Goal: Task Accomplishment & Management: Manage account settings

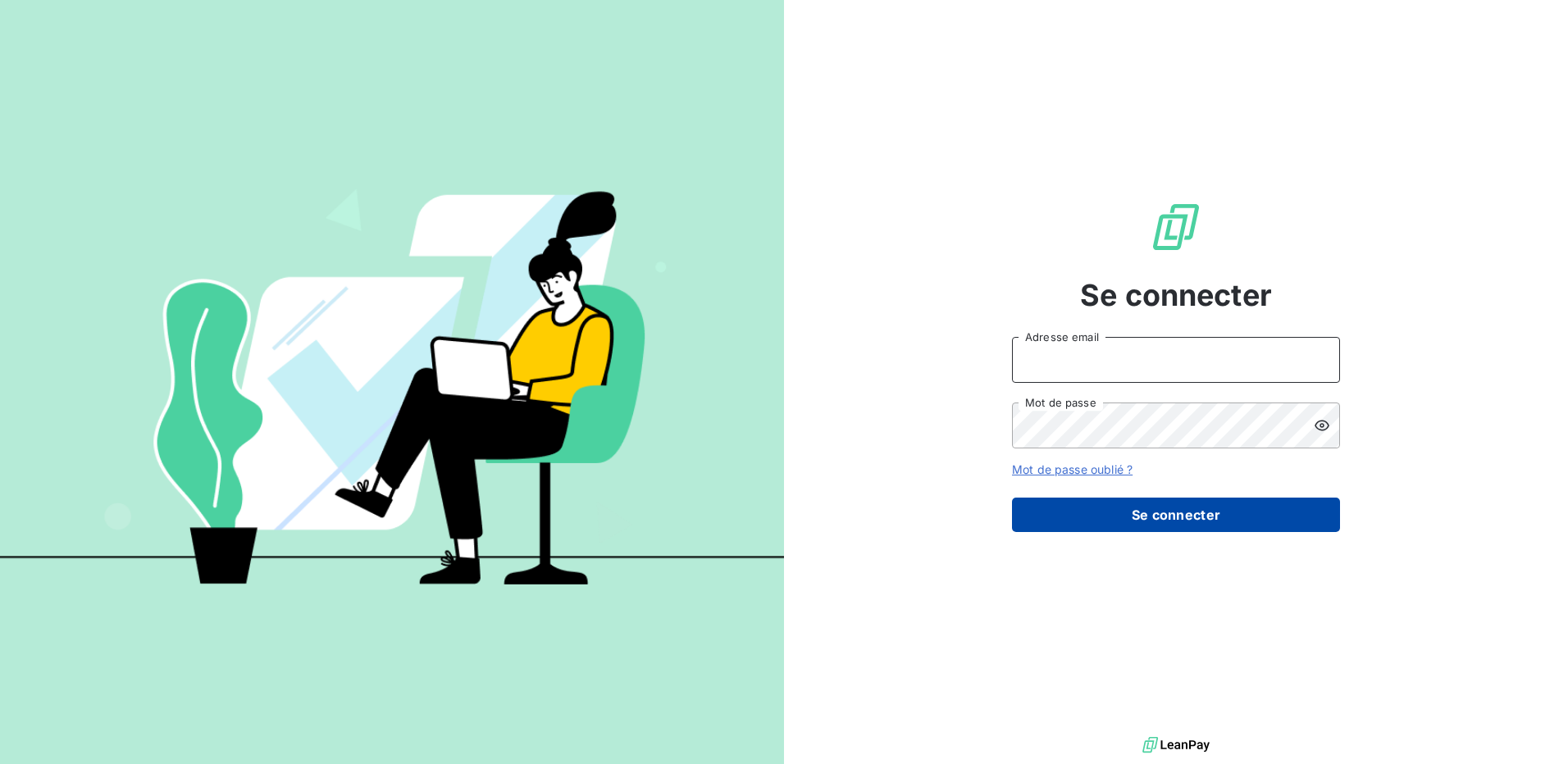
type input "[EMAIL_ADDRESS][DOMAIN_NAME]"
click at [1197, 519] on button "Se connecter" at bounding box center [1175, 514] width 328 height 35
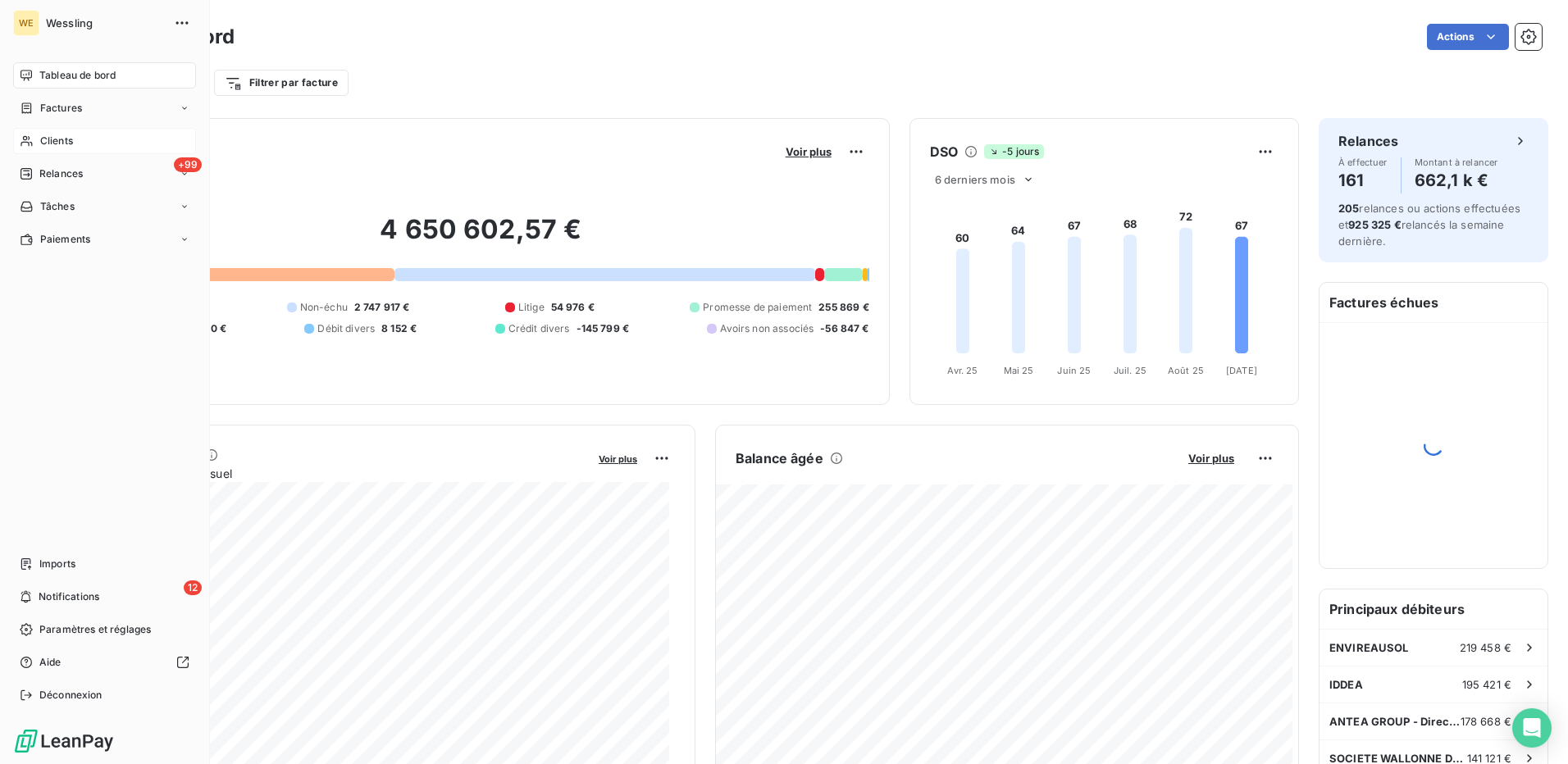
click at [47, 139] on span "Clients" at bounding box center [56, 140] width 33 height 15
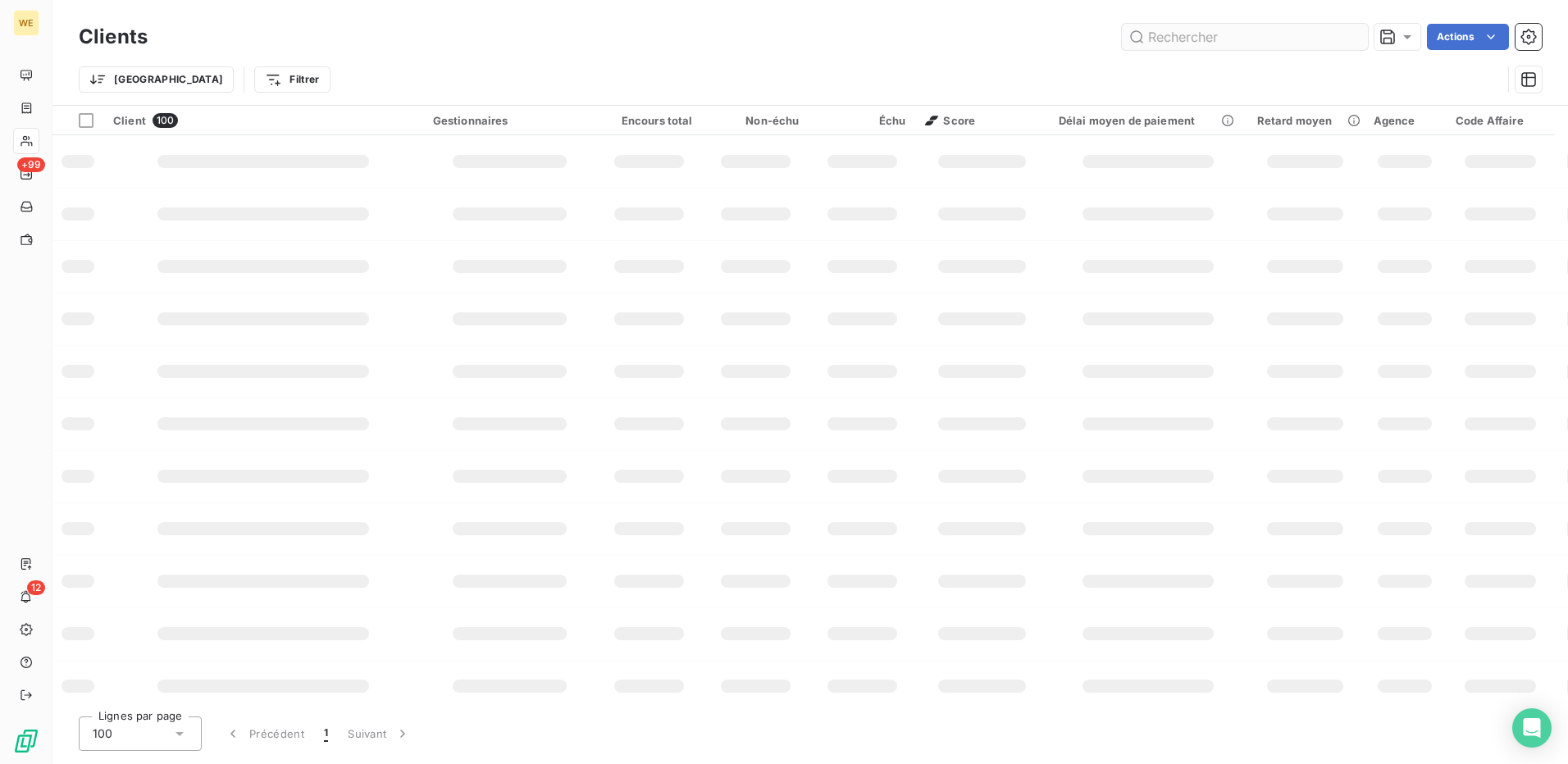
click at [1163, 37] on input "text" at bounding box center [1245, 37] width 246 height 27
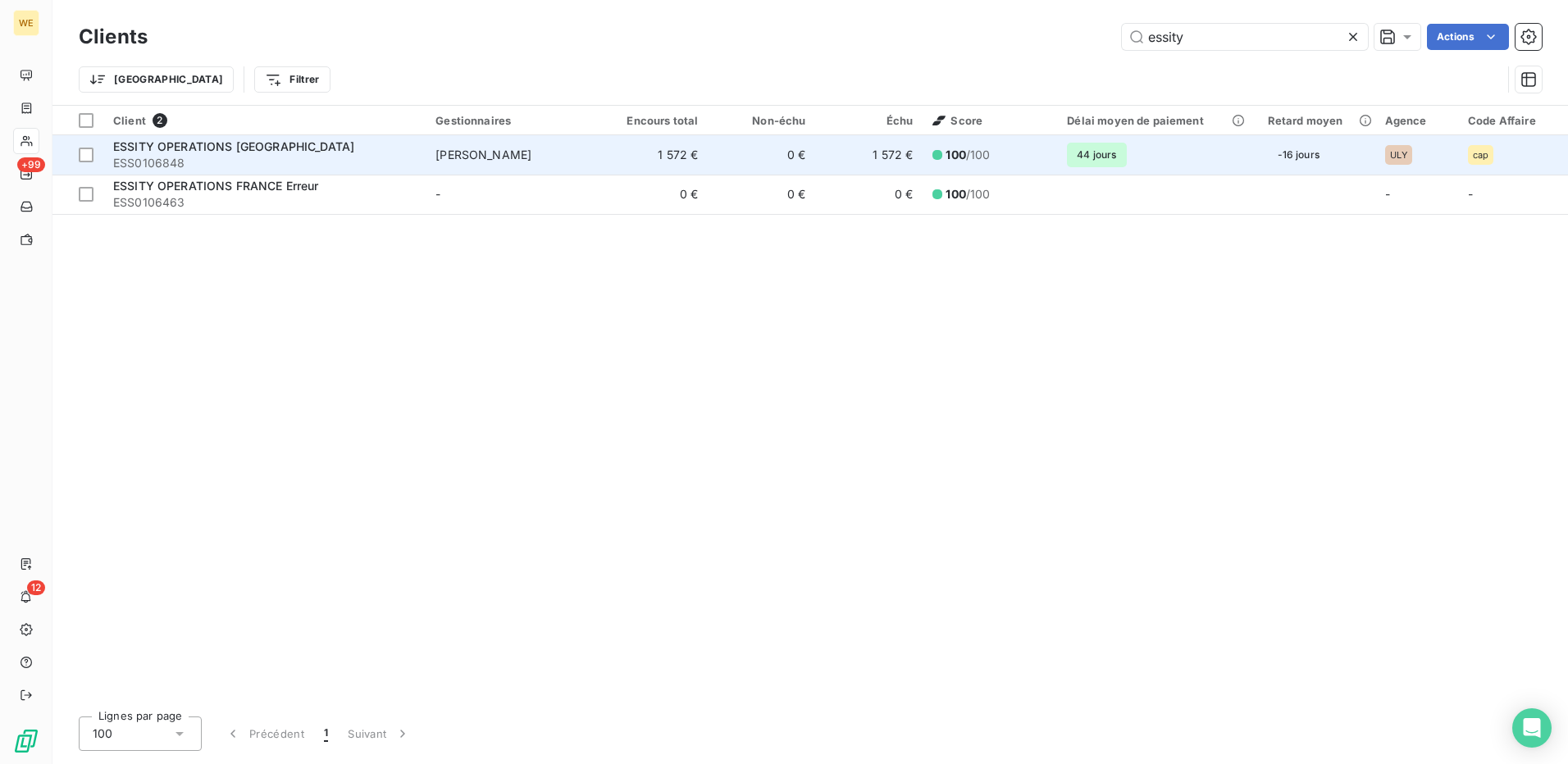
type input "essity"
click at [267, 155] on span "ESS0106848" at bounding box center [264, 163] width 303 height 16
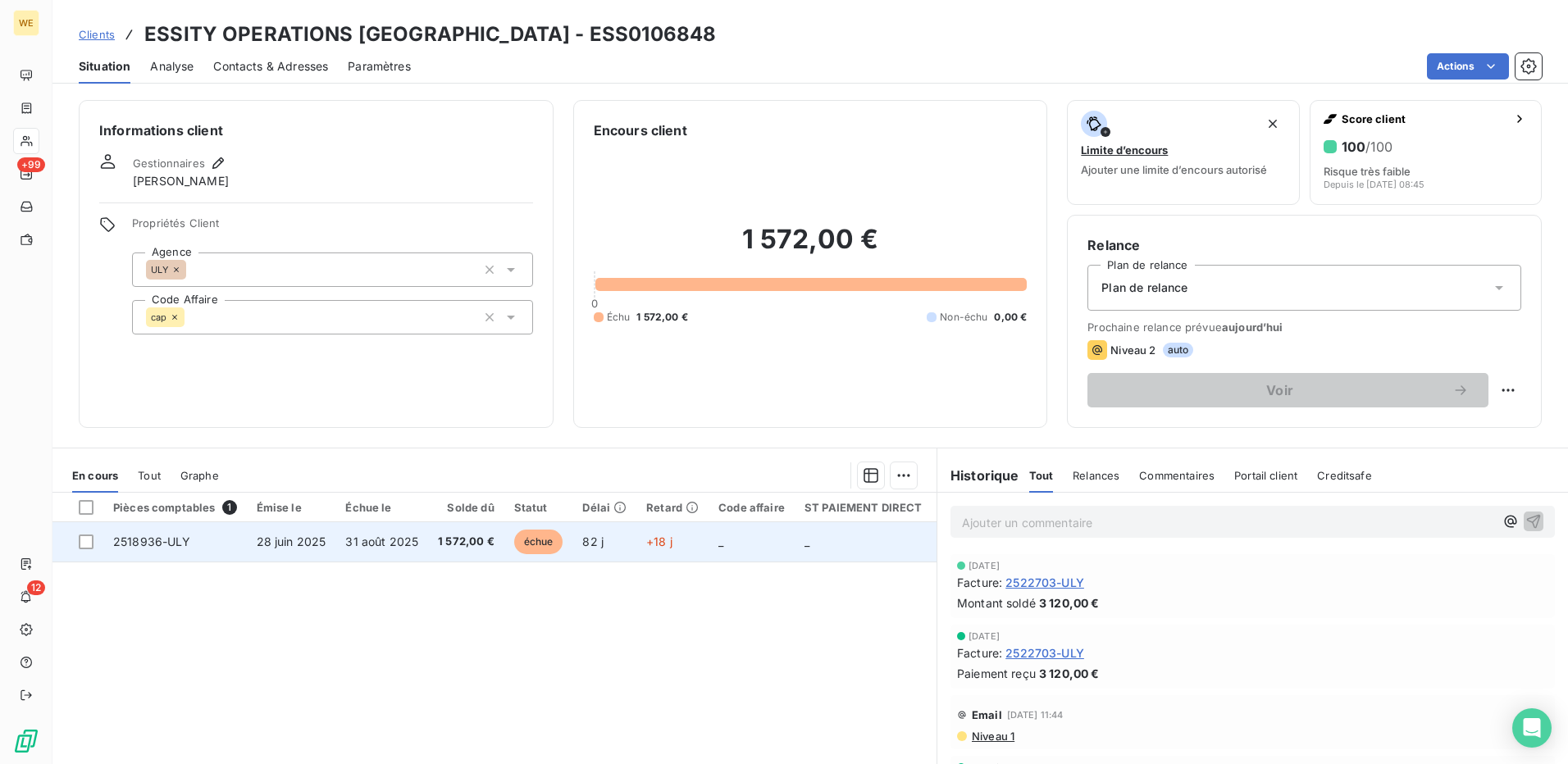
click at [397, 547] on span "31 août 2025" at bounding box center [382, 542] width 73 height 14
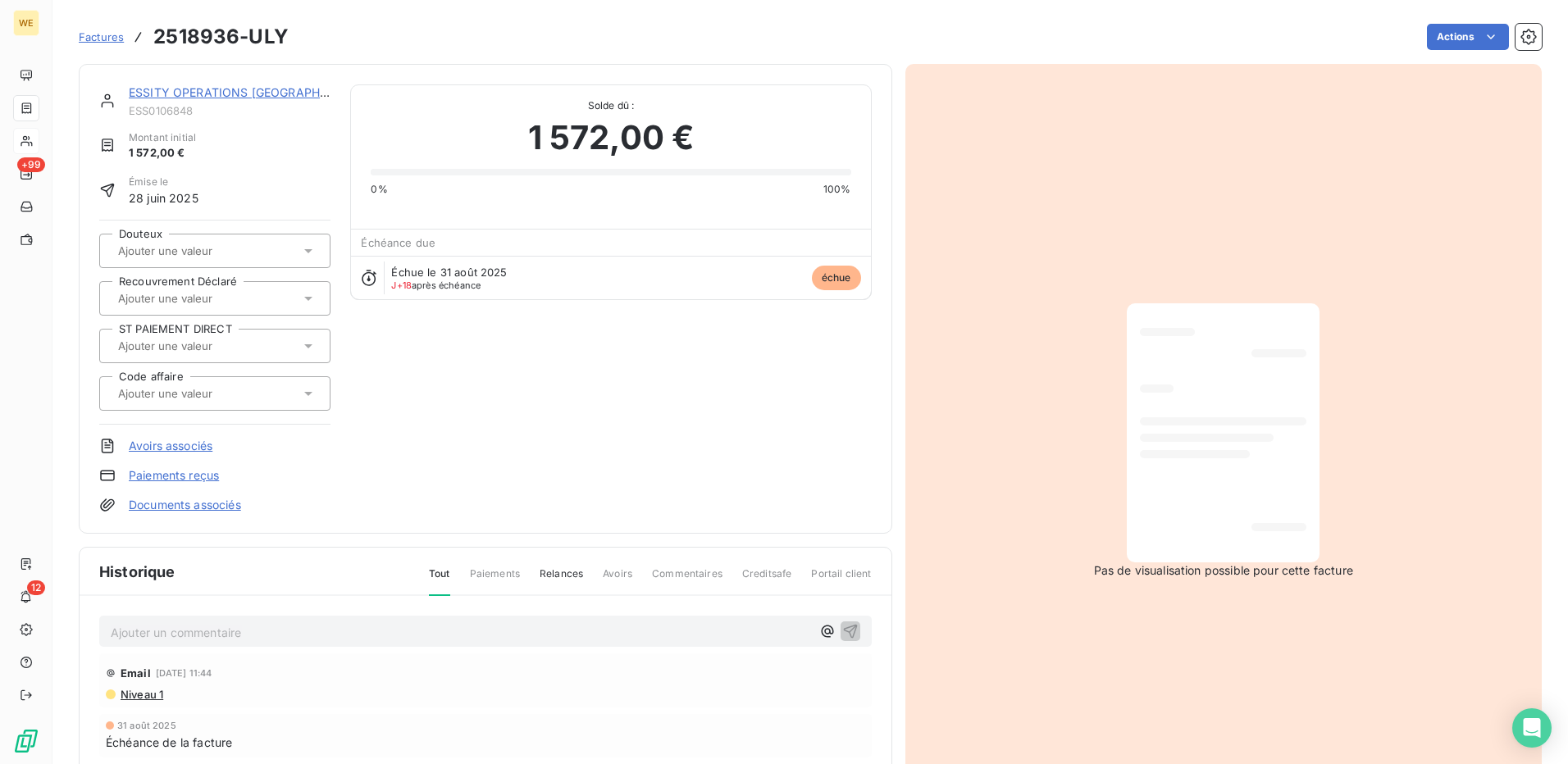
click at [225, 633] on p "Ajouter un commentaire ﻿" at bounding box center [461, 633] width 700 height 20
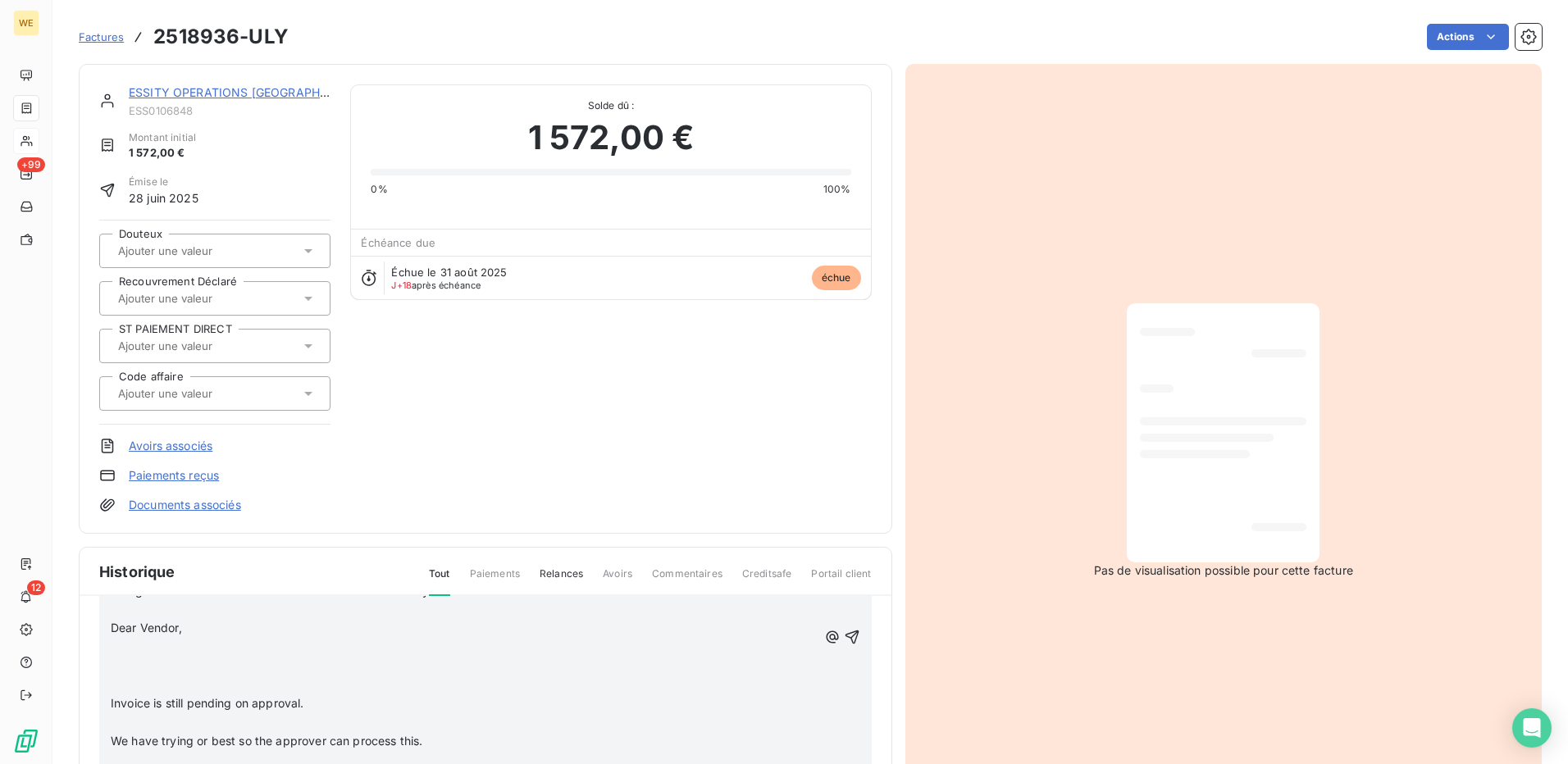
scroll to position [171, 0]
click at [845, 636] on icon "button" at bounding box center [852, 639] width 14 height 14
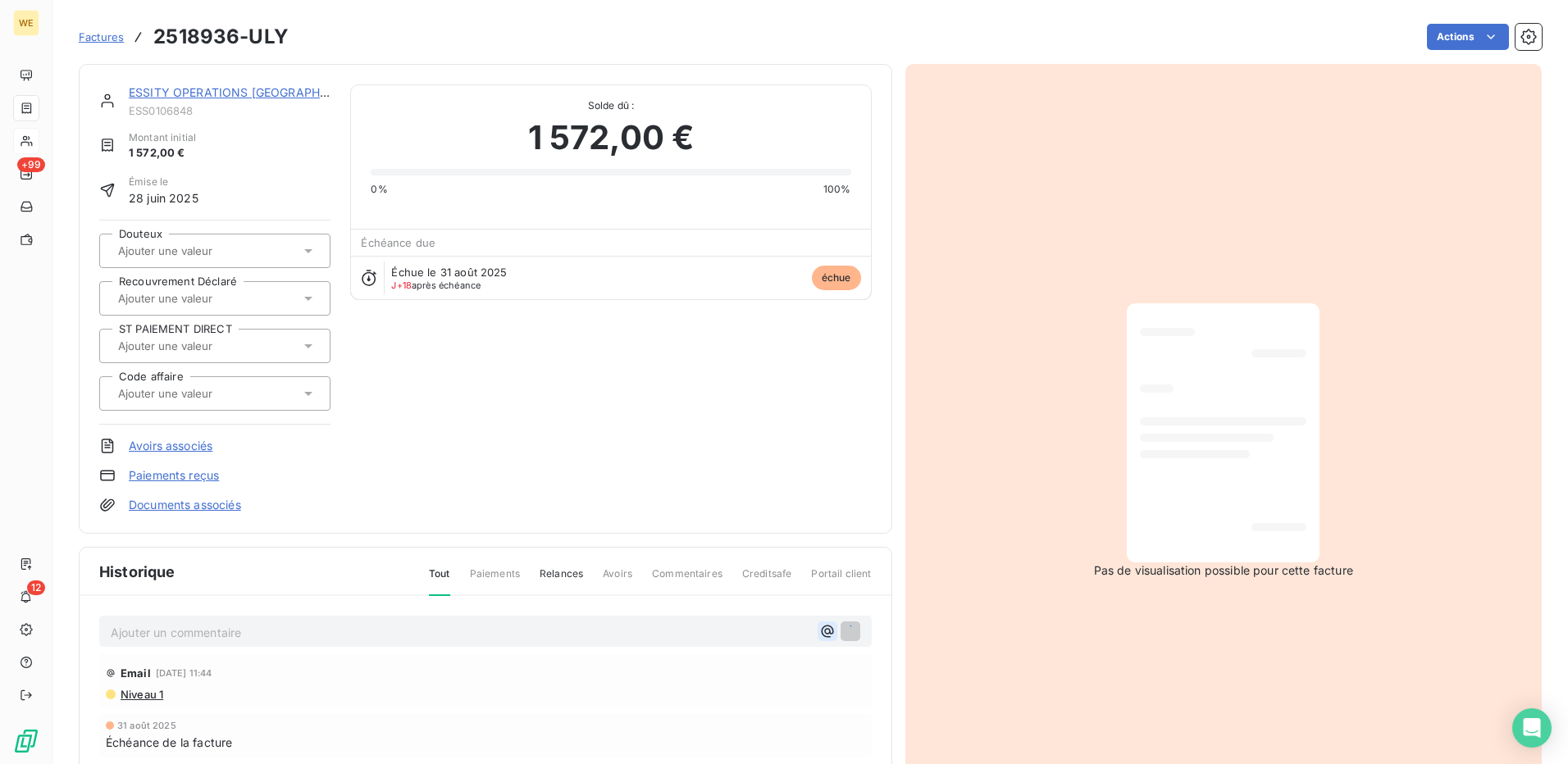
scroll to position [0, 0]
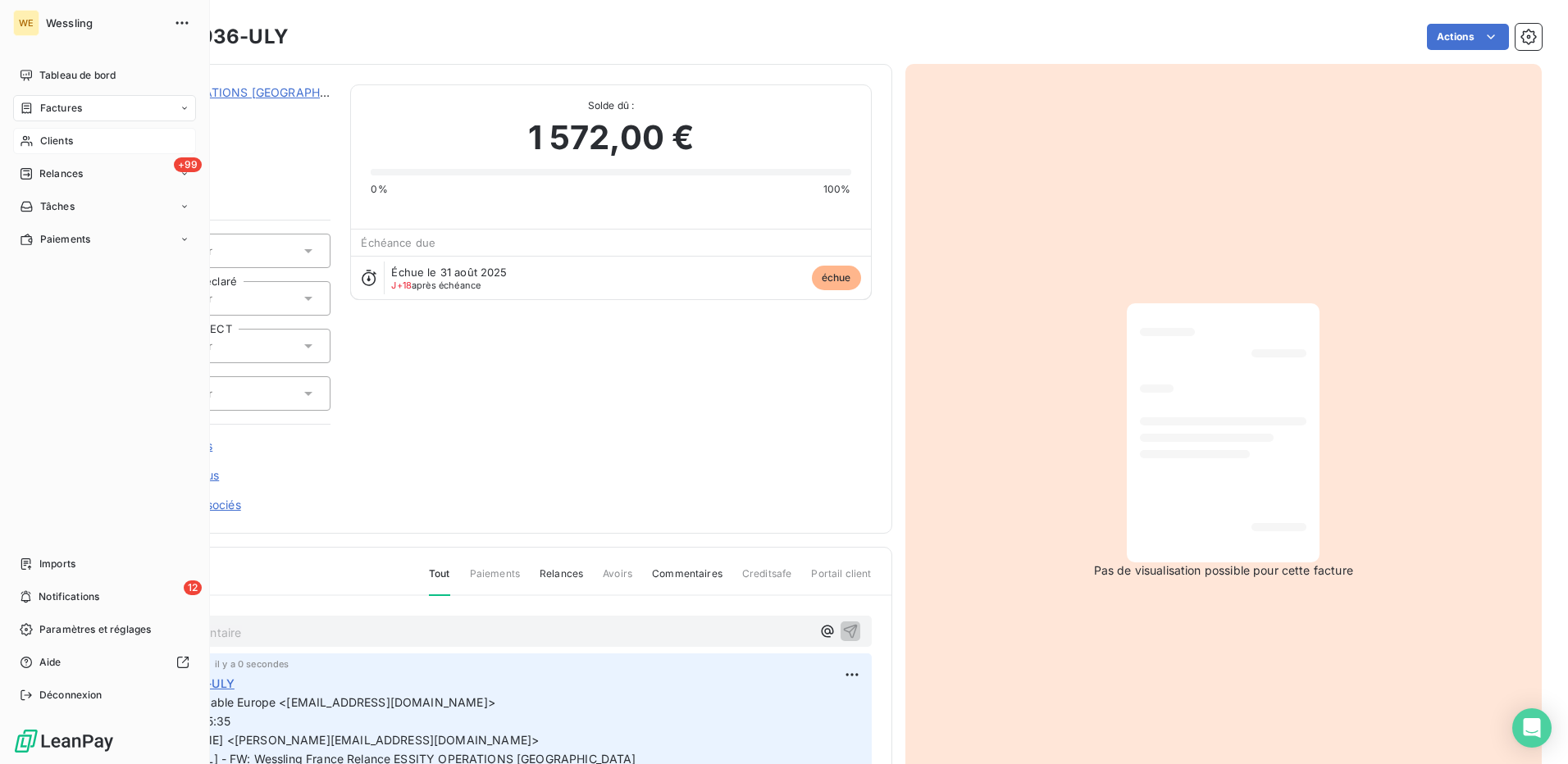
click at [42, 143] on span "Clients" at bounding box center [56, 140] width 33 height 15
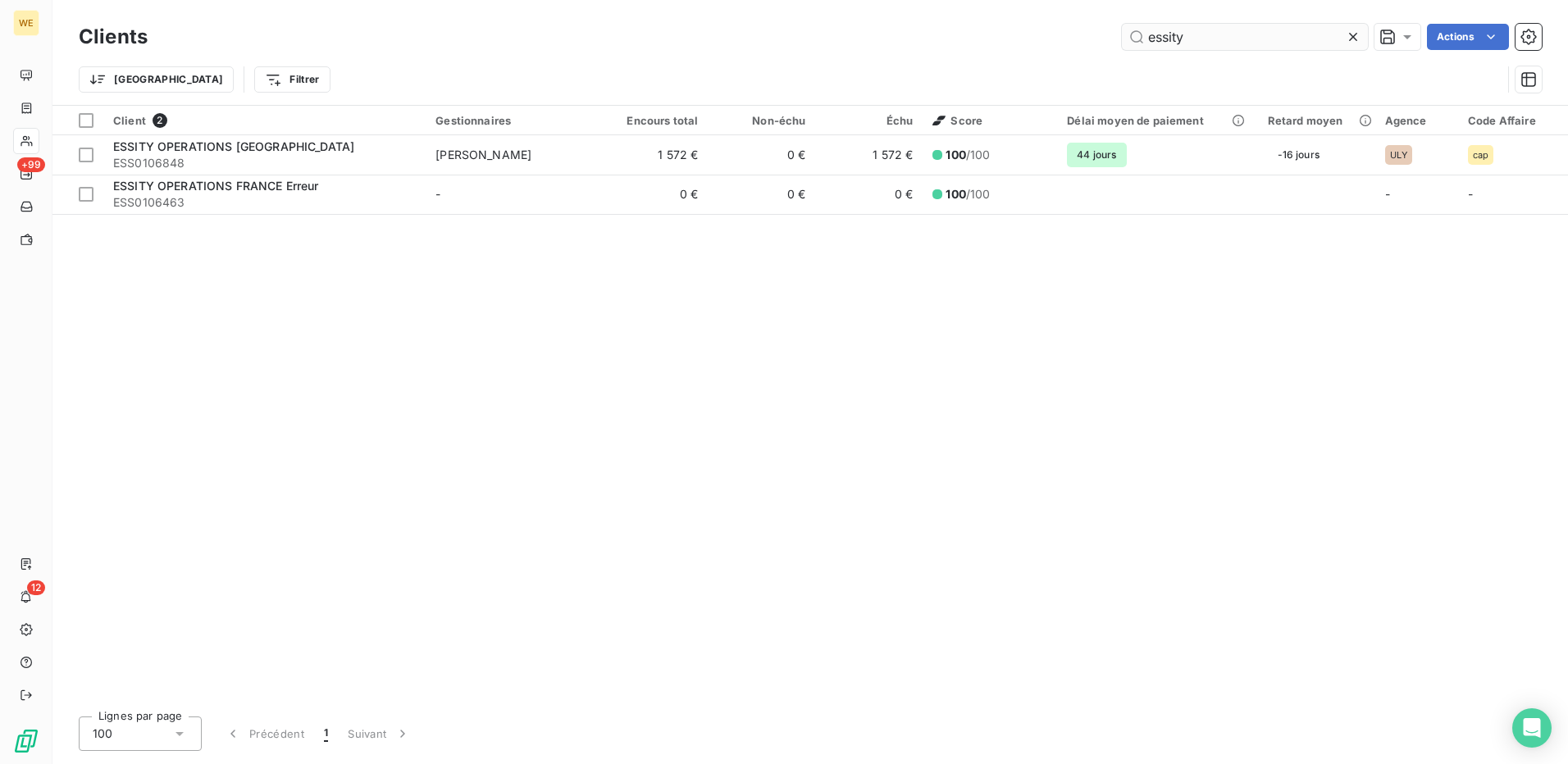
click at [1152, 37] on input "essity" at bounding box center [1245, 37] width 246 height 27
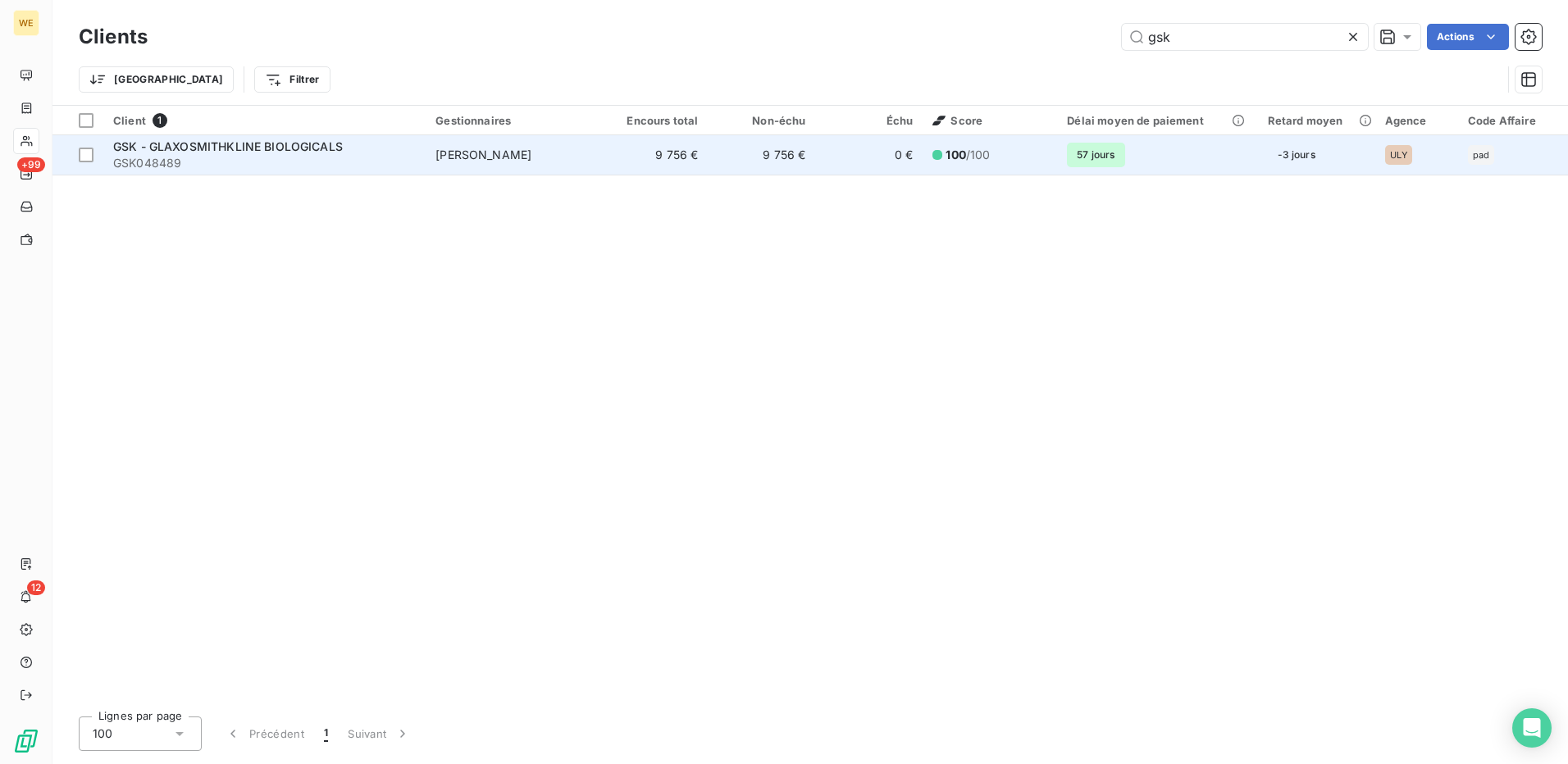
type input "gsk"
click at [552, 161] on td "[PERSON_NAME]" at bounding box center [513, 155] width 175 height 39
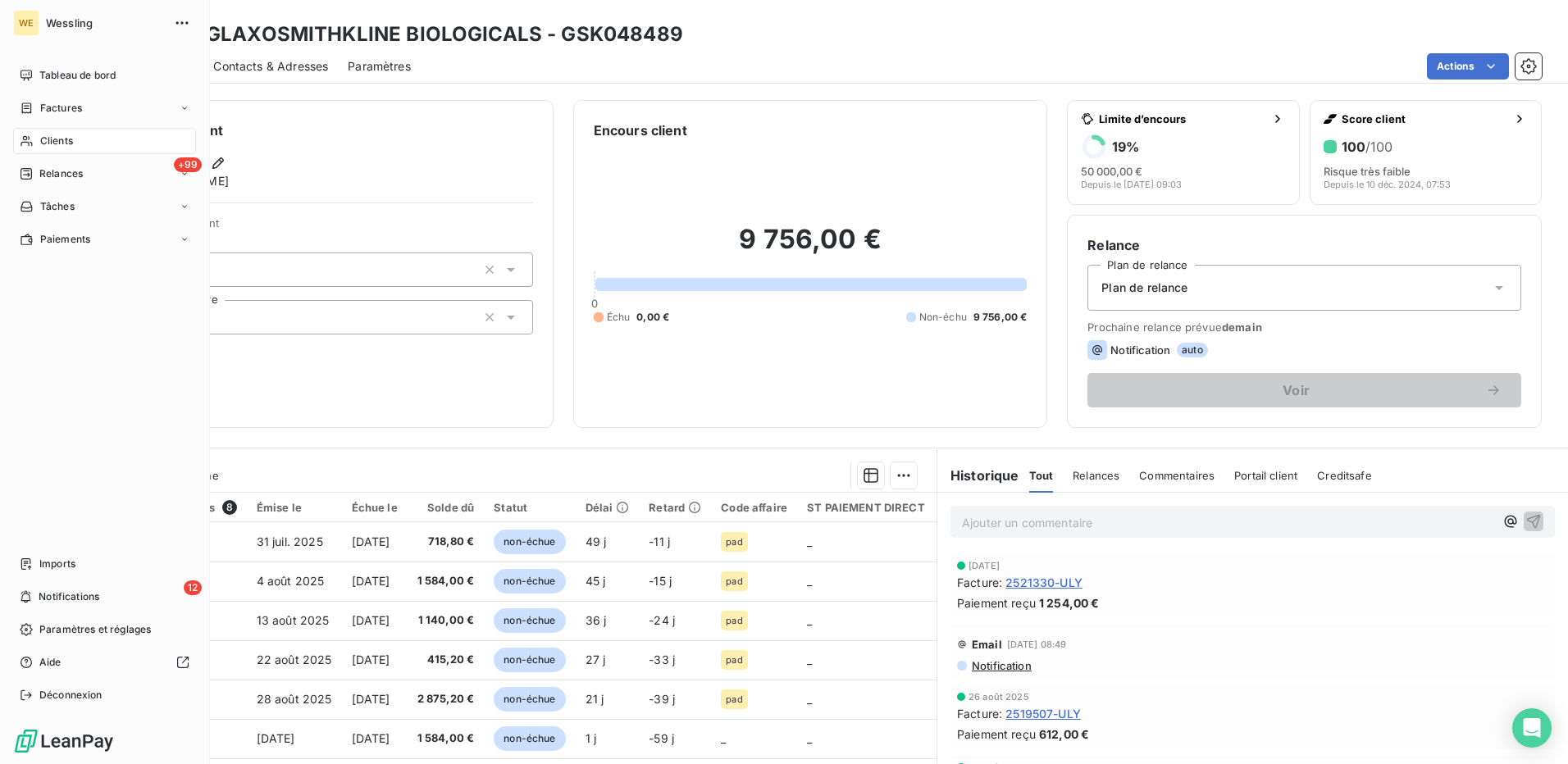
click at [53, 144] on span "Clients" at bounding box center [56, 140] width 33 height 15
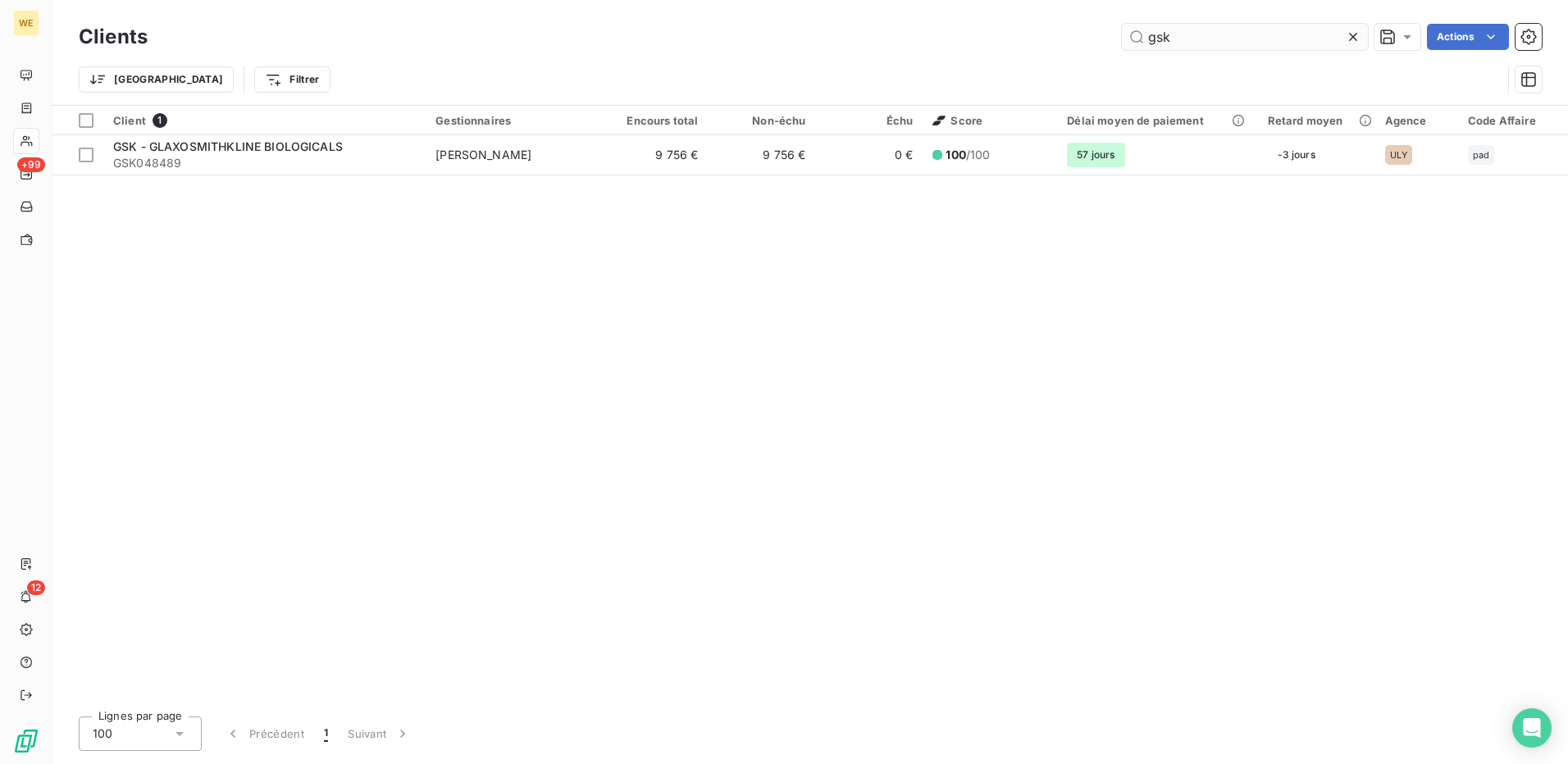
click at [1175, 38] on input "gsk" at bounding box center [1245, 37] width 246 height 27
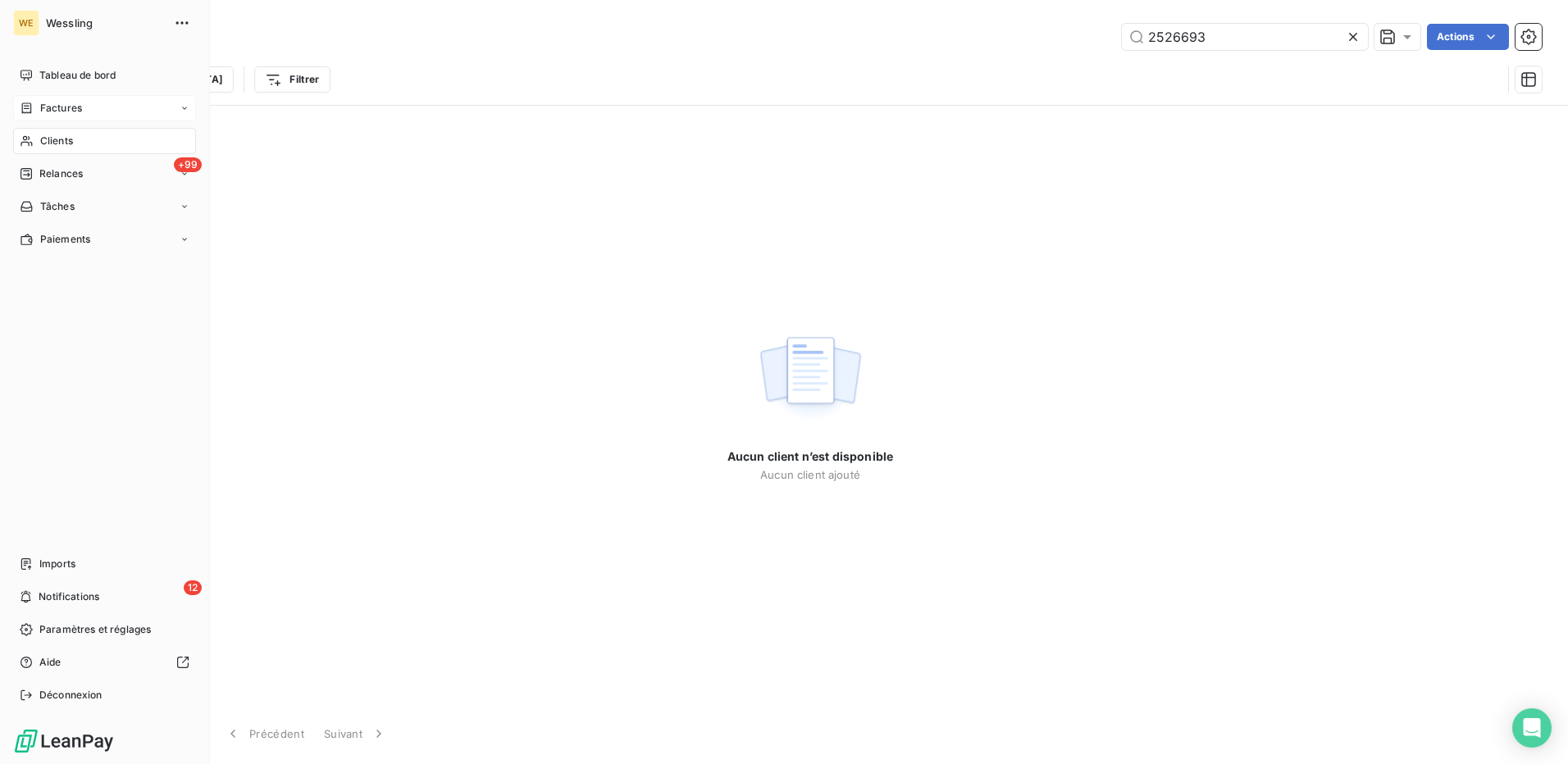
type input "2526693"
click at [52, 110] on span "Factures" at bounding box center [60, 108] width 42 height 15
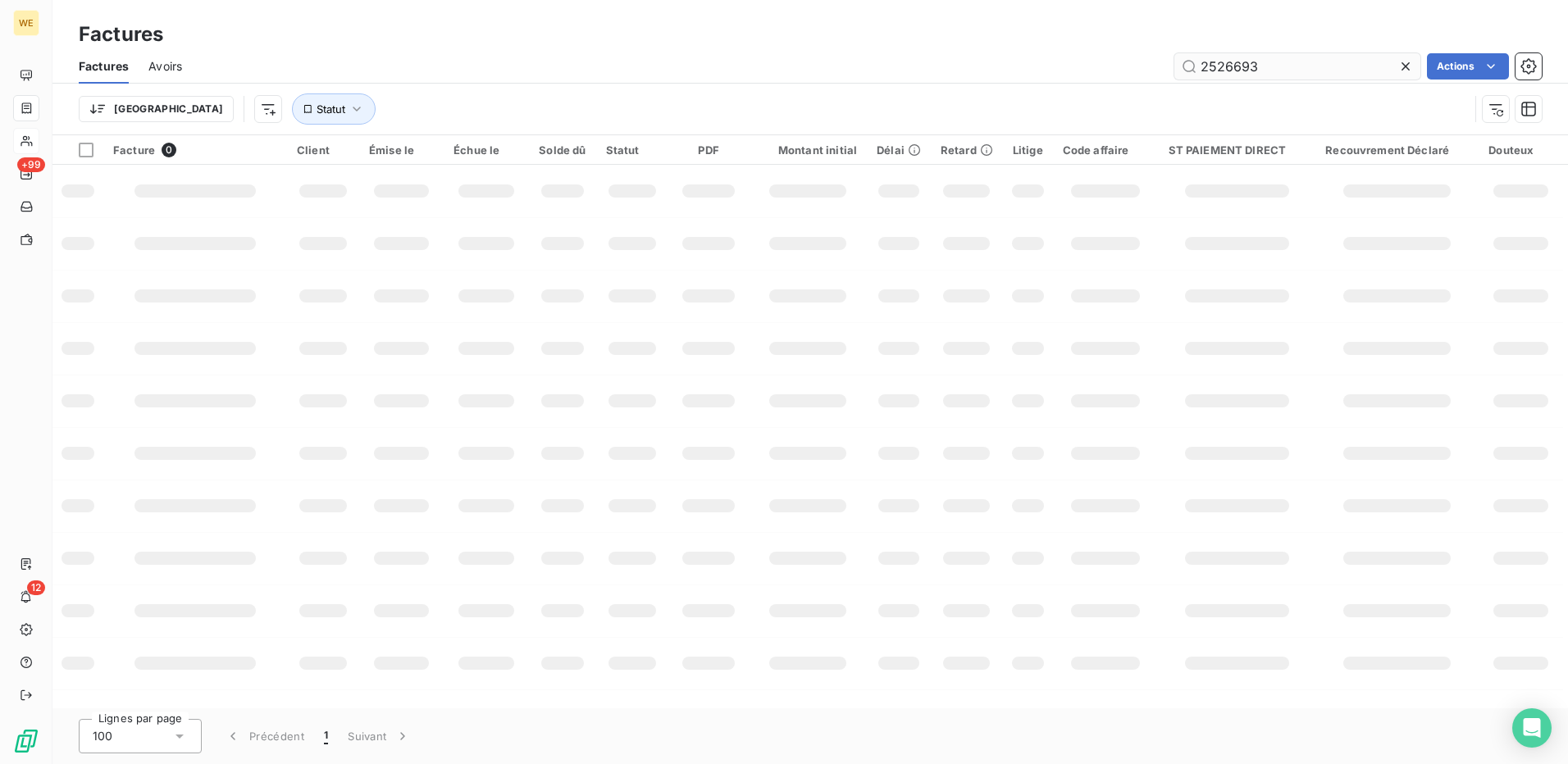
click at [1190, 63] on input "2526693" at bounding box center [1297, 67] width 246 height 27
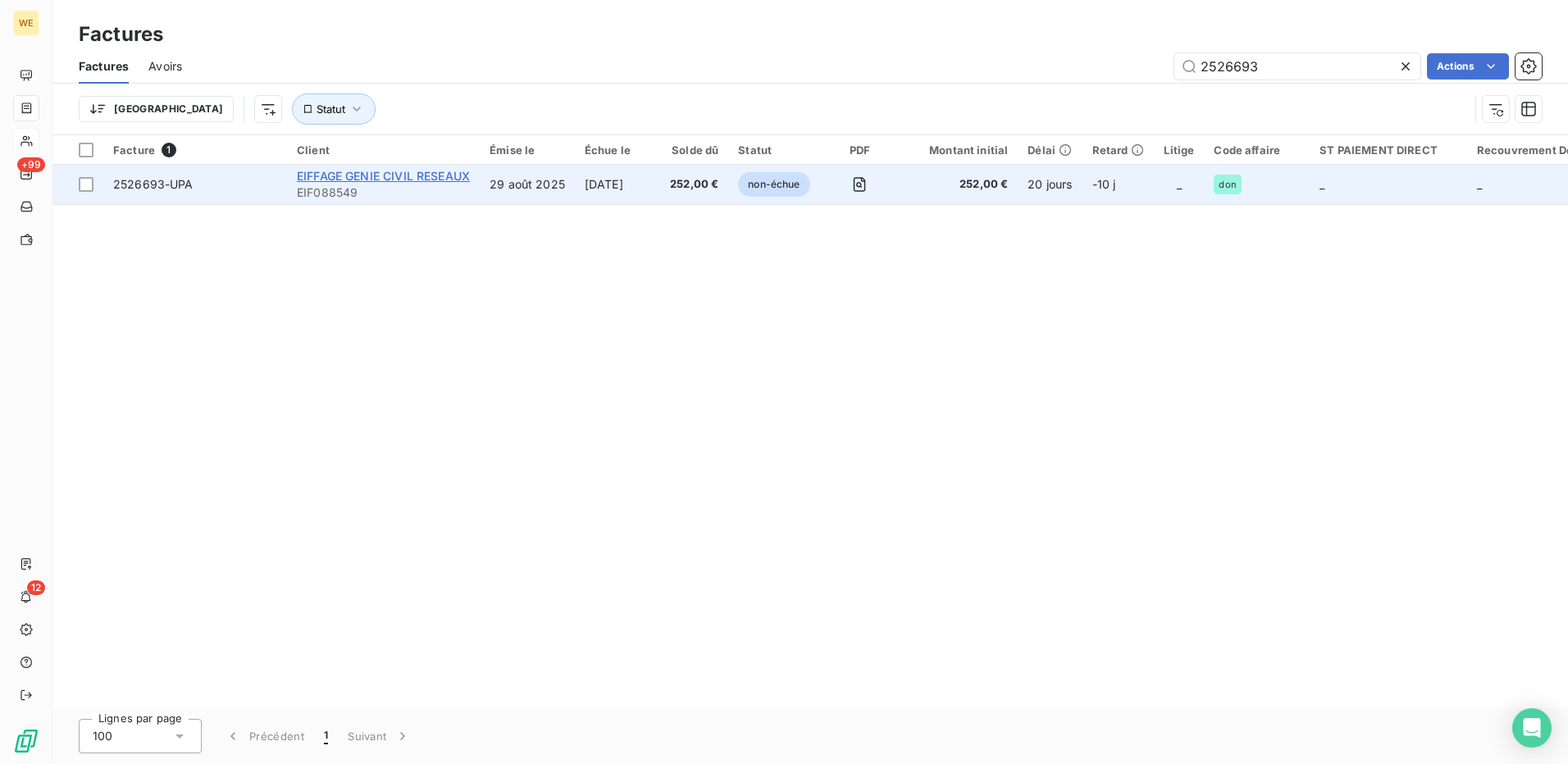
click at [368, 177] on span "EIFFAGE GENIE CIVIL RESEAUX" at bounding box center [383, 176] width 173 height 14
click at [475, 180] on td "EIFFAGE GENIE CIVIL RESEAUX EIF088549" at bounding box center [383, 185] width 193 height 39
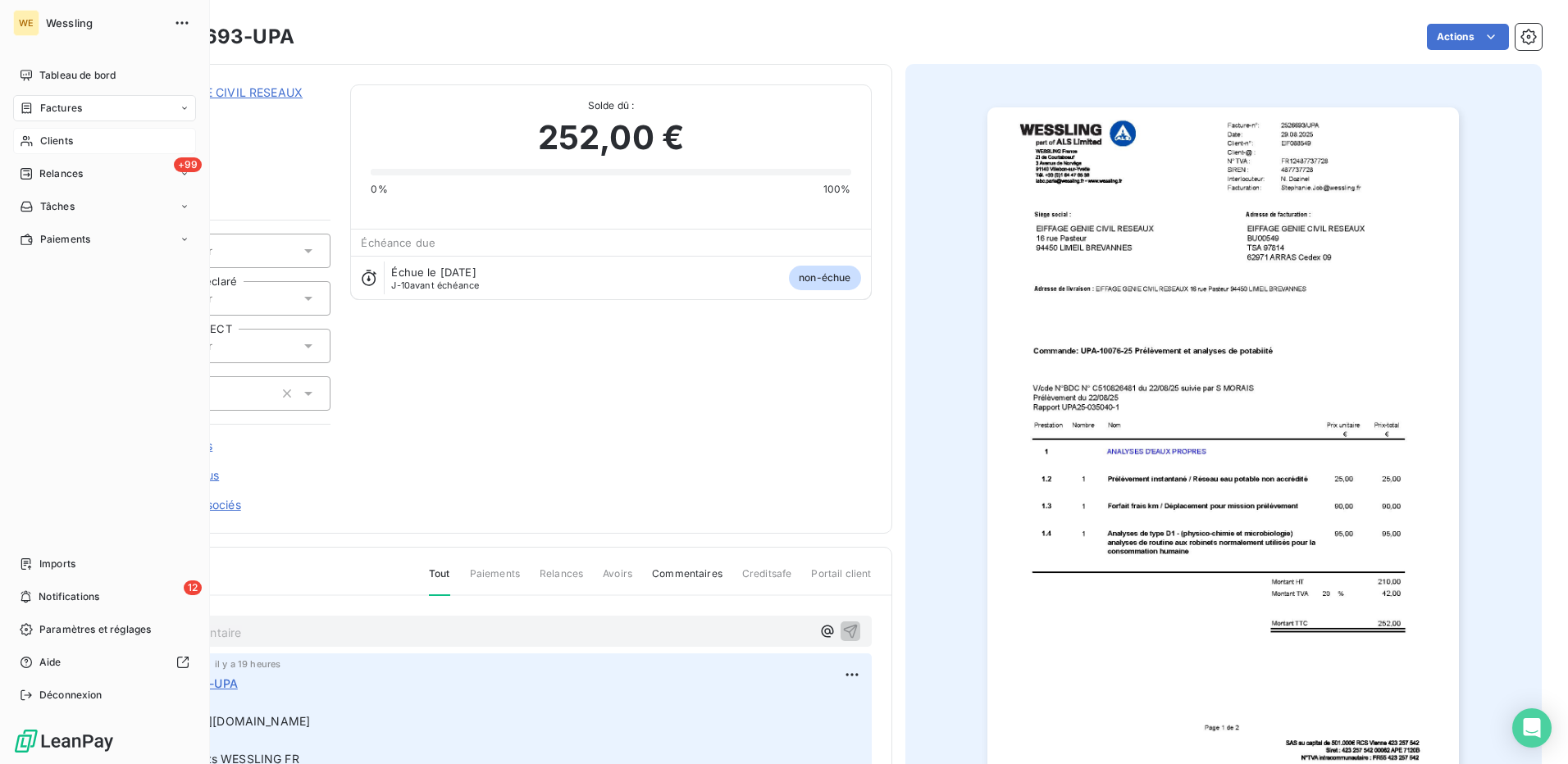
click at [62, 144] on span "Clients" at bounding box center [56, 140] width 33 height 15
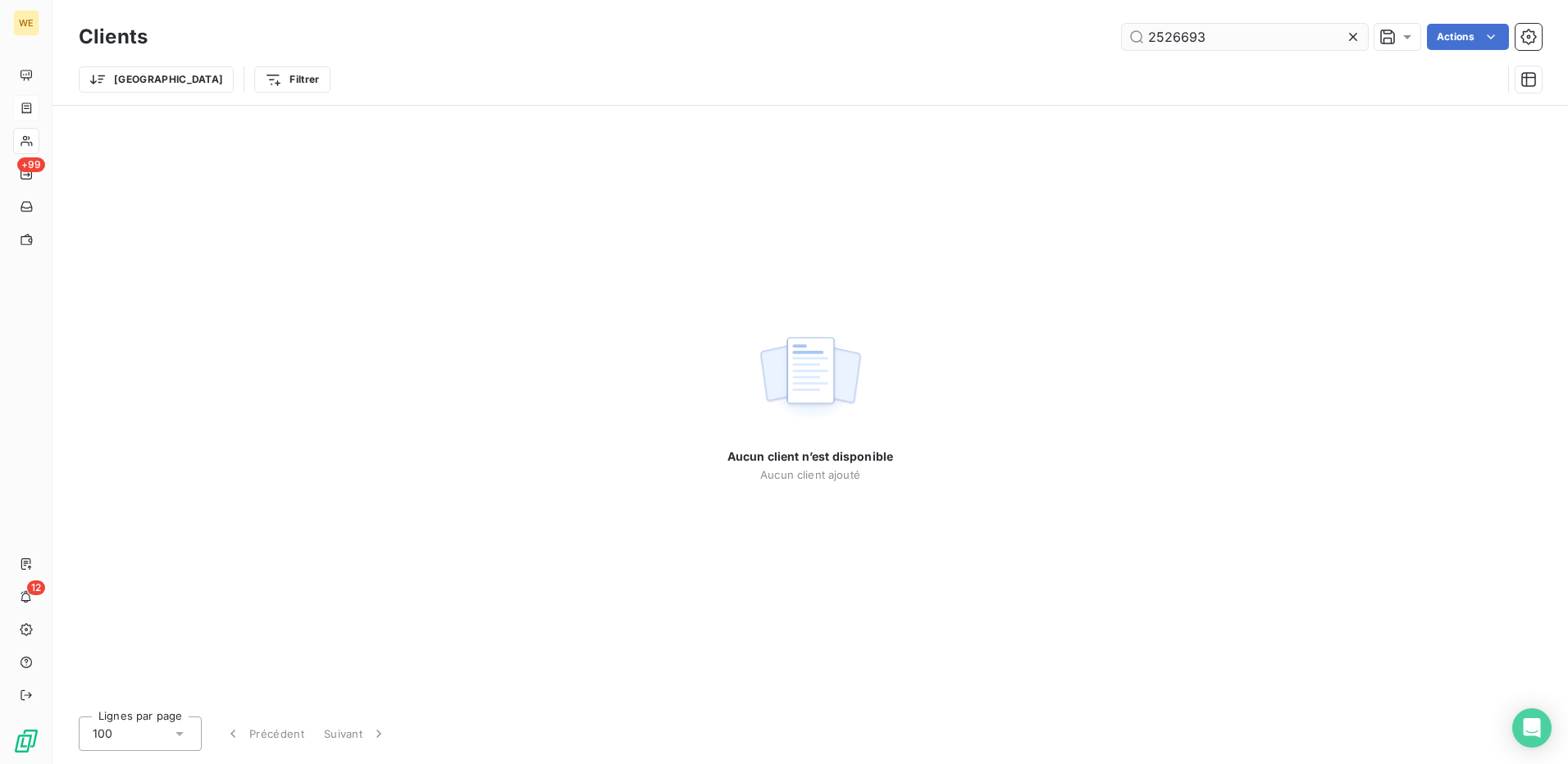
click at [1170, 44] on input "2526693" at bounding box center [1245, 37] width 246 height 27
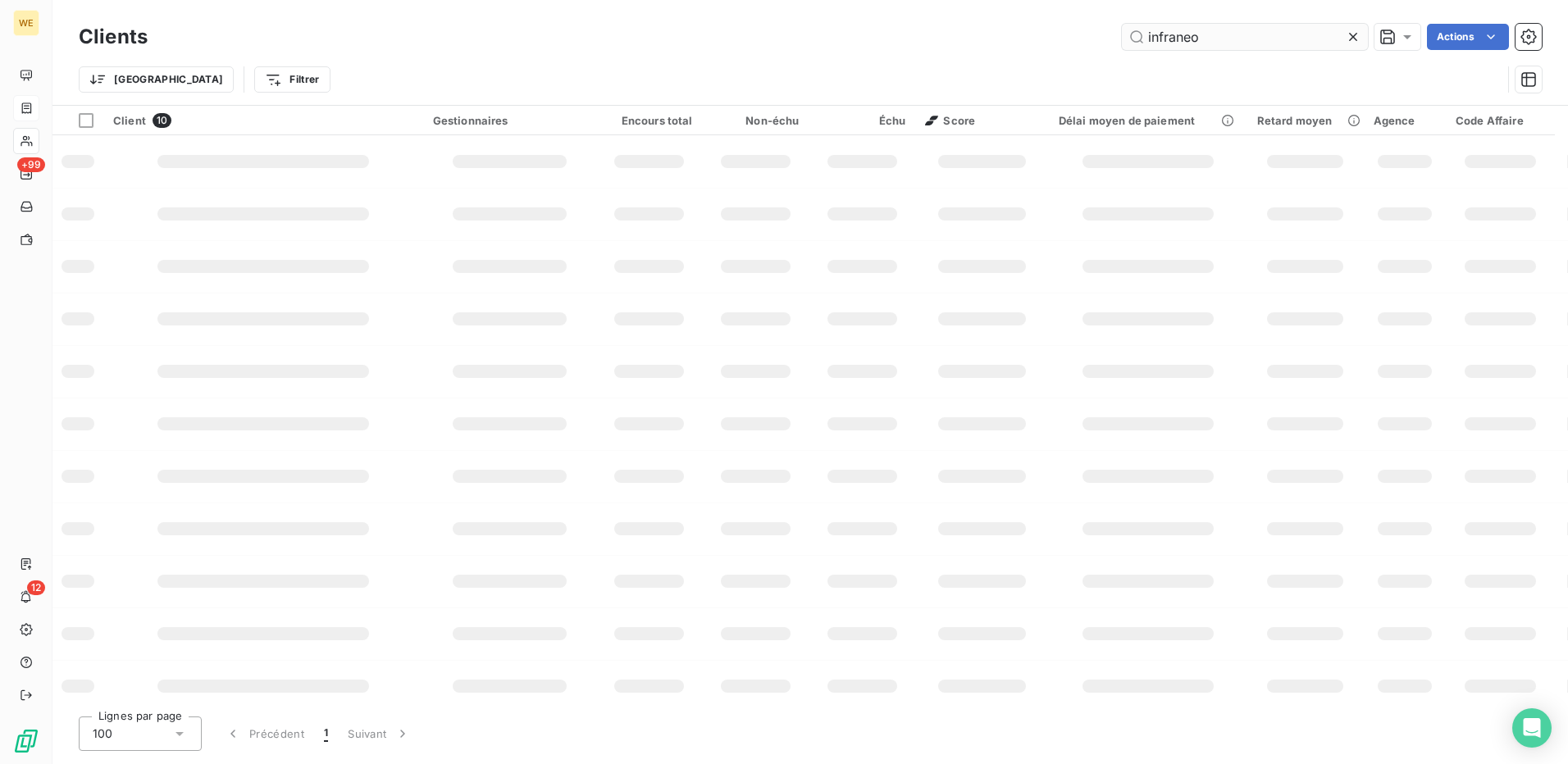
type input "infraneo"
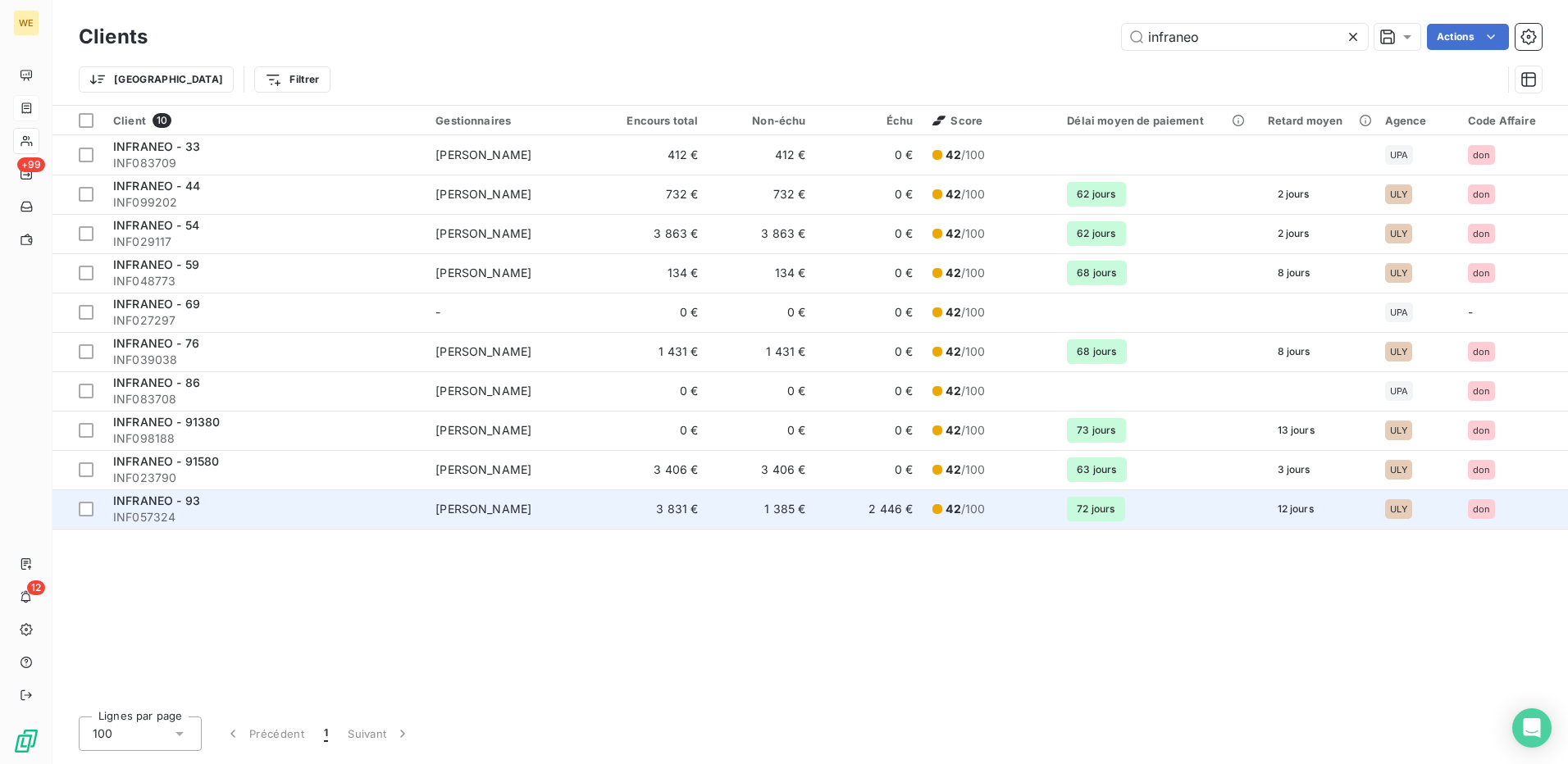
click at [148, 506] on div "INFRANEO - 93" at bounding box center [264, 501] width 303 height 16
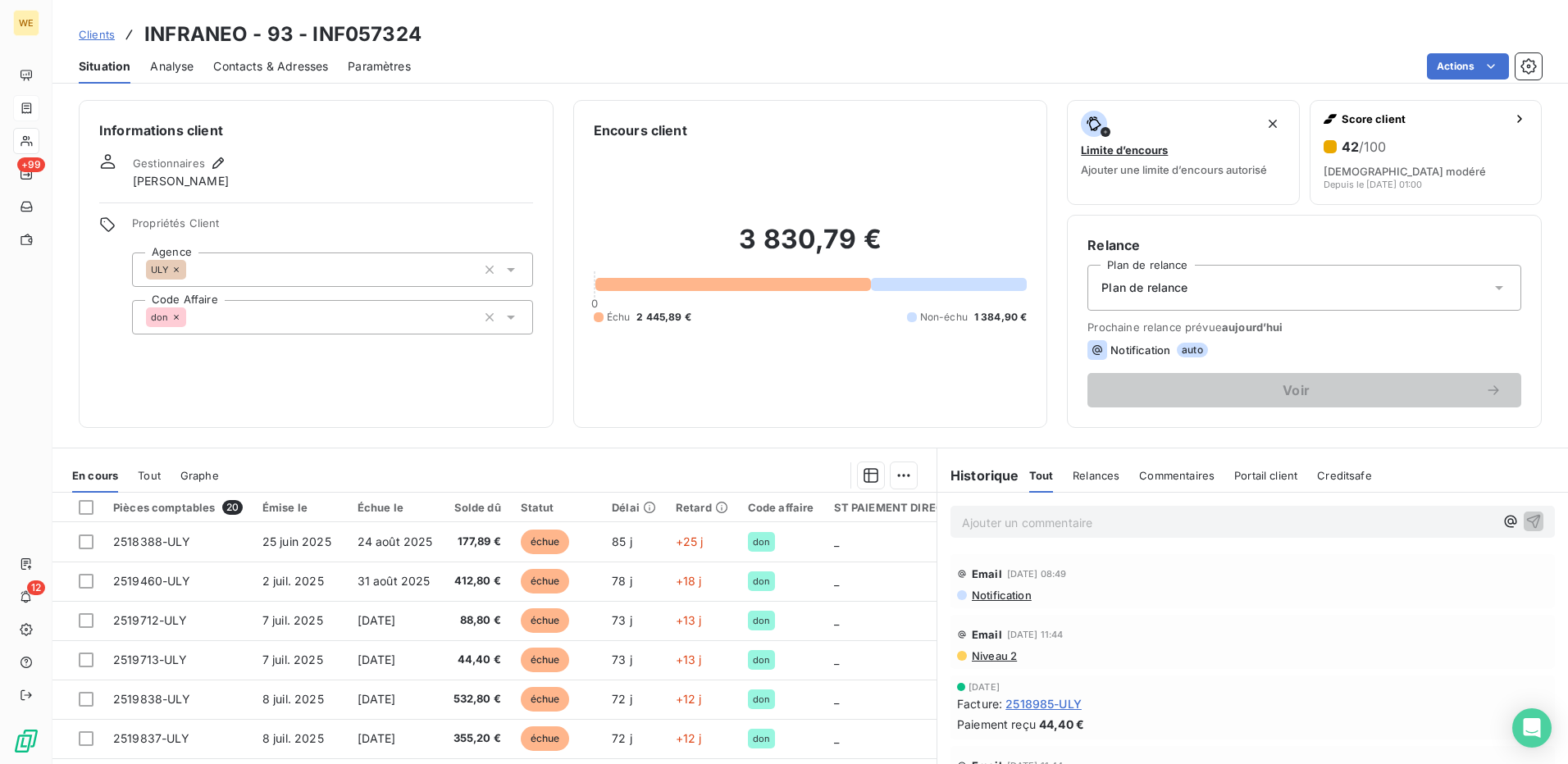
click at [250, 69] on span "Contacts & Adresses" at bounding box center [270, 67] width 115 height 16
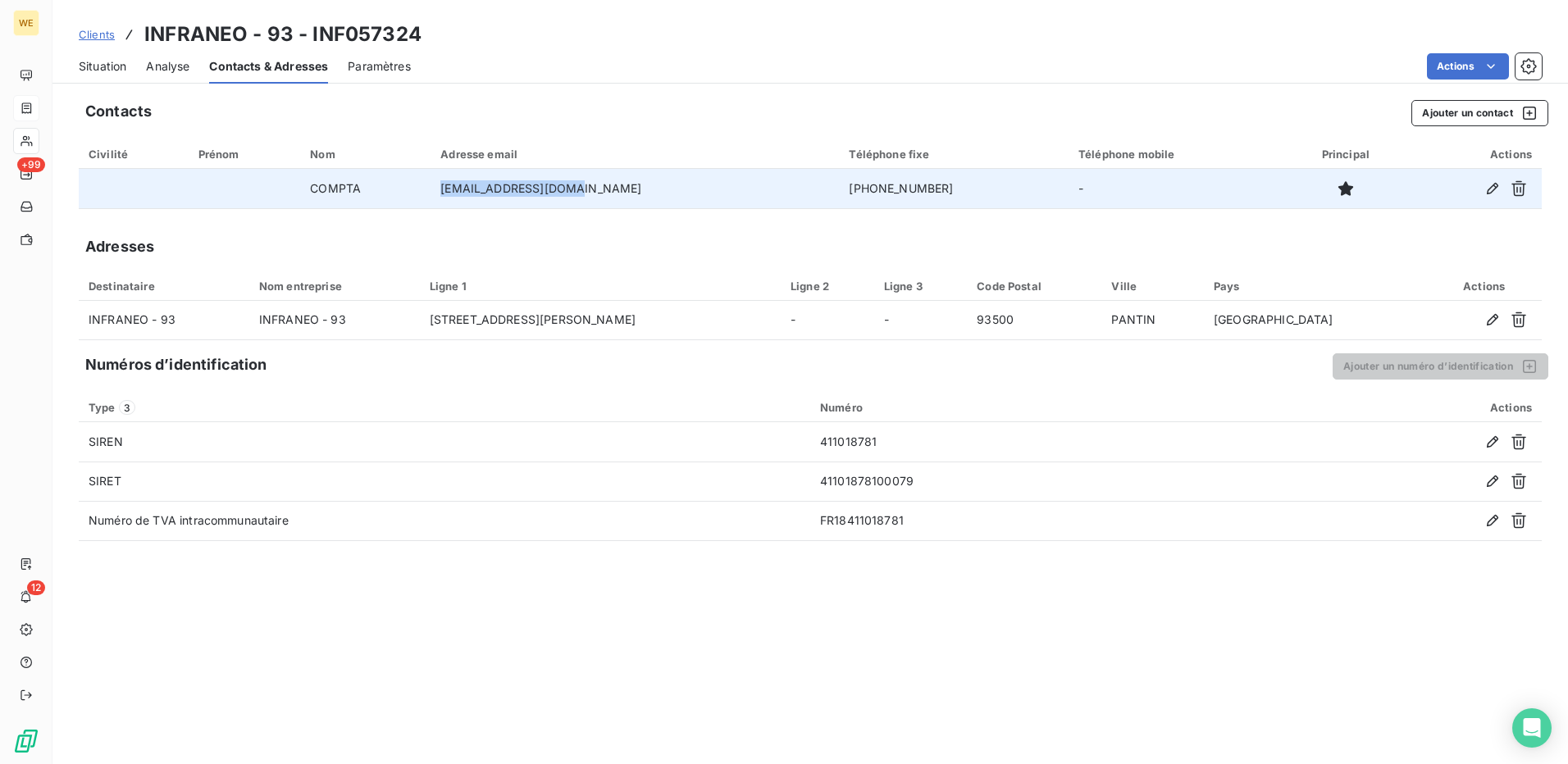
drag, startPoint x: 624, startPoint y: 190, endPoint x: 487, endPoint y: 199, distance: 137.3
click at [487, 199] on td "contact@infraneo.com" at bounding box center [635, 188] width 409 height 39
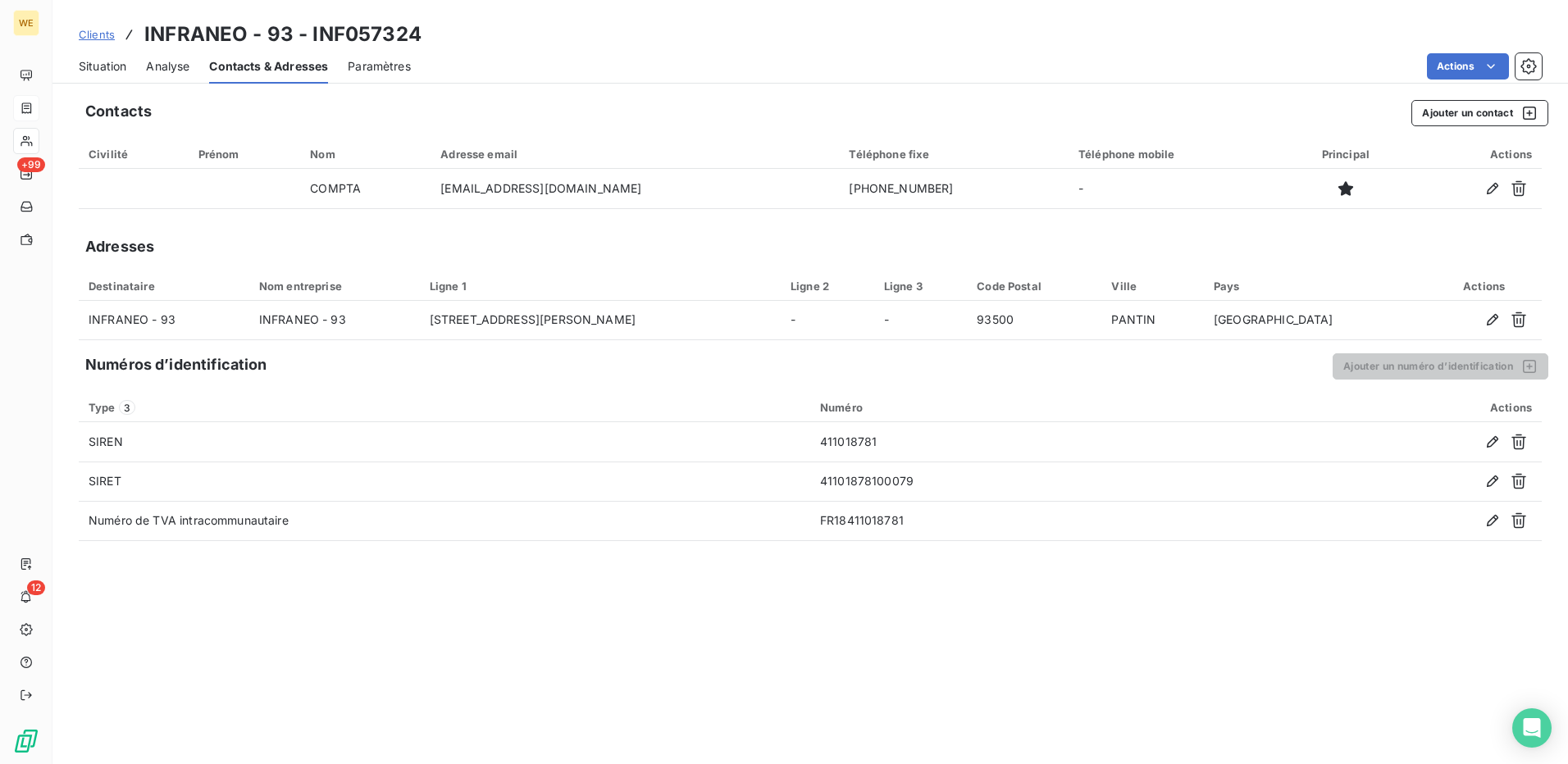
click at [971, 712] on div "Contacts Ajouter un contact Civilité Prénom Nom Adresse email Téléphone fixe Té…" at bounding box center [810, 427] width 1516 height 674
click at [93, 28] on span "Clients" at bounding box center [97, 34] width 36 height 13
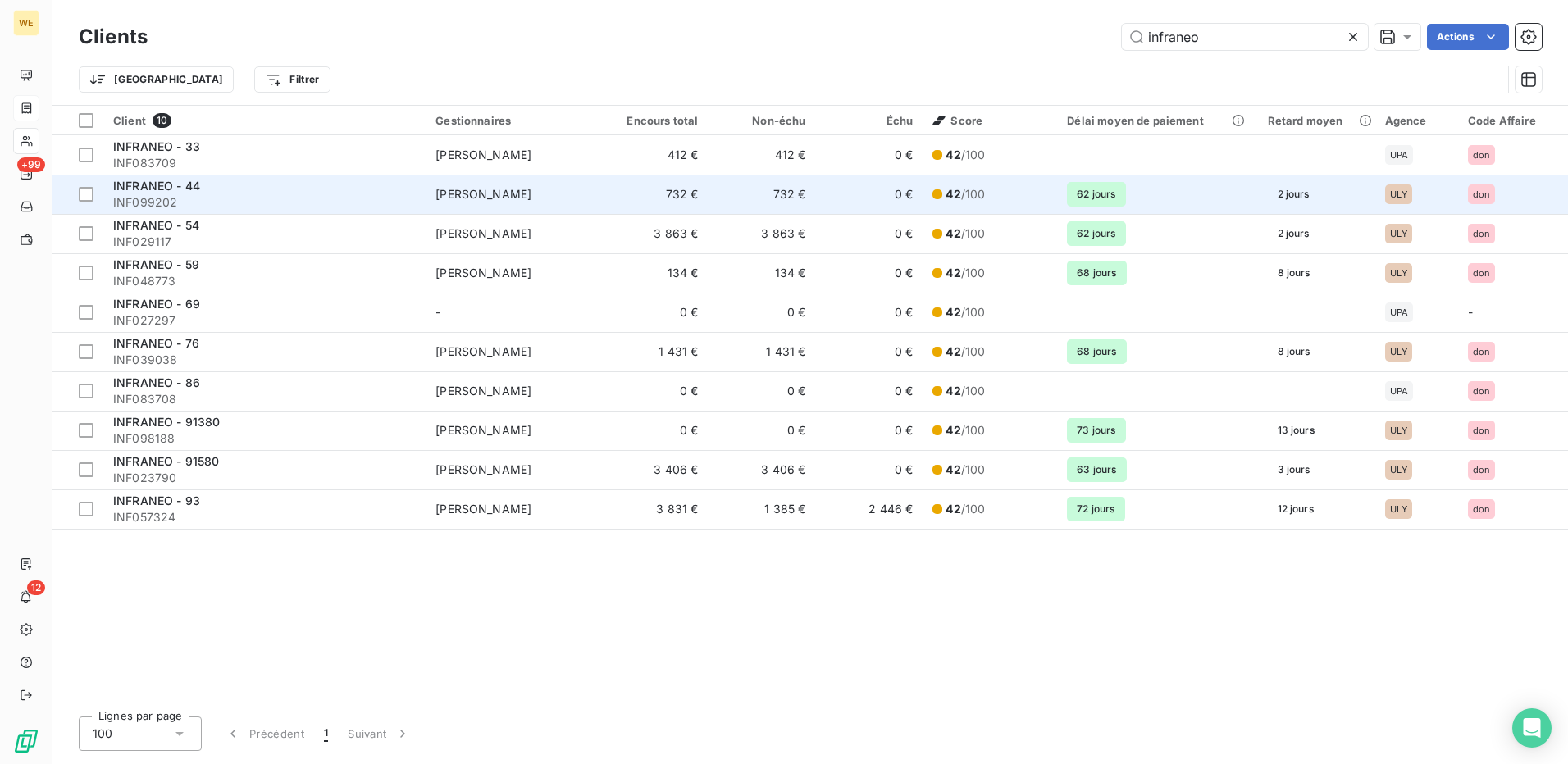
click at [580, 193] on td "[PERSON_NAME]" at bounding box center [513, 195] width 175 height 39
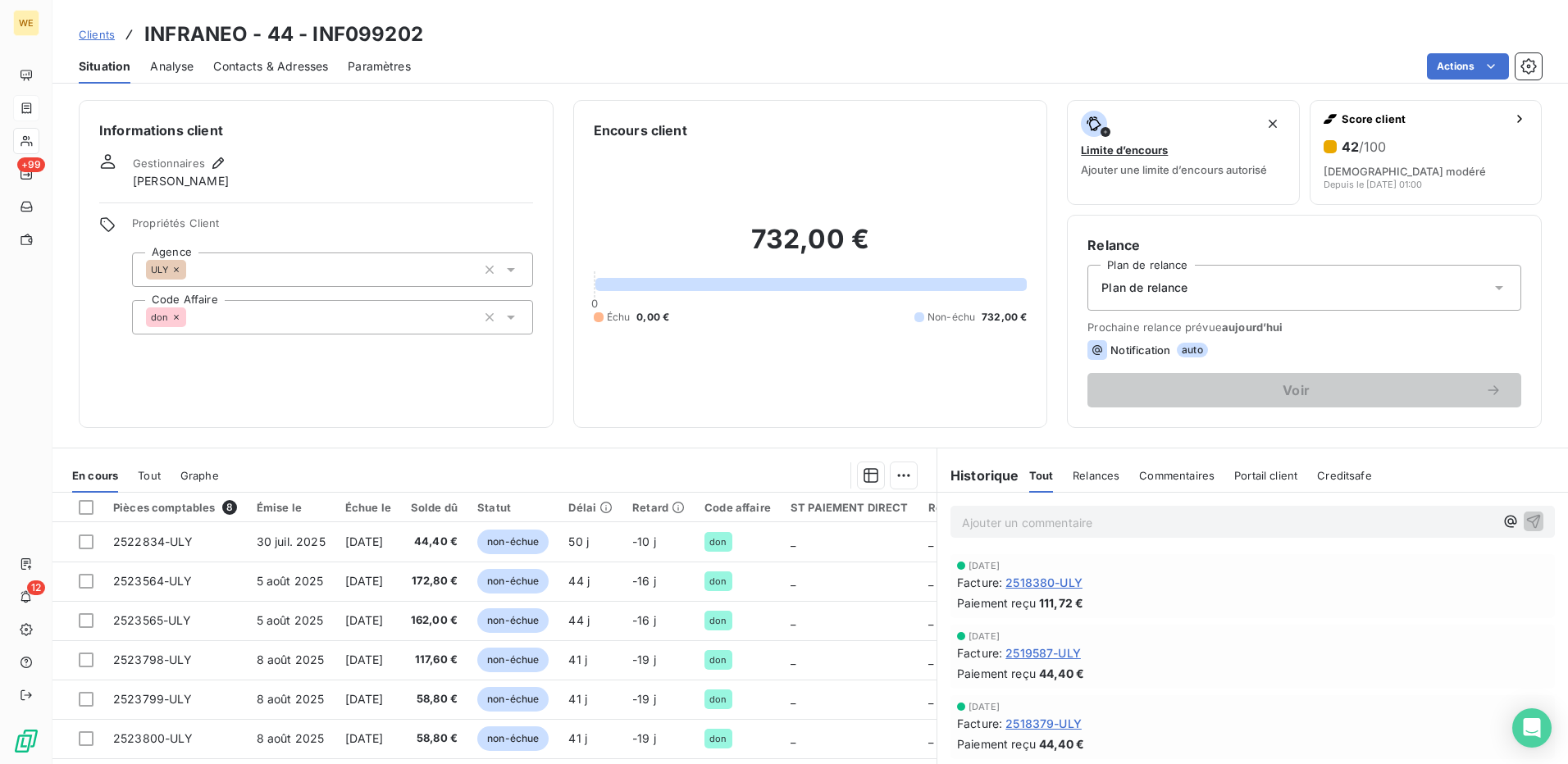
click at [232, 68] on span "Contacts & Adresses" at bounding box center [270, 67] width 115 height 16
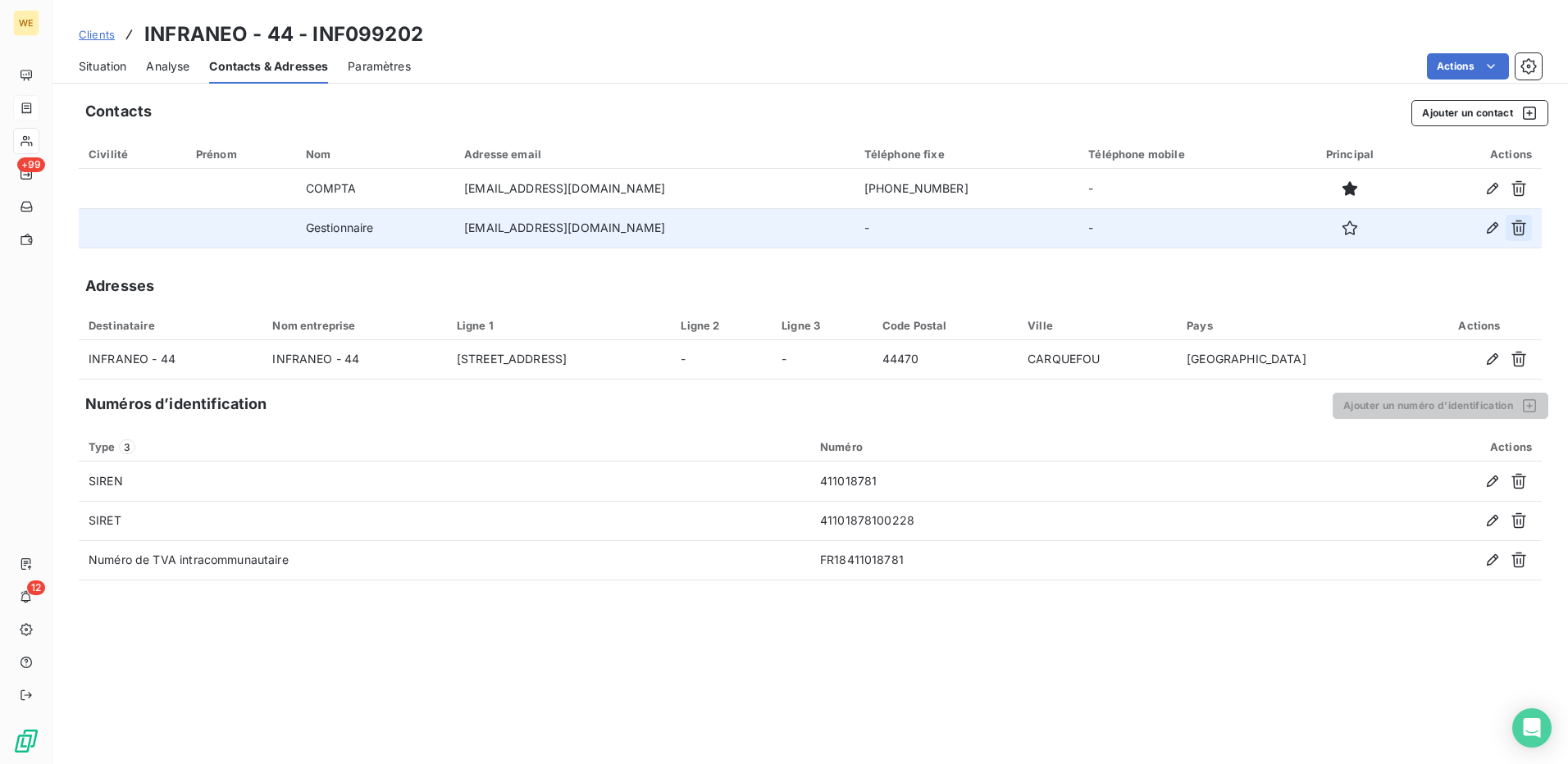
click at [1518, 227] on icon "button" at bounding box center [1519, 227] width 16 height 16
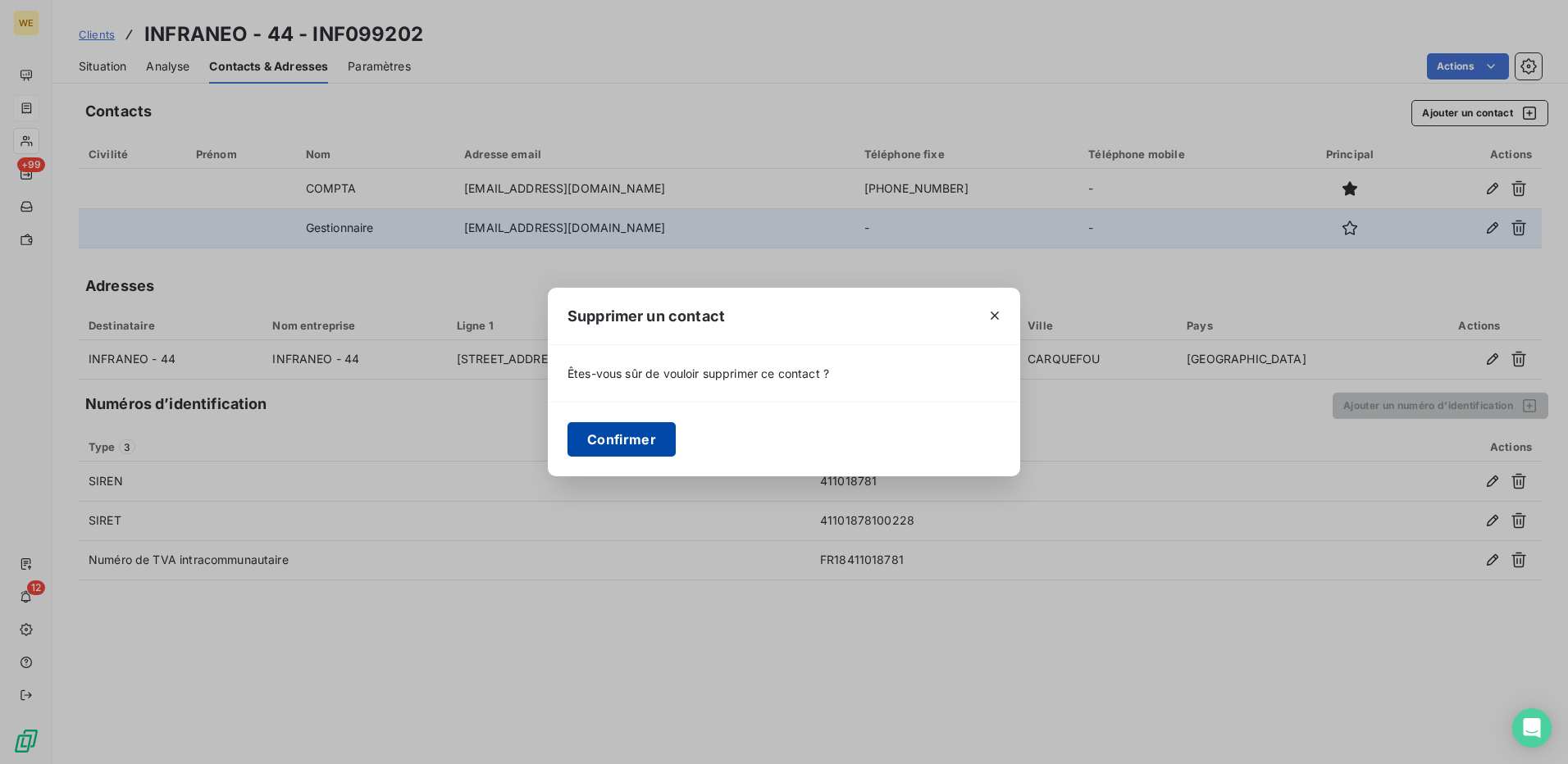
click at [617, 437] on button "Confirmer" at bounding box center [622, 439] width 108 height 35
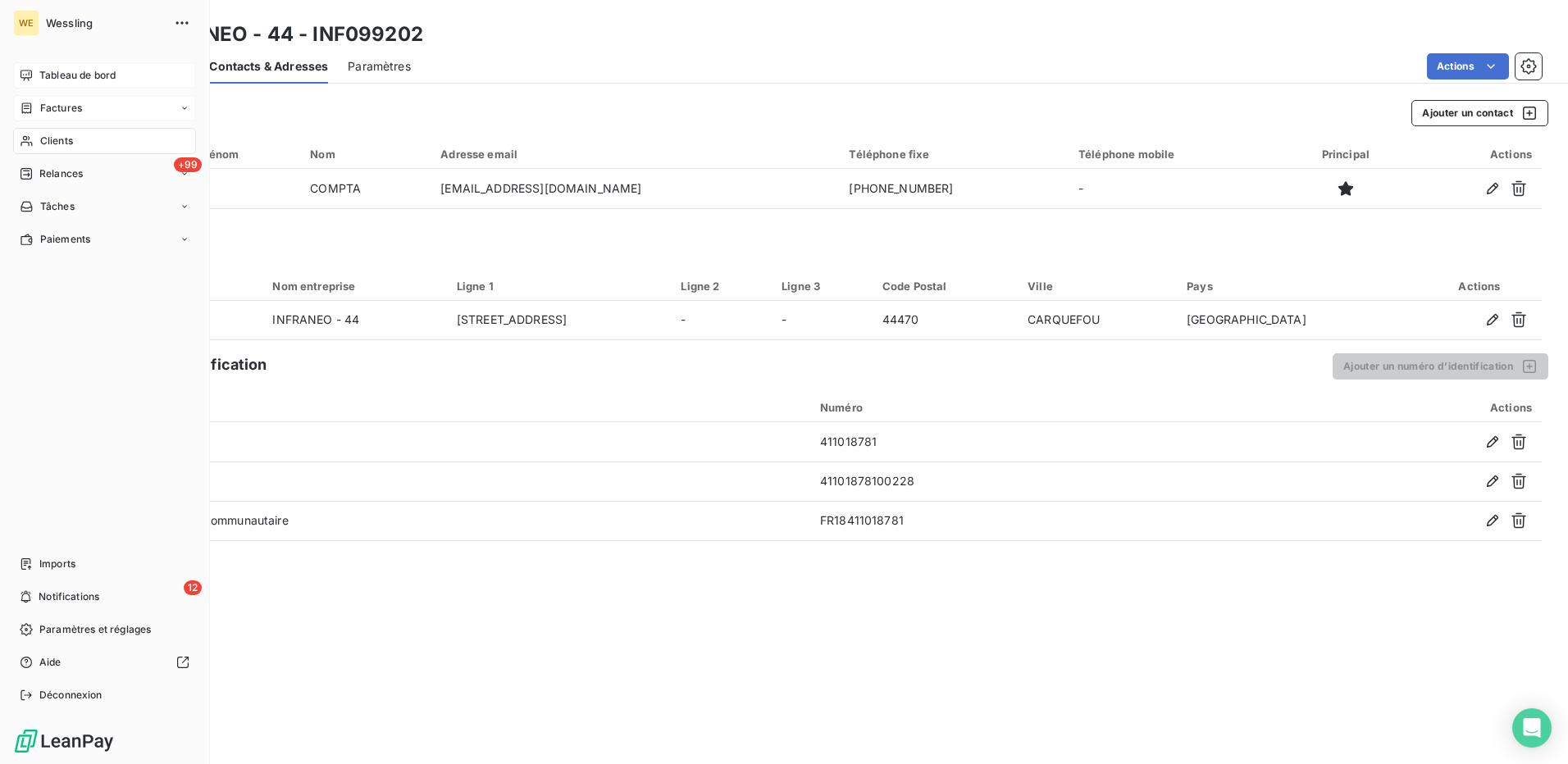
click at [78, 72] on span "Tableau de bord" at bounding box center [77, 76] width 76 height 15
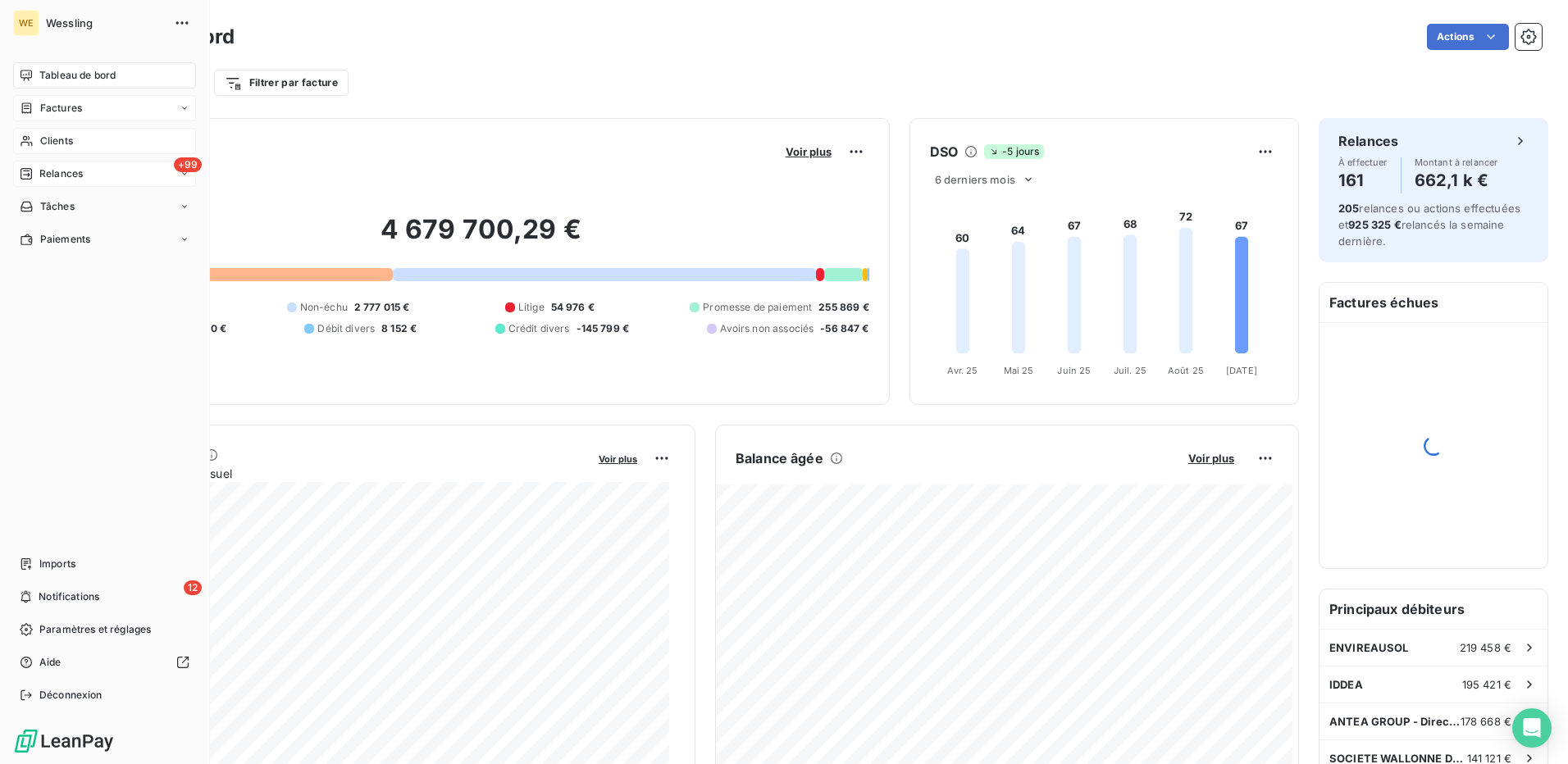
click at [48, 176] on span "Relances" at bounding box center [60, 173] width 44 height 15
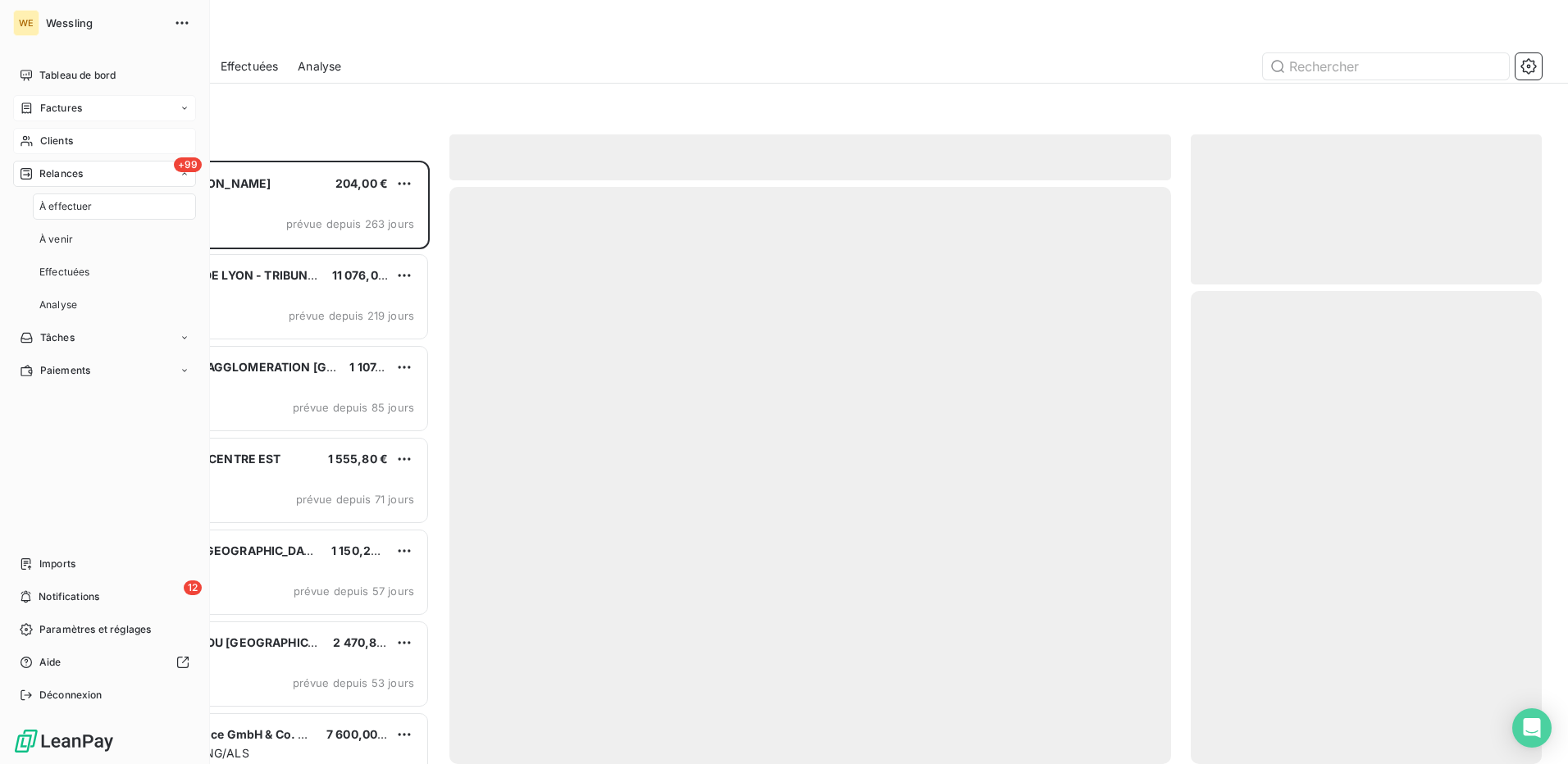
scroll to position [592, 338]
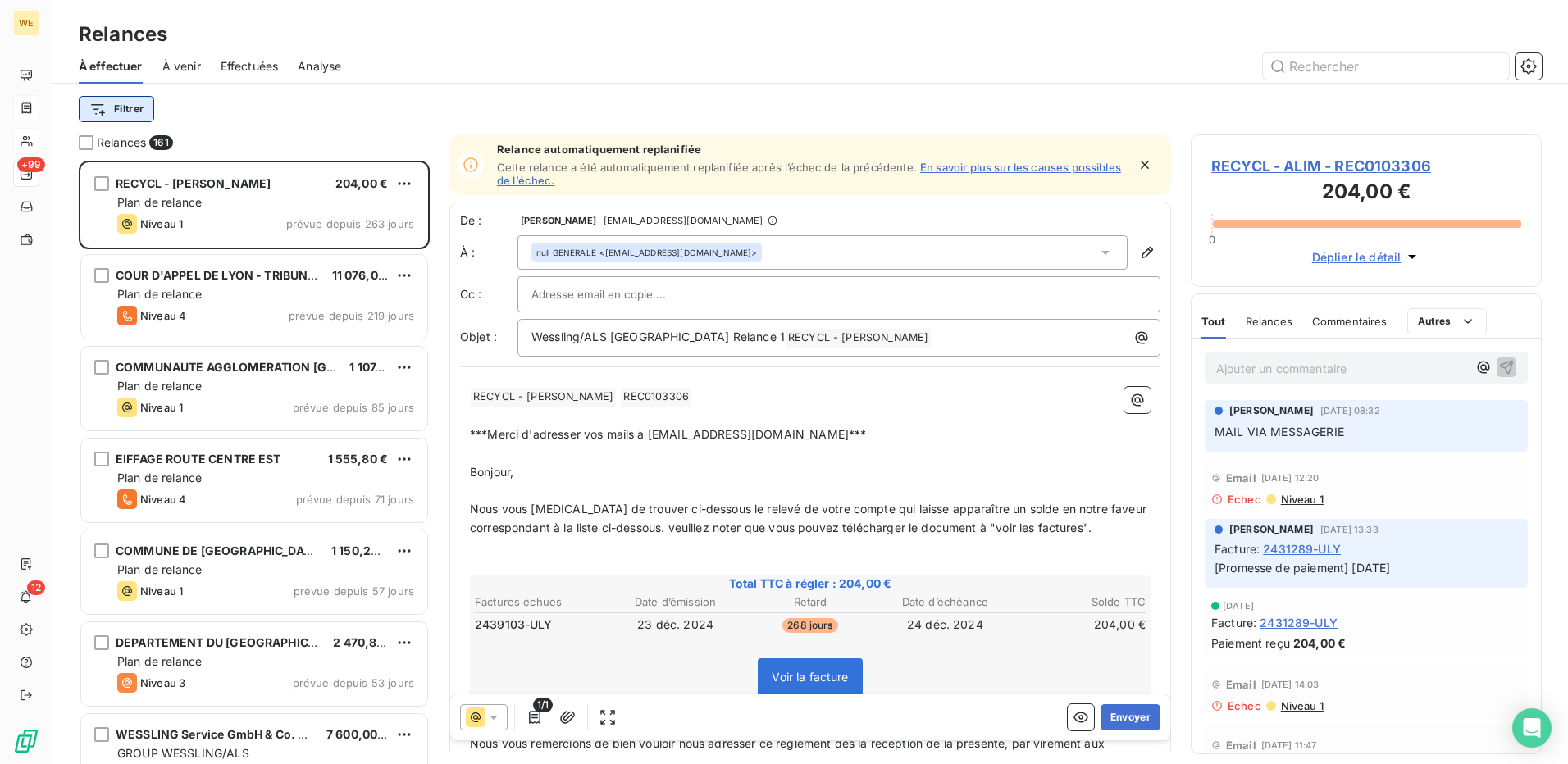
click at [131, 109] on html "WE +99 12 Relances À effectuer À venir Effectuées Analyse Filtrer Relances 161 …" at bounding box center [784, 382] width 1568 height 764
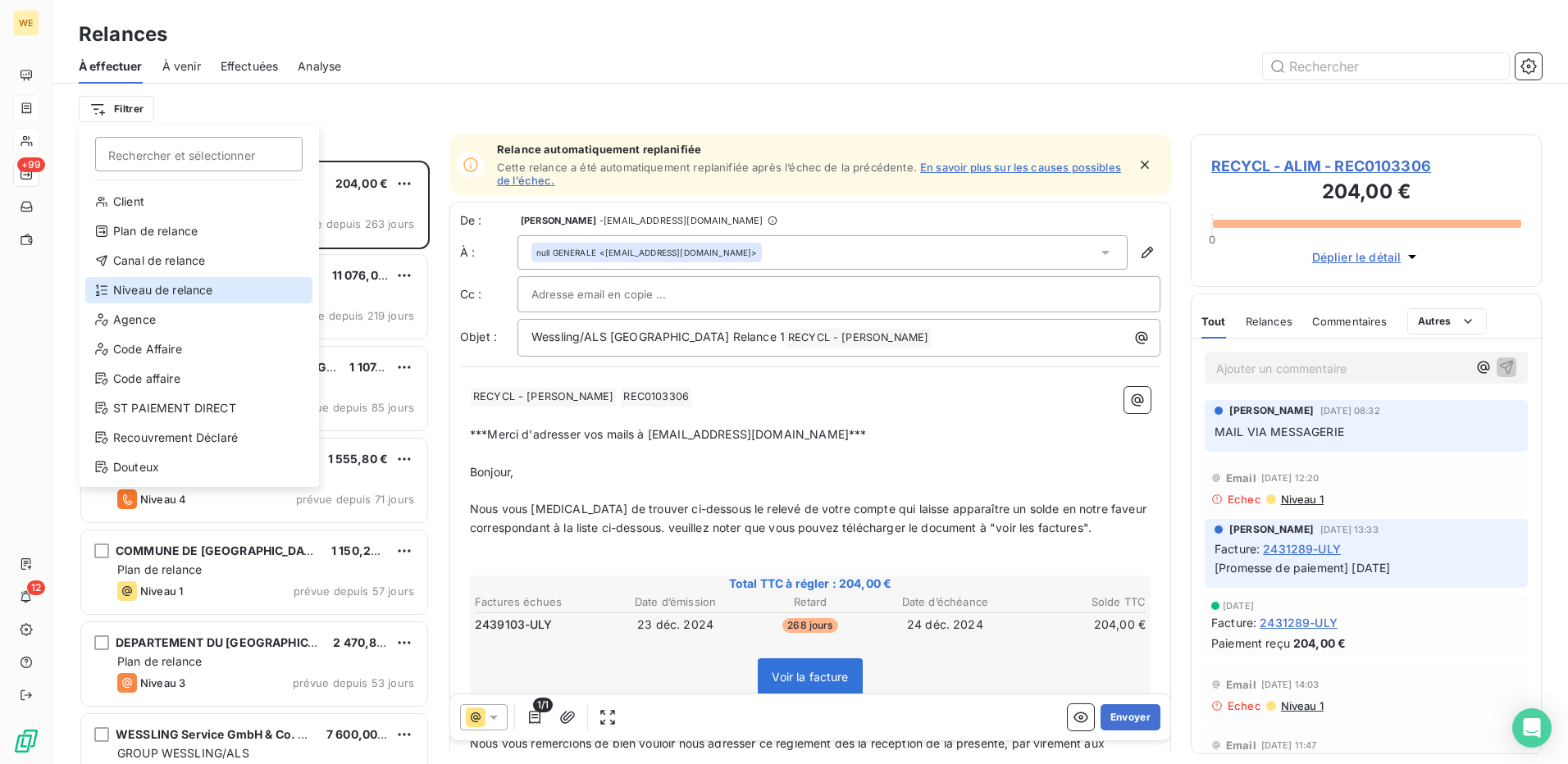
click at [157, 294] on div "Niveau de relance" at bounding box center [199, 290] width 227 height 27
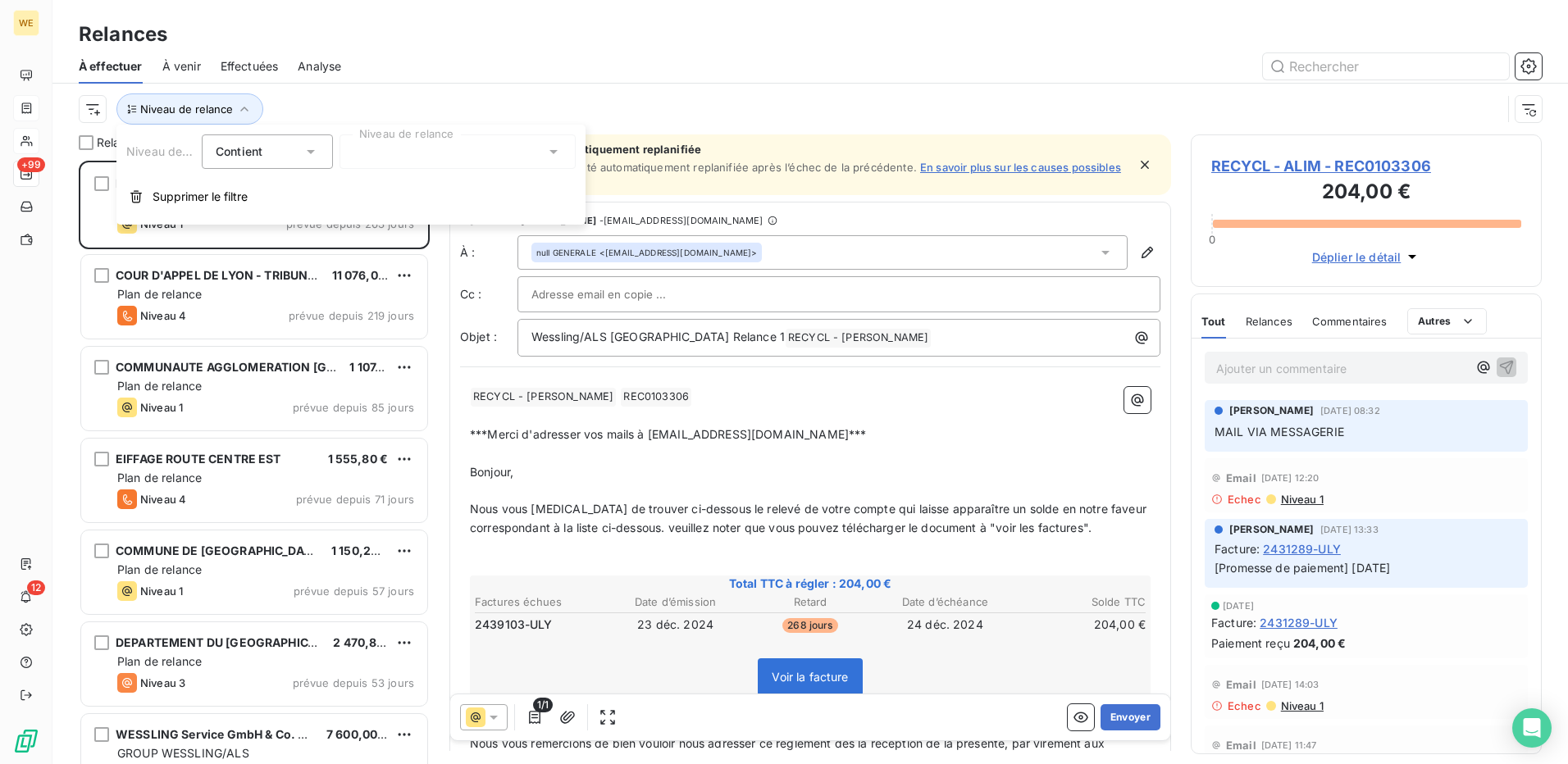
click at [401, 139] on div at bounding box center [458, 151] width 236 height 35
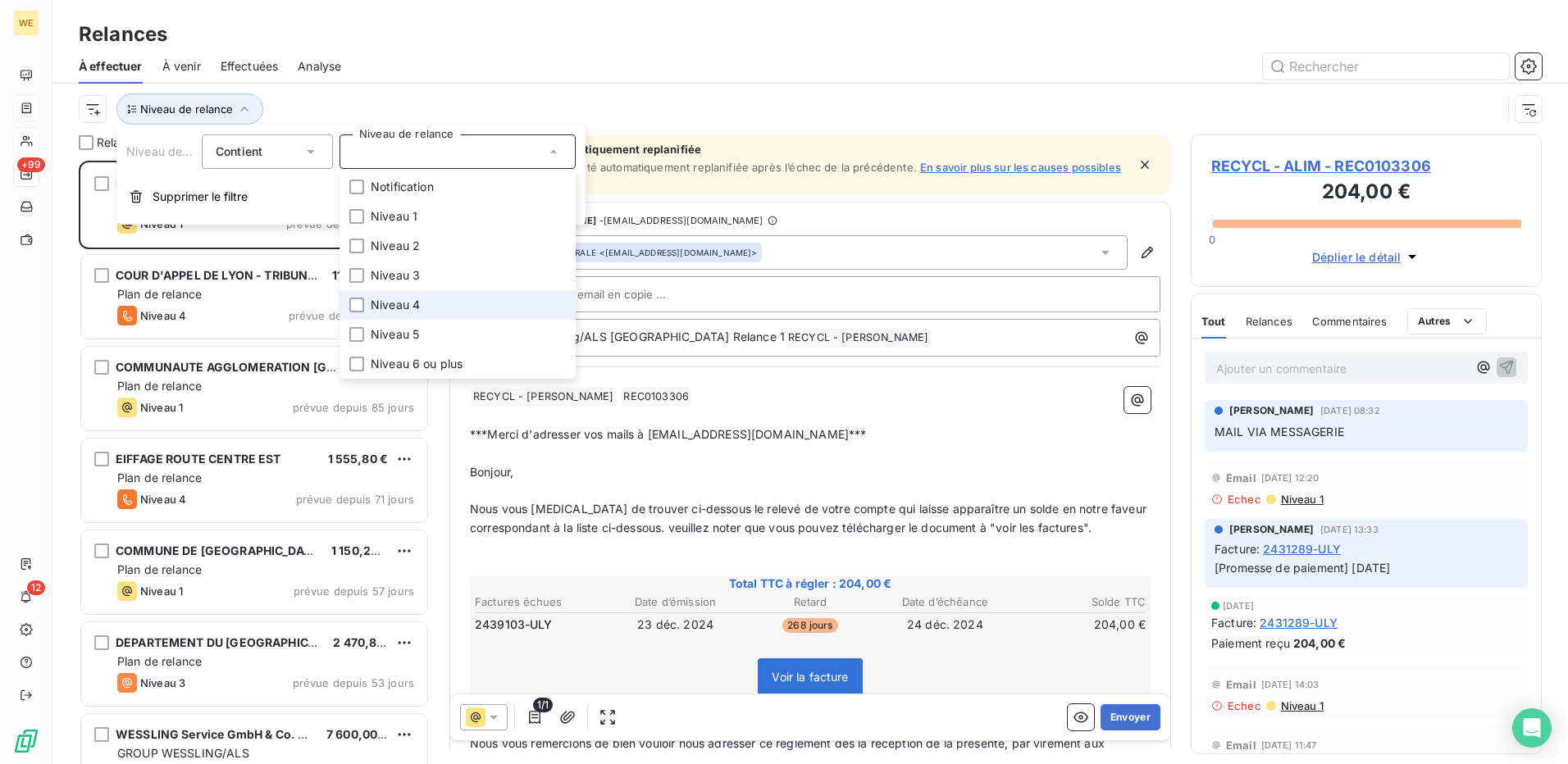
click at [400, 309] on span "Niveau 4" at bounding box center [394, 305] width 49 height 16
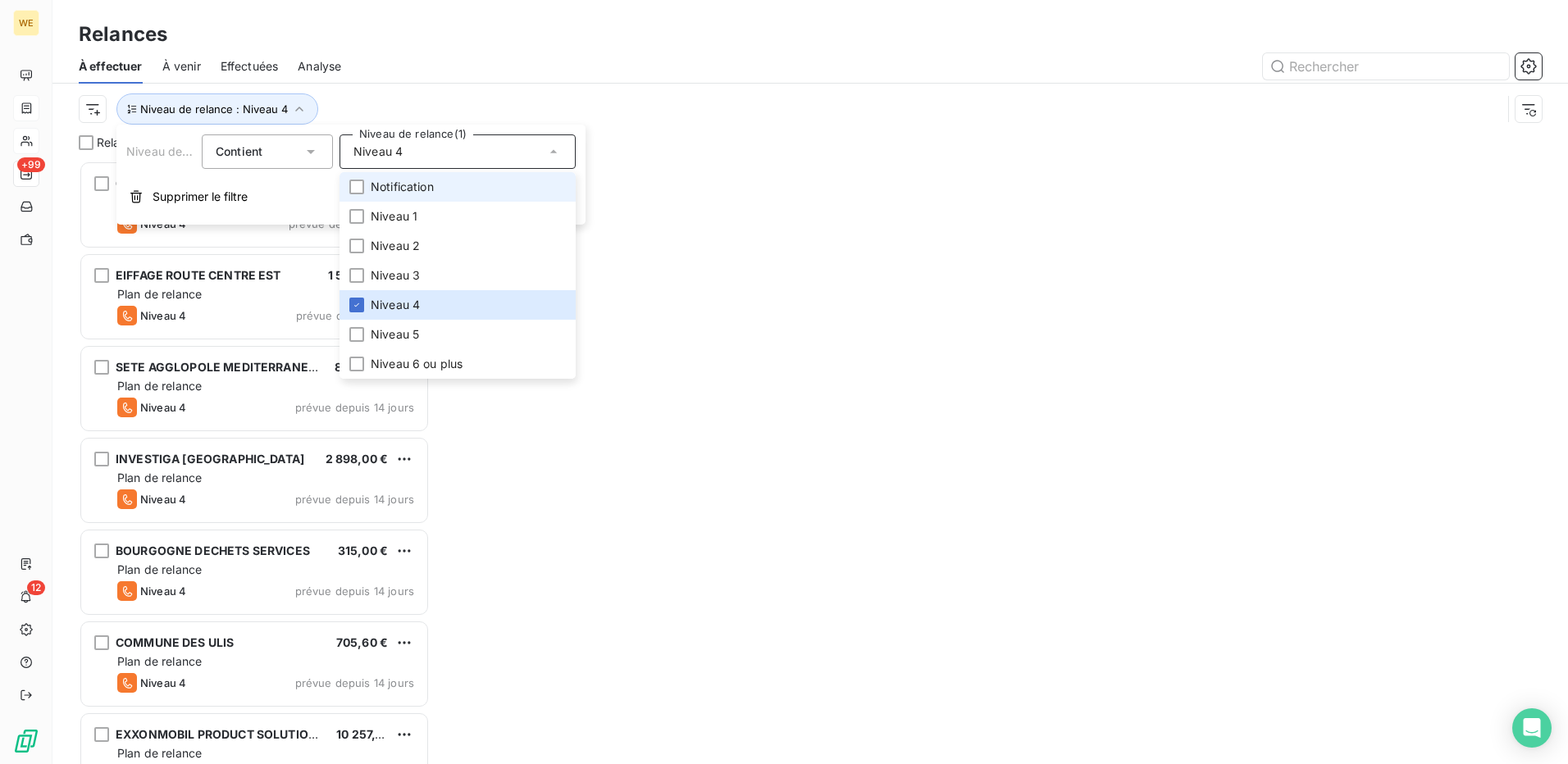
scroll to position [592, 338]
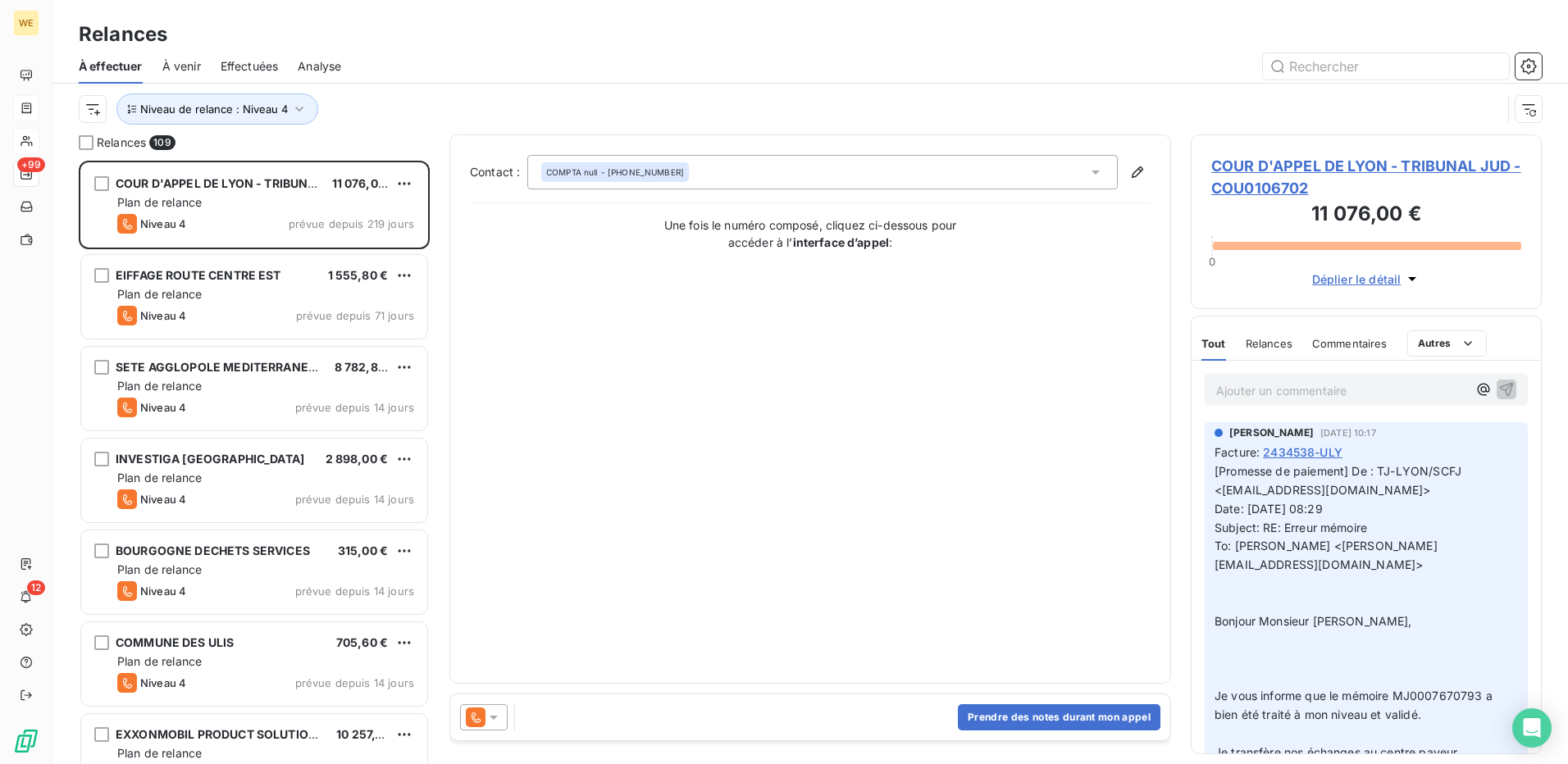
click at [395, 50] on div "À effectuer À venir Effectuées Analyse" at bounding box center [810, 66] width 1516 height 35
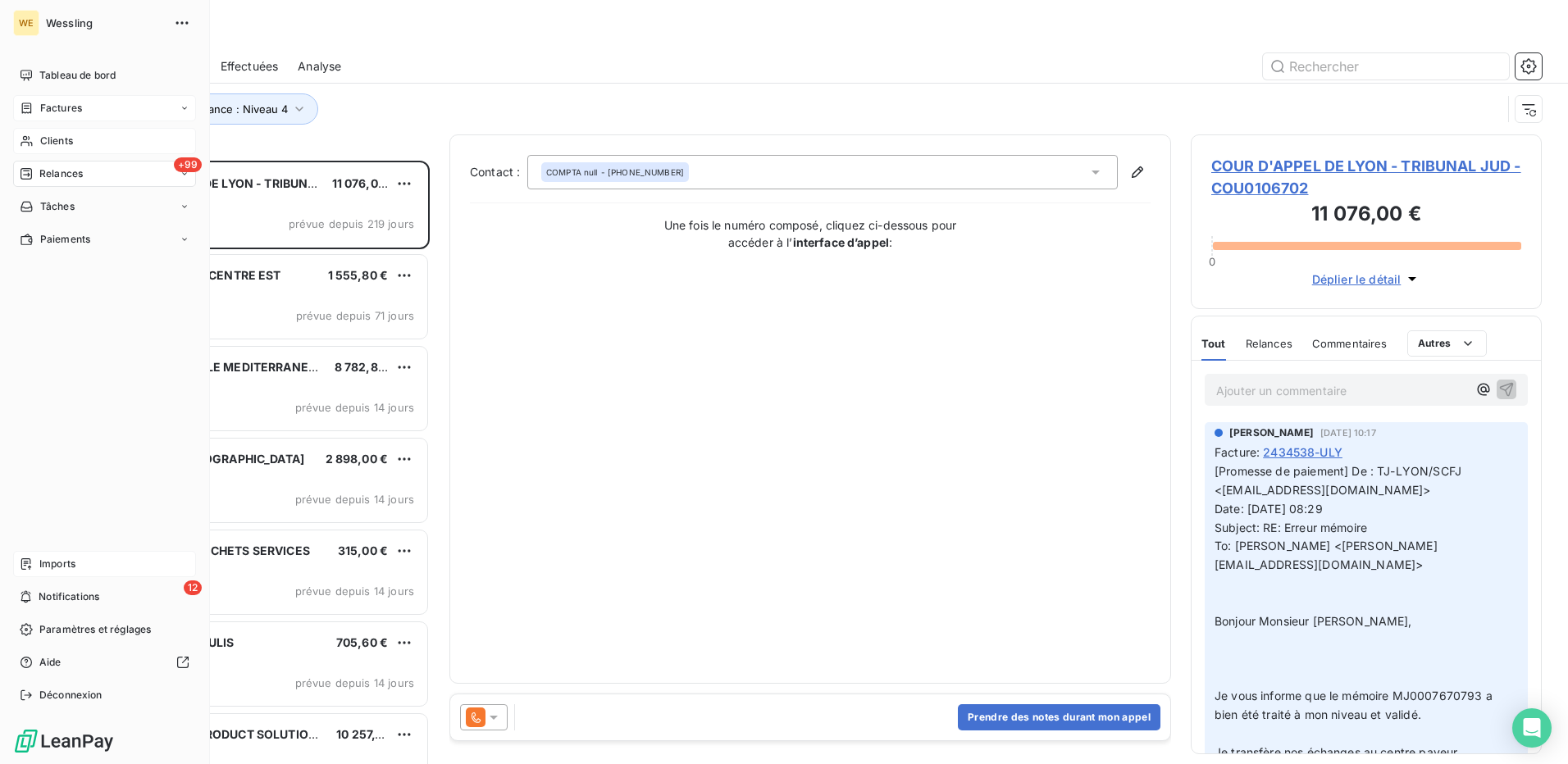
click at [52, 567] on span "Imports" at bounding box center [57, 564] width 36 height 15
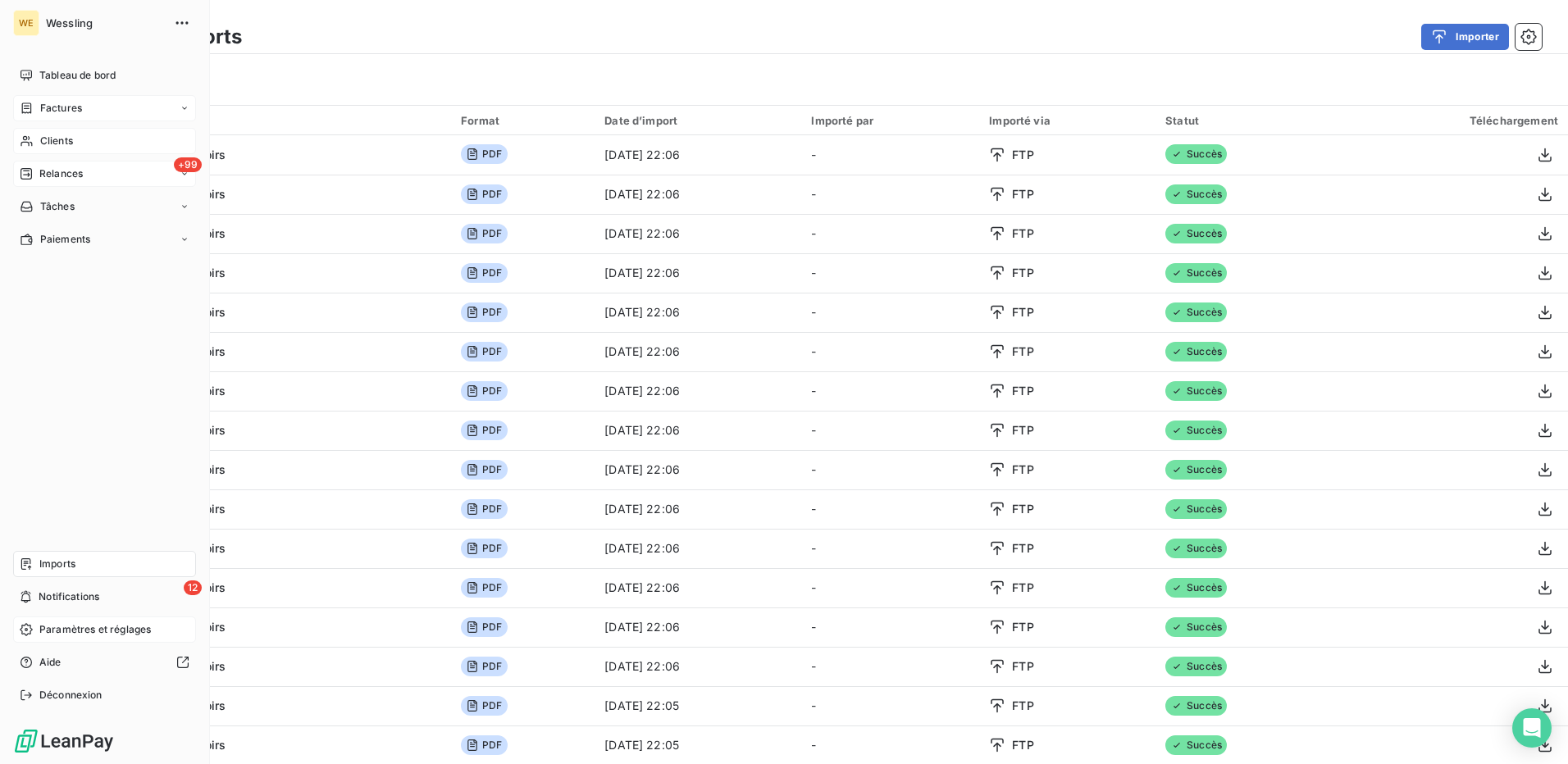
click at [78, 632] on span "Paramètres et réglages" at bounding box center [95, 630] width 112 height 15
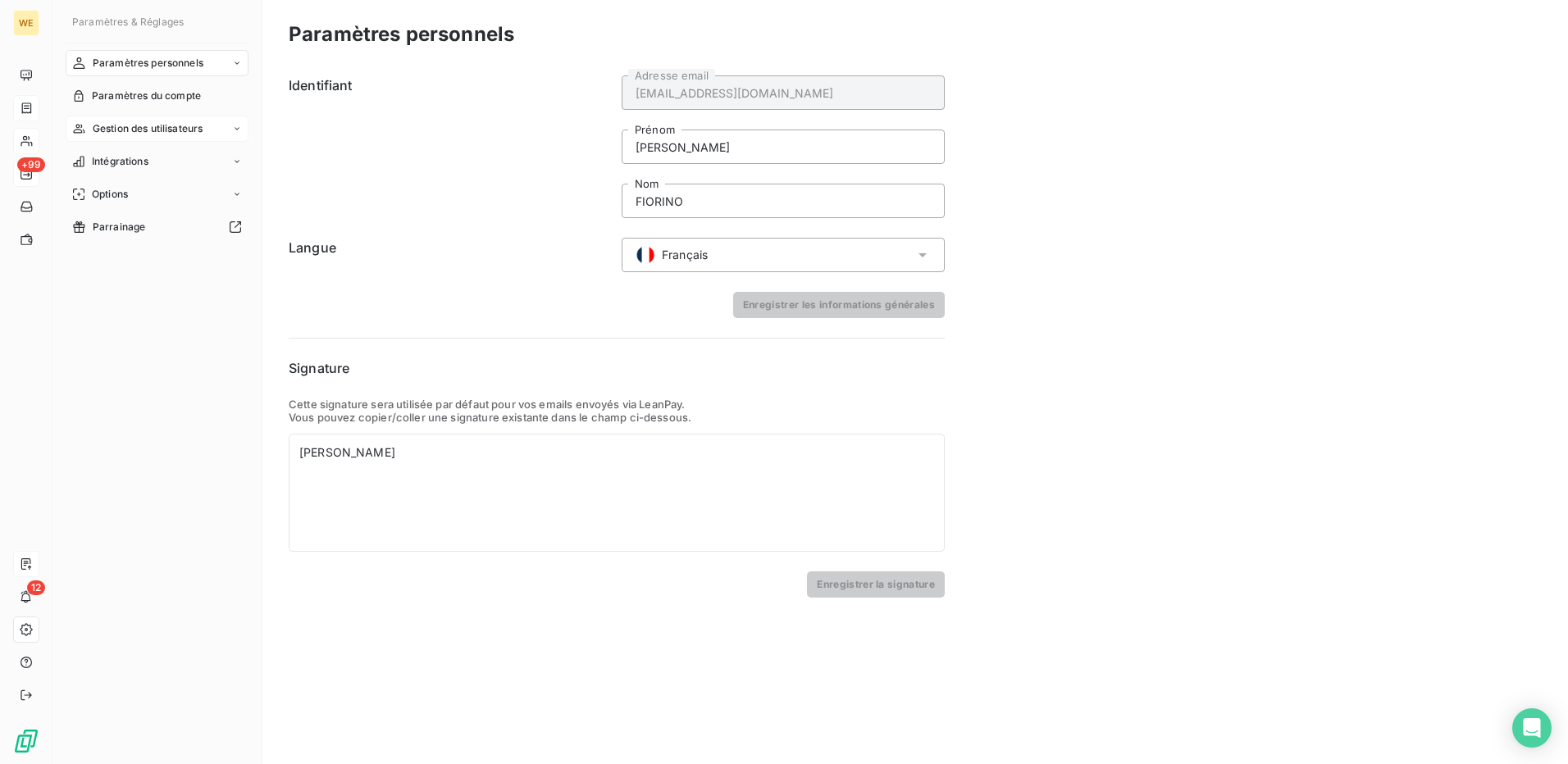
click at [110, 127] on span "Gestion des utilisateurs" at bounding box center [147, 129] width 111 height 15
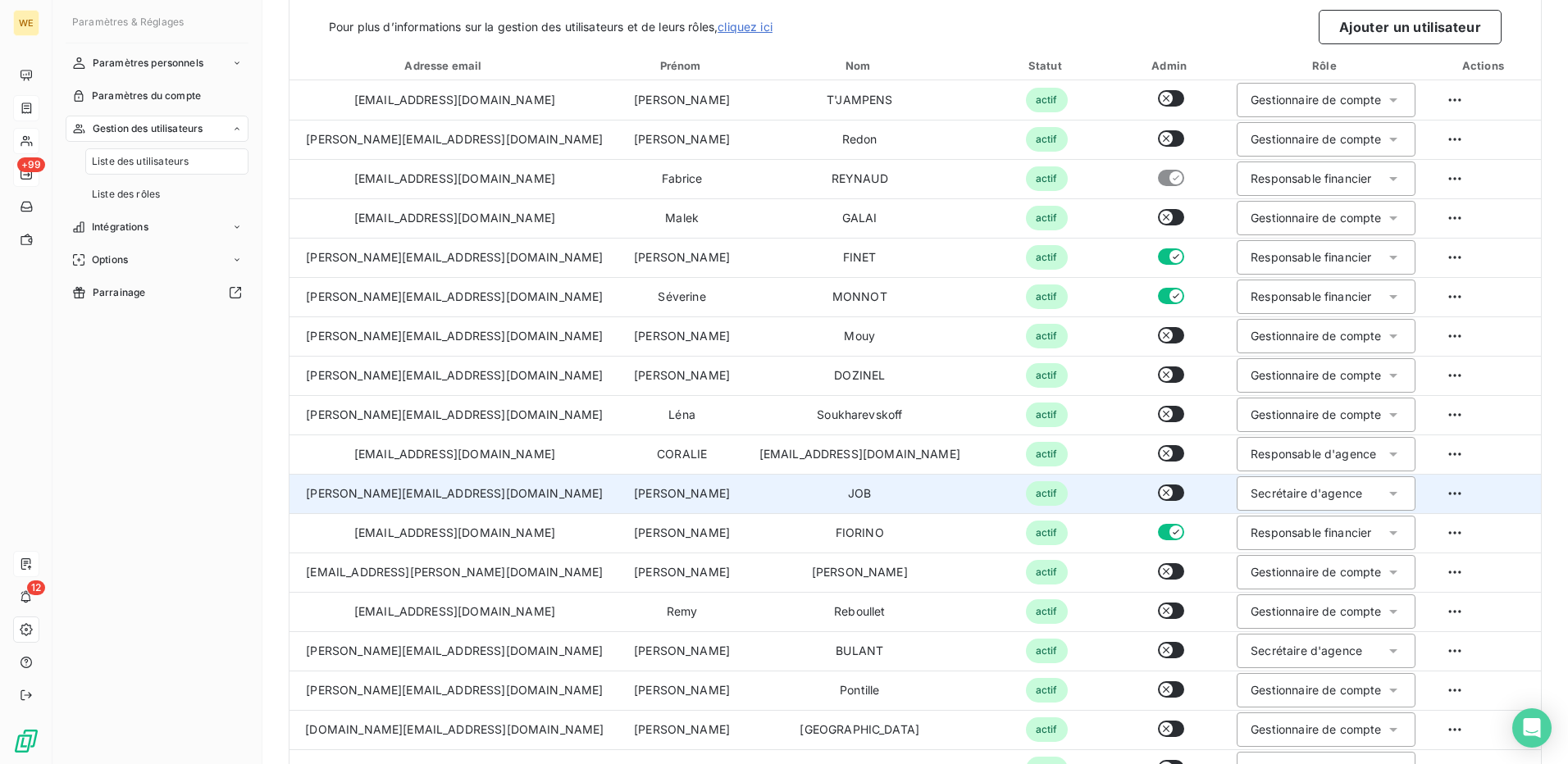
scroll to position [380, 0]
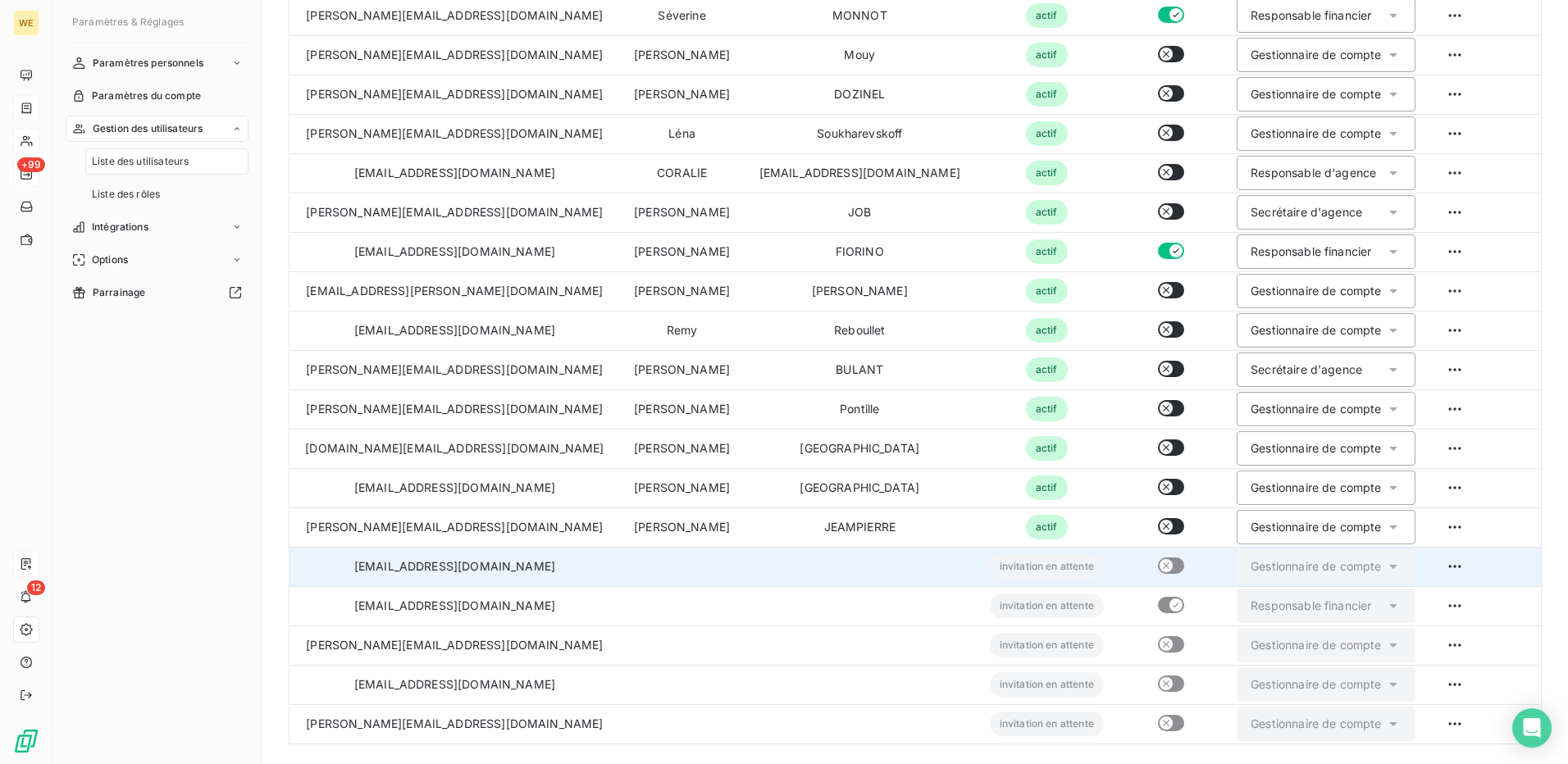
click at [398, 585] on td "[EMAIL_ADDRESS][DOMAIN_NAME]" at bounding box center [455, 567] width 330 height 39
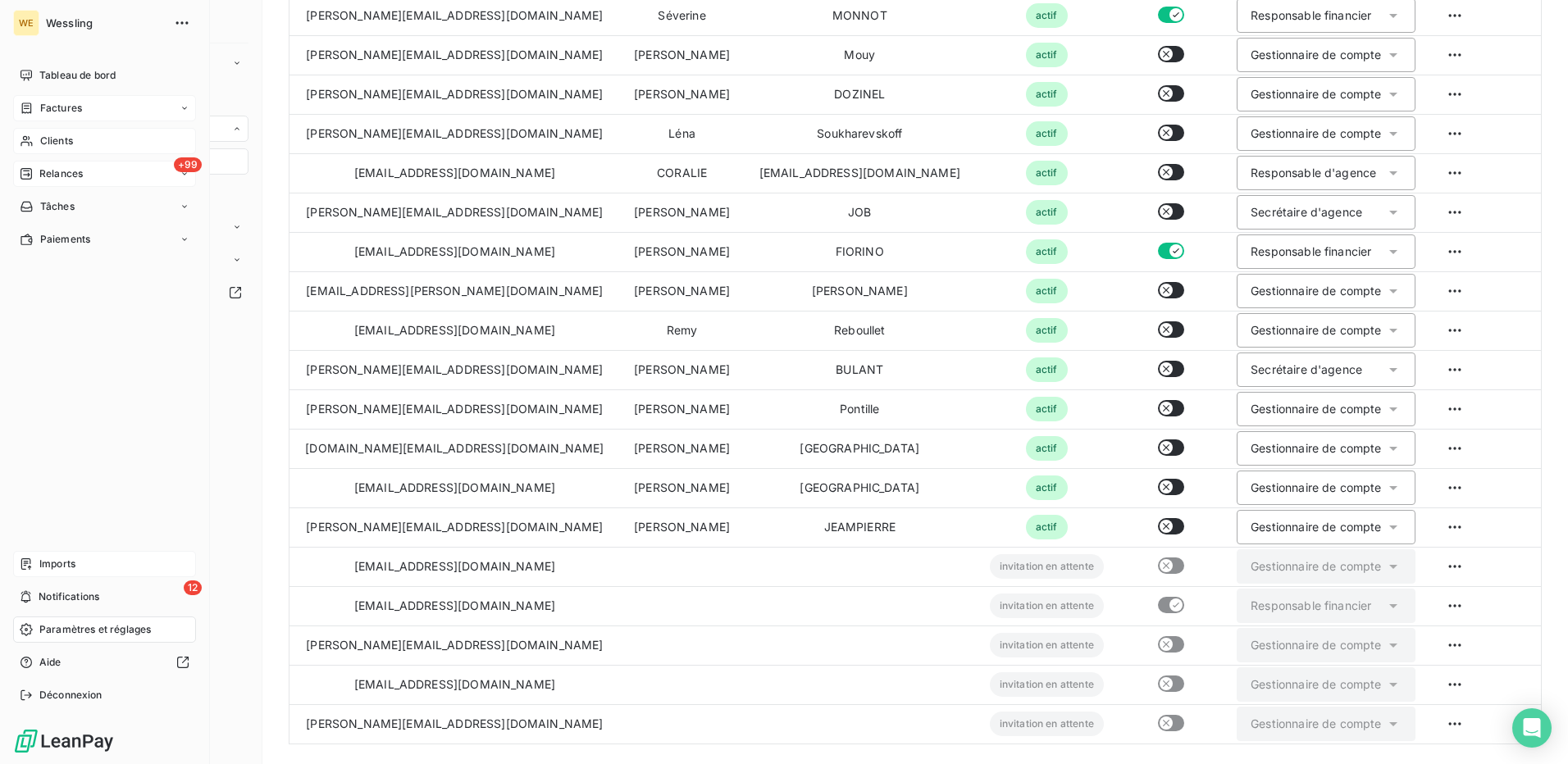
click at [64, 565] on span "Imports" at bounding box center [57, 564] width 36 height 15
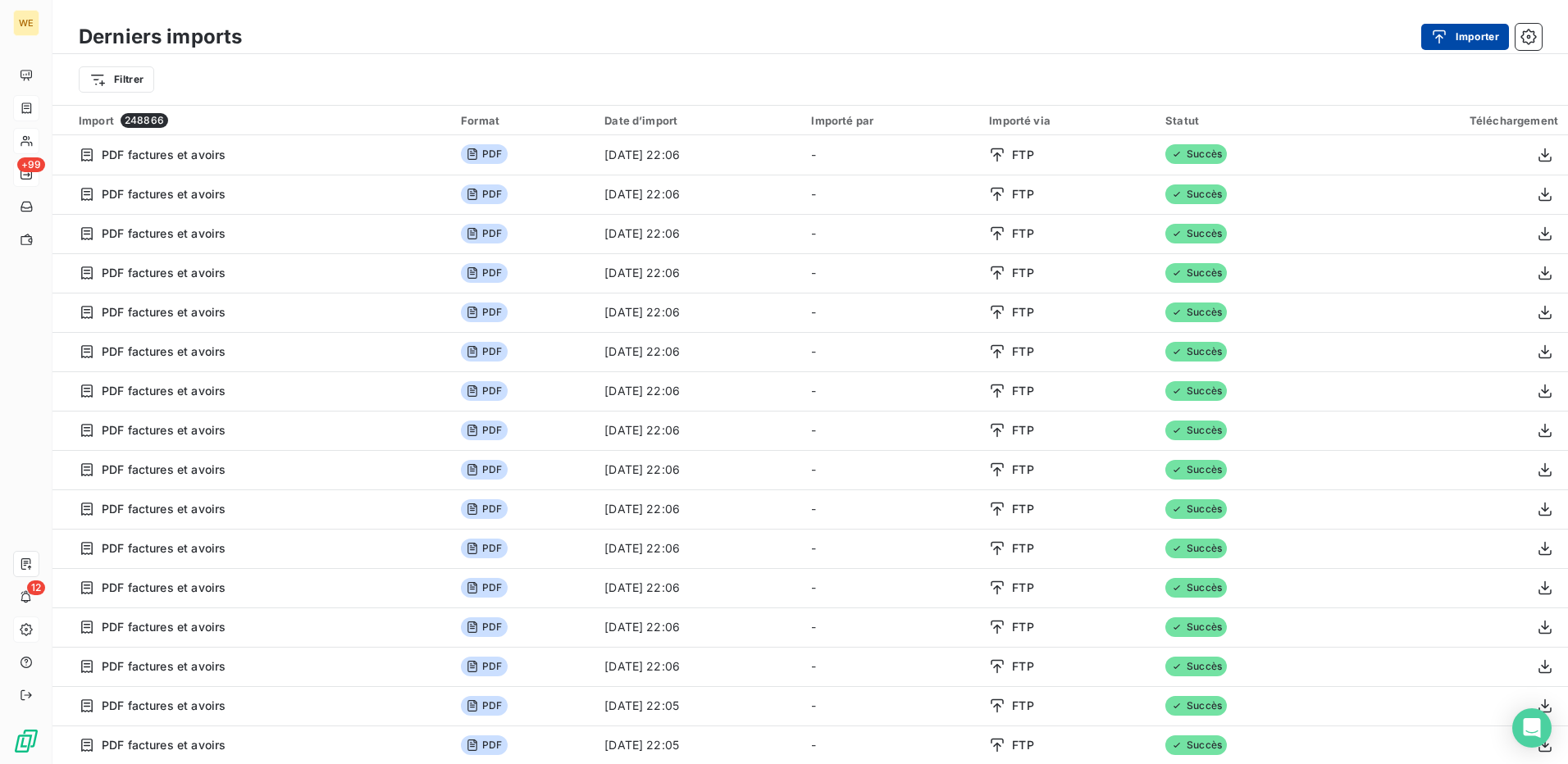
click at [1463, 34] on button "Importer" at bounding box center [1465, 37] width 88 height 27
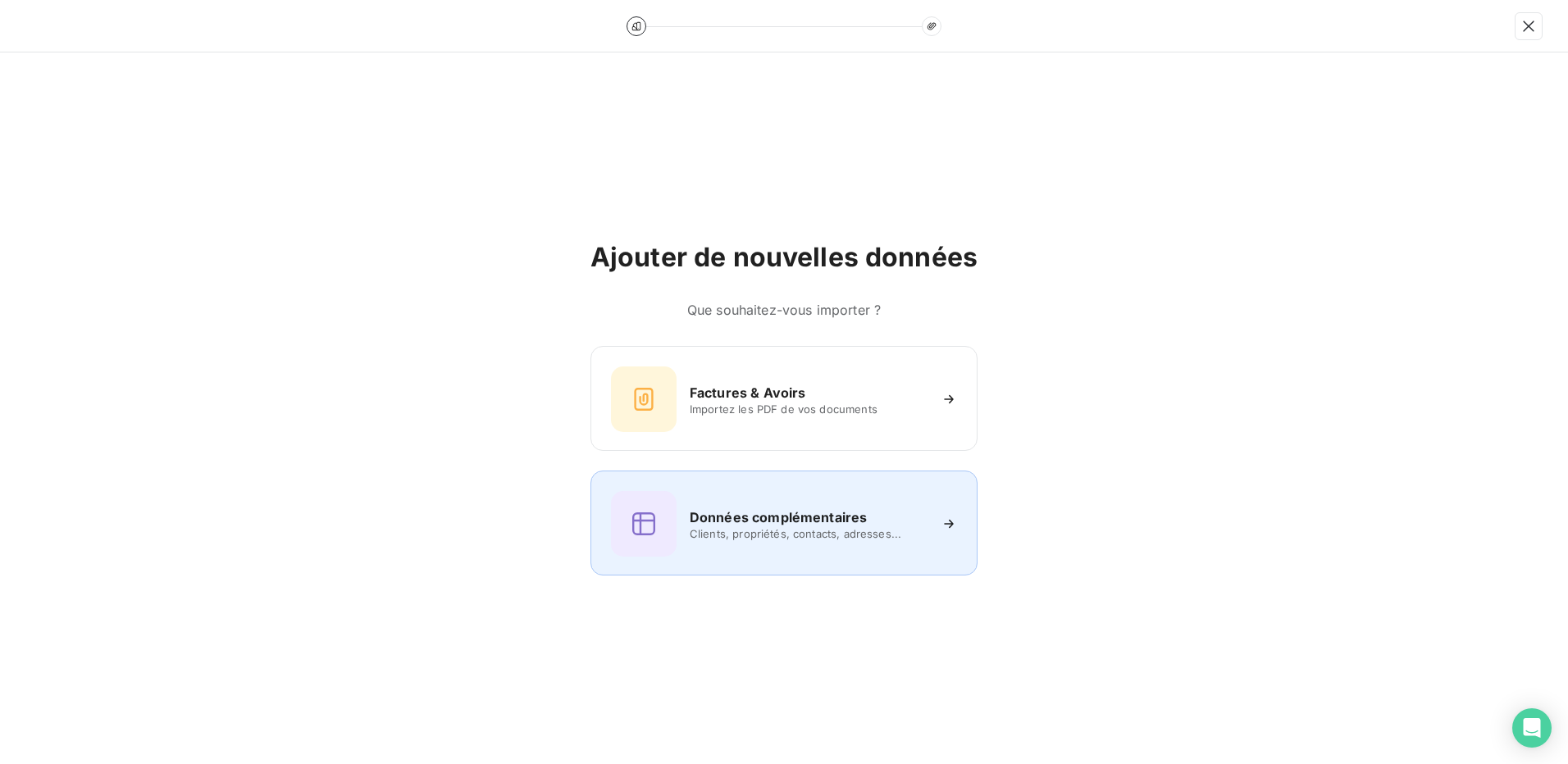
click at [776, 537] on span "Clients, propriétés, contacts, adresses..." at bounding box center [808, 534] width 238 height 13
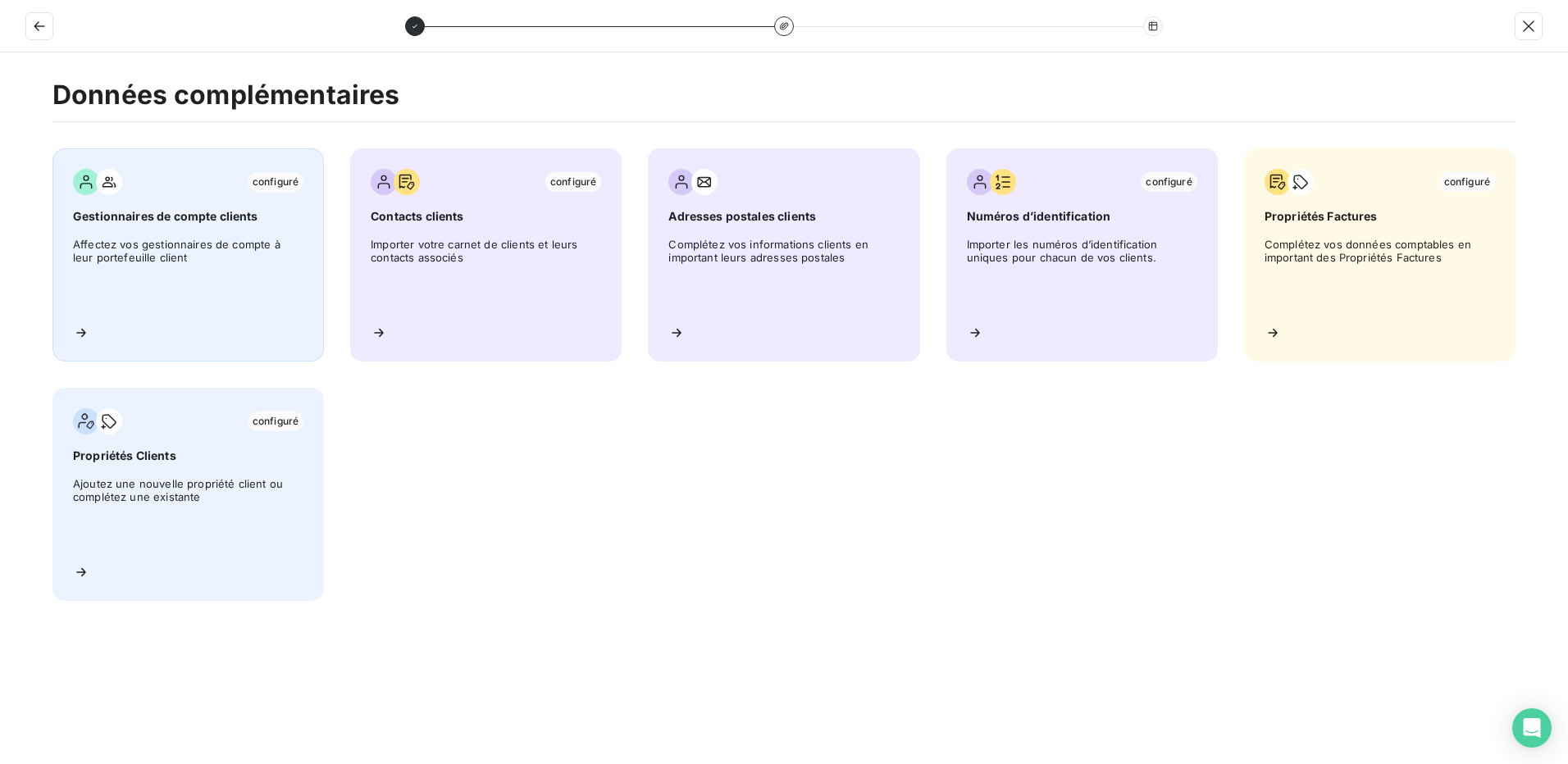
click at [237, 302] on span "Affectez vos gestionnaires de compte à leur portefeuille client" at bounding box center [187, 275] width 230 height 74
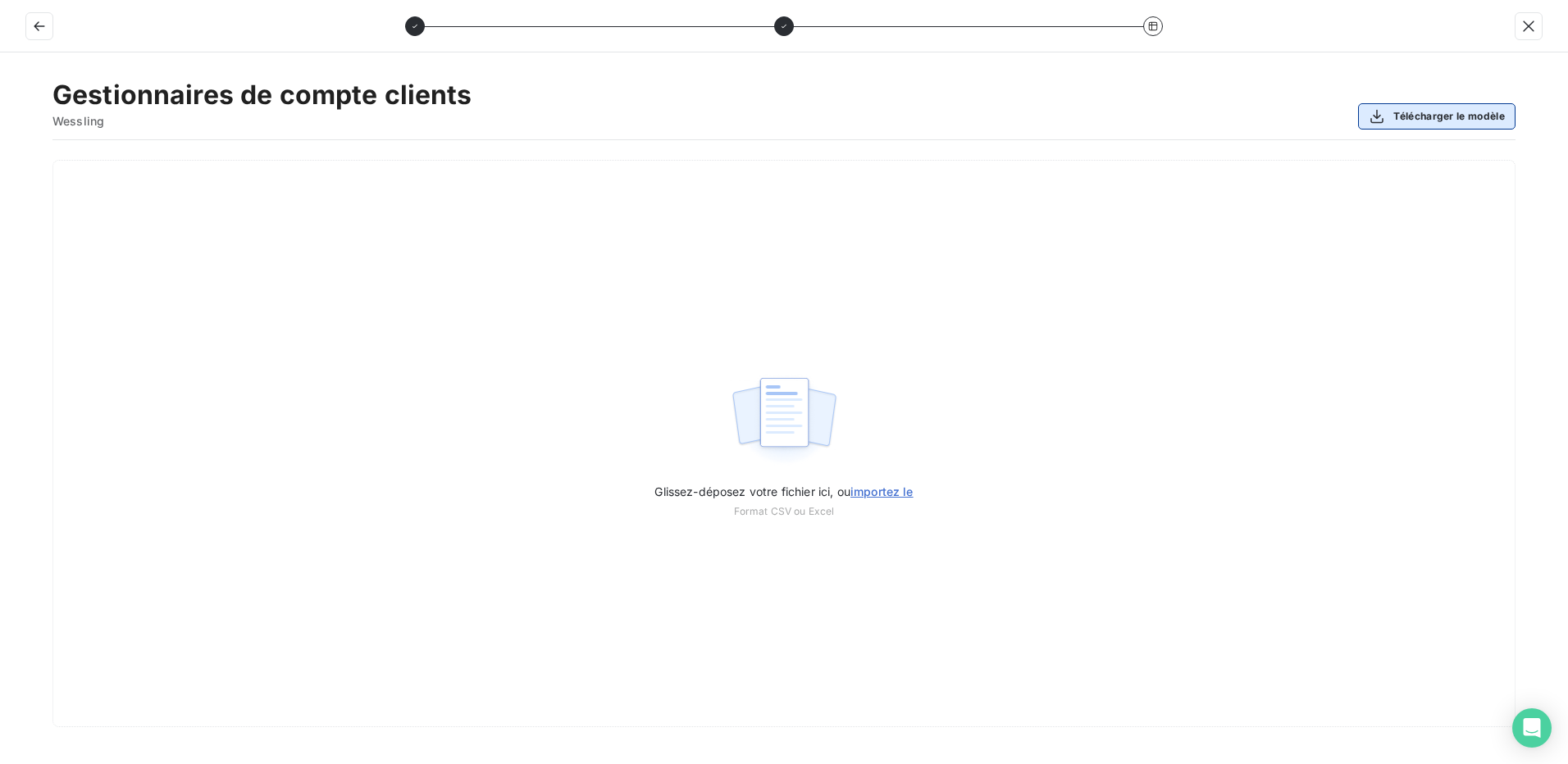
click at [1422, 121] on button "Télécharger le modèle" at bounding box center [1437, 116] width 157 height 27
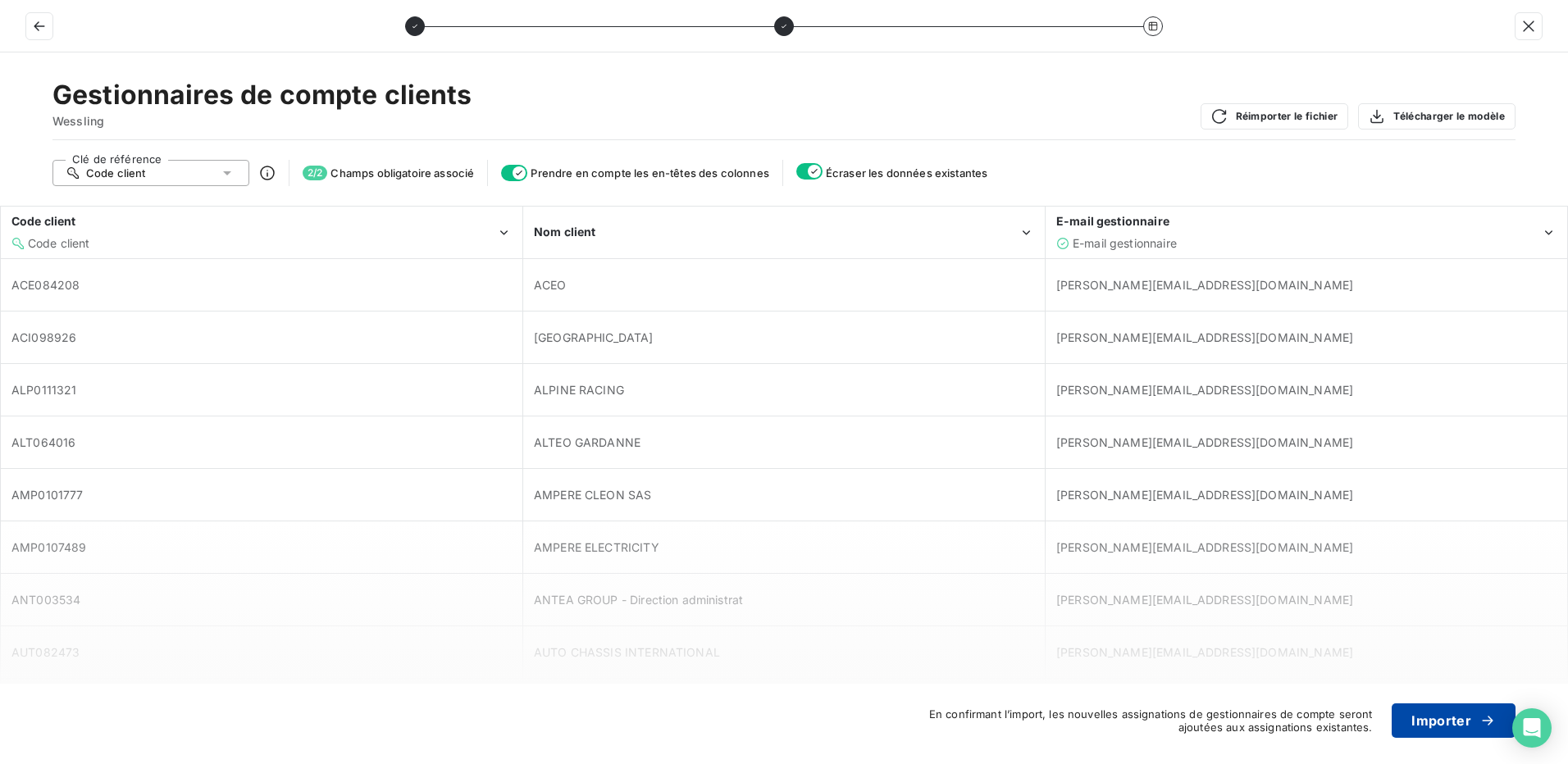
click at [1436, 726] on button "Importer" at bounding box center [1453, 720] width 123 height 35
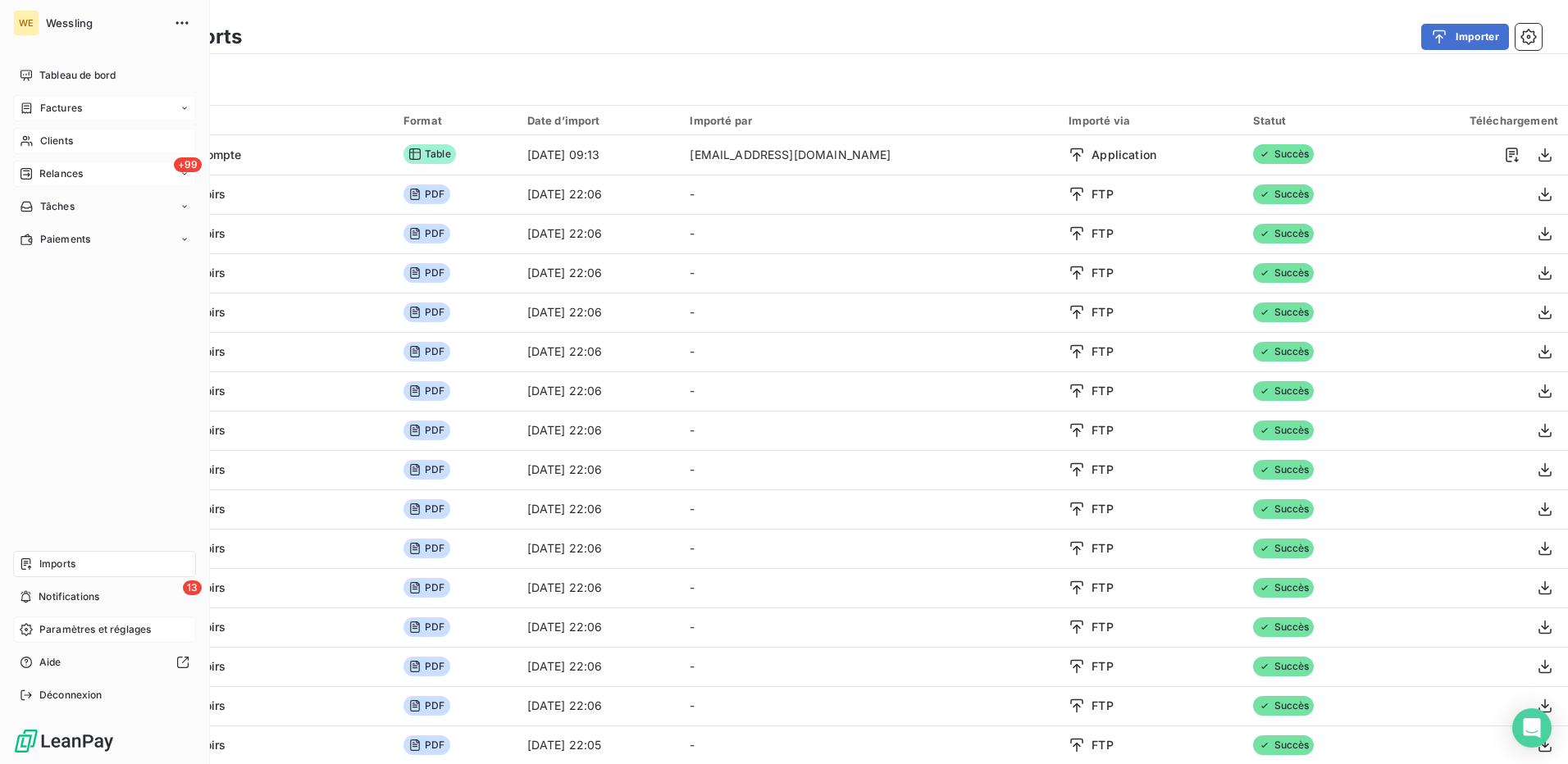
click at [46, 143] on span "Clients" at bounding box center [56, 140] width 33 height 15
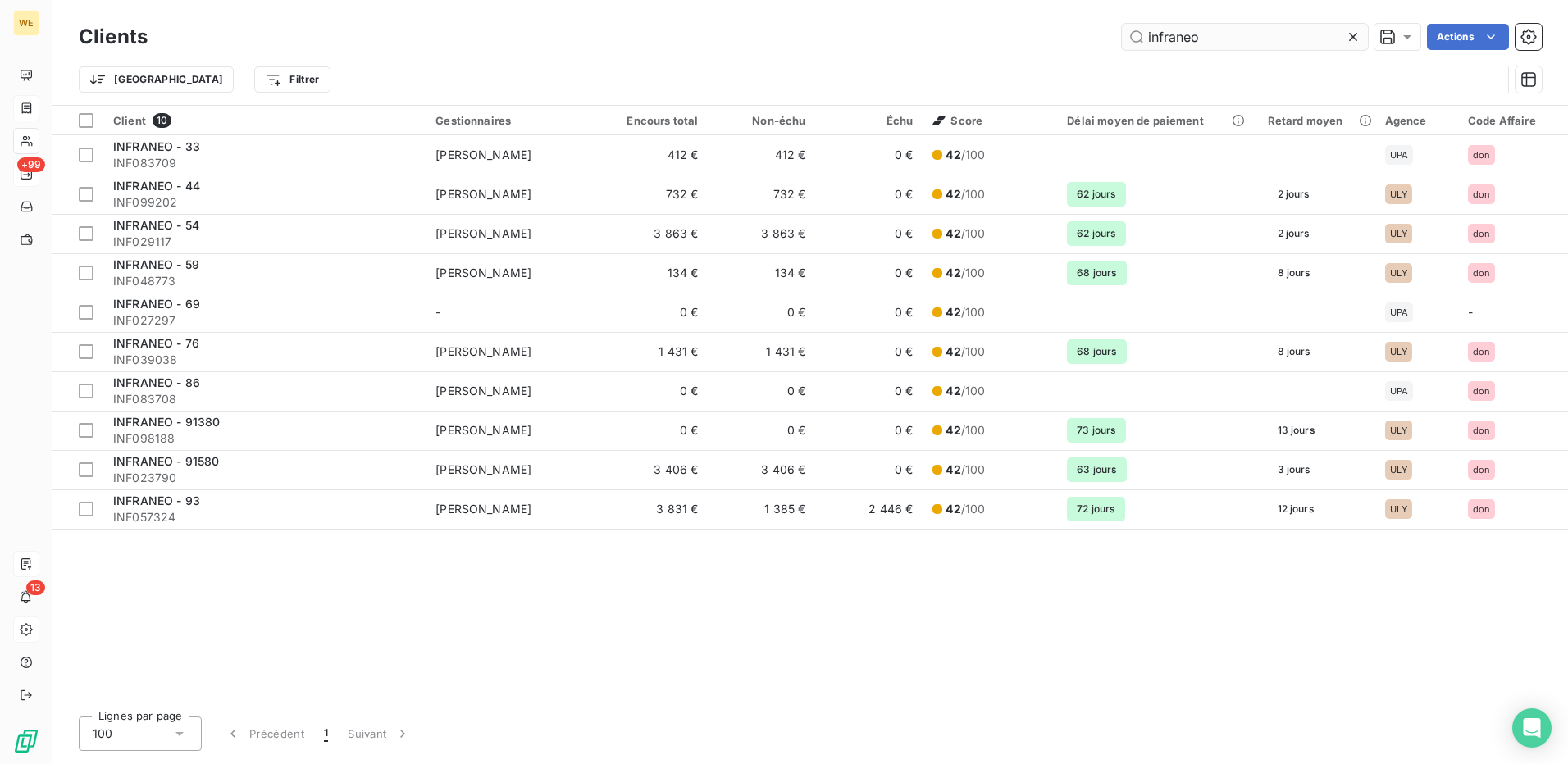
click at [1171, 43] on input "infraneo" at bounding box center [1245, 37] width 246 height 27
click at [1166, 41] on input "infraneo" at bounding box center [1245, 37] width 246 height 27
click at [1166, 39] on input "infraneo" at bounding box center [1245, 37] width 246 height 27
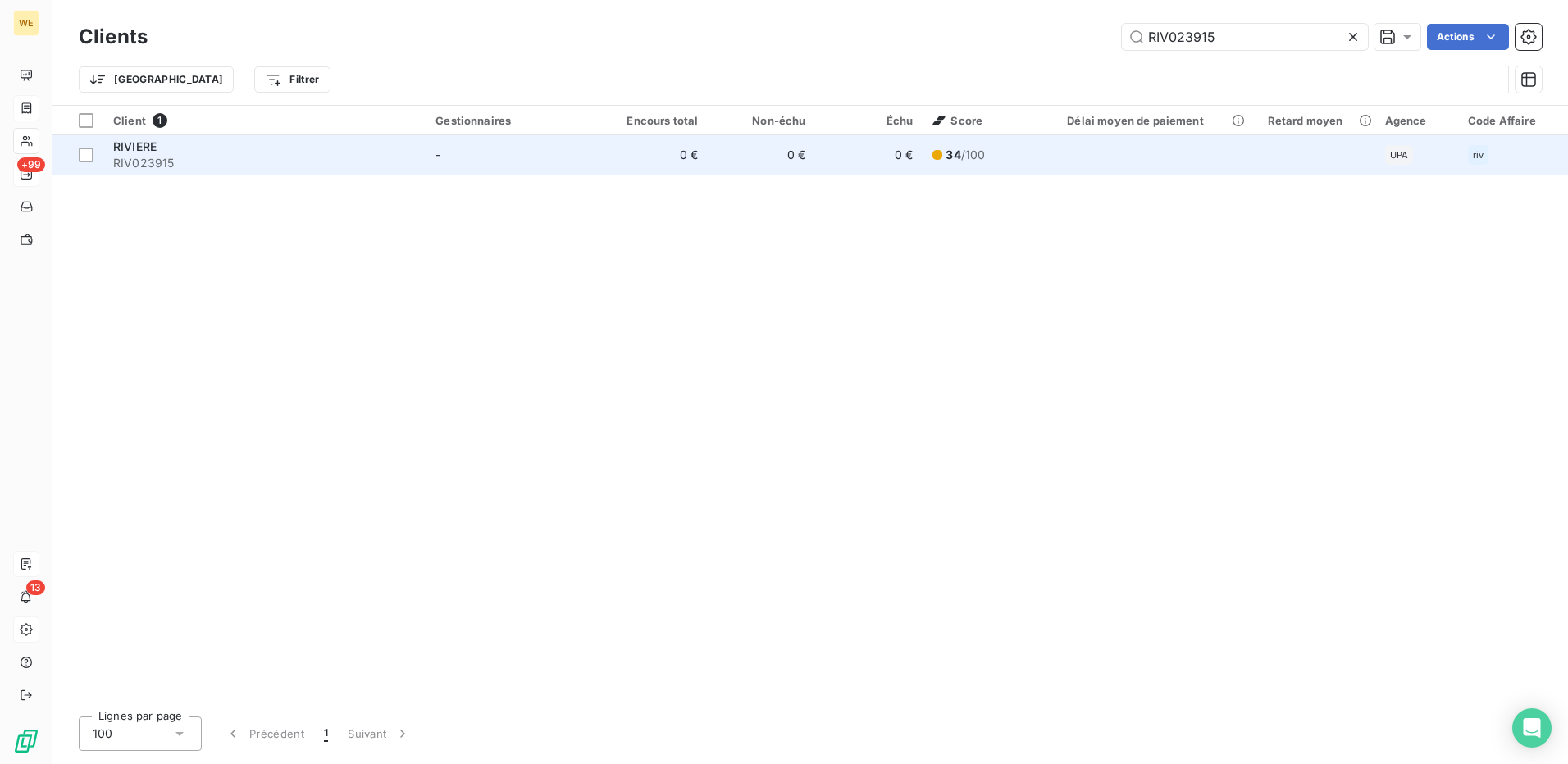
type input "RIV023915"
click at [660, 152] on td "0 €" at bounding box center [654, 155] width 107 height 39
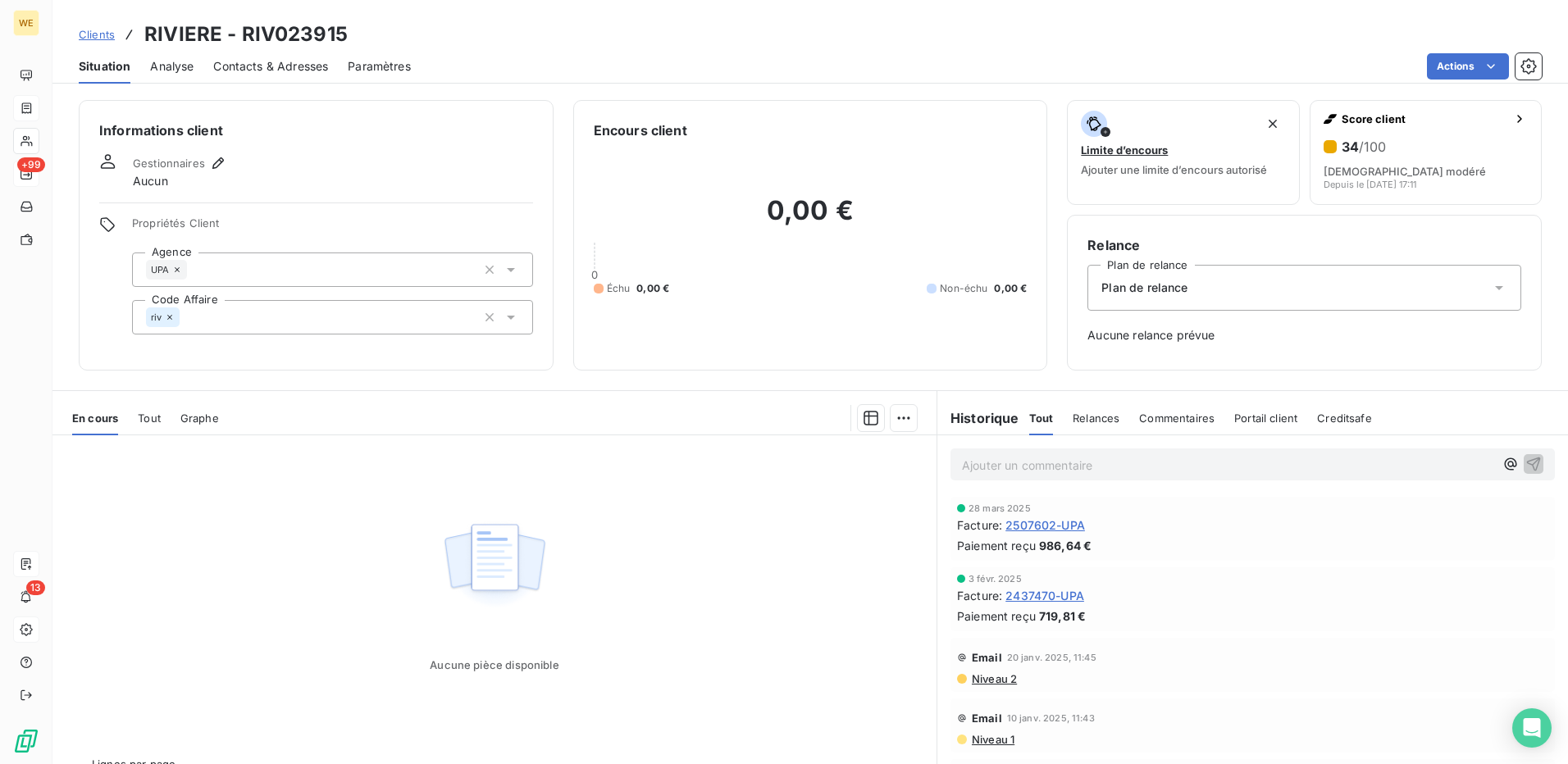
click at [1033, 526] on span "2507602-UPA" at bounding box center [1046, 525] width 80 height 17
click at [219, 159] on icon "button" at bounding box center [218, 163] width 12 height 12
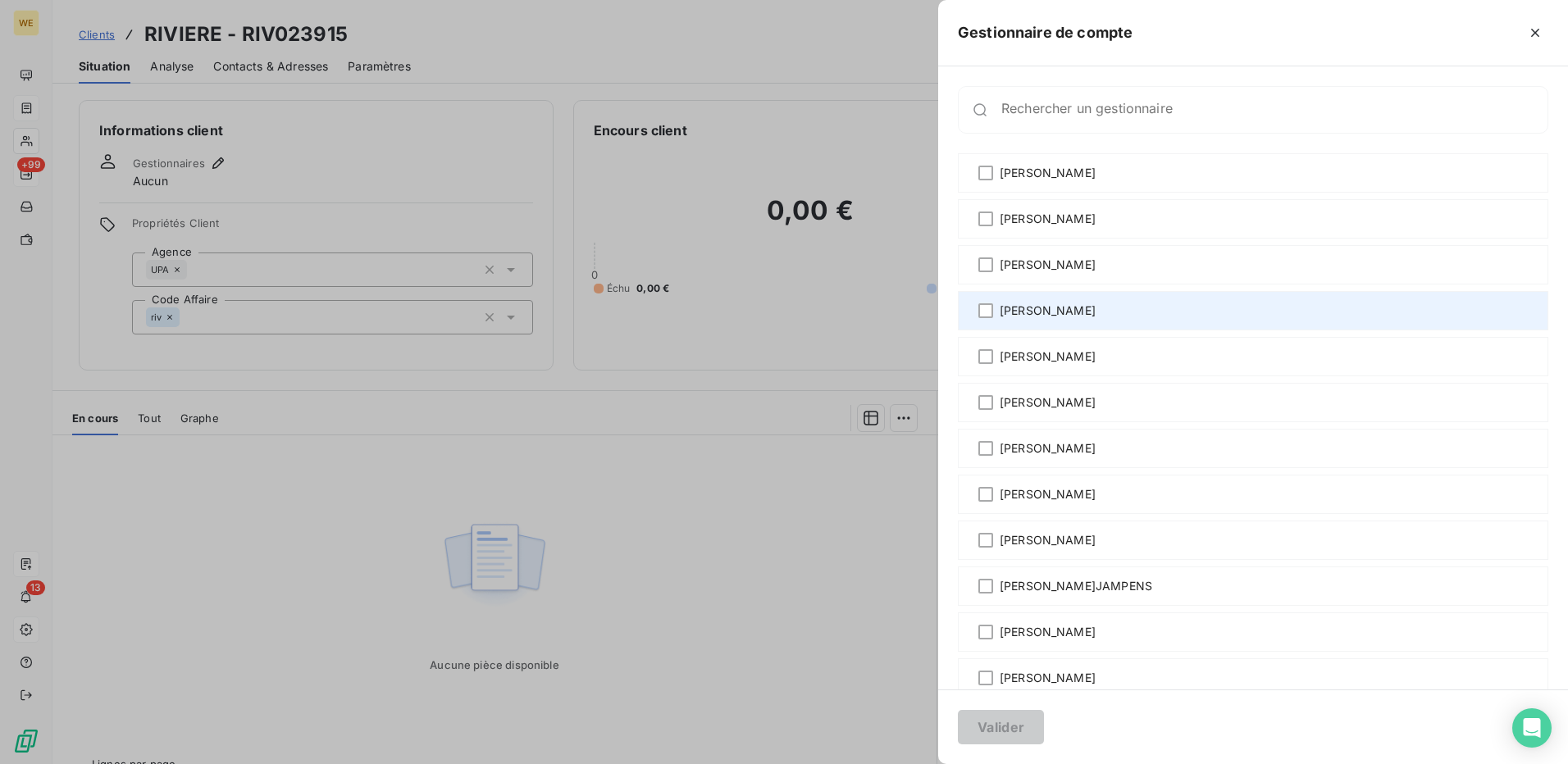
click at [1021, 315] on span "[PERSON_NAME]" at bounding box center [1047, 311] width 96 height 16
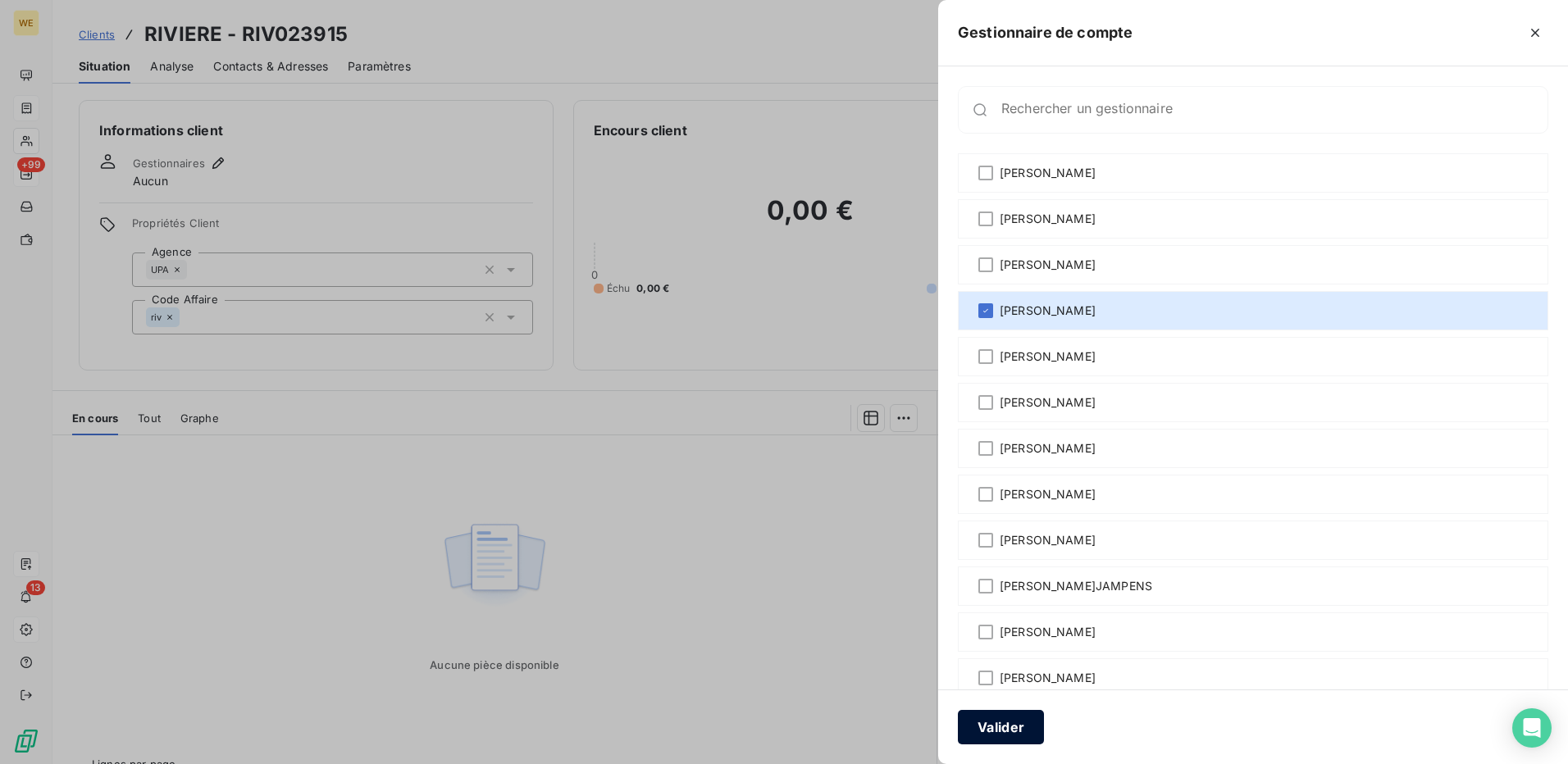
click at [993, 731] on button "Valider" at bounding box center [1000, 728] width 86 height 35
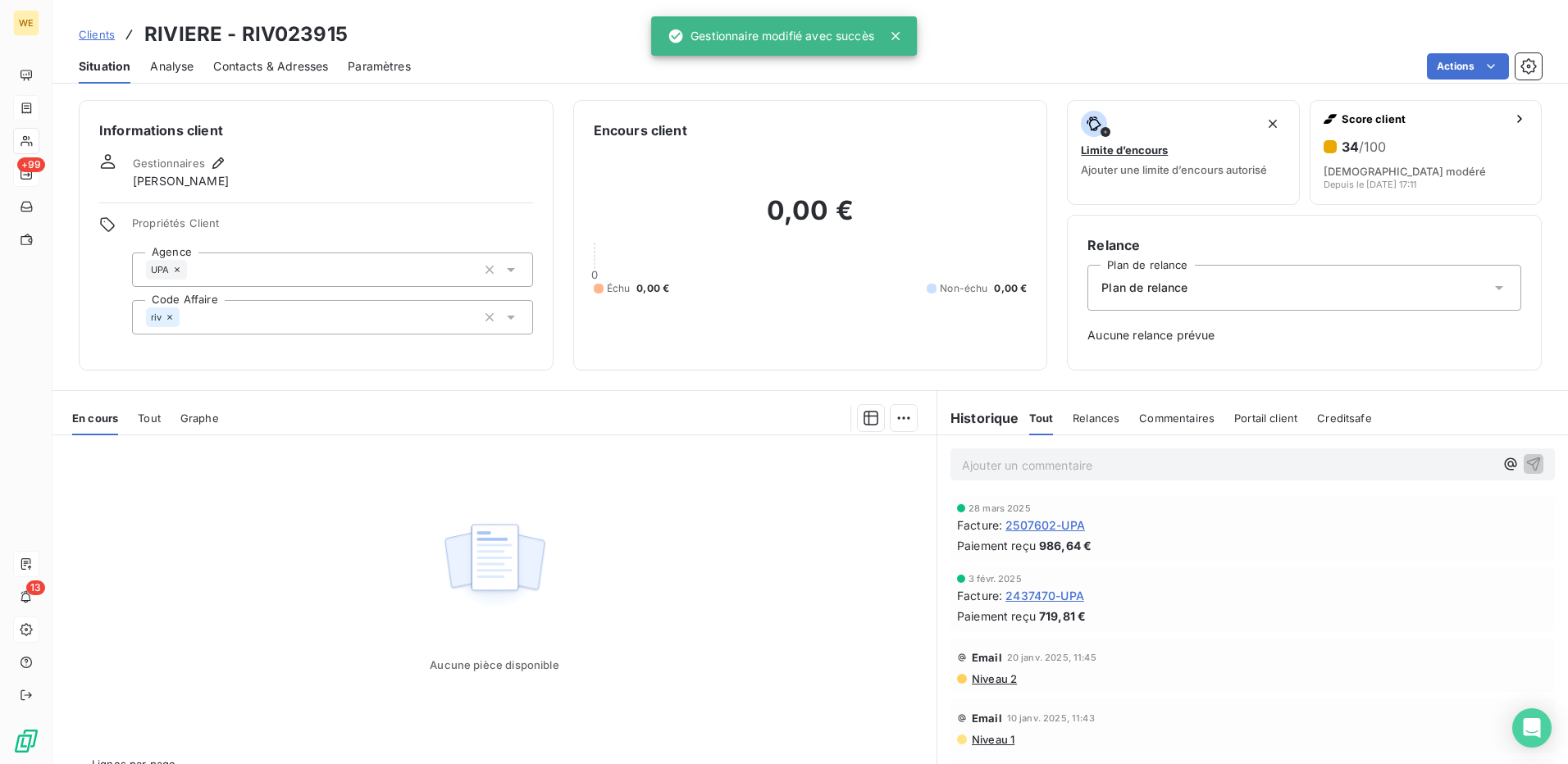
click at [234, 322] on div "riv" at bounding box center [332, 317] width 401 height 35
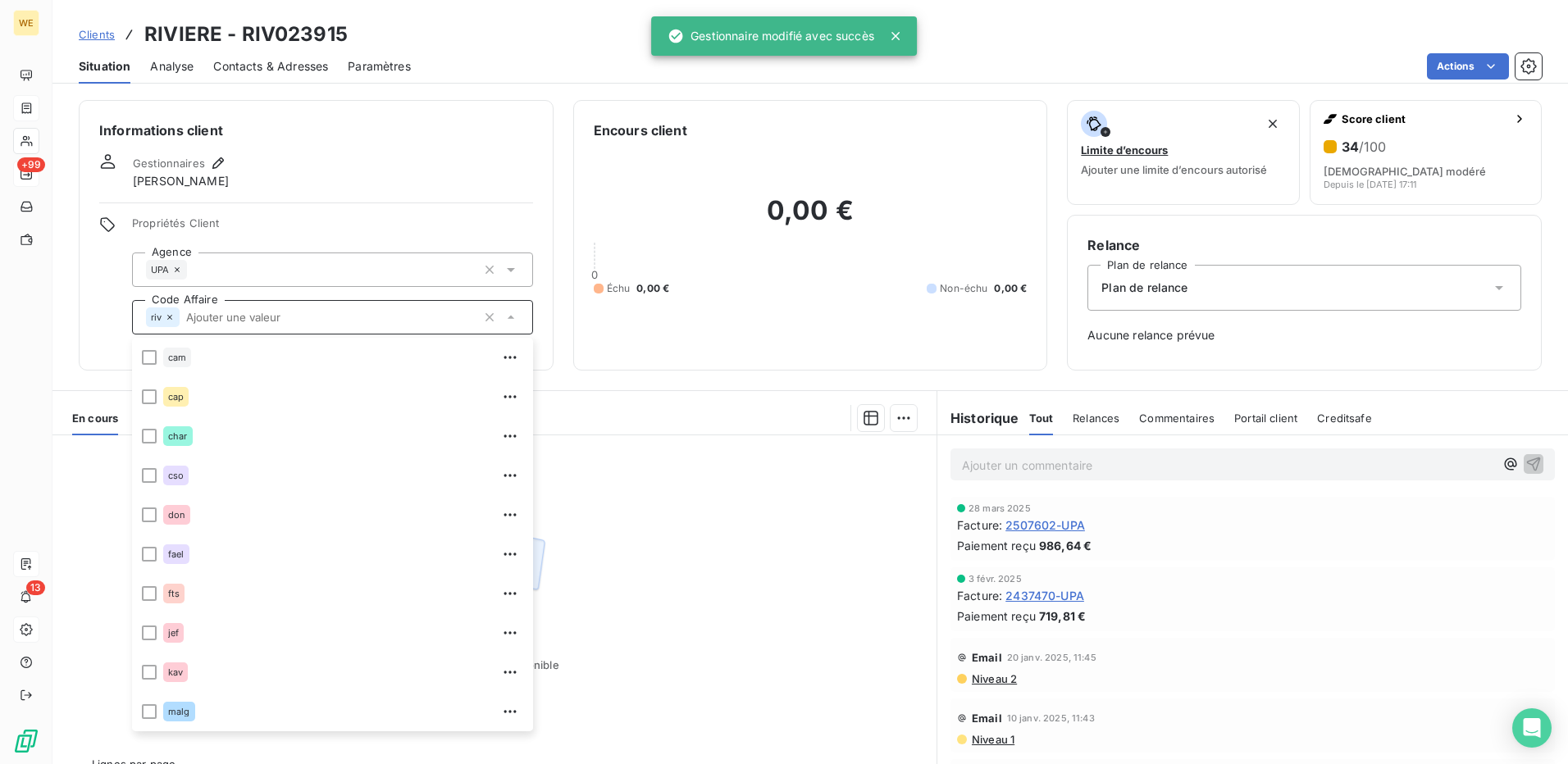
scroll to position [275, 0]
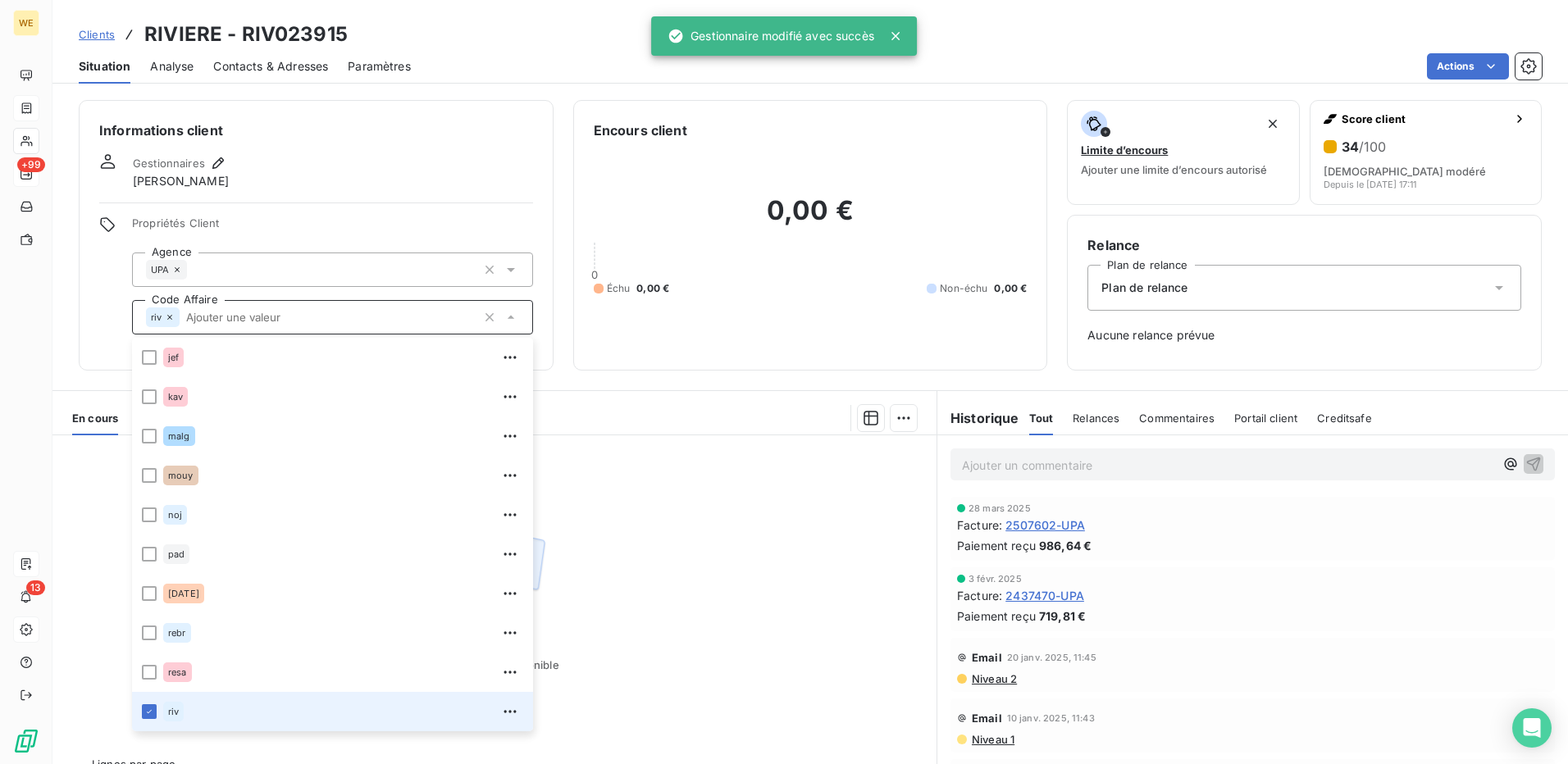
click at [171, 317] on icon at bounding box center [171, 318] width 5 height 5
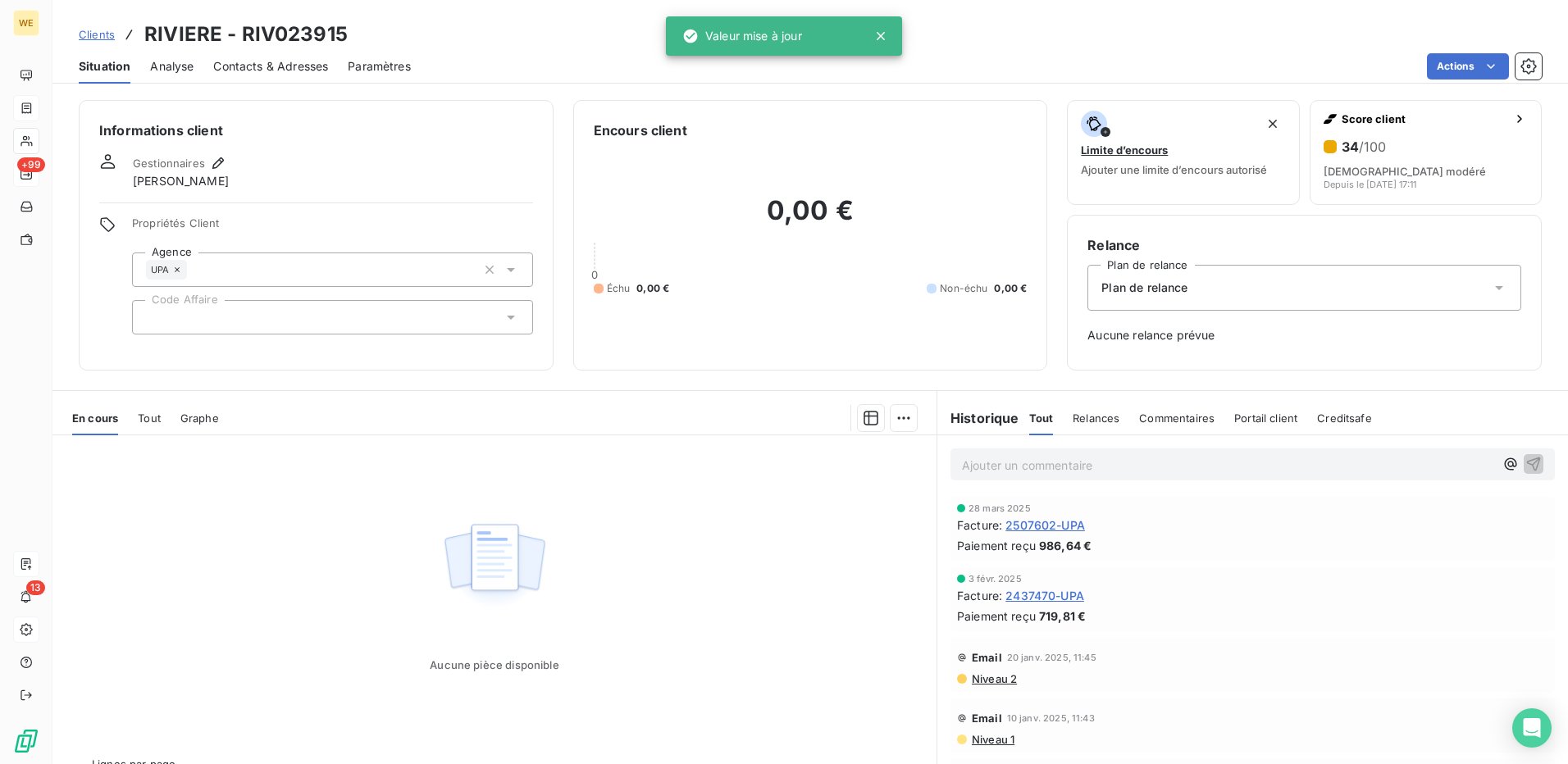
click at [510, 320] on icon at bounding box center [511, 317] width 16 height 16
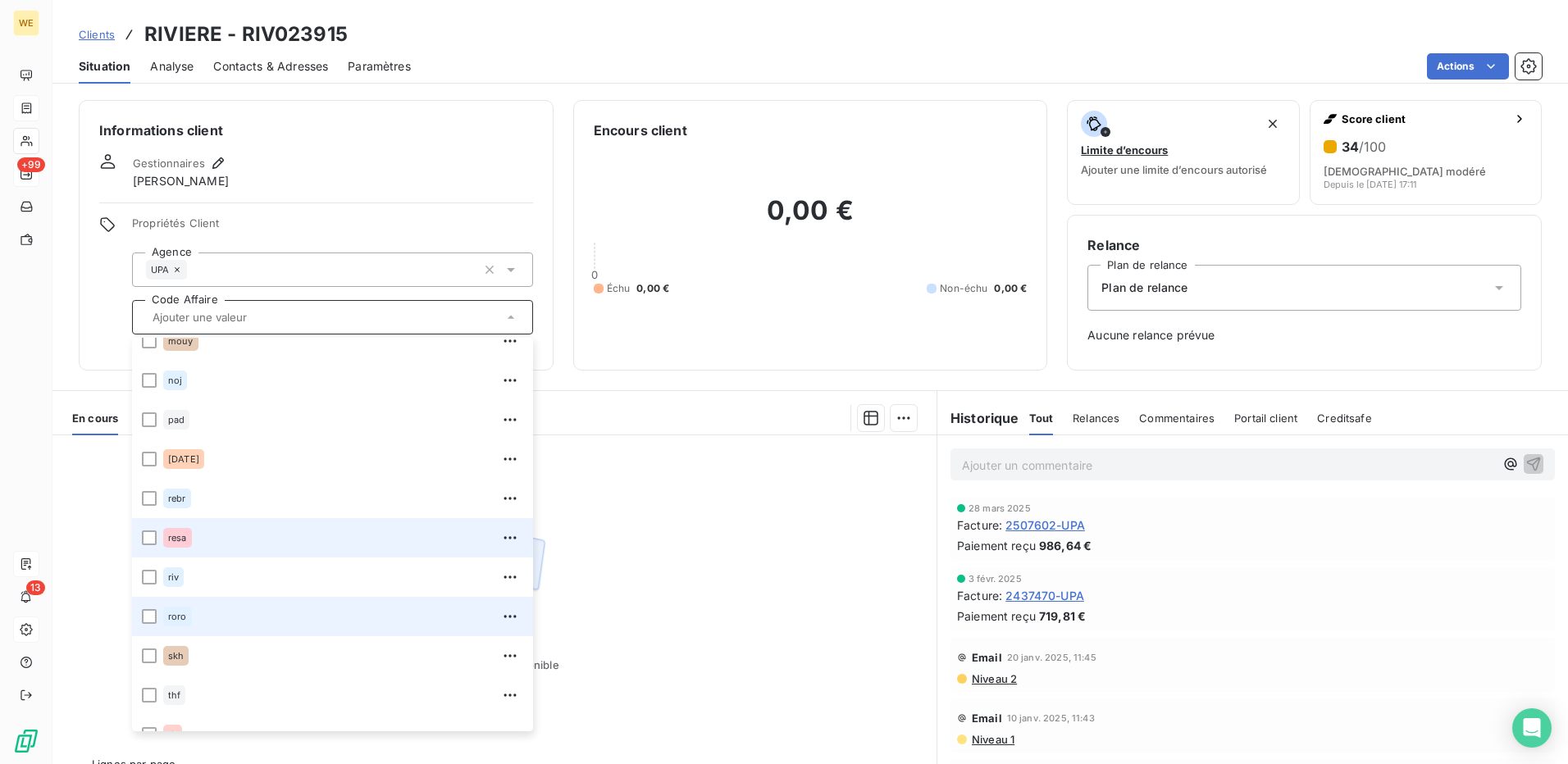
scroll to position [433, 0]
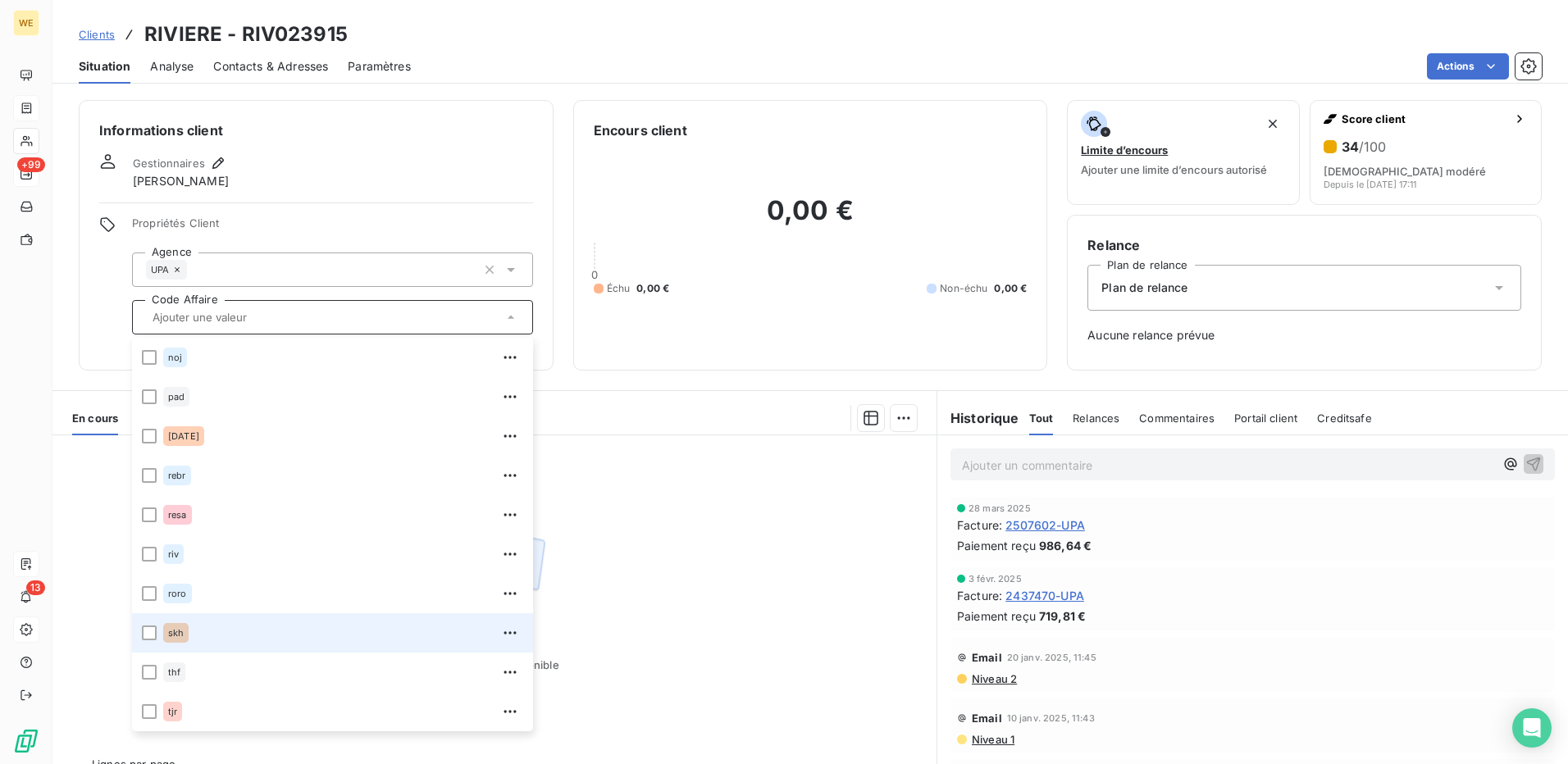
click at [193, 638] on div "skh" at bounding box center [343, 633] width 360 height 27
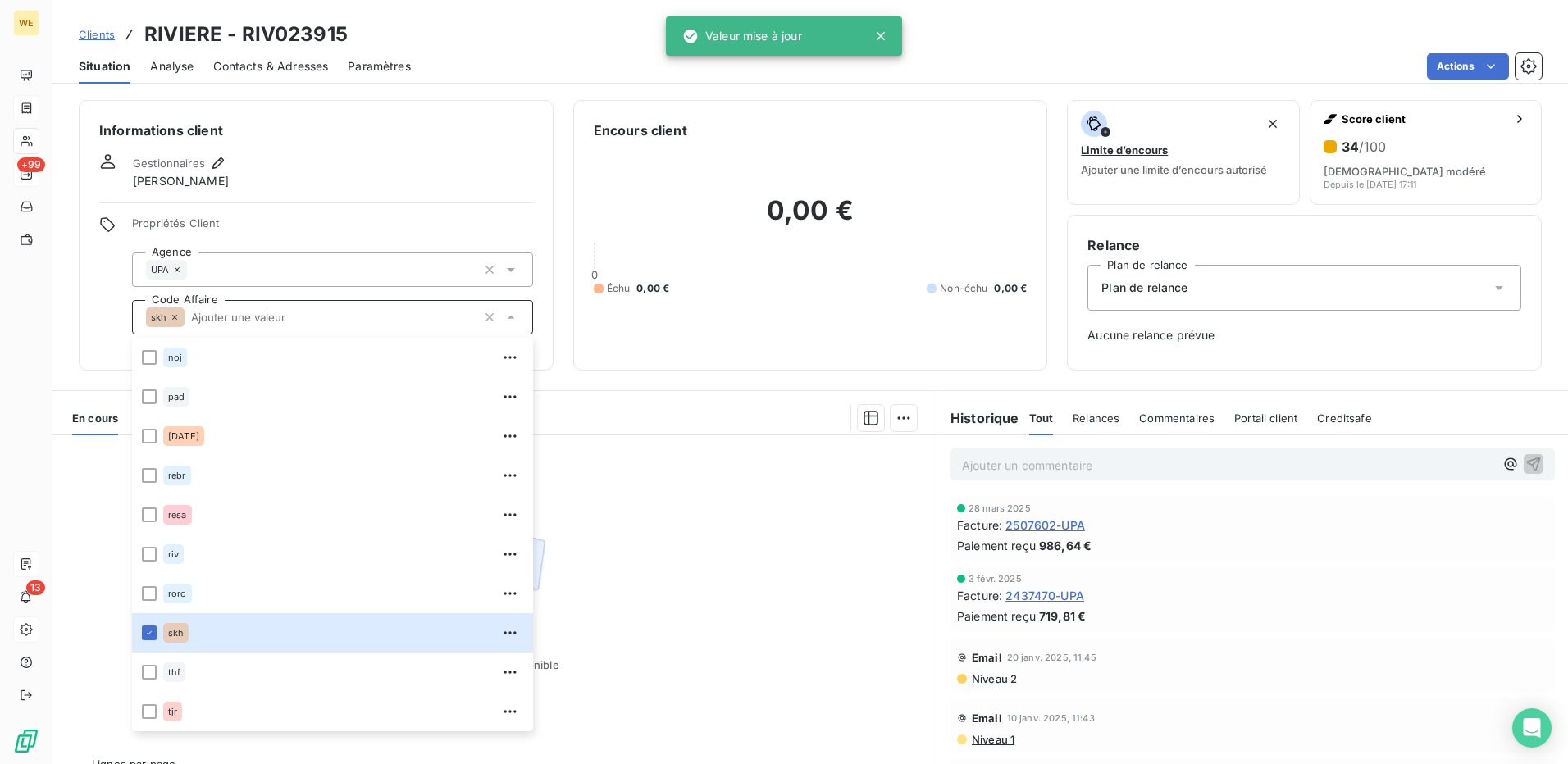
click at [343, 203] on div at bounding box center [316, 203] width 434 height 1
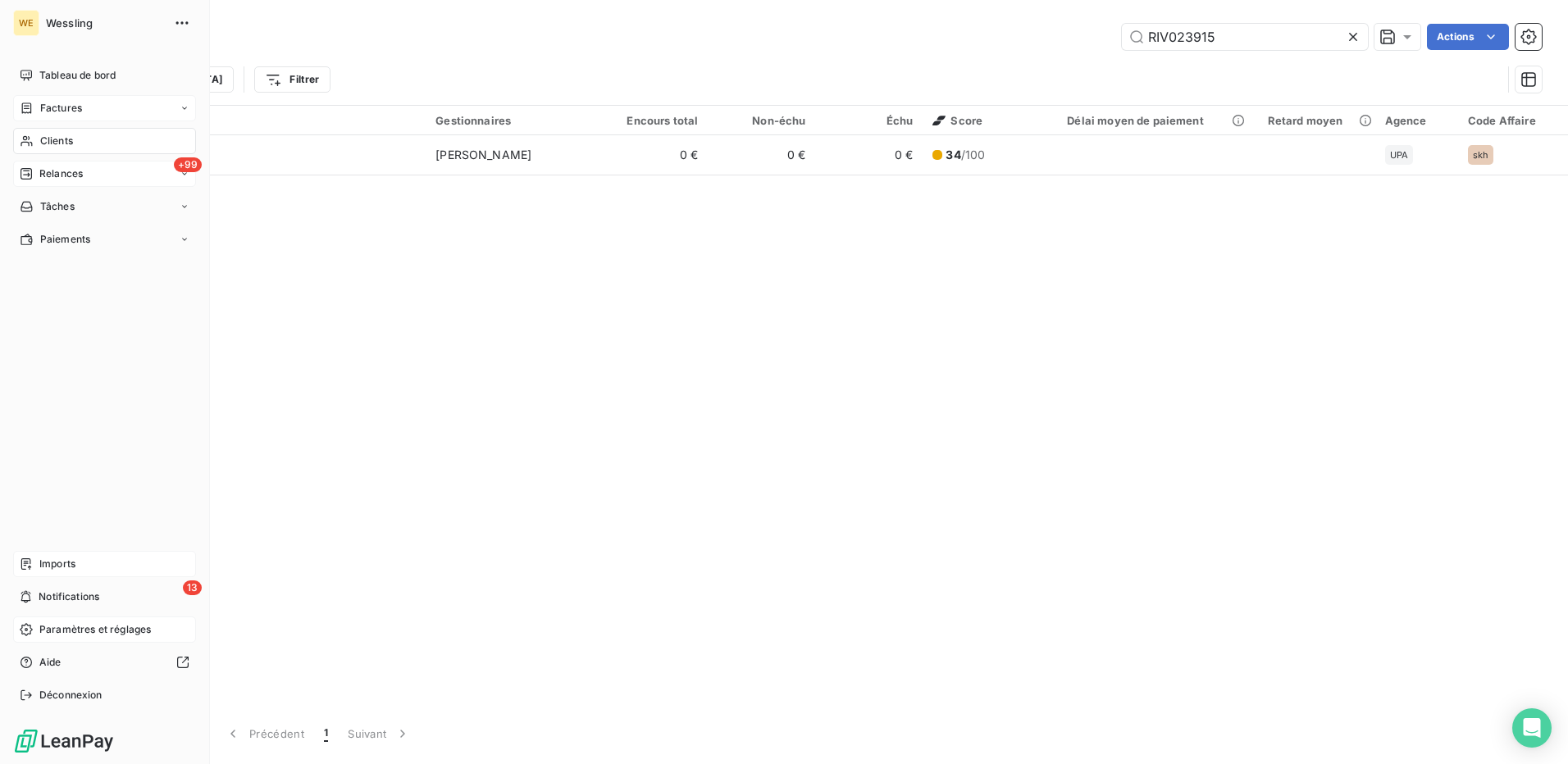
click at [57, 133] on span "Clients" at bounding box center [56, 140] width 33 height 15
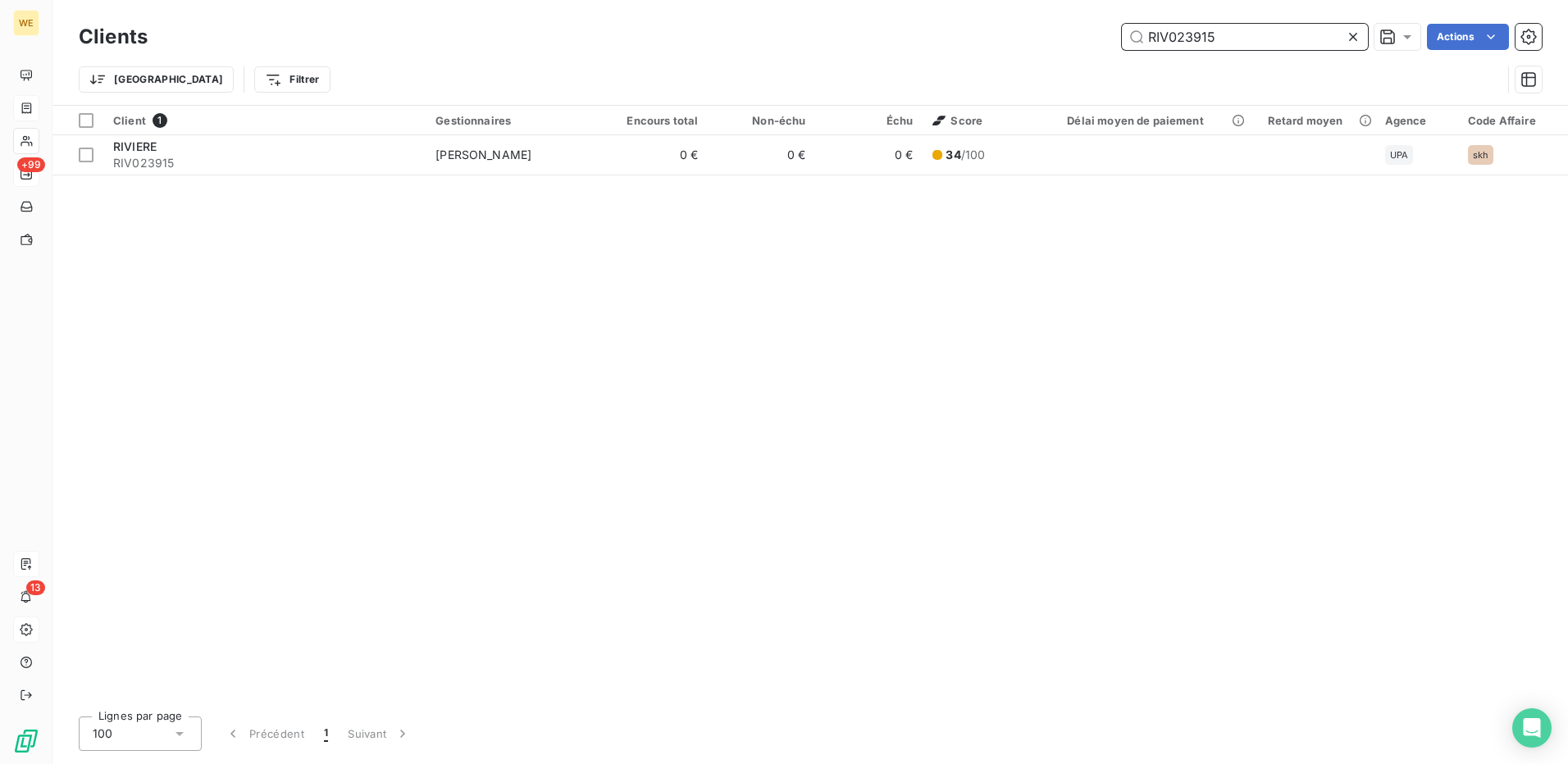
click at [1178, 39] on input "RIV023915" at bounding box center [1245, 37] width 246 height 27
paste input "TOT089842"
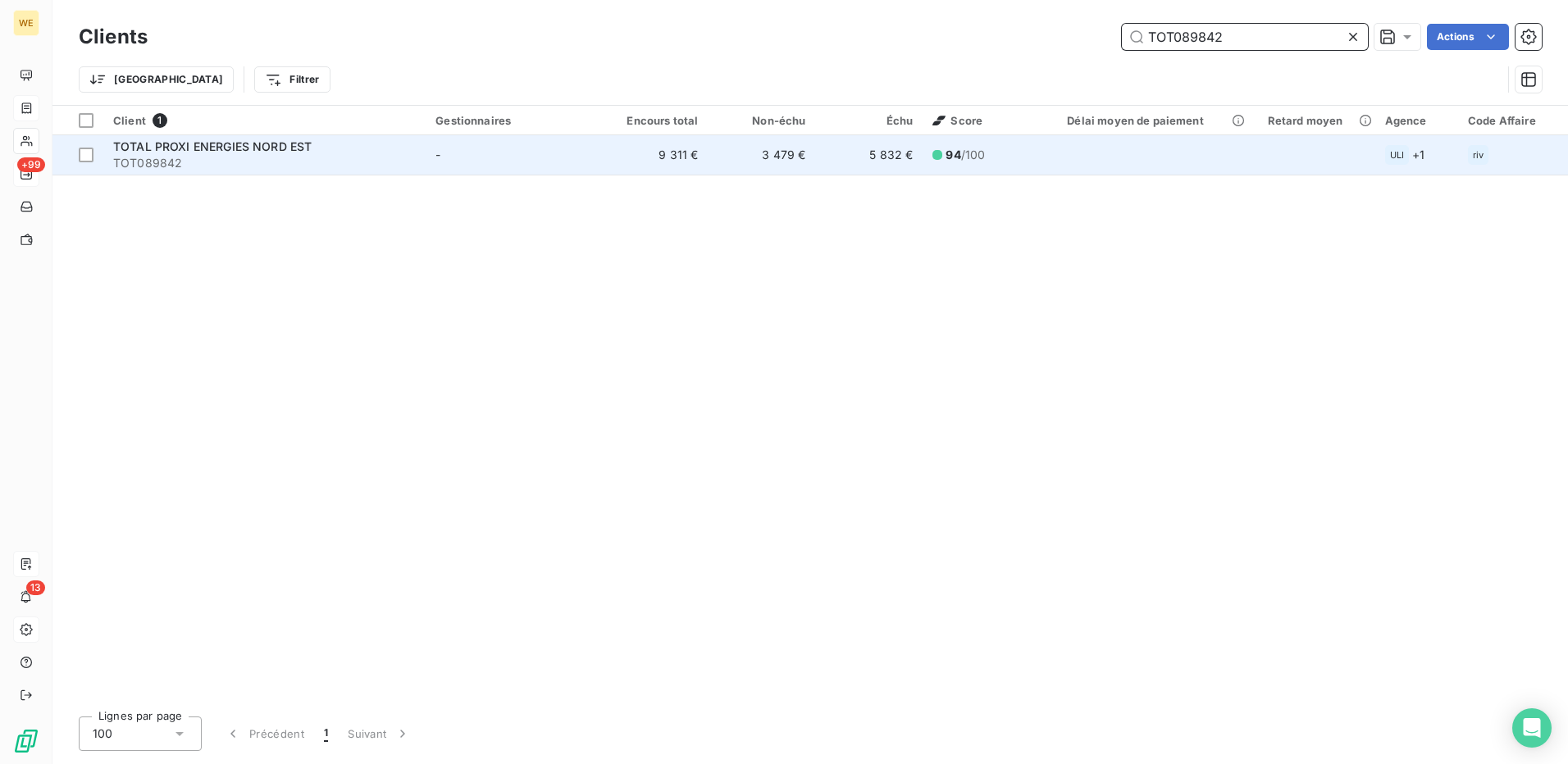
type input "TOT089842"
click at [228, 148] on span "TOTAL PROXI ENERGIES NORD EST" at bounding box center [211, 147] width 198 height 14
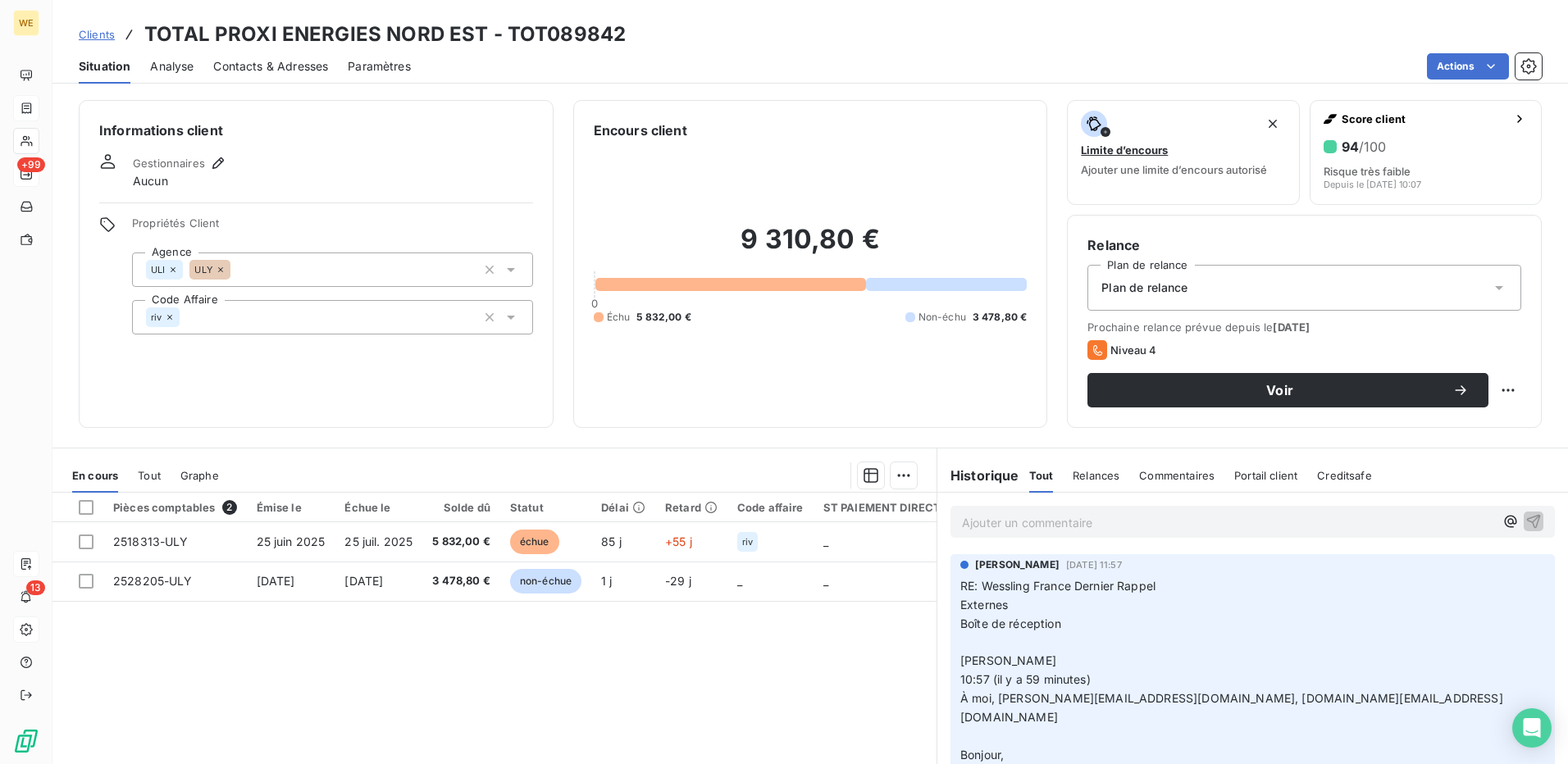
click at [174, 269] on icon at bounding box center [172, 269] width 10 height 10
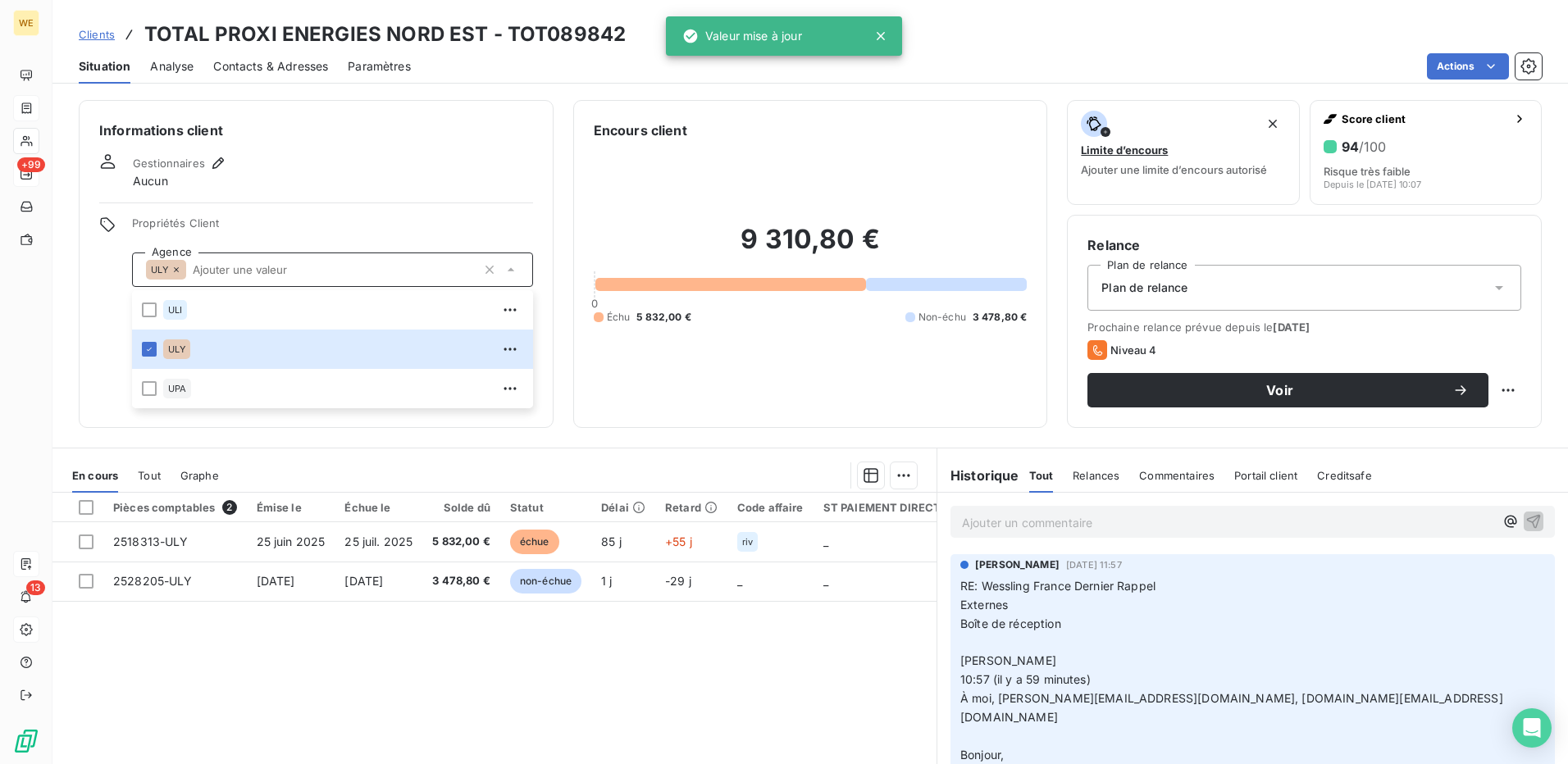
click at [307, 205] on div "Informations client Gestionnaires Aucun Propriétés Client Agence ULY ULI ULY UP…" at bounding box center [316, 264] width 475 height 328
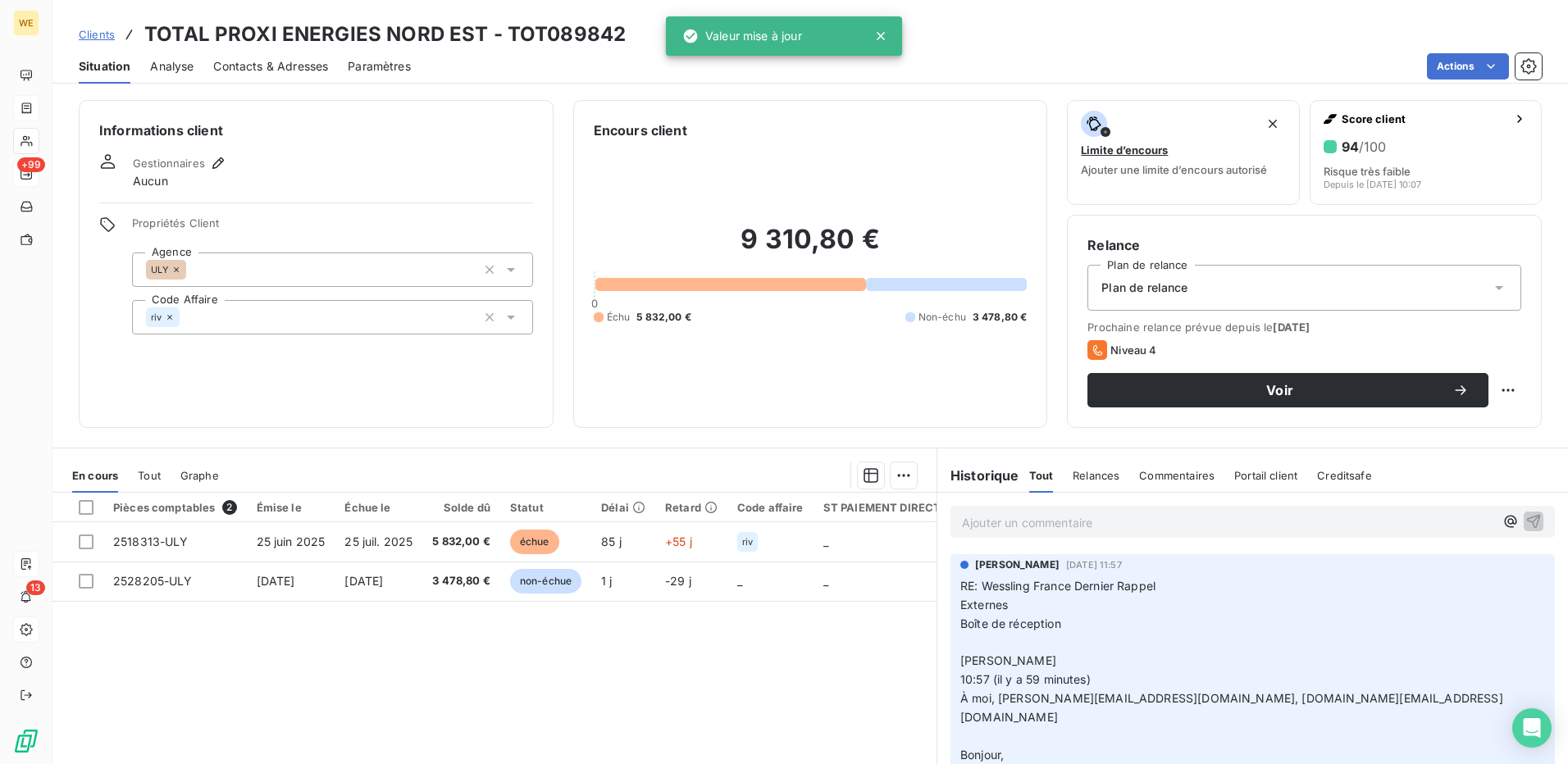
click at [228, 170] on div "Gestionnaires Aucun" at bounding box center [316, 171] width 434 height 36
click at [225, 163] on icon "button" at bounding box center [218, 163] width 16 height 16
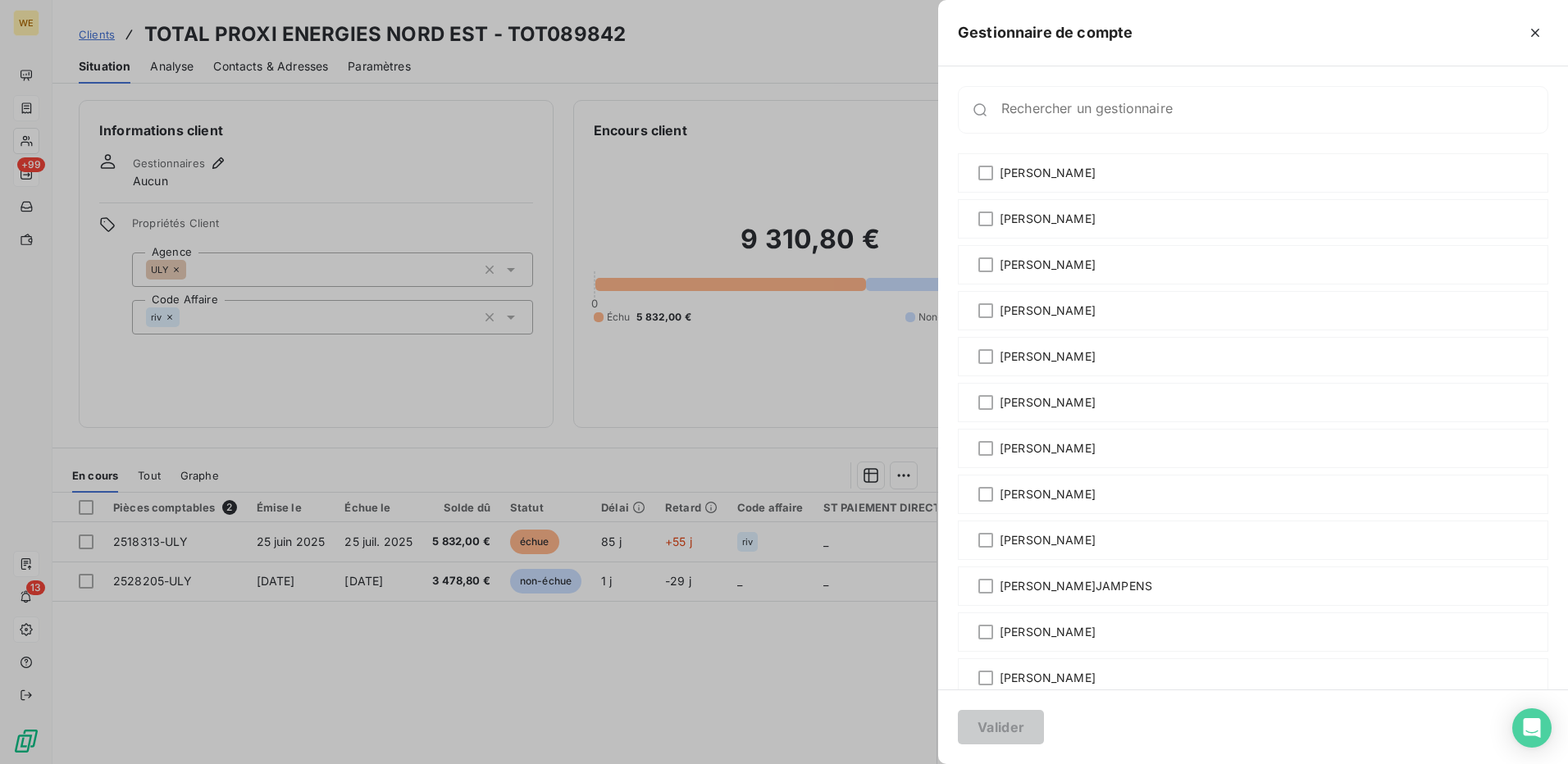
click at [351, 159] on div at bounding box center [784, 382] width 1568 height 764
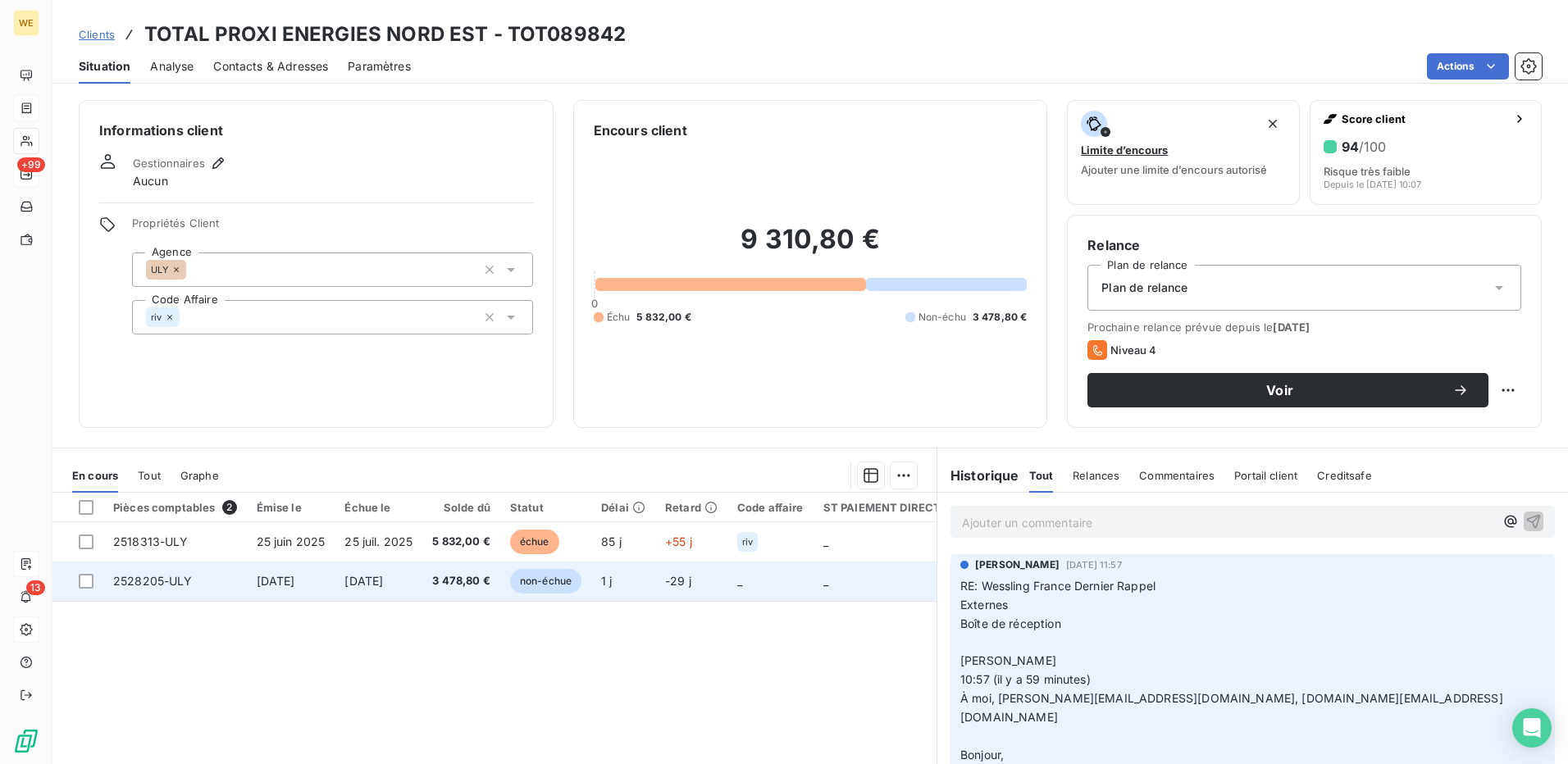
click at [236, 580] on td "2528205-ULY" at bounding box center [175, 581] width 144 height 39
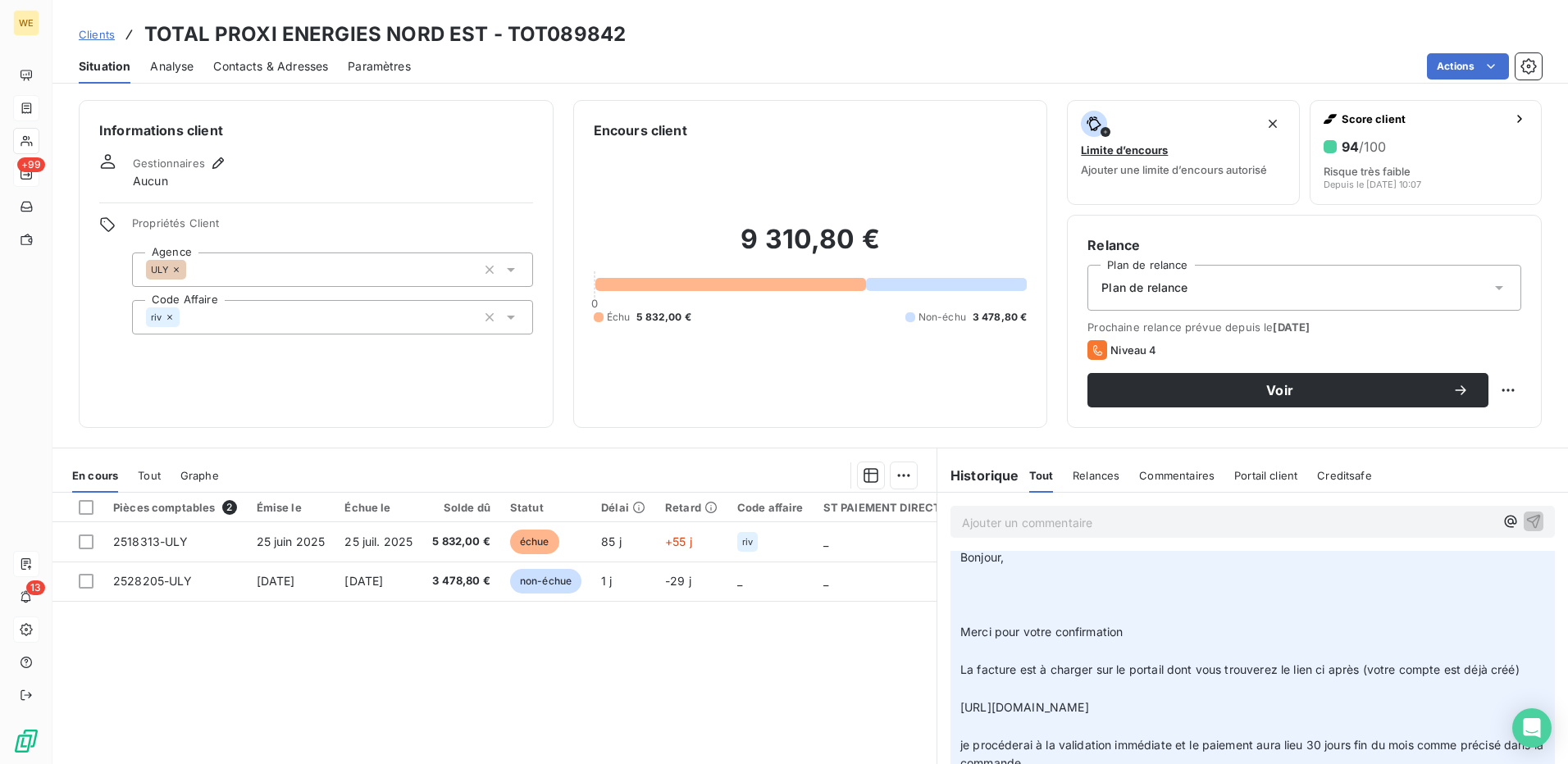
scroll to position [246, 0]
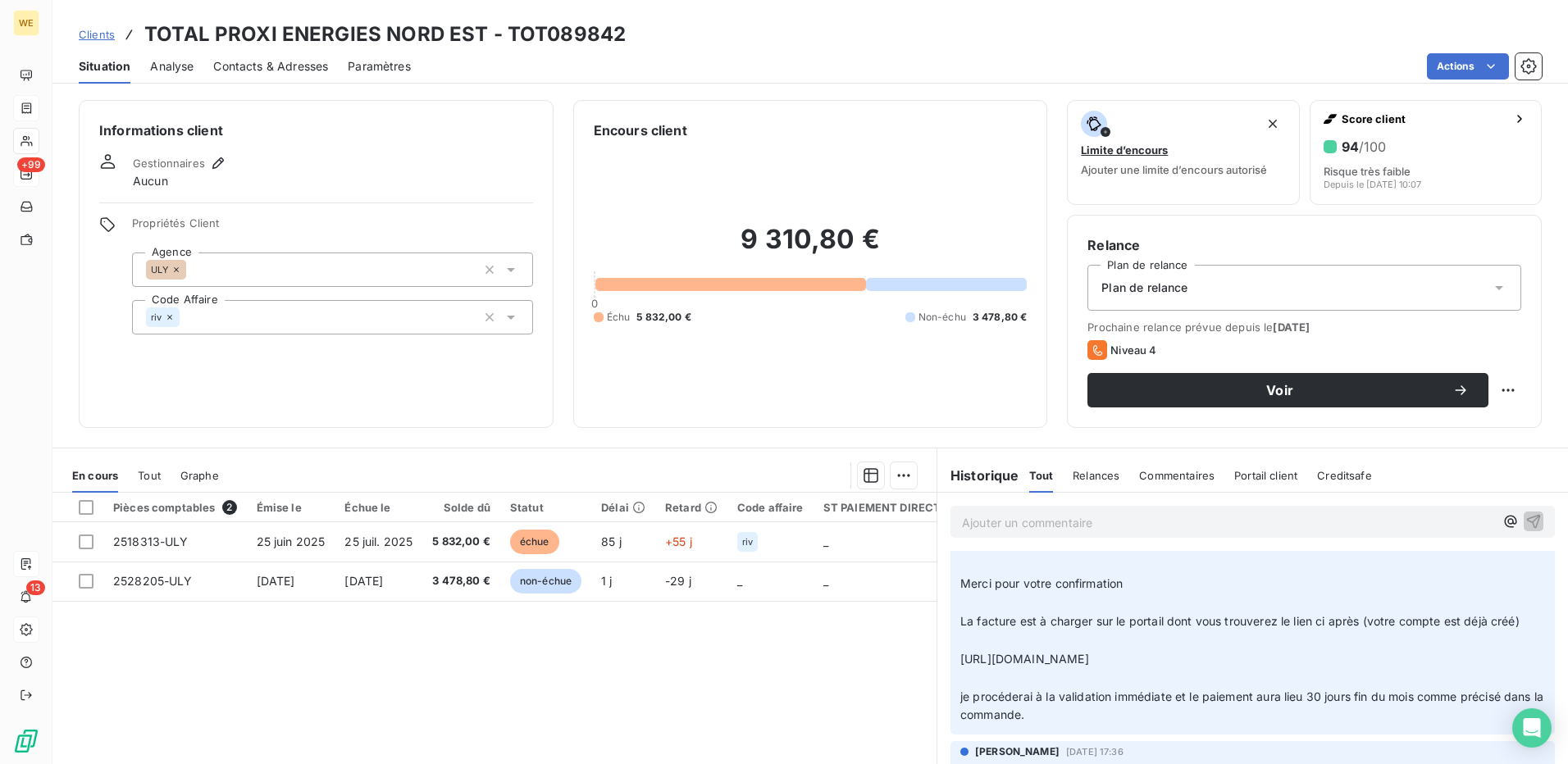
click at [457, 669] on div "Pièces comptables 2 Émise le Échue le Solde dû Statut Délai Retard Code affaire…" at bounding box center [494, 650] width 884 height 315
click at [156, 386] on div "Informations client Gestionnaires Aucun Propriétés Client Agence ULY Code Affai…" at bounding box center [316, 264] width 475 height 328
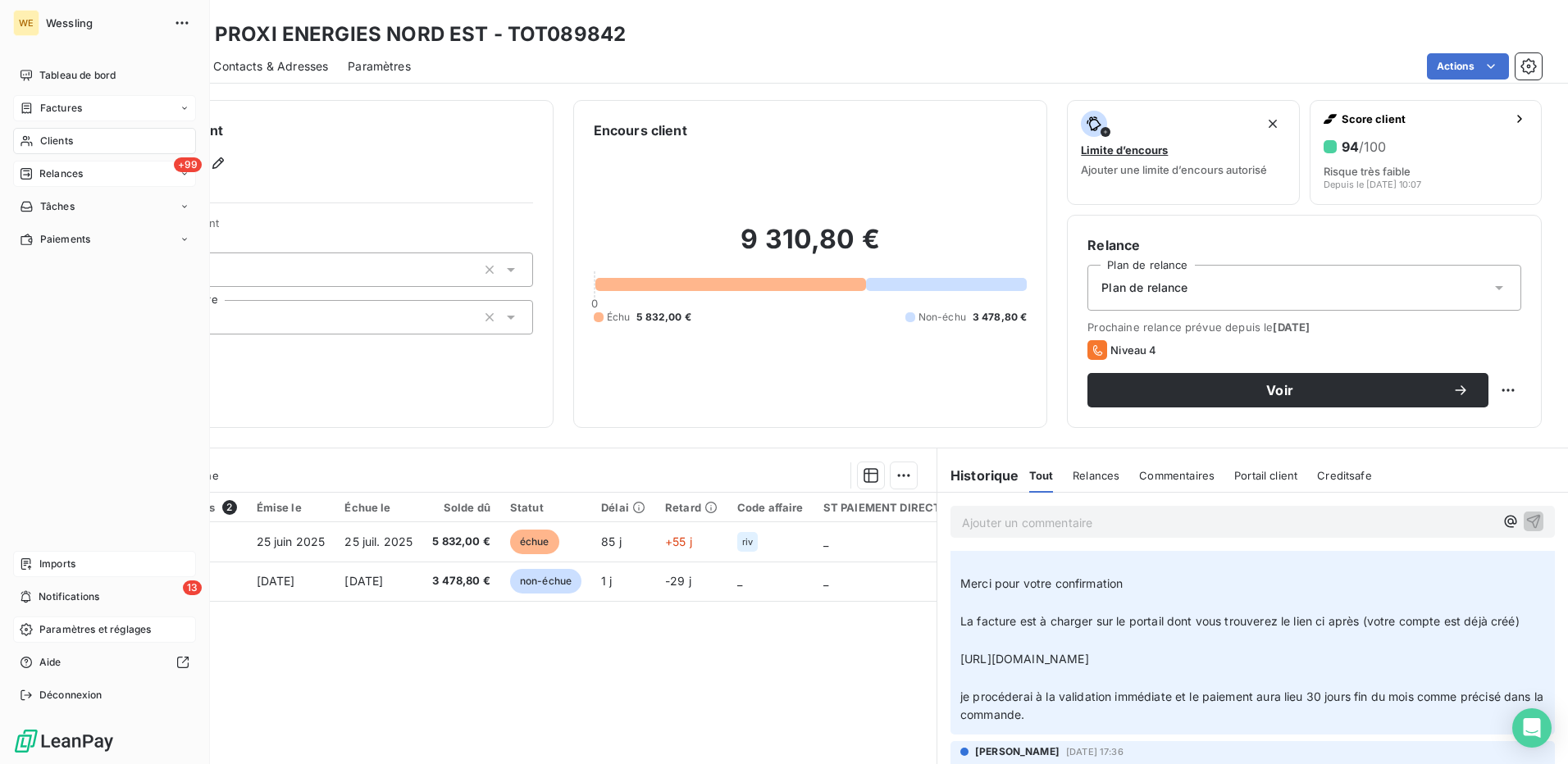
click at [45, 142] on span "Clients" at bounding box center [56, 140] width 33 height 15
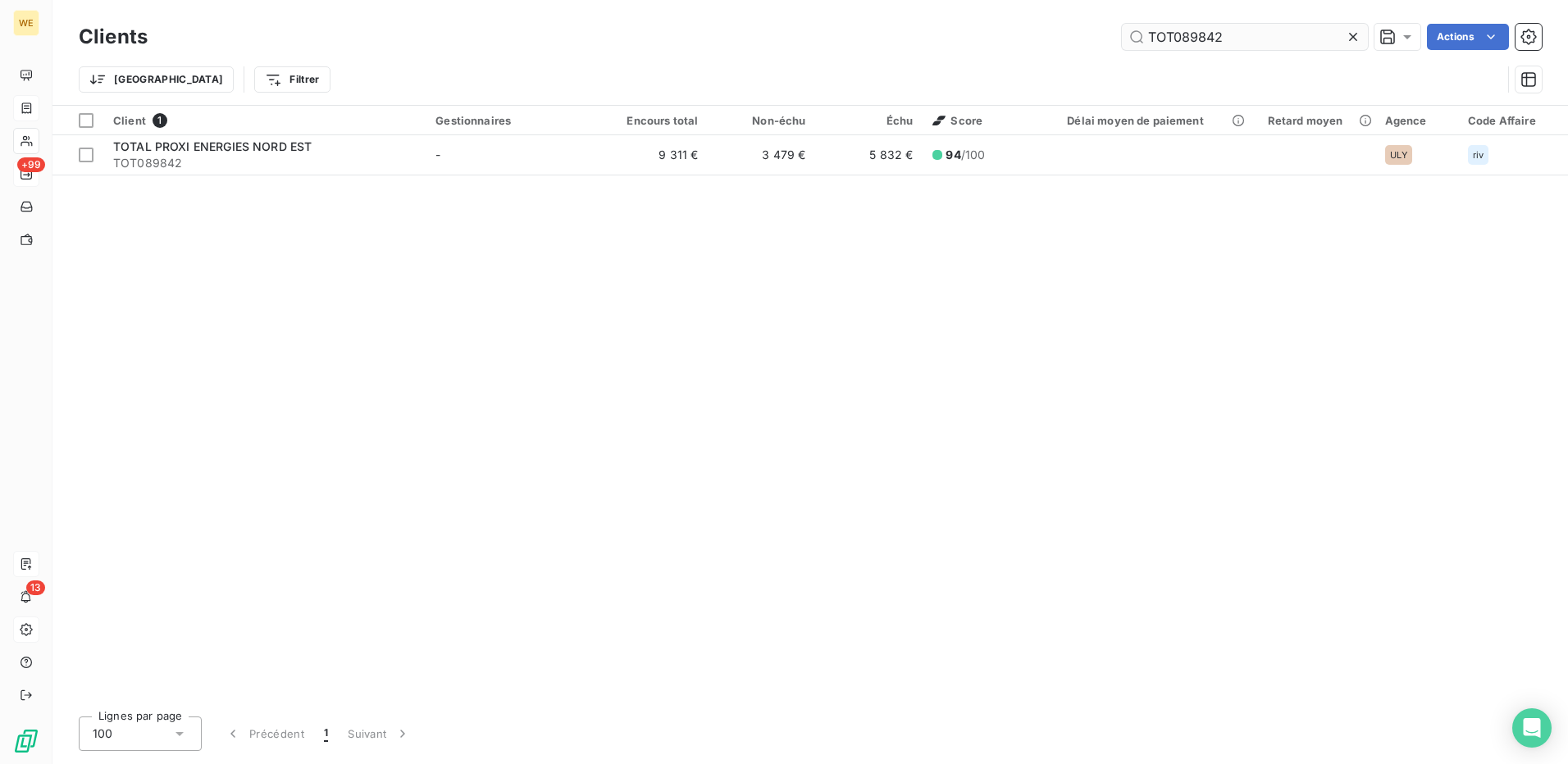
click at [1187, 37] on input "TOT089842" at bounding box center [1245, 37] width 246 height 27
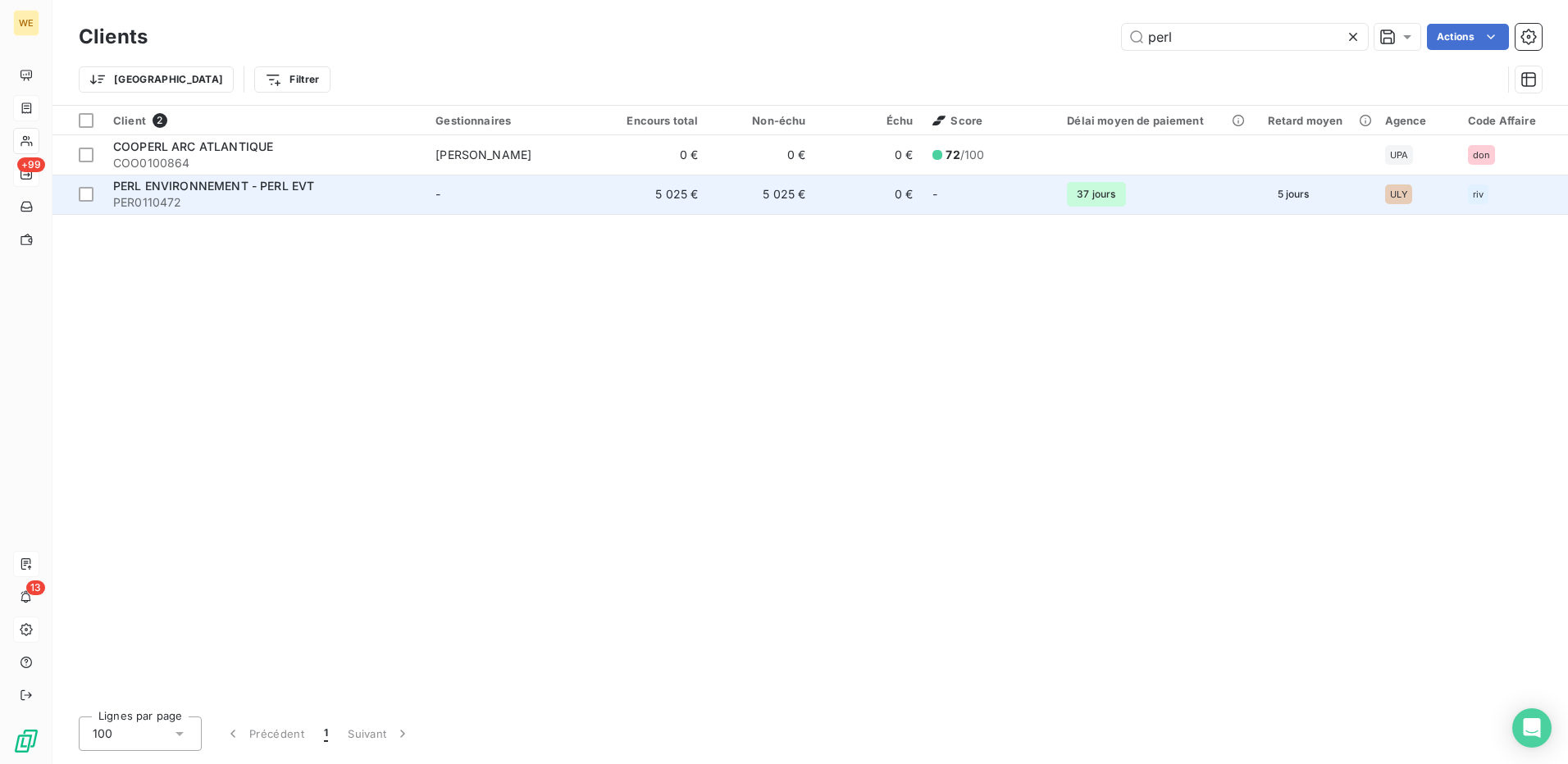
type input "perl"
click at [256, 190] on span "PERL ENVIRONNEMENT - PERL EVT" at bounding box center [213, 186] width 201 height 14
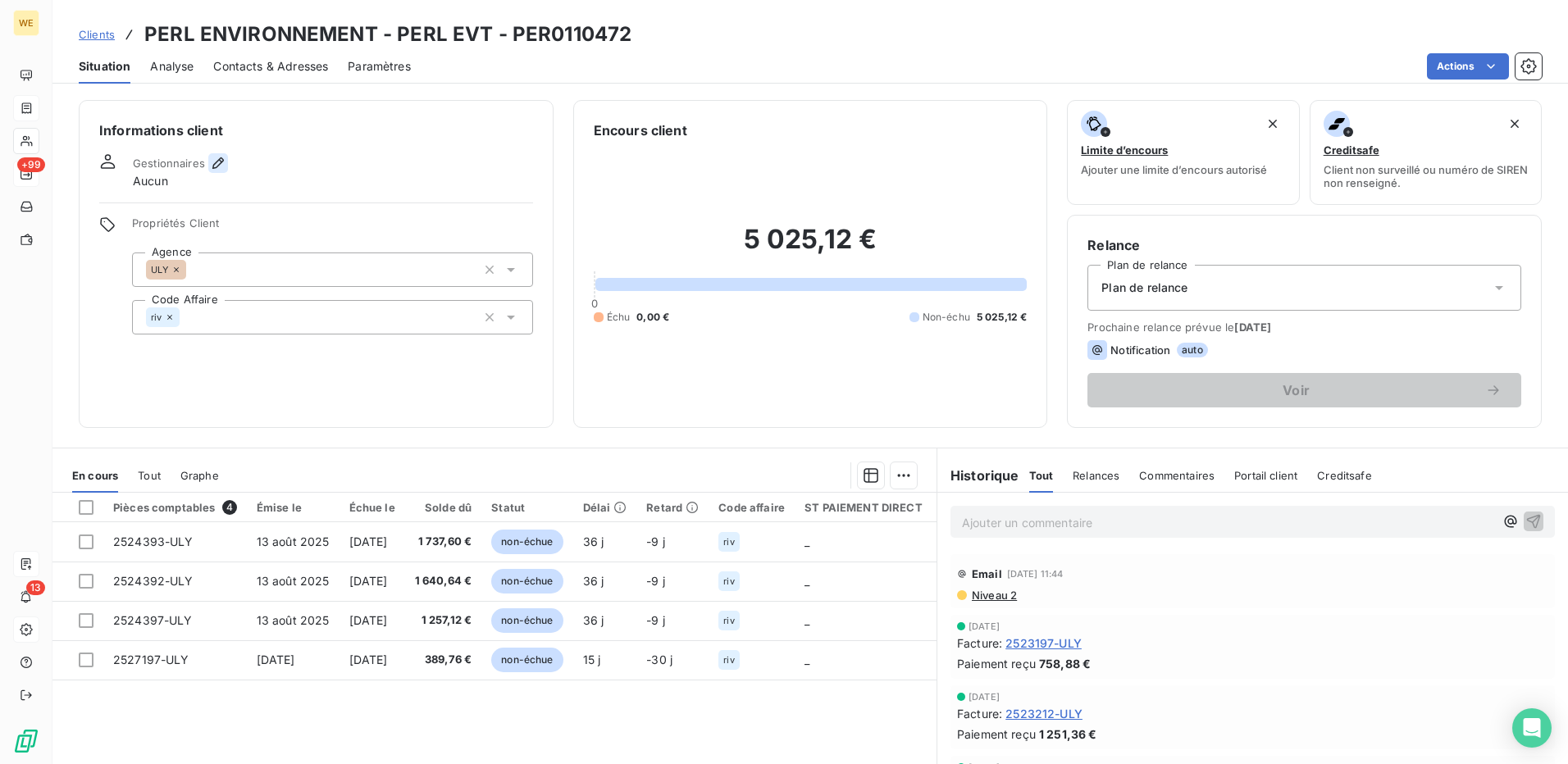
click at [222, 159] on icon "button" at bounding box center [218, 163] width 16 height 16
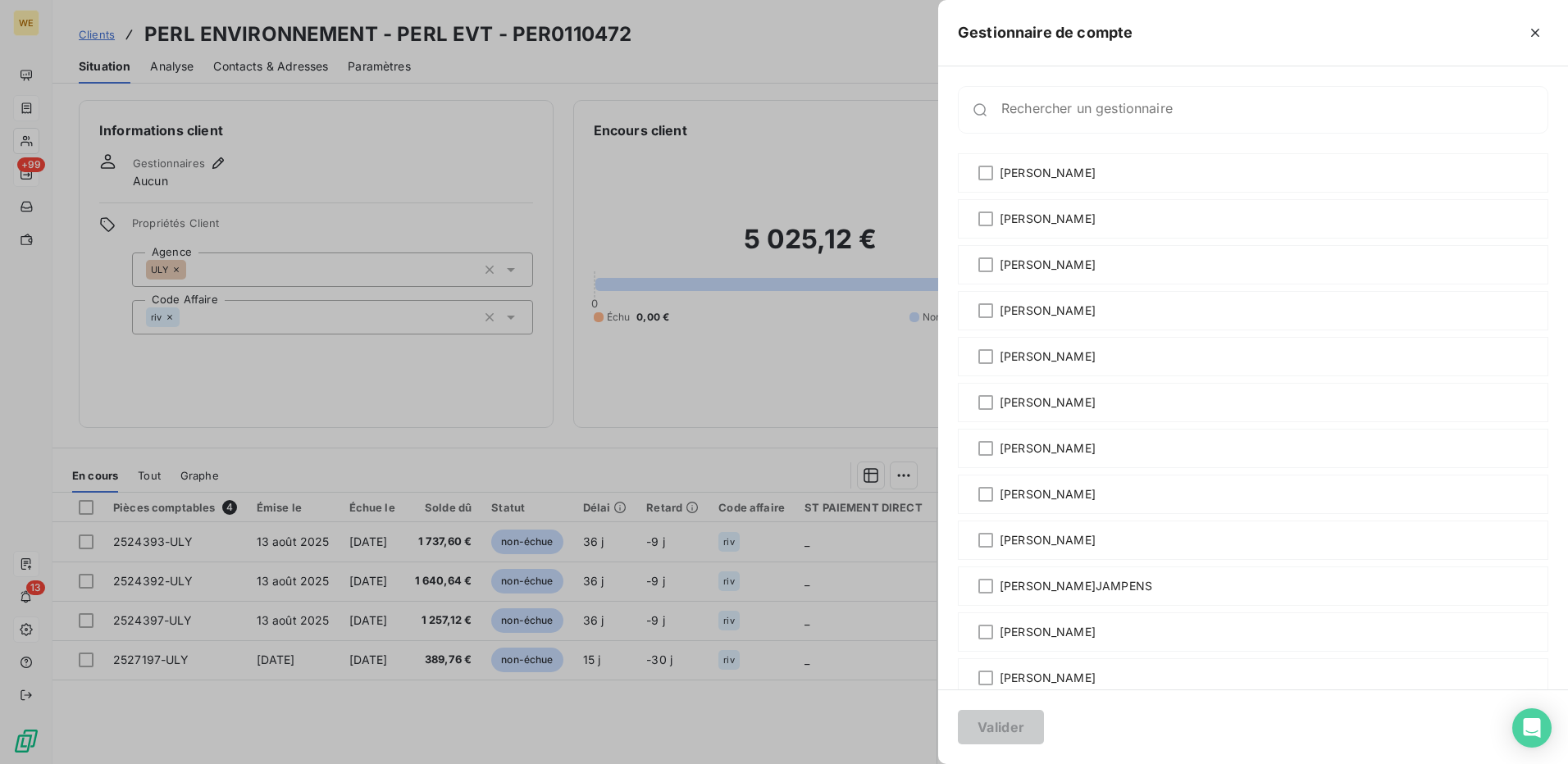
click at [453, 366] on div at bounding box center [784, 382] width 1568 height 764
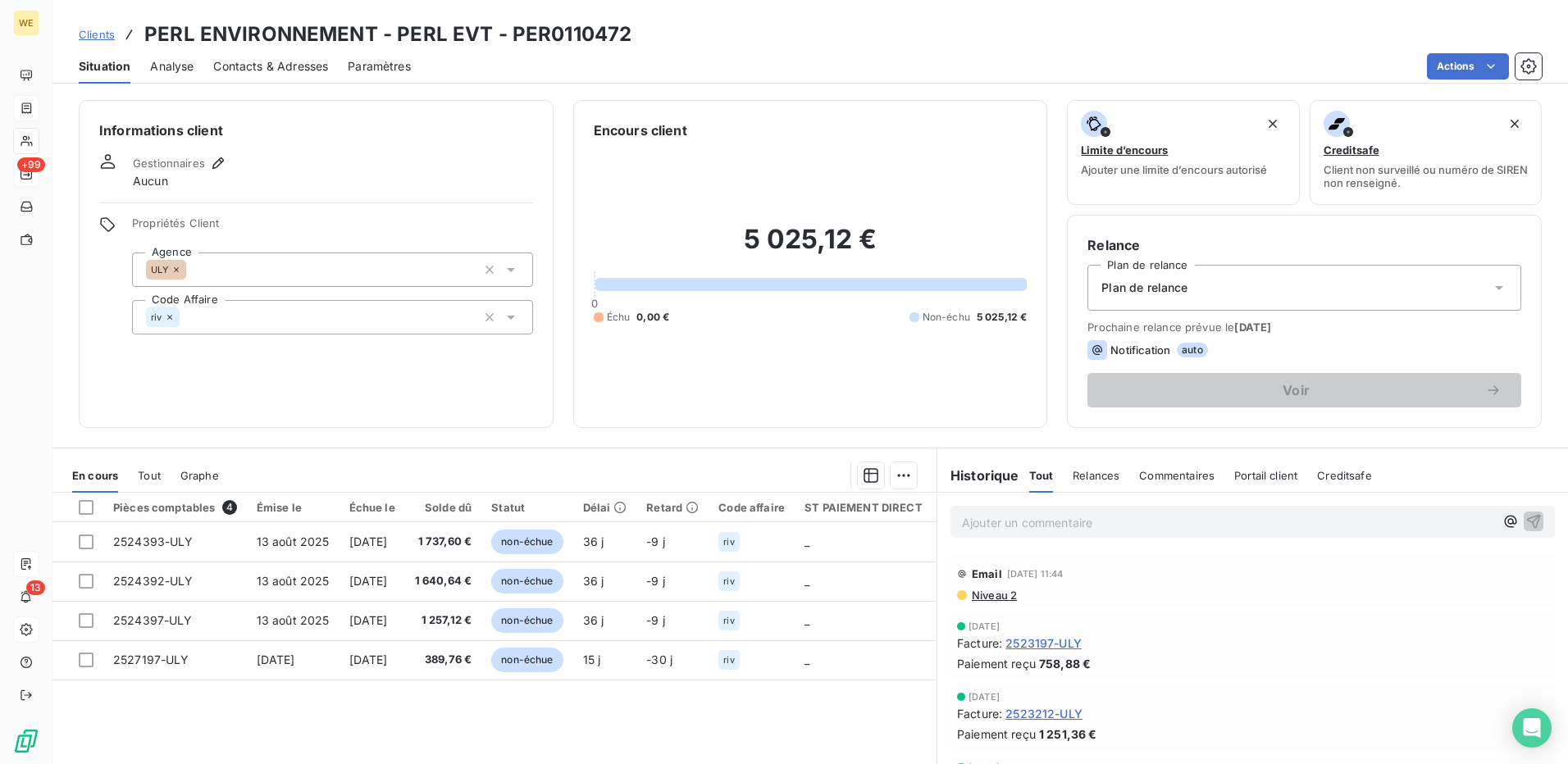
click at [358, 165] on div "Gestionnaires Aucun" at bounding box center [316, 171] width 434 height 36
click at [354, 181] on div "Gestionnaires Aucun" at bounding box center [316, 171] width 434 height 36
drag, startPoint x: 177, startPoint y: 375, endPoint x: 188, endPoint y: 329, distance: 47.3
click at [177, 367] on div "Informations client Gestionnaires Aucun Propriétés Client Agence ULY Code Affai…" at bounding box center [316, 264] width 475 height 328
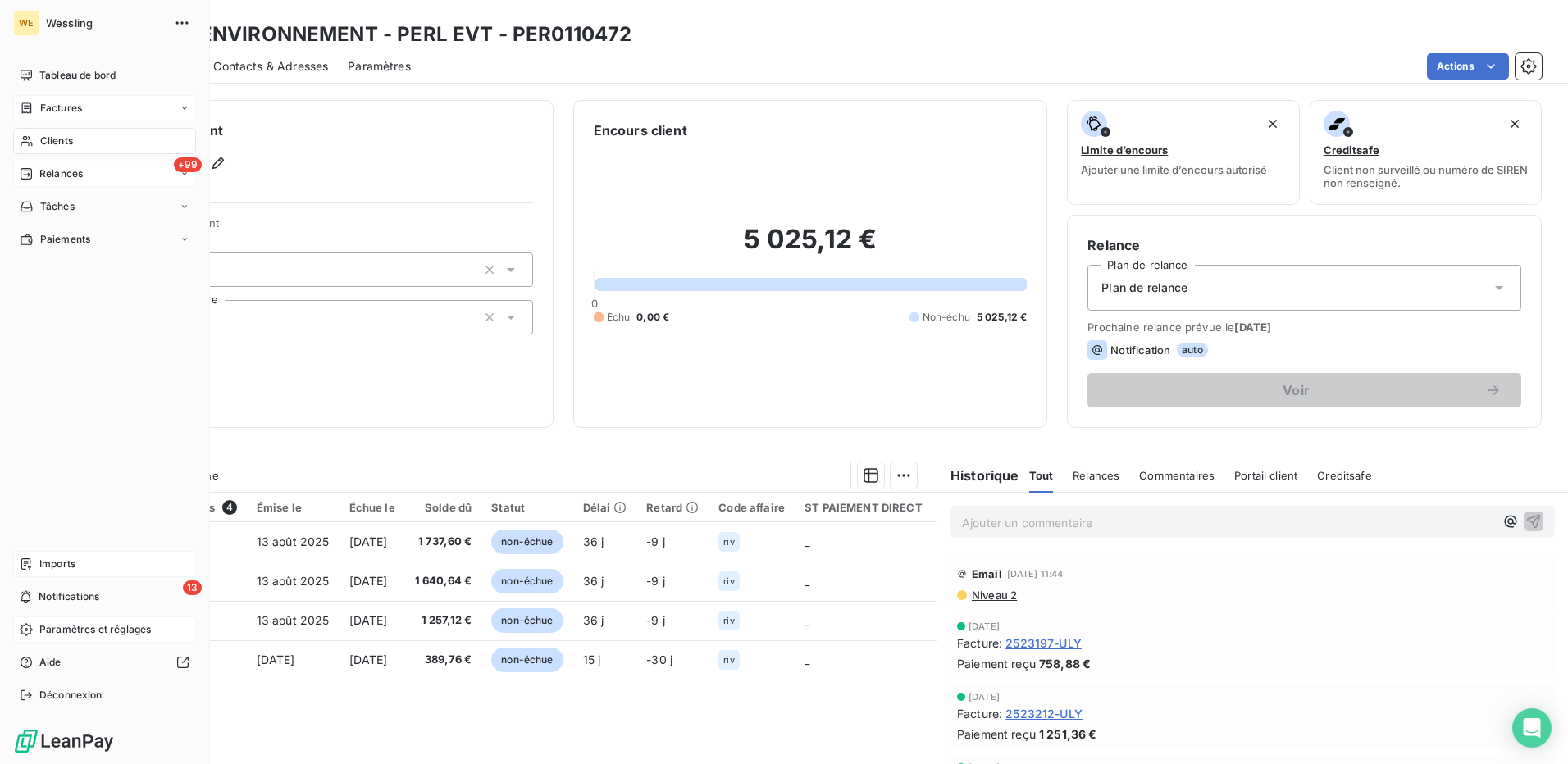
click at [44, 140] on span "Clients" at bounding box center [56, 140] width 33 height 15
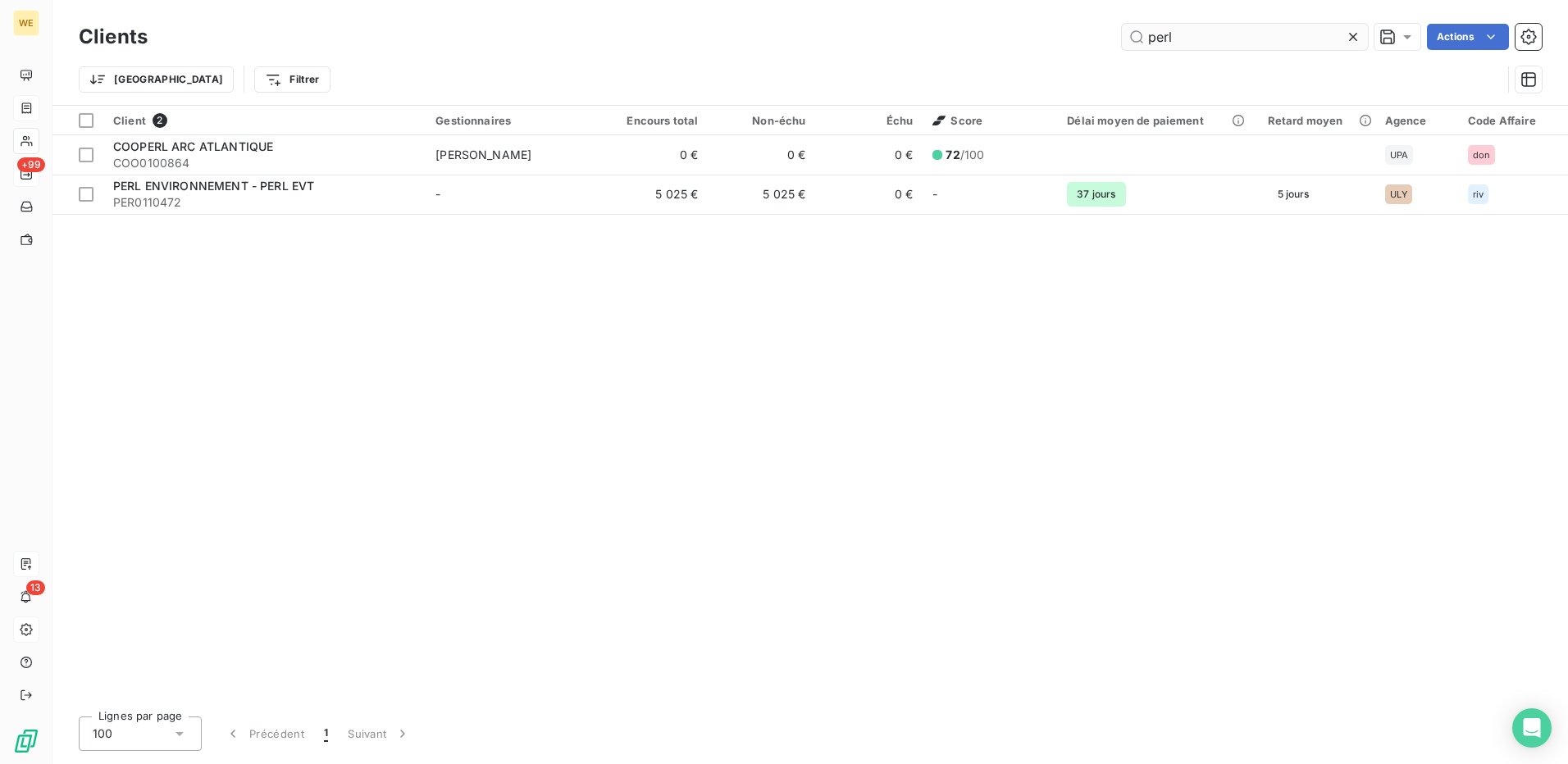
click at [1171, 39] on input "perl" at bounding box center [1245, 37] width 246 height 27
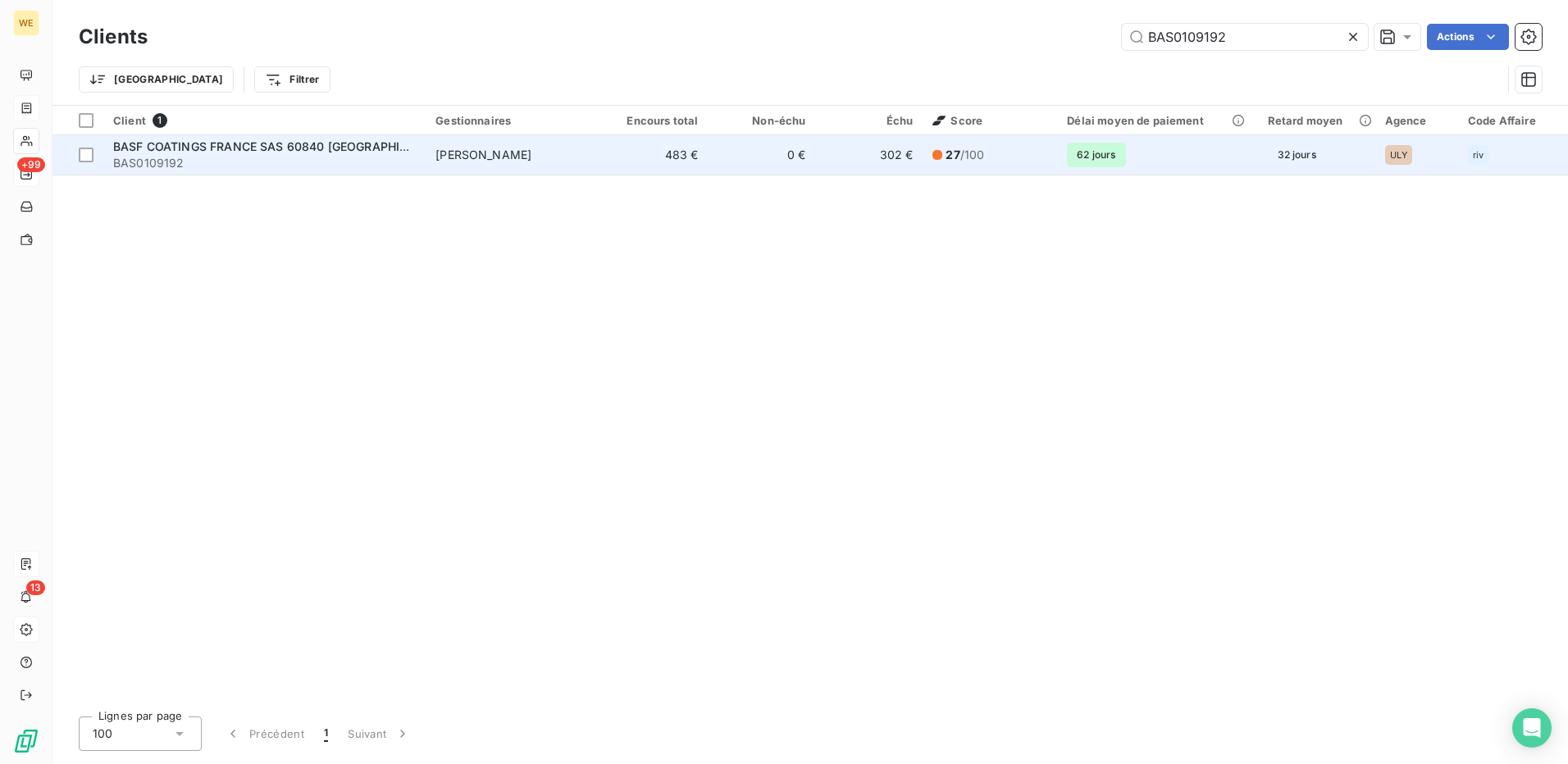
type input "BAS0109192"
click at [477, 148] on span "[PERSON_NAME]" at bounding box center [483, 155] width 96 height 14
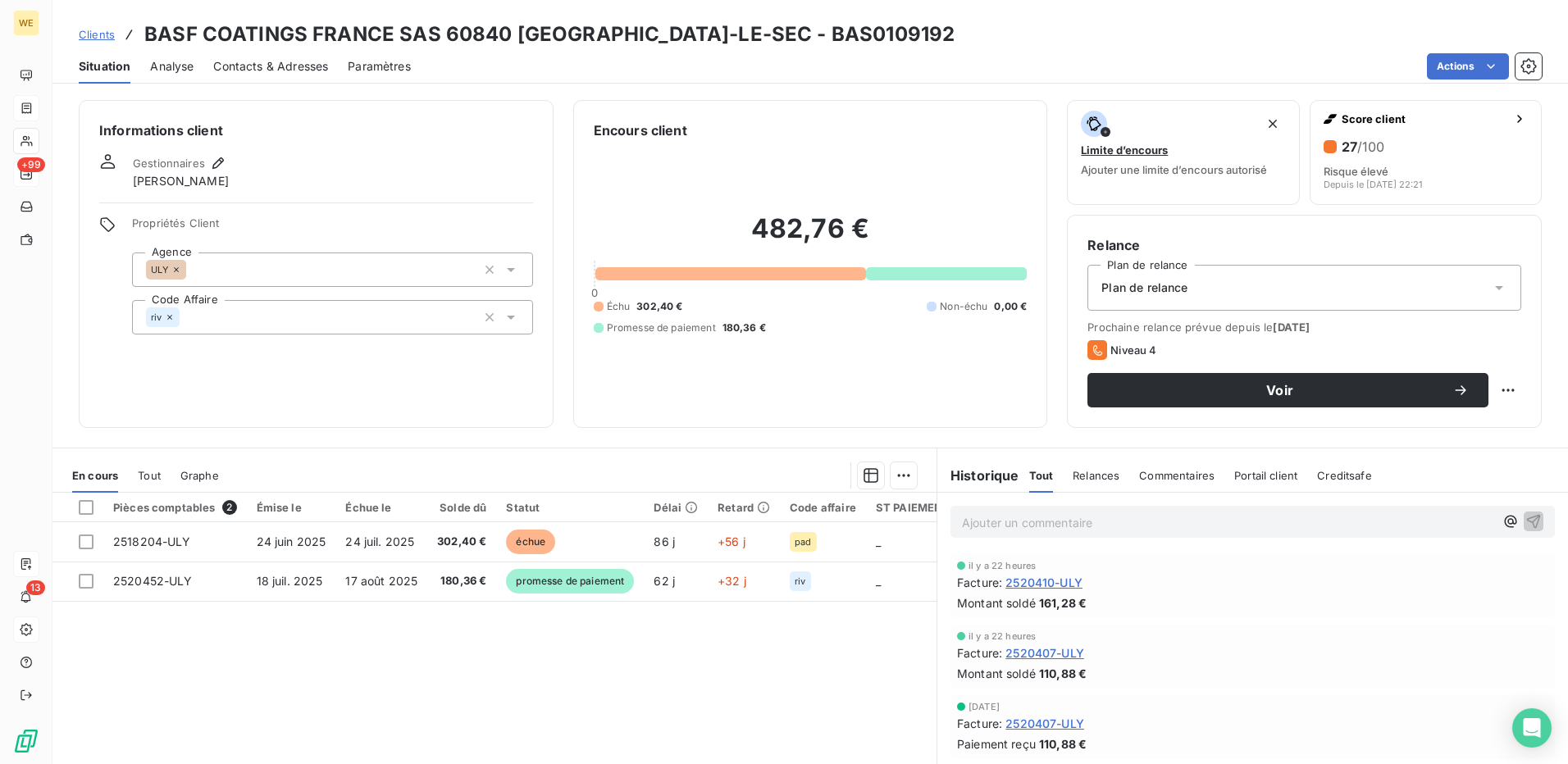
click at [262, 310] on div "riv" at bounding box center [332, 317] width 401 height 35
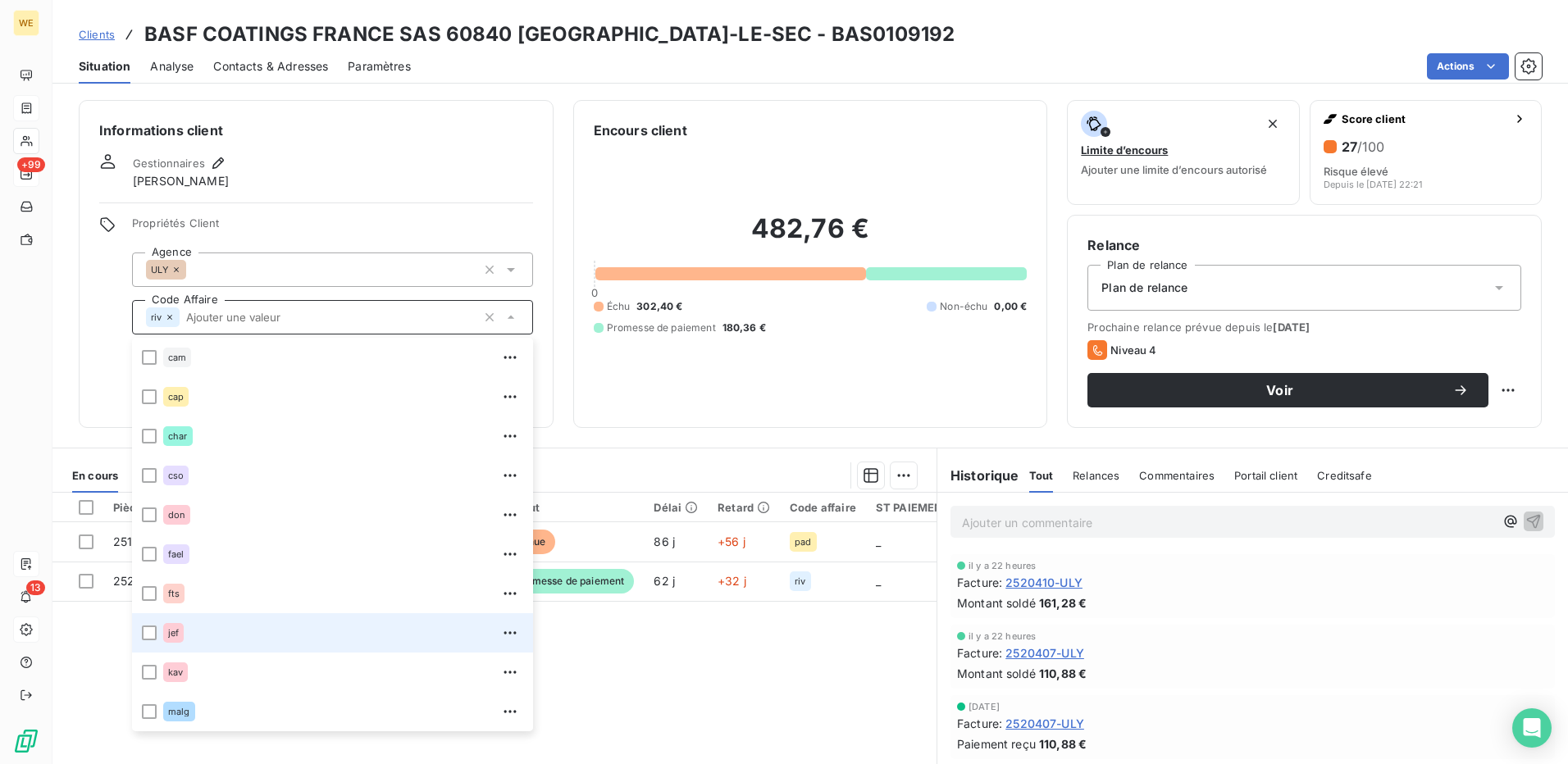
scroll to position [275, 0]
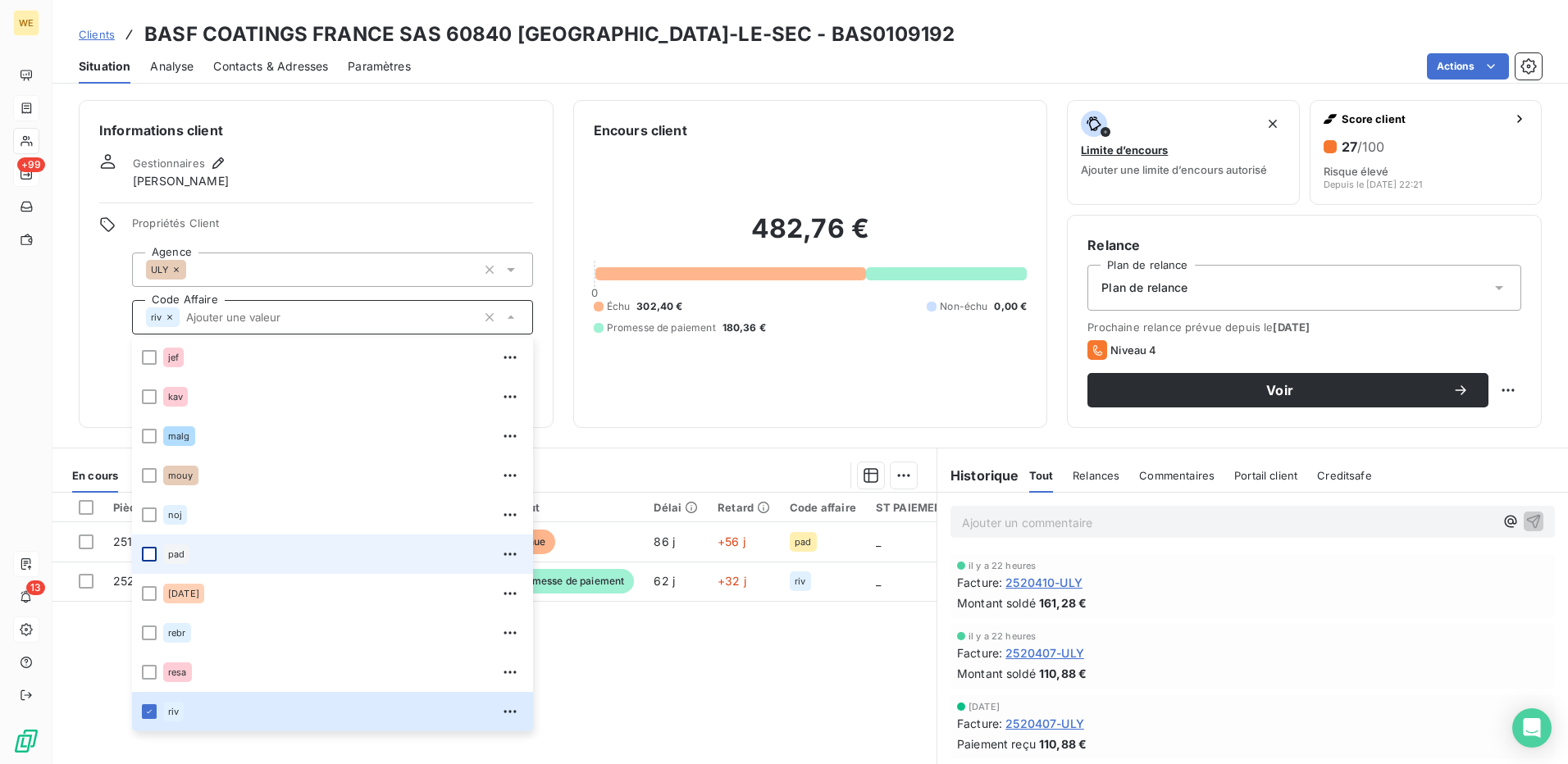
click at [150, 554] on div at bounding box center [149, 554] width 15 height 15
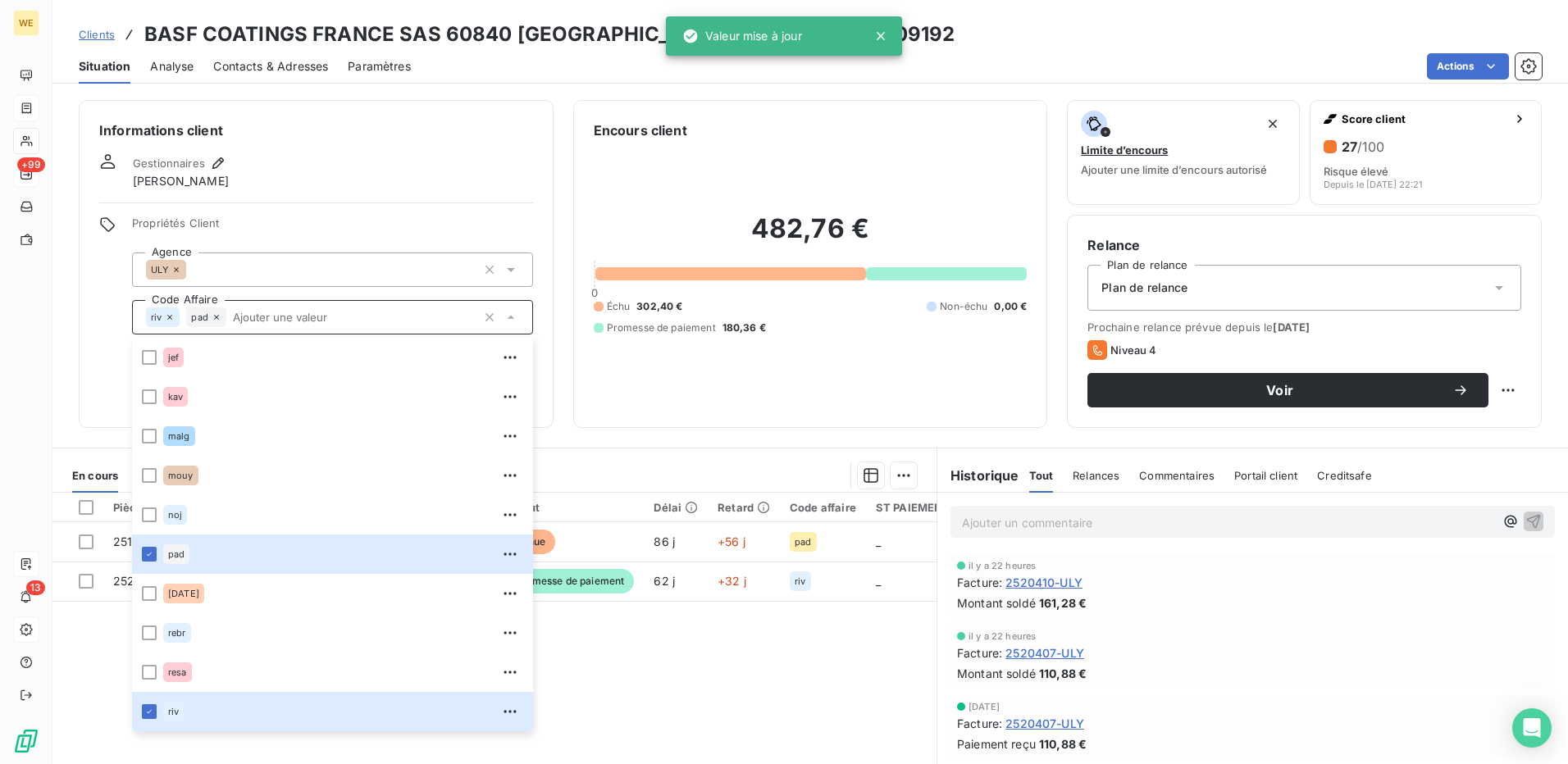
click at [266, 220] on span "Propriétés Client" at bounding box center [332, 228] width 401 height 23
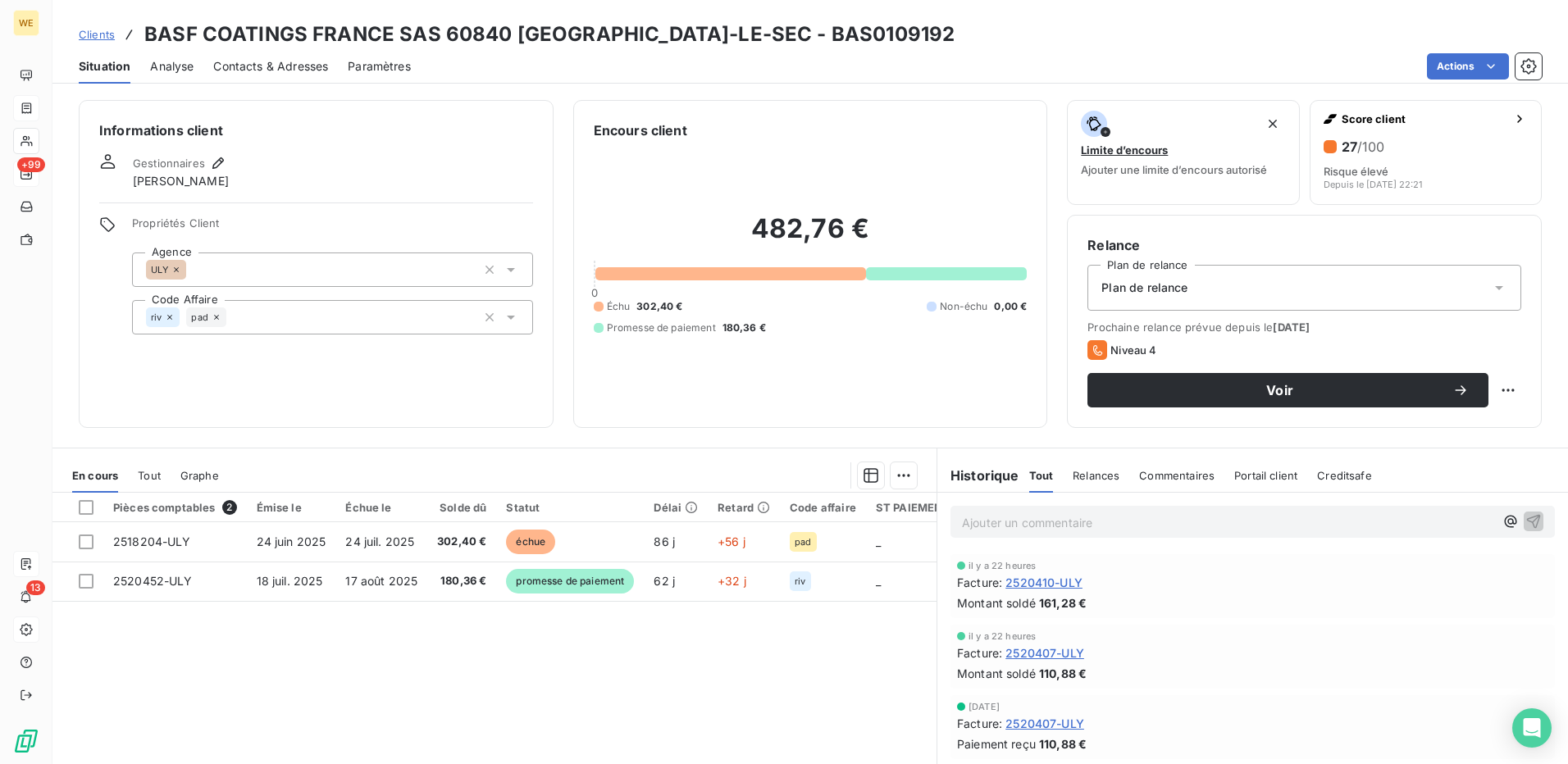
click at [427, 147] on div "Informations client Gestionnaires David PARIS Propriétés Client Agence ULY Code…" at bounding box center [316, 264] width 475 height 328
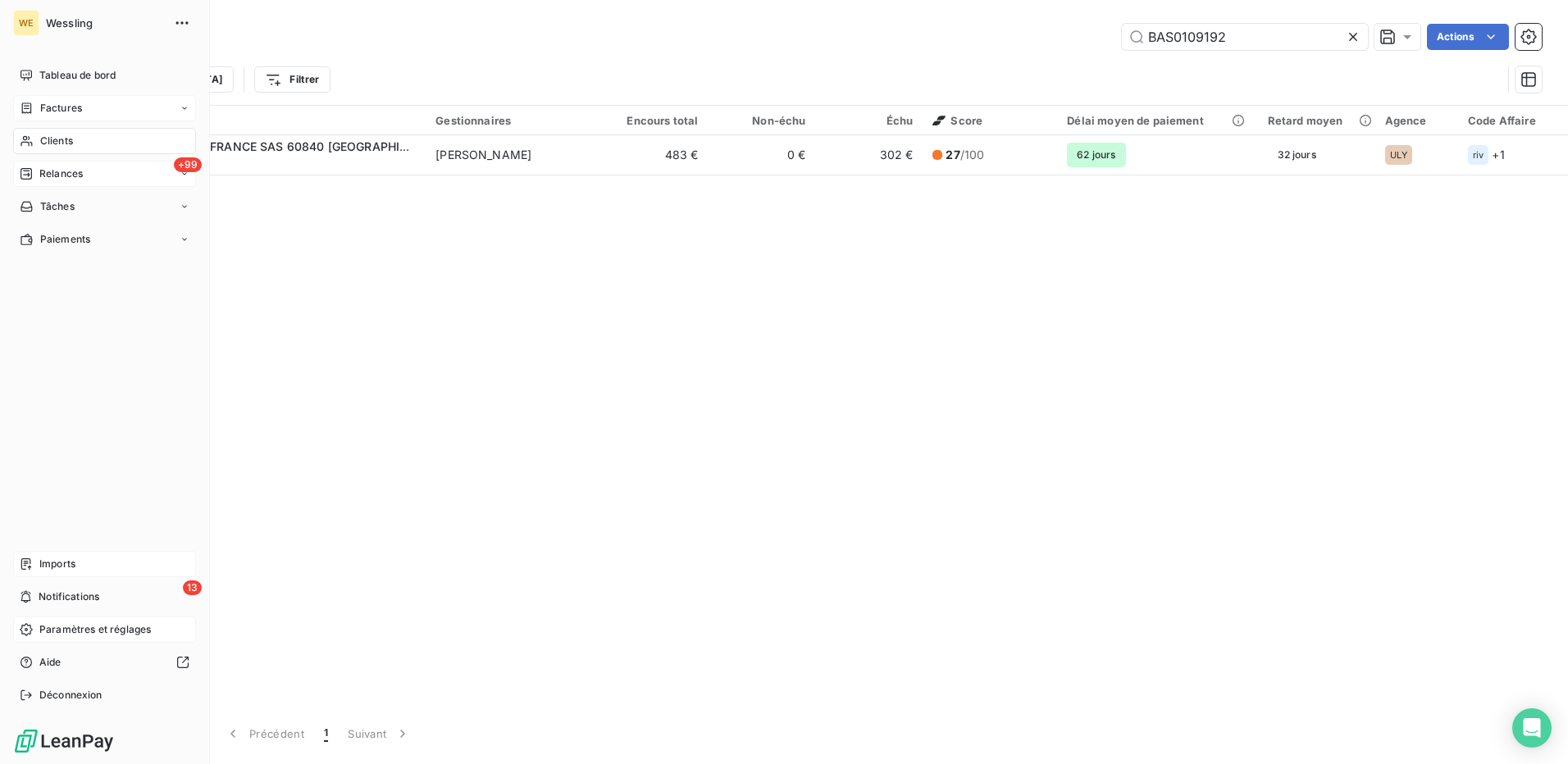
click at [59, 563] on span "Imports" at bounding box center [57, 564] width 36 height 15
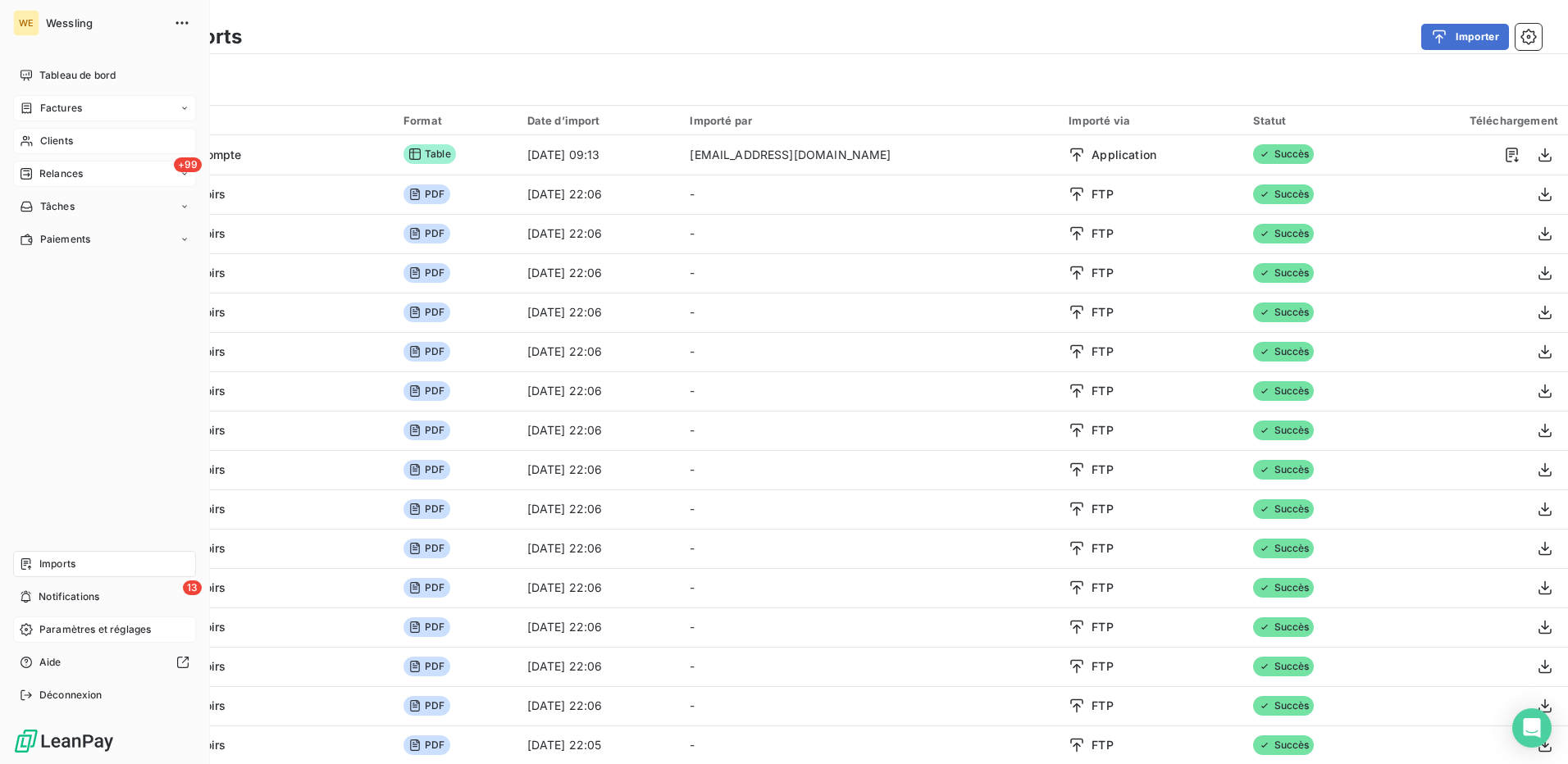
click at [63, 562] on span "Imports" at bounding box center [57, 564] width 36 height 15
click at [69, 564] on span "Imports" at bounding box center [57, 564] width 36 height 15
click at [78, 630] on span "Paramètres et réglages" at bounding box center [95, 630] width 112 height 15
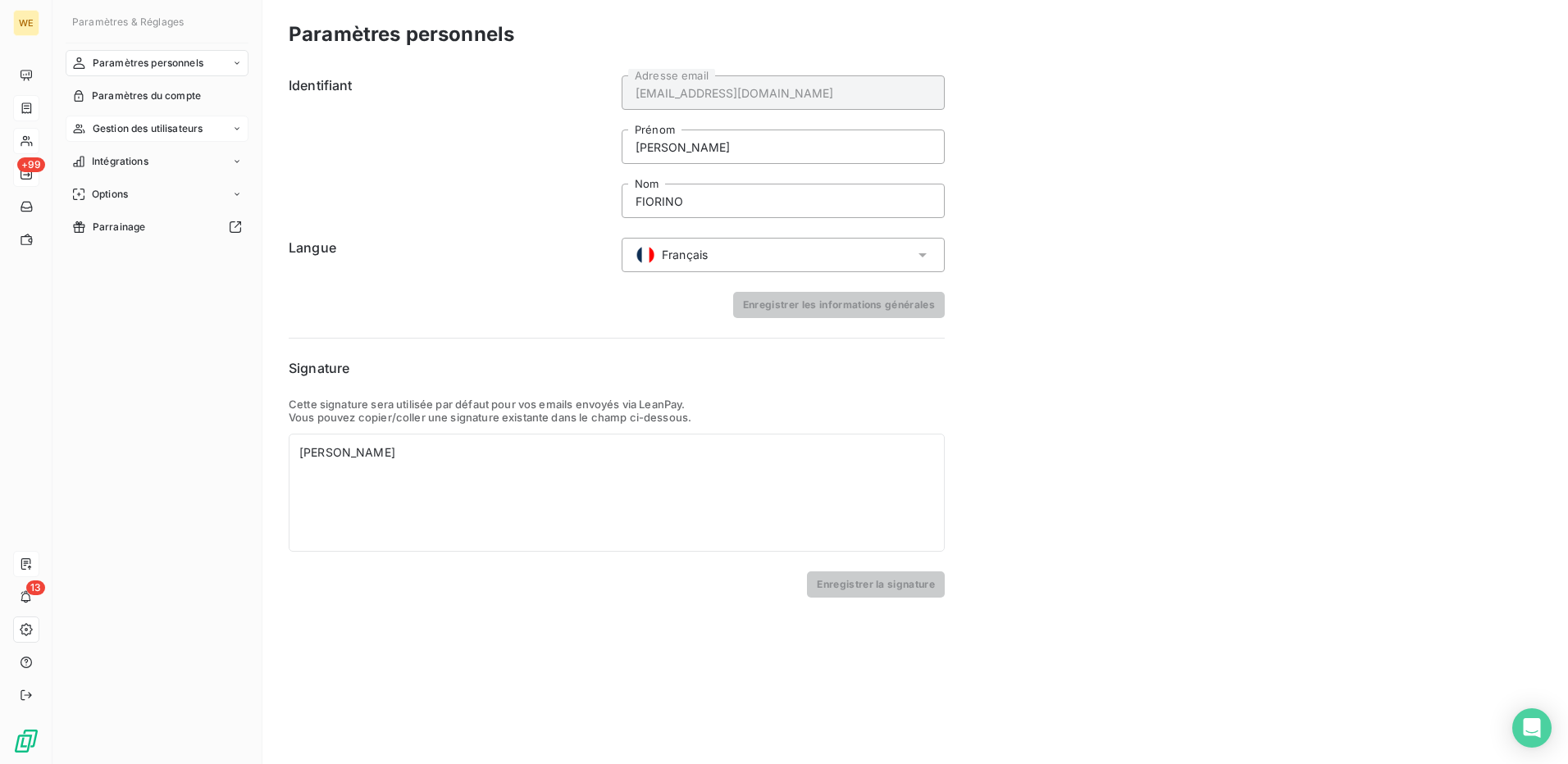
click at [186, 128] on span "Gestion des utilisateurs" at bounding box center [147, 129] width 111 height 15
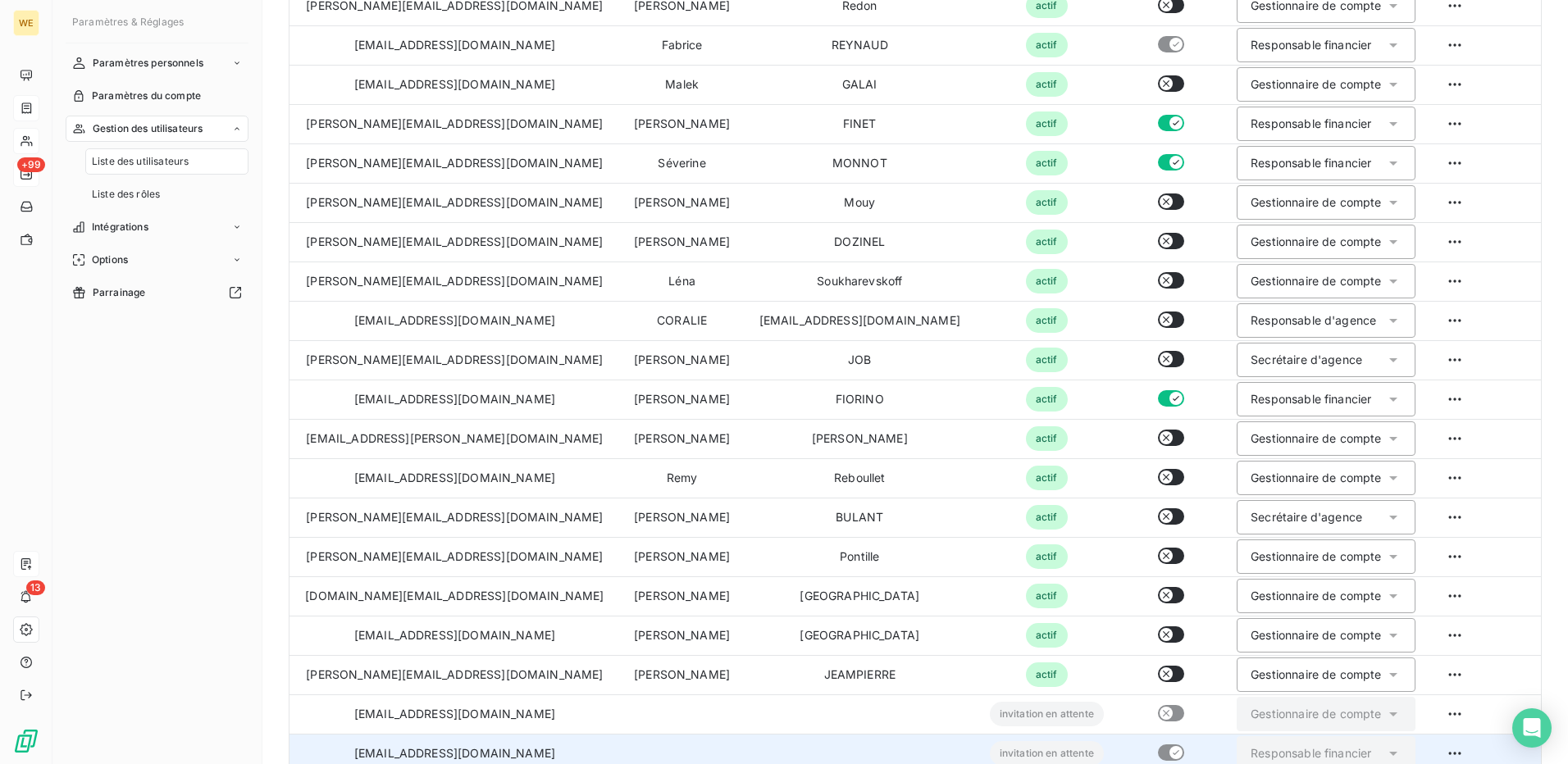
scroll to position [380, 0]
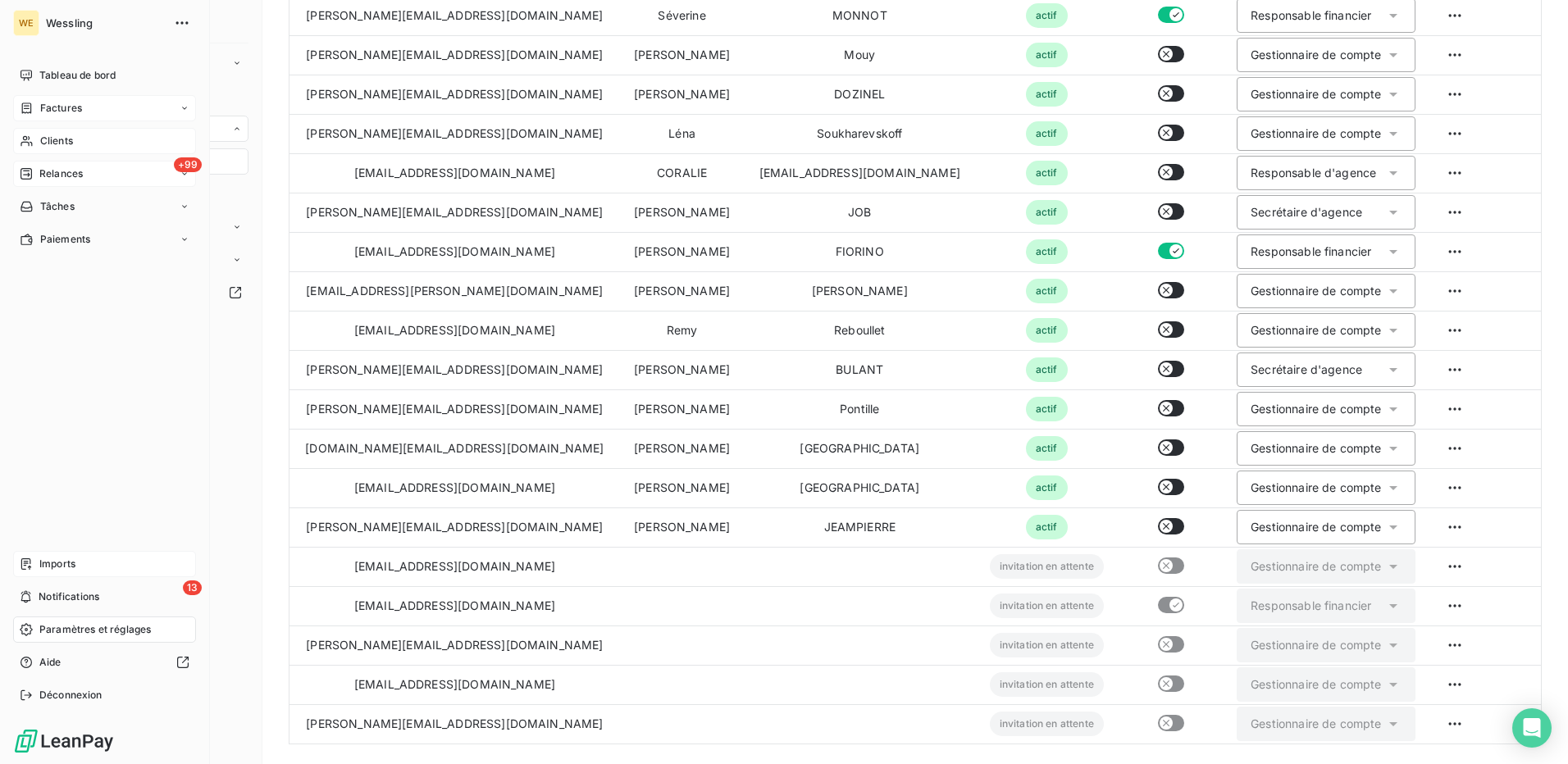
click at [51, 179] on span "Relances" at bounding box center [60, 173] width 44 height 15
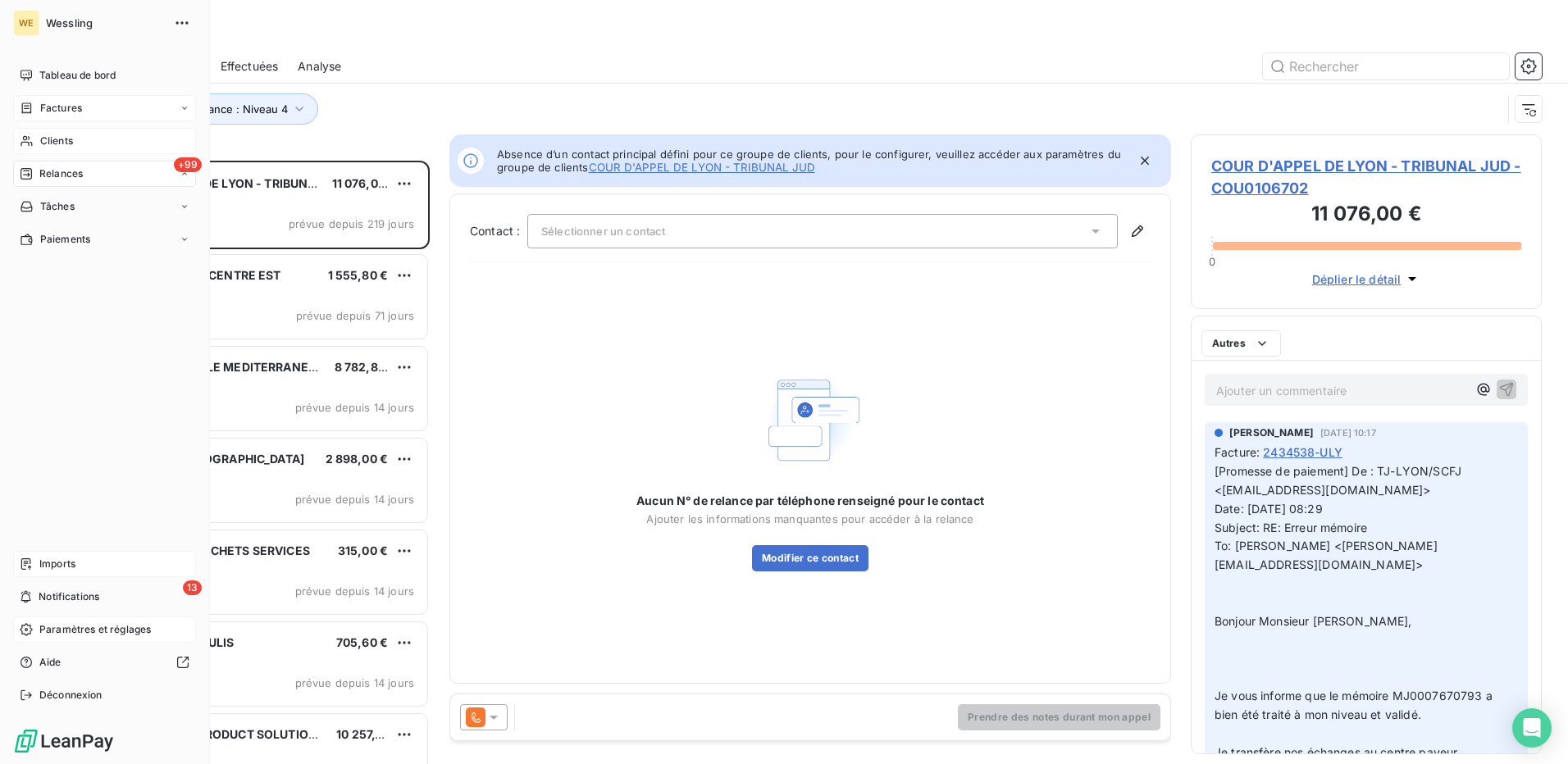
scroll to position [592, 338]
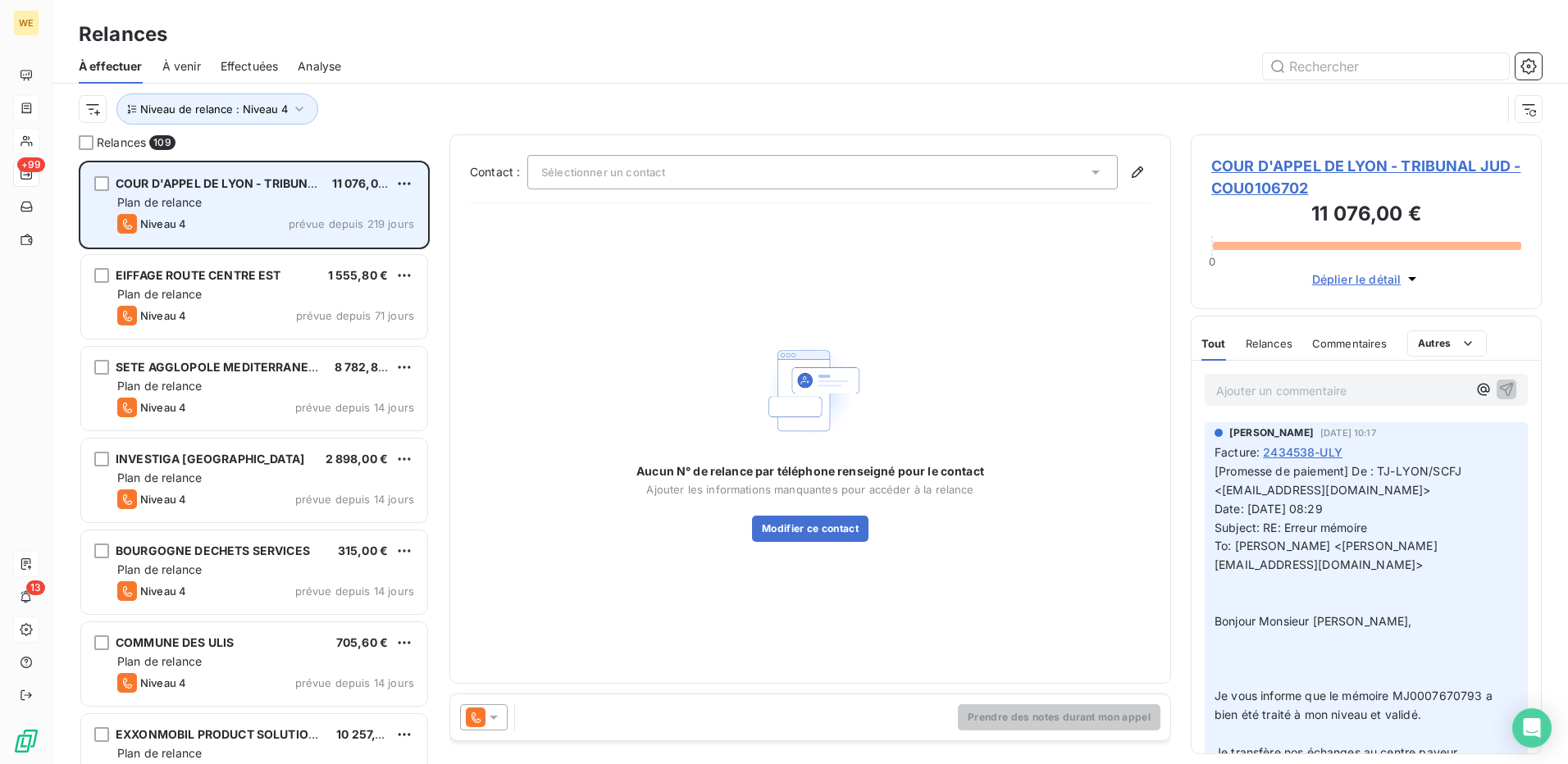
click at [245, 218] on div "Niveau 4 prévue depuis 219 jours" at bounding box center [266, 224] width 297 height 20
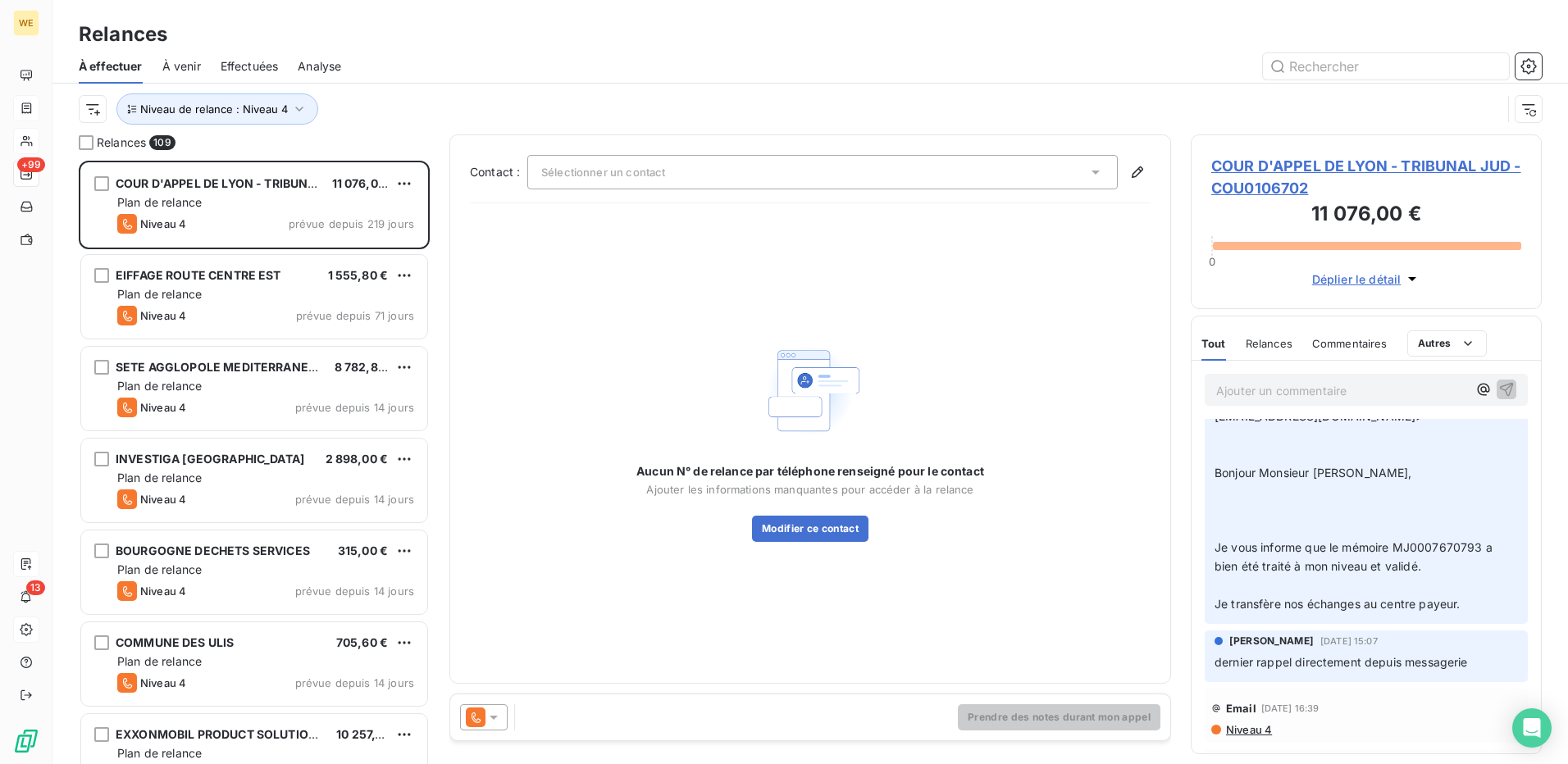
scroll to position [164, 0]
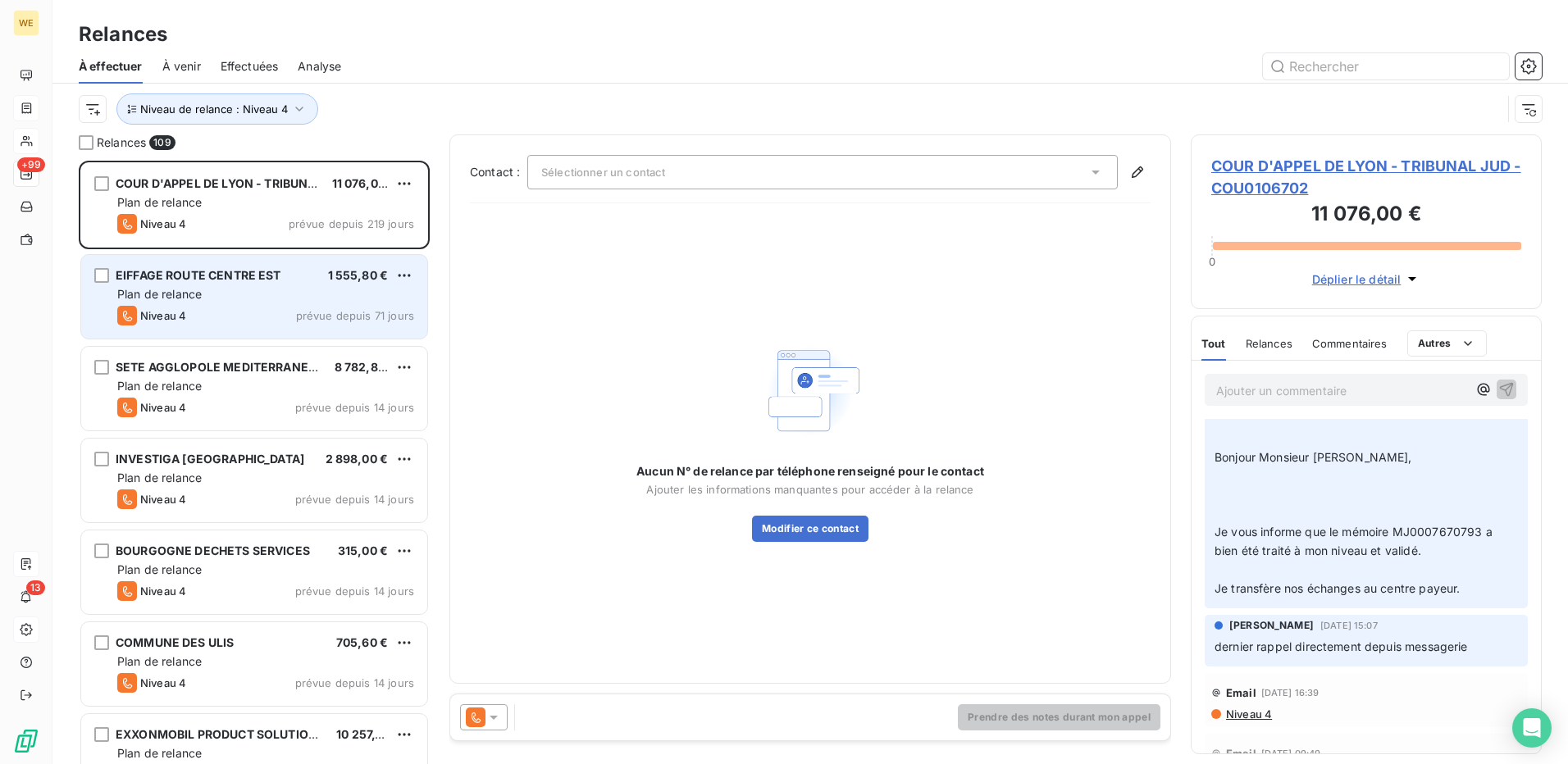
click at [240, 301] on div "Plan de relance" at bounding box center [266, 294] width 297 height 16
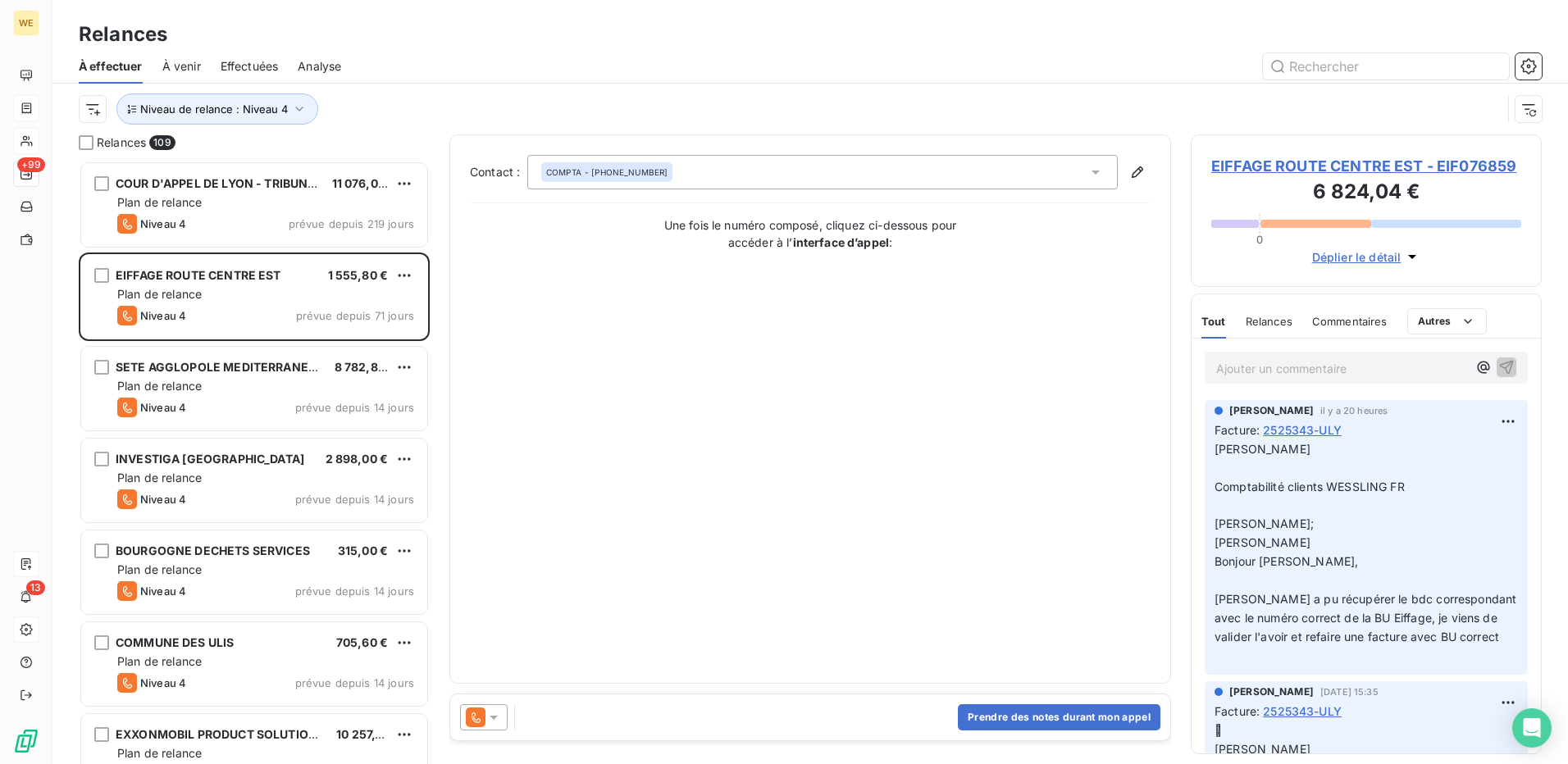
click at [497, 720] on icon at bounding box center [494, 718] width 16 height 16
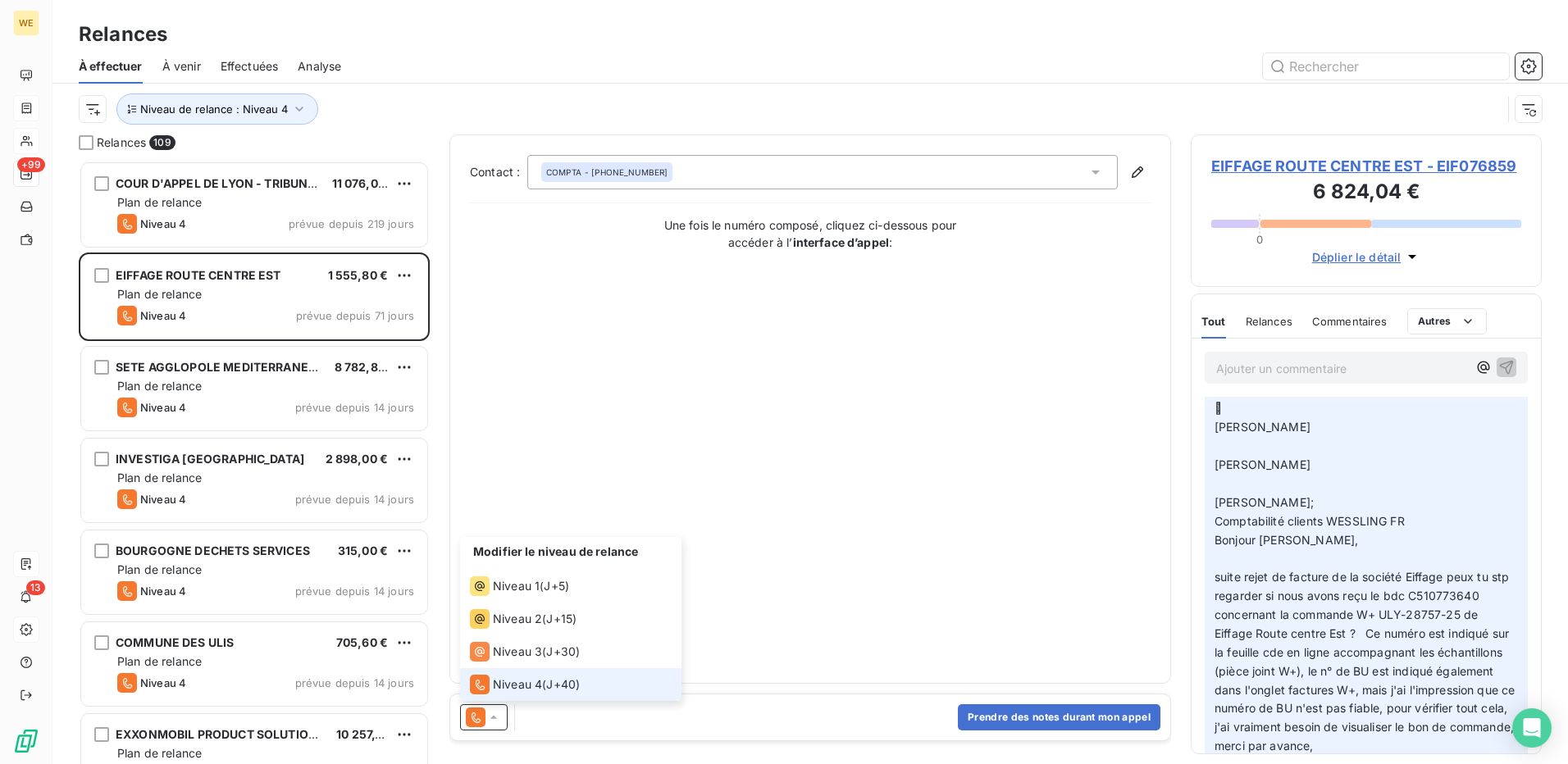
scroll to position [328, 0]
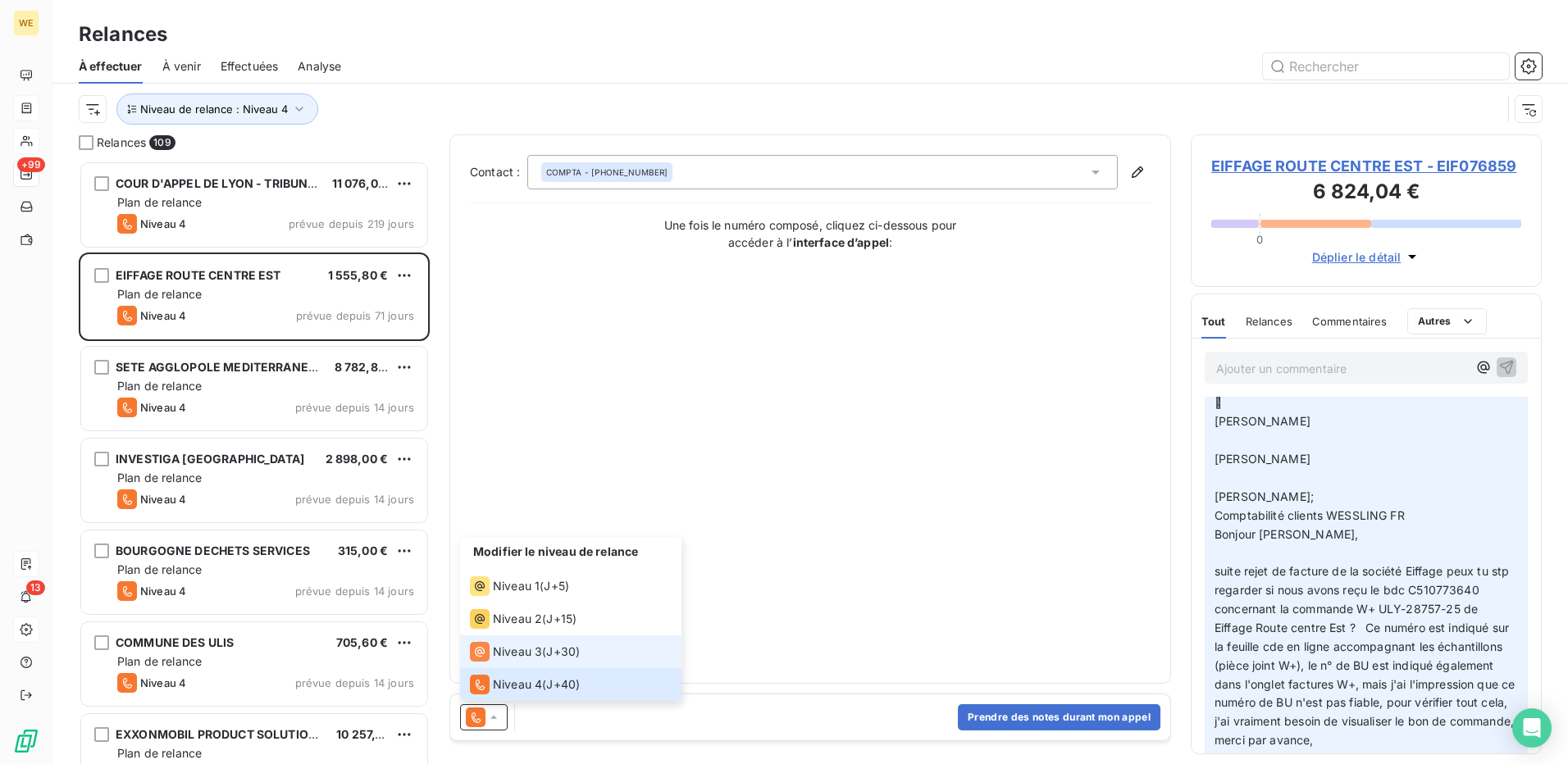
click at [514, 651] on span "Niveau 3" at bounding box center [517, 652] width 49 height 16
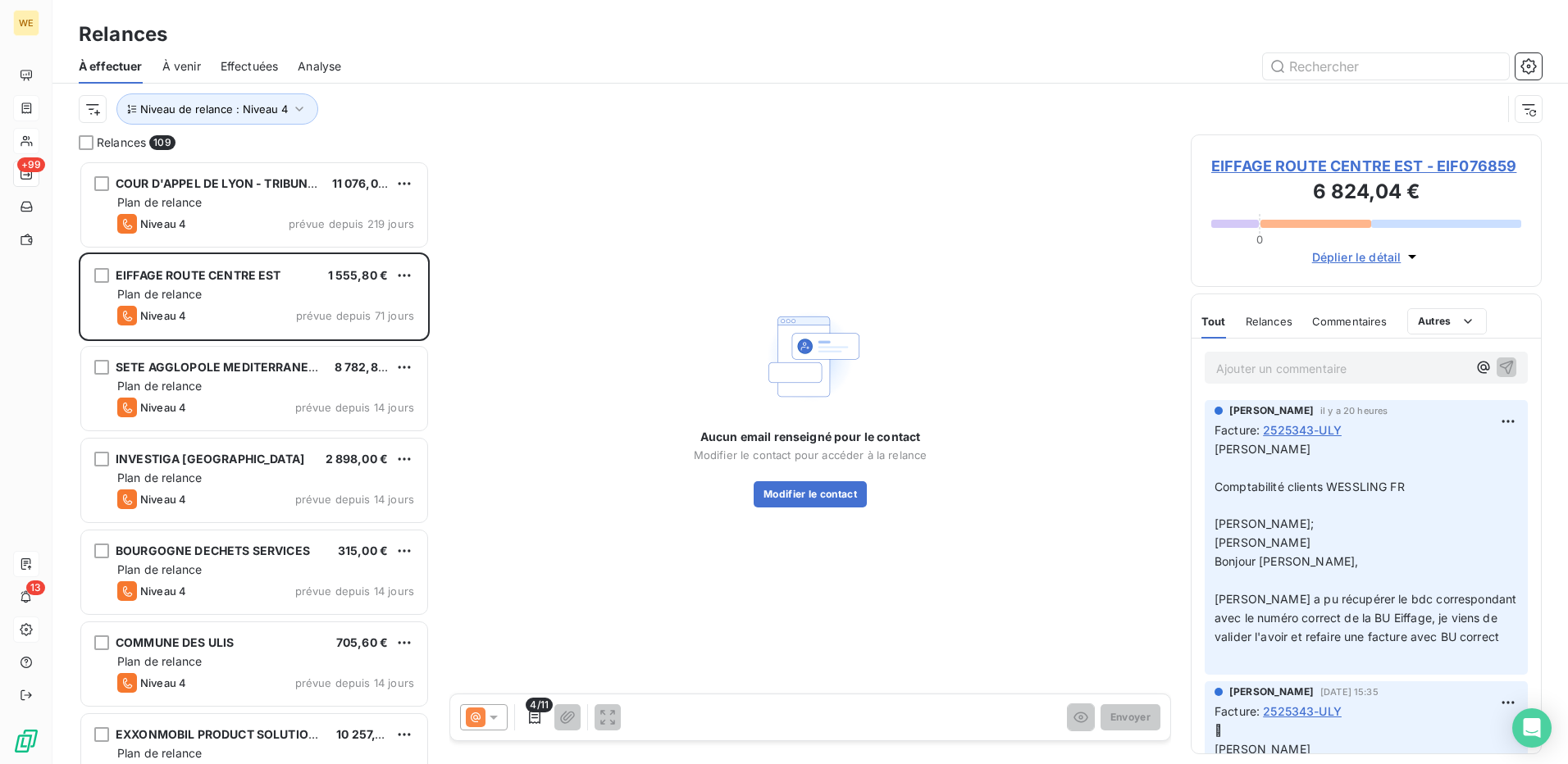
click at [494, 726] on div at bounding box center [484, 718] width 48 height 27
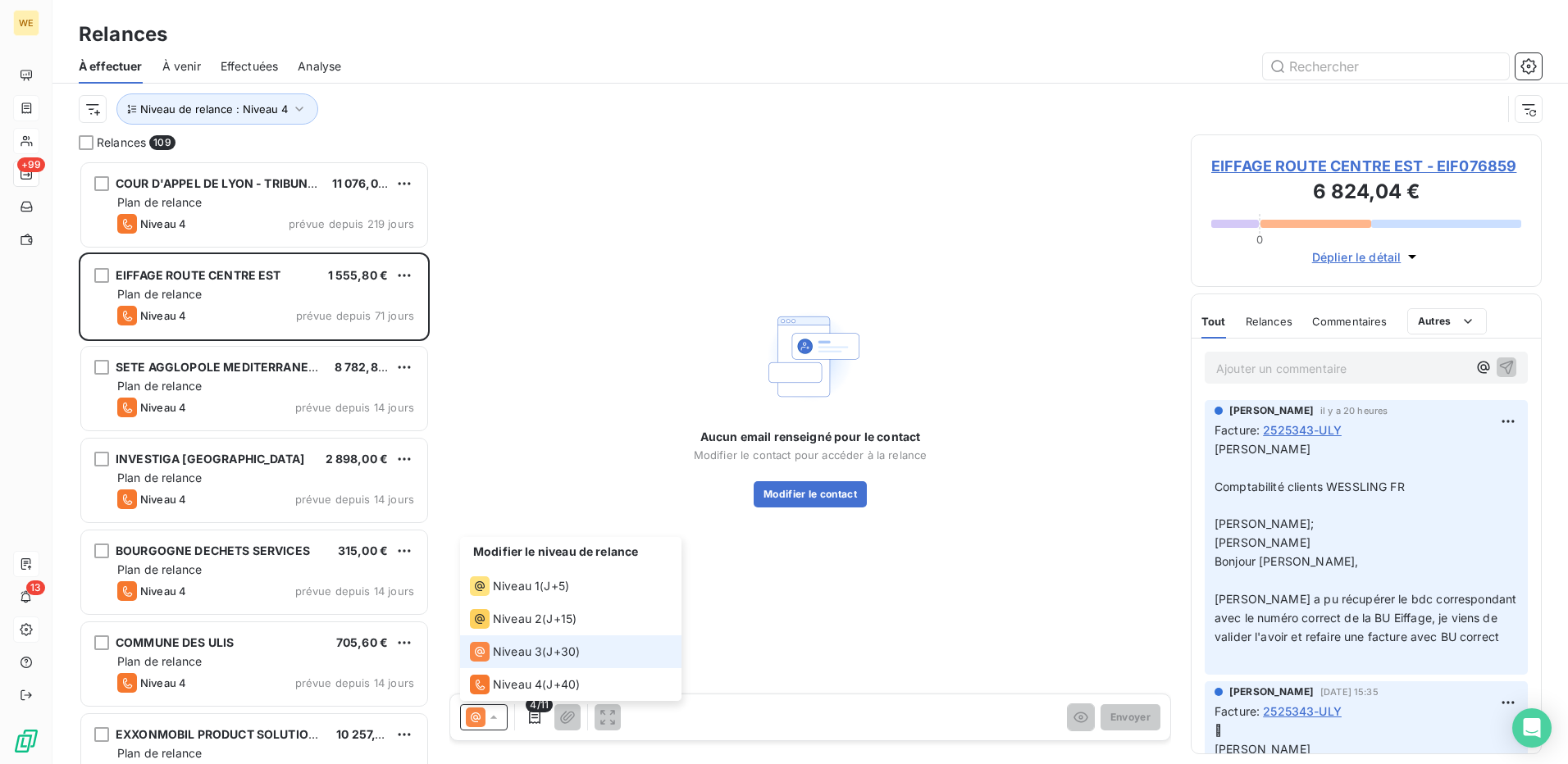
click at [533, 653] on span "Niveau 3" at bounding box center [517, 652] width 49 height 16
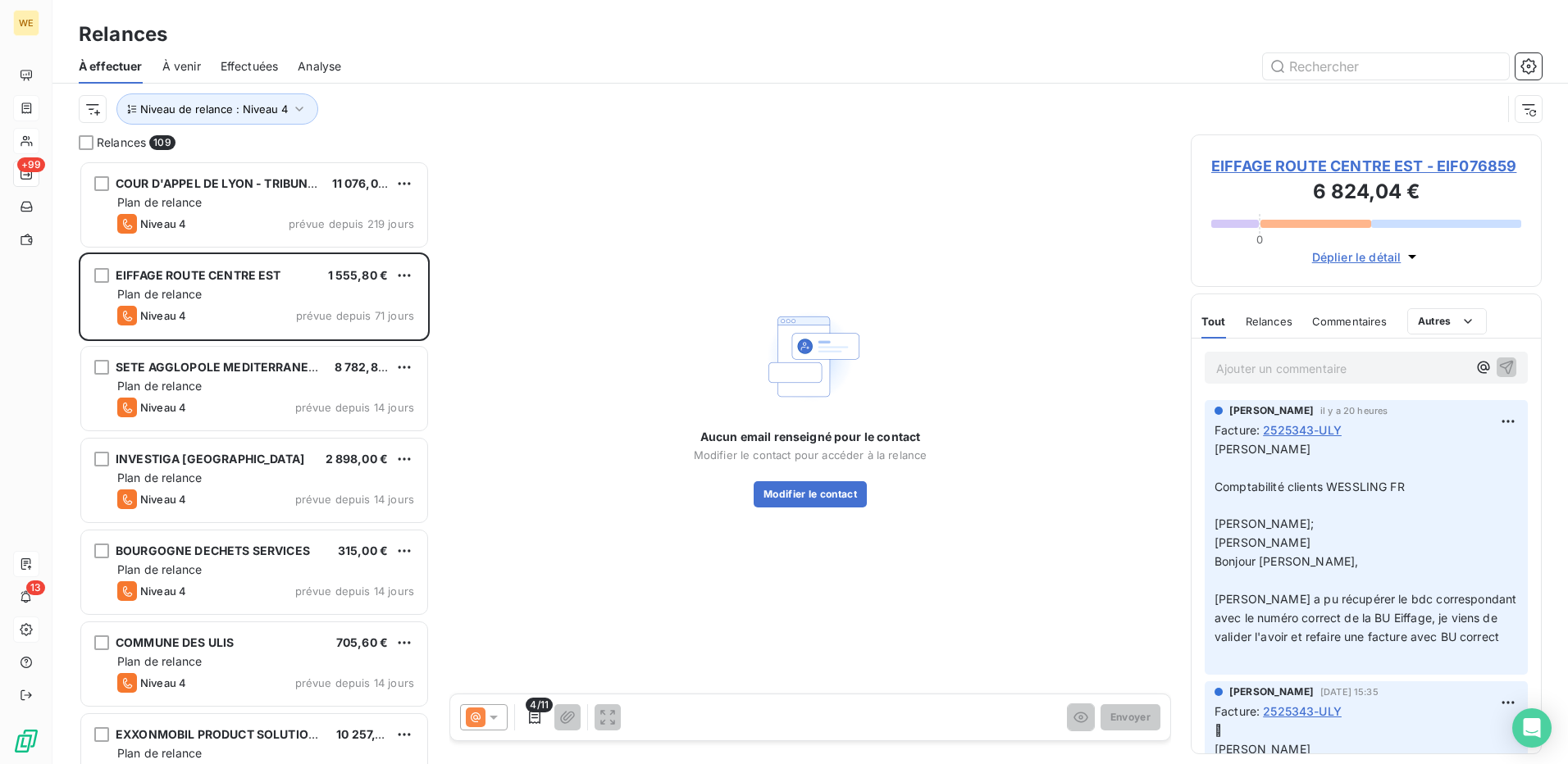
click at [497, 717] on icon at bounding box center [493, 718] width 8 height 4
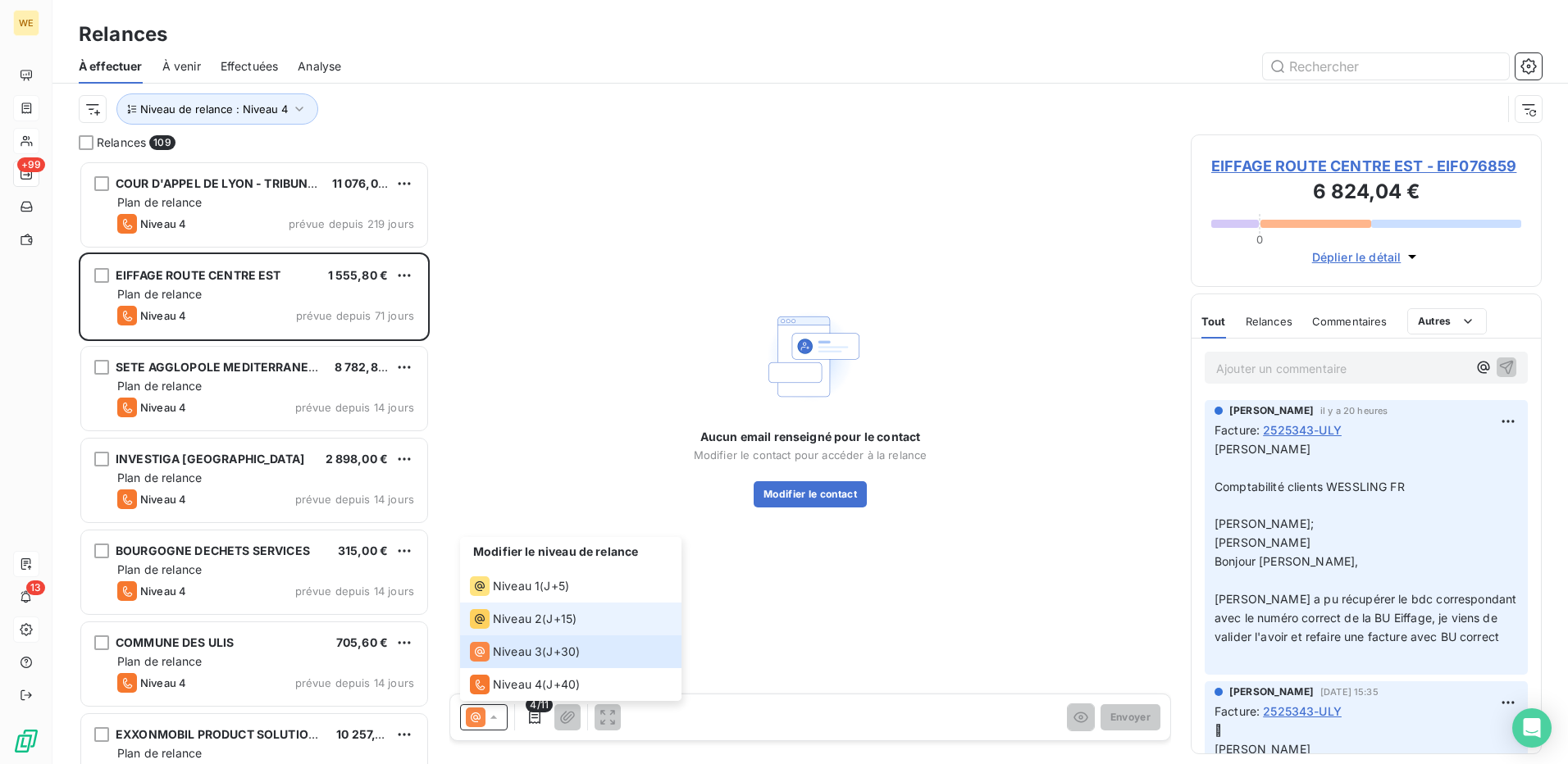
click at [504, 620] on span "Niveau 2" at bounding box center [517, 619] width 49 height 16
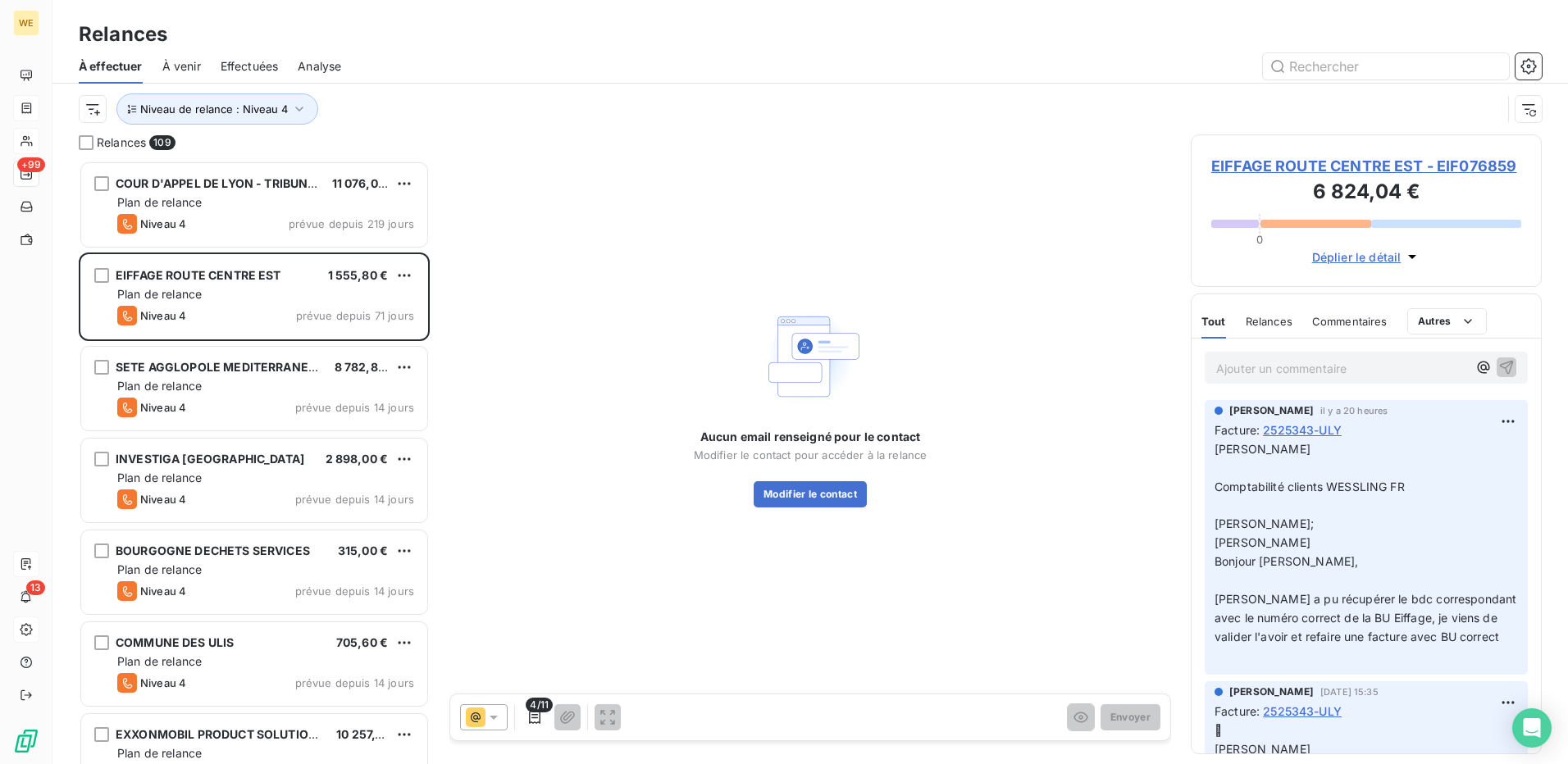
click at [1318, 162] on span "EIFFAGE ROUTE CENTRE EST - EIF076859" at bounding box center [1366, 166] width 310 height 22
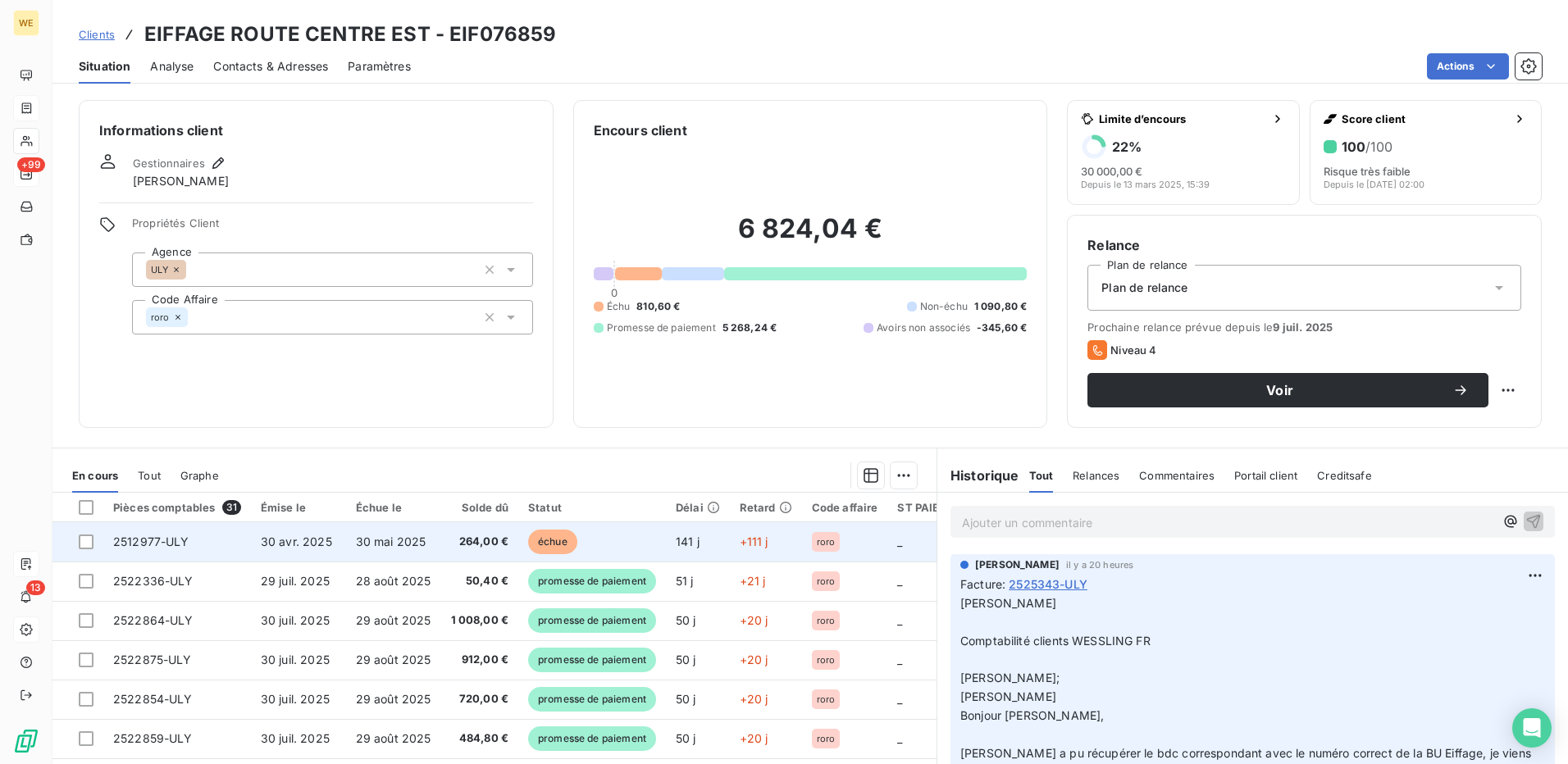
click at [405, 540] on span "30 mai 2025" at bounding box center [391, 542] width 70 height 14
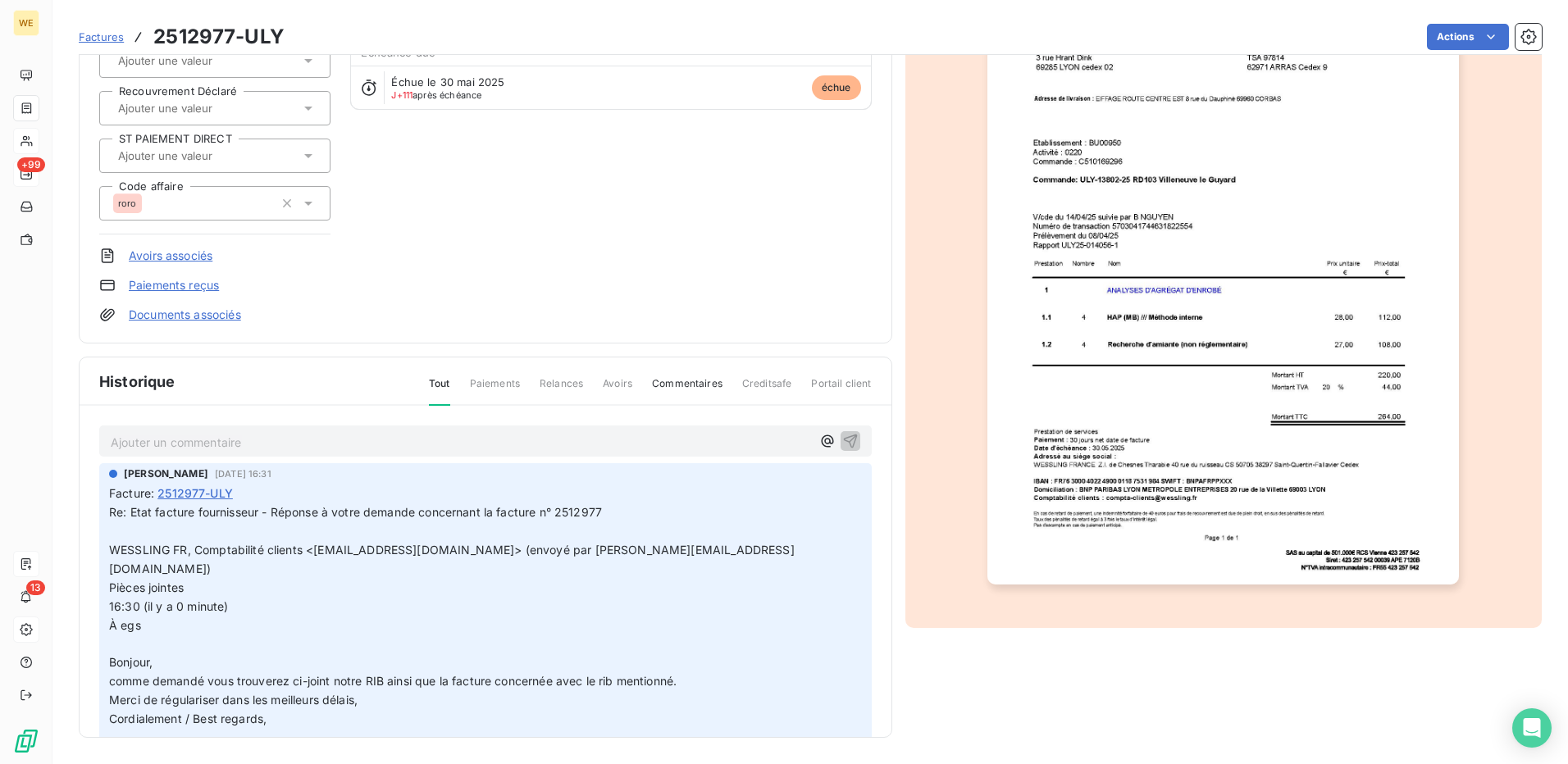
click at [569, 513] on span "Re: Etat facture fournisseur - Réponse à votre demande concernant la facture n°…" at bounding box center [355, 513] width 493 height 14
copy span "2512977"
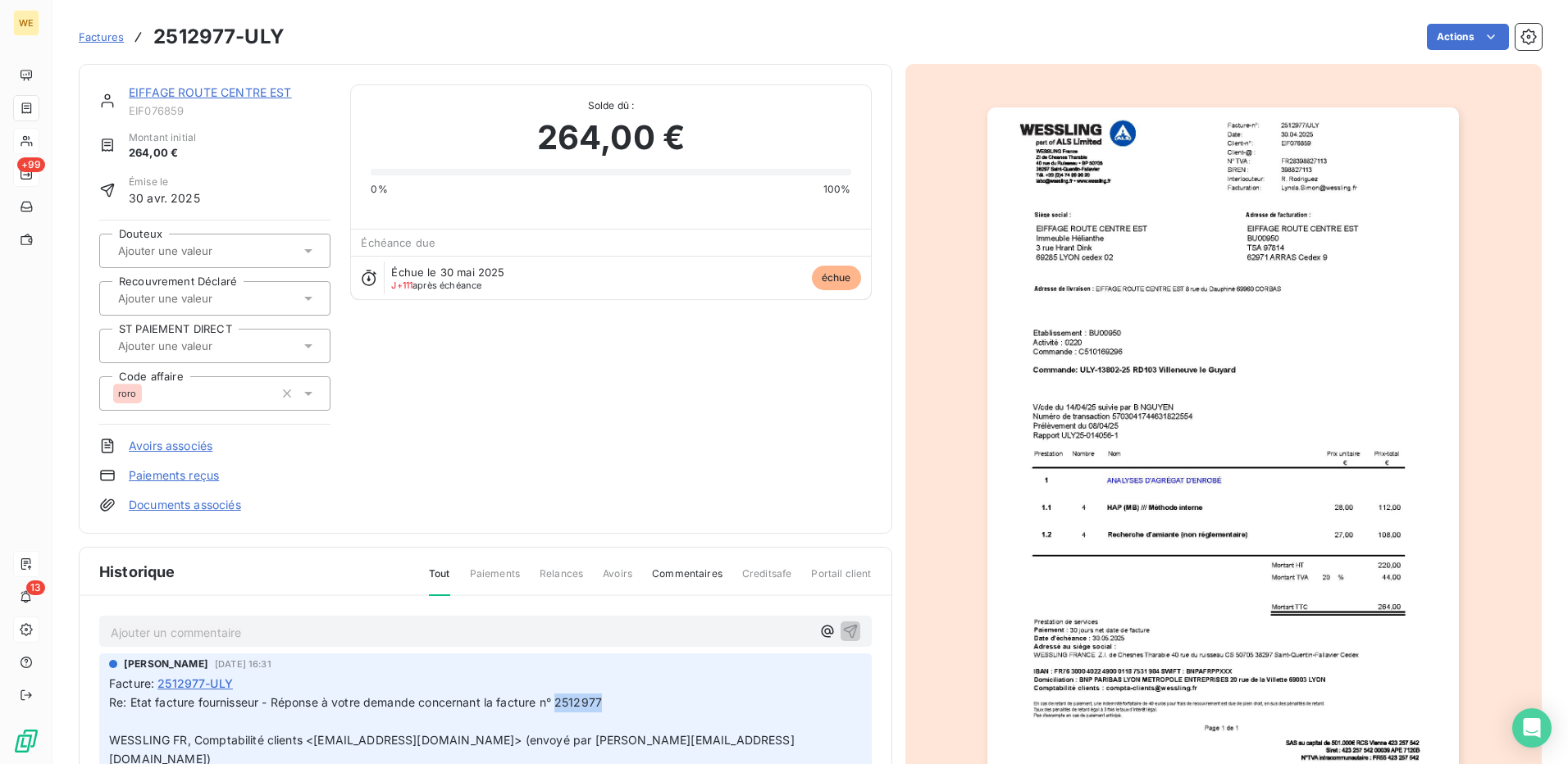
click at [1110, 340] on img "button" at bounding box center [1223, 442] width 472 height 668
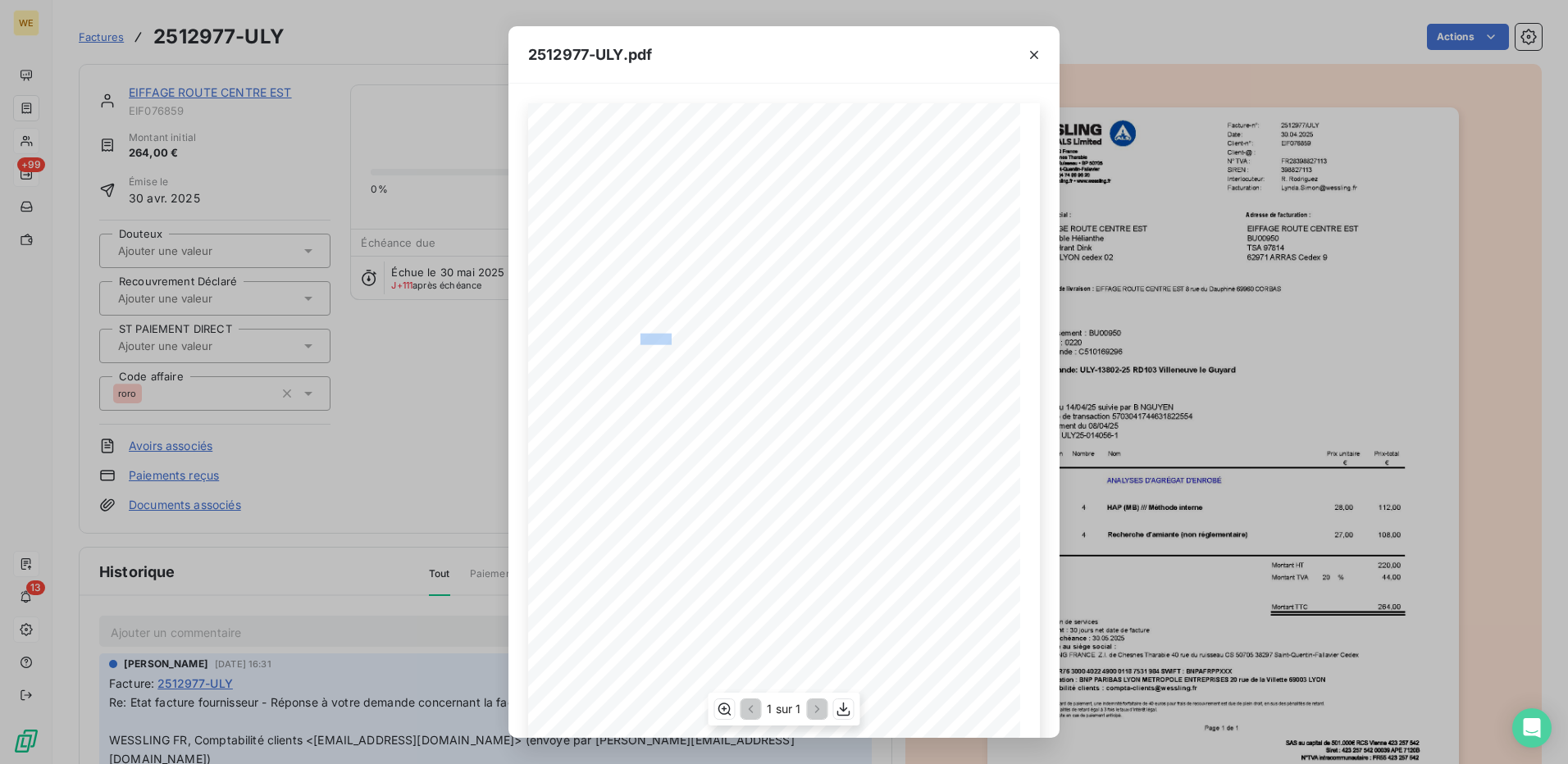
drag, startPoint x: 667, startPoint y: 341, endPoint x: 636, endPoint y: 337, distance: 31.3
click at [636, 337] on span "Etablissement : BU00950" at bounding box center [631, 338] width 91 height 8
copy span "BU0095"
drag, startPoint x: 593, startPoint y: 50, endPoint x: 524, endPoint y: 46, distance: 69.1
click at [524, 46] on div "2512977-ULY.pdf" at bounding box center [784, 55] width 551 height 58
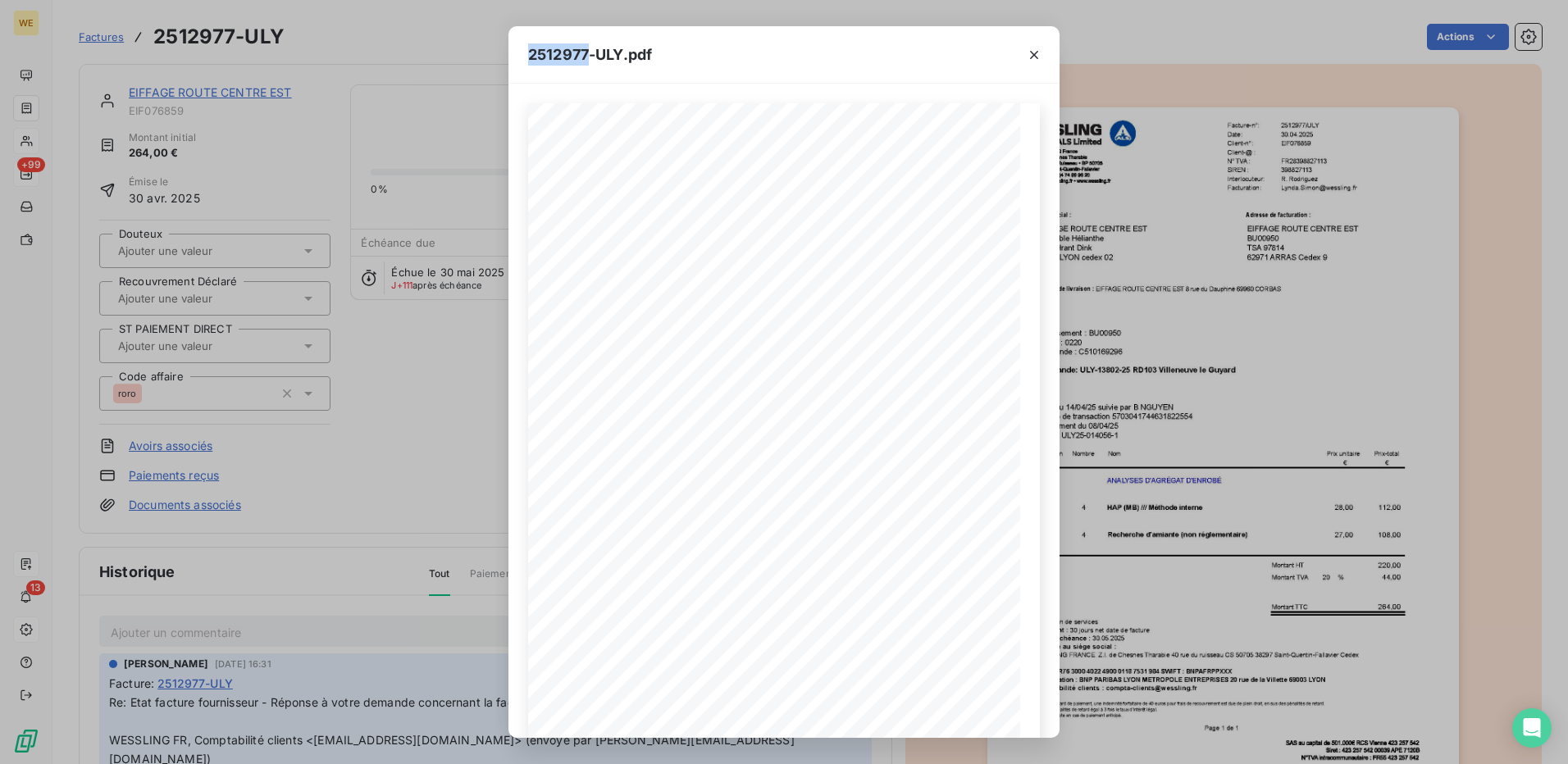
drag, startPoint x: 524, startPoint y: 46, endPoint x: 530, endPoint y: 53, distance: 9.2
copy span "2512977"
click at [1032, 56] on icon "button" at bounding box center [1034, 54] width 8 height 8
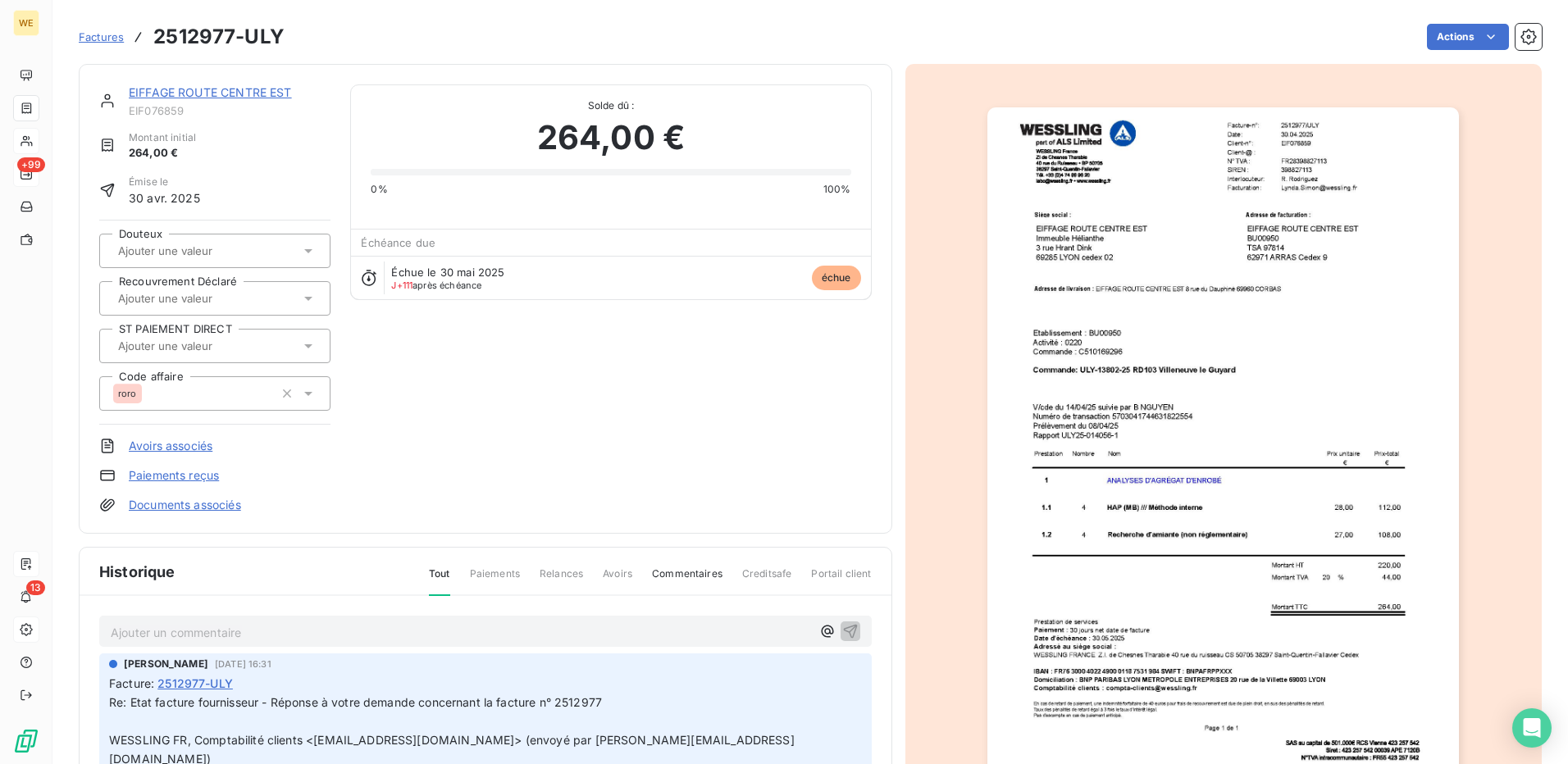
click at [526, 401] on div "EIFFAGE ROUTE CENTRE EST EIF076859 Montant initial 264,00 € Émise le 30 avr. 20…" at bounding box center [486, 298] width 773 height 429
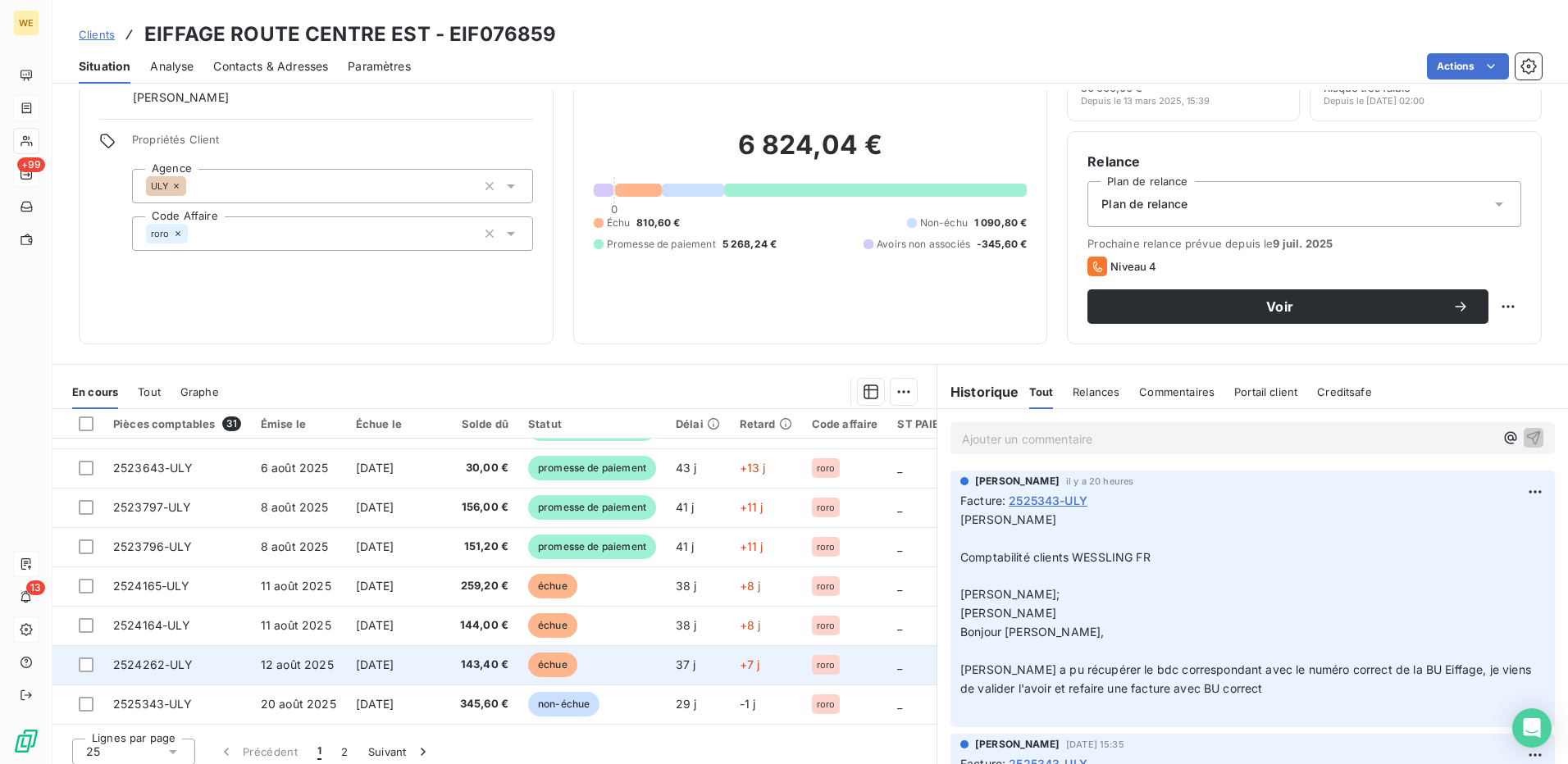
scroll to position [93, 0]
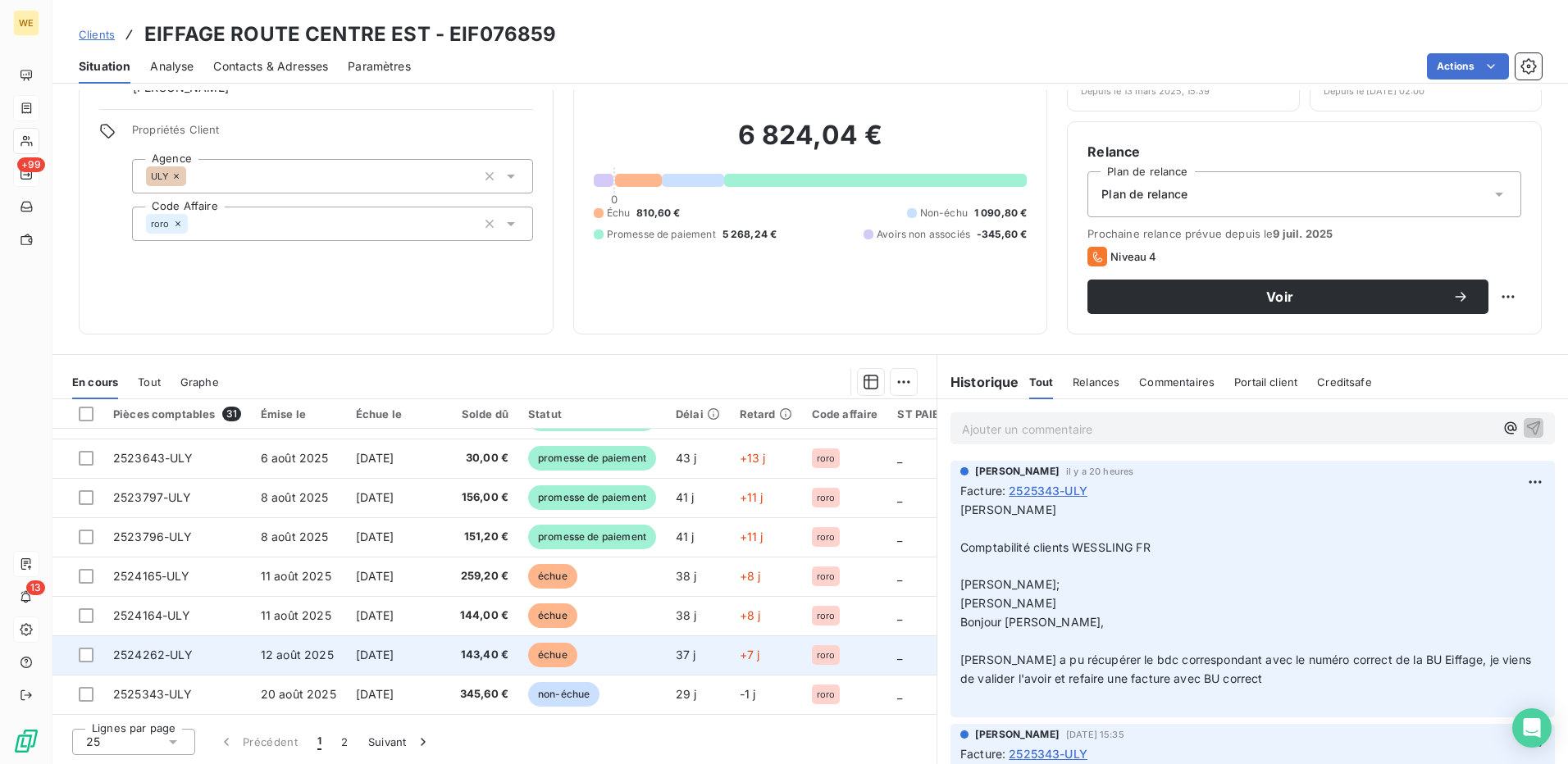
click at [389, 650] on span "[DATE]" at bounding box center [375, 655] width 38 height 14
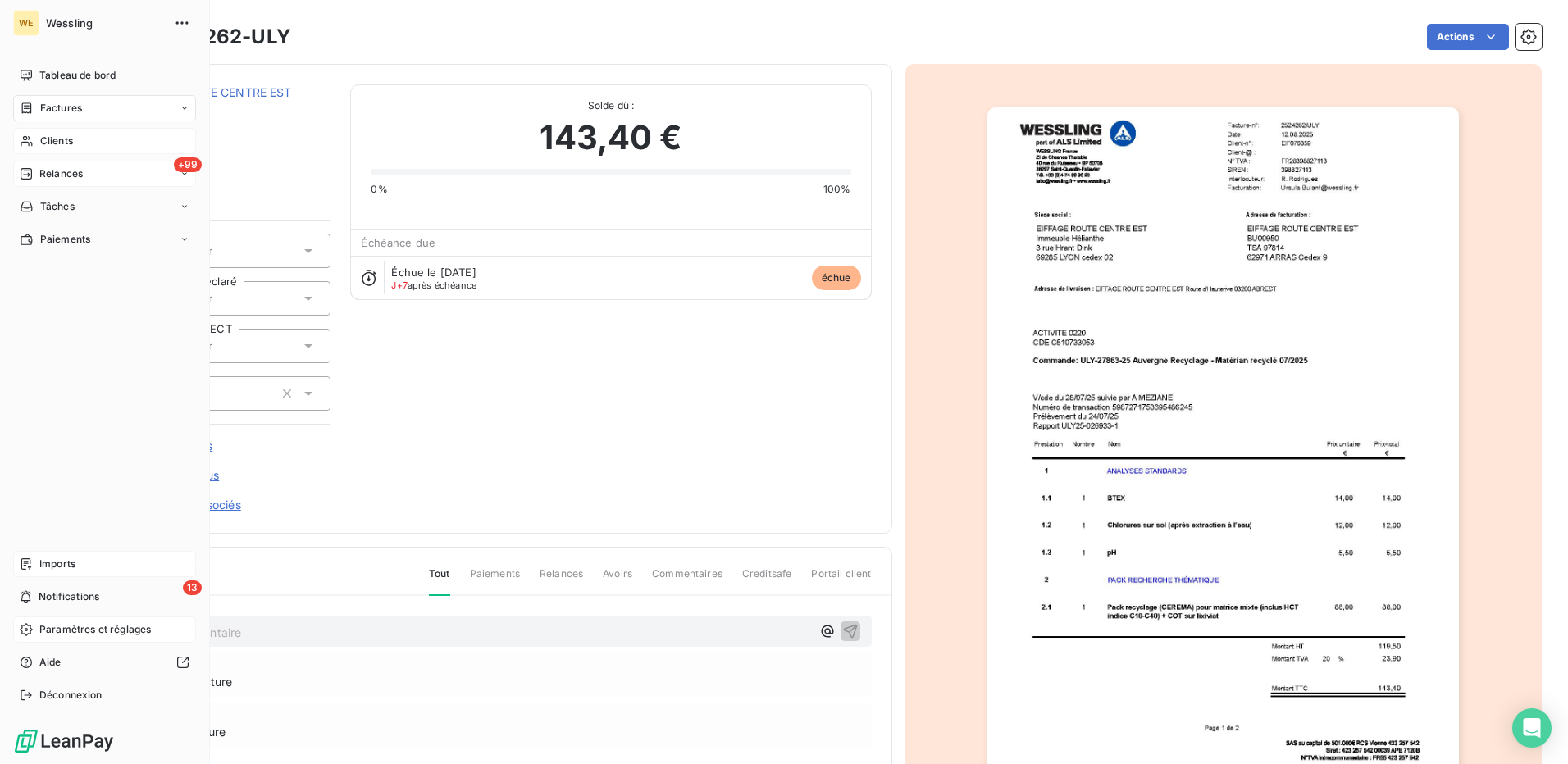
click at [61, 177] on span "Relances" at bounding box center [60, 173] width 44 height 15
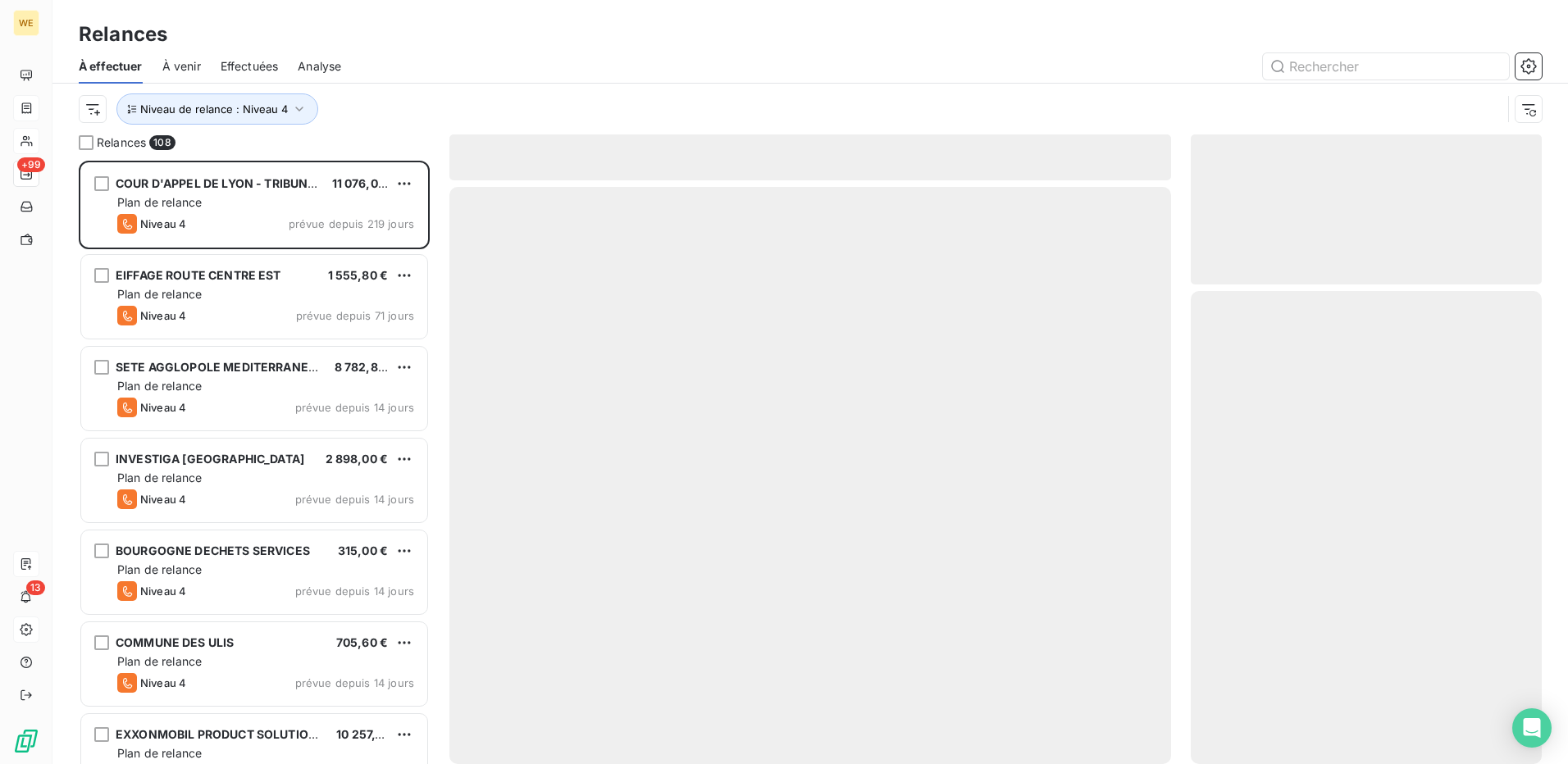
scroll to position [592, 338]
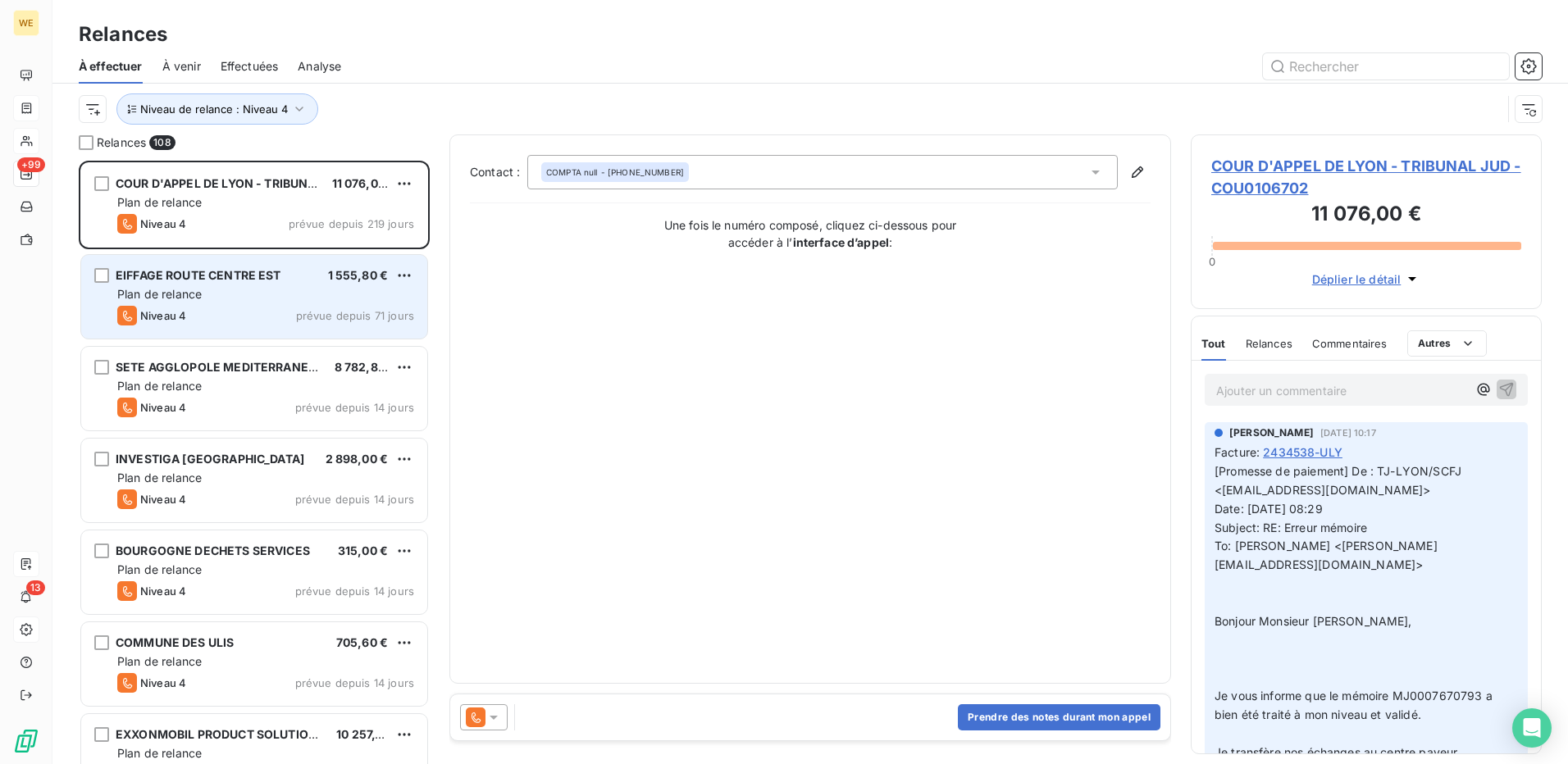
click at [310, 303] on div "EIFFAGE ROUTE CENTRE EST 1 555,80 € Plan de relance Niveau 4 prévue depuis 71 j…" at bounding box center [254, 297] width 346 height 84
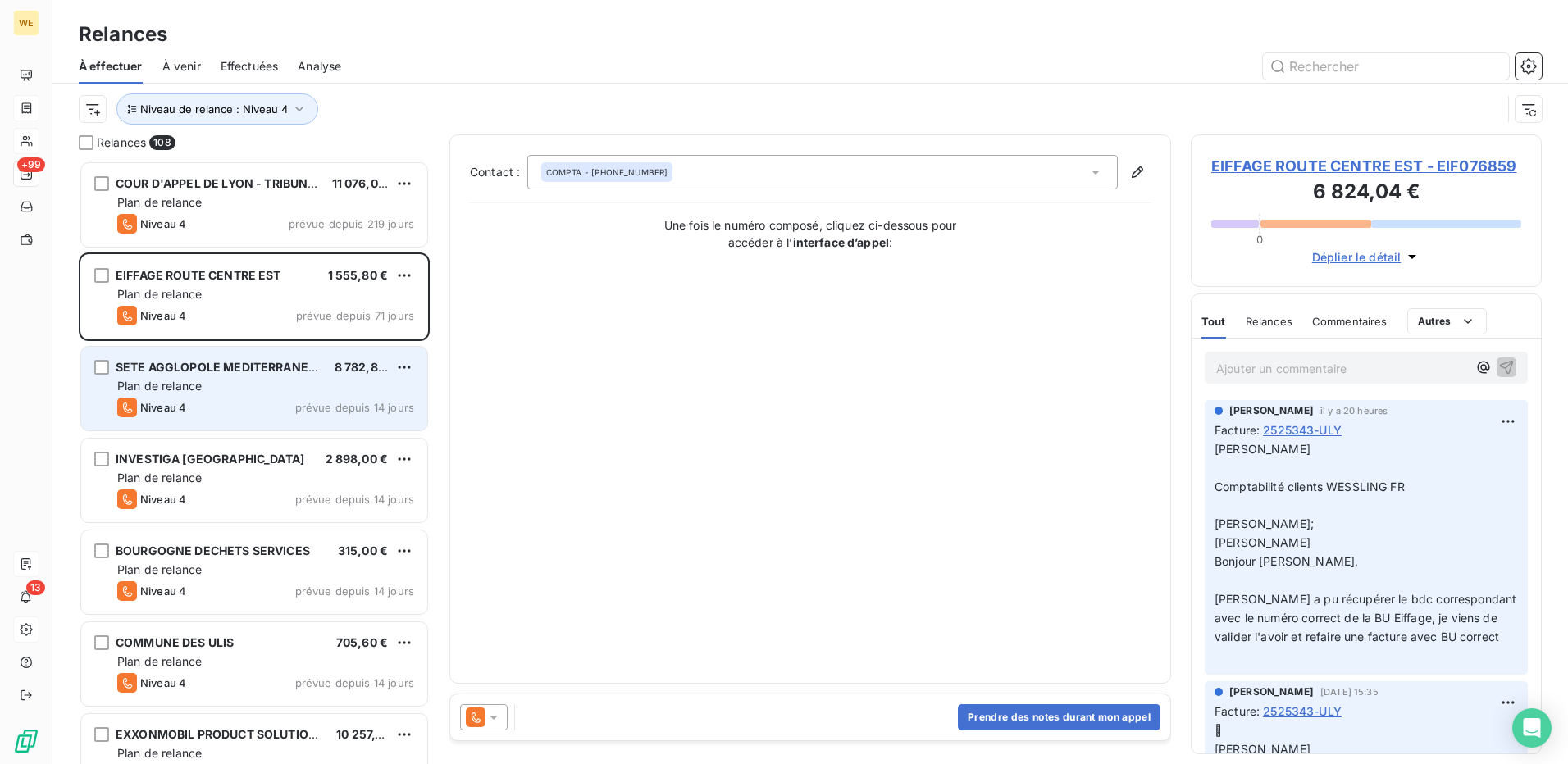
click at [236, 402] on div "Niveau 4 prévue depuis 14 jours" at bounding box center [266, 408] width 297 height 20
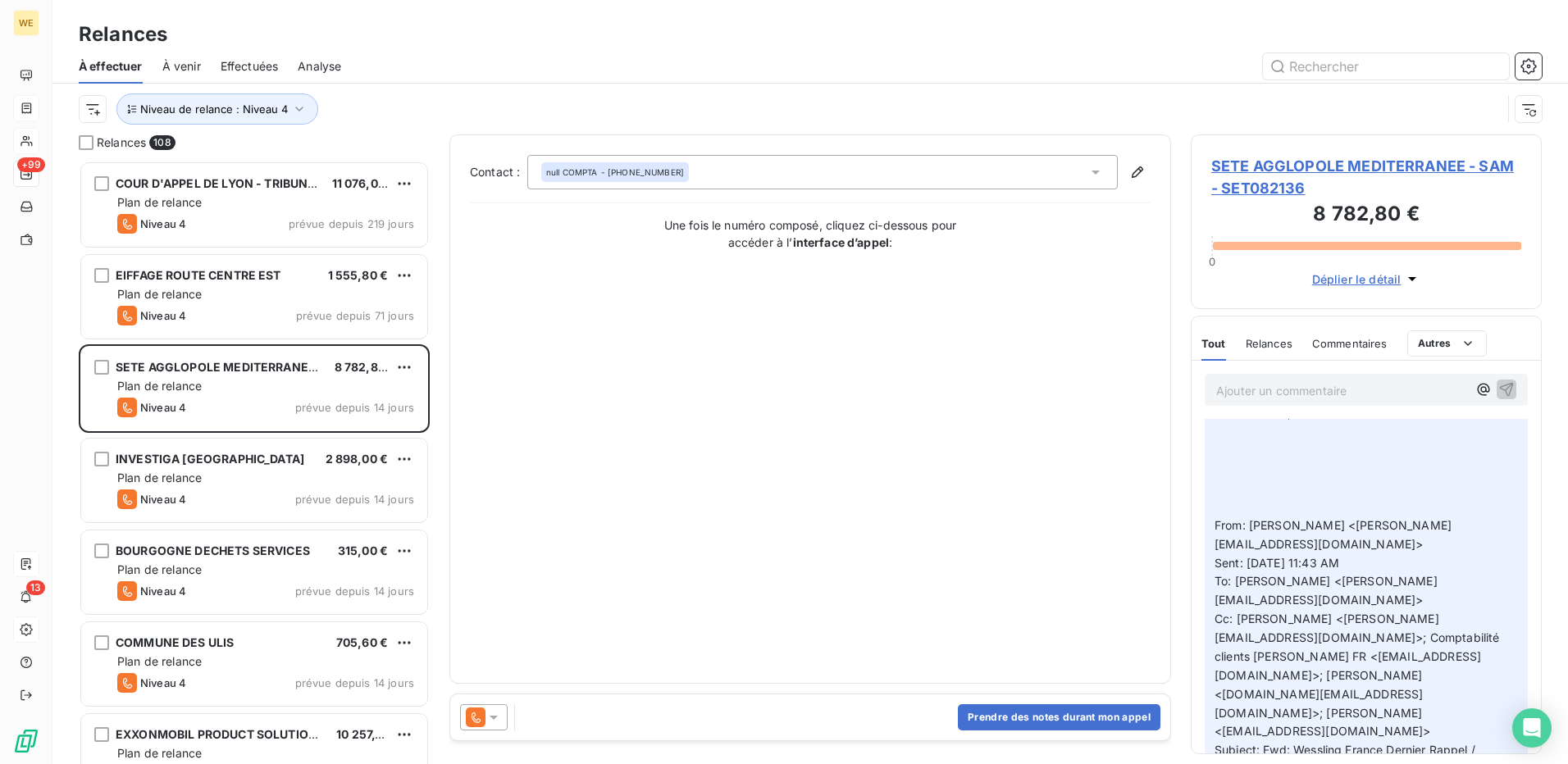
scroll to position [410, 0]
click at [497, 720] on icon at bounding box center [494, 718] width 16 height 16
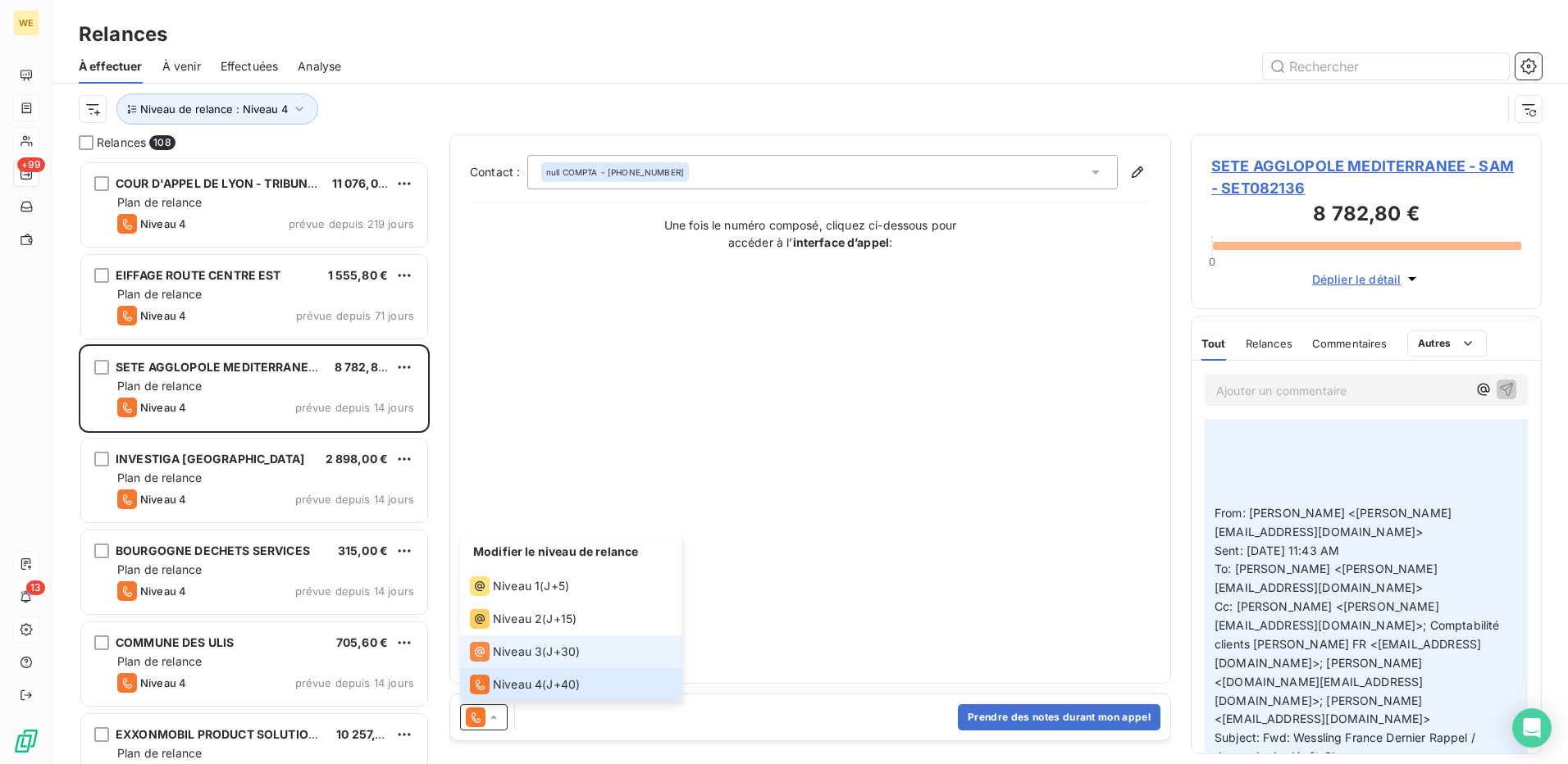
click at [533, 658] on span "Niveau 3" at bounding box center [517, 652] width 49 height 16
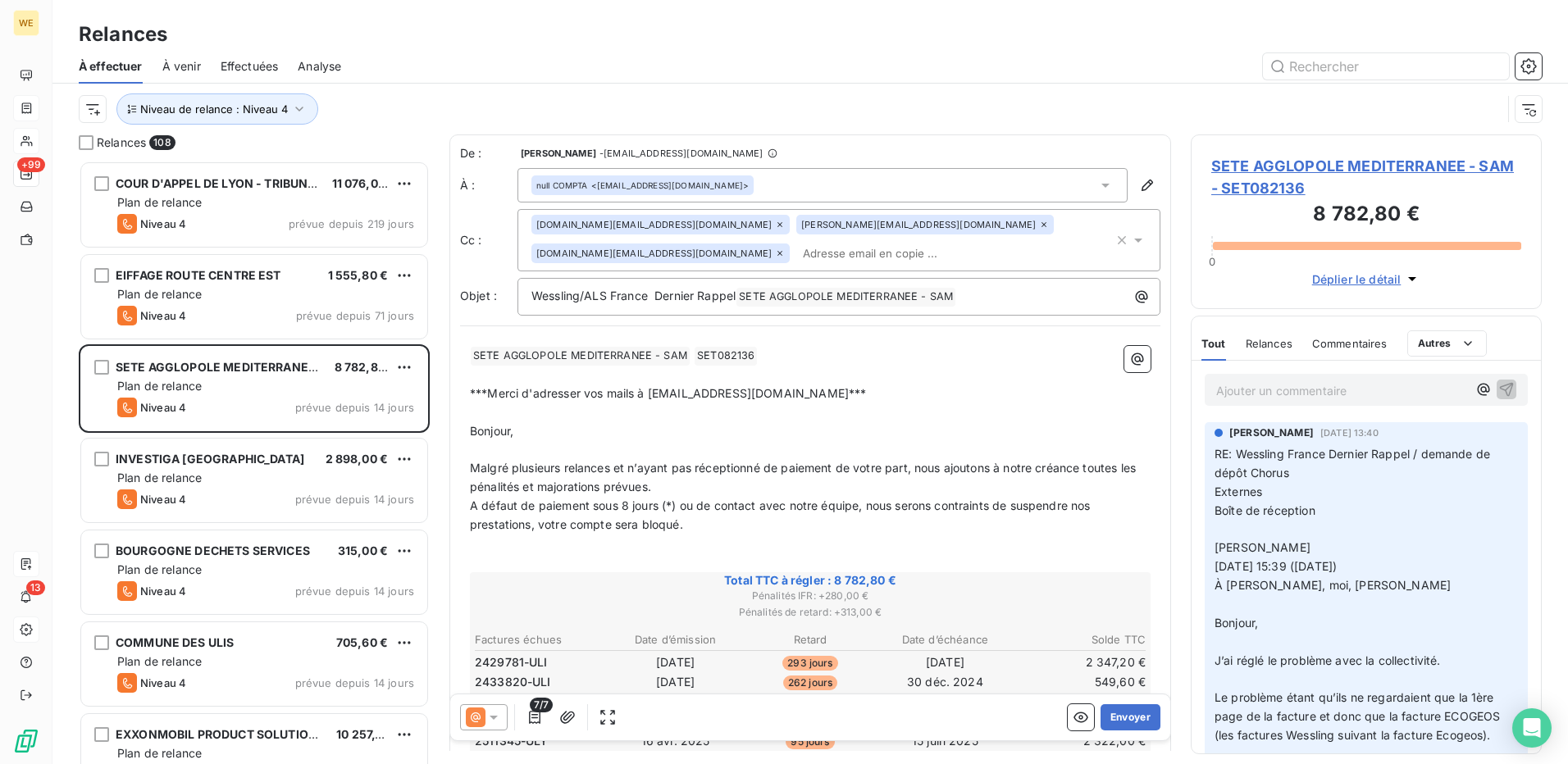
click at [923, 422] on p "Bonjour," at bounding box center [810, 431] width 681 height 19
click at [688, 422] on p "Bonjour," at bounding box center [810, 431] width 681 height 19
click at [632, 234] on div "d.paris@wessling.fr" at bounding box center [660, 225] width 259 height 20
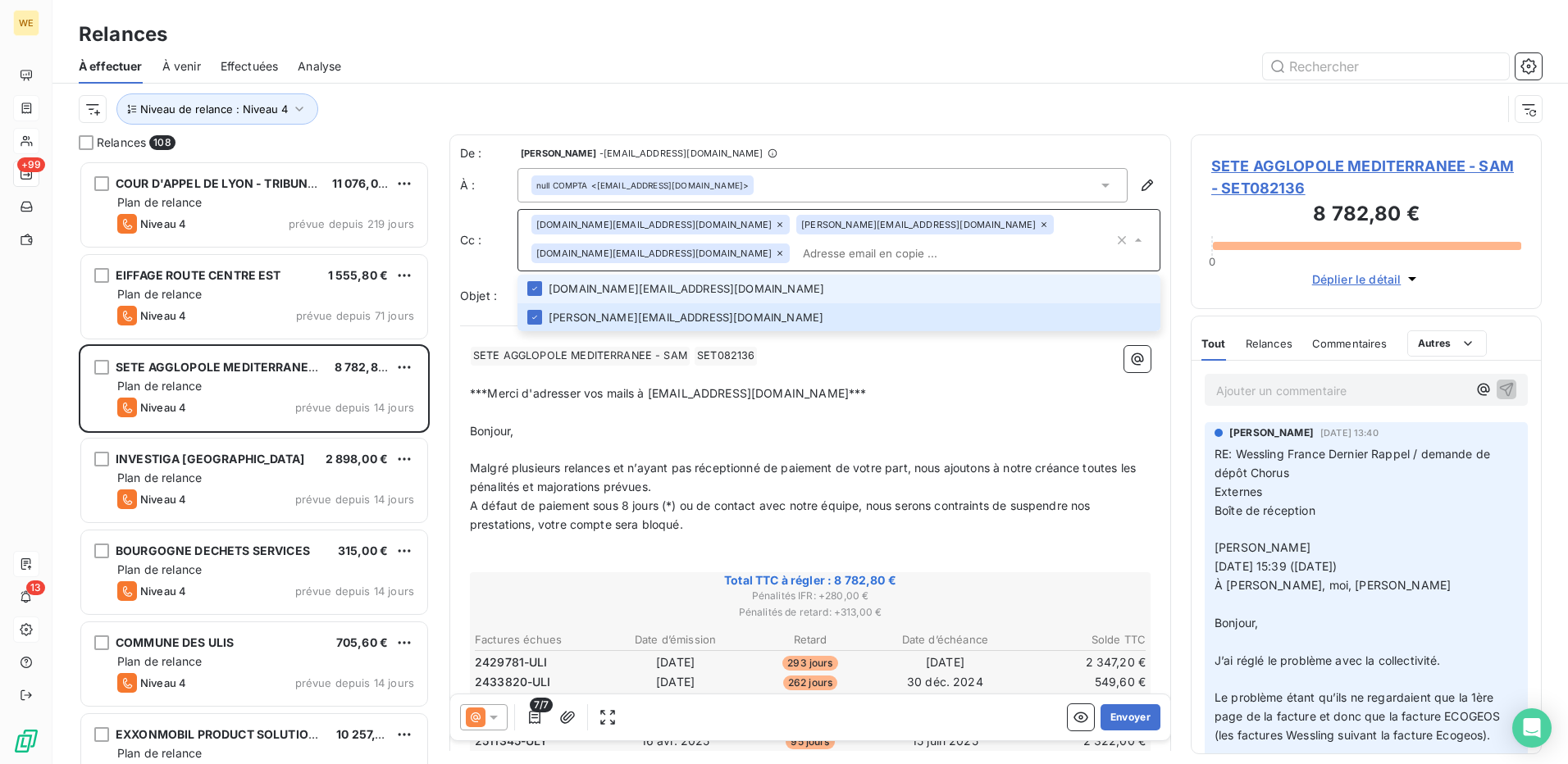
click at [776, 229] on icon at bounding box center [780, 224] width 10 height 10
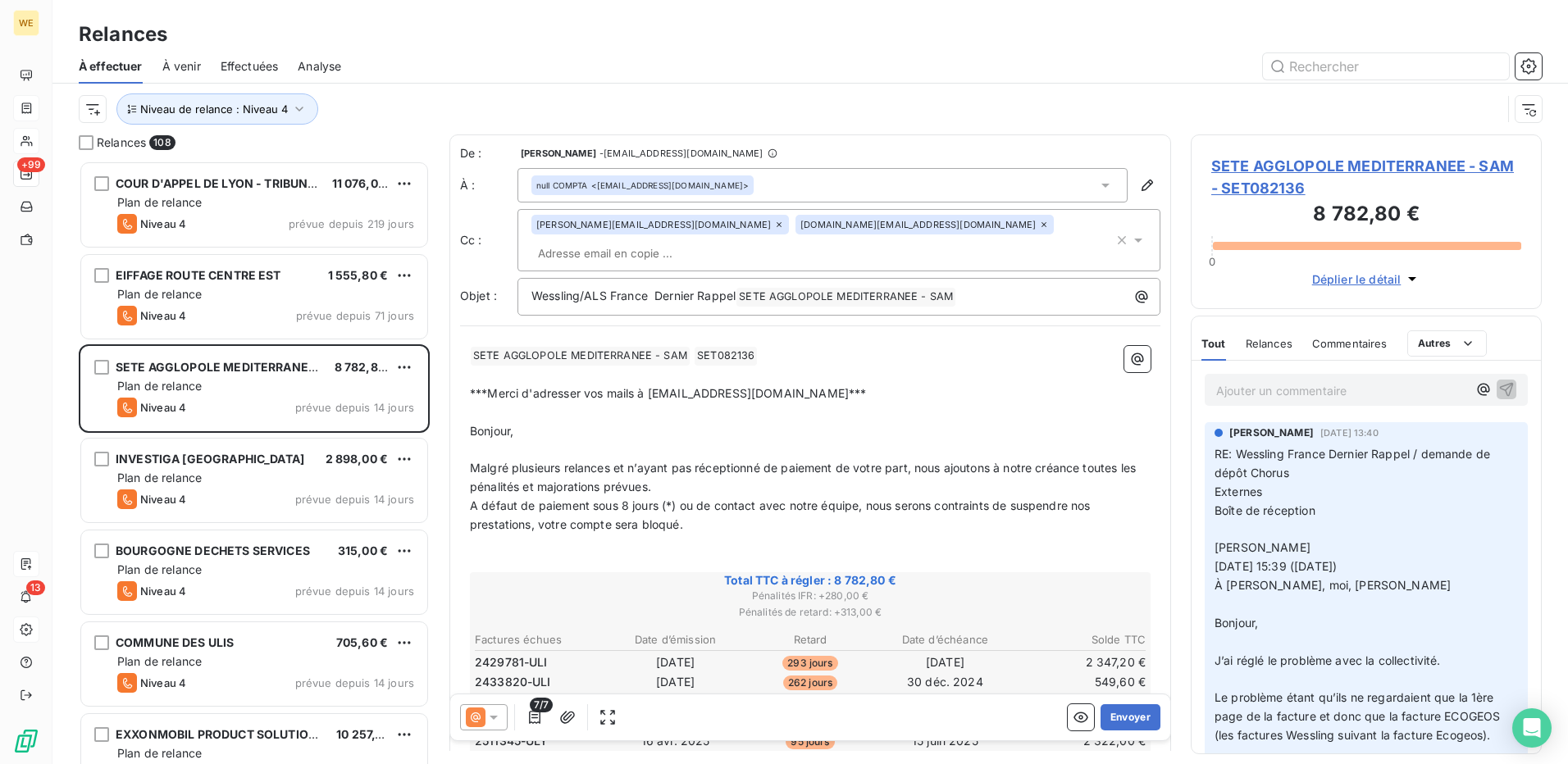
click at [776, 227] on icon at bounding box center [779, 225] width 5 height 5
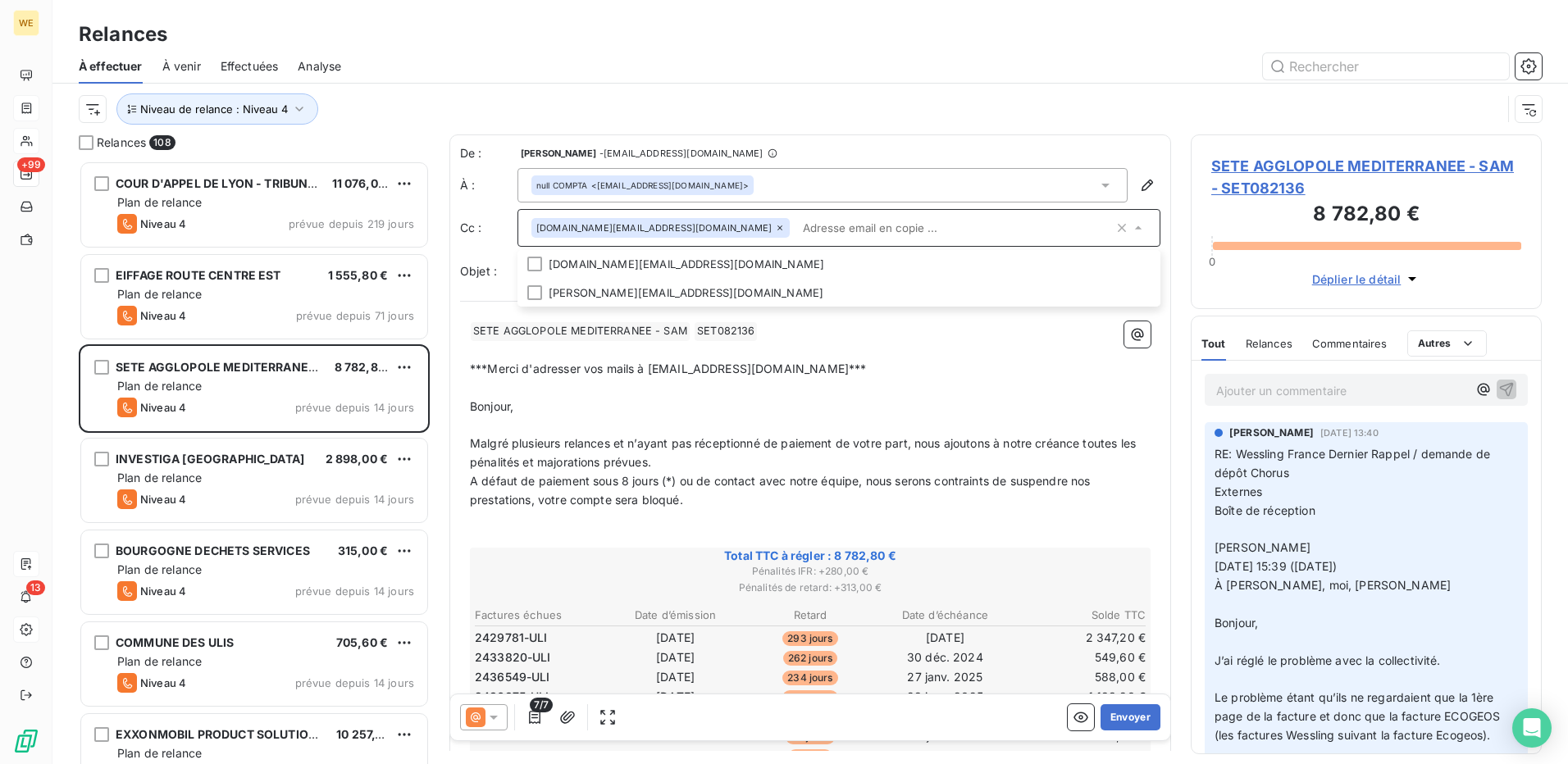
click at [1367, 167] on span "SETE AGGLOPOLE MEDITERRANEE - SAM - SET082136" at bounding box center [1366, 178] width 310 height 44
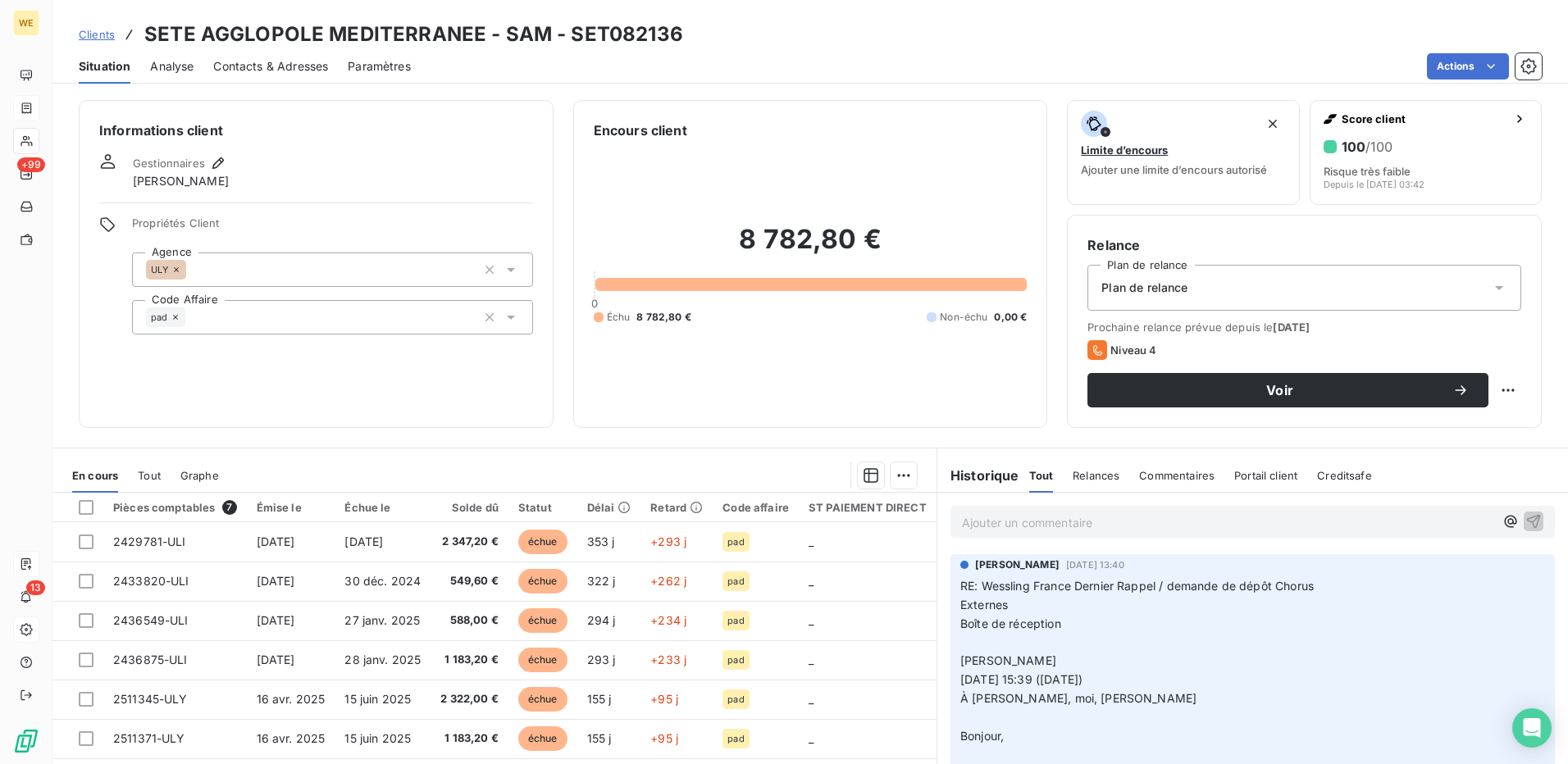
click at [309, 66] on span "Contacts & Adresses" at bounding box center [270, 67] width 115 height 16
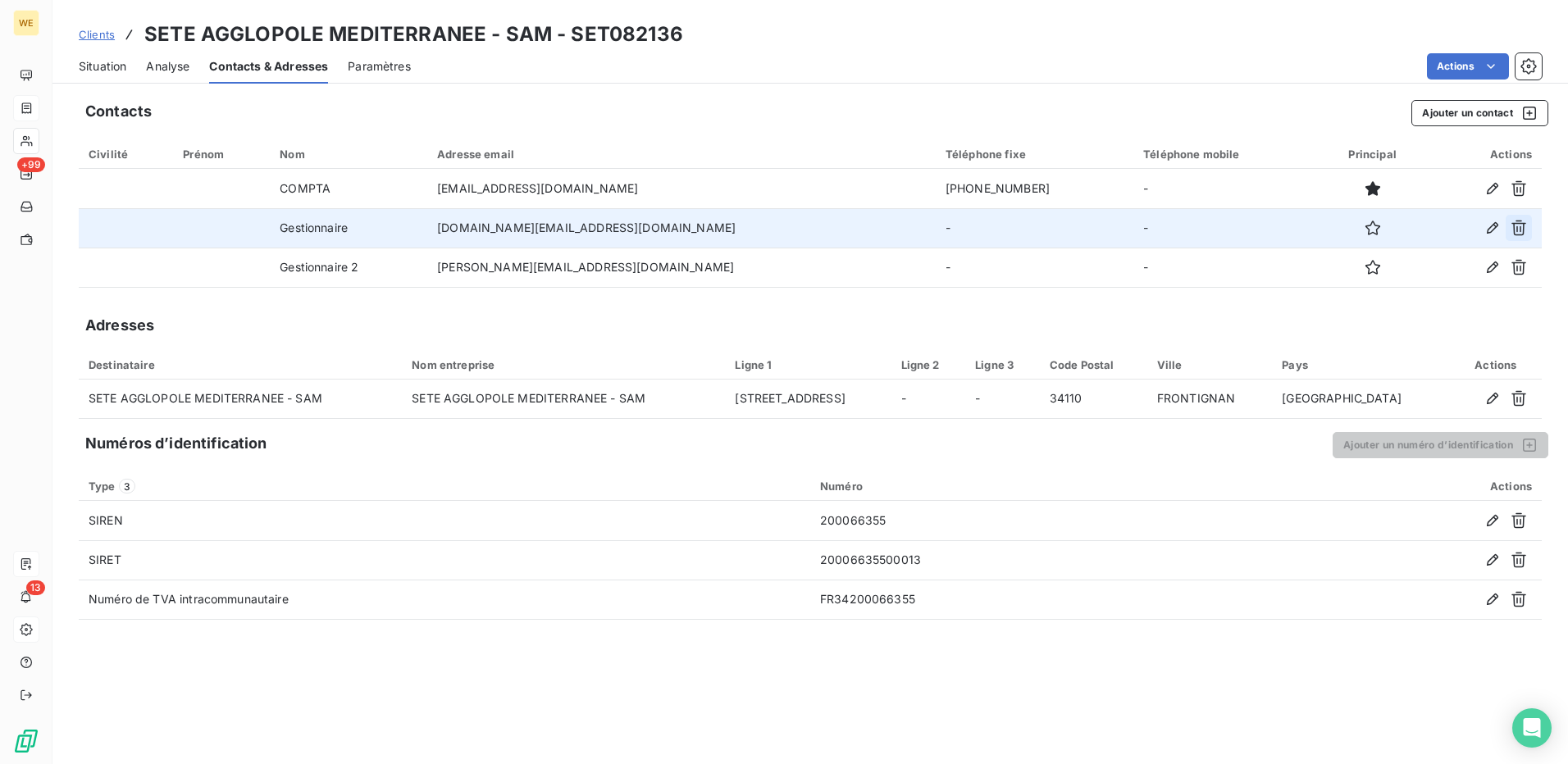
click at [1517, 232] on icon "button" at bounding box center [1519, 228] width 15 height 16
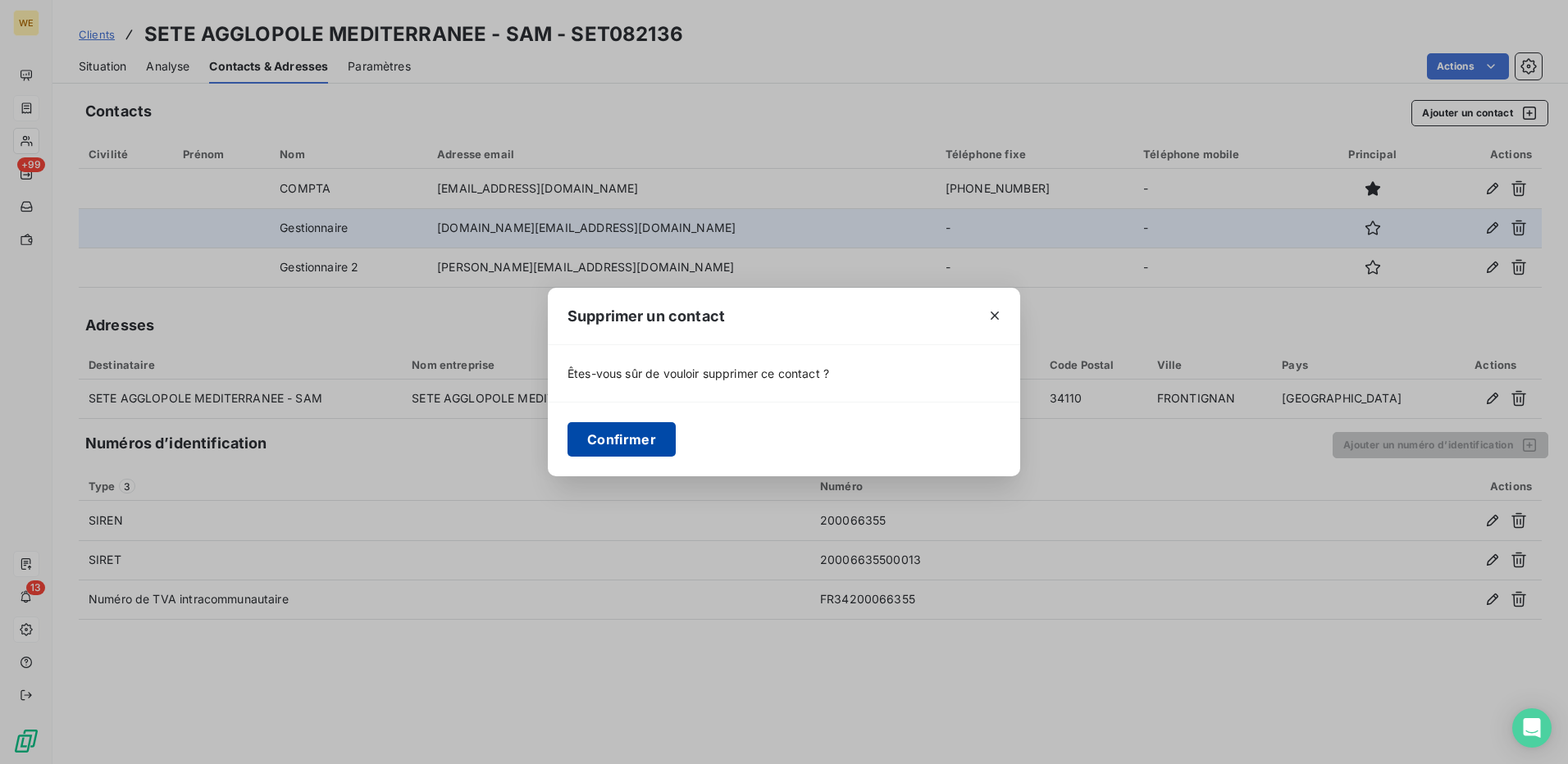
click at [604, 444] on button "Confirmer" at bounding box center [622, 439] width 108 height 35
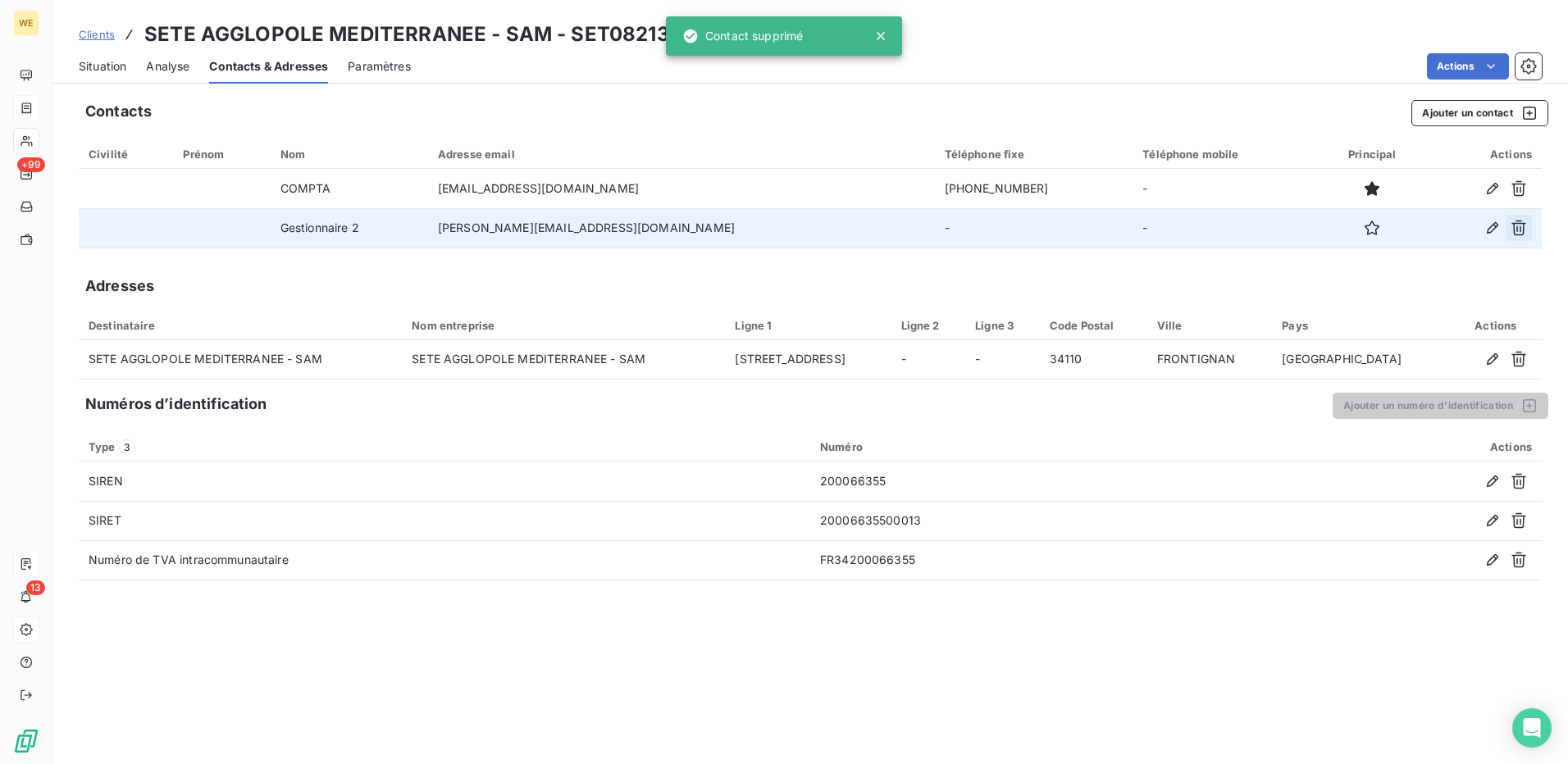
click at [1518, 227] on icon "button" at bounding box center [1519, 227] width 16 height 16
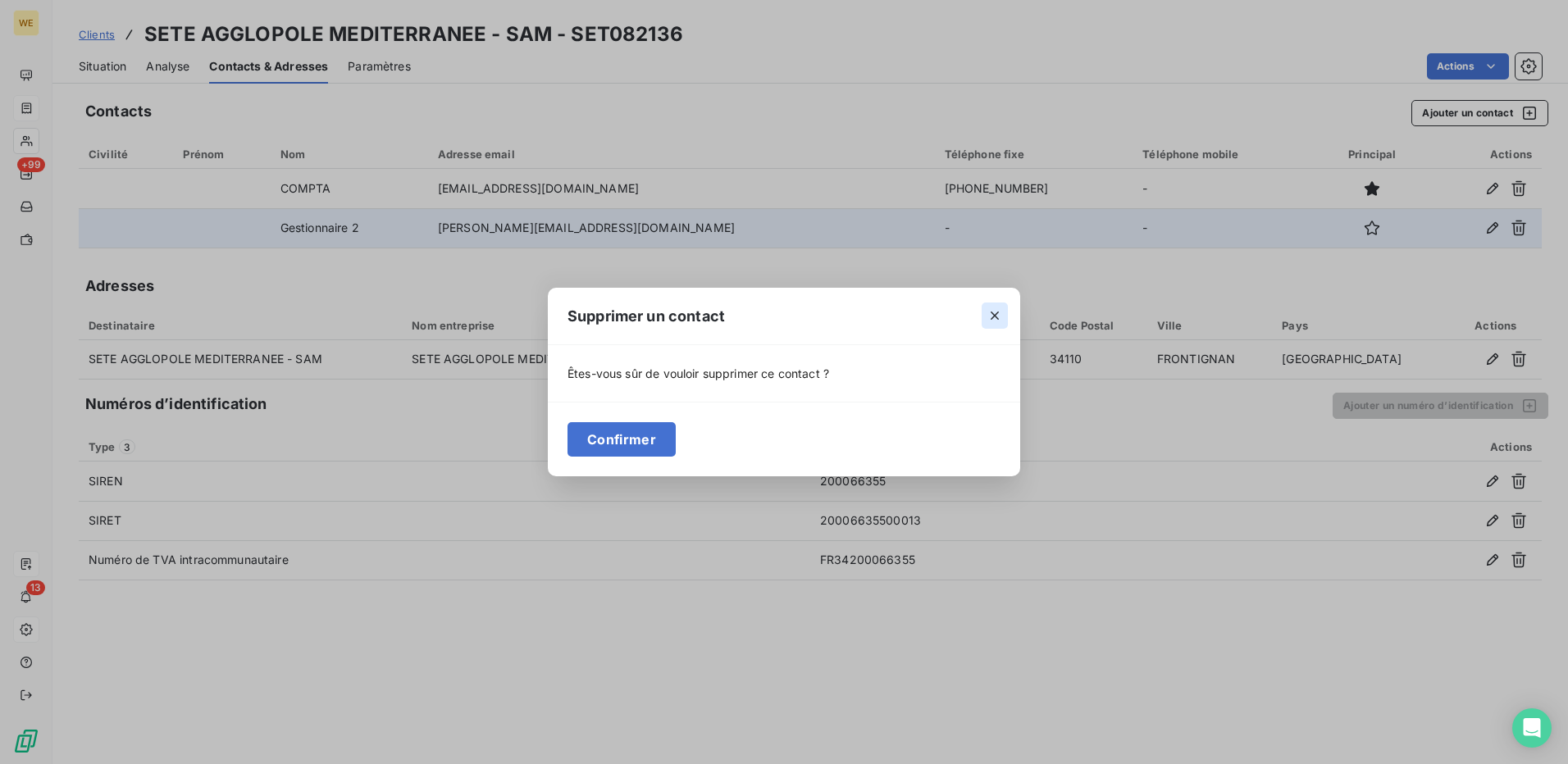
click at [993, 316] on icon "button" at bounding box center [995, 315] width 16 height 16
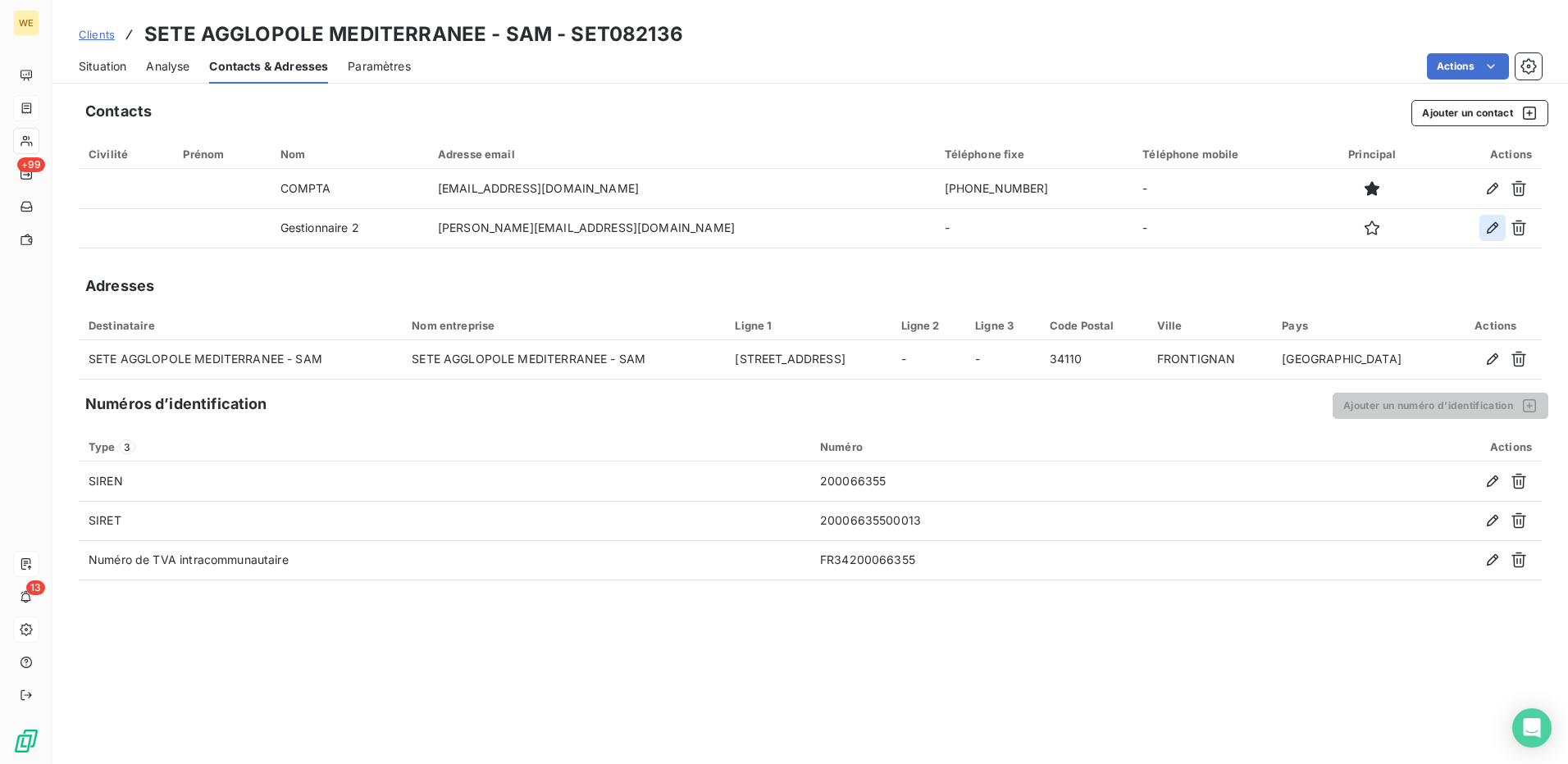
click at [1492, 230] on icon "button" at bounding box center [1492, 227] width 16 height 16
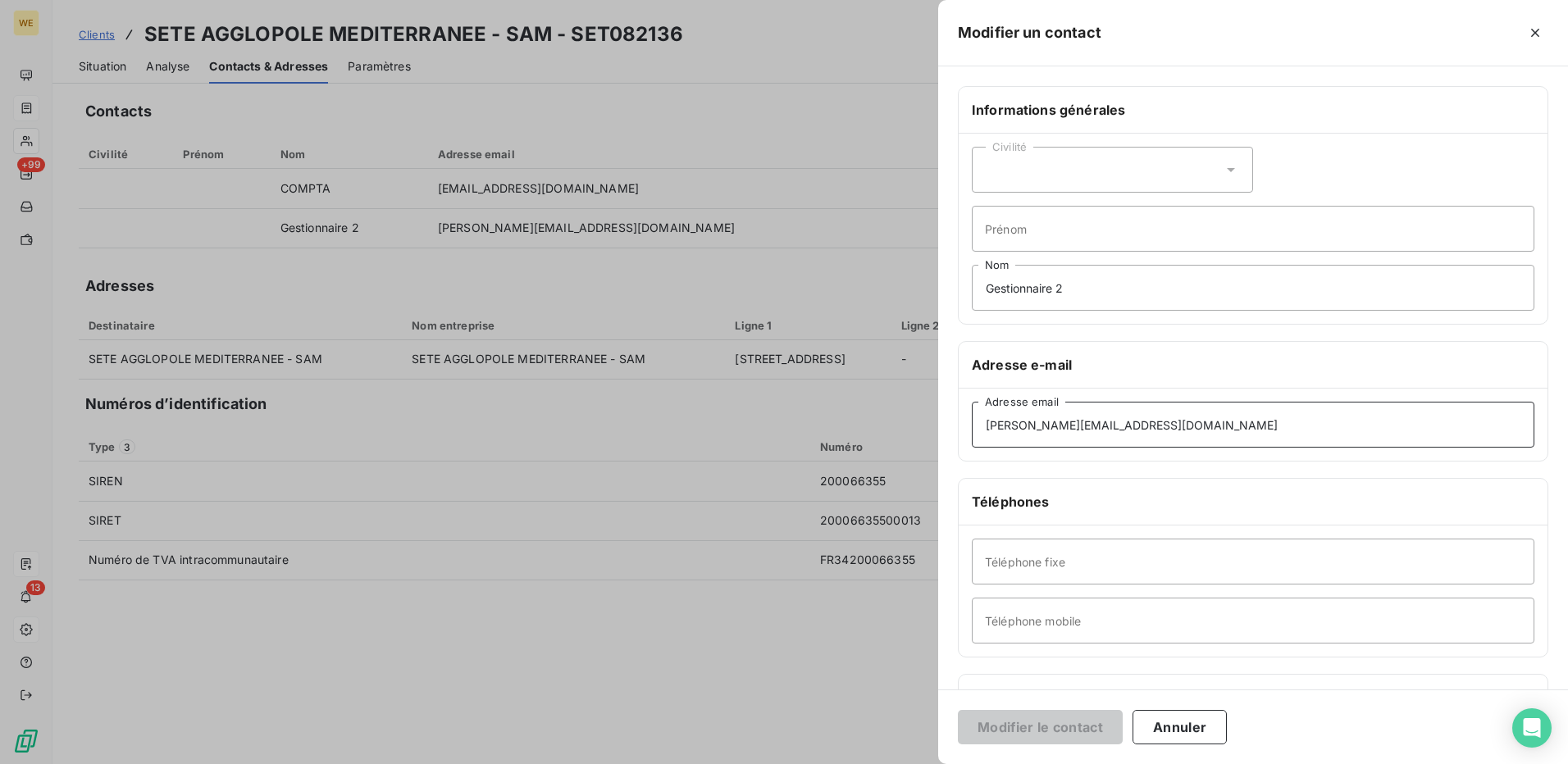
drag, startPoint x: 1136, startPoint y: 428, endPoint x: 1063, endPoint y: 422, distance: 73.2
click at [1063, 422] on input "ursula.bulant@wessling.fr" at bounding box center [1253, 425] width 562 height 46
type input "[PERSON_NAME][EMAIL_ADDRESS][DOMAIN_NAME]"
click at [1015, 732] on button "Modifier le contact" at bounding box center [1040, 728] width 165 height 35
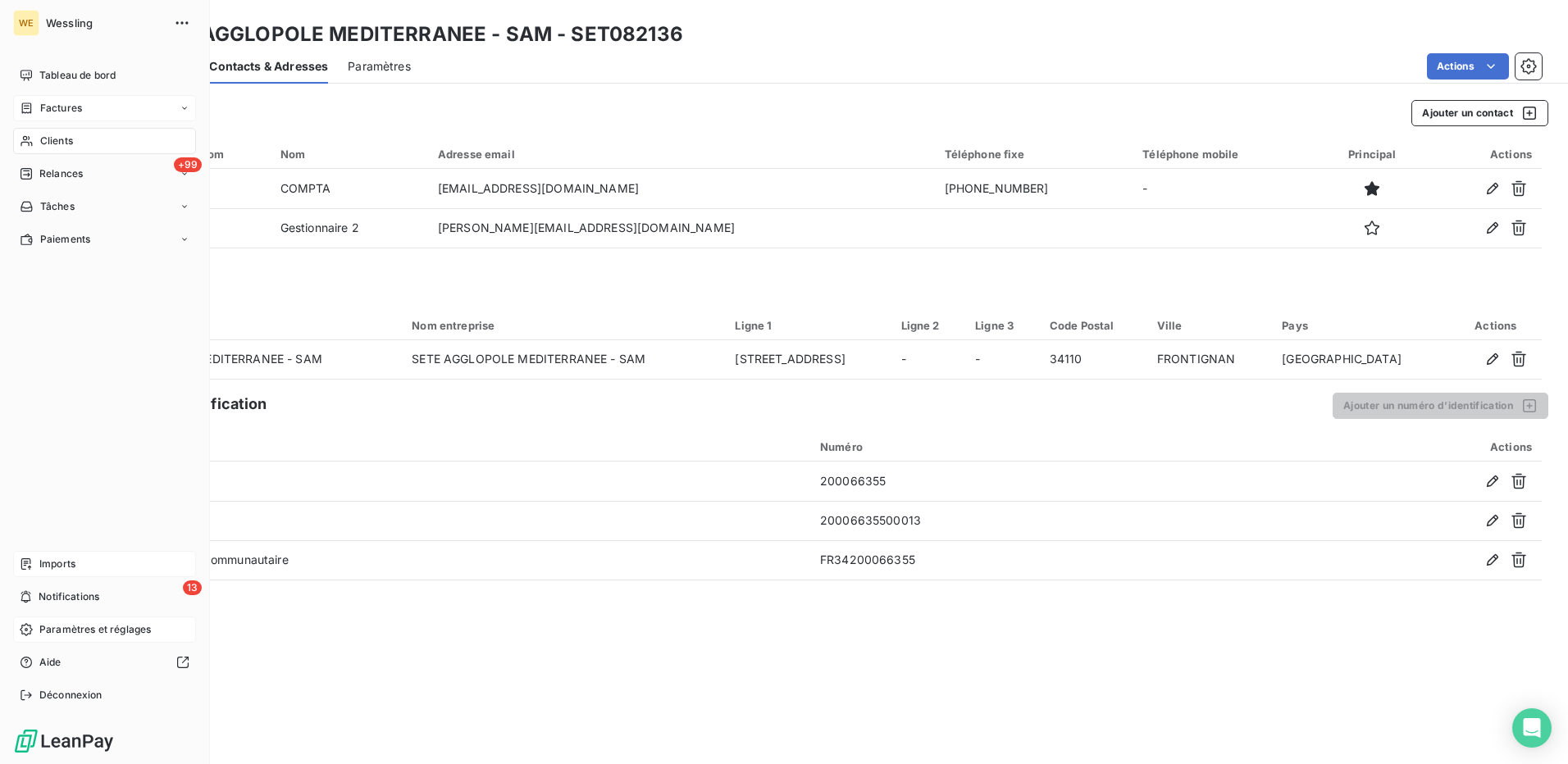
click at [52, 136] on span "Clients" at bounding box center [56, 140] width 33 height 15
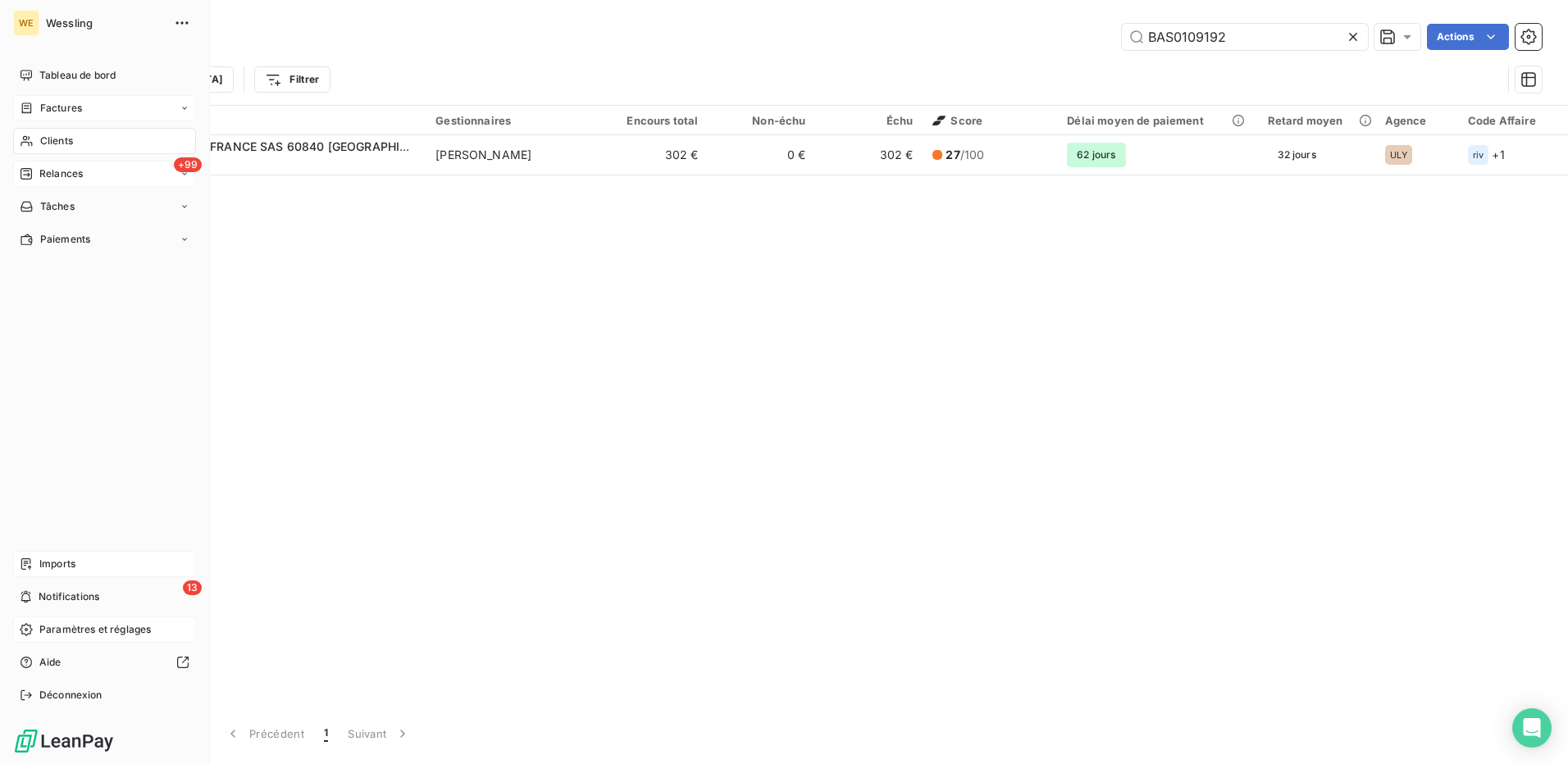
click at [70, 167] on span "Relances" at bounding box center [60, 173] width 44 height 15
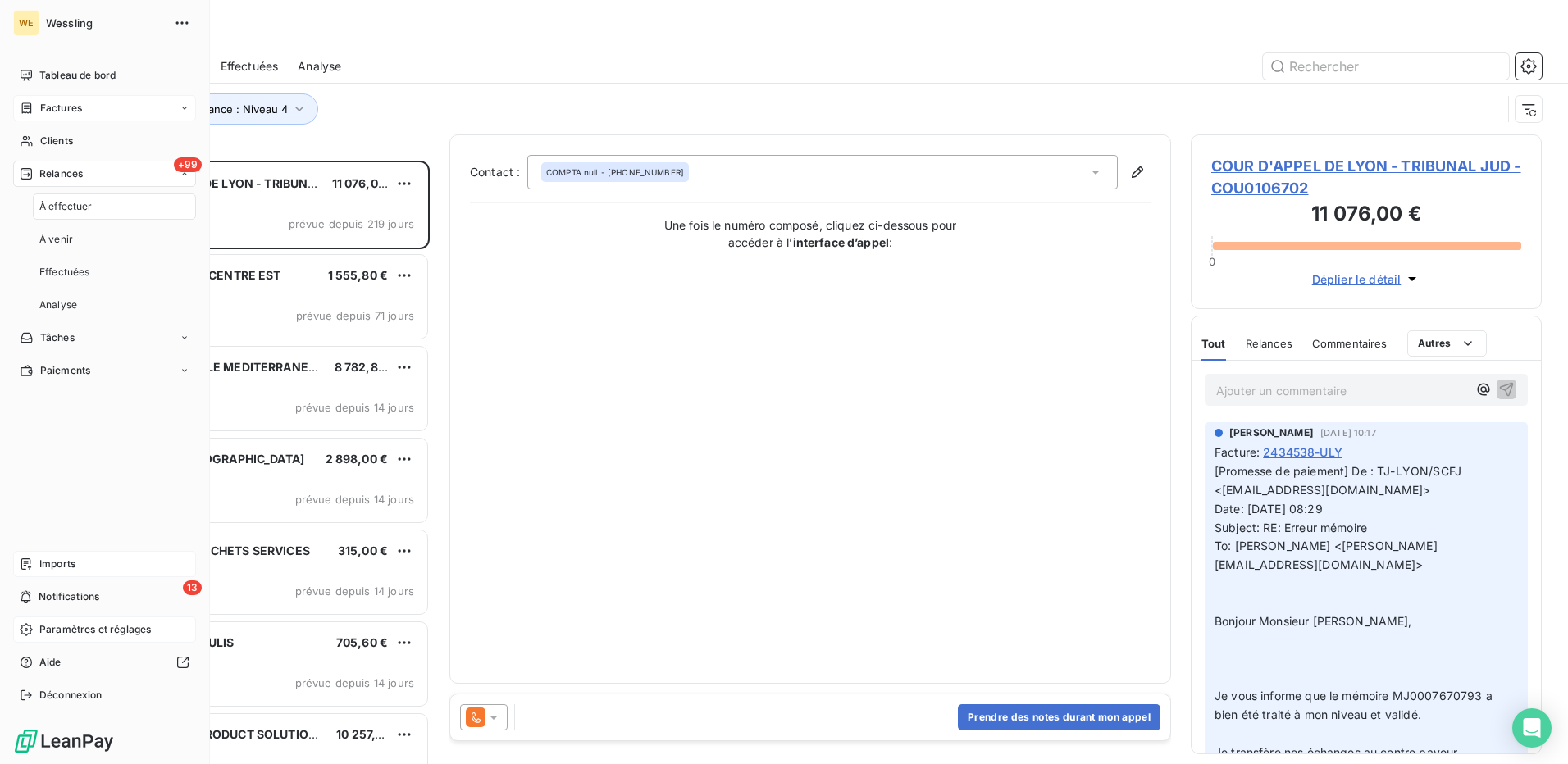
scroll to position [592, 338]
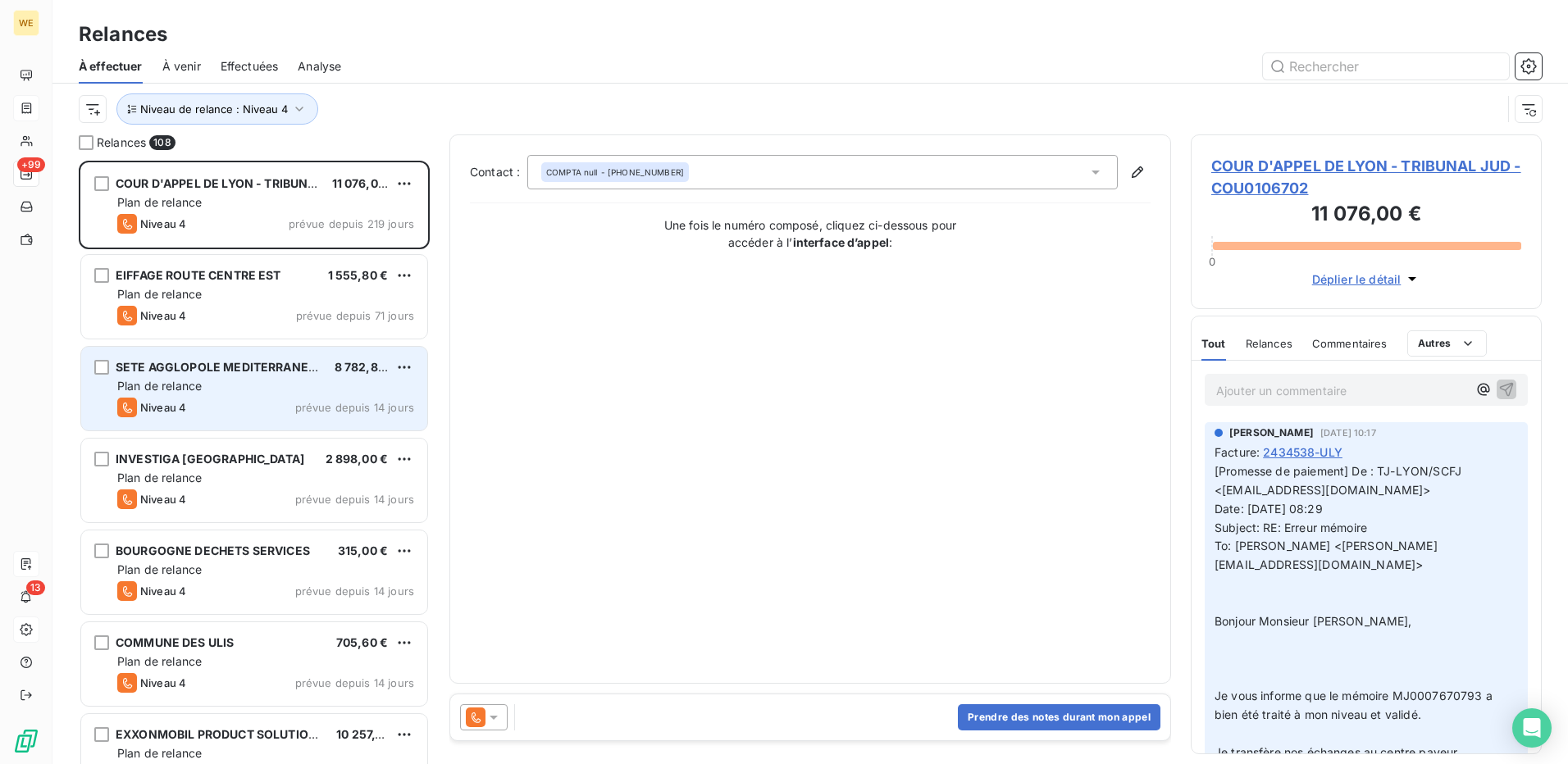
click at [271, 377] on div "SETE AGGLOPOLE MEDITERRANEE - SAM 8 782,80 € Plan de relance Niveau 4 prévue de…" at bounding box center [254, 389] width 346 height 84
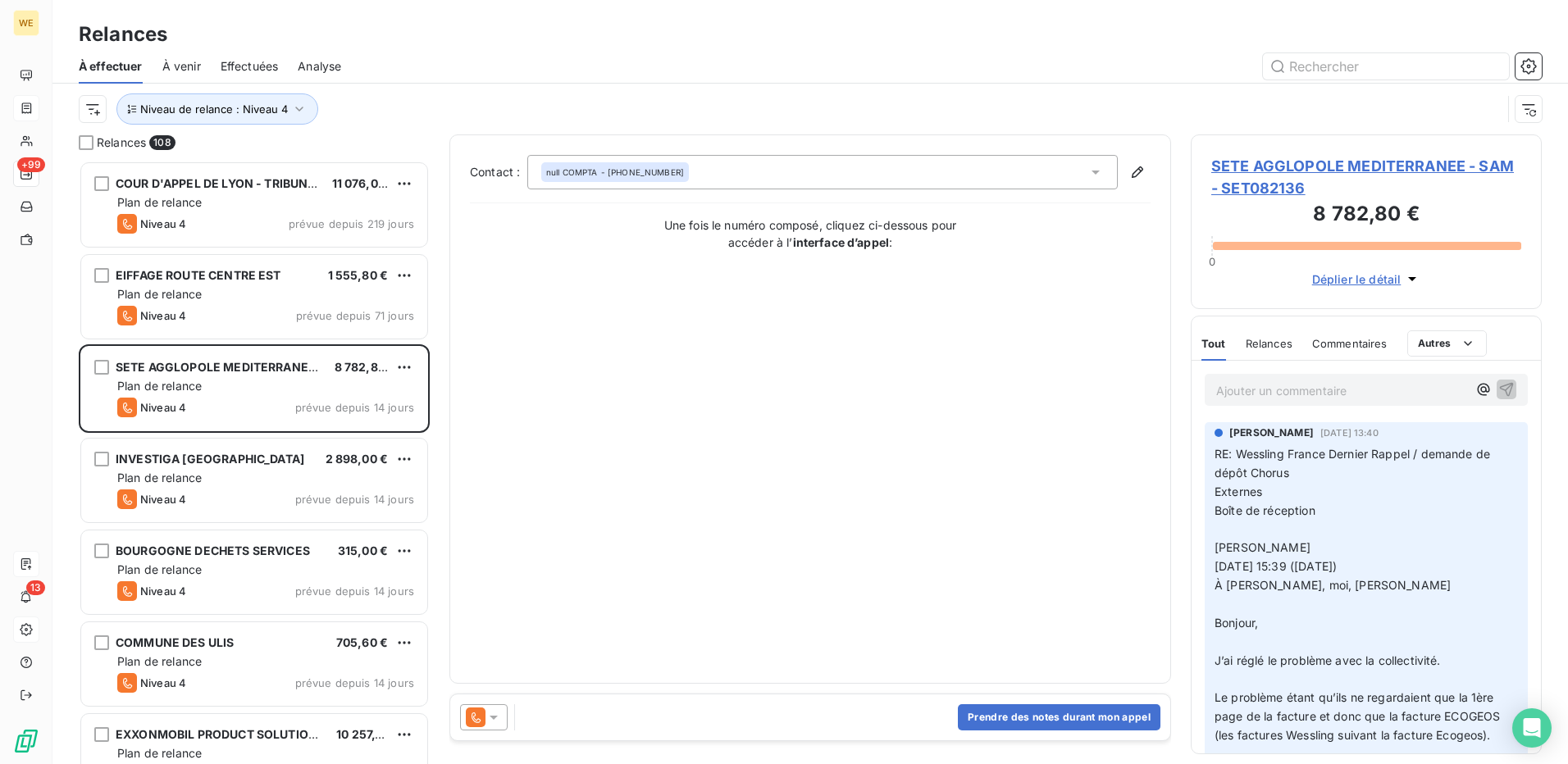
click at [497, 717] on icon at bounding box center [493, 718] width 8 height 4
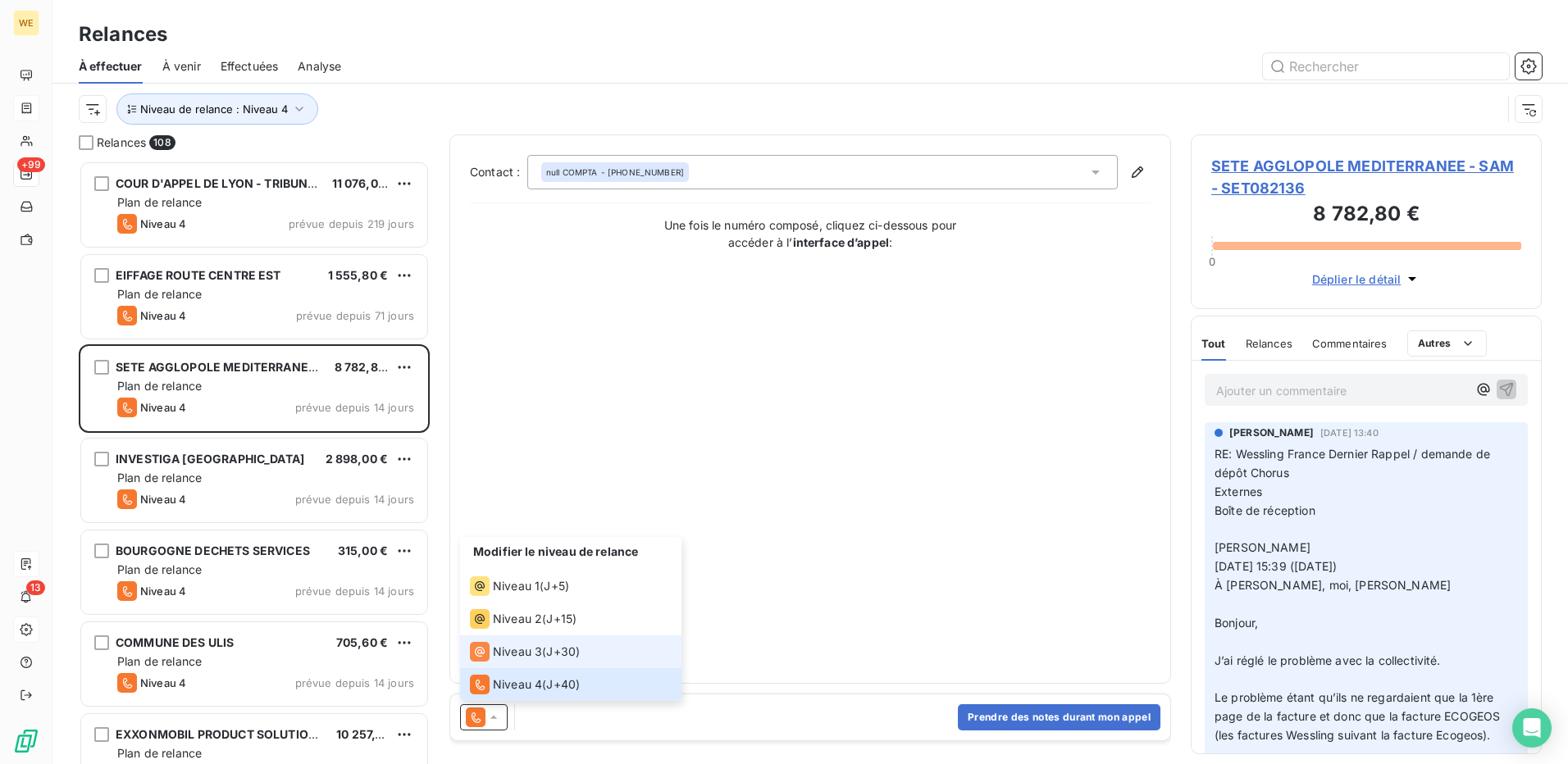
click at [556, 657] on span "J+30 )" at bounding box center [563, 652] width 34 height 16
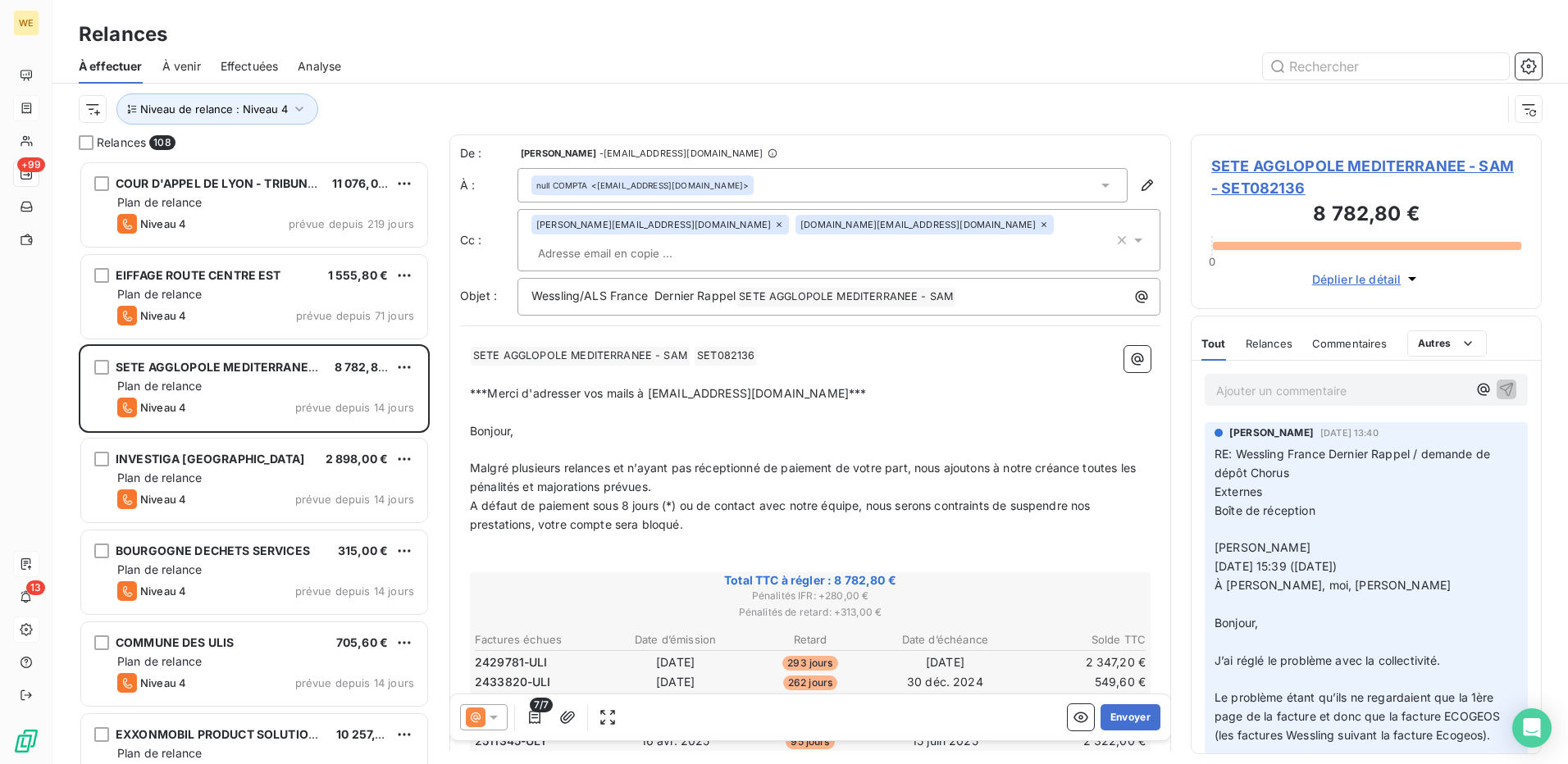
click at [932, 385] on p "***Merci d'adresser vos mails à compta-cl-france@alsglobal.com***" at bounding box center [810, 394] width 681 height 19
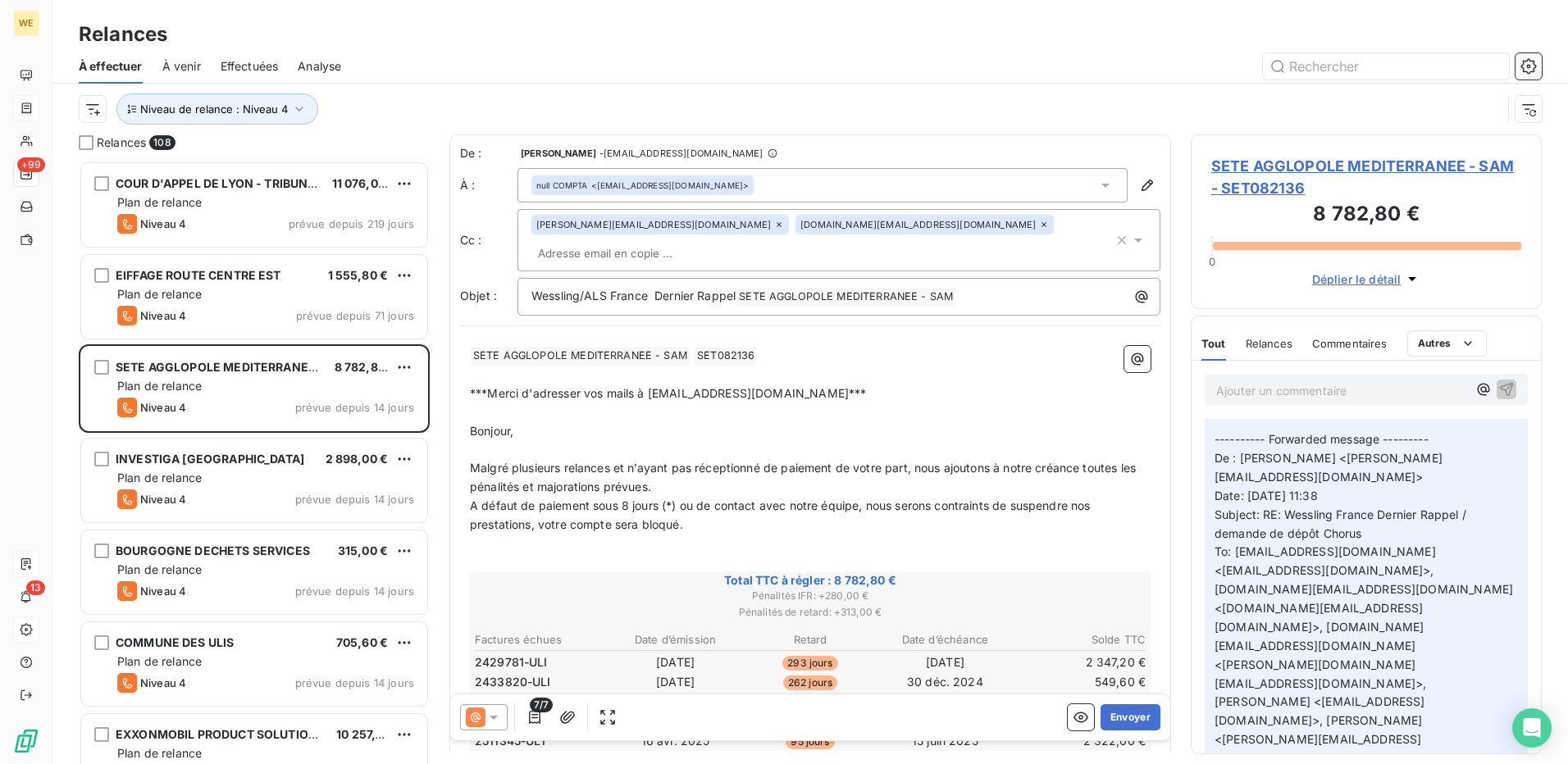
scroll to position [1312, 0]
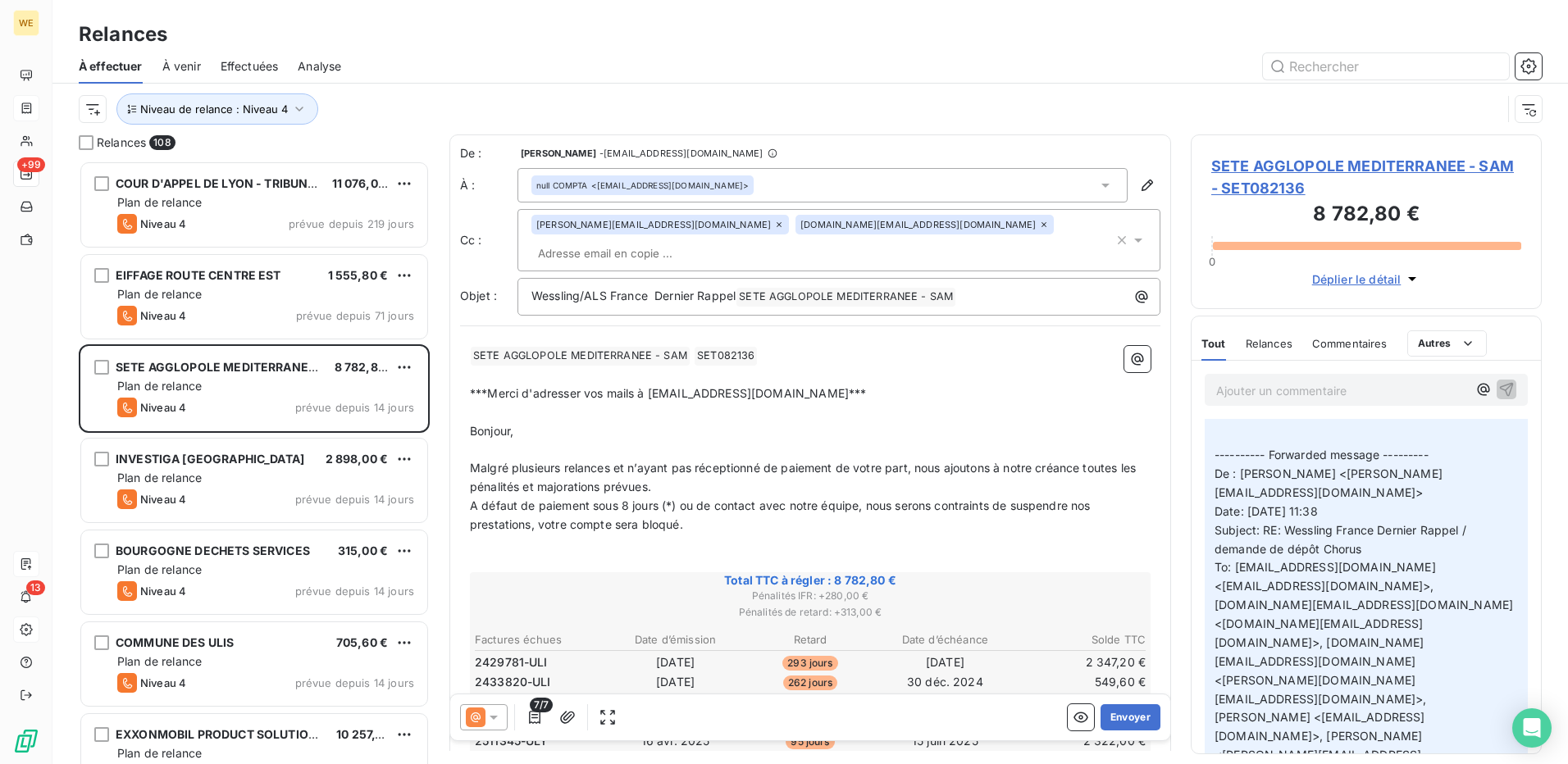
drag, startPoint x: 1351, startPoint y: 664, endPoint x: 1220, endPoint y: 659, distance: 131.1
copy span "b.charpy@agglopole.fr"
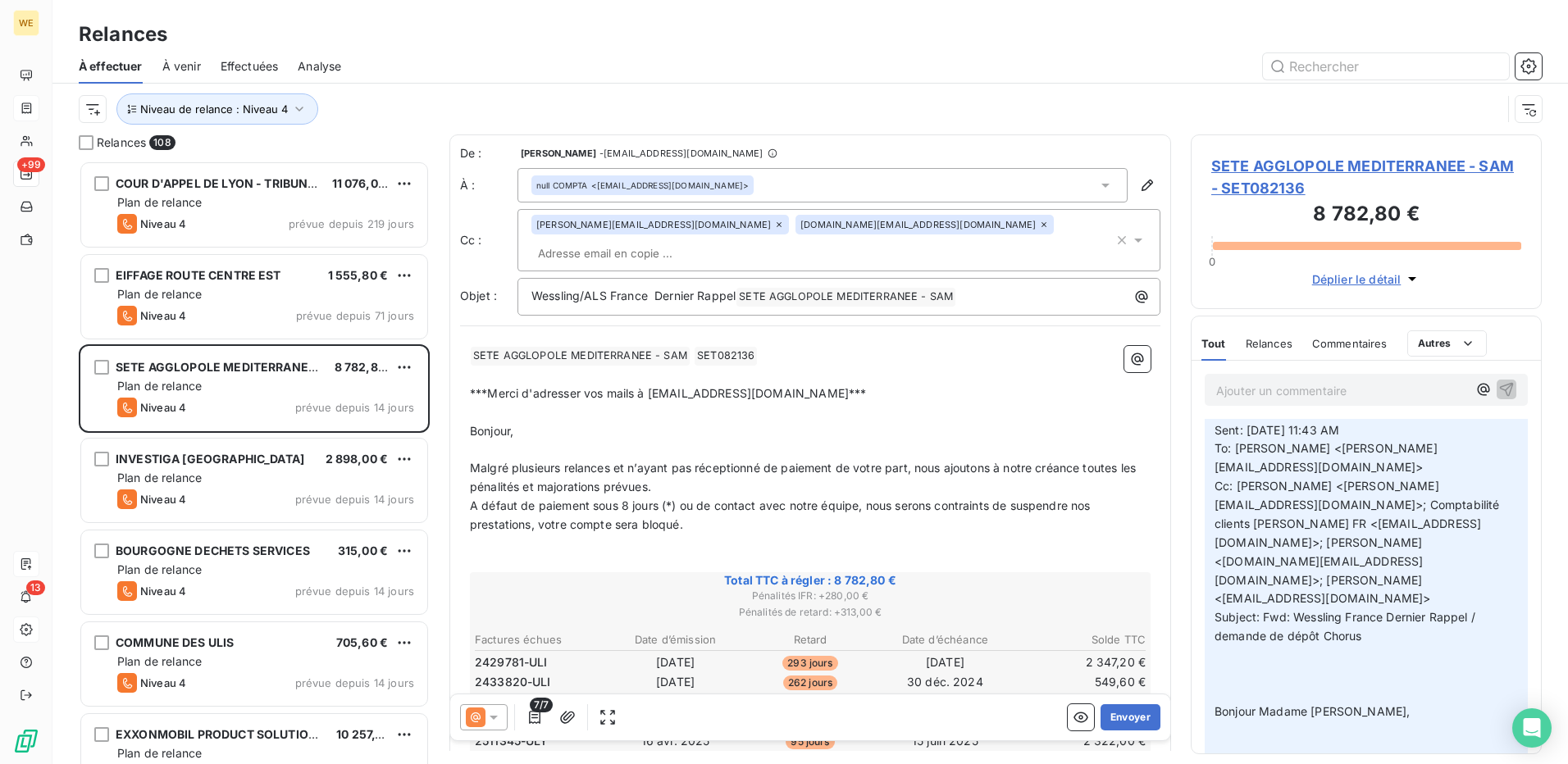
scroll to position [492, 0]
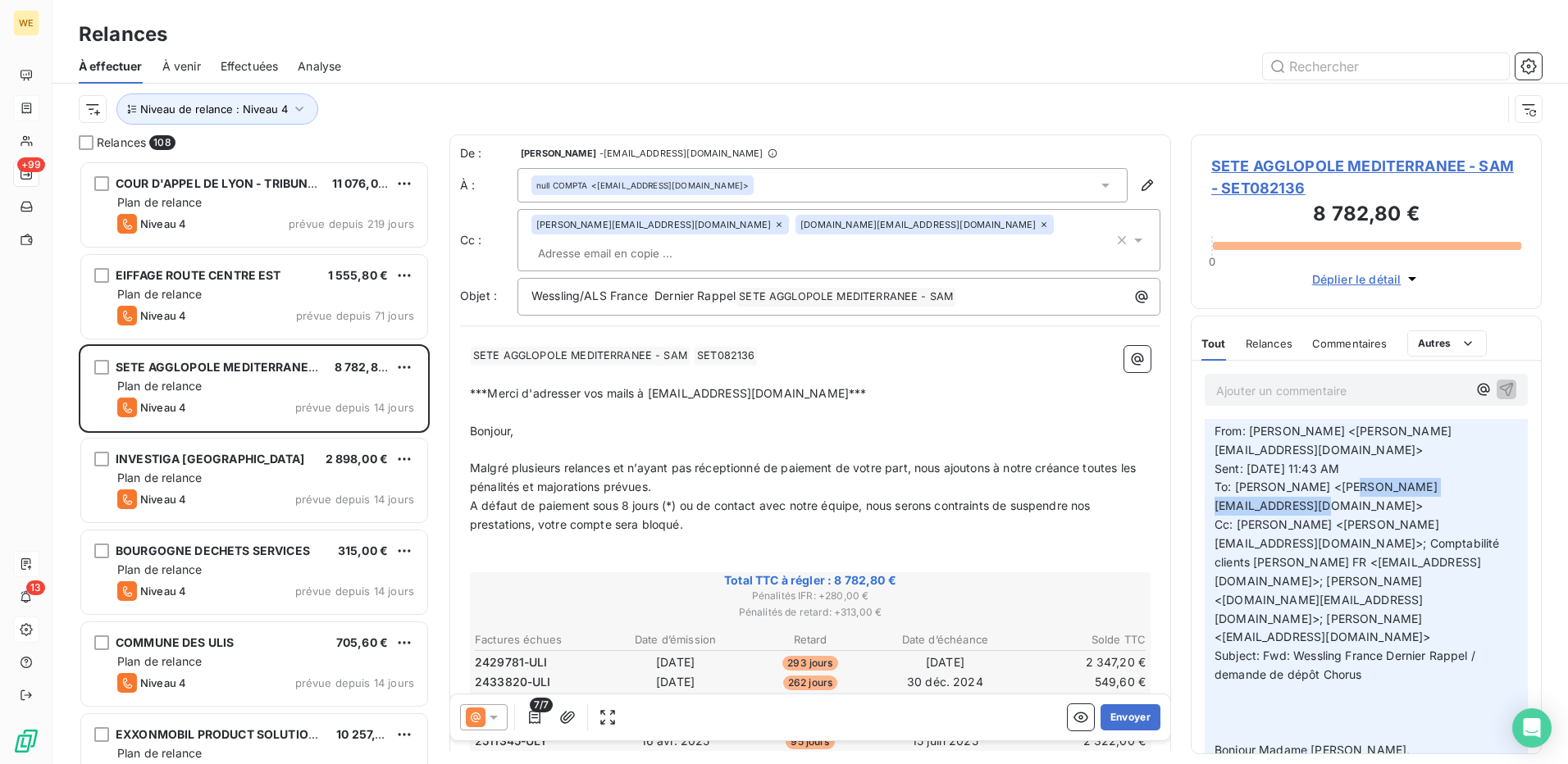
drag, startPoint x: 1386, startPoint y: 487, endPoint x: 1223, endPoint y: 488, distance: 163.0
click at [1223, 488] on span "To: Mélanie Delcroix <melanie.delcroix@ecogeos.fr>" at bounding box center [1325, 496] width 223 height 33
copy span "melanie.delcroix@ecogeos.fr"
click at [721, 241] on input "text" at bounding box center [625, 253] width 189 height 25
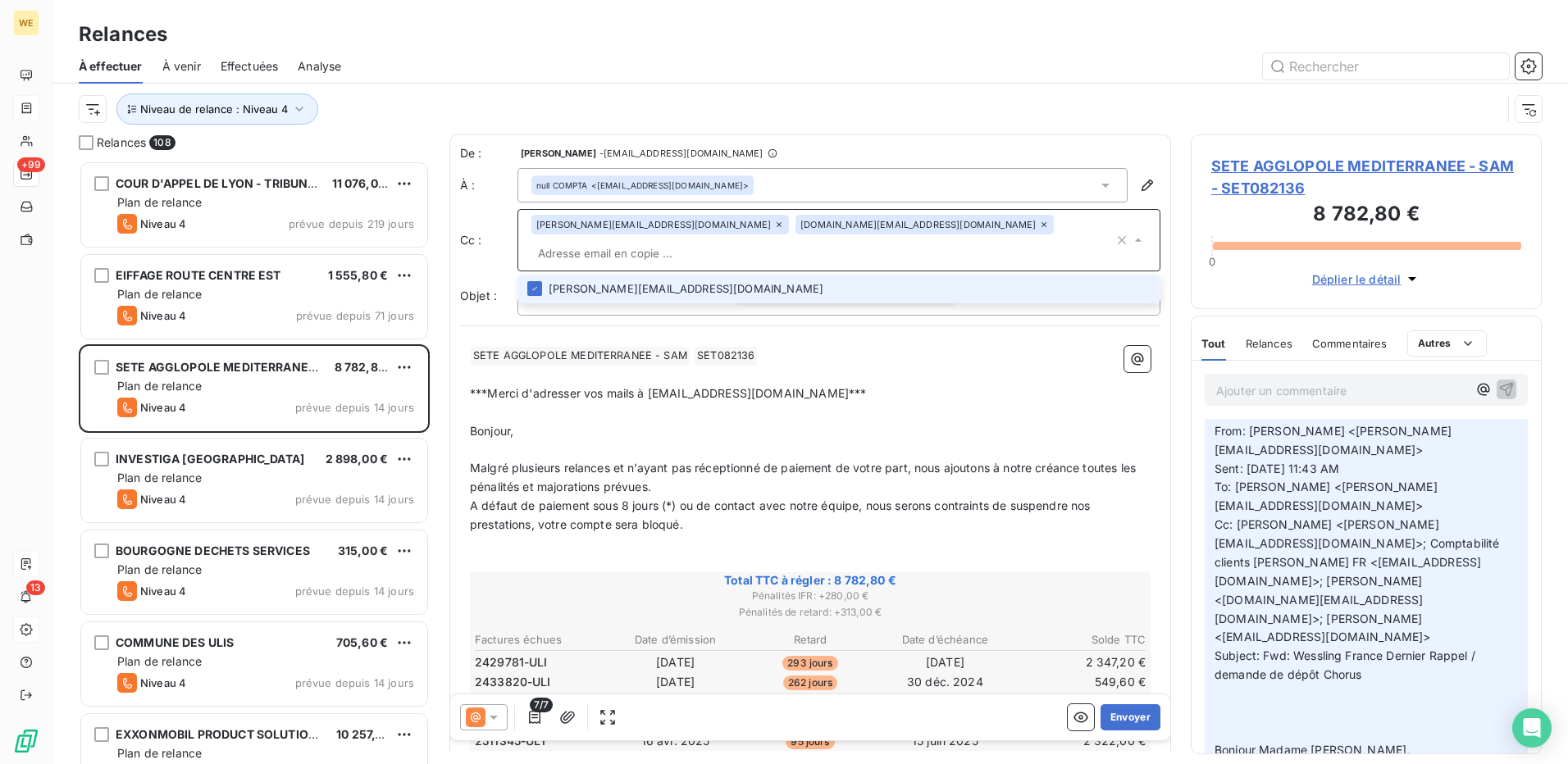
paste input "melanie.delcroix@ecogeos.fr"
type input "melanie.delcroix@ecogeos.fr"
click at [709, 275] on li "melanie.delcroix@ecogeos.fr" at bounding box center [840, 289] width 643 height 28
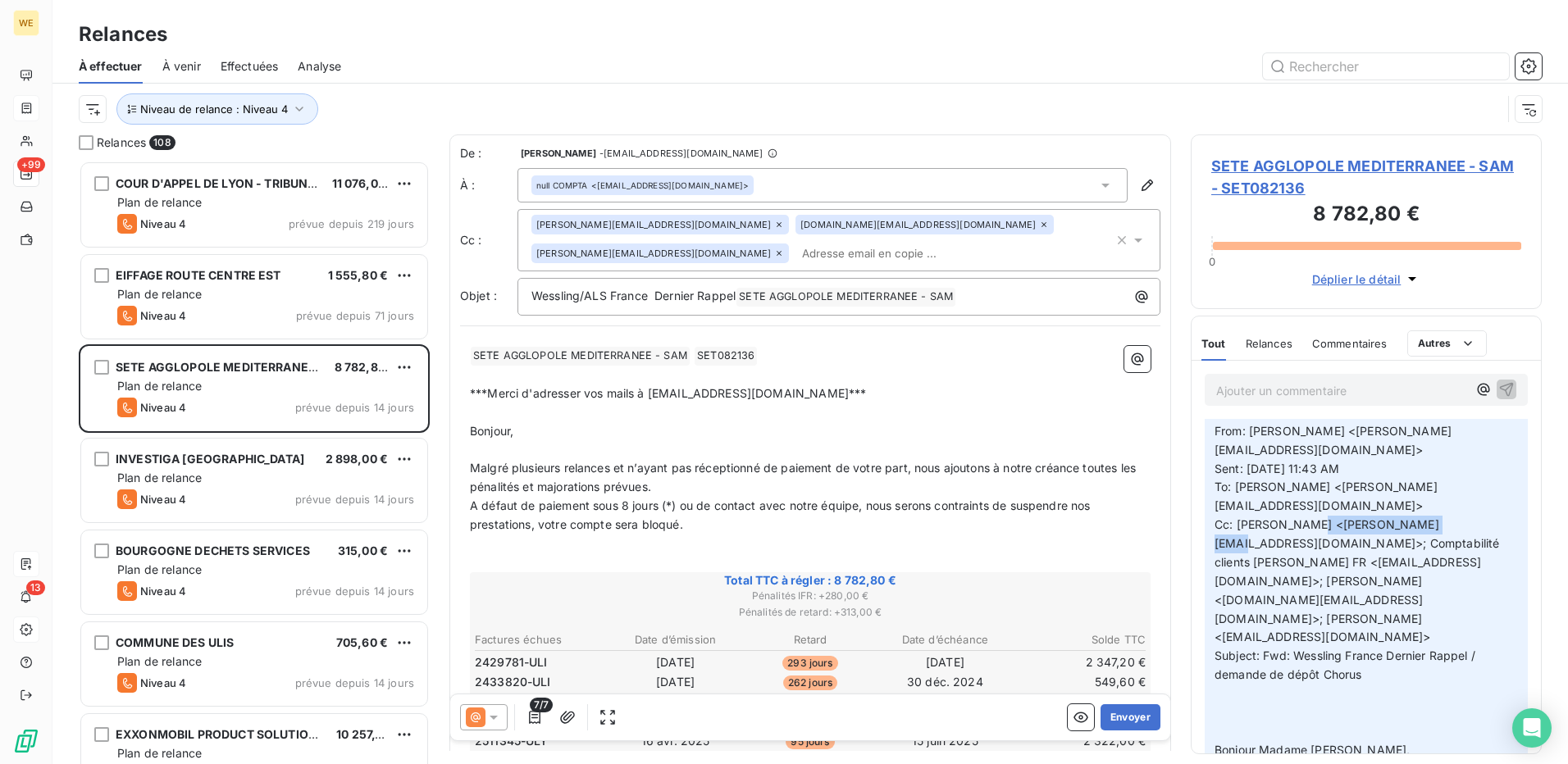
drag, startPoint x: 1435, startPoint y: 505, endPoint x: 1304, endPoint y: 501, distance: 131.1
click at [1304, 518] on span "Cc: Benoit Rey <benoit.rey@ecogeos.fr>; Comptabilité clients WESSLING FR <compt…" at bounding box center [1358, 581] width 289 height 126
copy span "benoit.rey@ecogeos.fr"
click at [776, 255] on div "ursula.bulant@alsglobal.com david.paris@alsglobal.com melanie.delcroix@ecogeos.…" at bounding box center [823, 240] width 583 height 51
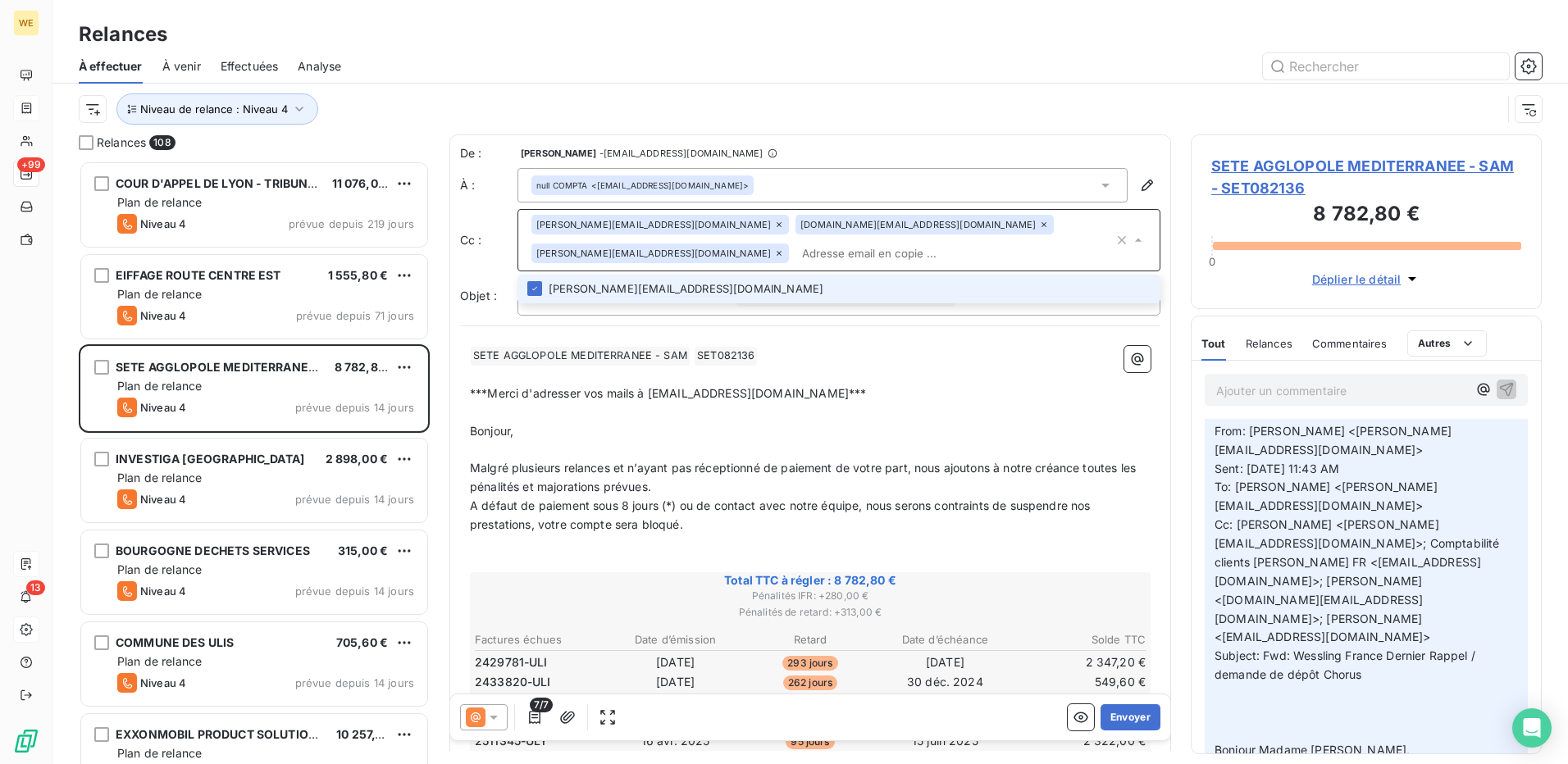
paste input "benoit.rey@ecogeos.fr"
type input "benoit.rey@ecogeos.fr"
click at [569, 294] on li "benoit.rey@ecogeos.fr" at bounding box center [840, 289] width 643 height 28
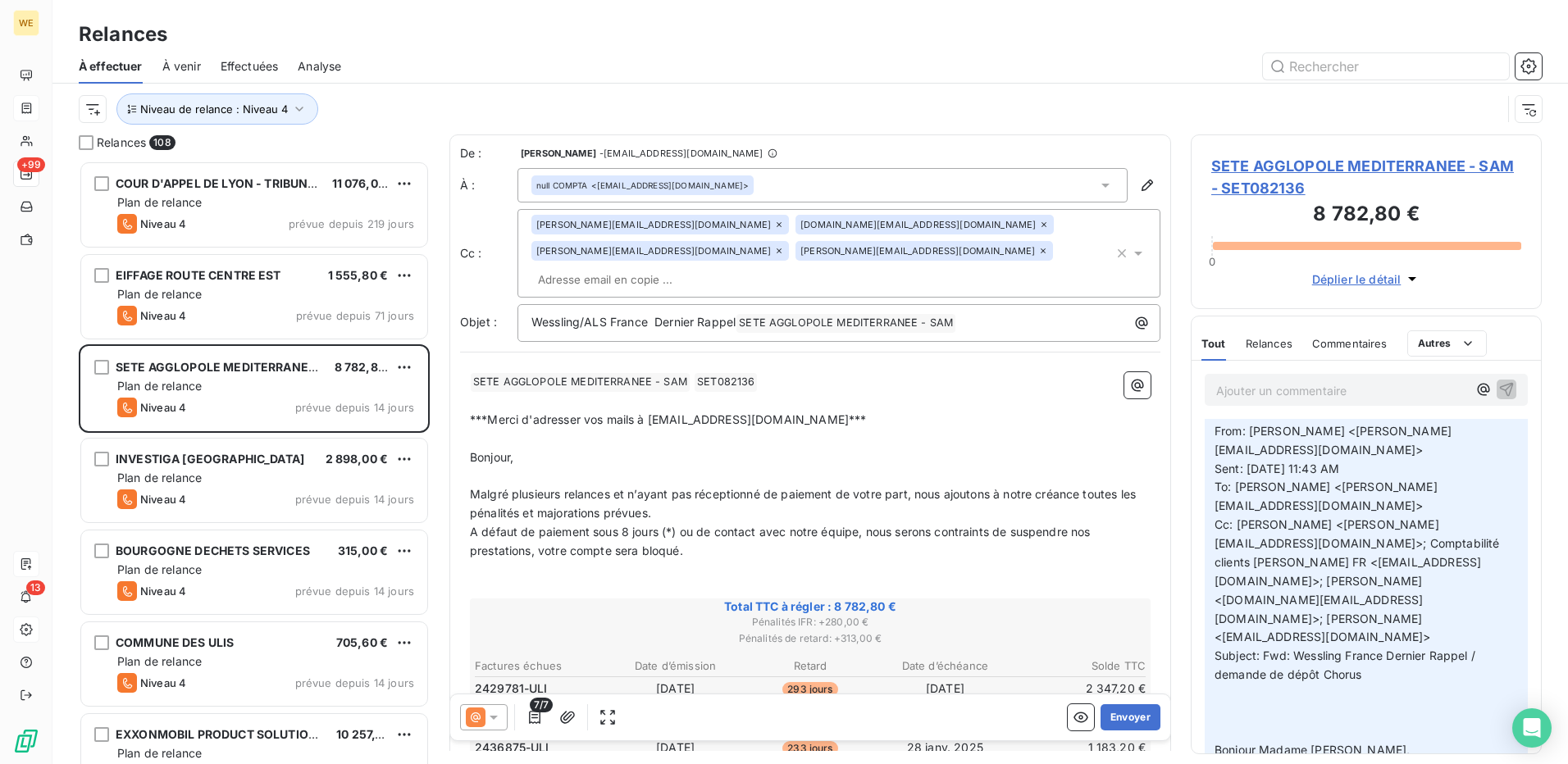
click at [943, 411] on p "***Merci d'adresser vos mails à compta-cl-france@alsglobal.com***" at bounding box center [810, 420] width 681 height 19
click at [498, 724] on icon at bounding box center [494, 718] width 16 height 16
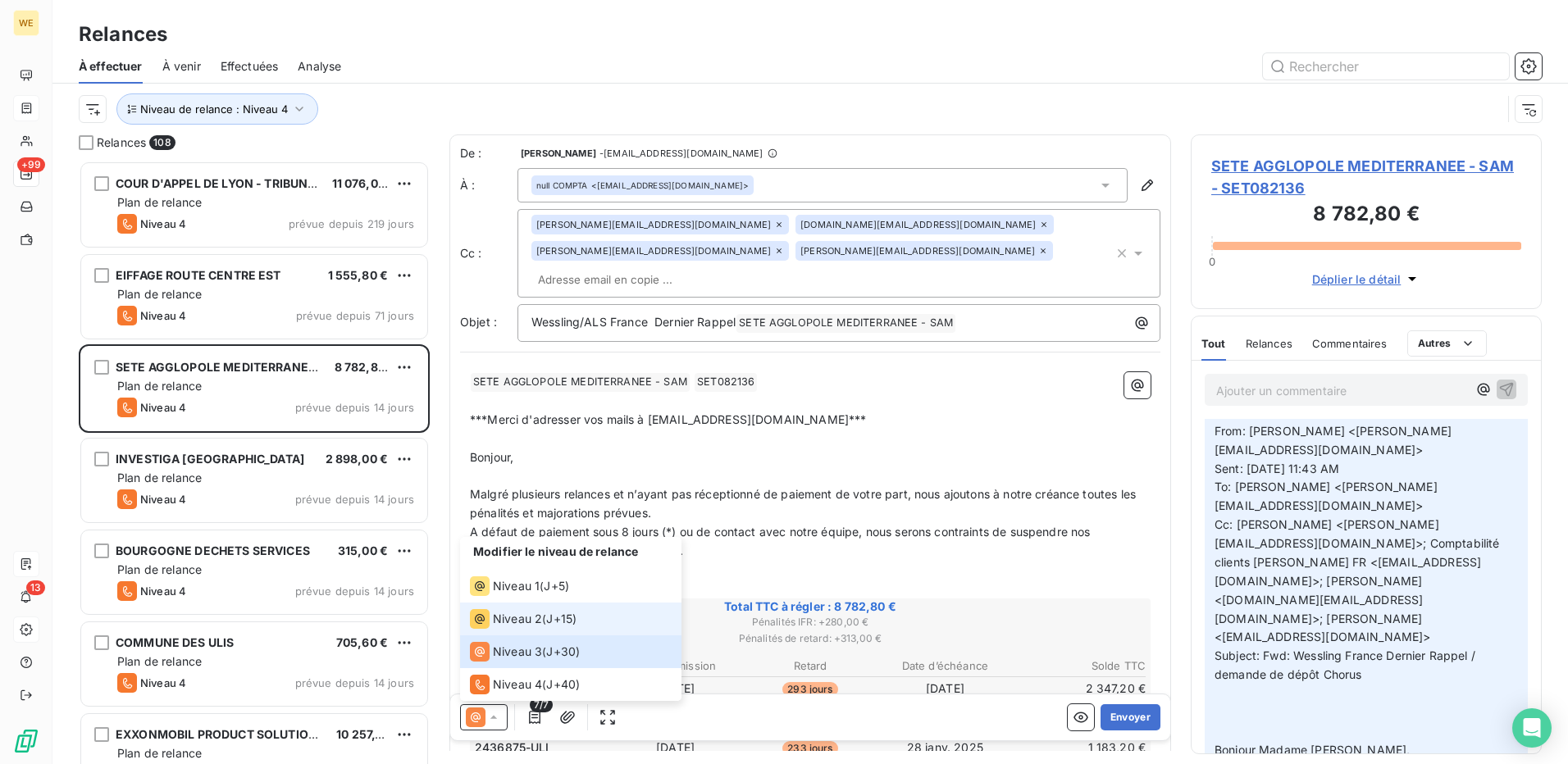
click at [515, 624] on span "Niveau 2" at bounding box center [517, 619] width 49 height 16
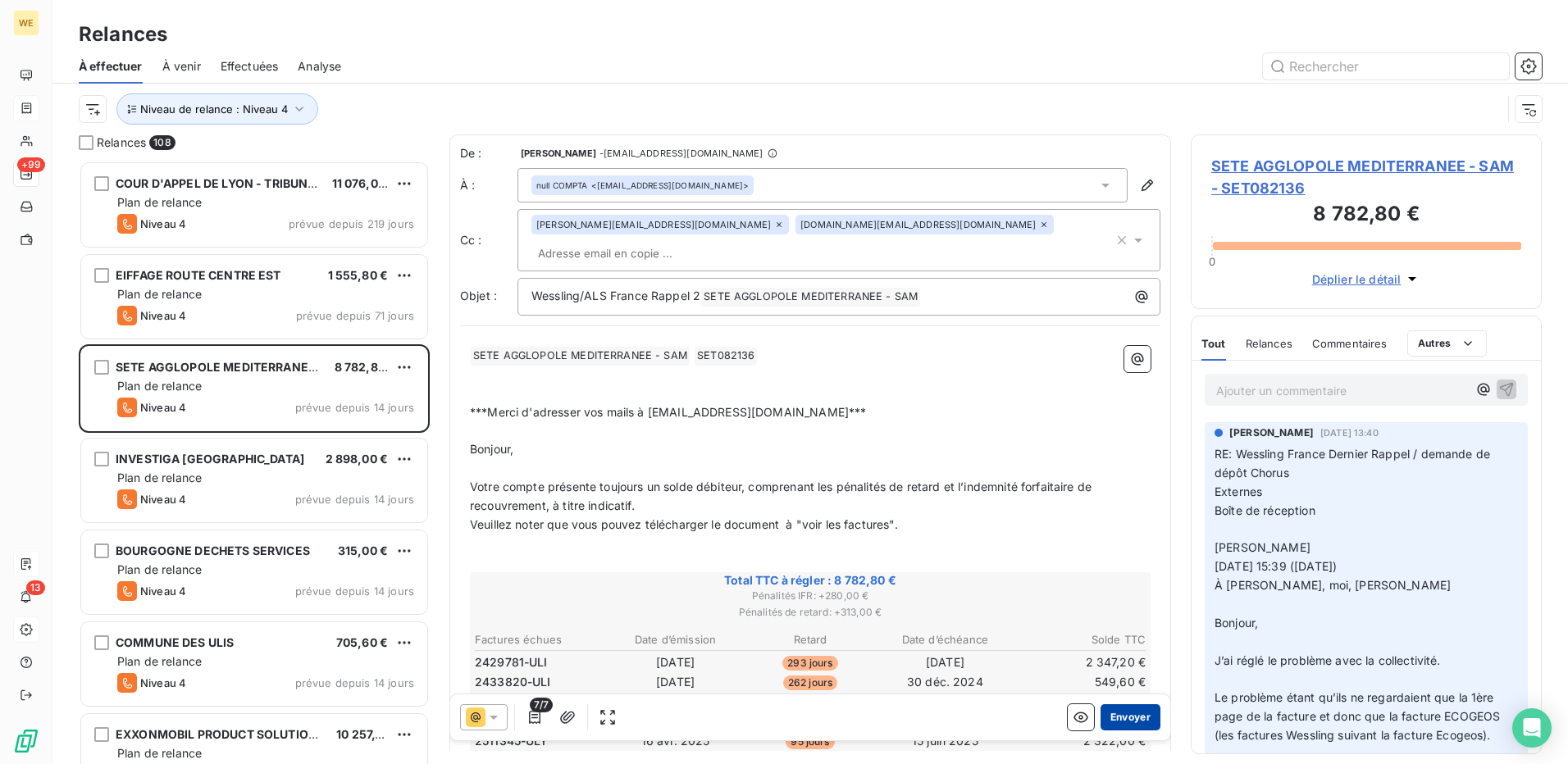
click at [1115, 724] on button "Envoyer" at bounding box center [1130, 718] width 60 height 27
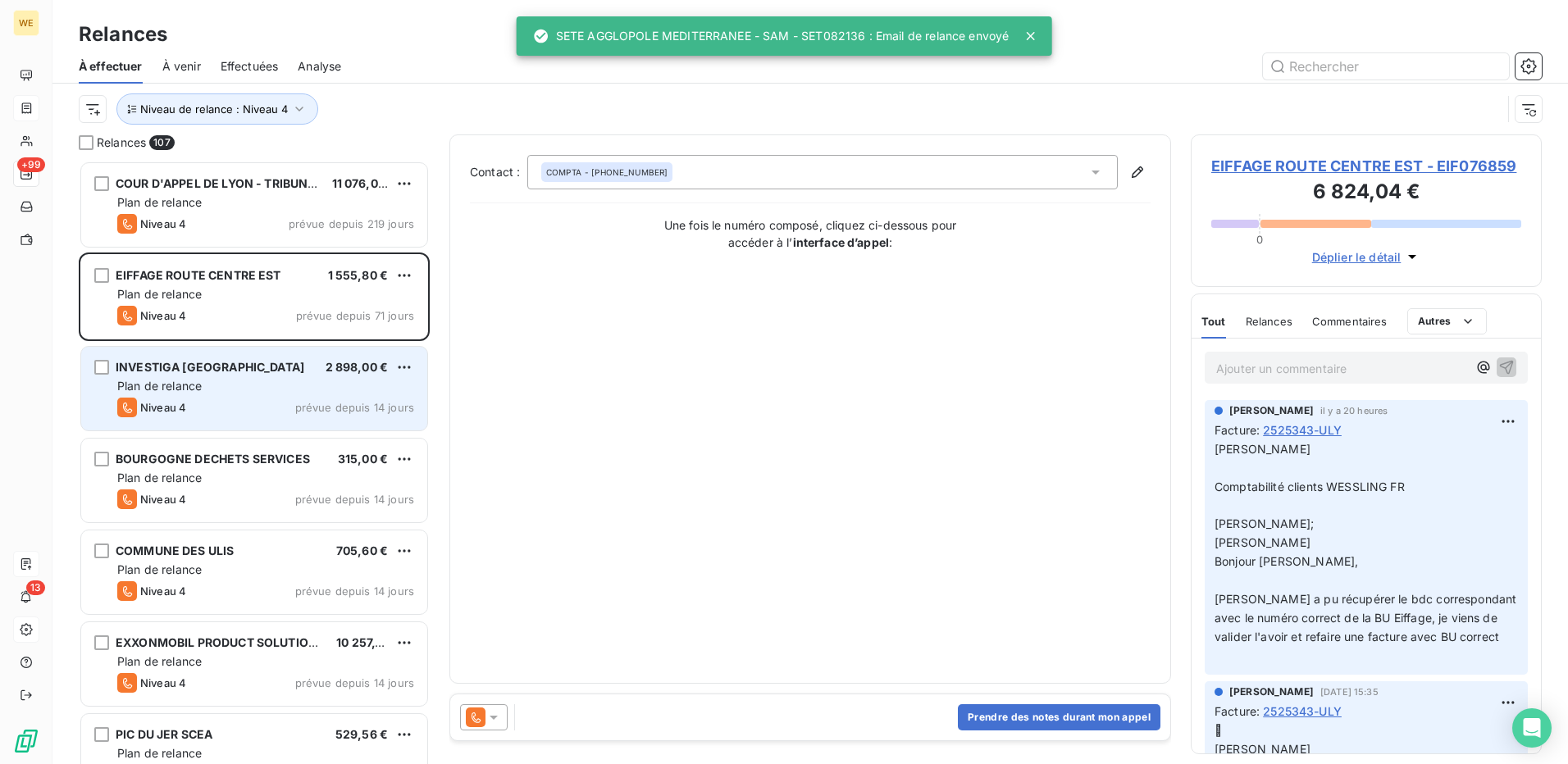
click at [275, 383] on div "Plan de relance" at bounding box center [266, 386] width 297 height 16
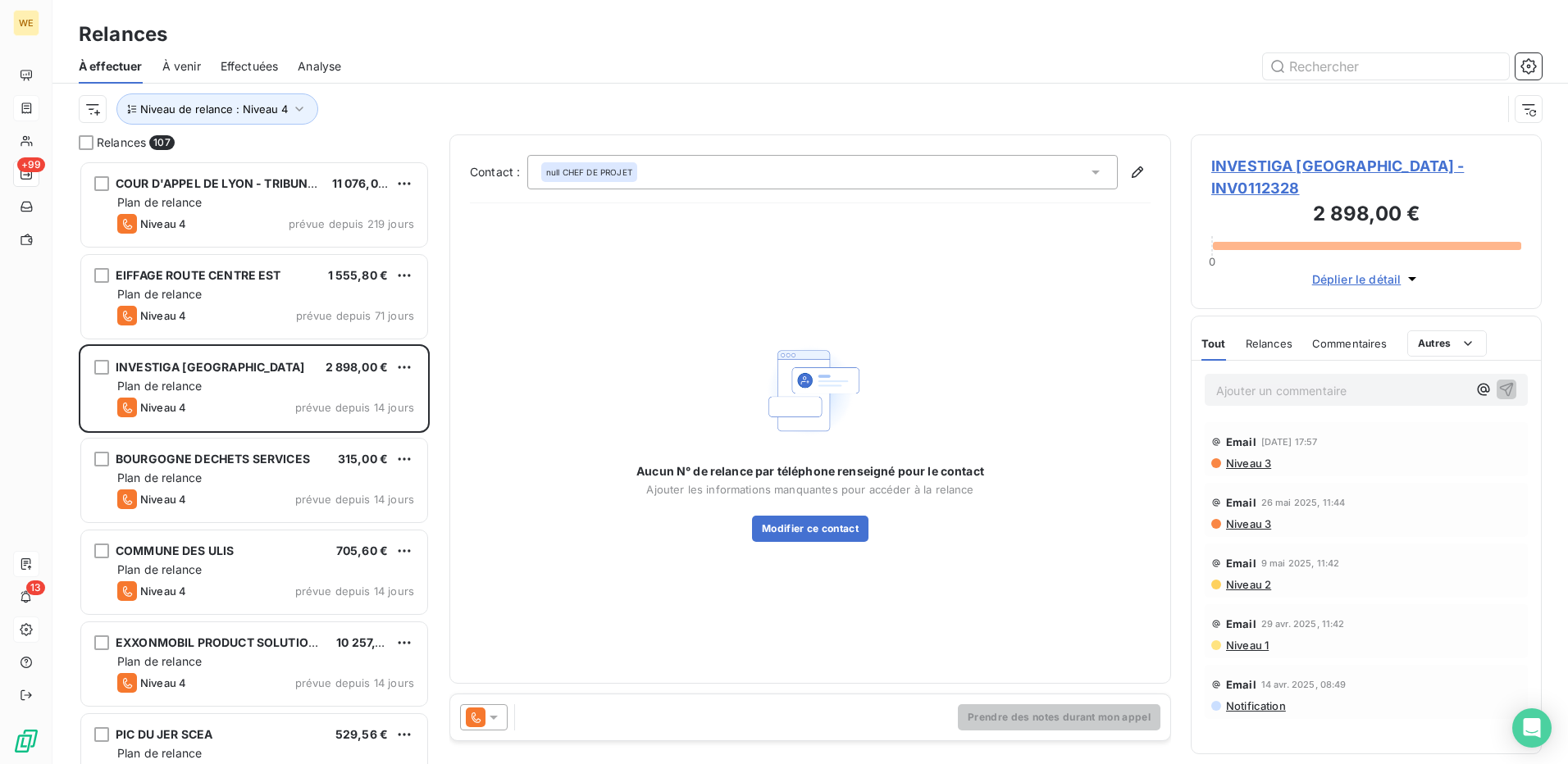
click at [496, 719] on icon at bounding box center [493, 718] width 8 height 4
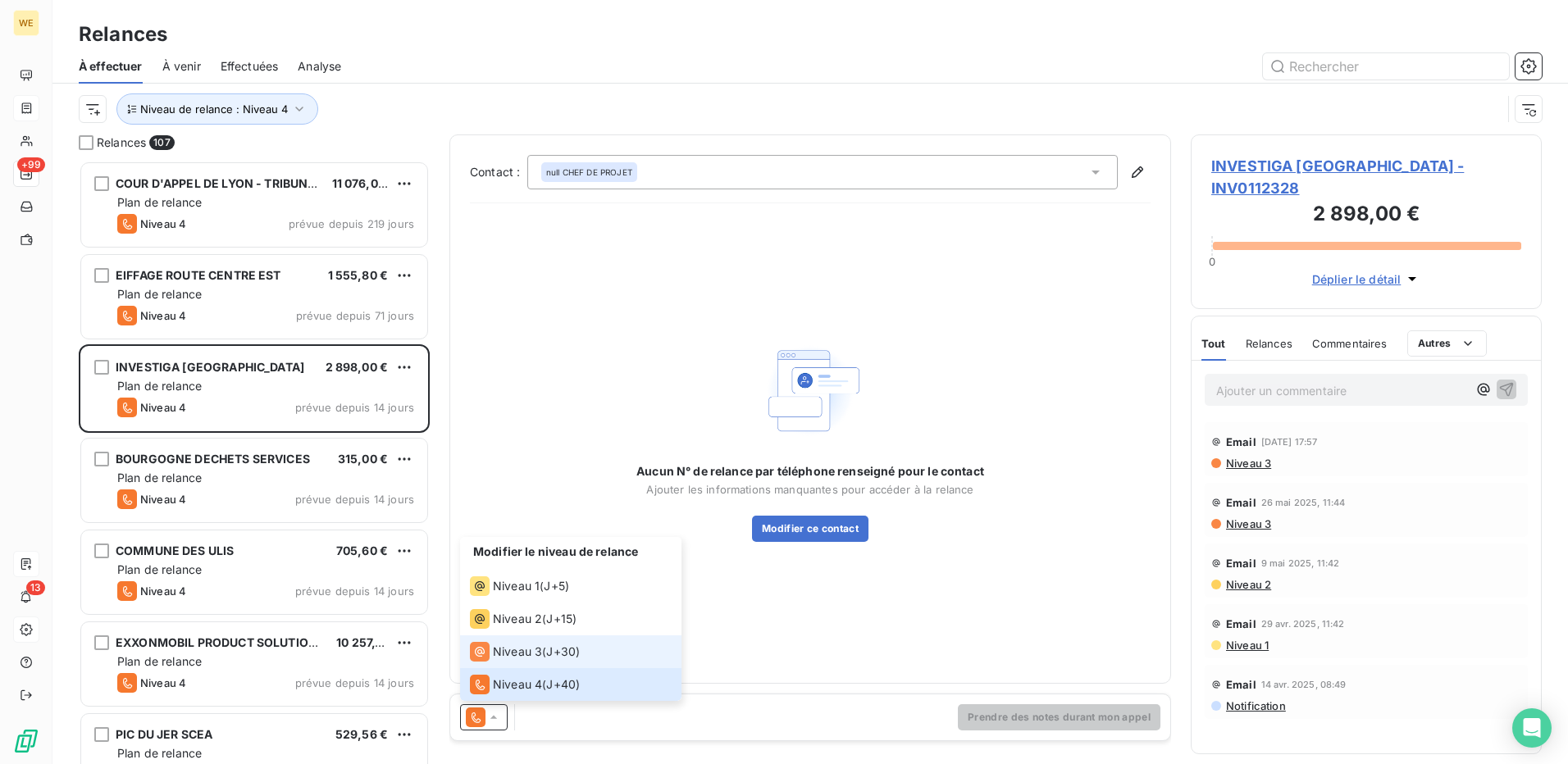
click at [532, 657] on span "Niveau 3" at bounding box center [517, 652] width 49 height 16
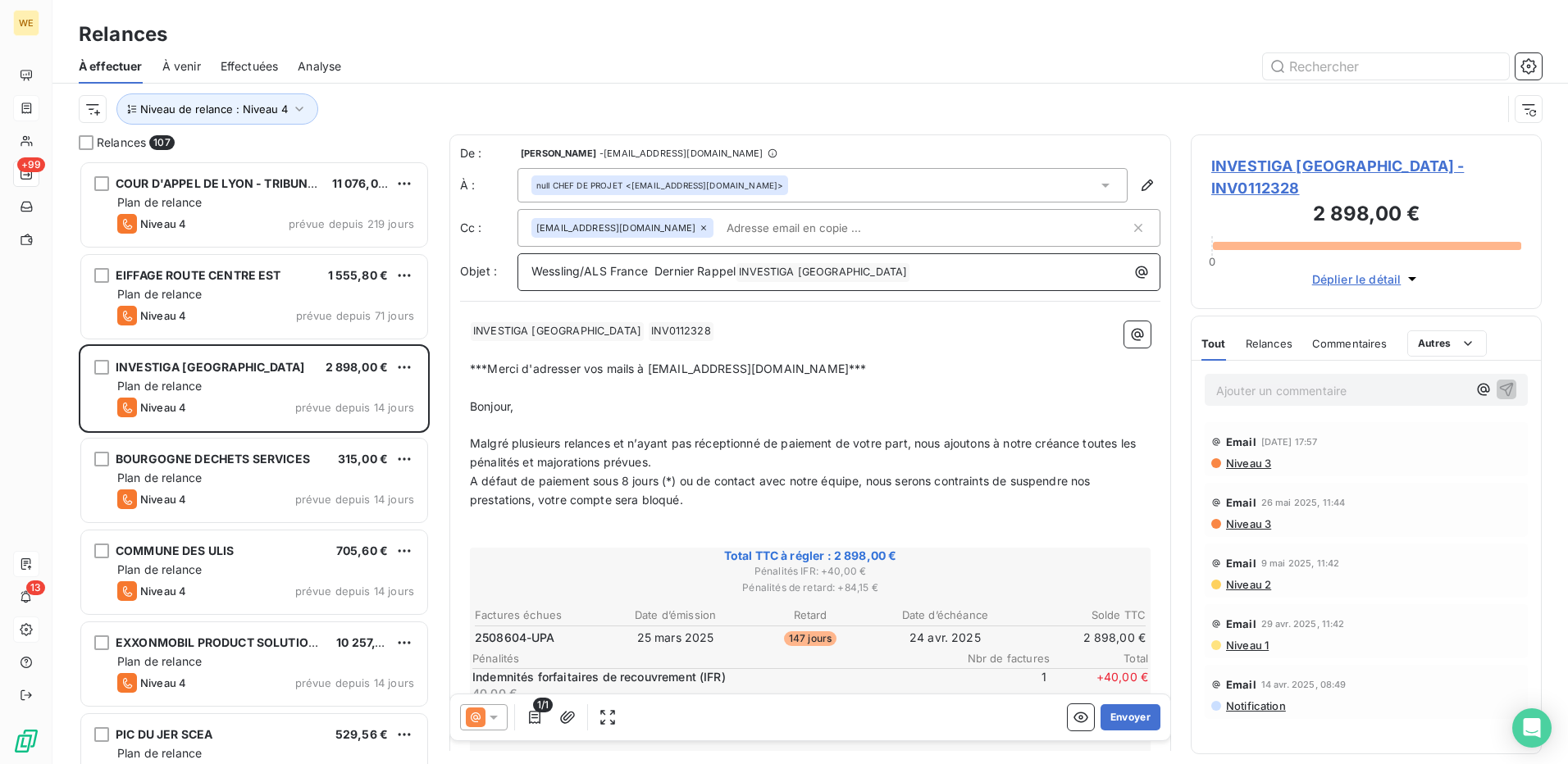
click at [768, 269] on span "INVESTIGA FRANCE ﻿" at bounding box center [823, 272] width 173 height 19
click at [768, 268] on span "INVESTIGA FRANCE ﻿" at bounding box center [823, 272] width 173 height 19
drag, startPoint x: 768, startPoint y: 268, endPoint x: 739, endPoint y: 347, distance: 84.2
click at [739, 347] on p "﻿" at bounding box center [810, 350] width 681 height 19
click at [551, 330] on span "INVESTIGA FRANCE ﻿" at bounding box center [557, 331] width 173 height 19
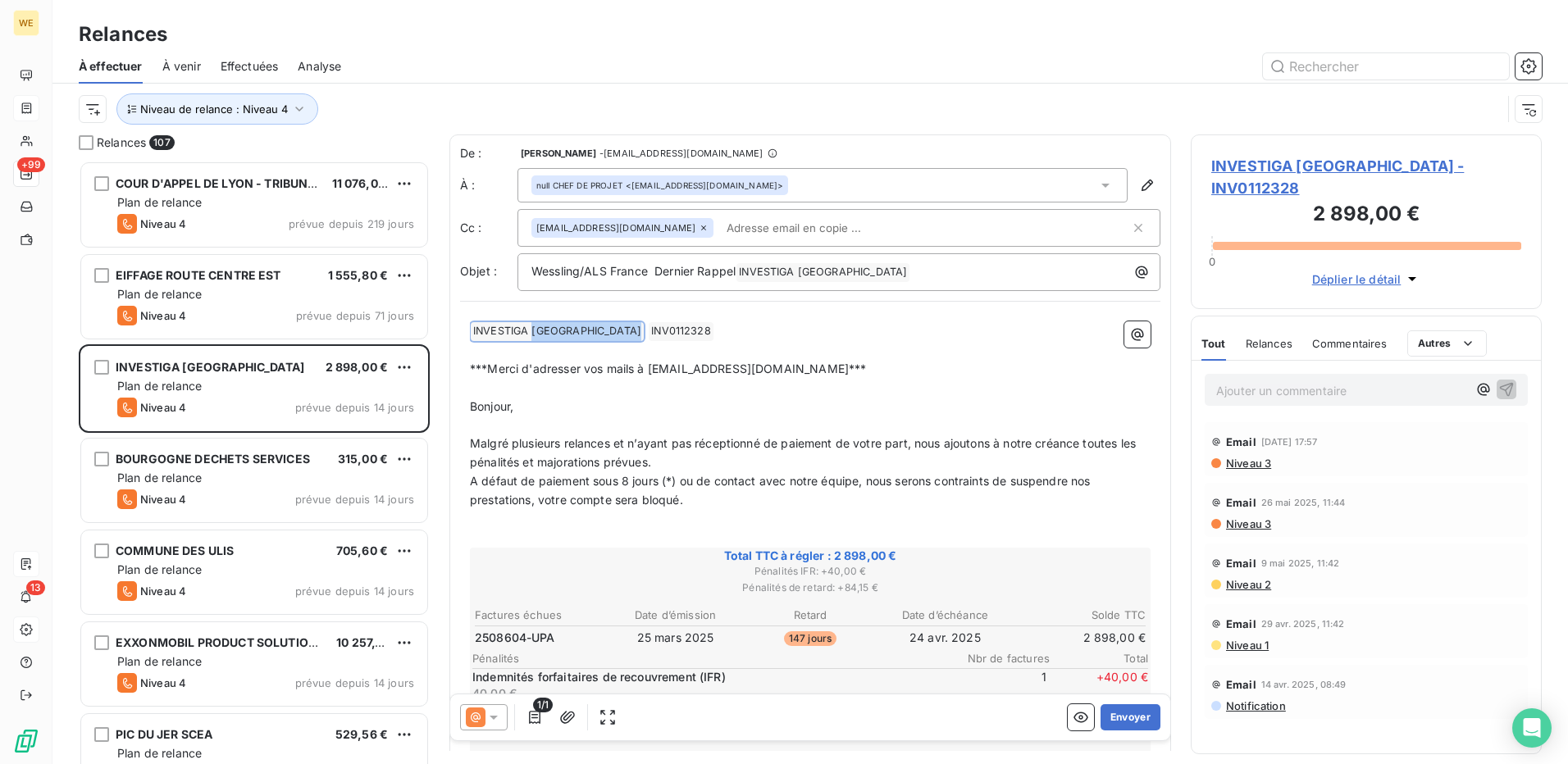
click at [551, 330] on span "INVESTIGA FRANCE ﻿" at bounding box center [557, 331] width 173 height 19
drag, startPoint x: 572, startPoint y: 331, endPoint x: 468, endPoint y: 330, distance: 104.0
click at [468, 330] on div "﻿ INVESTIGA FRANCE ﻿ INV0112328 ﻿ ﻿ ﻿ ***Merci d'adresser vos mails à compta-cl…" at bounding box center [810, 691] width 700 height 759
drag, startPoint x: 468, startPoint y: 330, endPoint x: 484, endPoint y: 330, distance: 16.0
copy span "INVESTIGA FRANCE"
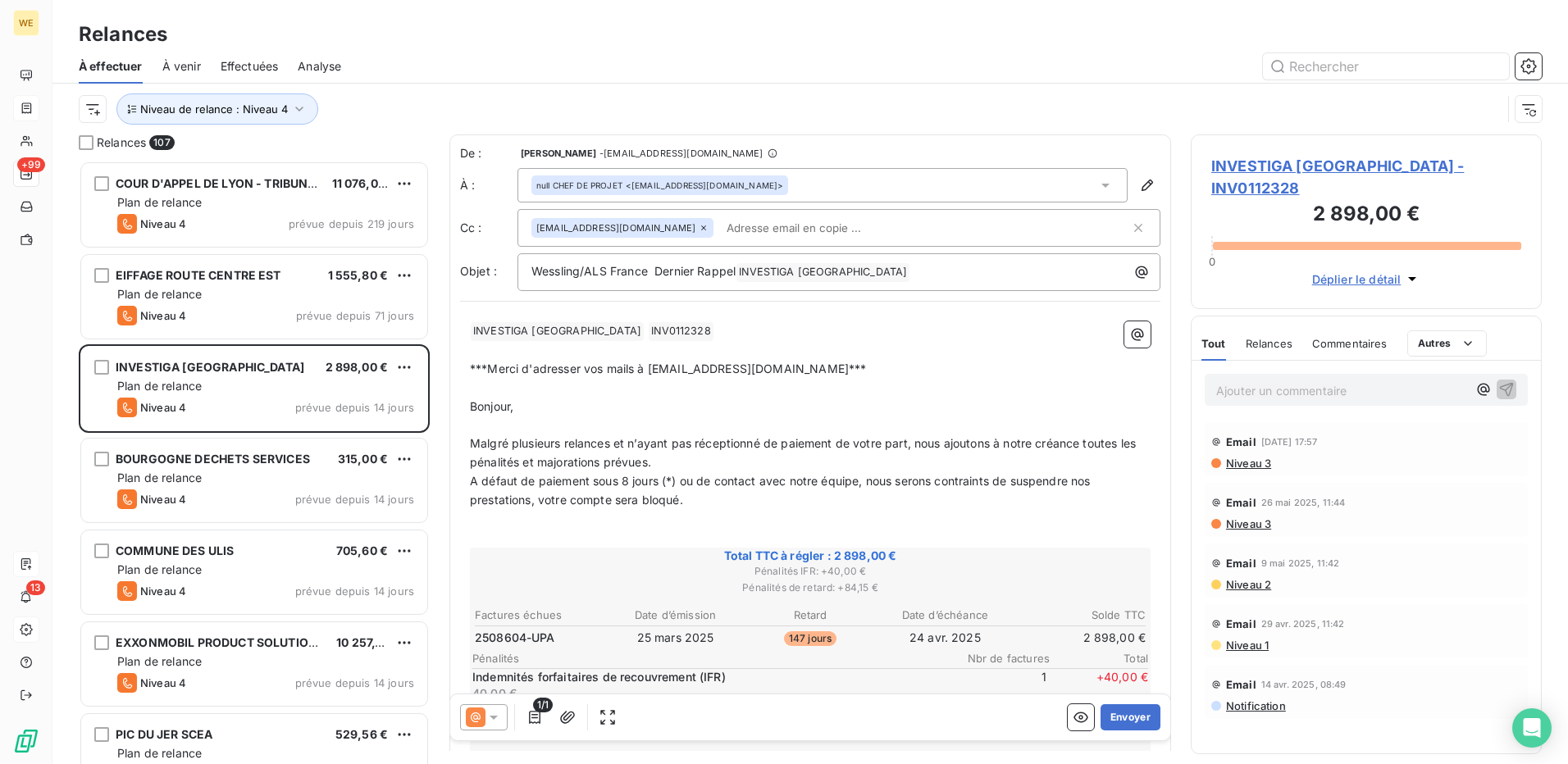
click at [1462, 199] on h3 "2 898,00 €" at bounding box center [1366, 215] width 310 height 33
drag, startPoint x: 616, startPoint y: 506, endPoint x: 596, endPoint y: 499, distance: 21.2
click at [596, 499] on span "A défaut de paiement sous 8 jours (*) ou de contact avec notre équipe, nous ser…" at bounding box center [782, 490] width 625 height 33
drag, startPoint x: 637, startPoint y: 502, endPoint x: 617, endPoint y: 499, distance: 20.2
click at [617, 499] on span "A défaut de paiement sous 8 jours (*) ou de contact avec notre équipe, nous ser…" at bounding box center [782, 490] width 625 height 33
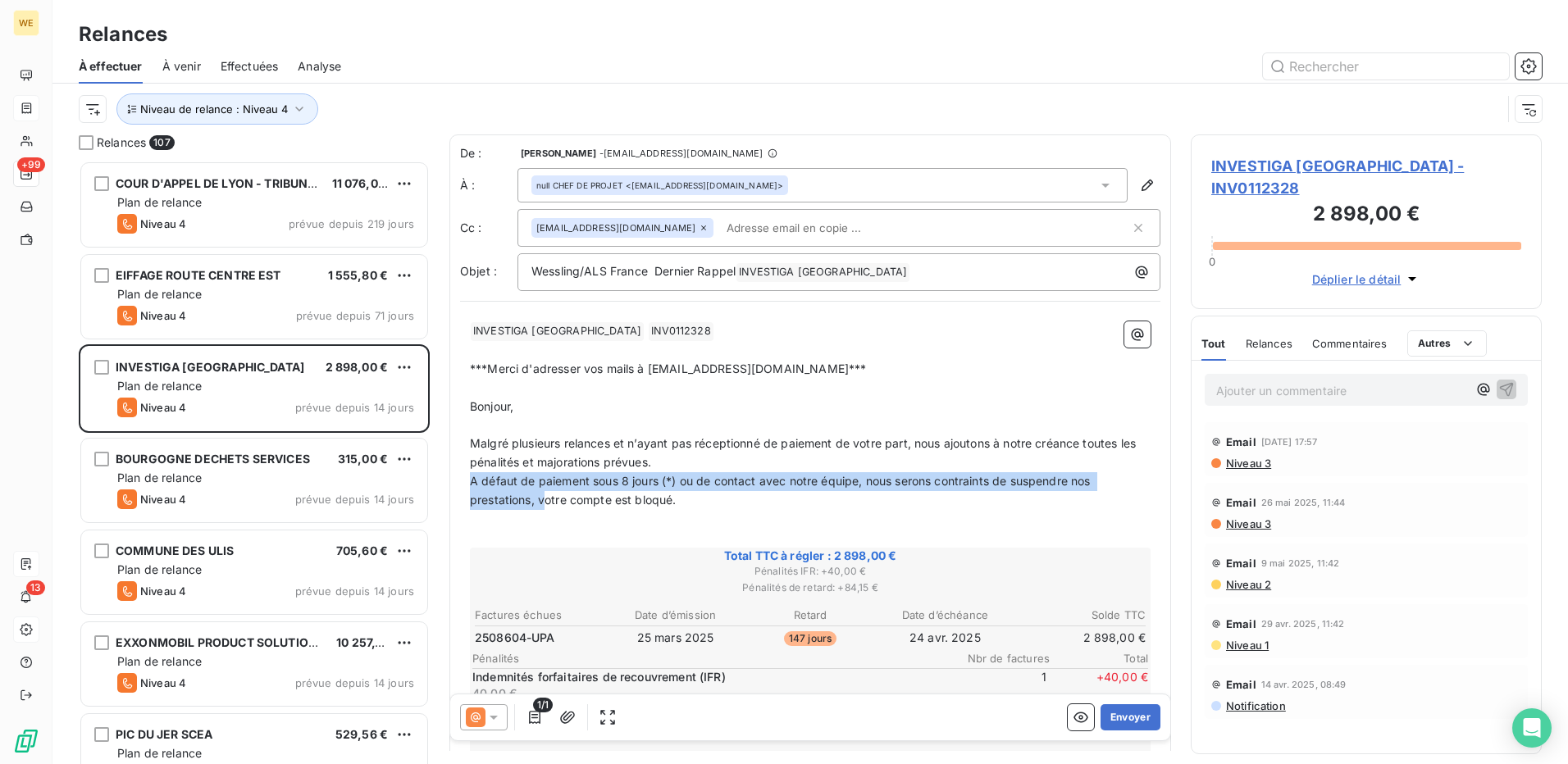
drag, startPoint x: 544, startPoint y: 505, endPoint x: 447, endPoint y: 480, distance: 100.2
click at [447, 480] on div "Relances 107 COUR D'APPEL DE LYON - TRIBUNAL JUD 11 076,00 € Plan de relance Ni…" at bounding box center [810, 449] width 1516 height 630
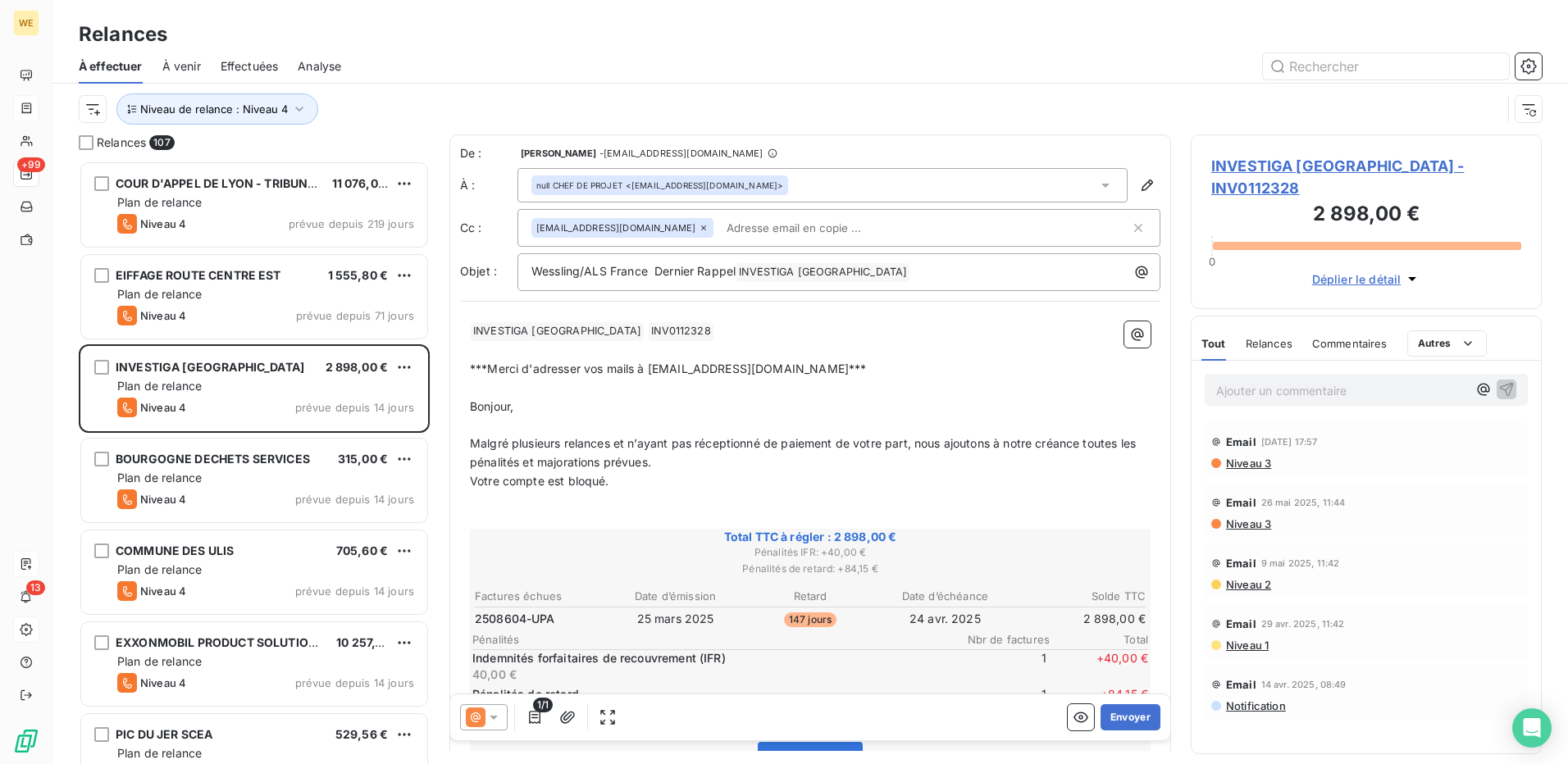
click at [659, 497] on p "﻿" at bounding box center [810, 500] width 681 height 19
click at [640, 482] on p "Votre compte est bloqué." at bounding box center [810, 481] width 681 height 19
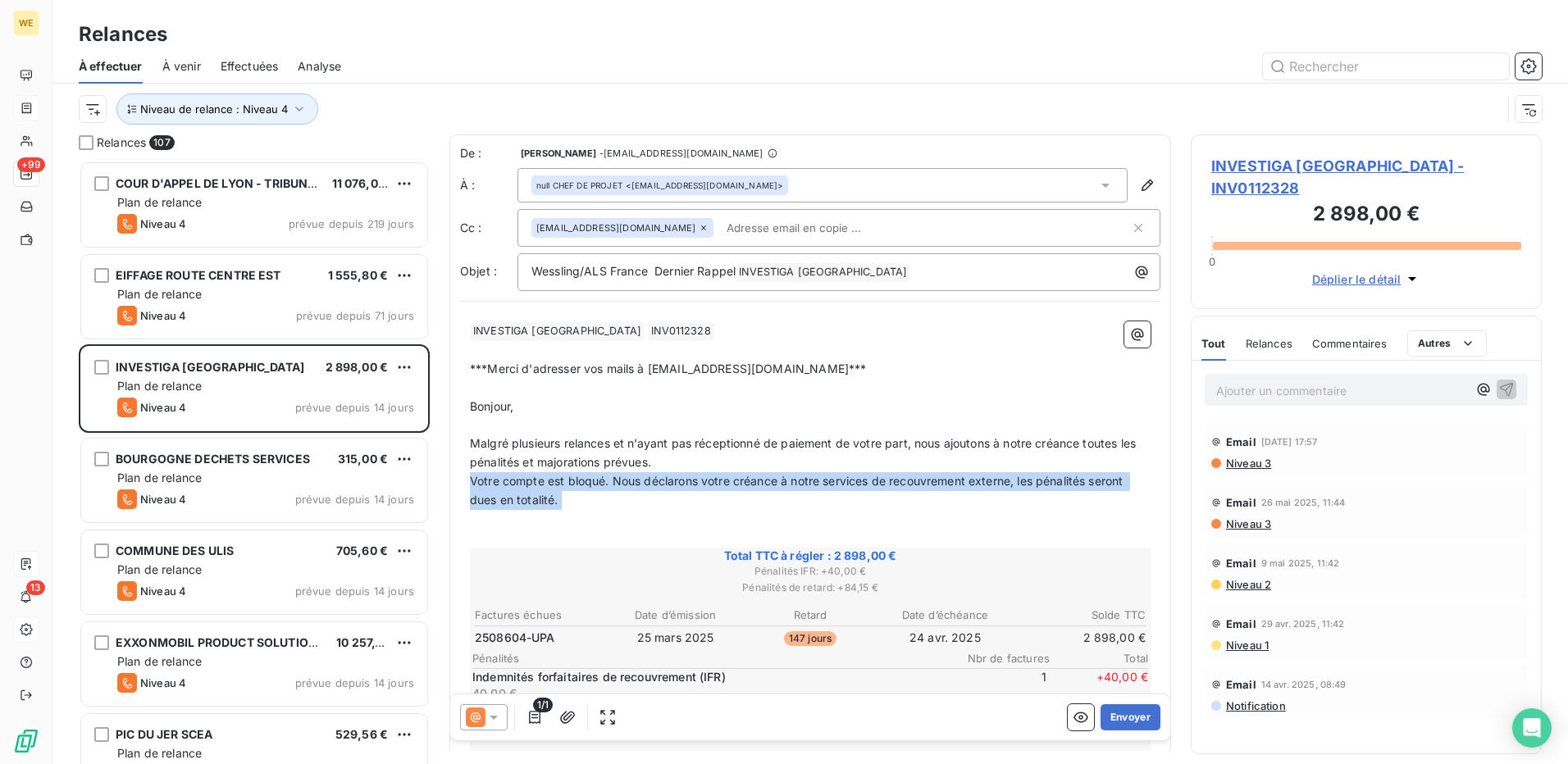
drag, startPoint x: 572, startPoint y: 509, endPoint x: 480, endPoint y: 491, distance: 93.7
click at [455, 487] on div "De : Béatrice FIORINO - compta-clients@wessling.fr À : null CHEF DE PROJET <jc.…" at bounding box center [810, 607] width 721 height 946
copy div "Votre compte est bloqué. Nous déclarons votre créance à notre services de recou…"
drag, startPoint x: 685, startPoint y: 482, endPoint x: 645, endPoint y: 508, distance: 47.7
click at [645, 508] on p "Votre compte est bloqué. Nous déclarons votre créance à notre services de recou…" at bounding box center [810, 491] width 681 height 37
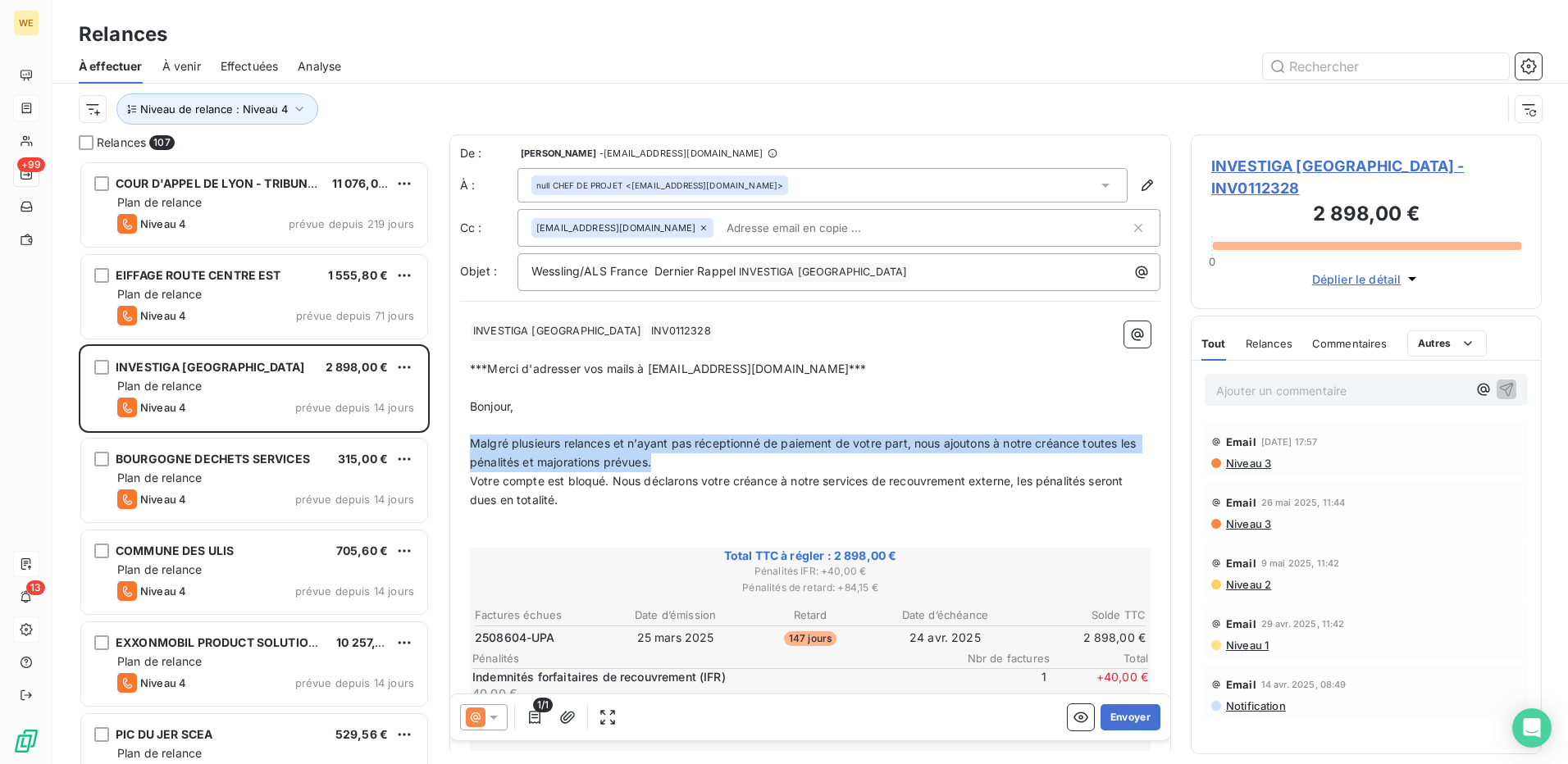
drag, startPoint x: 681, startPoint y: 463, endPoint x: 460, endPoint y: 443, distance: 221.9
click at [460, 443] on div "﻿ INVESTIGA FRANCE ﻿ INV0112328 ﻿ ﻿ ﻿ ***Merci d'adresser vos mails à compta-cl…" at bounding box center [810, 691] width 700 height 759
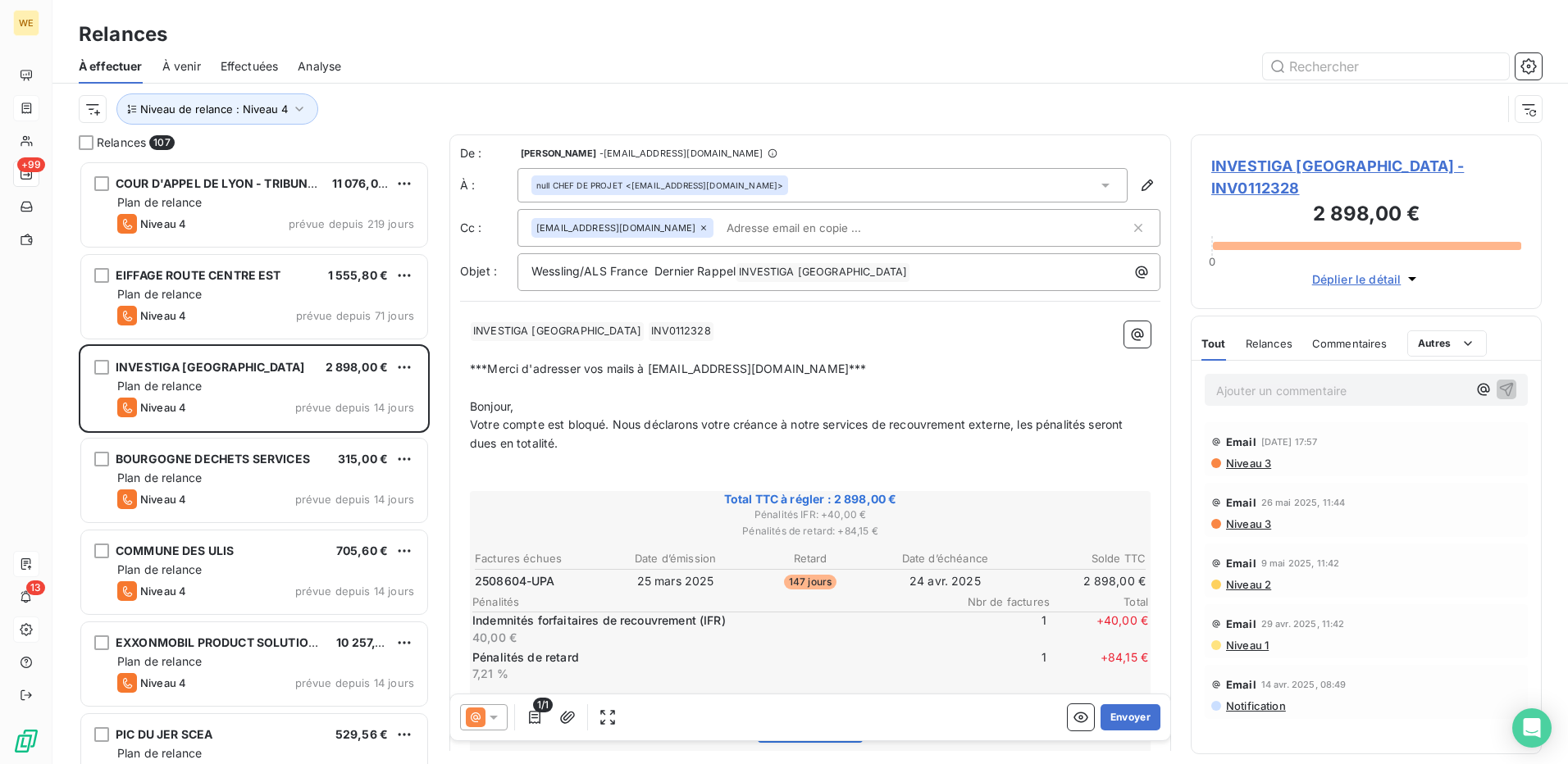
click at [608, 454] on p "﻿" at bounding box center [810, 463] width 681 height 19
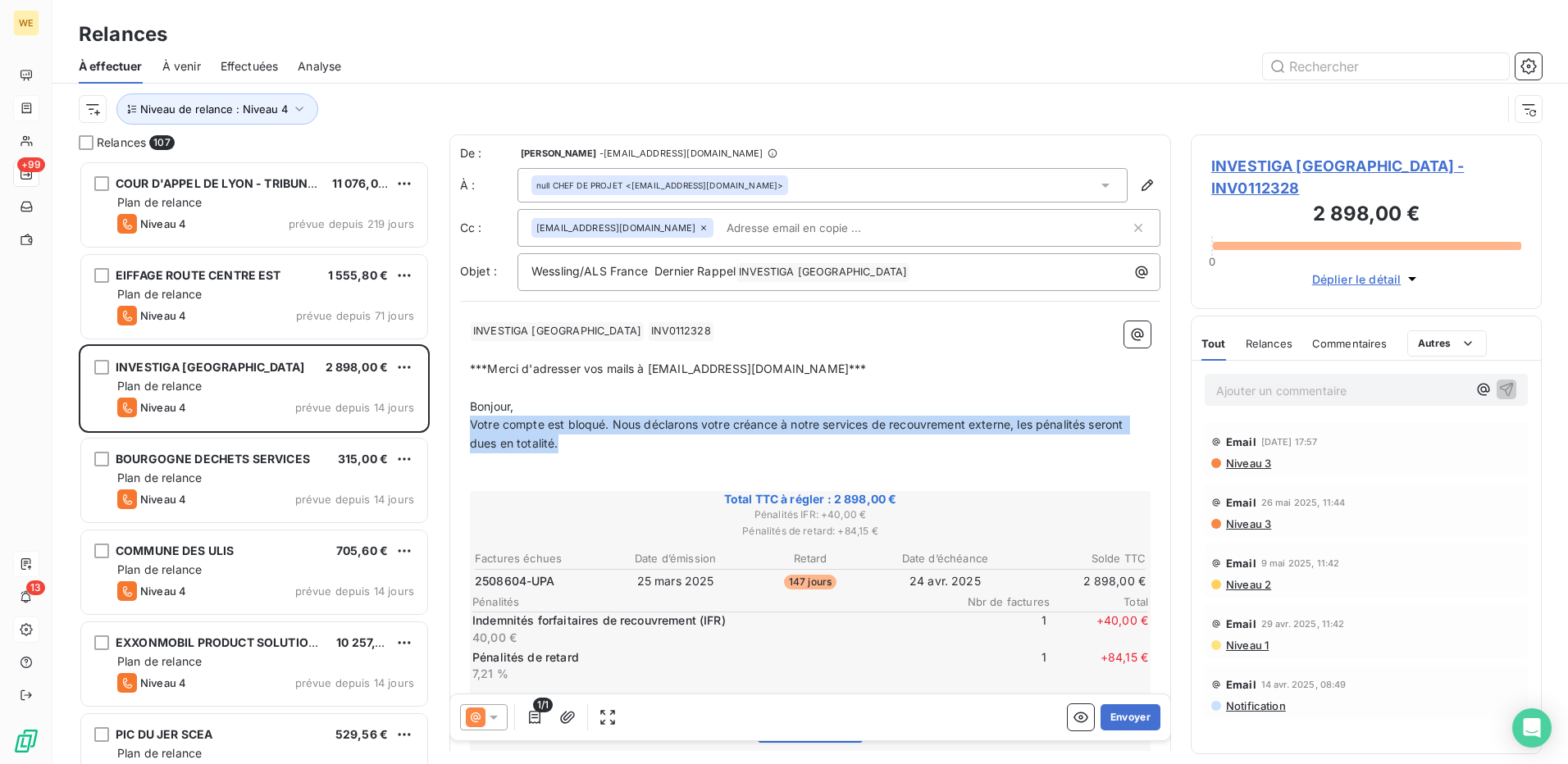
drag, startPoint x: 592, startPoint y: 449, endPoint x: 459, endPoint y: 430, distance: 134.4
click at [459, 430] on div "De : Béatrice FIORINO - compta-clients@wessling.fr À : null CHEF DE PROJET <jc.…" at bounding box center [810, 579] width 721 height 890
copy span "Votre compte est bloqué. Nous déclarons votre créance à notre services de recou…"
click at [1532, 60] on icon "button" at bounding box center [1529, 67] width 16 height 16
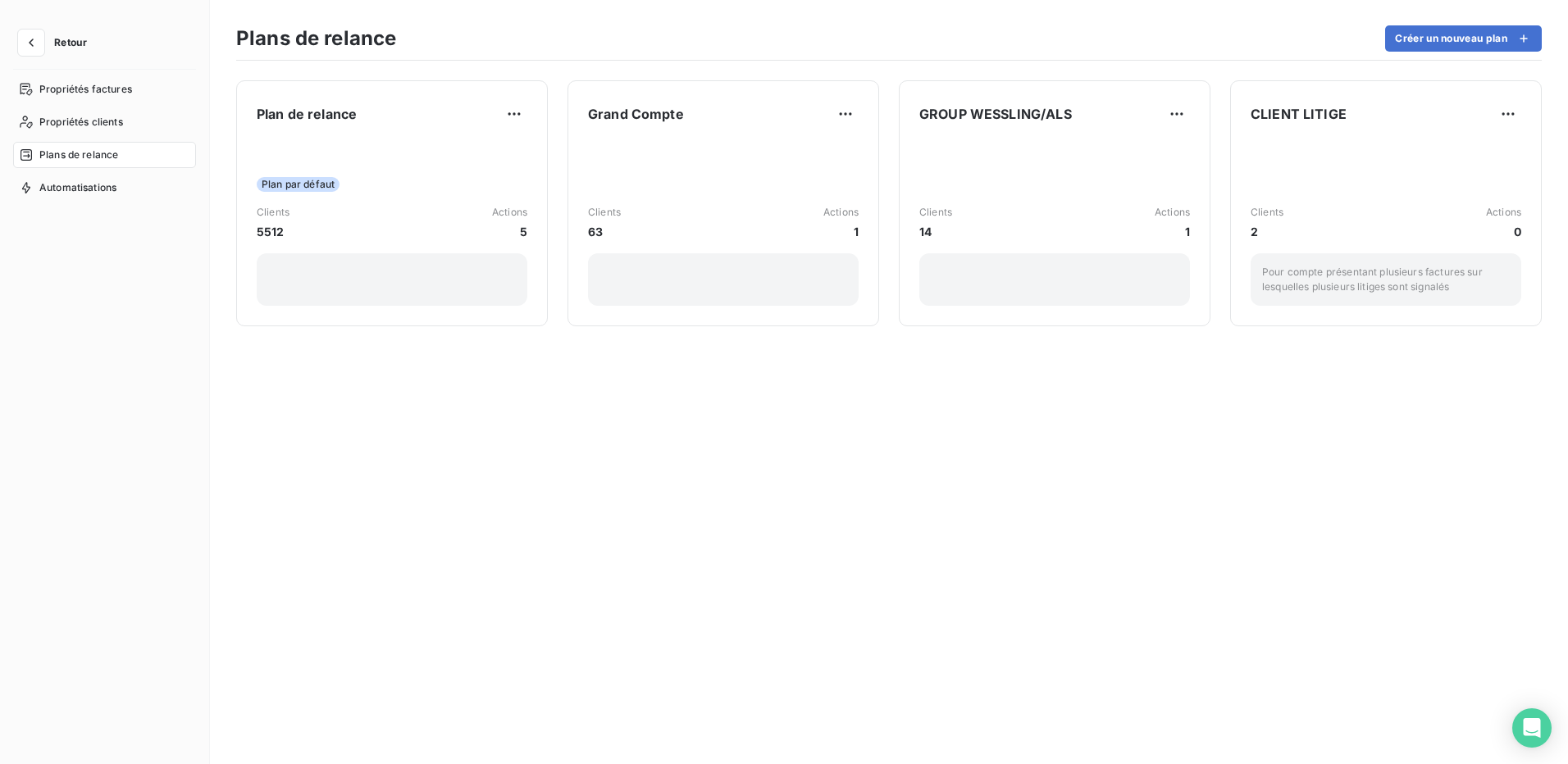
click at [99, 151] on span "Plans de relance" at bounding box center [78, 155] width 79 height 15
click at [139, 155] on div "Plans de relance" at bounding box center [105, 155] width 183 height 27
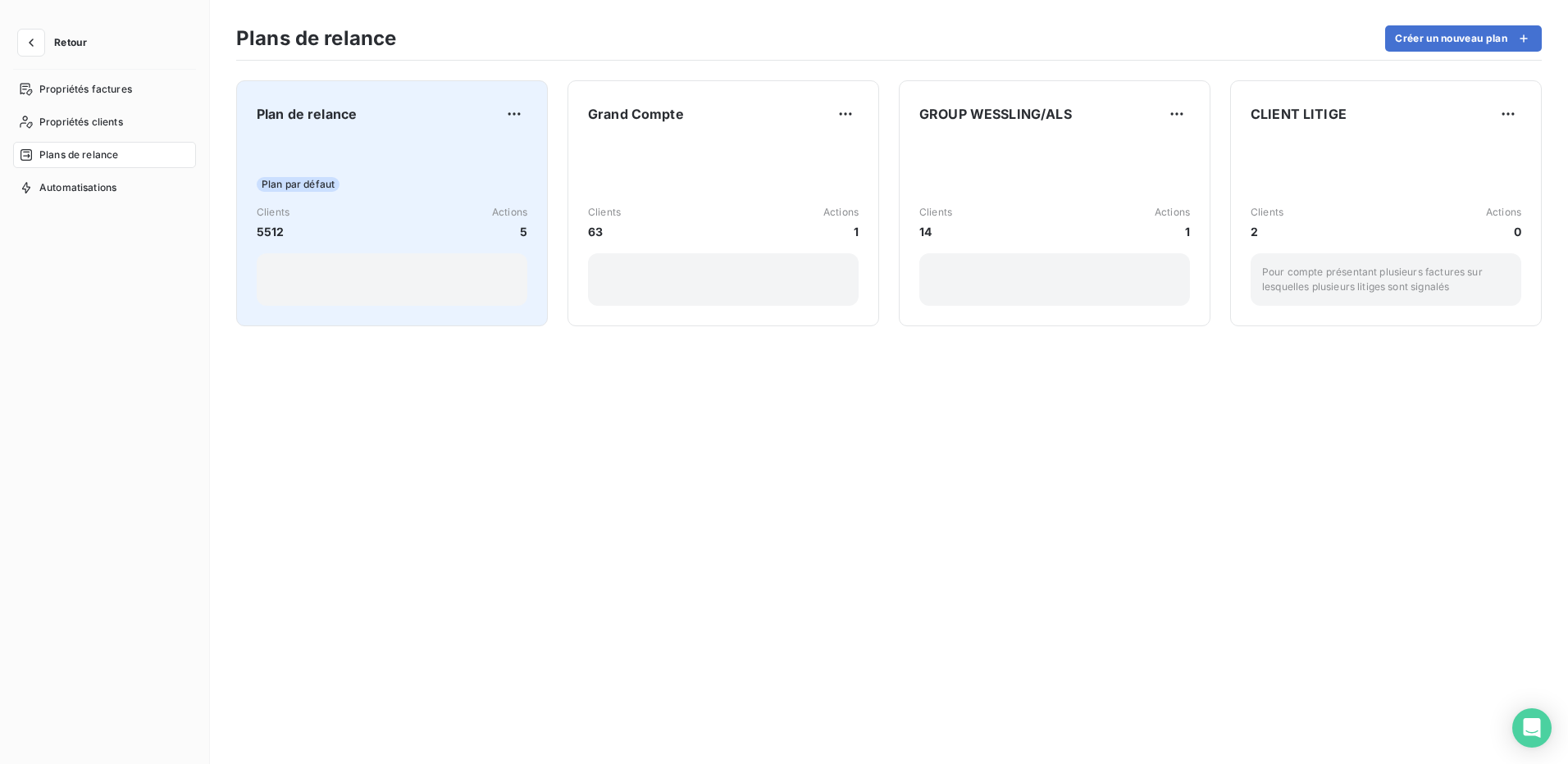
click at [442, 206] on div "Clients 5512 Actions 5" at bounding box center [392, 223] width 271 height 36
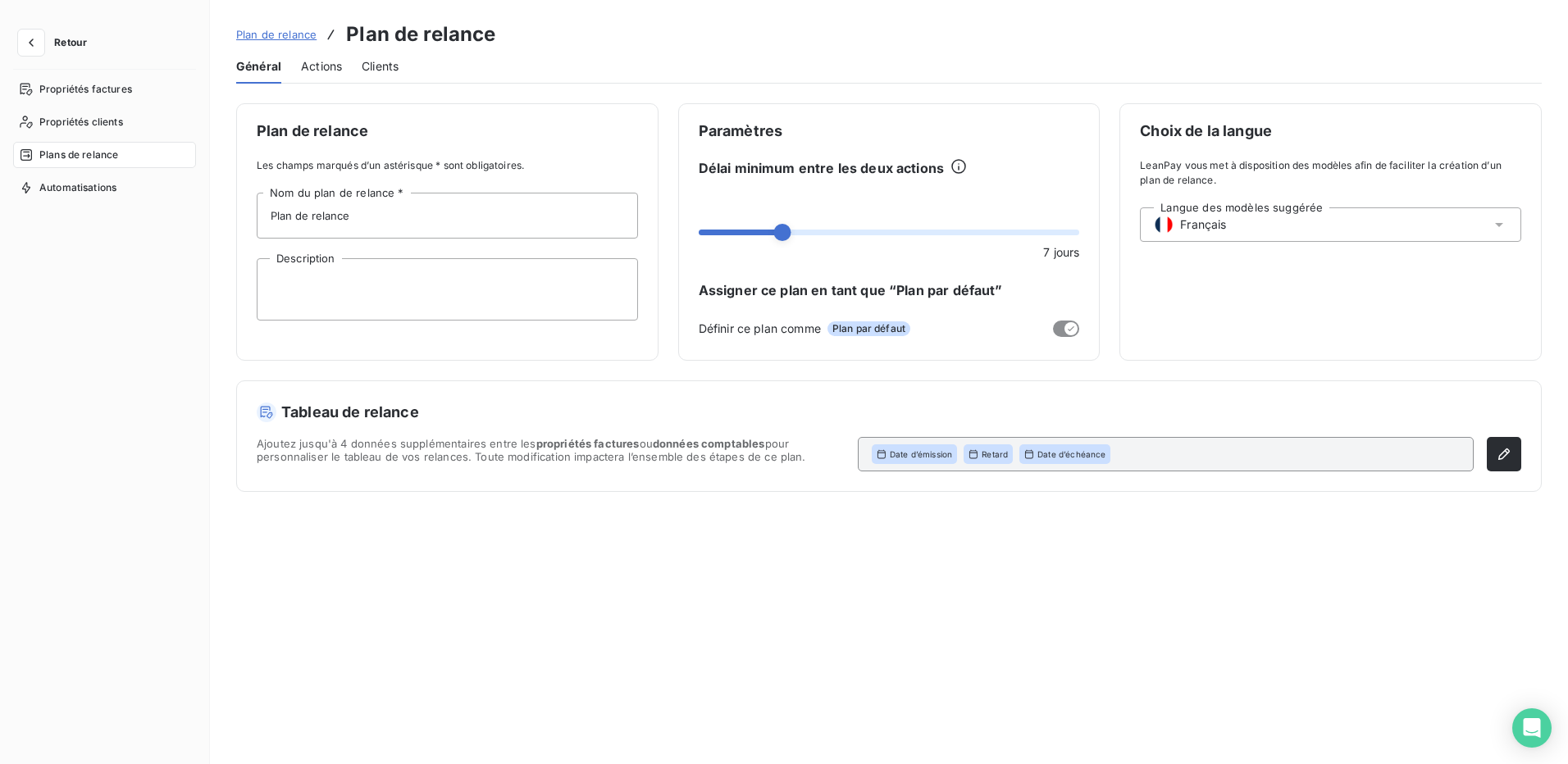
click at [318, 68] on span "Actions" at bounding box center [322, 67] width 41 height 16
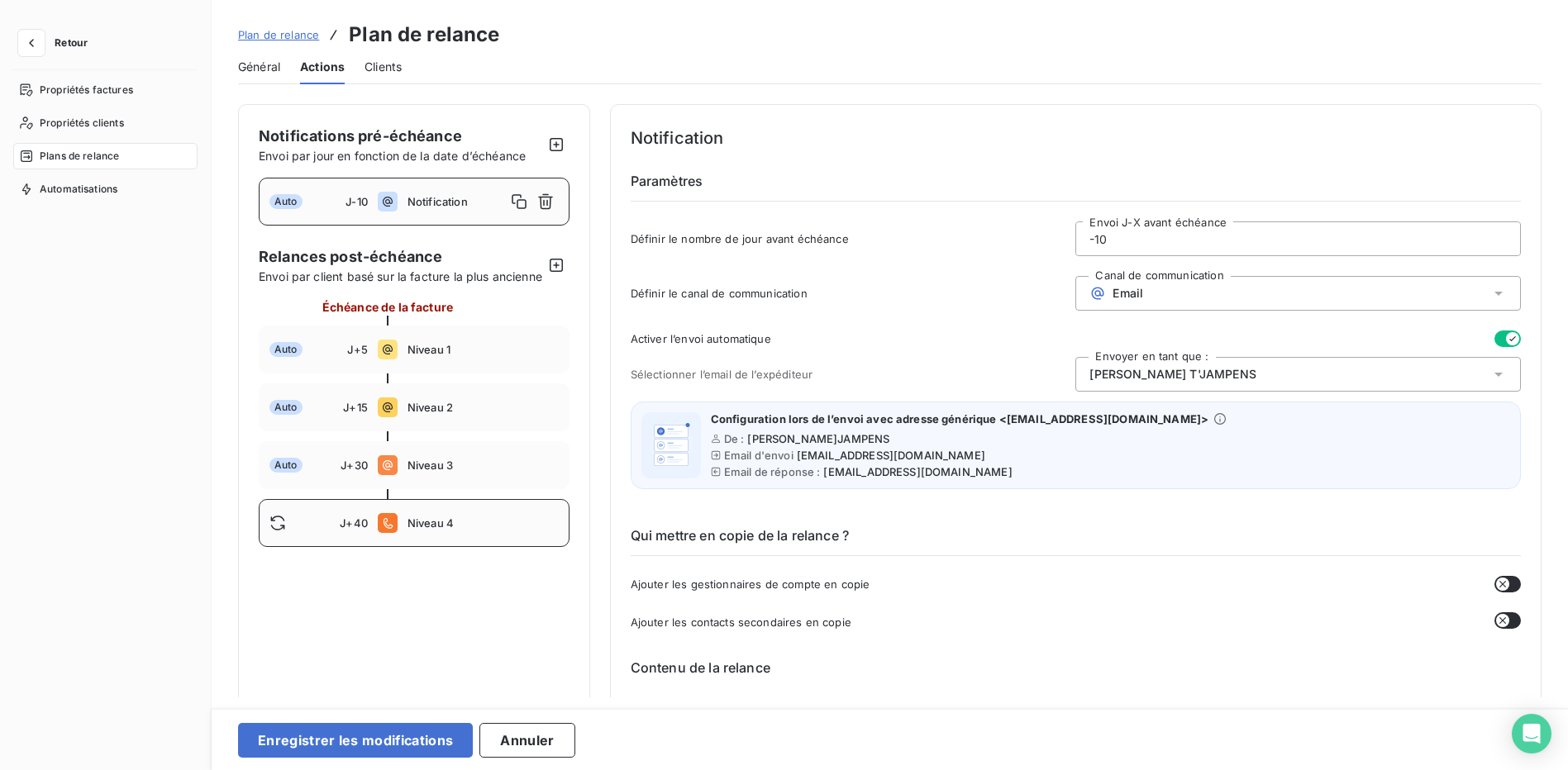
click at [491, 530] on span "Niveau 4" at bounding box center [483, 523] width 151 height 13
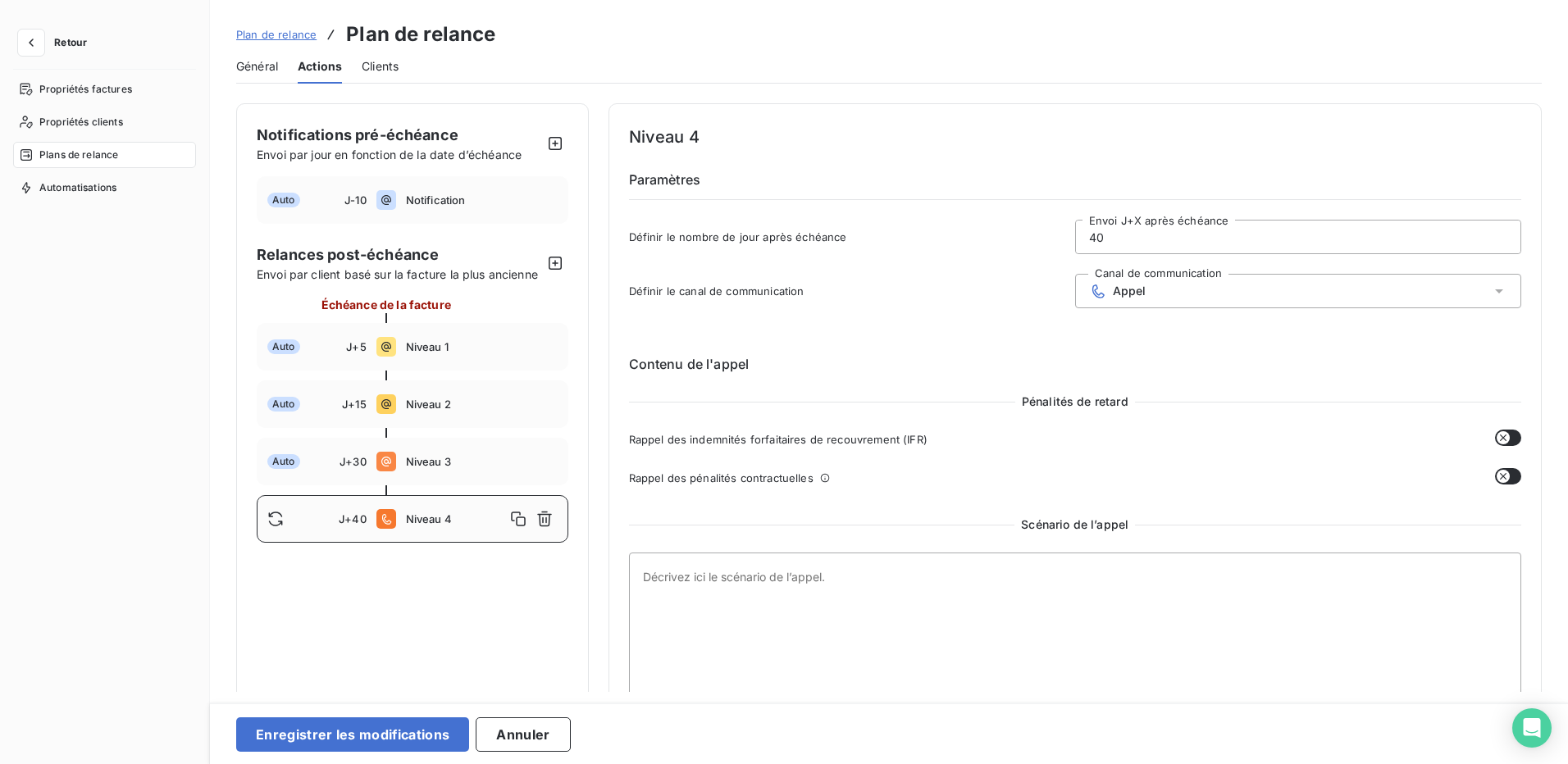
click at [1235, 291] on div "Appel" at bounding box center [1298, 290] width 446 height 35
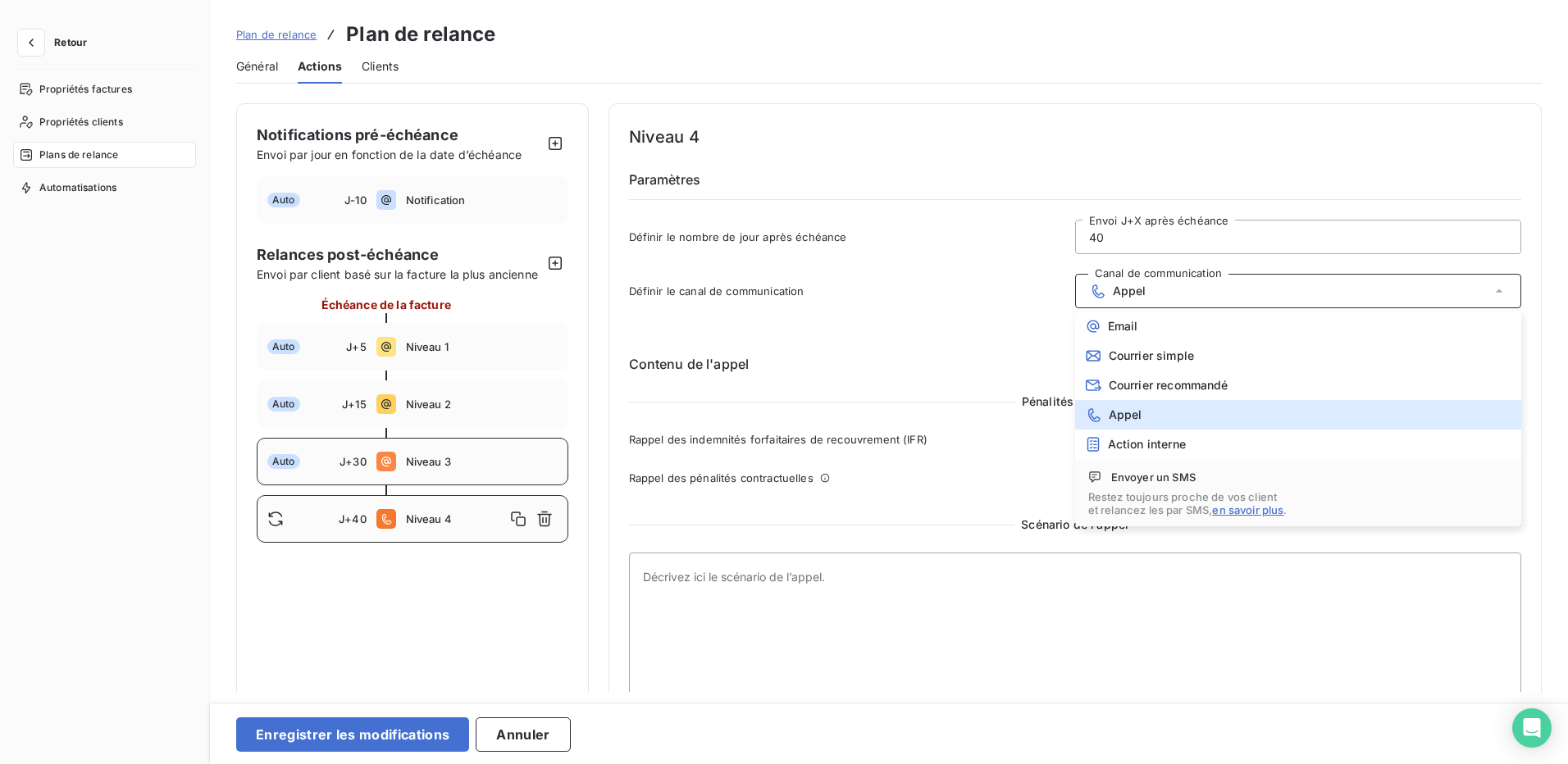
click at [525, 468] on span "Niveau 3" at bounding box center [482, 461] width 152 height 13
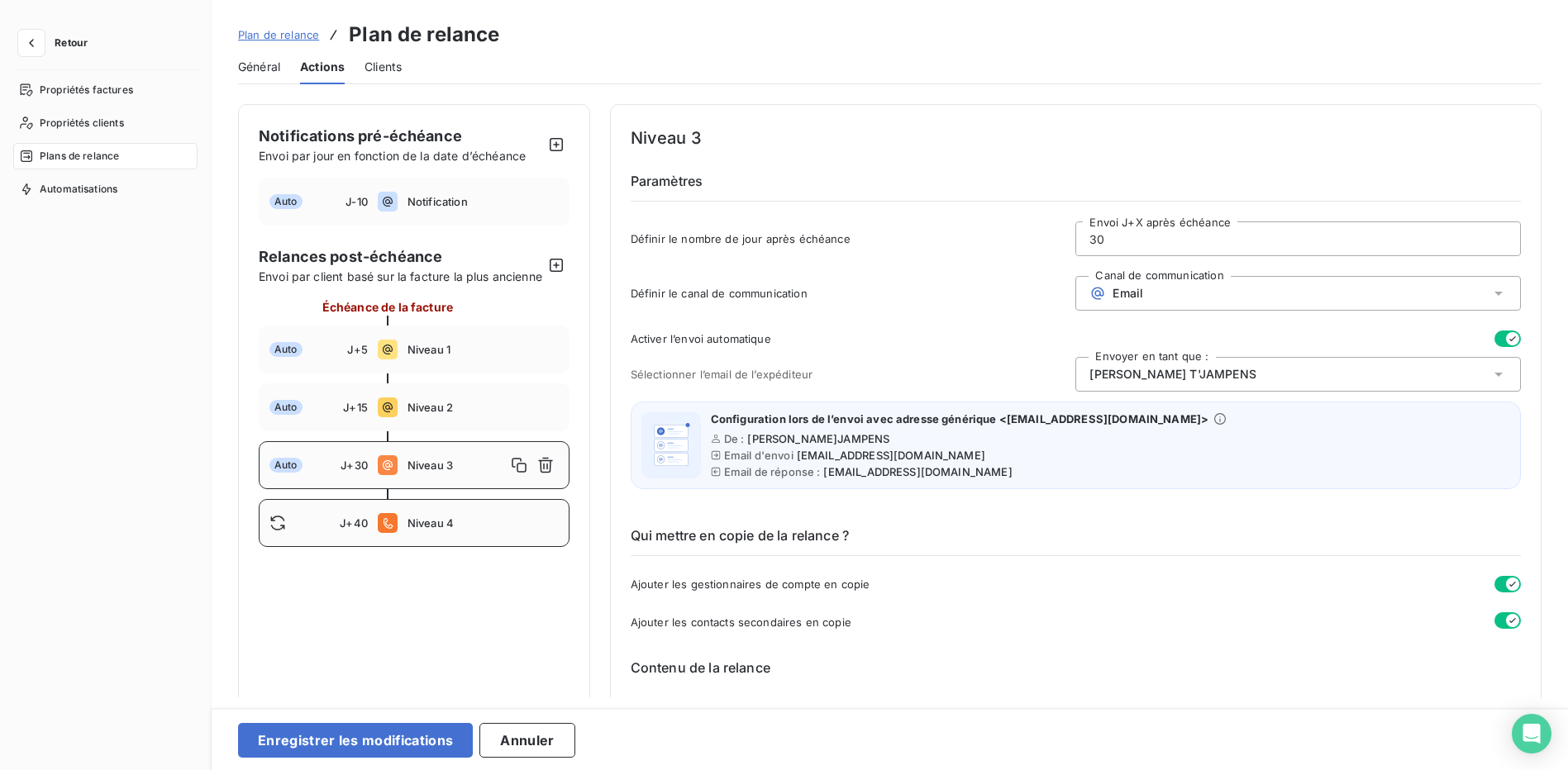
click at [483, 530] on span "Niveau 4" at bounding box center [483, 523] width 151 height 13
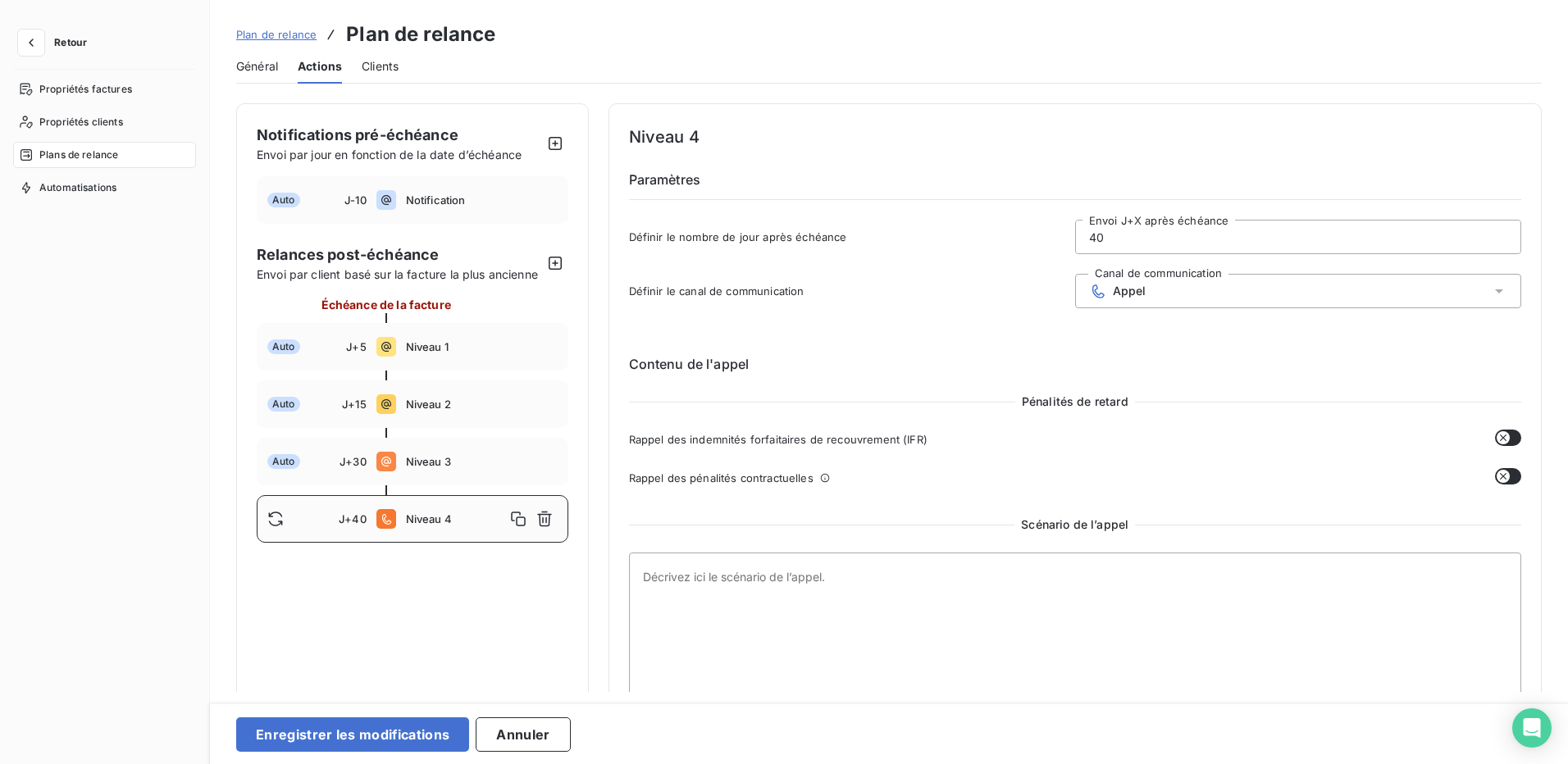
click at [1157, 291] on div "Appel" at bounding box center [1298, 290] width 446 height 35
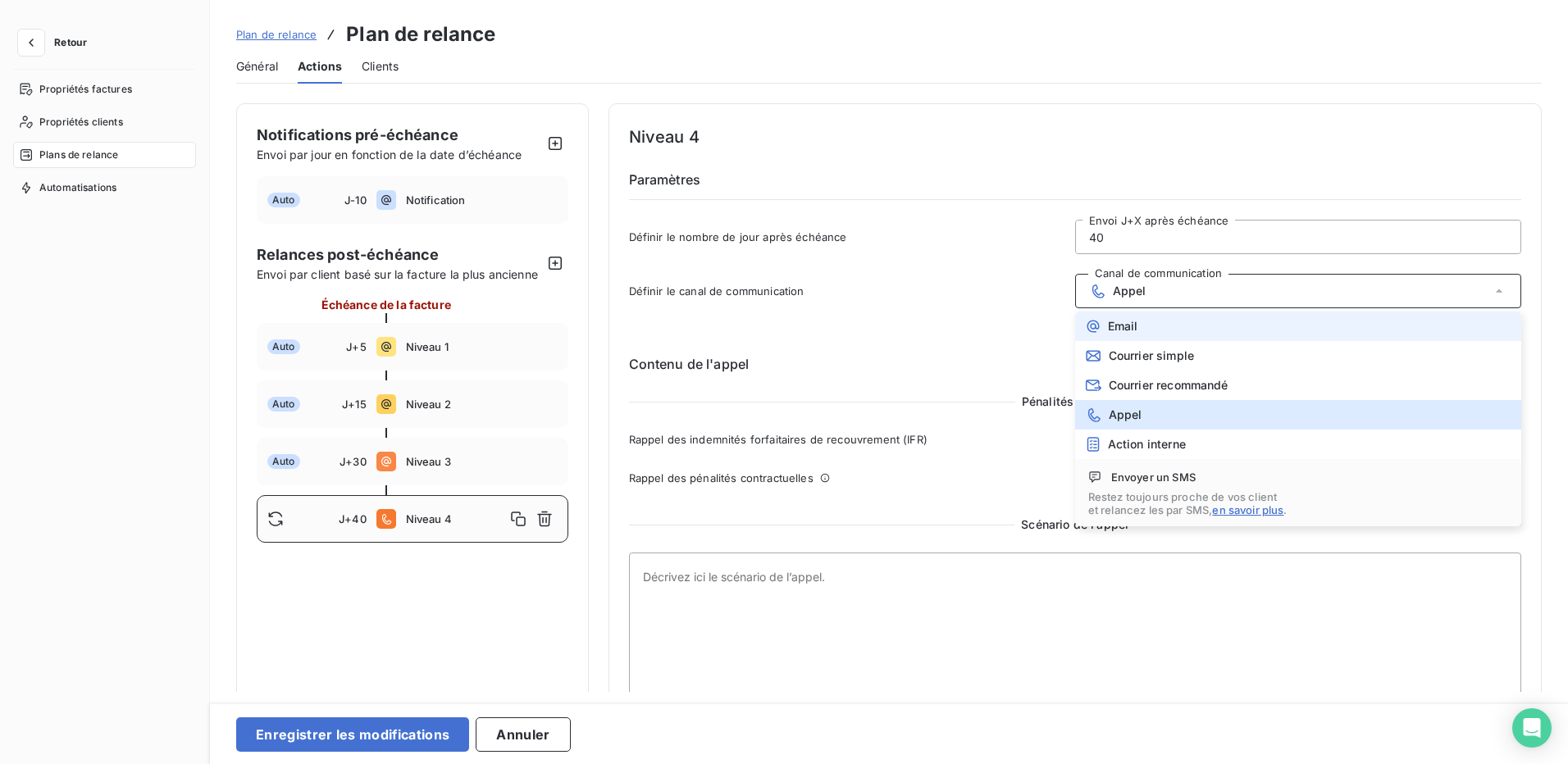
click at [1147, 325] on li "Email" at bounding box center [1298, 326] width 446 height 29
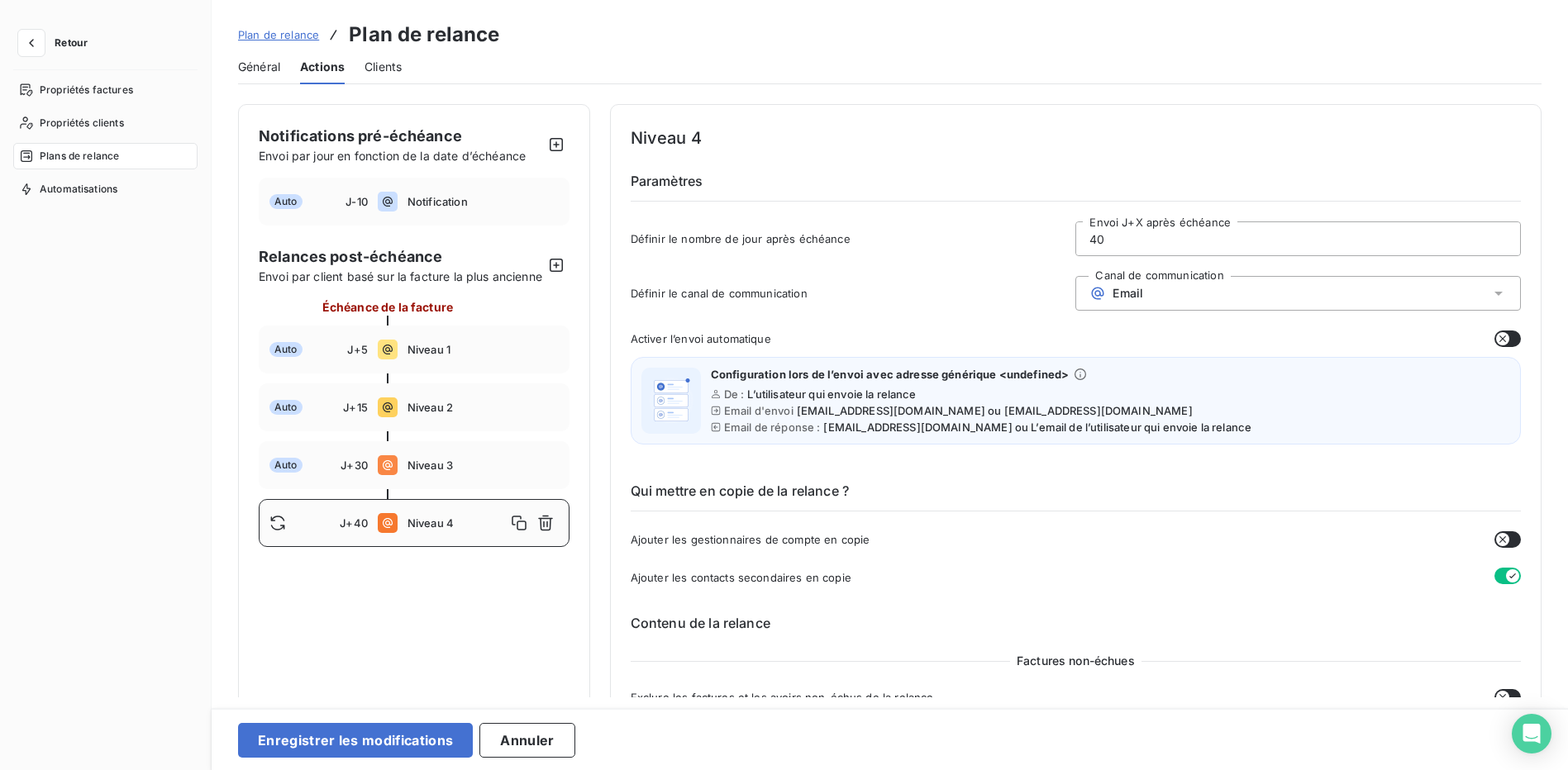
click at [1496, 541] on icon "button" at bounding box center [1503, 540] width 13 height 13
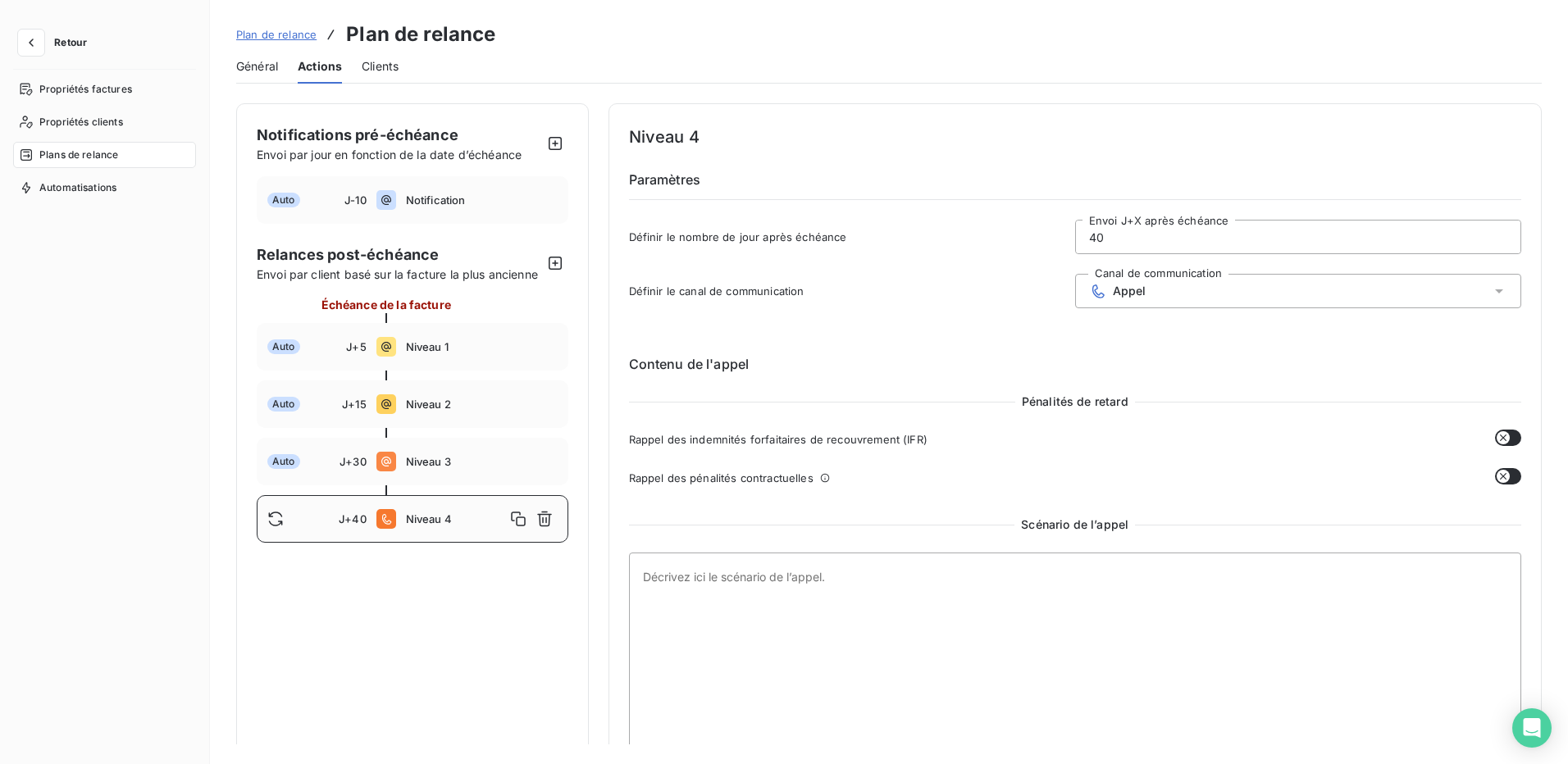
click at [1219, 292] on div "Appel" at bounding box center [1298, 290] width 446 height 35
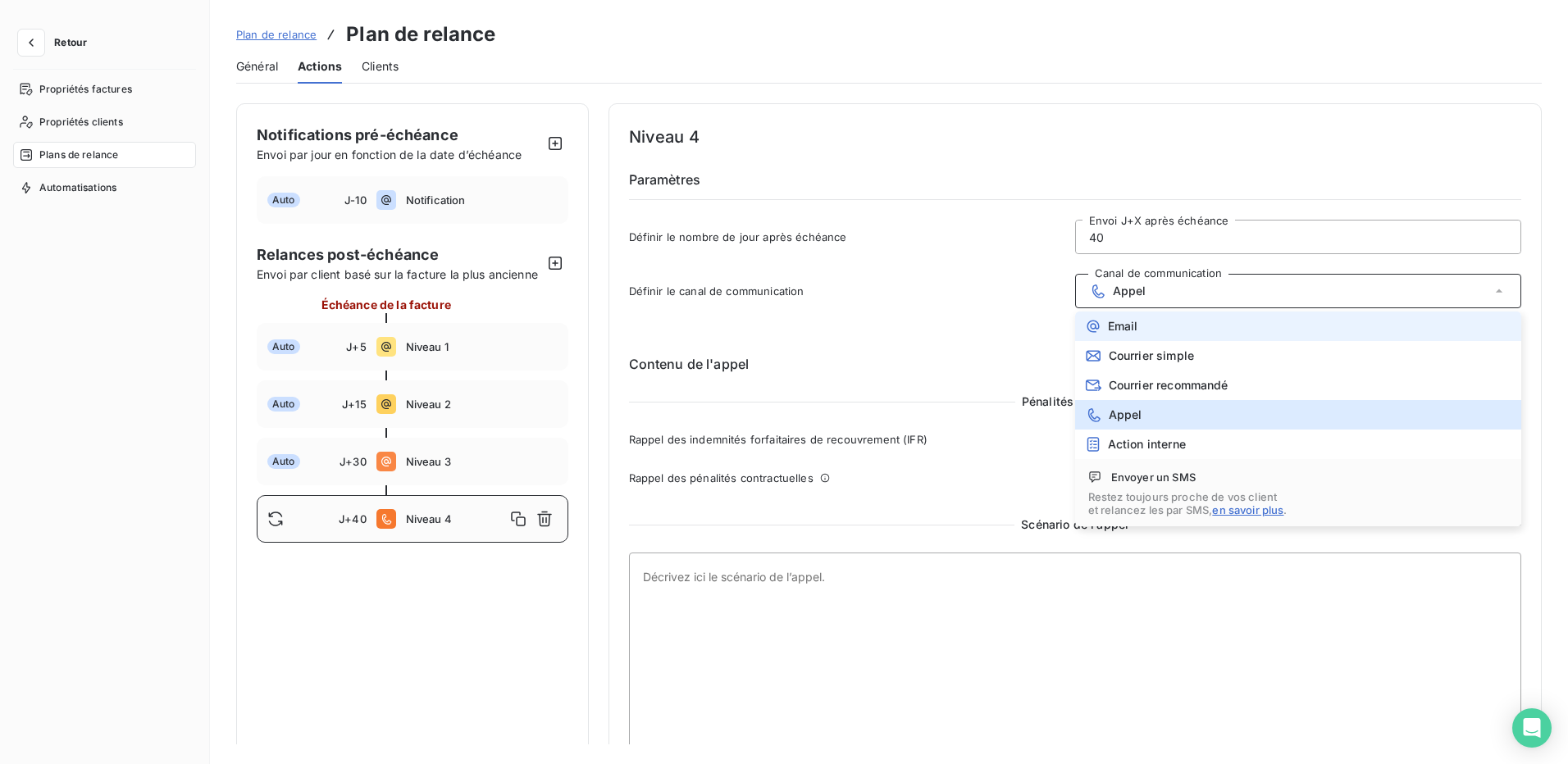
click at [1163, 319] on li "Email" at bounding box center [1298, 326] width 446 height 29
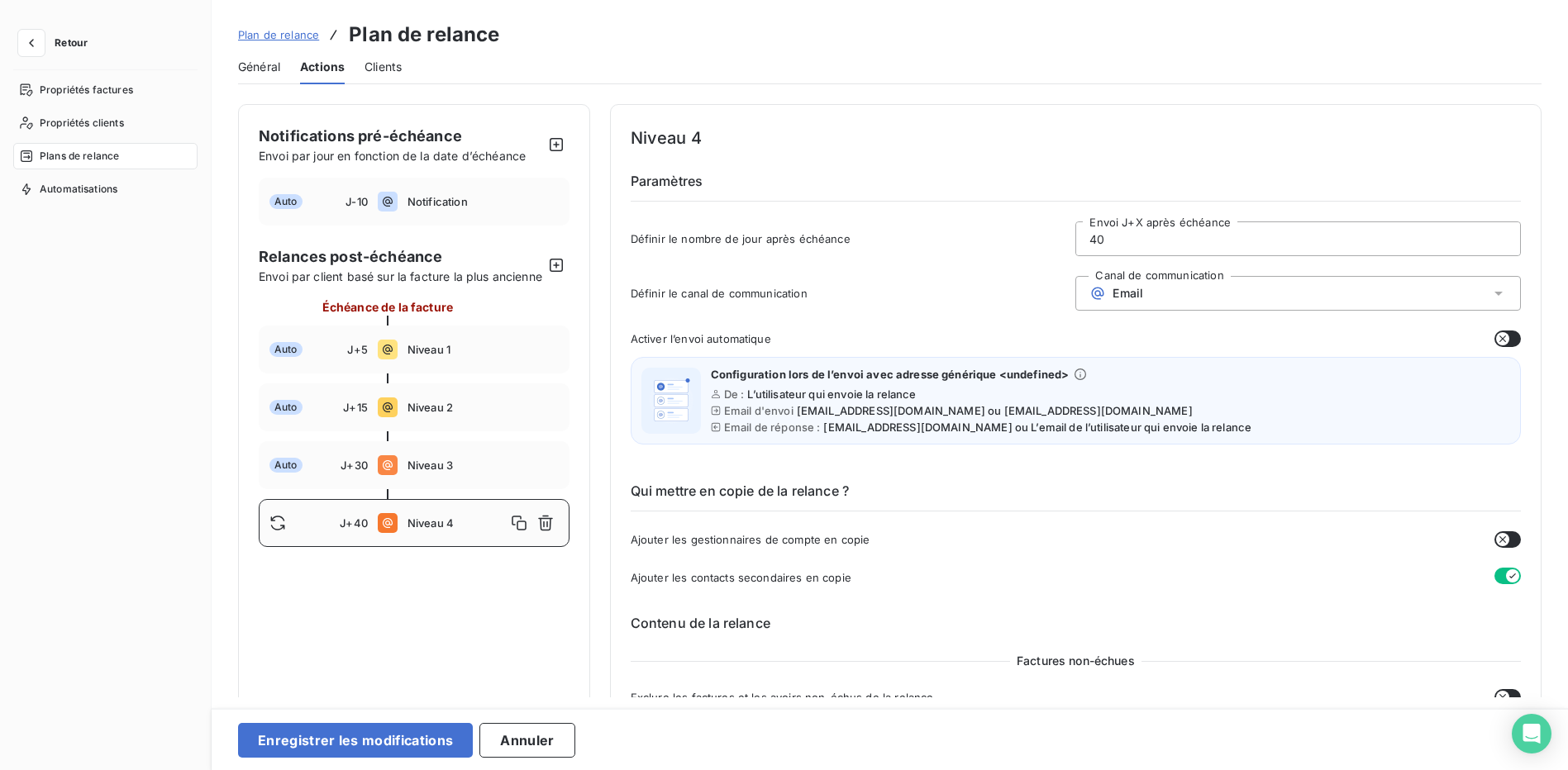
click at [1497, 543] on icon "button" at bounding box center [1503, 540] width 13 height 13
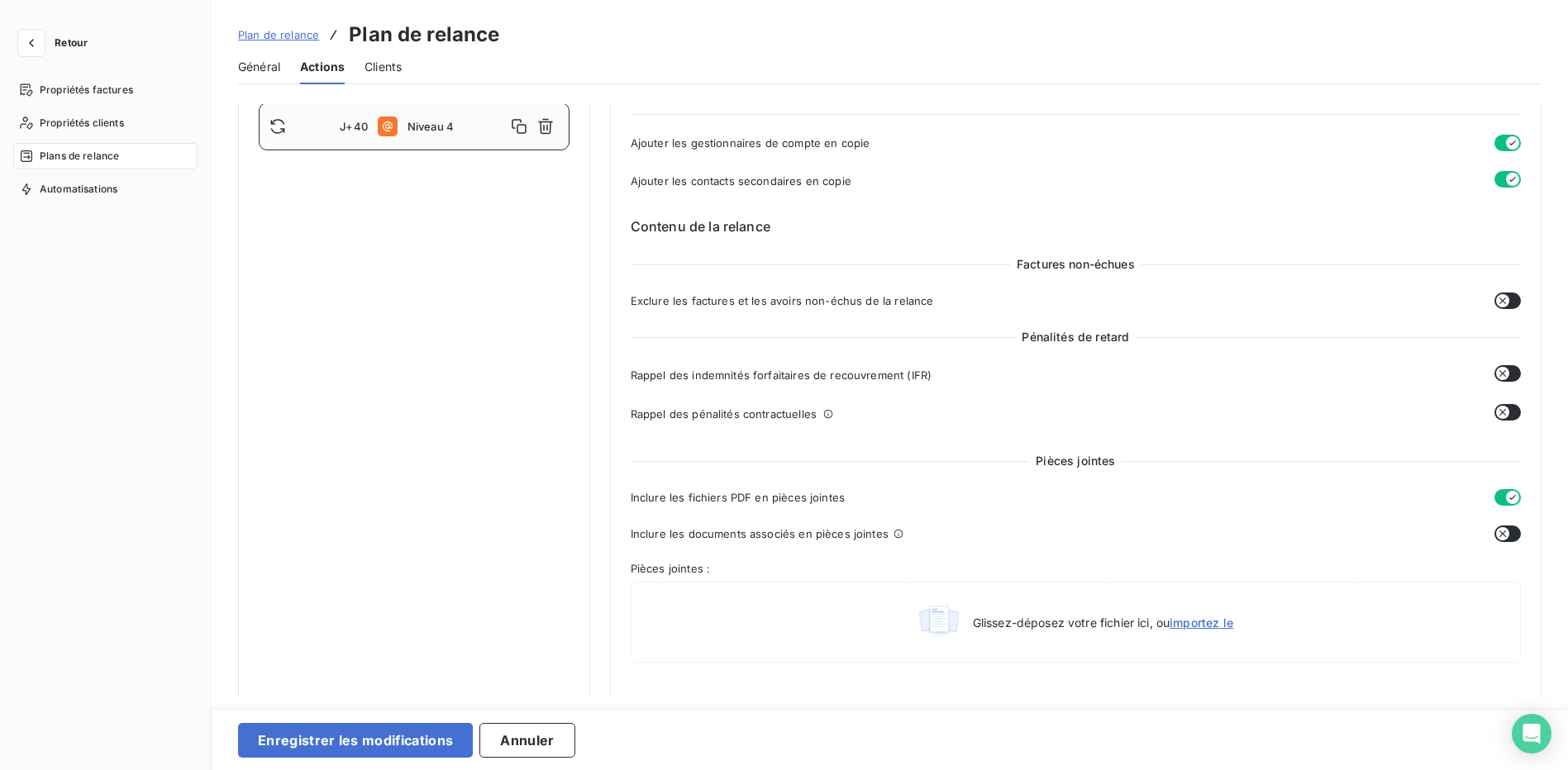
scroll to position [166, 0]
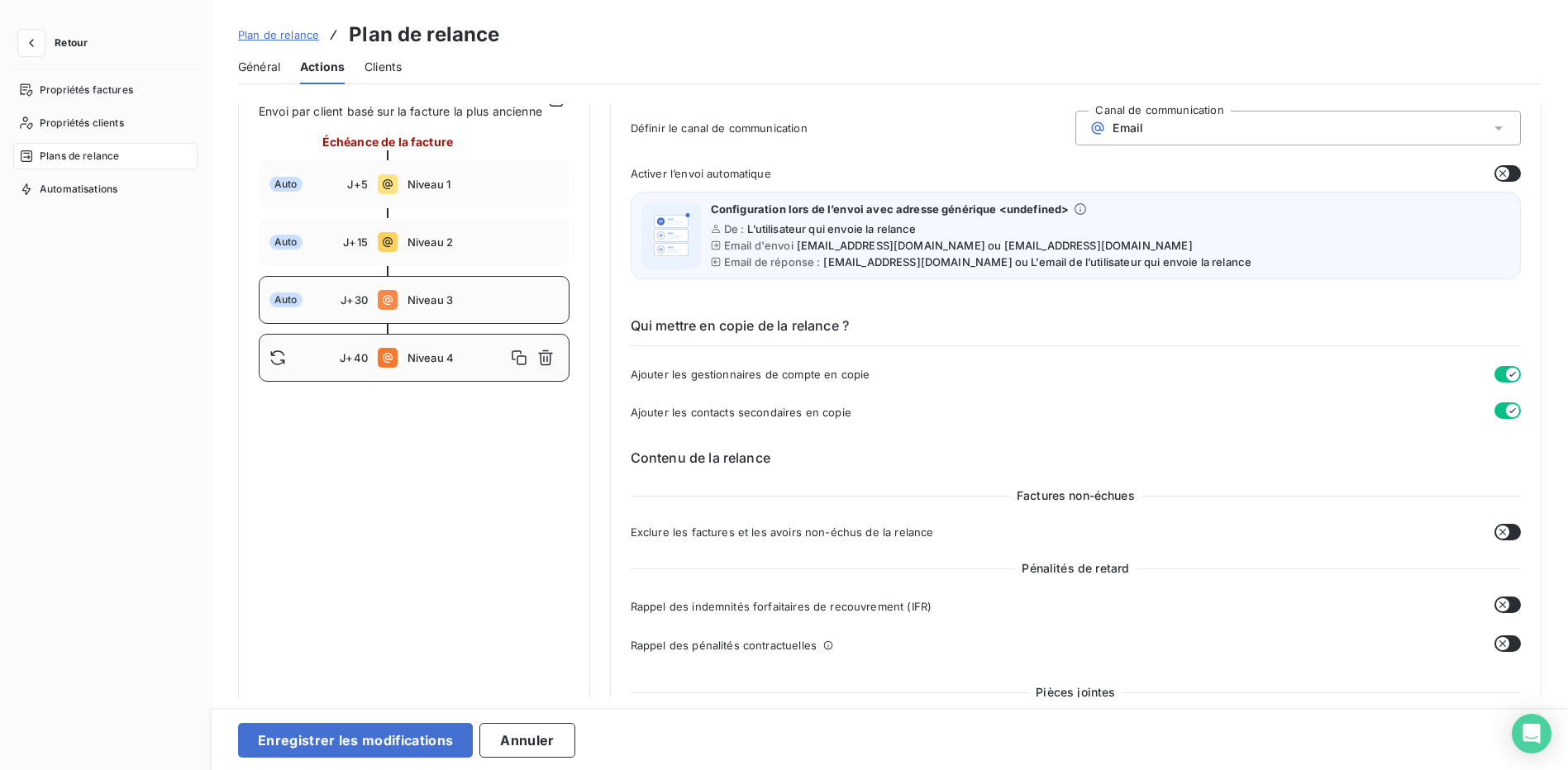
click at [481, 307] on span "Niveau 3" at bounding box center [483, 300] width 151 height 13
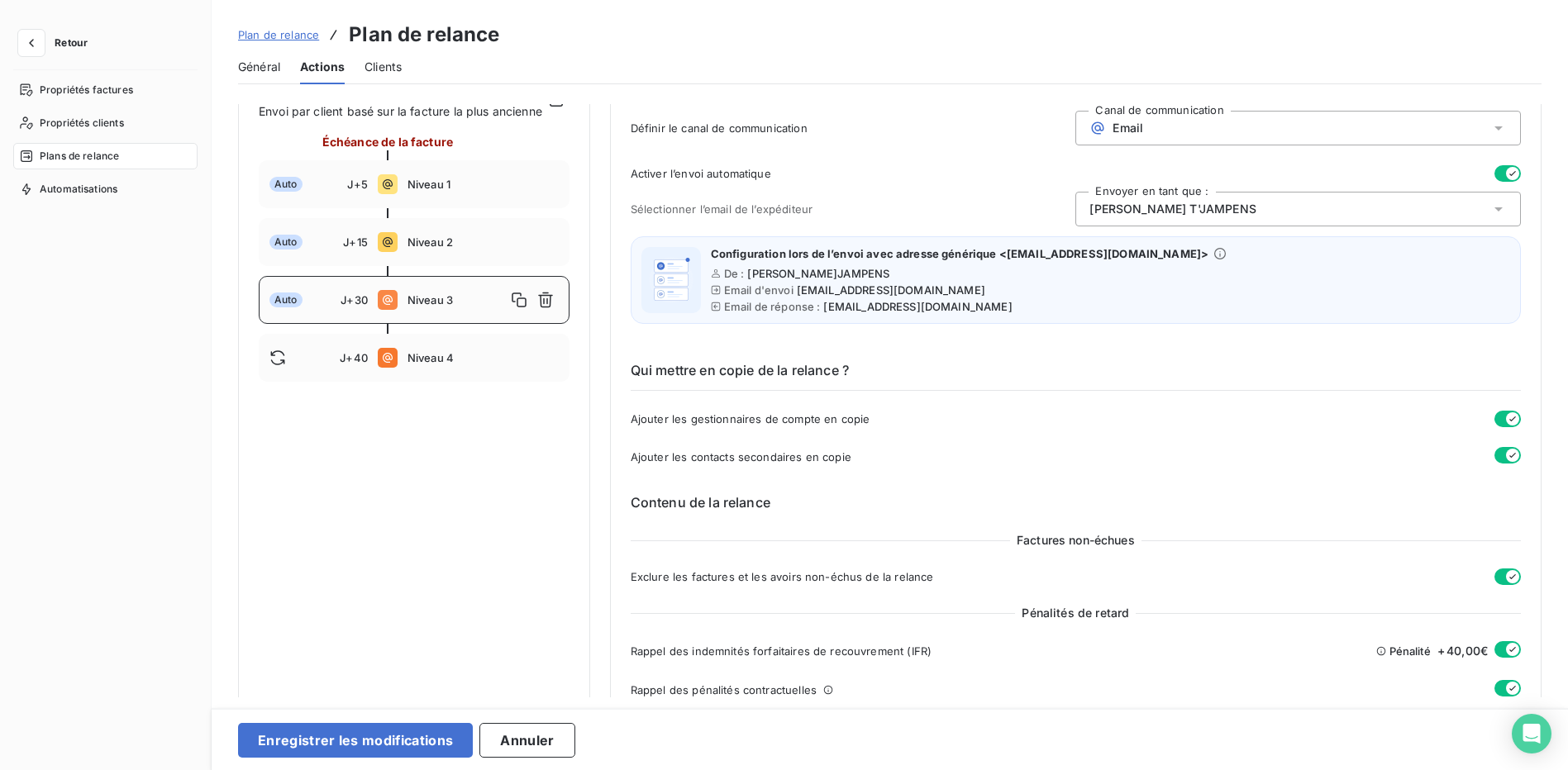
click at [1233, 205] on div "Robin T'JAMPENS" at bounding box center [1298, 209] width 446 height 35
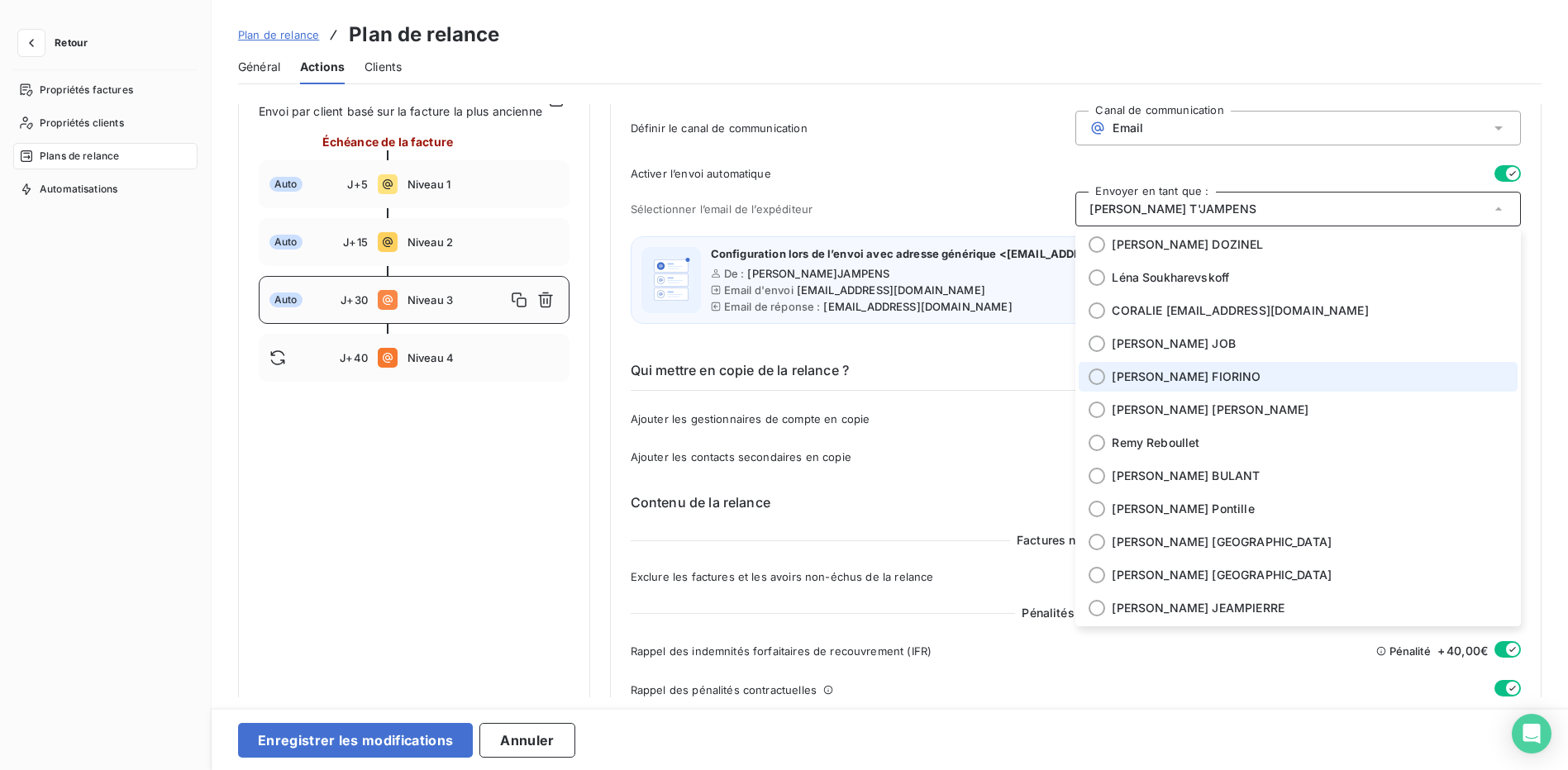
click at [1107, 376] on li "Béatrice FIORINO" at bounding box center [1298, 376] width 439 height 30
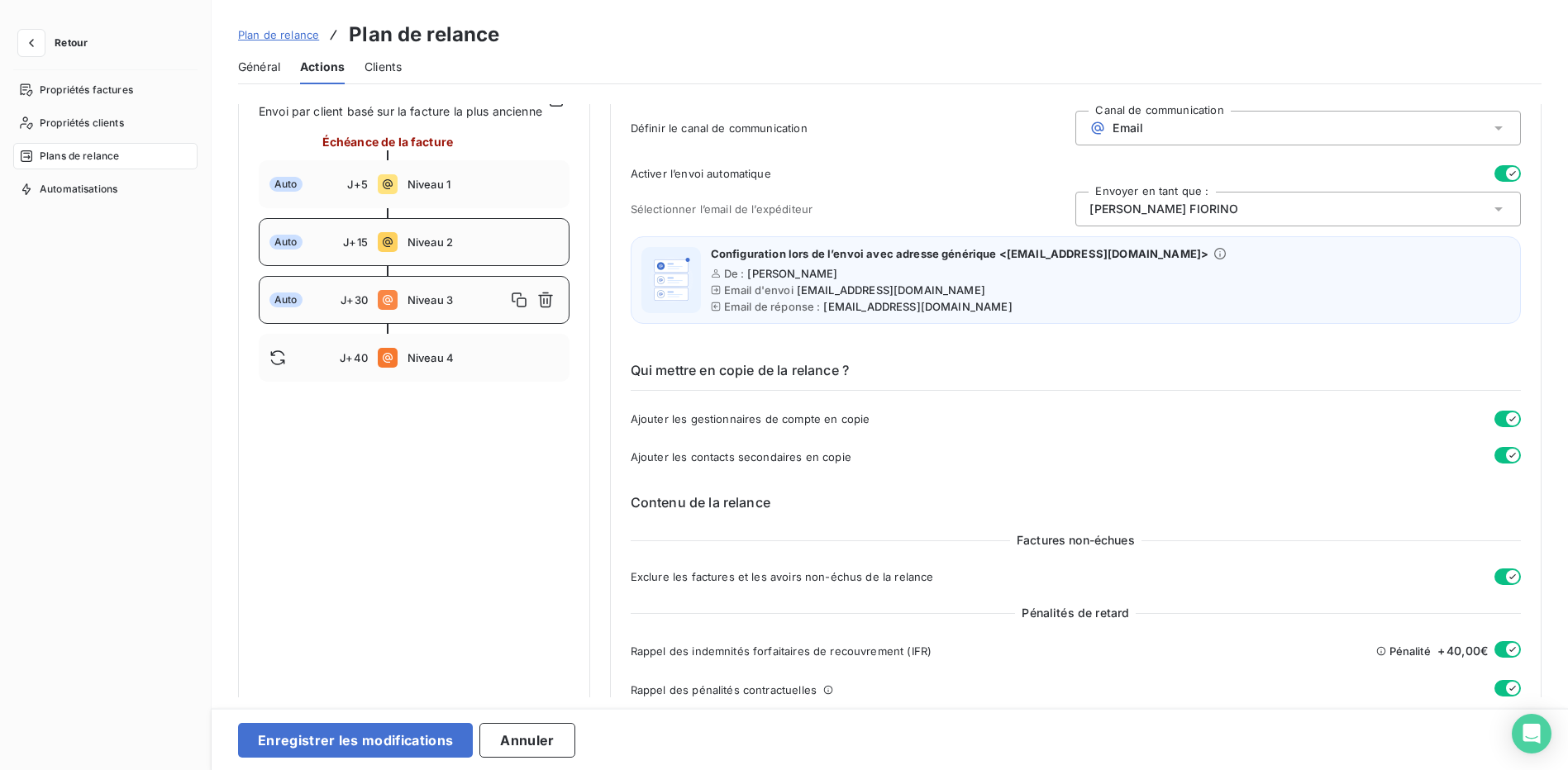
click at [476, 248] on div "Auto J+15 Niveau 2" at bounding box center [414, 243] width 311 height 48
click at [504, 191] on span "Niveau 1" at bounding box center [483, 184] width 151 height 13
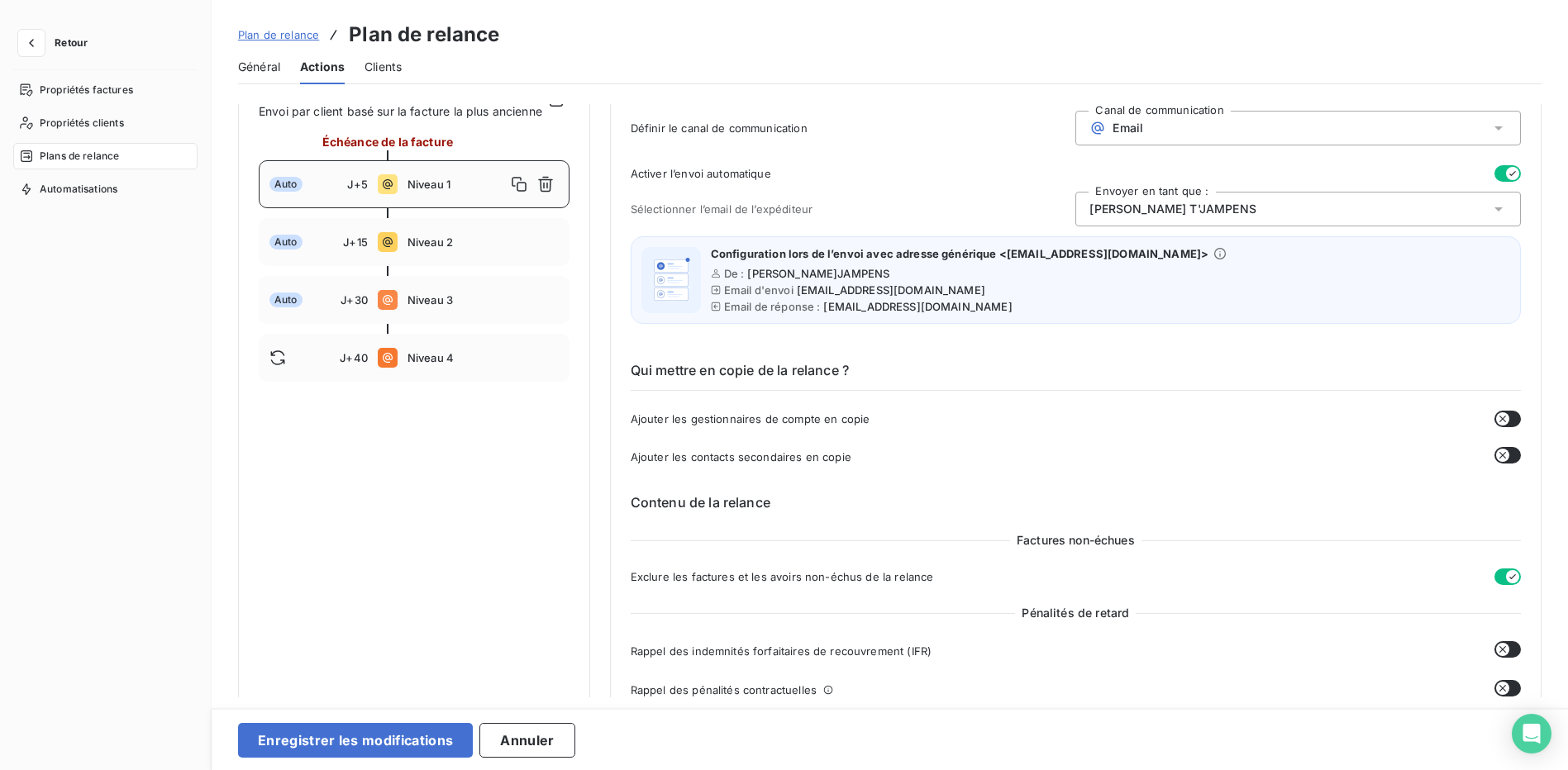
click at [1178, 218] on div "Robin T'JAMPENS" at bounding box center [1298, 209] width 446 height 35
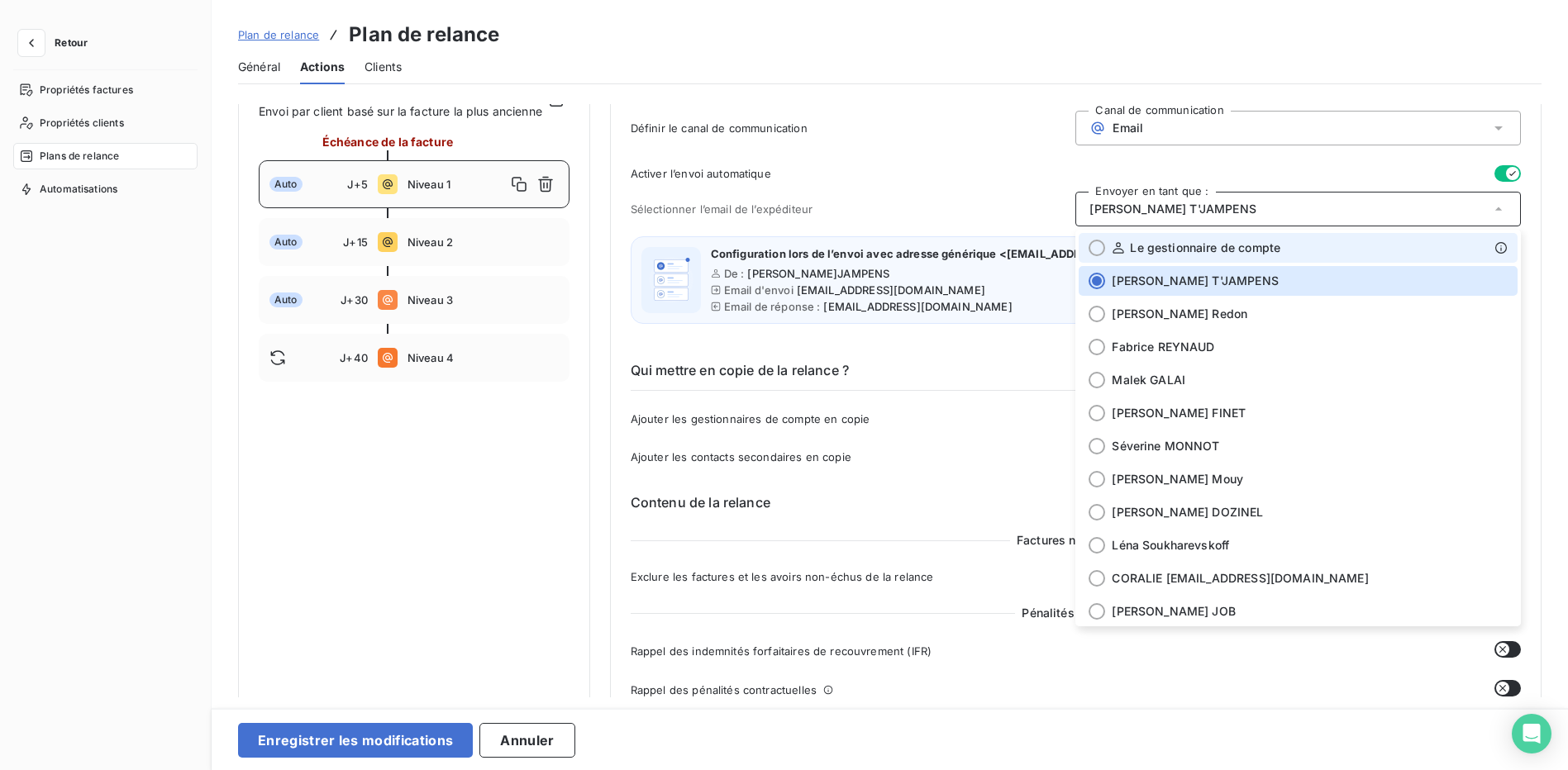
click at [1153, 245] on span "Le gestionnaire de compte" at bounding box center [1205, 248] width 150 height 16
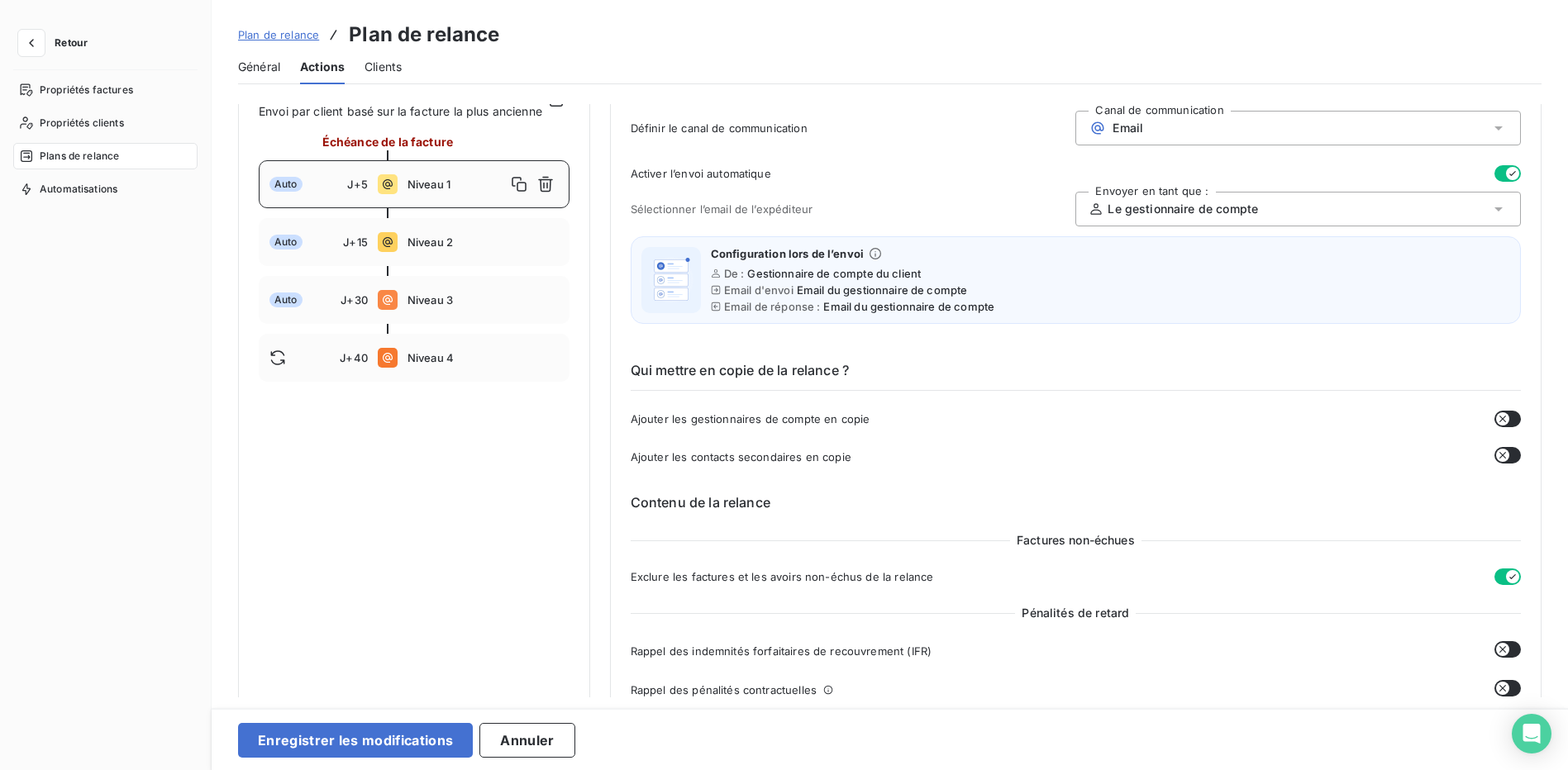
click at [1143, 217] on span "Le gestionnaire de compte" at bounding box center [1183, 209] width 150 height 16
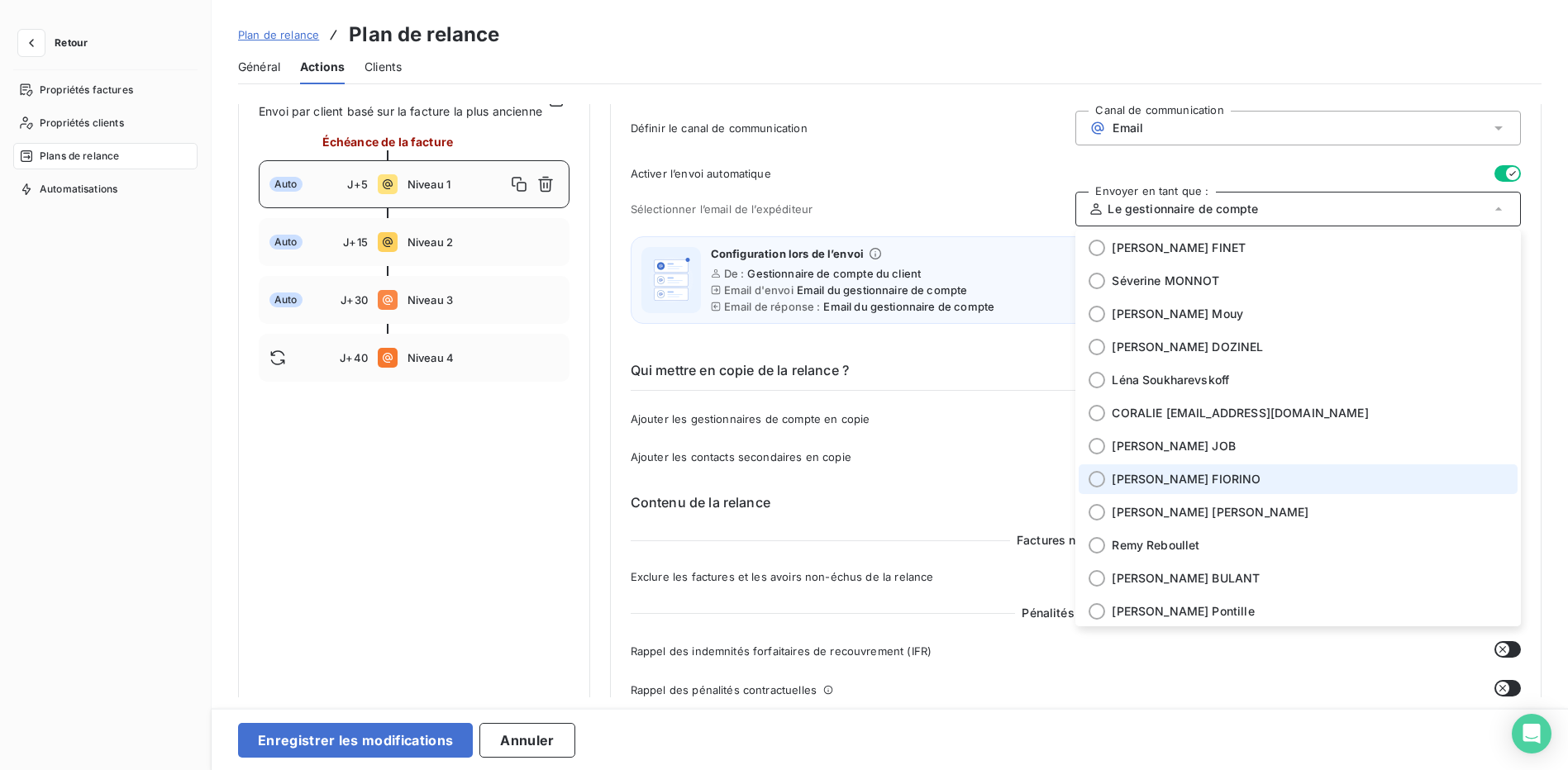
click at [1128, 480] on span "Béatrice FIORINO" at bounding box center [1187, 479] width 149 height 16
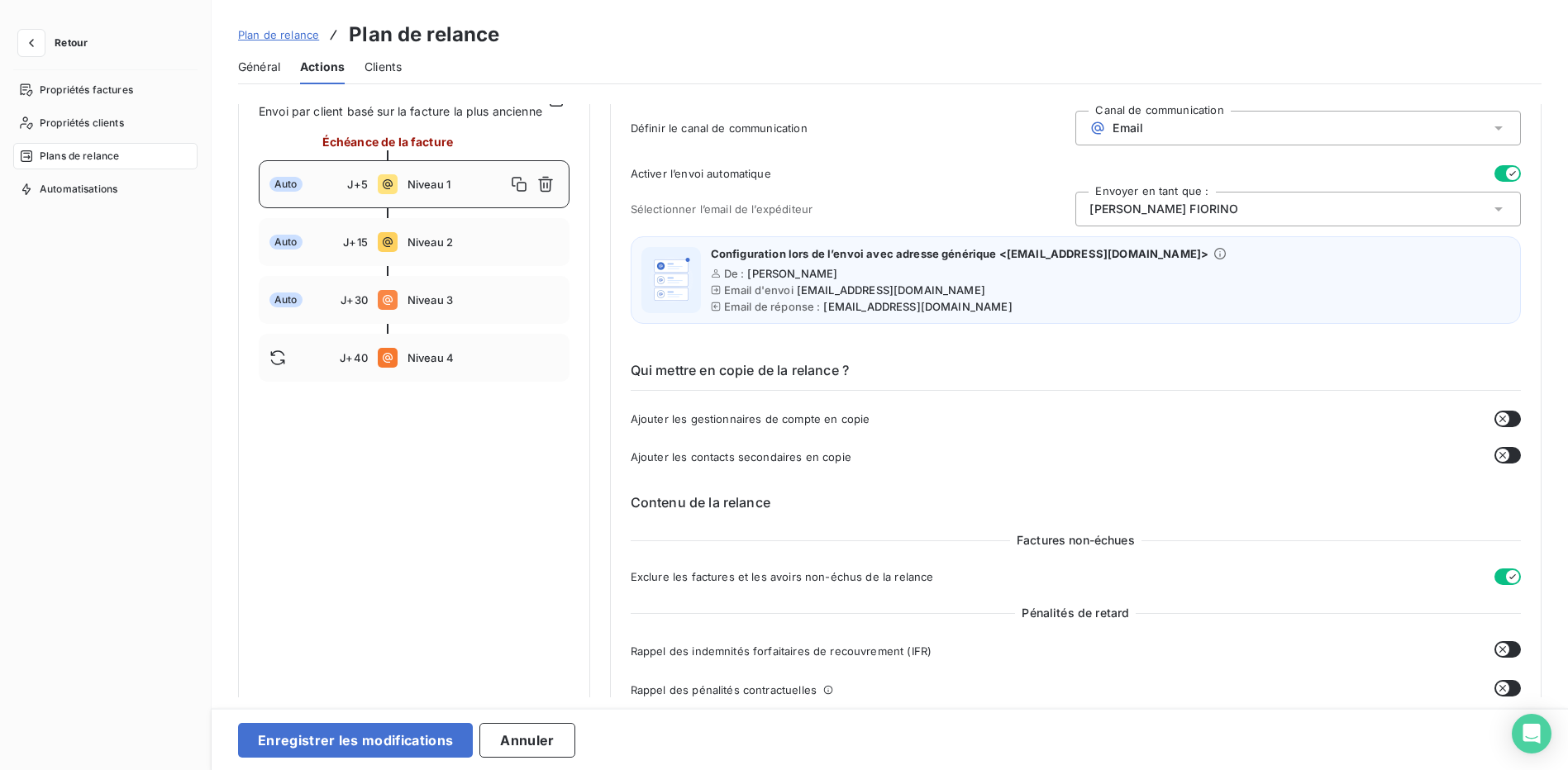
click at [1209, 207] on div "Béatrice FIORINO" at bounding box center [1298, 209] width 446 height 35
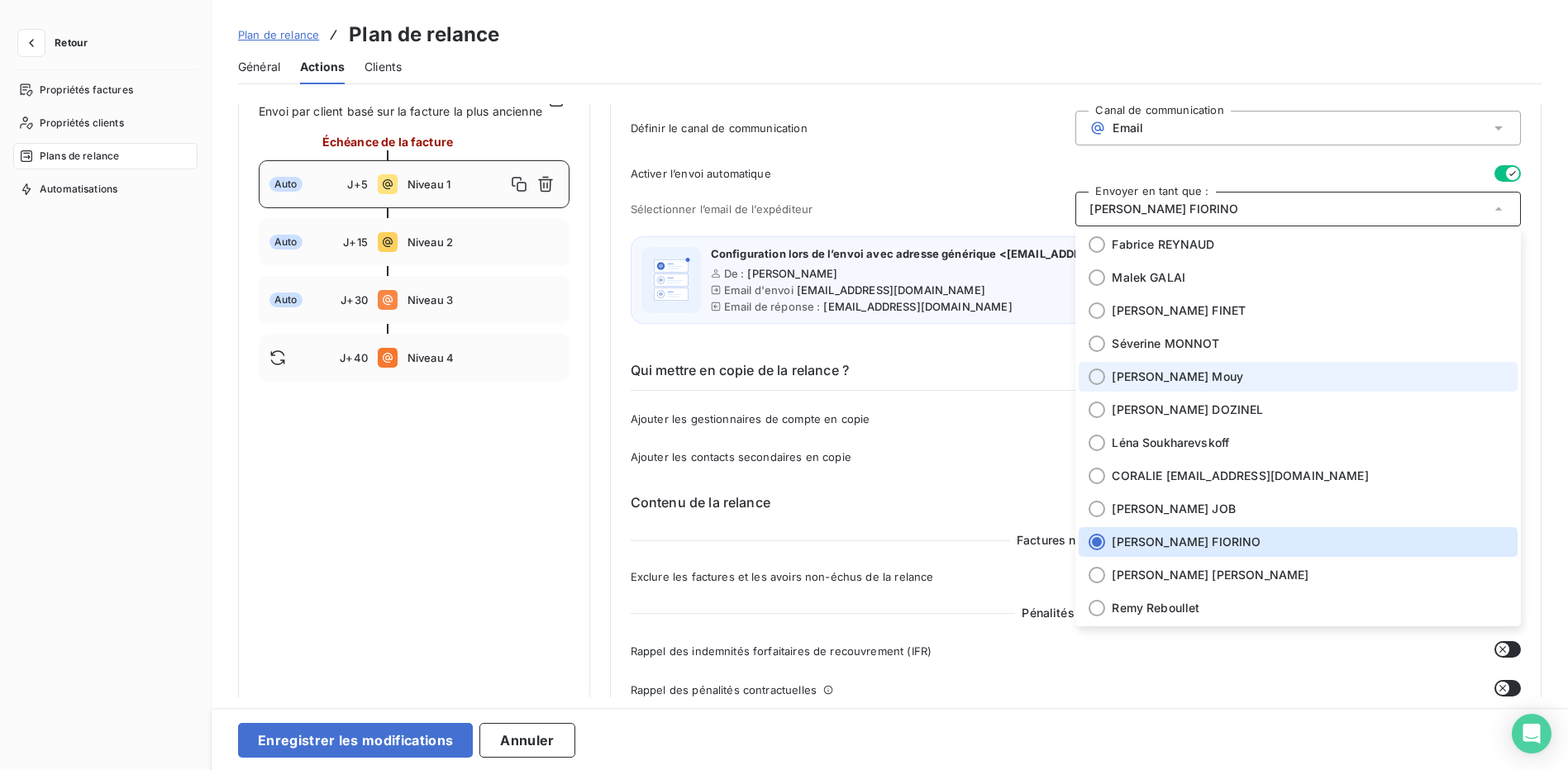
scroll to position [20, 0]
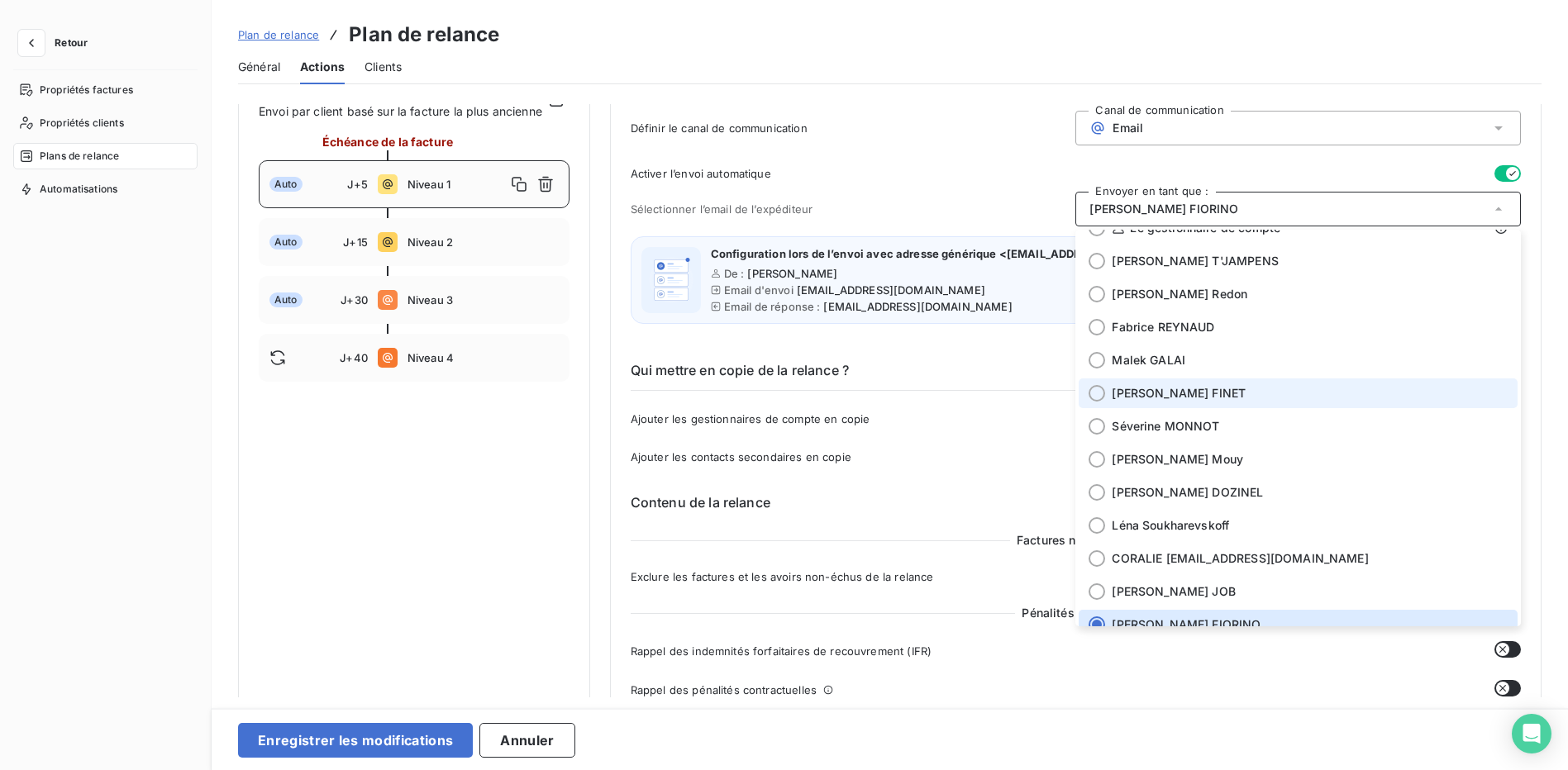
click at [1144, 397] on span "Elodie FINET" at bounding box center [1179, 393] width 134 height 16
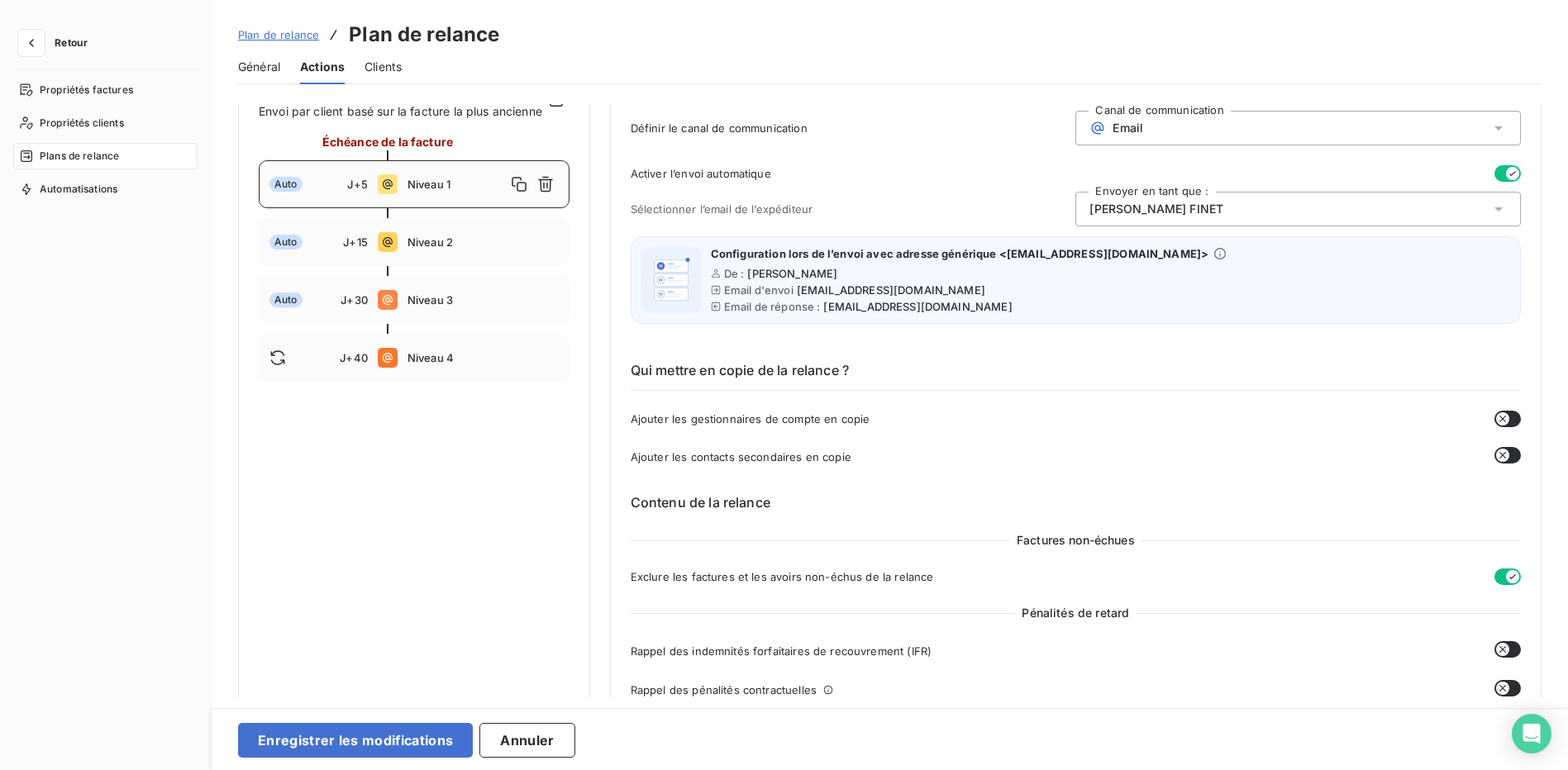
click at [1163, 210] on div "Elodie FINET" at bounding box center [1298, 209] width 446 height 35
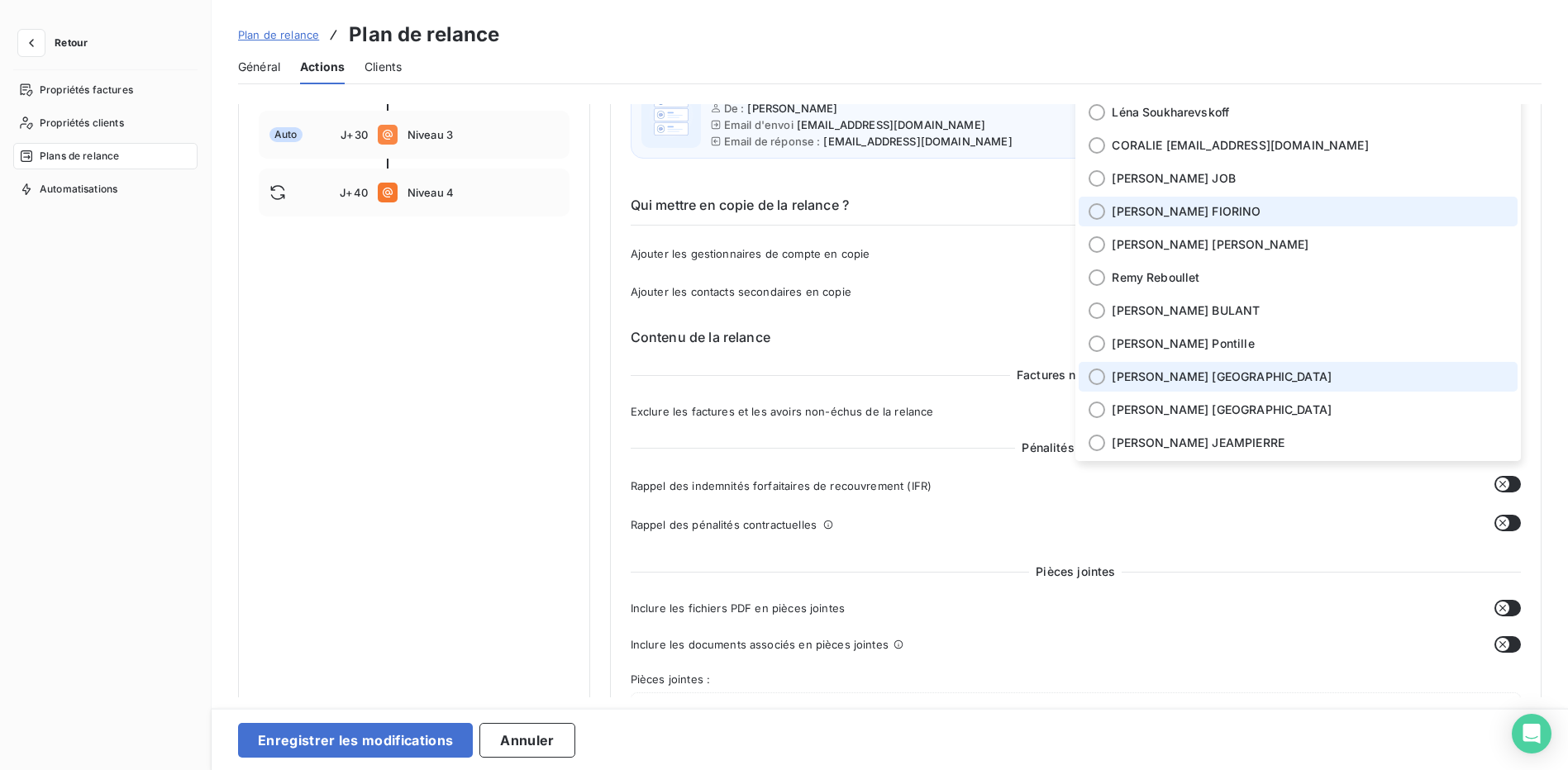
scroll to position [0, 0]
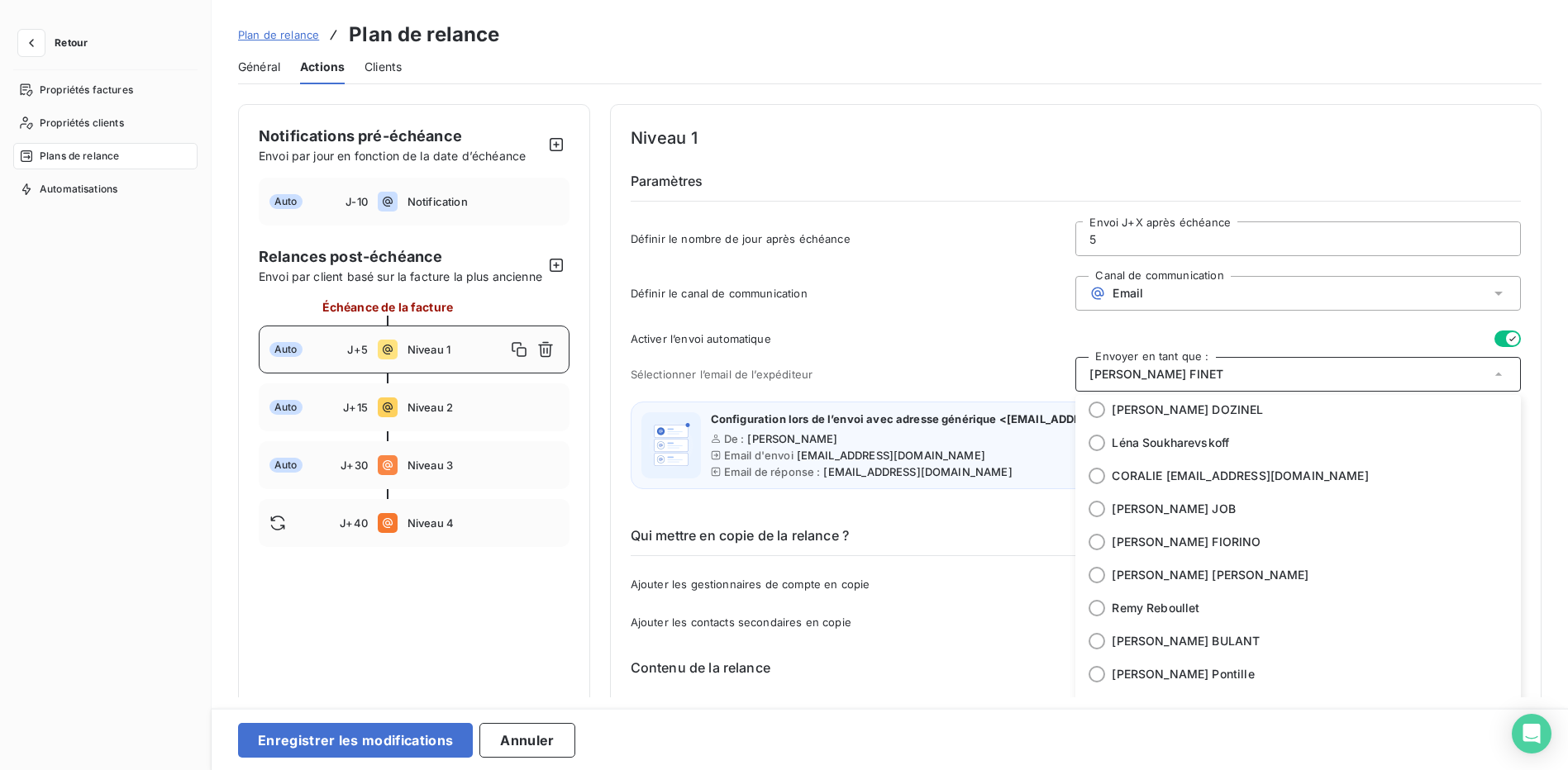
click at [890, 309] on div "Définir le canal de communication Canal de communication Email" at bounding box center [1075, 298] width 890 height 45
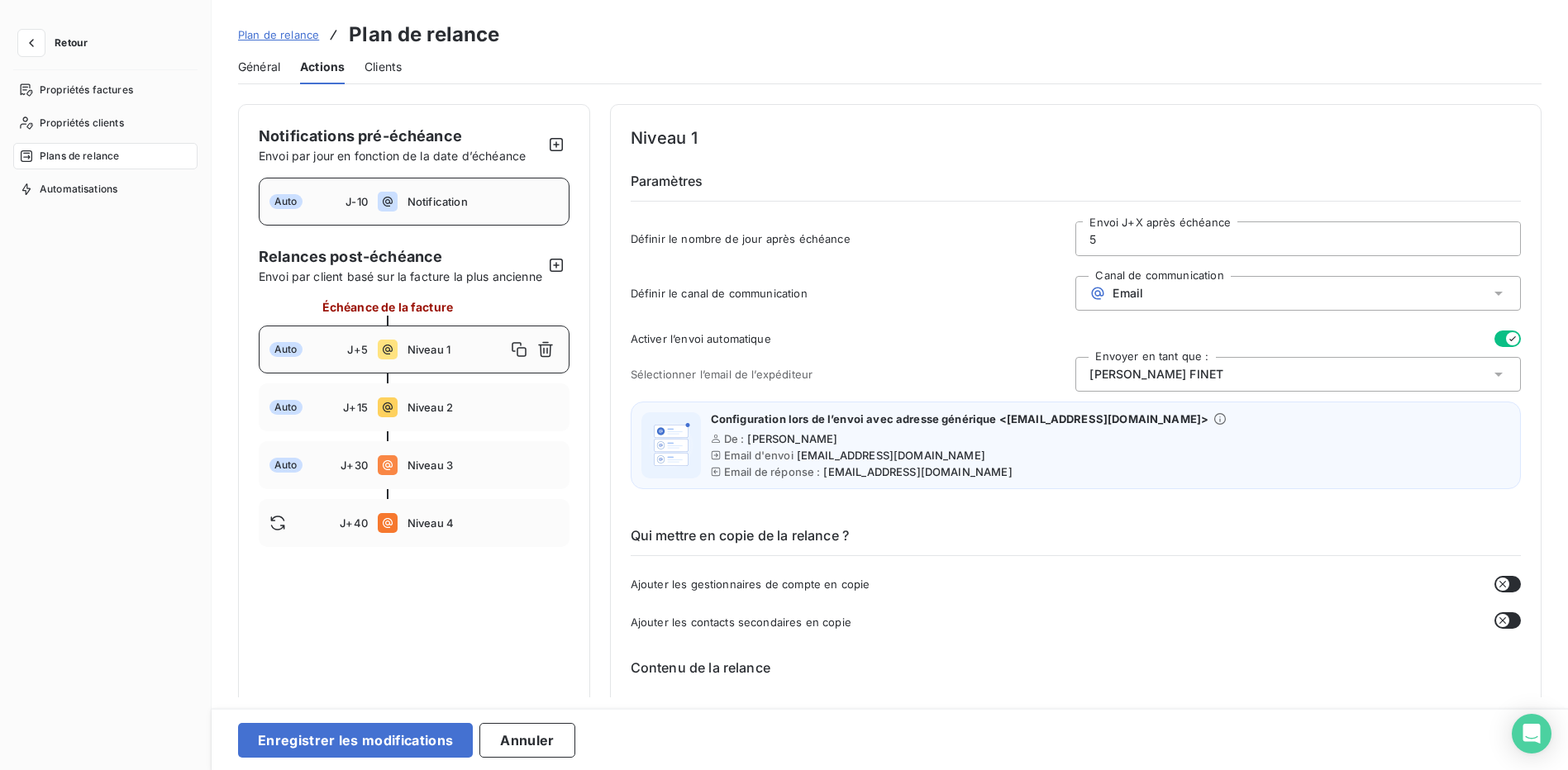
click at [522, 203] on span "Notification" at bounding box center [483, 201] width 151 height 13
type input "-10"
click at [1299, 366] on div "Robin T'JAMPENS" at bounding box center [1298, 374] width 446 height 35
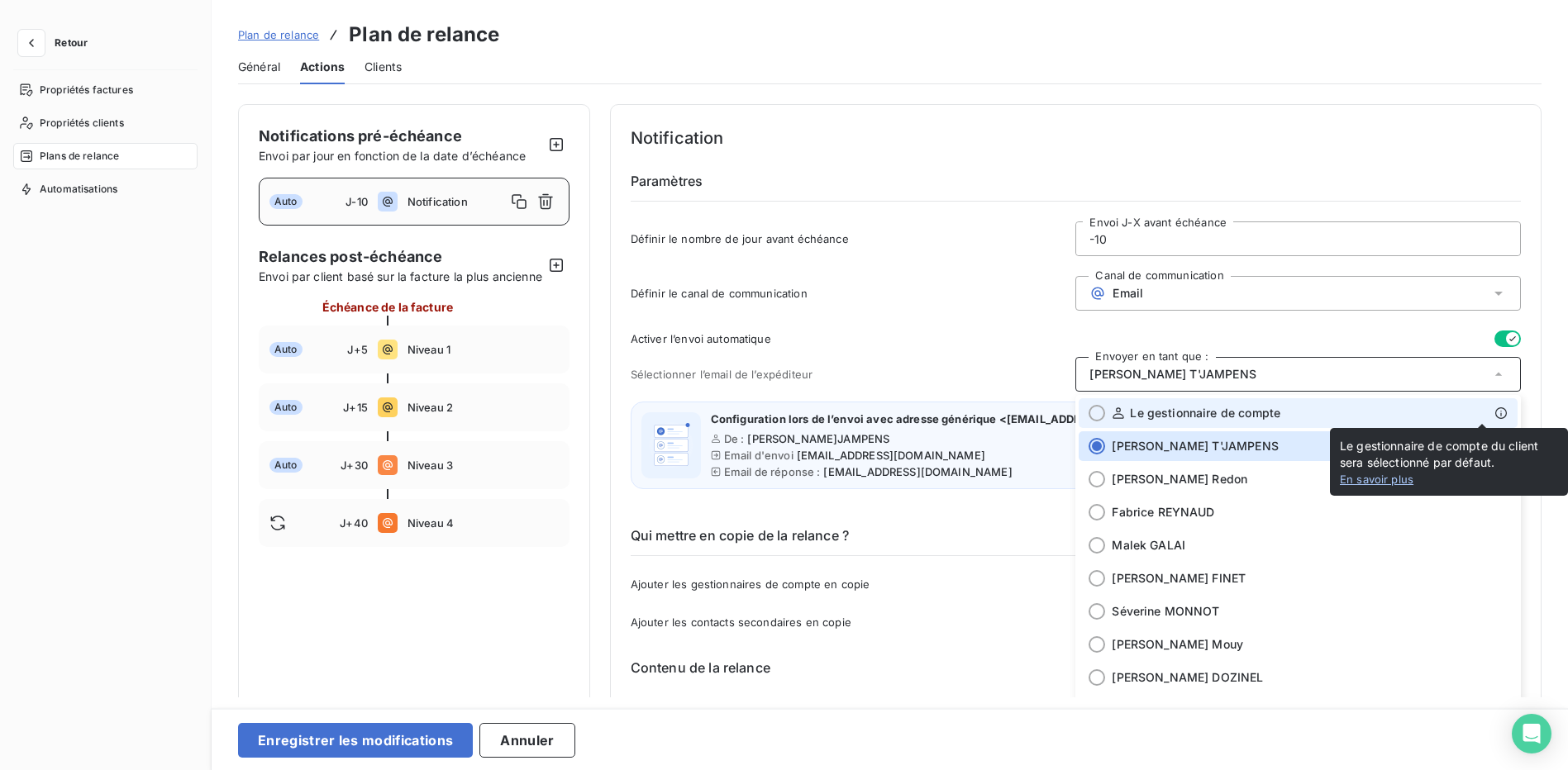
click at [1495, 415] on icon at bounding box center [1501, 413] width 13 height 13
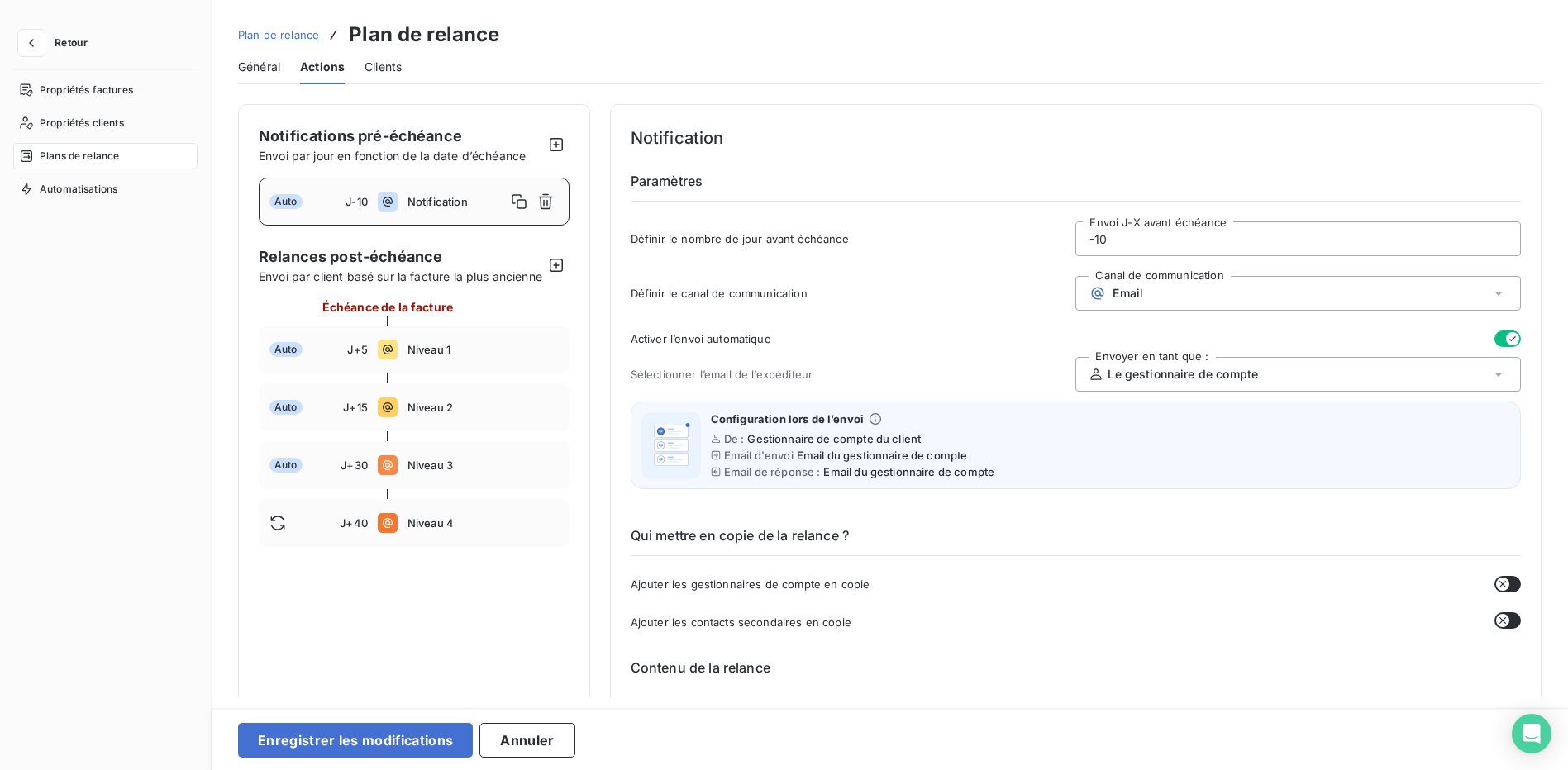
click at [1176, 374] on span "Le gestionnaire de compte" at bounding box center [1183, 374] width 150 height 16
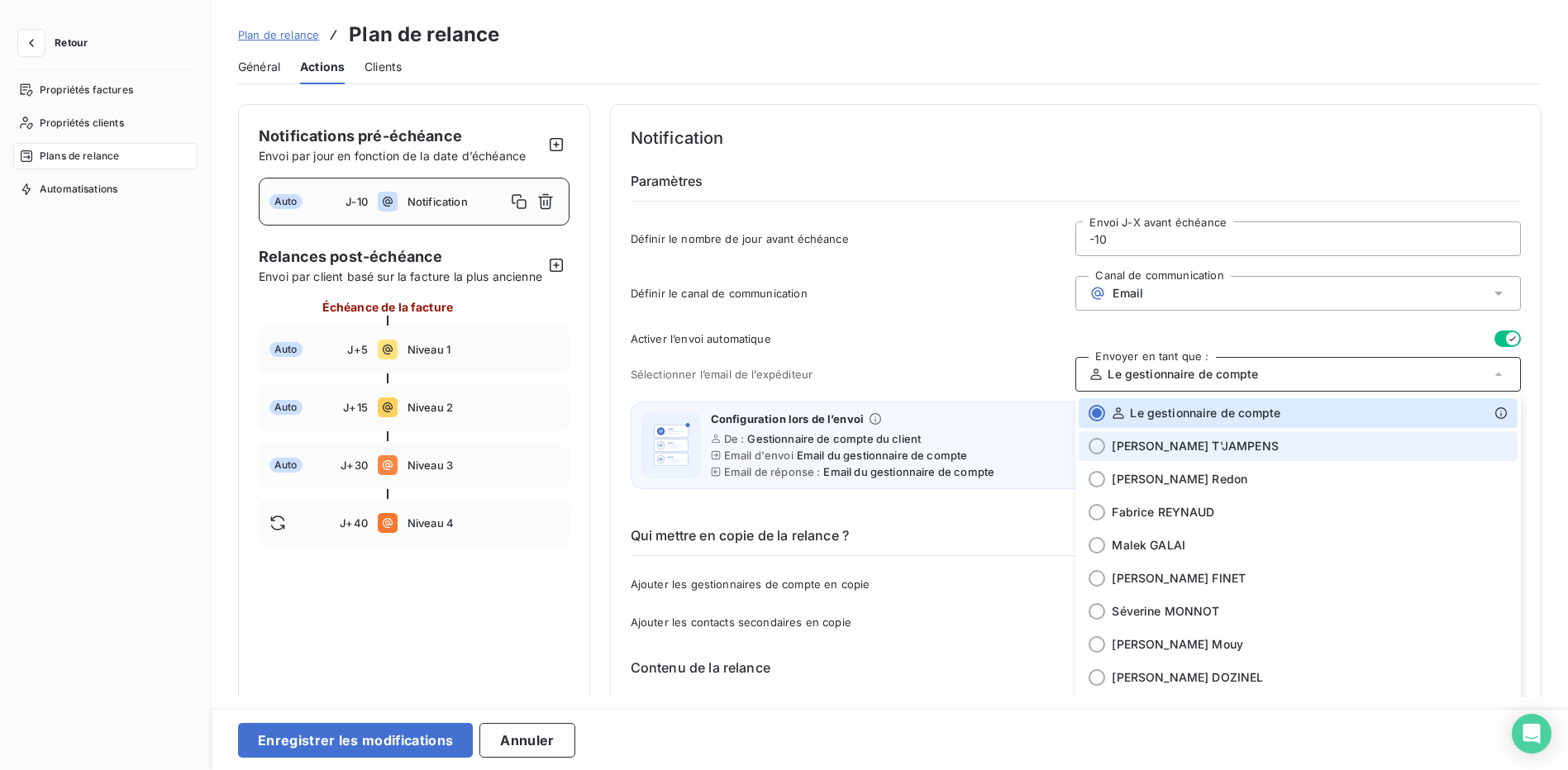
click at [1159, 447] on span "Robin T'JAMPENS" at bounding box center [1195, 446] width 167 height 16
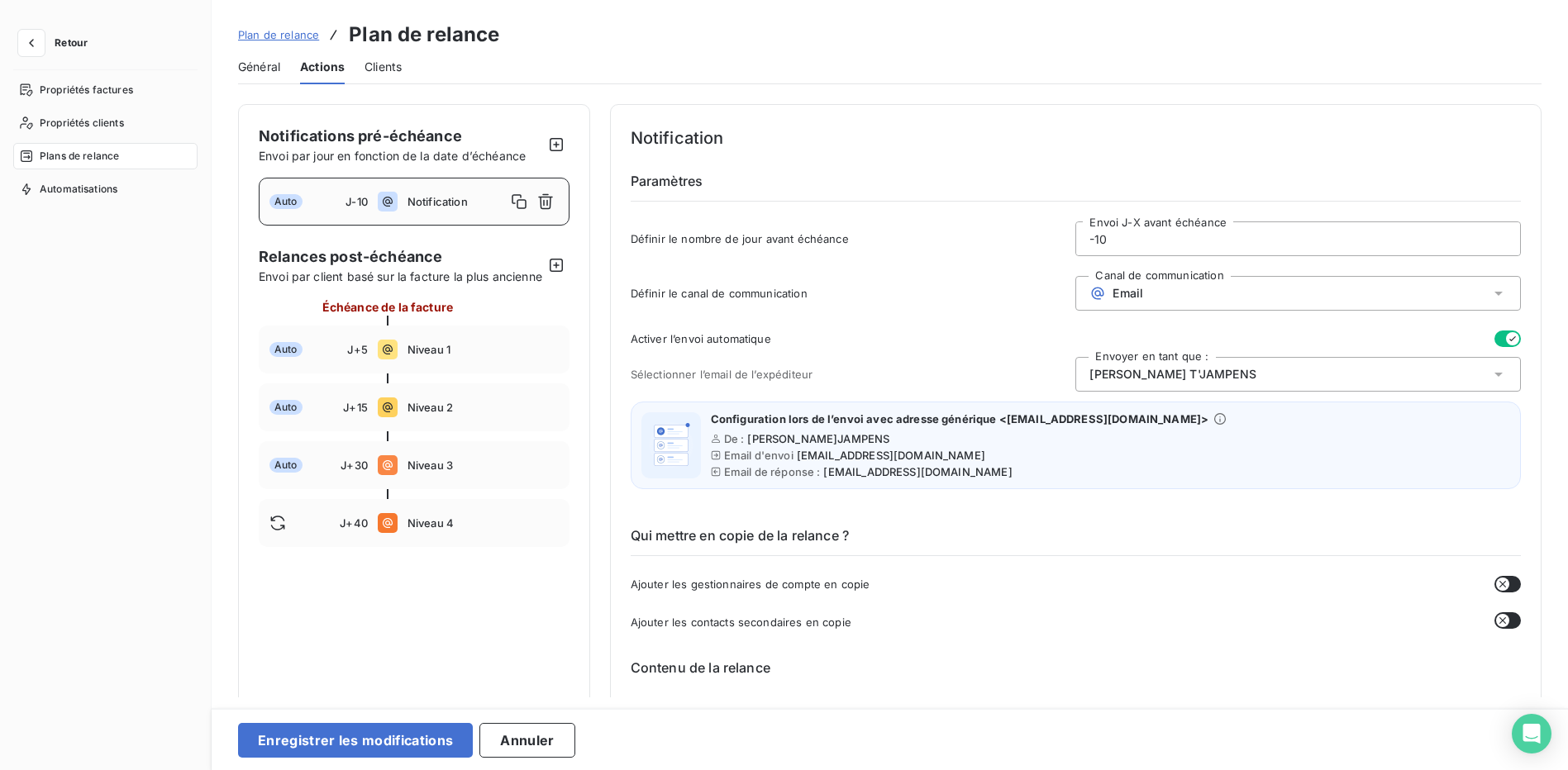
click at [1191, 379] on div "Robin T'JAMPENS" at bounding box center [1298, 374] width 446 height 35
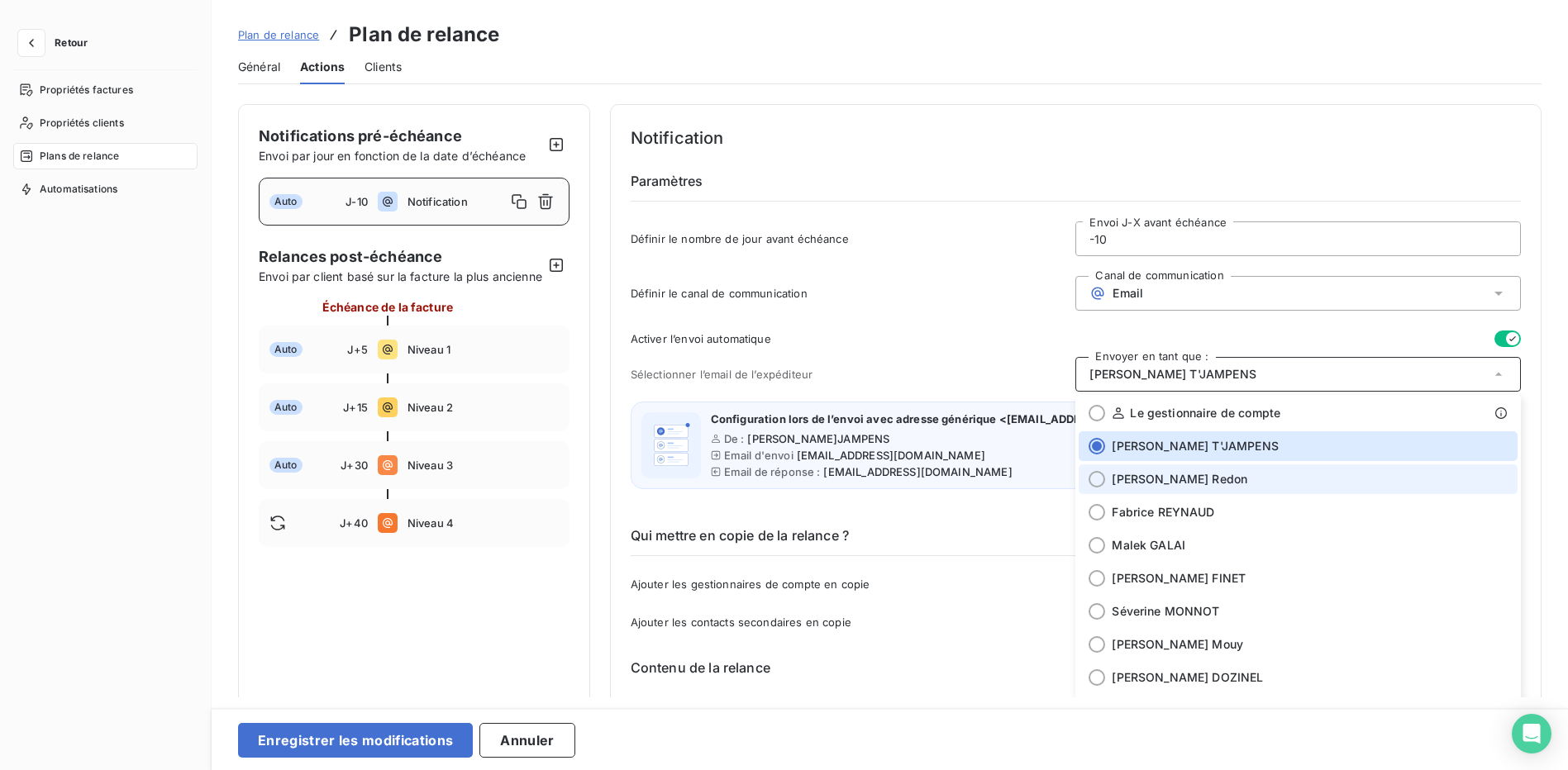
click at [1154, 480] on span "Sarah-Lou Redon" at bounding box center [1179, 479] width 135 height 16
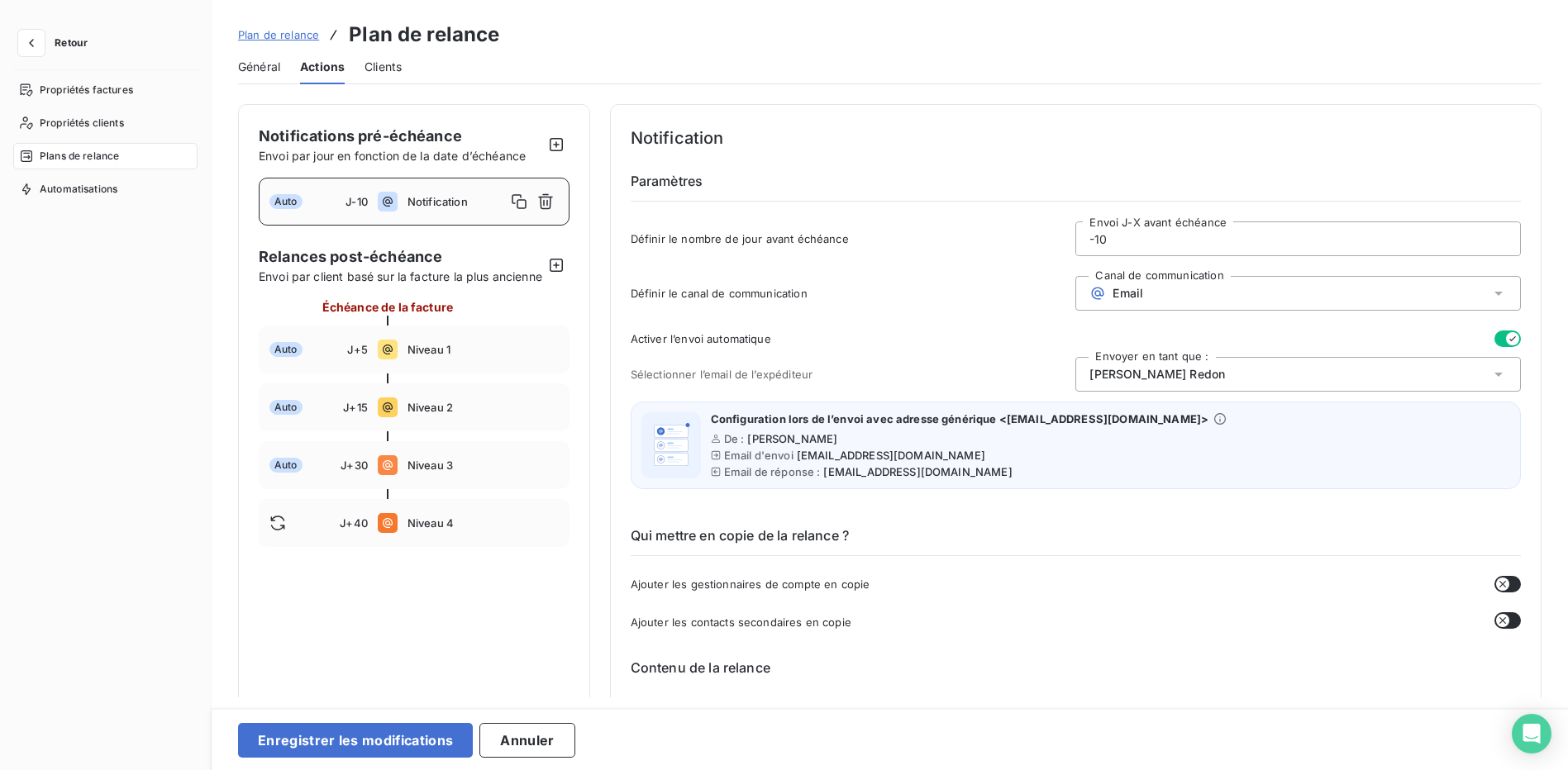
click at [900, 458] on span "compta-clients@wessling.fr" at bounding box center [891, 455] width 189 height 13
click at [1213, 415] on icon at bounding box center [1220, 419] width 13 height 13
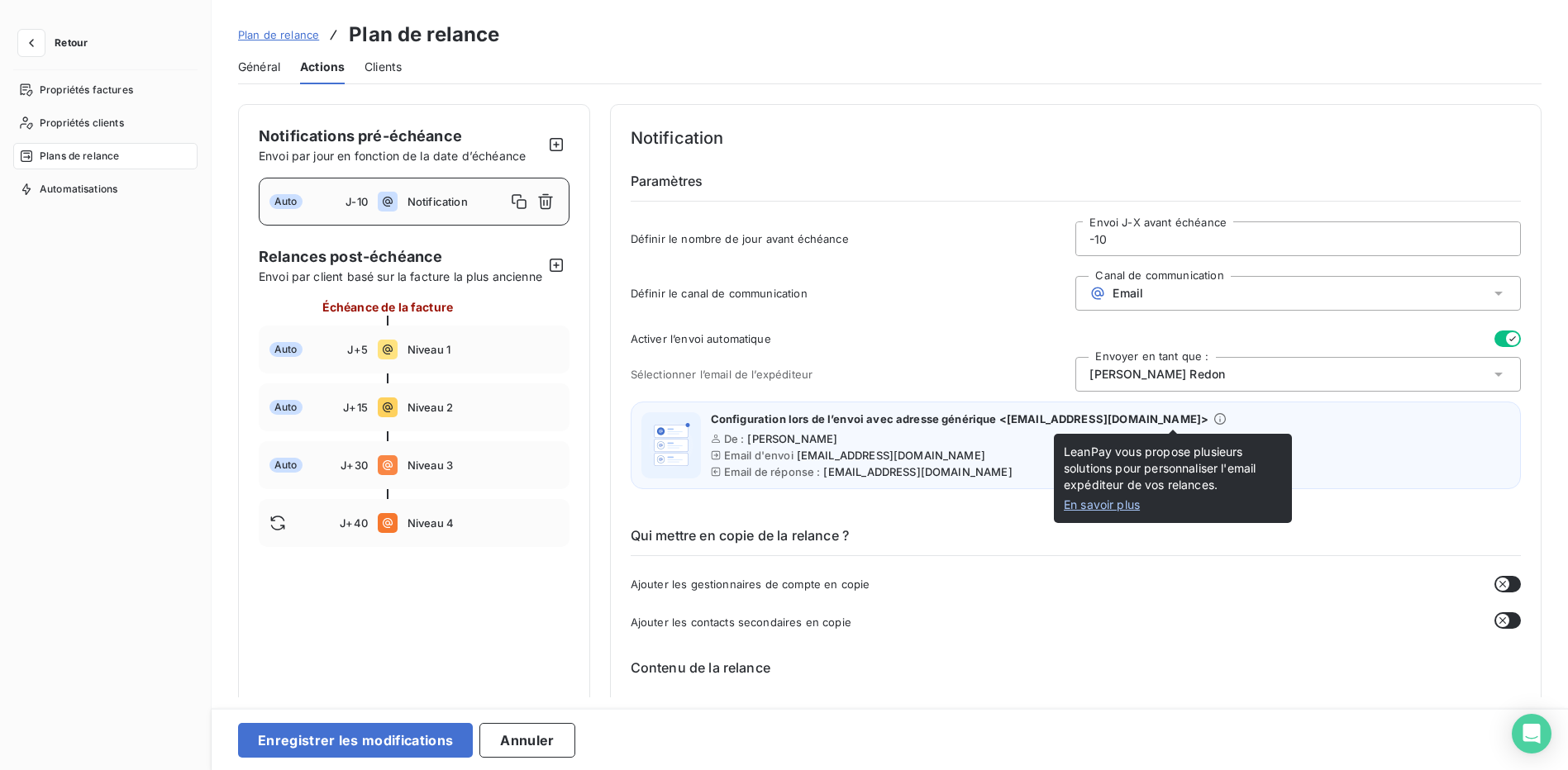
click at [1213, 419] on icon at bounding box center [1220, 419] width 13 height 13
click at [1123, 501] on link "En savoir plus" at bounding box center [1173, 505] width 218 height 16
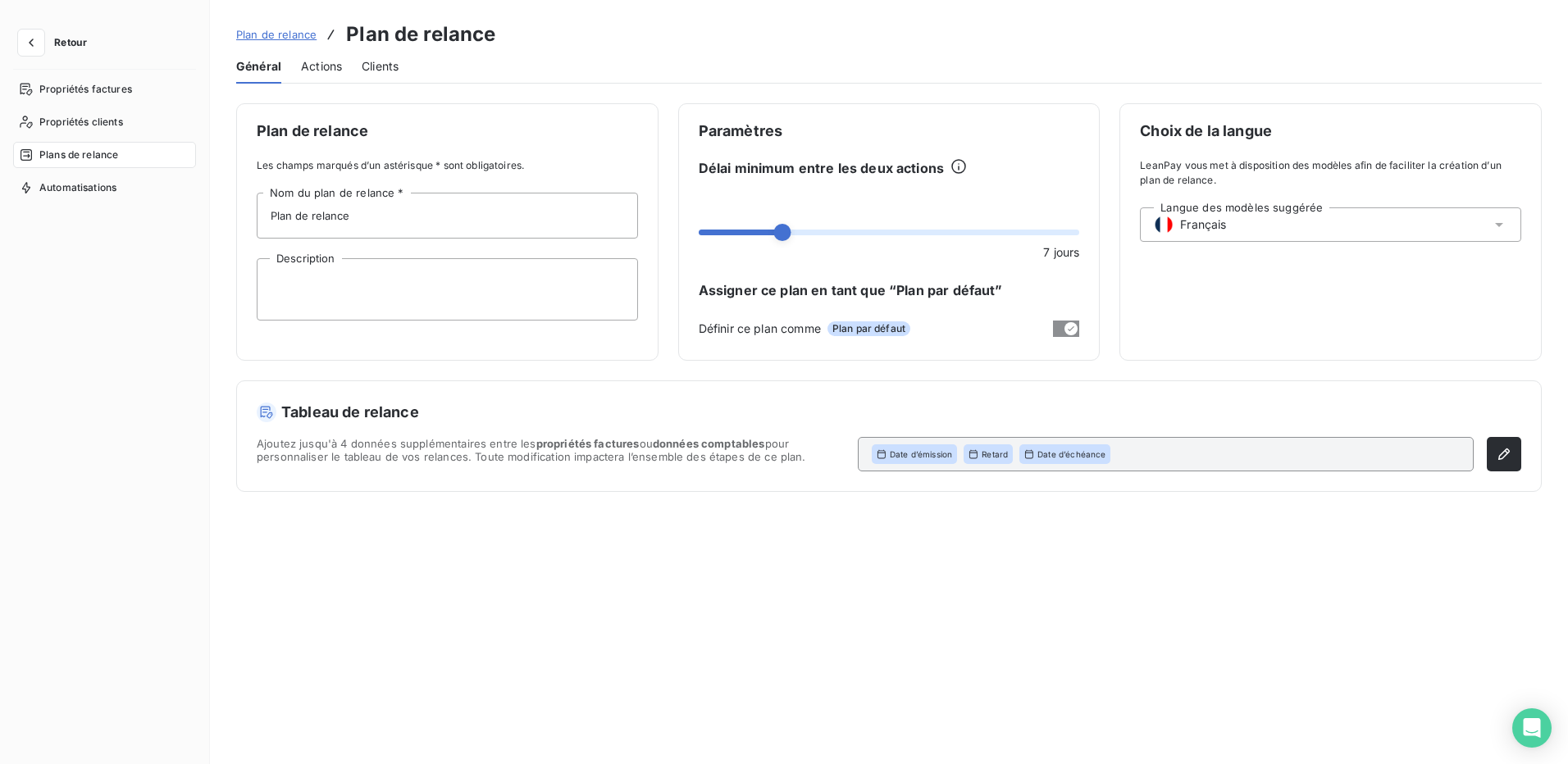
click at [394, 66] on span "Clients" at bounding box center [380, 67] width 37 height 16
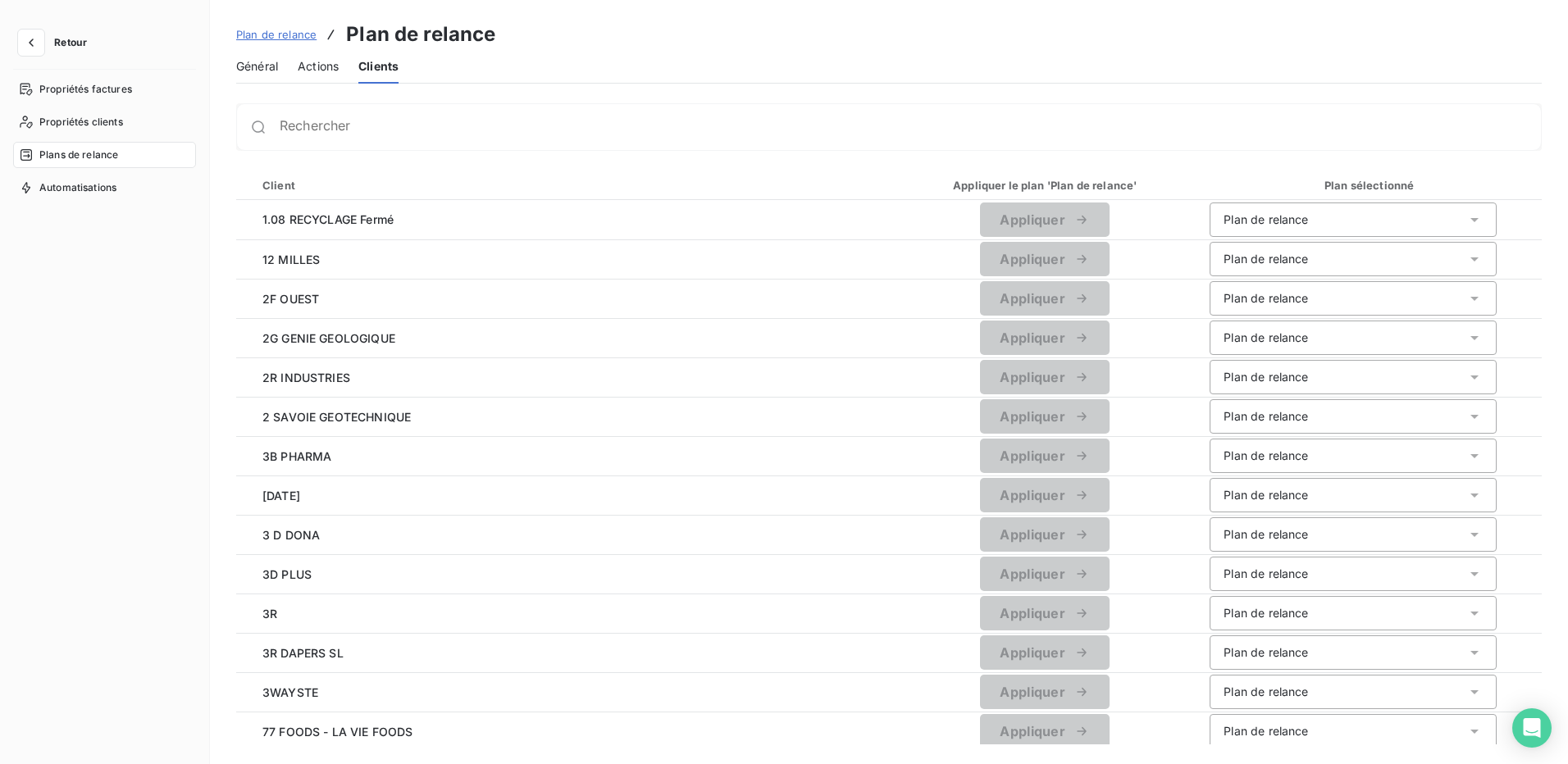
click at [330, 72] on span "Actions" at bounding box center [318, 67] width 41 height 16
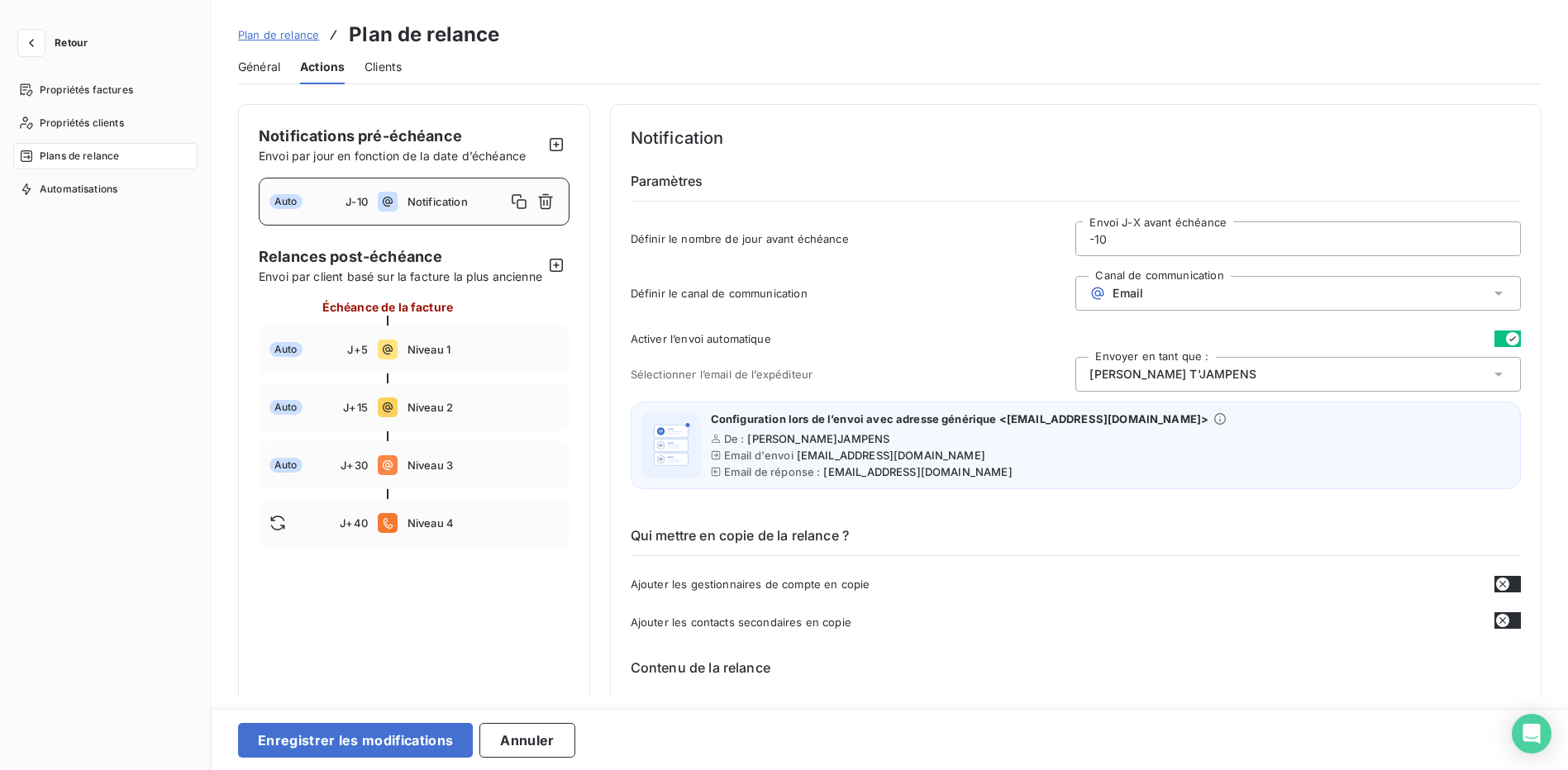
click at [264, 73] on span "Général" at bounding box center [259, 67] width 42 height 16
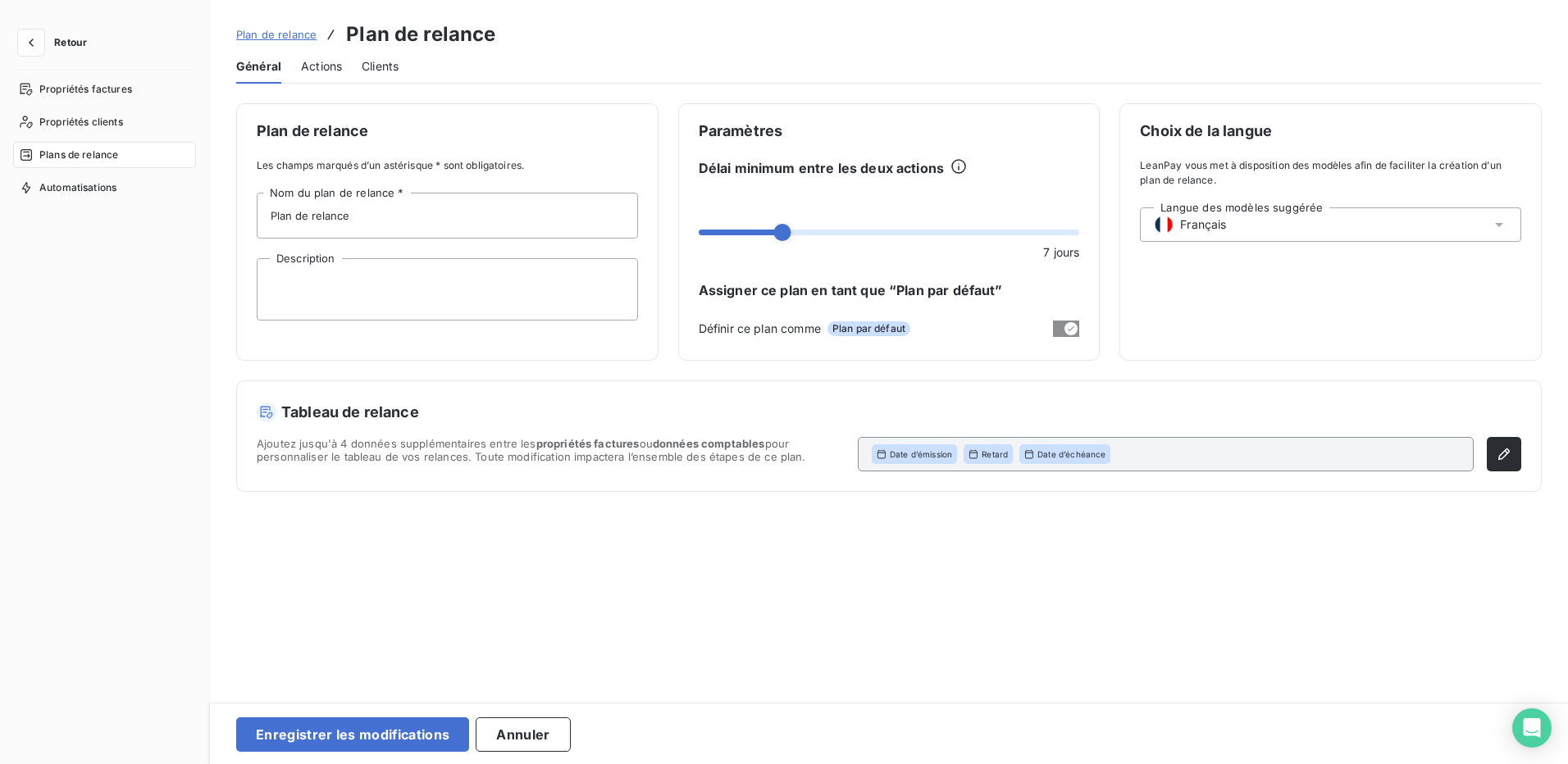
click at [325, 66] on span "Actions" at bounding box center [322, 67] width 41 height 16
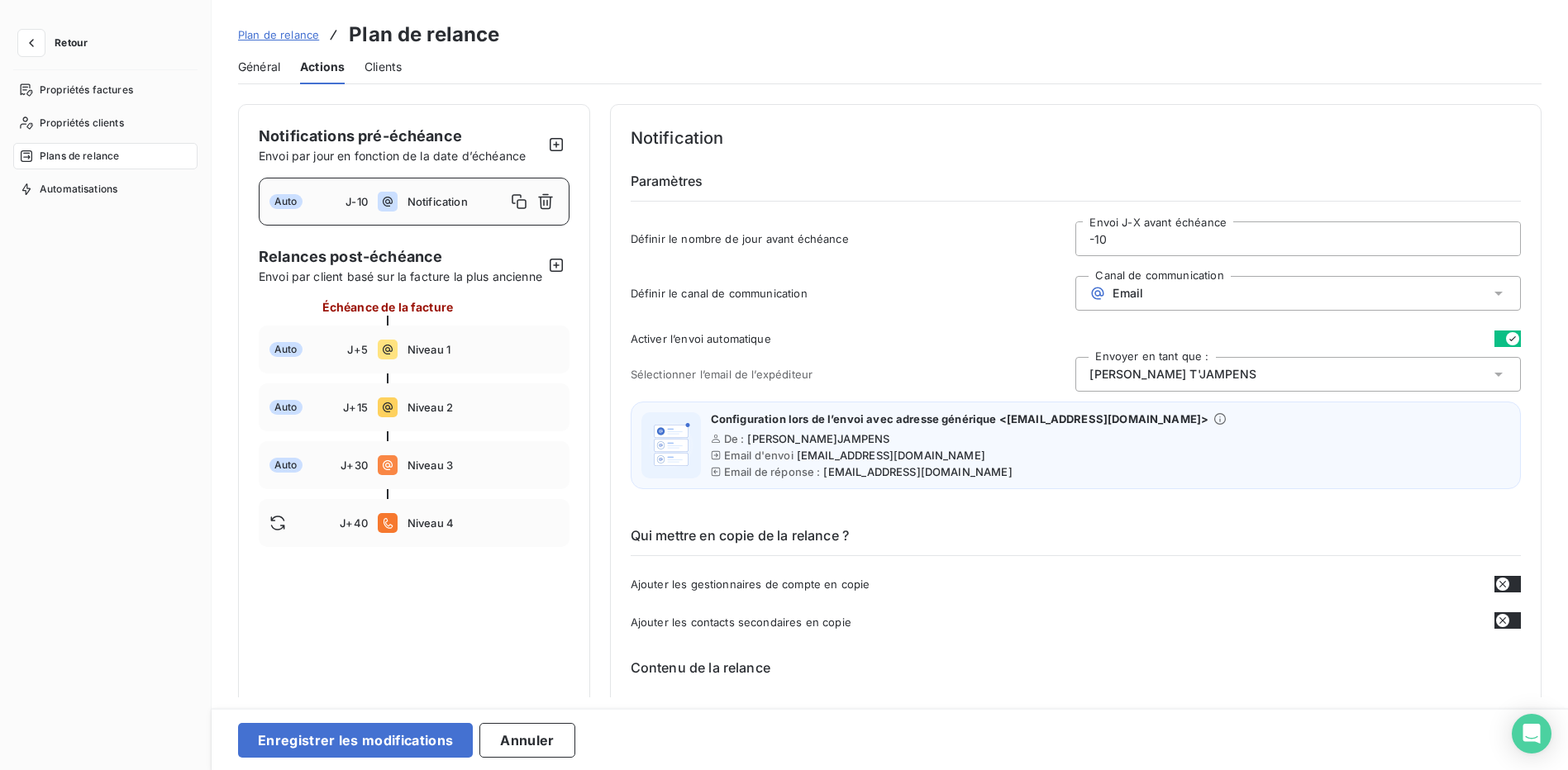
click at [1134, 379] on span "Robin T'JAMPENS" at bounding box center [1173, 374] width 167 height 16
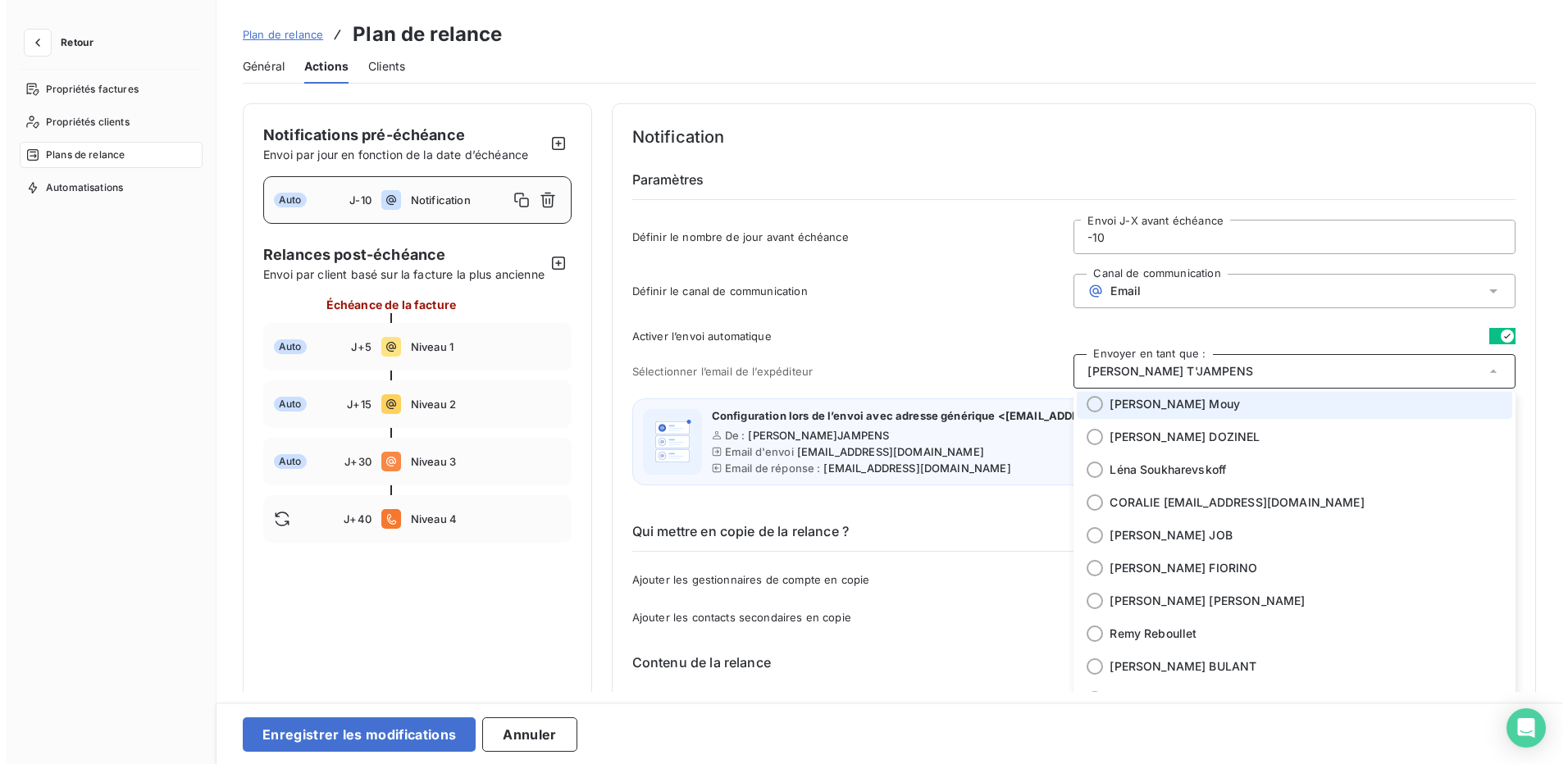
scroll to position [246, 0]
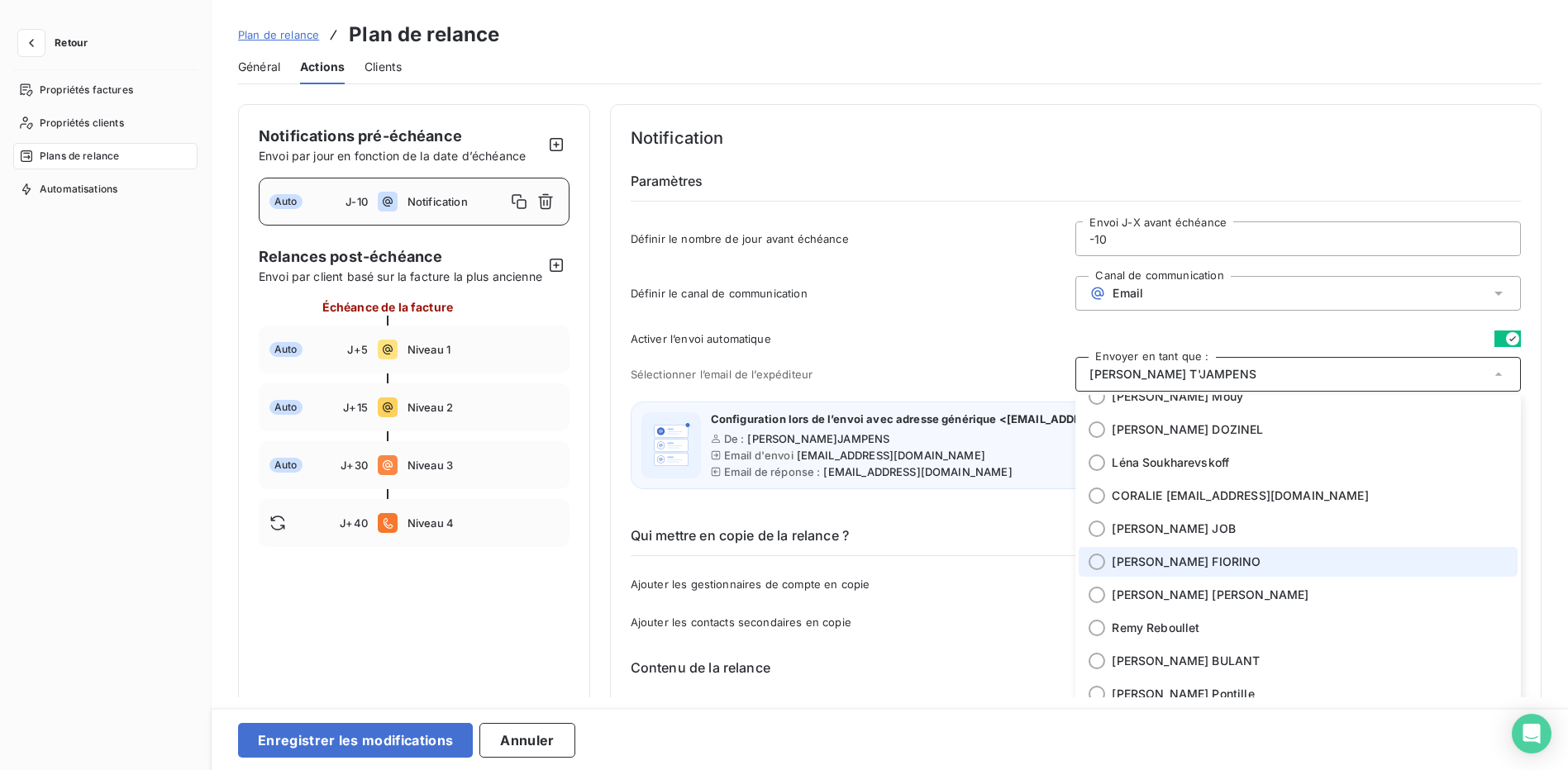
click at [1093, 566] on div at bounding box center [1097, 562] width 16 height 16
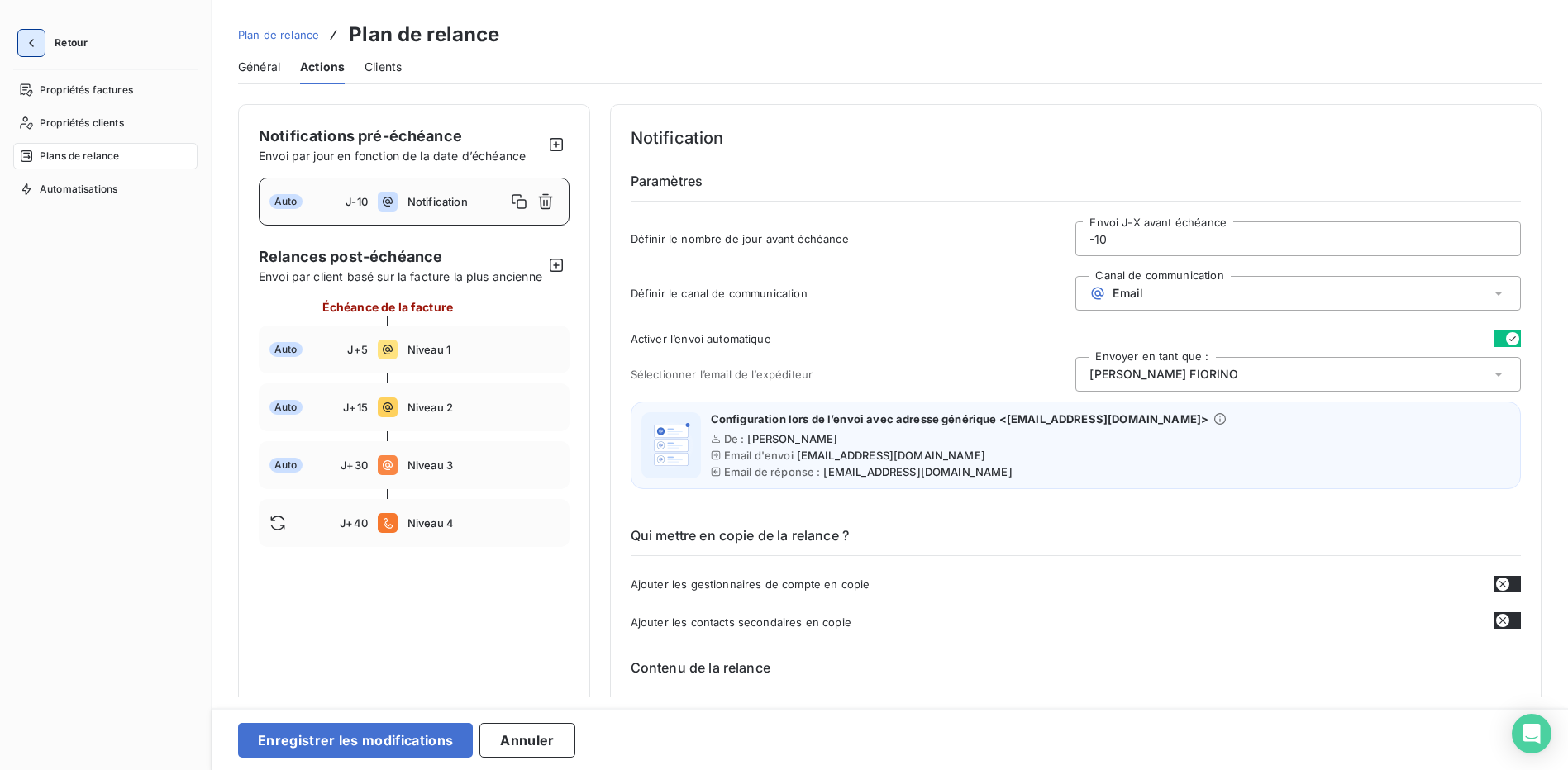
click at [31, 48] on icon "button" at bounding box center [31, 43] width 16 height 16
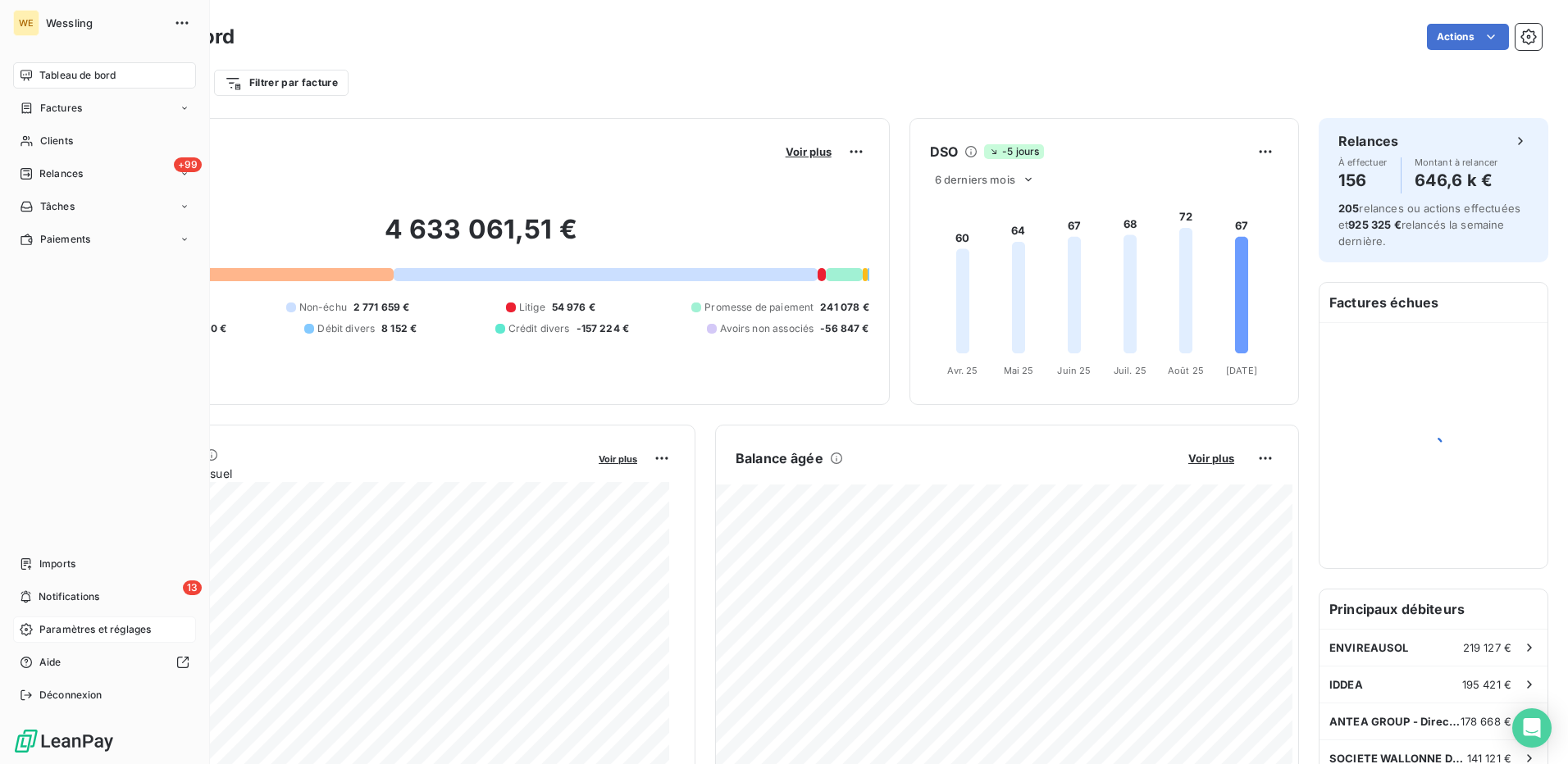
click at [80, 631] on span "Paramètres et réglages" at bounding box center [95, 630] width 112 height 15
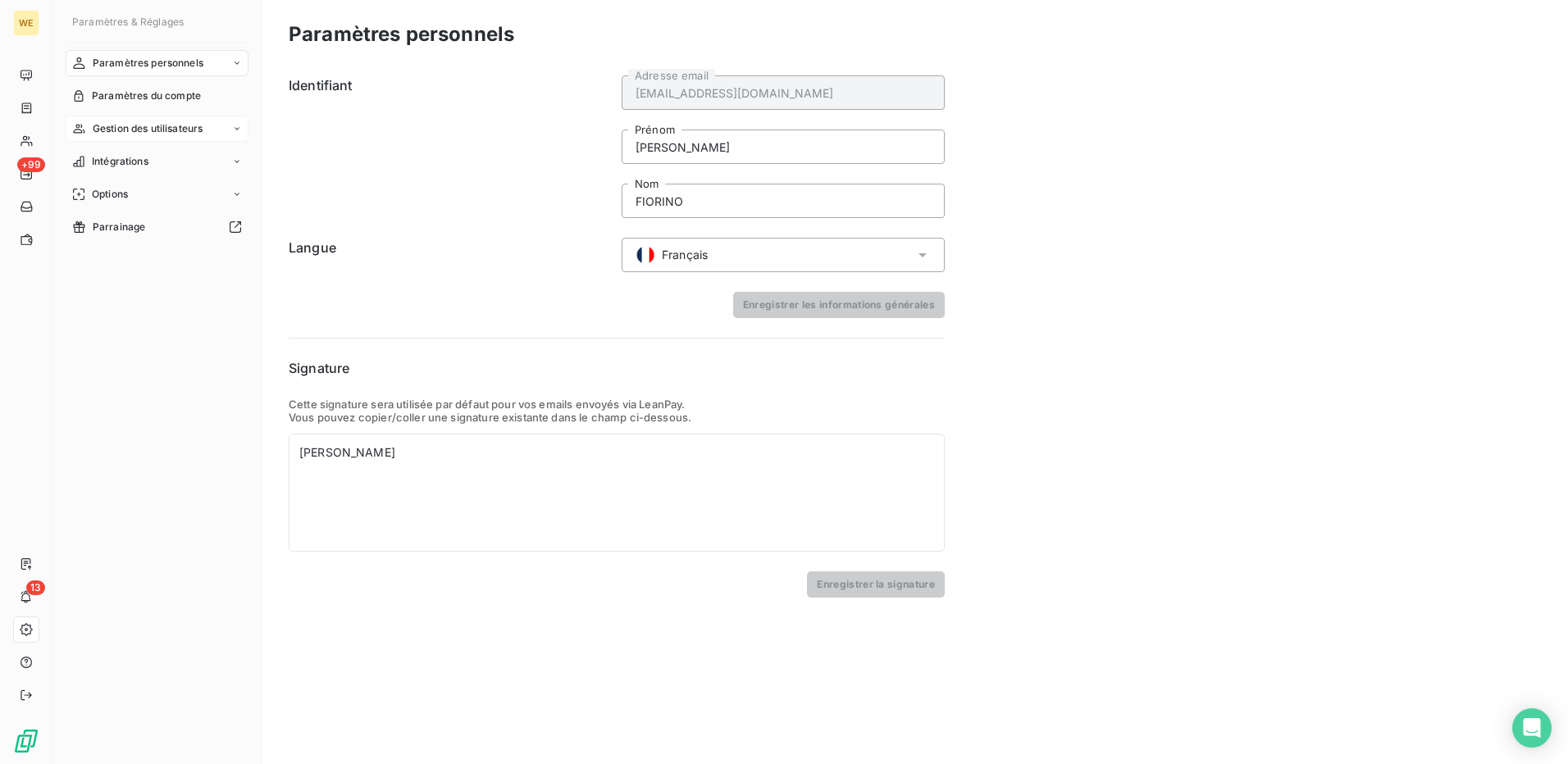
click at [116, 130] on span "Gestion des utilisateurs" at bounding box center [147, 129] width 111 height 15
click at [127, 157] on span "Liste des utilisateurs" at bounding box center [139, 162] width 97 height 15
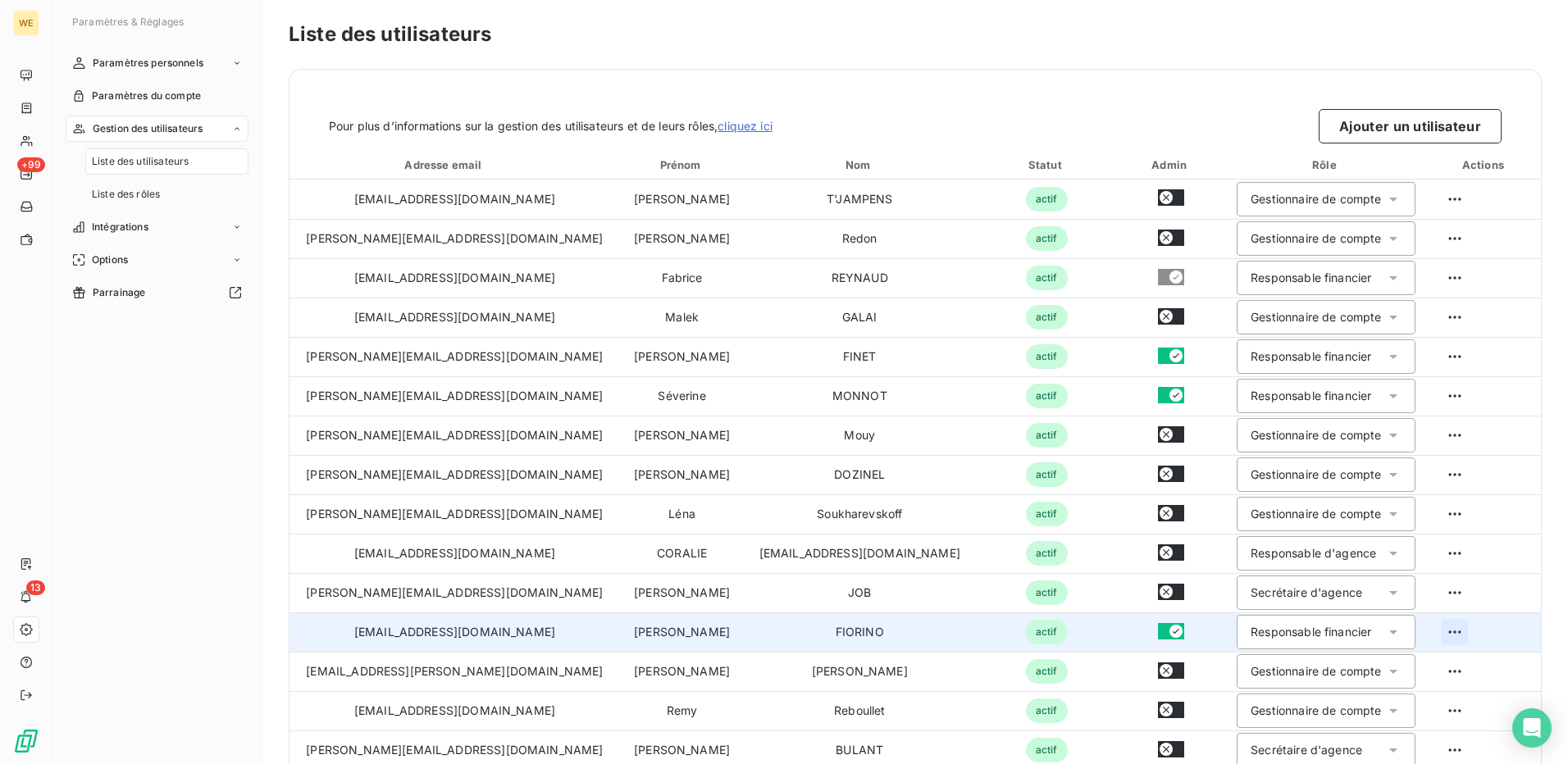
click at [1428, 637] on html "WE +99 13 Paramètres & Réglages Paramètres personnels Paramètres du compte Gest…" at bounding box center [784, 382] width 1568 height 764
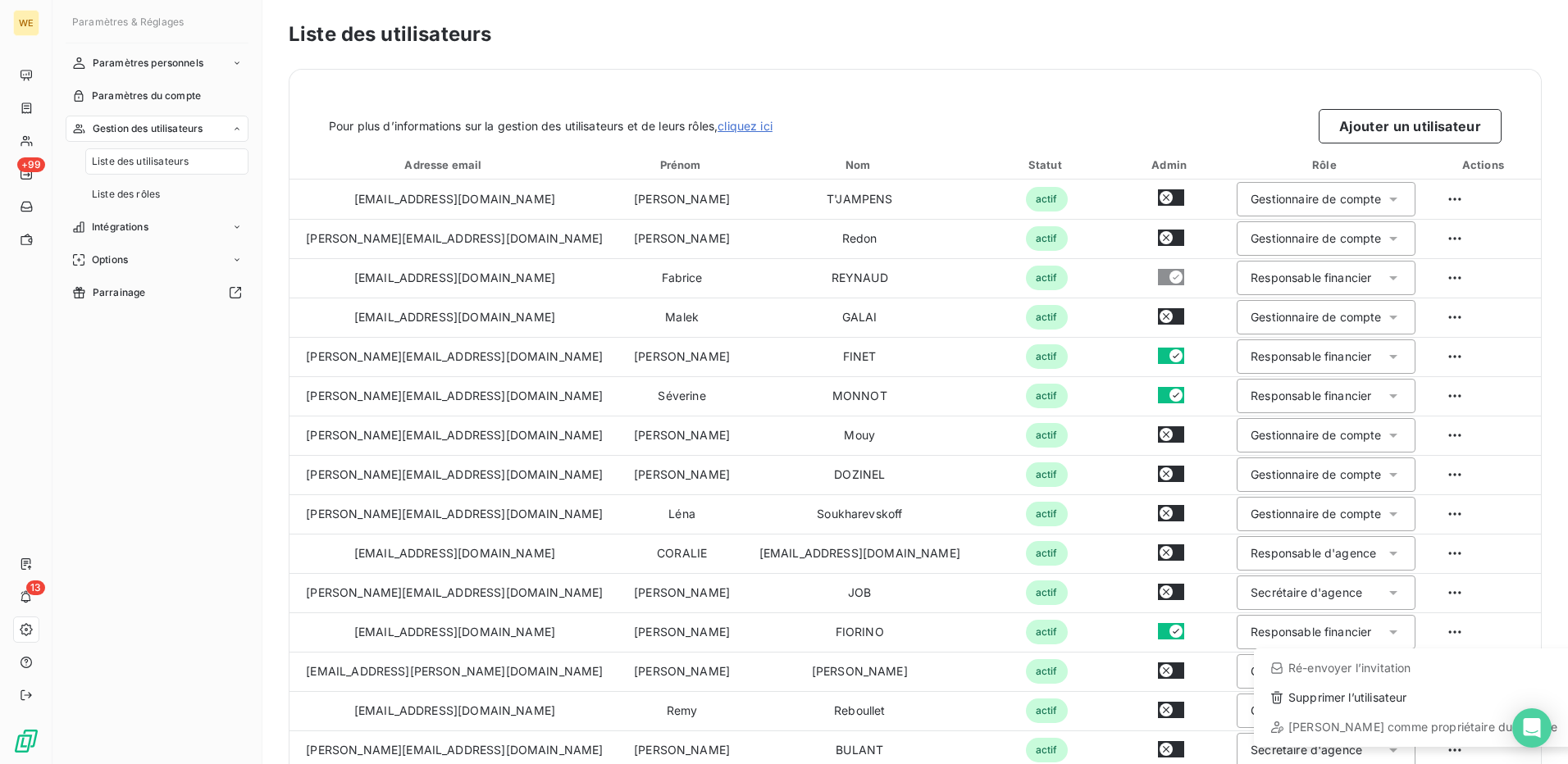
click at [1369, 634] on html "WE +99 13 Paramètres & Réglages Paramètres personnels Paramètres du compte Gest…" at bounding box center [784, 382] width 1568 height 764
click at [1385, 634] on icon at bounding box center [1393, 633] width 16 height 16
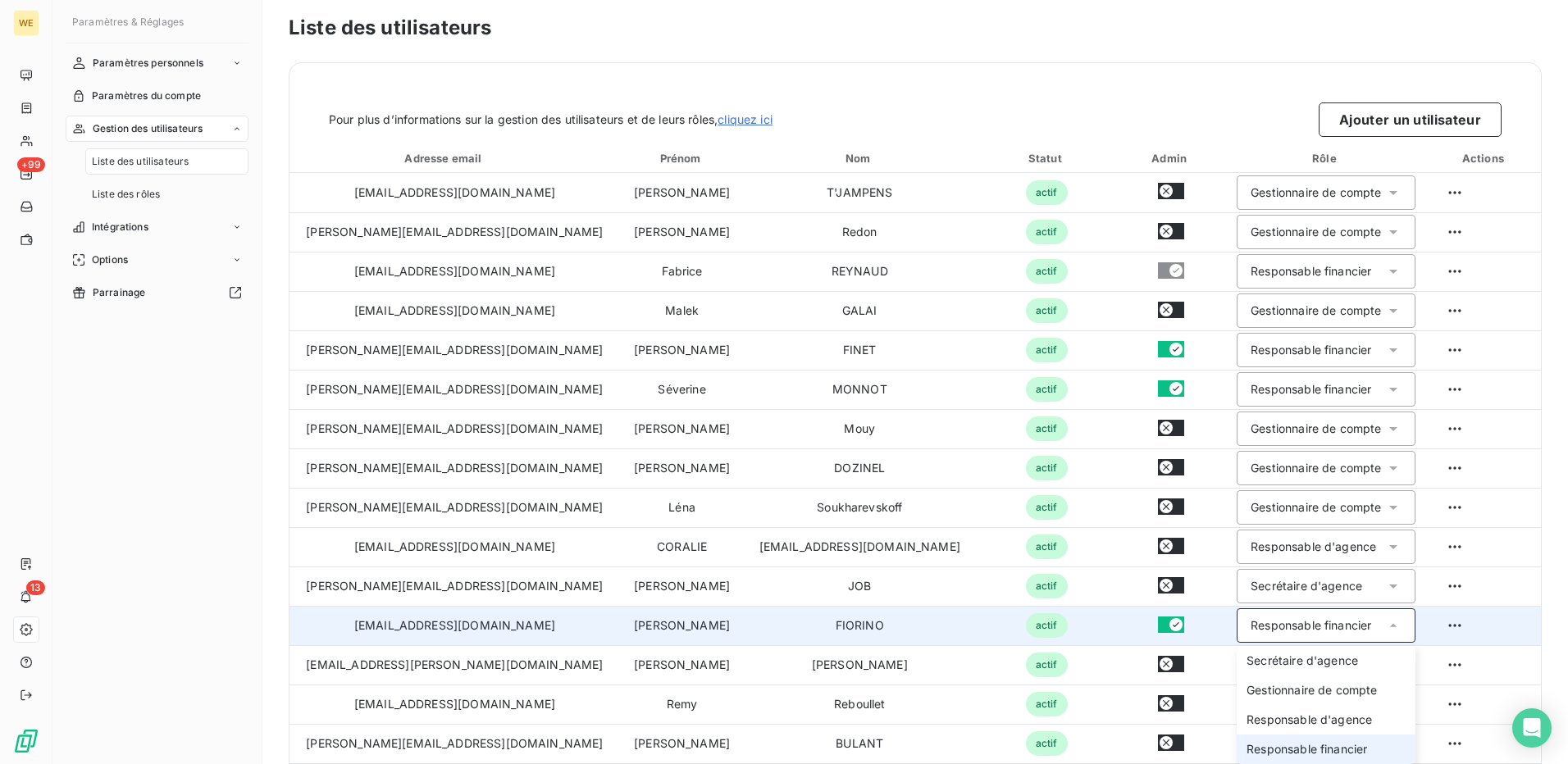
click at [620, 628] on td "Béatrice" at bounding box center [681, 625] width 123 height 39
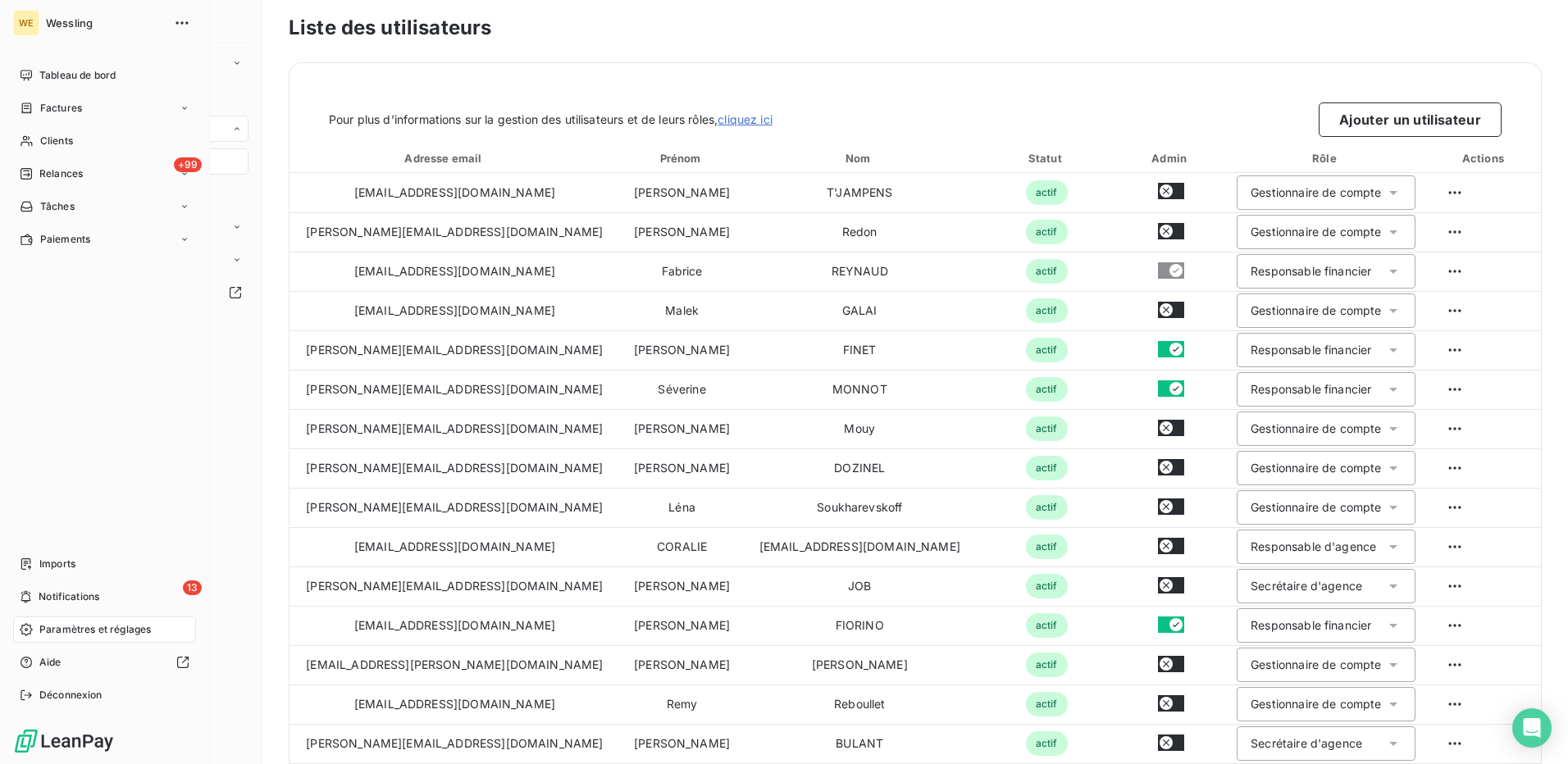
click at [69, 626] on span "Paramètres et réglages" at bounding box center [95, 630] width 112 height 15
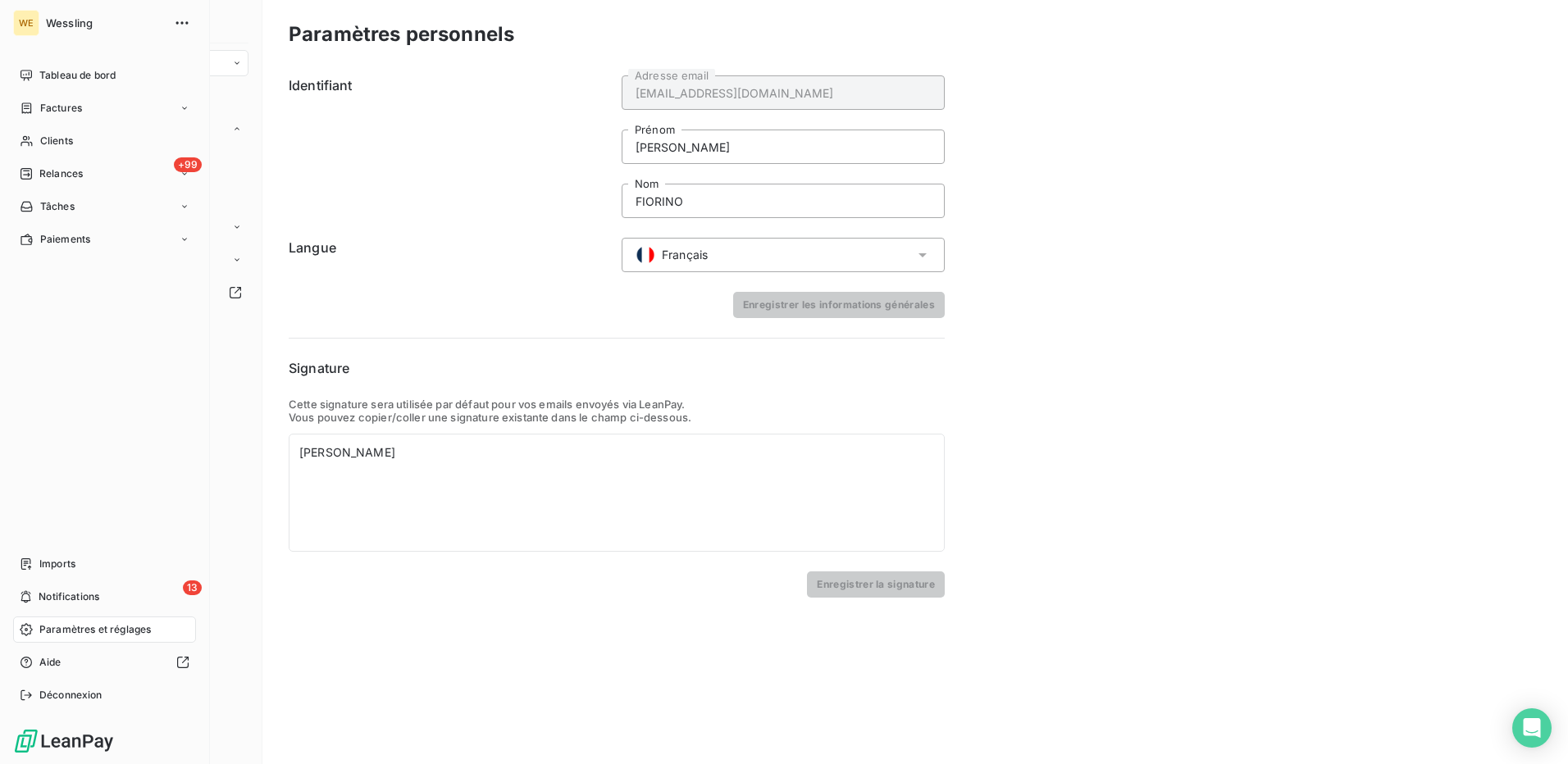
click at [91, 634] on span "Paramètres et réglages" at bounding box center [95, 630] width 112 height 15
click at [72, 171] on span "Relances" at bounding box center [60, 173] width 44 height 15
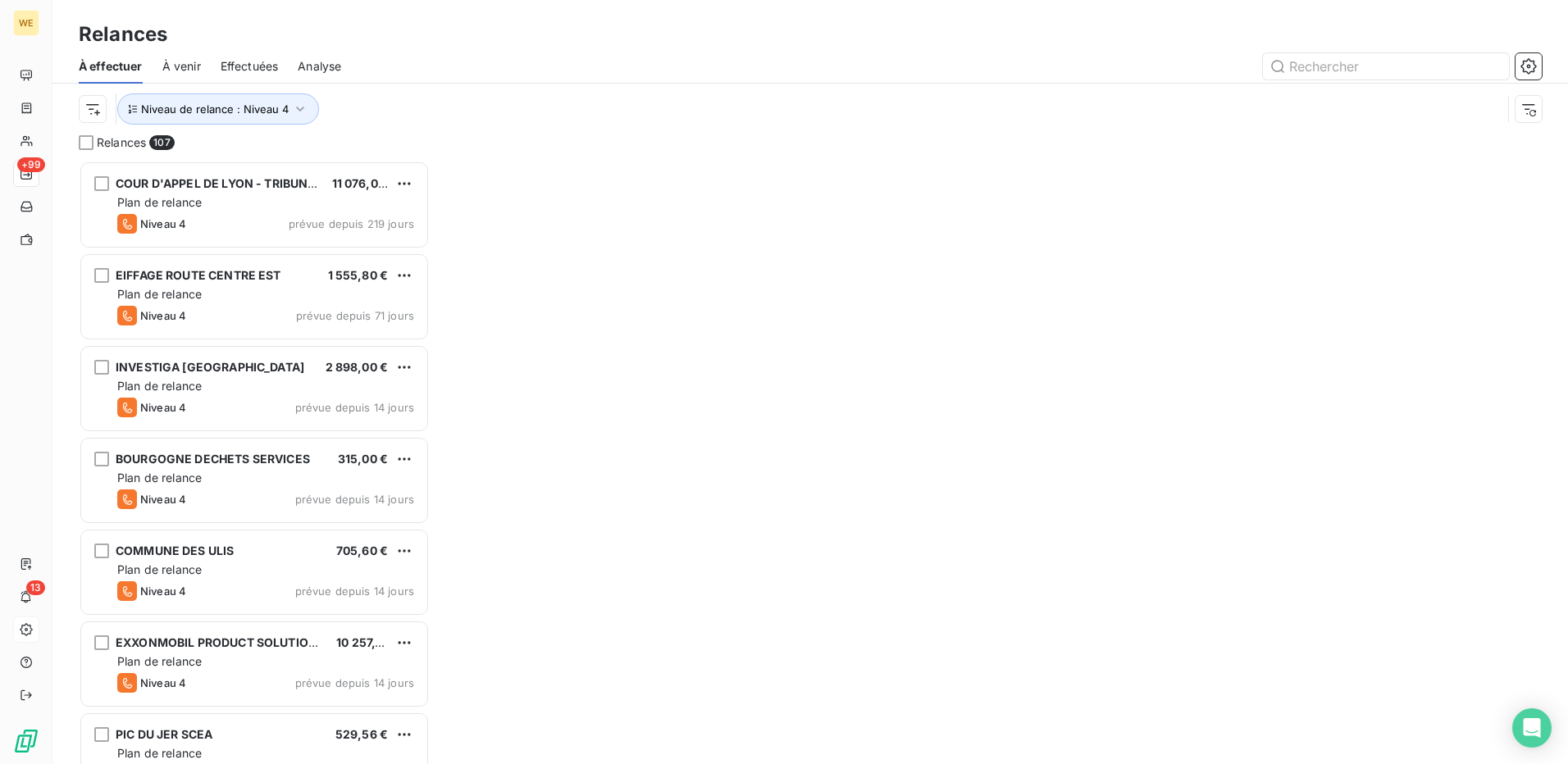
scroll to position [13, 13]
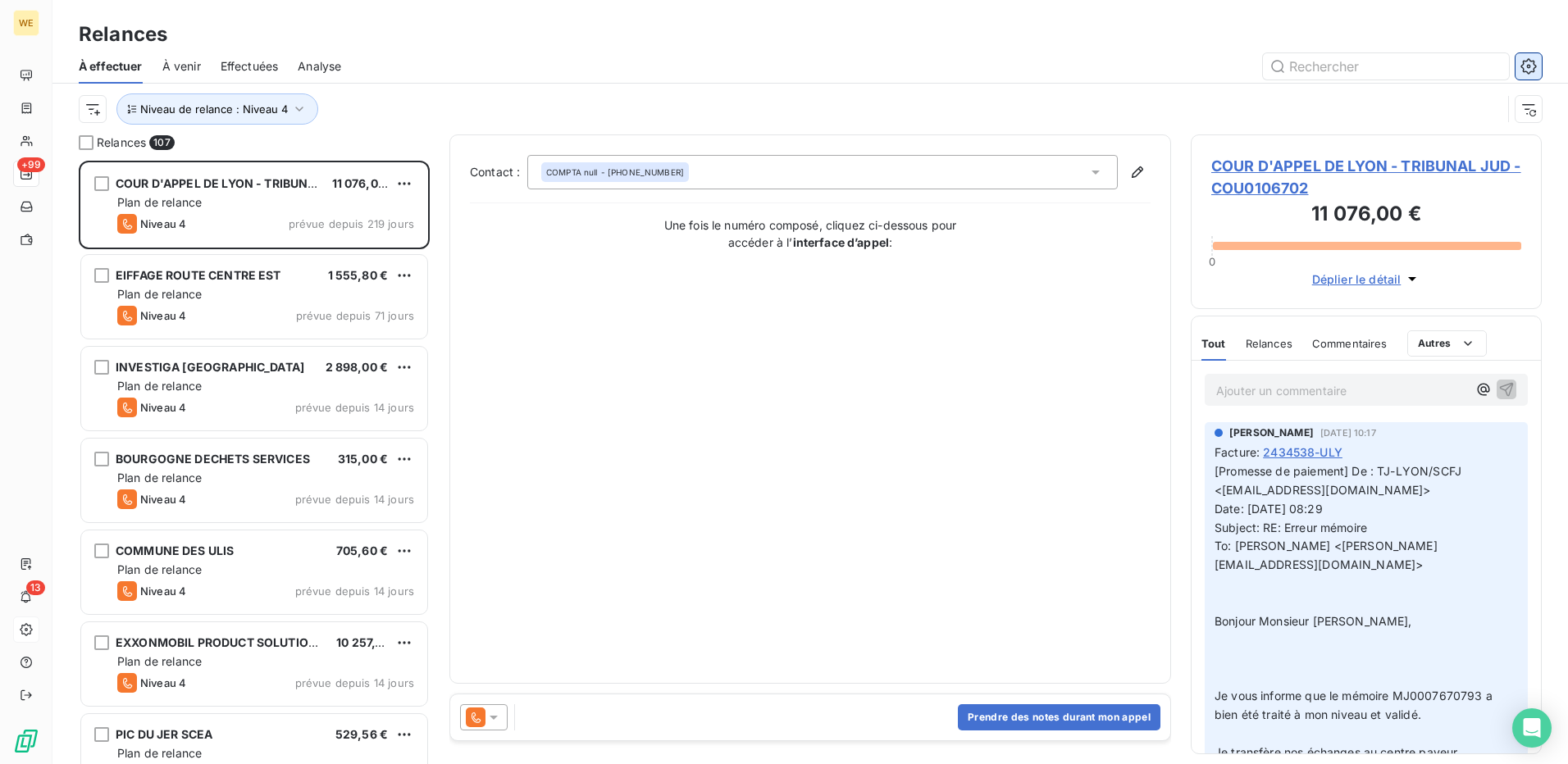
click at [1534, 67] on icon "button" at bounding box center [1529, 67] width 16 height 16
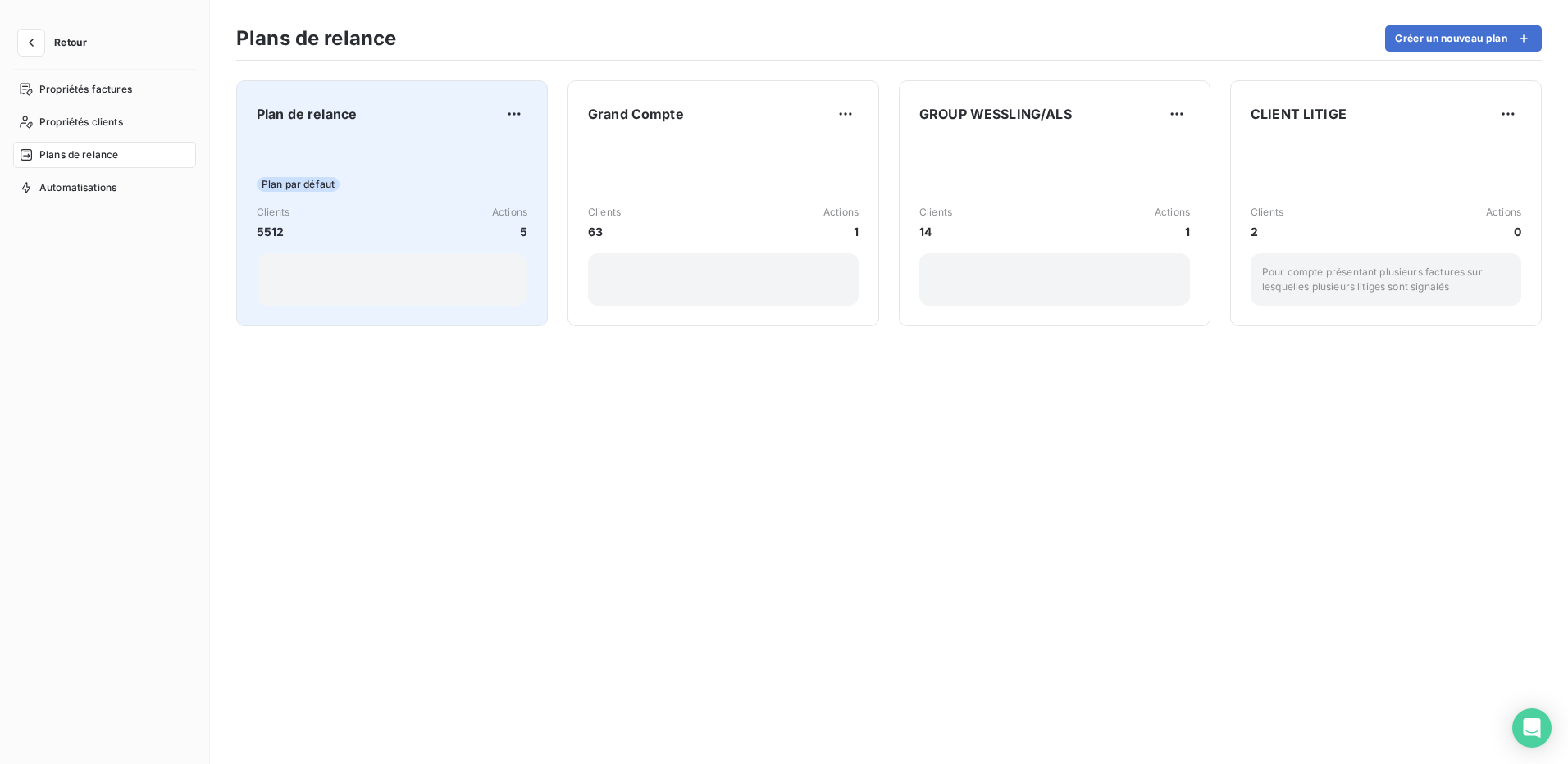
click at [390, 146] on div "Plan par défaut Clients 5512 Actions 5" at bounding box center [392, 223] width 271 height 166
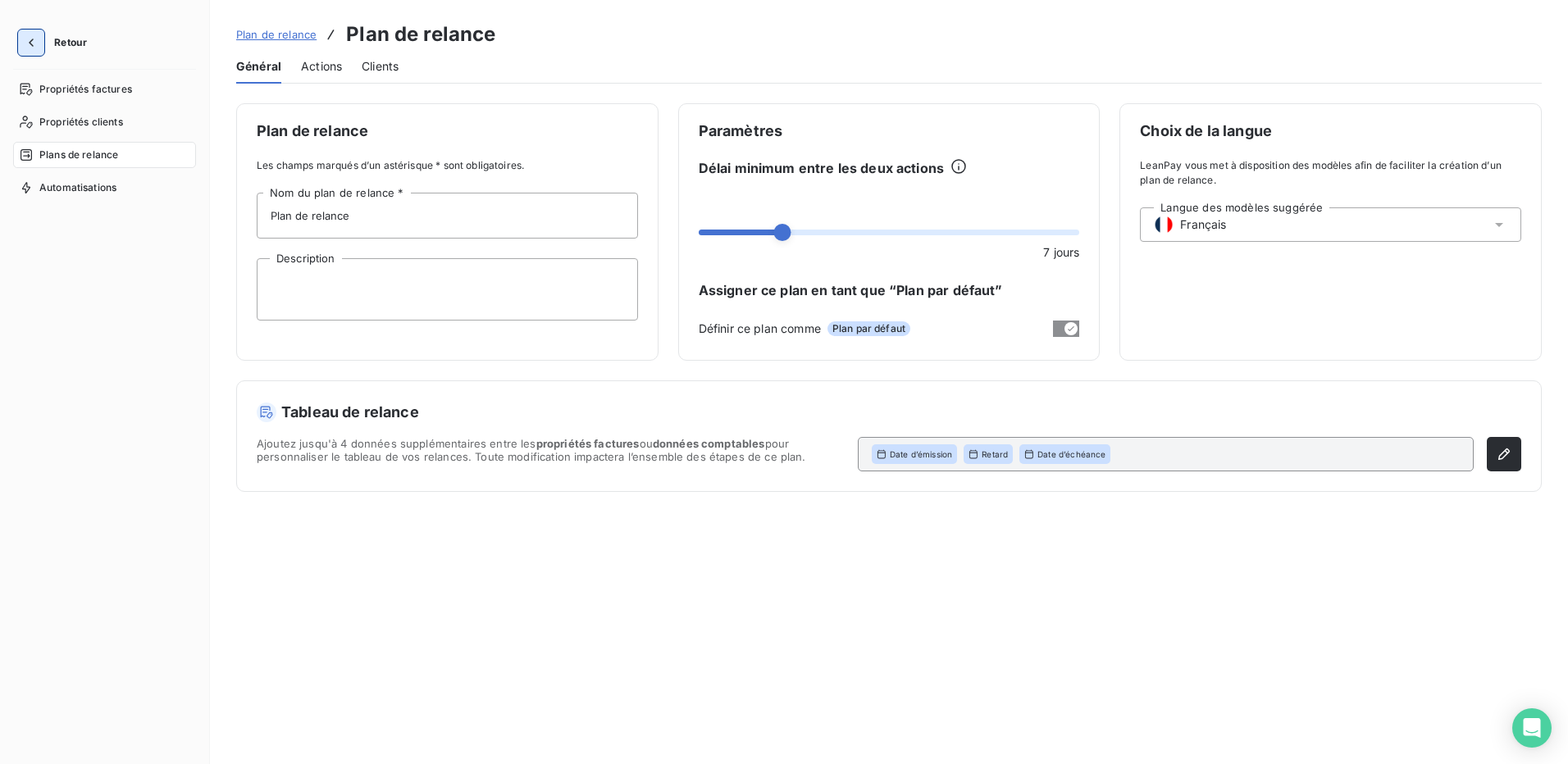
click at [28, 38] on icon "button" at bounding box center [31, 43] width 16 height 16
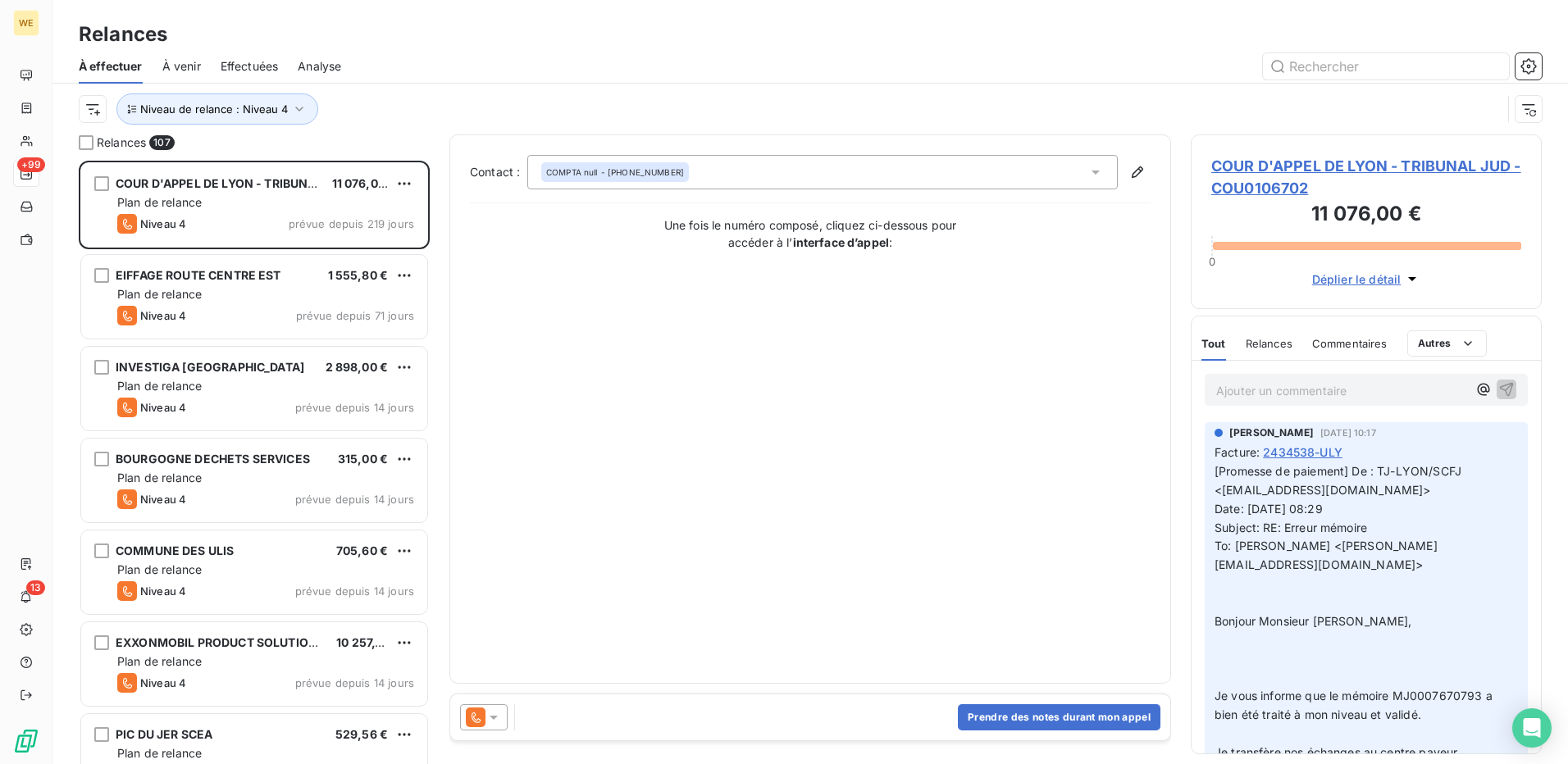
scroll to position [592, 338]
click at [1533, 60] on icon "button" at bounding box center [1529, 67] width 16 height 16
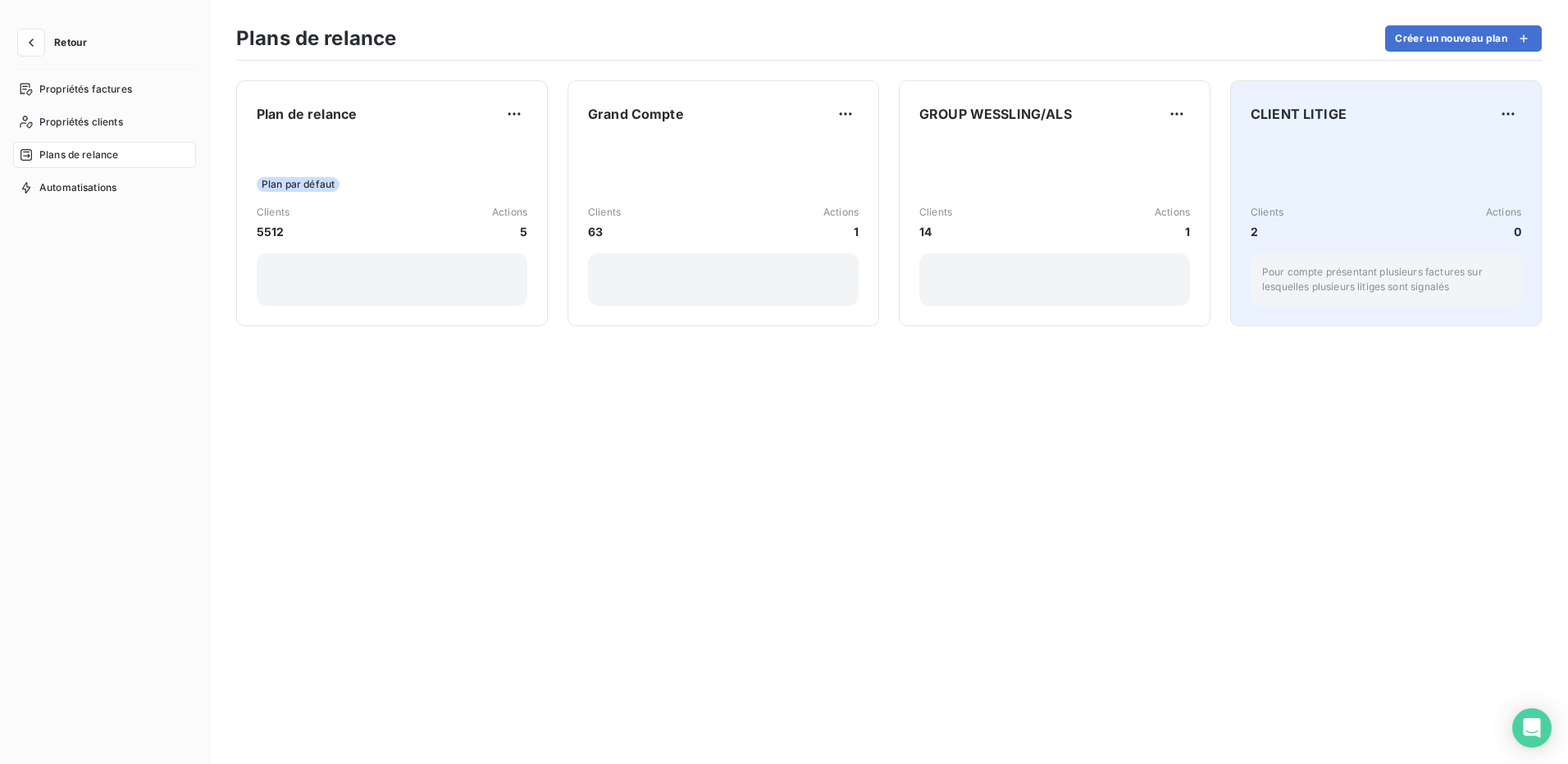
click at [1294, 163] on div "Clients 2 Actions 0 Pour compte présentant plusieurs factures sur lesquelles pl…" at bounding box center [1386, 223] width 271 height 166
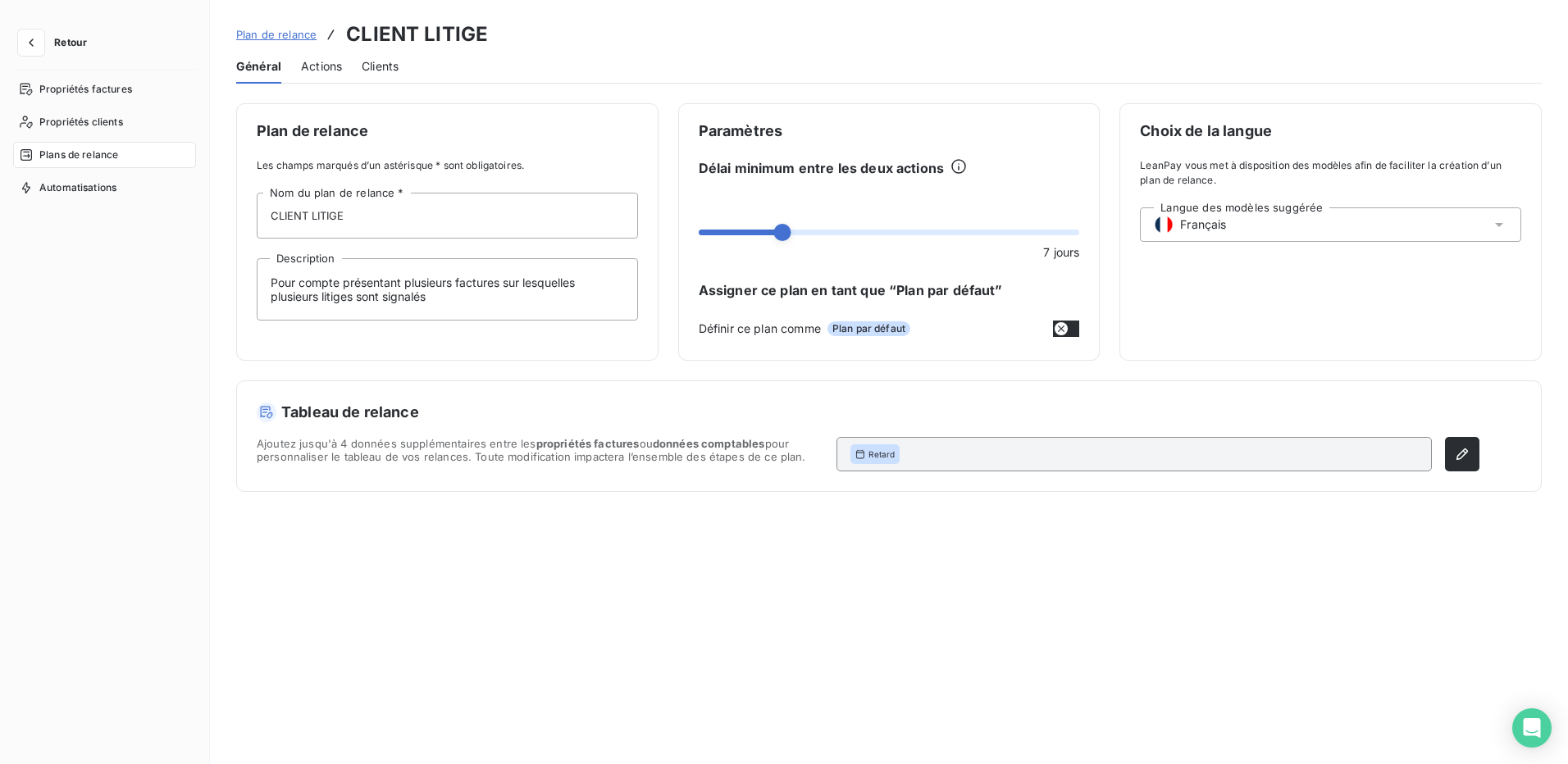
click at [381, 62] on span "Clients" at bounding box center [380, 67] width 37 height 16
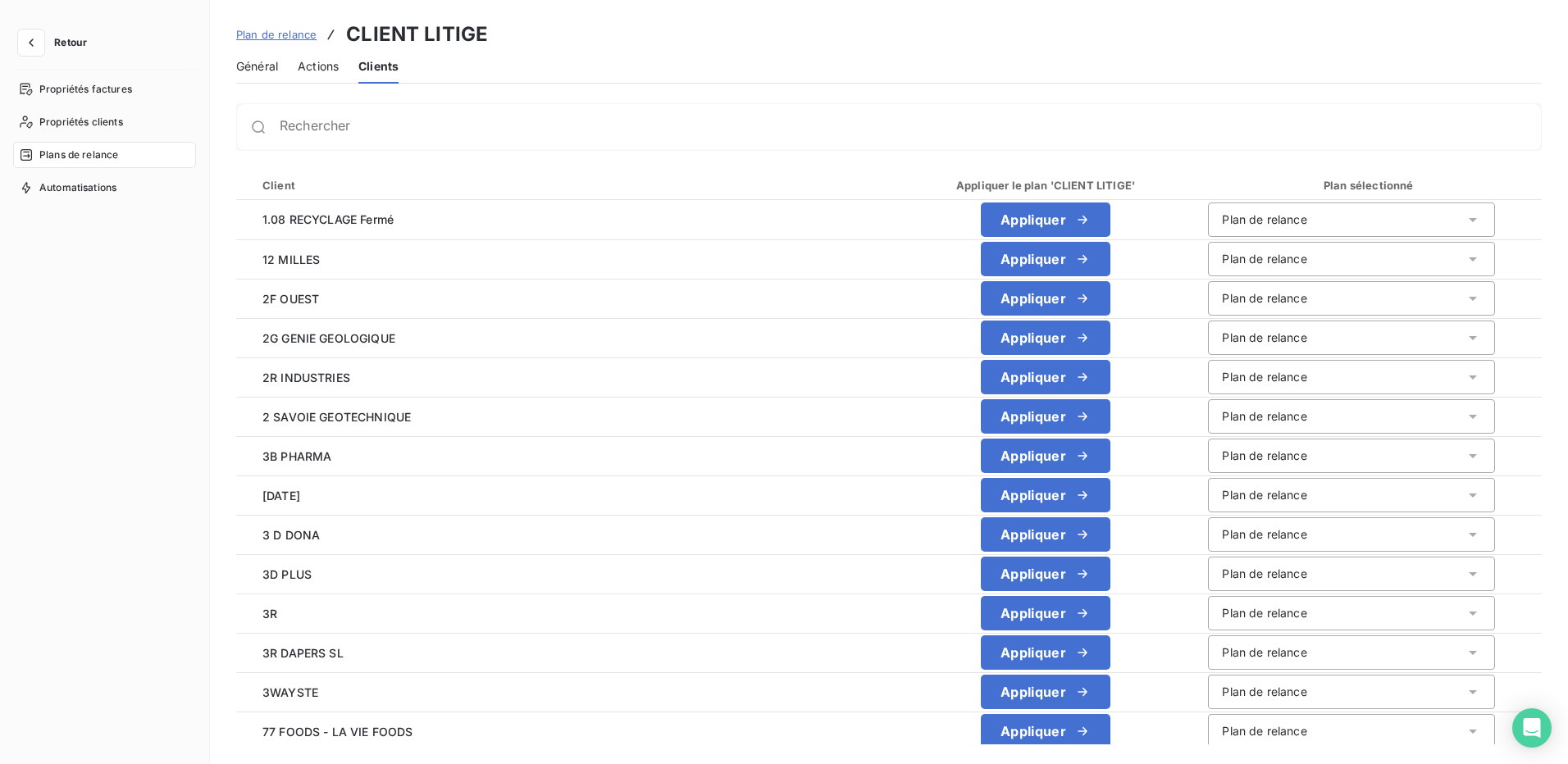
click at [1373, 182] on div "Plan sélectionné" at bounding box center [1370, 185] width 317 height 16
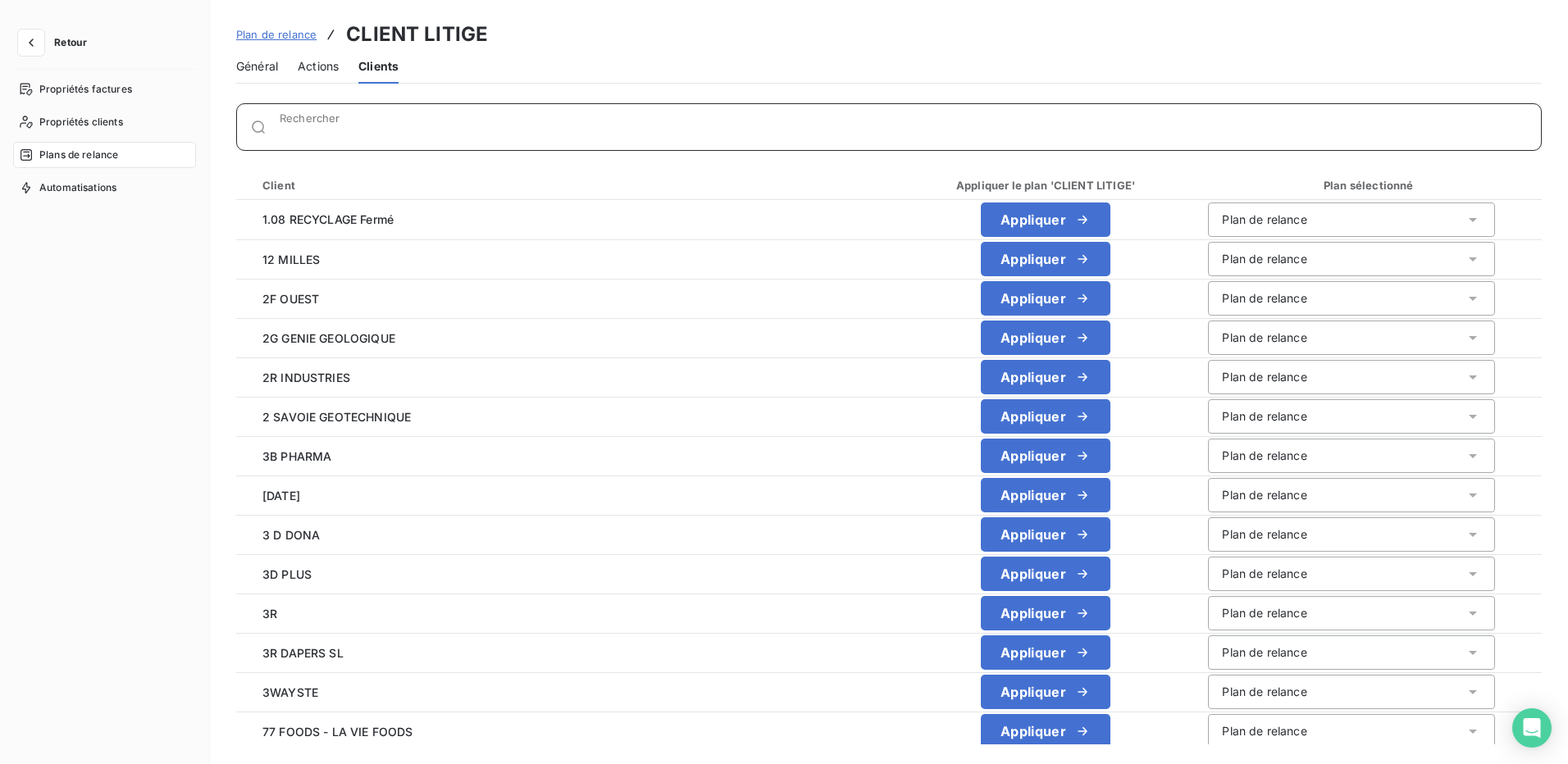
click at [496, 126] on input "Rechercher" at bounding box center [911, 133] width 1262 height 16
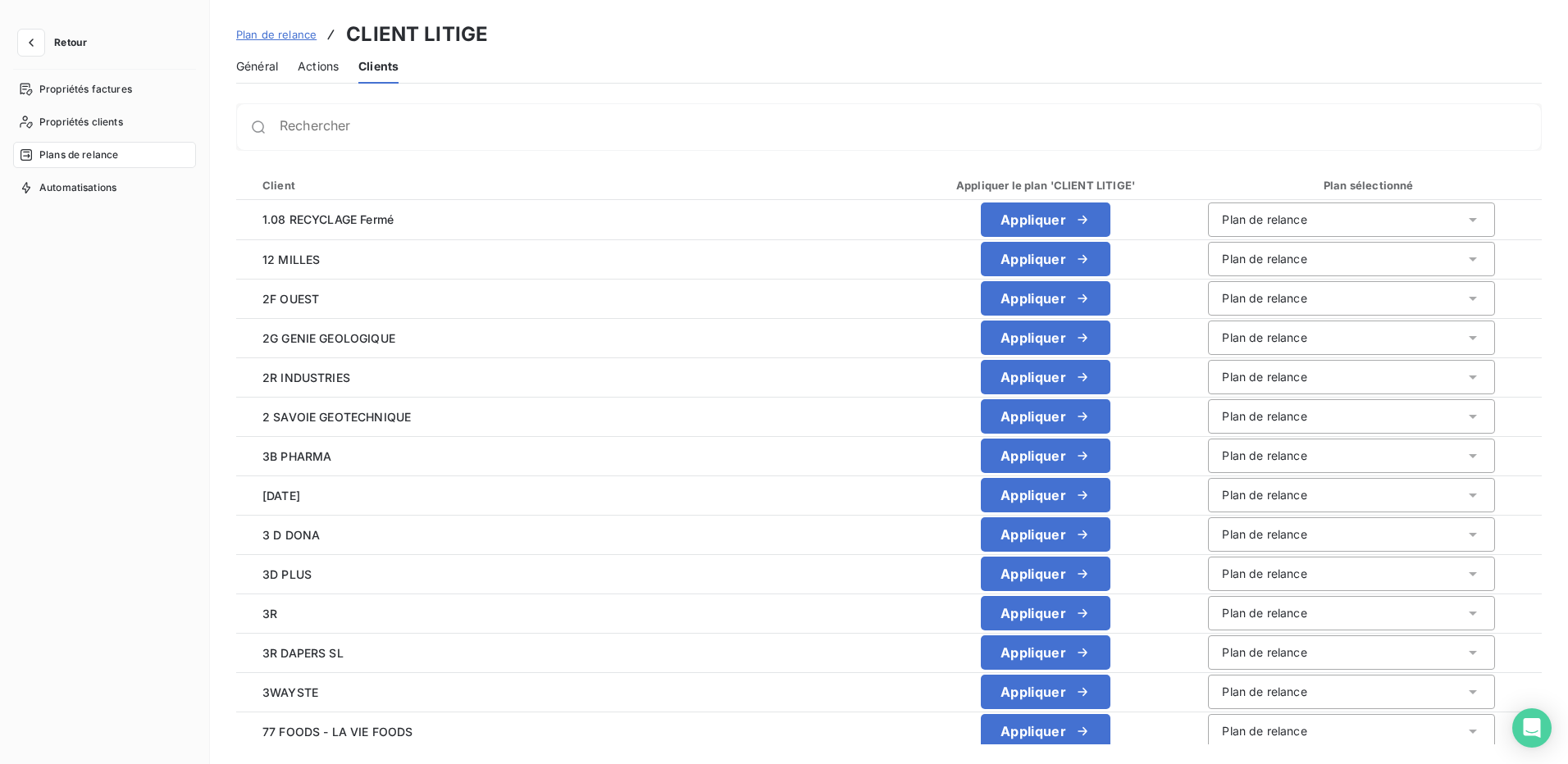
click at [1359, 184] on div "Plan sélectionné" at bounding box center [1370, 185] width 317 height 16
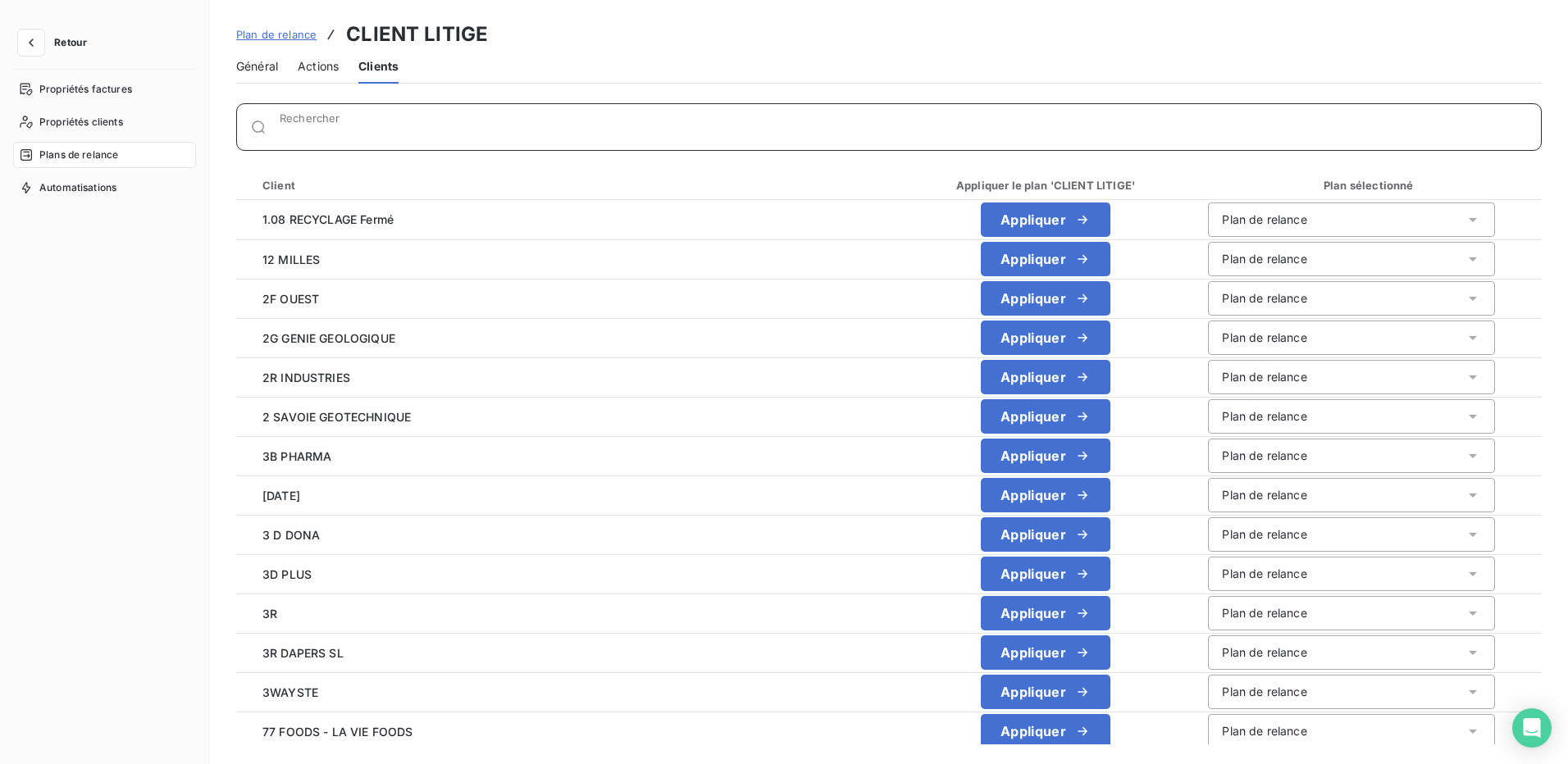
click at [495, 133] on input "Rechercher" at bounding box center [911, 133] width 1262 height 16
click at [324, 67] on span "Actions" at bounding box center [318, 67] width 41 height 16
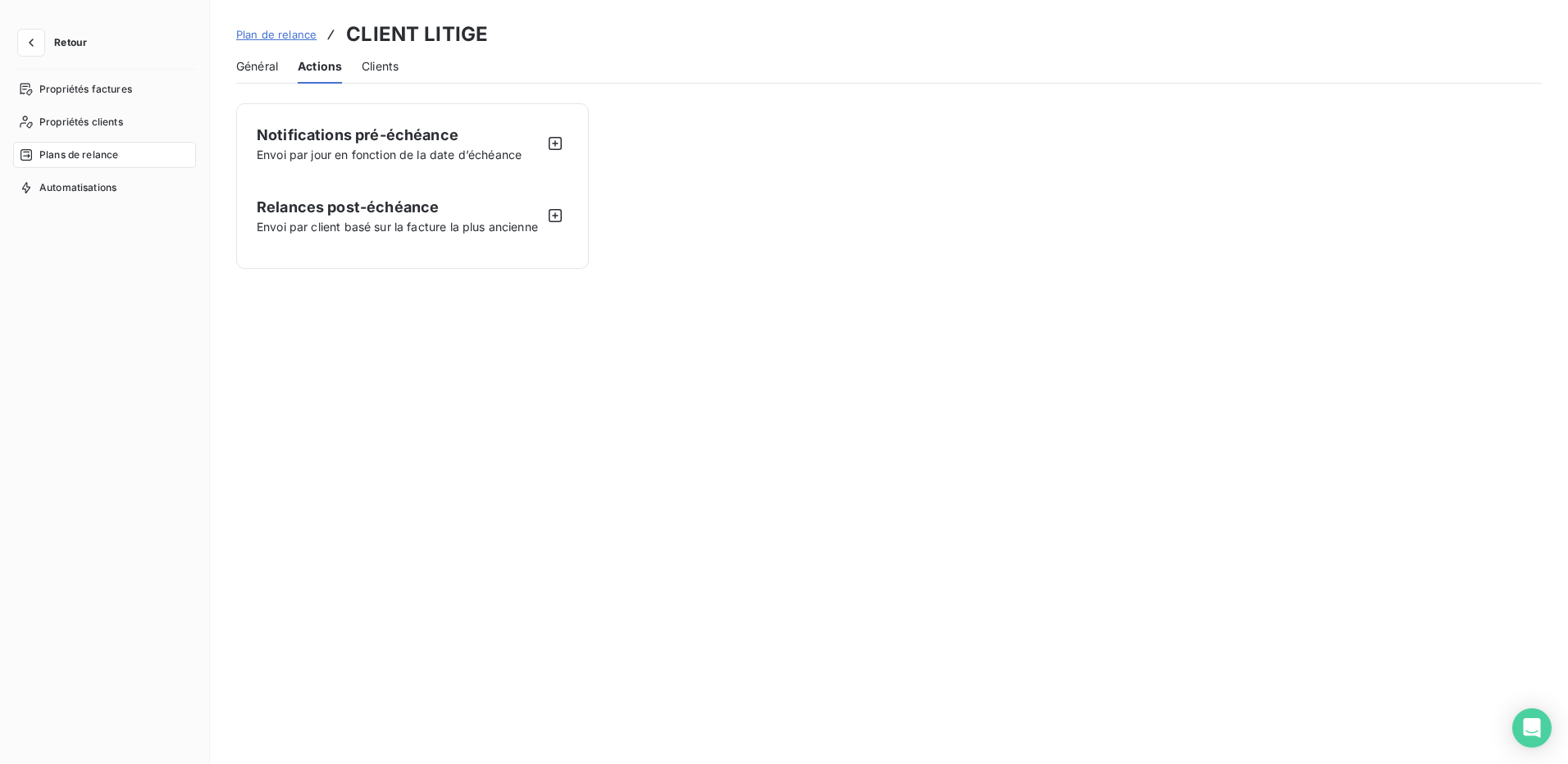
click at [269, 68] on span "Général" at bounding box center [257, 67] width 42 height 16
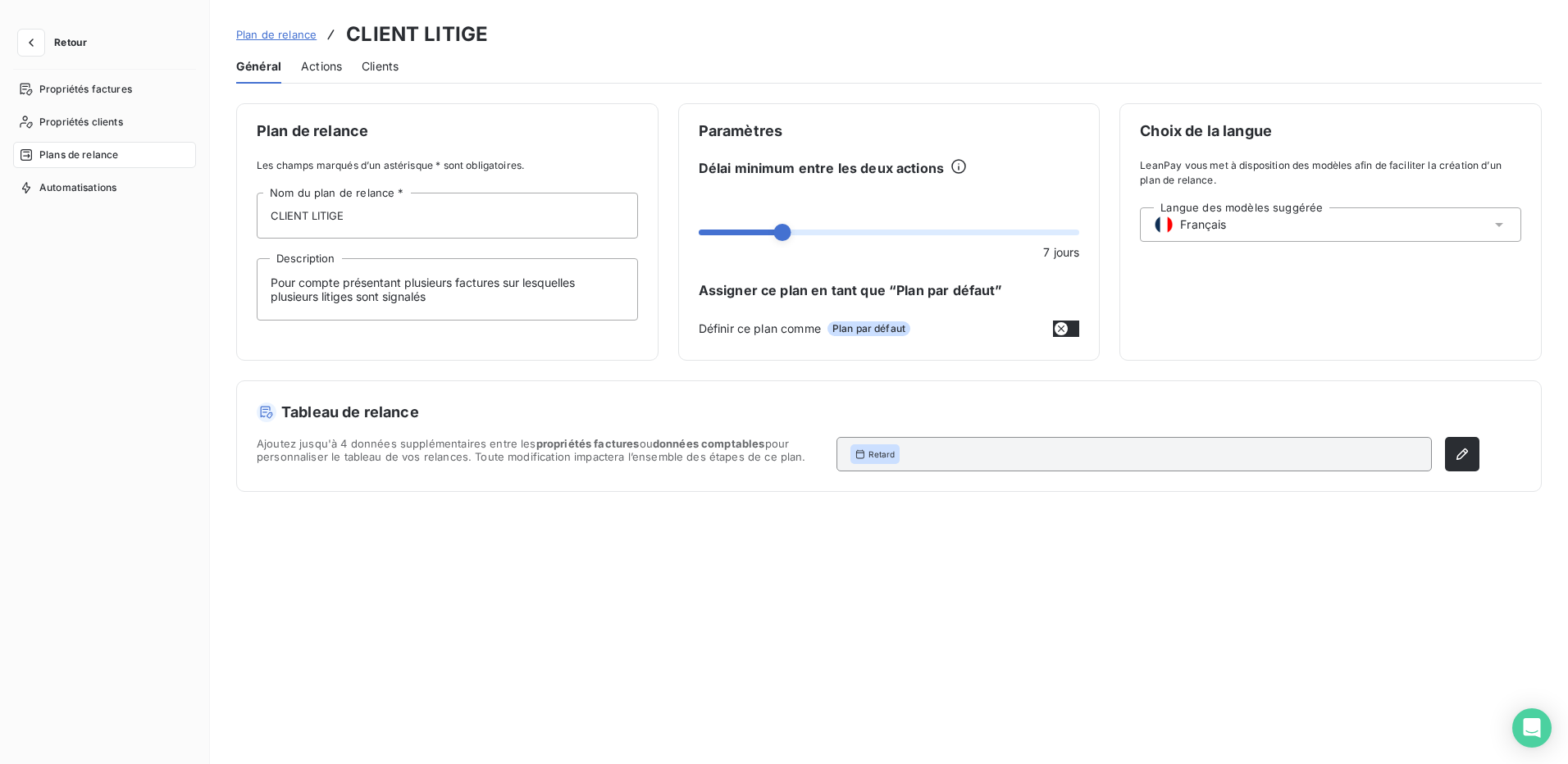
click at [393, 66] on span "Clients" at bounding box center [380, 67] width 37 height 16
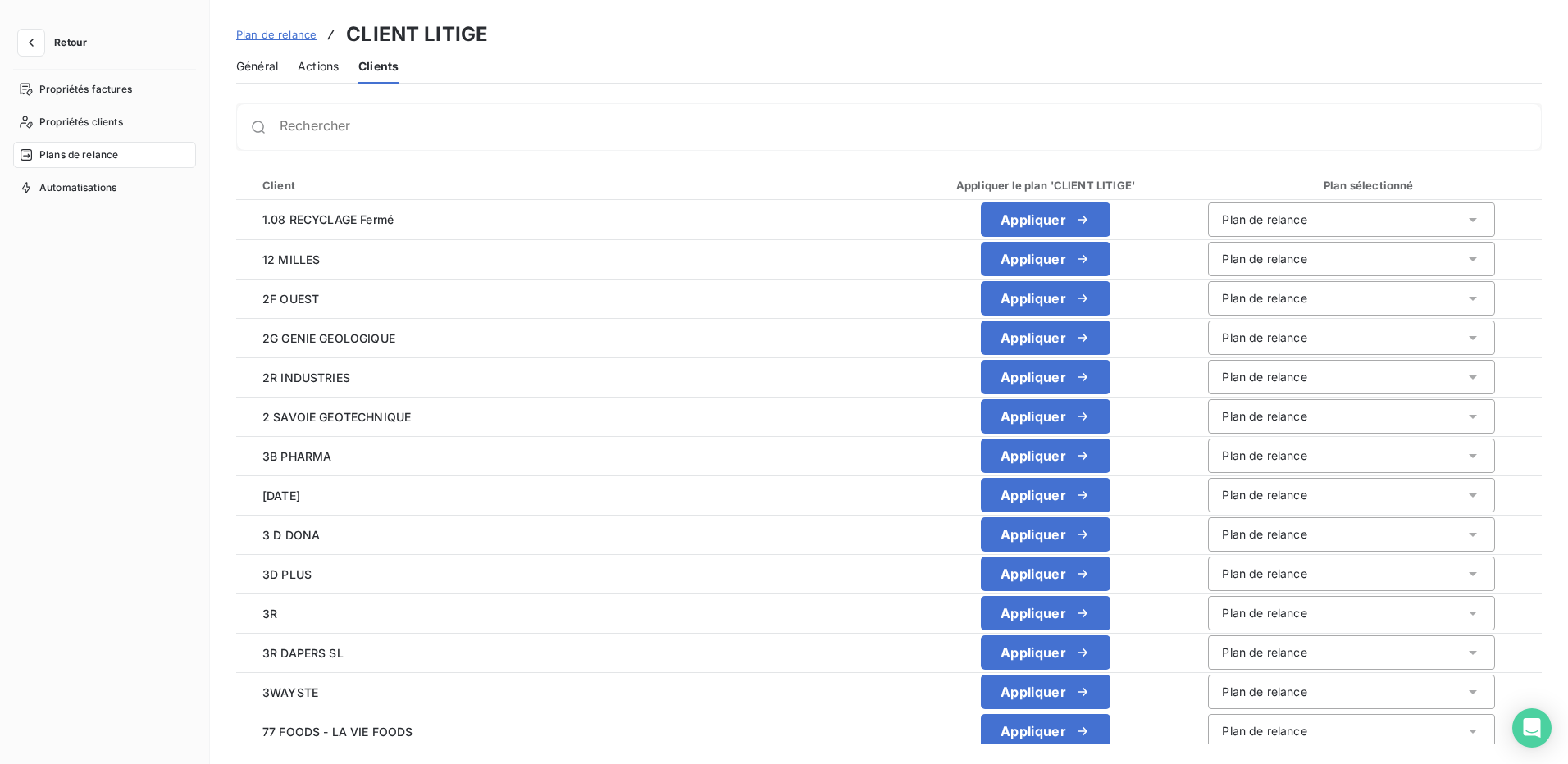
click at [258, 65] on span "Général" at bounding box center [257, 67] width 42 height 16
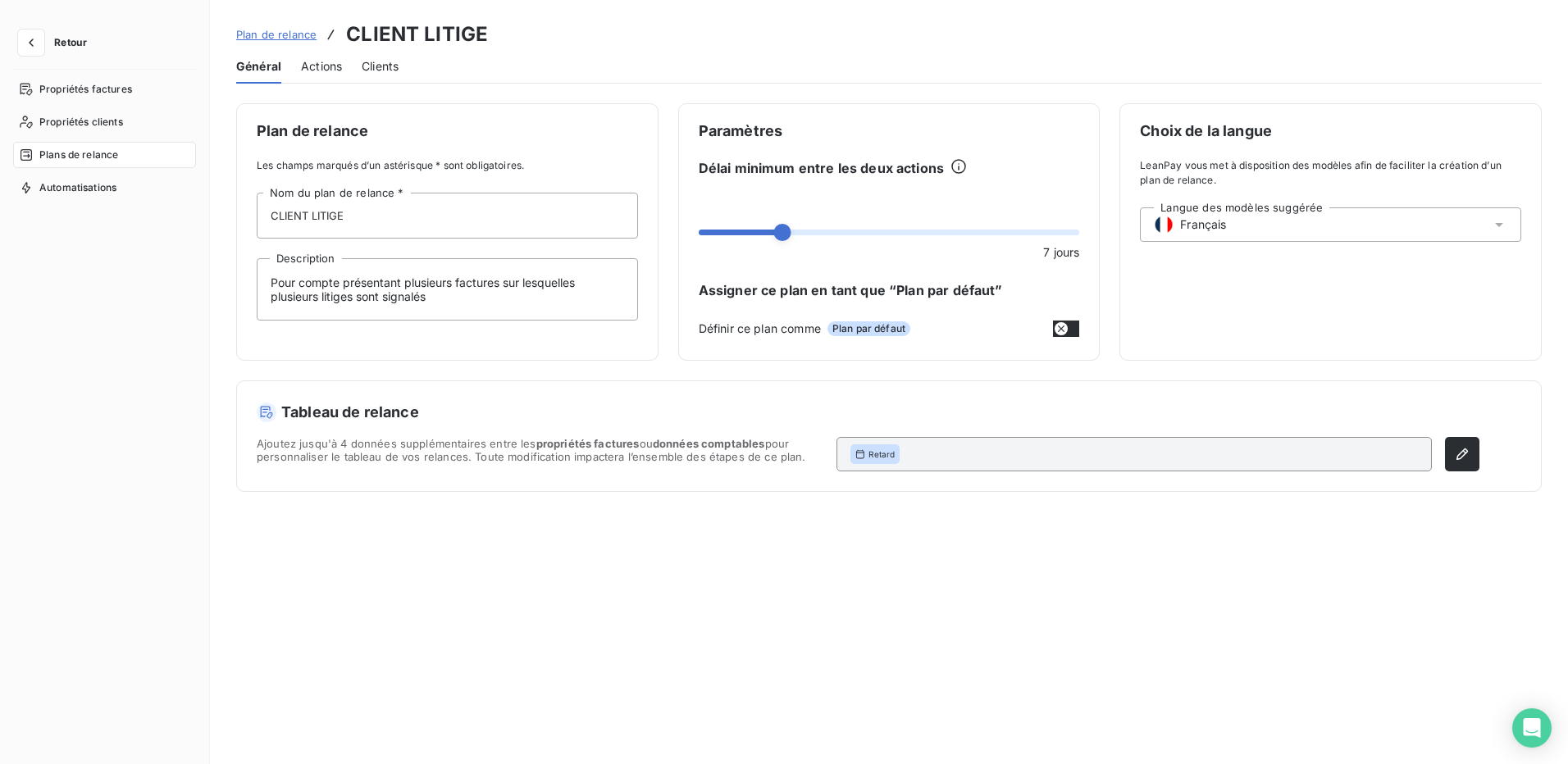
click at [314, 62] on span "Actions" at bounding box center [322, 67] width 41 height 16
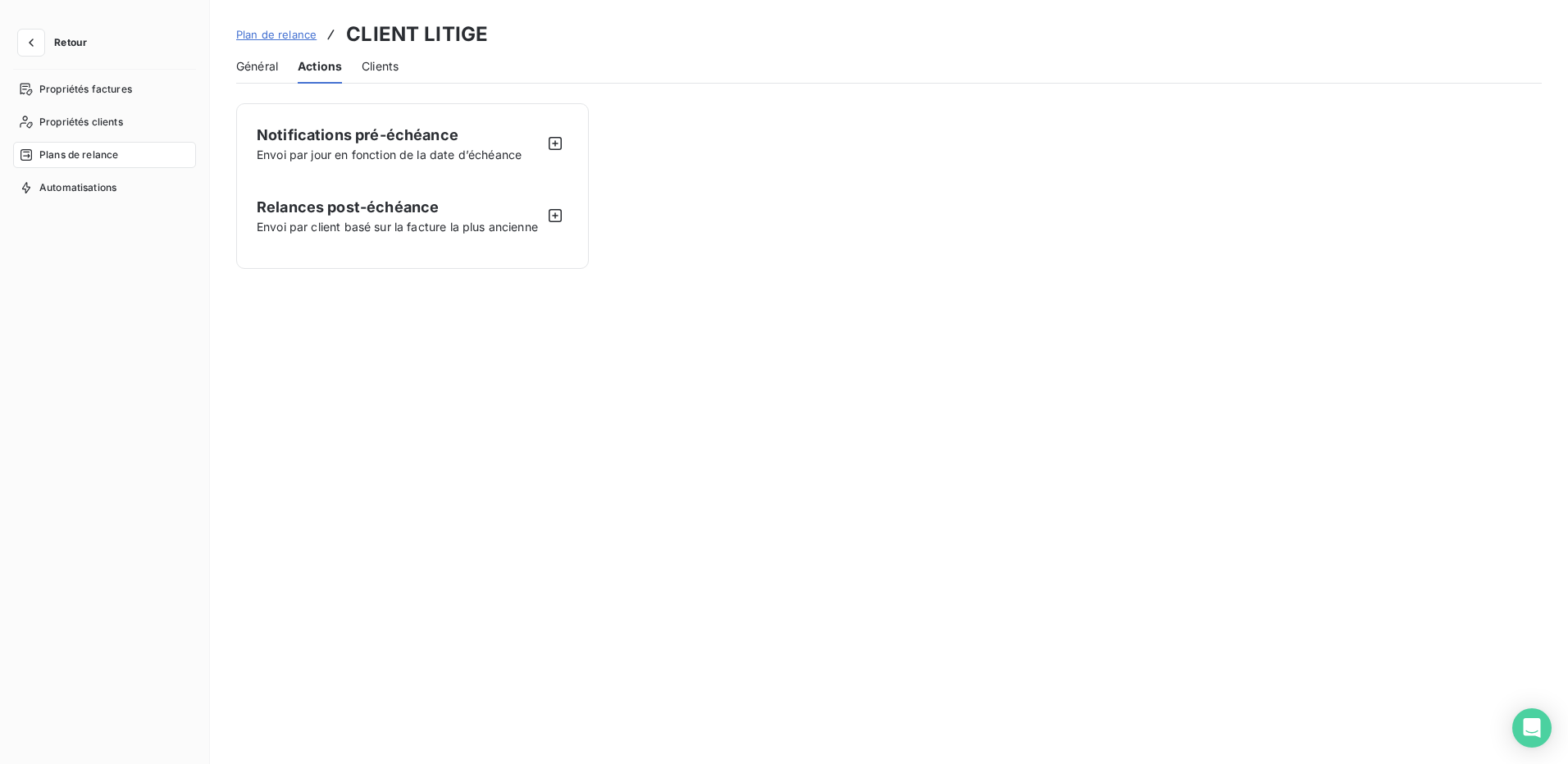
click at [246, 28] on span "Plan de relance" at bounding box center [276, 34] width 80 height 13
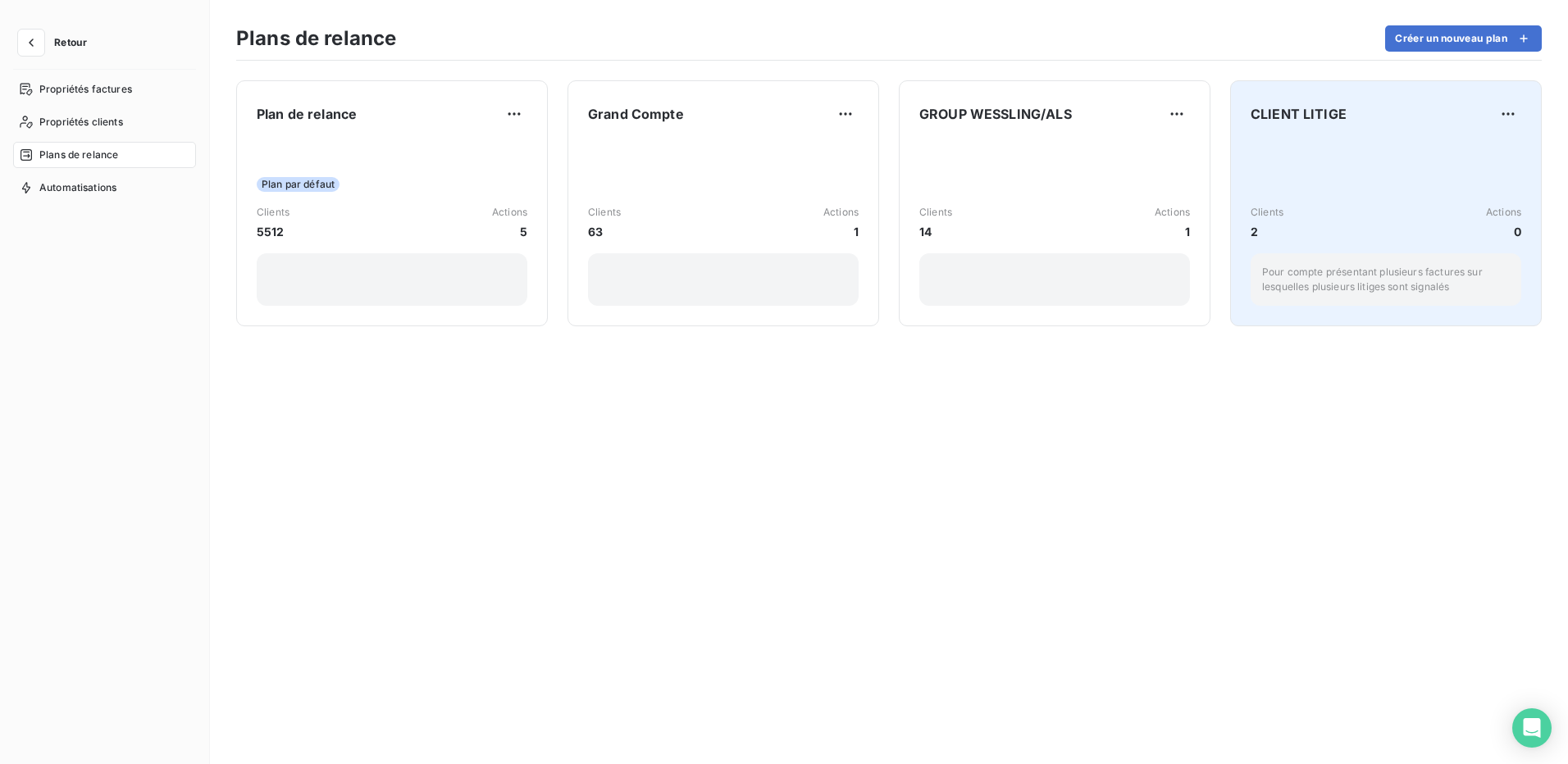
click at [1317, 286] on p "Pour compte présentant plusieurs factures sur lesquelles plusieurs litiges sont…" at bounding box center [1386, 279] width 248 height 29
click at [1515, 115] on html "Retour Propriétés factures Propriétés clients Plans de relance Automatisations …" at bounding box center [784, 382] width 1568 height 764
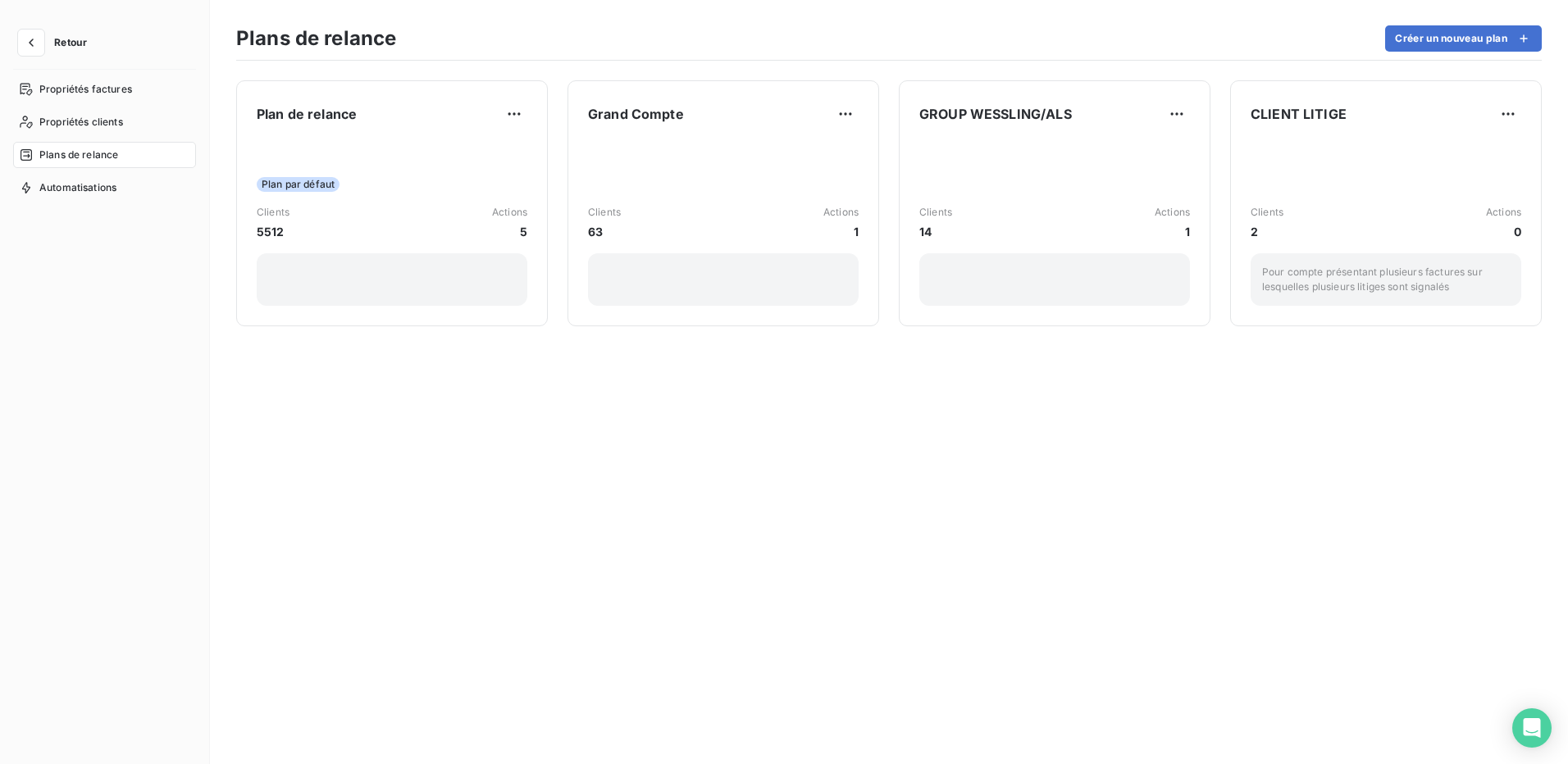
click at [34, 40] on html "Retour Propriétés factures Propriétés clients Plans de relance Automatisations …" at bounding box center [784, 382] width 1568 height 764
click at [34, 40] on icon "button" at bounding box center [31, 43] width 16 height 16
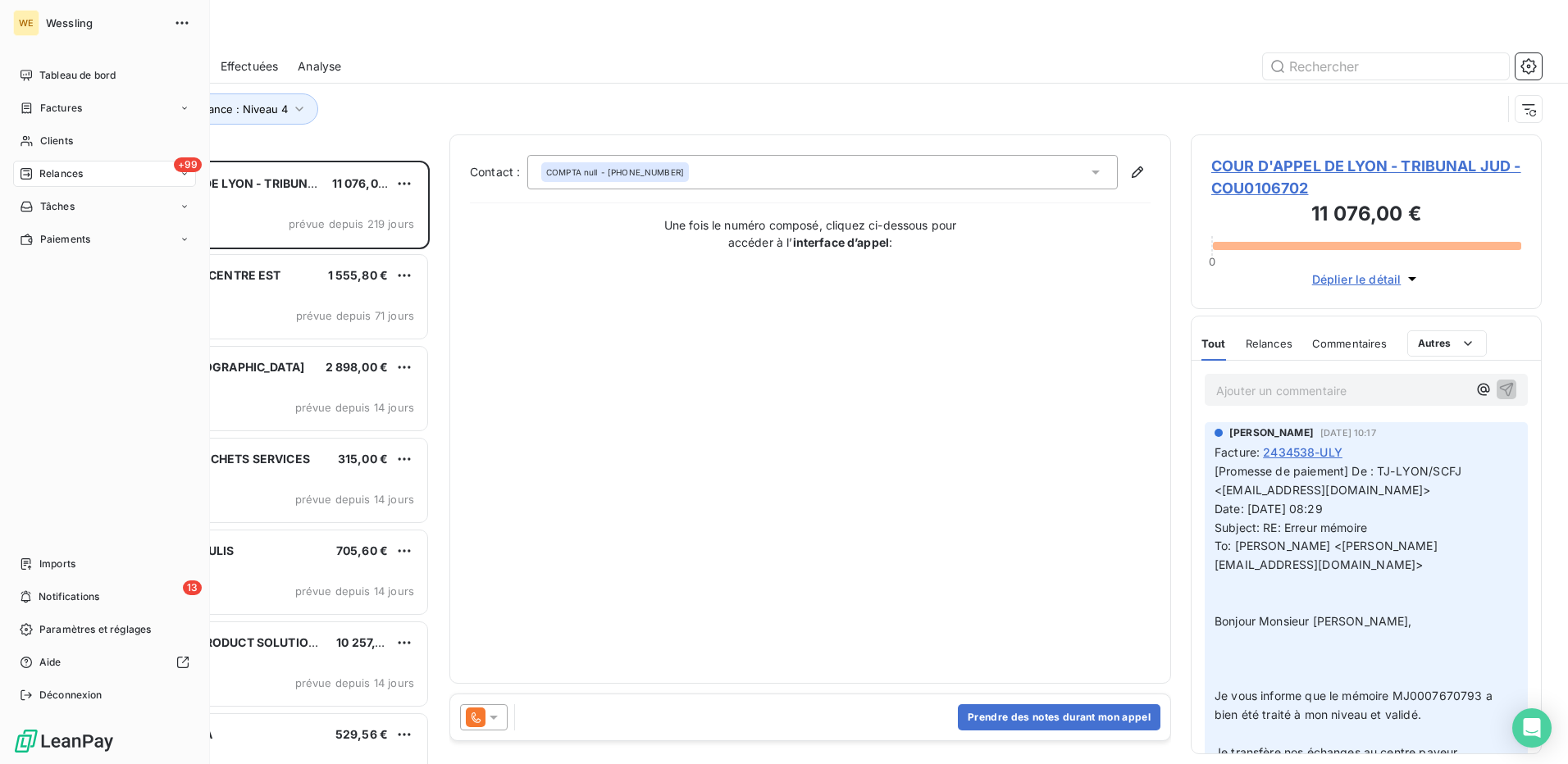
scroll to position [592, 338]
click at [60, 144] on span "Clients" at bounding box center [56, 140] width 33 height 15
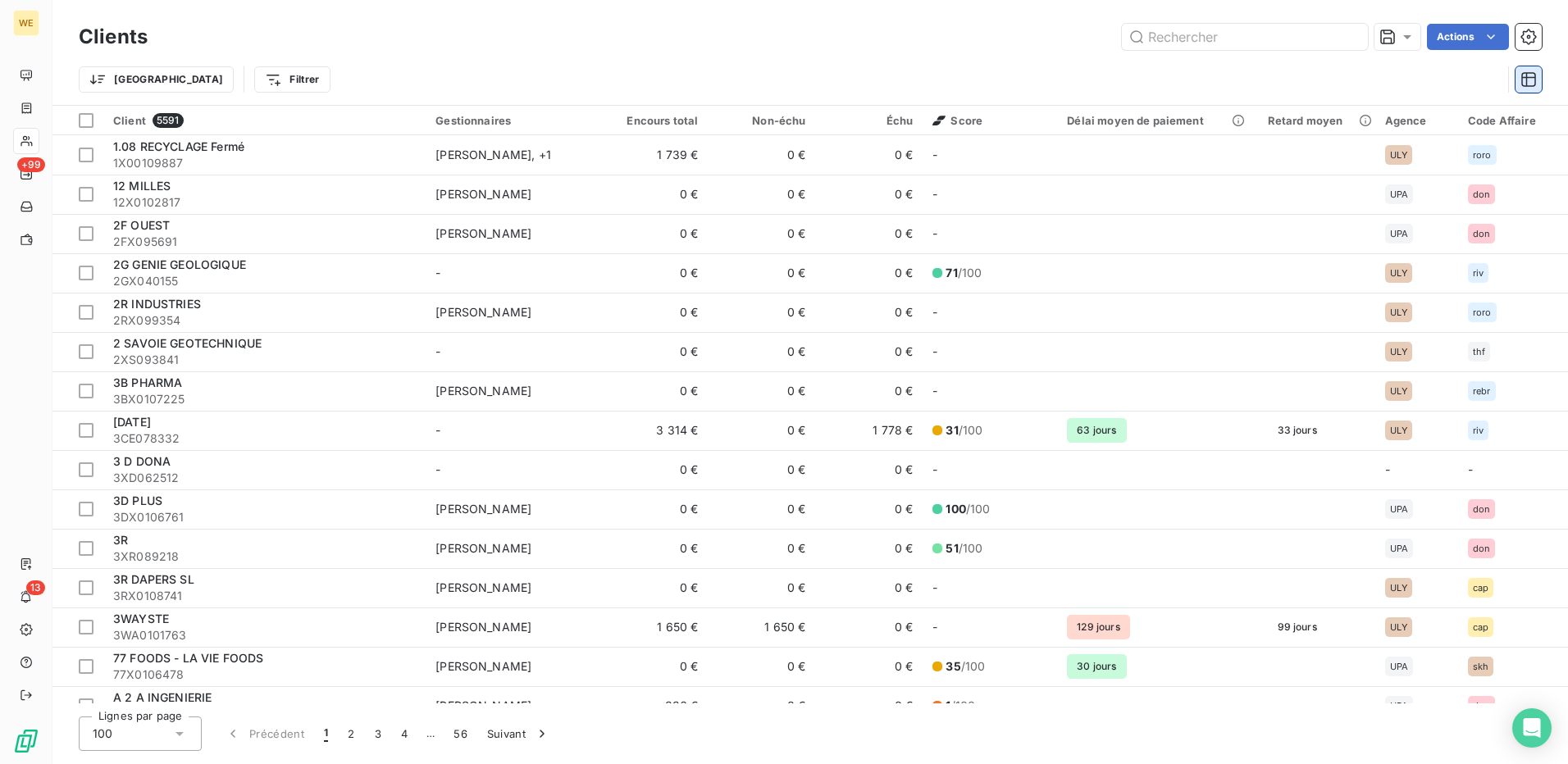
click at [1529, 86] on icon "button" at bounding box center [1529, 79] width 15 height 15
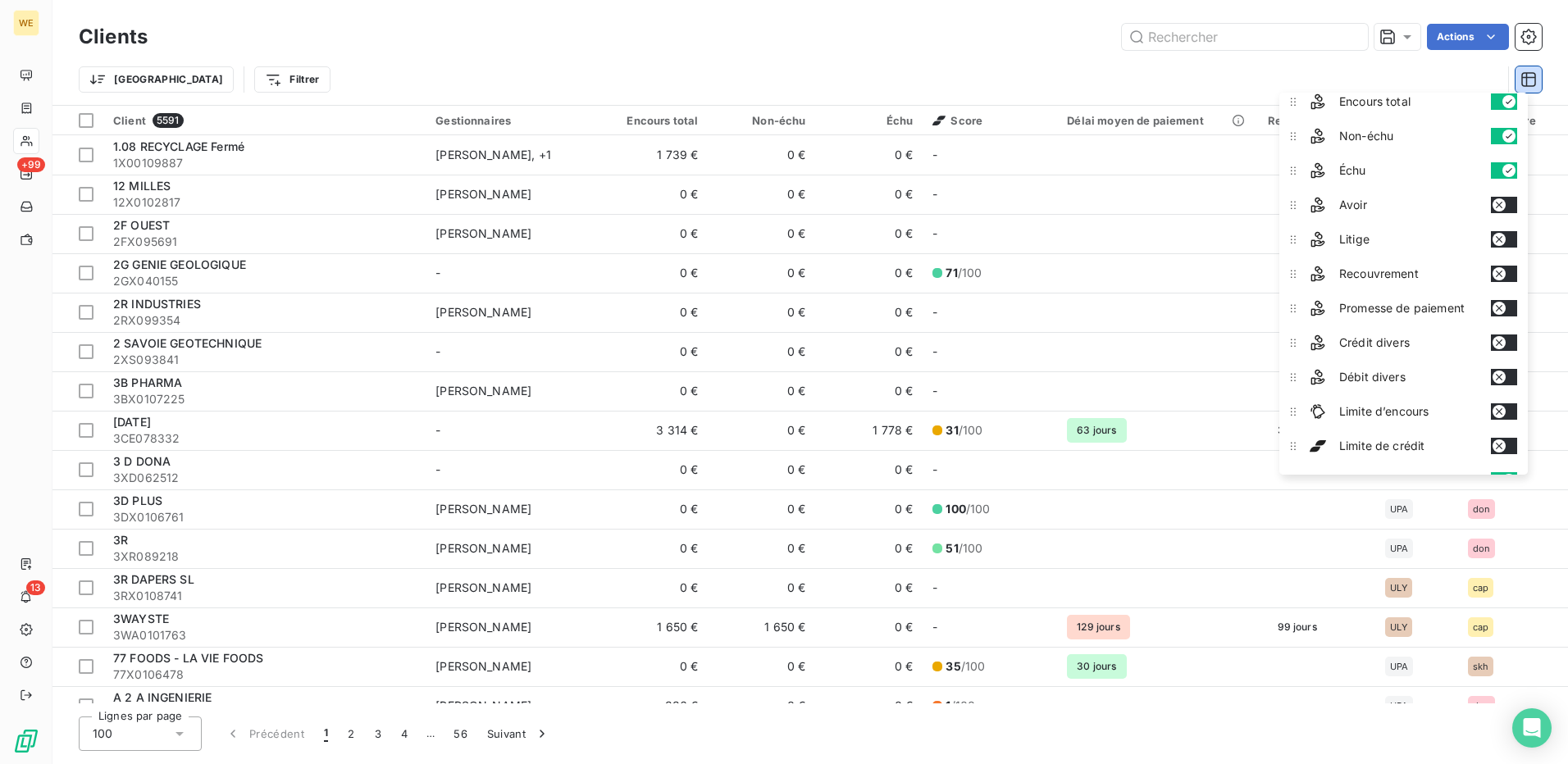
scroll to position [31, 0]
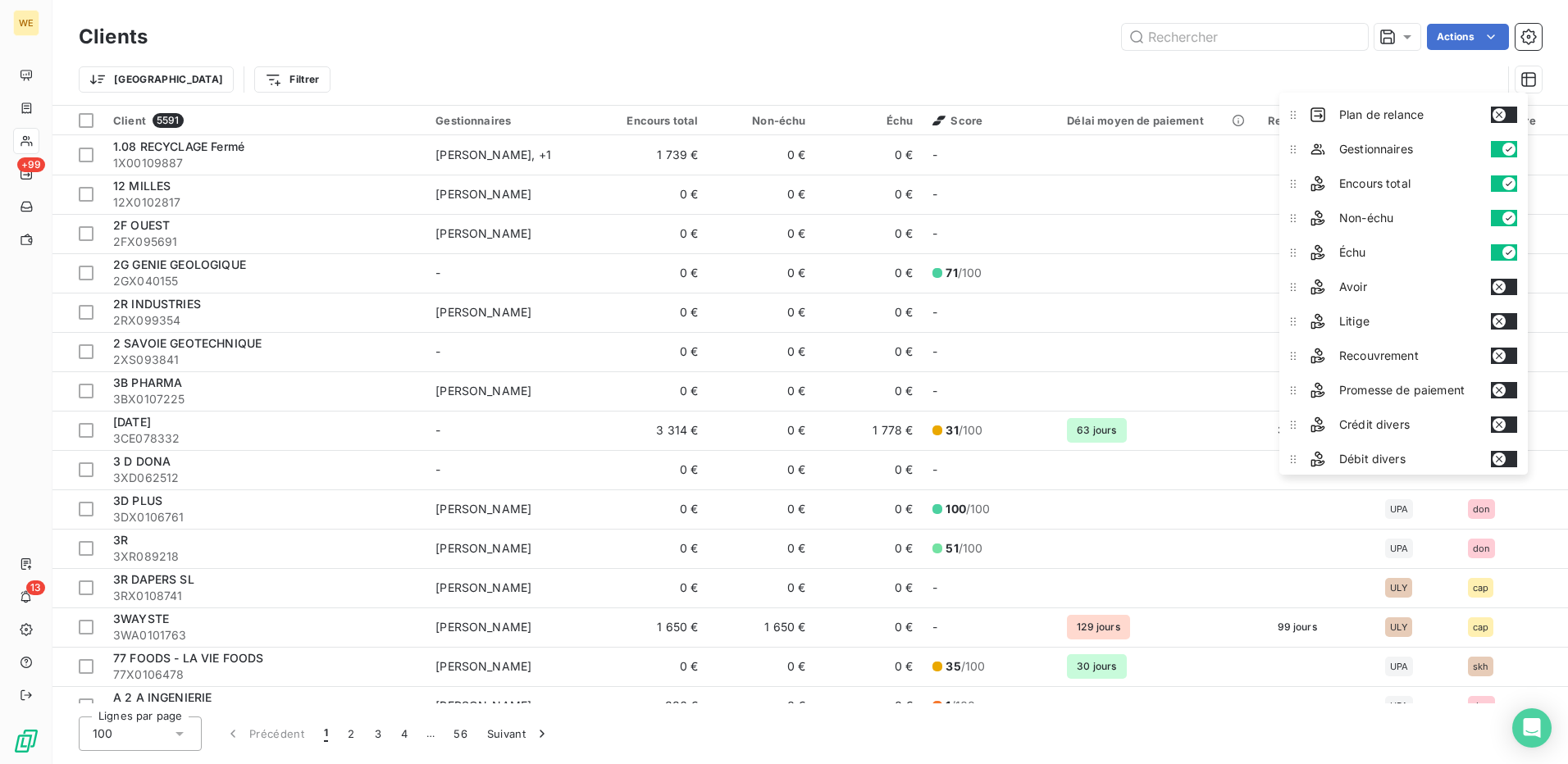
click at [1504, 323] on icon "button" at bounding box center [1499, 322] width 13 height 13
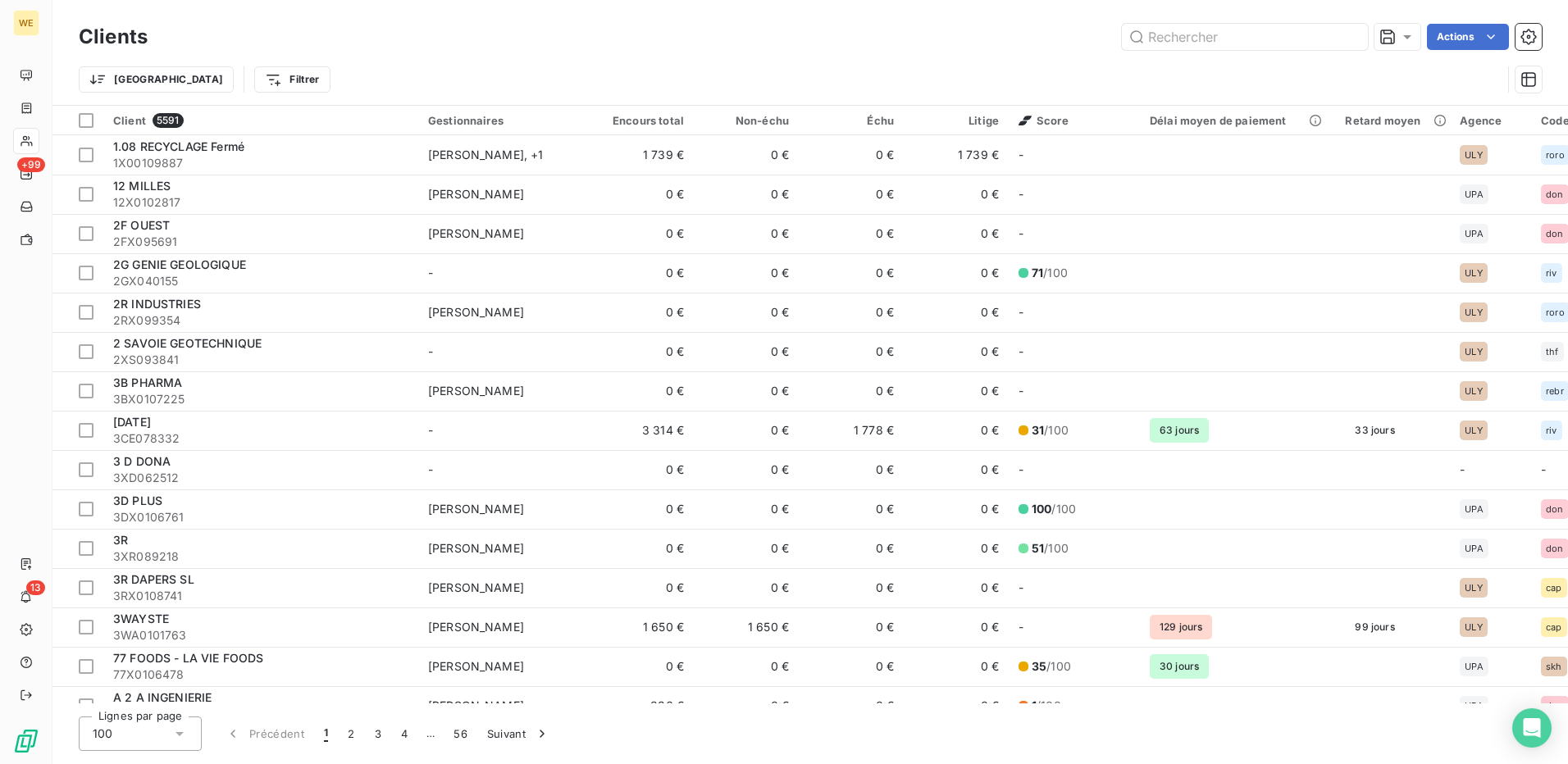
click at [886, 66] on div "Trier Filtrer" at bounding box center [791, 79] width 1423 height 31
click at [954, 157] on span "Trier par ordre croissant" at bounding box center [904, 155] width 132 height 16
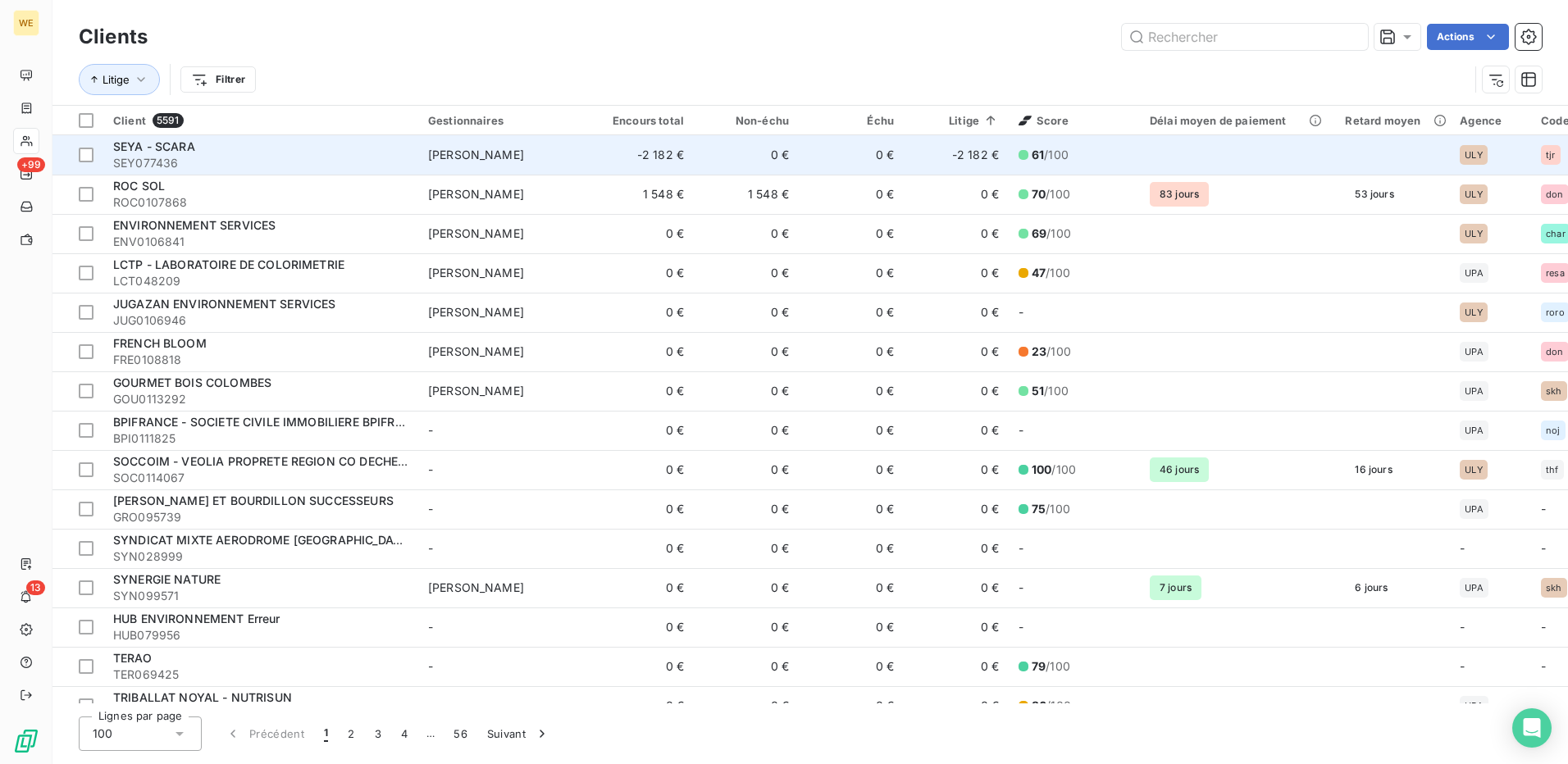
click at [972, 154] on td "-2 182 €" at bounding box center [956, 155] width 105 height 39
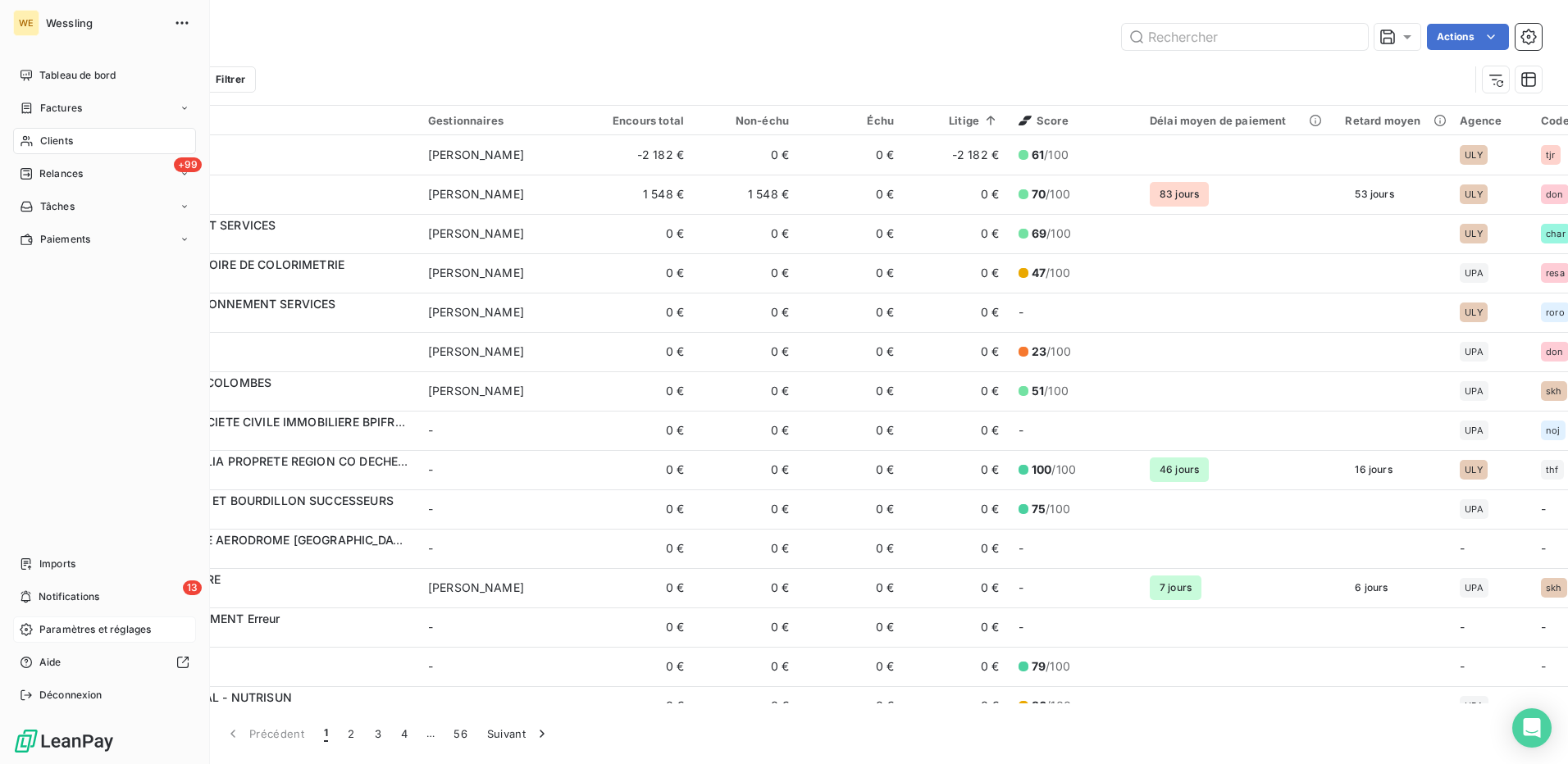
click at [97, 633] on span "Paramètres et réglages" at bounding box center [95, 630] width 112 height 15
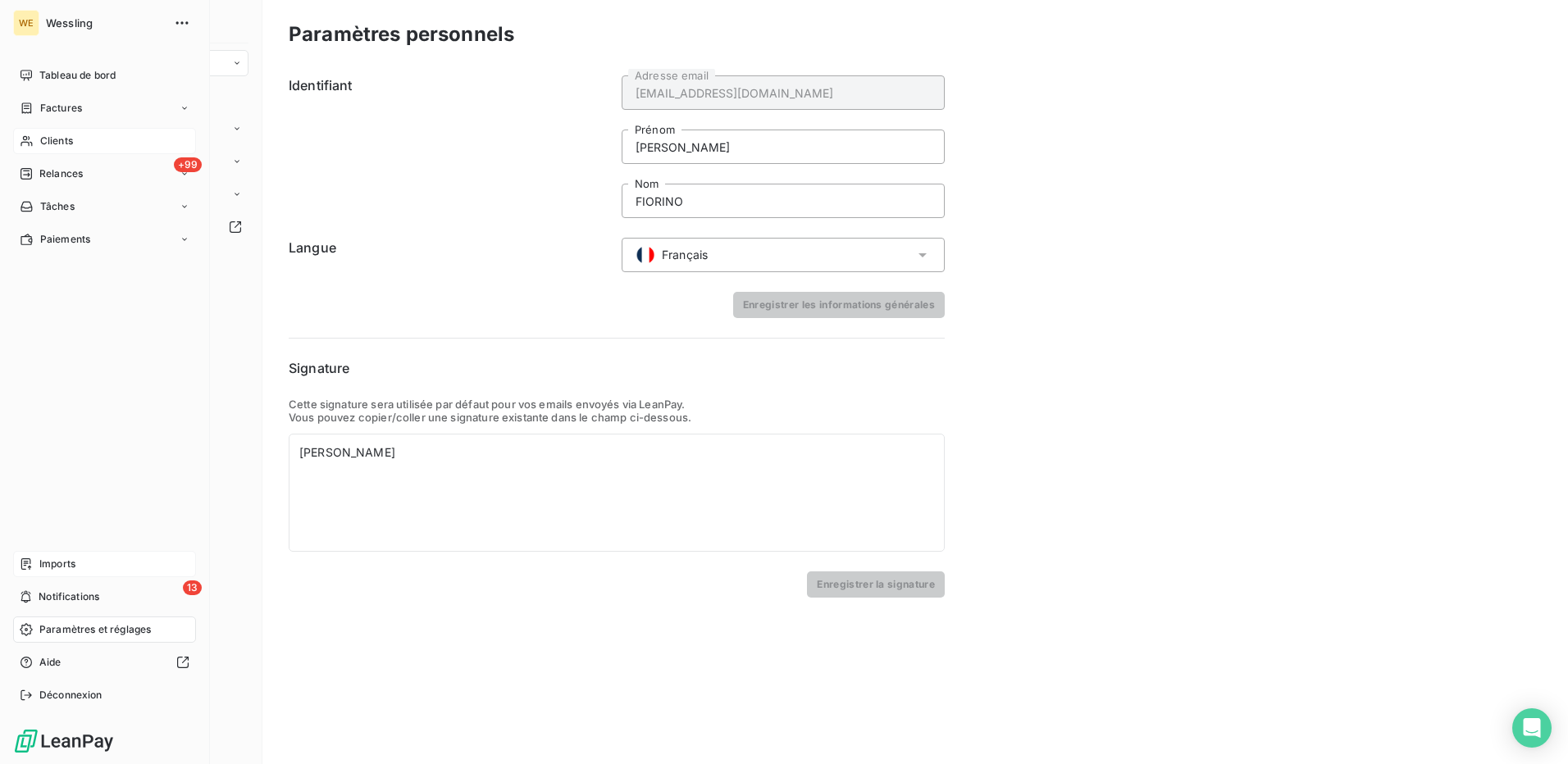
click at [59, 564] on span "Imports" at bounding box center [57, 564] width 36 height 15
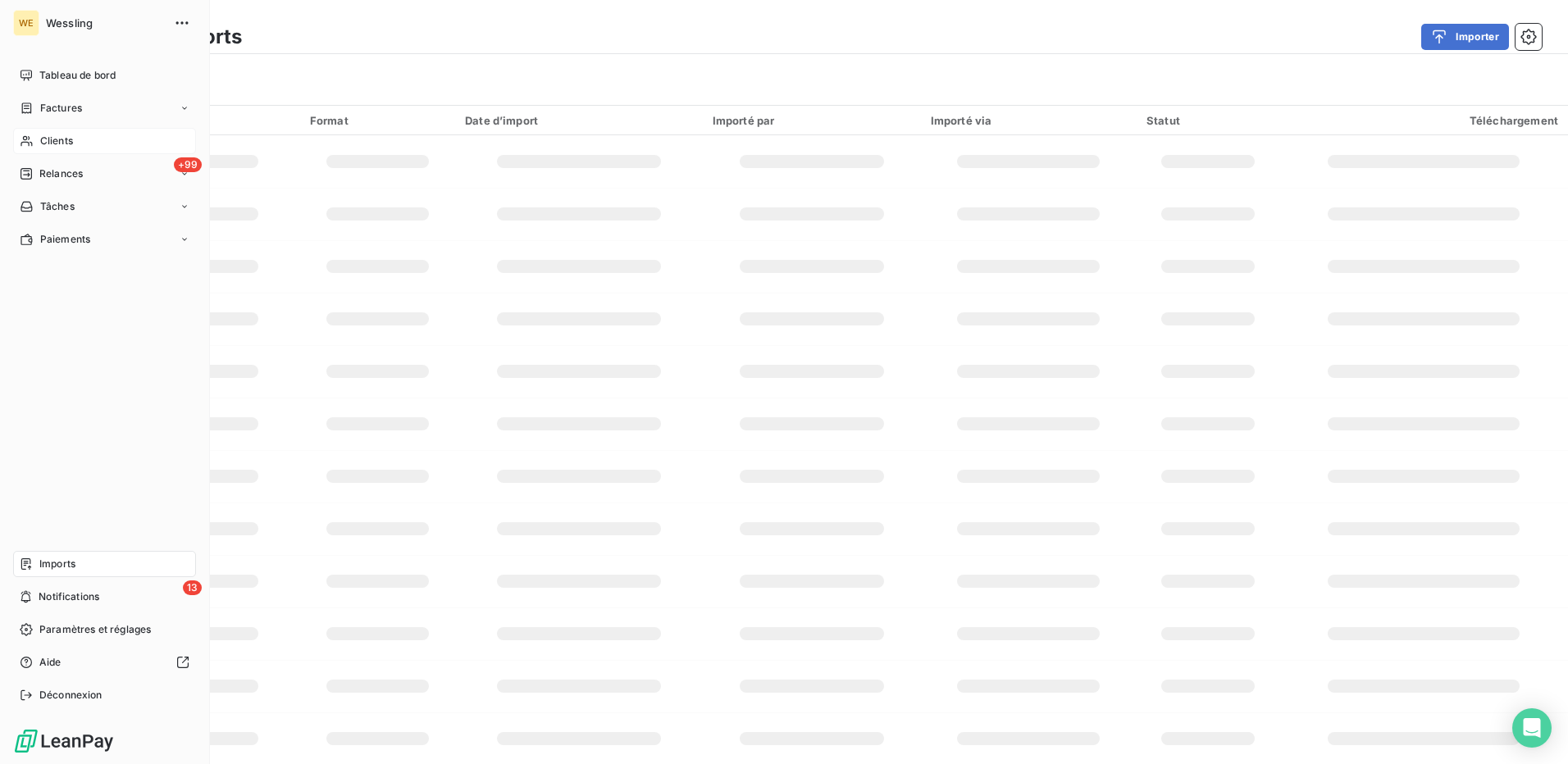
click at [95, 137] on div "Clients" at bounding box center [105, 141] width 183 height 27
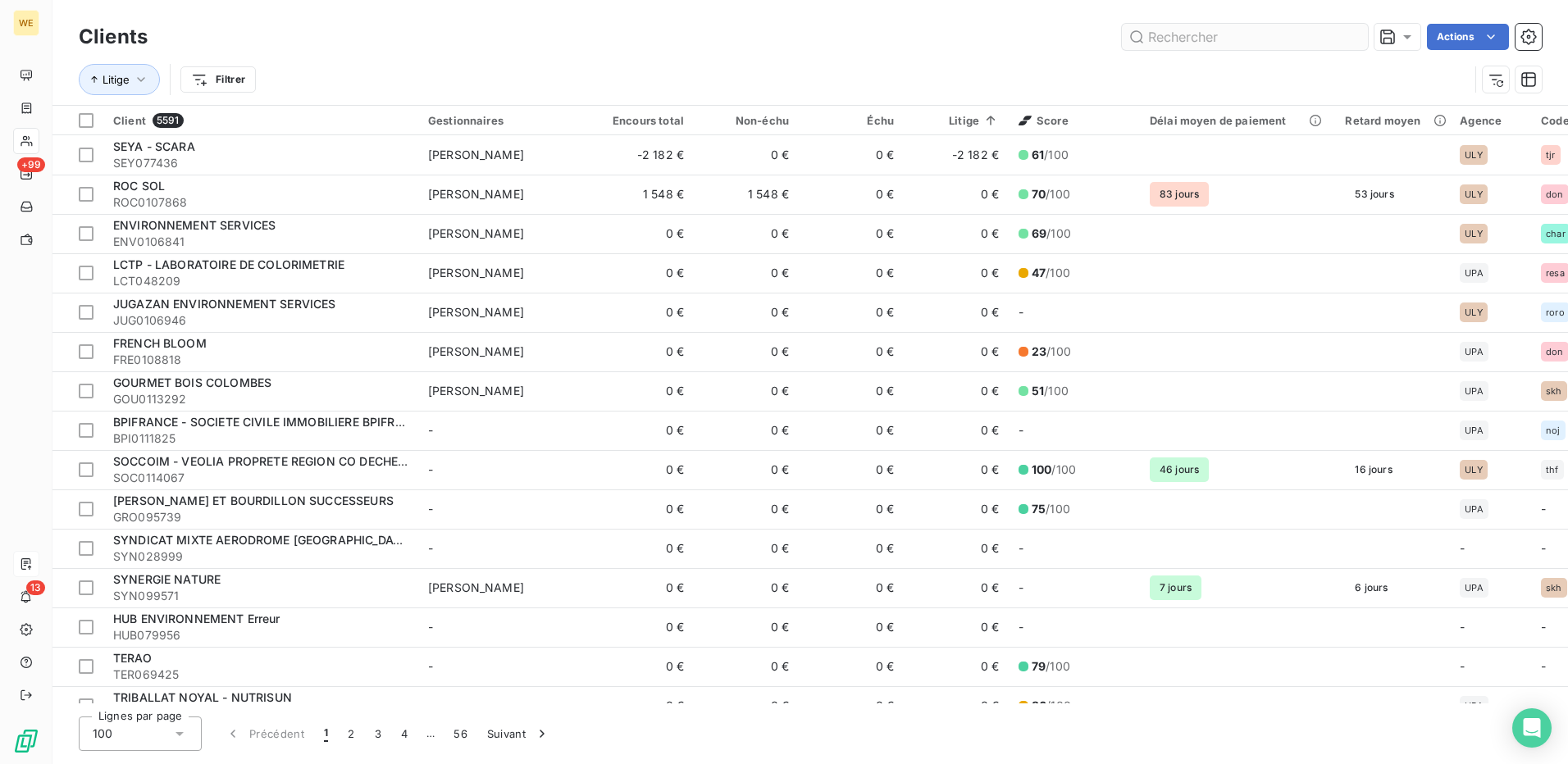
click at [1167, 41] on input "text" at bounding box center [1245, 37] width 246 height 27
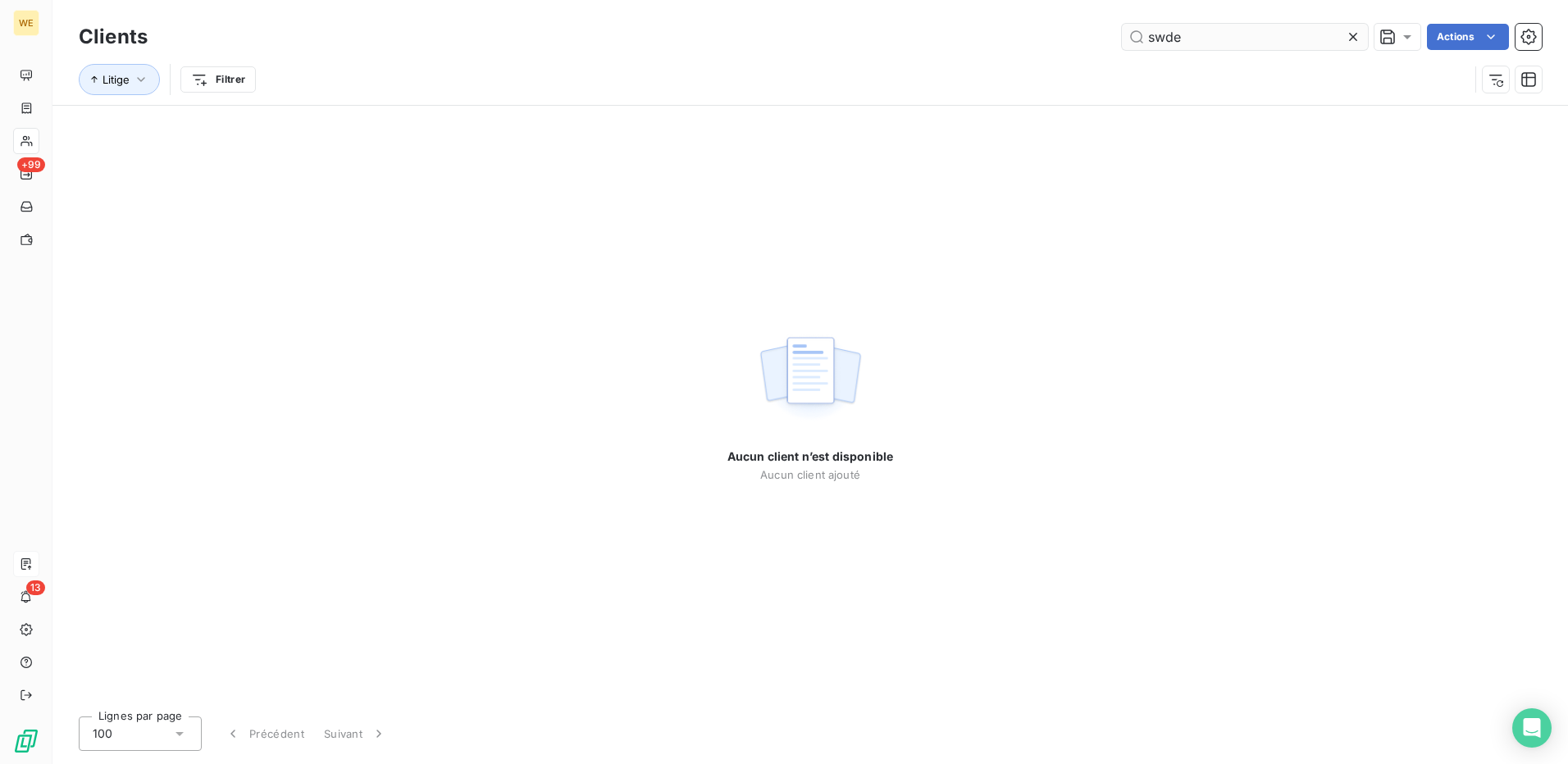
click at [1223, 40] on input "swde" at bounding box center [1245, 37] width 246 height 27
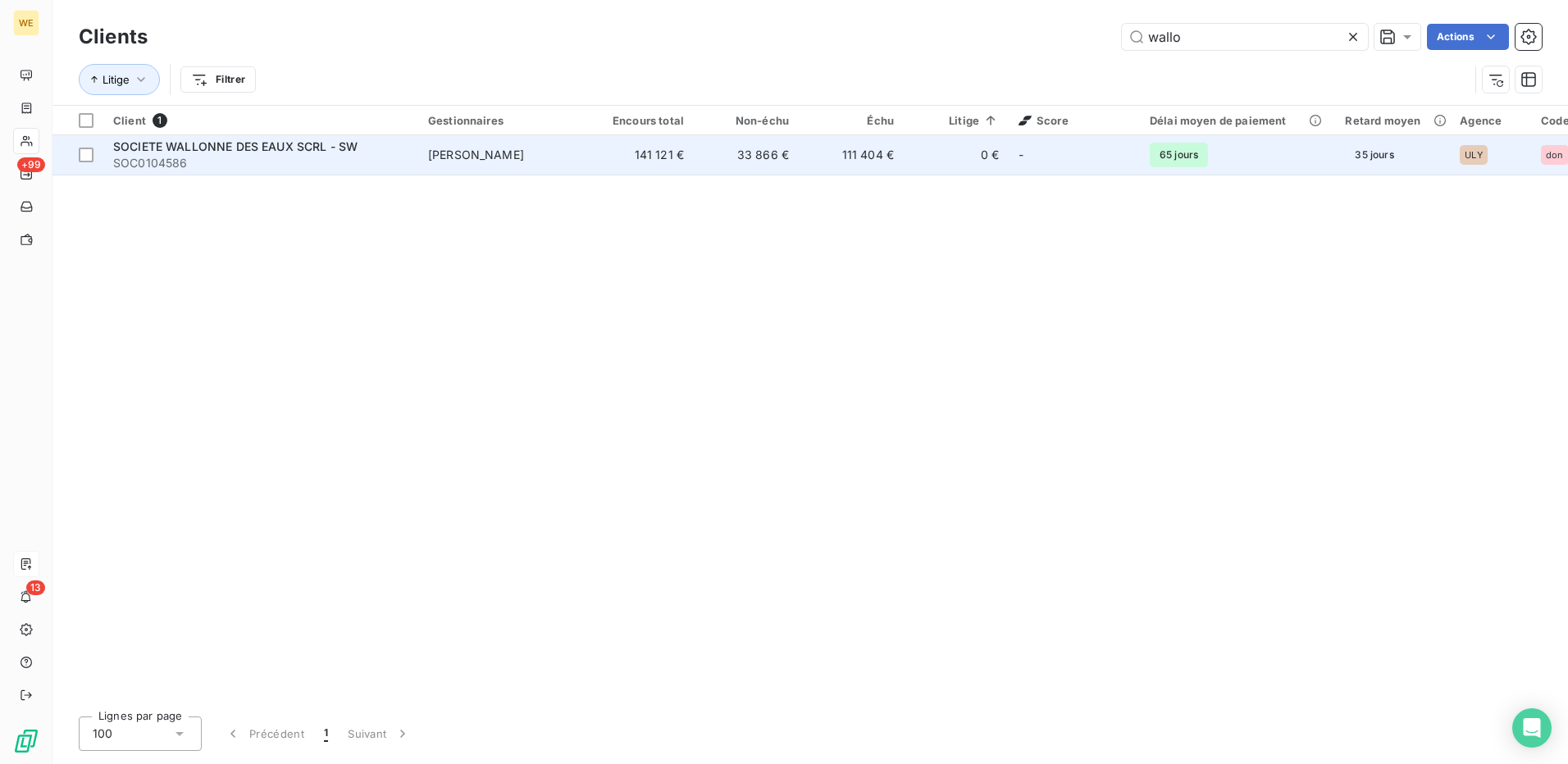
type input "wallo"
click at [1015, 151] on td "-" at bounding box center [1075, 155] width 131 height 39
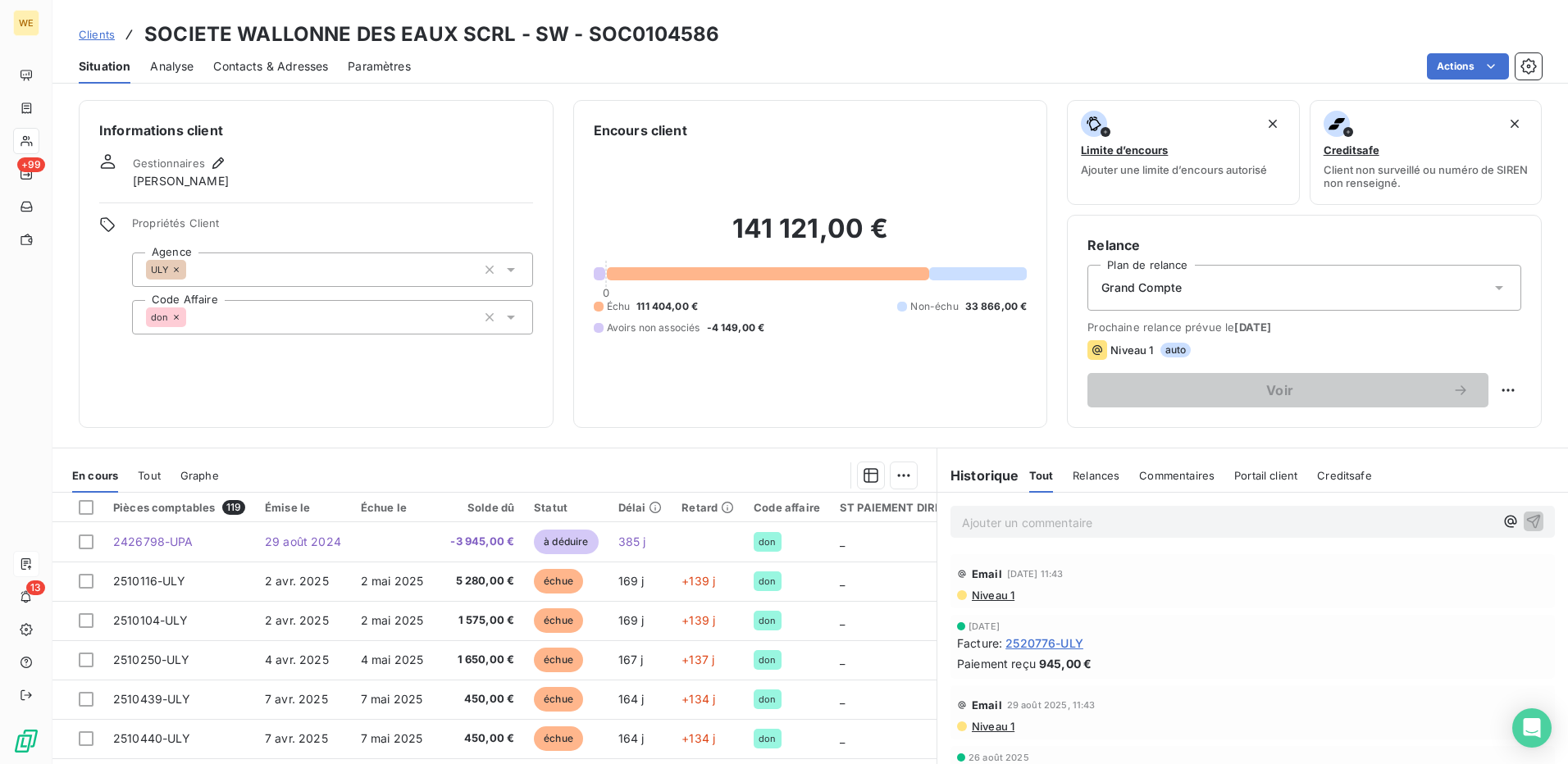
click at [1492, 288] on icon at bounding box center [1500, 288] width 16 height 16
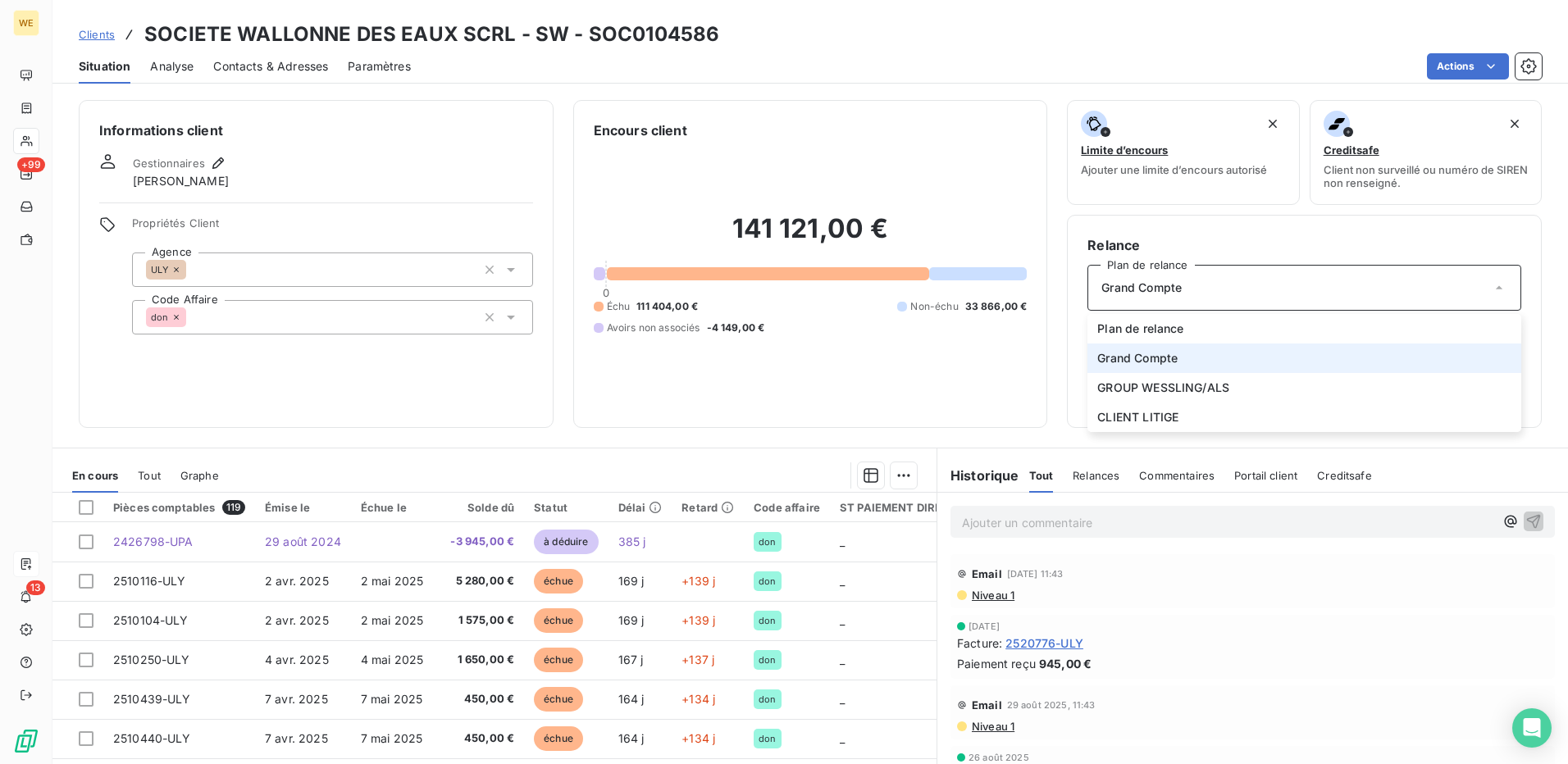
click at [1492, 288] on icon at bounding box center [1500, 288] width 16 height 16
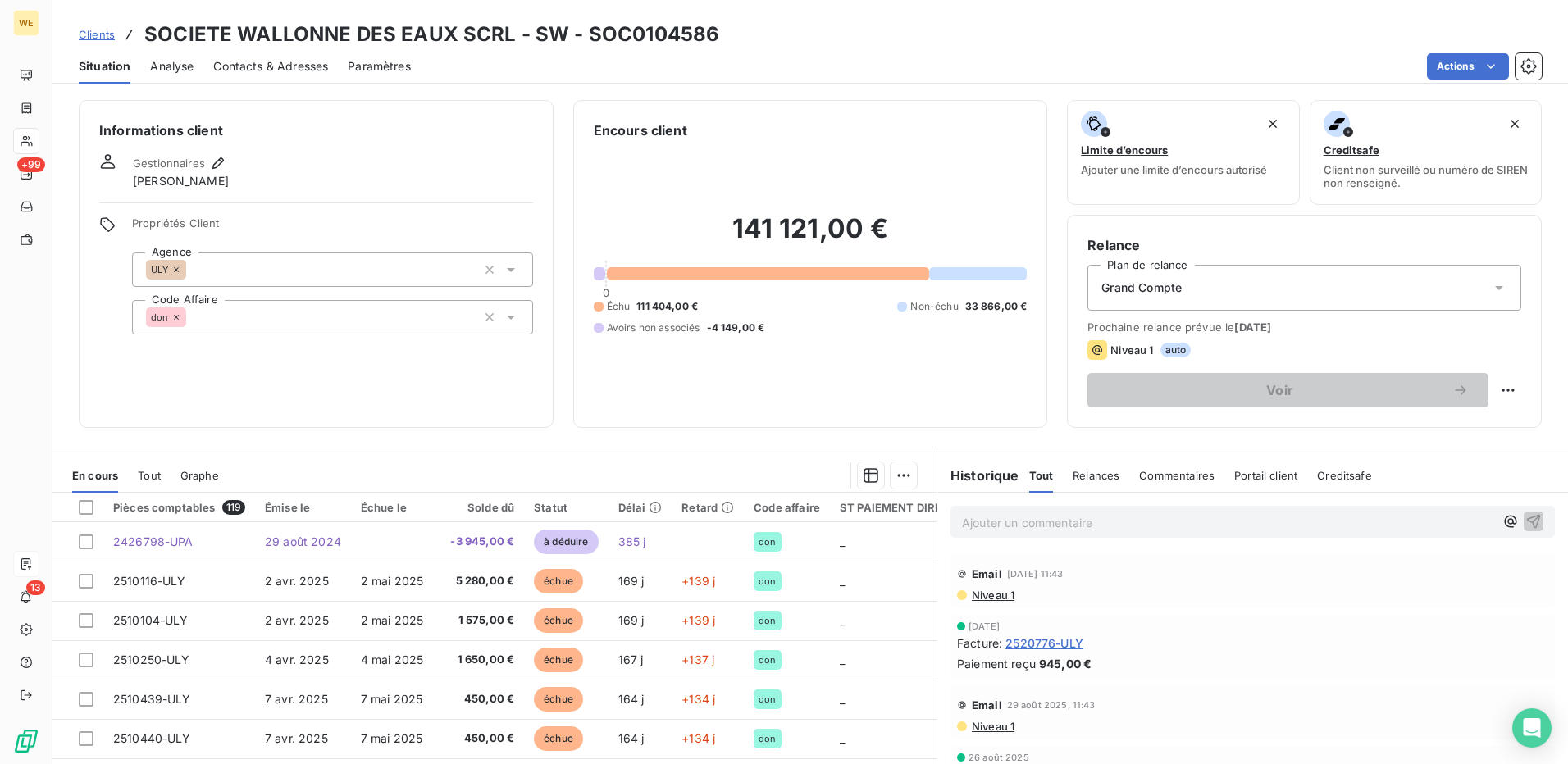
click at [365, 144] on div "Informations client Gestionnaires Nathalie DOZINEL Propriétés Client Agence ULY…" at bounding box center [316, 264] width 475 height 328
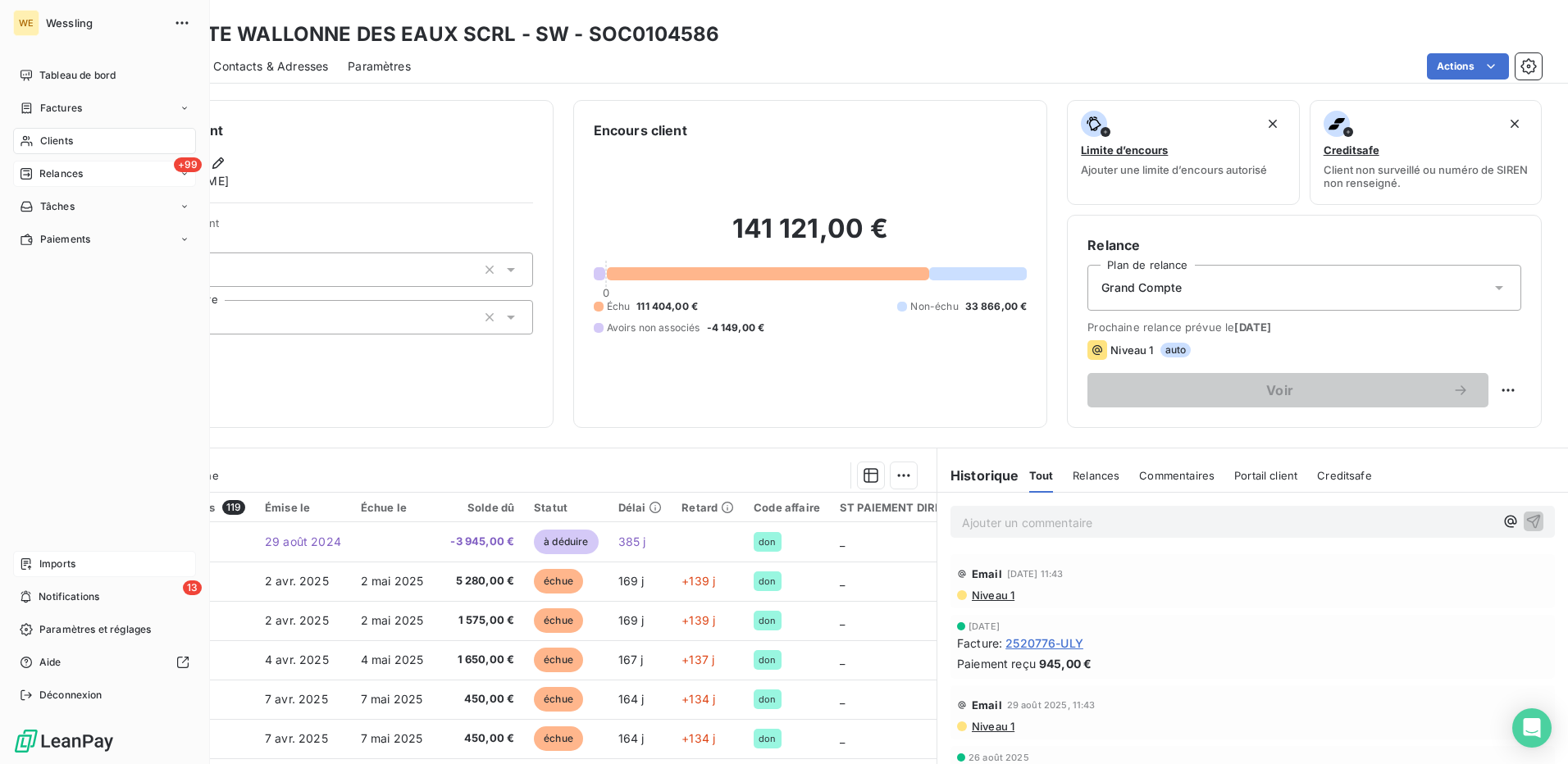
click at [83, 174] on span "Relances" at bounding box center [60, 173] width 44 height 15
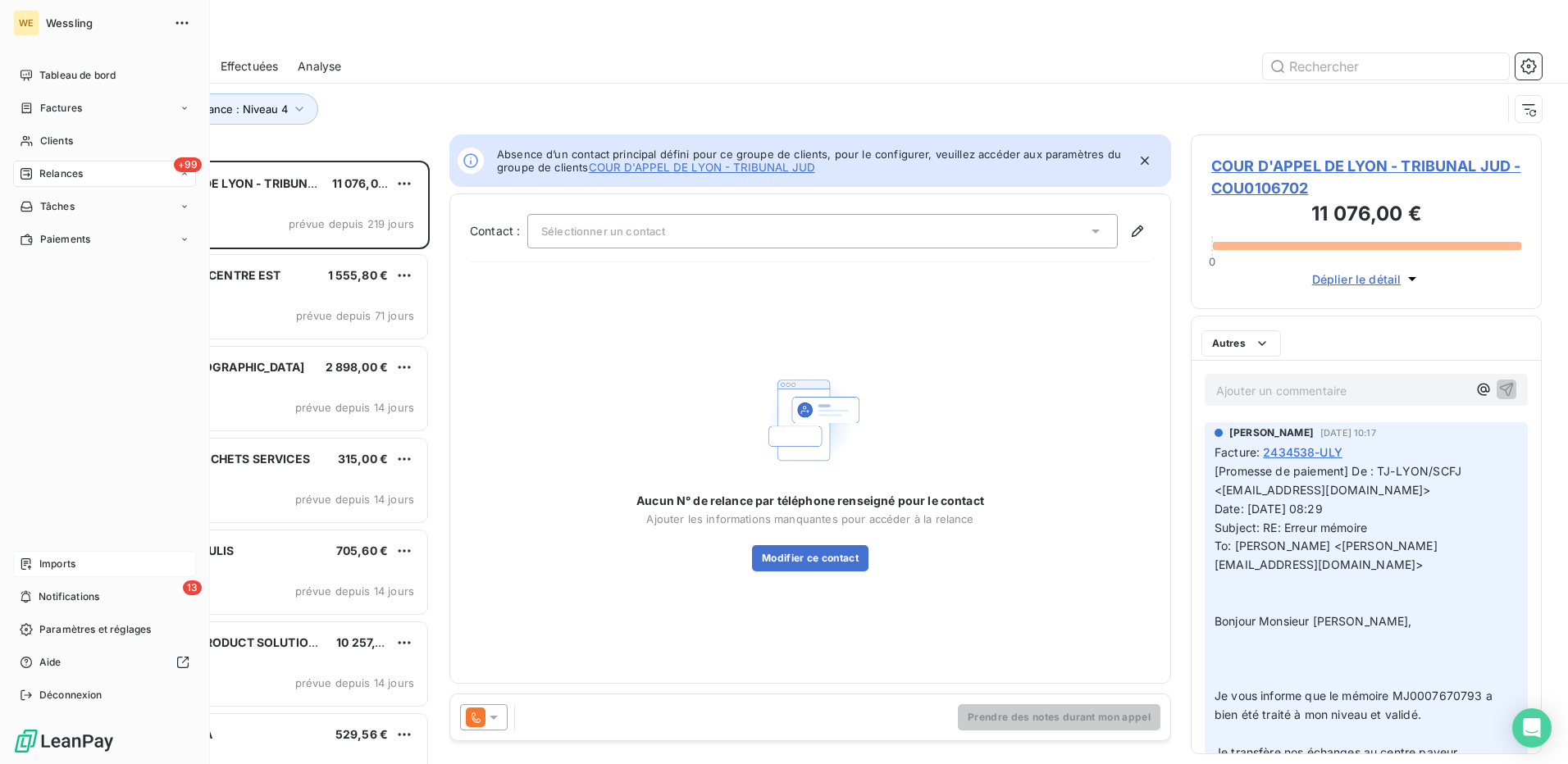
scroll to position [592, 338]
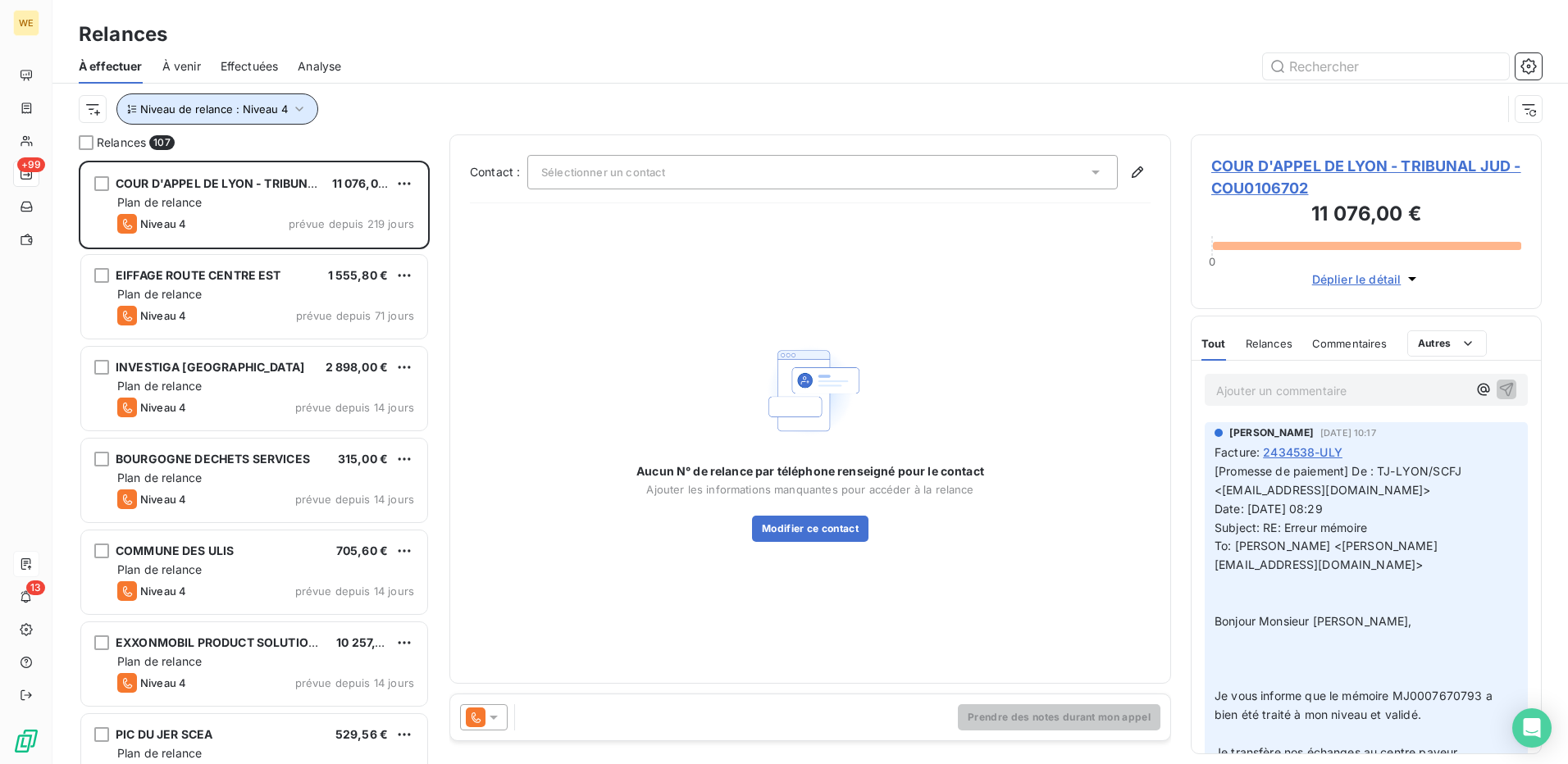
click at [305, 112] on button "Niveau de relance : Niveau 4" at bounding box center [217, 108] width 202 height 31
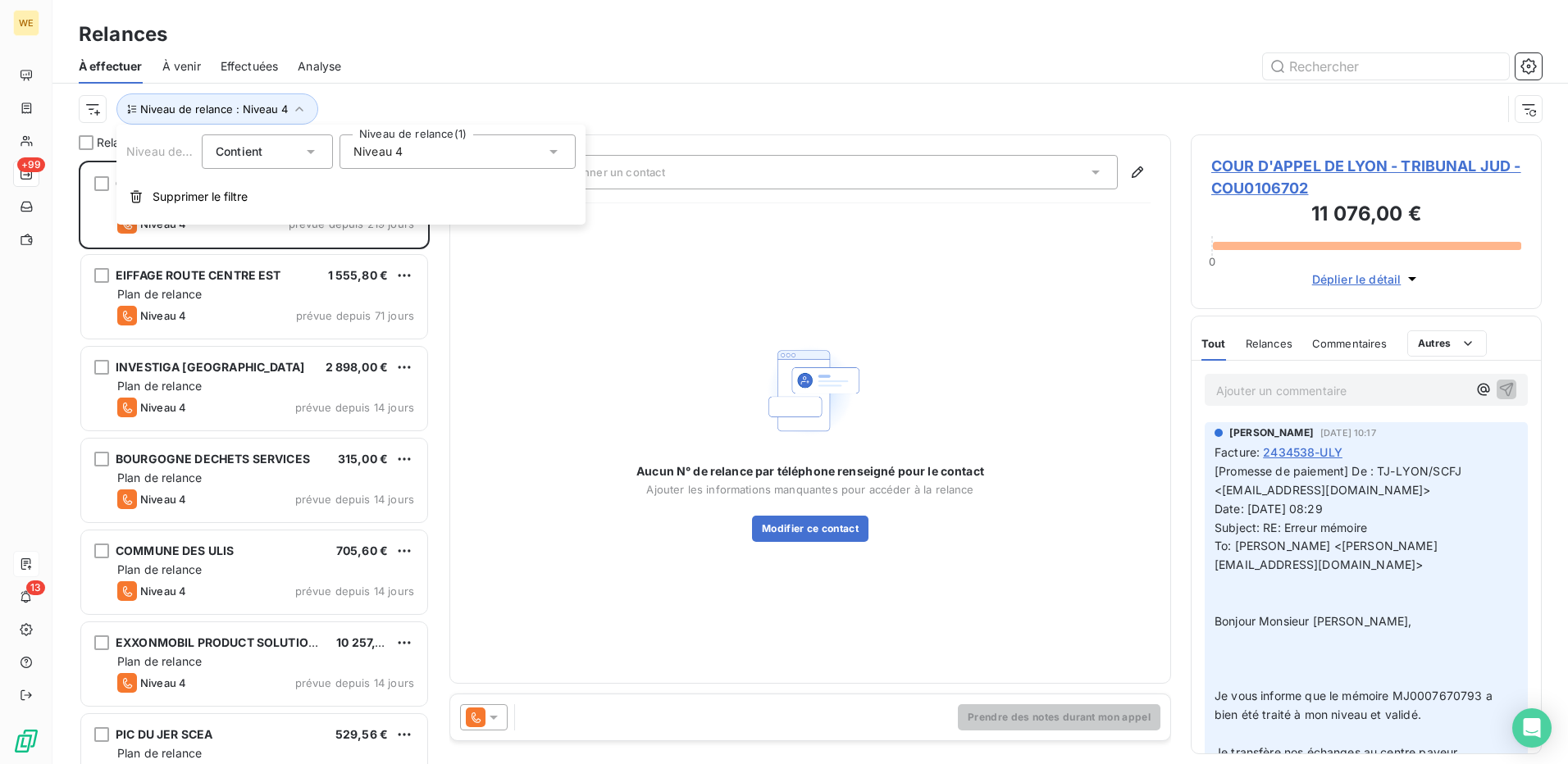
click at [477, 153] on div "Niveau 4" at bounding box center [458, 151] width 236 height 35
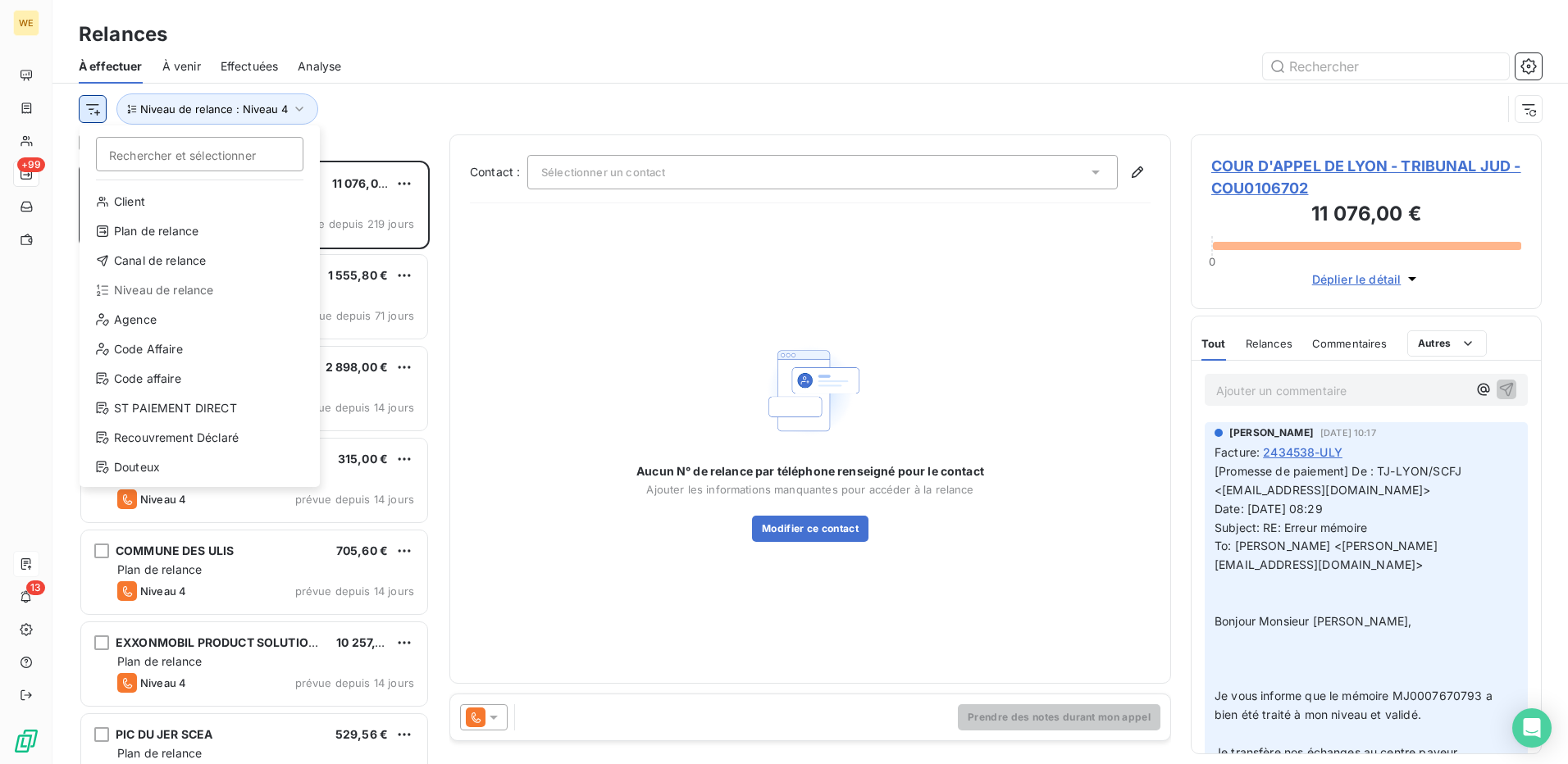
click at [91, 110] on html "WE +99 13 Relances À effectuer À venir Effectuées Analyse Rechercher et sélecti…" at bounding box center [784, 382] width 1568 height 764
click at [172, 240] on div "Plan de relance" at bounding box center [200, 232] width 227 height 27
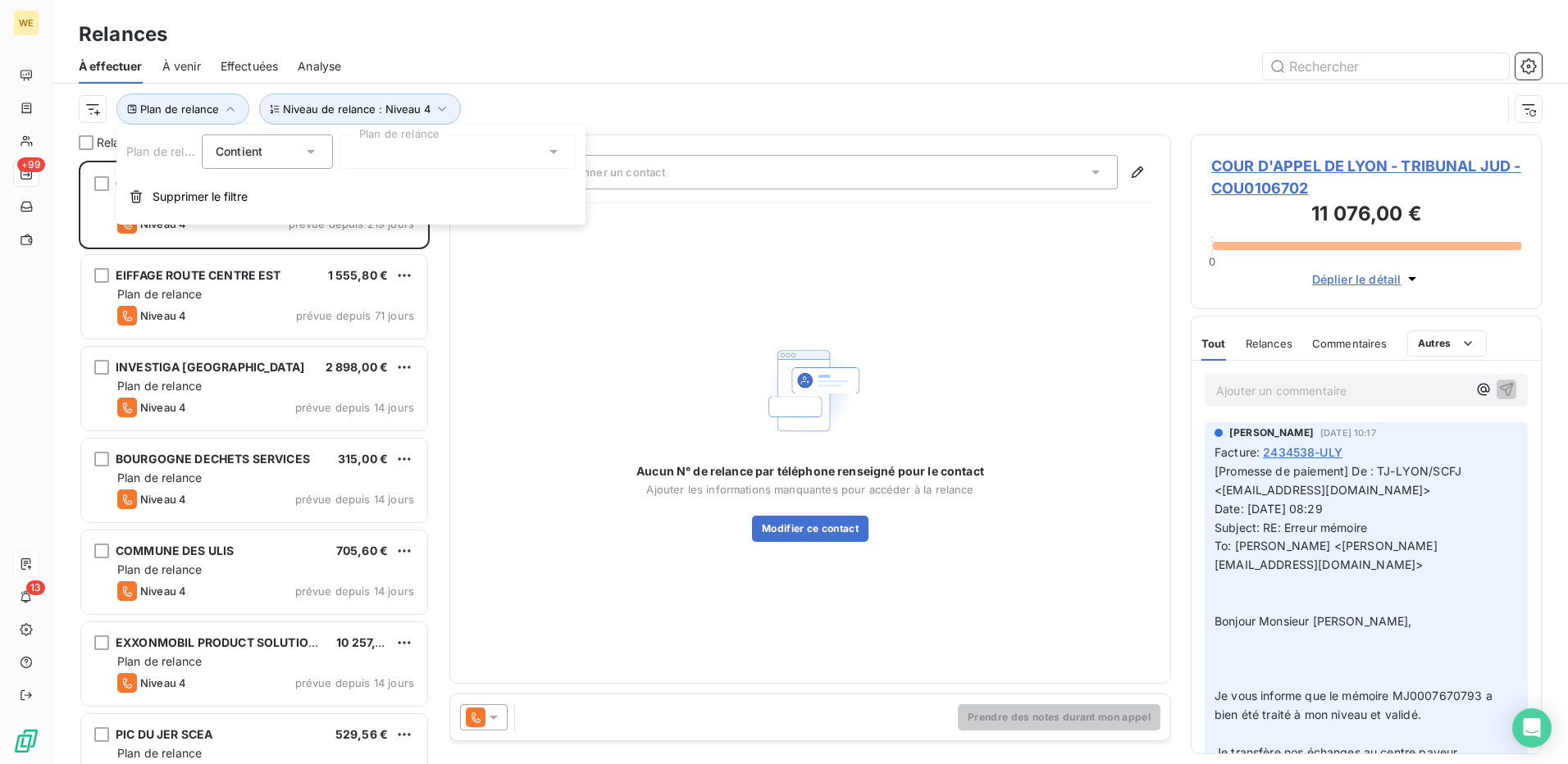
click at [430, 151] on div at bounding box center [458, 151] width 236 height 35
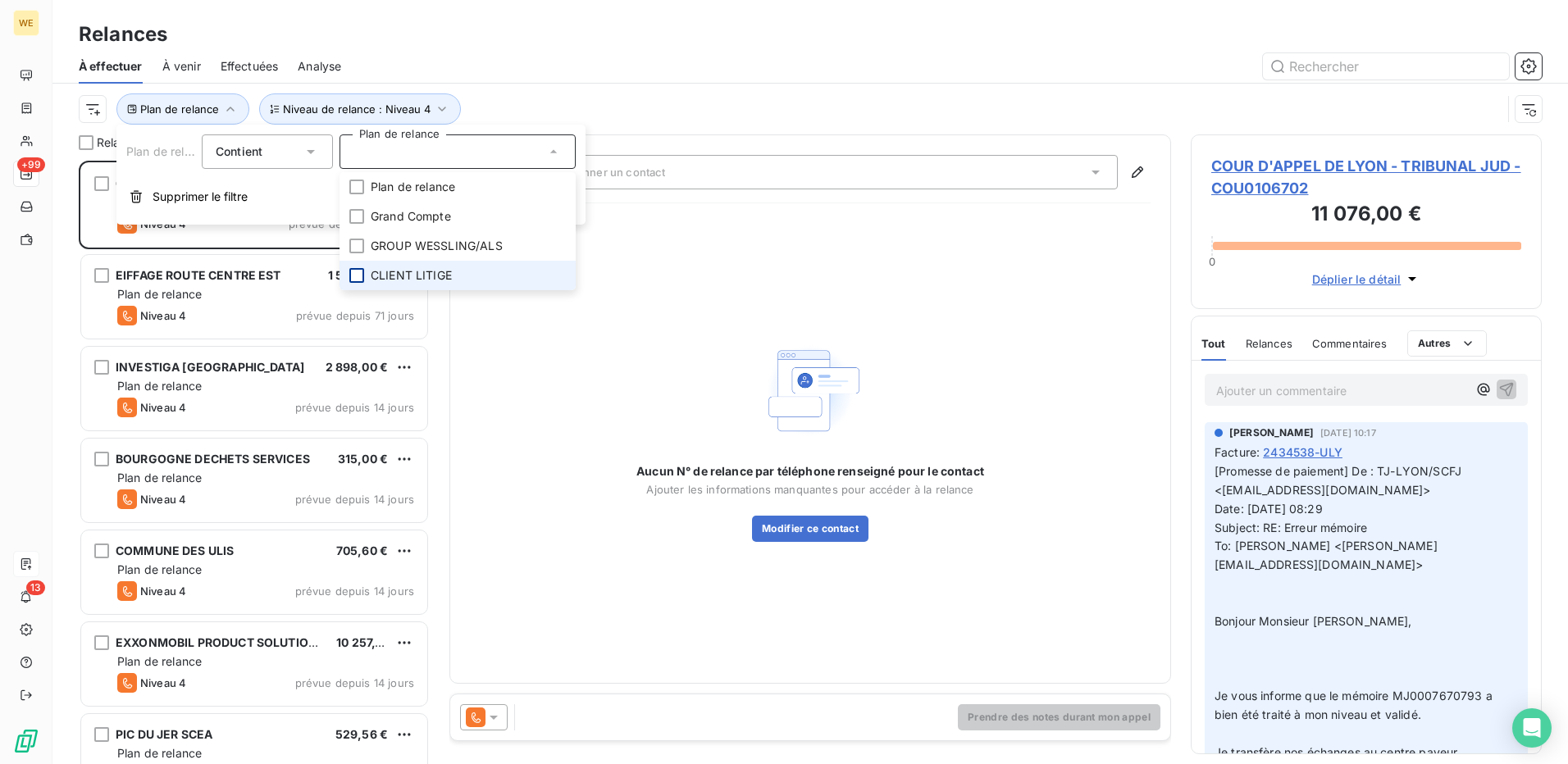
click at [353, 273] on div at bounding box center [356, 275] width 15 height 15
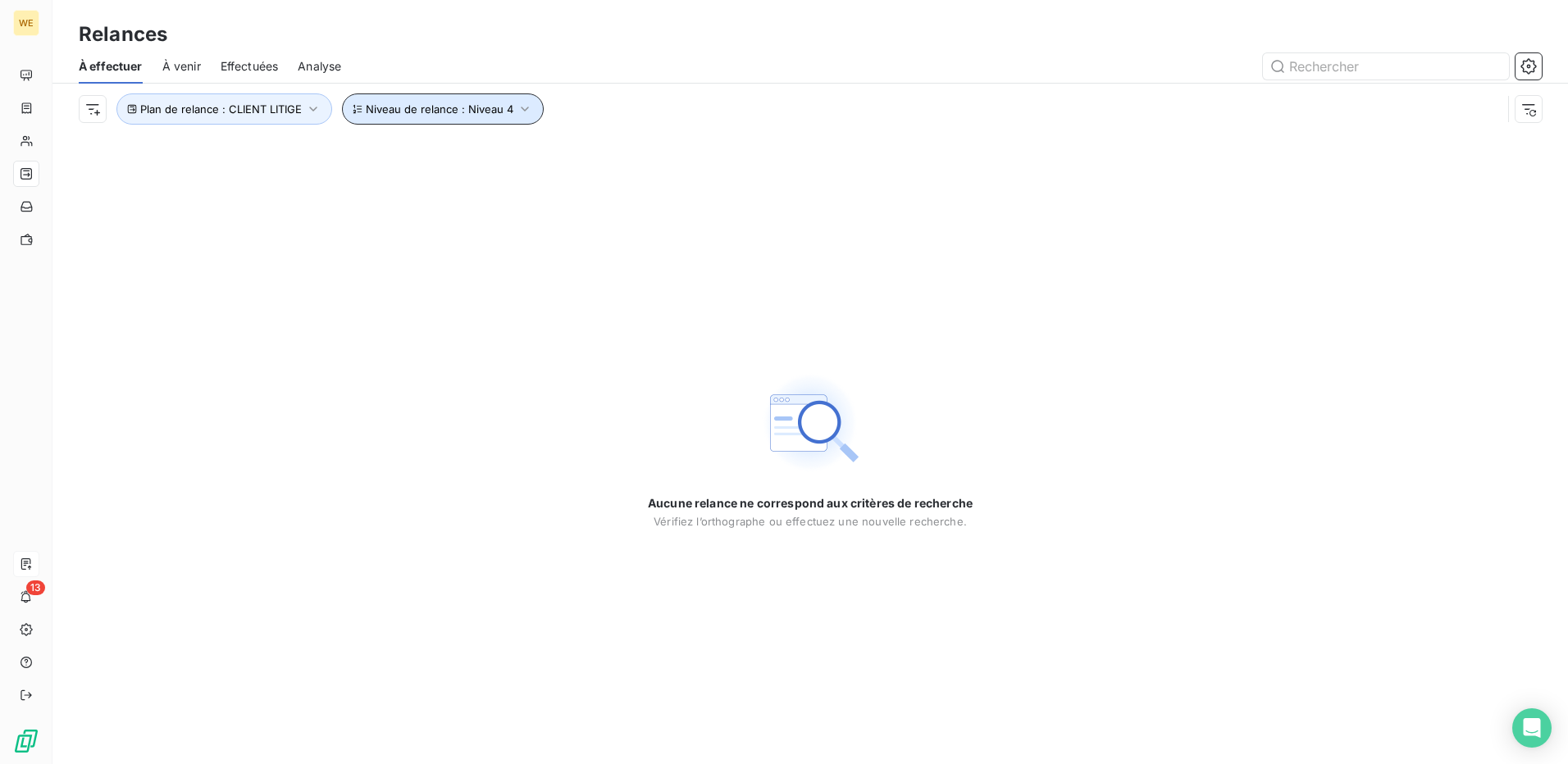
click at [411, 112] on span "Niveau de relance : Niveau 4" at bounding box center [440, 108] width 147 height 13
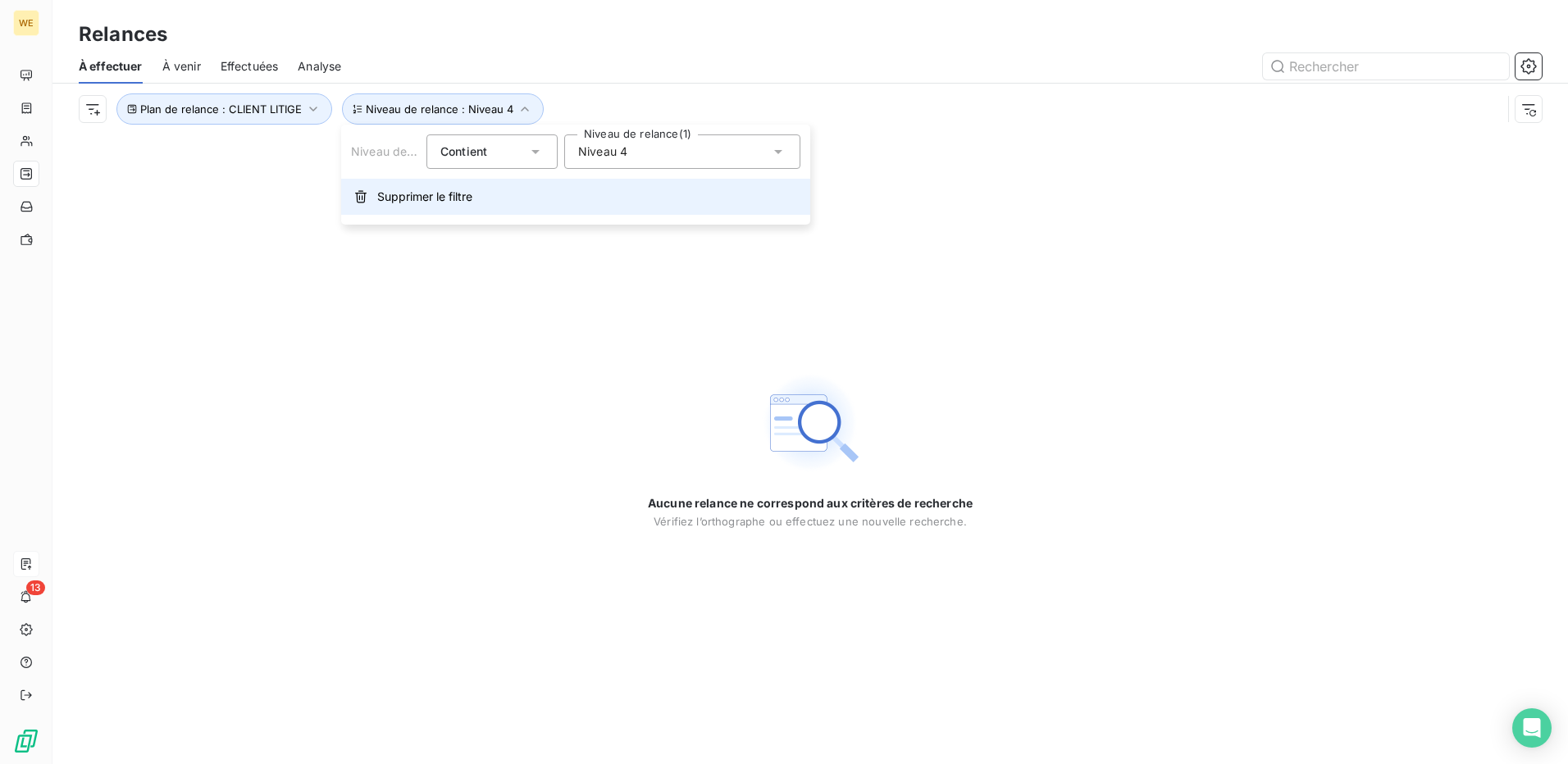
click at [443, 191] on span "Supprimer le filtre" at bounding box center [425, 196] width 95 height 16
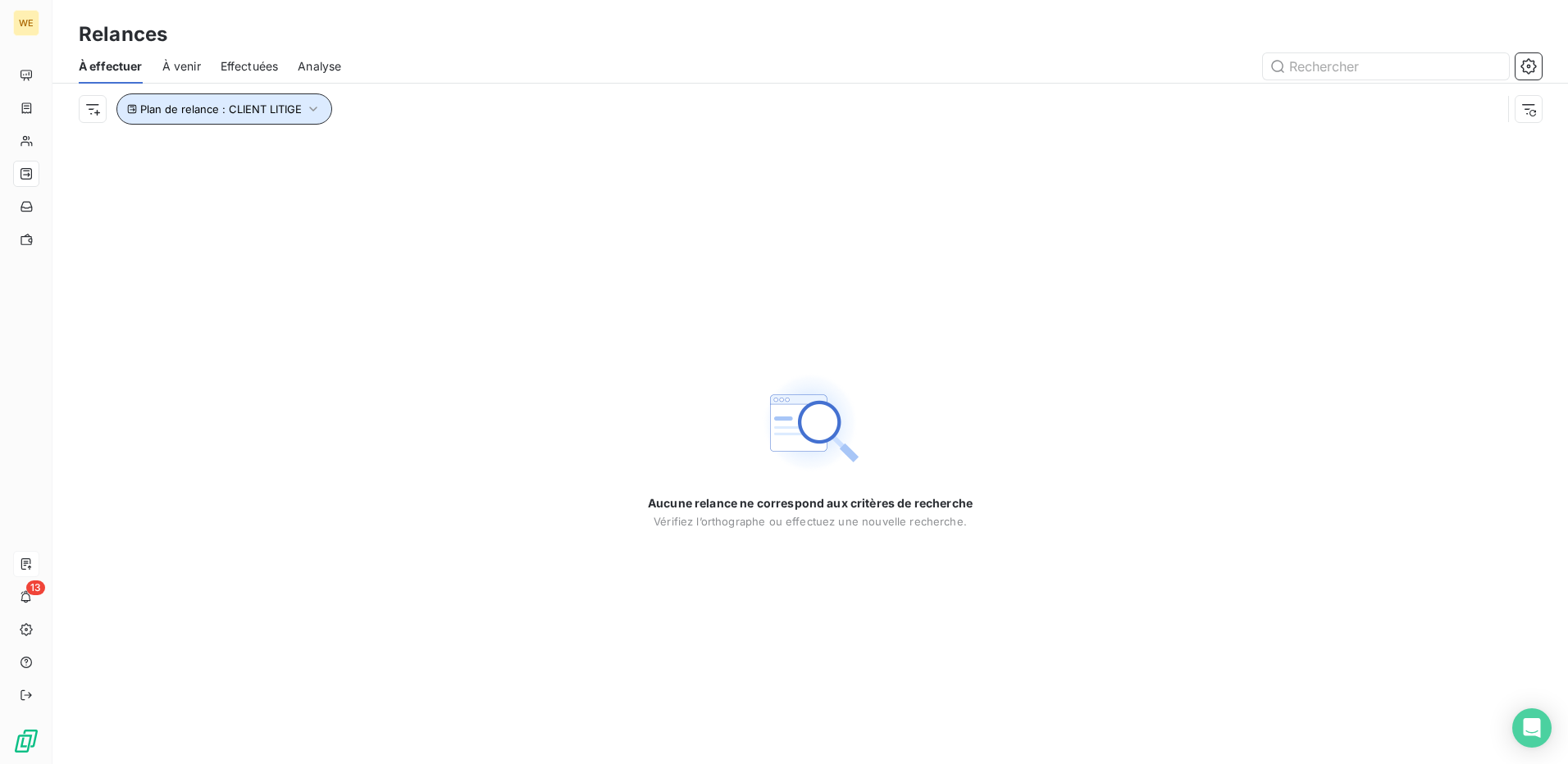
click at [315, 118] on button "Plan de relance : CLIENT LITIGE" at bounding box center [224, 108] width 216 height 31
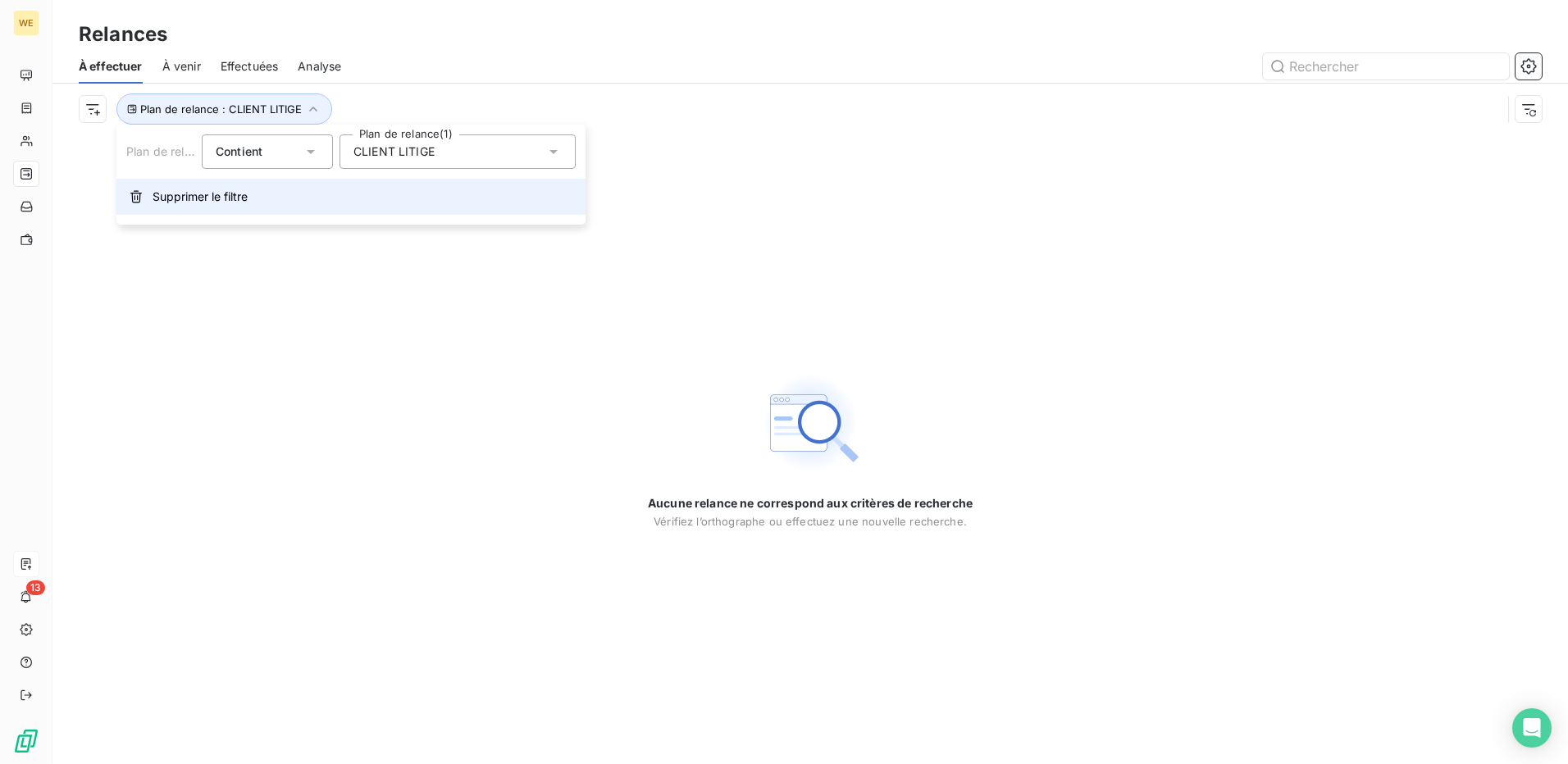
click at [221, 195] on span "Supprimer le filtre" at bounding box center [200, 196] width 95 height 16
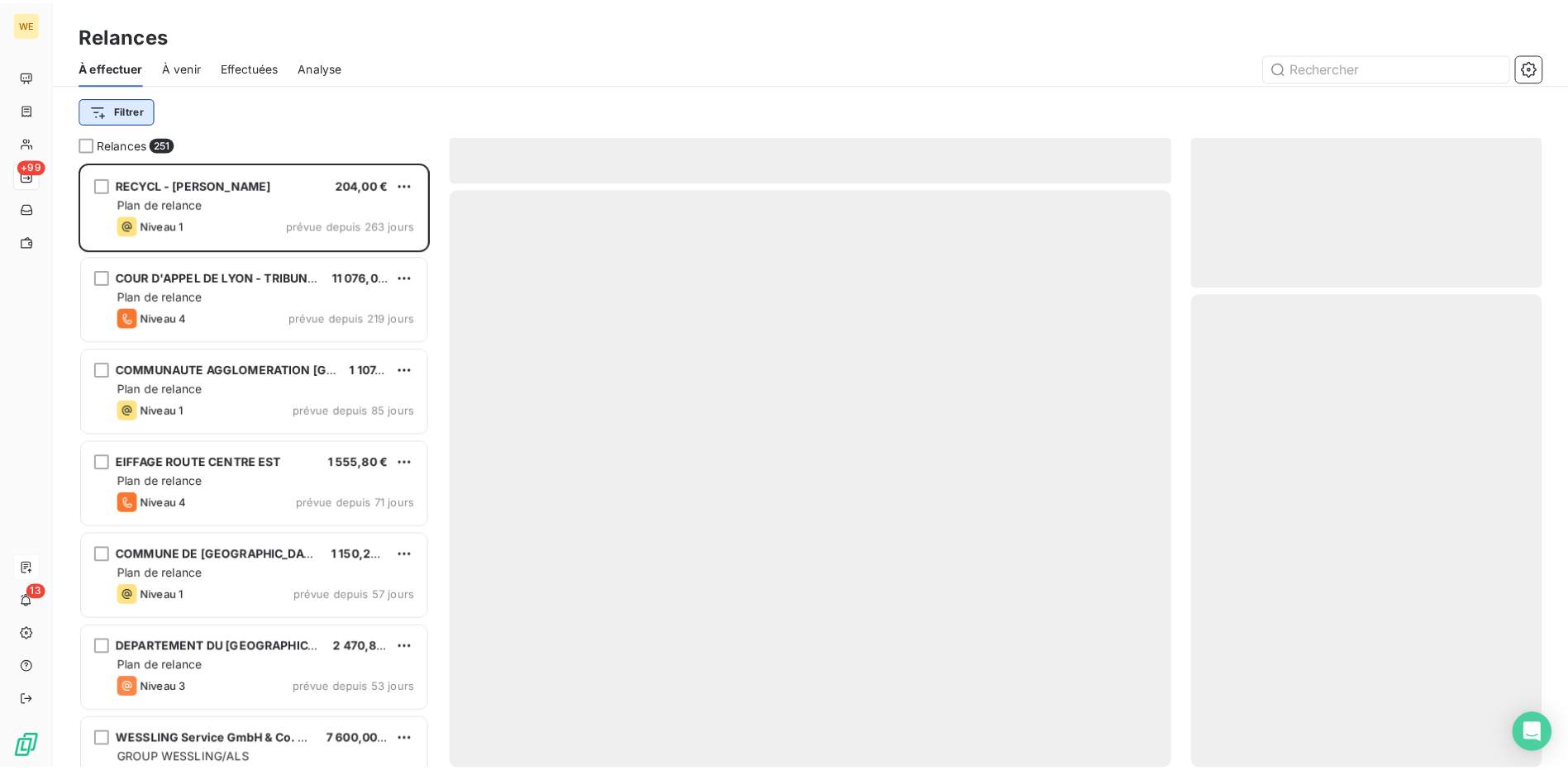
scroll to position [596, 341]
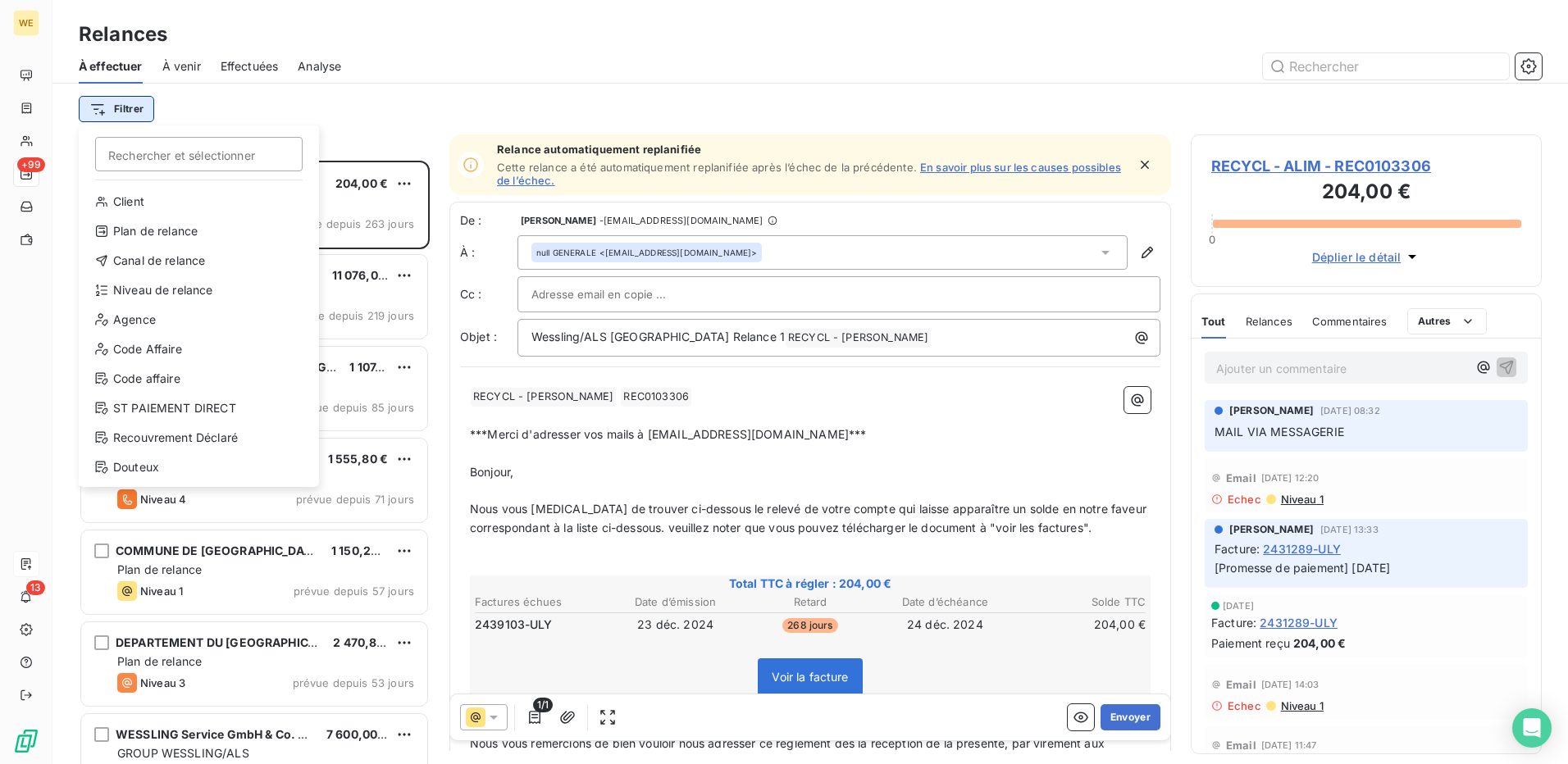
click at [140, 110] on html "WE +99 13 Relances À effectuer À venir Effectuées Analyse Filtrer Rechercher et…" at bounding box center [784, 382] width 1568 height 764
click at [172, 291] on div "Niveau de relance" at bounding box center [199, 290] width 227 height 27
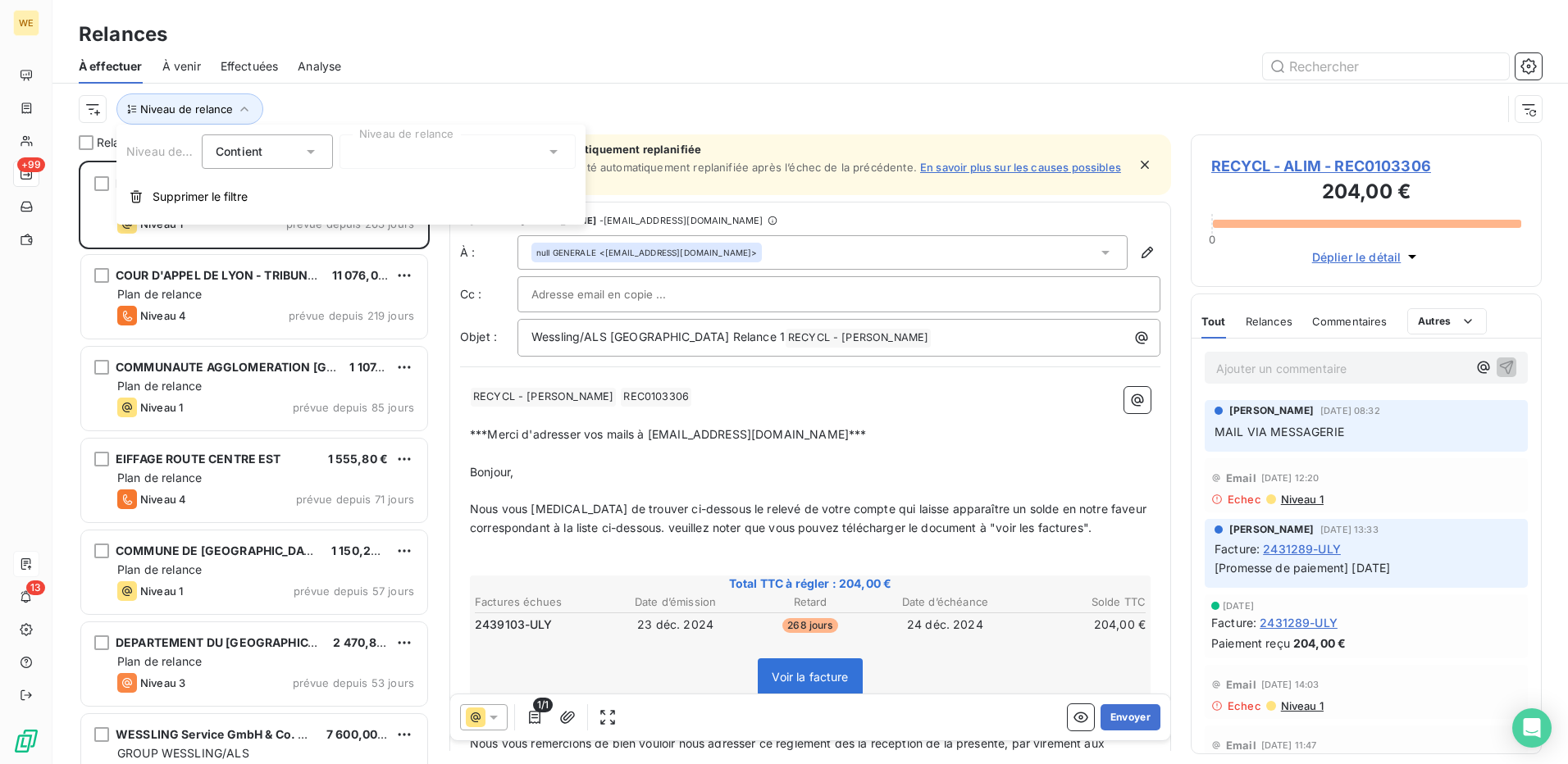
click at [389, 158] on div at bounding box center [458, 151] width 236 height 35
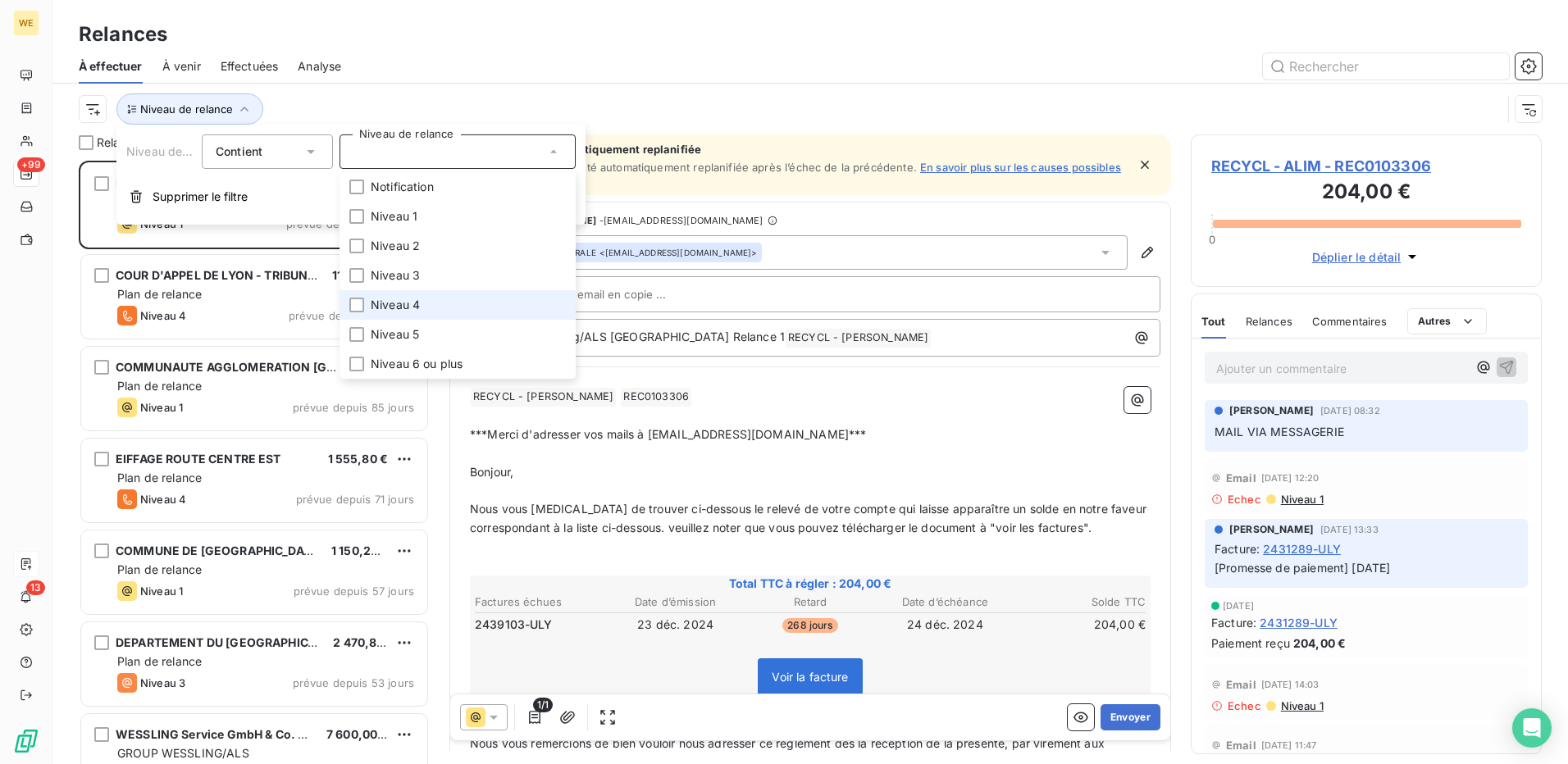
click at [402, 313] on span "Niveau 4" at bounding box center [394, 305] width 49 height 16
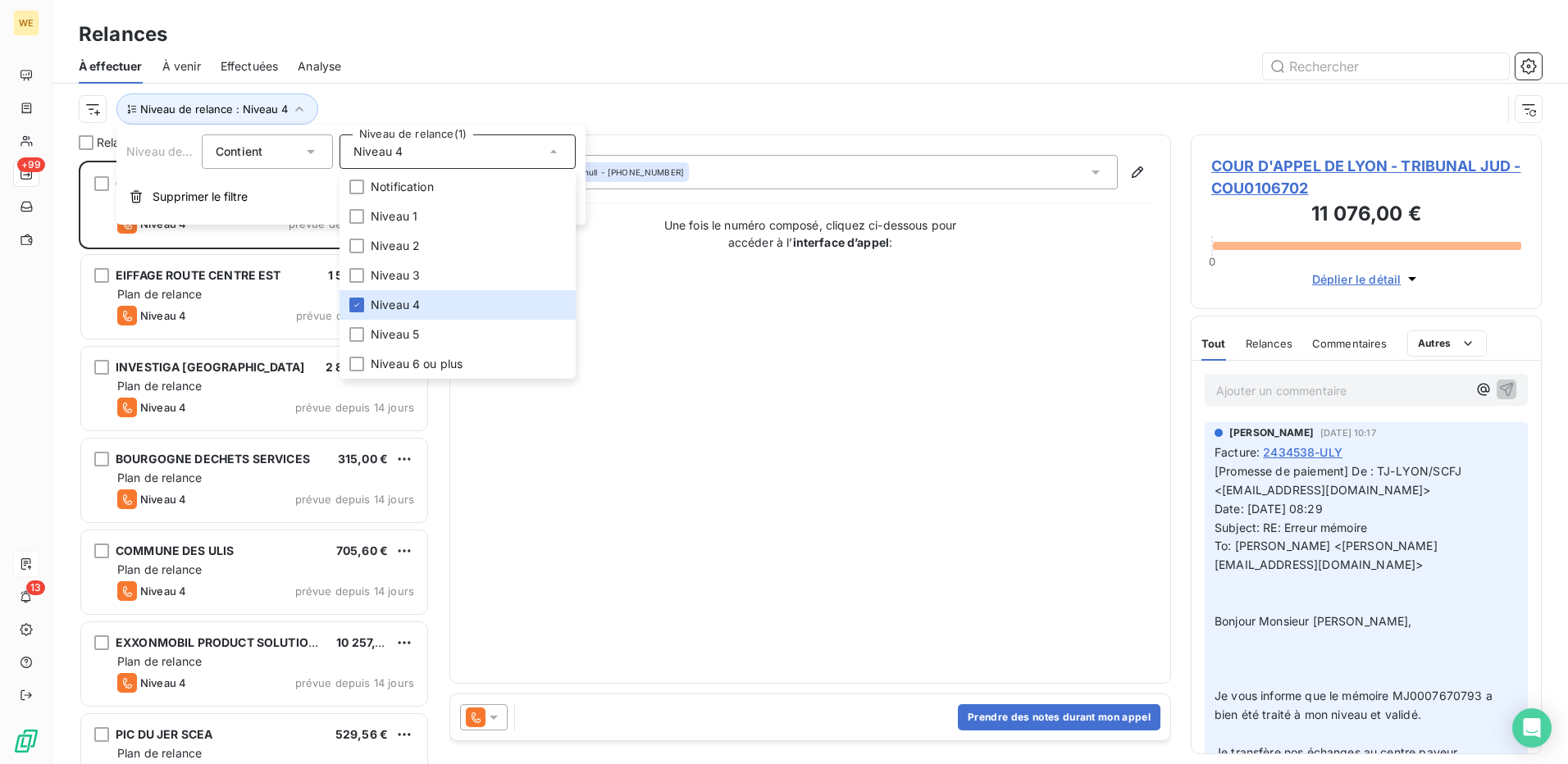
click at [345, 46] on div "Relances" at bounding box center [810, 34] width 1516 height 29
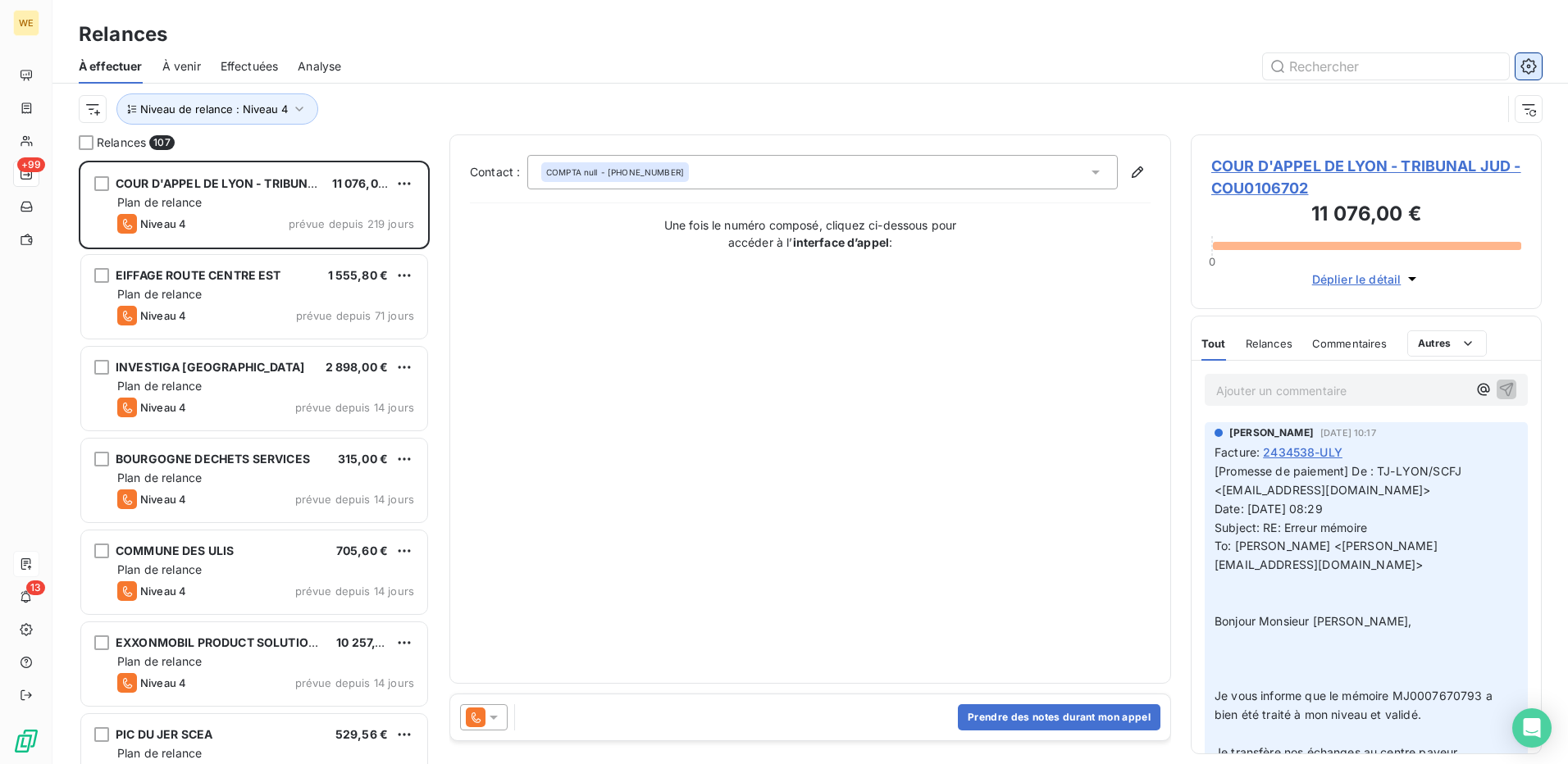
click at [1534, 69] on icon "button" at bounding box center [1529, 67] width 16 height 16
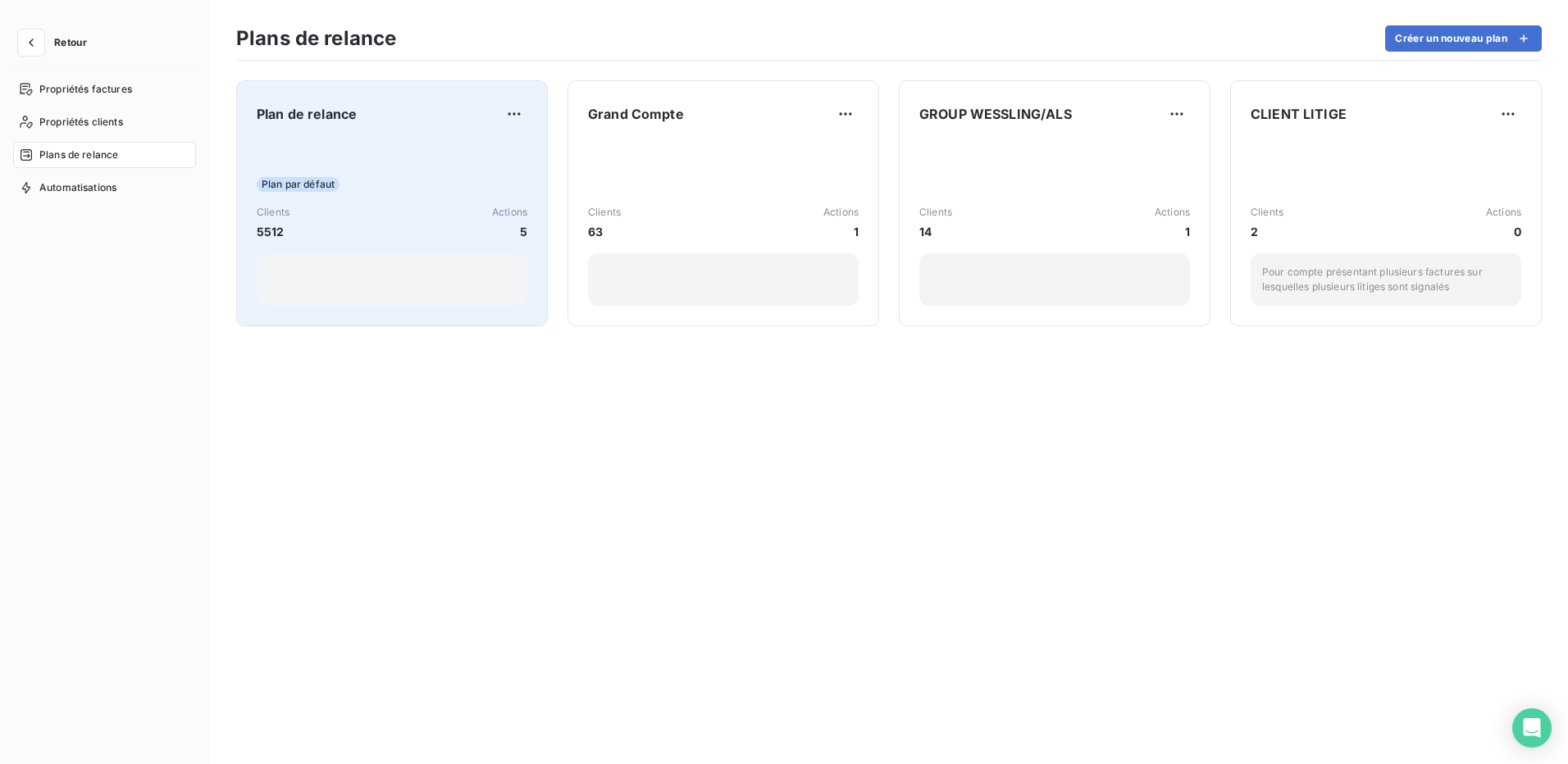
click at [466, 248] on div "Plan par défaut Clients 5512 Actions 5" at bounding box center [392, 223] width 271 height 166
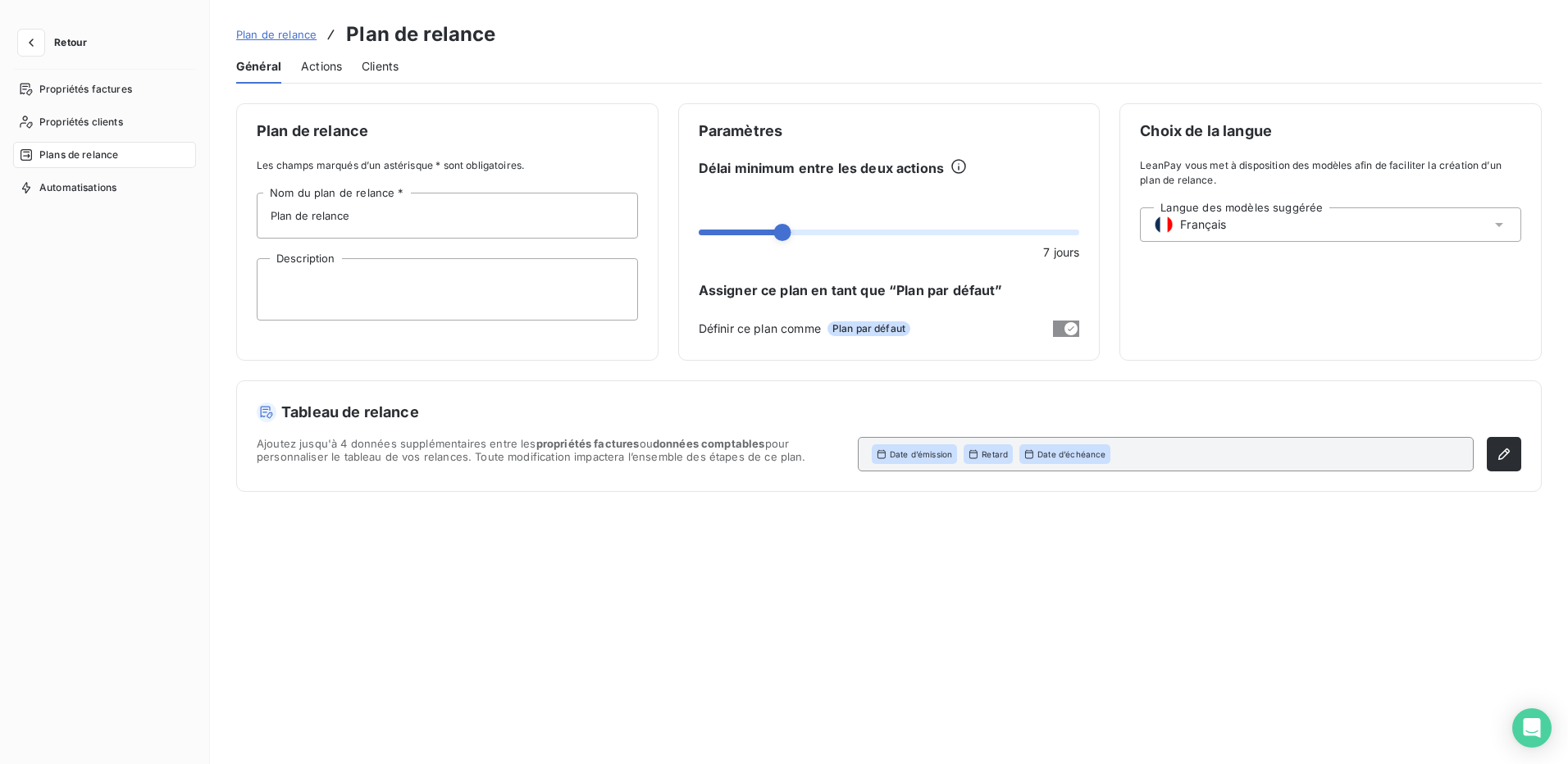
click at [325, 69] on span "Actions" at bounding box center [322, 67] width 41 height 16
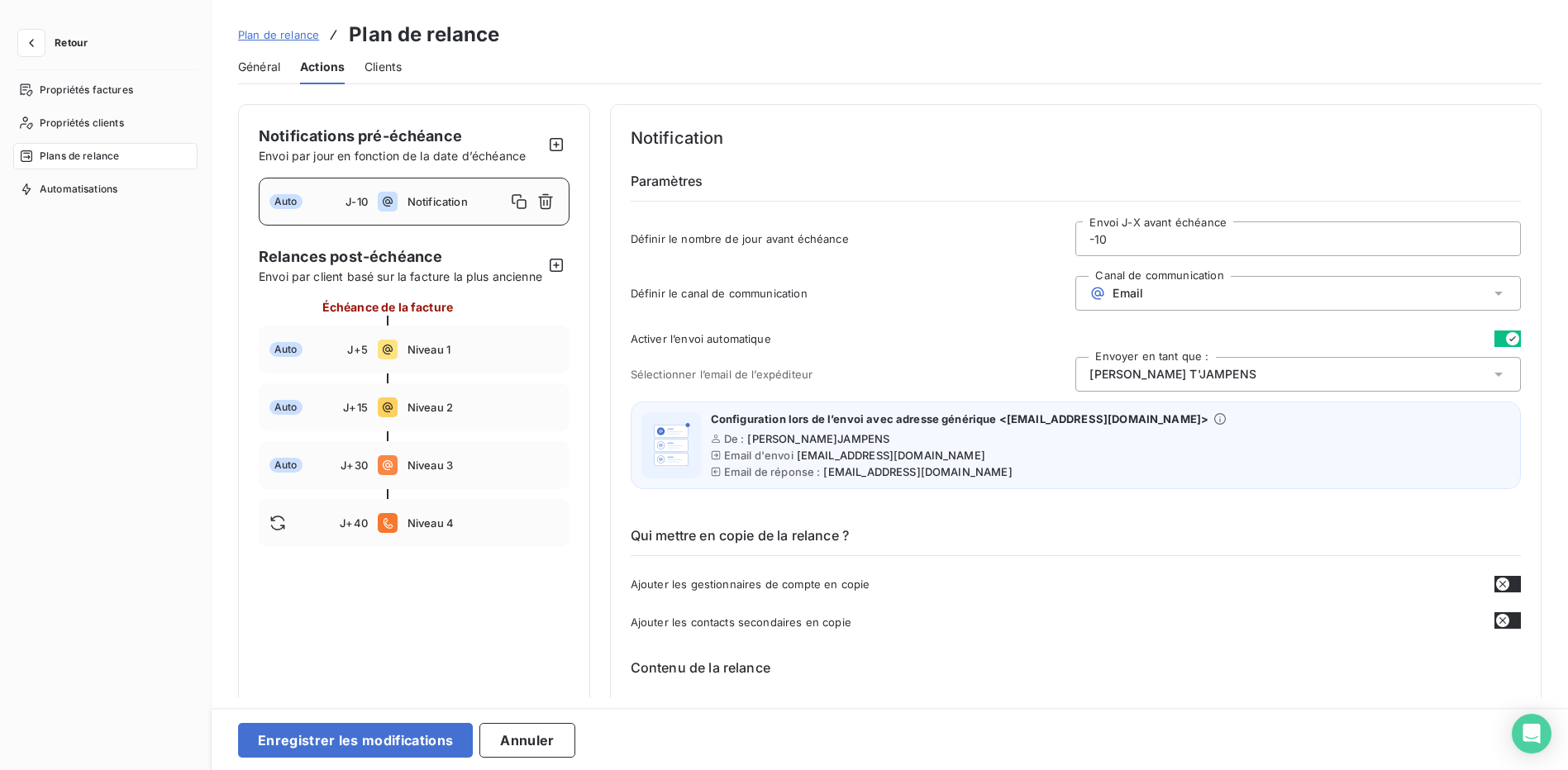
click at [1258, 378] on div "Robin T'JAMPENS" at bounding box center [1298, 374] width 446 height 35
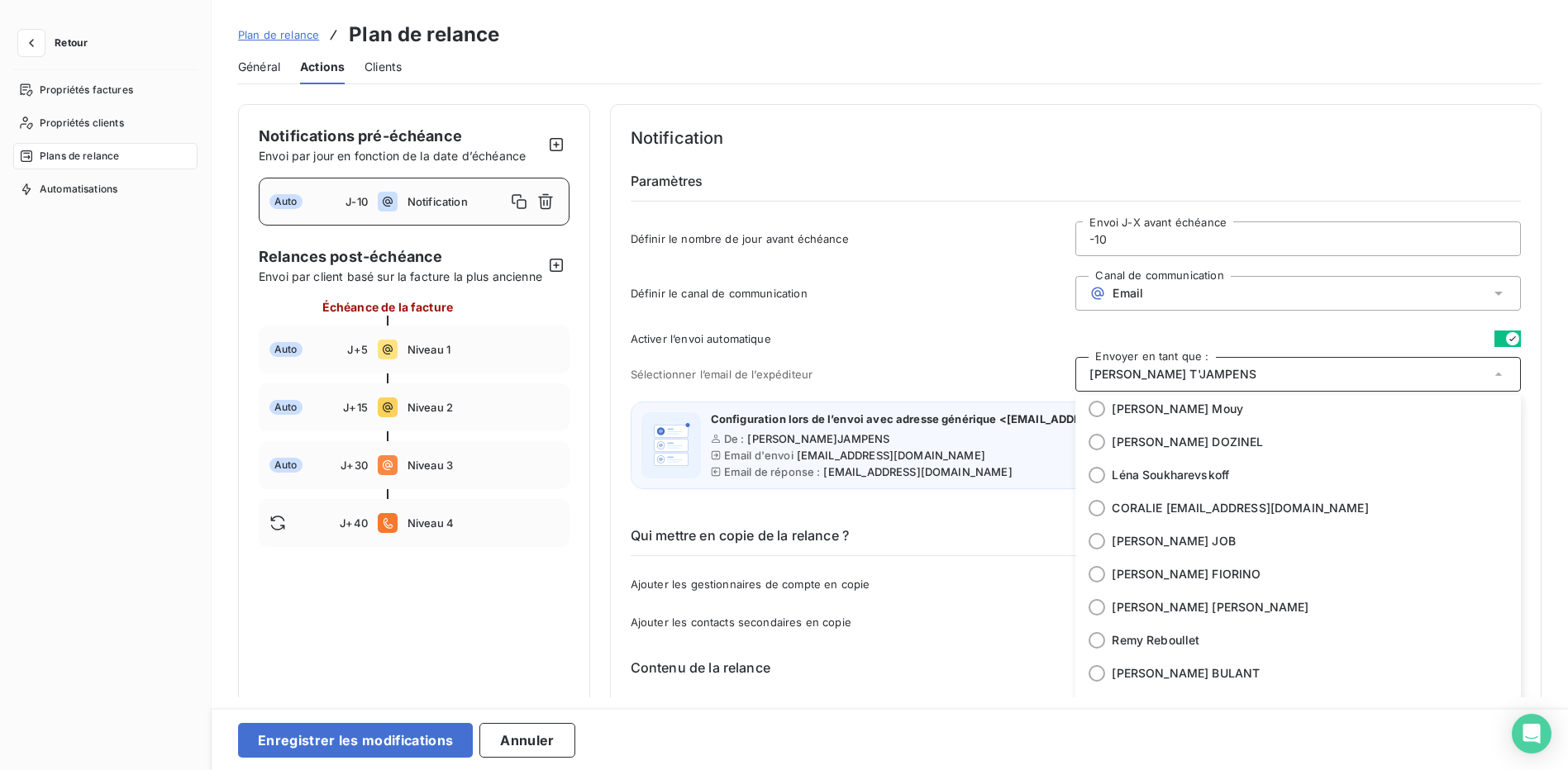
scroll to position [248, 0]
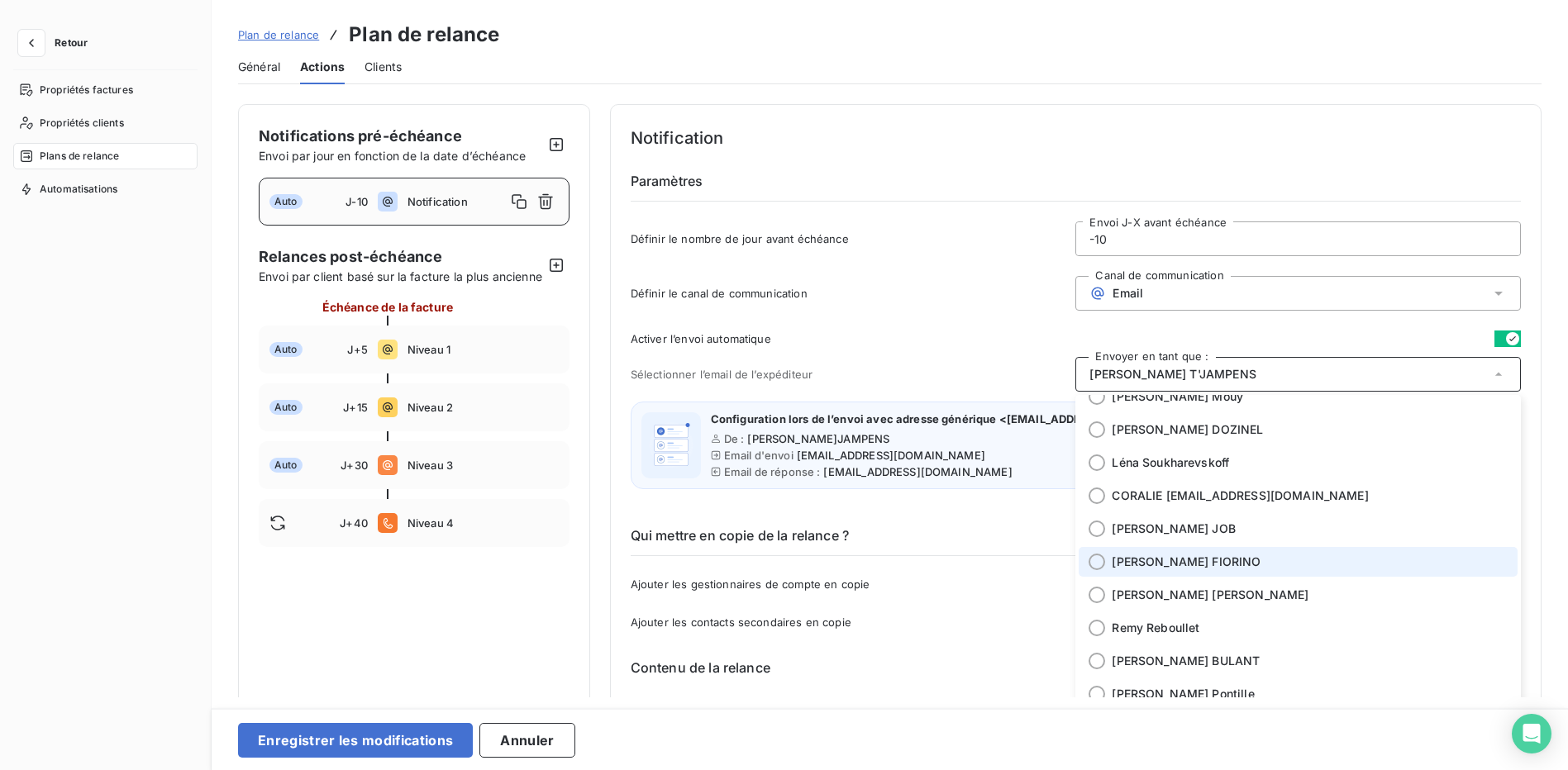
click at [1146, 566] on span "Béatrice FIORINO" at bounding box center [1187, 562] width 149 height 16
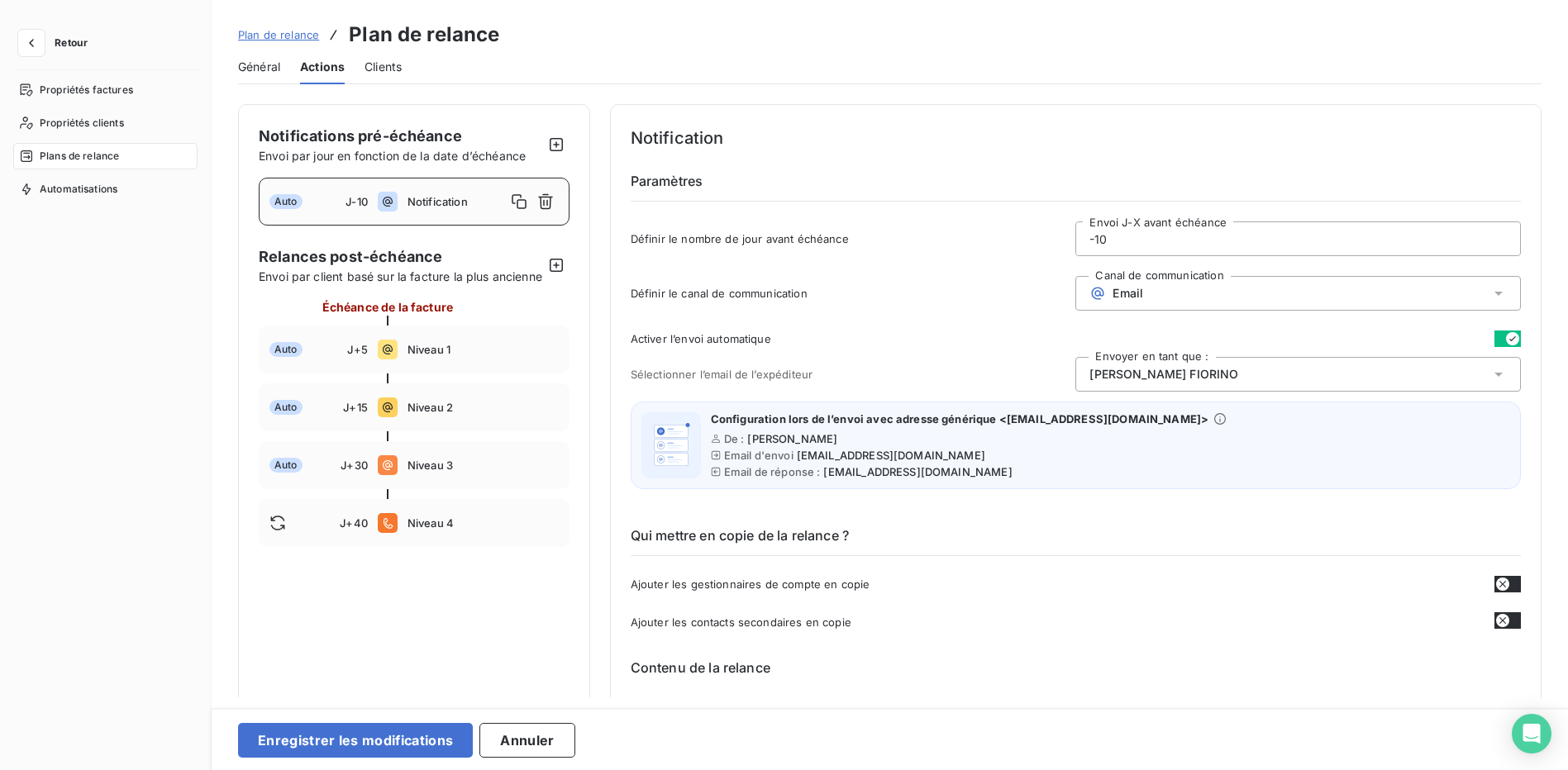
click at [908, 311] on div "Définir le canal de communication Canal de communication Email" at bounding box center [1075, 298] width 890 height 45
click at [335, 738] on button "Enregistrer les modifications" at bounding box center [356, 740] width 235 height 35
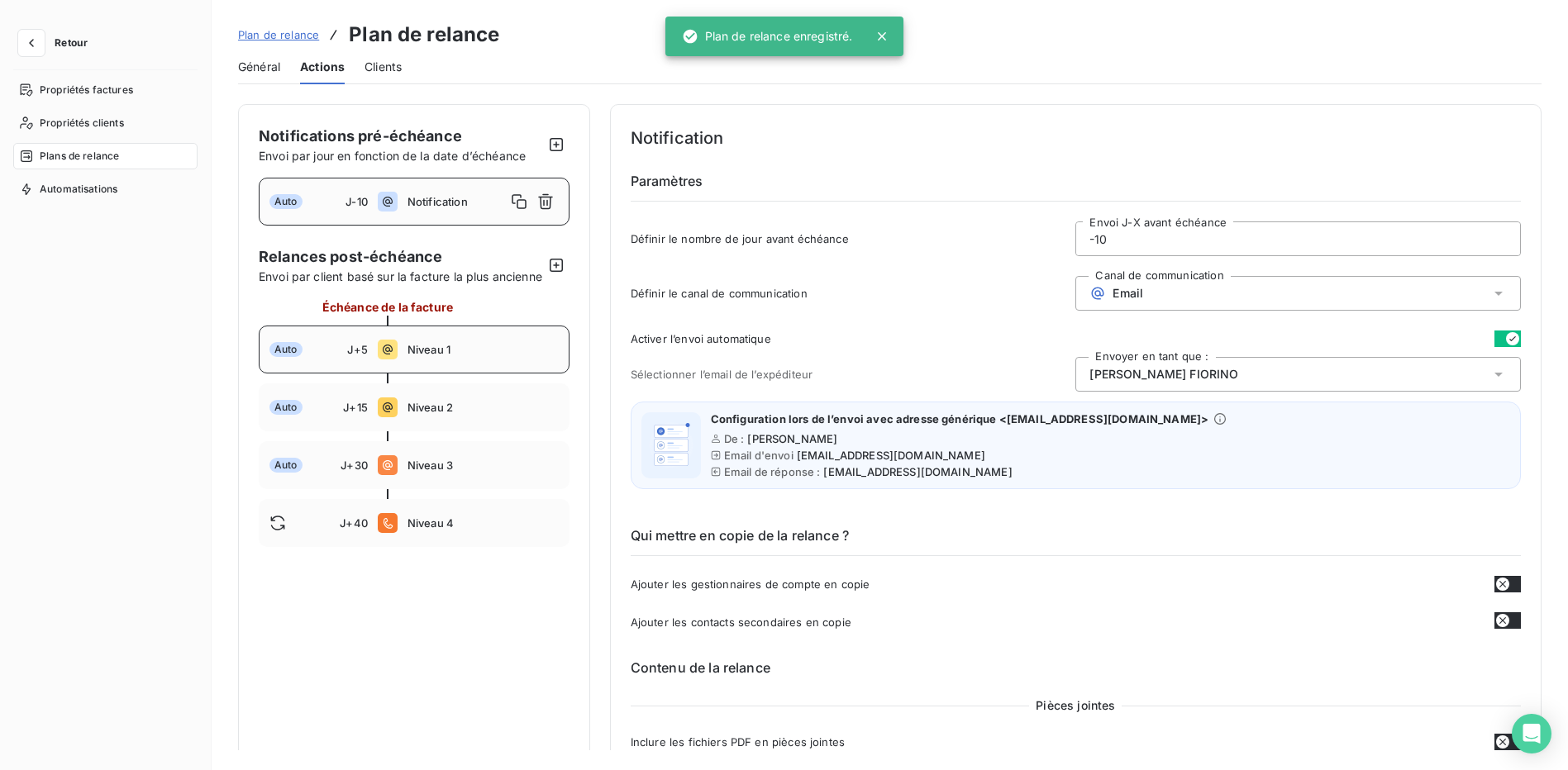
click at [507, 356] on span "Niveau 1" at bounding box center [483, 349] width 151 height 13
type input "5"
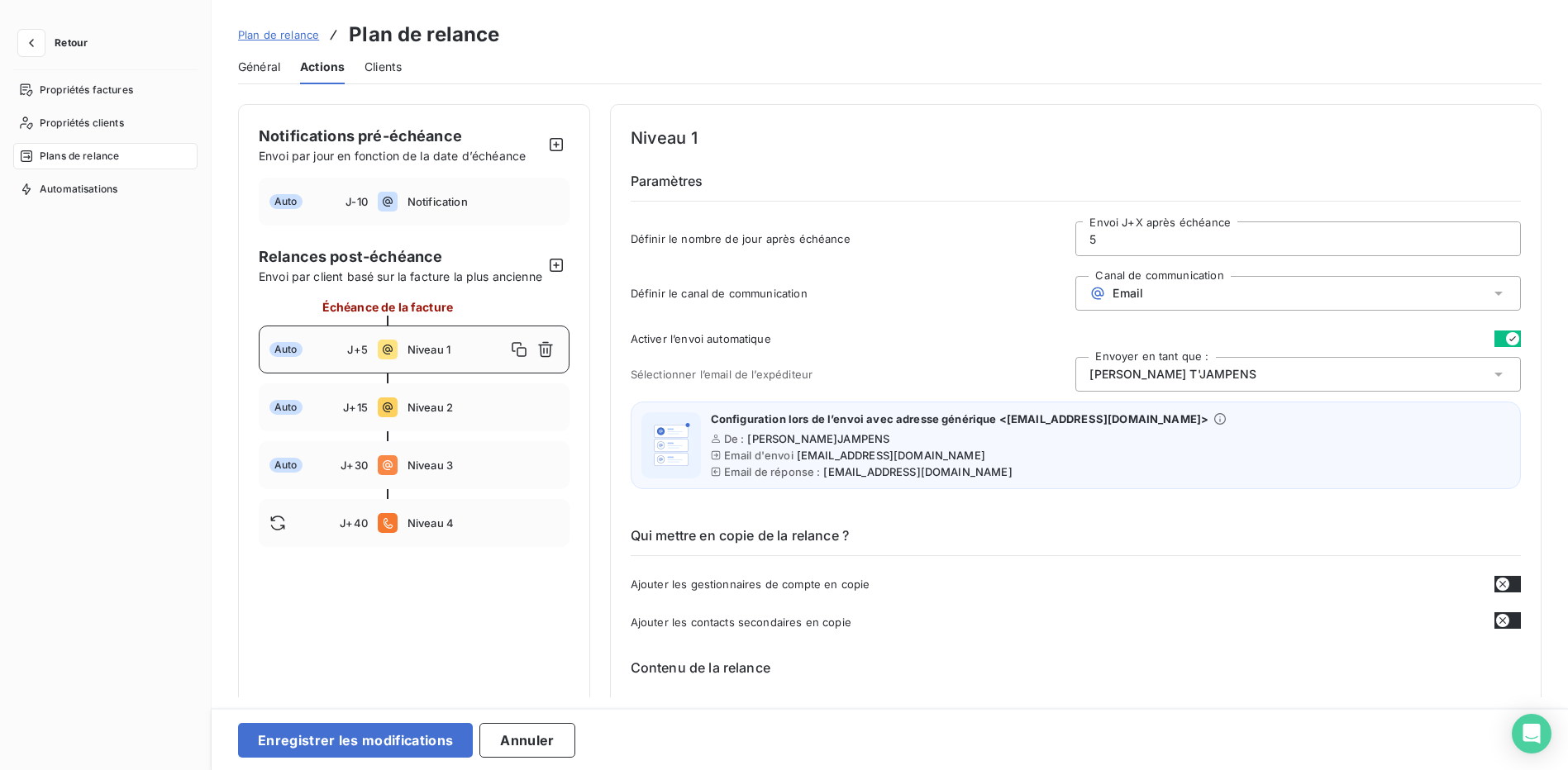
click at [1151, 372] on span "Robin T'JAMPENS" at bounding box center [1173, 374] width 167 height 16
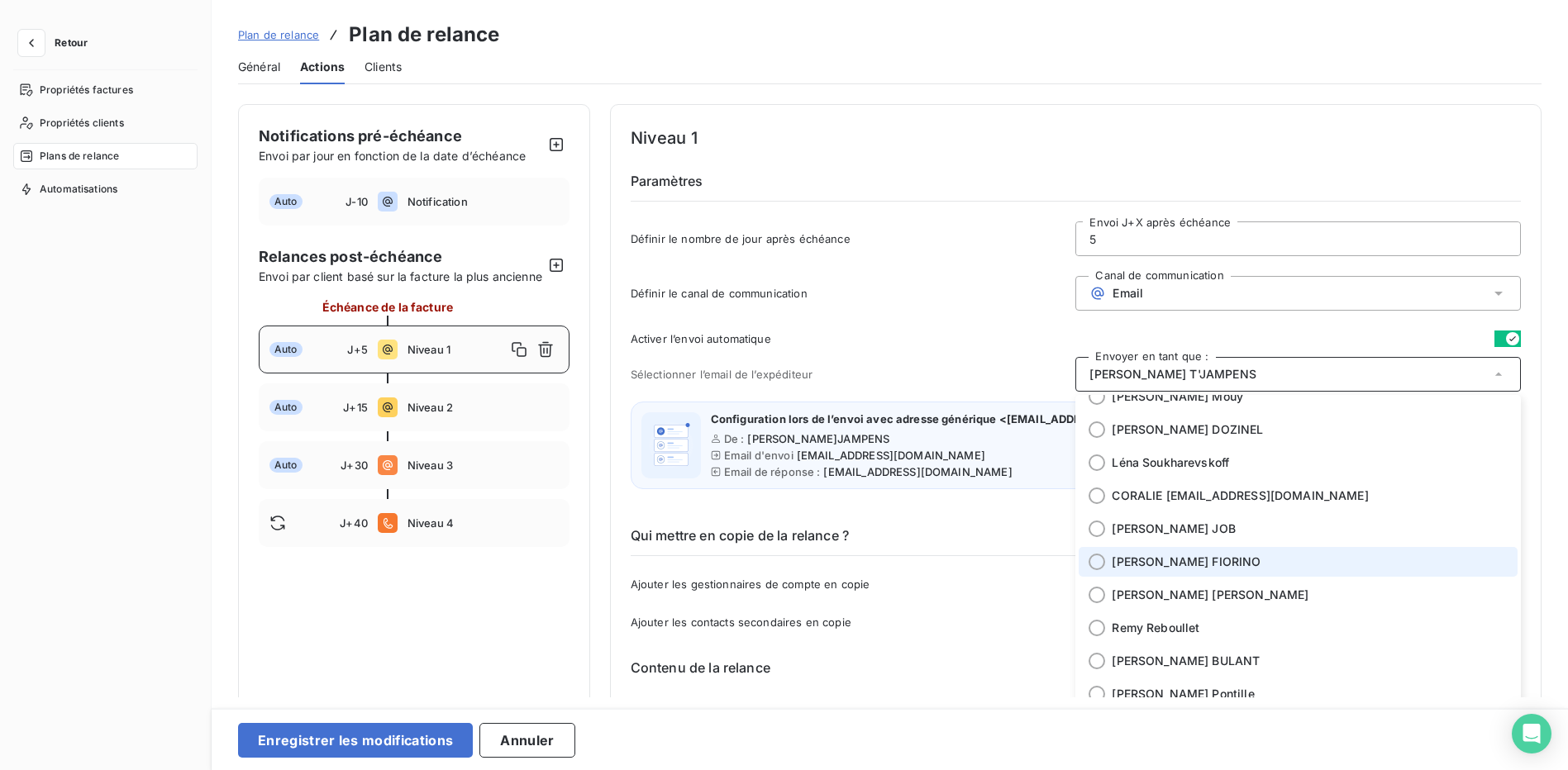
click at [1124, 557] on span "Béatrice FIORINO" at bounding box center [1187, 562] width 149 height 16
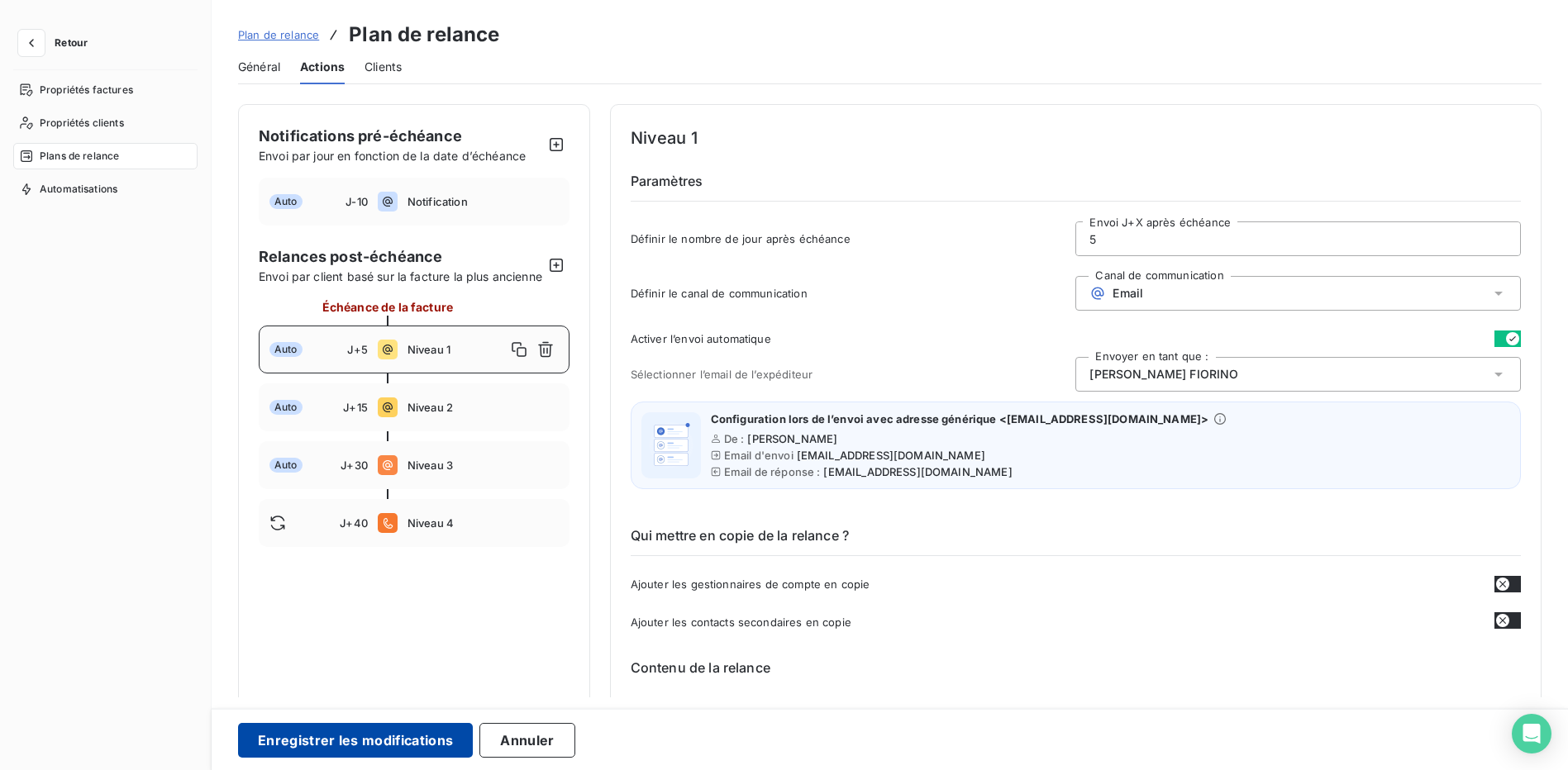
click at [377, 738] on button "Enregistrer les modifications" at bounding box center [356, 740] width 235 height 35
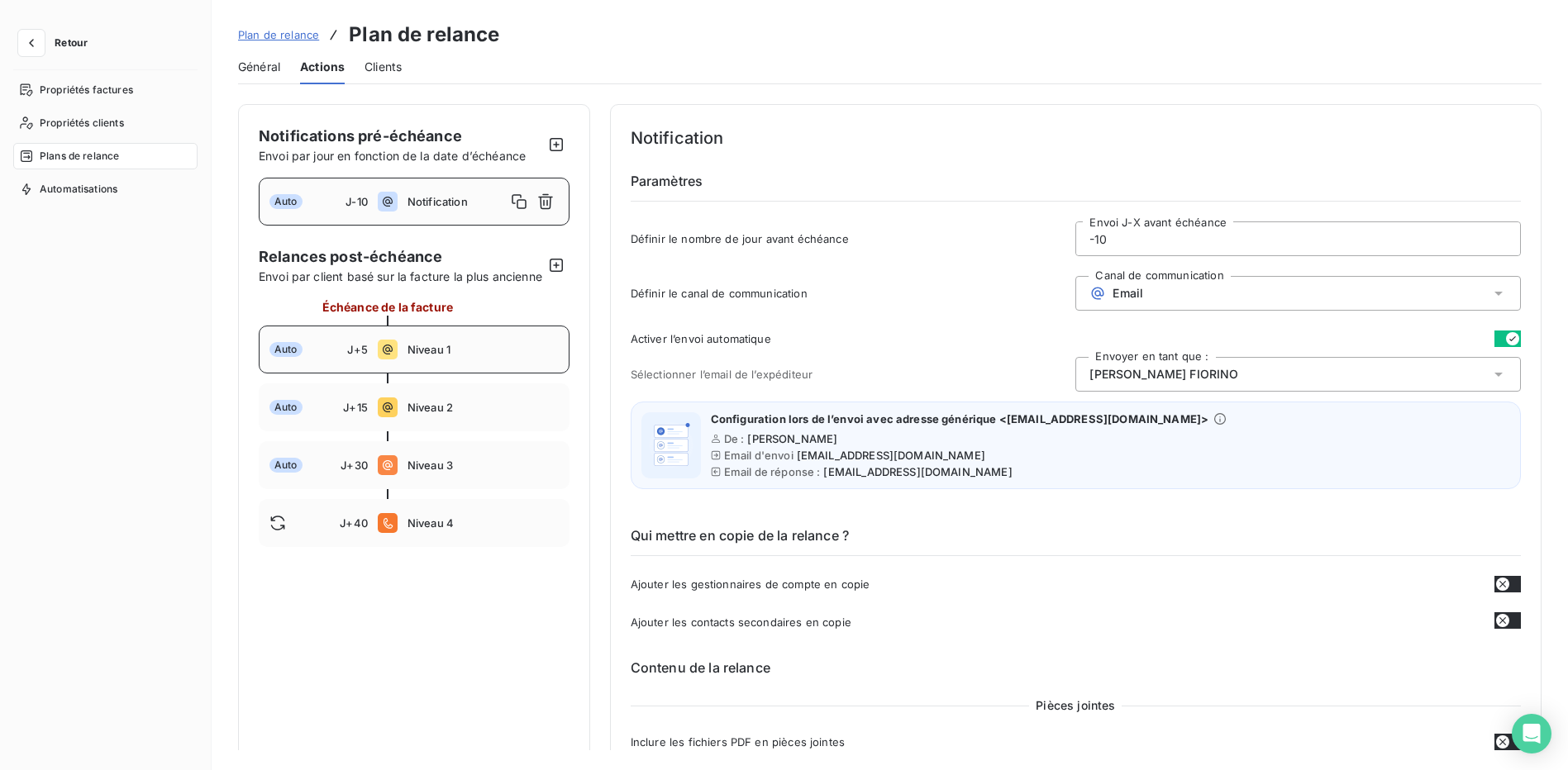
click at [501, 351] on div "Auto J+5 Niveau 1" at bounding box center [414, 350] width 311 height 48
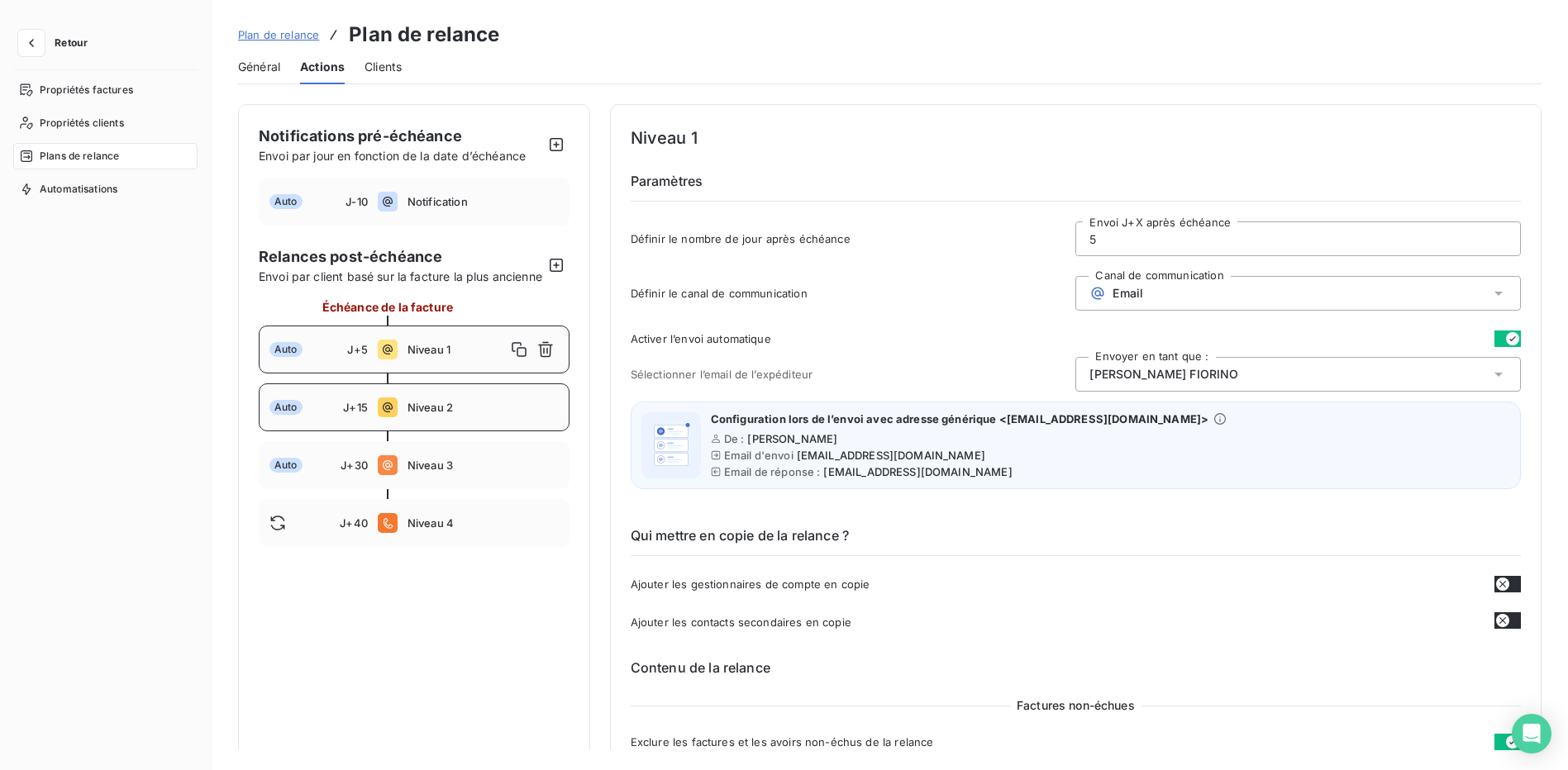
click at [500, 417] on div "Auto J+15 Niveau 2" at bounding box center [414, 407] width 311 height 48
type input "15"
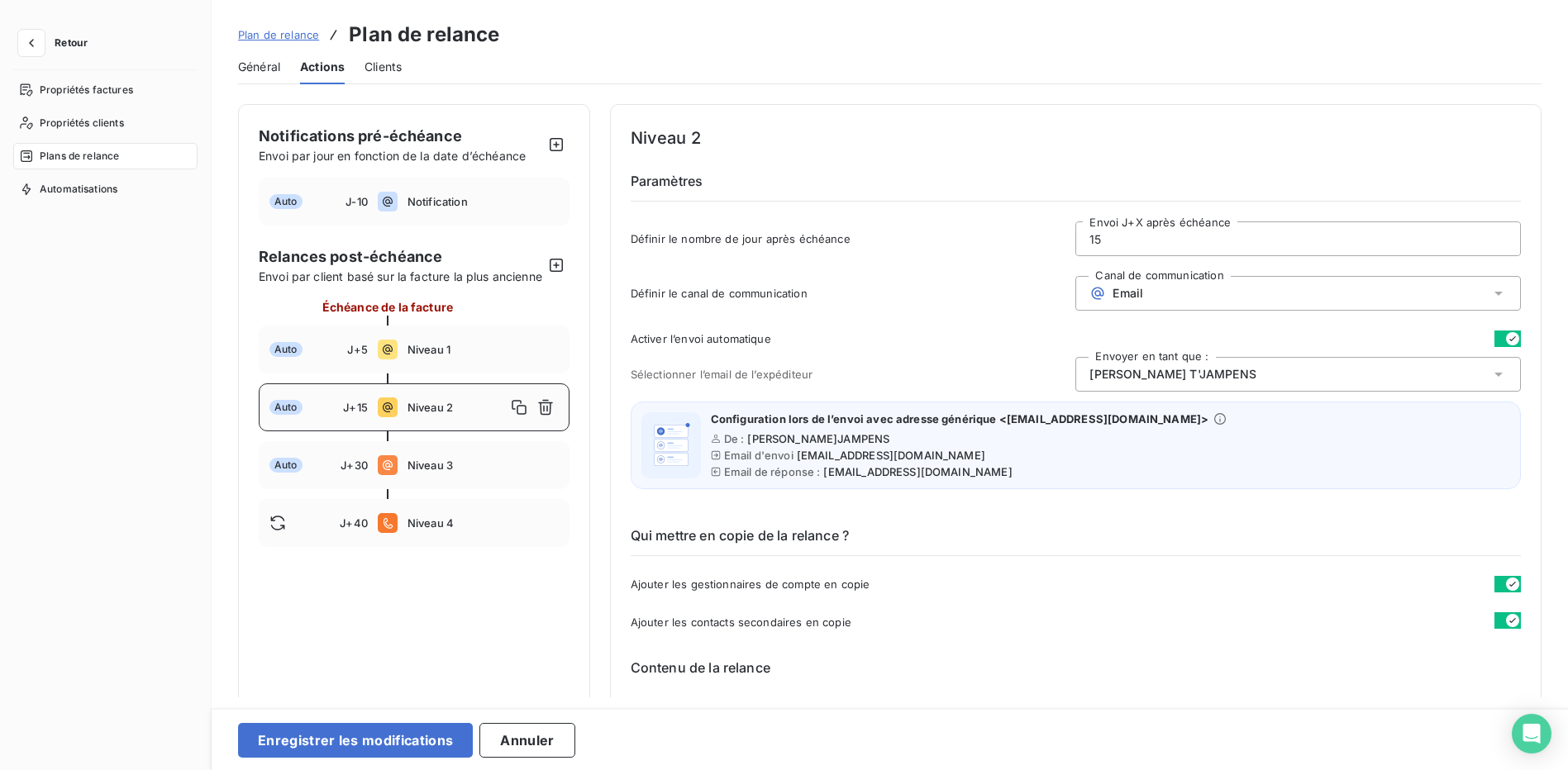
click at [1114, 376] on span "Robin T'JAMPENS" at bounding box center [1173, 374] width 167 height 16
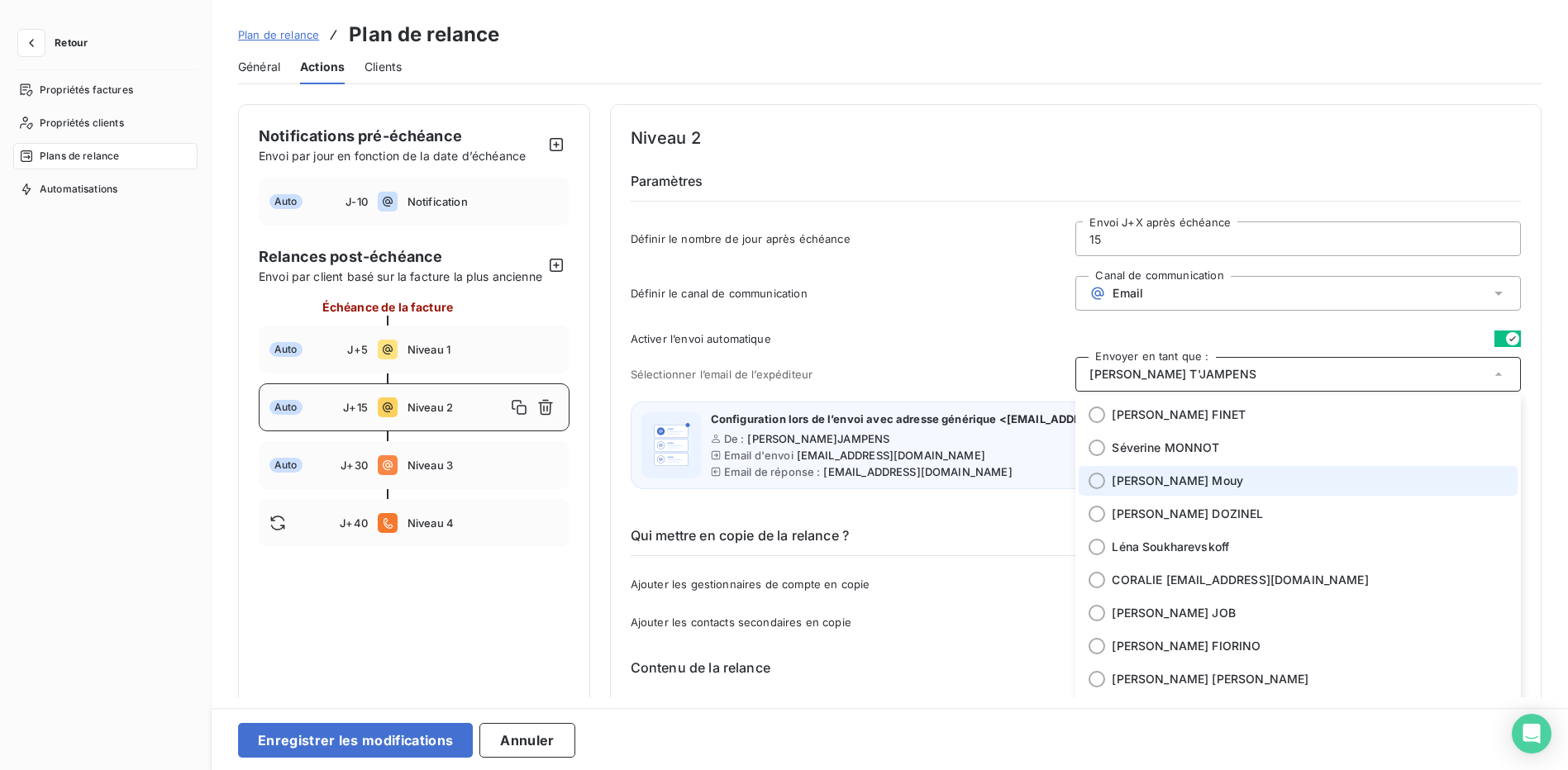
scroll to position [166, 0]
click at [1175, 640] on span "Béatrice FIORINO" at bounding box center [1187, 645] width 149 height 16
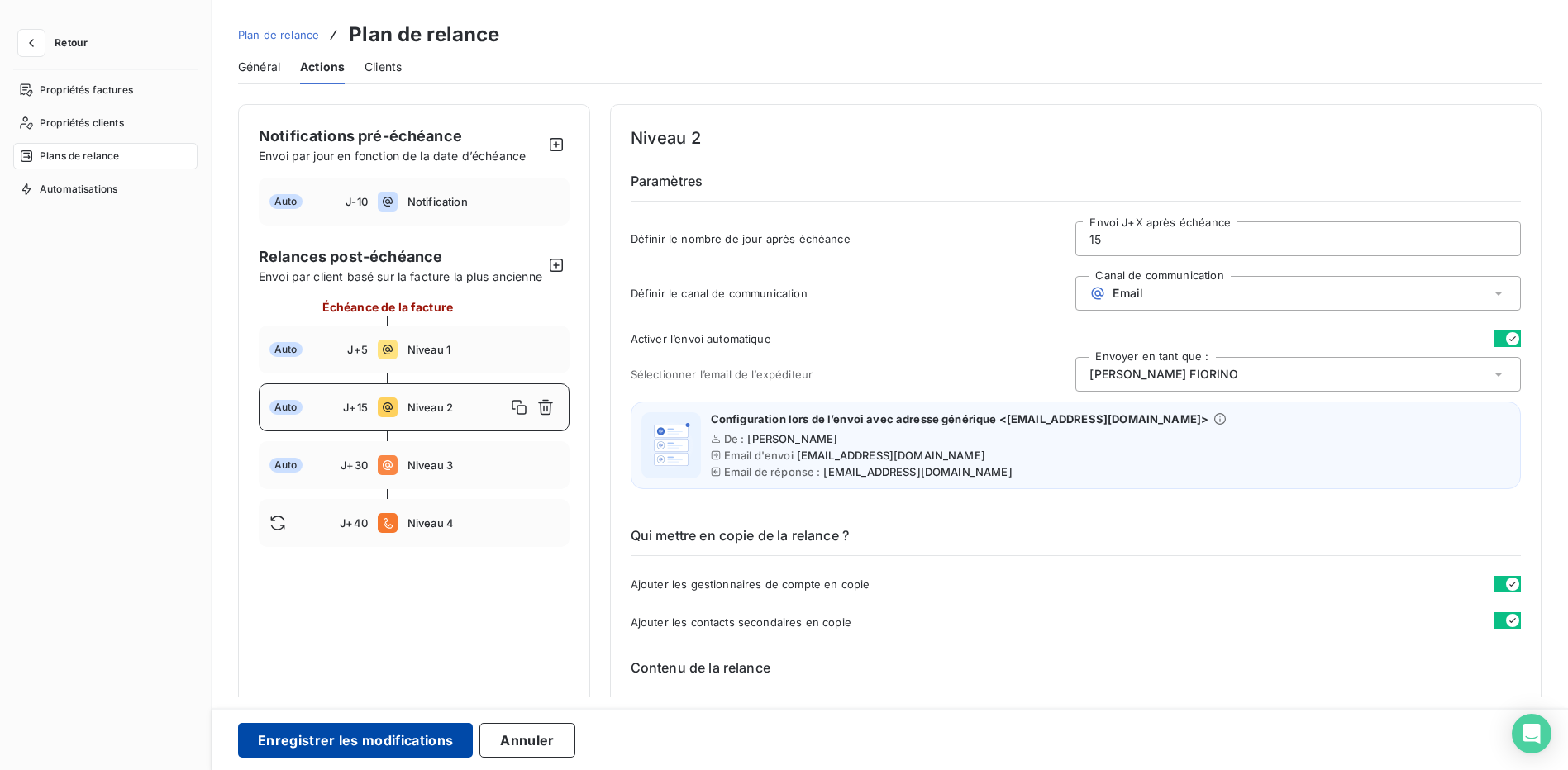
click at [357, 729] on button "Enregistrer les modifications" at bounding box center [356, 740] width 235 height 35
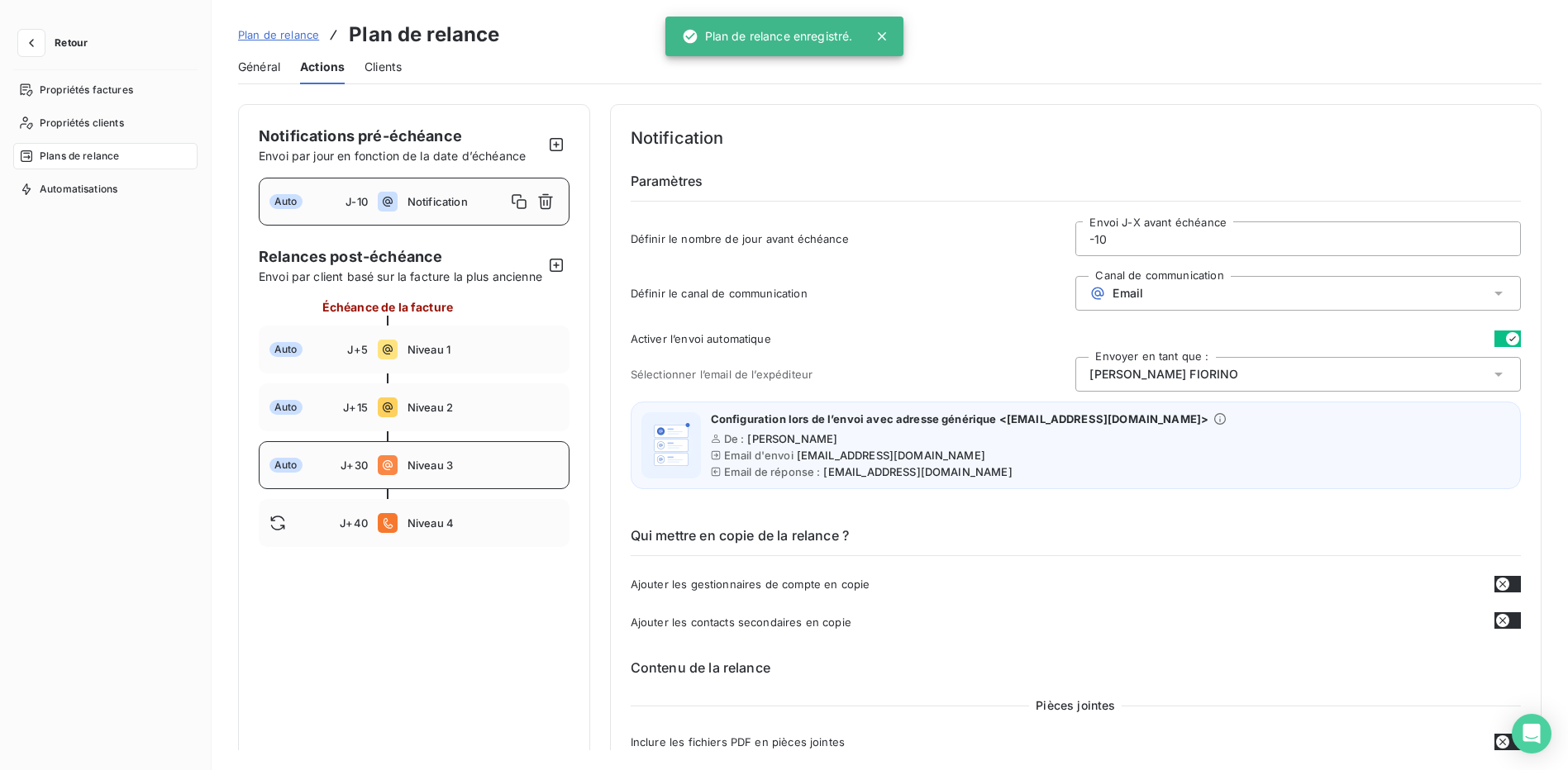
click at [511, 472] on span "Niveau 3" at bounding box center [483, 465] width 151 height 13
type input "30"
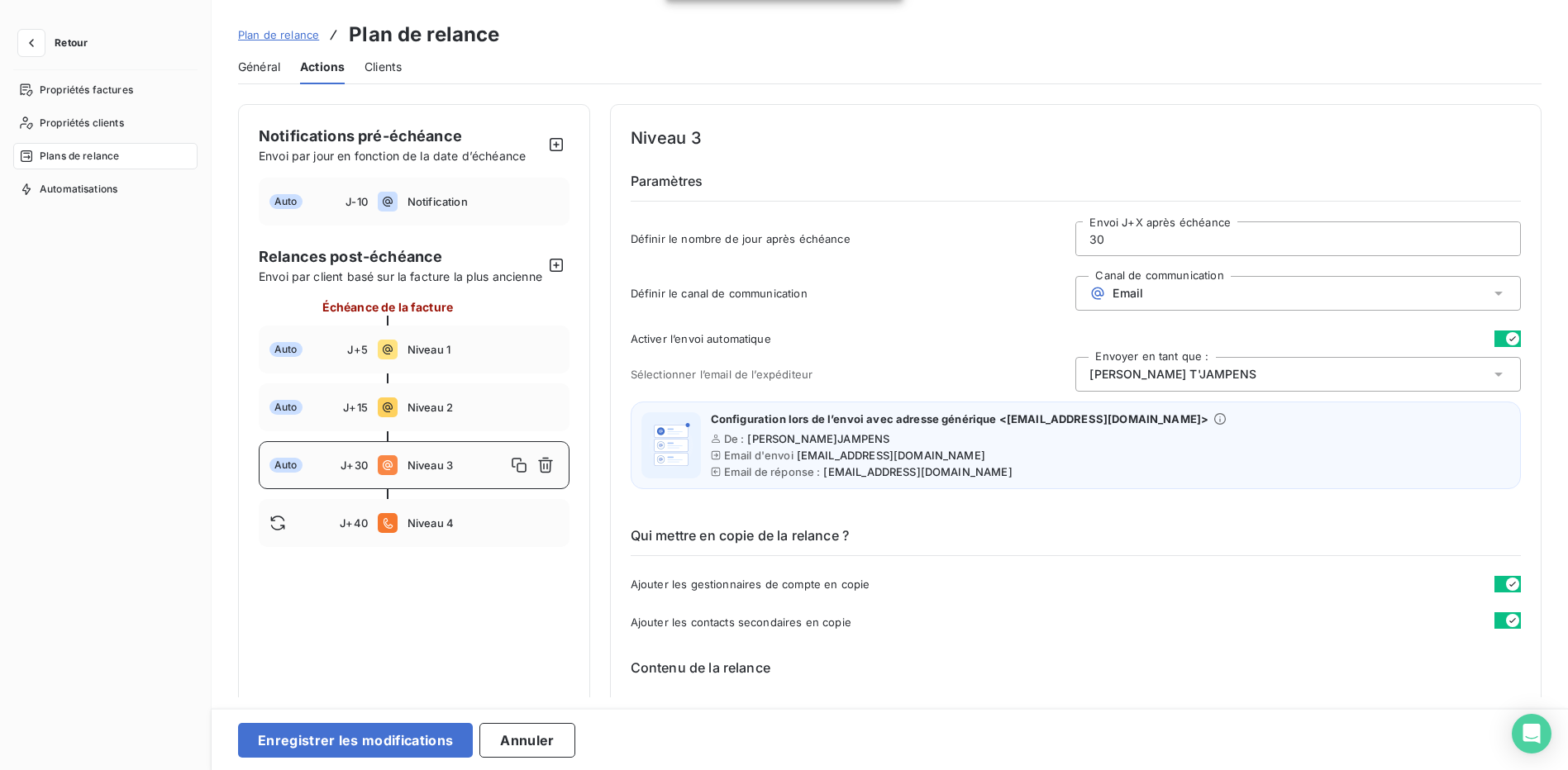
click at [1125, 375] on span "Robin T'JAMPENS" at bounding box center [1173, 374] width 167 height 16
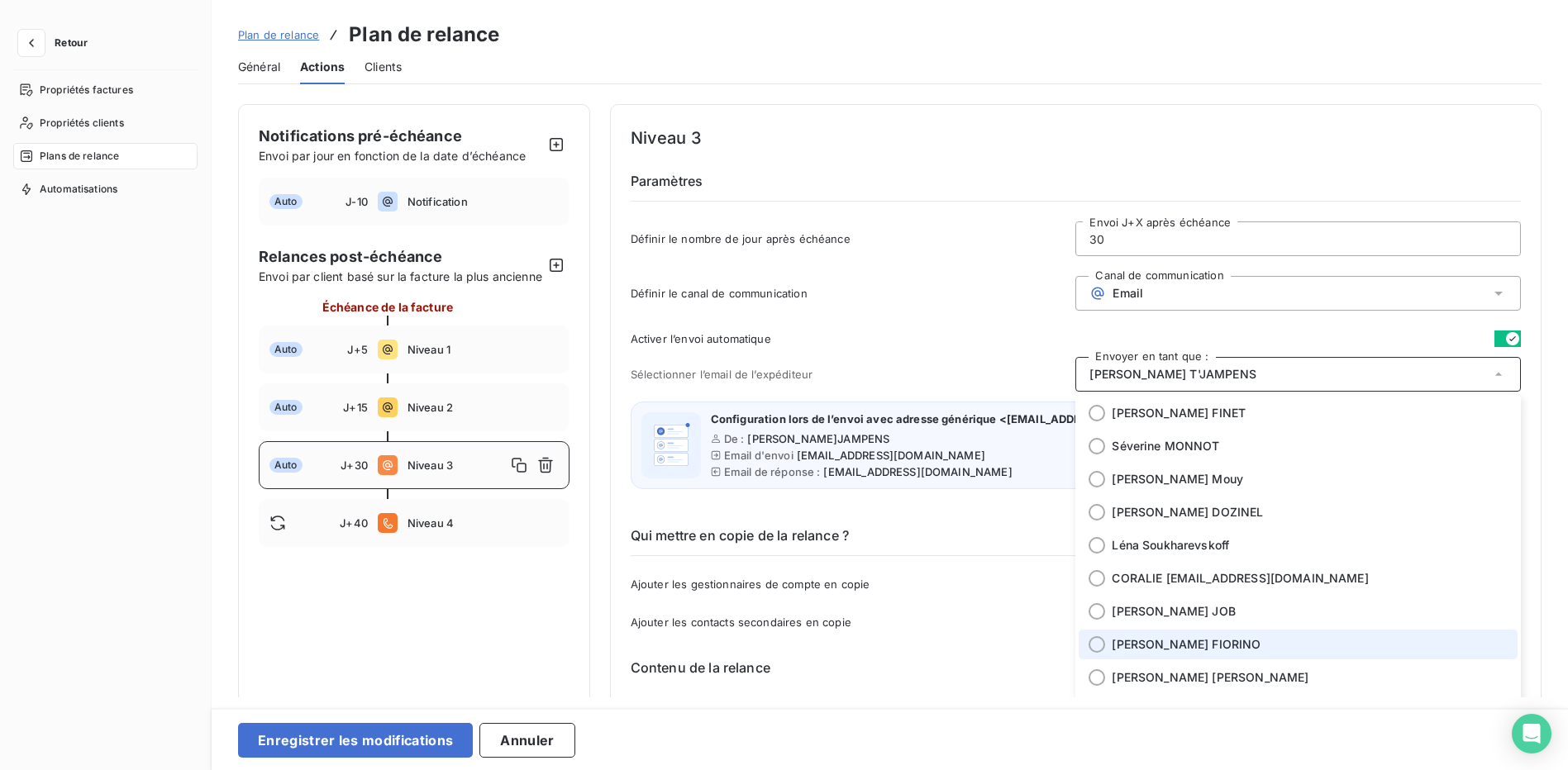
click at [1159, 644] on span "Béatrice FIORINO" at bounding box center [1187, 645] width 149 height 16
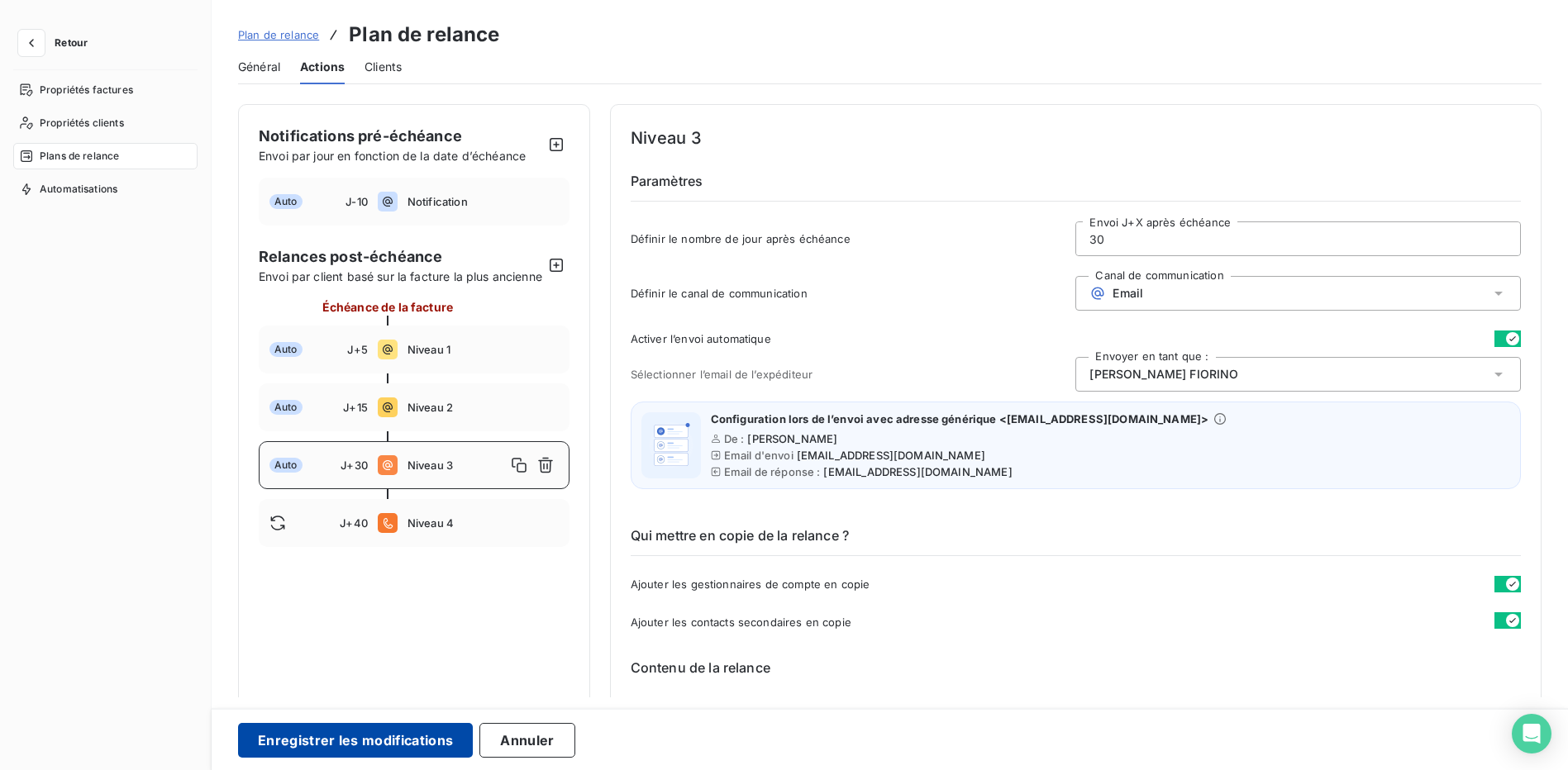
click at [378, 749] on button "Enregistrer les modifications" at bounding box center [356, 740] width 235 height 35
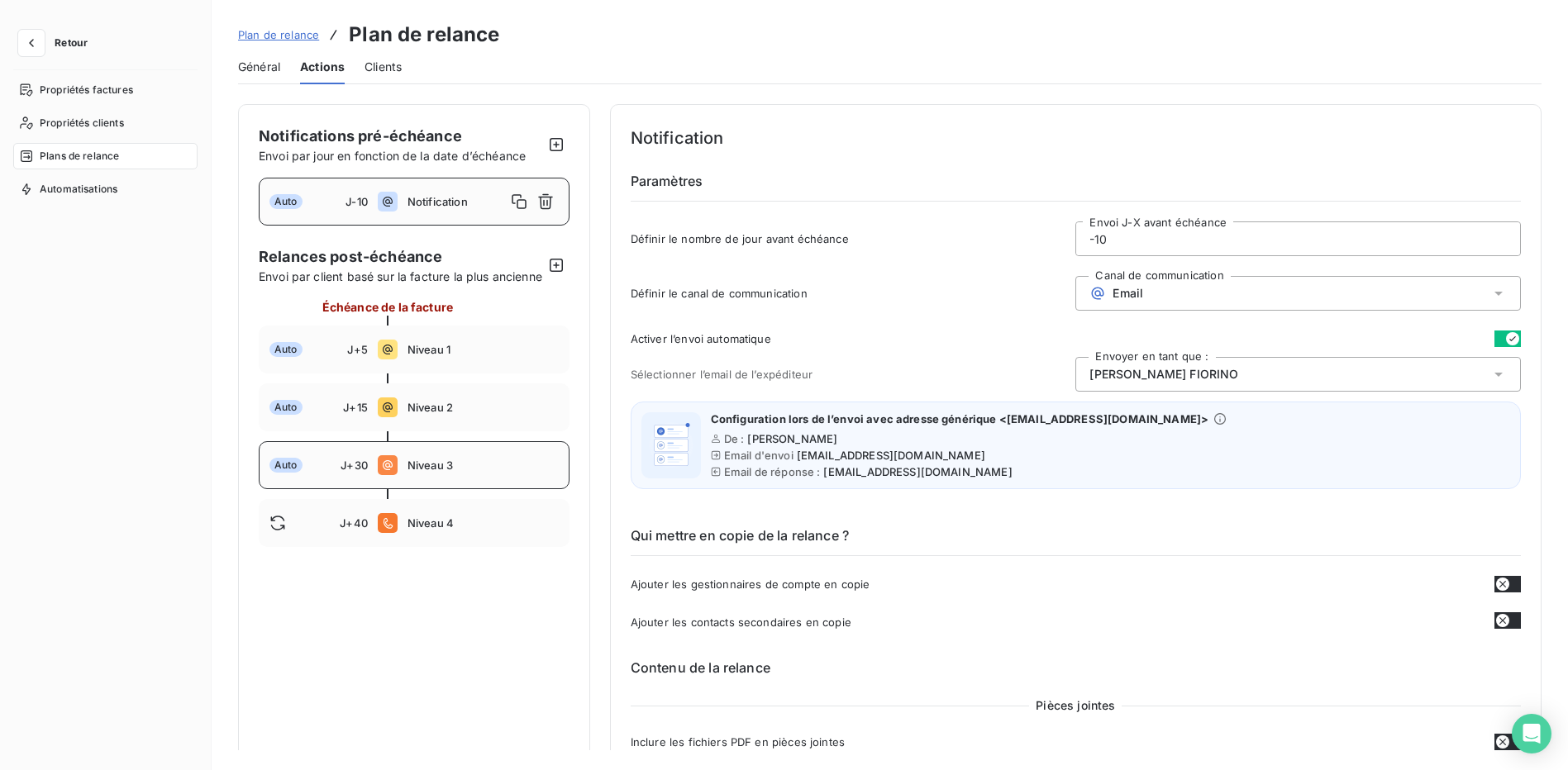
click at [505, 469] on div "Auto J+30 Niveau 3" at bounding box center [414, 466] width 311 height 48
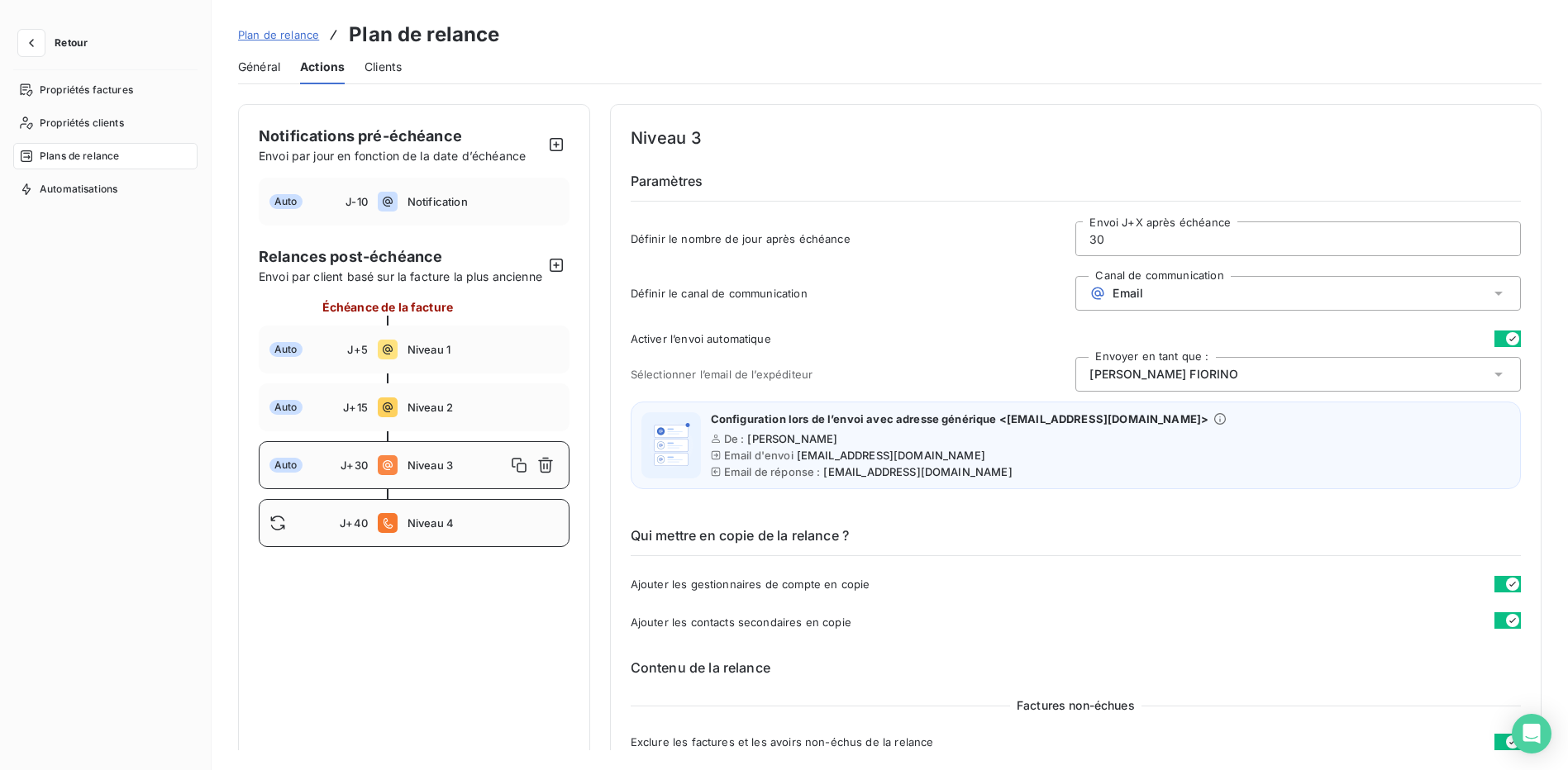
click at [458, 530] on span "Niveau 4" at bounding box center [483, 523] width 151 height 13
type input "40"
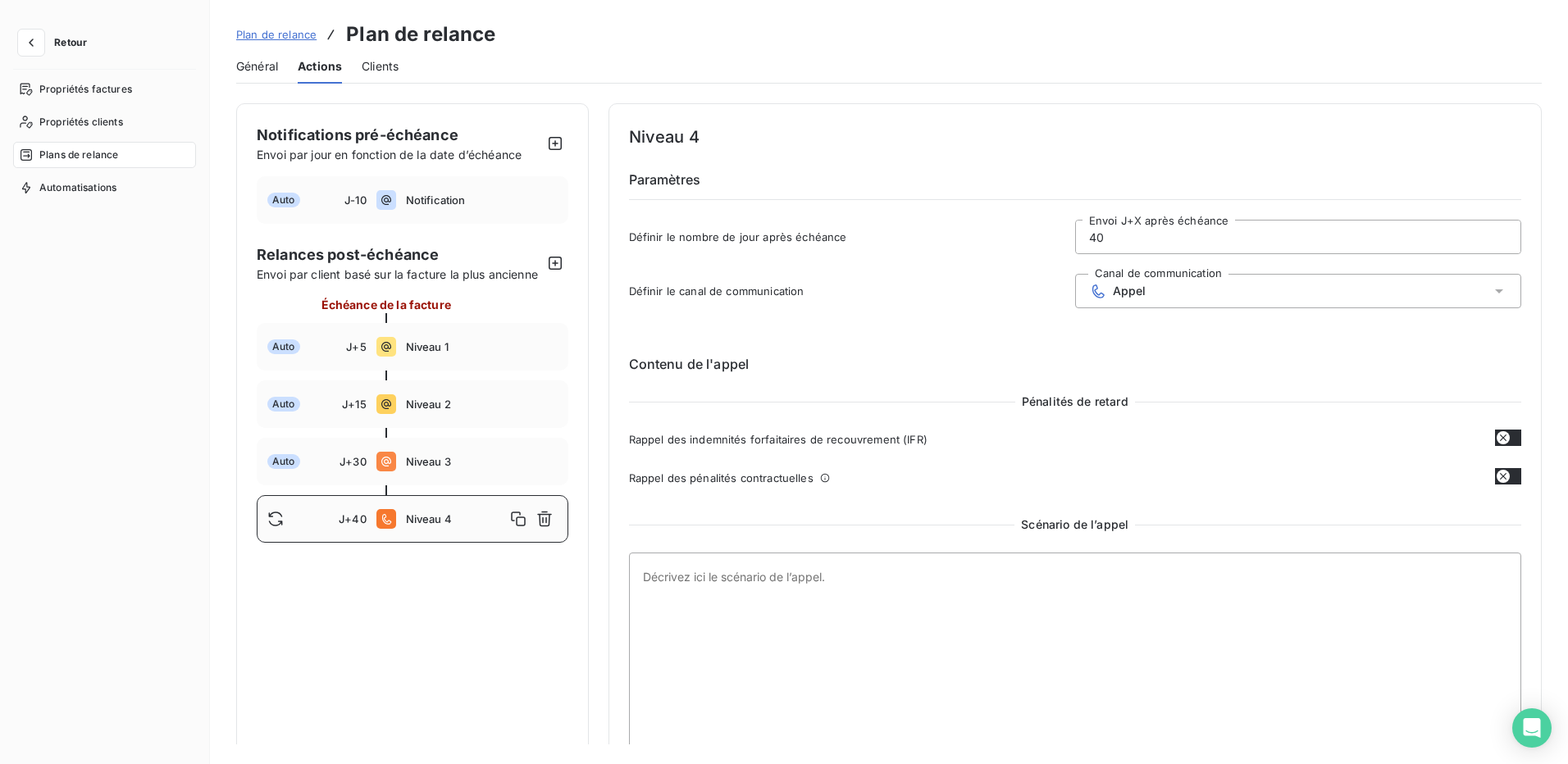
click at [277, 31] on span "Plan de relance" at bounding box center [276, 34] width 80 height 13
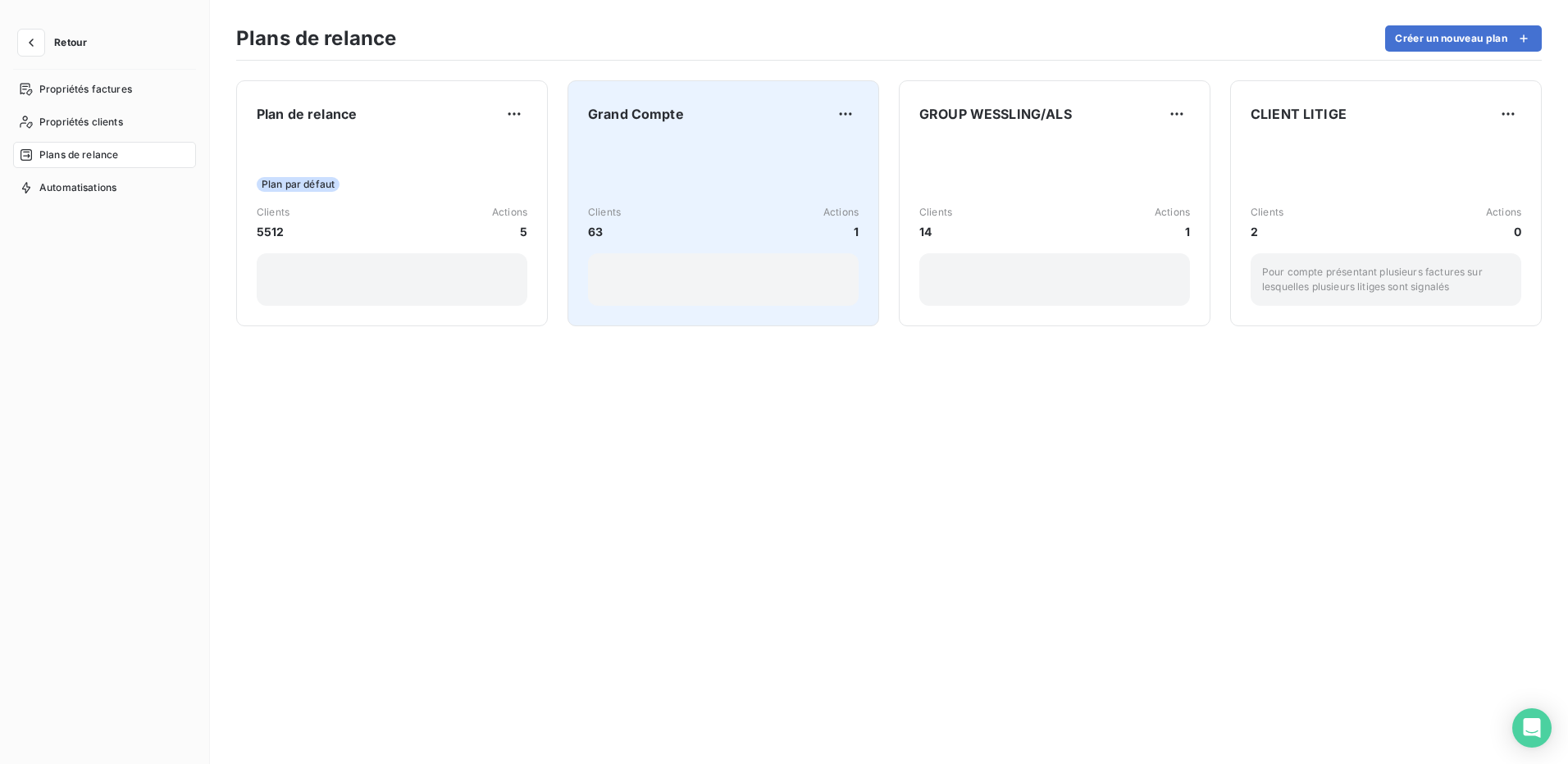
click at [679, 130] on div "Grand Compte Clients 63 Actions 1" at bounding box center [723, 203] width 271 height 205
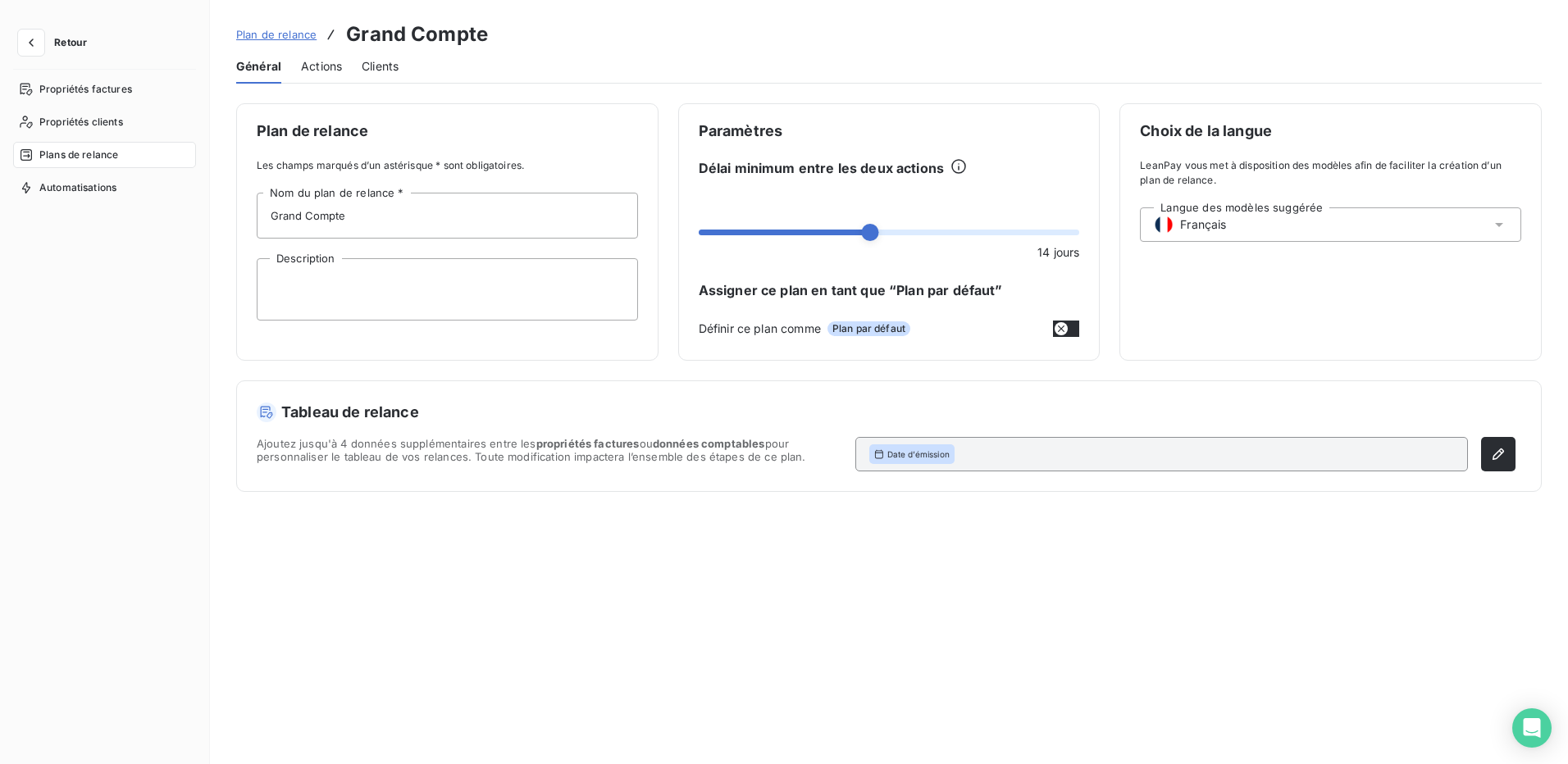
click at [324, 62] on span "Actions" at bounding box center [322, 67] width 41 height 16
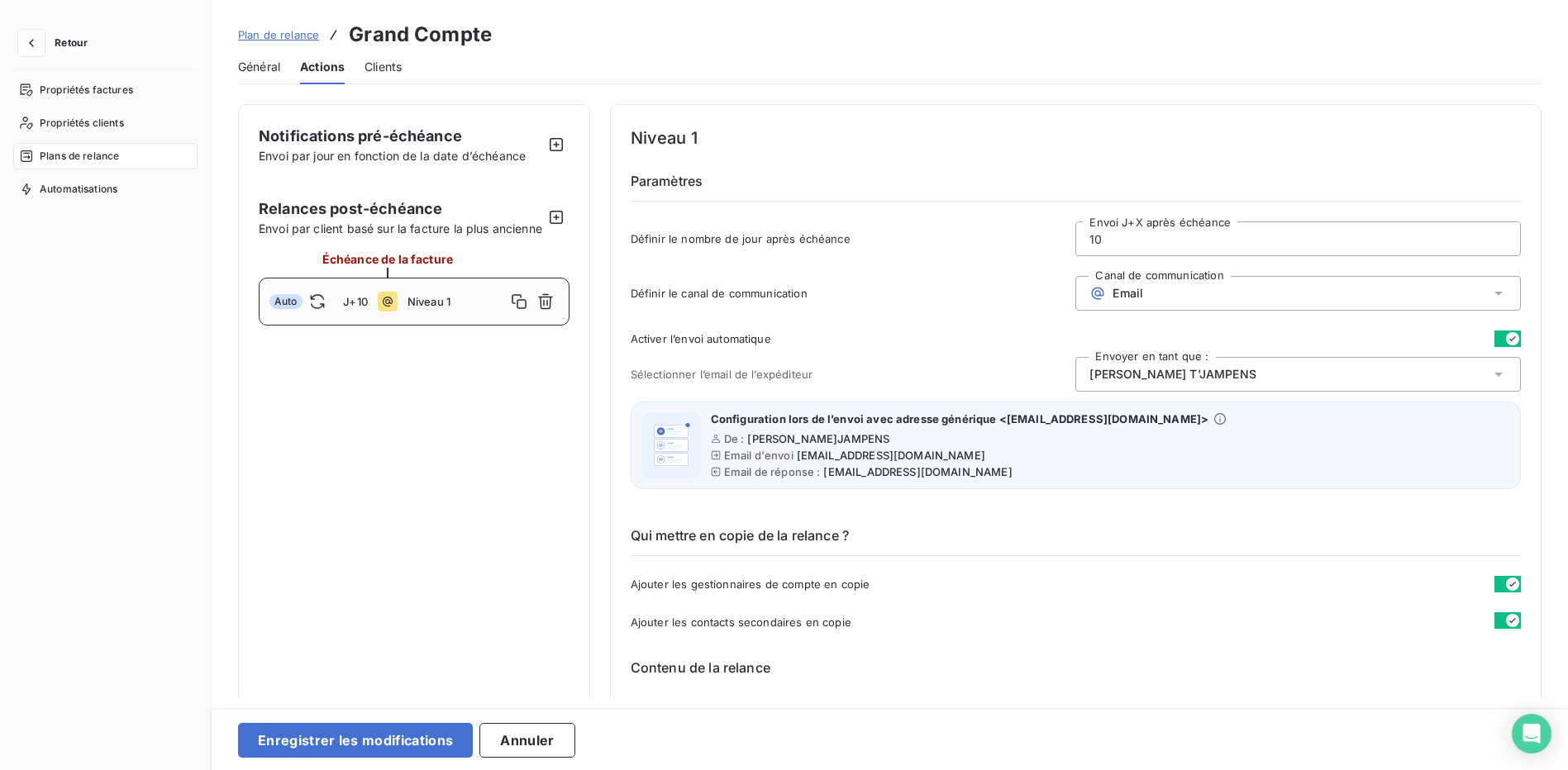
click at [1121, 376] on span "Robin T'JAMPENS" at bounding box center [1173, 374] width 167 height 16
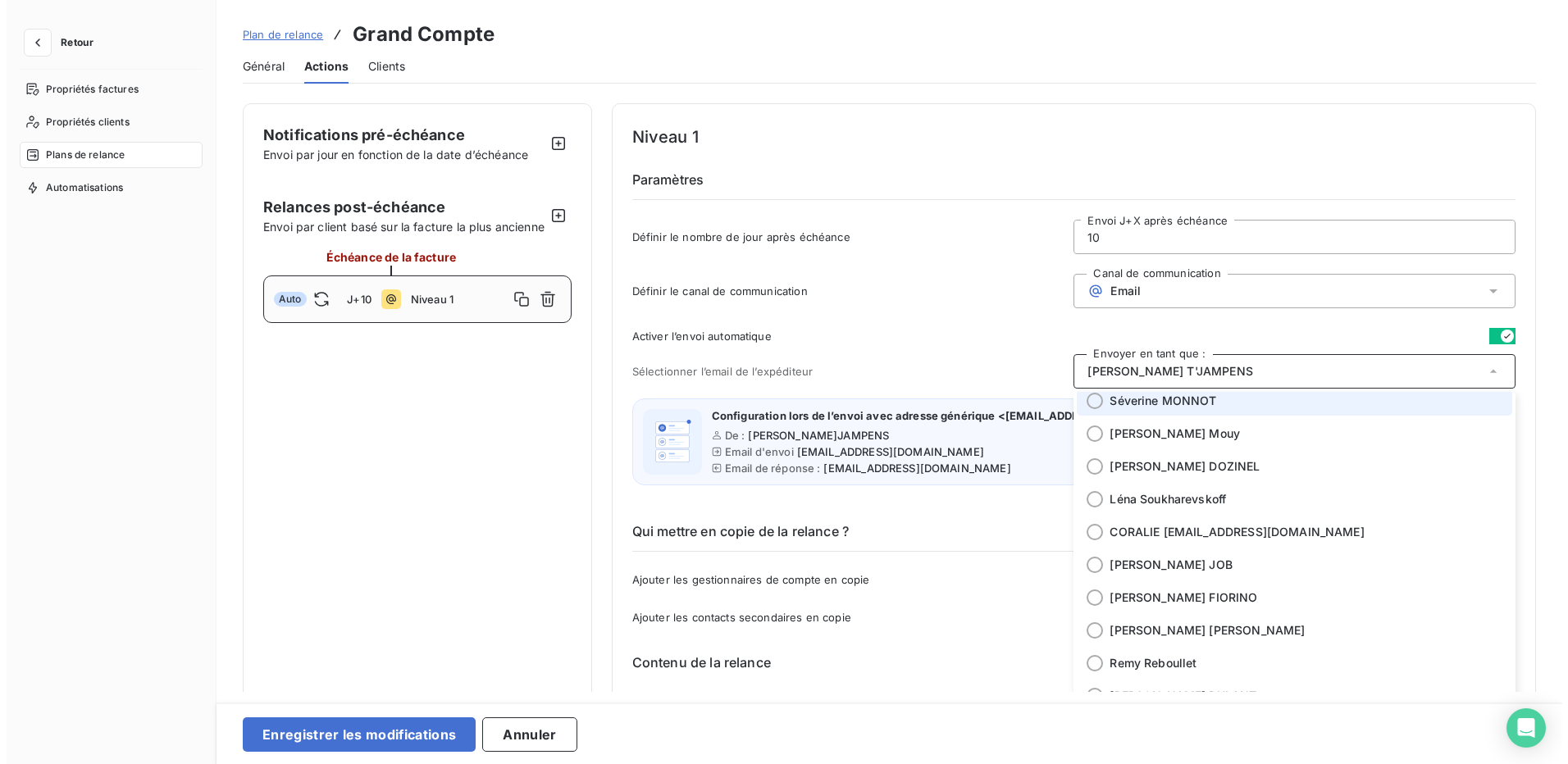
scroll to position [246, 0]
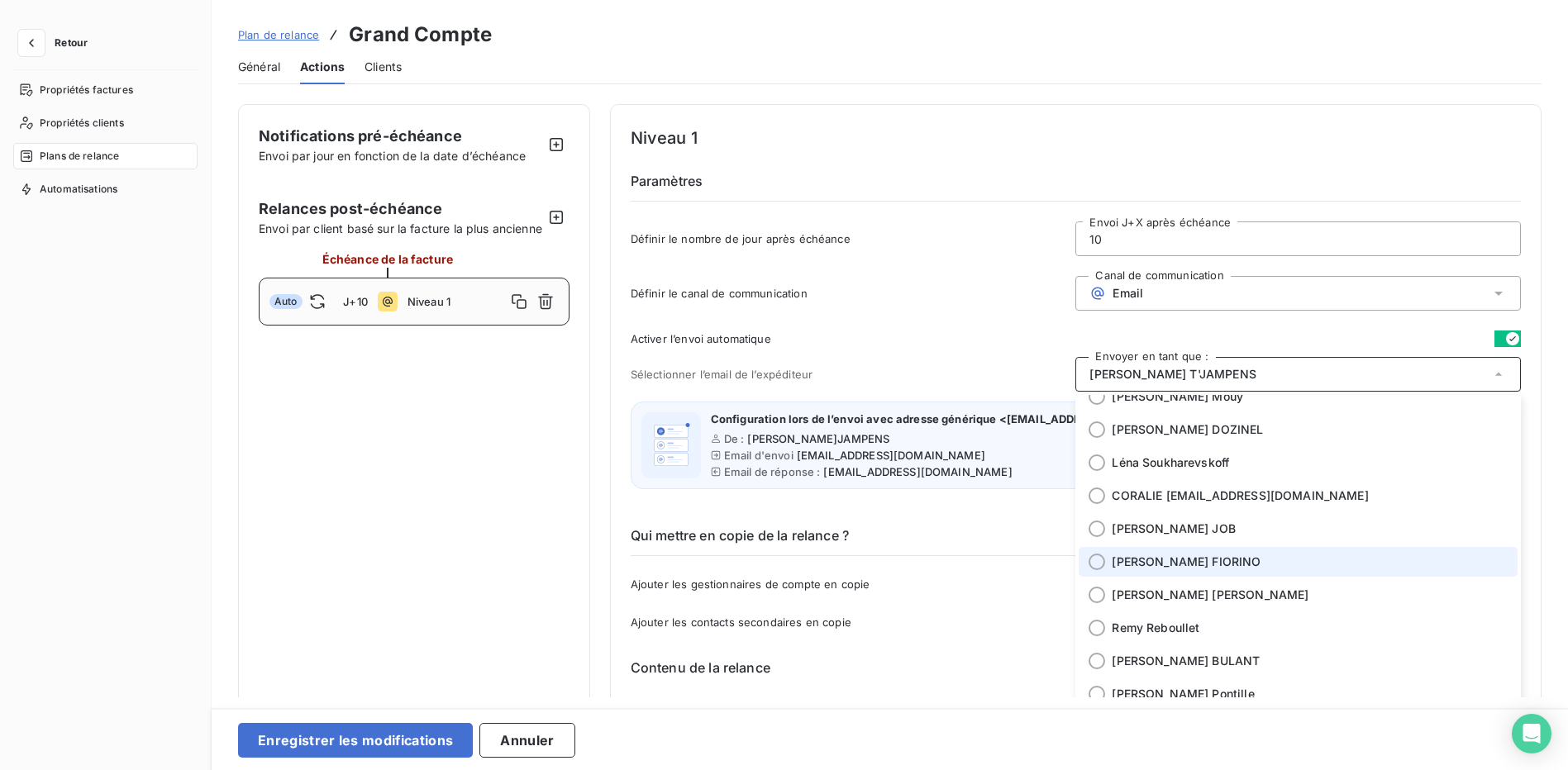
click at [1124, 569] on span "Béatrice FIORINO" at bounding box center [1187, 562] width 149 height 16
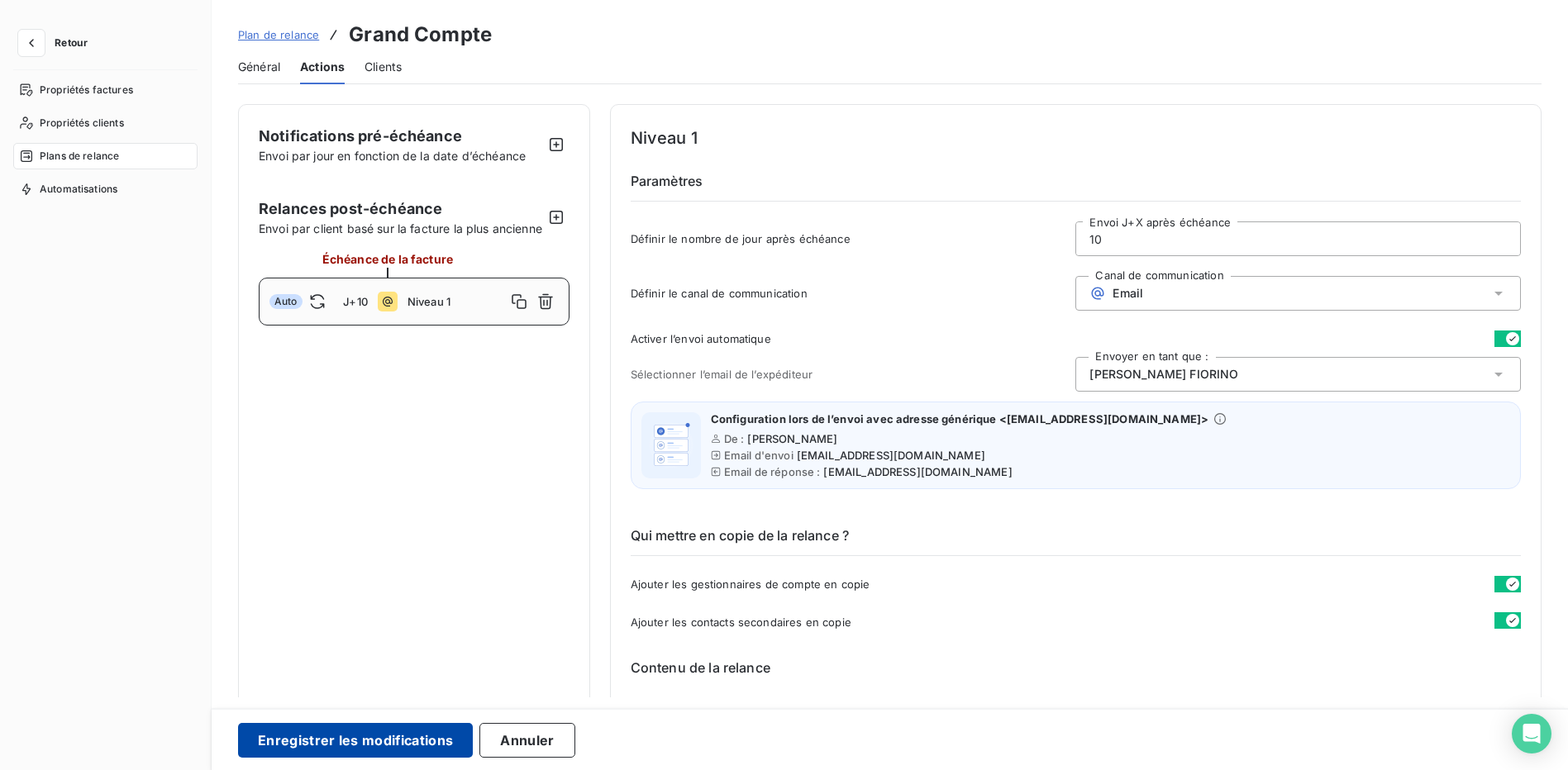
click at [319, 747] on button "Enregistrer les modifications" at bounding box center [356, 740] width 235 height 35
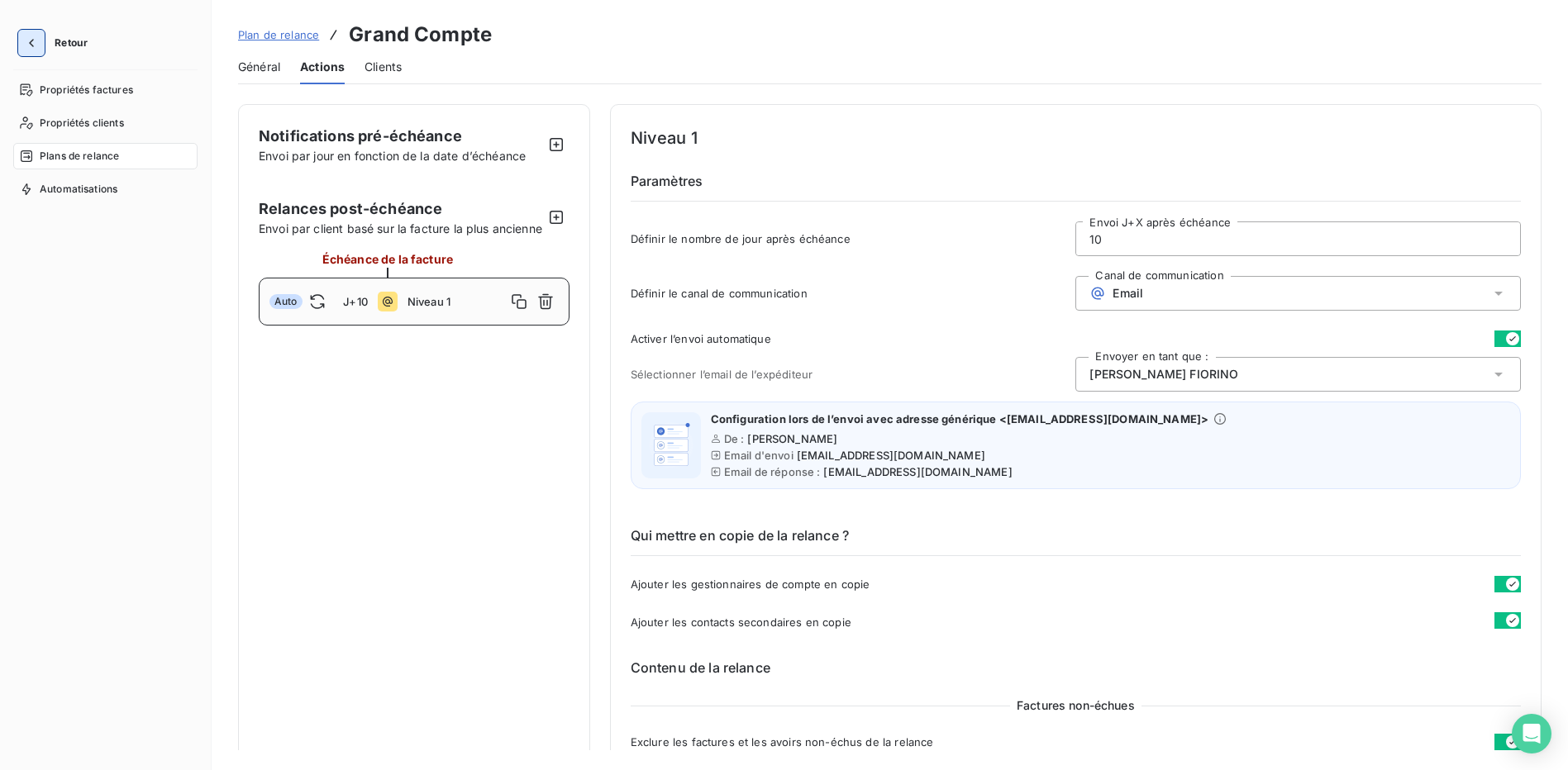
click at [30, 45] on icon "button" at bounding box center [31, 43] width 16 height 16
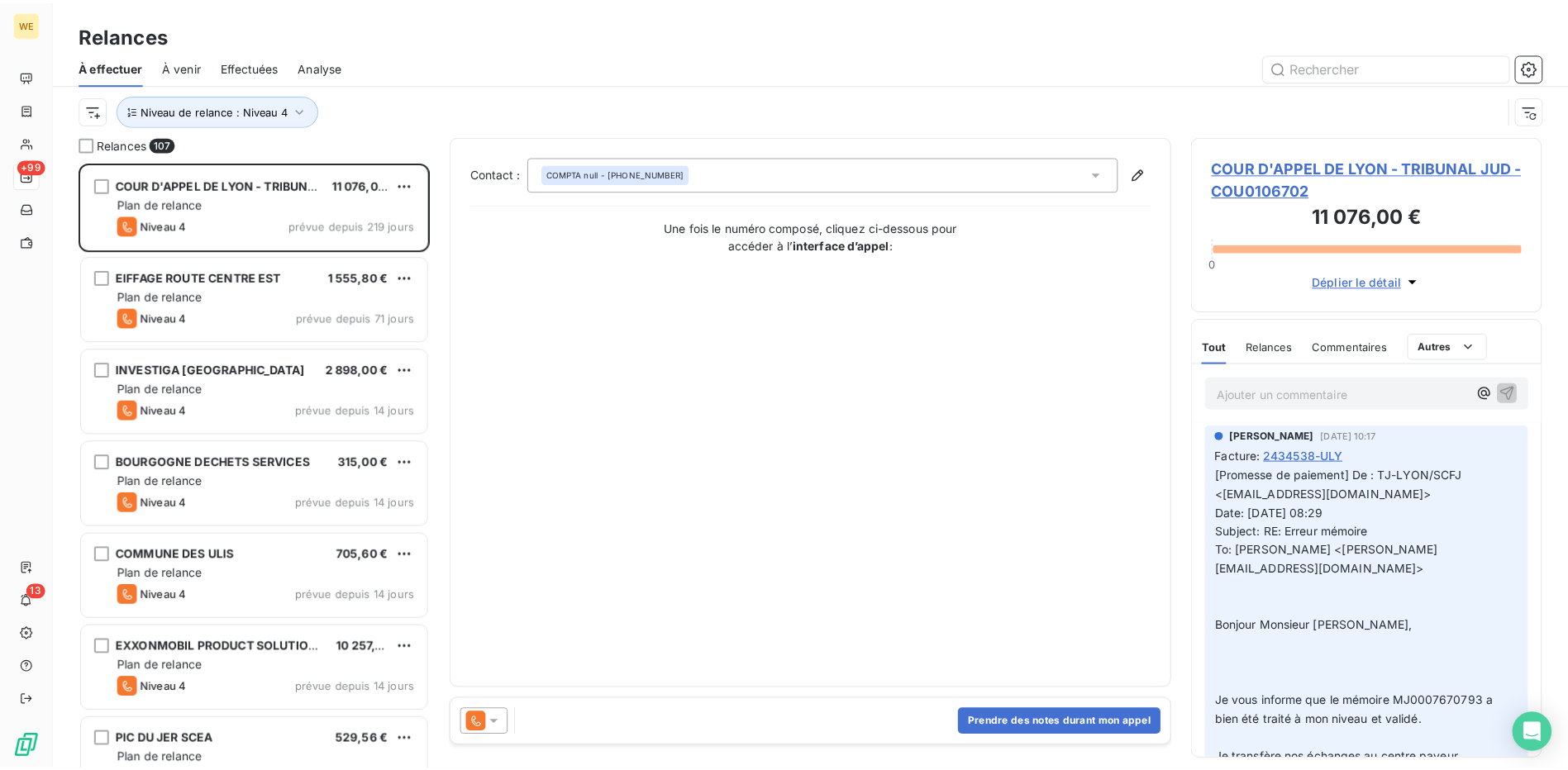
scroll to position [596, 341]
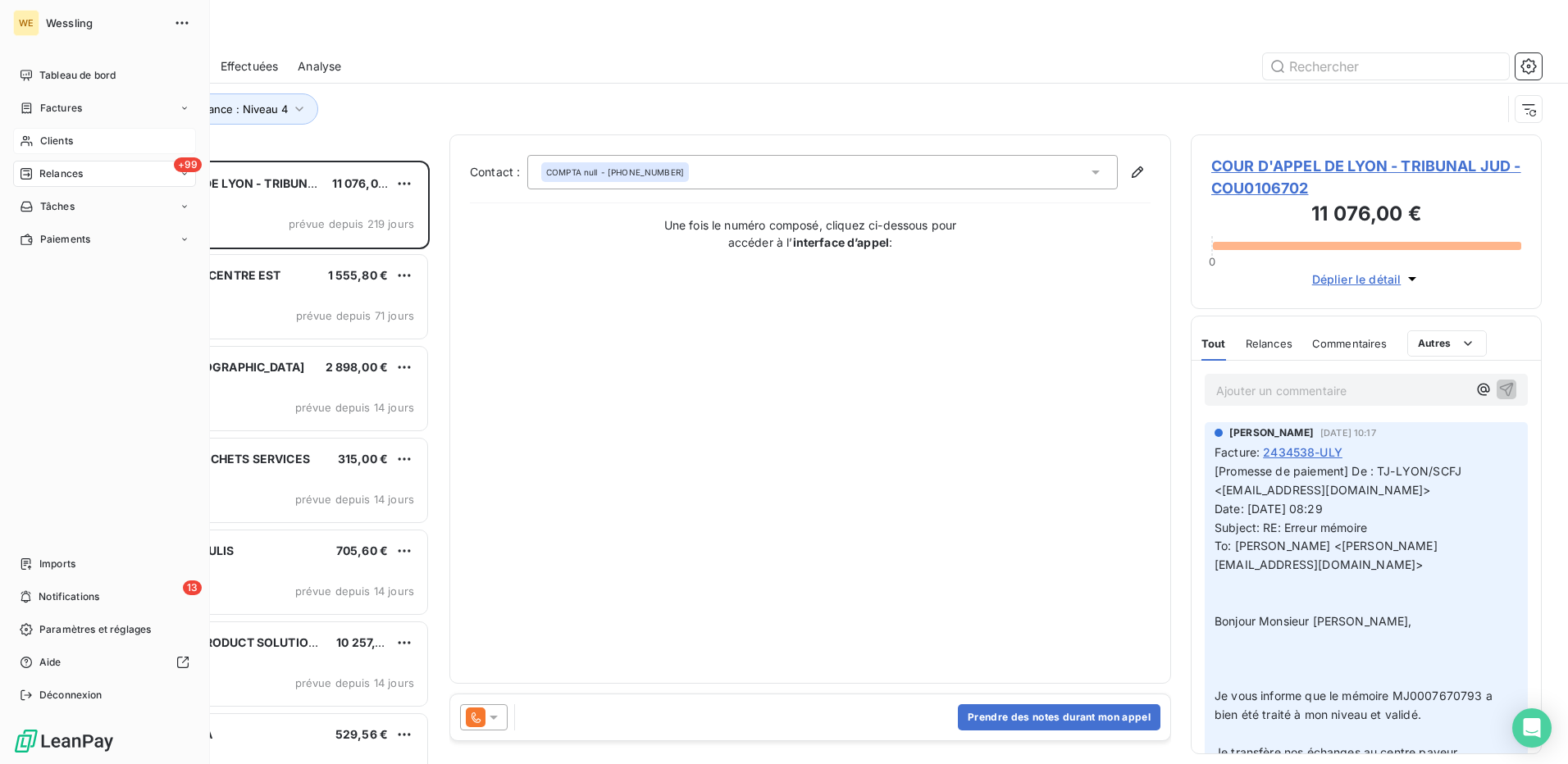
click at [50, 139] on span "Clients" at bounding box center [56, 140] width 33 height 15
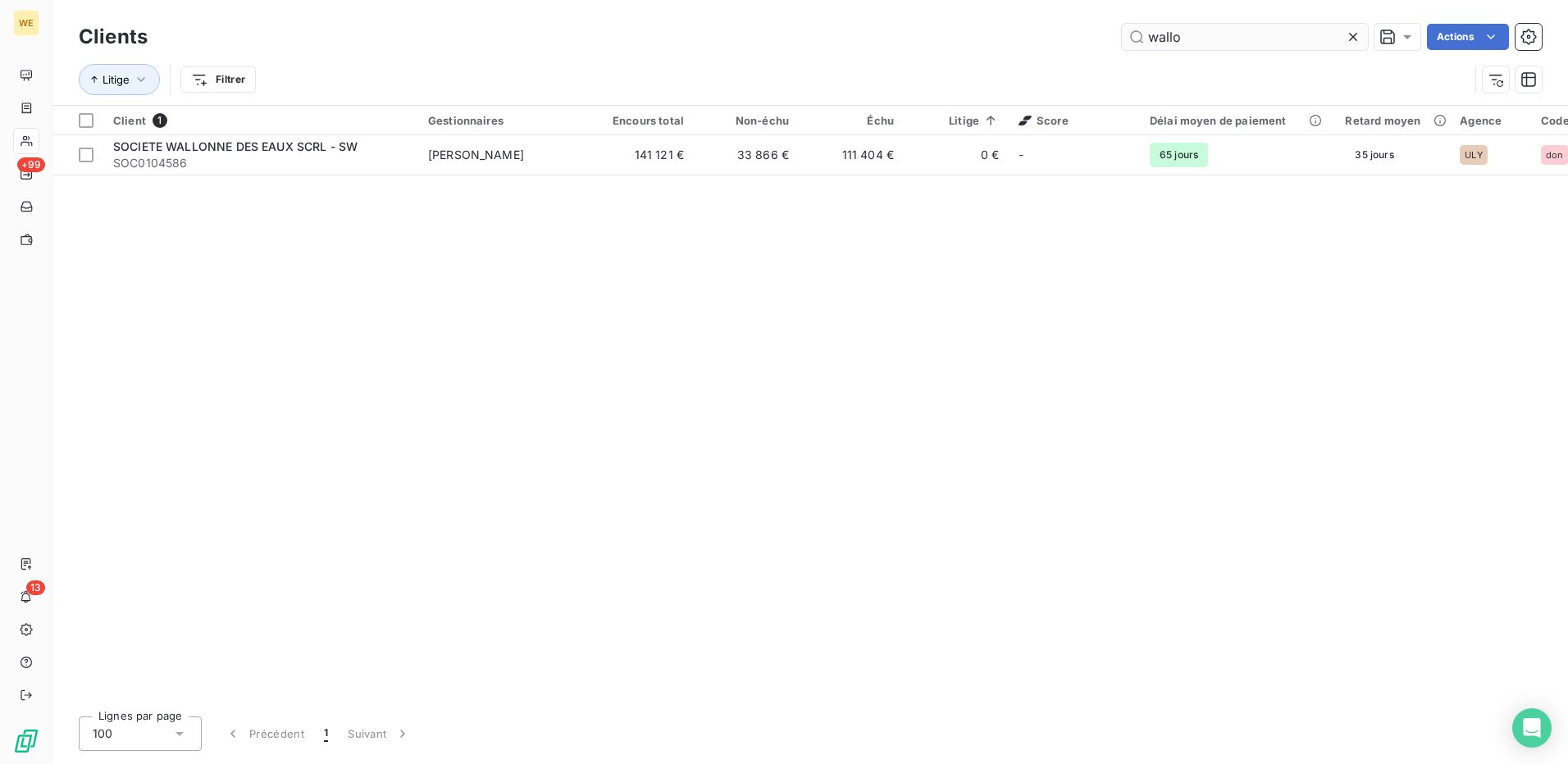
click at [1189, 28] on input "wallo" at bounding box center [1245, 37] width 246 height 27
click at [1190, 28] on input "wallo" at bounding box center [1245, 37] width 246 height 27
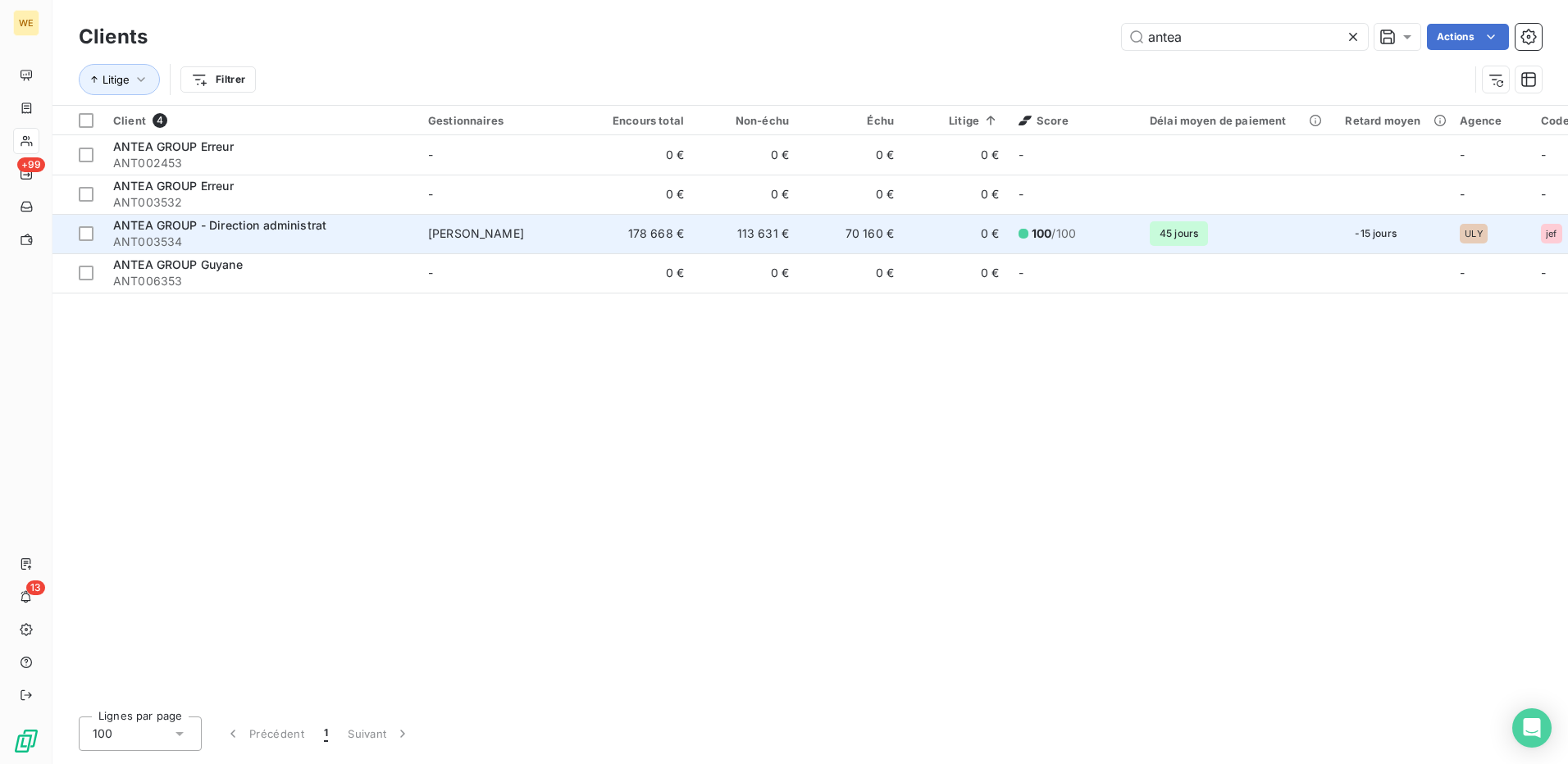
type input "antea"
click at [228, 232] on div "ANTEA GROUP - Direction administrat" at bounding box center [260, 226] width 295 height 16
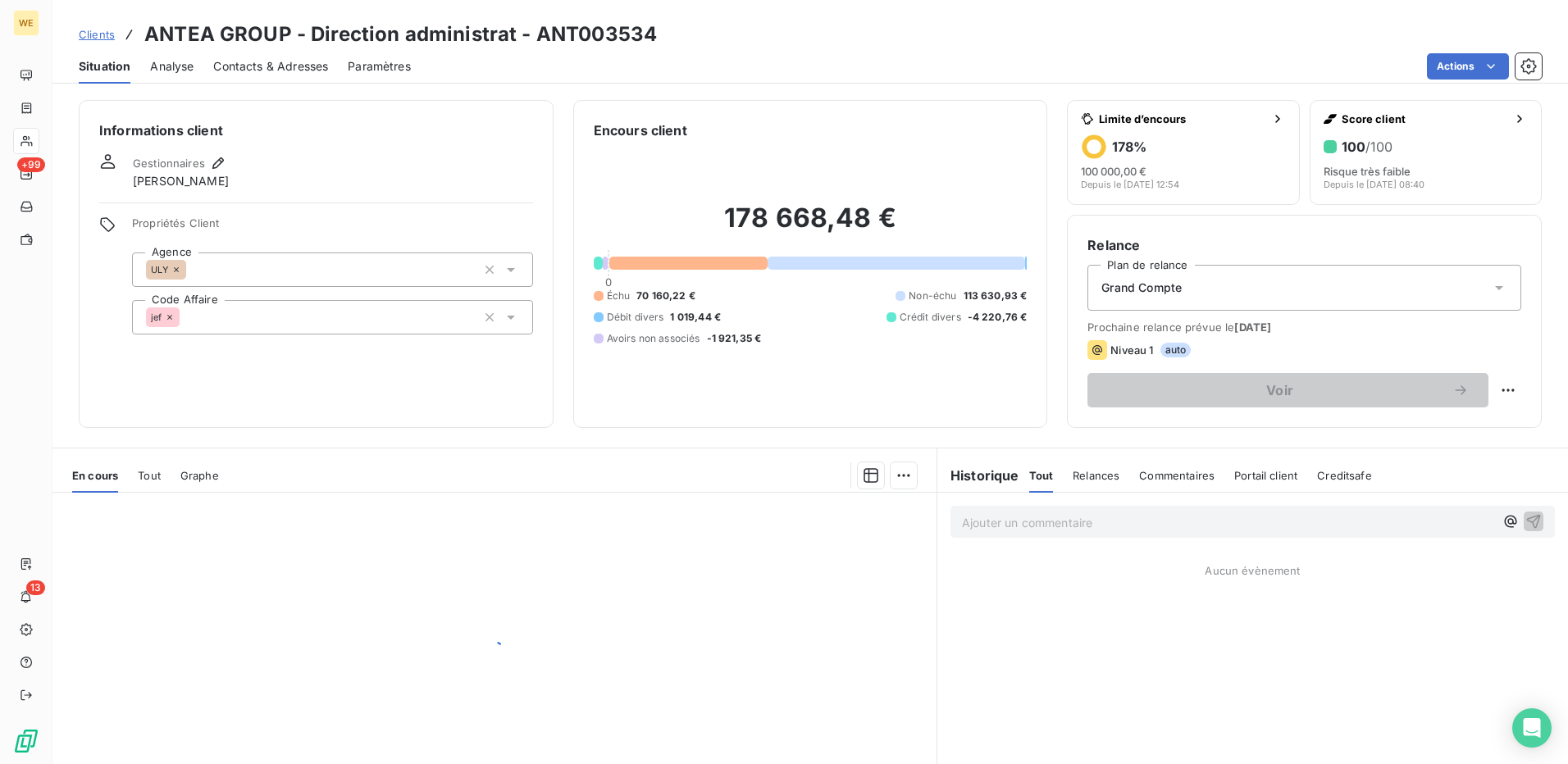
click at [243, 70] on span "Contacts & Adresses" at bounding box center [270, 67] width 115 height 16
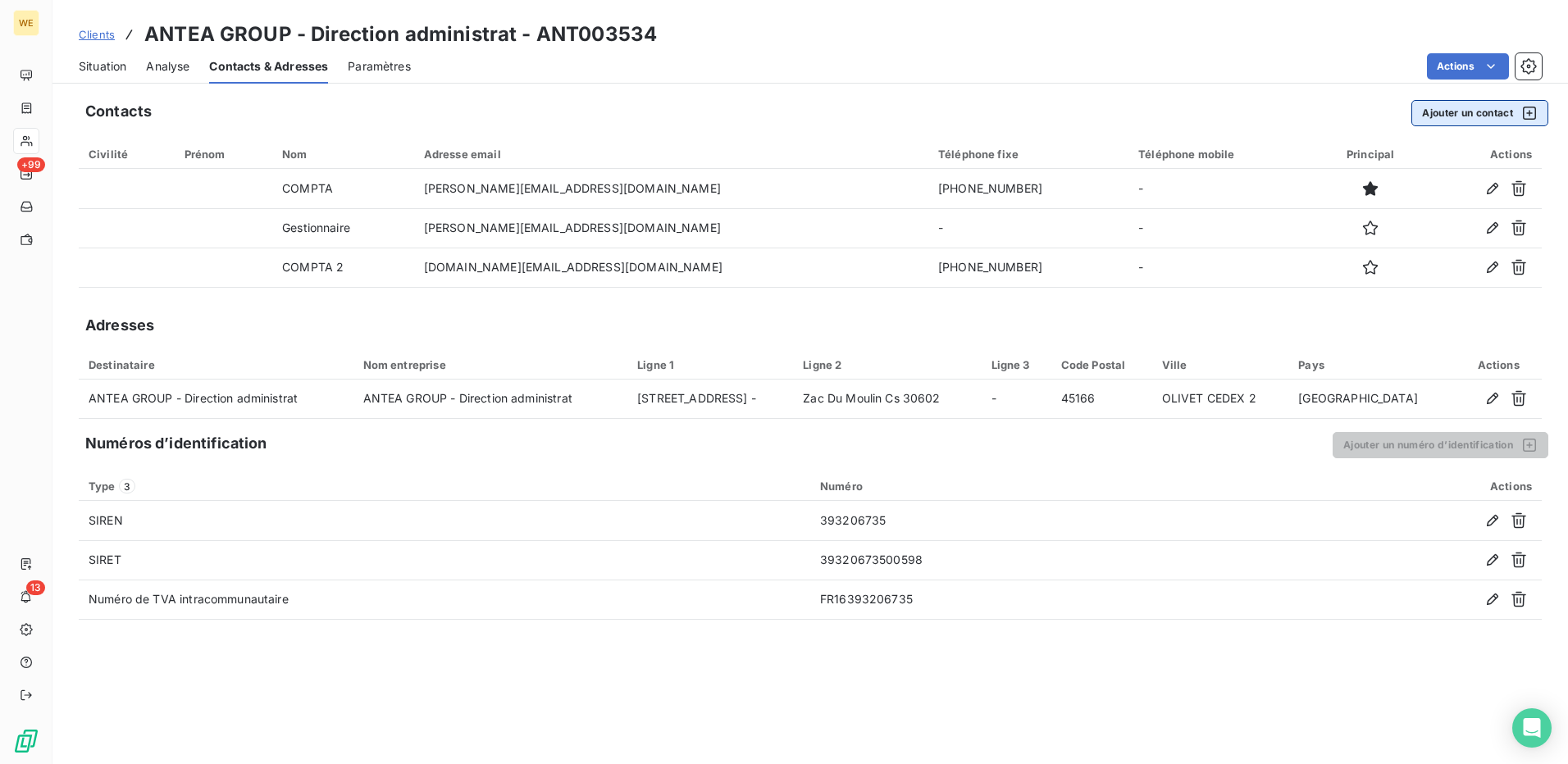
click at [1463, 120] on button "Ajouter un contact" at bounding box center [1480, 114] width 137 height 27
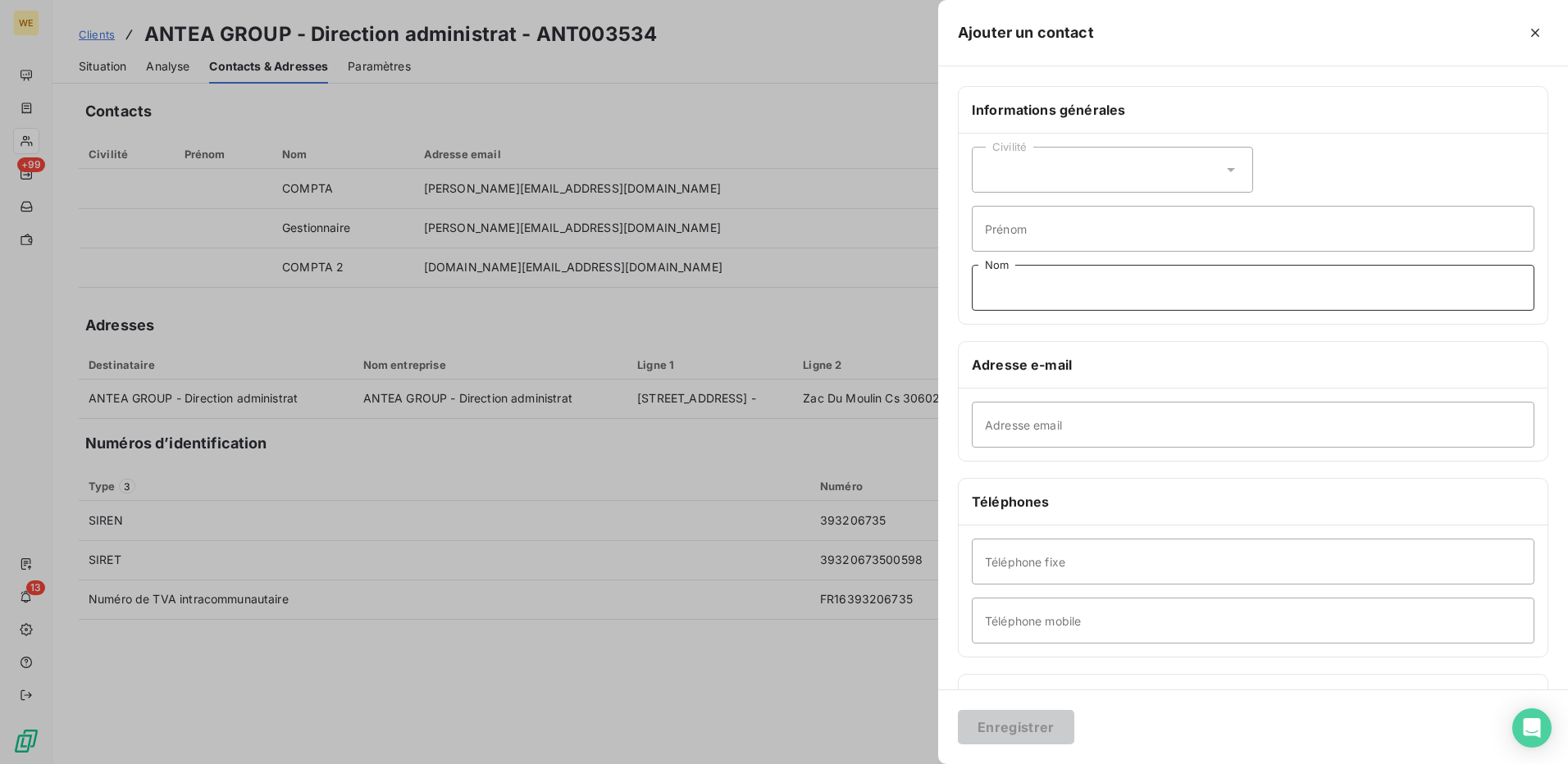
click at [1061, 290] on input "Nom" at bounding box center [1253, 288] width 562 height 46
type input "essai"
click at [1039, 430] on input "Adresse email" at bounding box center [1253, 425] width 562 height 46
type input "b"
type input "[EMAIL_ADDRESS][DOMAIN_NAME]"
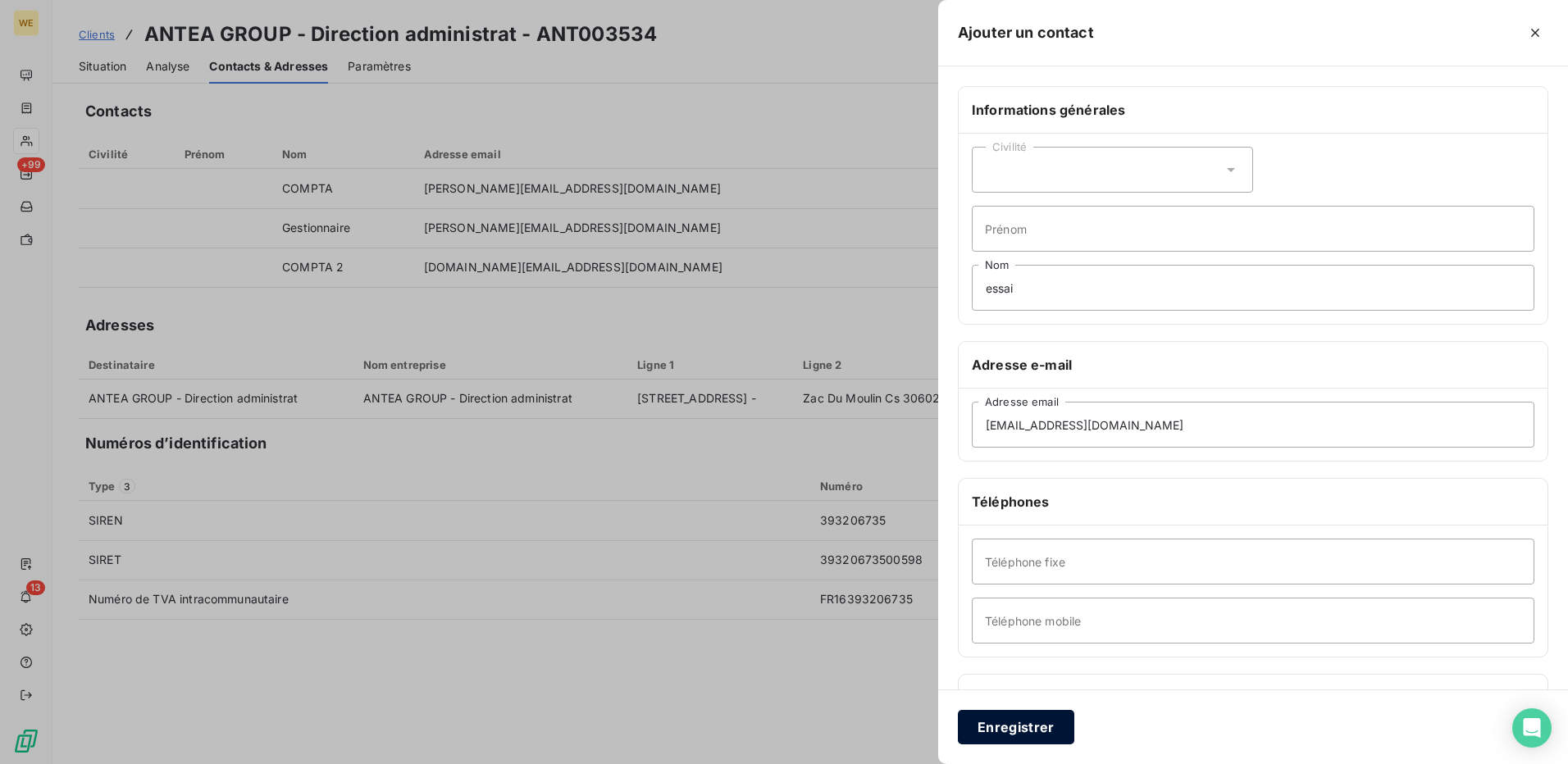
click at [1009, 726] on button "Enregistrer" at bounding box center [1015, 728] width 116 height 35
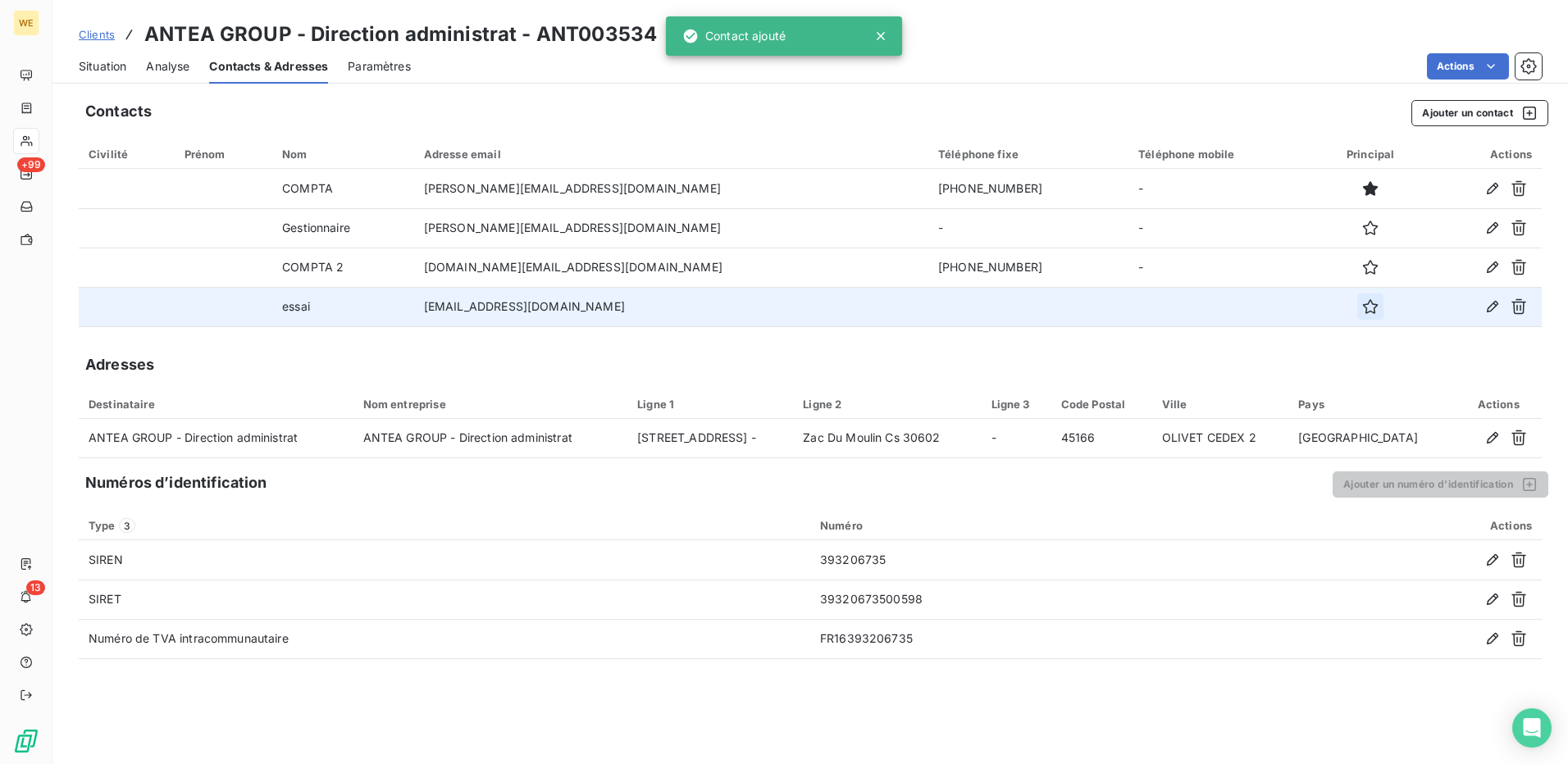
click at [1363, 311] on icon "button" at bounding box center [1370, 306] width 15 height 15
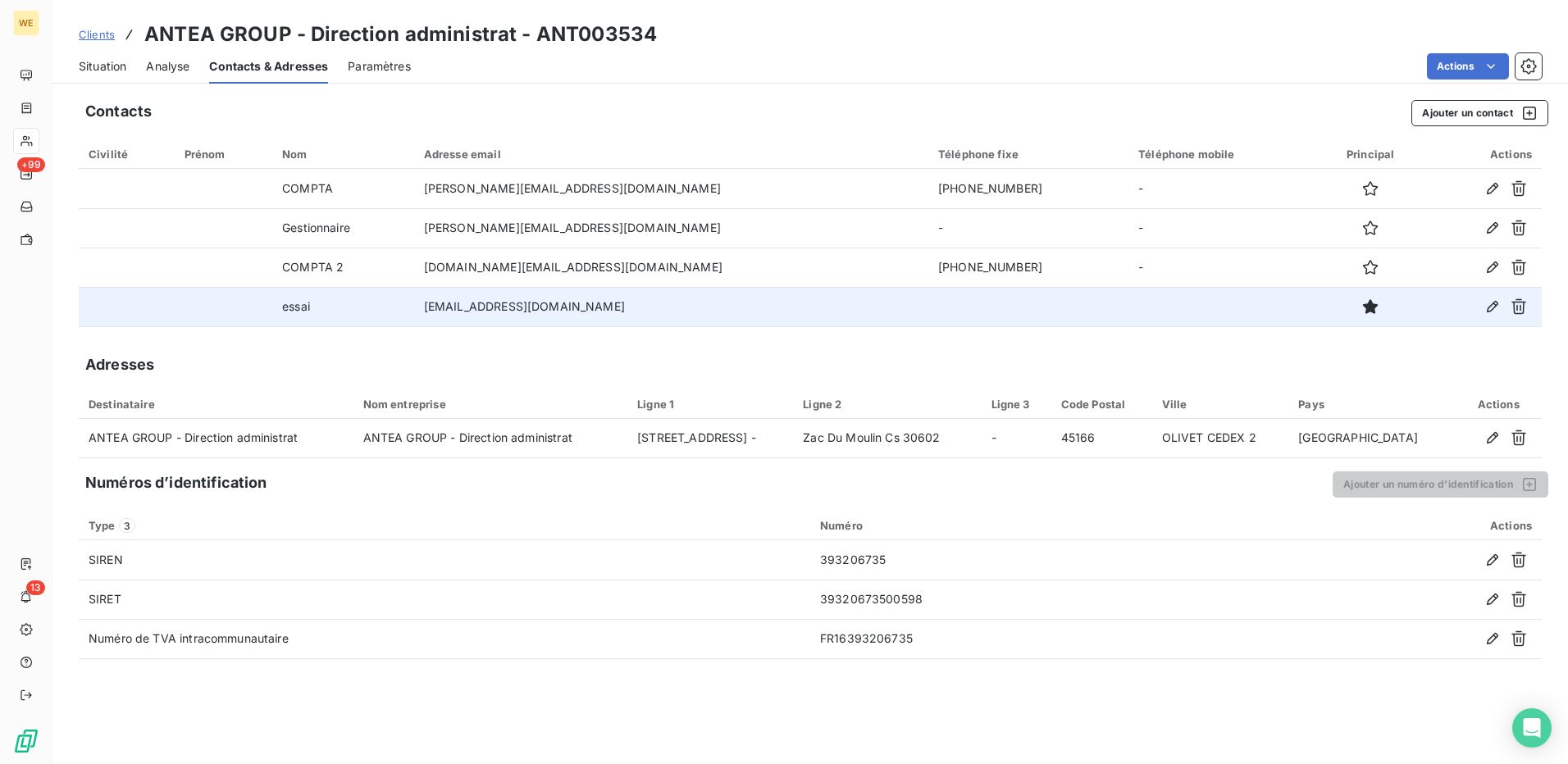
click at [564, 70] on div "Actions" at bounding box center [986, 67] width 1111 height 27
click at [86, 68] on span "Situation" at bounding box center [103, 67] width 48 height 16
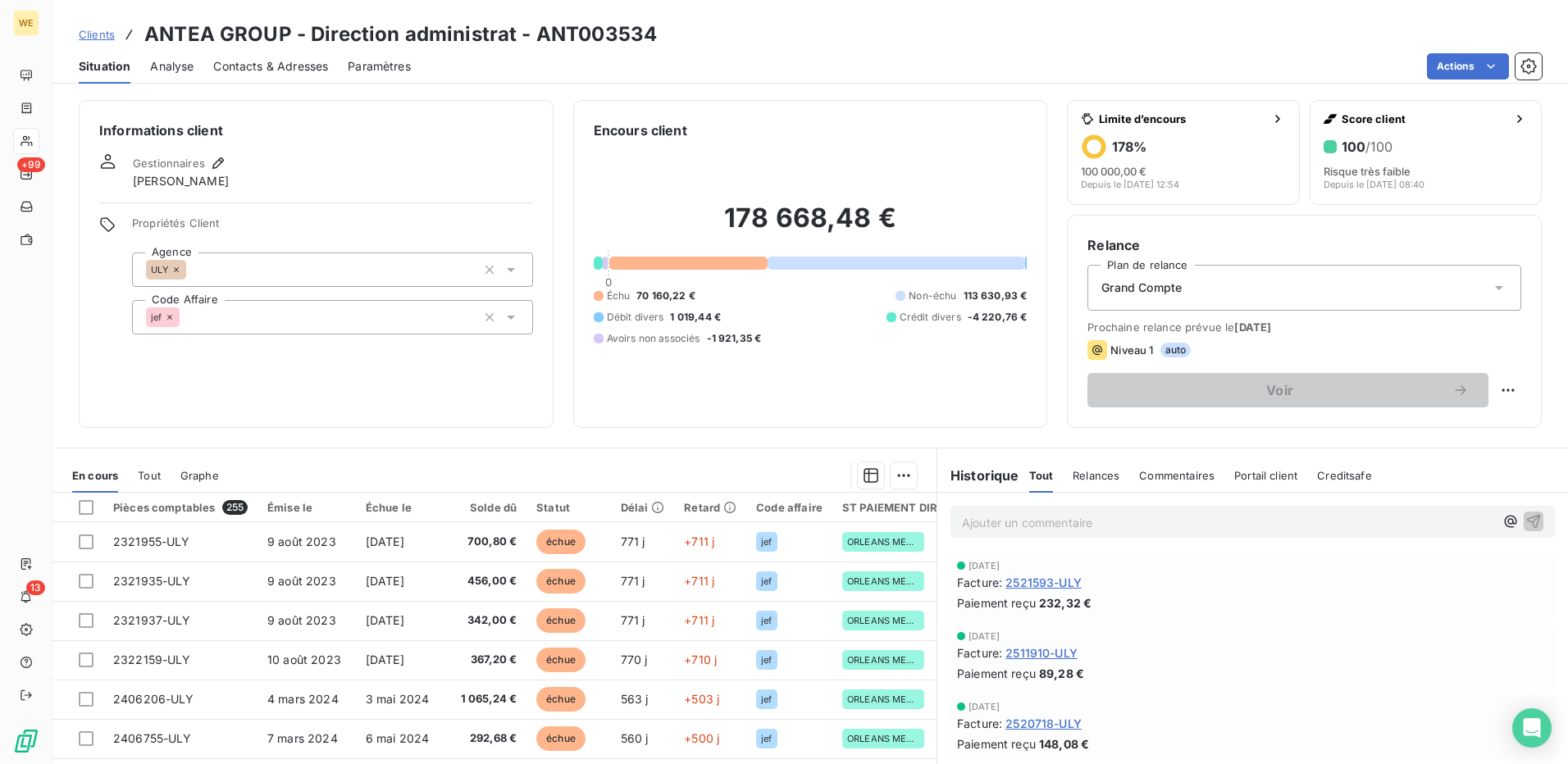
click at [1271, 322] on span "24 sept. 2025" at bounding box center [1254, 327] width 37 height 13
click at [1500, 388] on html "WE +99 13 Clients ANTEA GROUP - Direction administrat - ANT003534 Situation Ana…" at bounding box center [784, 382] width 1568 height 764
click at [1389, 434] on div "Replanifier cette action" at bounding box center [1428, 426] width 147 height 27
select select "8"
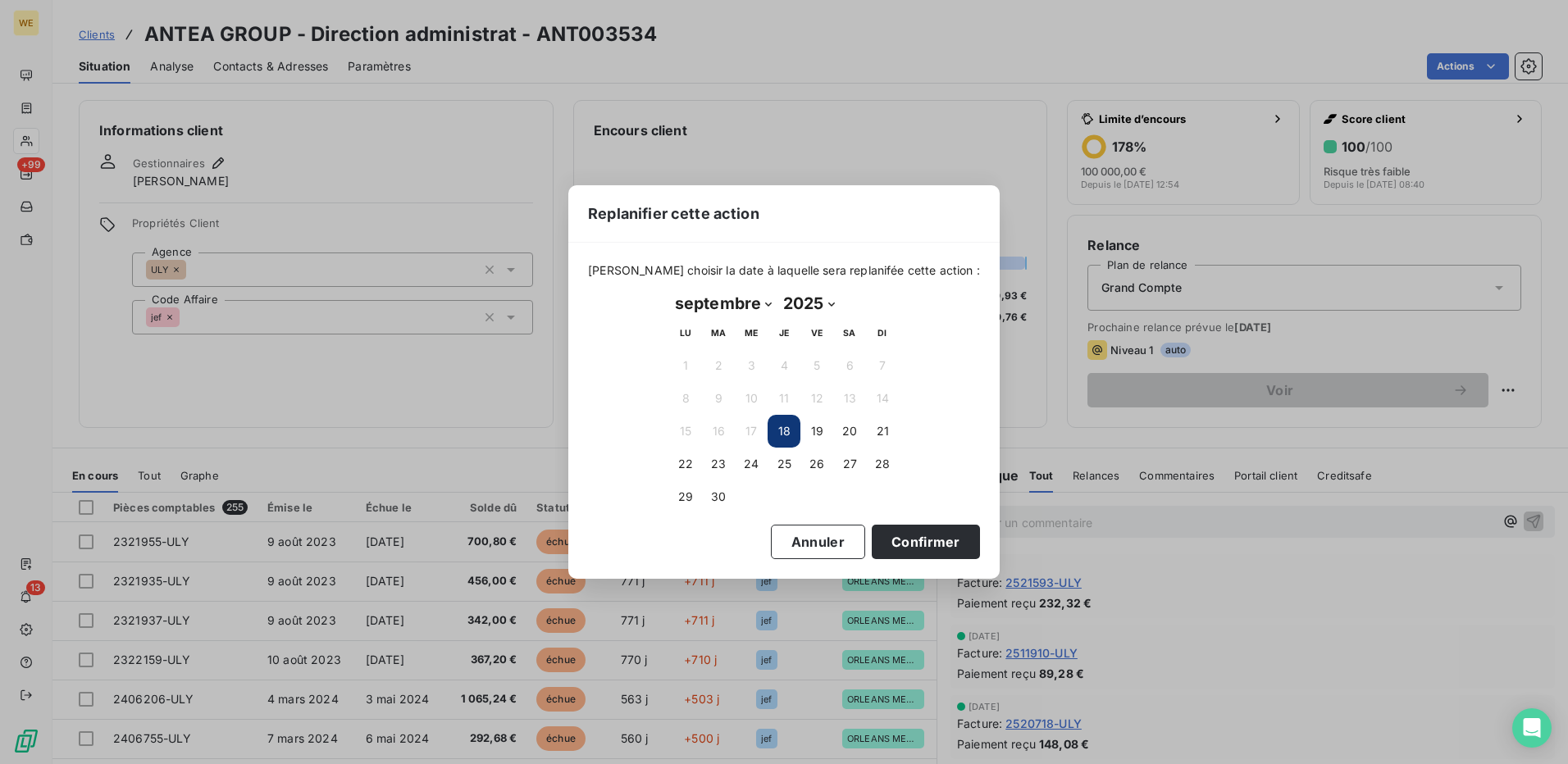
click at [776, 426] on button "18" at bounding box center [784, 431] width 33 height 33
click at [891, 546] on button "Confirmer" at bounding box center [926, 542] width 108 height 35
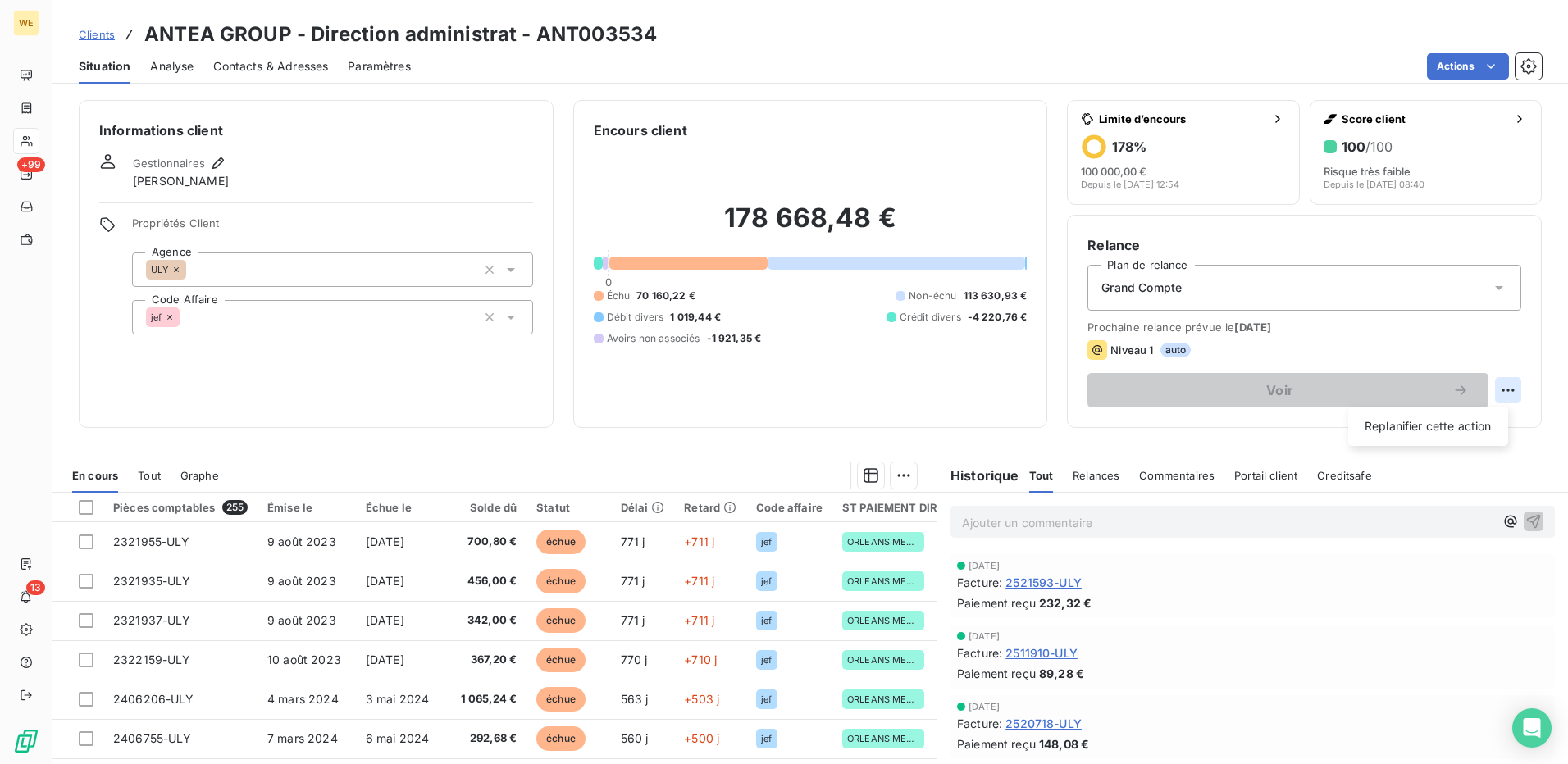
click at [1490, 390] on html "WE +99 13 Clients ANTEA GROUP - Direction administrat - ANT003534 Situation Ana…" at bounding box center [784, 382] width 1568 height 764
click at [1401, 425] on div "Replanifier cette action" at bounding box center [1428, 426] width 147 height 27
select select "8"
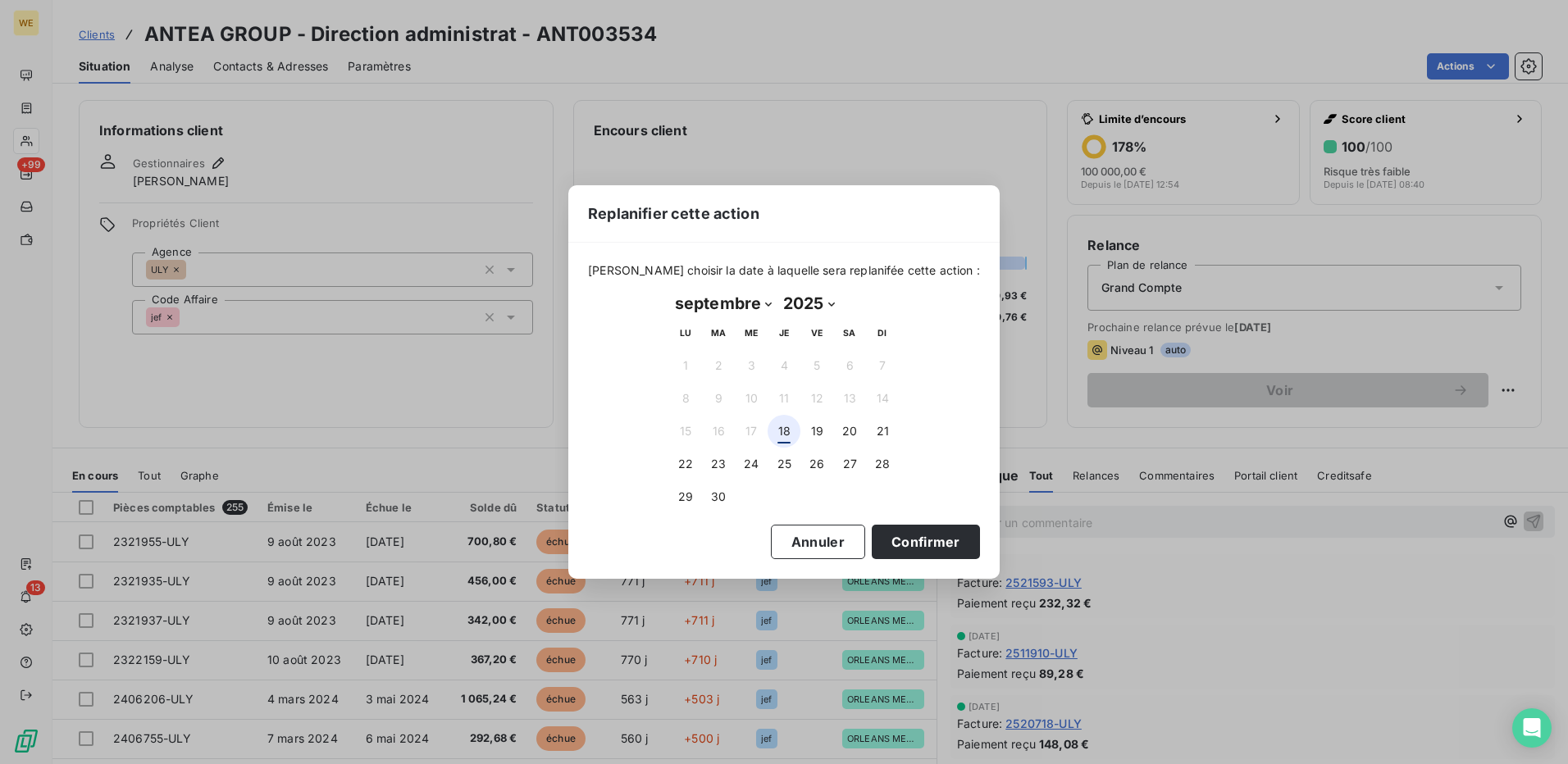
click at [786, 429] on button "18" at bounding box center [784, 431] width 33 height 33
click at [916, 545] on button "Confirmer" at bounding box center [926, 542] width 108 height 35
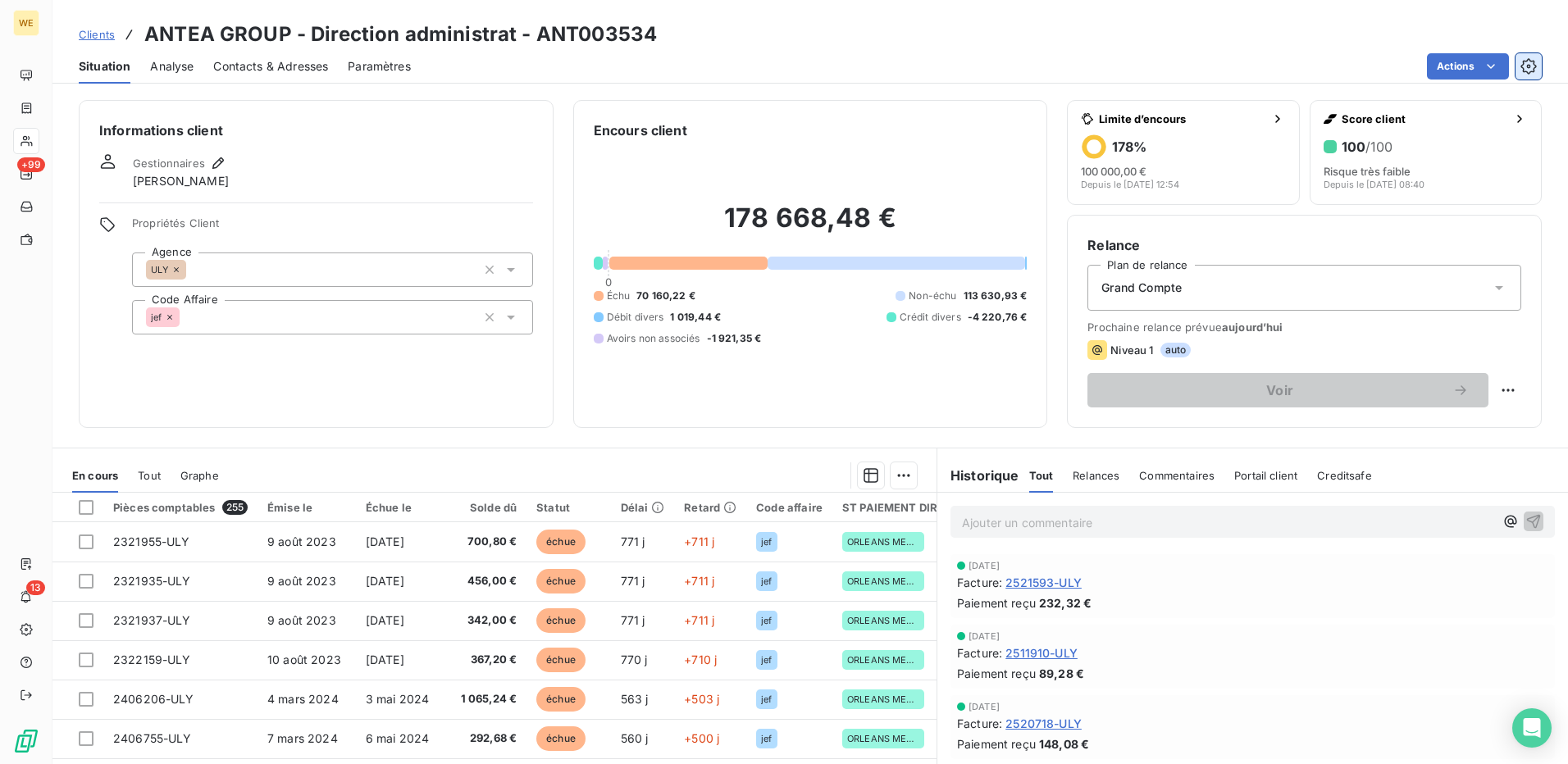
click at [1536, 70] on icon "button" at bounding box center [1529, 67] width 16 height 16
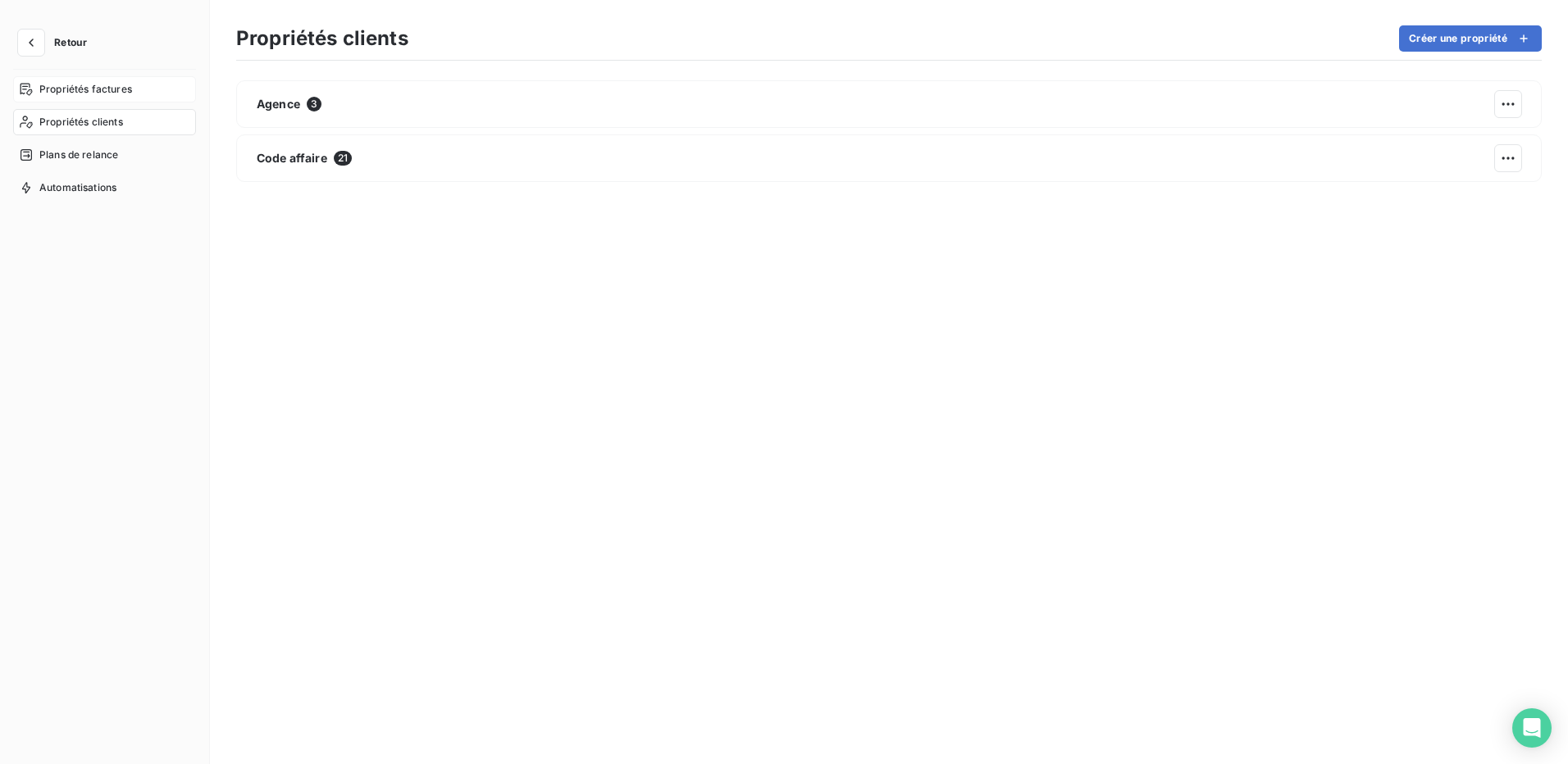
click at [93, 79] on div "Propriétés factures" at bounding box center [105, 90] width 183 height 27
click at [82, 120] on span "Propriétés clients" at bounding box center [81, 122] width 84 height 15
click at [81, 159] on span "Plans de relance" at bounding box center [78, 155] width 79 height 15
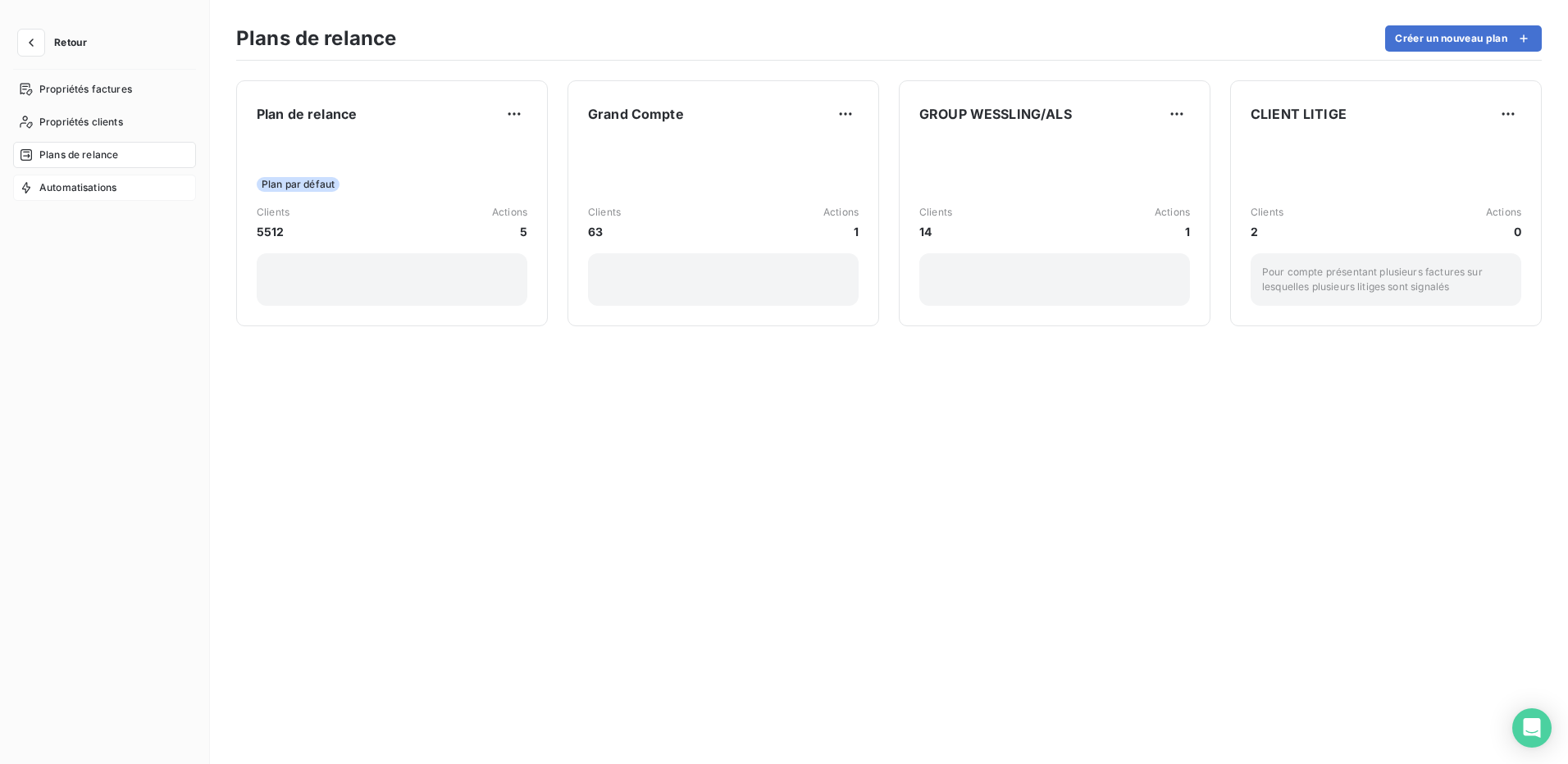
click at [82, 194] on span "Automatisations" at bounding box center [77, 187] width 77 height 15
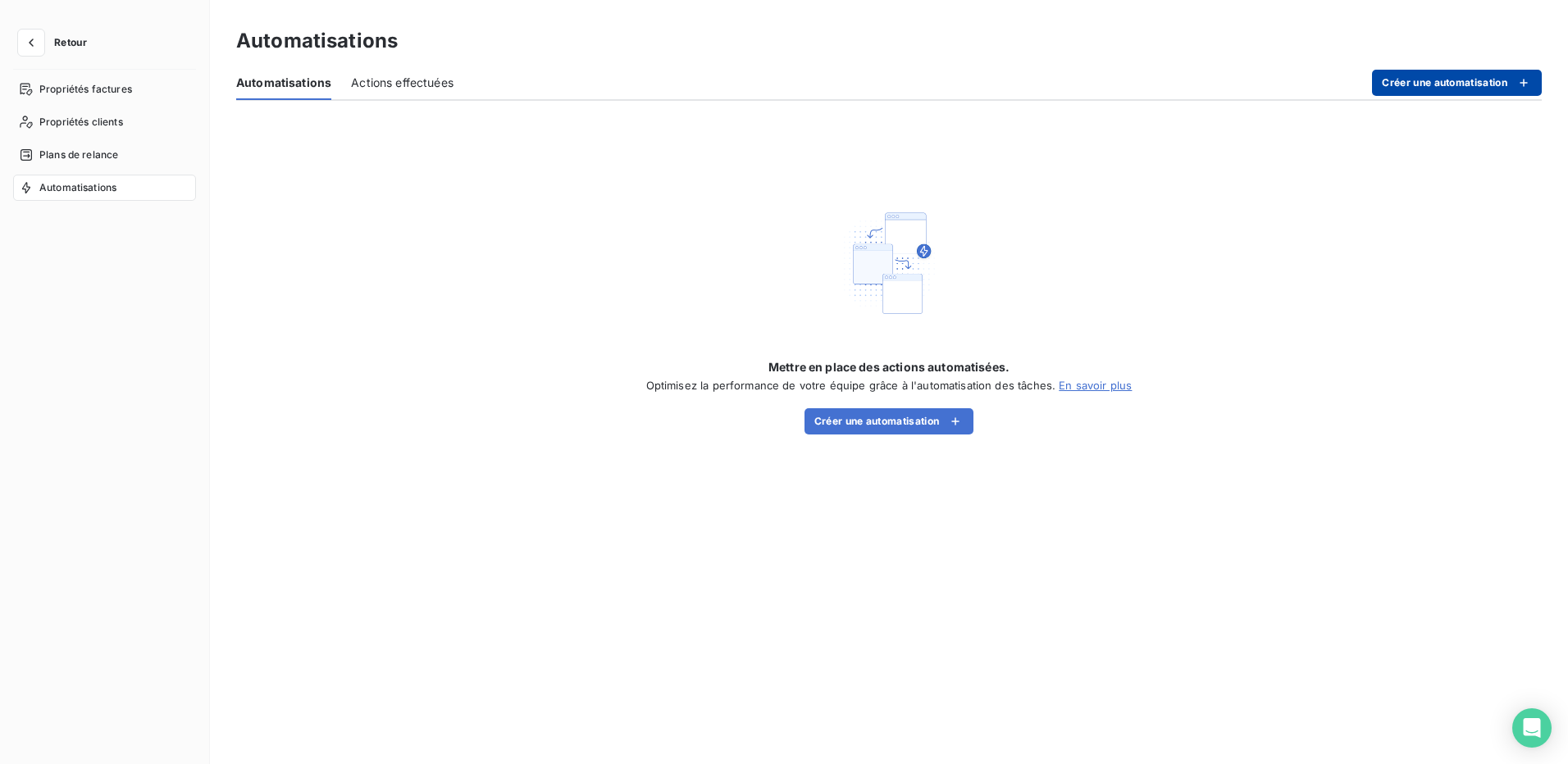
click at [1472, 78] on button "Créer une automatisation" at bounding box center [1457, 83] width 170 height 27
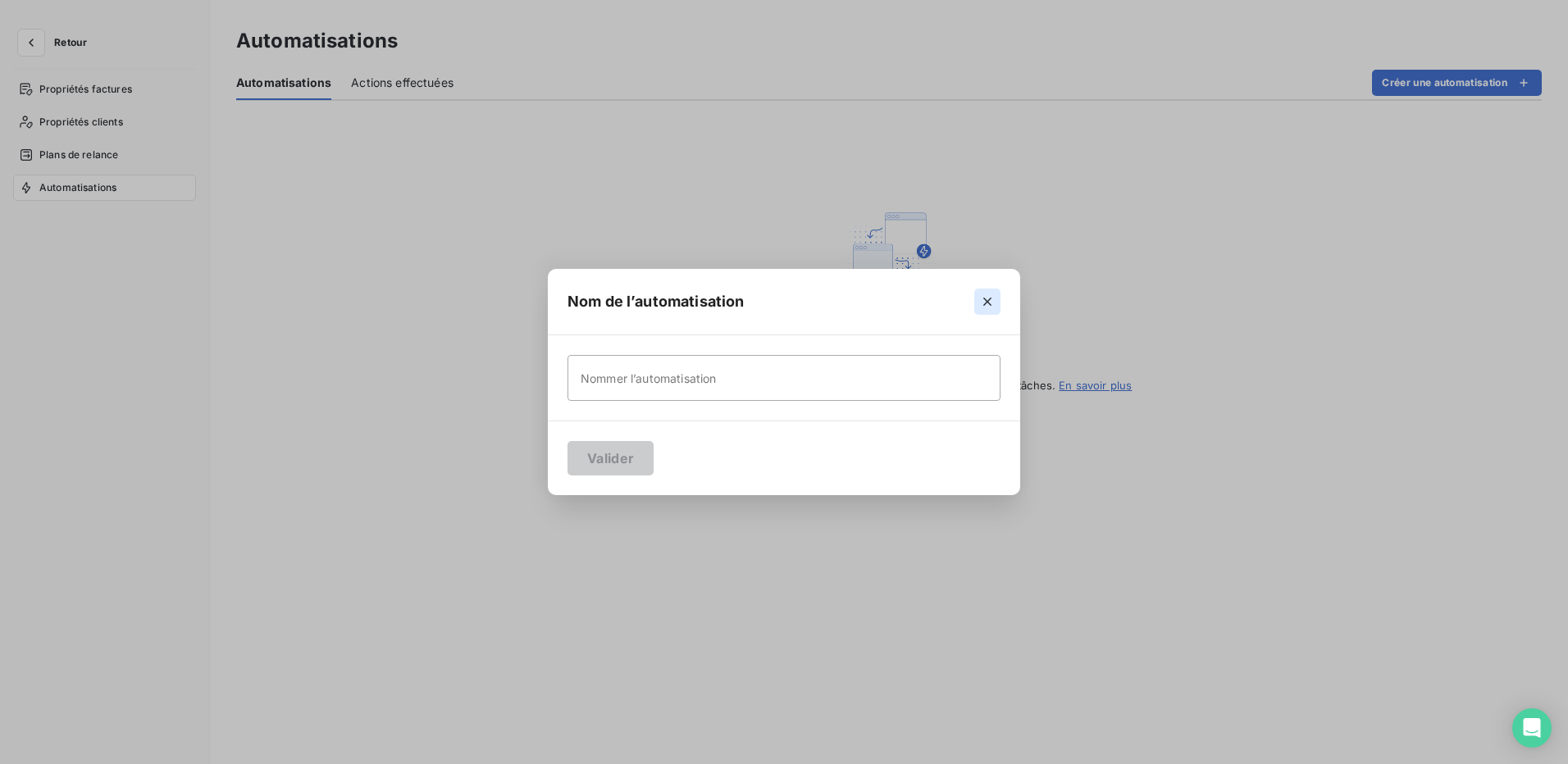
click at [991, 303] on icon "button" at bounding box center [987, 302] width 16 height 16
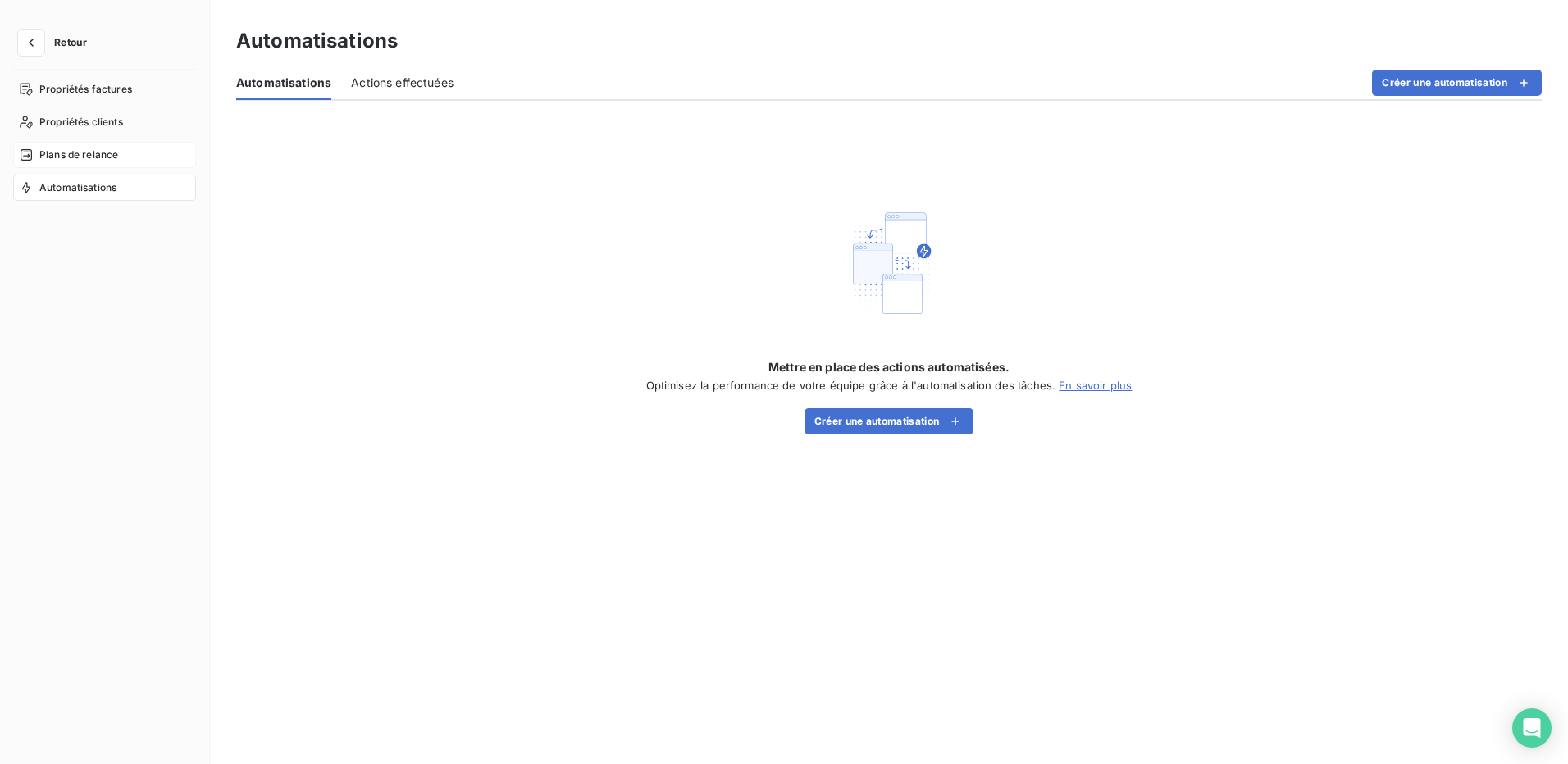
click at [96, 159] on span "Plans de relance" at bounding box center [78, 155] width 79 height 15
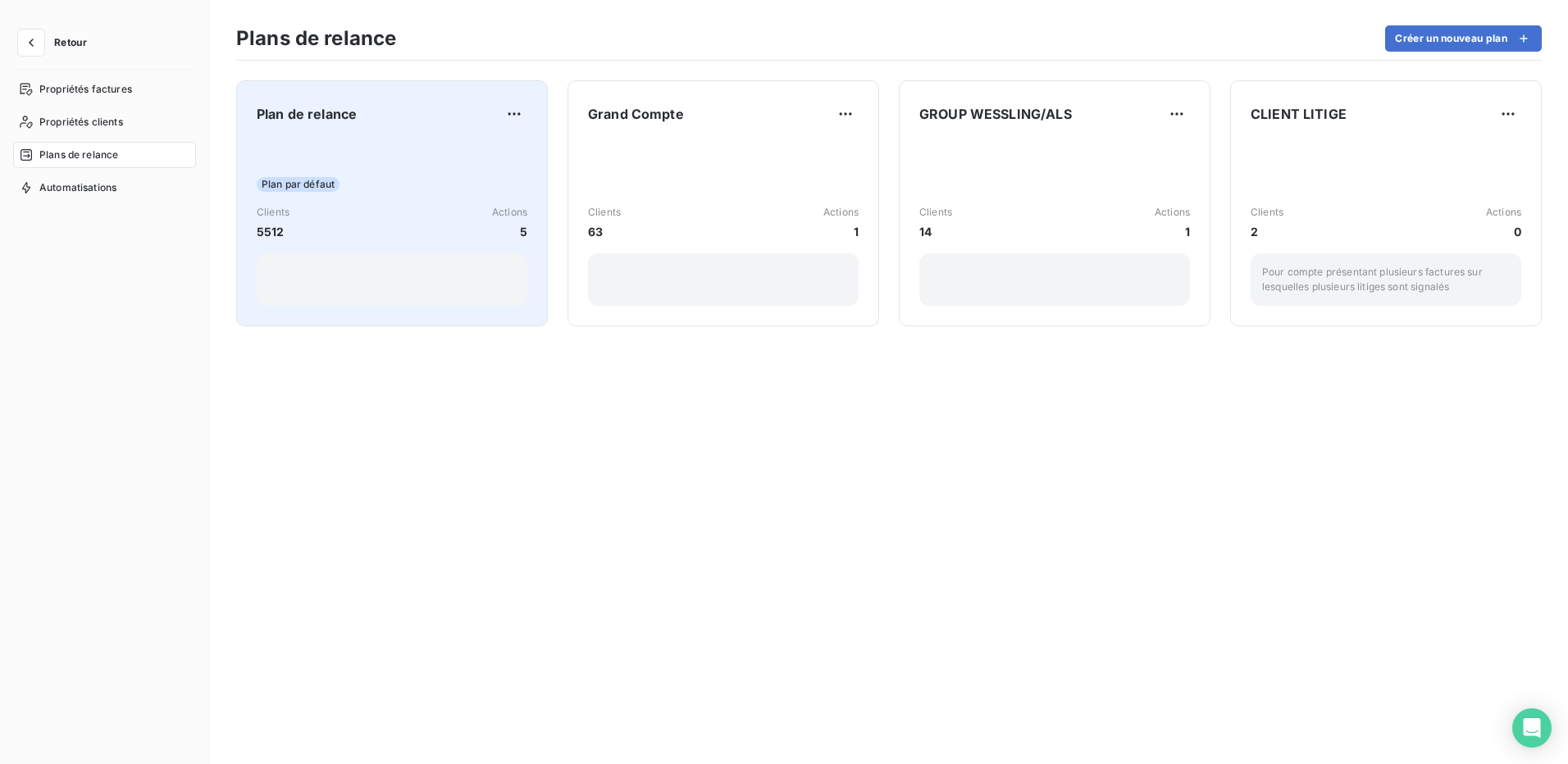
click at [466, 147] on div "Plan par défaut Clients 5512 Actions 5" at bounding box center [392, 223] width 271 height 166
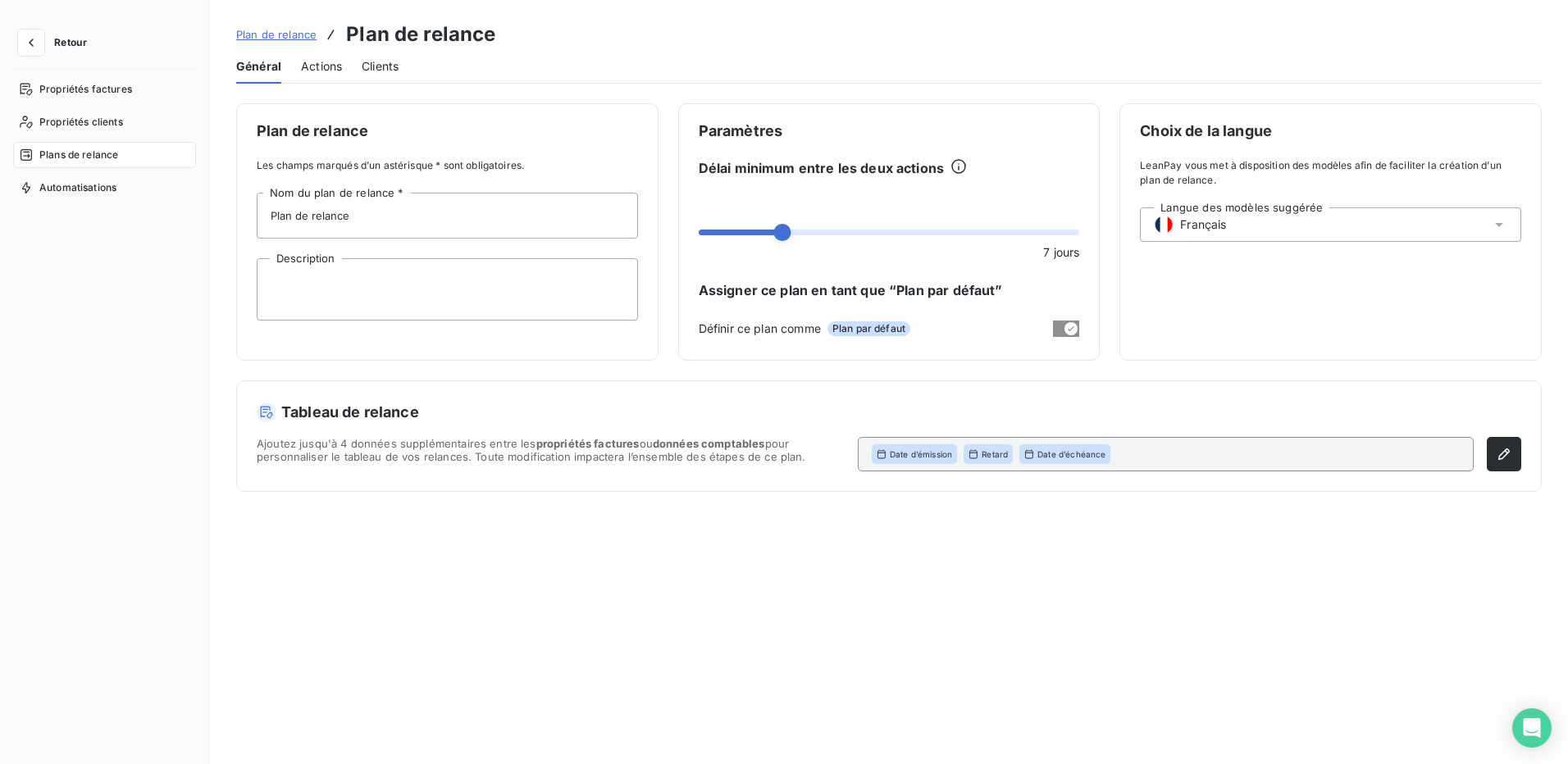
click at [317, 59] on span "Actions" at bounding box center [322, 67] width 41 height 16
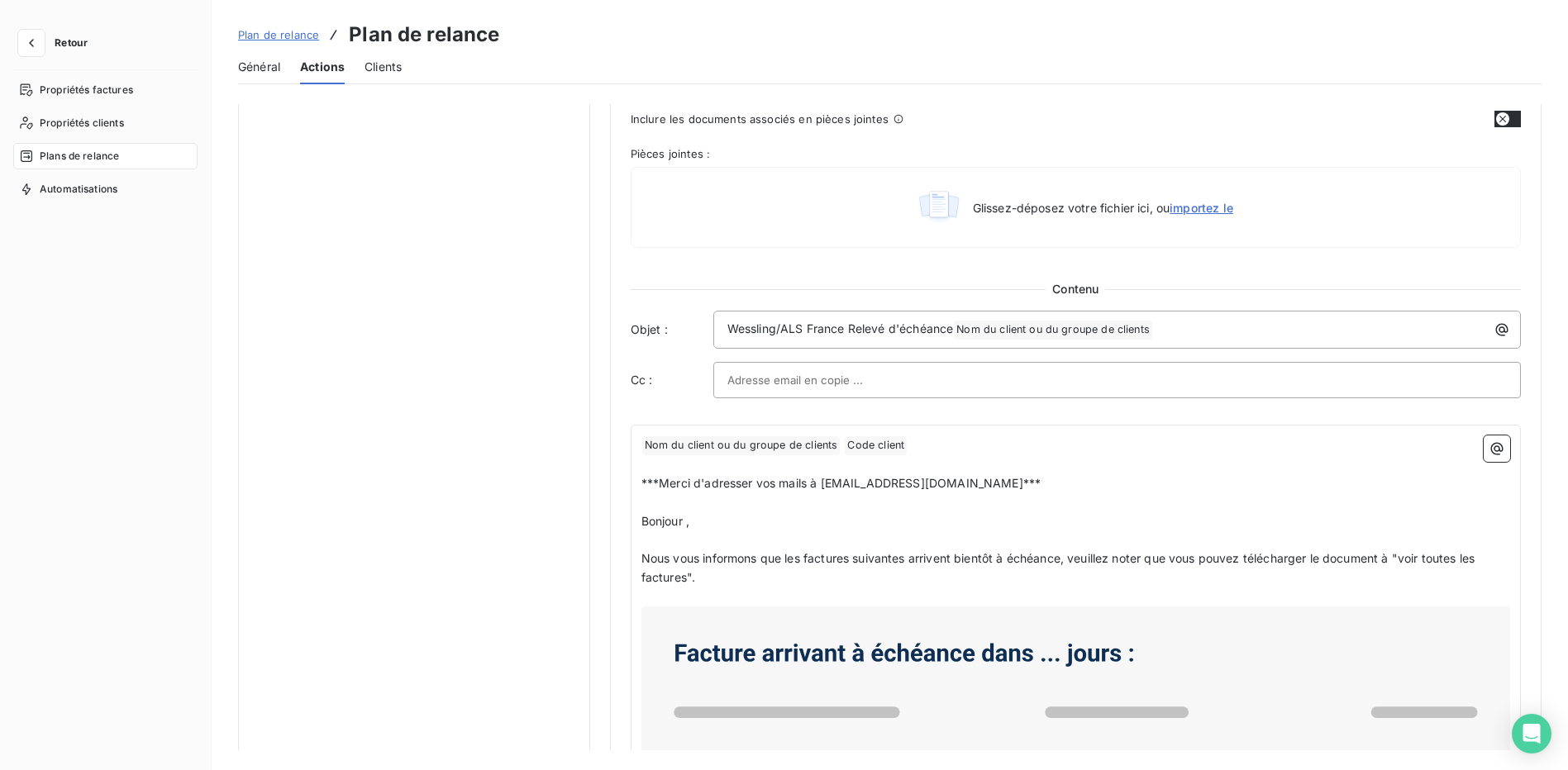
scroll to position [662, 0]
click at [825, 445] on span "Nom du client ou du groupe de clients ﻿" at bounding box center [741, 444] width 199 height 19
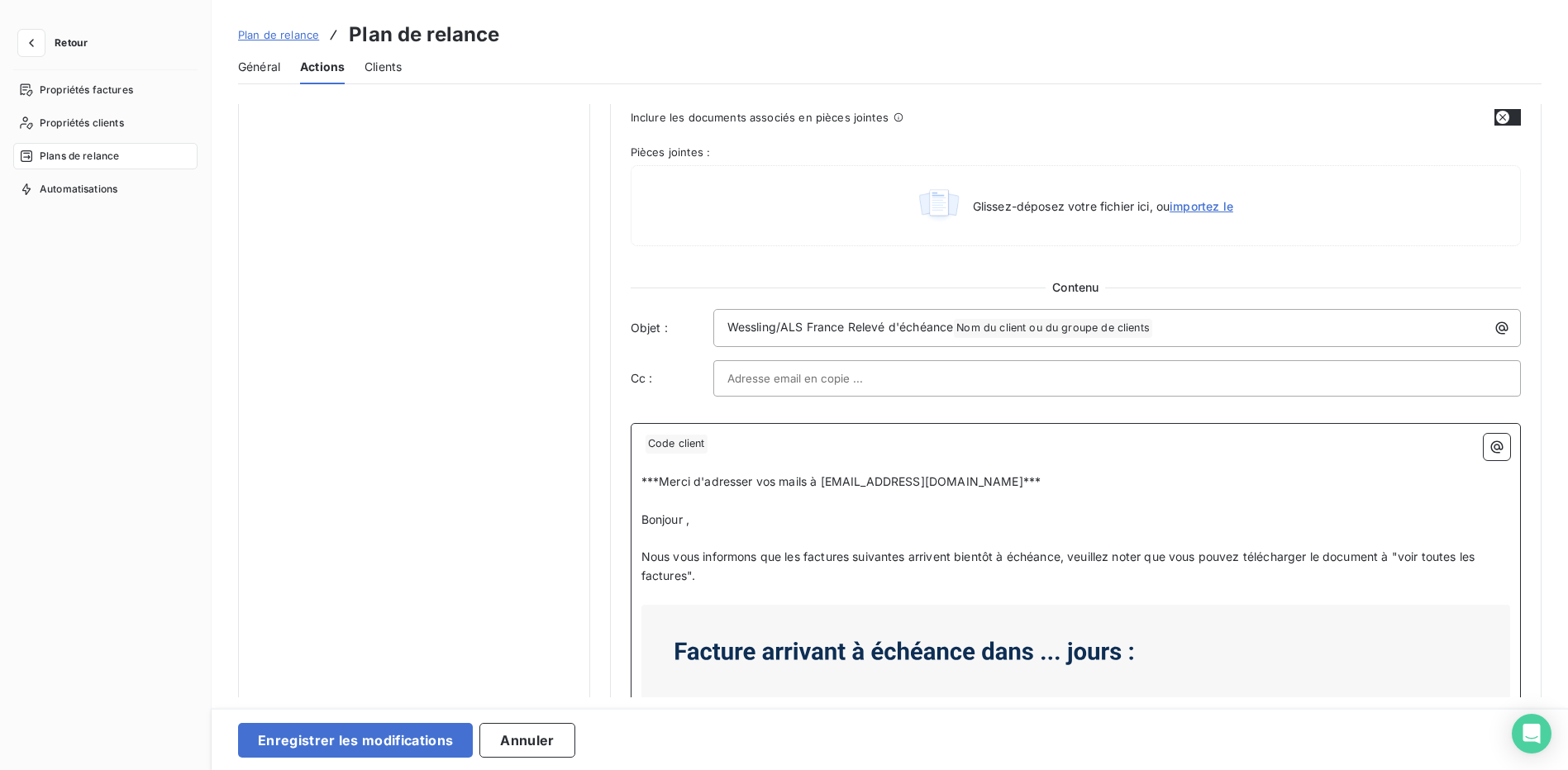
click at [825, 444] on p "Code client ﻿ ﻿" at bounding box center [1075, 444] width 869 height 20
click at [412, 734] on button "Enregistrer les modifications" at bounding box center [356, 740] width 235 height 35
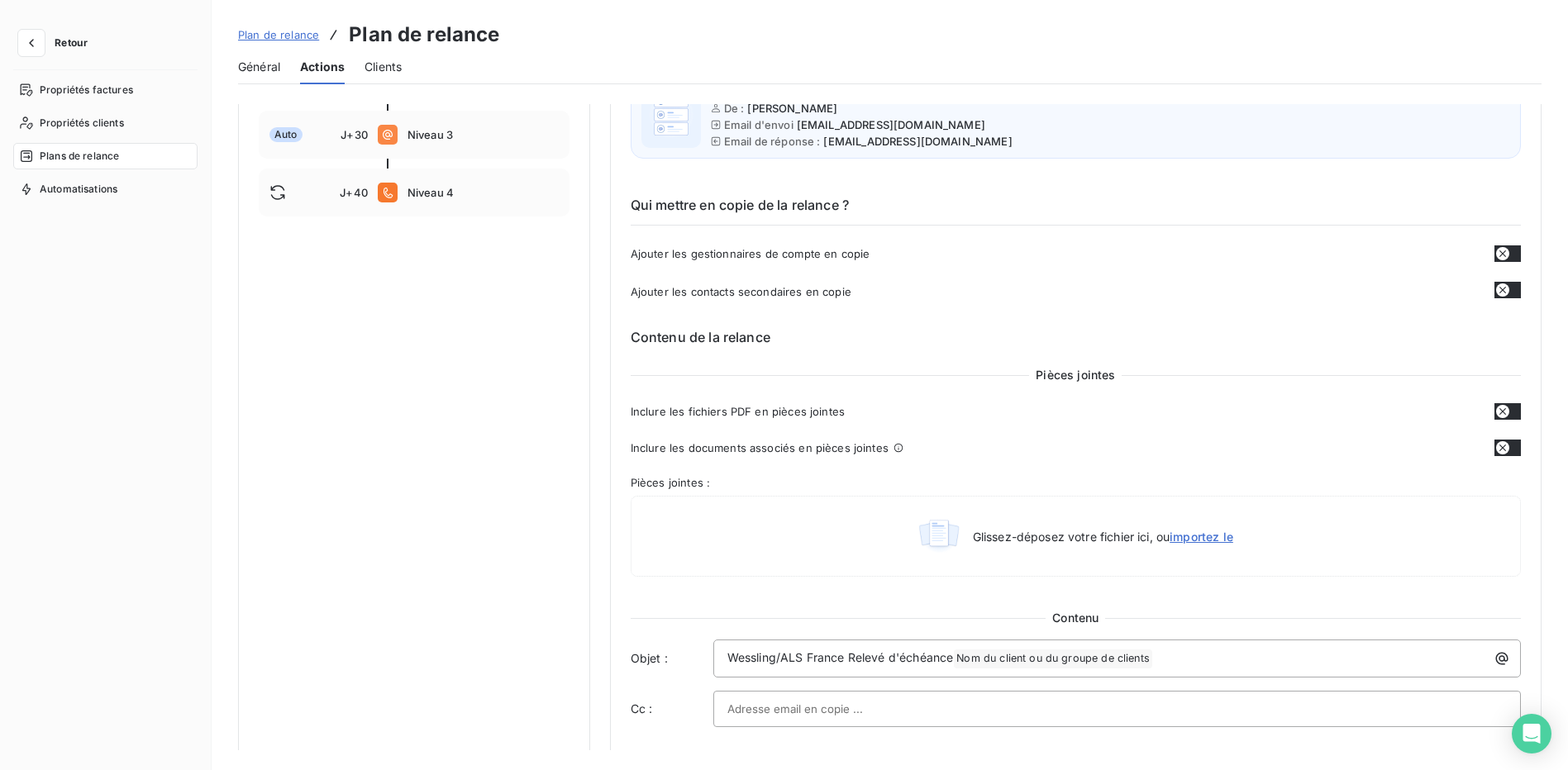
scroll to position [0, 0]
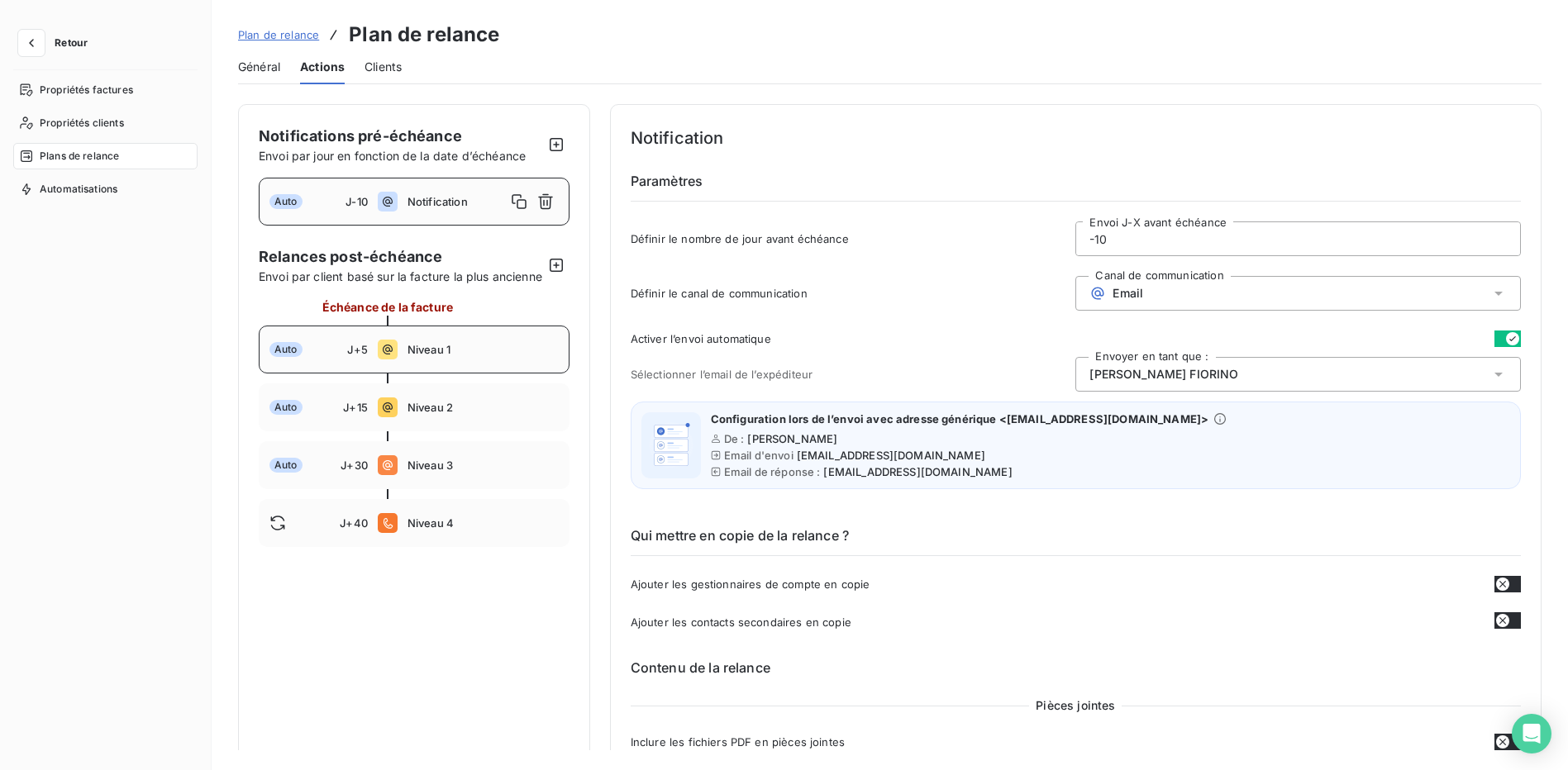
click at [493, 353] on div "Auto J+5 Niveau 1" at bounding box center [414, 350] width 311 height 48
type input "5"
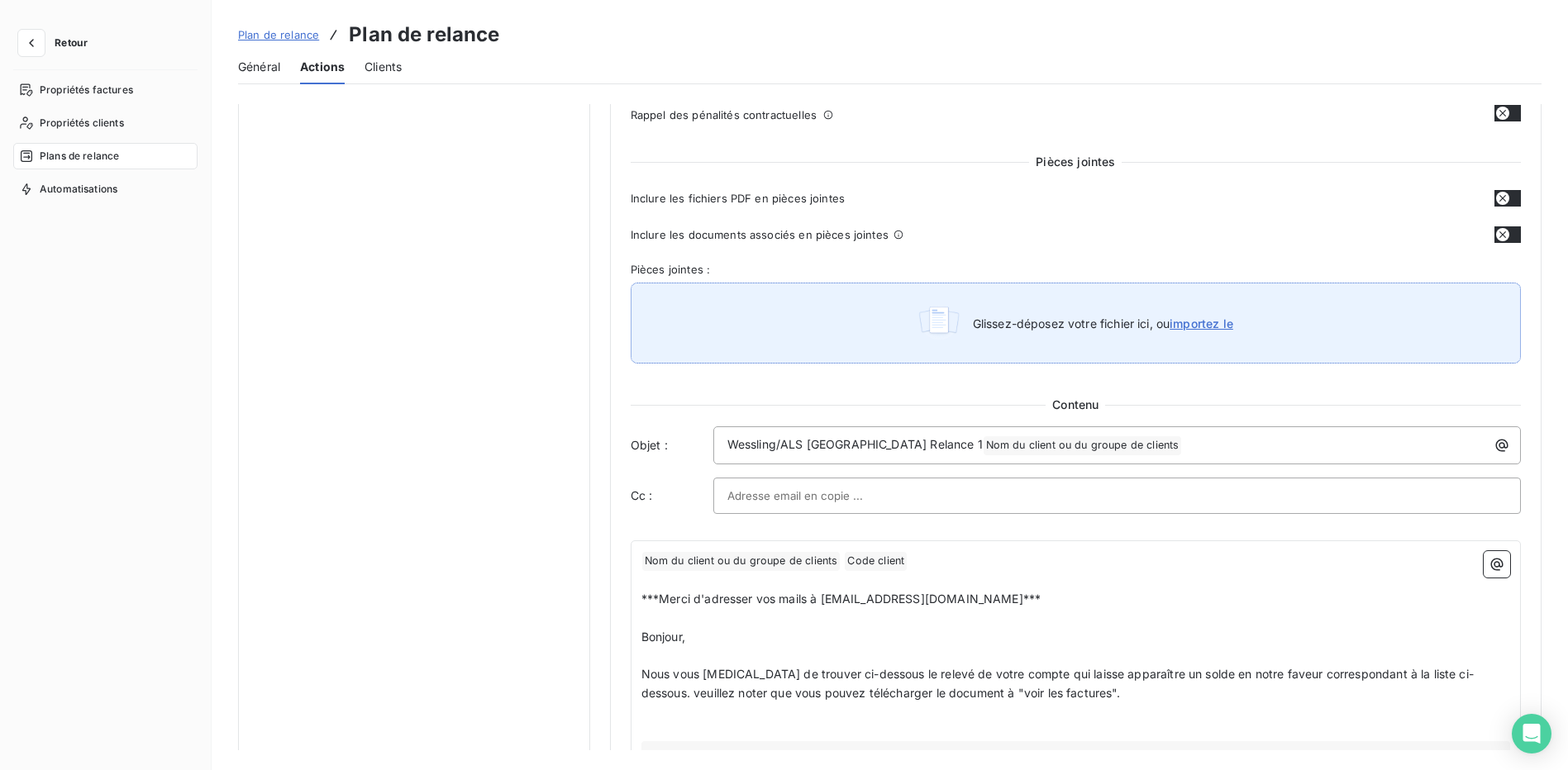
scroll to position [744, 0]
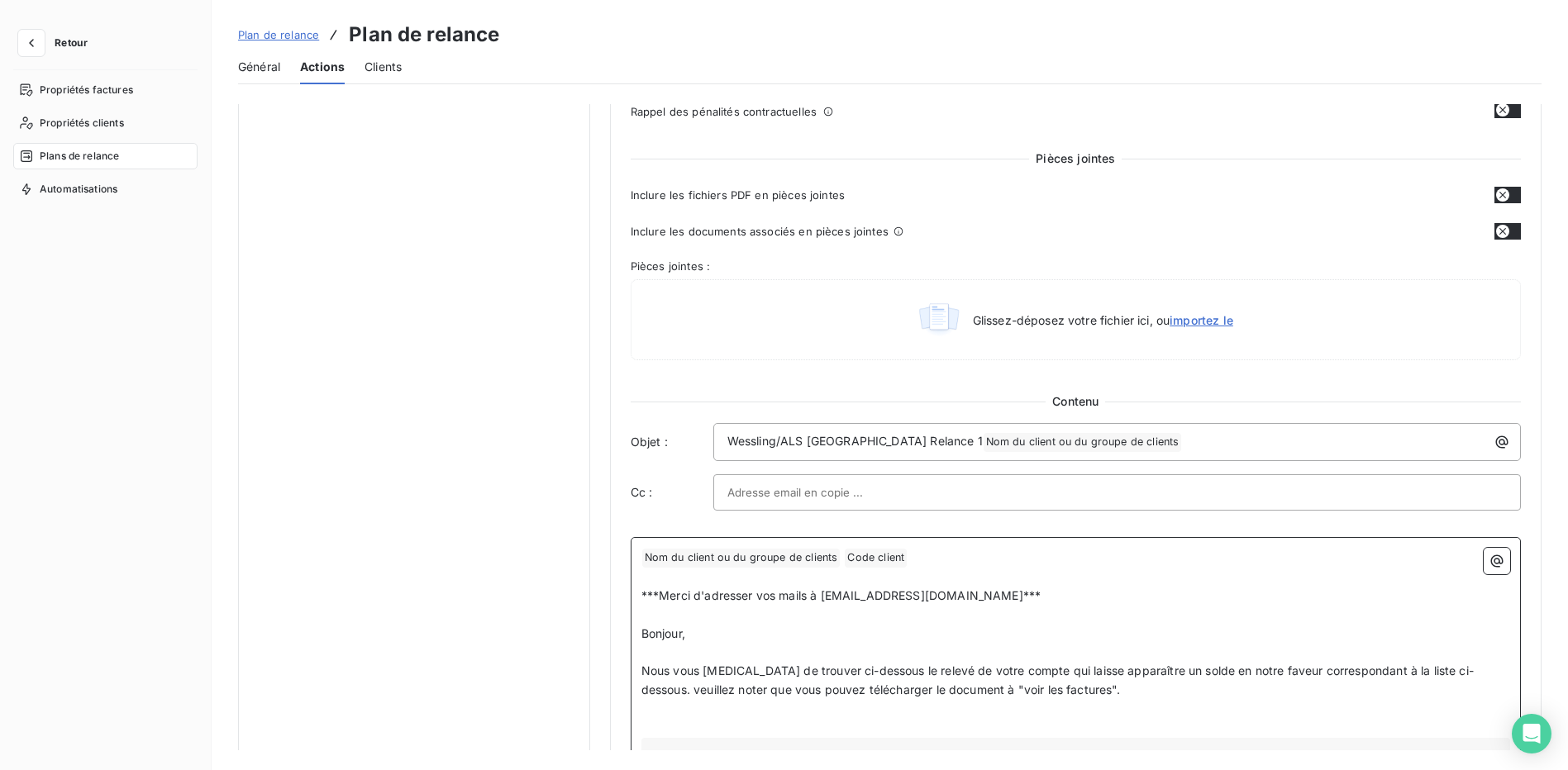
click at [781, 555] on span "Nom du client ou du groupe de clients ﻿" at bounding box center [741, 558] width 199 height 19
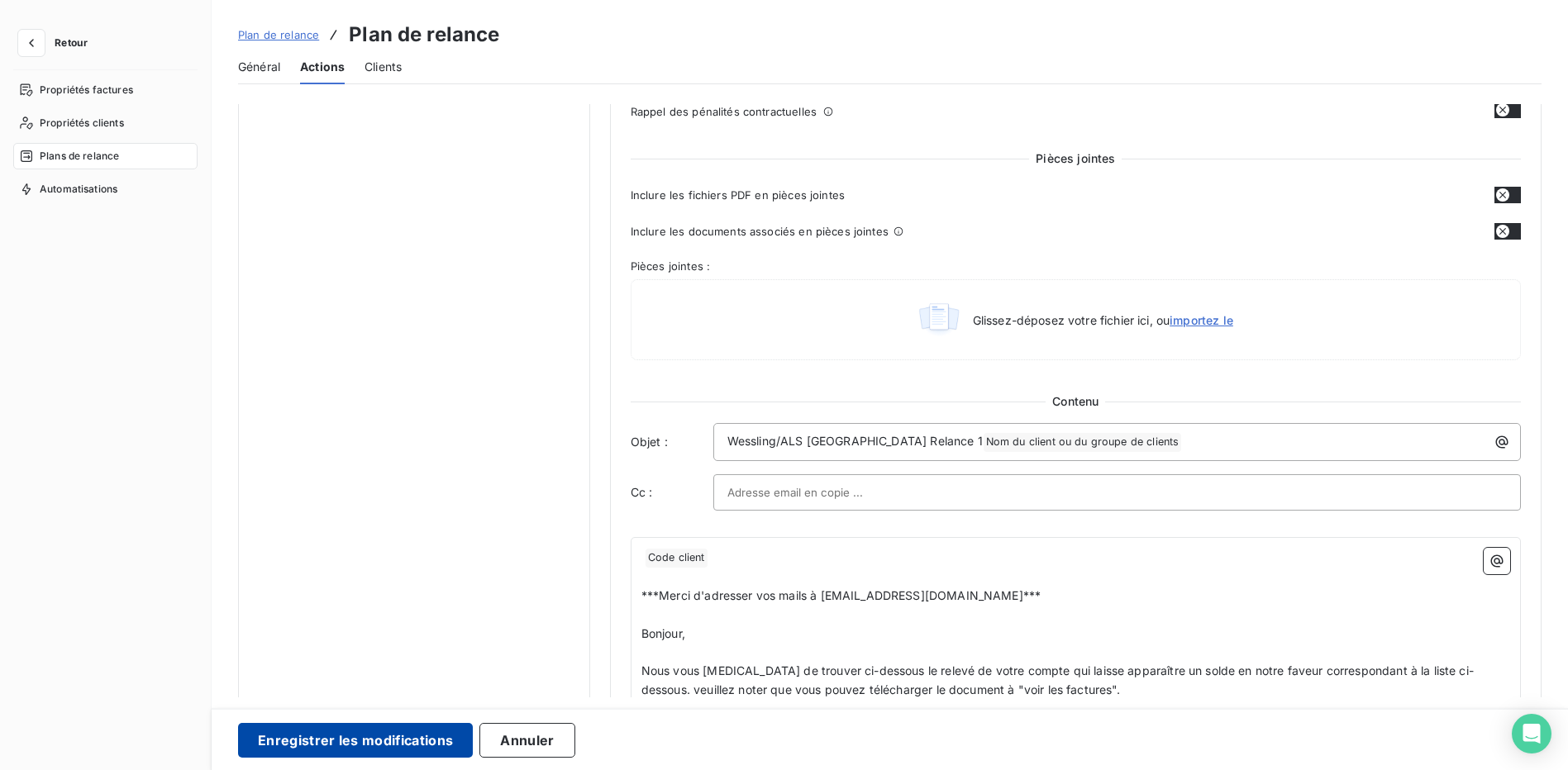
click at [414, 740] on button "Enregistrer les modifications" at bounding box center [356, 740] width 235 height 35
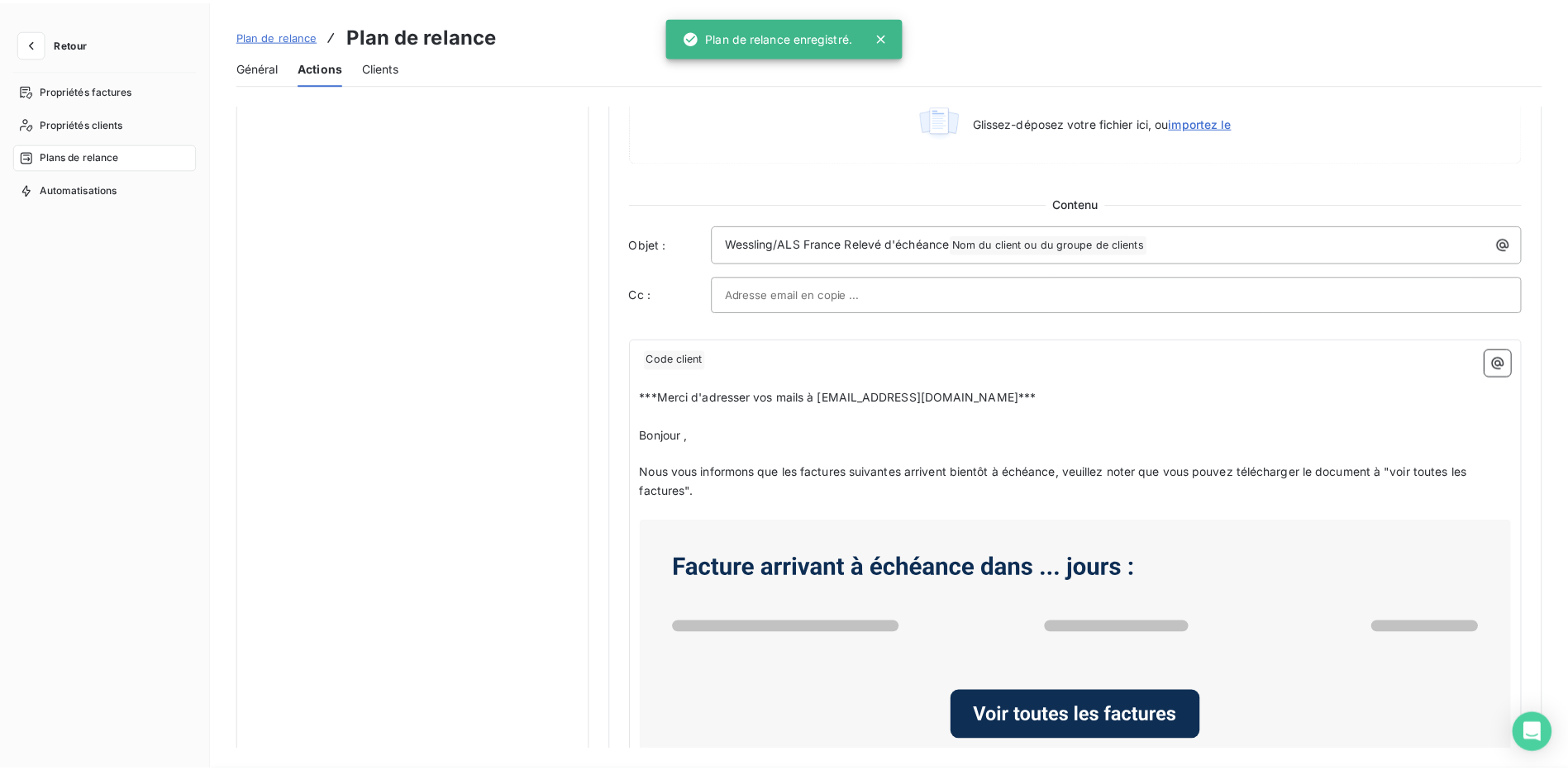
scroll to position [0, 0]
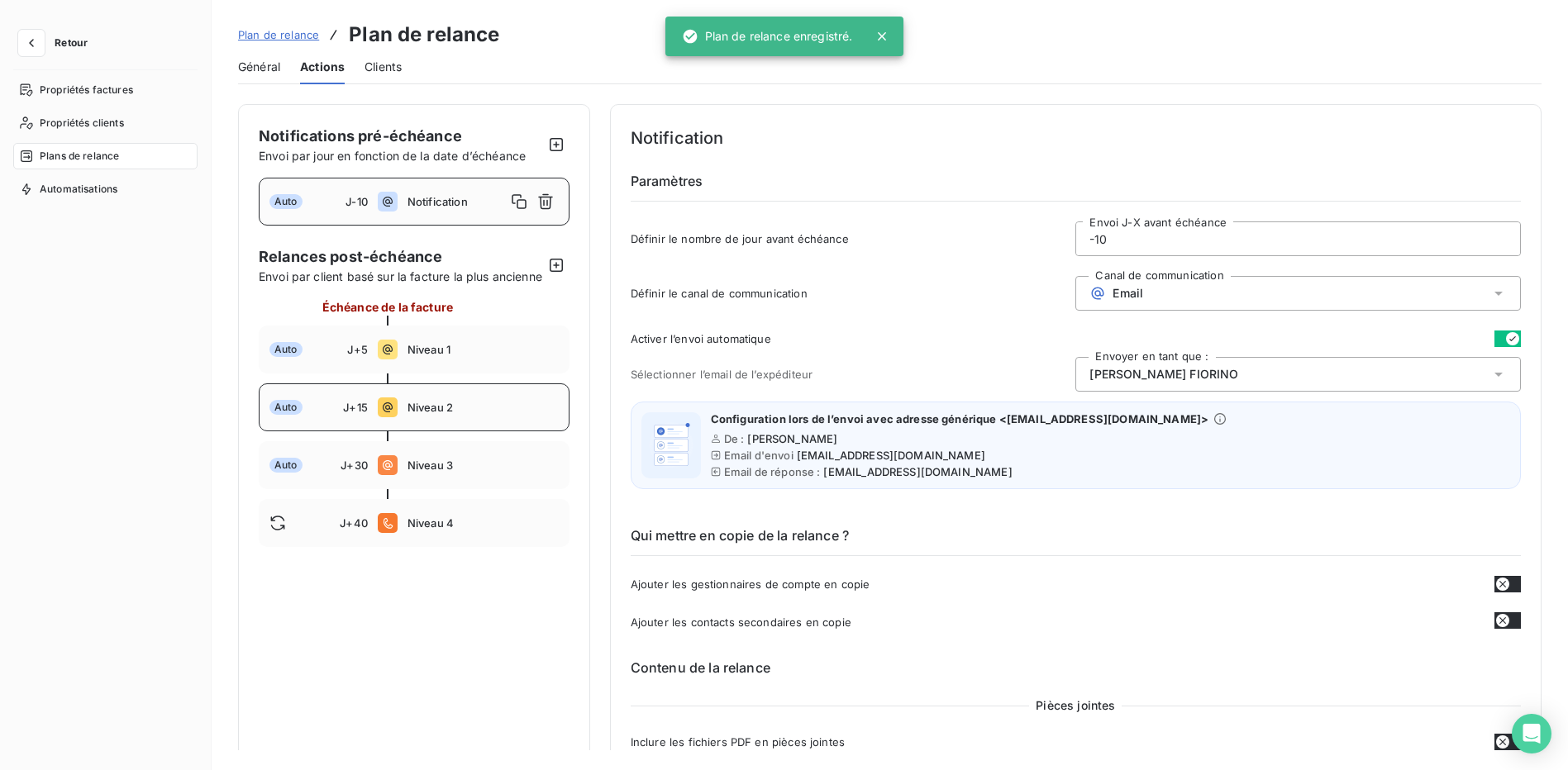
click at [513, 415] on span "Niveau 2" at bounding box center [483, 407] width 151 height 13
type input "15"
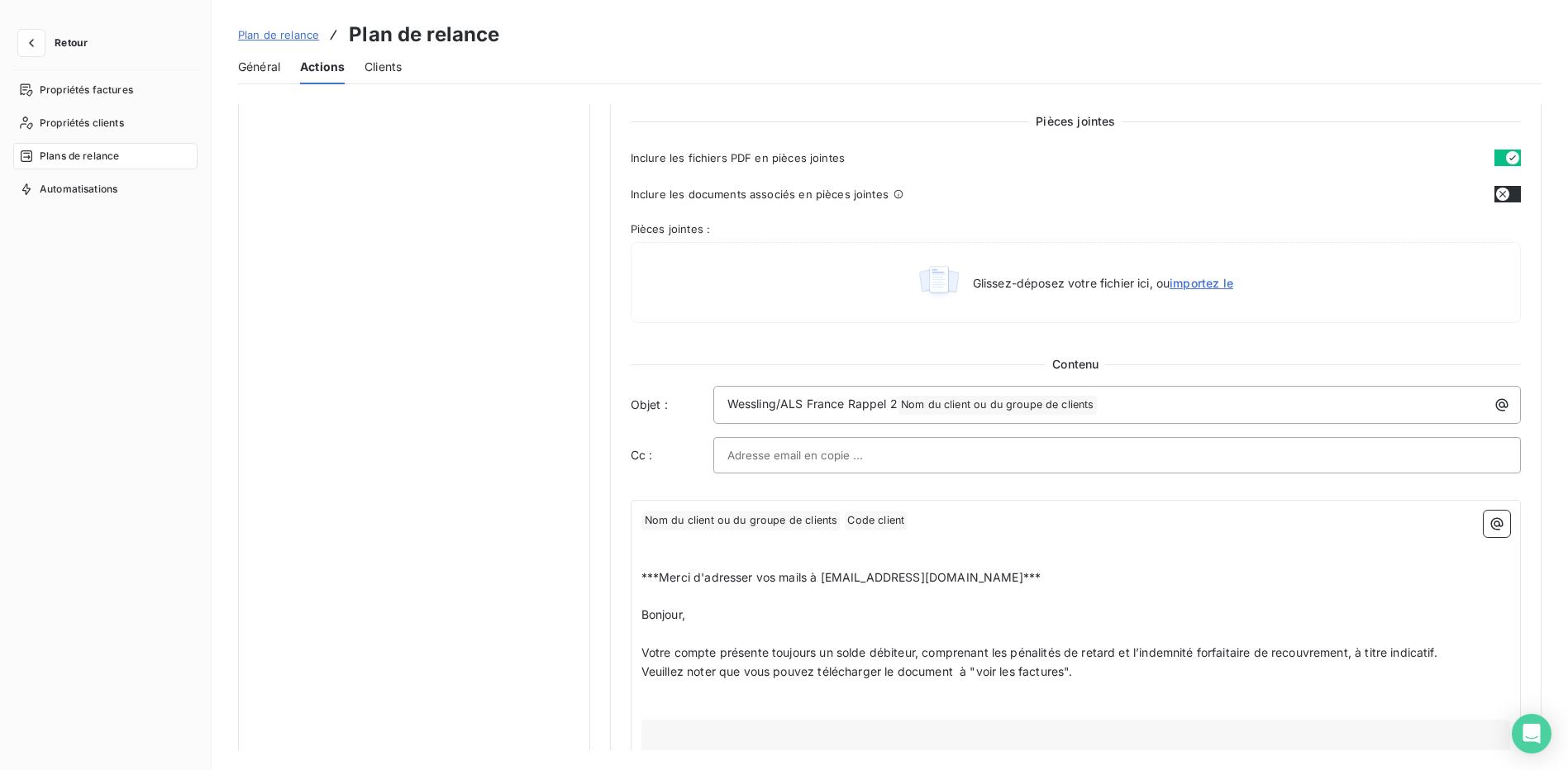
scroll to position [826, 0]
click at [729, 523] on span "Nom du client ou du groupe de clients ﻿" at bounding box center [741, 520] width 199 height 19
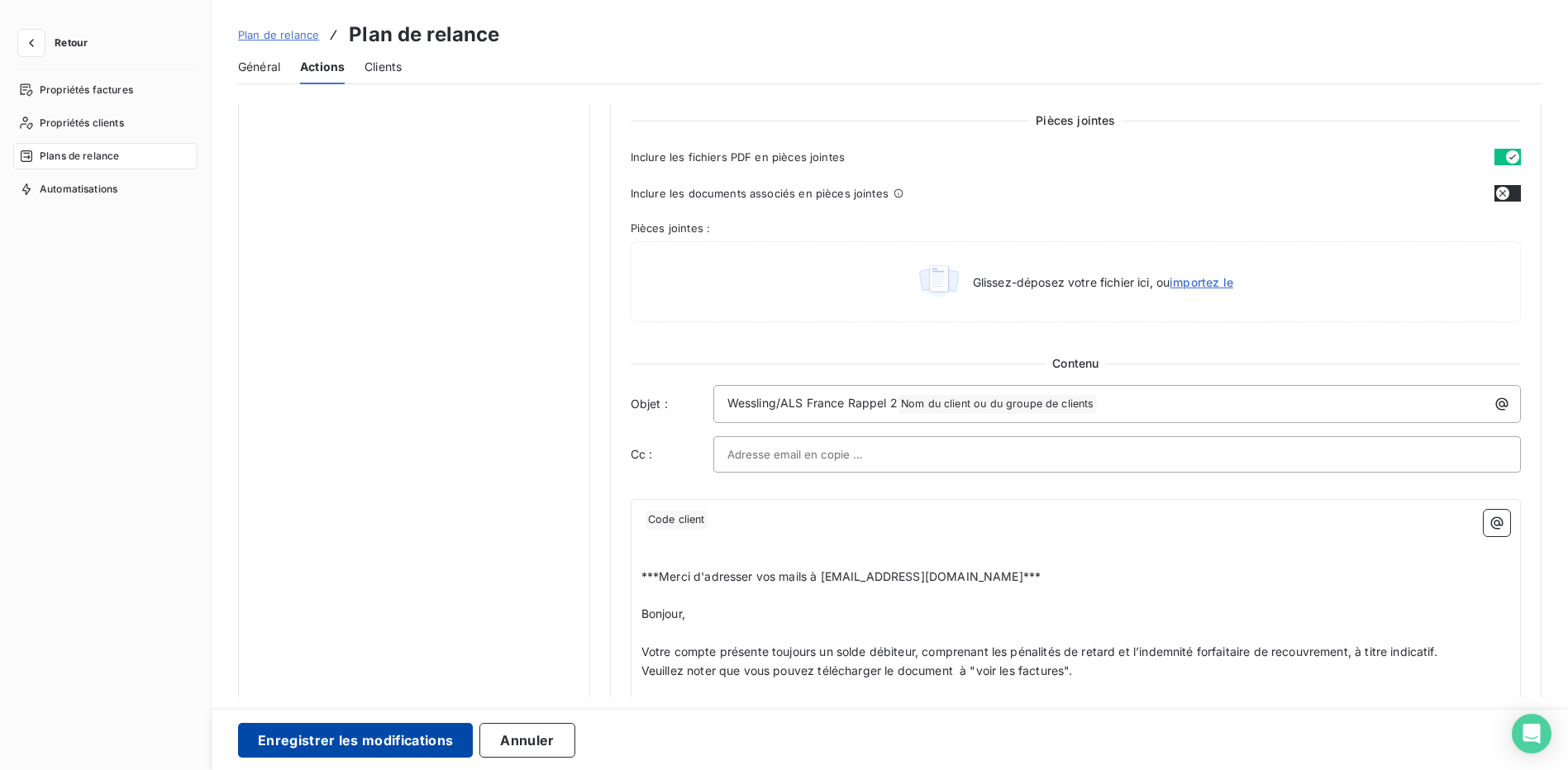
click at [390, 748] on button "Enregistrer les modifications" at bounding box center [356, 740] width 235 height 35
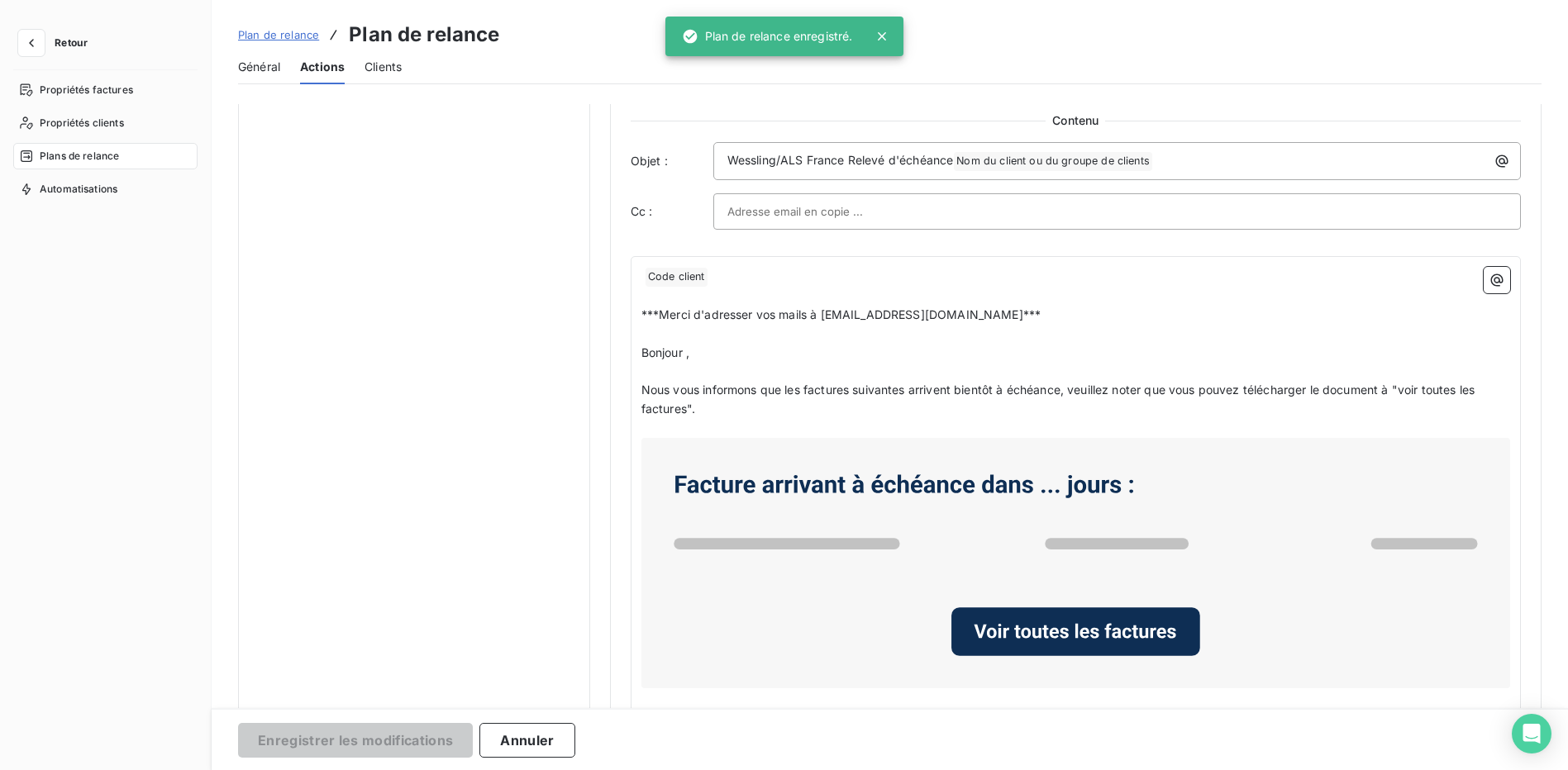
scroll to position [0, 0]
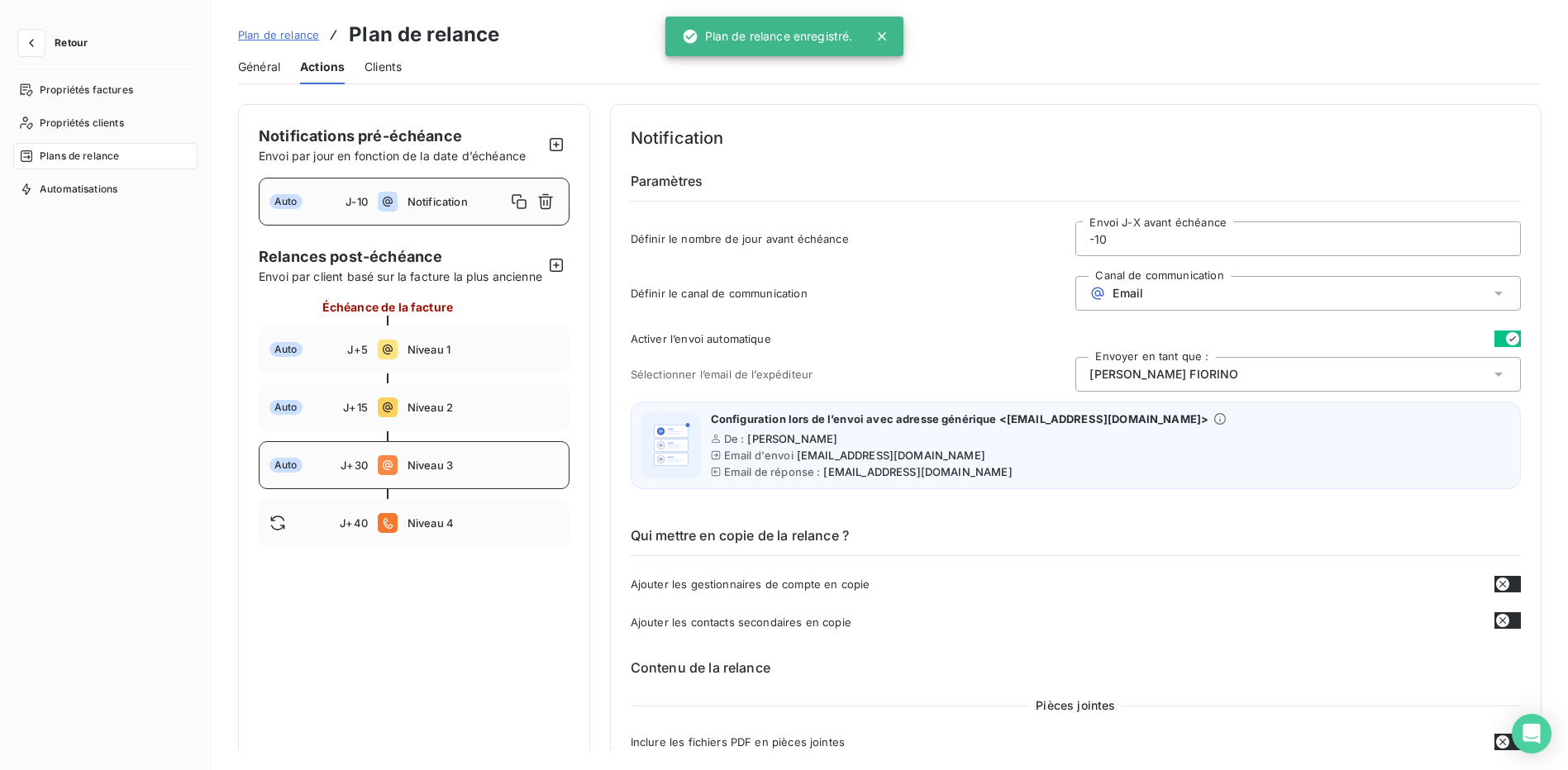
click at [449, 472] on span "Niveau 3" at bounding box center [483, 465] width 151 height 13
type input "30"
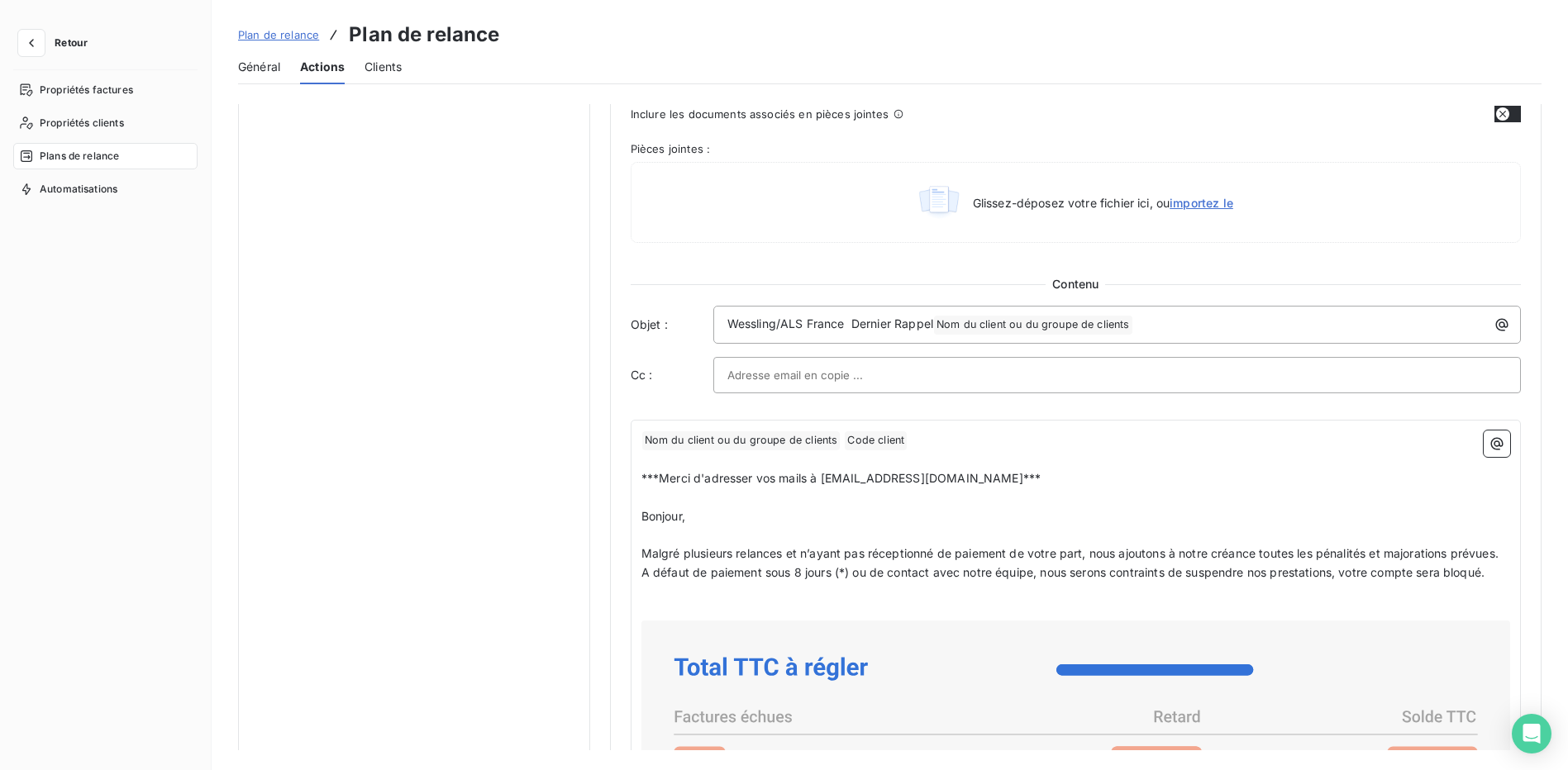
scroll to position [910, 0]
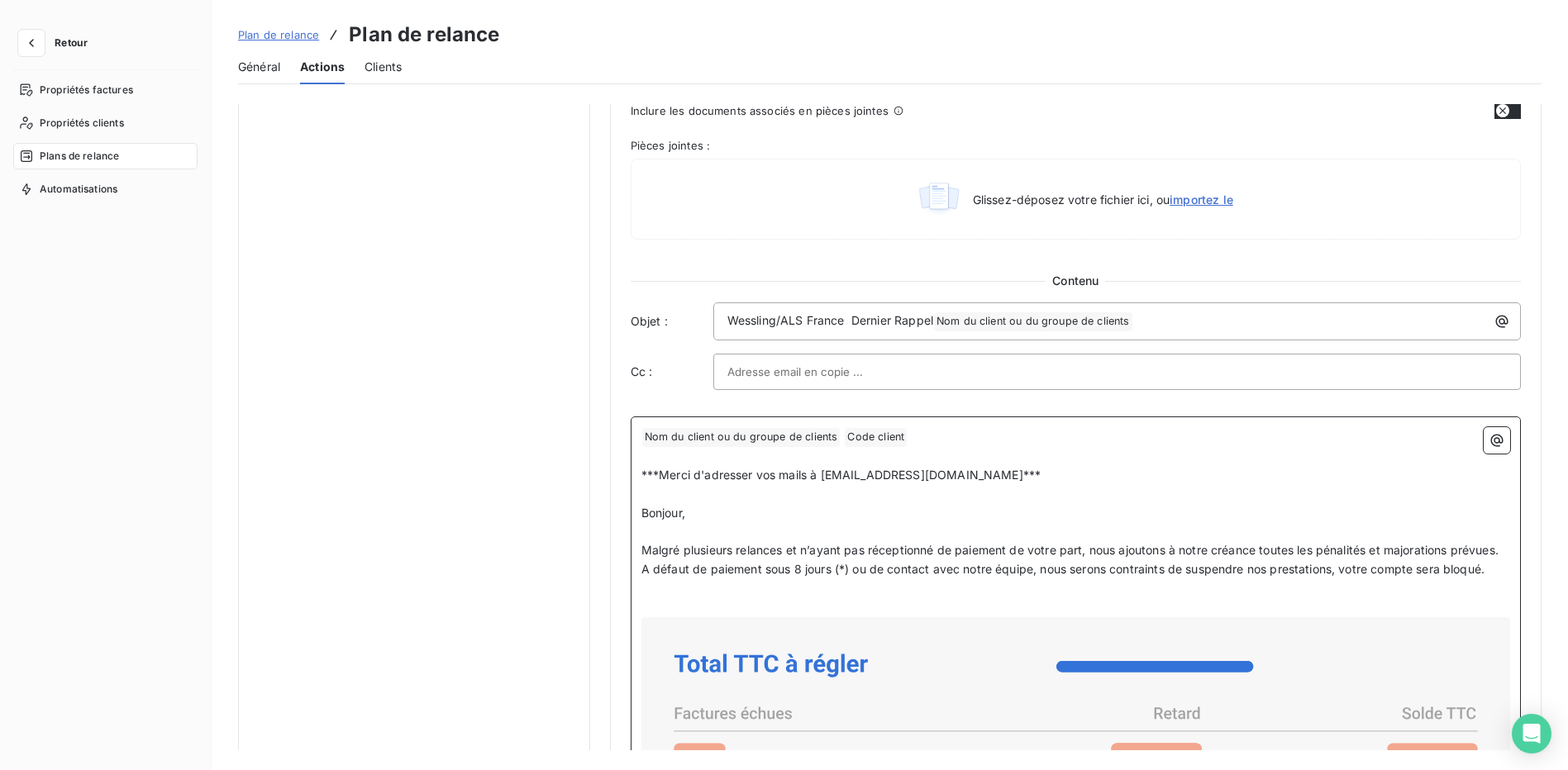
click at [775, 442] on span "Nom du client ou du groupe de clients ﻿" at bounding box center [741, 437] width 199 height 19
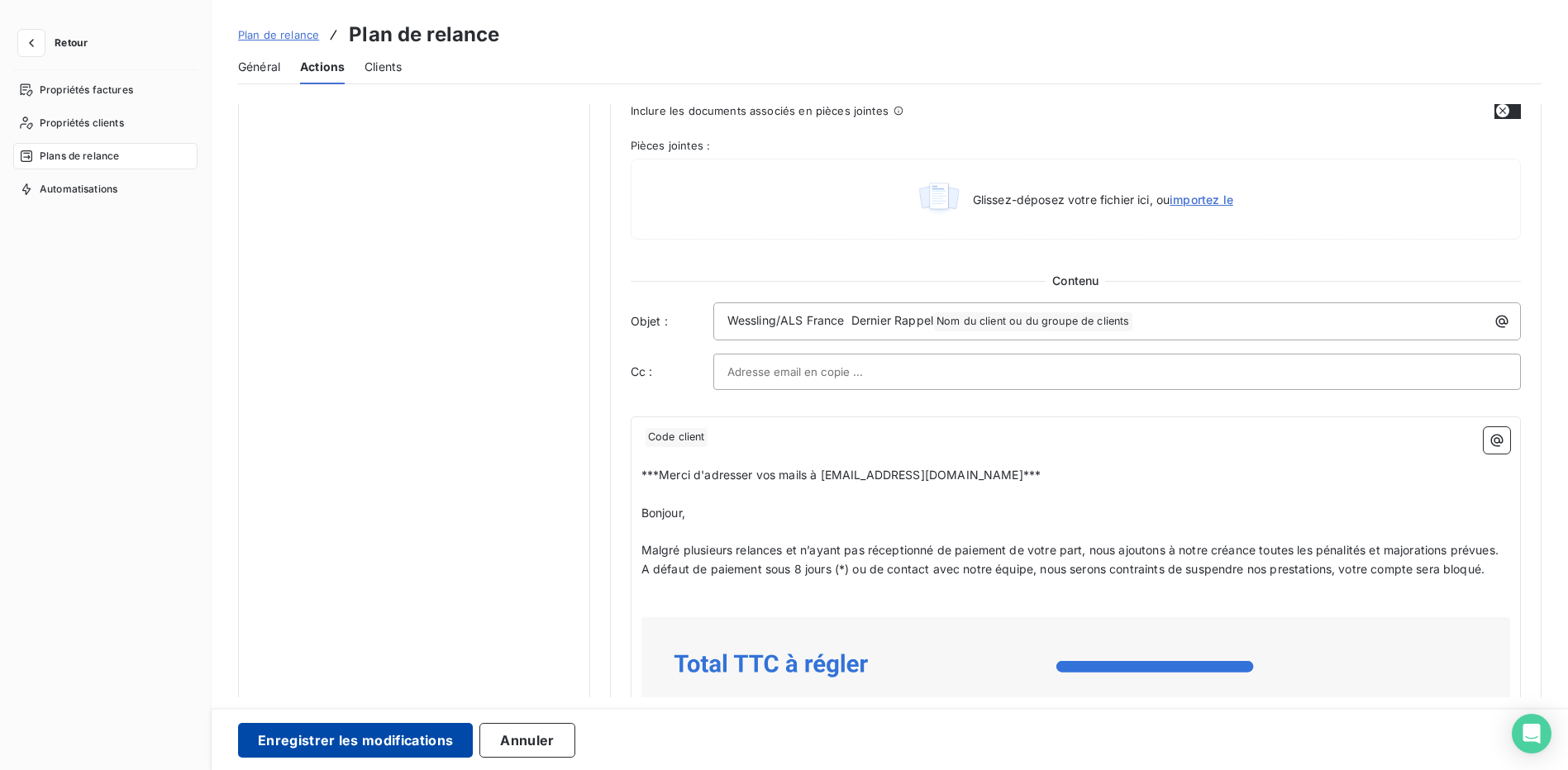
click at [313, 744] on button "Enregistrer les modifications" at bounding box center [356, 740] width 235 height 35
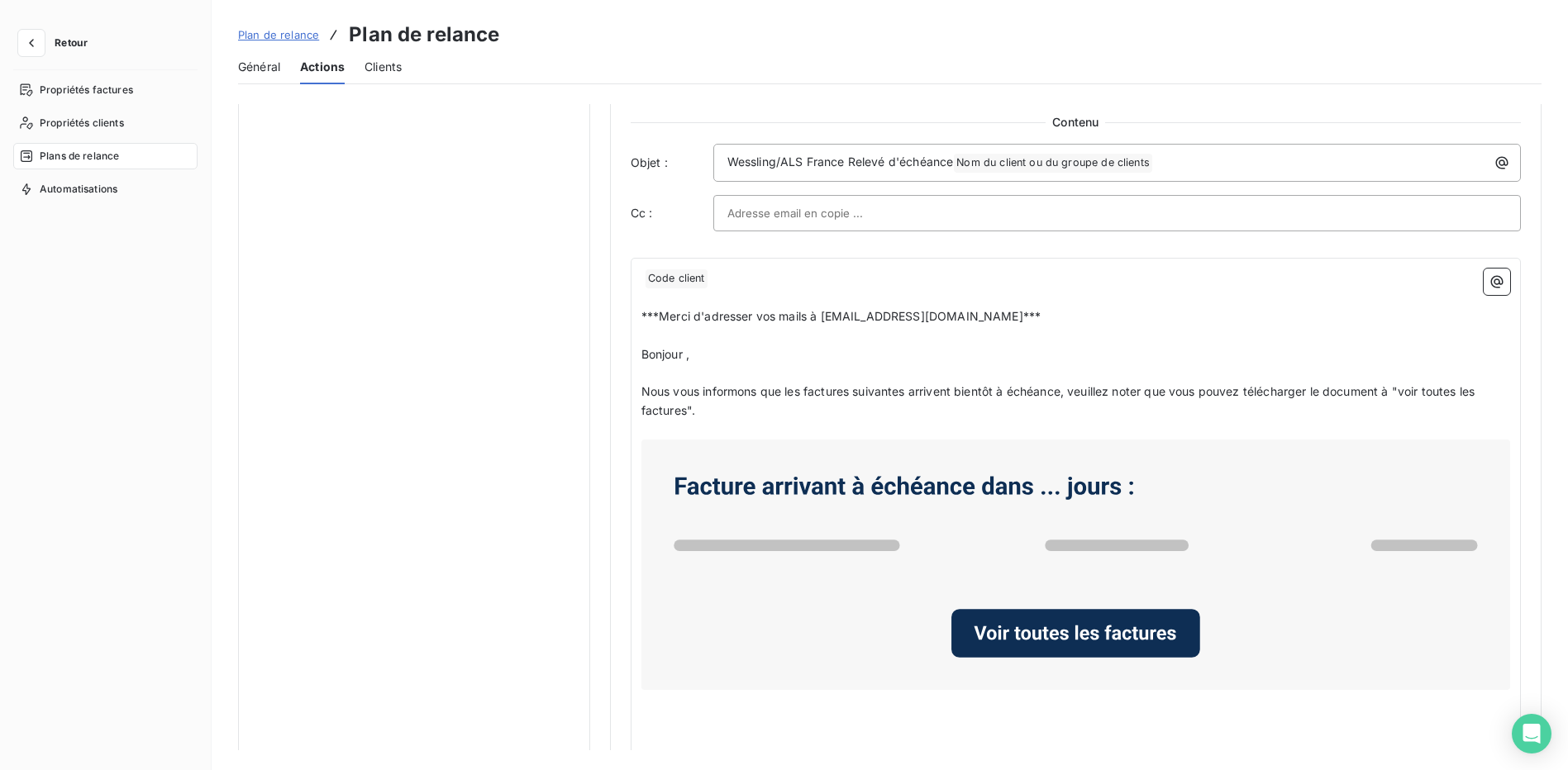
scroll to position [248, 0]
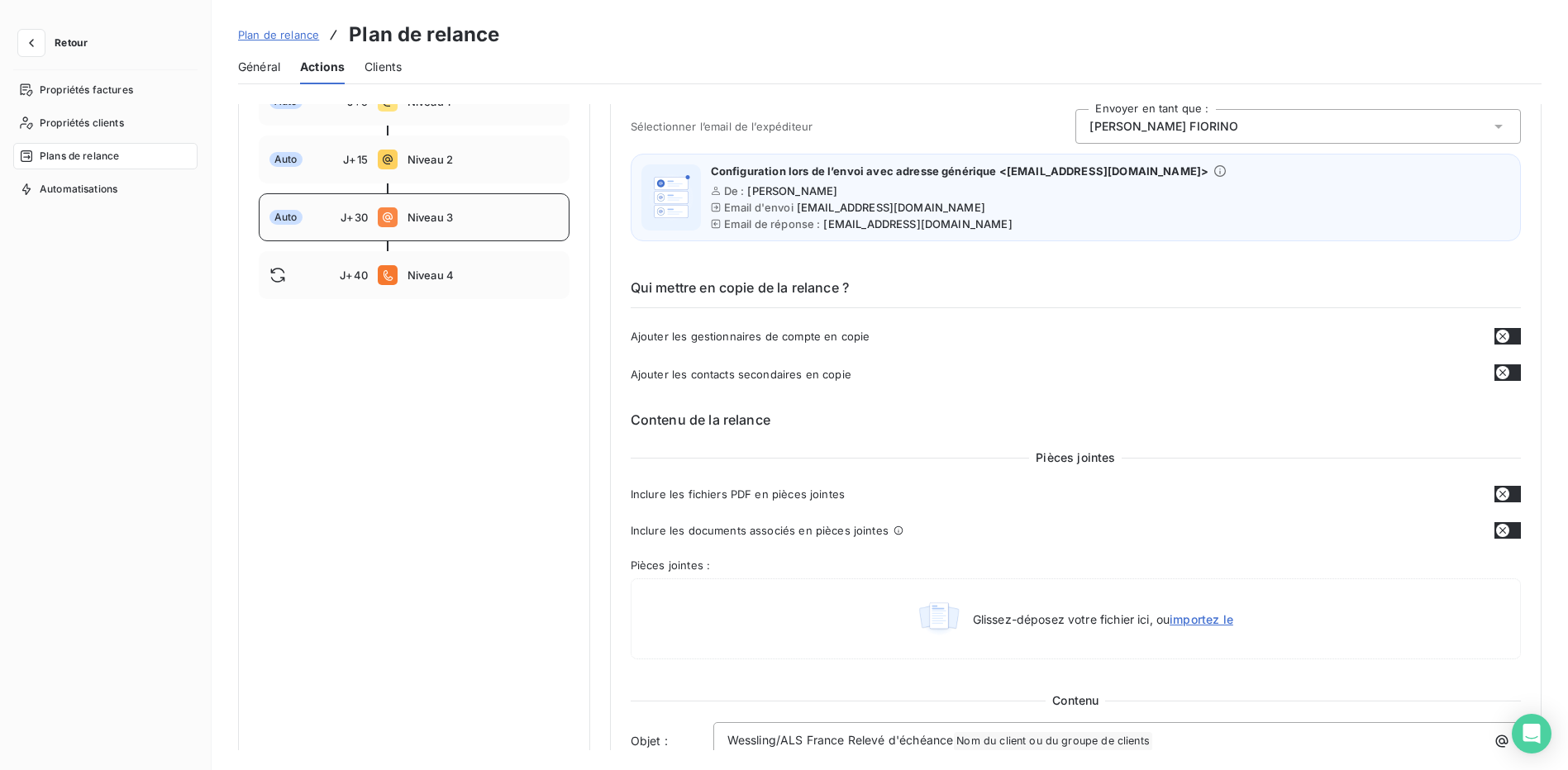
click at [400, 235] on div "Auto J+30 Niveau 3" at bounding box center [414, 218] width 311 height 48
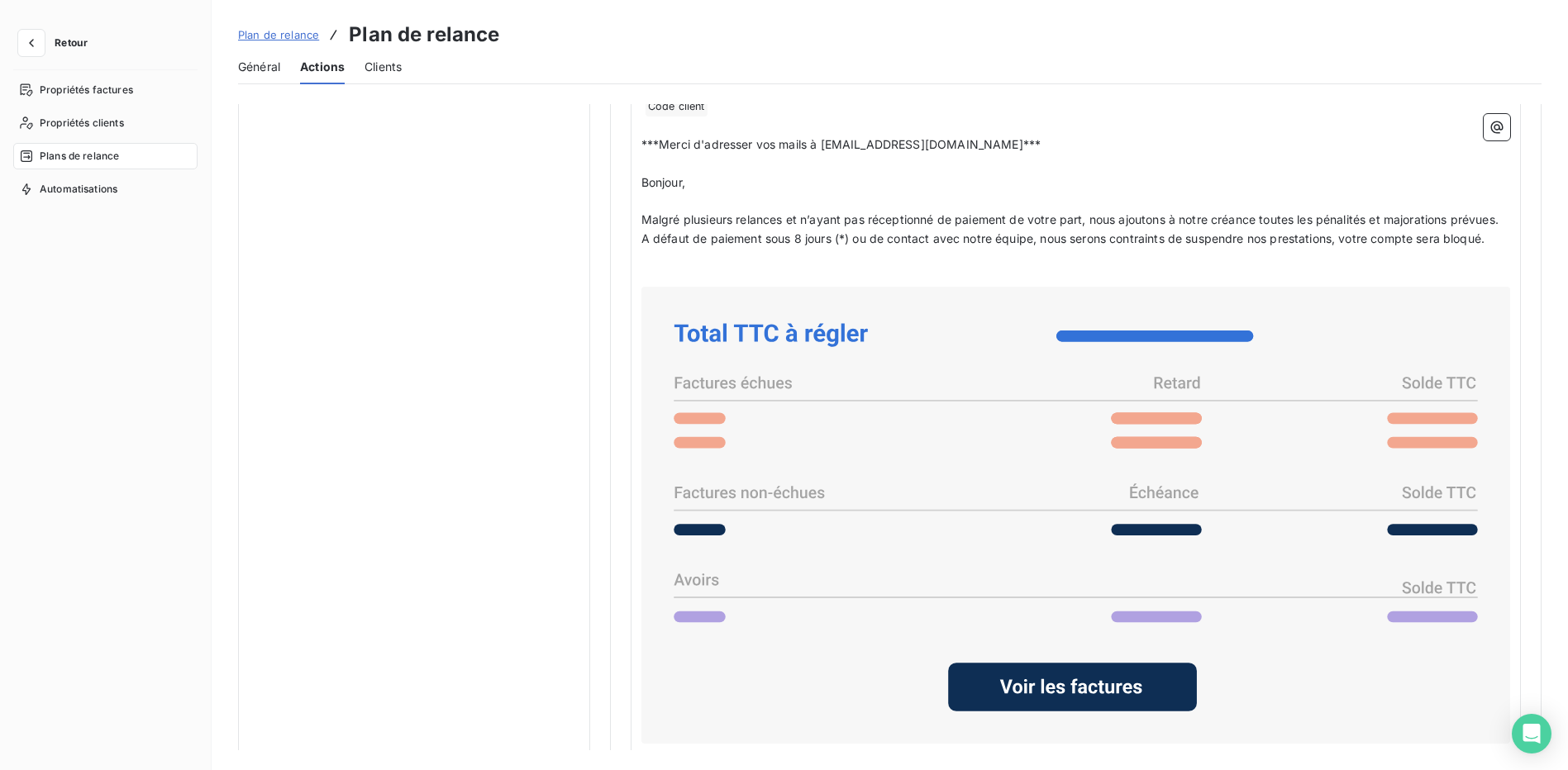
scroll to position [1544, 0]
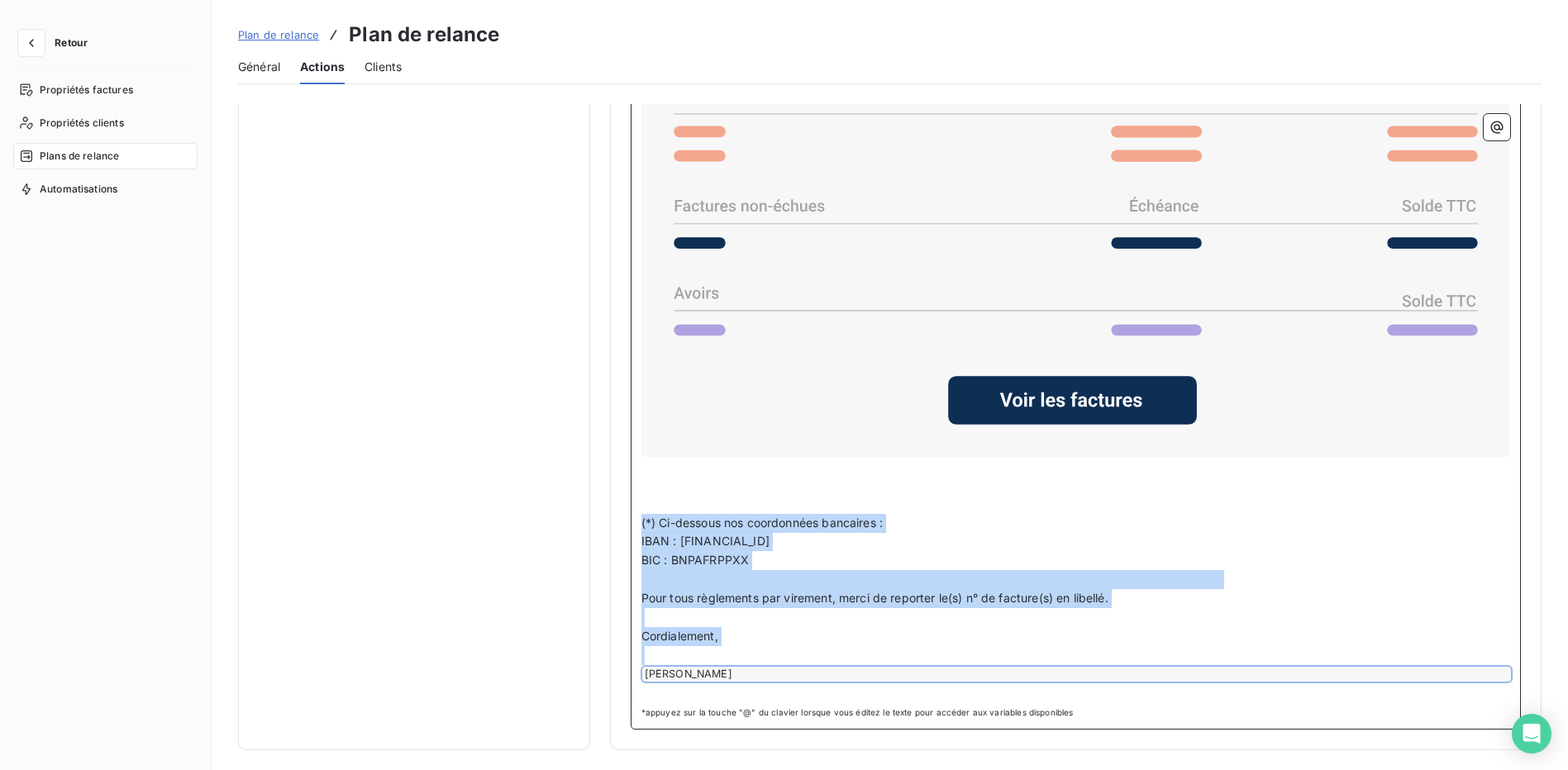
drag, startPoint x: 641, startPoint y: 525, endPoint x: 831, endPoint y: 677, distance: 243.3
click at [831, 677] on div "Code client ﻿ ﻿ ﻿ ***Merci d'adresser vos mails à compta-cl-france@alsglobal.co…" at bounding box center [1075, 255] width 869 height 890
click at [679, 553] on span "BIC : BNPAFRPPXX" at bounding box center [695, 560] width 107 height 14
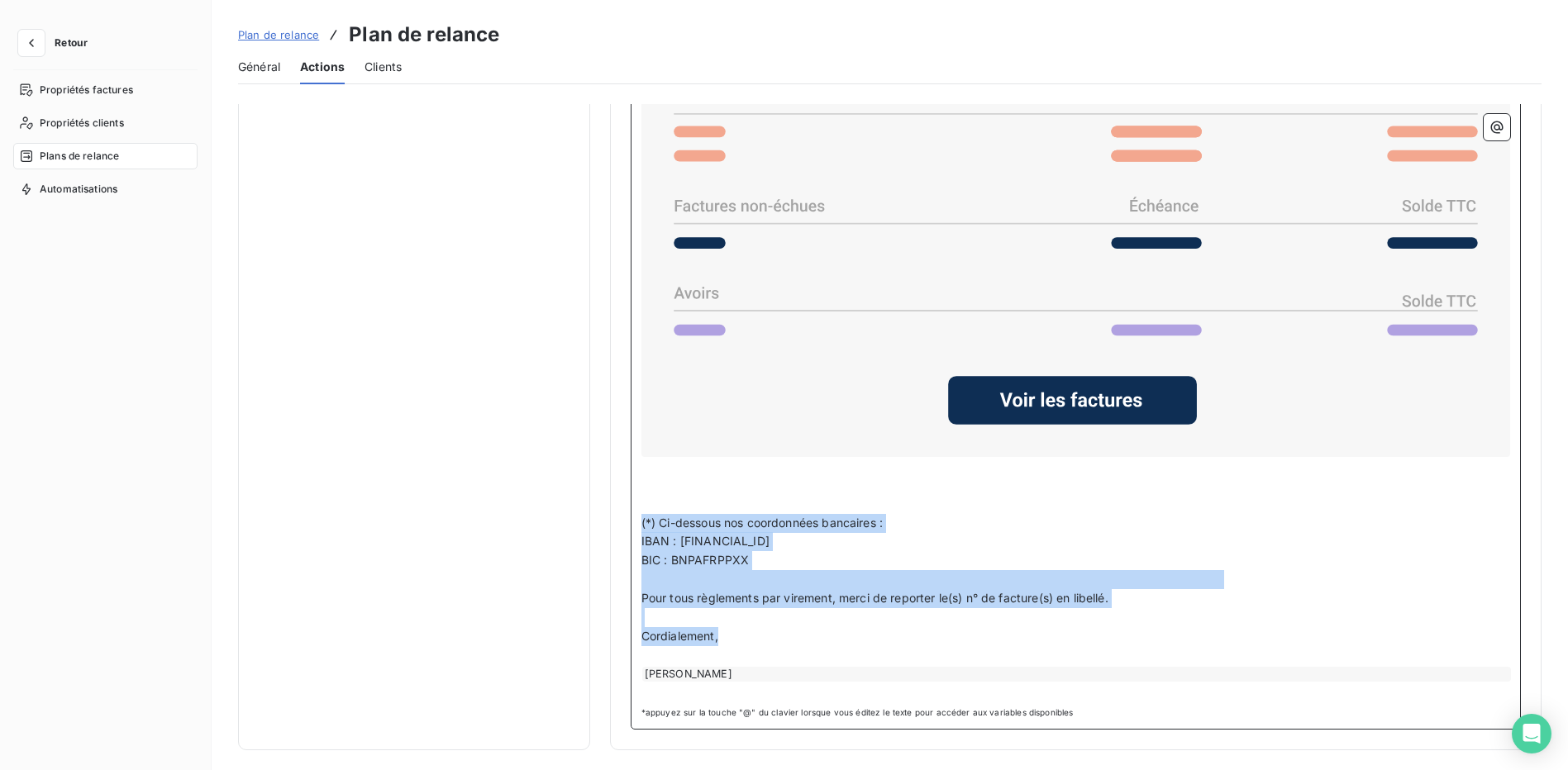
drag, startPoint x: 725, startPoint y: 640, endPoint x: 634, endPoint y: 524, distance: 147.4
click at [634, 524] on div "Code client ﻿ ﻿ ﻿ ***Merci d'adresser vos mails à compta-cl-france@alsglobal.co…" at bounding box center [1075, 265] width 890 height 931
click at [690, 544] on span "IBAN : FR76 3000 4022 4900 0118 7531 984" at bounding box center [705, 541] width 128 height 14
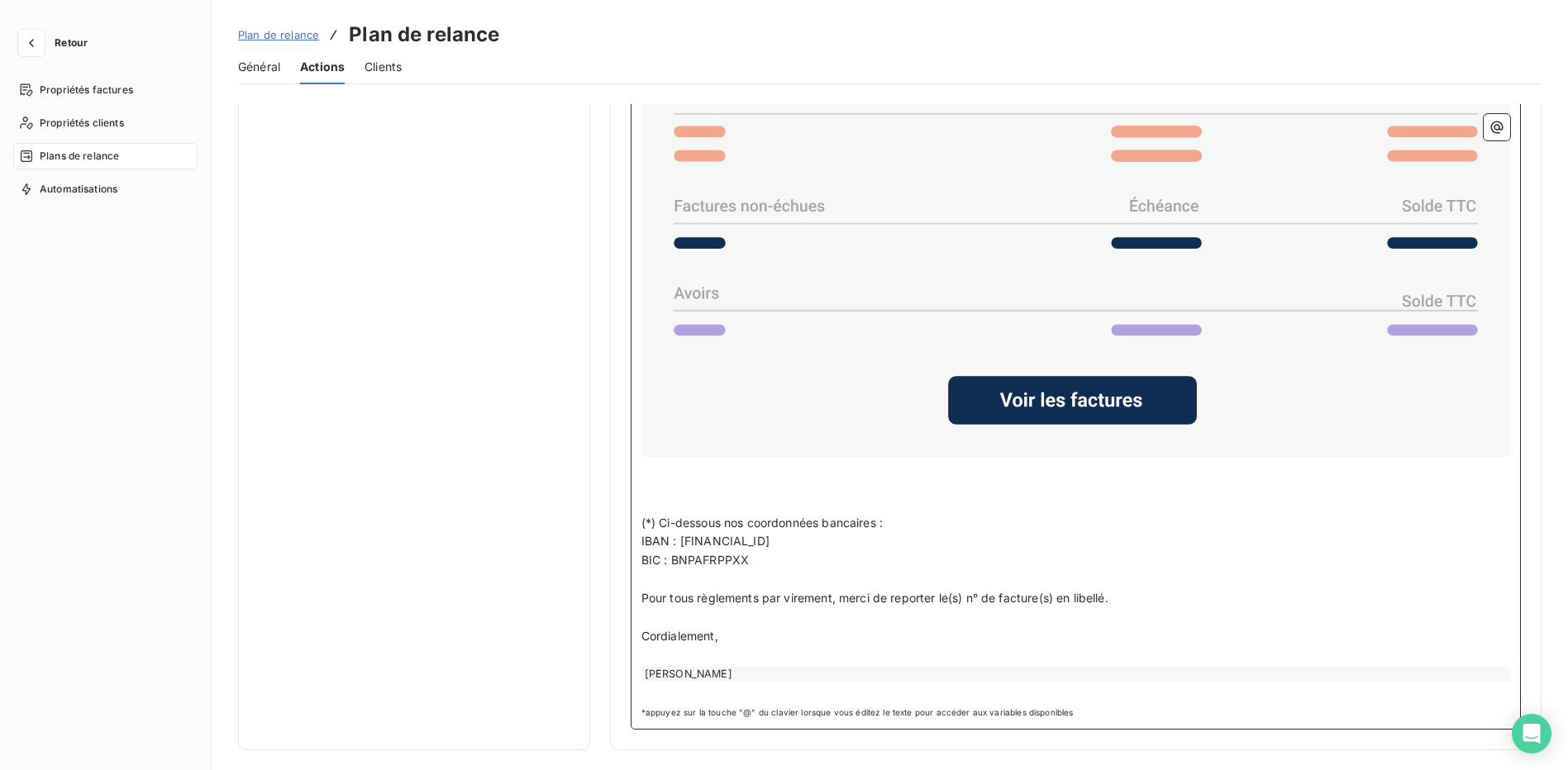
click at [739, 593] on span "Pour tous règlements par virement, merci de reporter le(s) n° de facture(s) en …" at bounding box center [875, 598] width 467 height 14
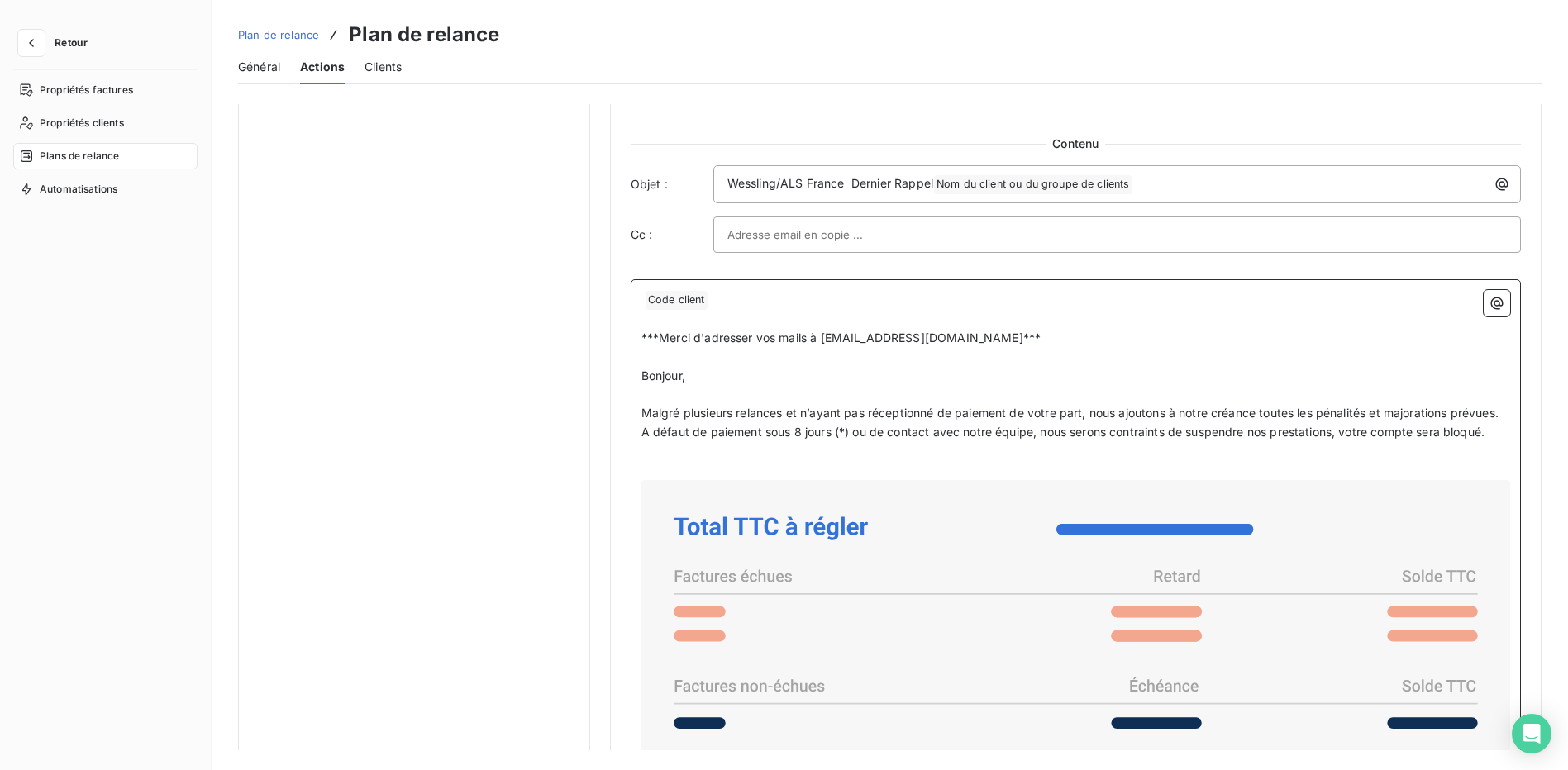
scroll to position [1048, 0]
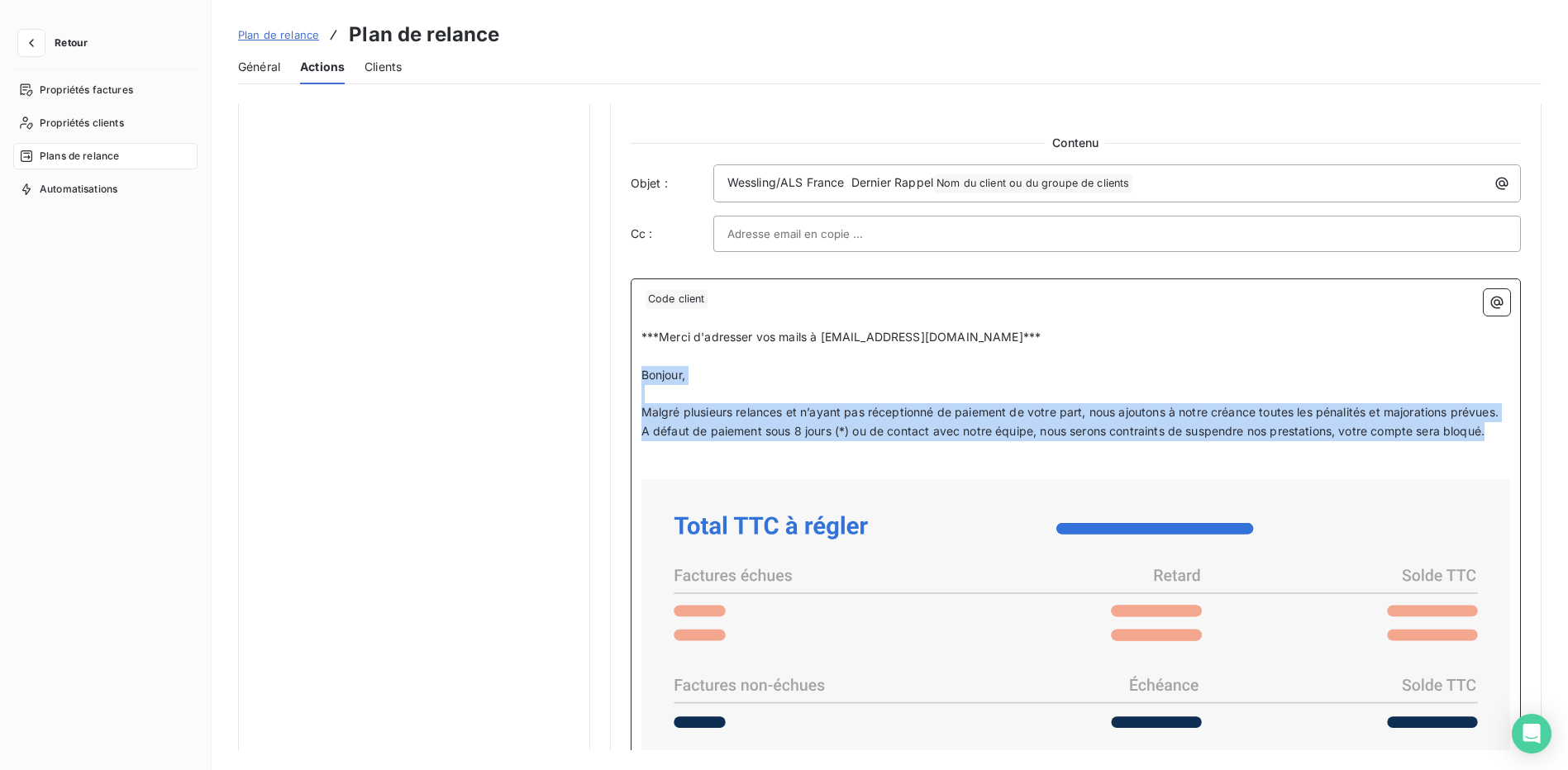
drag, startPoint x: 641, startPoint y: 372, endPoint x: 1489, endPoint y: 447, distance: 851.3
click at [1489, 447] on div "Code client ﻿ ﻿ ﻿ ***Merci d'adresser vos mails à compta-cl-france@alsglobal.co…" at bounding box center [1075, 734] width 869 height 890
copy div "Bonjour, ﻿ Malgré plusieurs relances et n’ayant pas réceptionné de paiement de …"
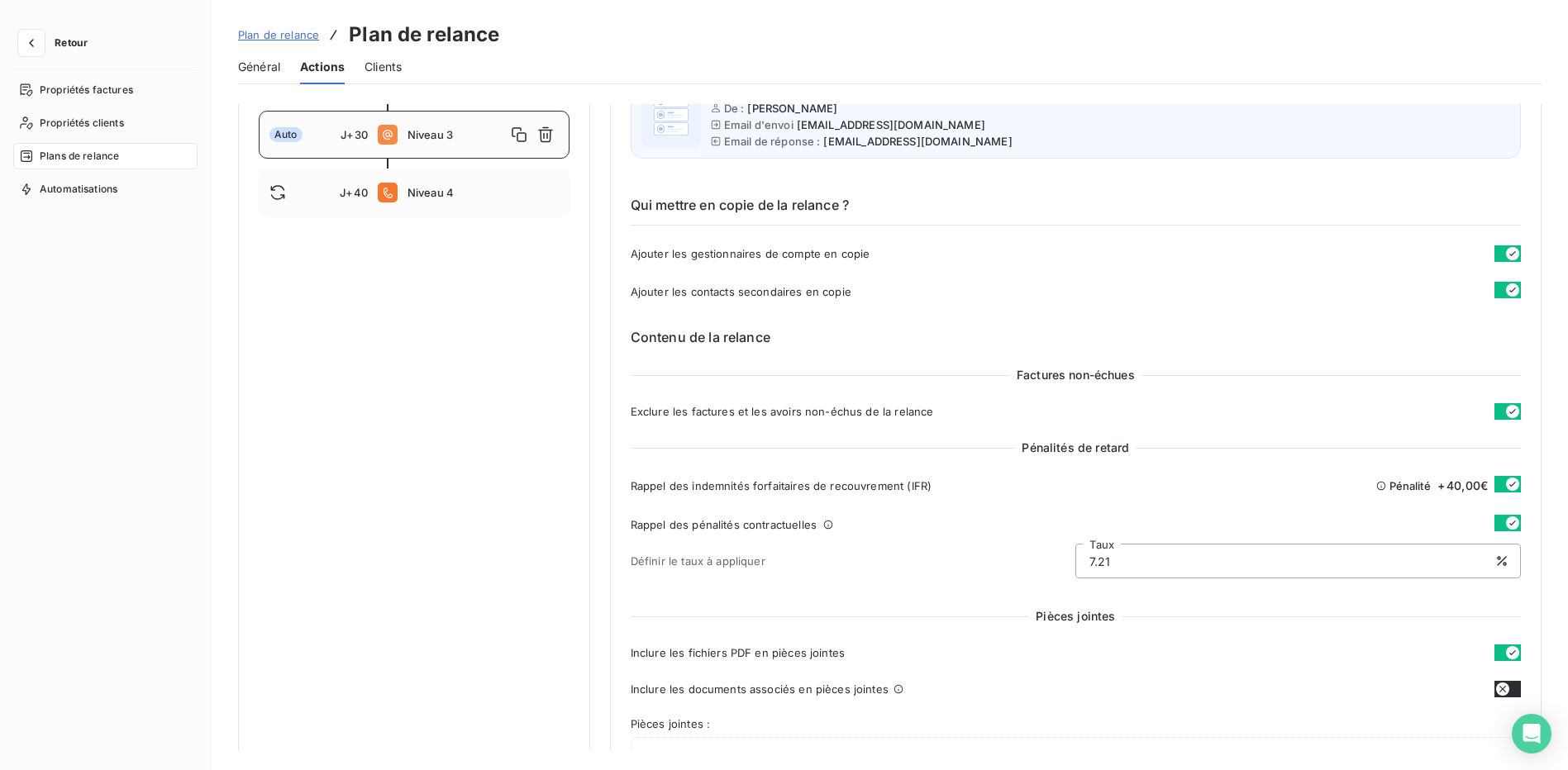
scroll to position [56, 0]
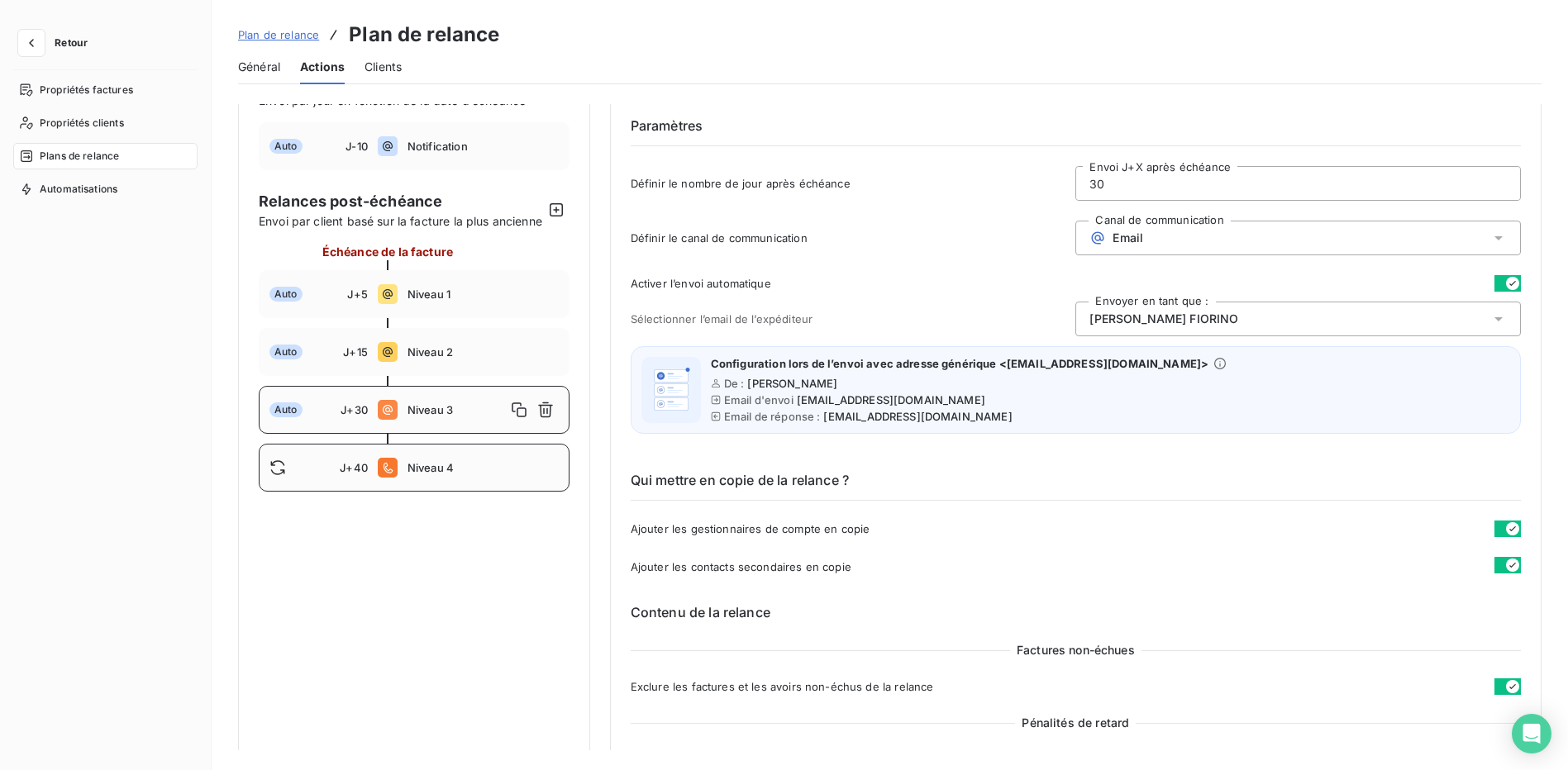
click at [462, 477] on div "J+40 Niveau 4" at bounding box center [414, 468] width 311 height 48
type input "40"
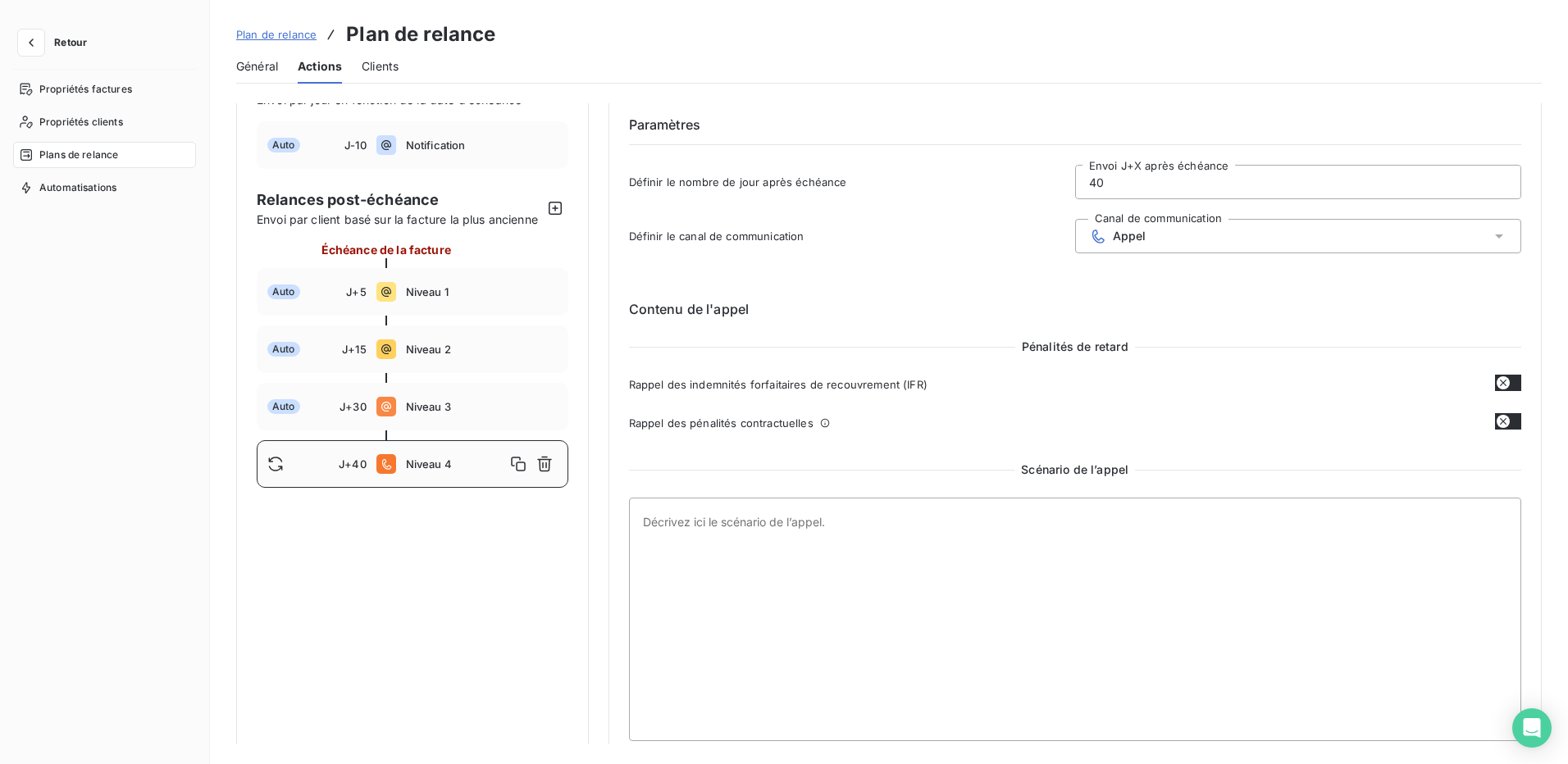
click at [1156, 240] on div "Appel" at bounding box center [1298, 236] width 446 height 35
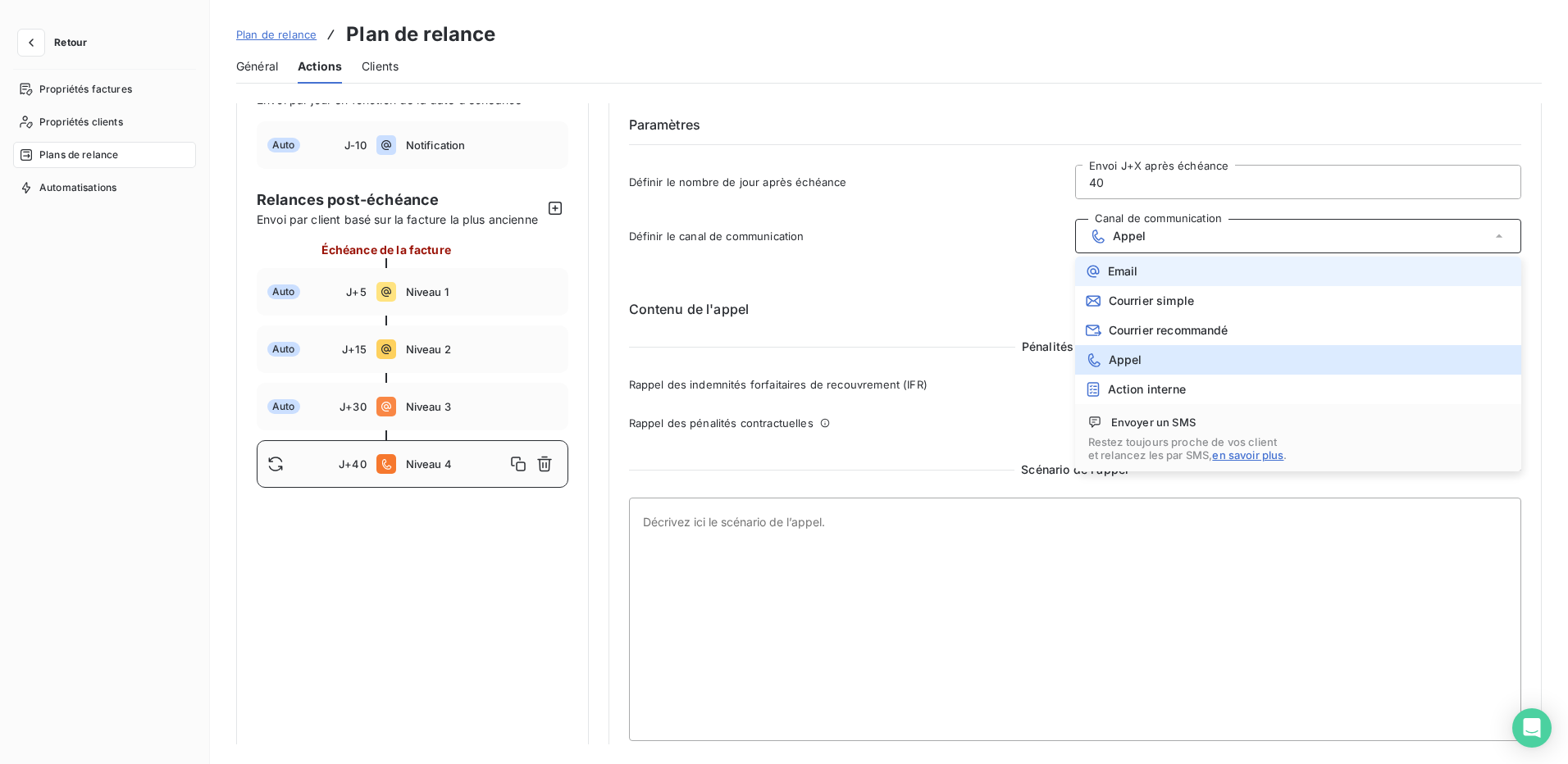
click at [1133, 276] on span "Email" at bounding box center [1123, 271] width 30 height 13
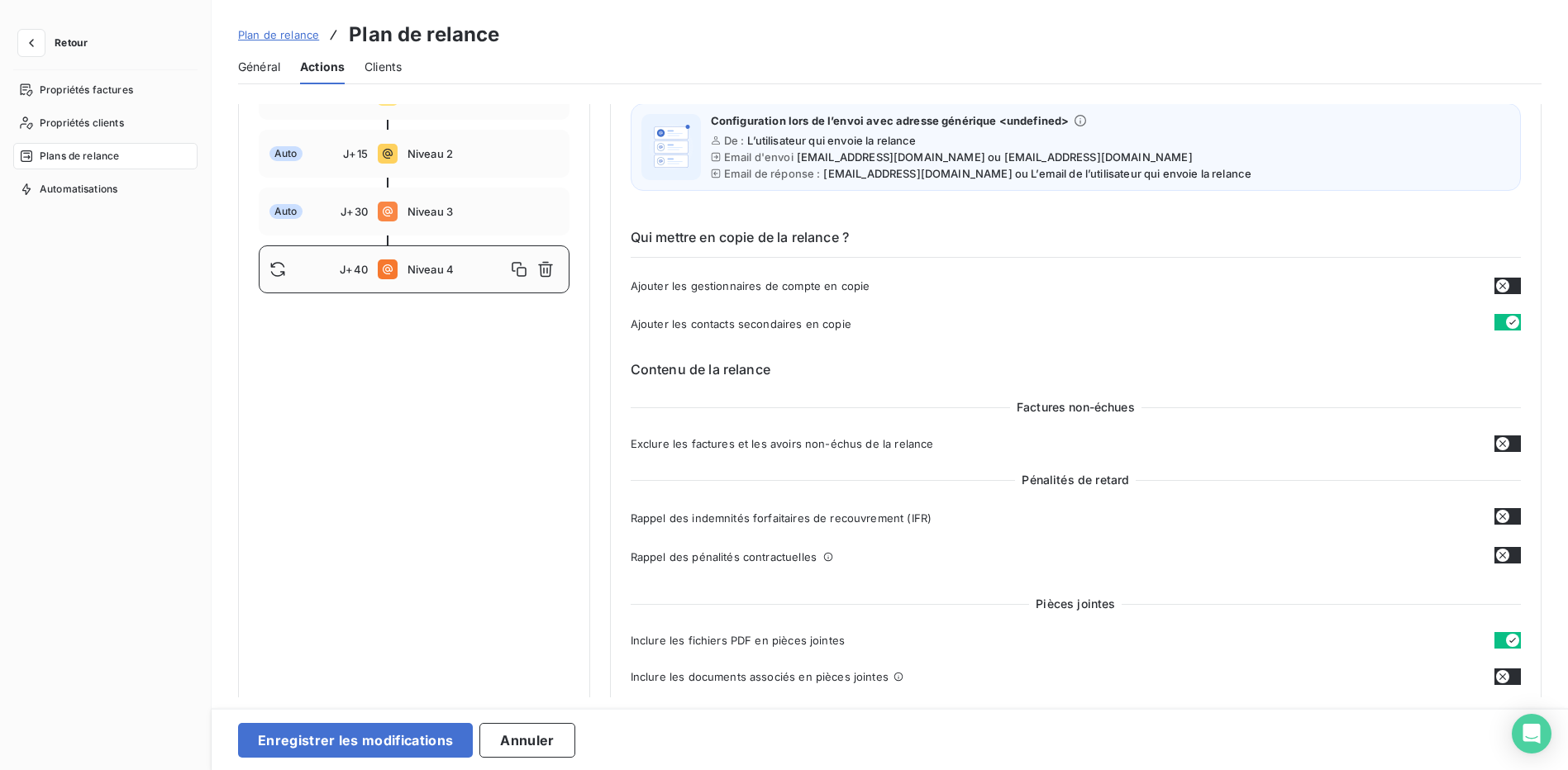
scroll to position [304, 0]
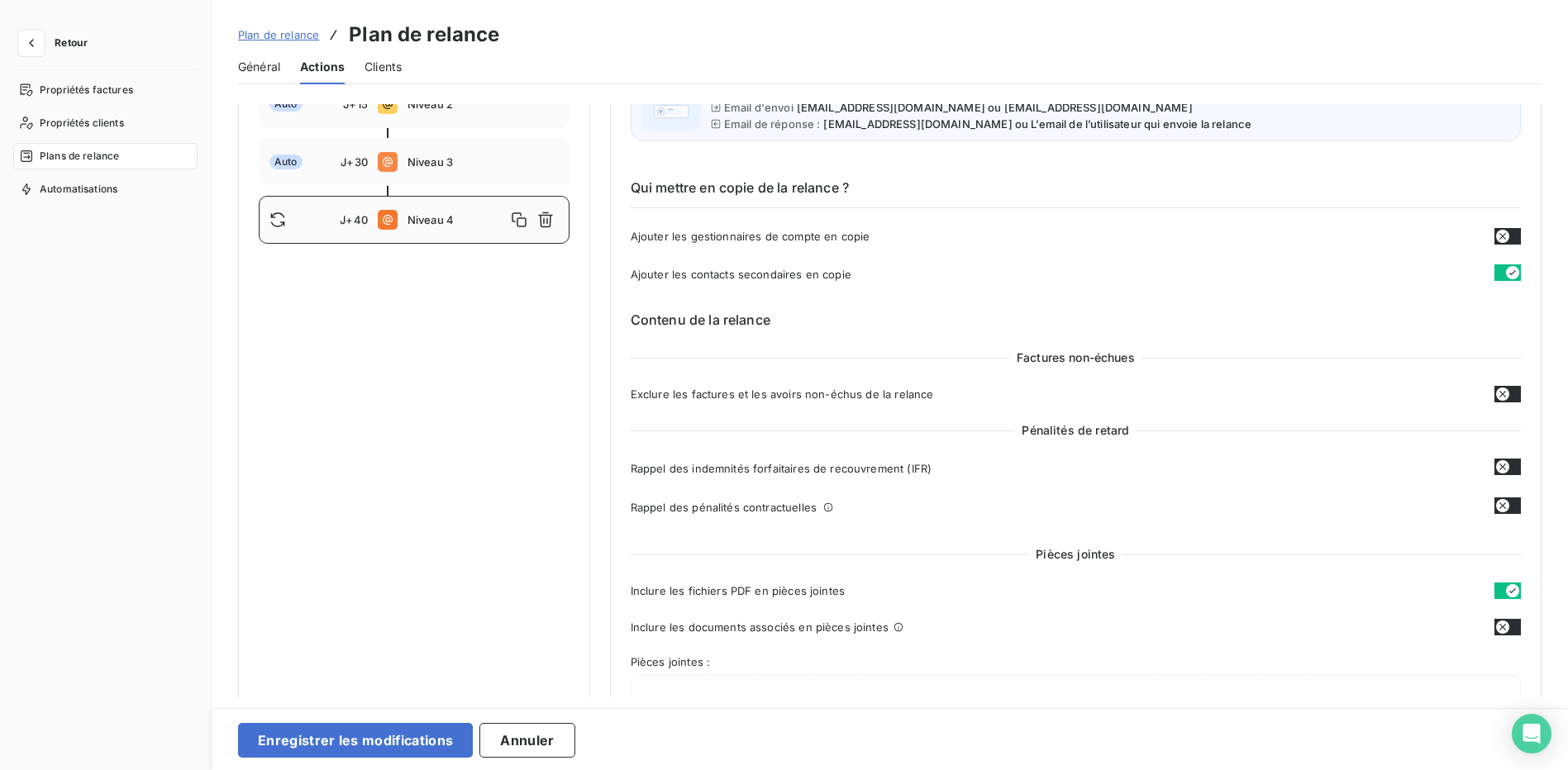
click at [1496, 242] on icon "button" at bounding box center [1503, 236] width 13 height 13
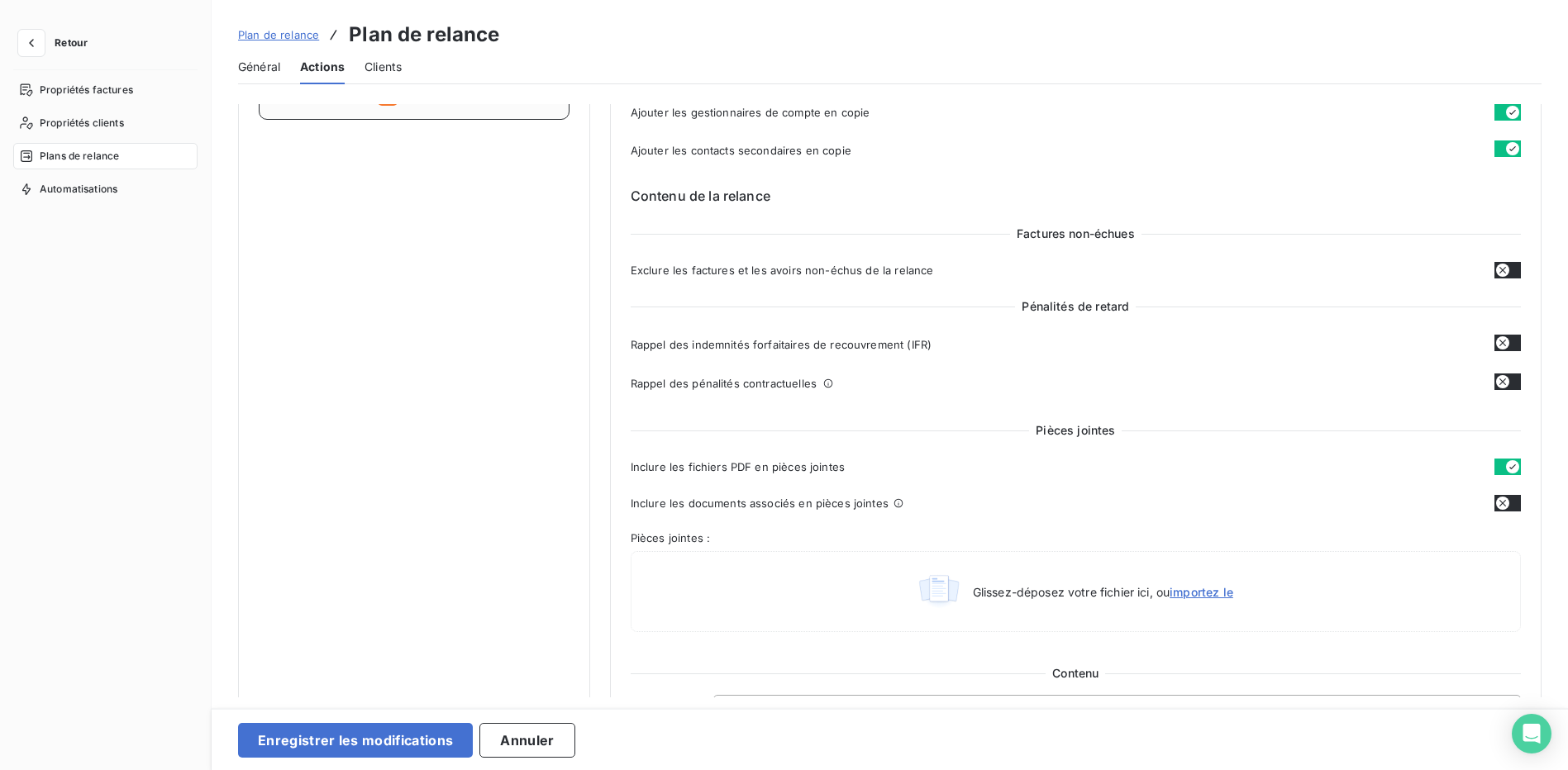
scroll to position [469, 0]
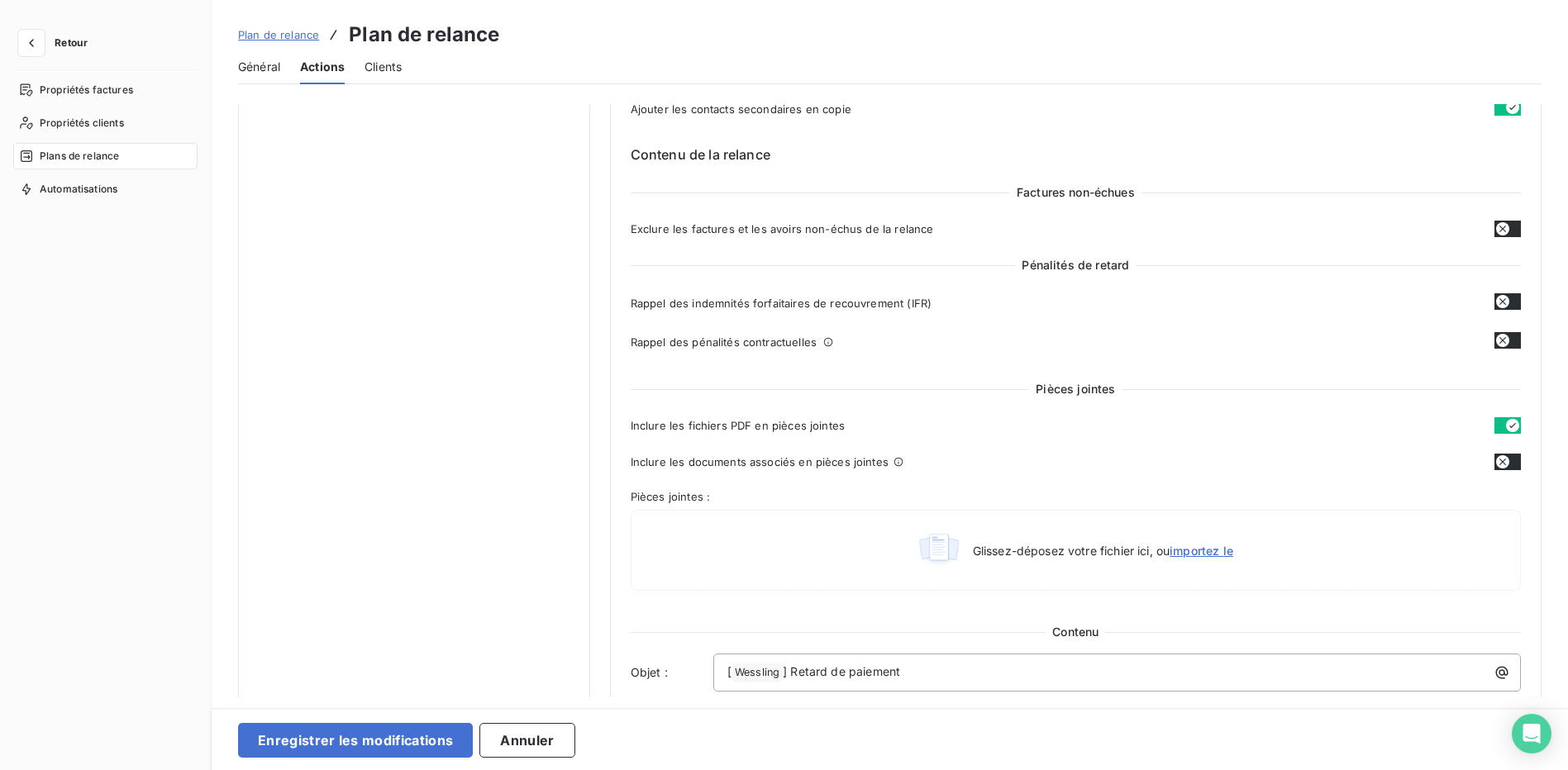
click at [1497, 231] on icon "button" at bounding box center [1503, 228] width 13 height 13
click at [1498, 306] on icon "button" at bounding box center [1503, 302] width 13 height 13
click at [1496, 340] on icon "button" at bounding box center [1503, 340] width 13 height 13
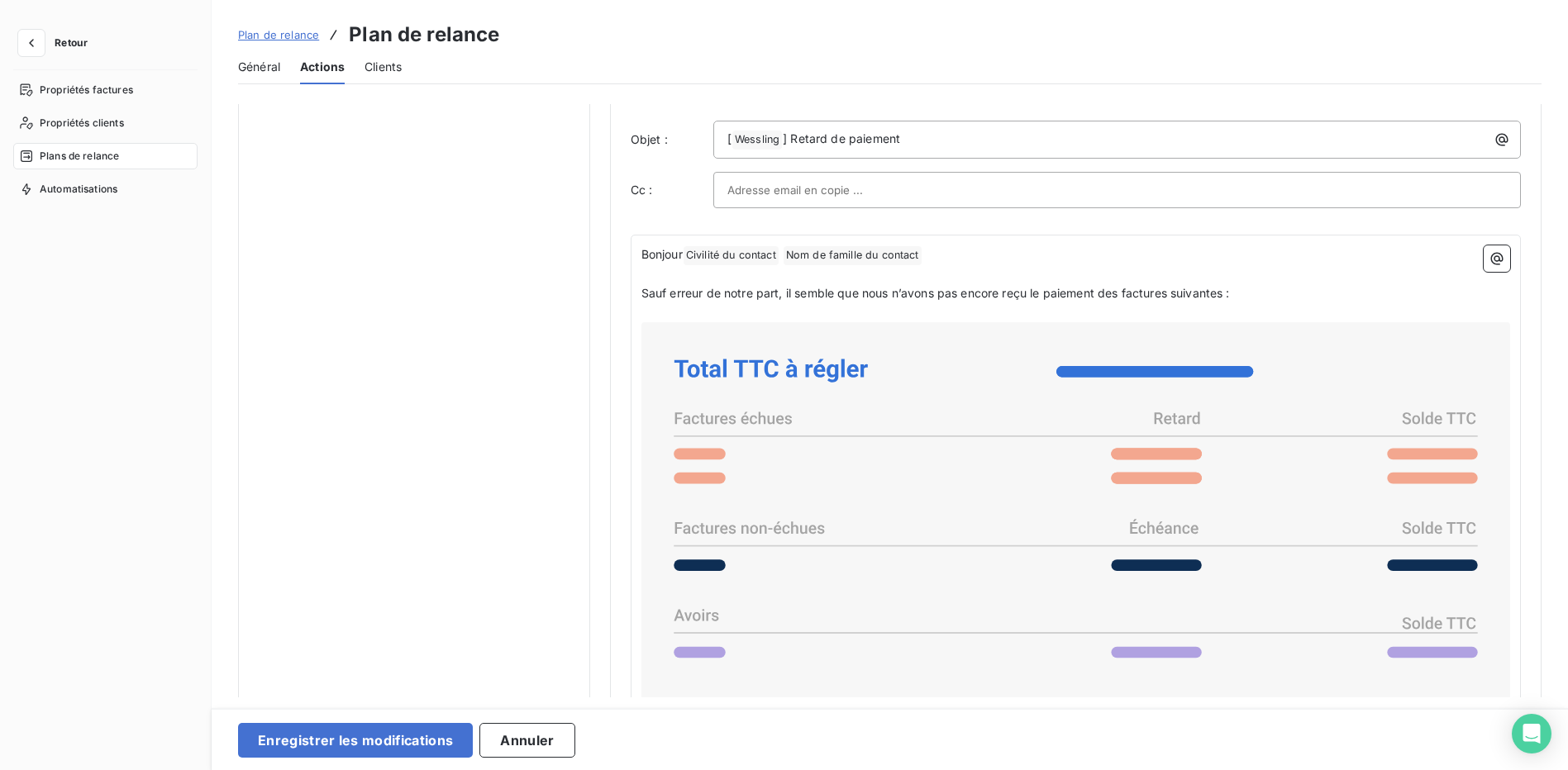
scroll to position [1048, 0]
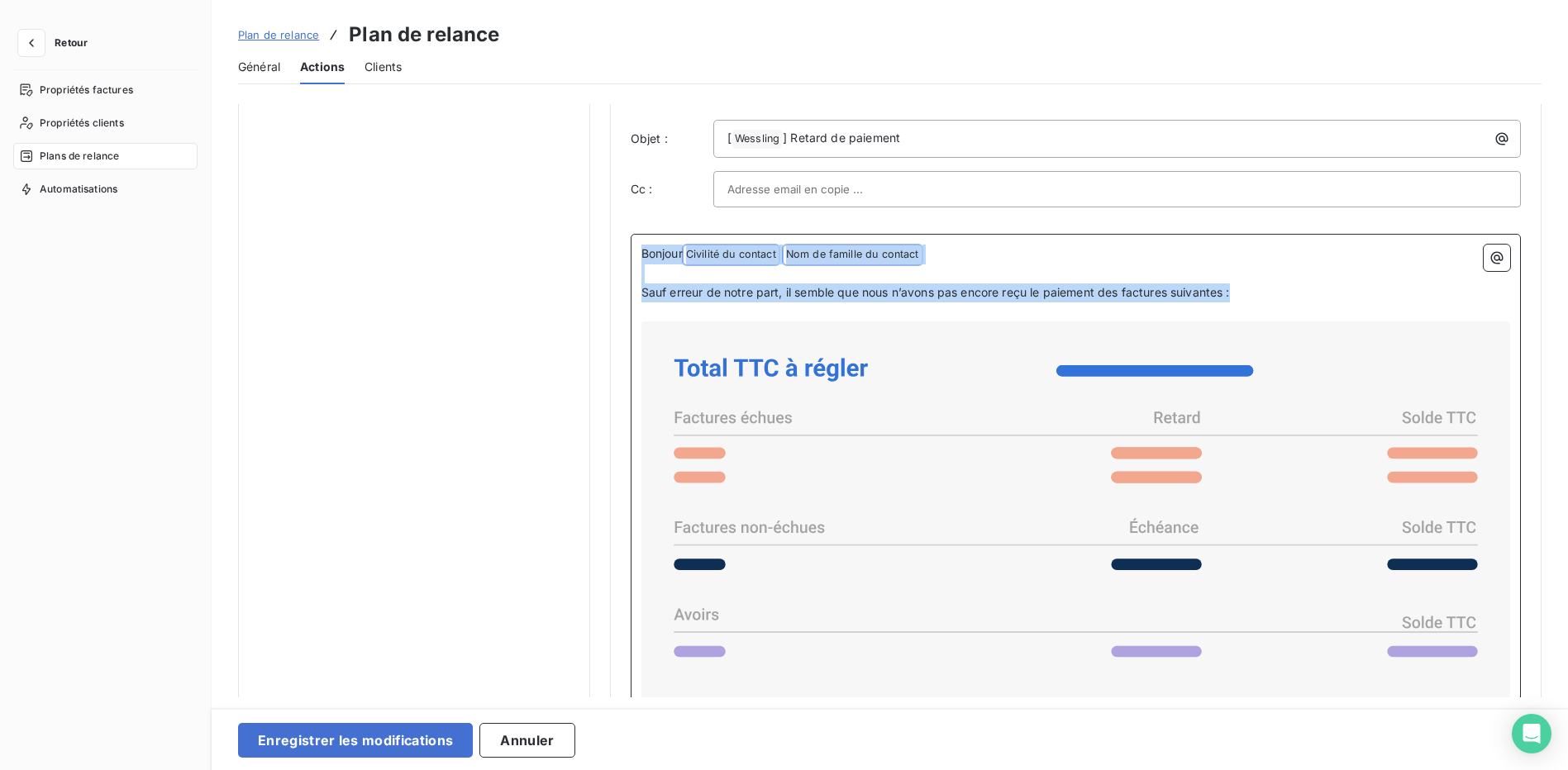
drag, startPoint x: 1242, startPoint y: 290, endPoint x: 629, endPoint y: 262, distance: 613.6
click at [630, 262] on div "Bonjour Civilité du contact ﻿ Nom de famille du contact ﻿ ﻿ ﻿ Sauf erreur de no…" at bounding box center [1075, 586] width 890 height 705
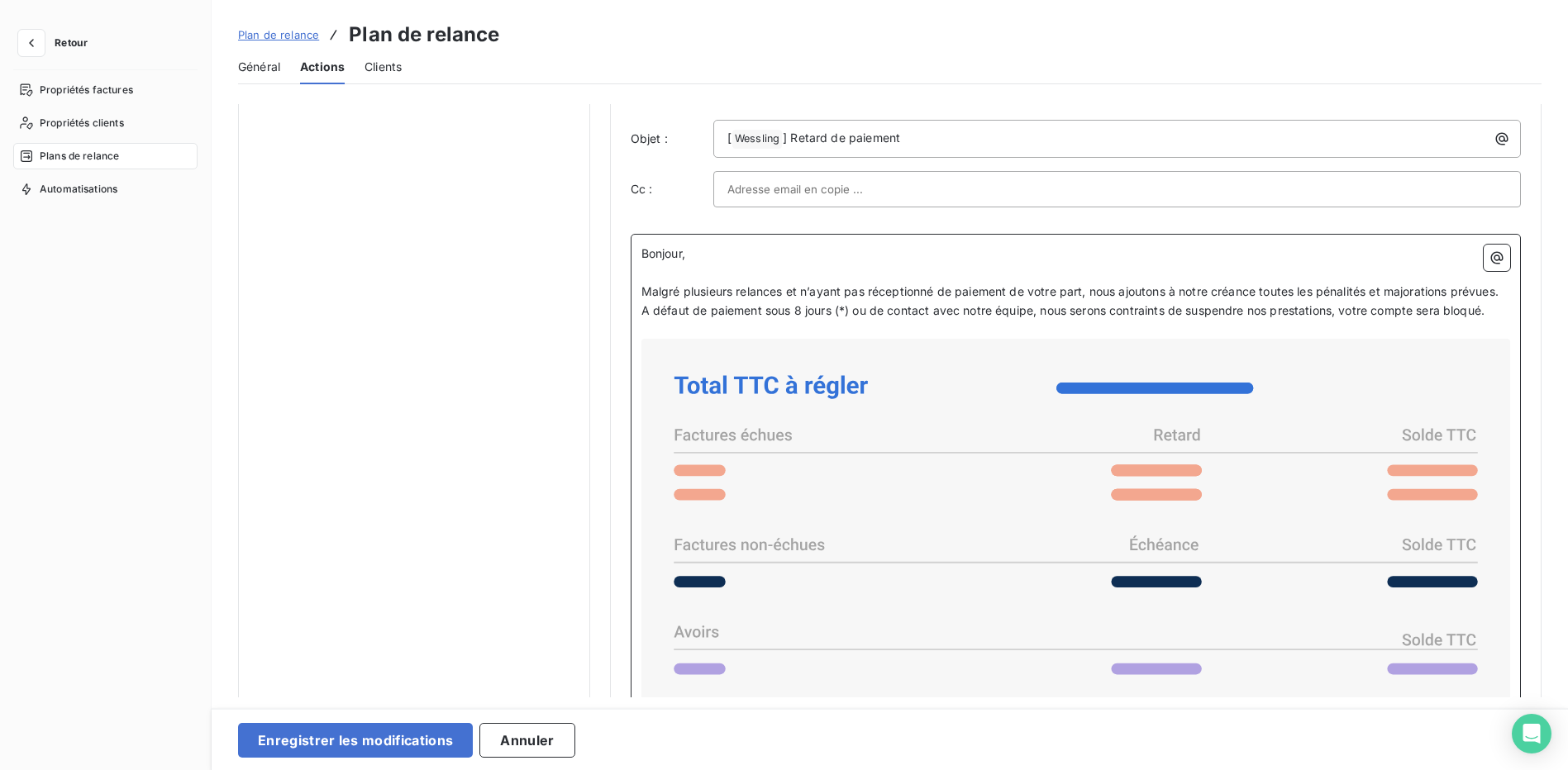
scroll to position [1008, 0]
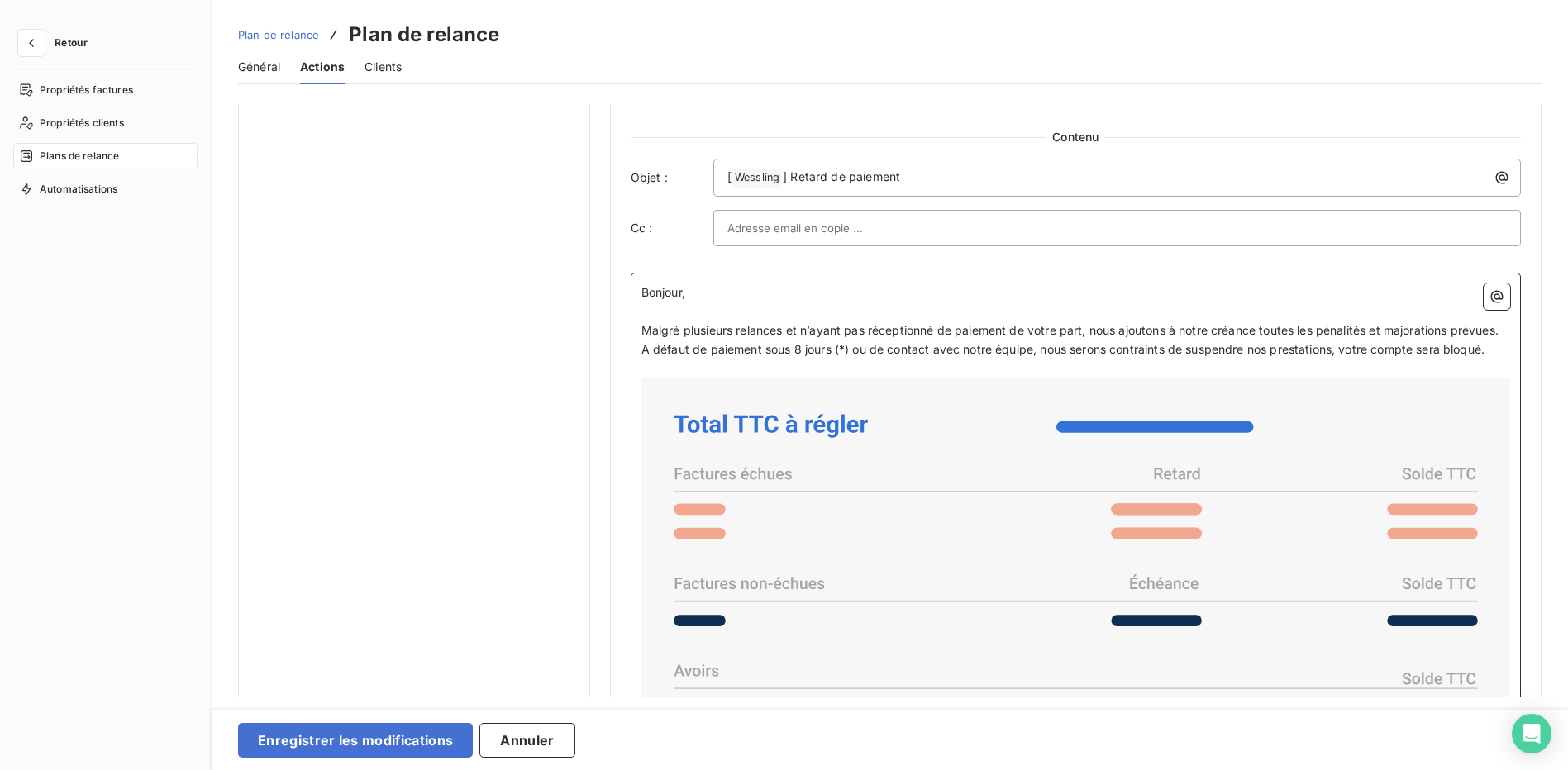
click at [761, 356] on span "A défaut de paiement sous 8 jours (*) ou de contact avec notre équipe, nous ser…" at bounding box center [1063, 349] width 844 height 14
drag, startPoint x: 810, startPoint y: 349, endPoint x: 857, endPoint y: 350, distance: 47.0
click at [810, 340] on p "Malgré plusieurs relances et n’ayant pas réceptionné de paiement de votre part,…" at bounding box center [1075, 330] width 869 height 19
drag, startPoint x: 1444, startPoint y: 370, endPoint x: 1376, endPoint y: 369, distance: 68.0
click at [1376, 356] on span "A défaut de paiement sous 8 jours (*) ou de contact avec notre équipe, nous ser…" at bounding box center [1063, 349] width 844 height 14
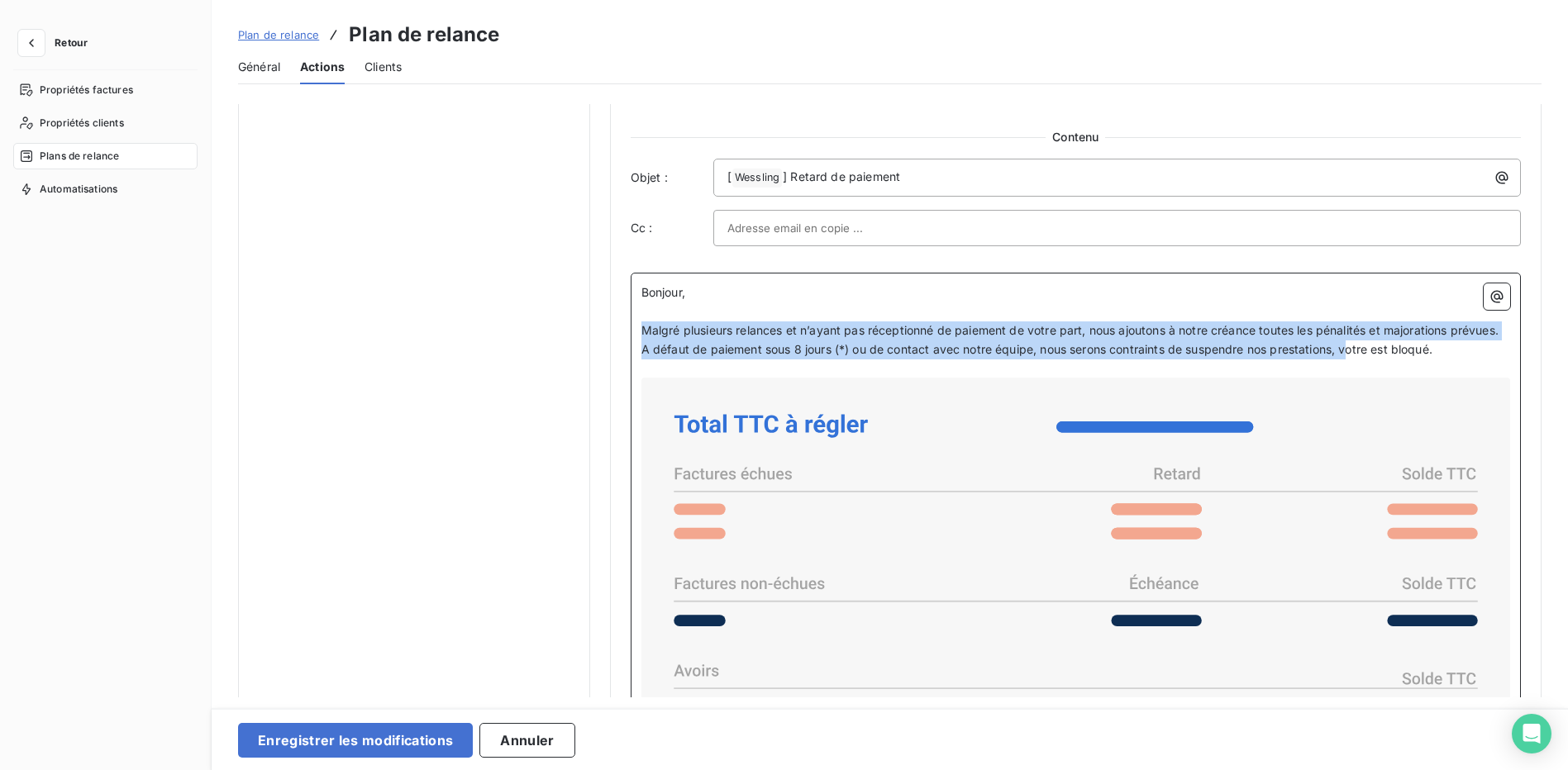
drag, startPoint x: 1351, startPoint y: 370, endPoint x: 607, endPoint y: 323, distance: 745.5
click at [607, 323] on div "Notifications pré-échéance Envoi par jour en fonction de la date d’échéance Aut…" at bounding box center [890, 56] width 1304 height 1921
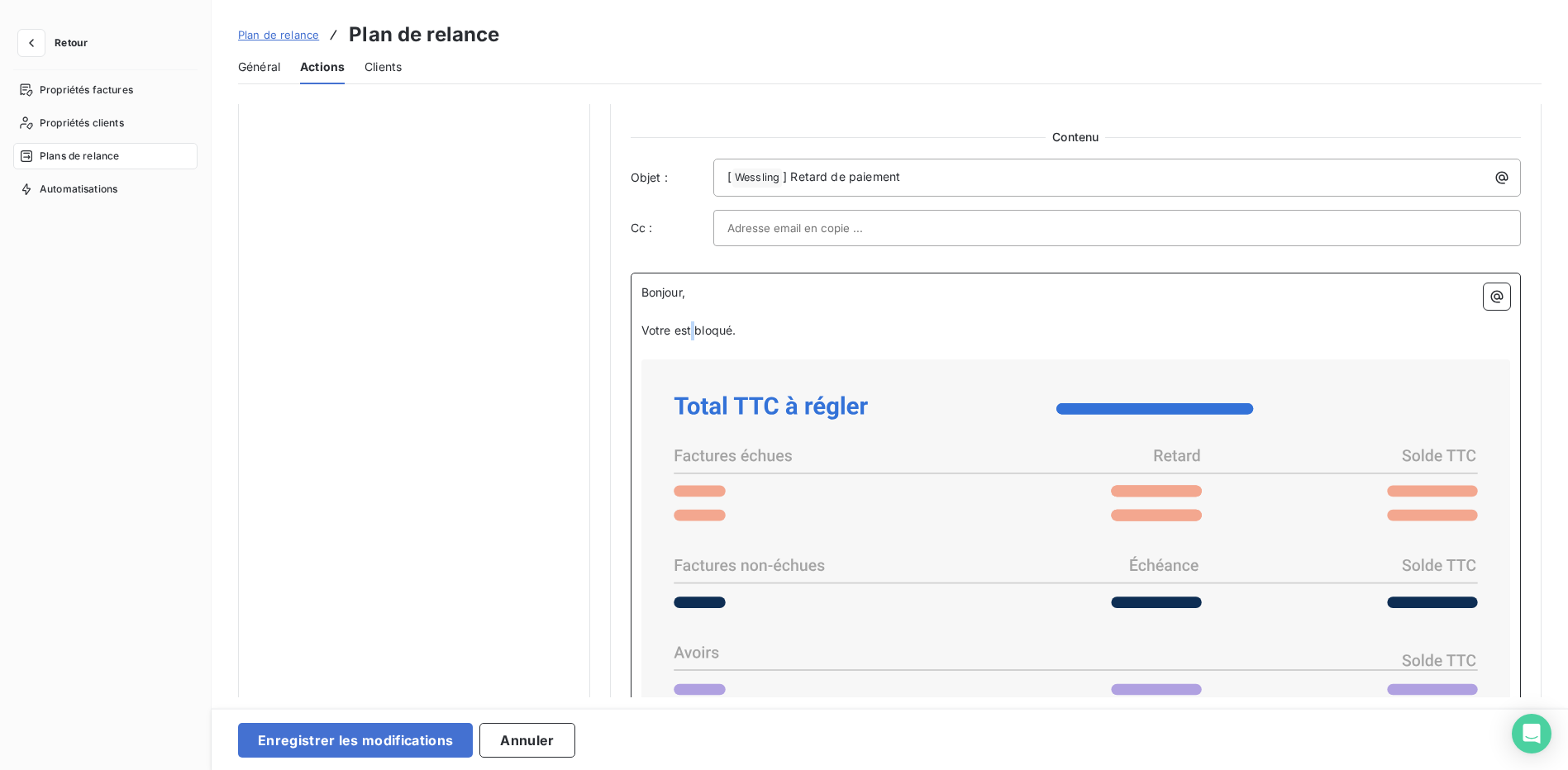
drag, startPoint x: 692, startPoint y: 330, endPoint x: 707, endPoint y: 334, distance: 15.5
click at [691, 330] on span "Votre est bloqué." at bounding box center [689, 330] width 95 height 14
click at [868, 340] on p "﻿" at bounding box center [1075, 349] width 869 height 19
click at [814, 330] on p "Votre est compte bloqué." at bounding box center [1075, 330] width 869 height 19
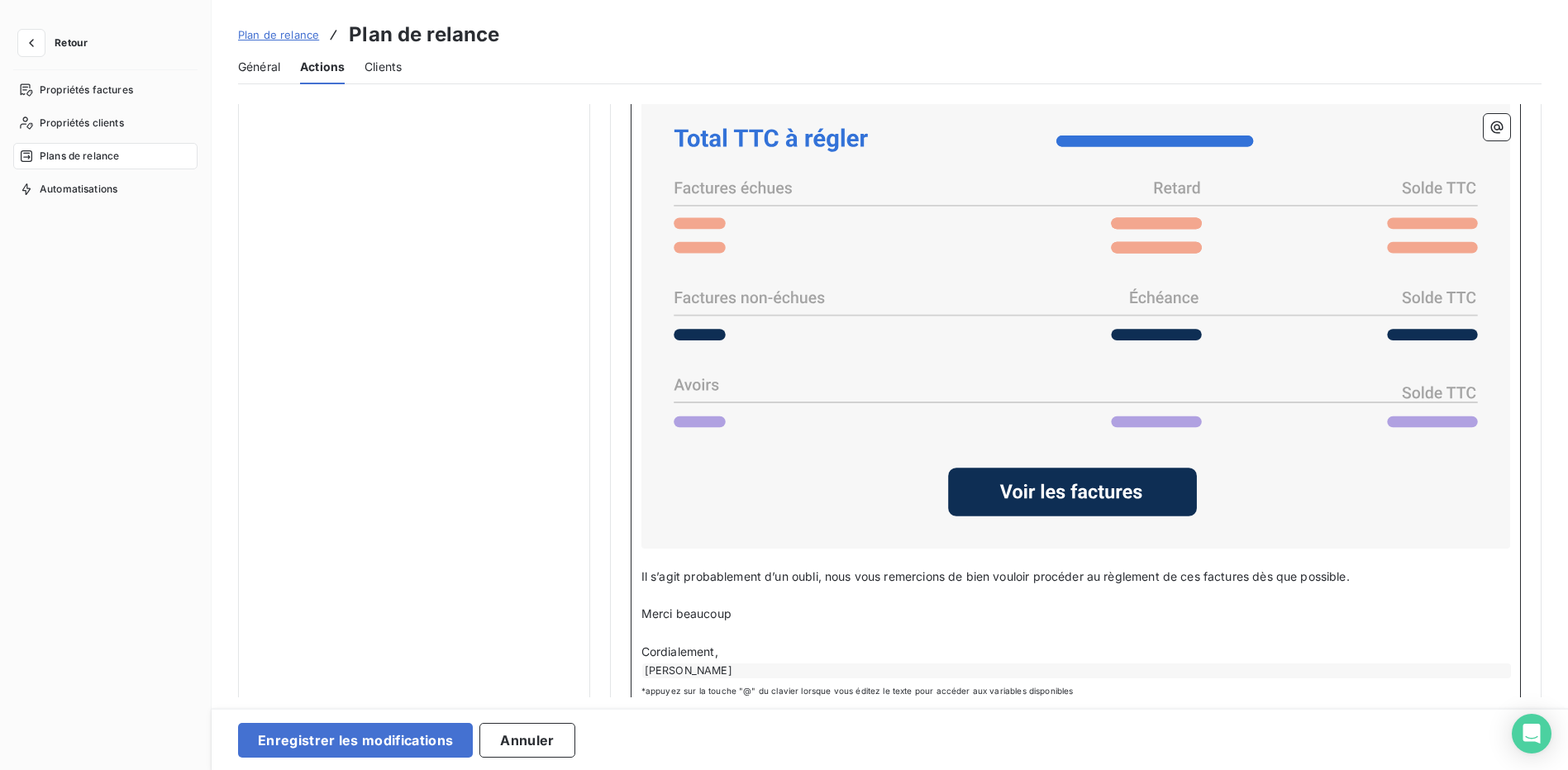
scroll to position [1305, 0]
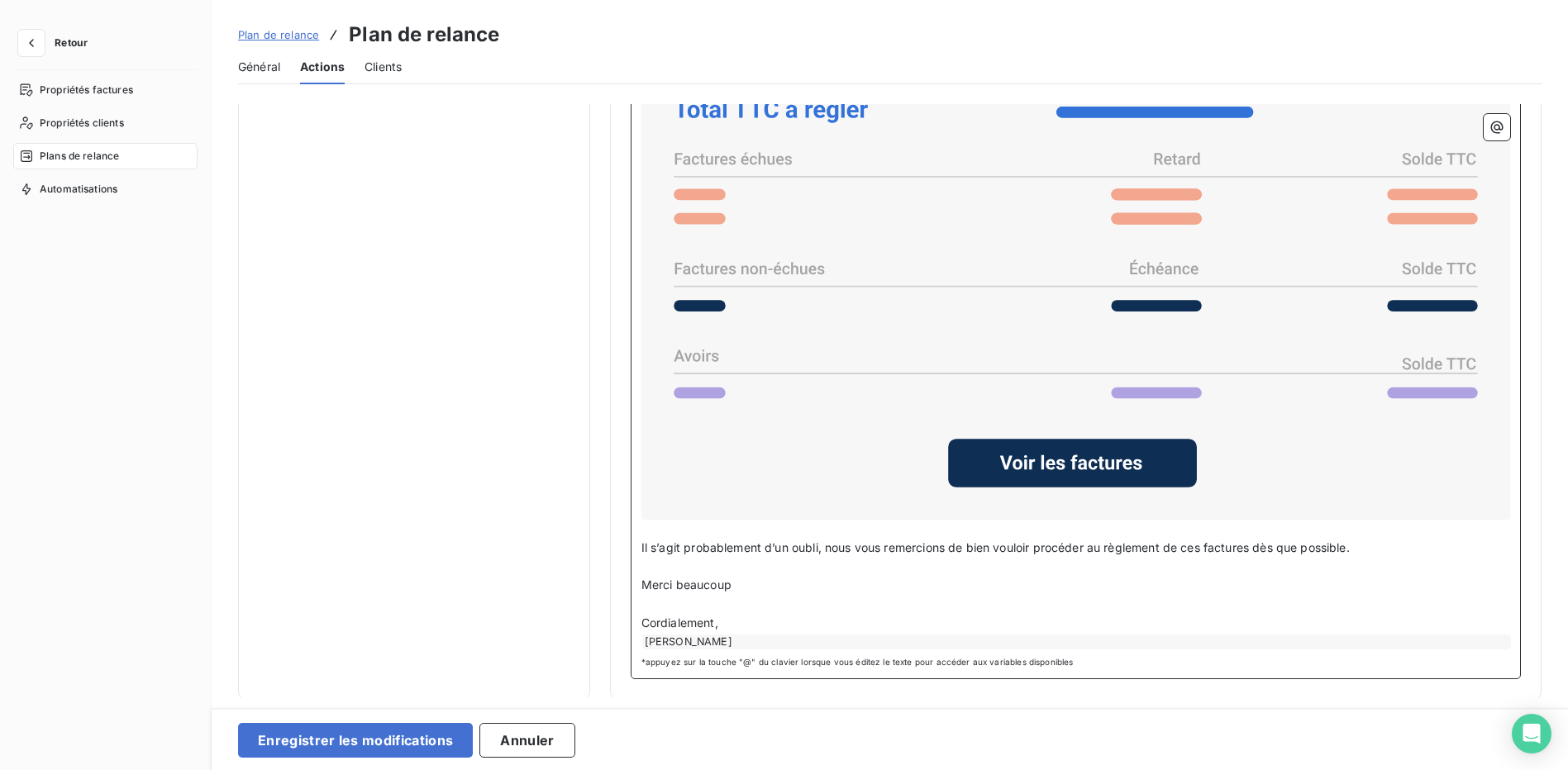
click at [759, 581] on p "Merci beaucoup" at bounding box center [1075, 586] width 869 height 19
drag, startPoint x: 1365, startPoint y: 545, endPoint x: 647, endPoint y: 568, distance: 718.4
click at [647, 568] on div "Bonjour, ﻿ Votre est compte bloqué, nous déclarons votre créance à notre servic…" at bounding box center [1075, 318] width 869 height 663
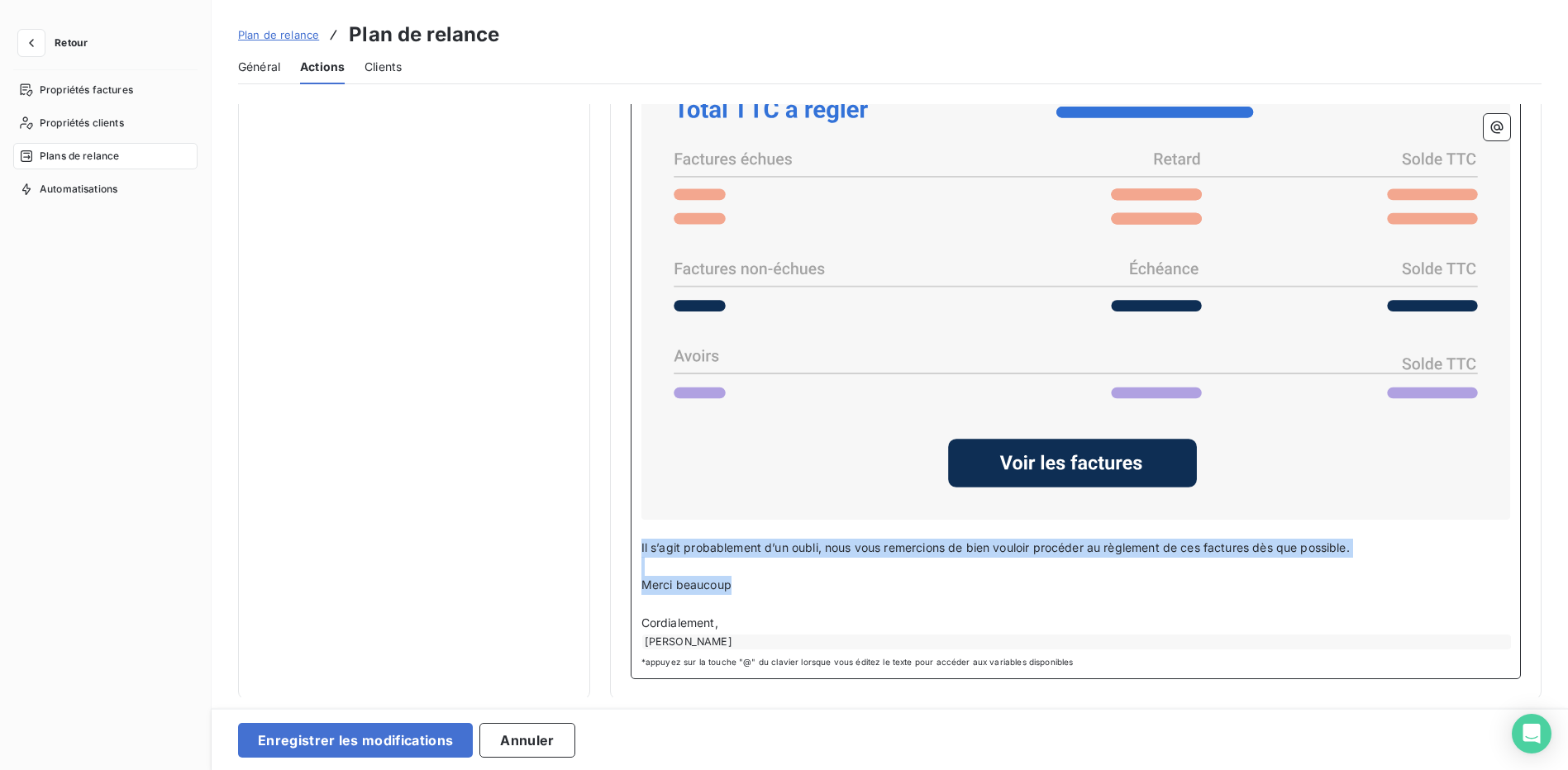
drag, startPoint x: 739, startPoint y: 586, endPoint x: 625, endPoint y: 550, distance: 119.5
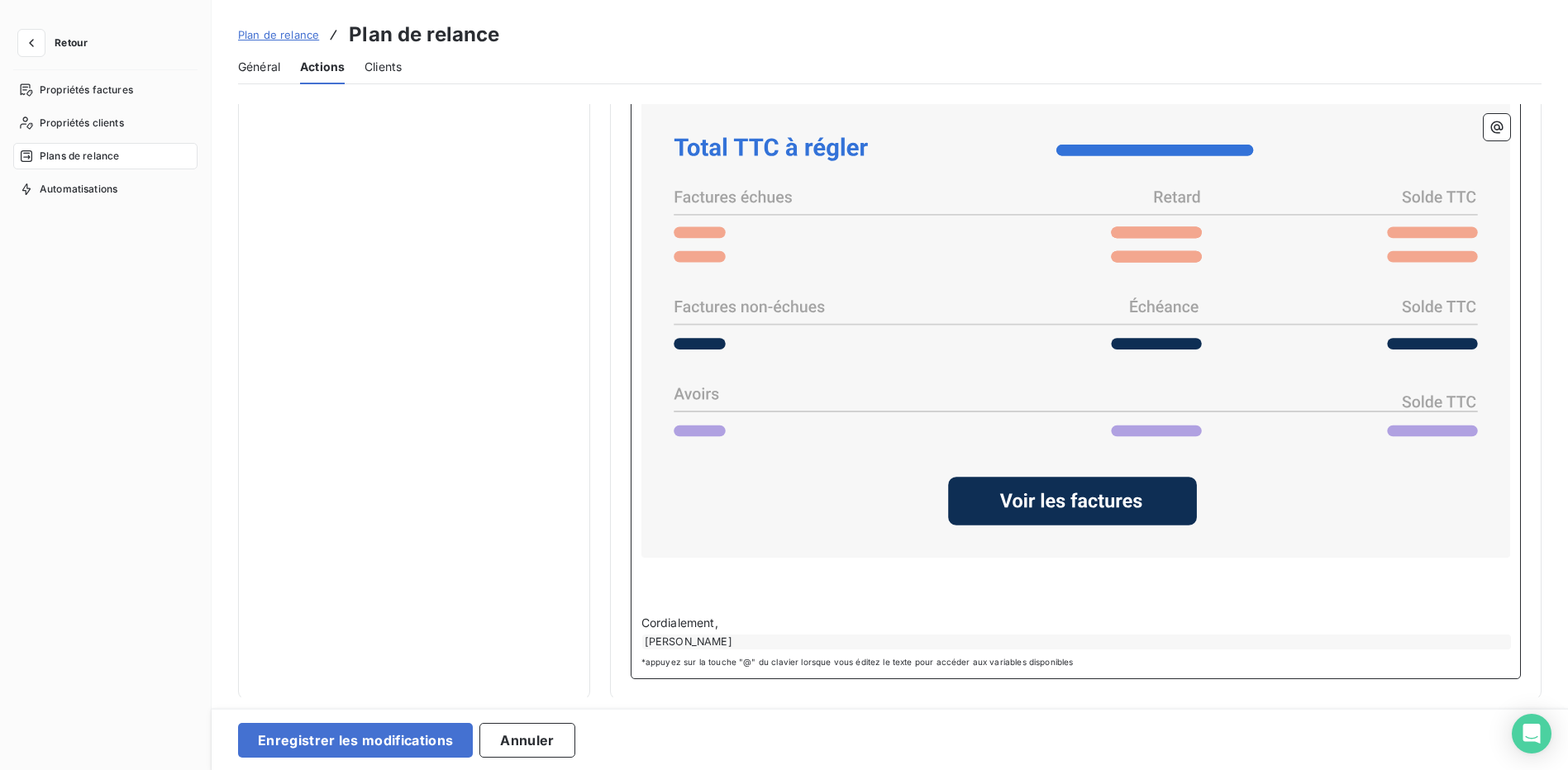
click at [664, 585] on p "﻿" at bounding box center [1075, 586] width 869 height 19
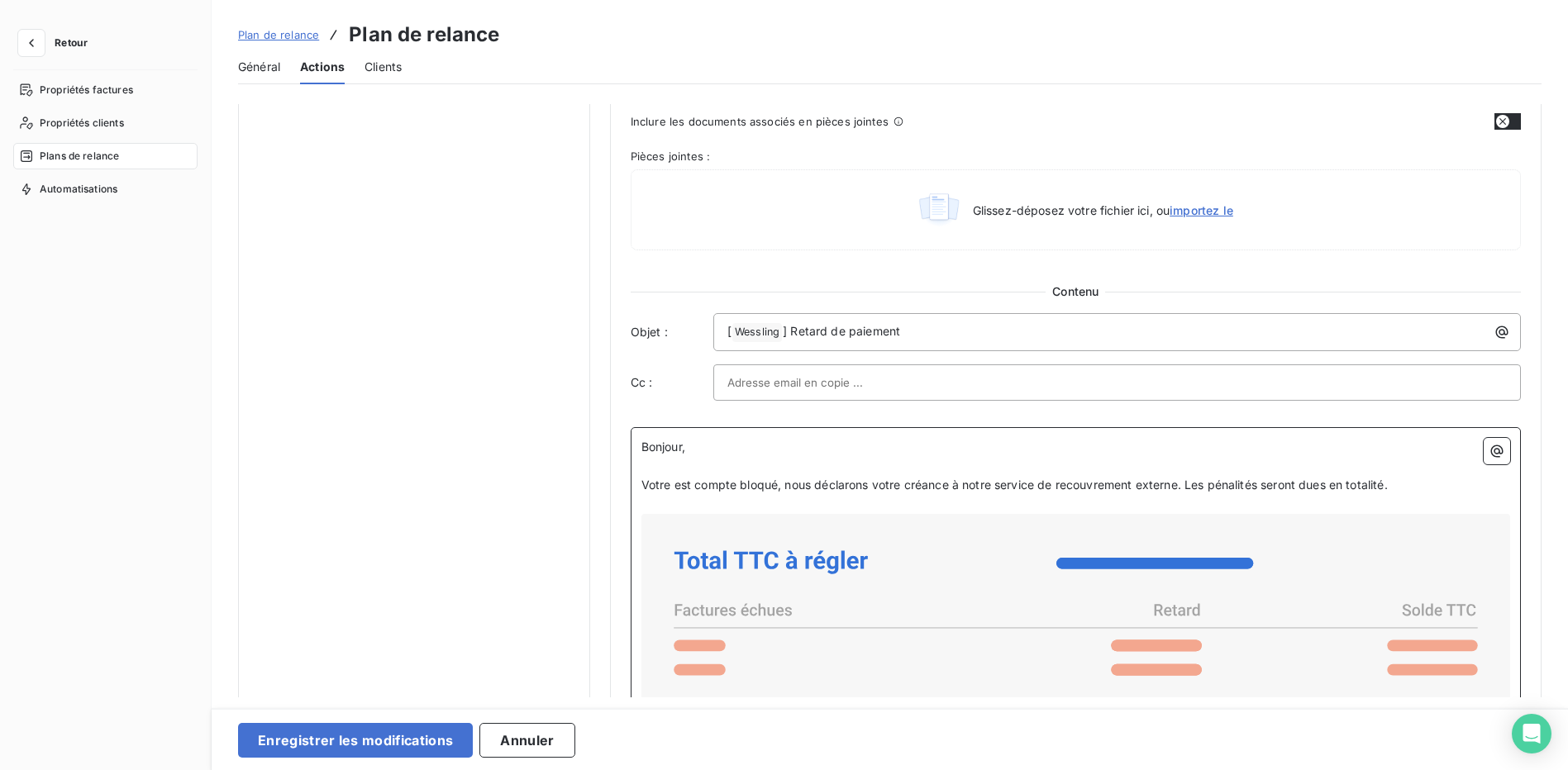
click at [641, 445] on span "Bonjour," at bounding box center [663, 447] width 44 height 14
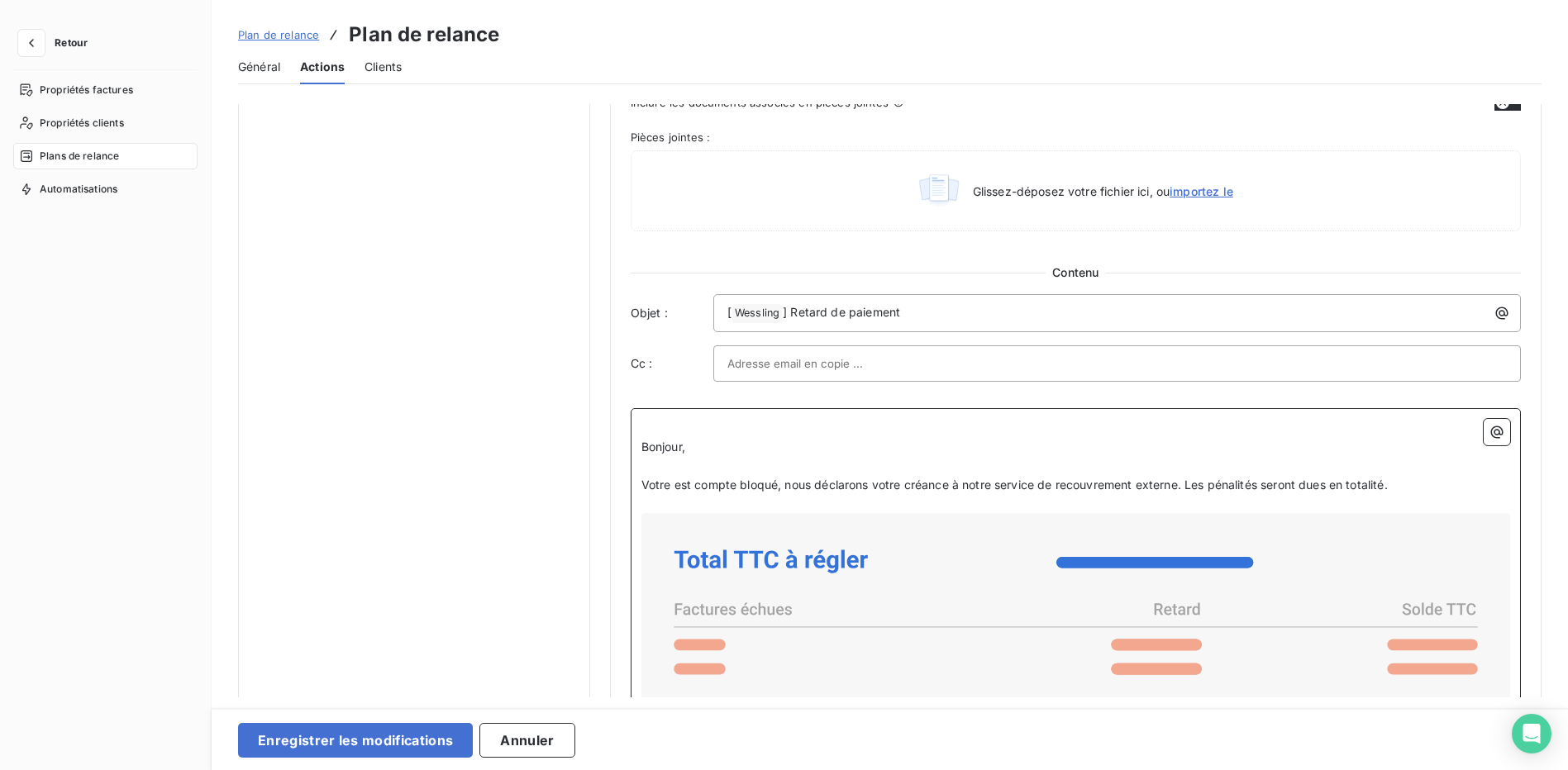
click at [647, 424] on p "﻿" at bounding box center [1075, 428] width 869 height 19
click at [1493, 433] on icon "button" at bounding box center [1498, 432] width 13 height 13
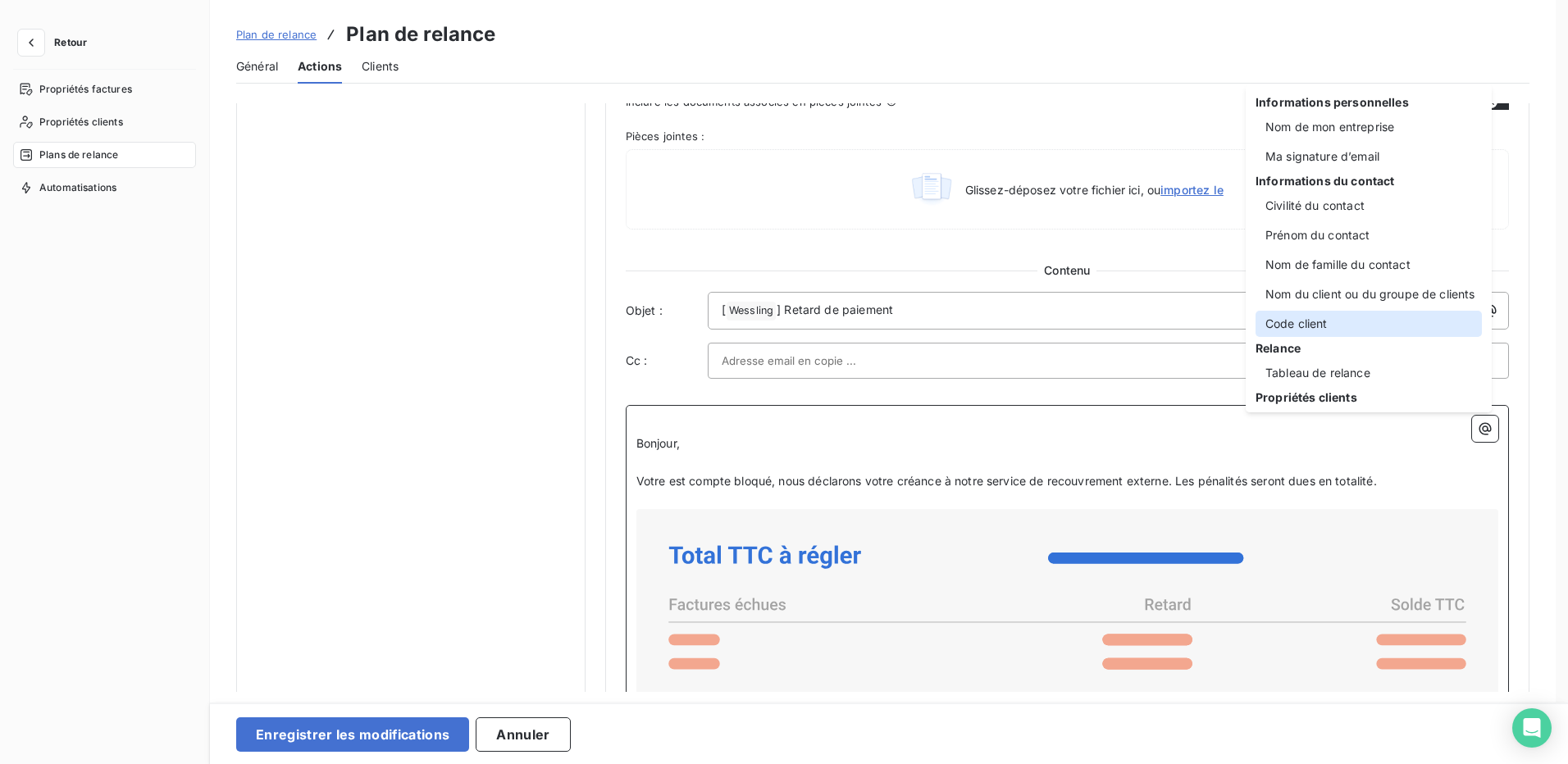
click at [1285, 320] on div "Code client" at bounding box center [1369, 324] width 227 height 27
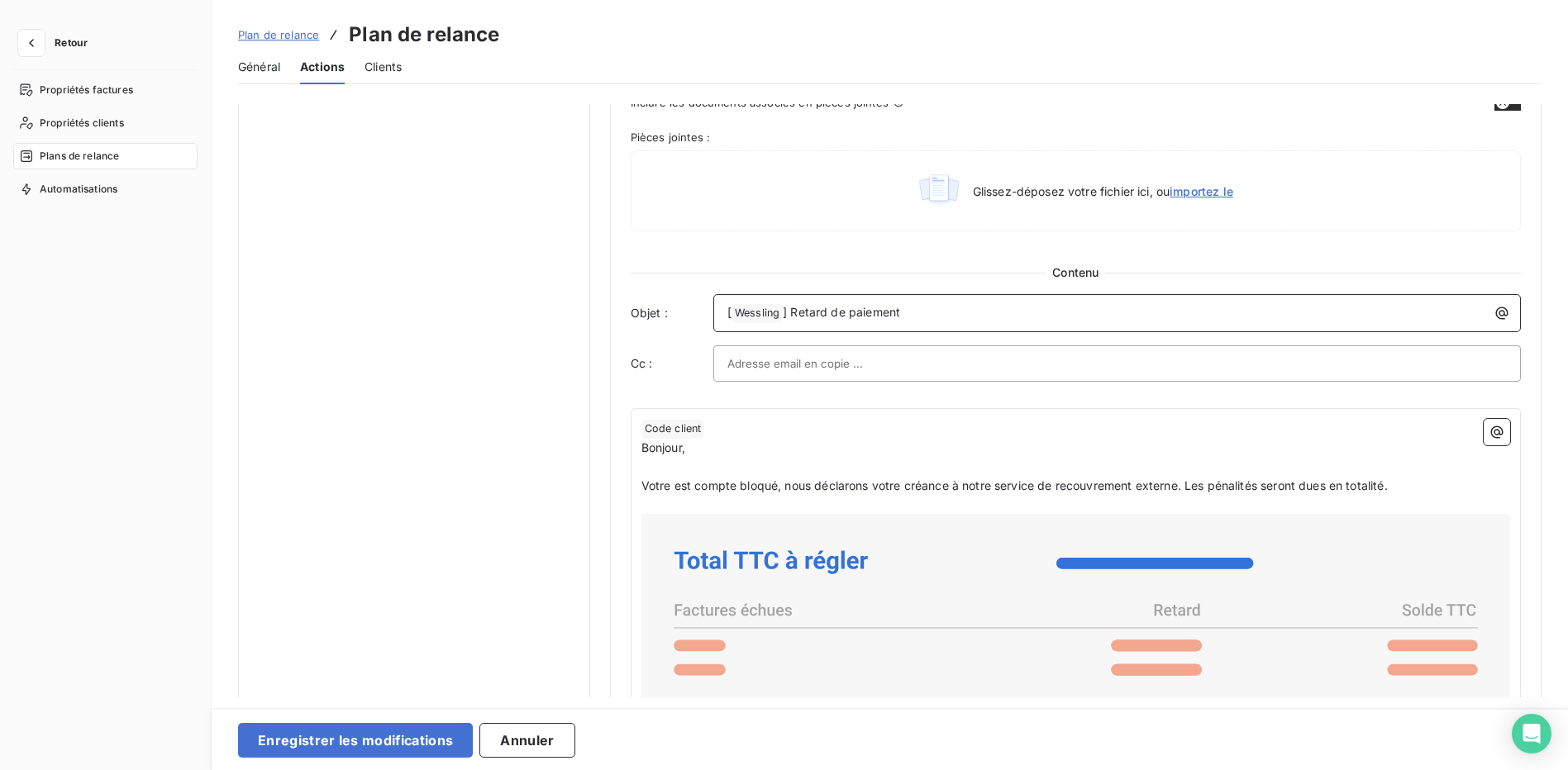
click at [755, 313] on span "Wessling ﻿" at bounding box center [757, 313] width 49 height 19
click at [847, 312] on span "] Retard de paiement" at bounding box center [841, 312] width 117 height 14
drag, startPoint x: 935, startPoint y: 318, endPoint x: 791, endPoint y: 317, distance: 144.0
click at [791, 317] on p "[ Wessling ﻿ ] Retard de paiement" at bounding box center [1121, 313] width 788 height 20
click at [1495, 318] on icon "button" at bounding box center [1502, 313] width 16 height 16
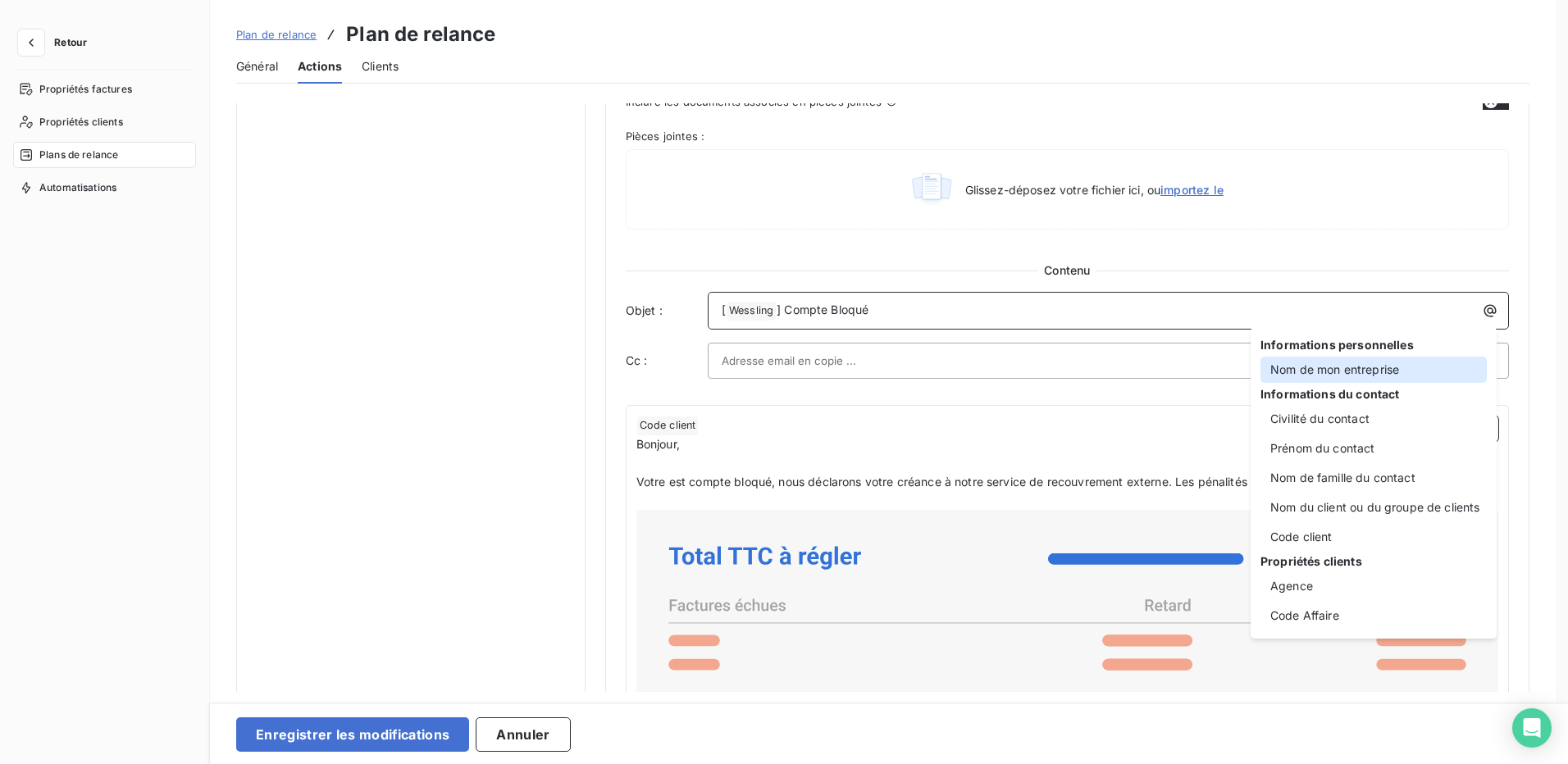
click at [1294, 360] on div "Nom de mon entreprise" at bounding box center [1373, 370] width 227 height 27
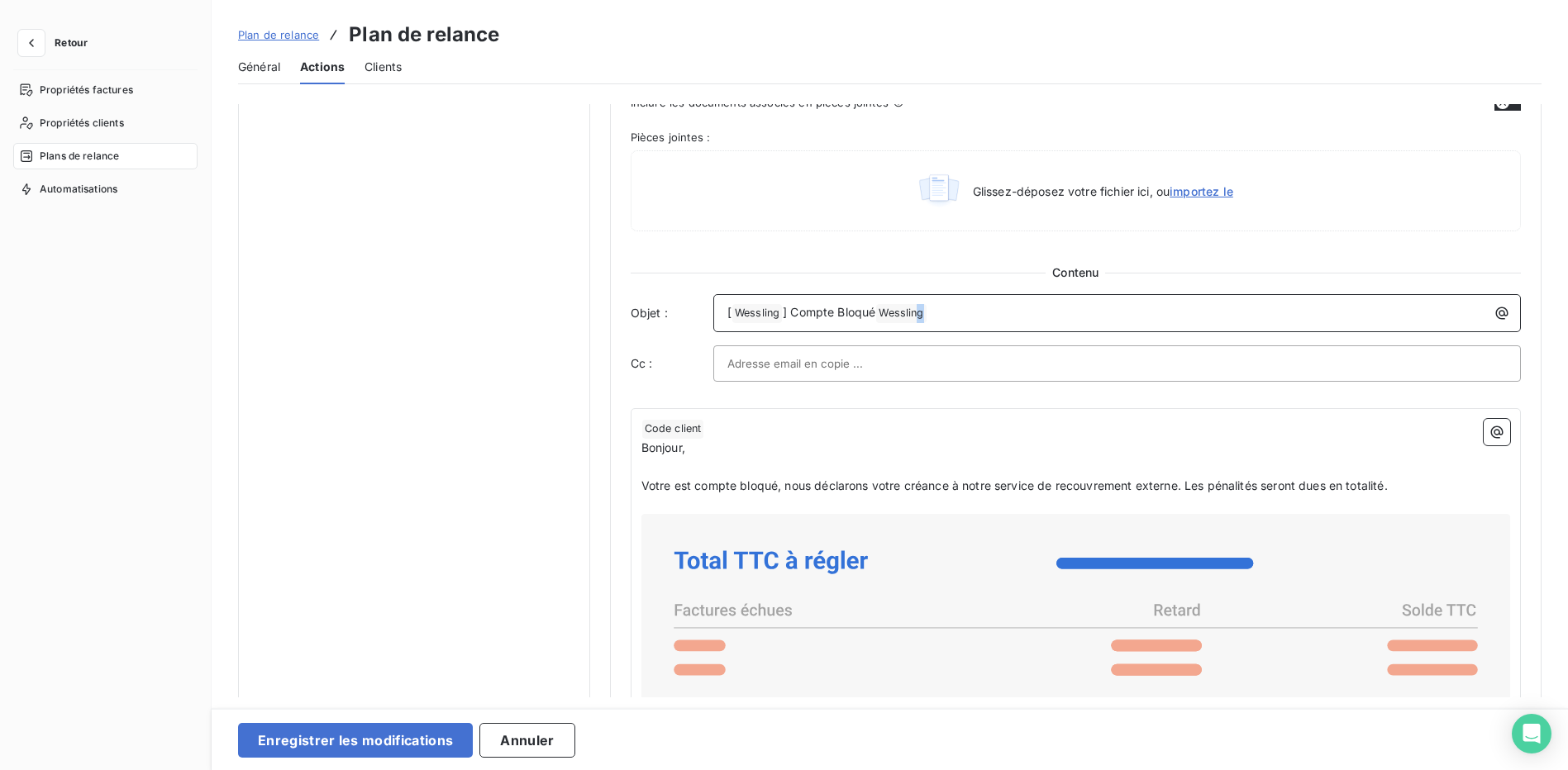
click at [924, 311] on span "Wessling ﻿" at bounding box center [901, 313] width 49 height 19
click at [1502, 314] on icon "button" at bounding box center [1503, 313] width 13 height 13
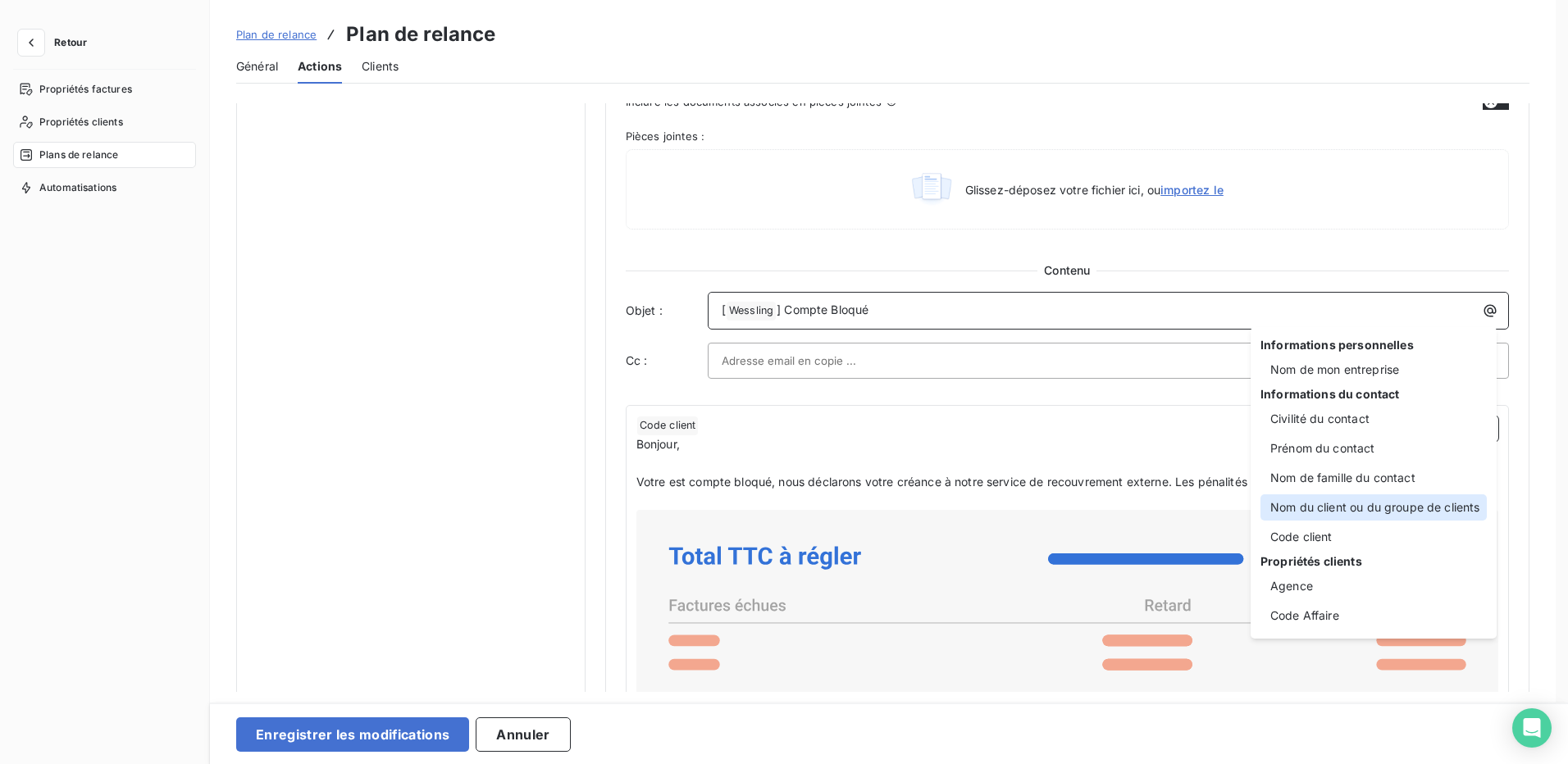
click at [1396, 510] on div "Nom du client ou du groupe de clients" at bounding box center [1373, 508] width 227 height 27
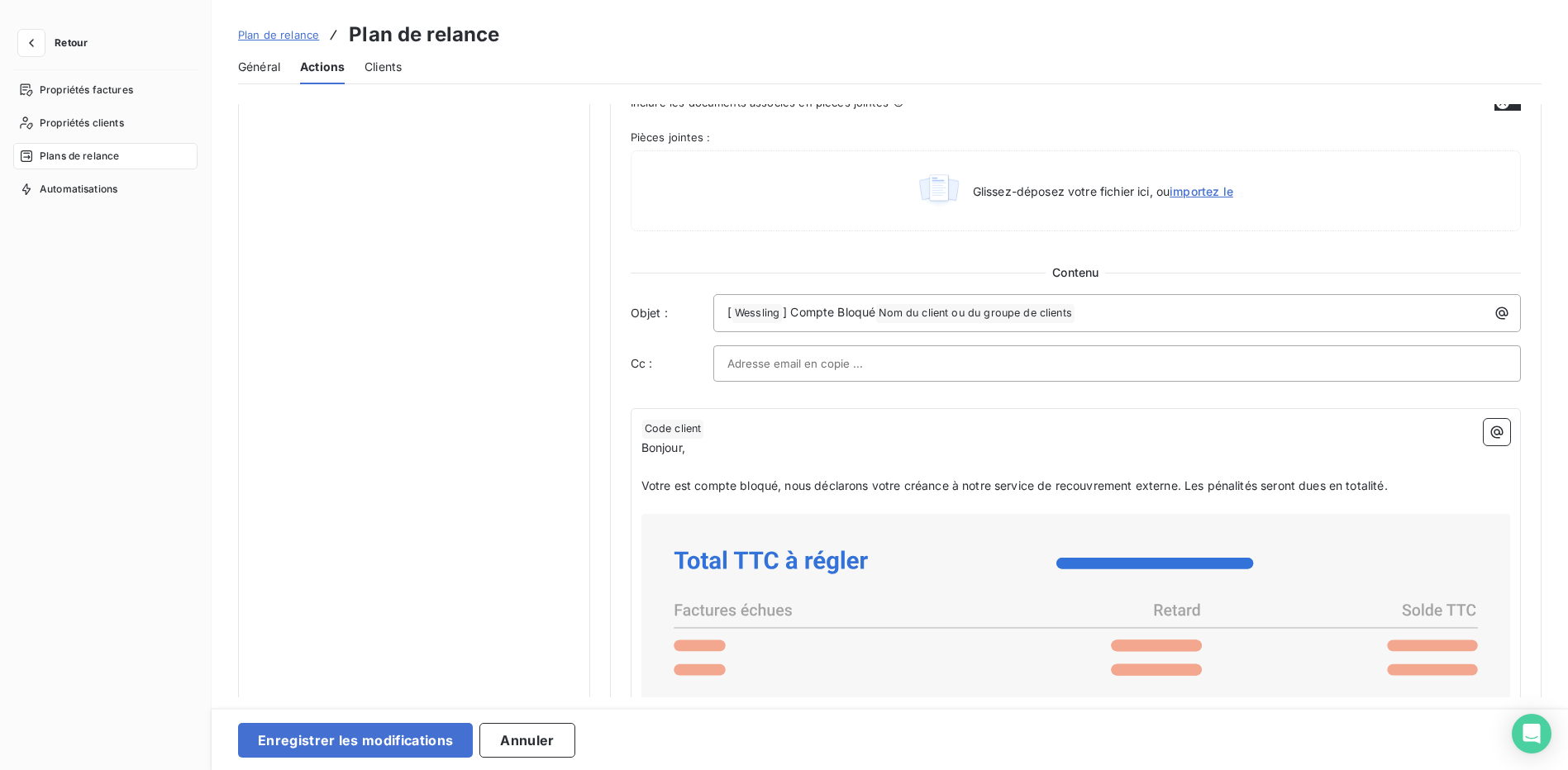
click at [834, 412] on div "﻿ Code client ﻿ ﻿ Bonjour, ﻿ Votre est compte bloqué, nous déclarons votre créa…" at bounding box center [1075, 750] width 890 height 685
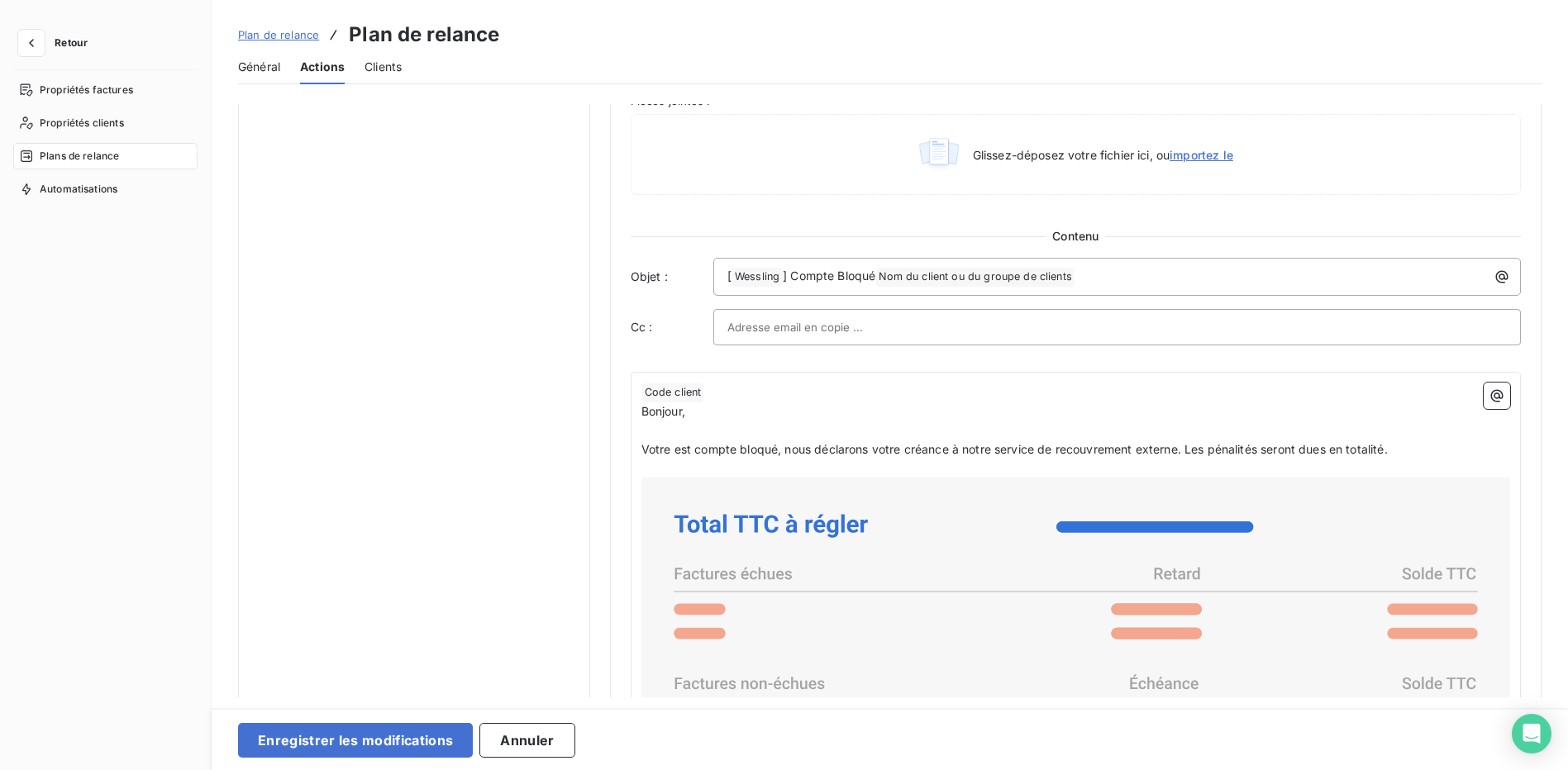
scroll to position [1040, 0]
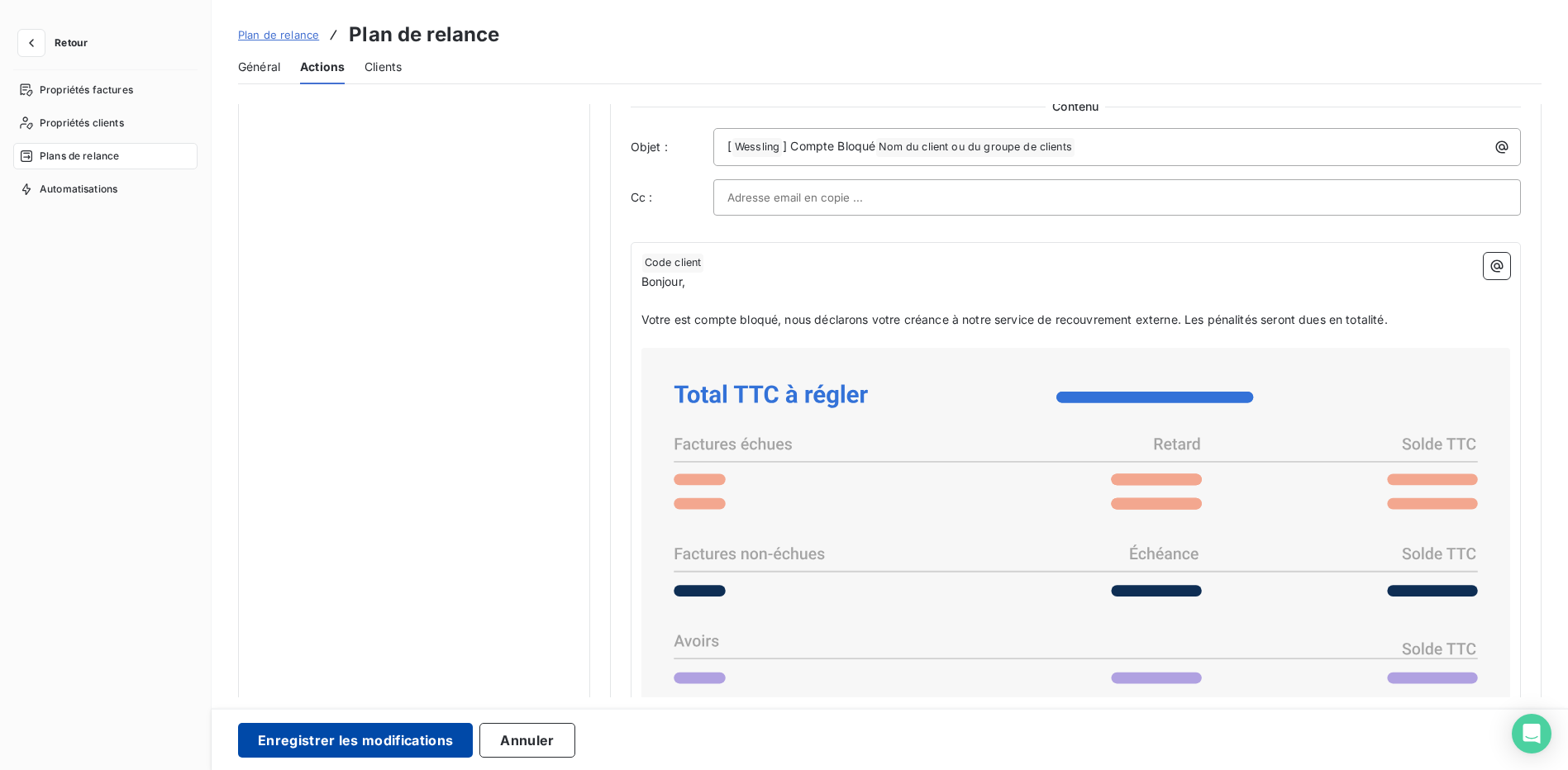
click at [422, 743] on button "Enregistrer les modifications" at bounding box center [356, 740] width 235 height 35
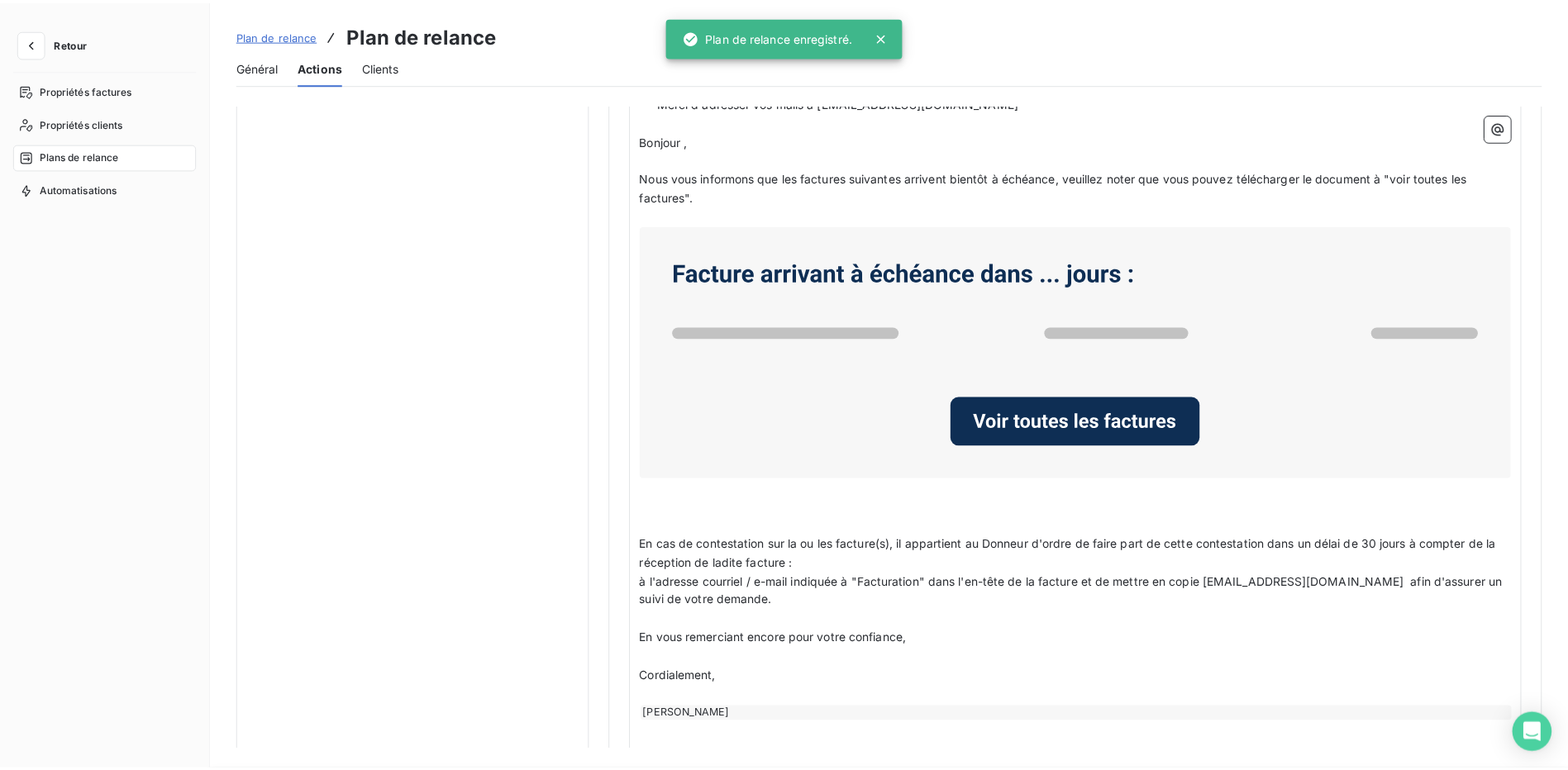
scroll to position [0, 0]
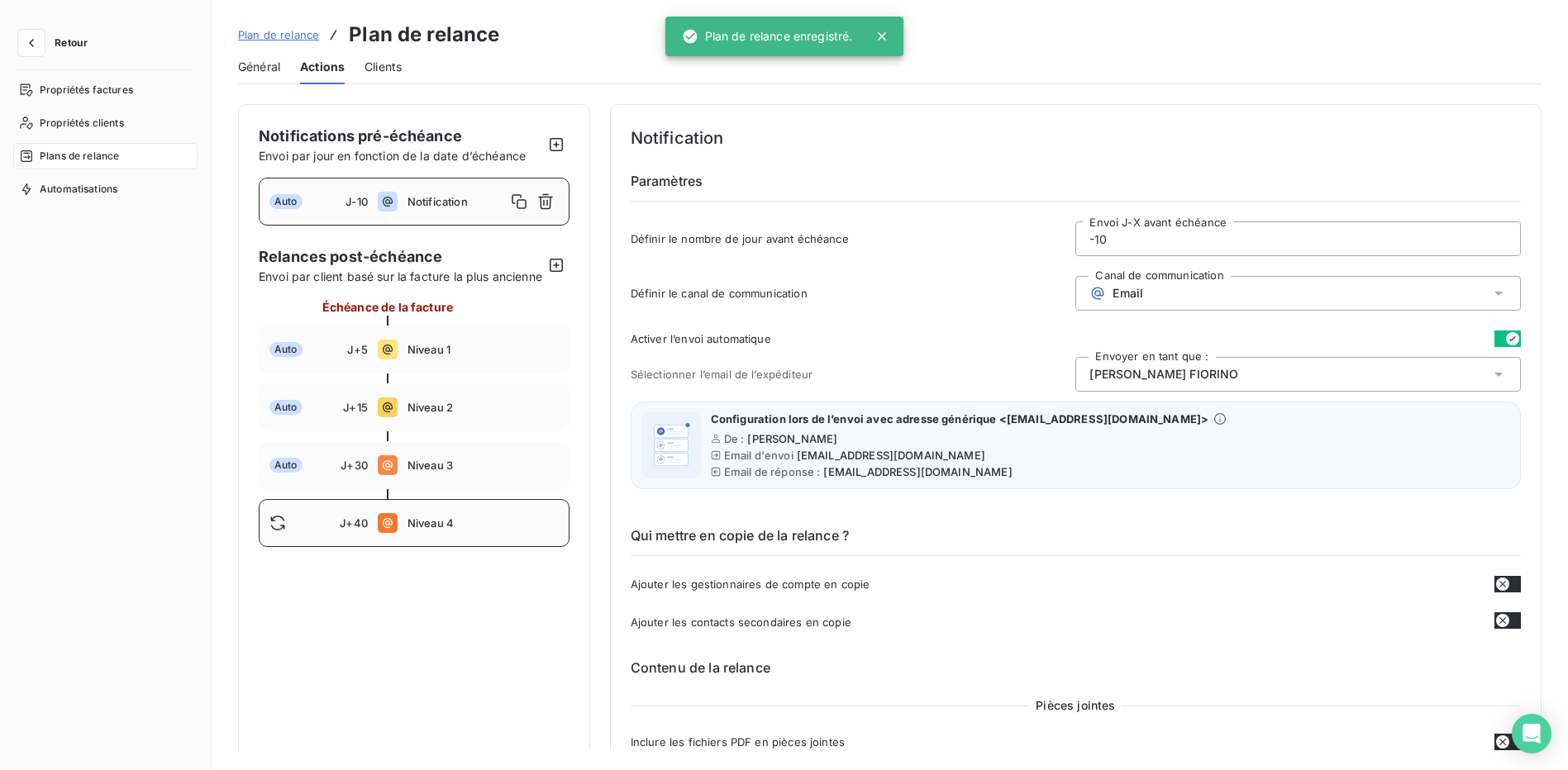
click at [469, 530] on span "Niveau 4" at bounding box center [483, 523] width 151 height 13
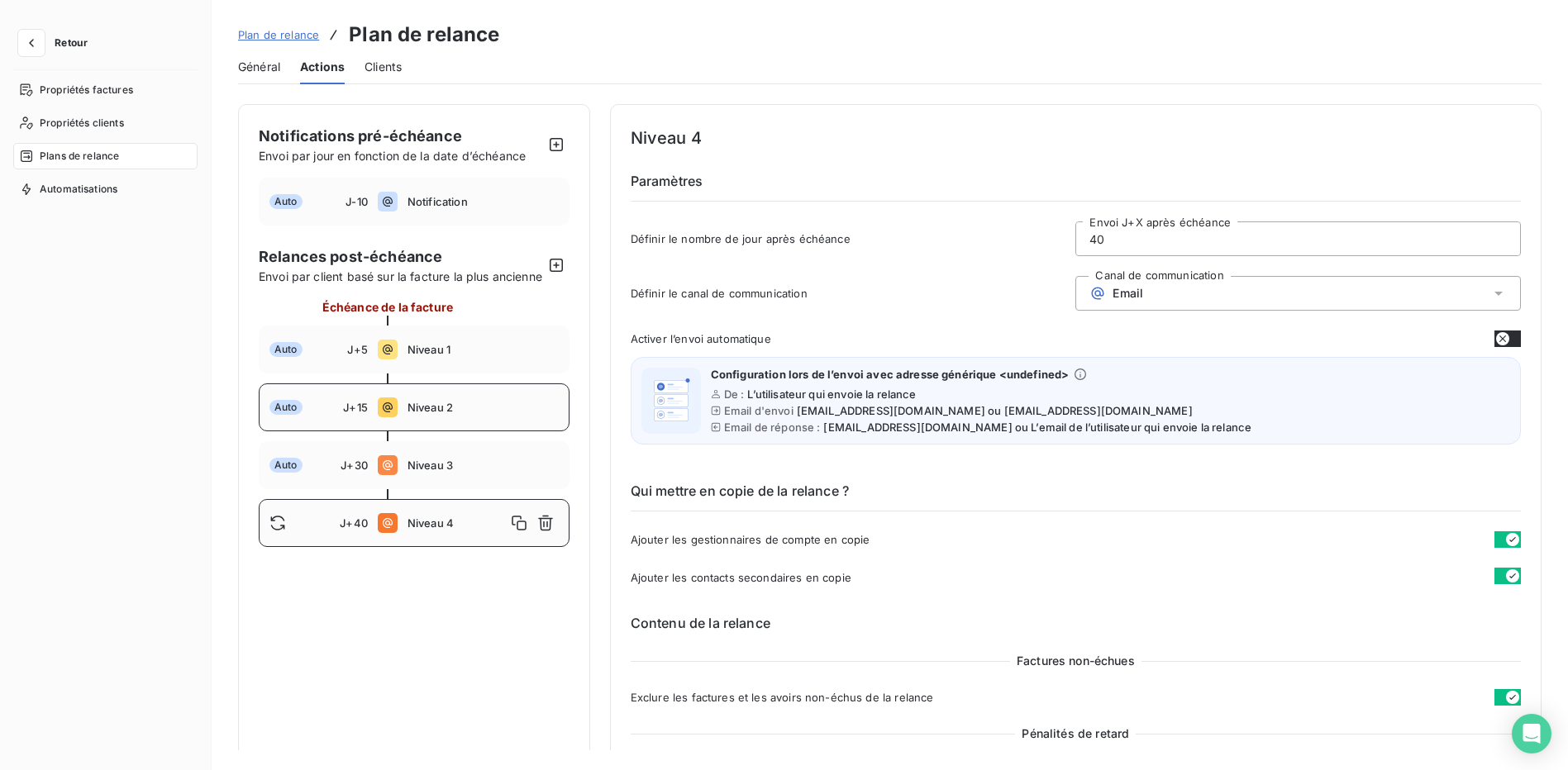
click at [489, 432] on div "Auto J+15 Niveau 2" at bounding box center [414, 407] width 311 height 48
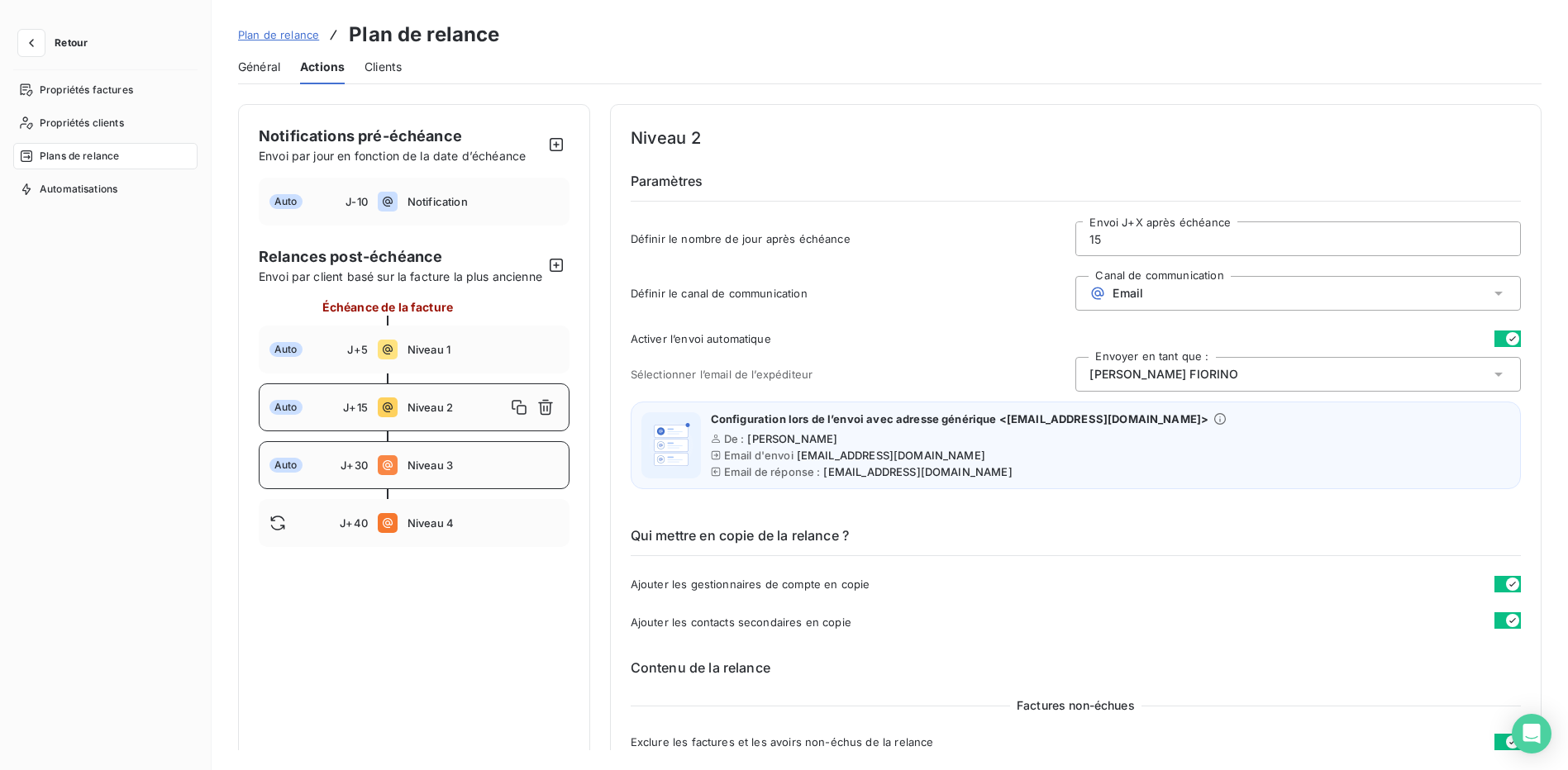
click at [493, 472] on span "Niveau 3" at bounding box center [483, 465] width 151 height 13
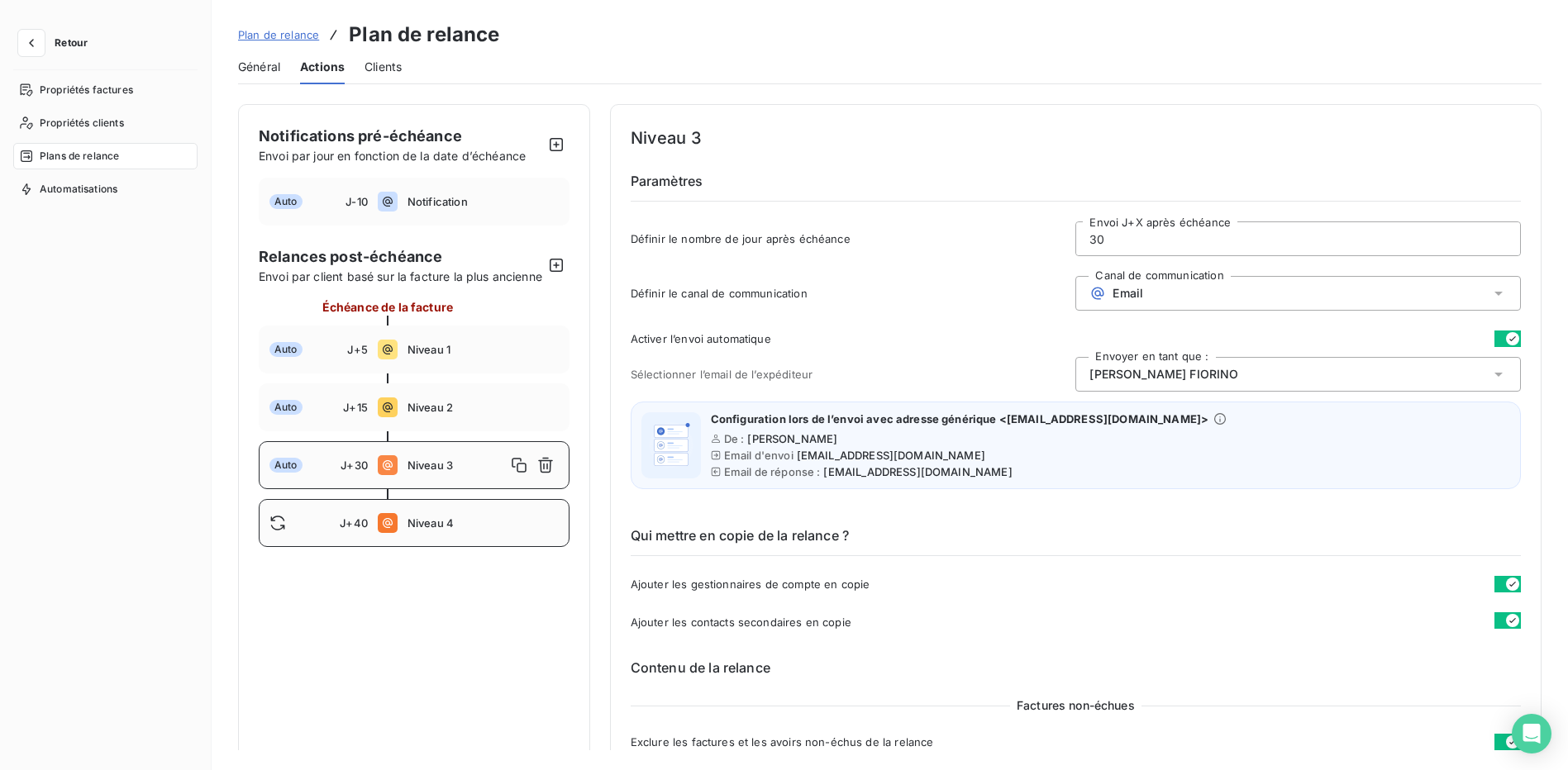
click at [497, 530] on span "Niveau 4" at bounding box center [483, 523] width 151 height 13
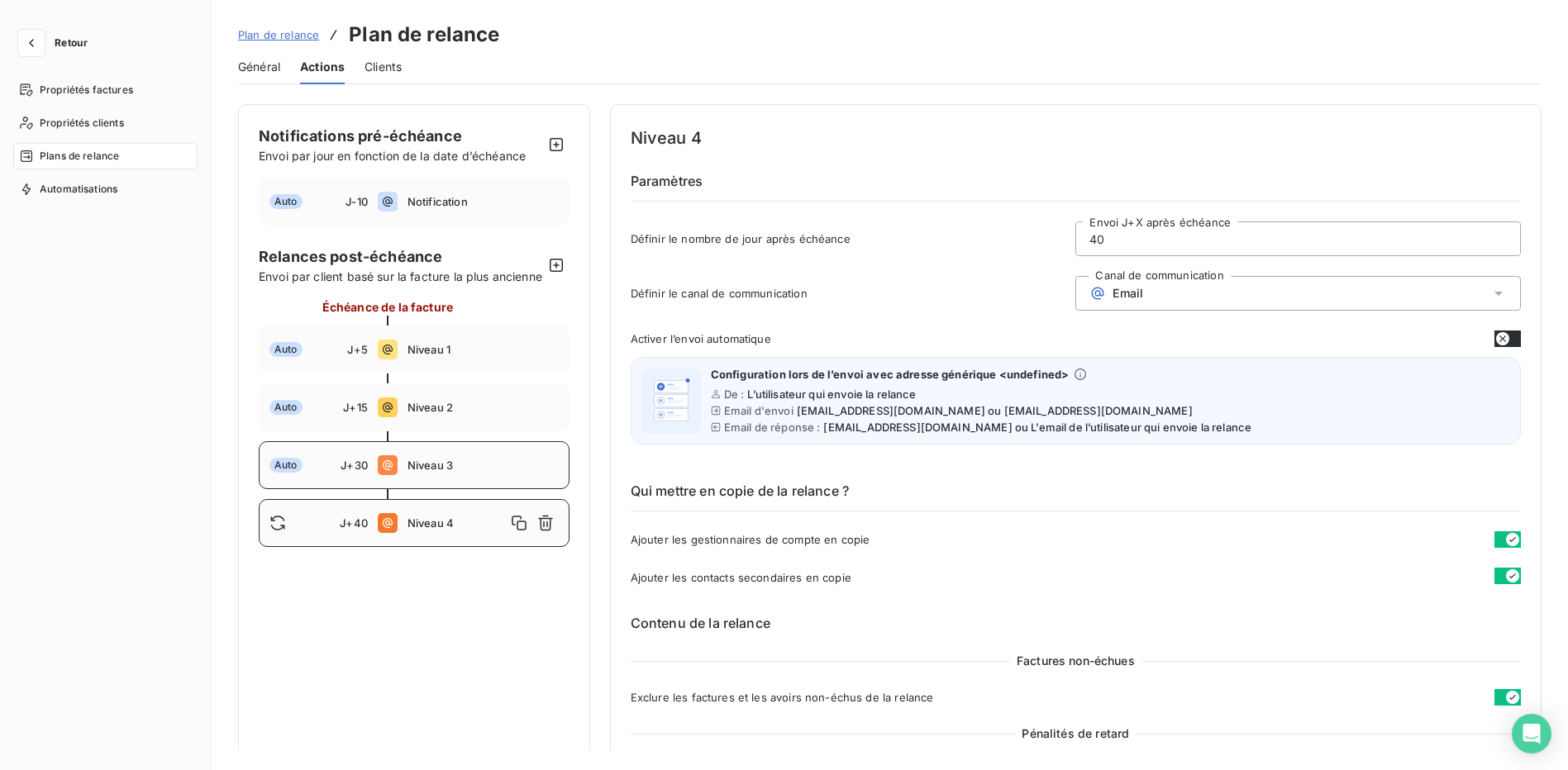
click at [498, 472] on span "Niveau 3" at bounding box center [483, 465] width 151 height 13
type input "30"
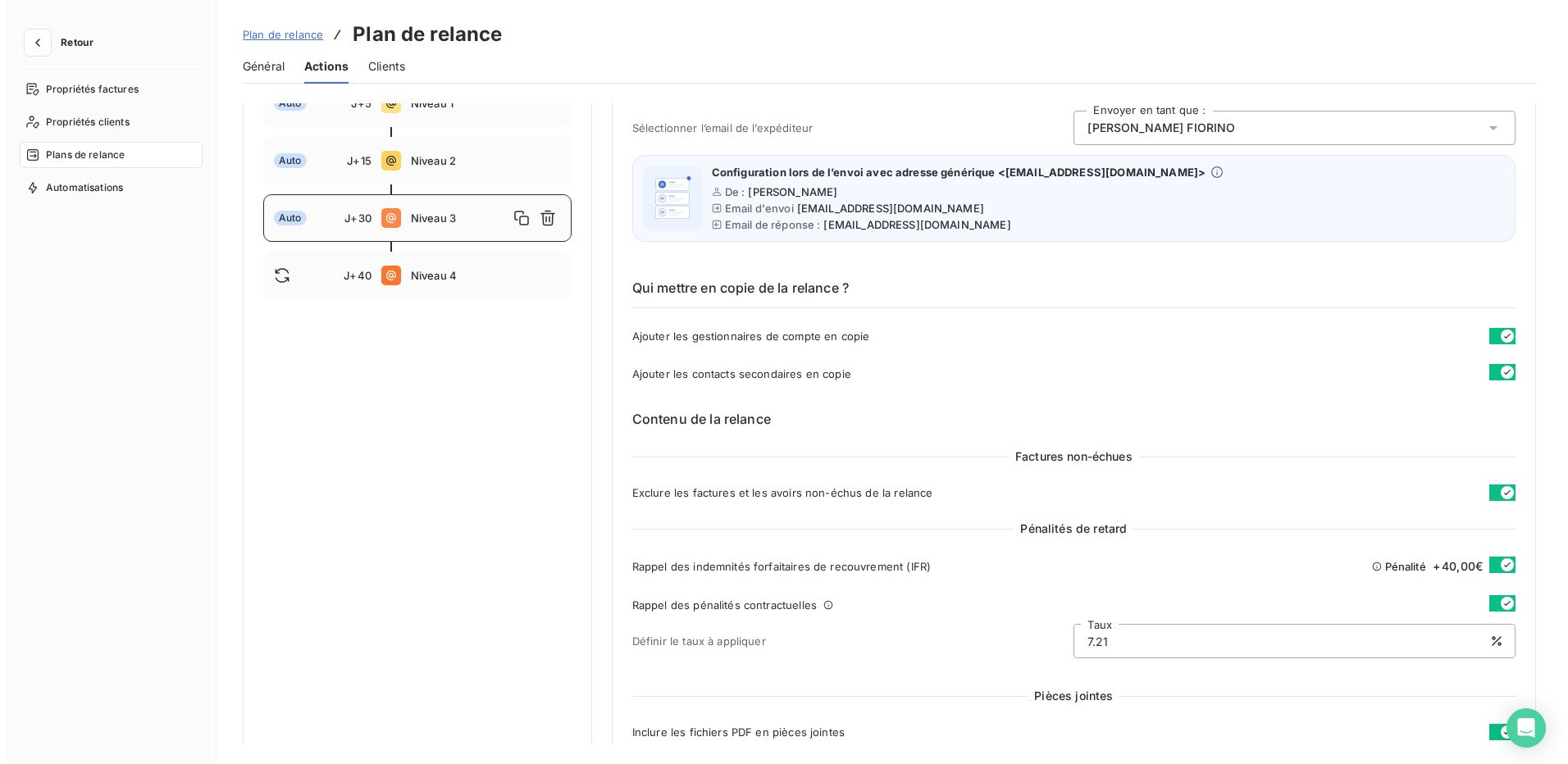
scroll to position [246, 0]
click at [26, 37] on icon "button" at bounding box center [31, 43] width 16 height 16
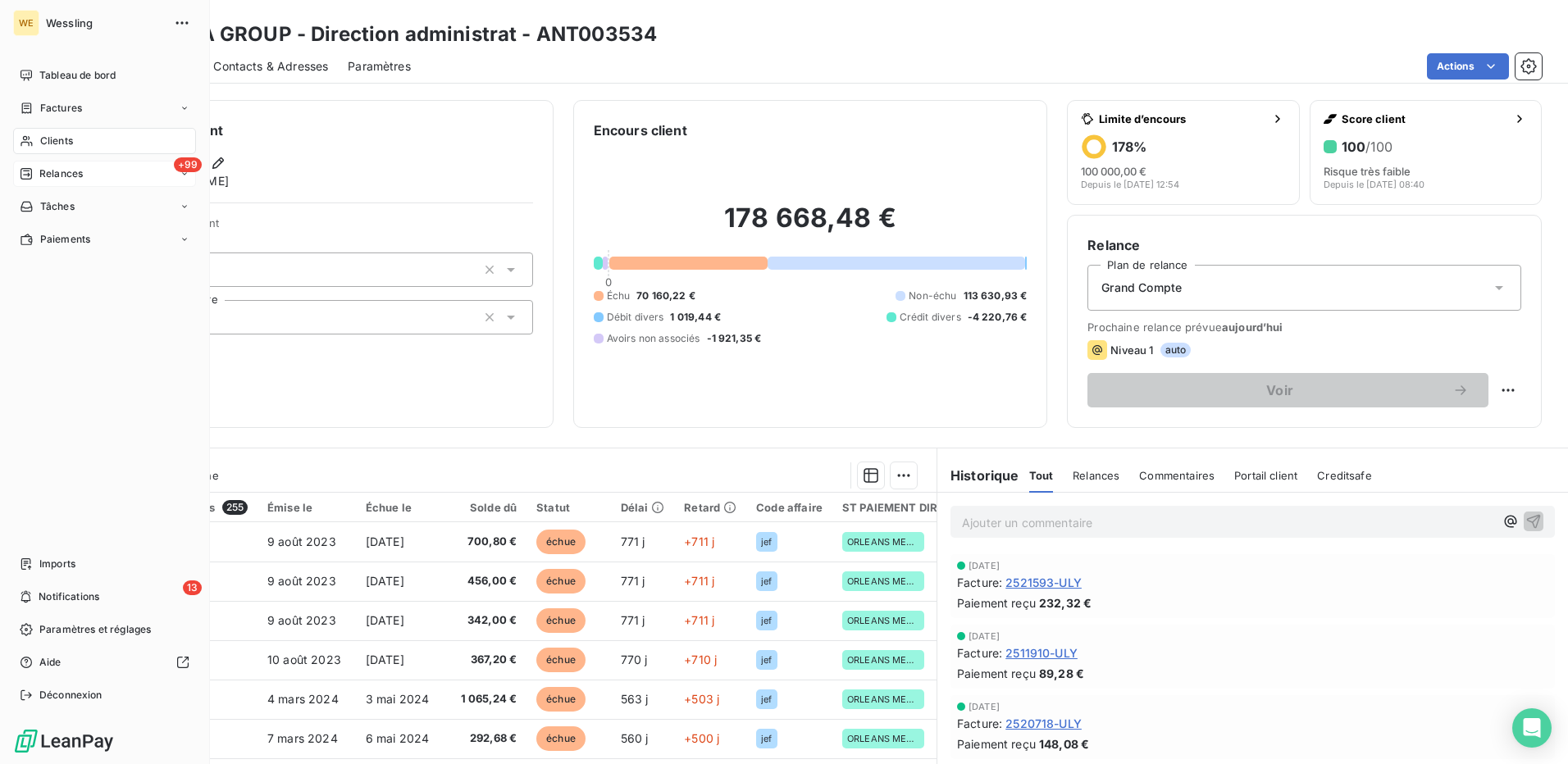
click at [64, 179] on span "Relances" at bounding box center [60, 173] width 44 height 15
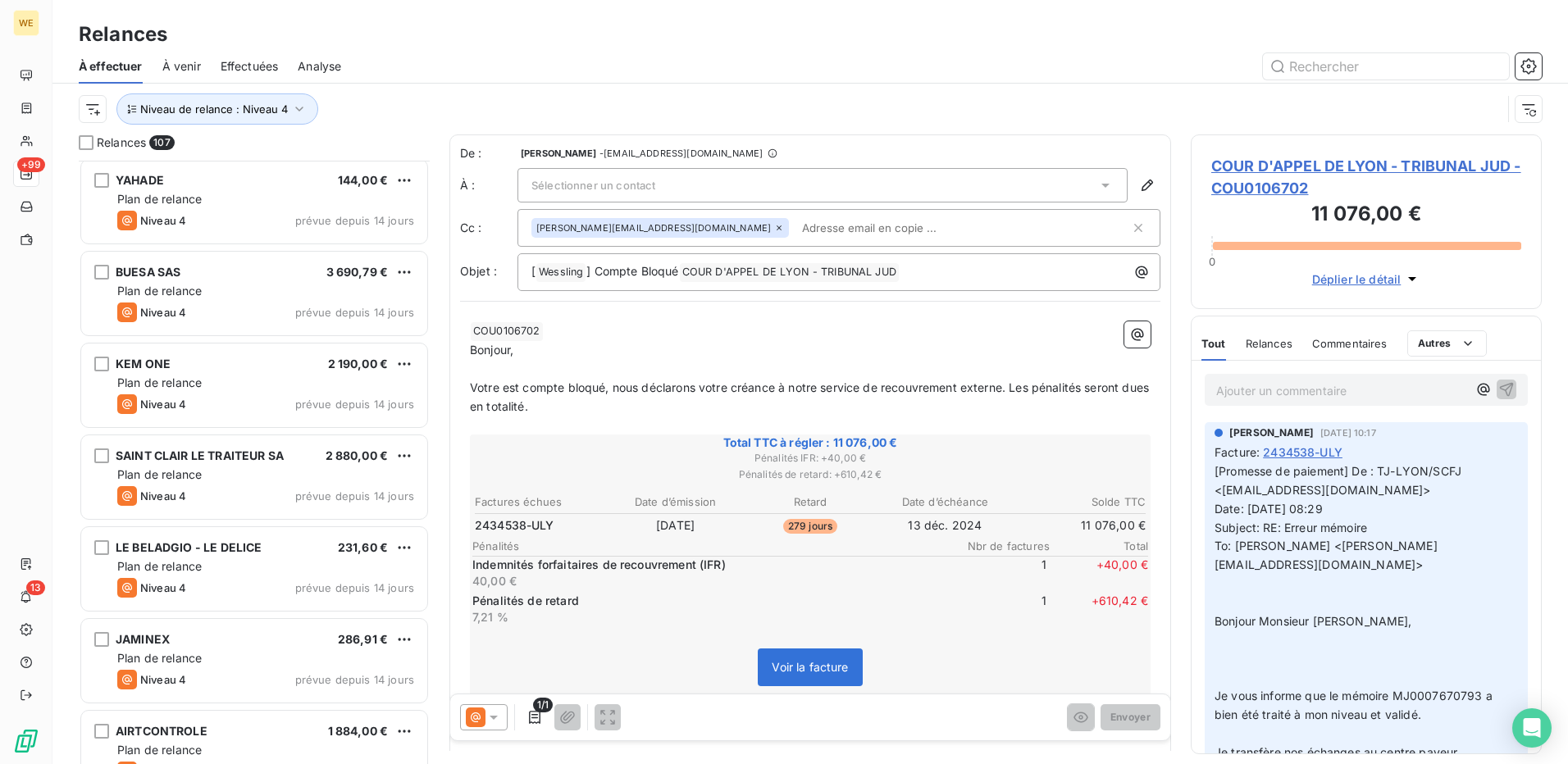
scroll to position [985, 0]
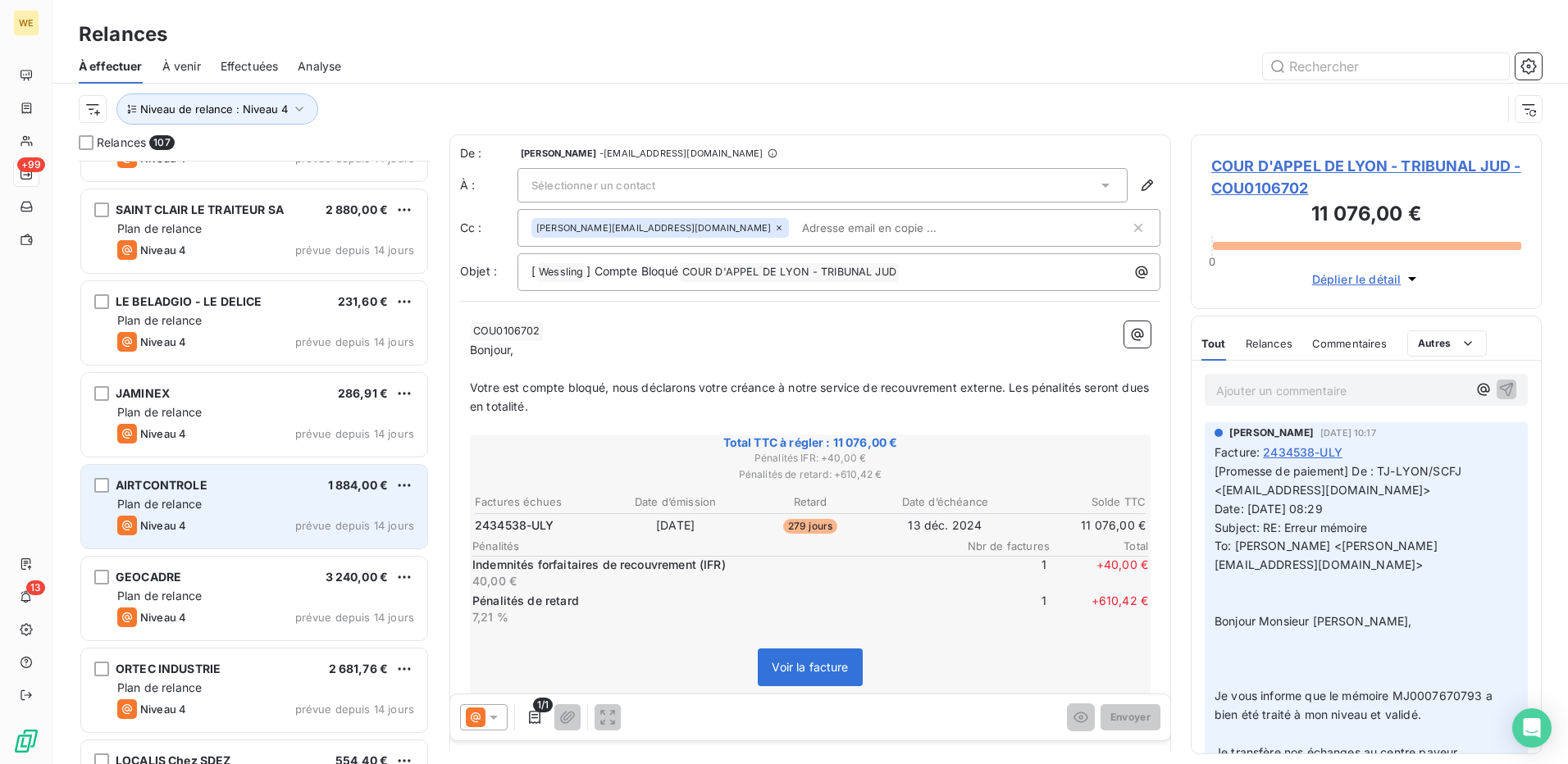
click at [253, 525] on div "Niveau 4 prévue depuis 14 jours" at bounding box center [266, 526] width 297 height 20
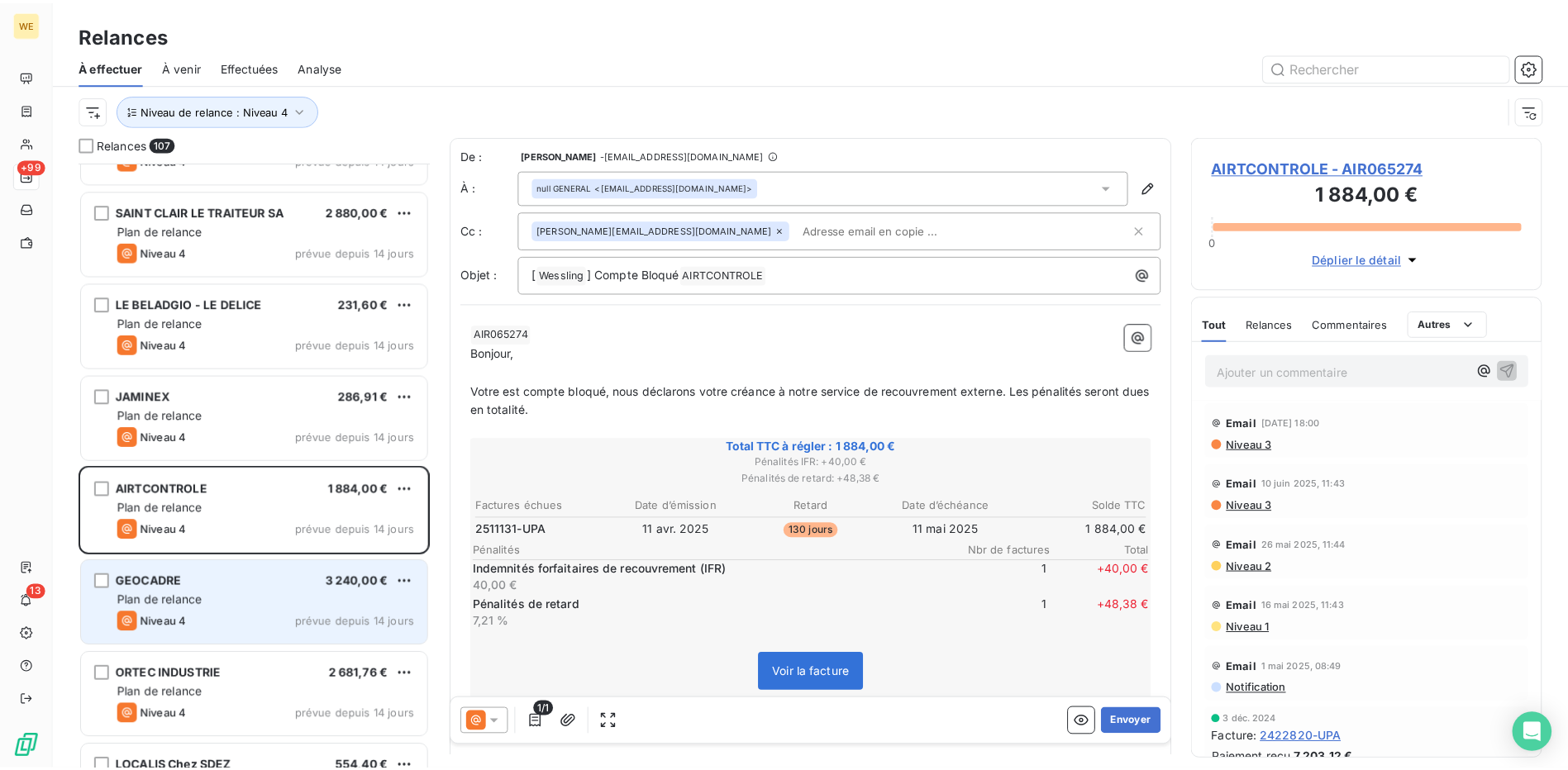
scroll to position [1489, 0]
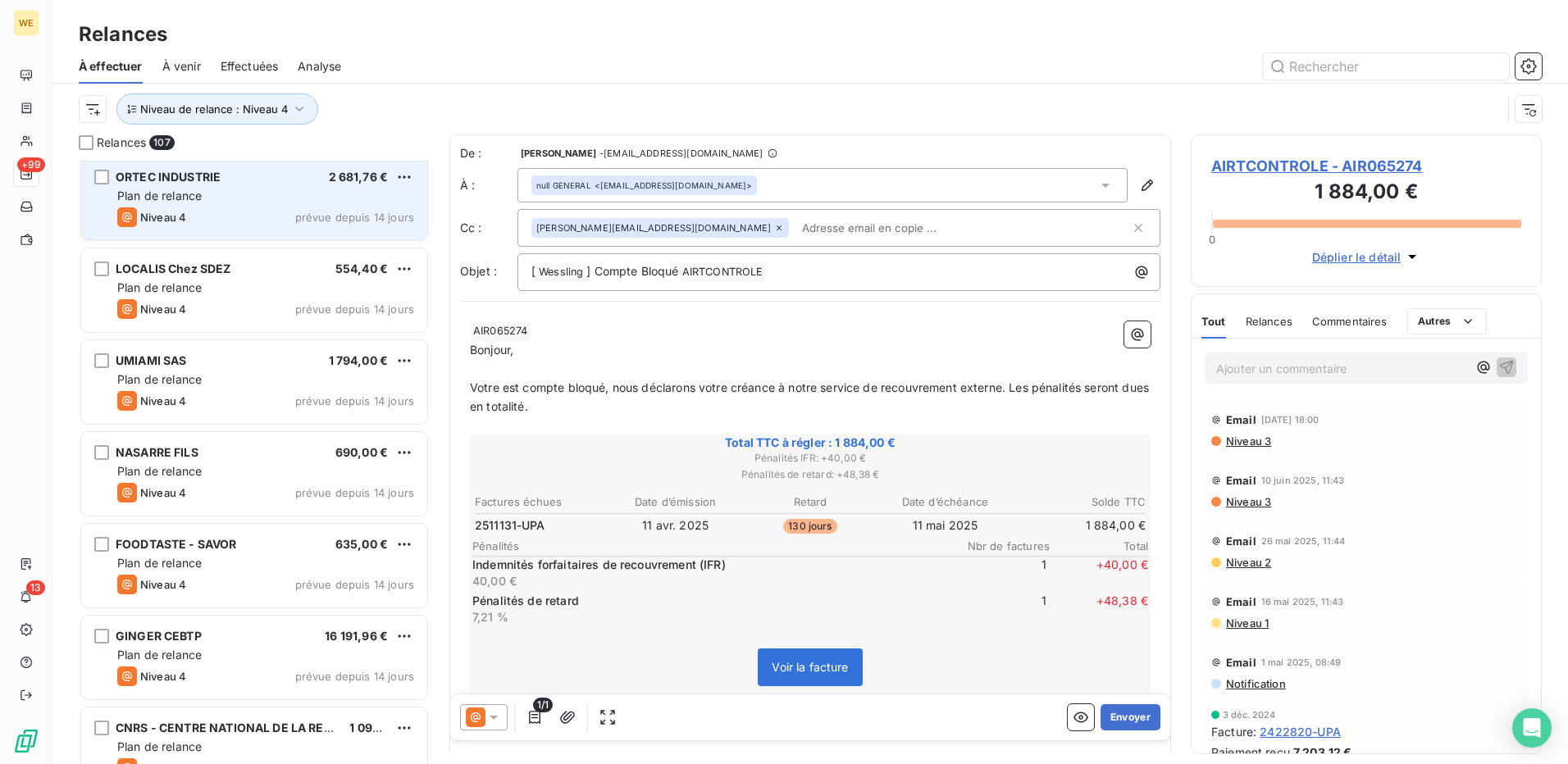
click at [177, 197] on span "Plan de relance" at bounding box center [159, 195] width 84 height 14
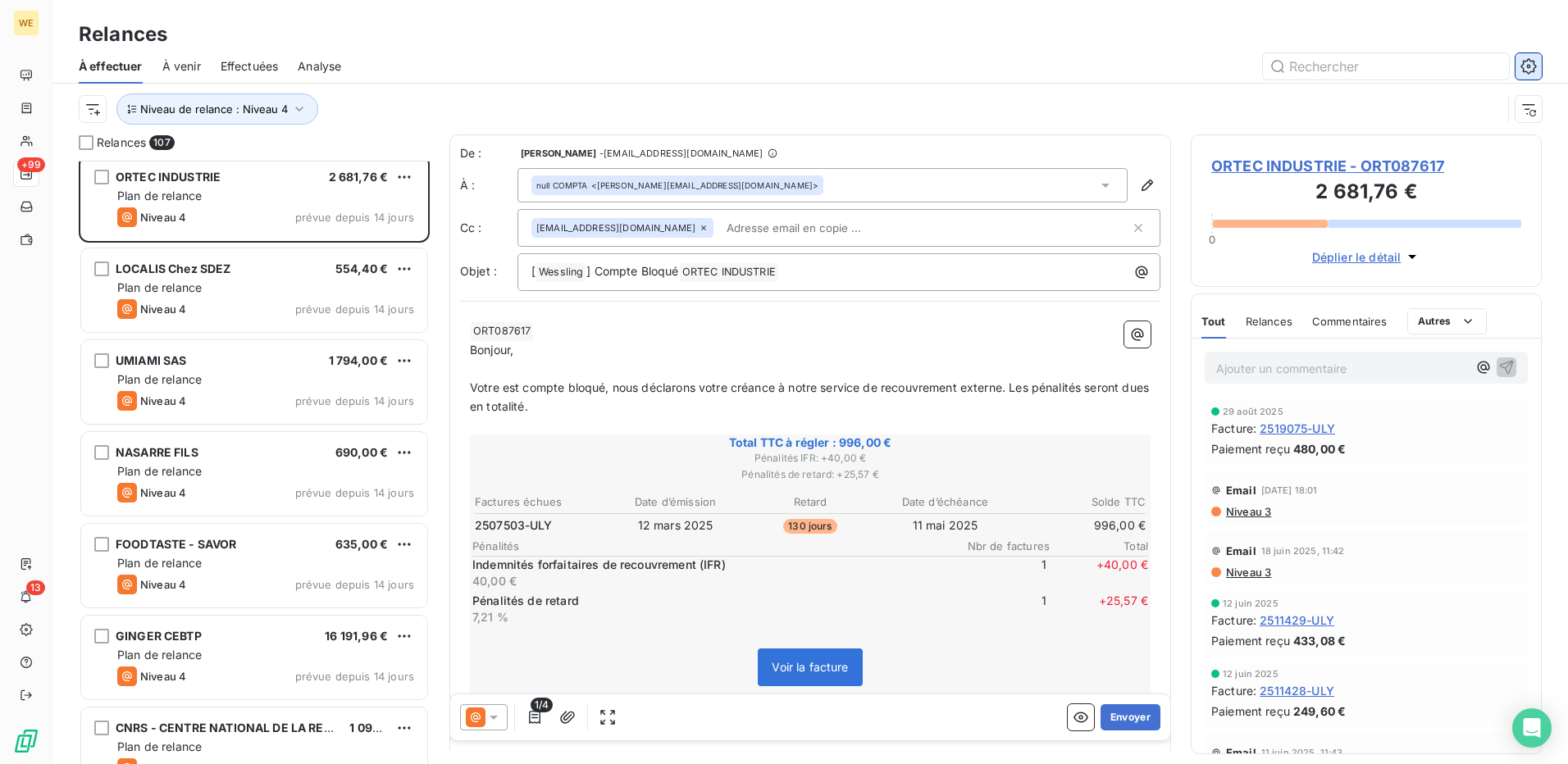
click at [1531, 62] on icon "button" at bounding box center [1529, 67] width 16 height 16
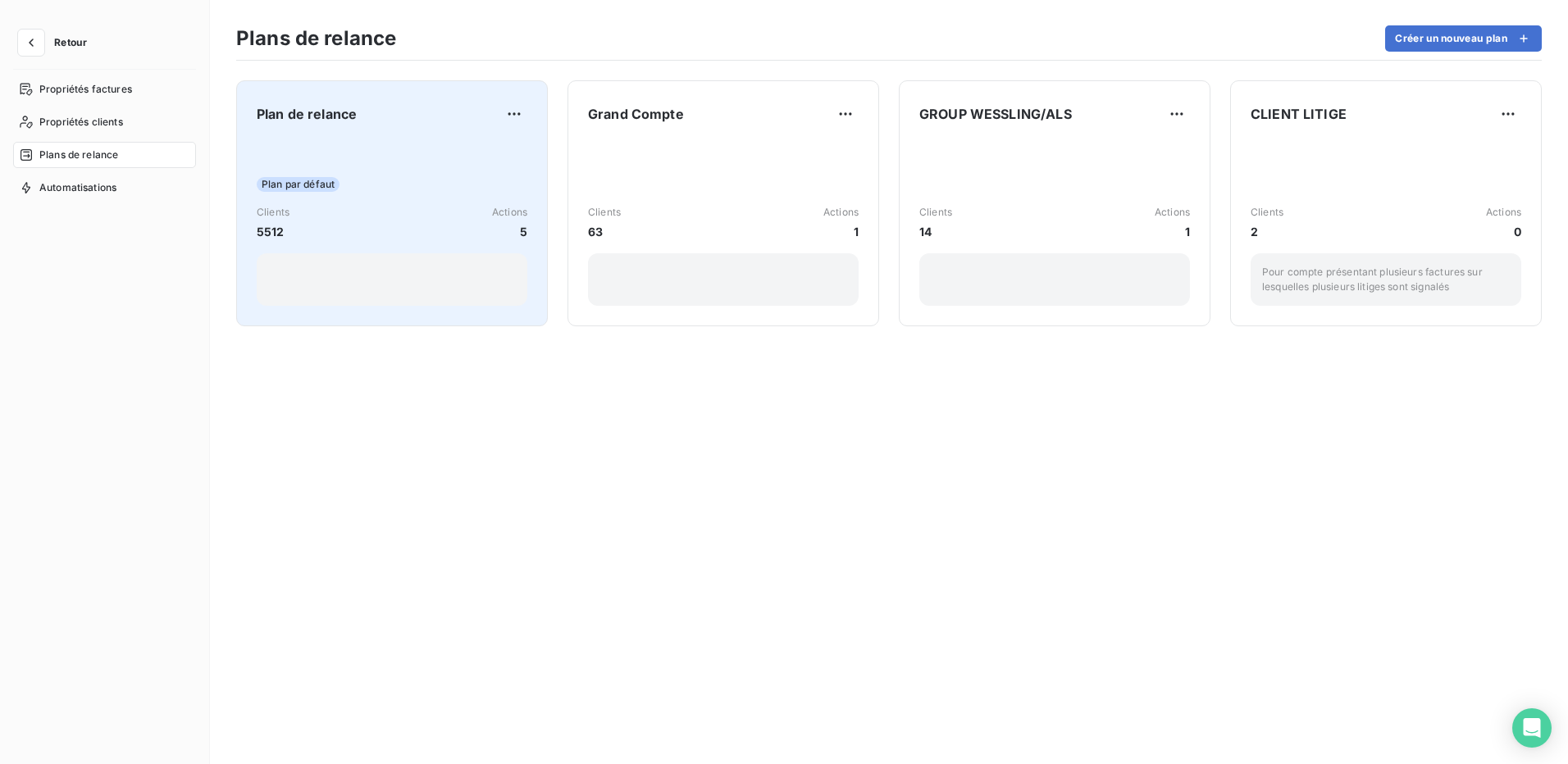
click at [420, 140] on div "Plan par défaut Clients 5512 Actions 5" at bounding box center [392, 223] width 271 height 166
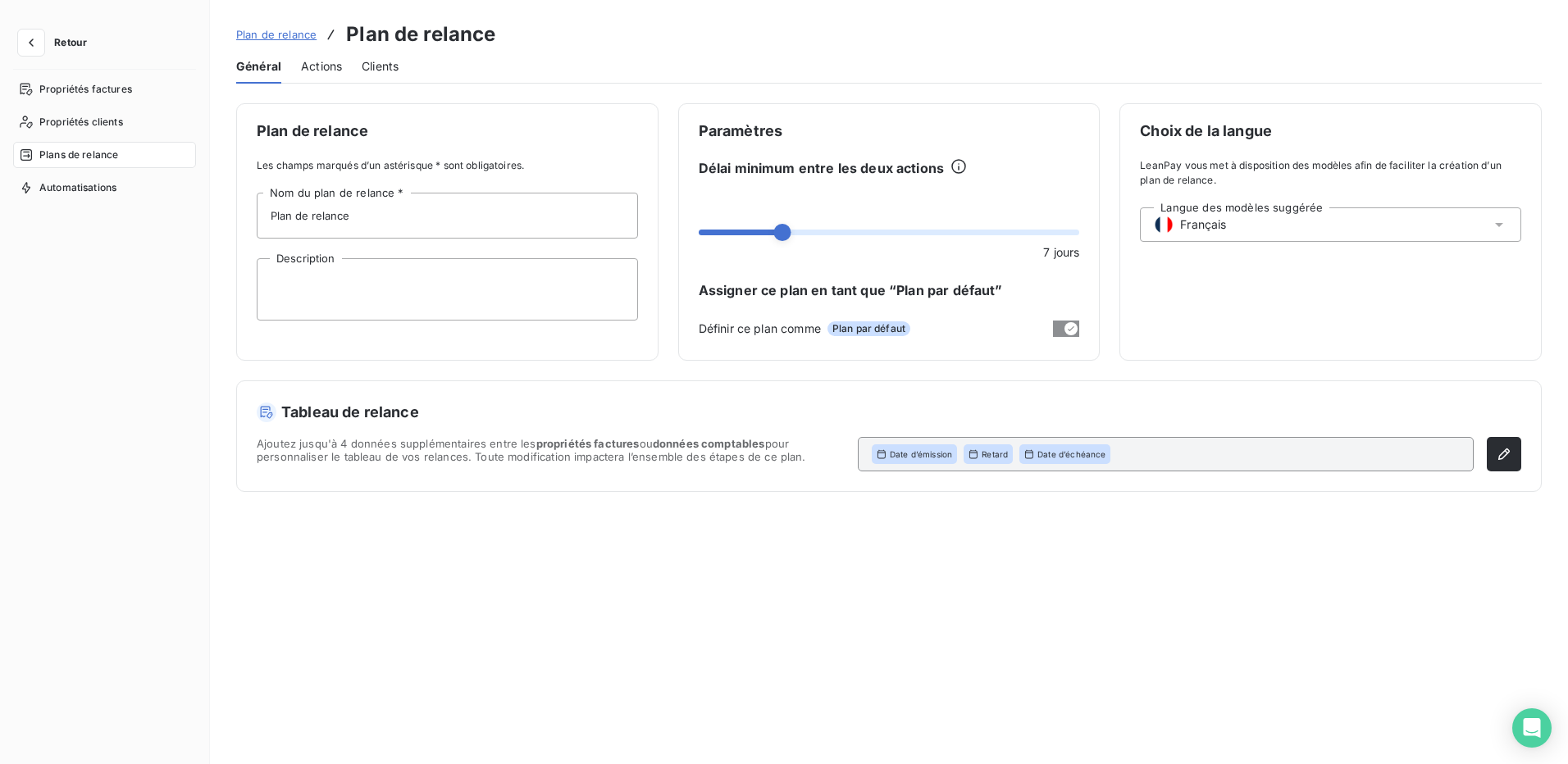
click at [310, 66] on span "Actions" at bounding box center [322, 67] width 41 height 16
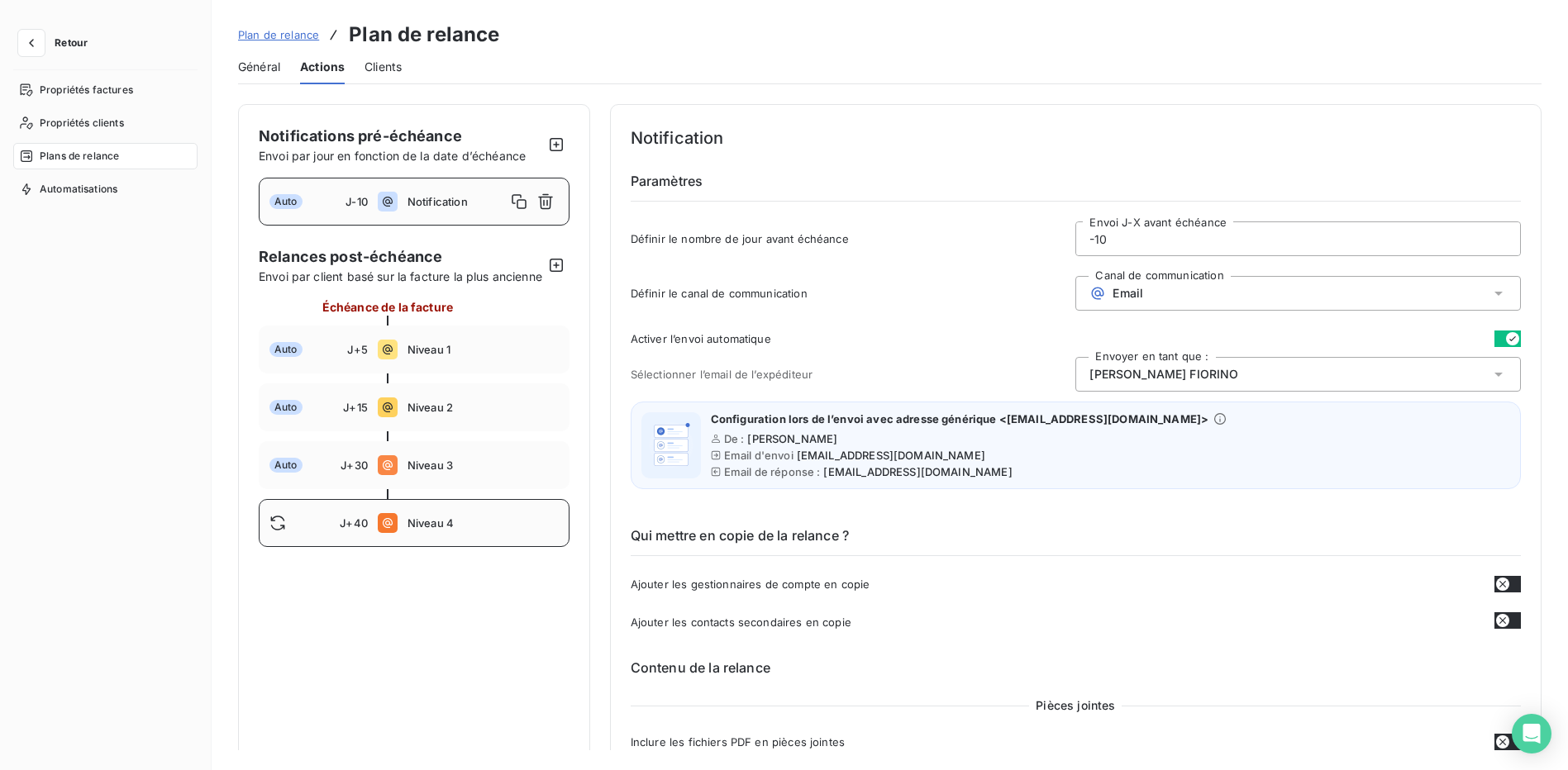
click at [526, 530] on span "Niveau 4" at bounding box center [483, 523] width 151 height 13
type input "40"
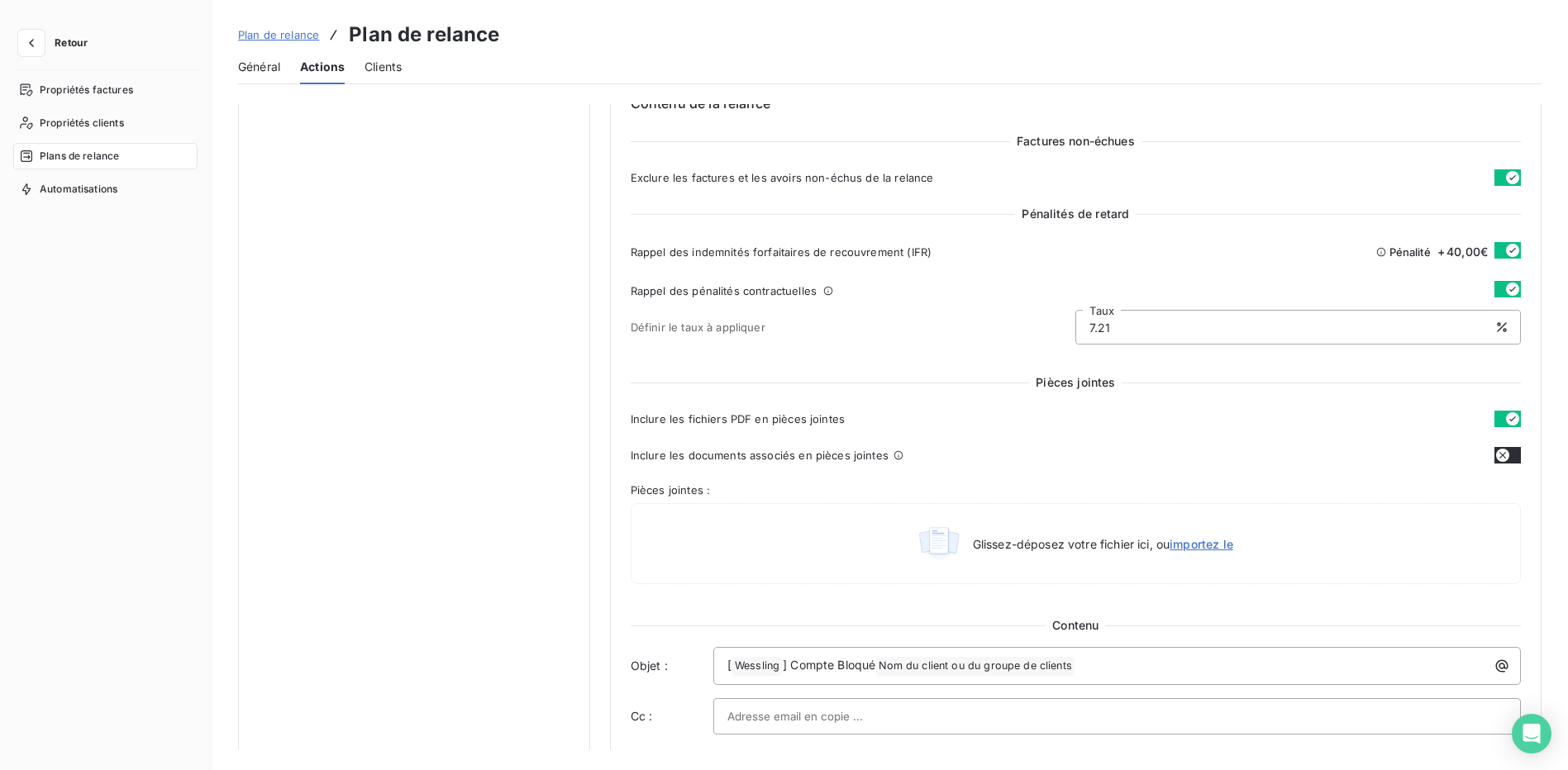
scroll to position [662, 0]
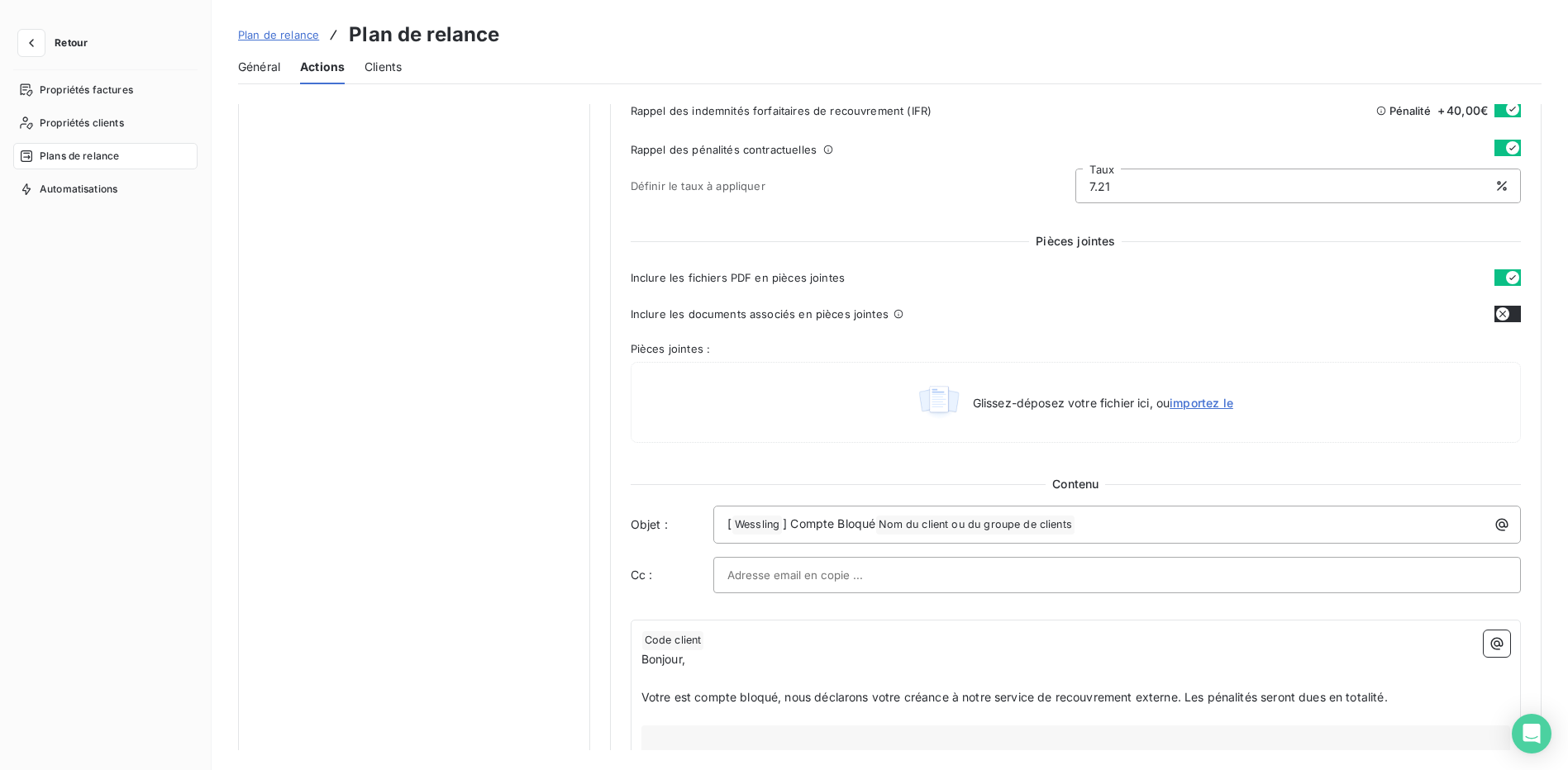
click at [832, 578] on input "text" at bounding box center [816, 576] width 178 height 25
click at [1489, 579] on input "text" at bounding box center [1117, 576] width 780 height 25
click at [809, 581] on input "text" at bounding box center [816, 576] width 178 height 25
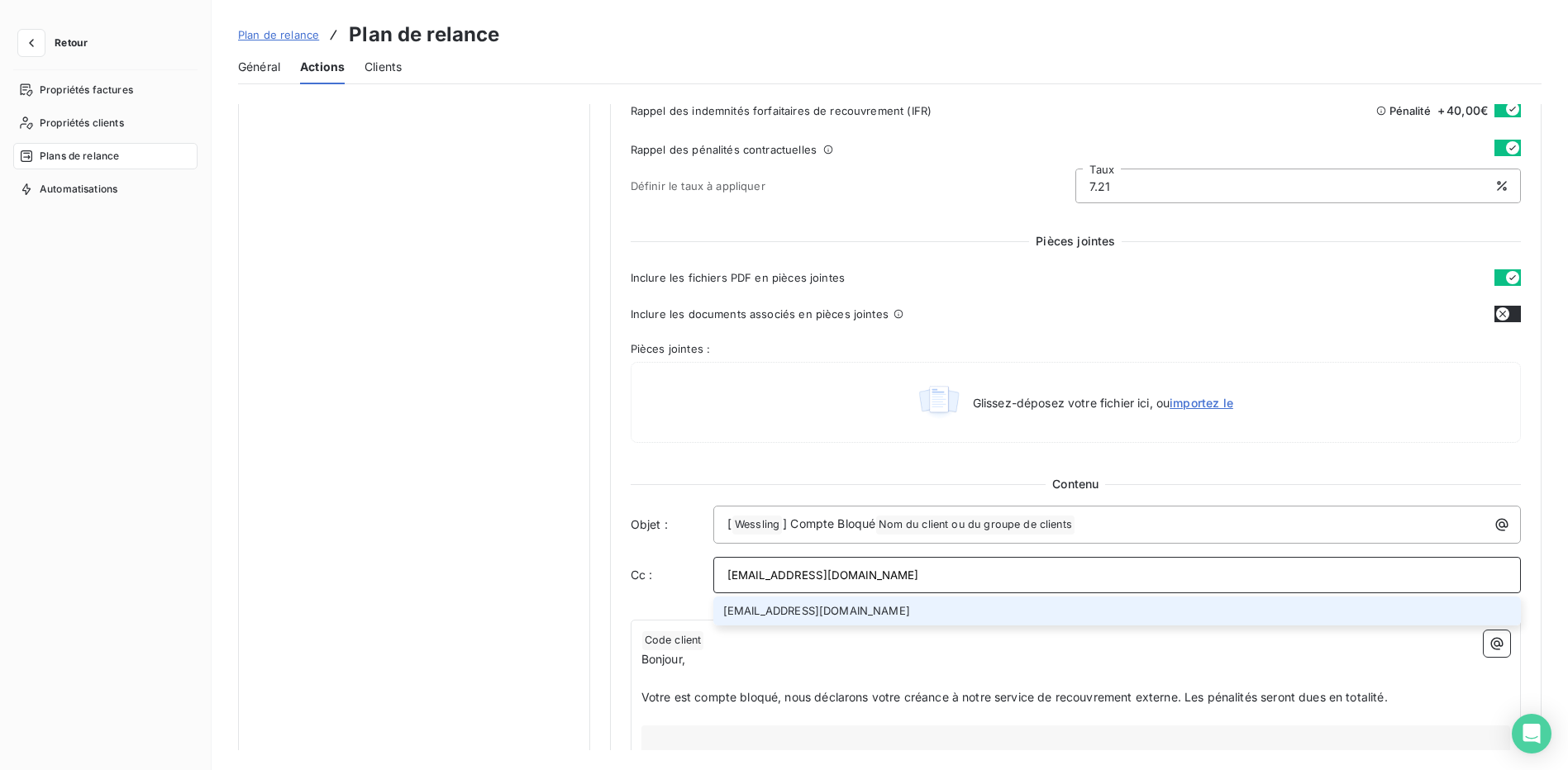
click at [735, 576] on input "Compta-cl-france@alsglobal.com" at bounding box center [1117, 576] width 780 height 25
type input "[EMAIL_ADDRESS][DOMAIN_NAME]"
click at [831, 612] on li "[EMAIL_ADDRESS][DOMAIN_NAME]" at bounding box center [1118, 612] width 808 height 29
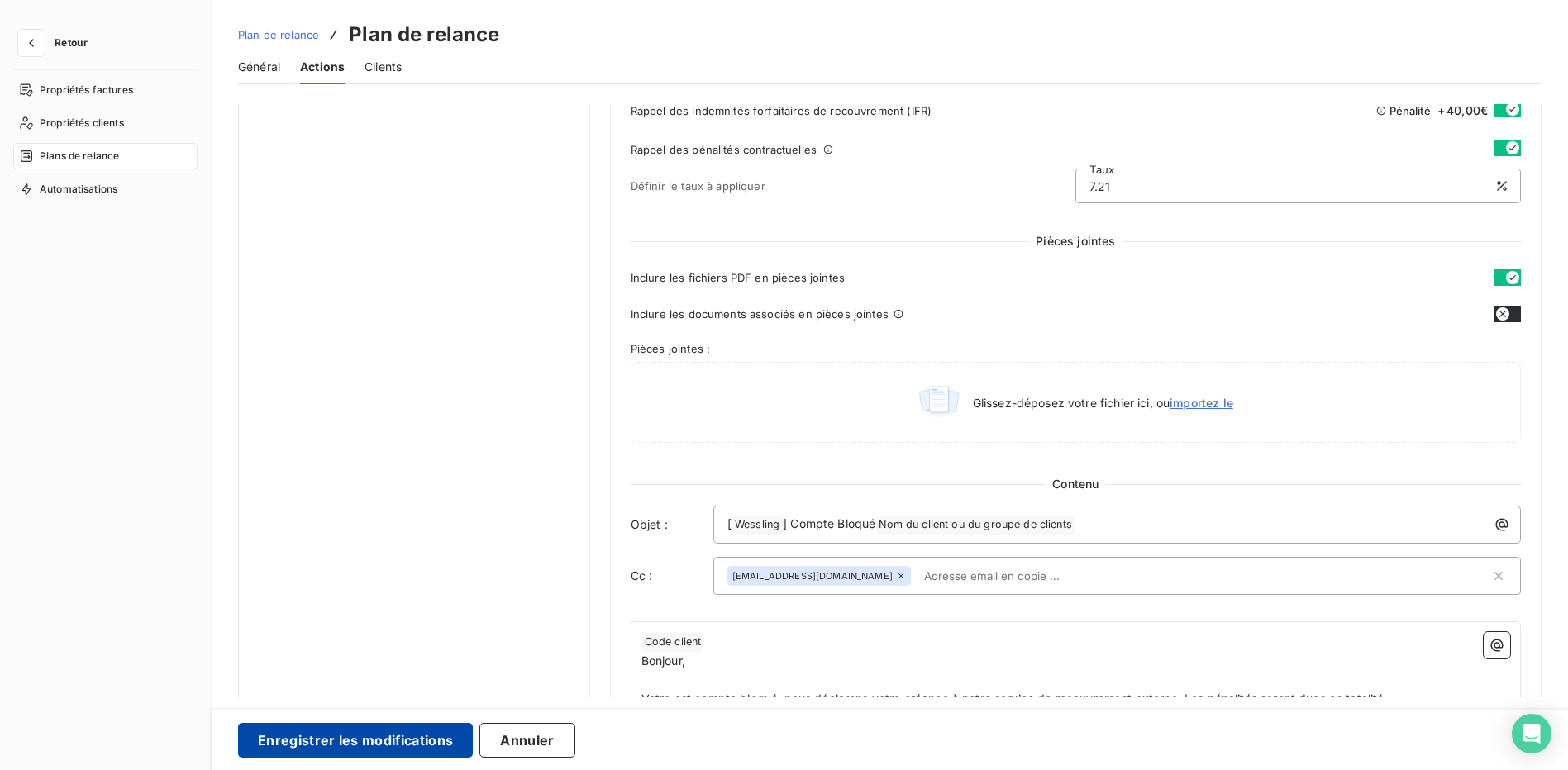
click at [399, 743] on button "Enregistrer les modifications" at bounding box center [356, 740] width 235 height 35
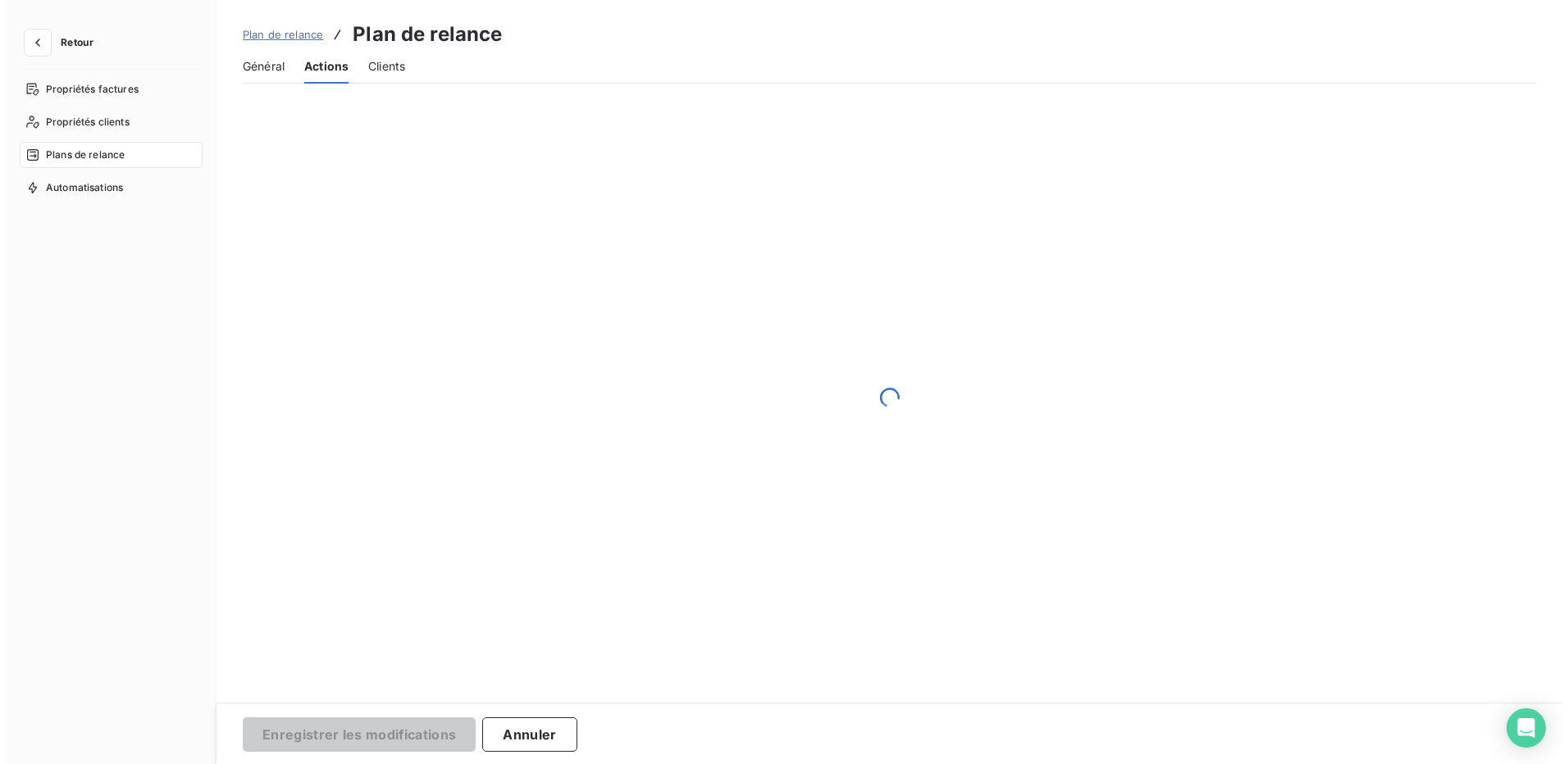
scroll to position [0, 0]
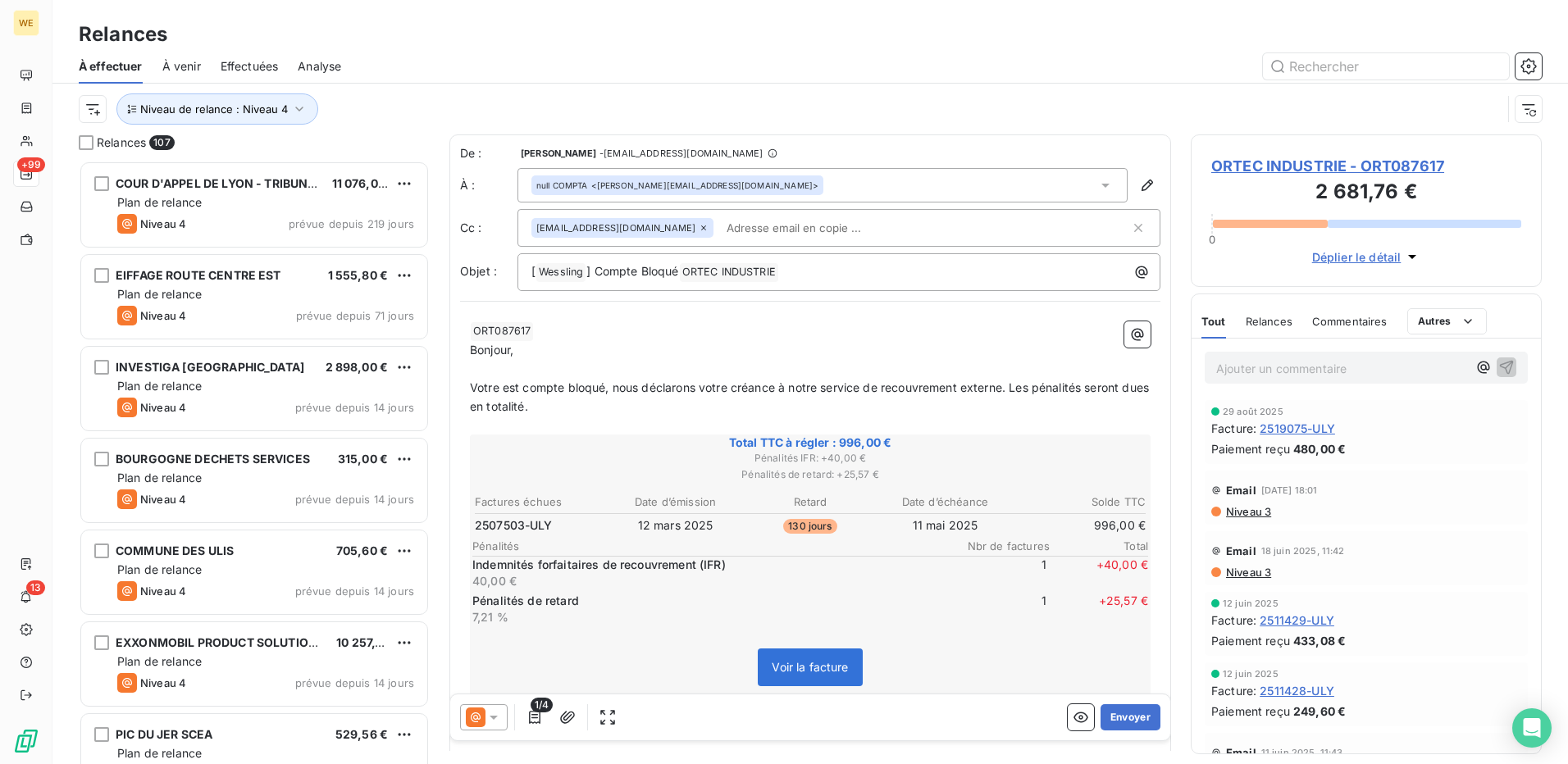
scroll to position [592, 338]
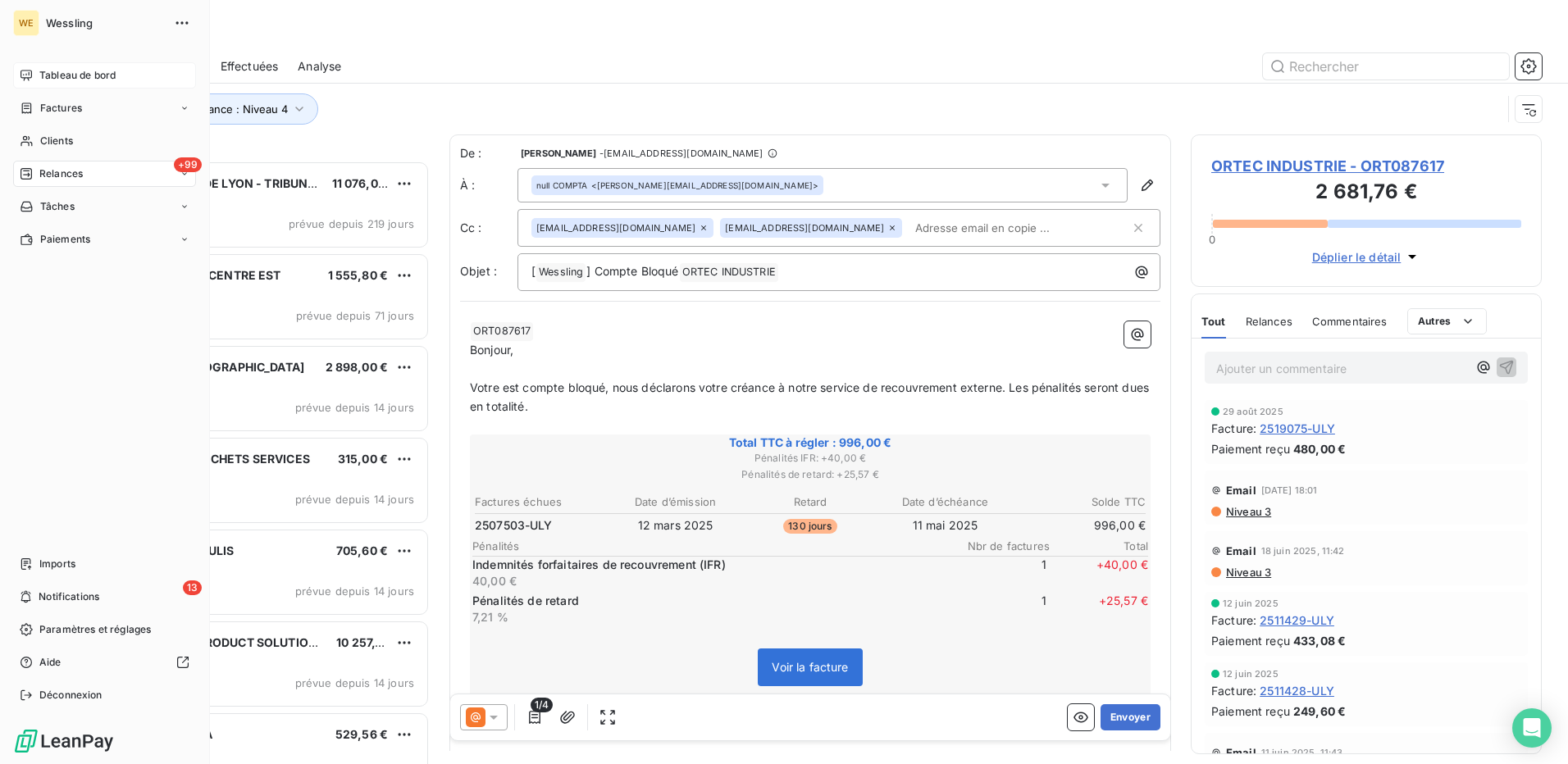
click at [64, 71] on span "Tableau de bord" at bounding box center [77, 76] width 76 height 15
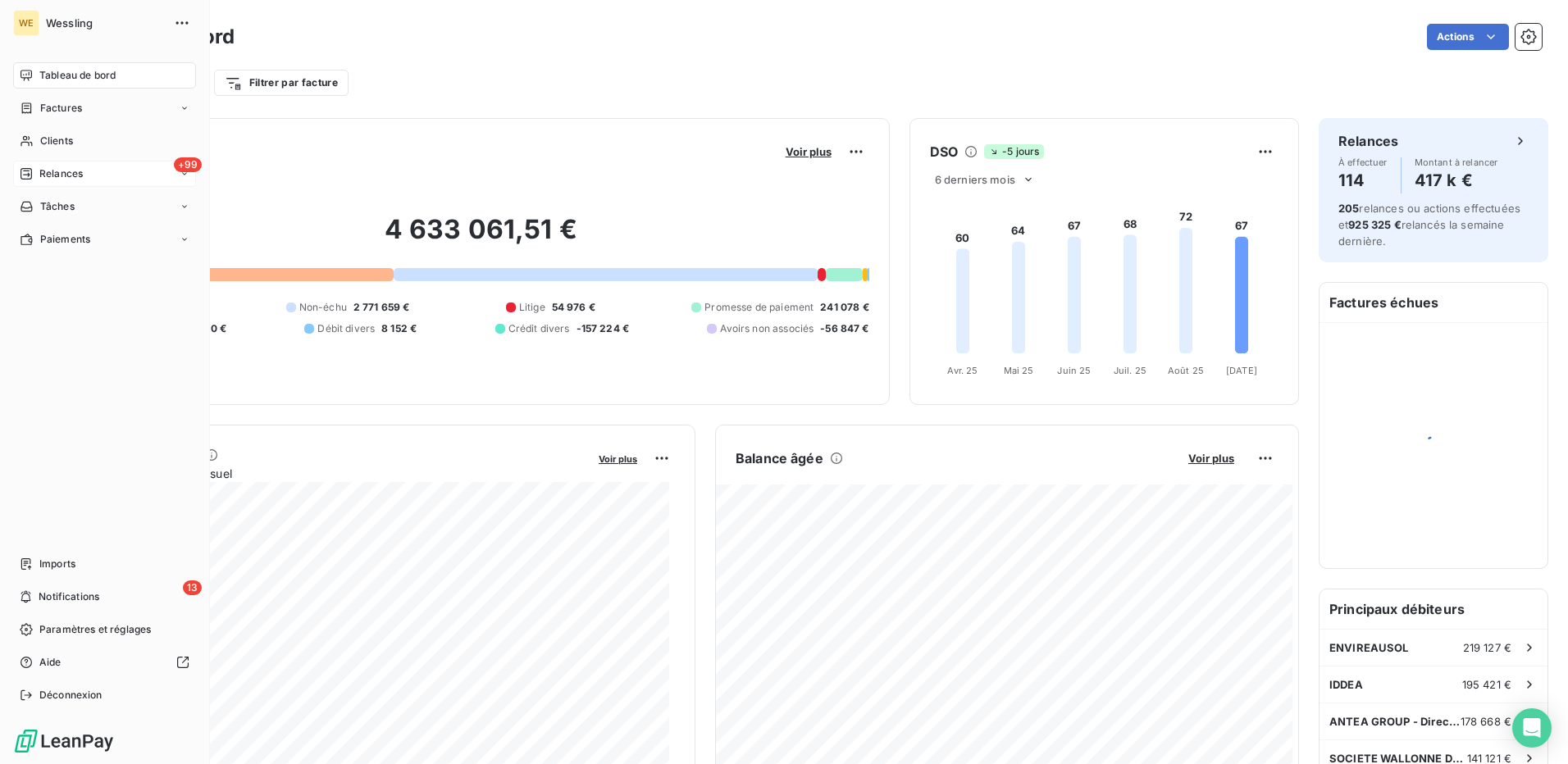
click at [69, 174] on span "Relances" at bounding box center [60, 173] width 44 height 15
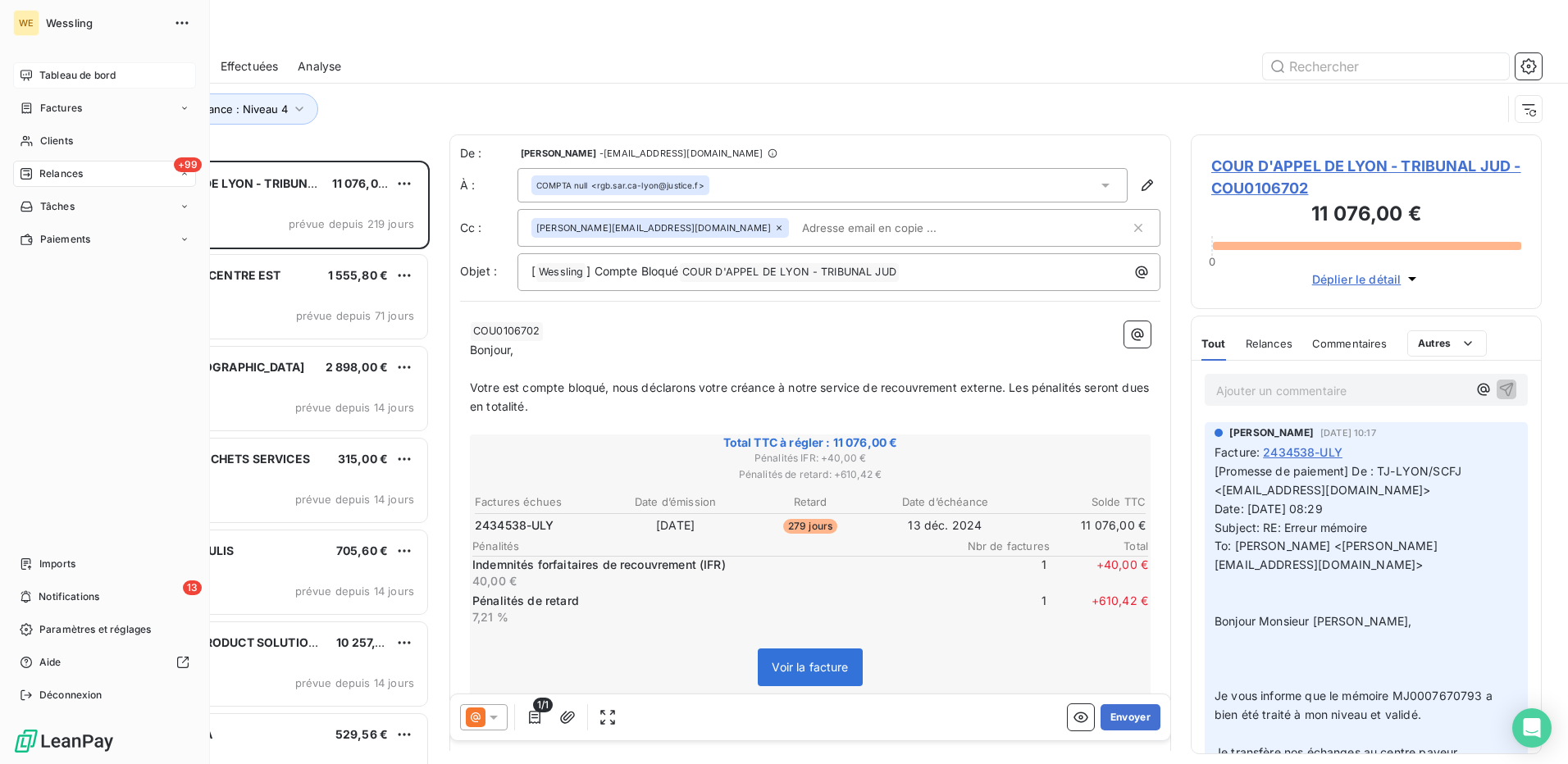
scroll to position [592, 338]
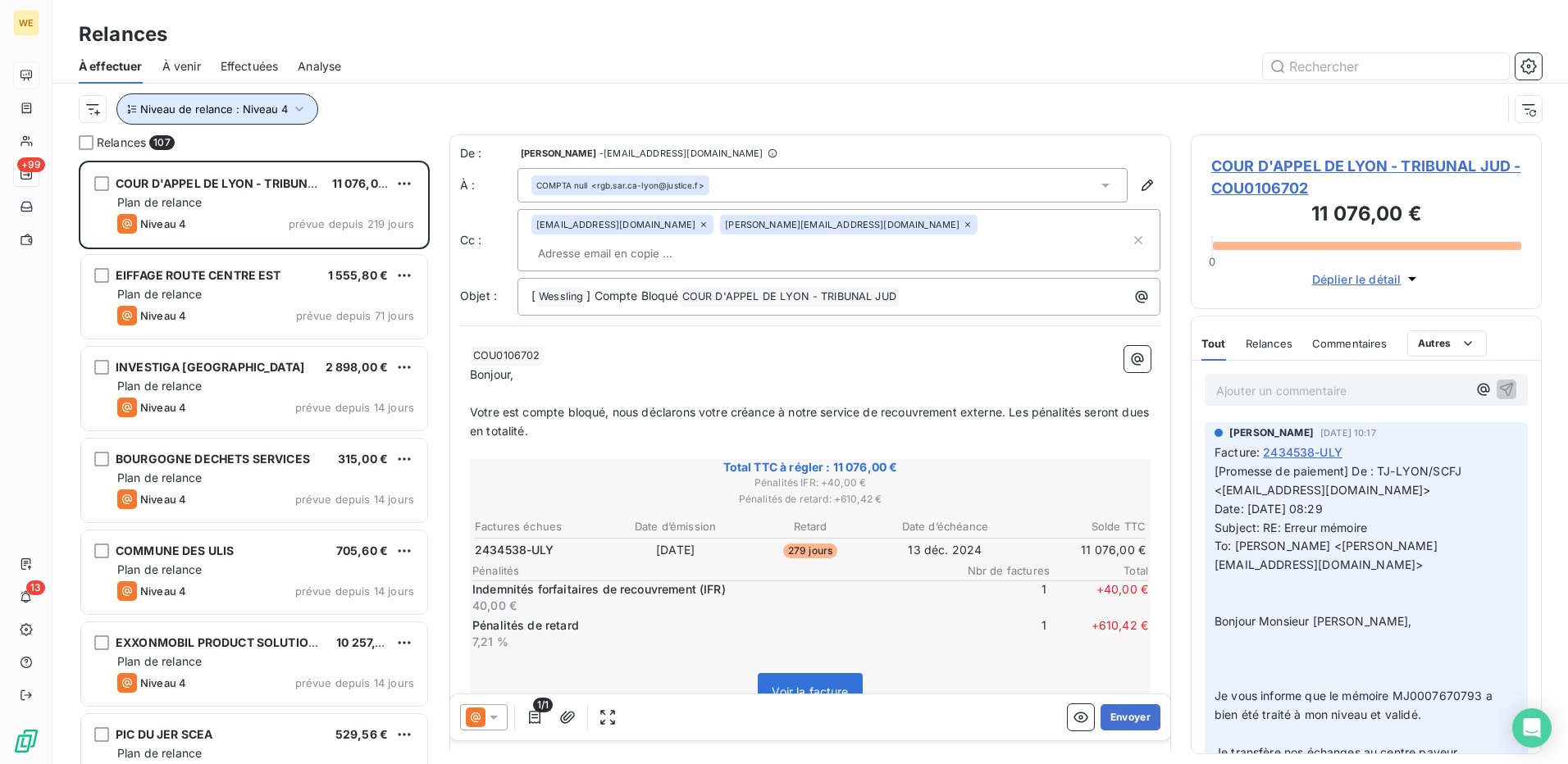
click at [303, 109] on icon "button" at bounding box center [299, 109] width 16 height 16
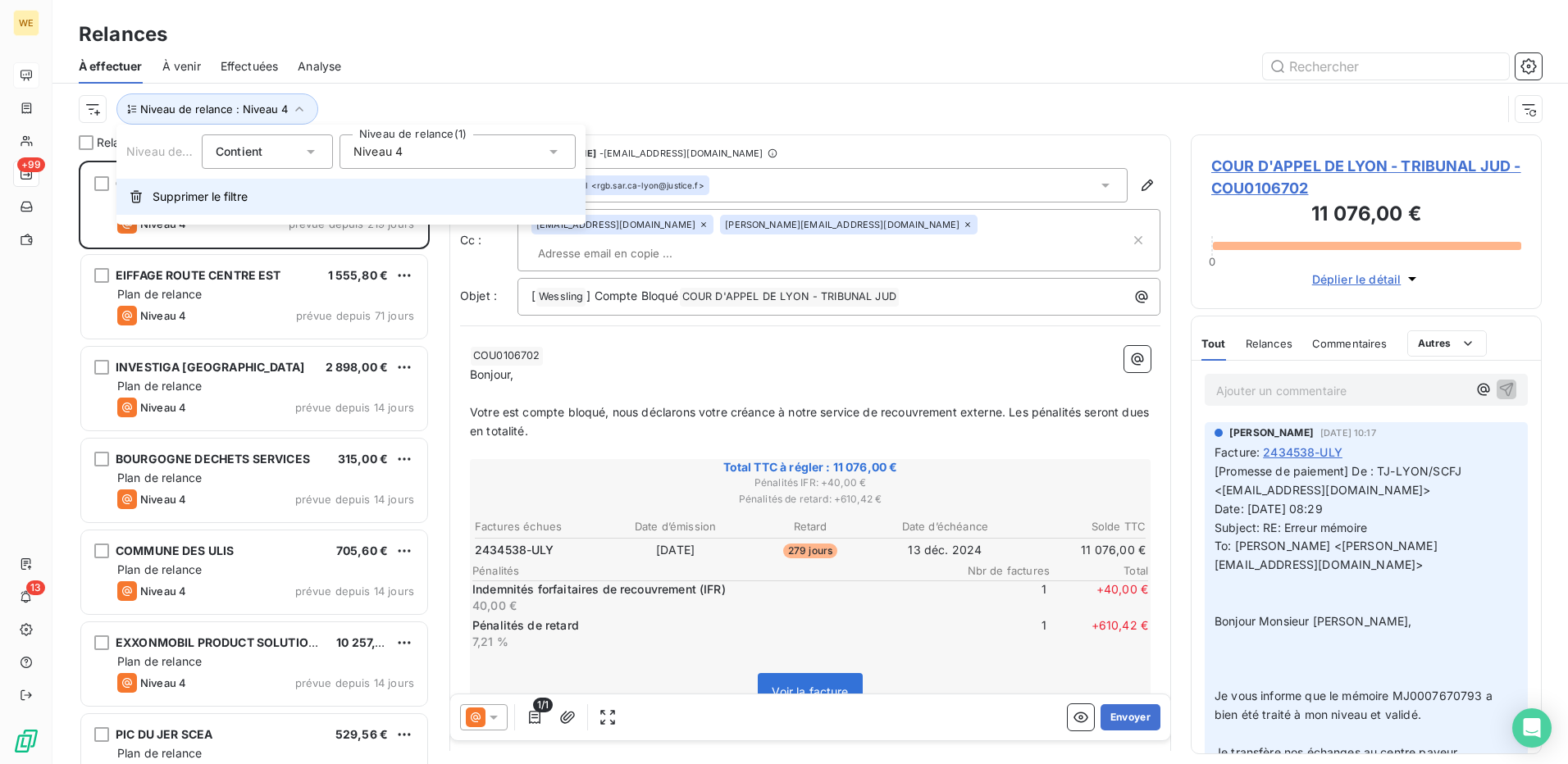
click at [207, 200] on span "Supprimer le filtre" at bounding box center [200, 196] width 95 height 16
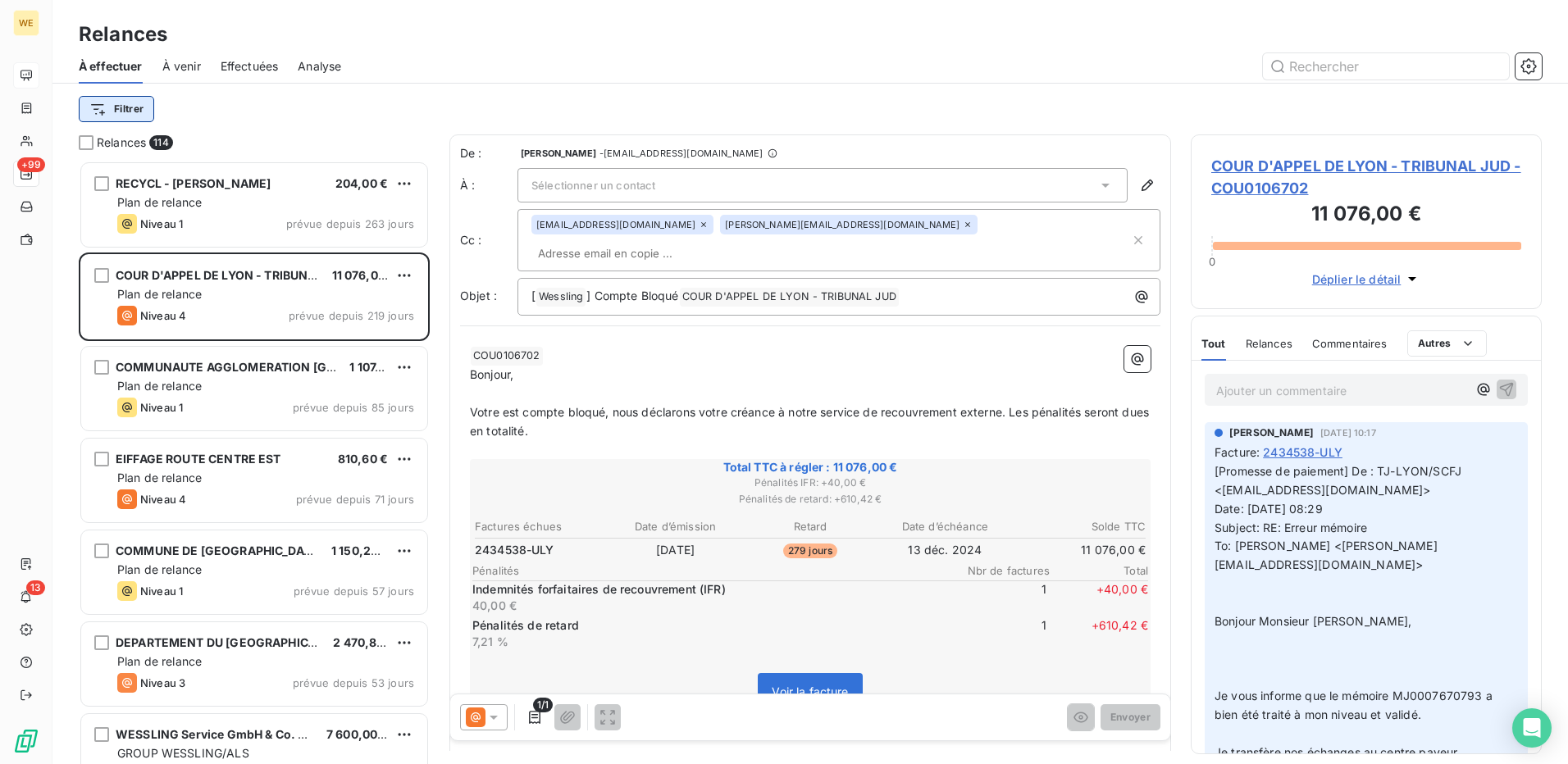
click at [135, 116] on html "WE +99 13 Relances À effectuer À venir Effectuées Analyse Filtrer Relances 114 …" at bounding box center [784, 382] width 1568 height 764
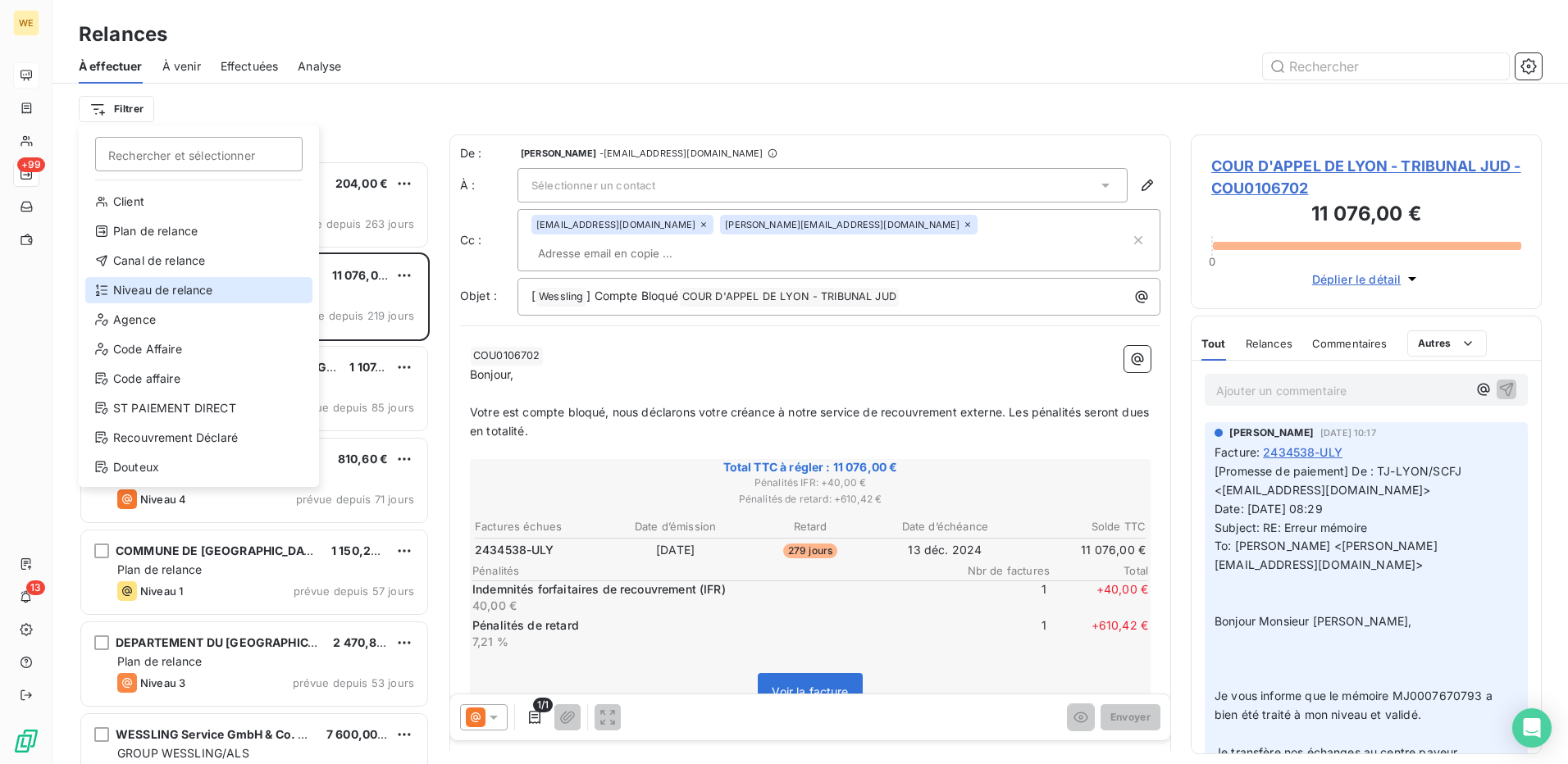
click at [177, 293] on div "Niveau de relance" at bounding box center [199, 290] width 227 height 27
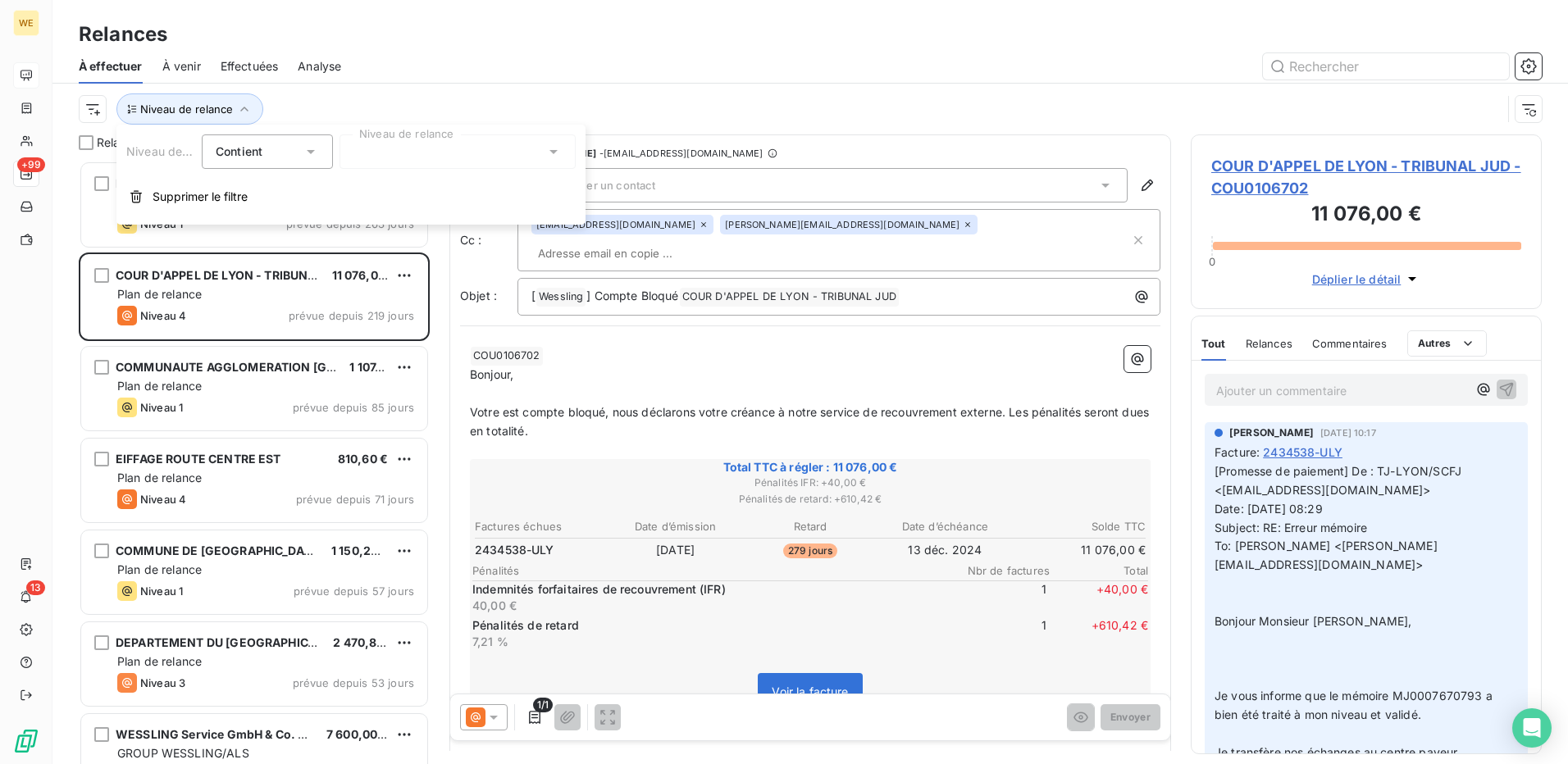
click at [430, 146] on div at bounding box center [458, 151] width 236 height 35
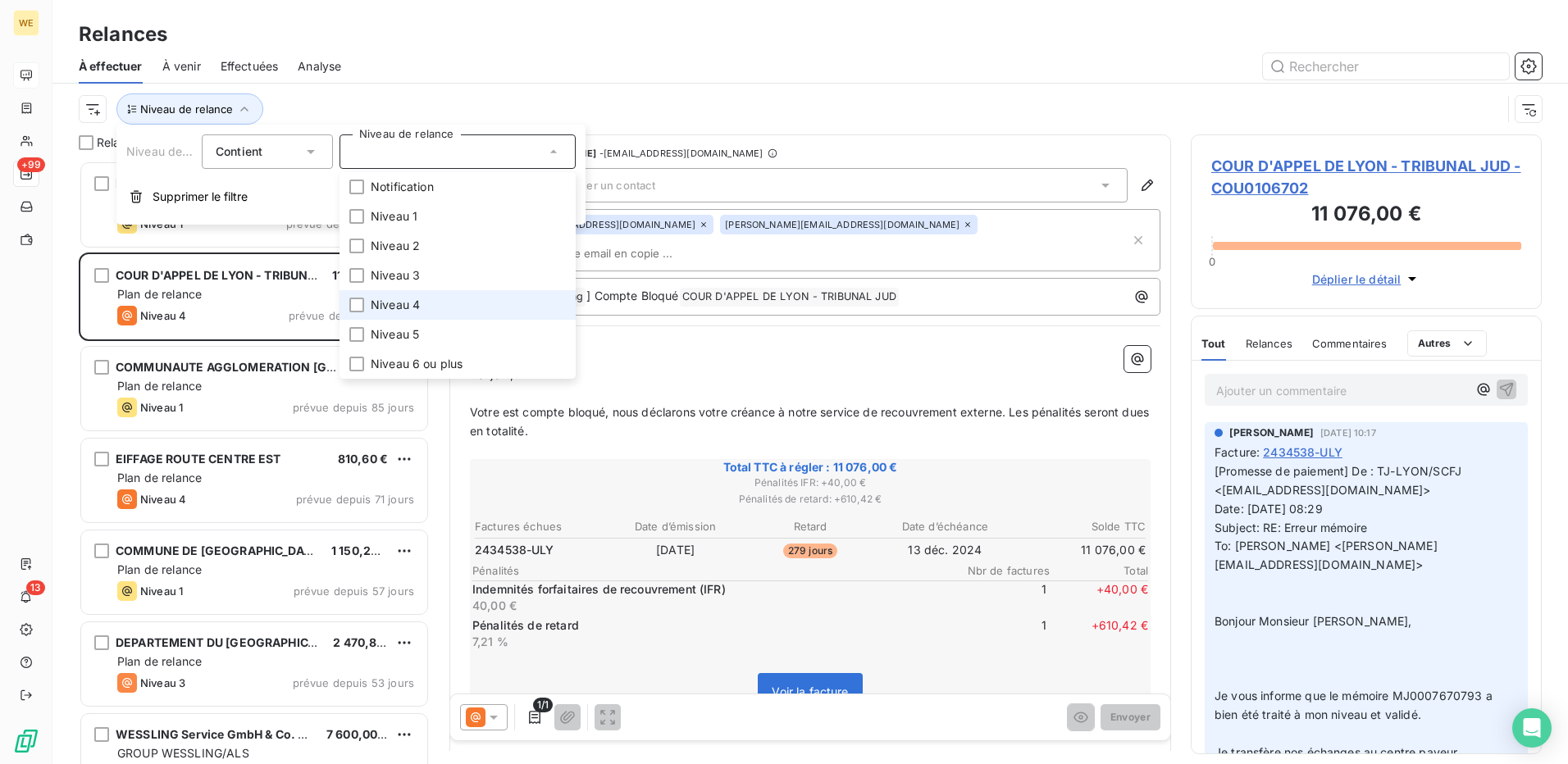
click at [417, 305] on span "Niveau 4" at bounding box center [394, 305] width 49 height 16
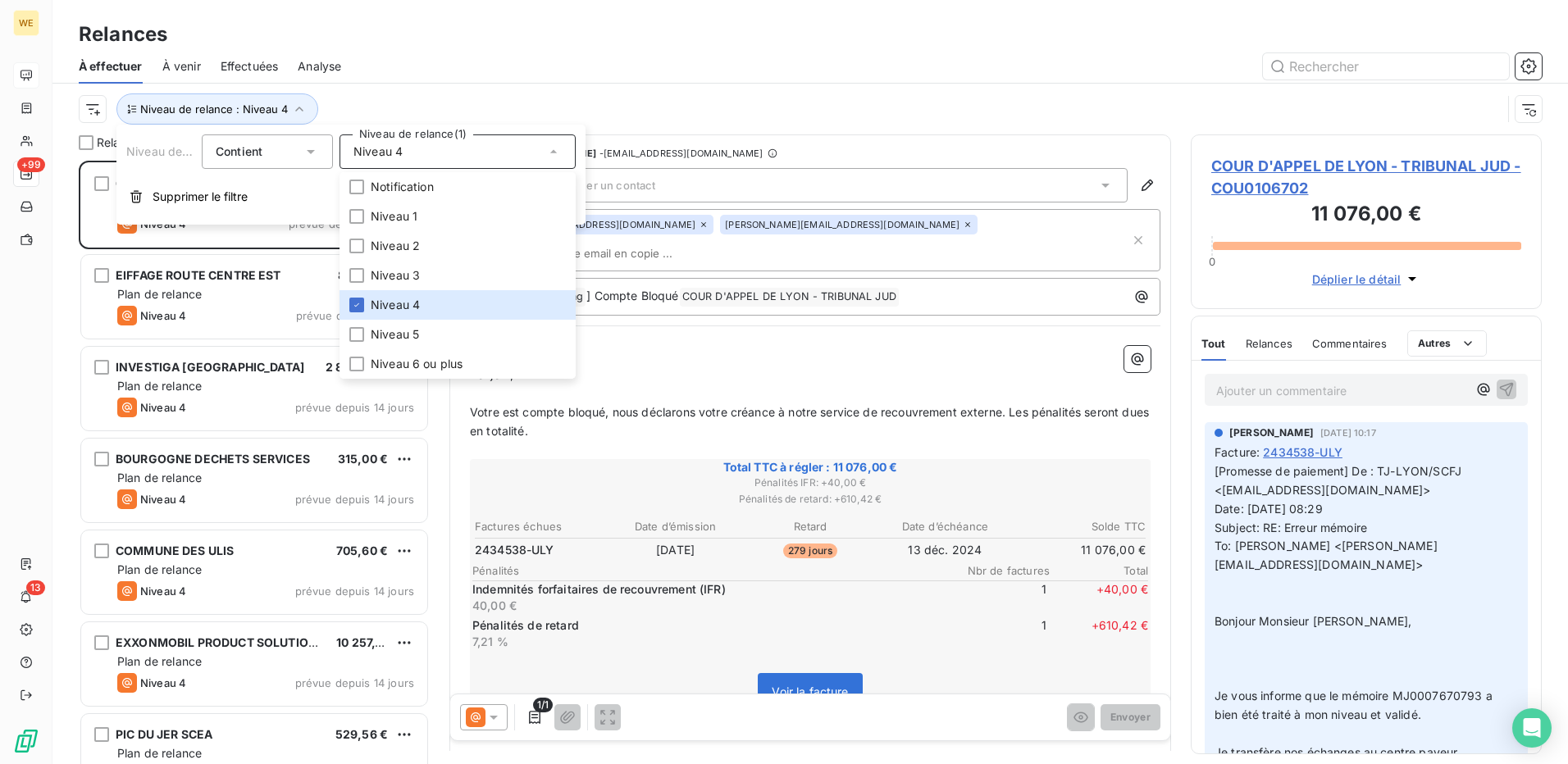
click at [410, 76] on div at bounding box center [951, 67] width 1182 height 27
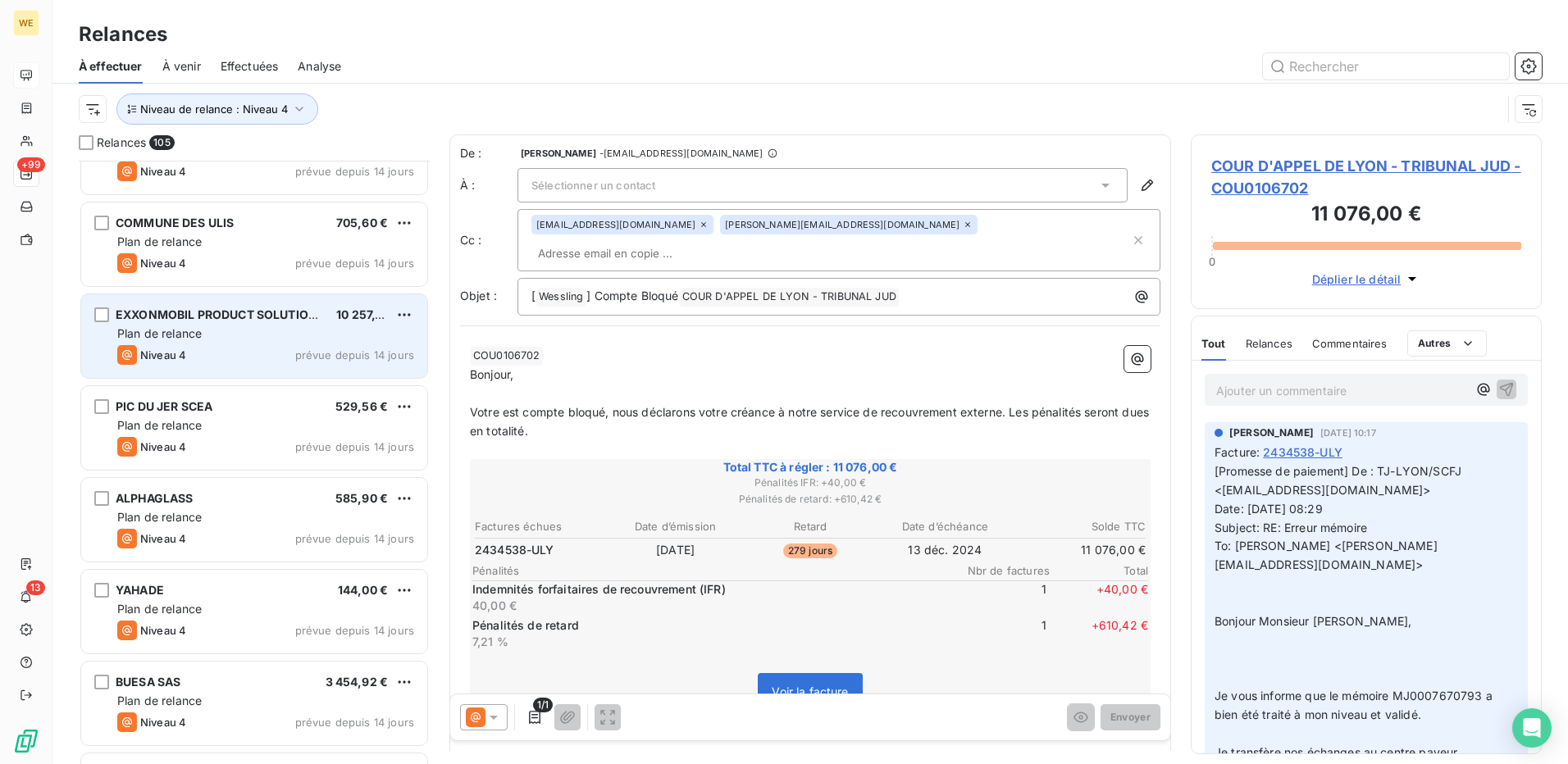
scroll to position [903, 0]
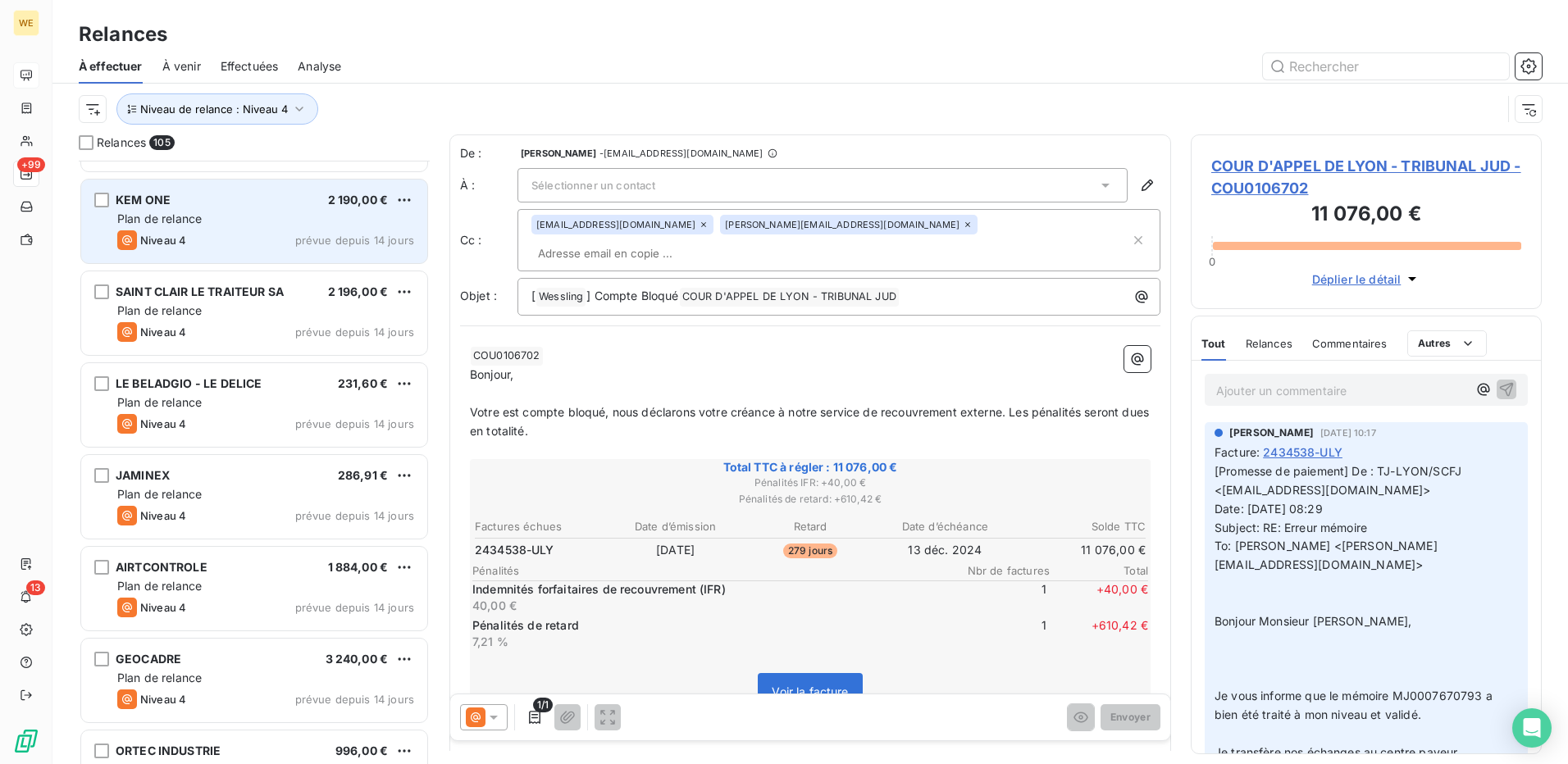
click at [276, 207] on div "KEM ONE 2 190,00 €" at bounding box center [266, 200] width 297 height 15
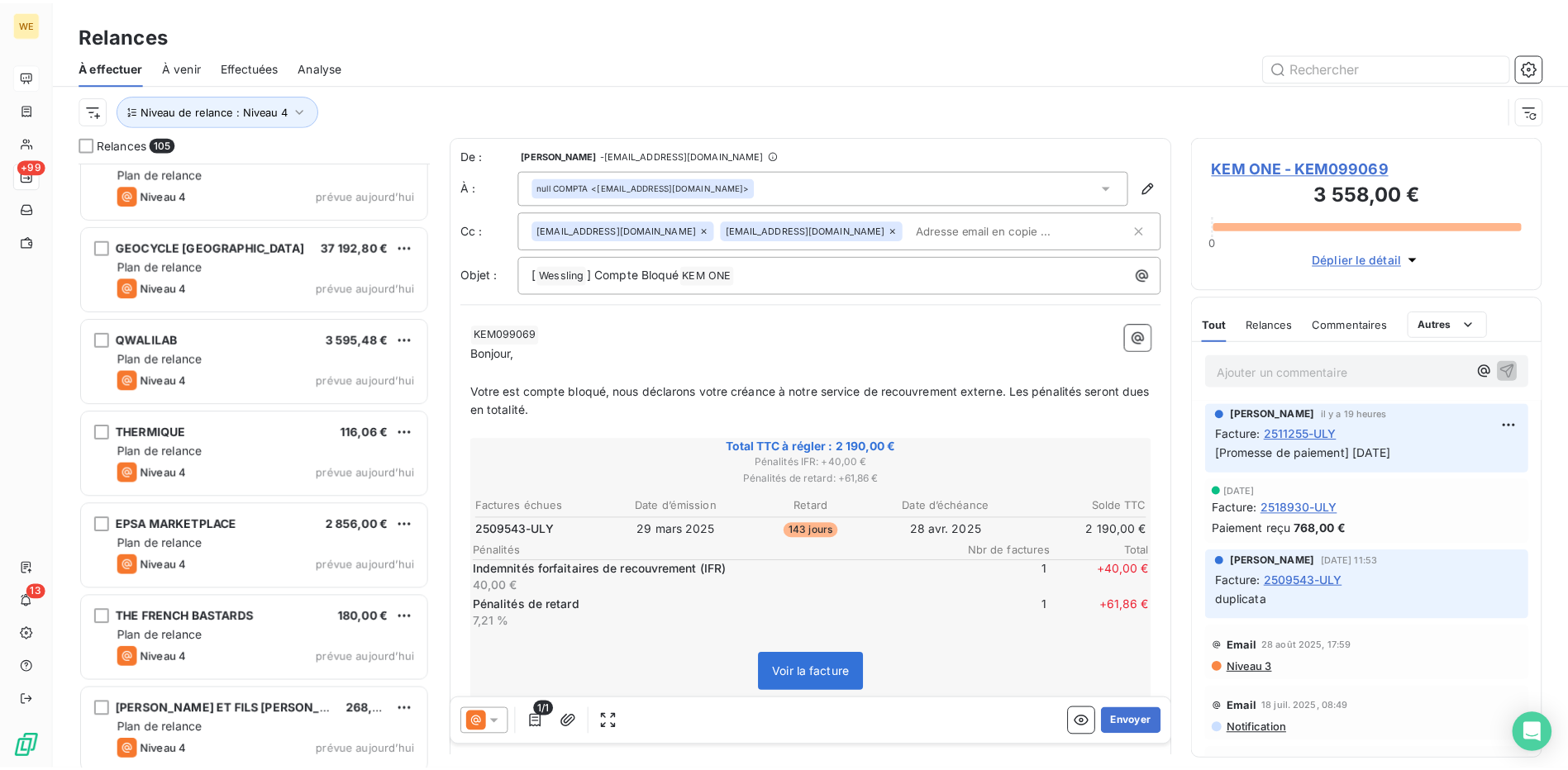
scroll to position [9114, 0]
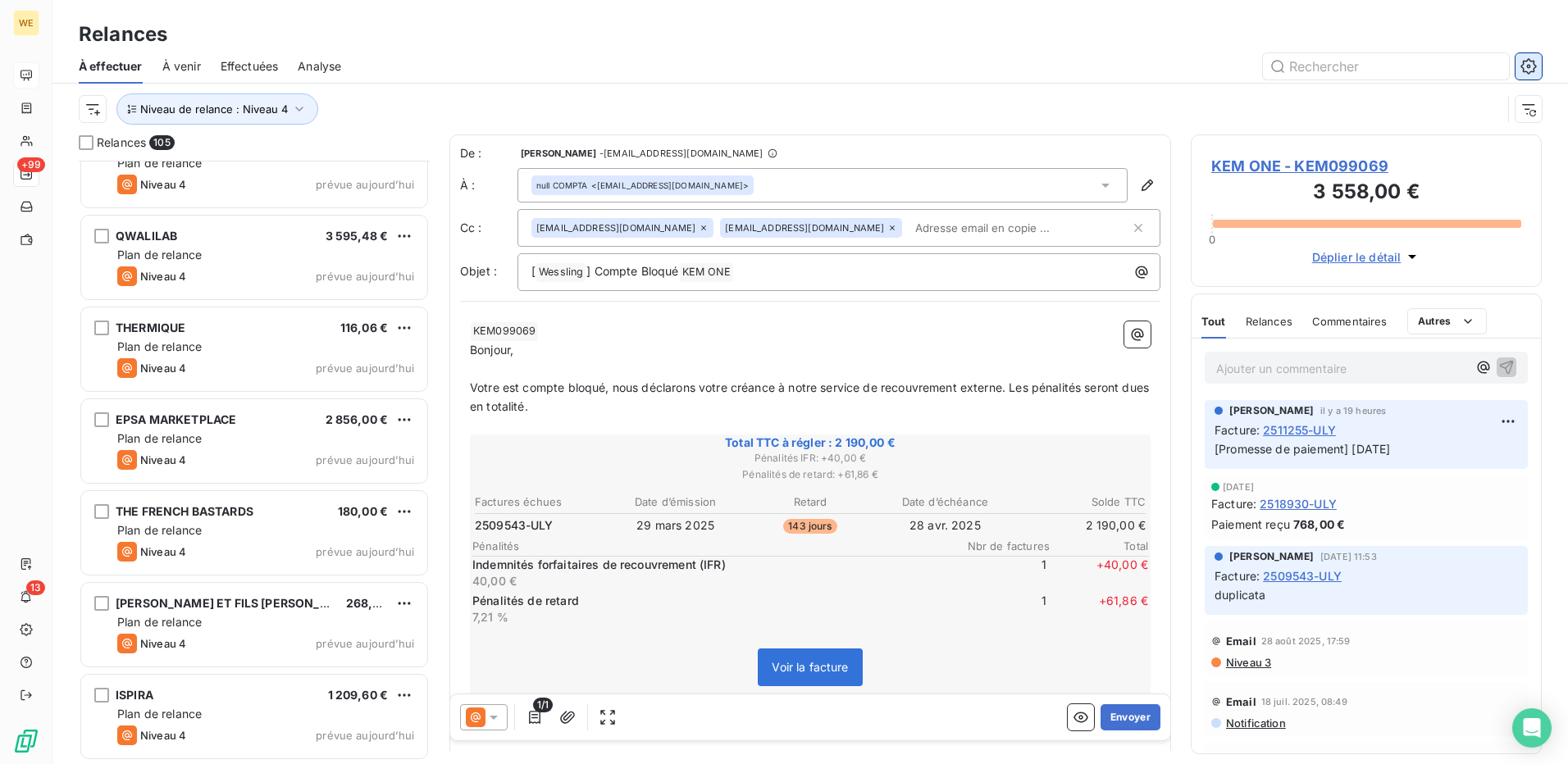
click at [1525, 67] on icon "button" at bounding box center [1529, 67] width 16 height 16
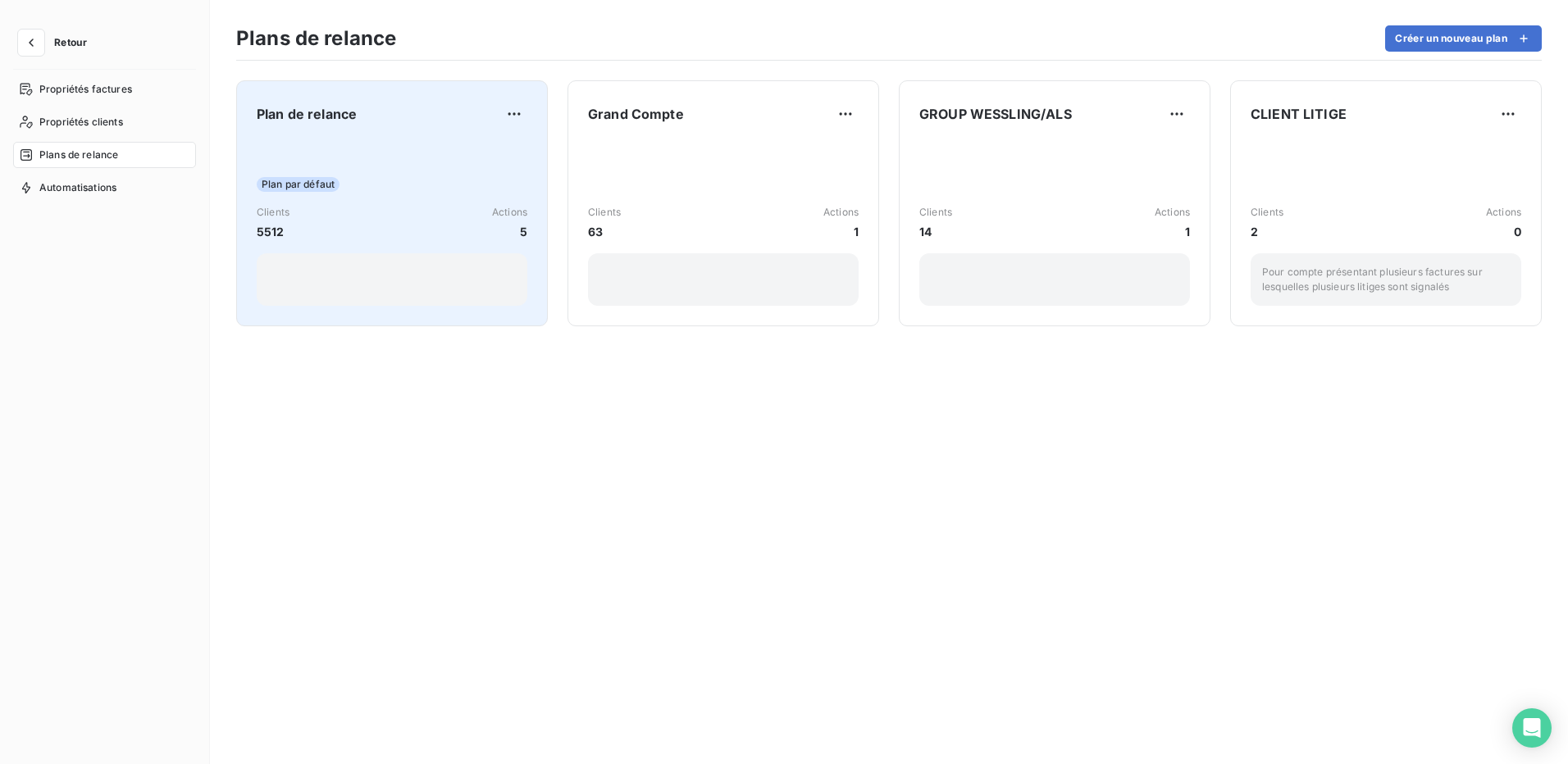
click at [407, 177] on div "Plan par défaut Clients 5512 Actions 5" at bounding box center [392, 223] width 271 height 166
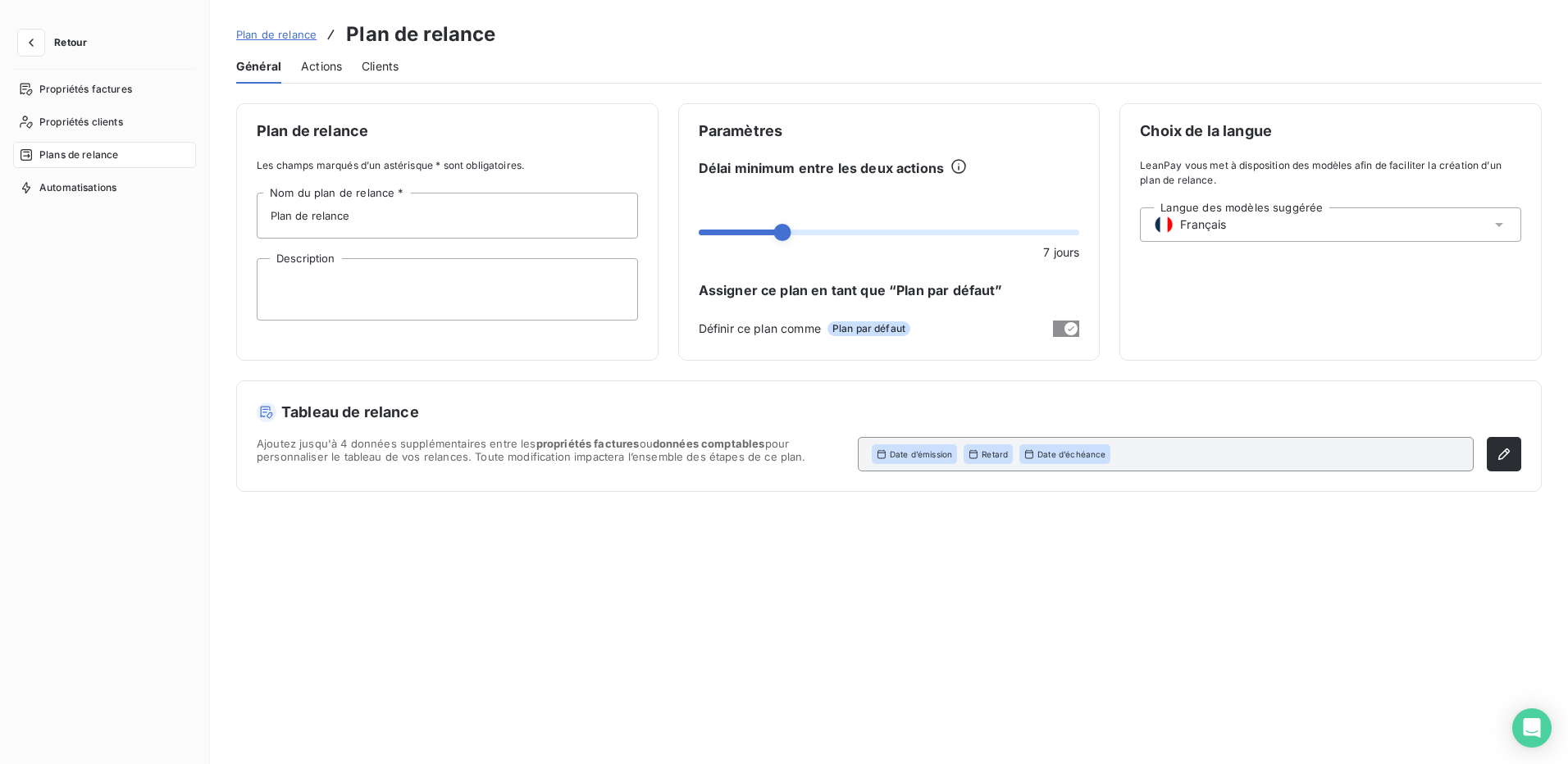
click at [326, 68] on span "Actions" at bounding box center [322, 67] width 41 height 16
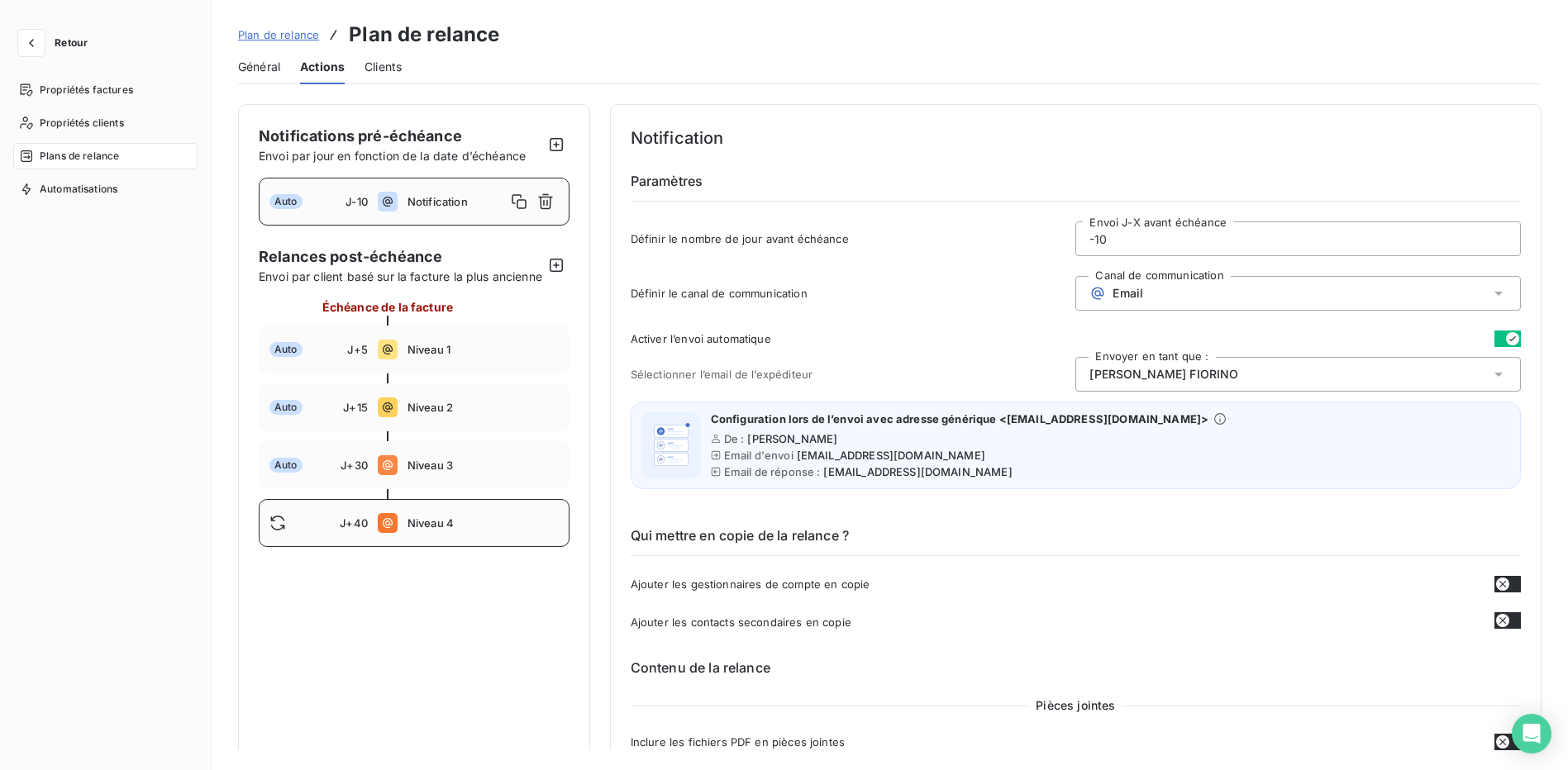
click at [524, 530] on span "Niveau 4" at bounding box center [483, 523] width 151 height 13
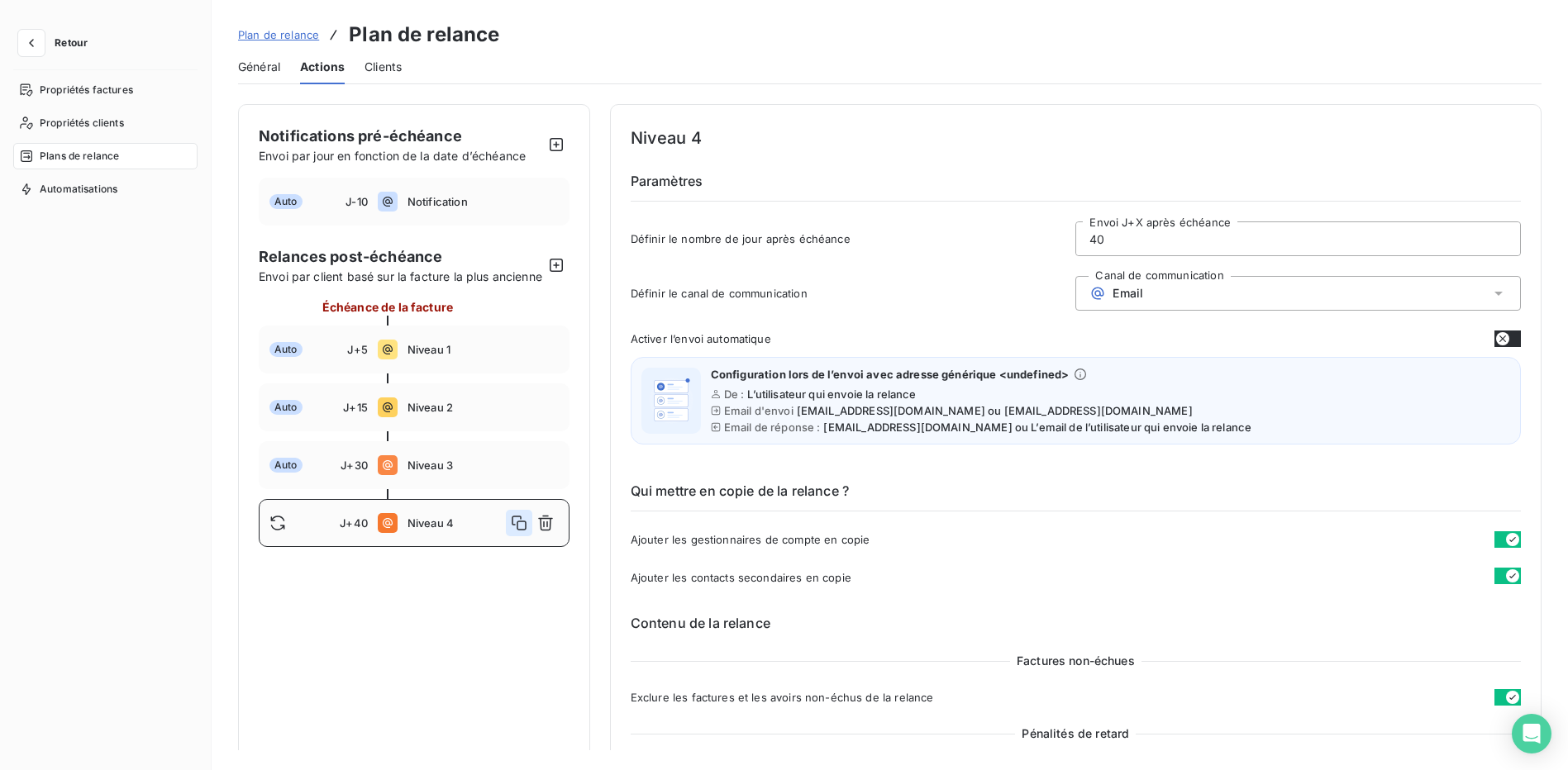
click at [514, 532] on icon "button" at bounding box center [519, 523] width 16 height 16
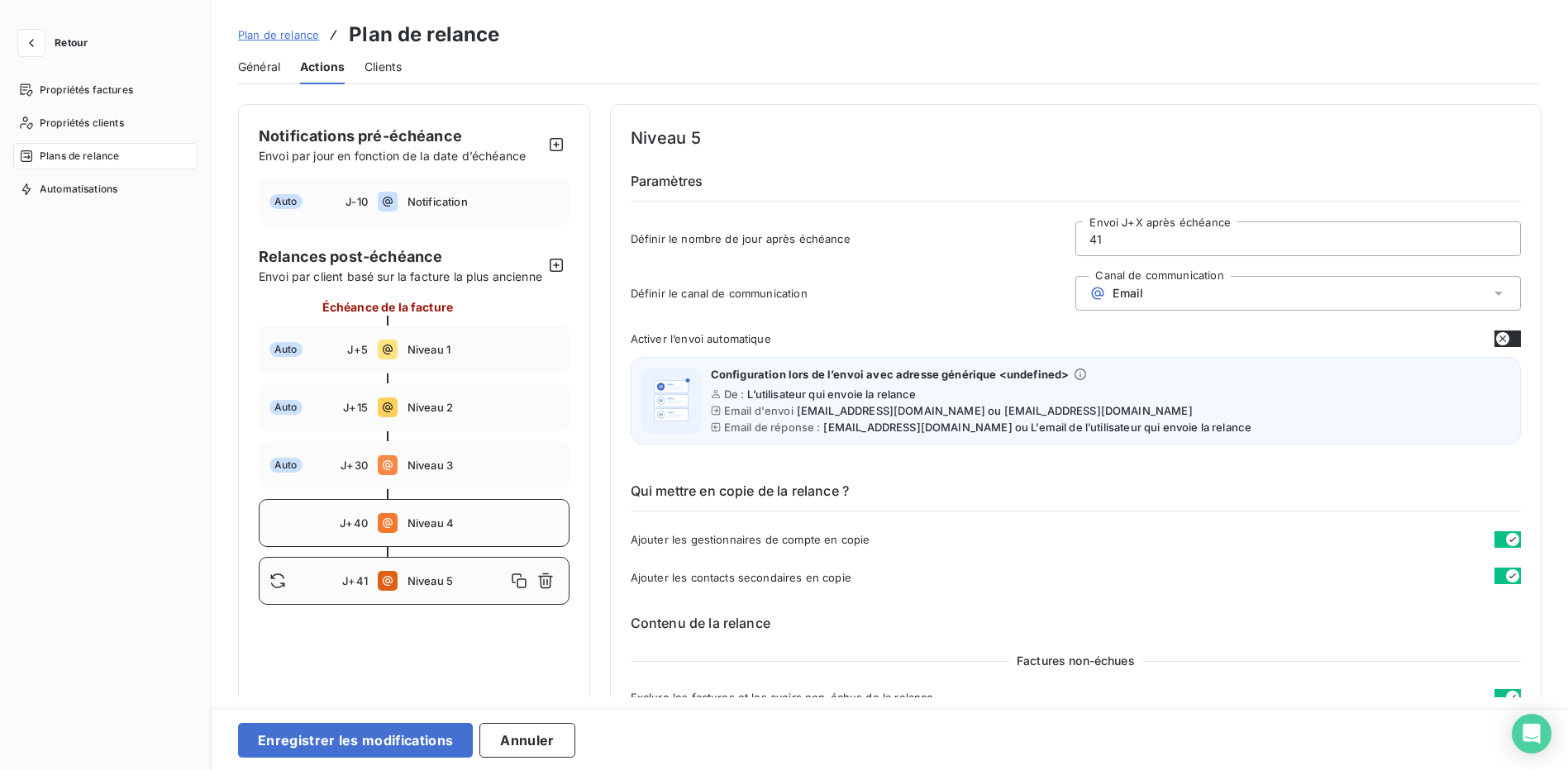
click at [477, 529] on div "J+40 Niveau 4" at bounding box center [414, 524] width 311 height 48
type input "40"
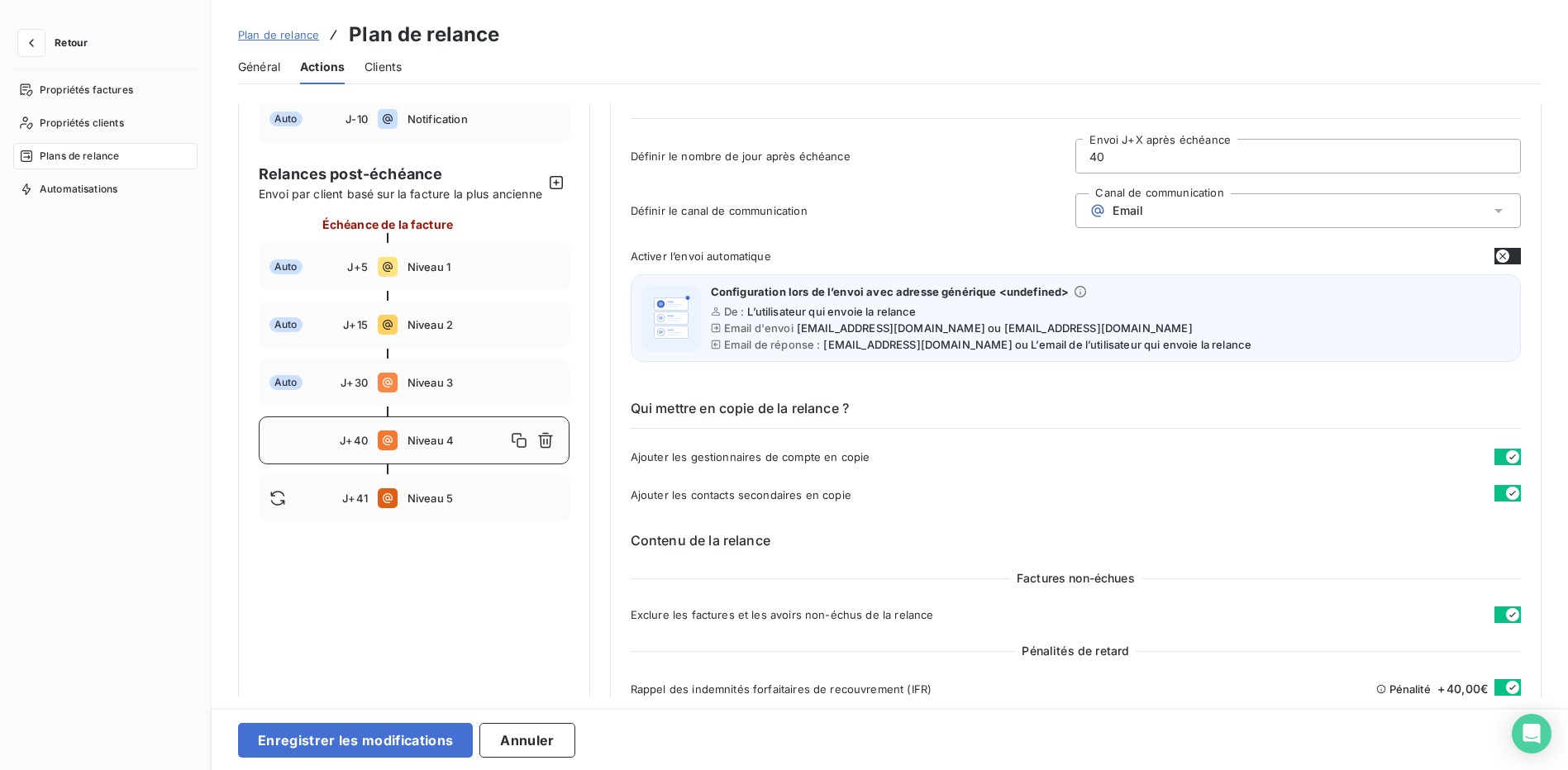
scroll to position [578, 0]
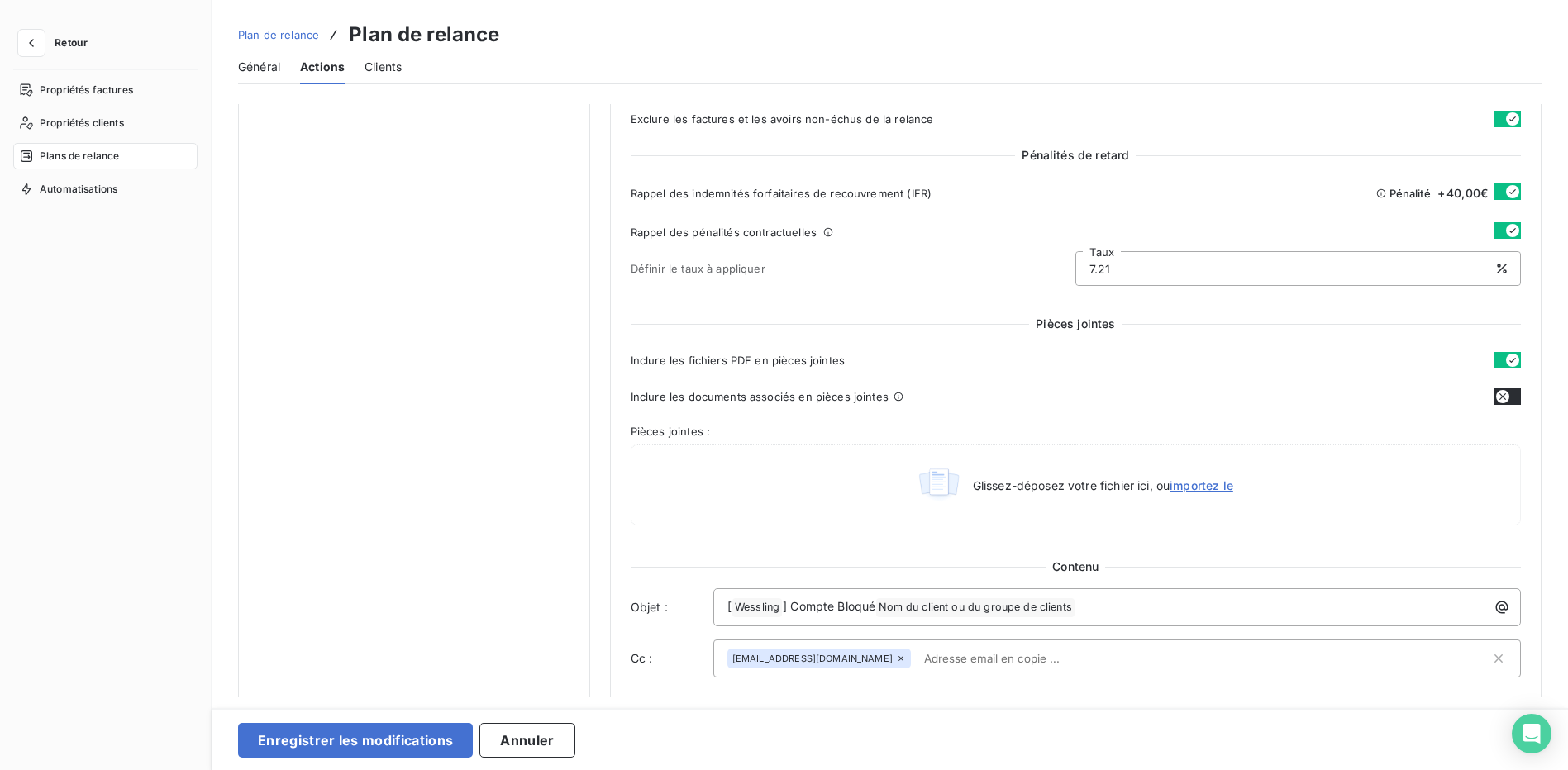
click at [896, 663] on icon at bounding box center [901, 658] width 10 height 10
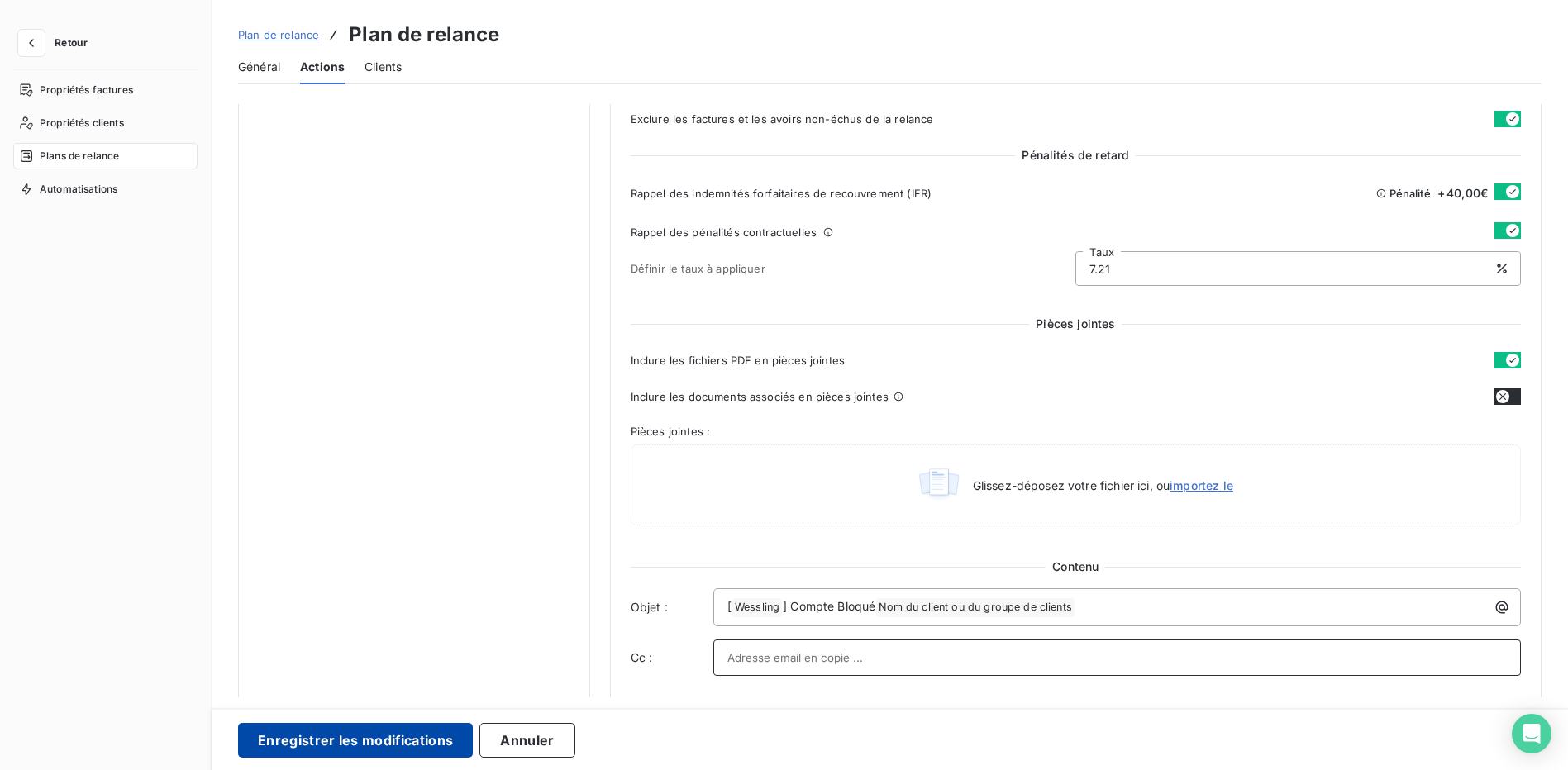
click at [354, 740] on button "Enregistrer les modifications" at bounding box center [356, 740] width 235 height 35
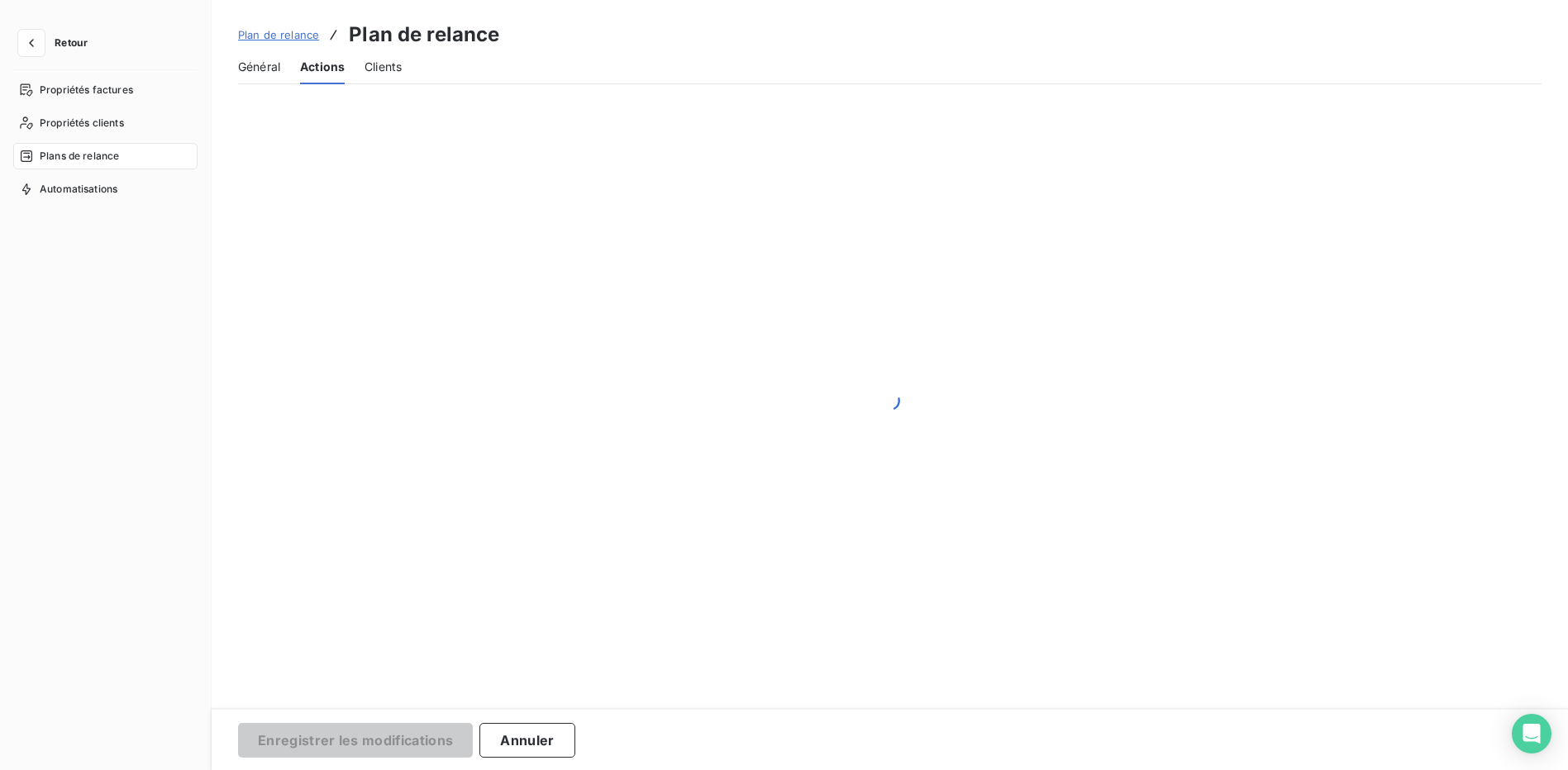
scroll to position [0, 0]
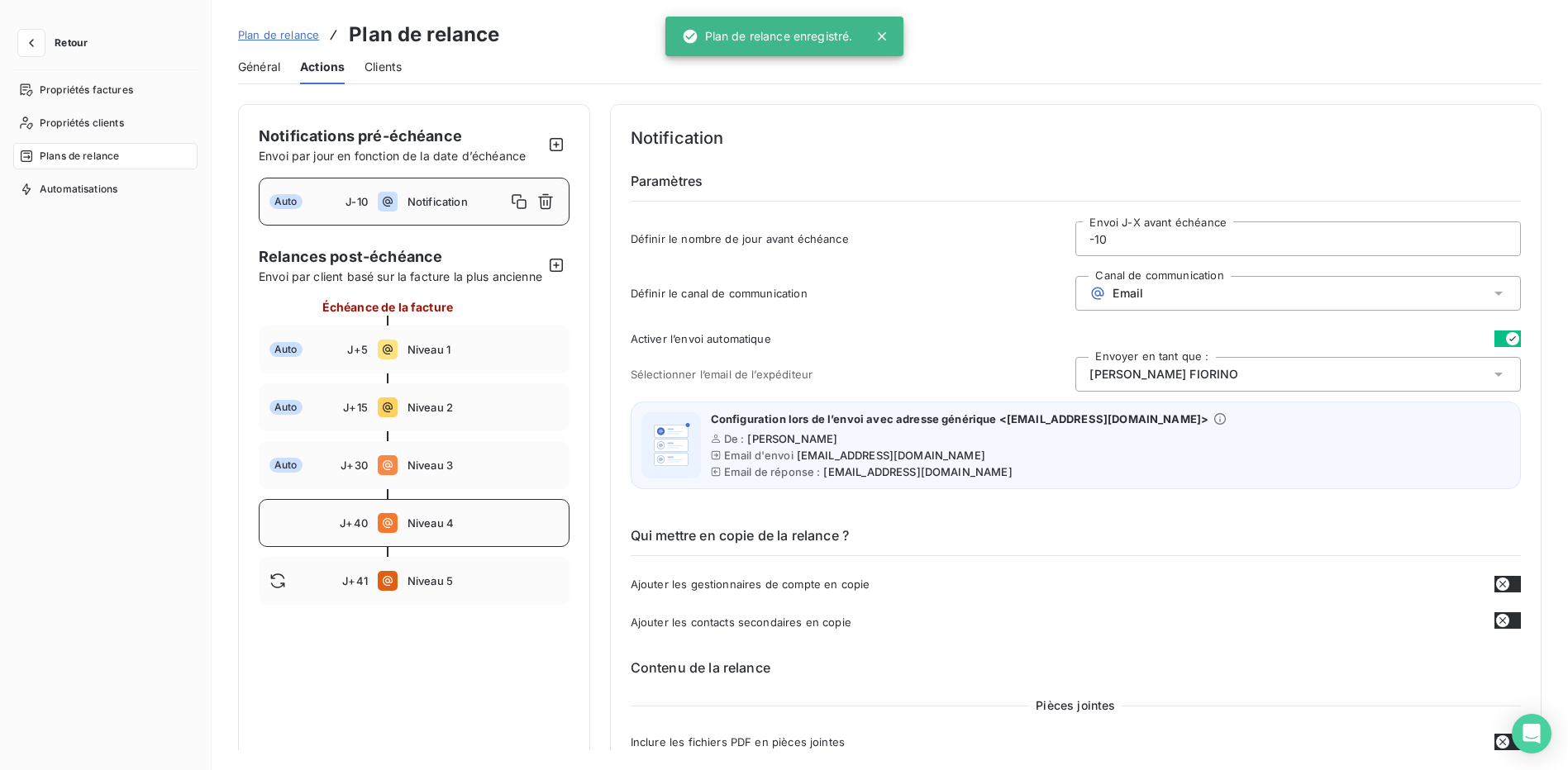
click at [501, 530] on span "Niveau 4" at bounding box center [483, 523] width 151 height 13
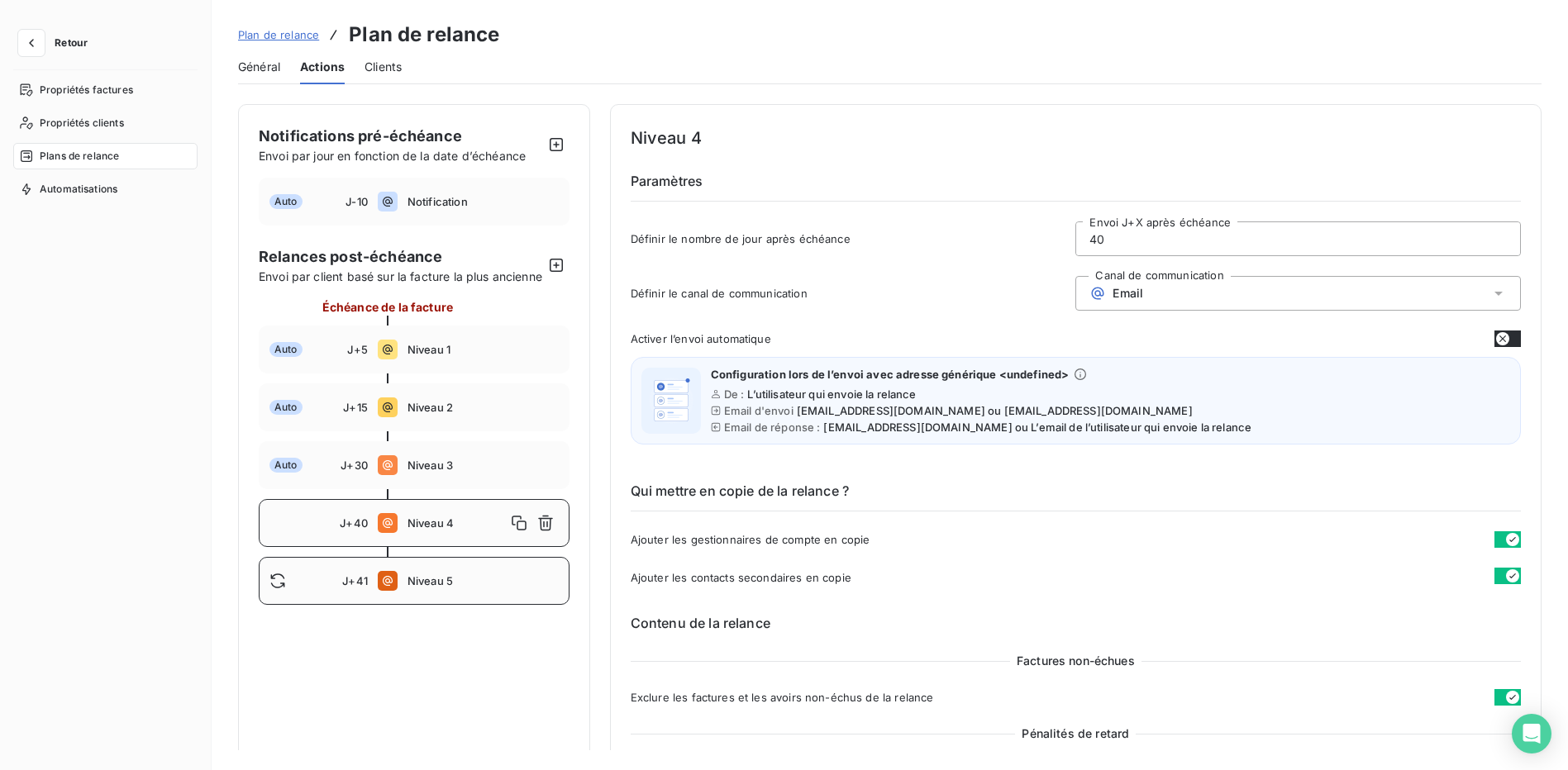
click at [496, 587] on span "Niveau 5" at bounding box center [483, 581] width 151 height 13
click at [484, 587] on span "Niveau 5" at bounding box center [457, 581] width 99 height 13
click at [1090, 294] on icon at bounding box center [1098, 294] width 16 height 16
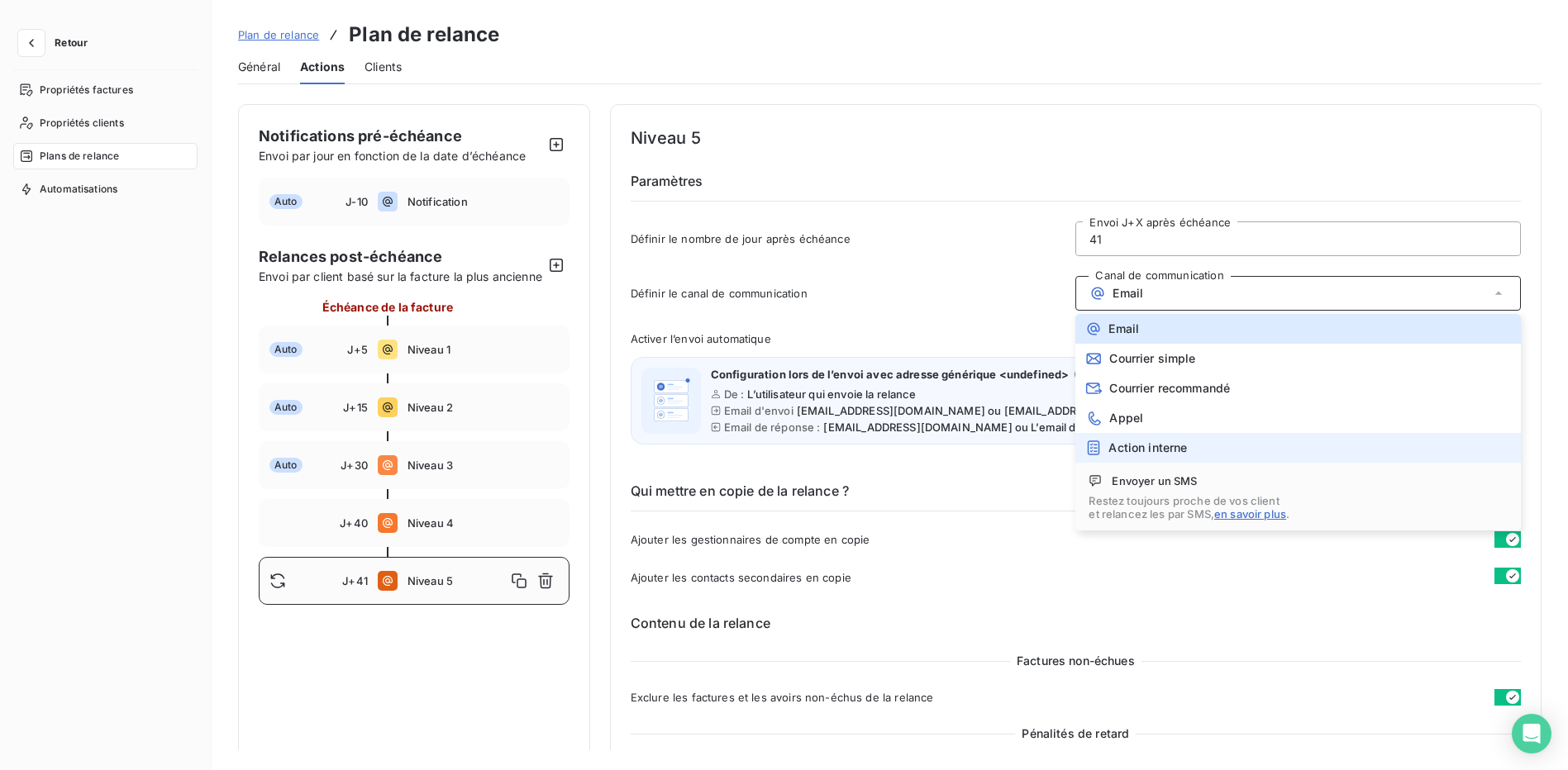
click at [1153, 451] on span "Action interne" at bounding box center [1148, 448] width 79 height 13
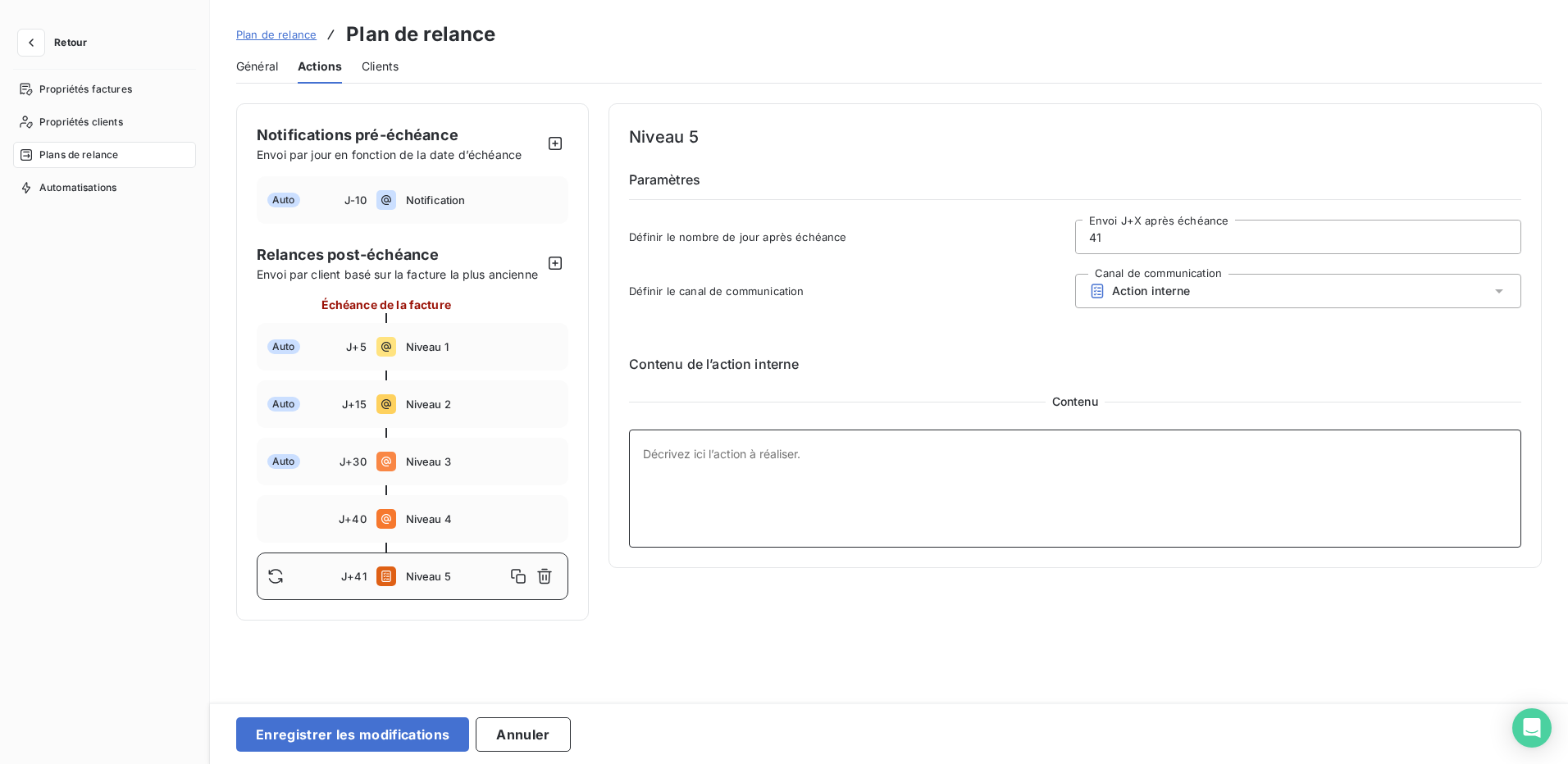
click at [1144, 448] on textarea at bounding box center [1075, 489] width 893 height 118
click at [1139, 291] on span "Action interne" at bounding box center [1151, 290] width 78 height 13
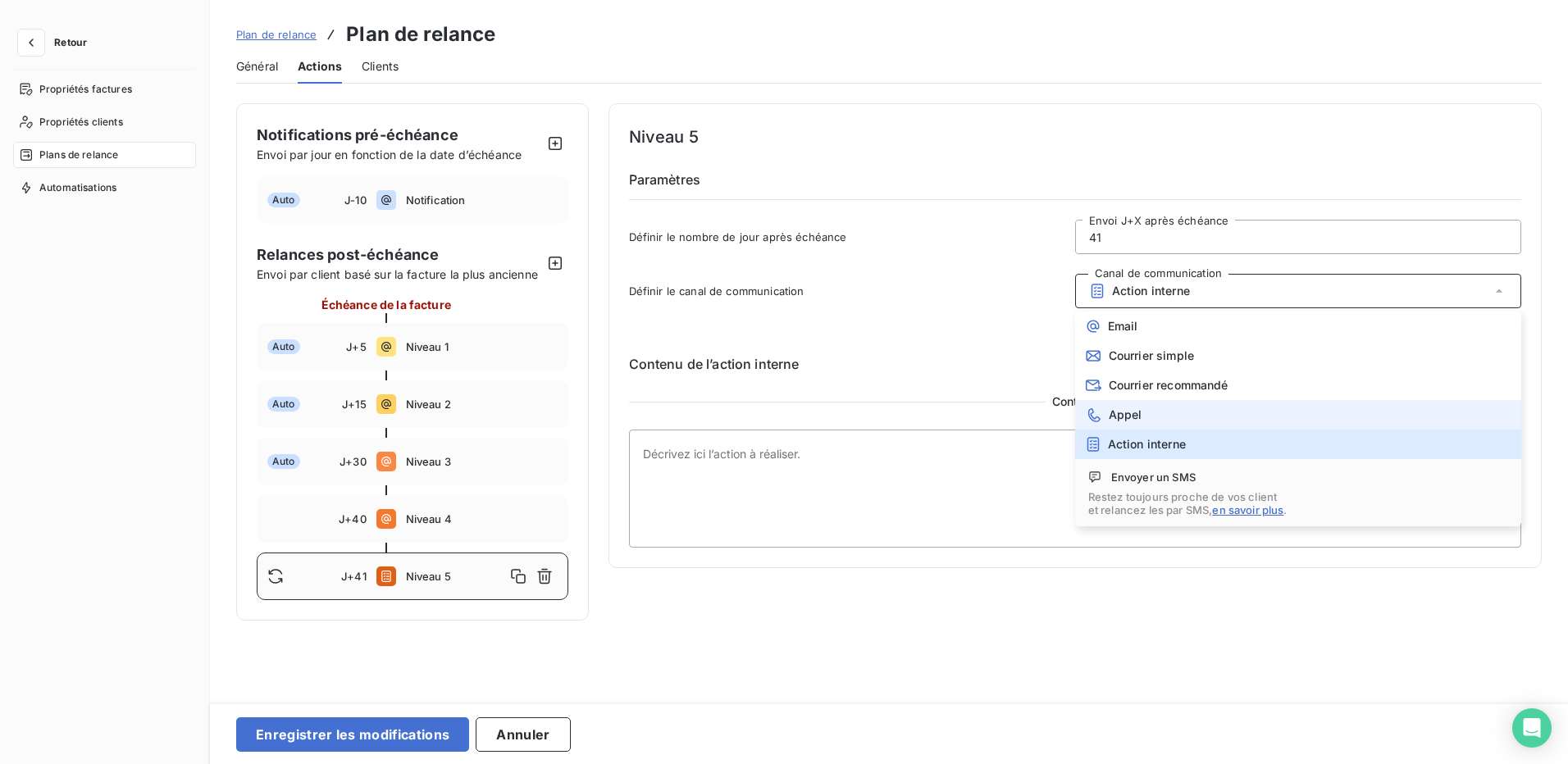
click at [1117, 417] on span "Appel" at bounding box center [1126, 415] width 34 height 13
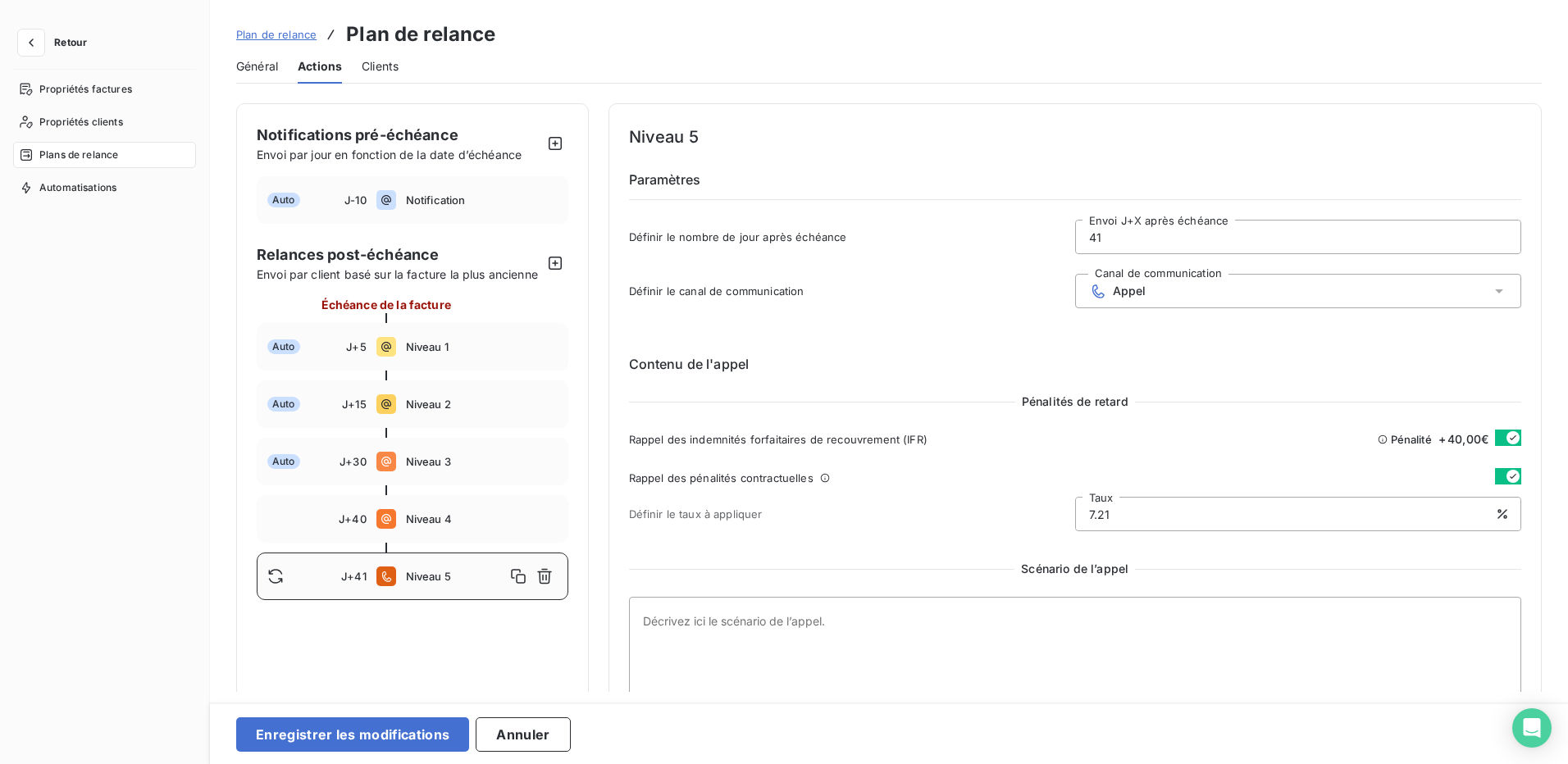
click at [1132, 236] on input "41" at bounding box center [1298, 236] width 444 height 33
drag, startPoint x: 1105, startPoint y: 237, endPoint x: 1094, endPoint y: 240, distance: 11.4
click at [1094, 238] on input "41" at bounding box center [1298, 236] width 444 height 33
type input "4"
type input "50"
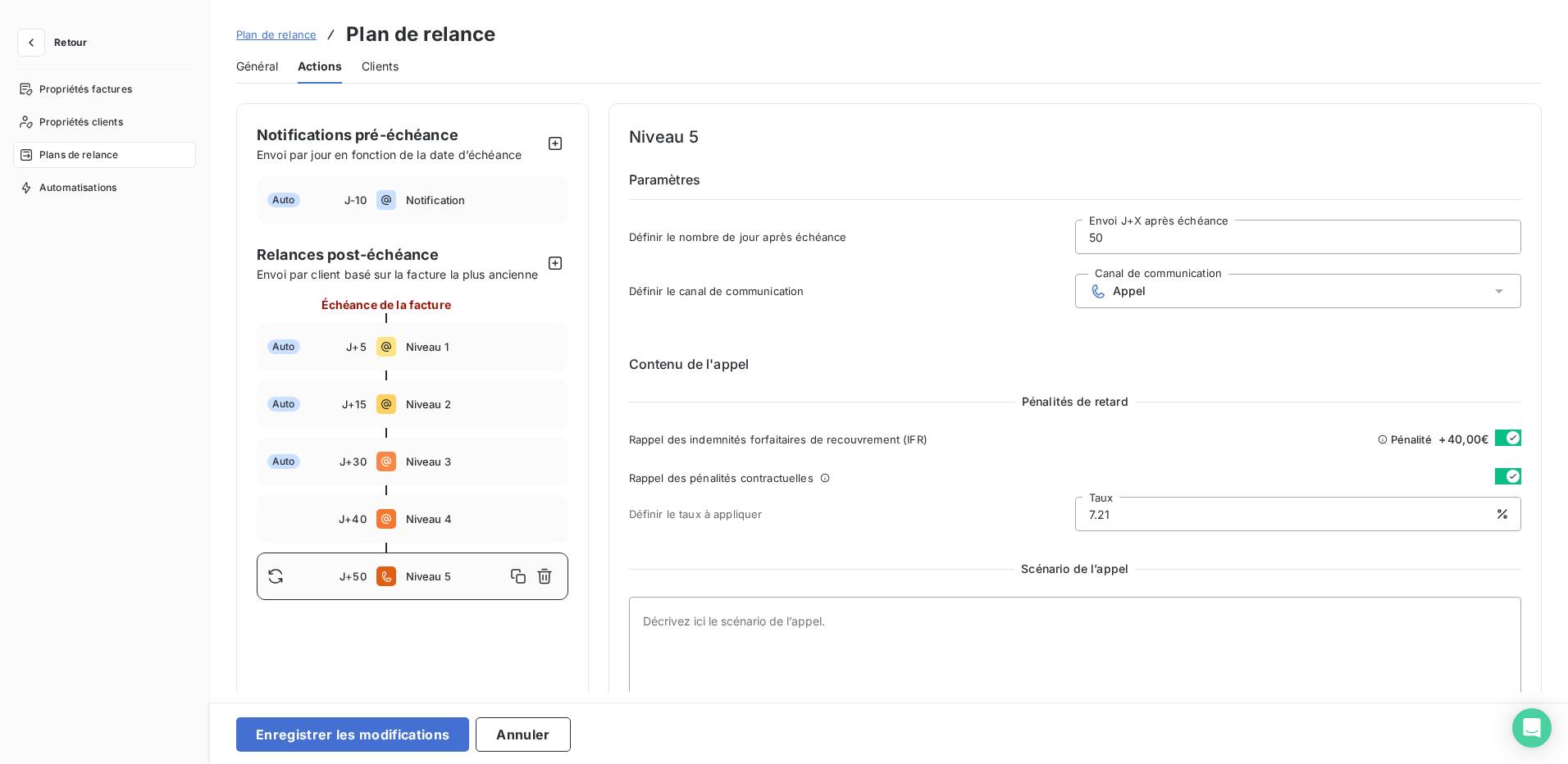
click at [862, 322] on div "Niveau 5 Paramètres Définir le nombre de jour après échéance 50 Envoi J+X après…" at bounding box center [1075, 481] width 893 height 717
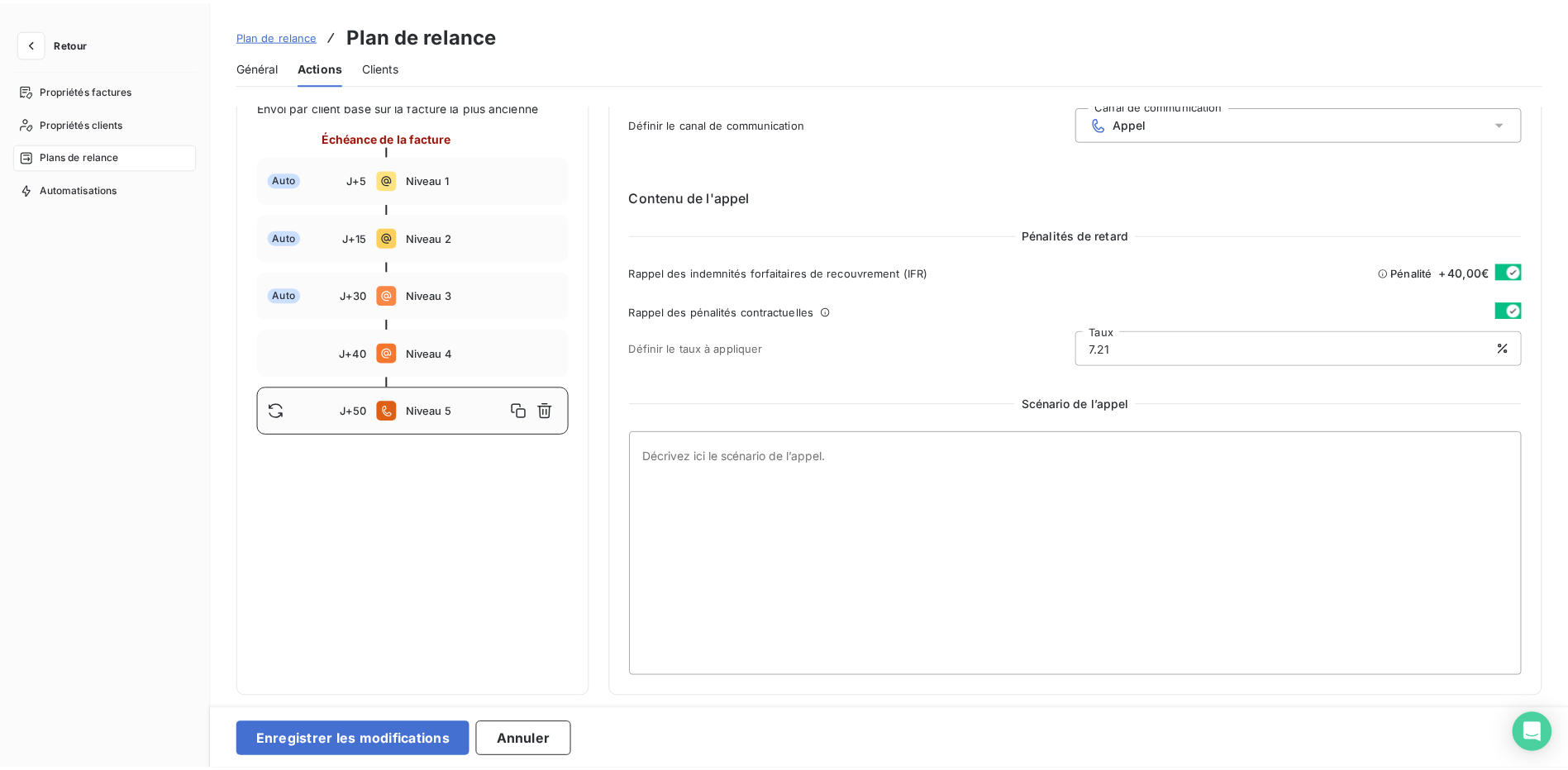
scroll to position [344, 0]
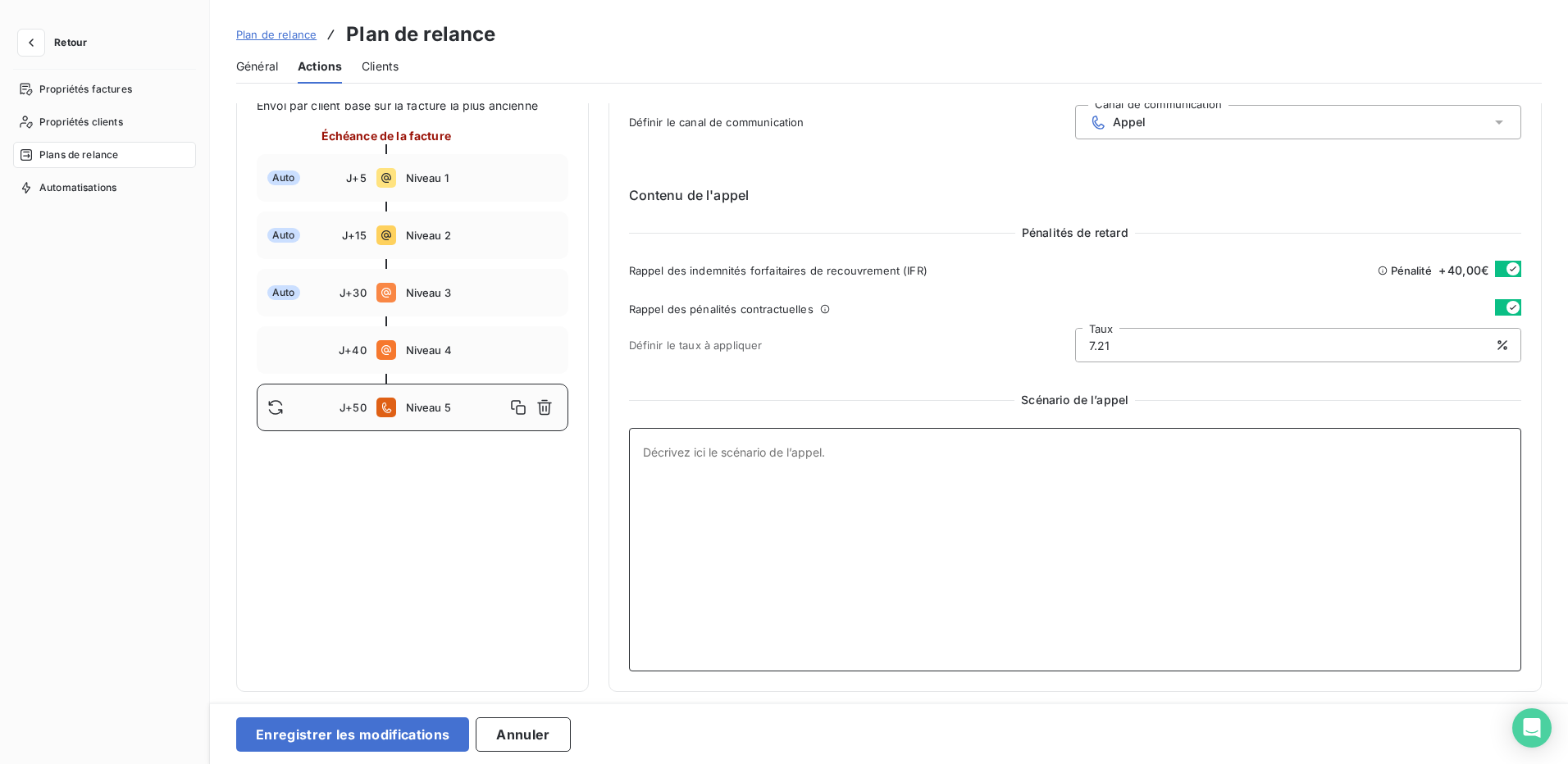
click at [760, 428] on textarea at bounding box center [1075, 550] width 893 height 243
click at [769, 428] on textarea "Déclaration Recouvrement Externe" at bounding box center [1075, 550] width 893 height 243
type textarea "Déclaration Recouvrement Externe"
click at [410, 743] on button "Enregistrer les modifications" at bounding box center [353, 735] width 233 height 35
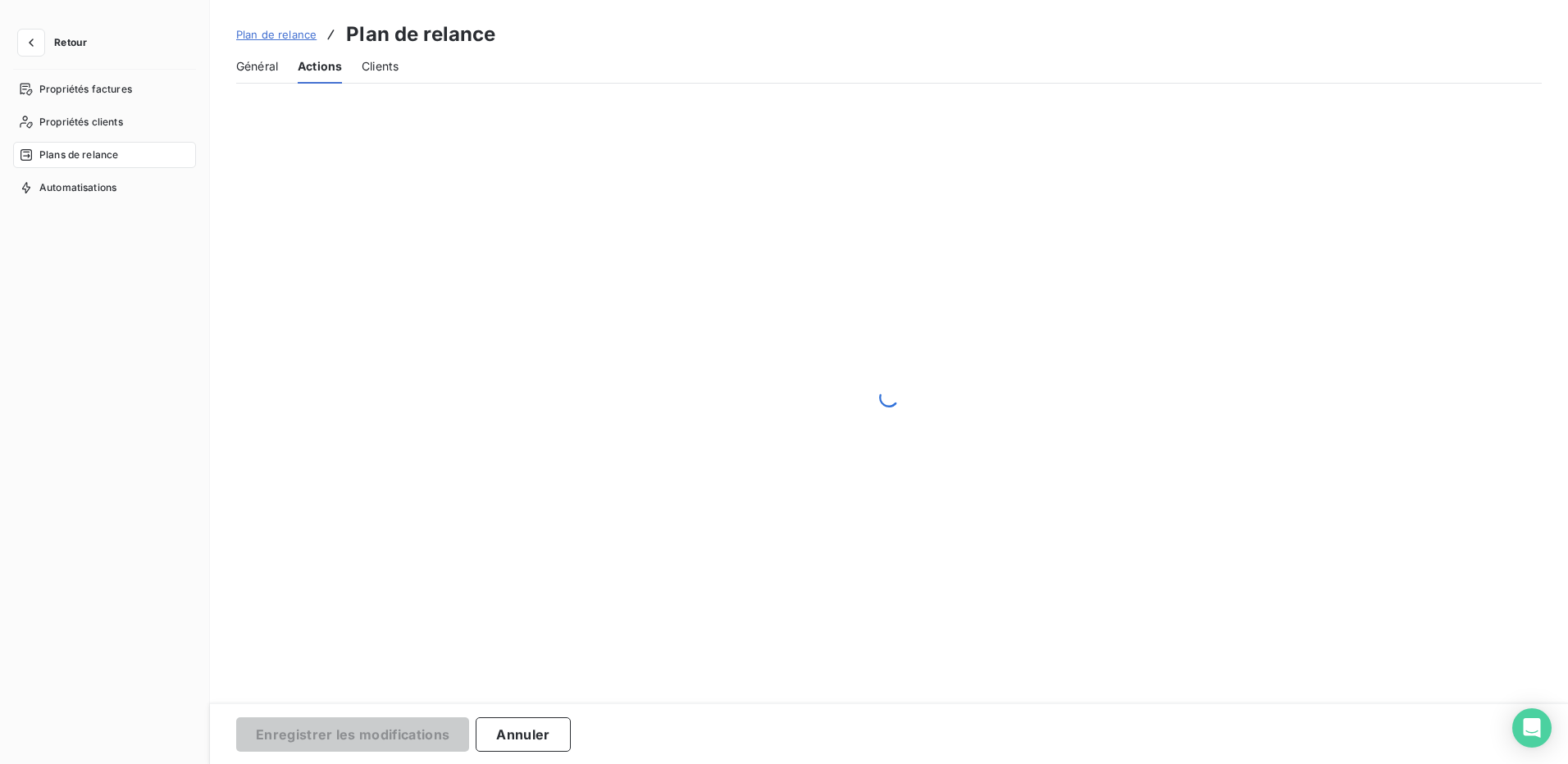
scroll to position [0, 0]
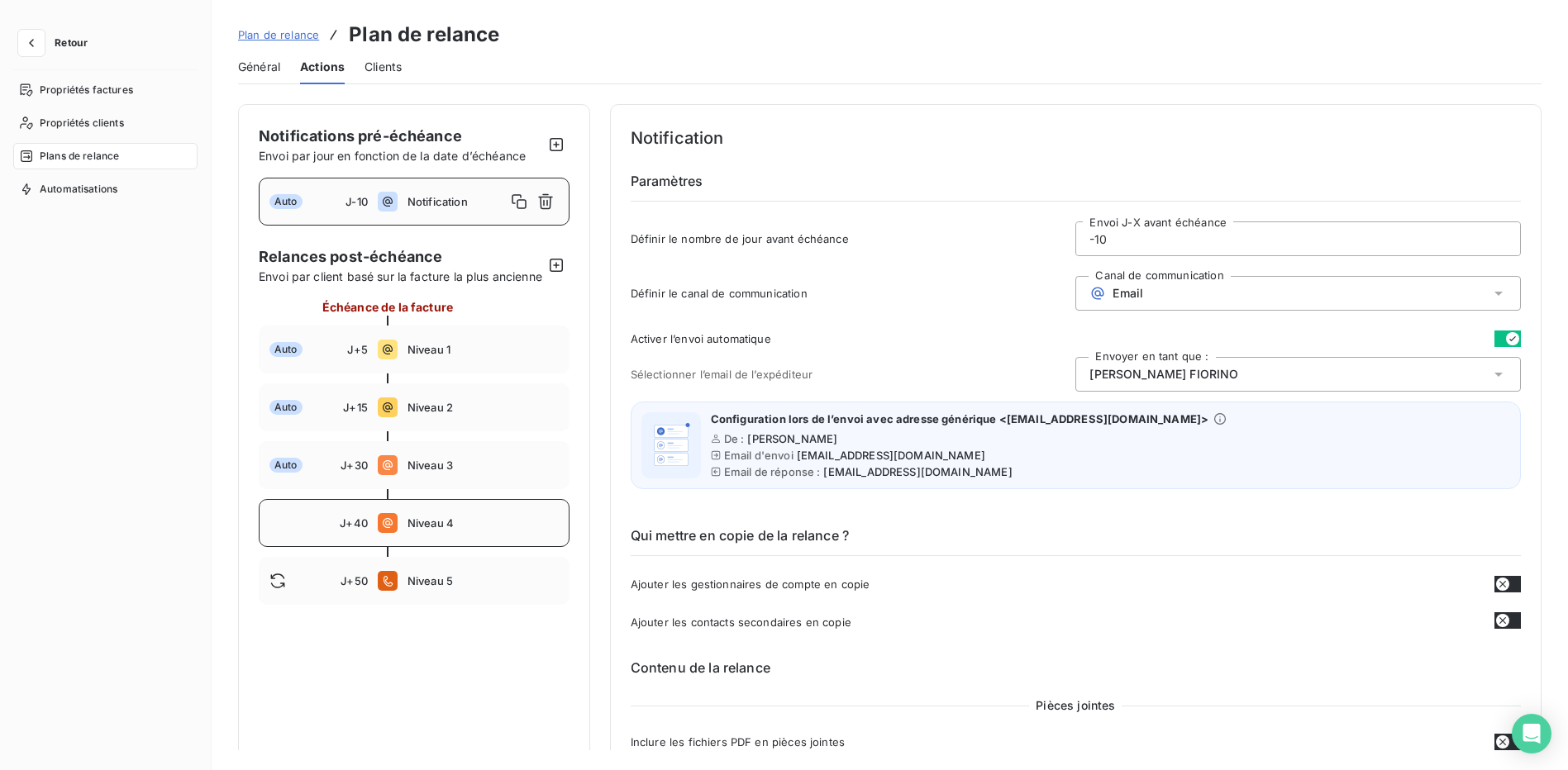
click at [491, 530] on span "Niveau 4" at bounding box center [483, 523] width 151 height 13
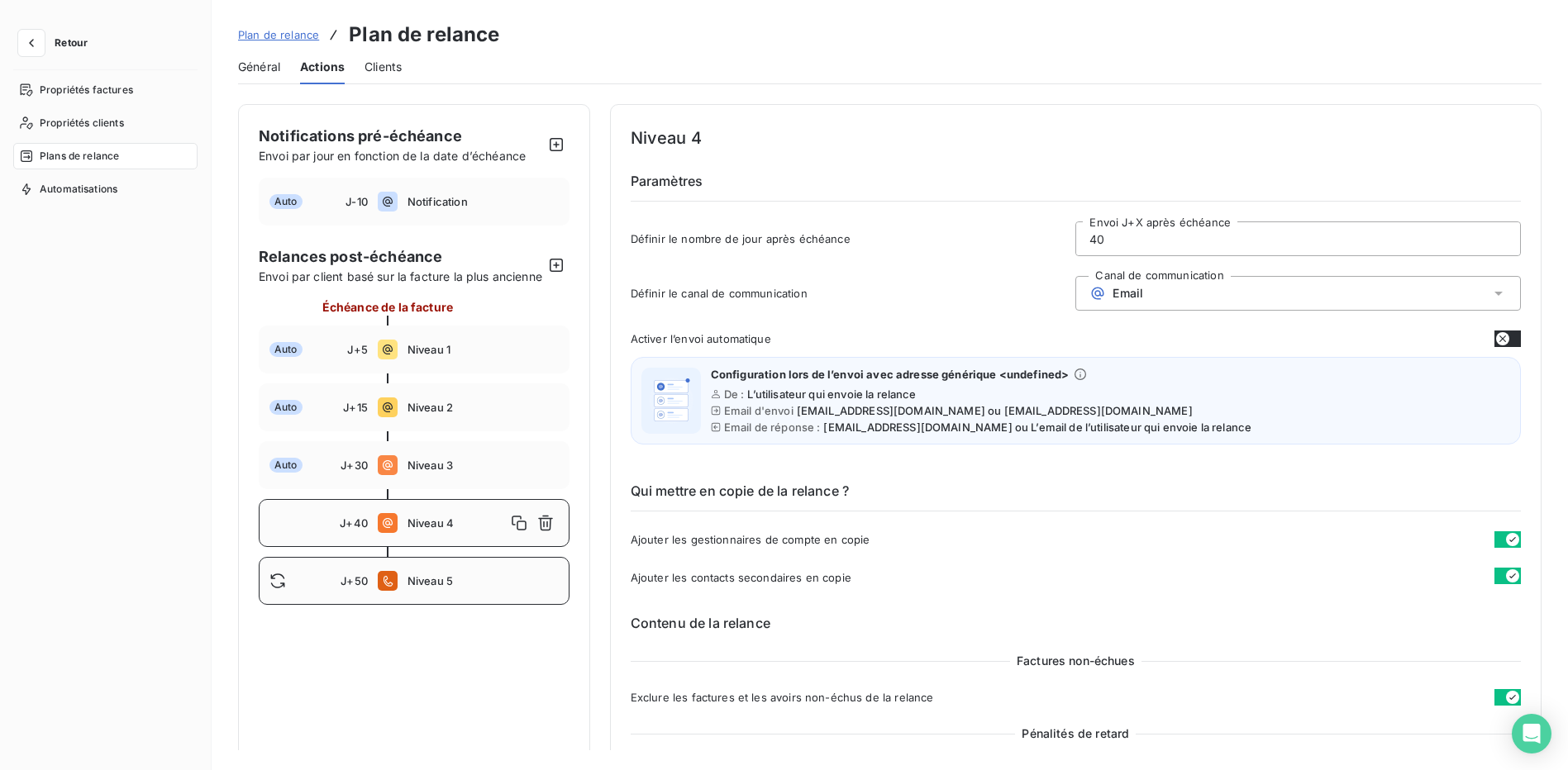
click at [471, 587] on span "Niveau 5" at bounding box center [483, 581] width 151 height 13
type input "50"
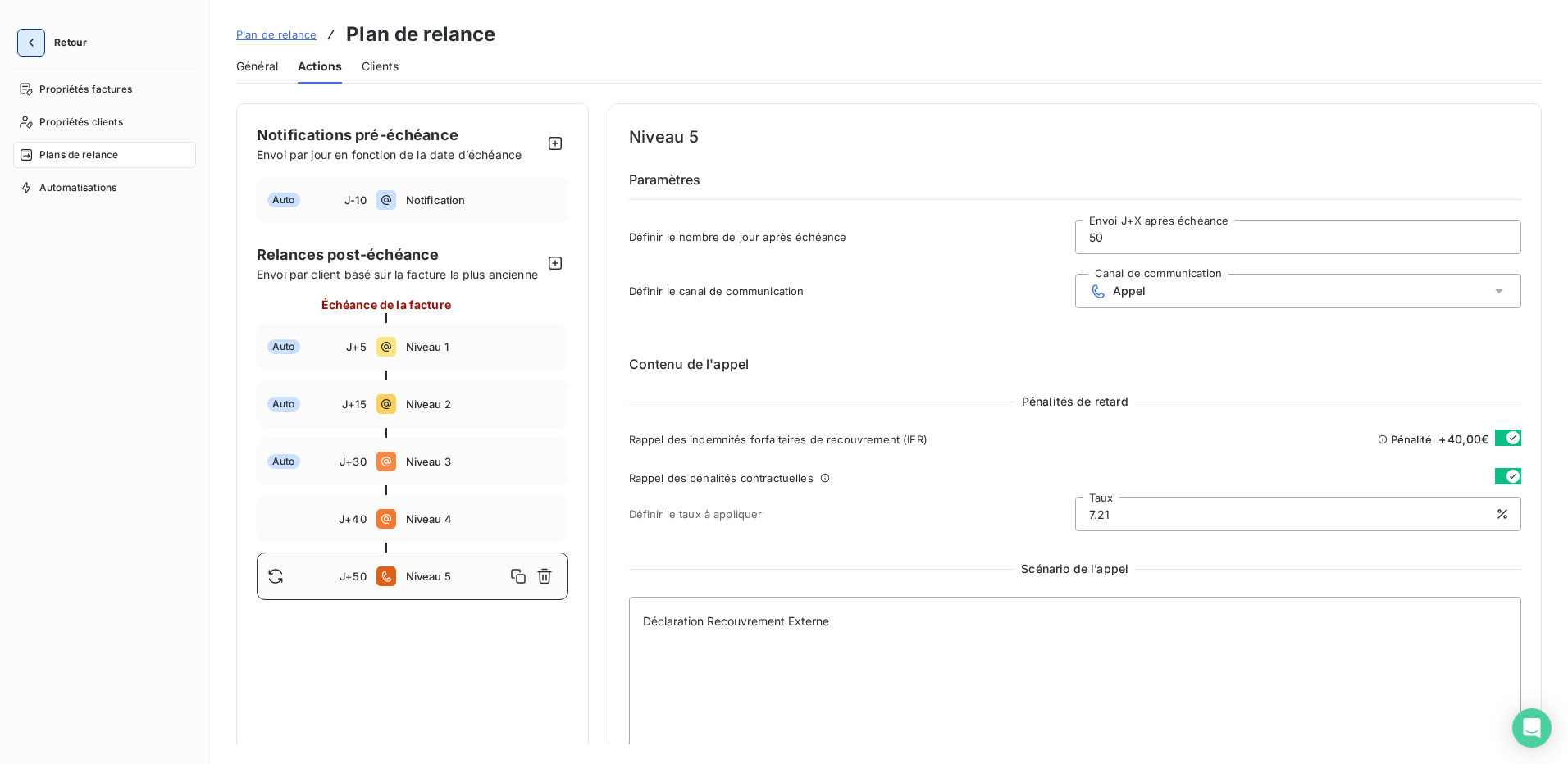
click at [35, 38] on icon "button" at bounding box center [31, 43] width 16 height 16
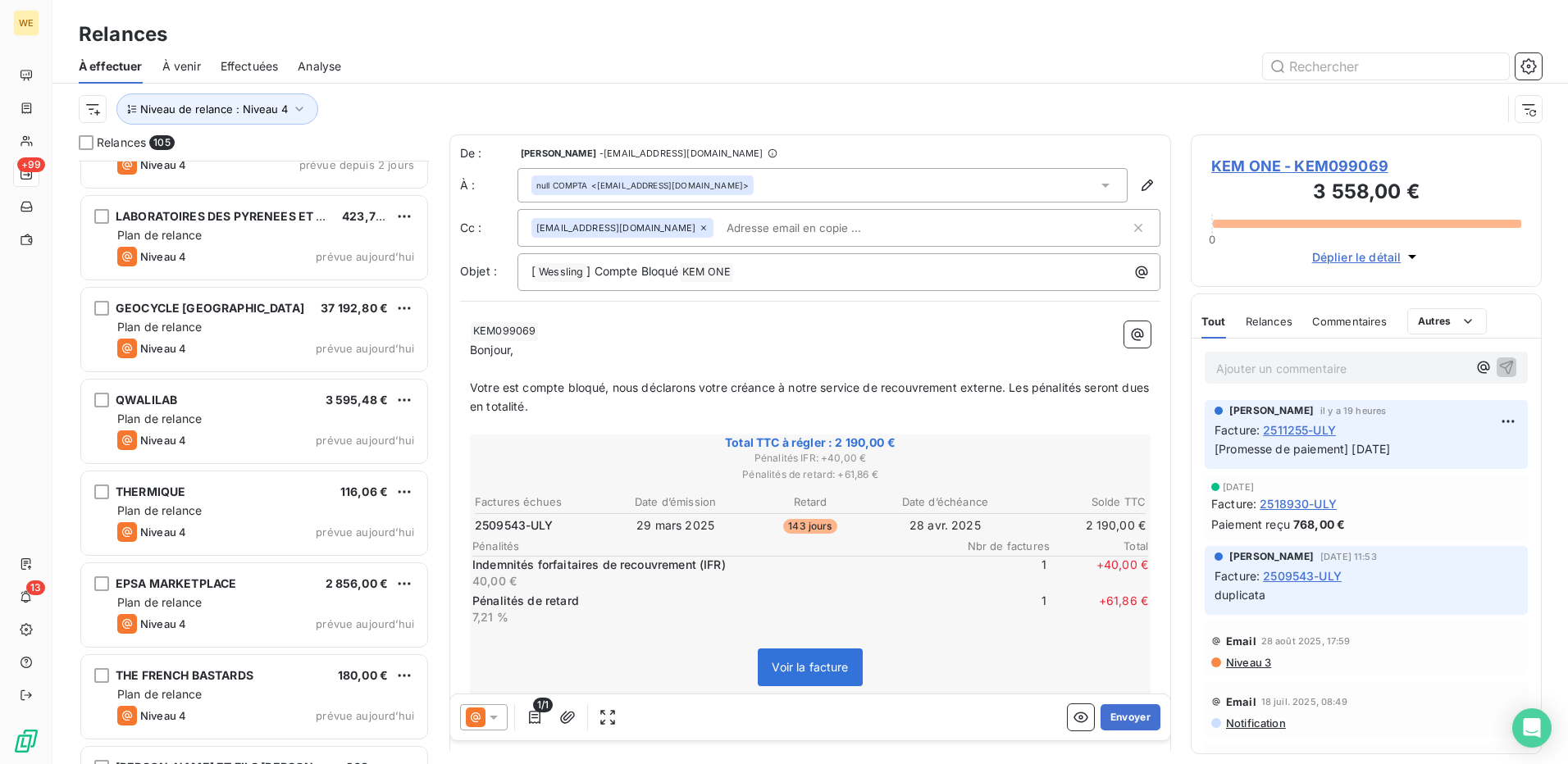
scroll to position [9043, 0]
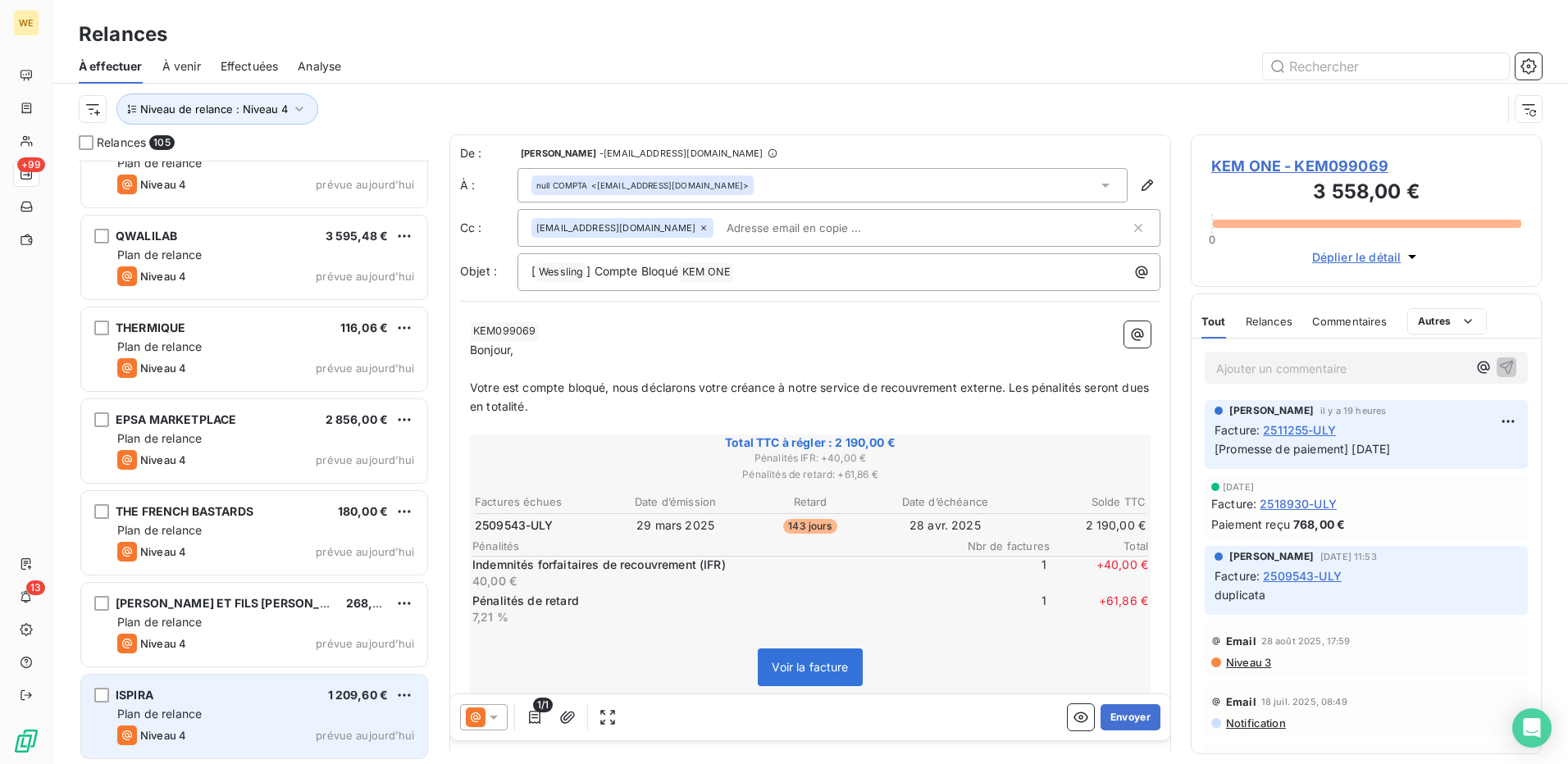
click at [251, 704] on div "ISPIRA 1 209,60 € Plan de relance Niveau 4 prévue aujourd’hui" at bounding box center [254, 717] width 346 height 84
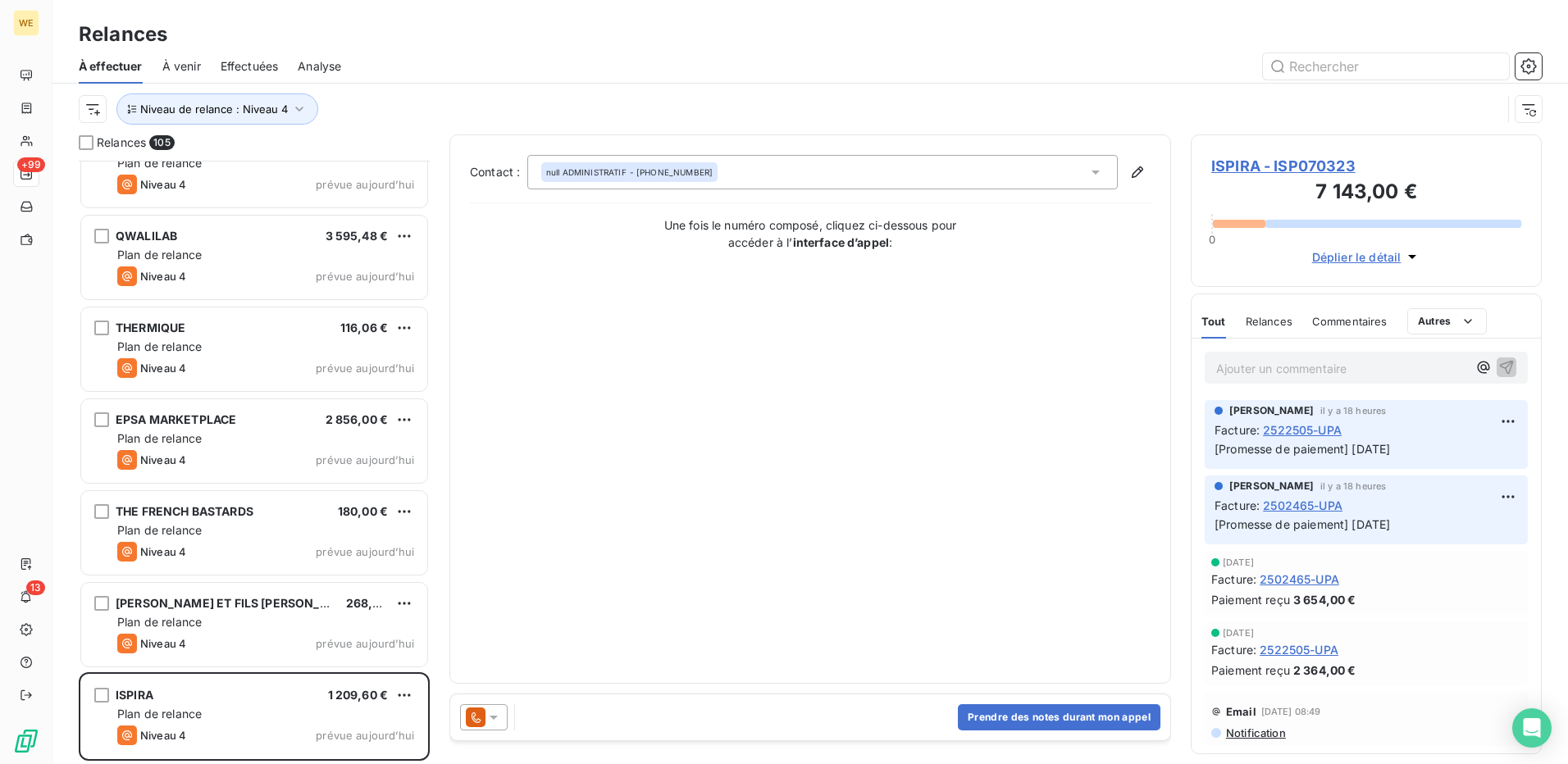
click at [1309, 167] on span "ISPIRA - ISP070323" at bounding box center [1366, 166] width 310 height 22
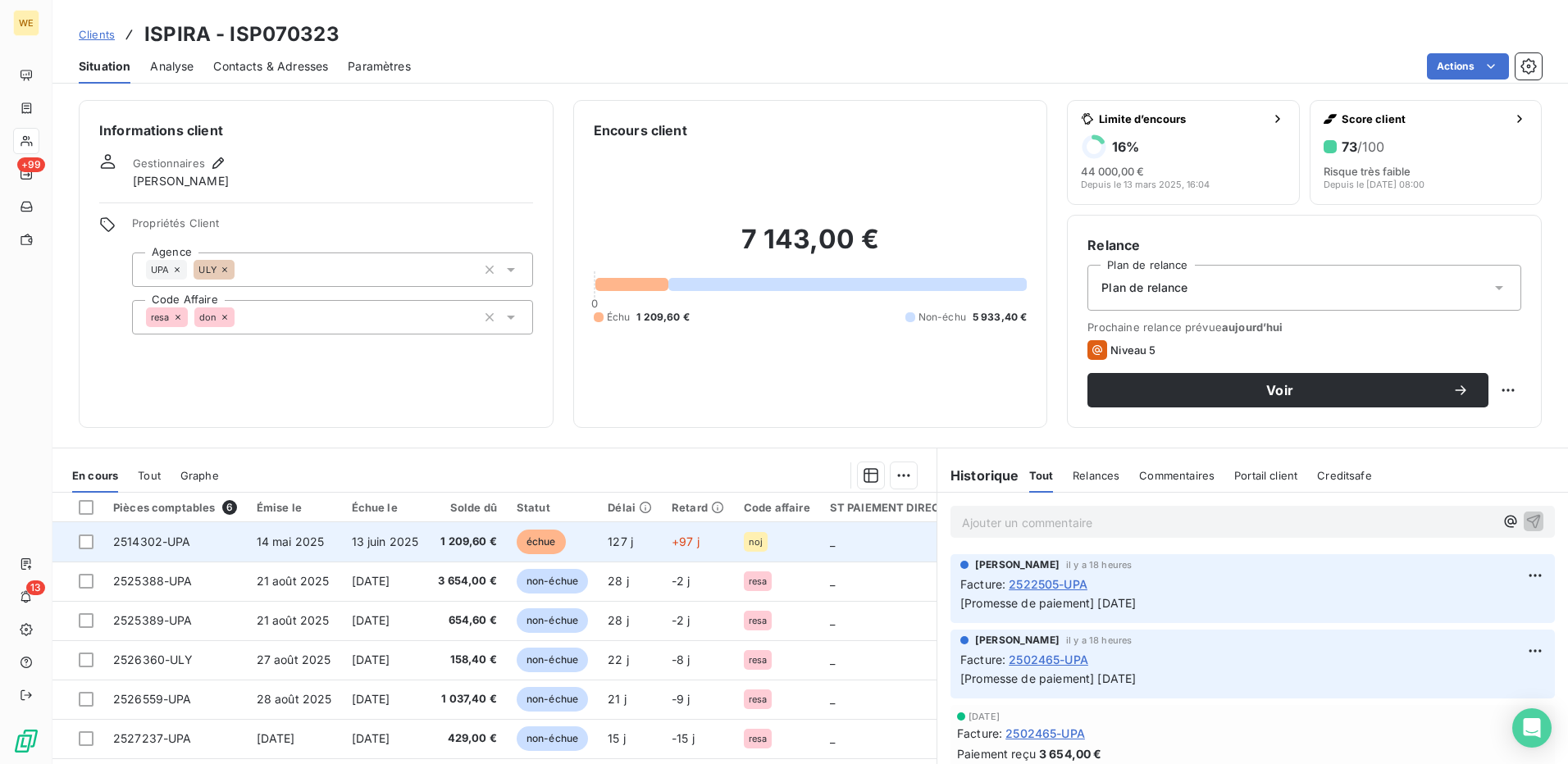
click at [593, 544] on td "échue" at bounding box center [553, 542] width 91 height 39
click at [87, 541] on div at bounding box center [86, 542] width 15 height 15
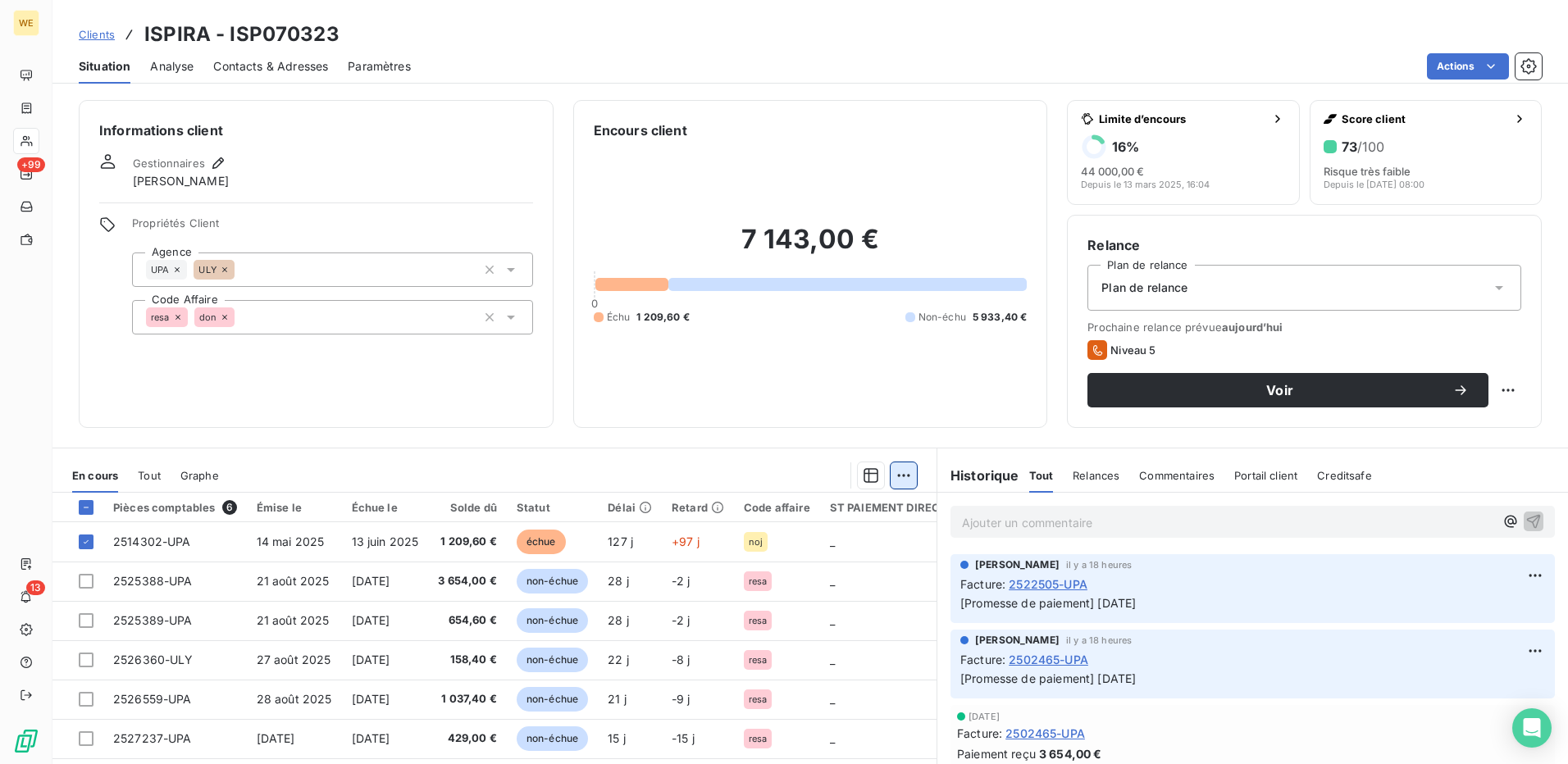
click at [894, 480] on html "WE +99 13 Clients ISPIRA - ISP070323 Situation Analyse Contacts & Adresses Para…" at bounding box center [784, 382] width 1568 height 764
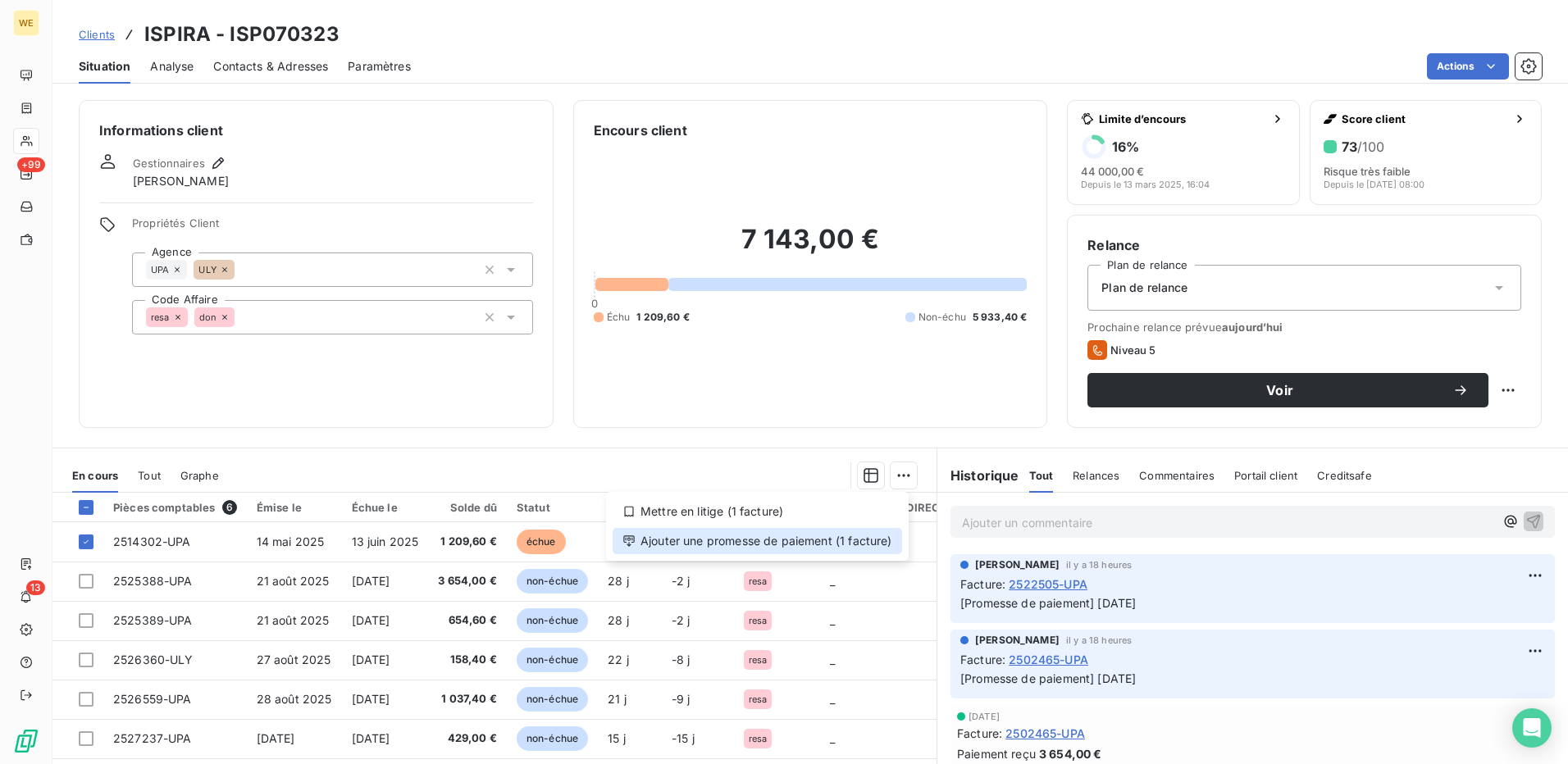
click at [880, 544] on div "Ajouter une promesse de paiement (1 facture)" at bounding box center [758, 542] width 290 height 27
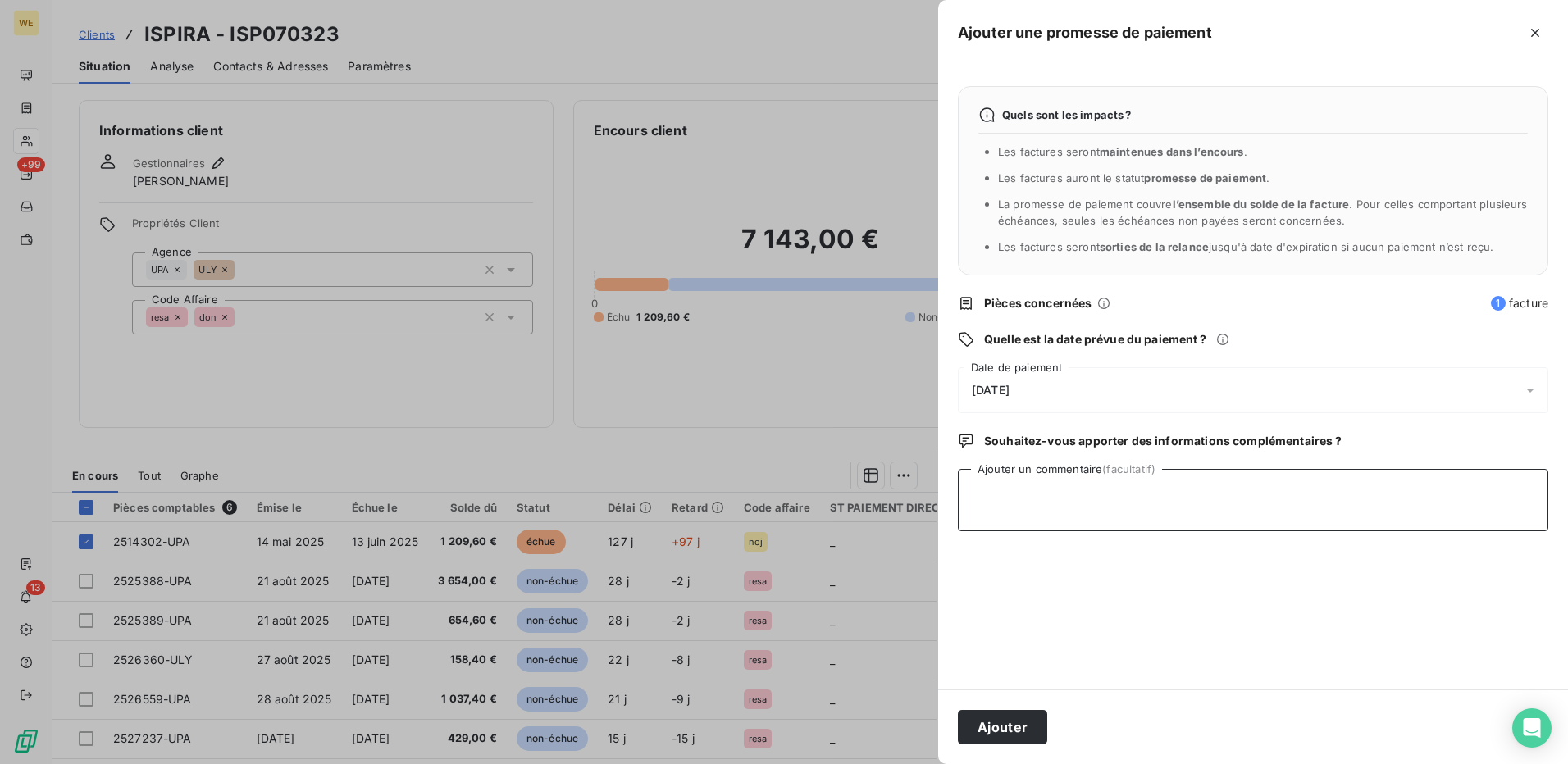
click at [1021, 501] on textarea "Ajouter un commentaire (facultatif)" at bounding box center [1253, 500] width 591 height 62
type textarea "cliente doit faire vérif car comprends pas"
click at [1056, 384] on div "19/09/2025" at bounding box center [1253, 391] width 591 height 46
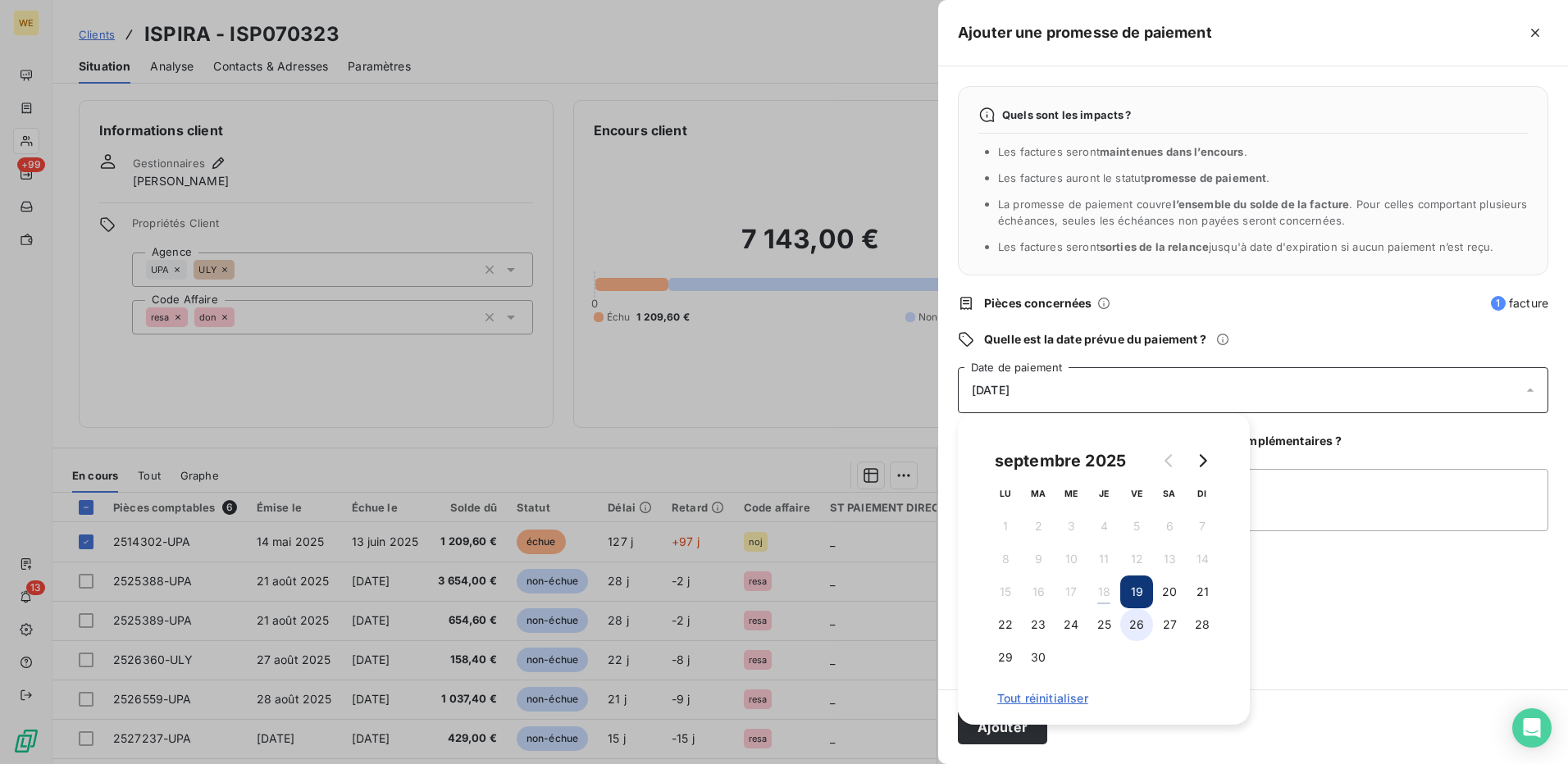
click at [1132, 629] on button "26" at bounding box center [1136, 625] width 33 height 33
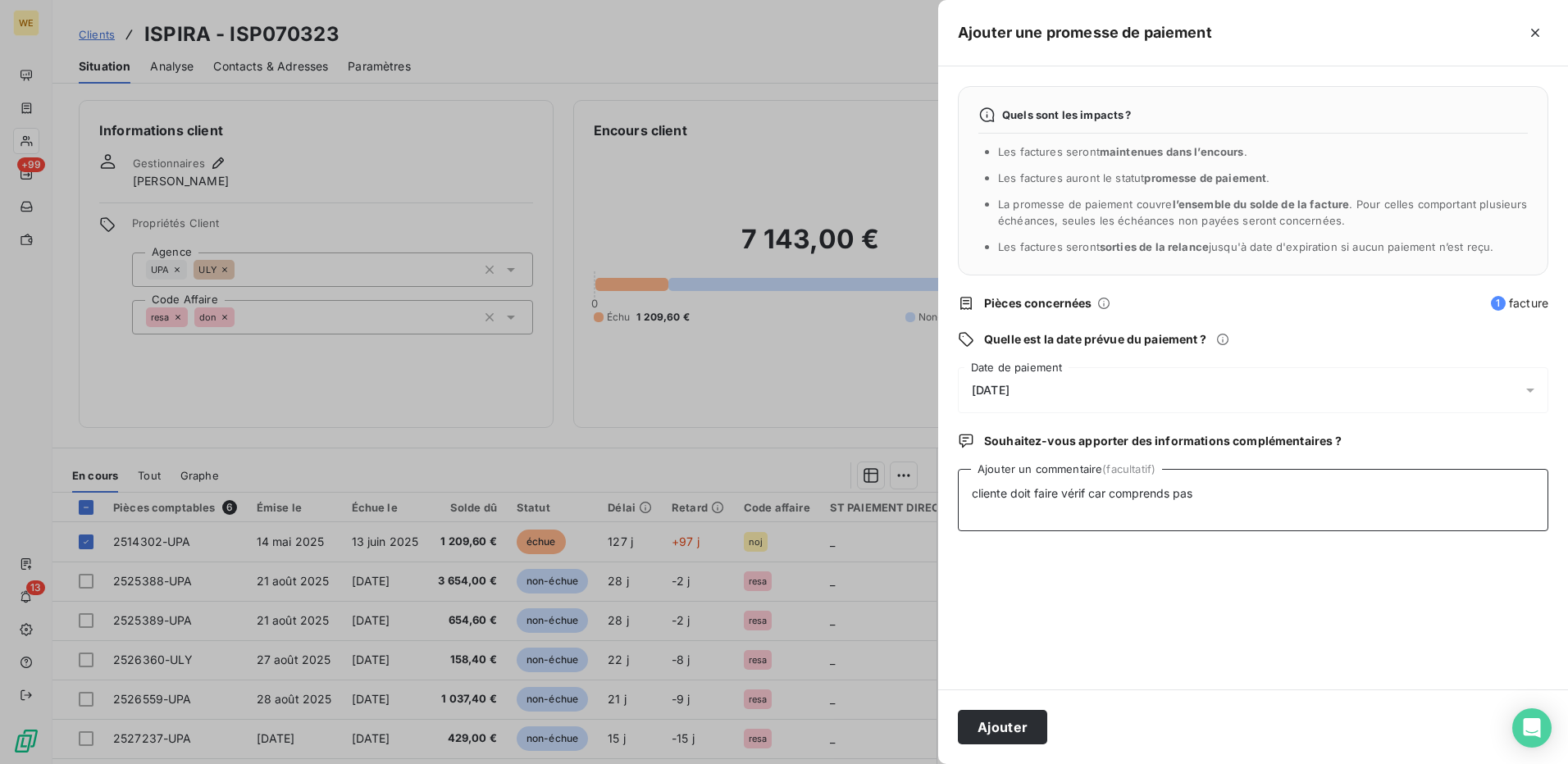
click at [1304, 519] on textarea "cliente doit faire vérif car comprends pas" at bounding box center [1253, 500] width 591 height 62
click at [1036, 732] on button "Ajouter" at bounding box center [1002, 728] width 90 height 35
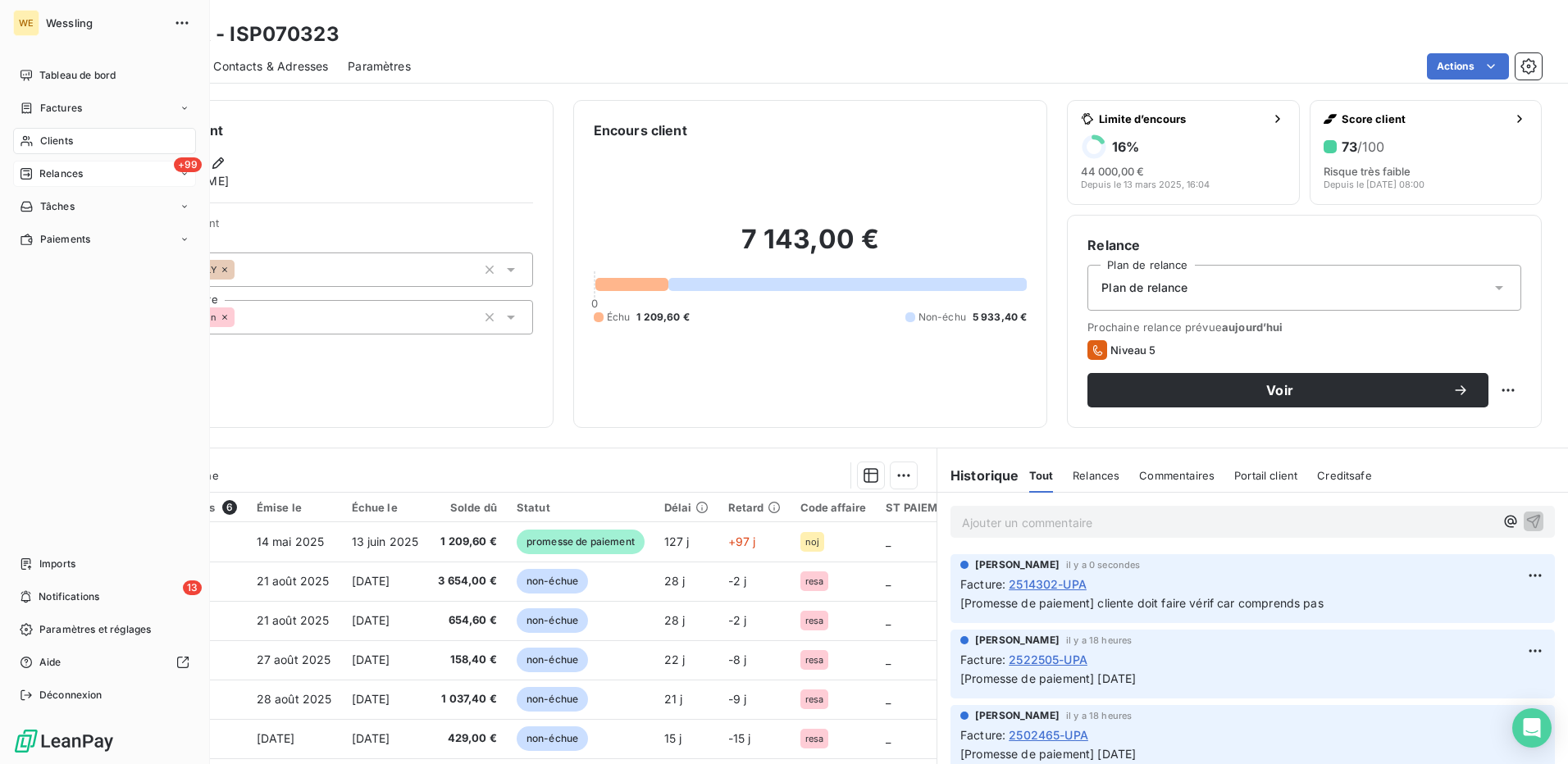
click at [42, 177] on span "Relances" at bounding box center [60, 173] width 44 height 15
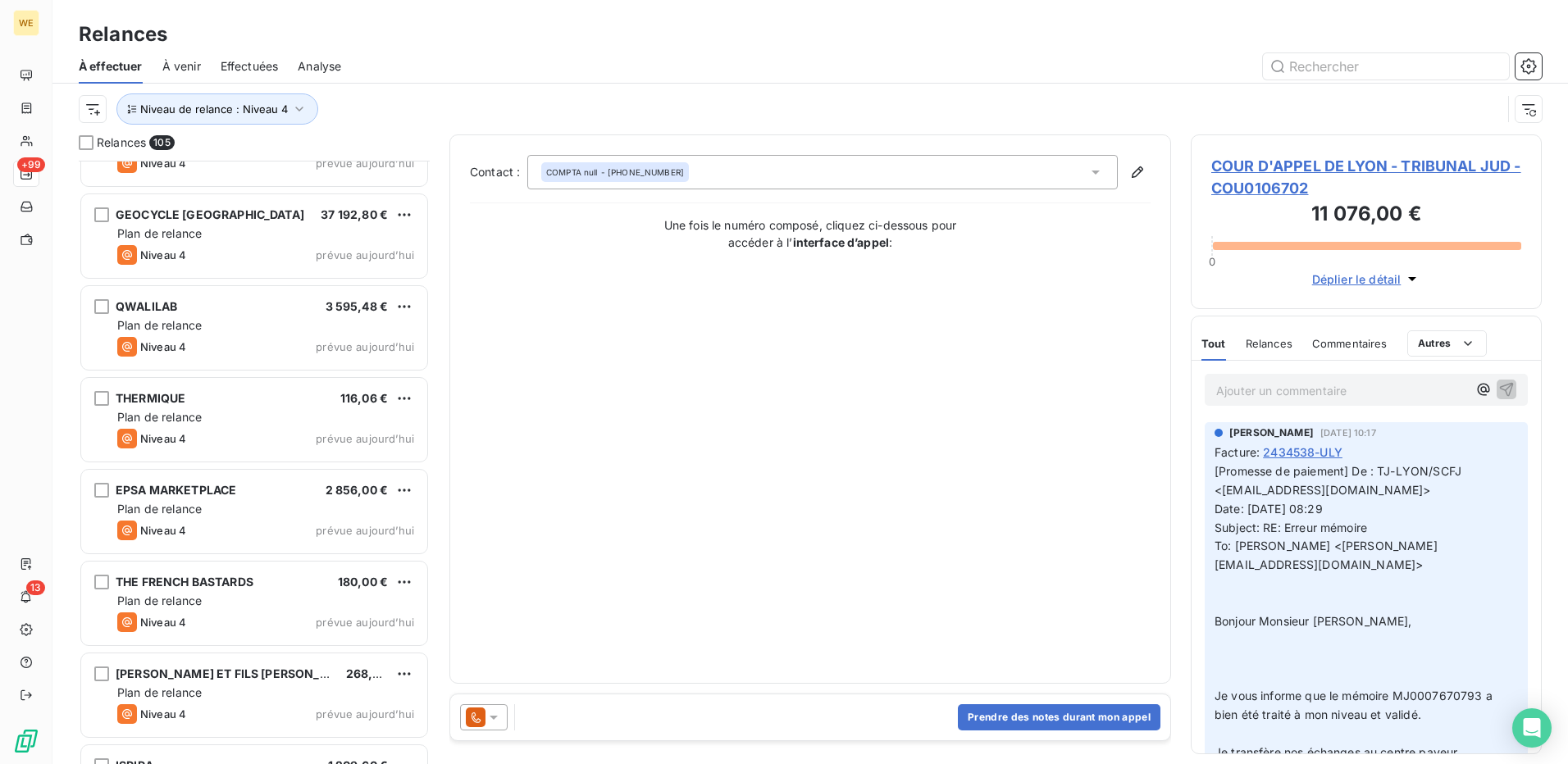
scroll to position [9043, 0]
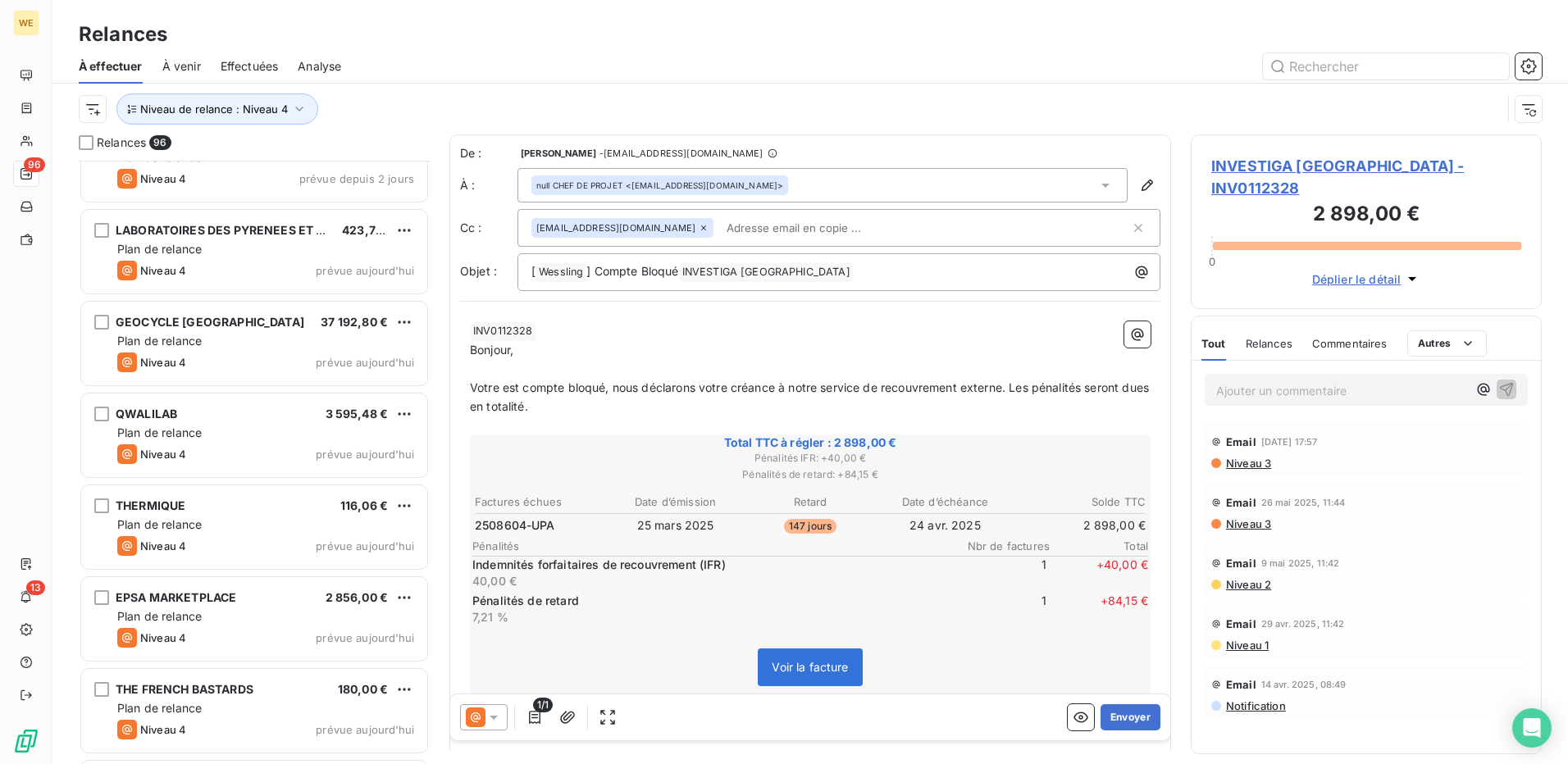
scroll to position [8217, 0]
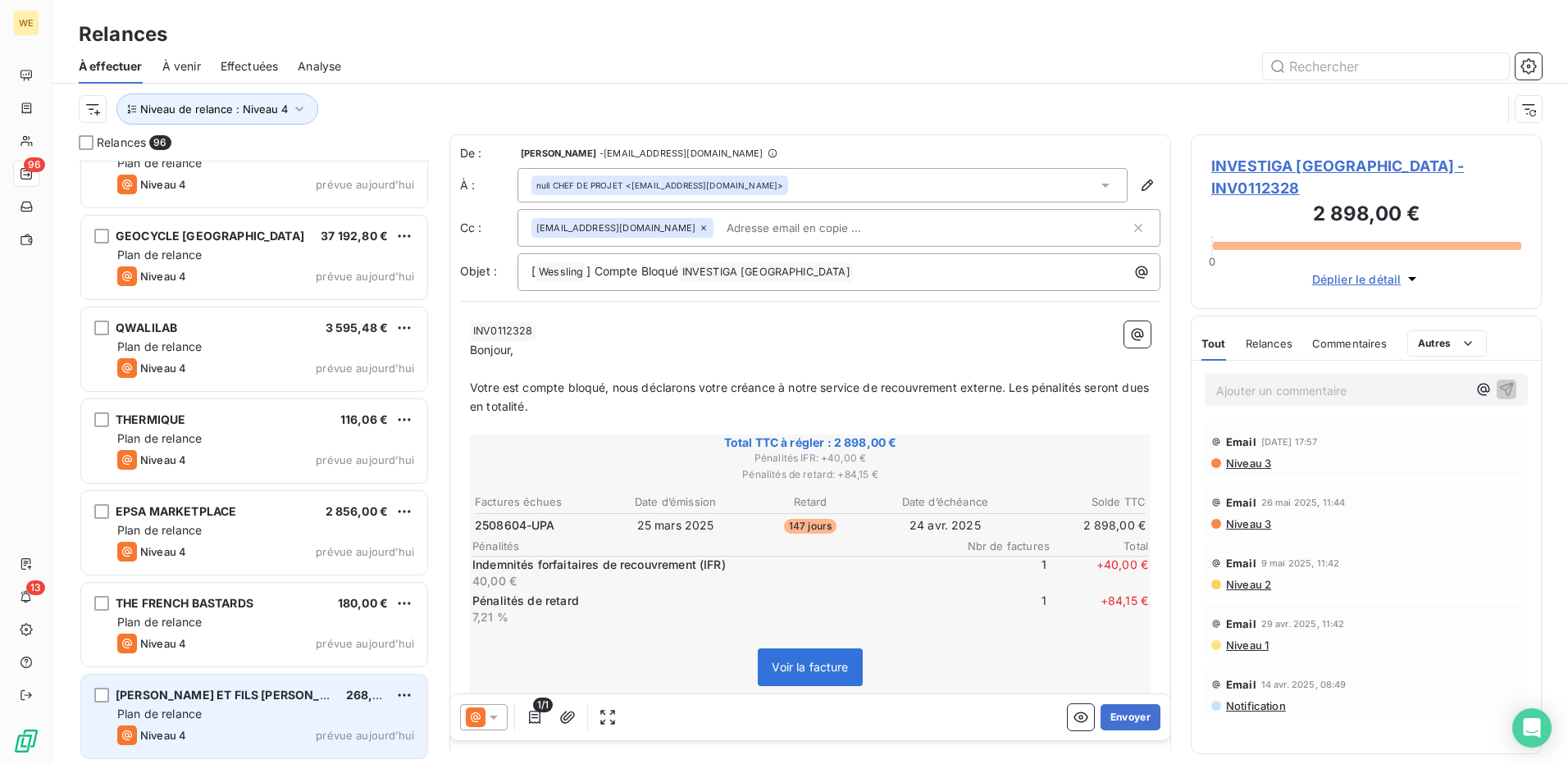
click at [281, 730] on div "Niveau 4 prévue aujourd’hui" at bounding box center [266, 736] width 297 height 20
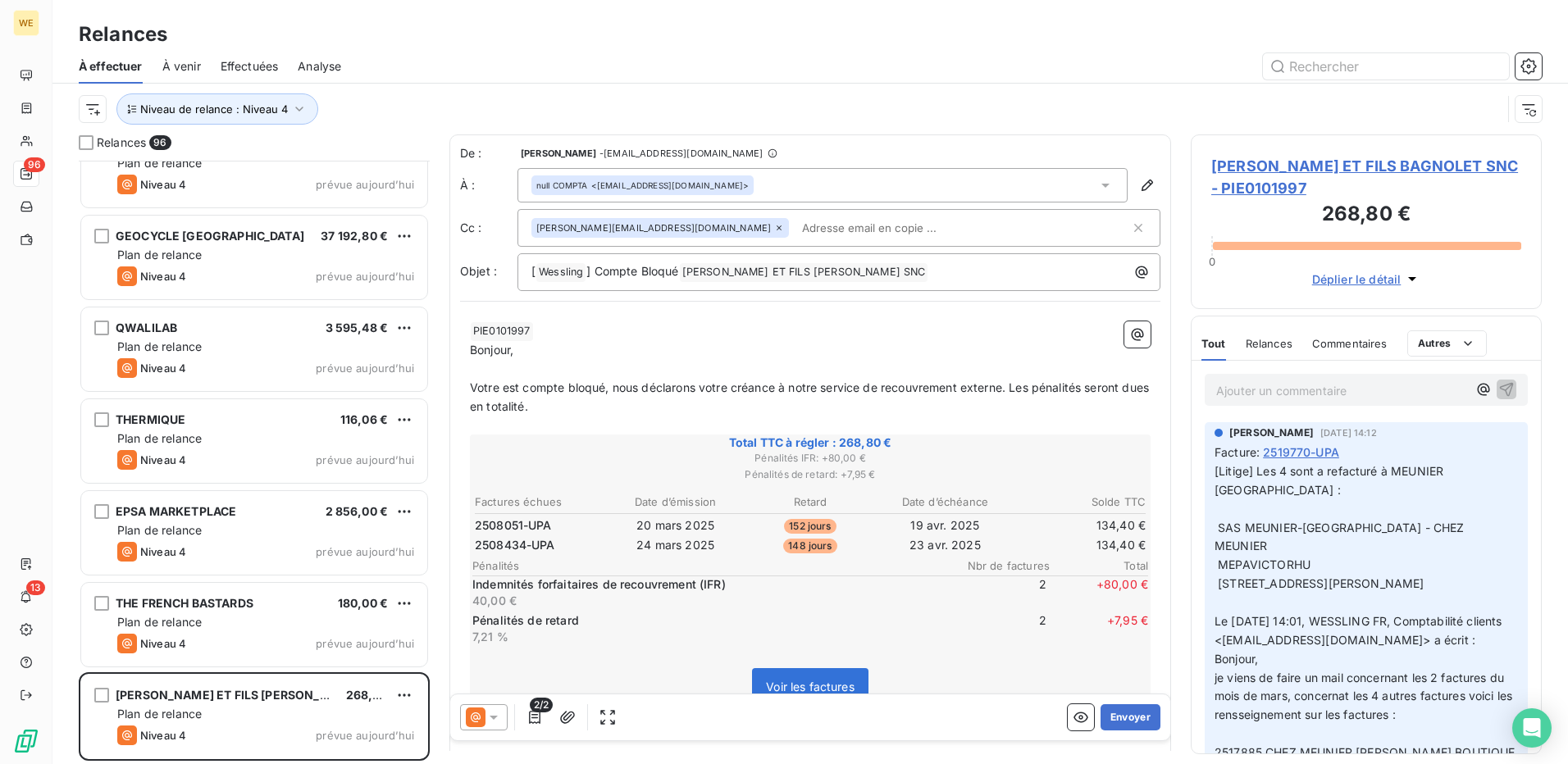
click at [1276, 161] on span "[PERSON_NAME] ET FILS BAGNOLET SNC - PIE0101997" at bounding box center [1366, 178] width 310 height 44
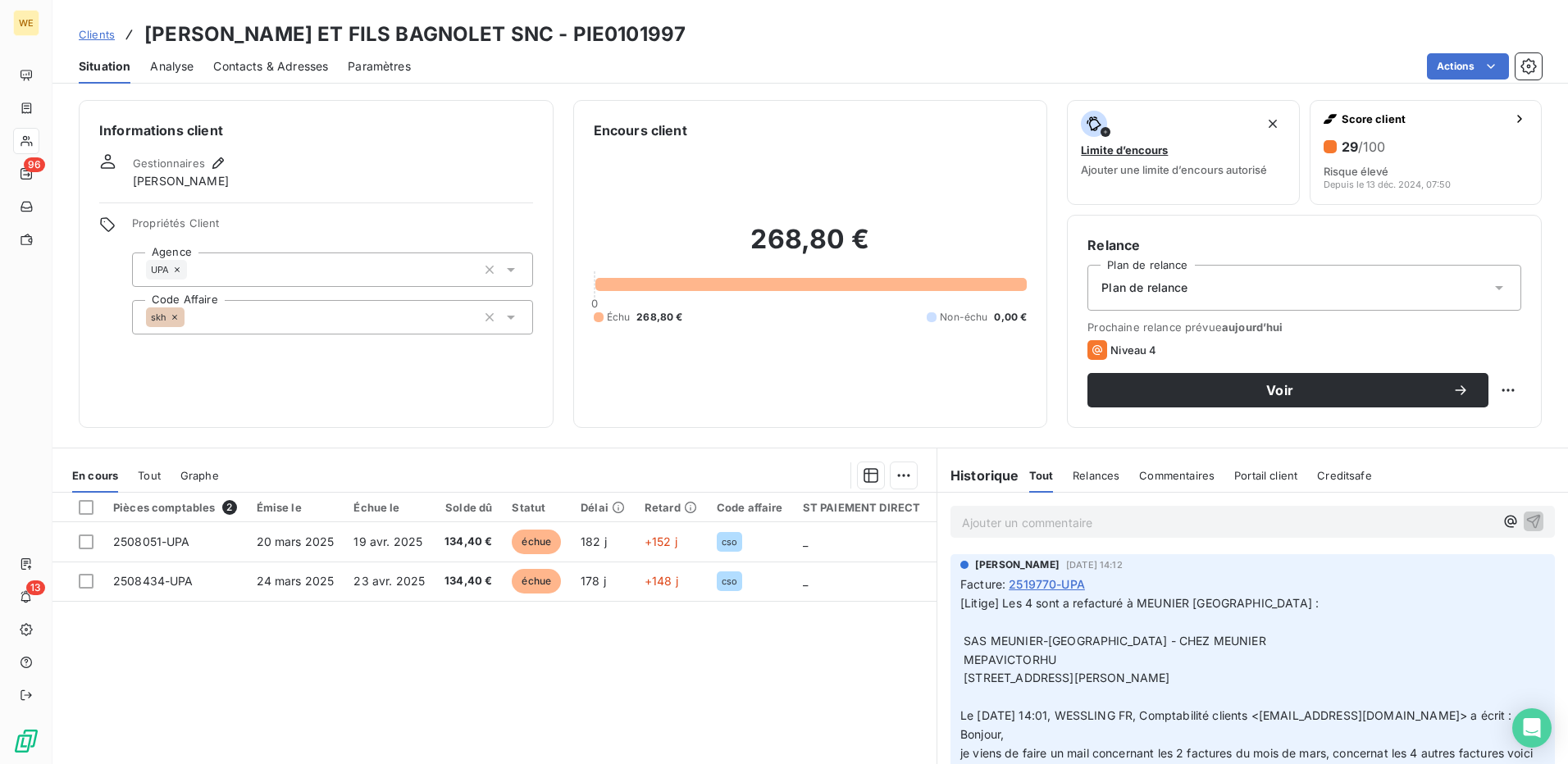
click at [291, 64] on span "Contacts & Adresses" at bounding box center [270, 67] width 115 height 16
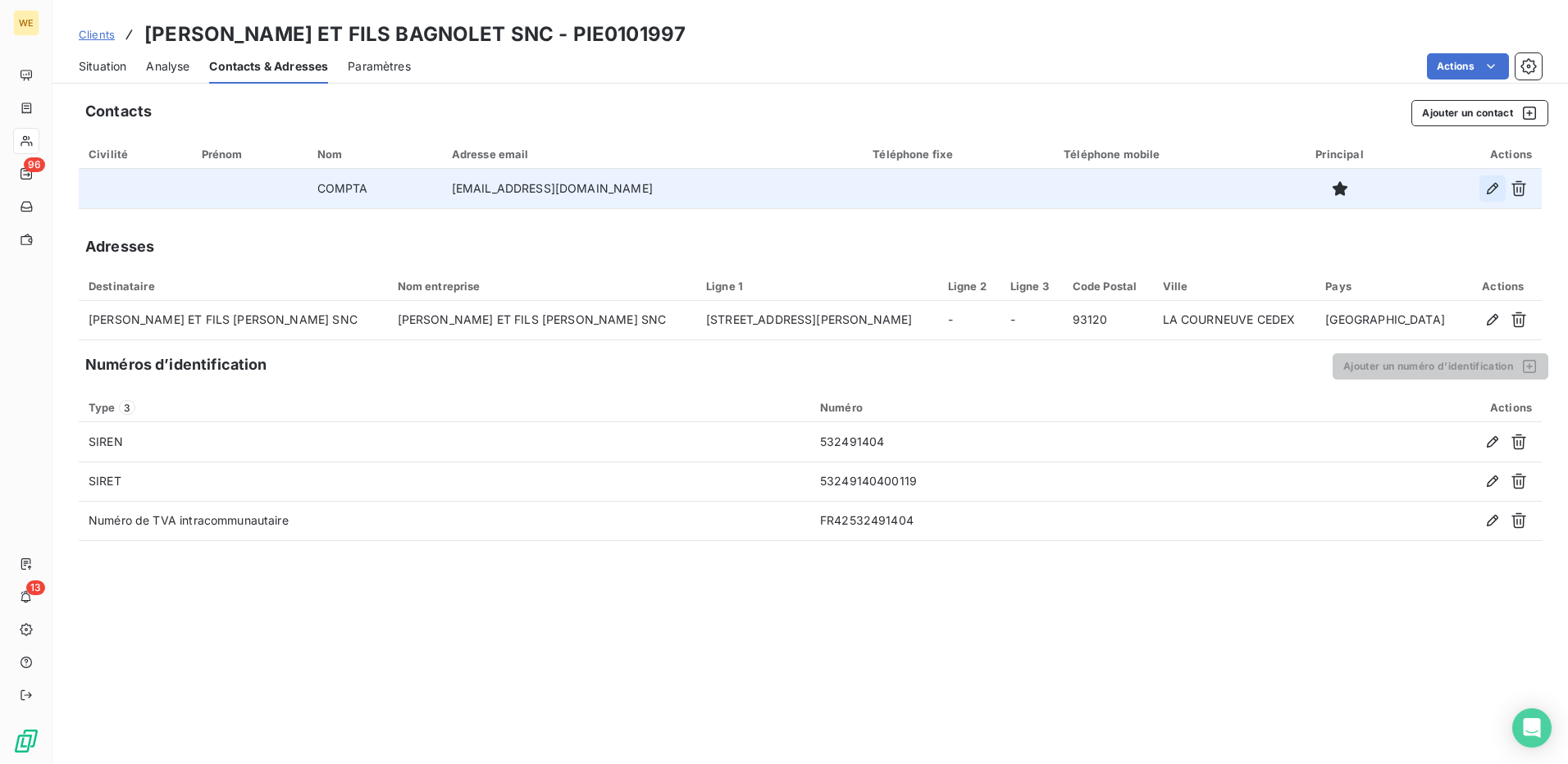
click at [1492, 193] on icon "button" at bounding box center [1492, 188] width 12 height 12
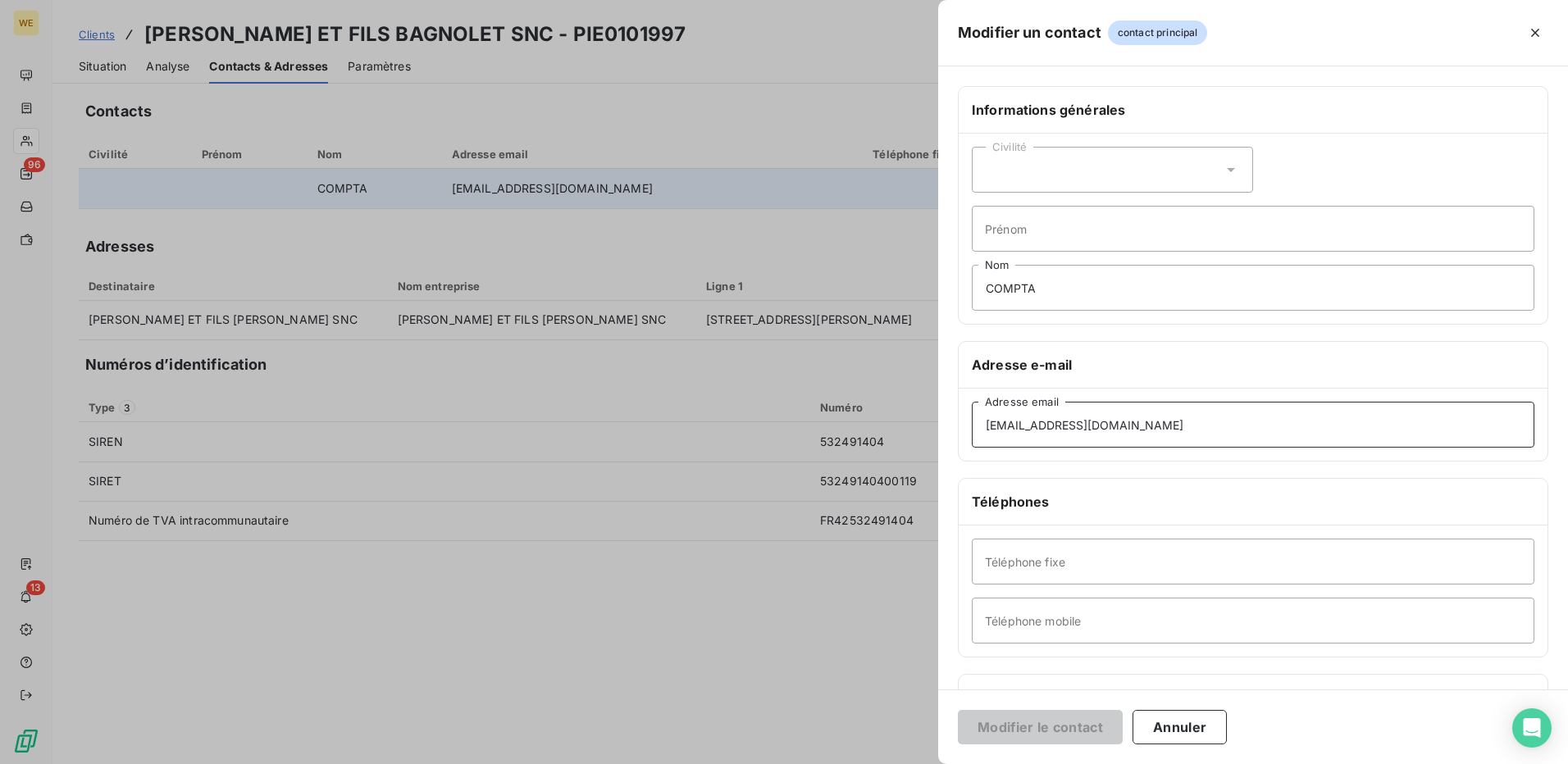
drag, startPoint x: 1214, startPoint y: 442, endPoint x: 776, endPoint y: 420, distance: 438.6
click at [776, 764] on div "Modifier un contact contact principal Informations générales Civilité Prénom CO…" at bounding box center [784, 764] width 1568 height 0
paste input "[EMAIL_ADDRESS][DOMAIN_NAME]"
type input "[EMAIL_ADDRESS][DOMAIN_NAME]"
drag, startPoint x: 1033, startPoint y: 732, endPoint x: 1027, endPoint y: 740, distance: 10.0
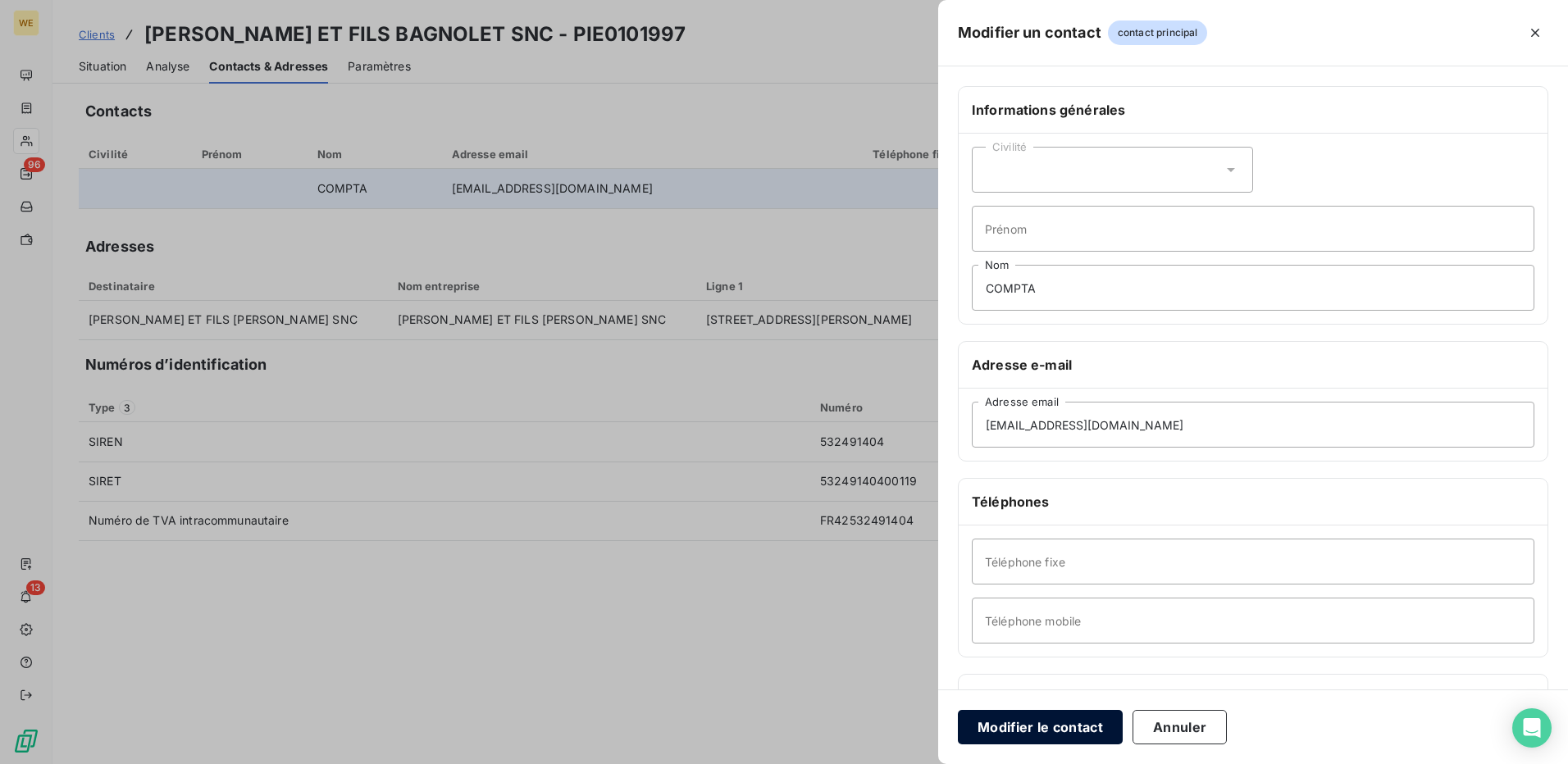
click at [1033, 732] on button "Modifier le contact" at bounding box center [1040, 728] width 165 height 35
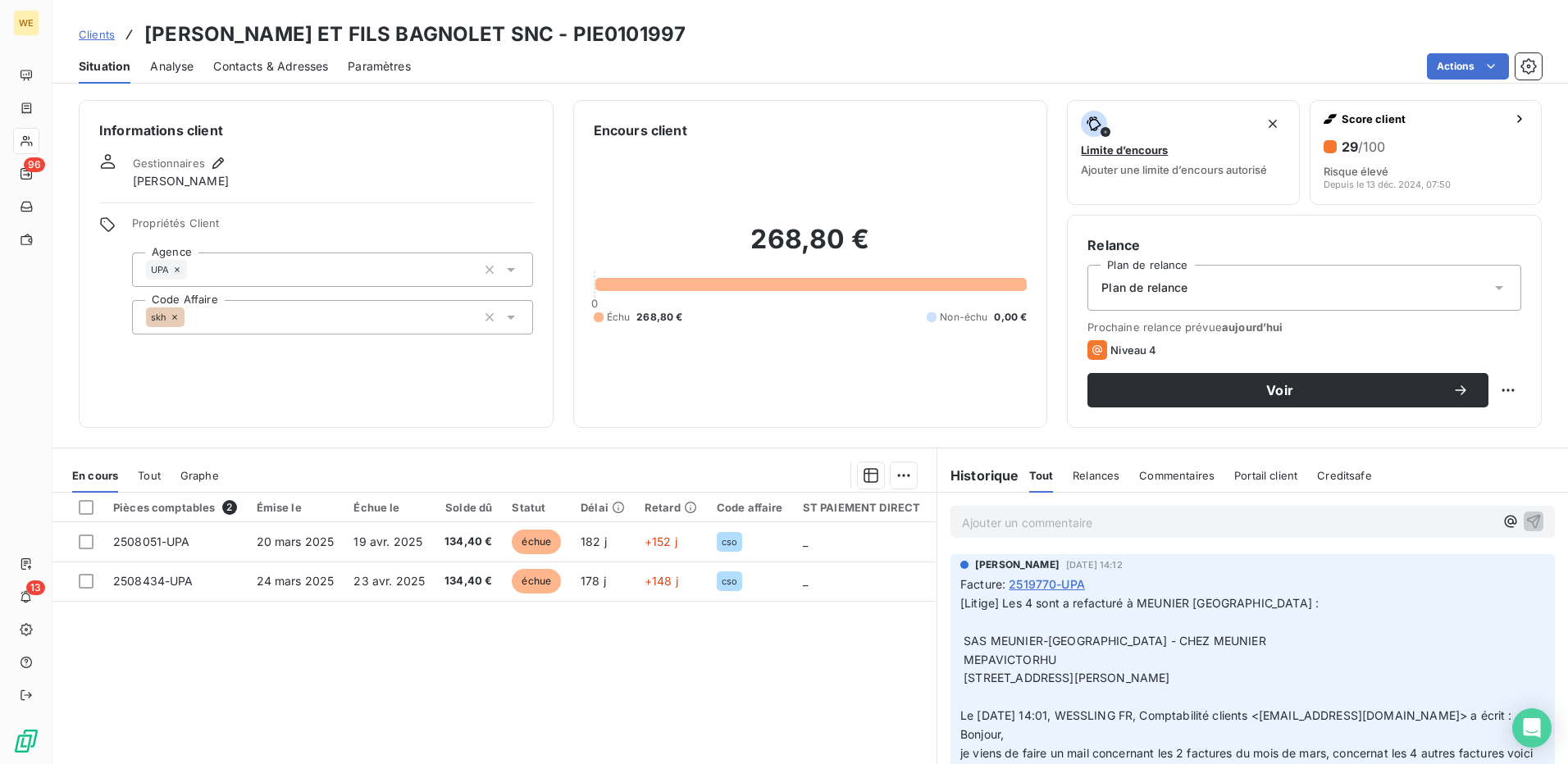
click at [291, 73] on span "Contacts & Adresses" at bounding box center [270, 67] width 115 height 16
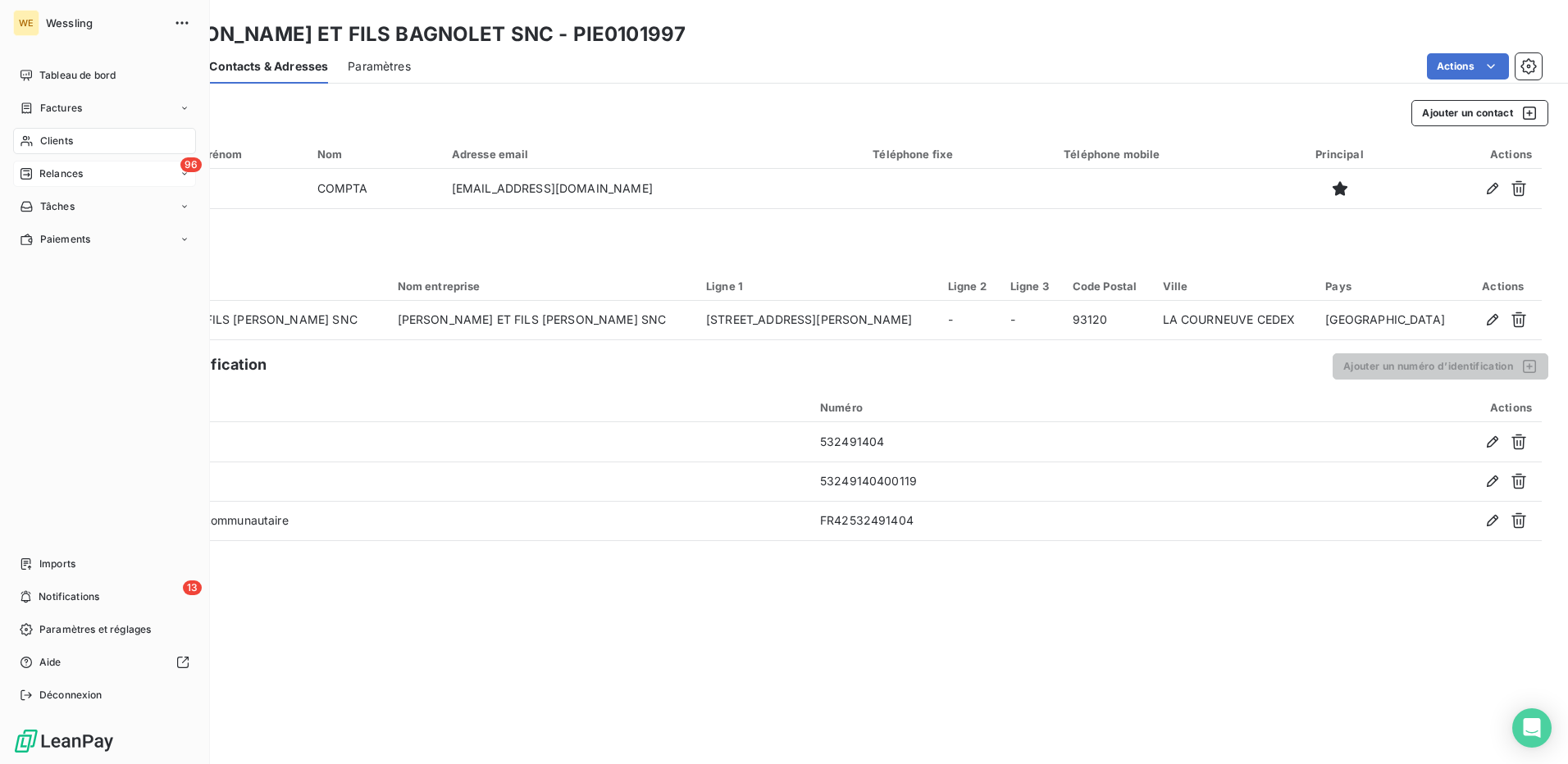
click at [50, 170] on span "Relances" at bounding box center [60, 173] width 44 height 15
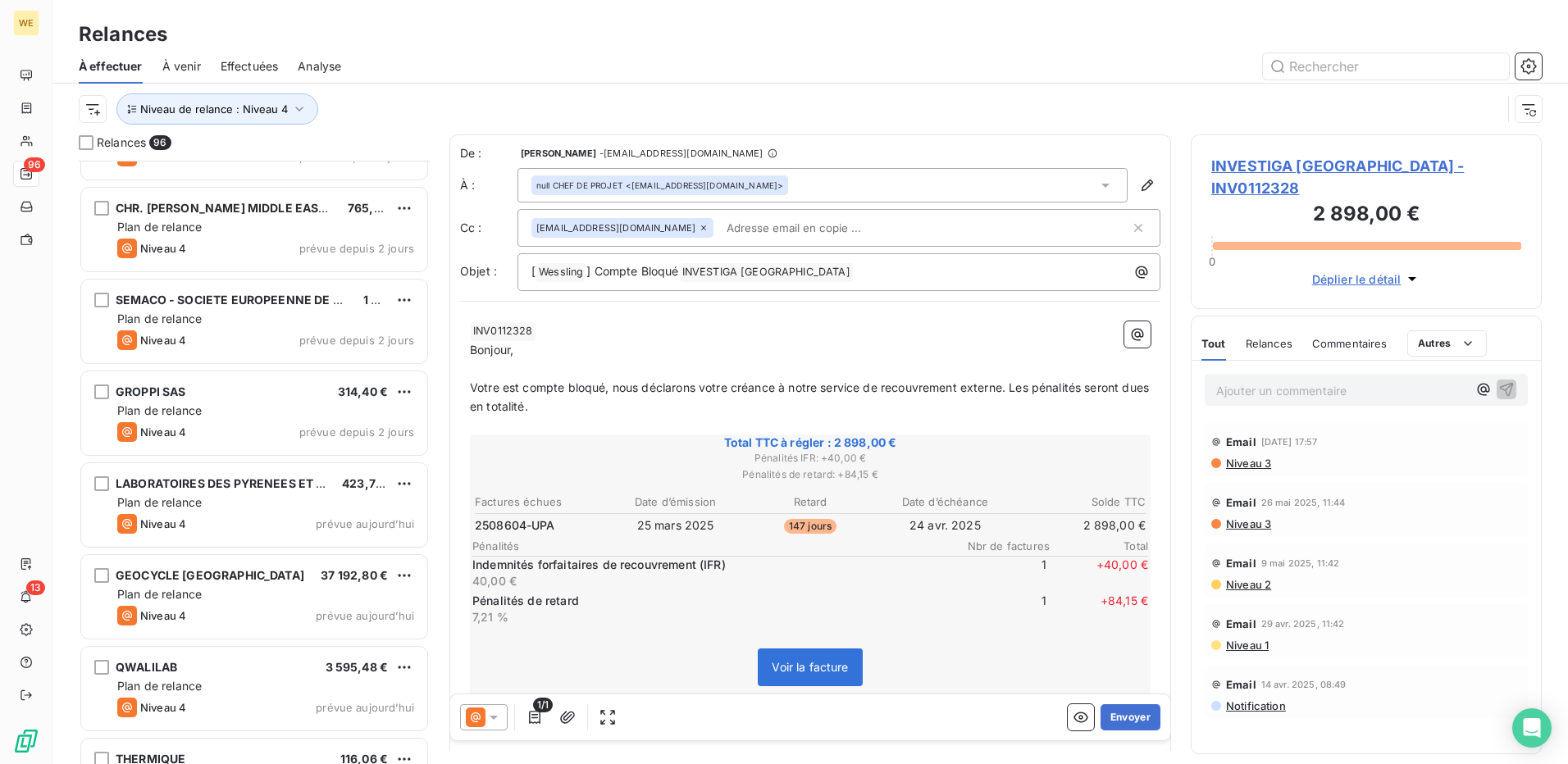
scroll to position [8217, 0]
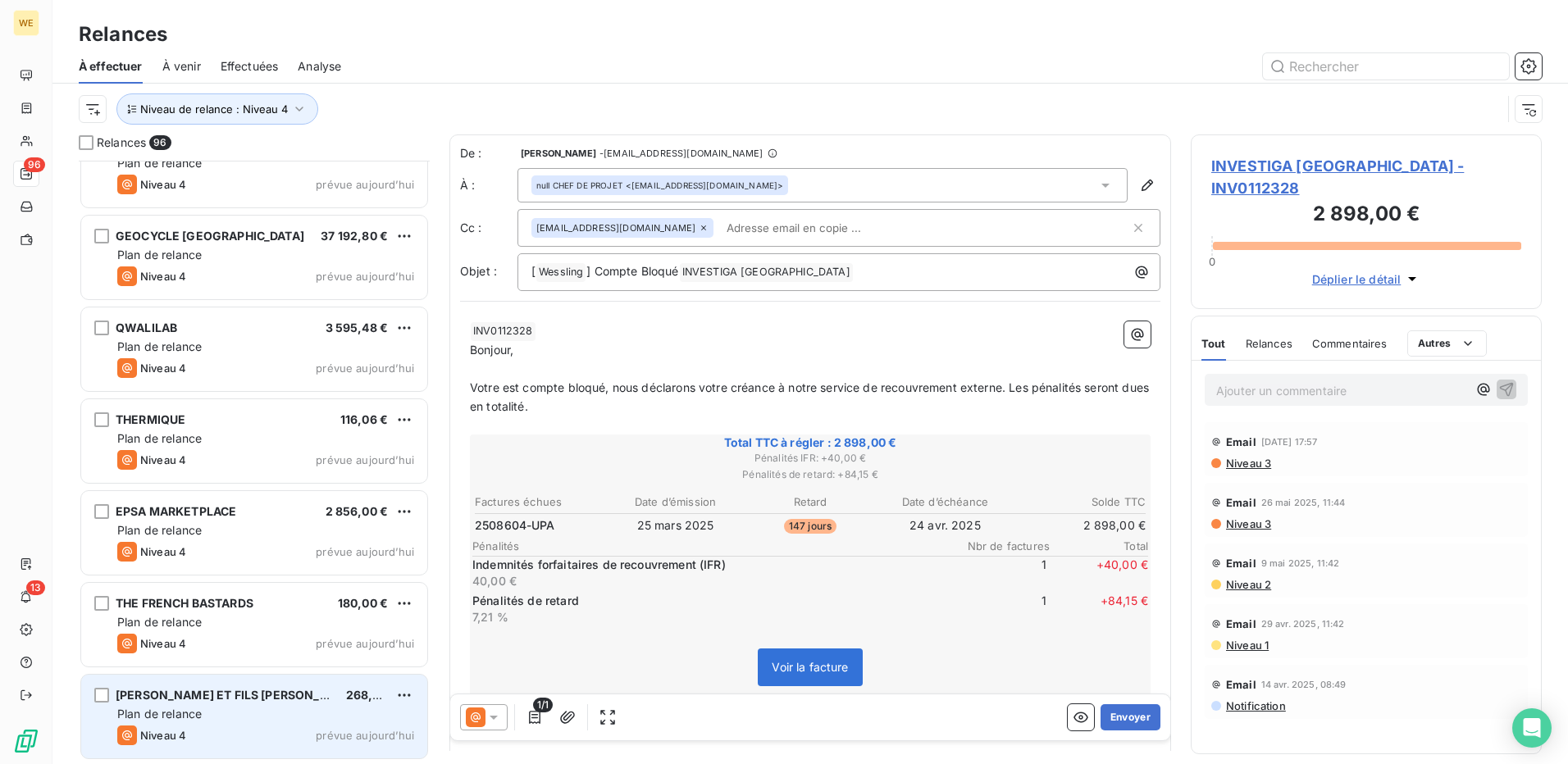
click at [241, 720] on div "Plan de relance" at bounding box center [266, 714] width 297 height 16
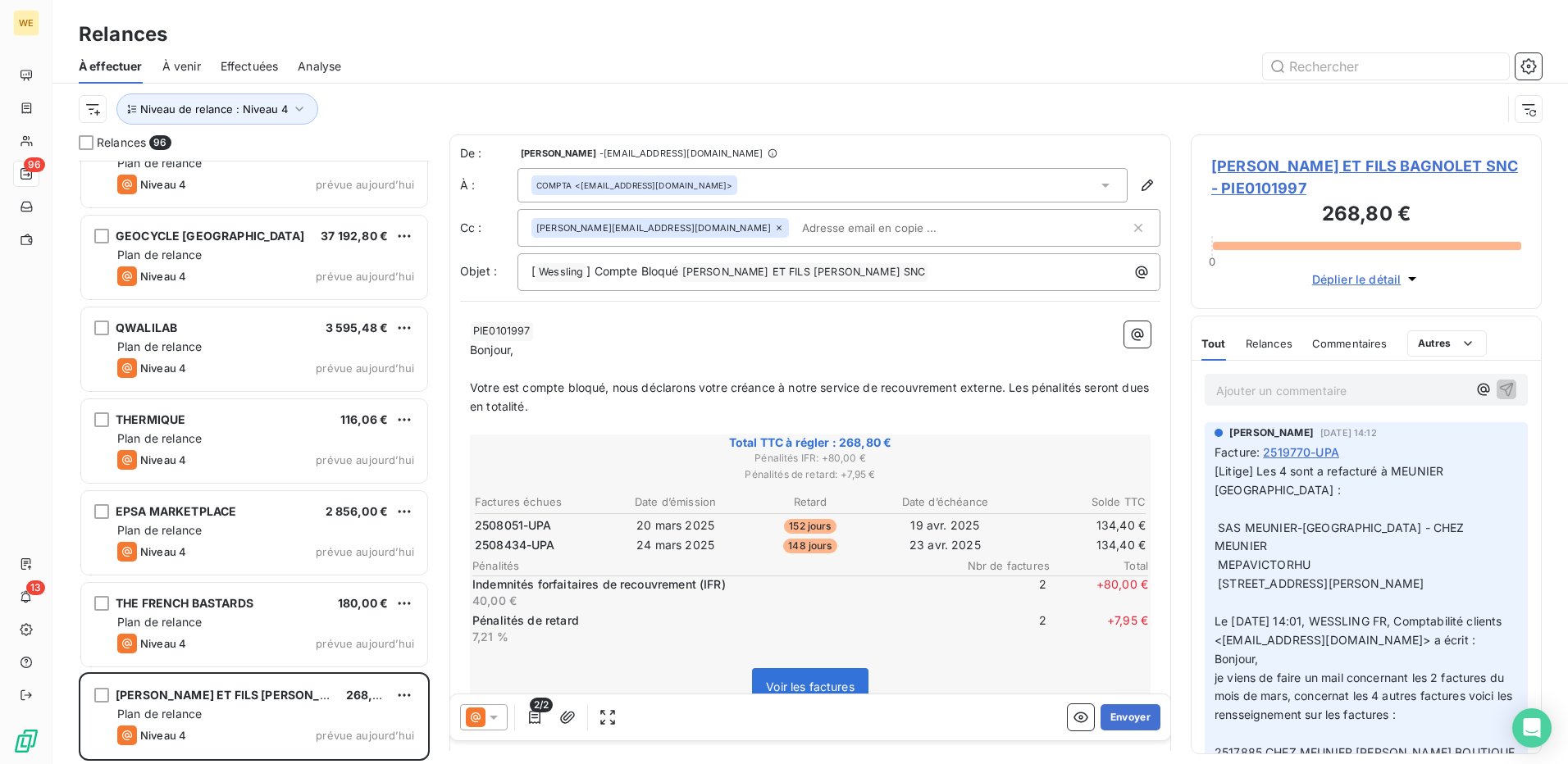
click at [796, 227] on input "text" at bounding box center [890, 228] width 189 height 25
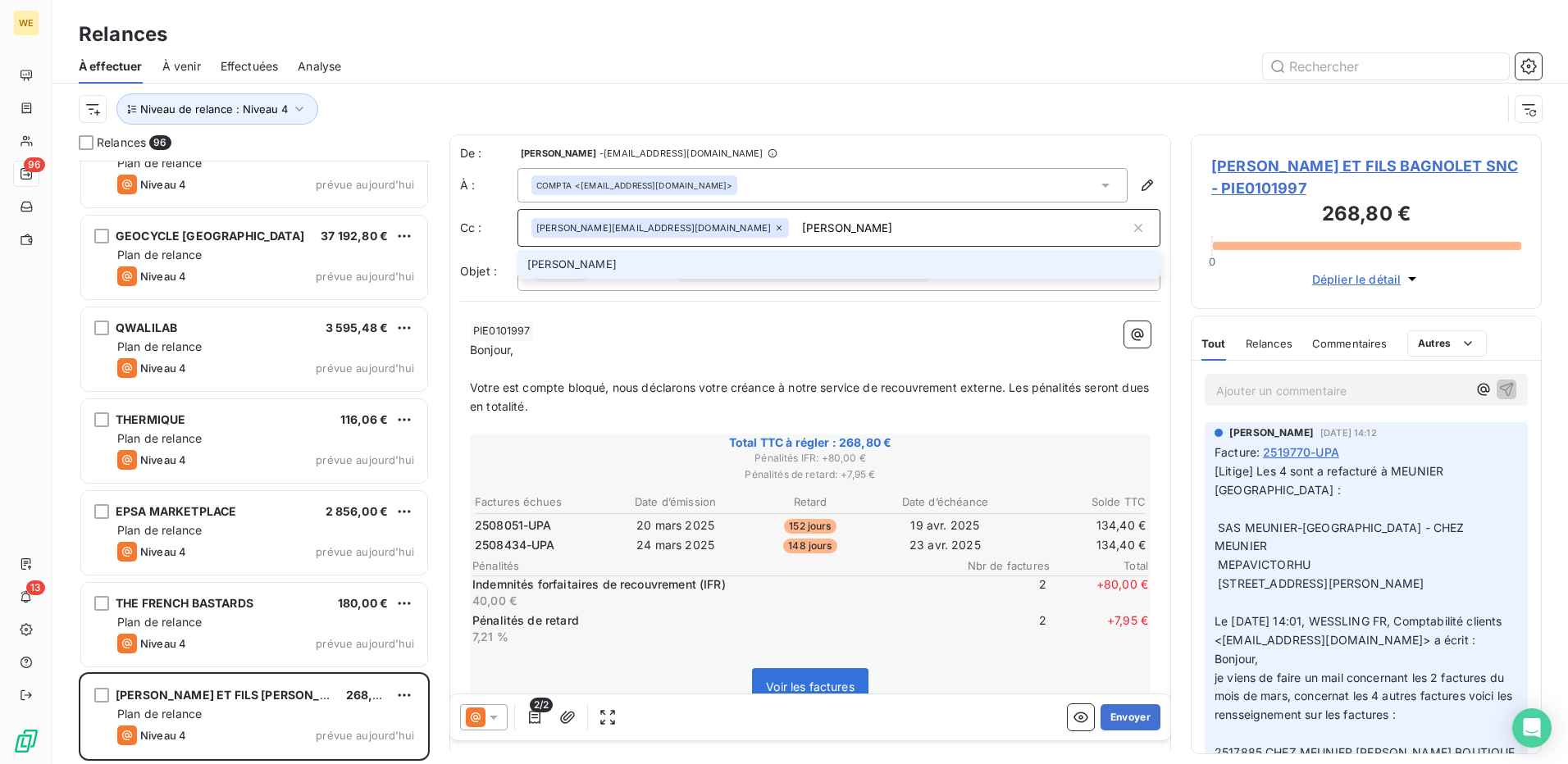
type input "J"
type input "[PERSON_NAME][EMAIL_ADDRESS][DOMAIN_NAME]"
click at [629, 267] on li "[PERSON_NAME][EMAIL_ADDRESS][DOMAIN_NAME]" at bounding box center [840, 265] width 643 height 28
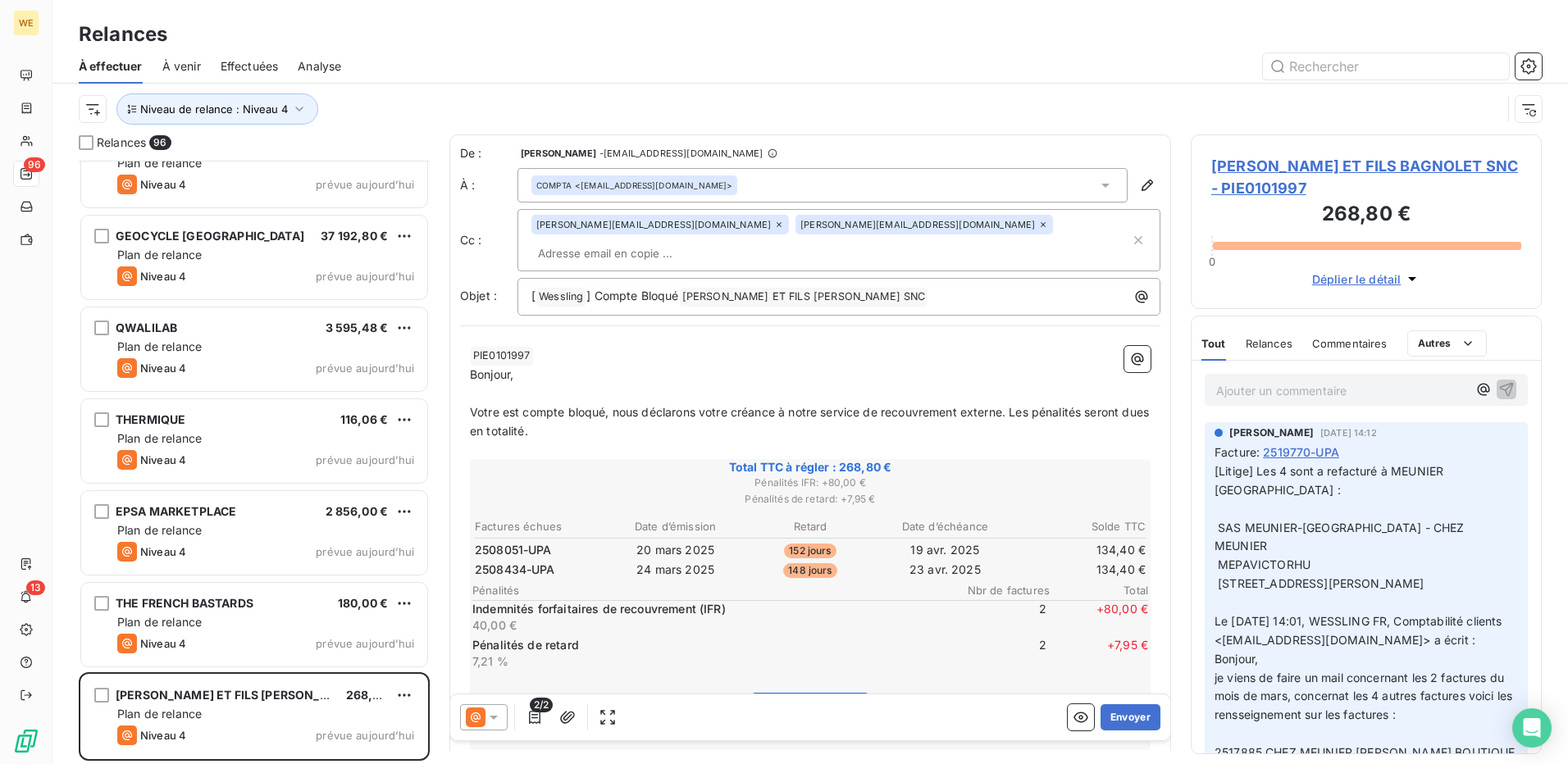
click at [678, 366] on p "Bonjour," at bounding box center [810, 375] width 681 height 19
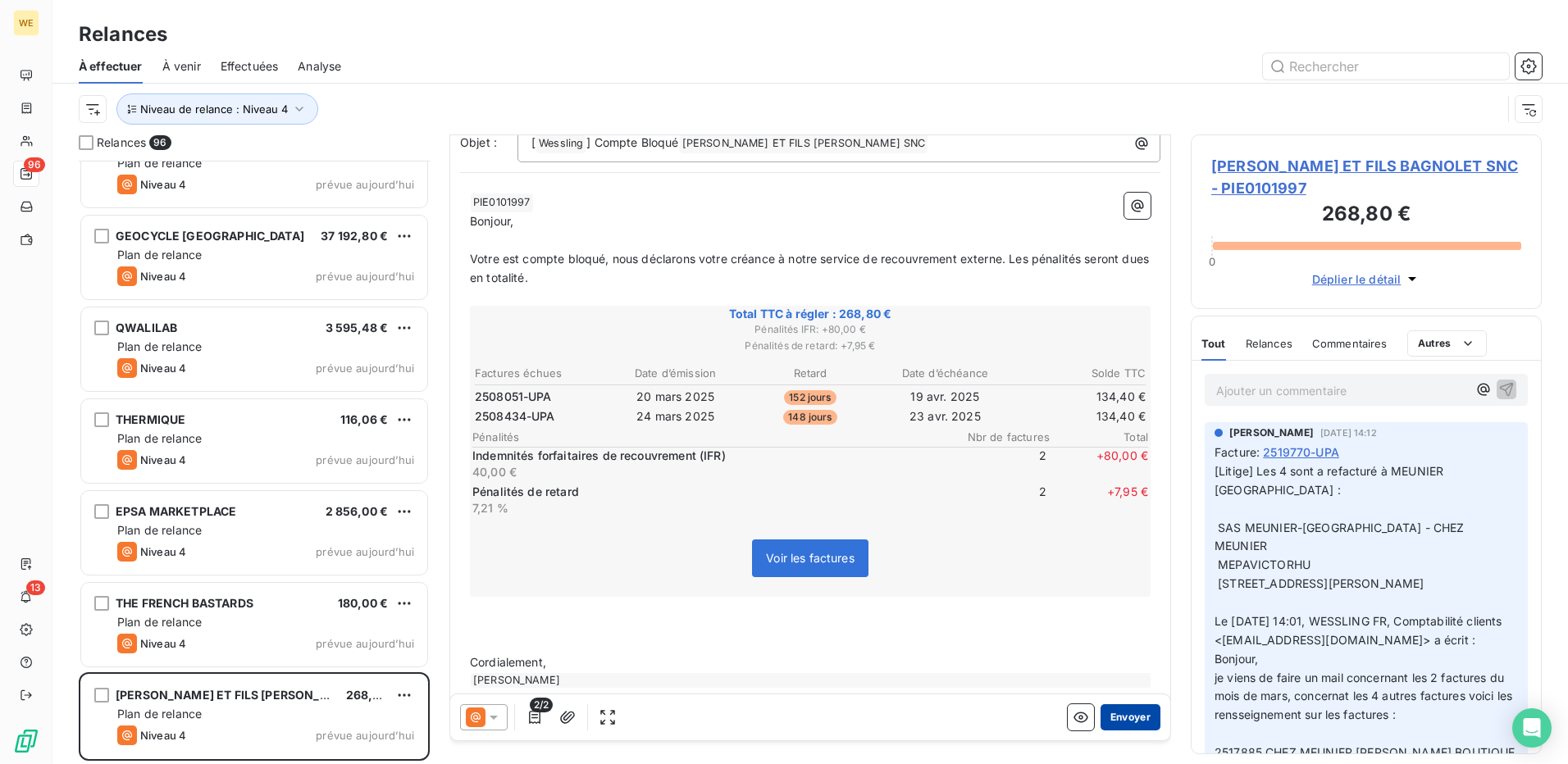
click at [1126, 717] on button "Envoyer" at bounding box center [1130, 718] width 60 height 27
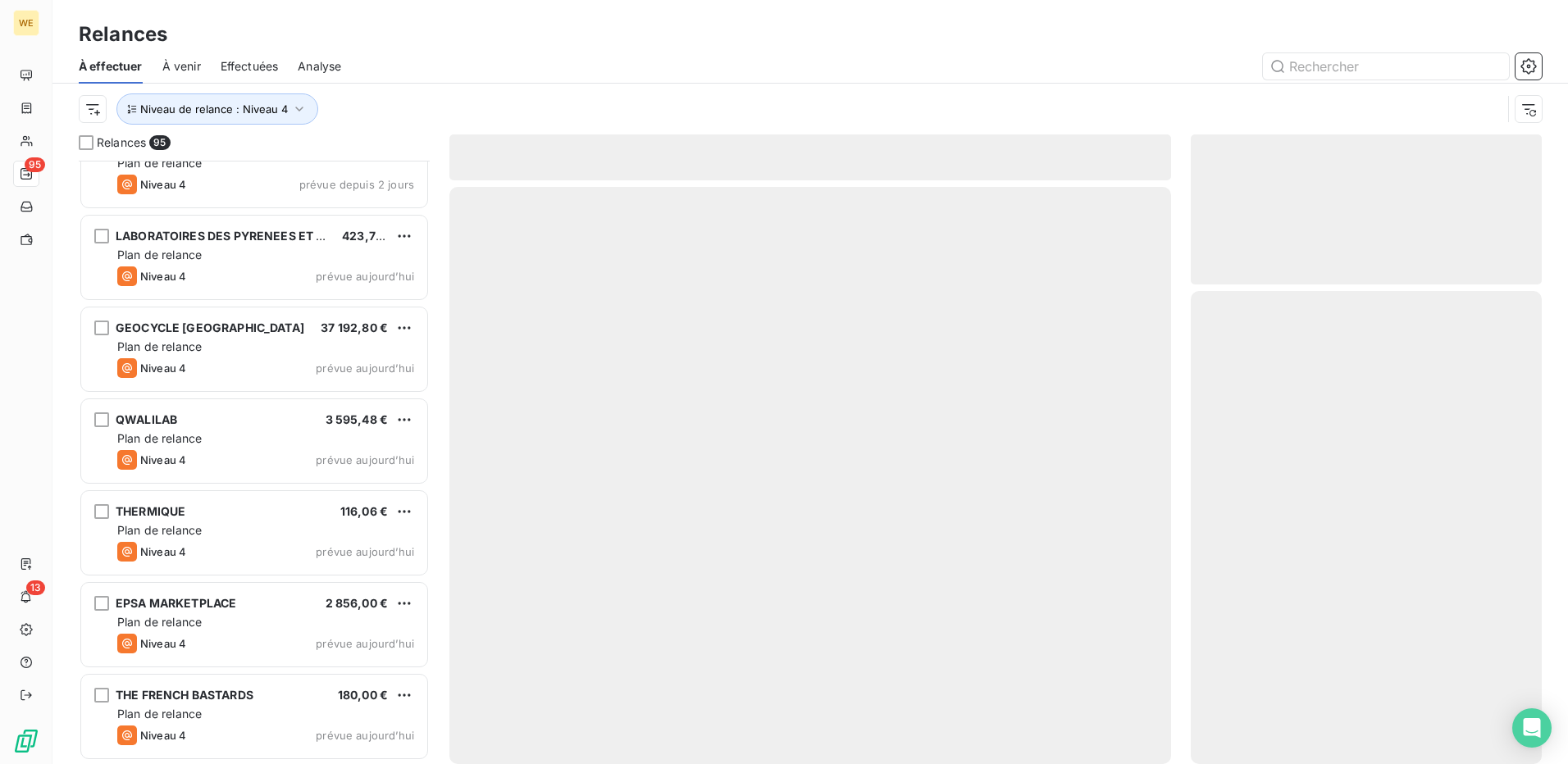
scroll to position [8123, 0]
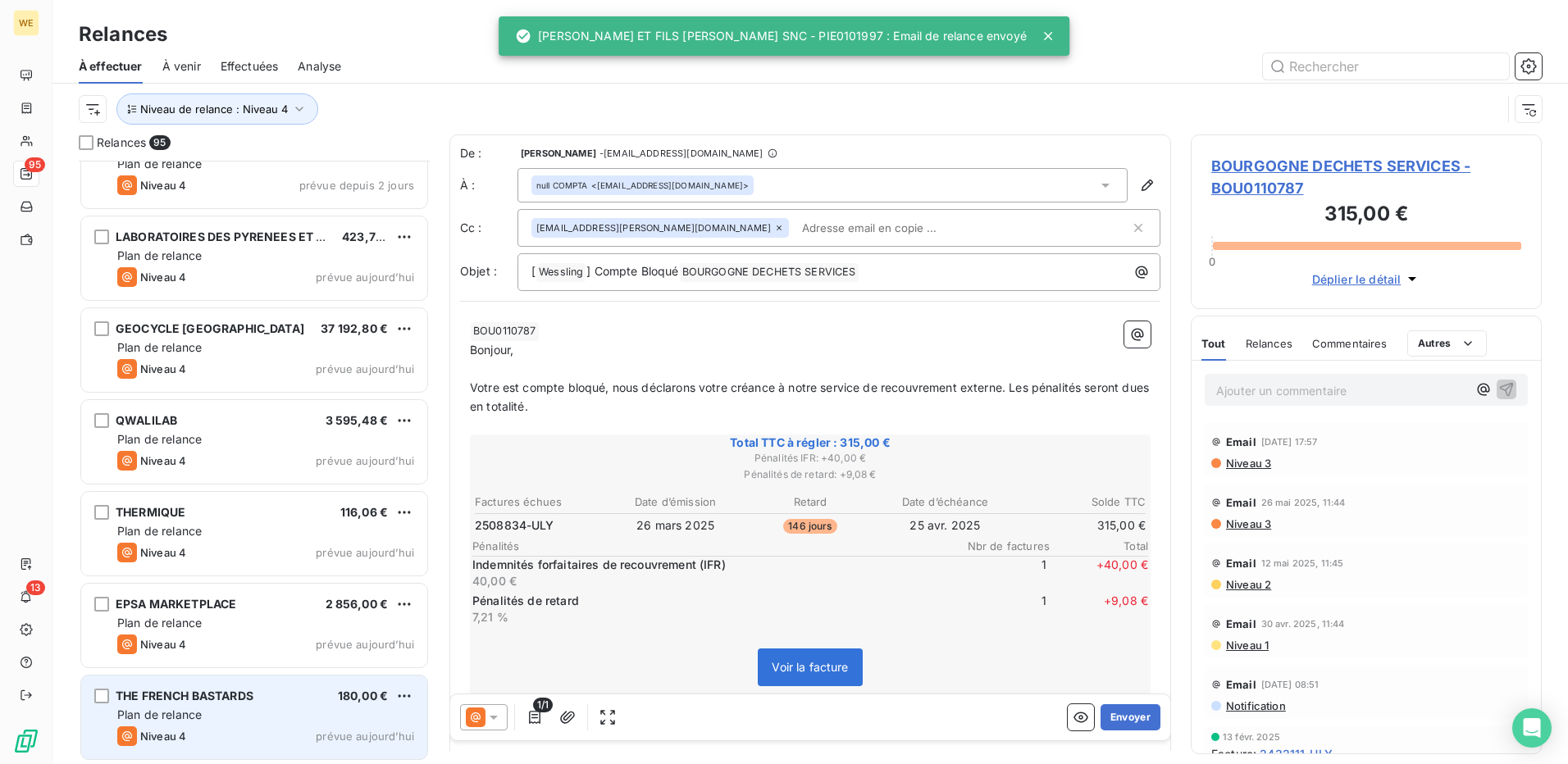
scroll to position [8124, 0]
click at [258, 724] on div "THE FRENCH BASTARDS 180,00 € Plan de relance Niveau 4 prévue aujourd’hui" at bounding box center [254, 717] width 346 height 84
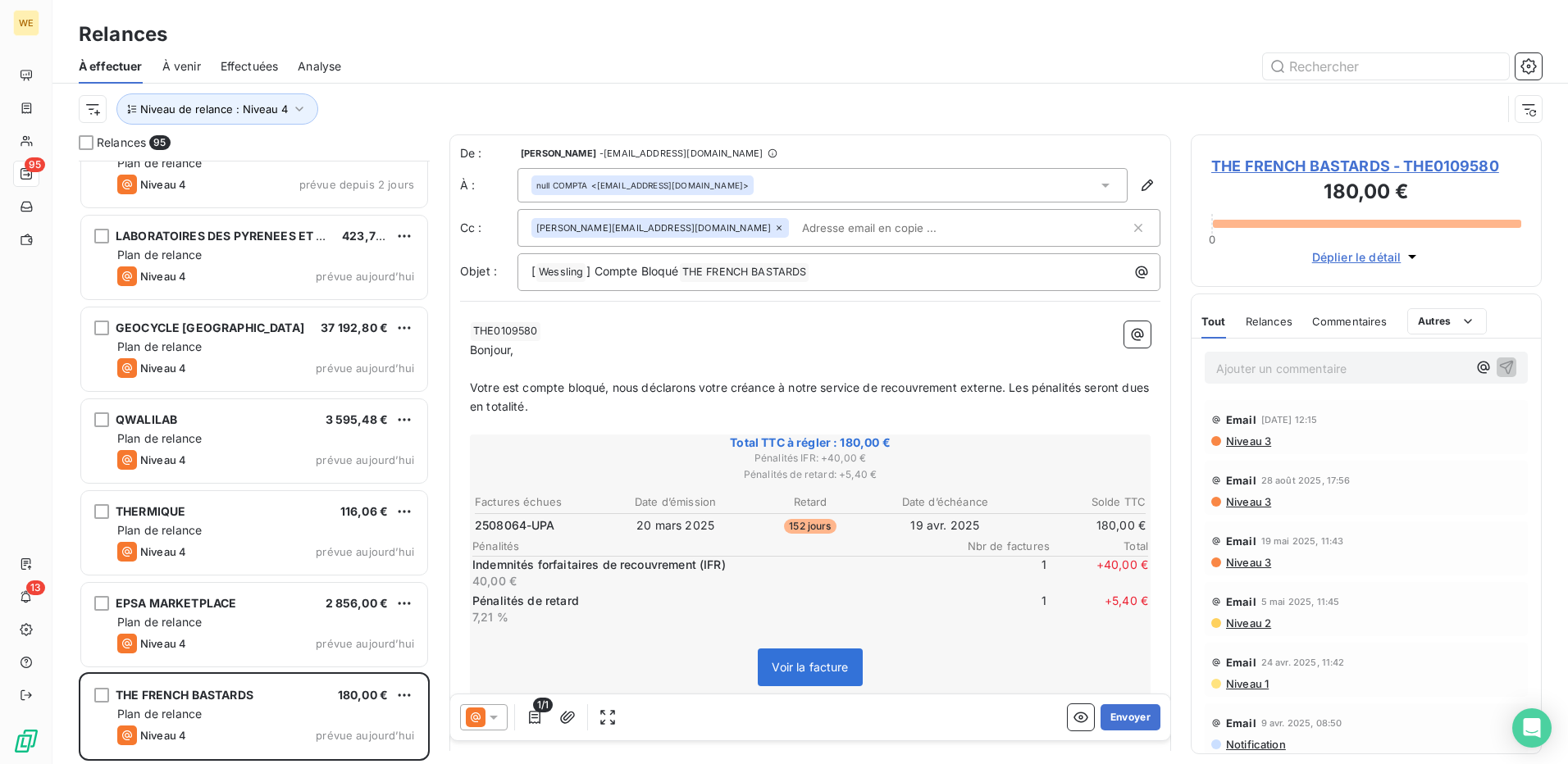
click at [796, 234] on input "text" at bounding box center [890, 228] width 189 height 25
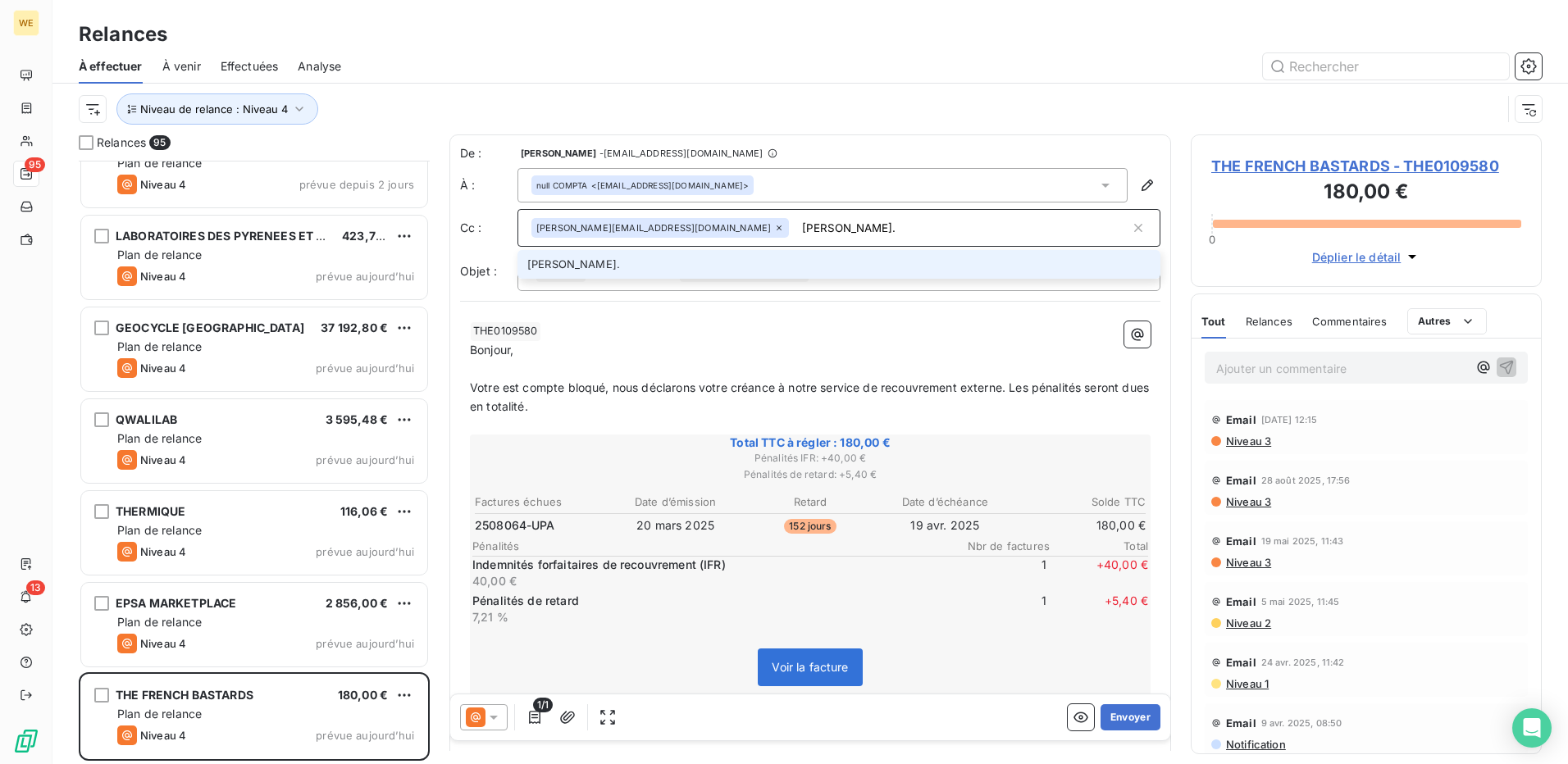
type input "stephanie."
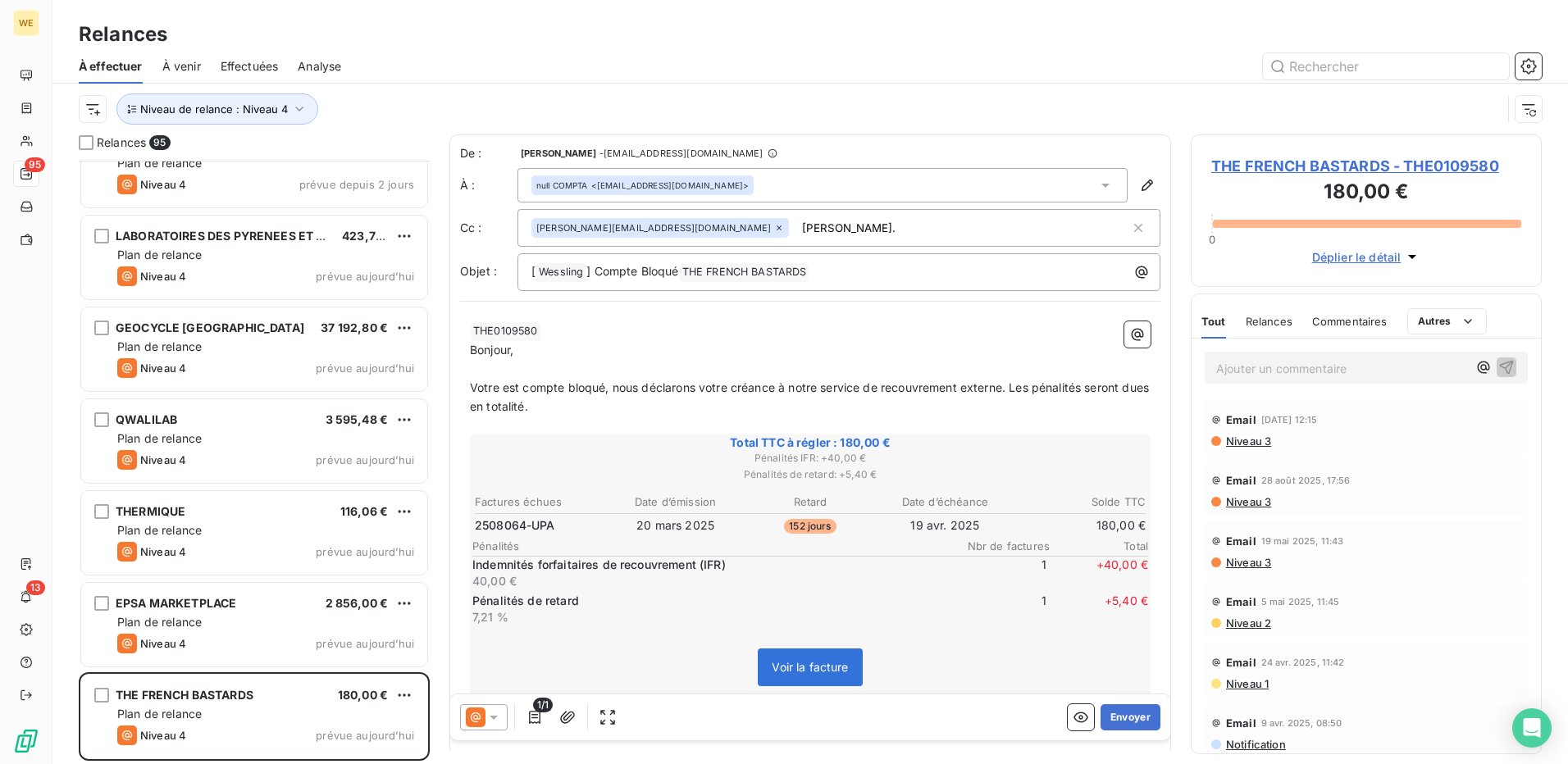
click at [1320, 166] on span "THE FRENCH BASTARDS - THE0109580" at bounding box center [1366, 166] width 310 height 22
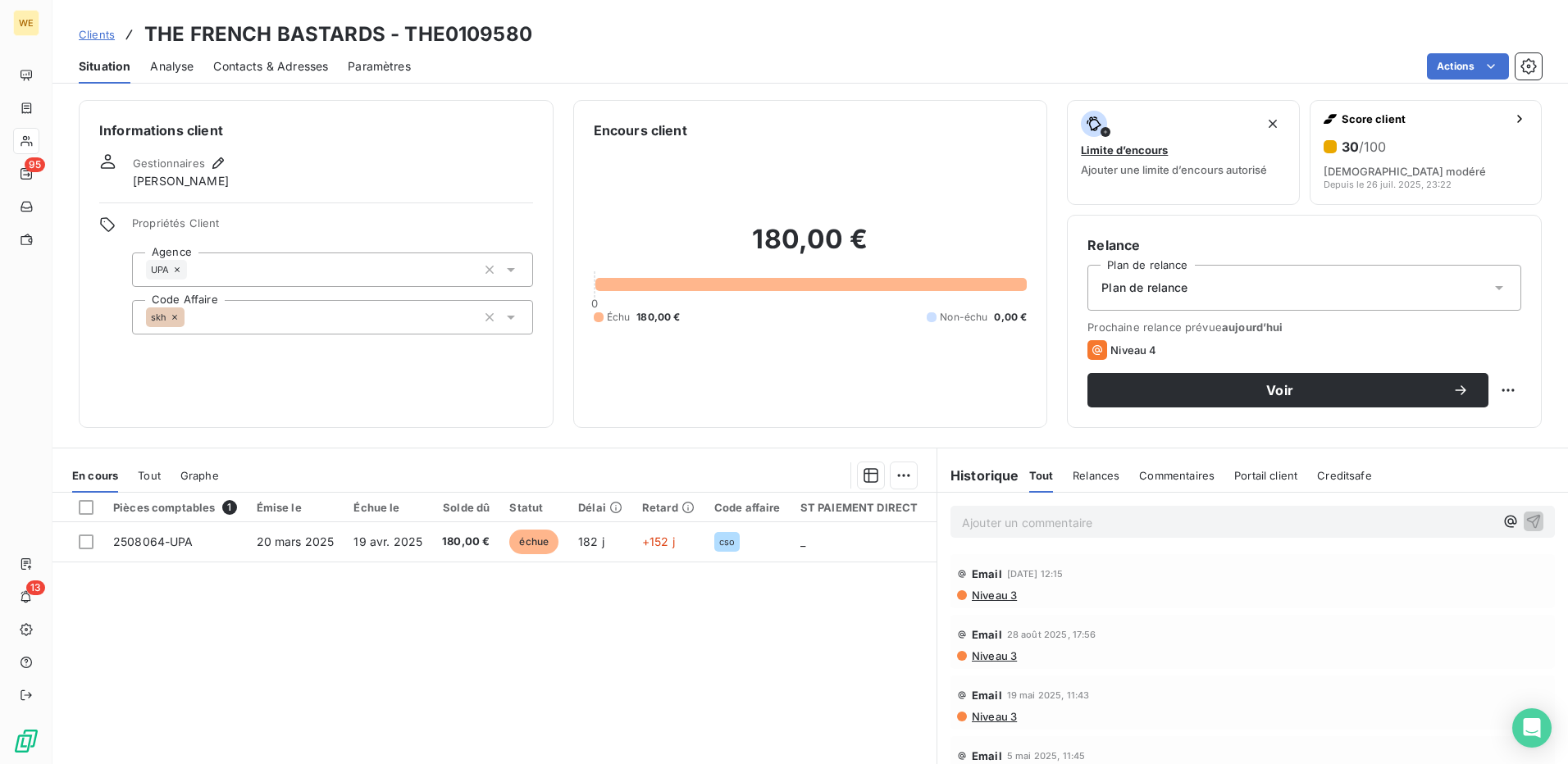
click at [243, 60] on span "Contacts & Adresses" at bounding box center [270, 67] width 115 height 16
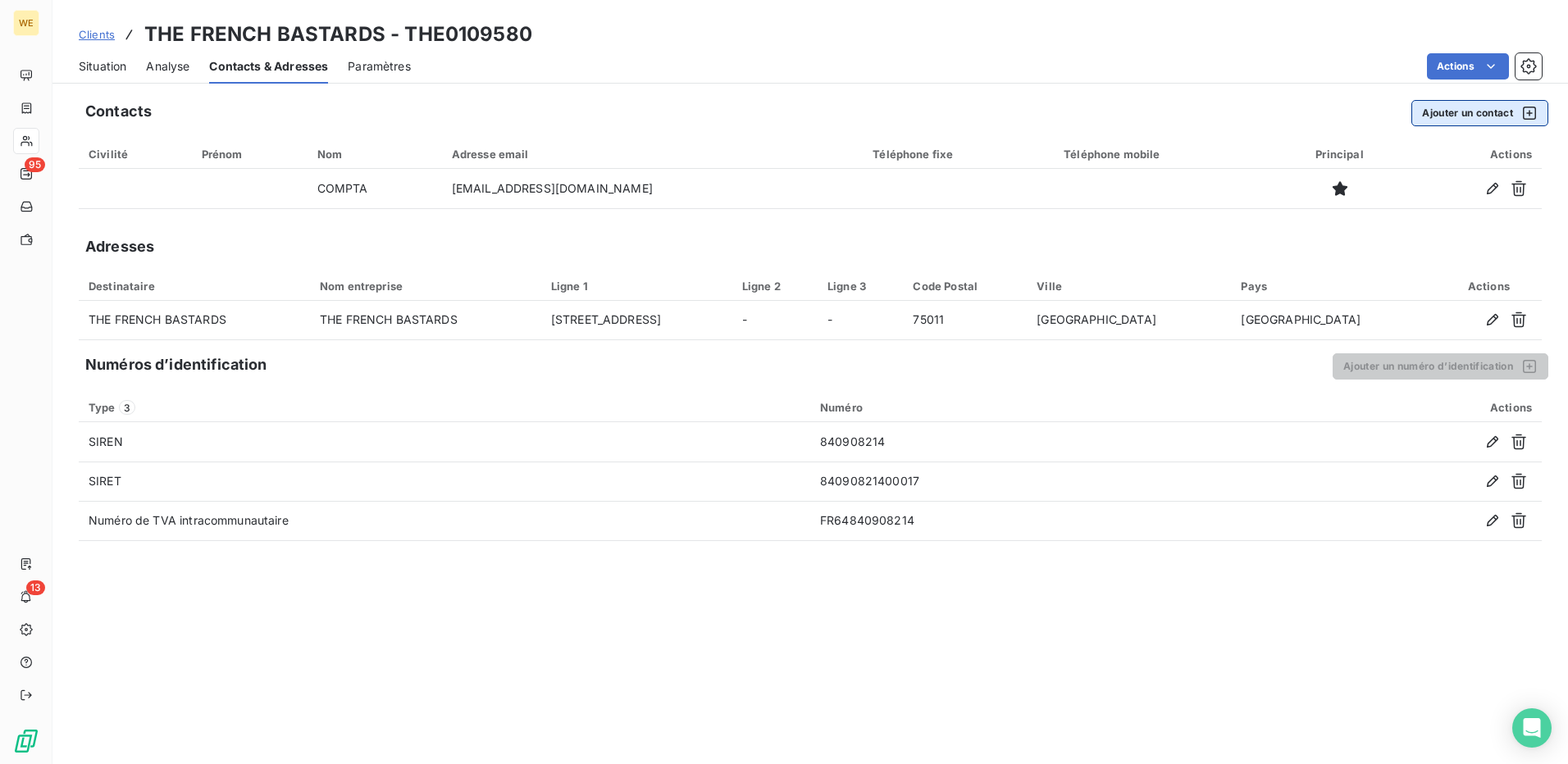
click at [1449, 112] on button "Ajouter un contact" at bounding box center [1480, 114] width 137 height 27
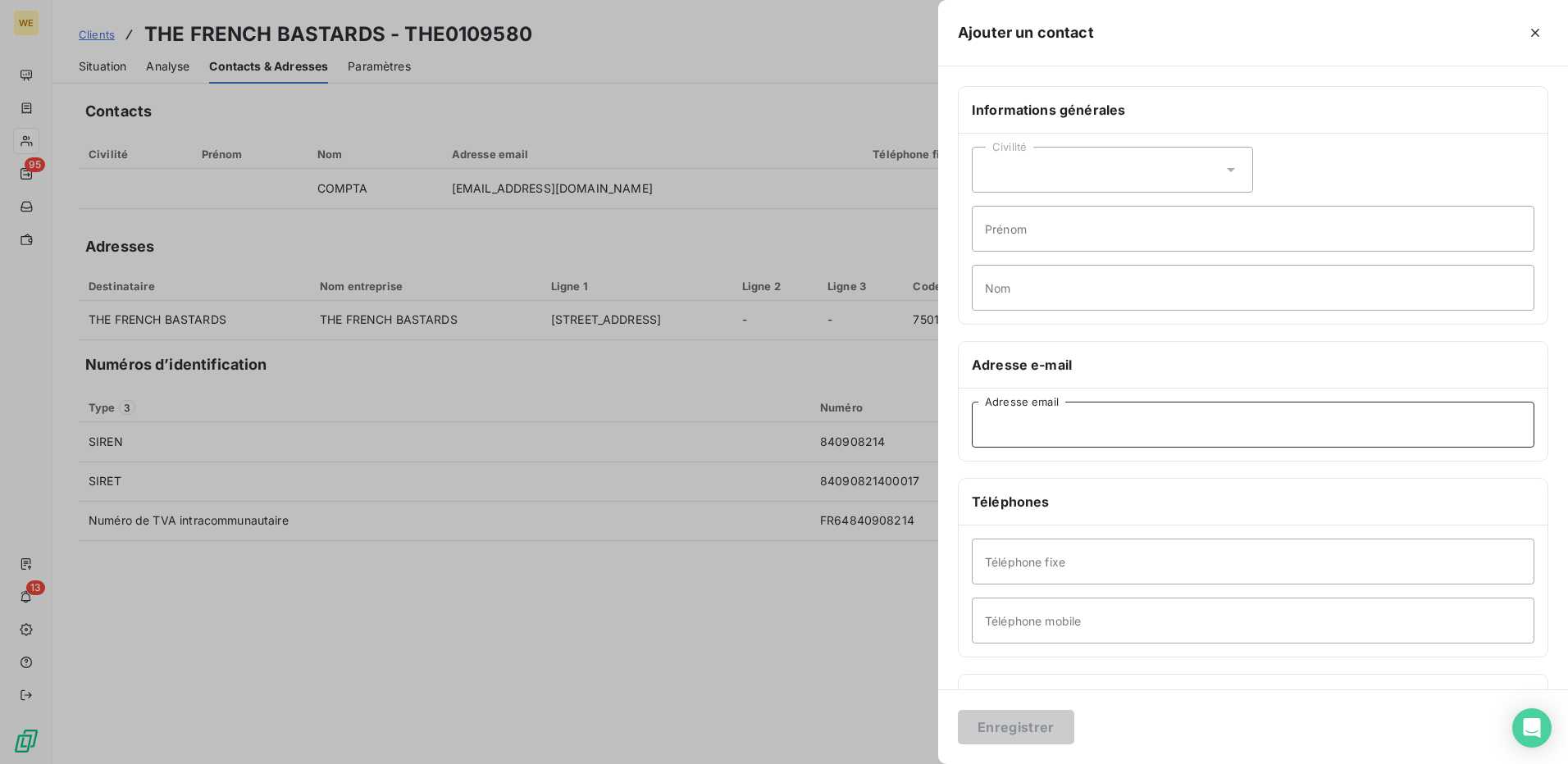
click at [999, 433] on input "Adresse email" at bounding box center [1253, 425] width 562 height 46
click at [999, 424] on input "stehanie.job@alsglobal.cm" at bounding box center [1253, 425] width 562 height 46
type input "stephanie.job@alsglobal.cm"
click at [999, 298] on input "Nom" at bounding box center [1253, 288] width 562 height 46
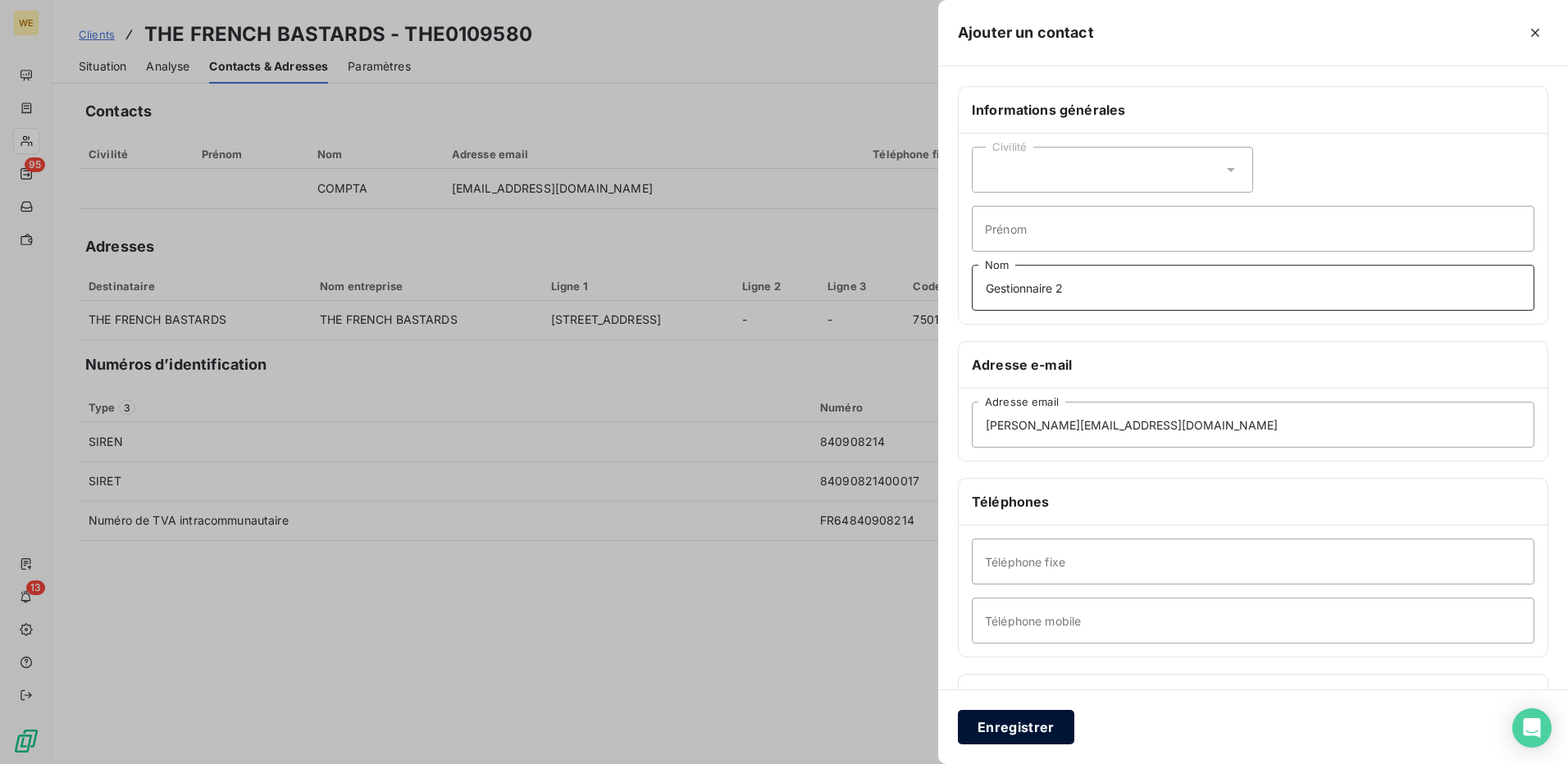
type input "Gestionnaire 2"
click at [1001, 725] on button "Enregistrer" at bounding box center [1015, 728] width 116 height 35
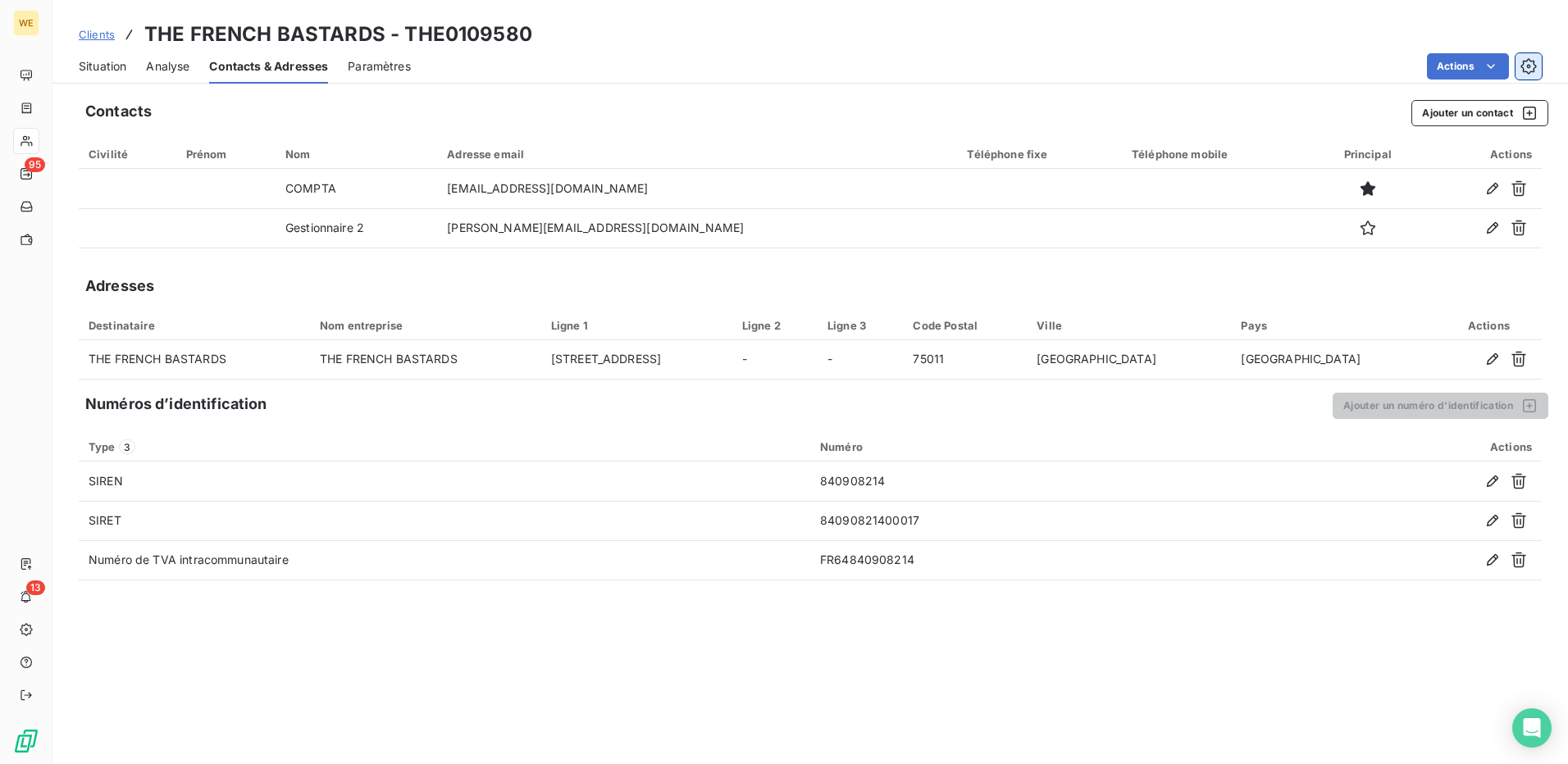
click at [1532, 70] on icon "button" at bounding box center [1529, 67] width 16 height 16
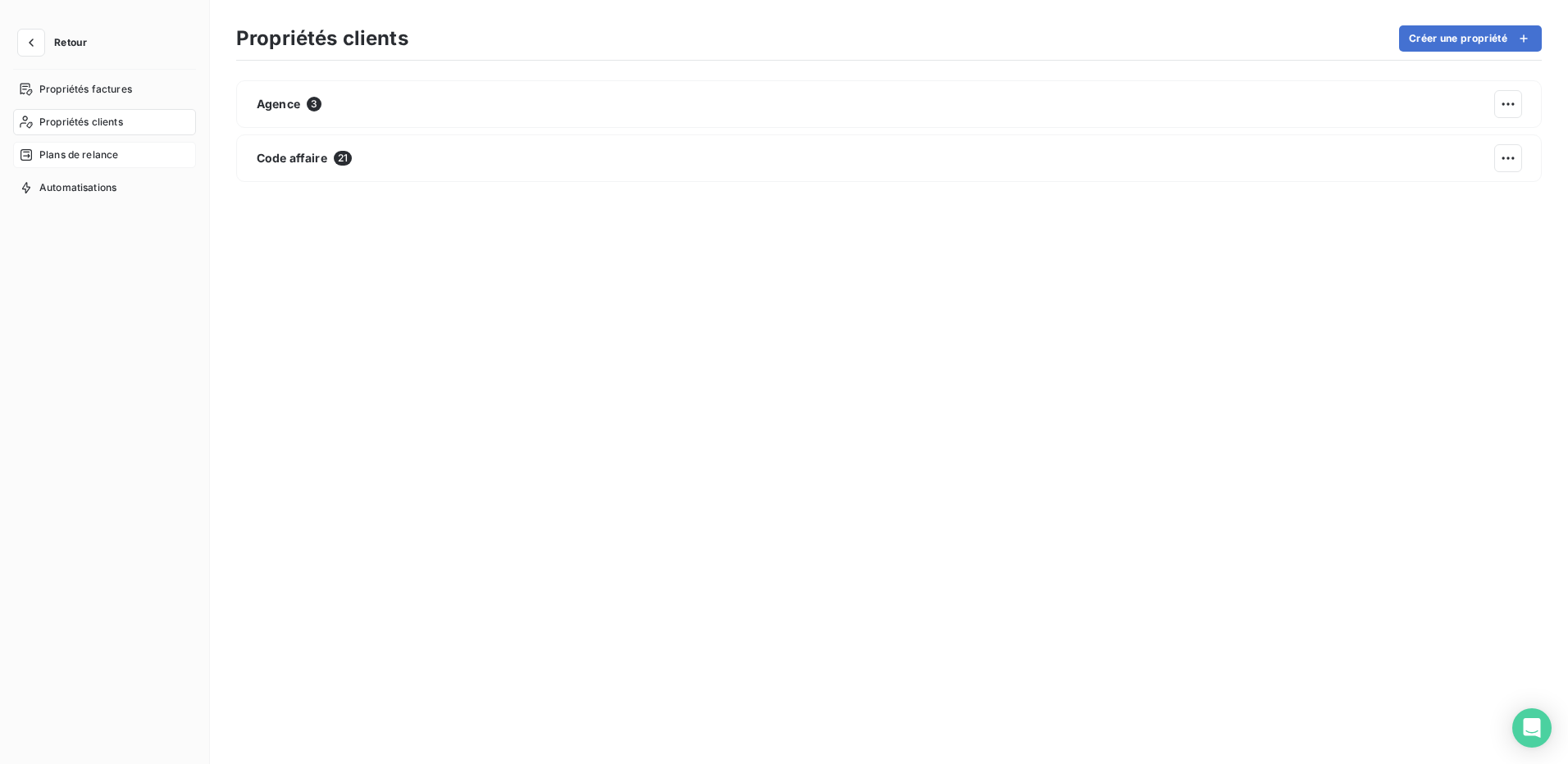
click at [99, 160] on span "Plans de relance" at bounding box center [78, 155] width 79 height 15
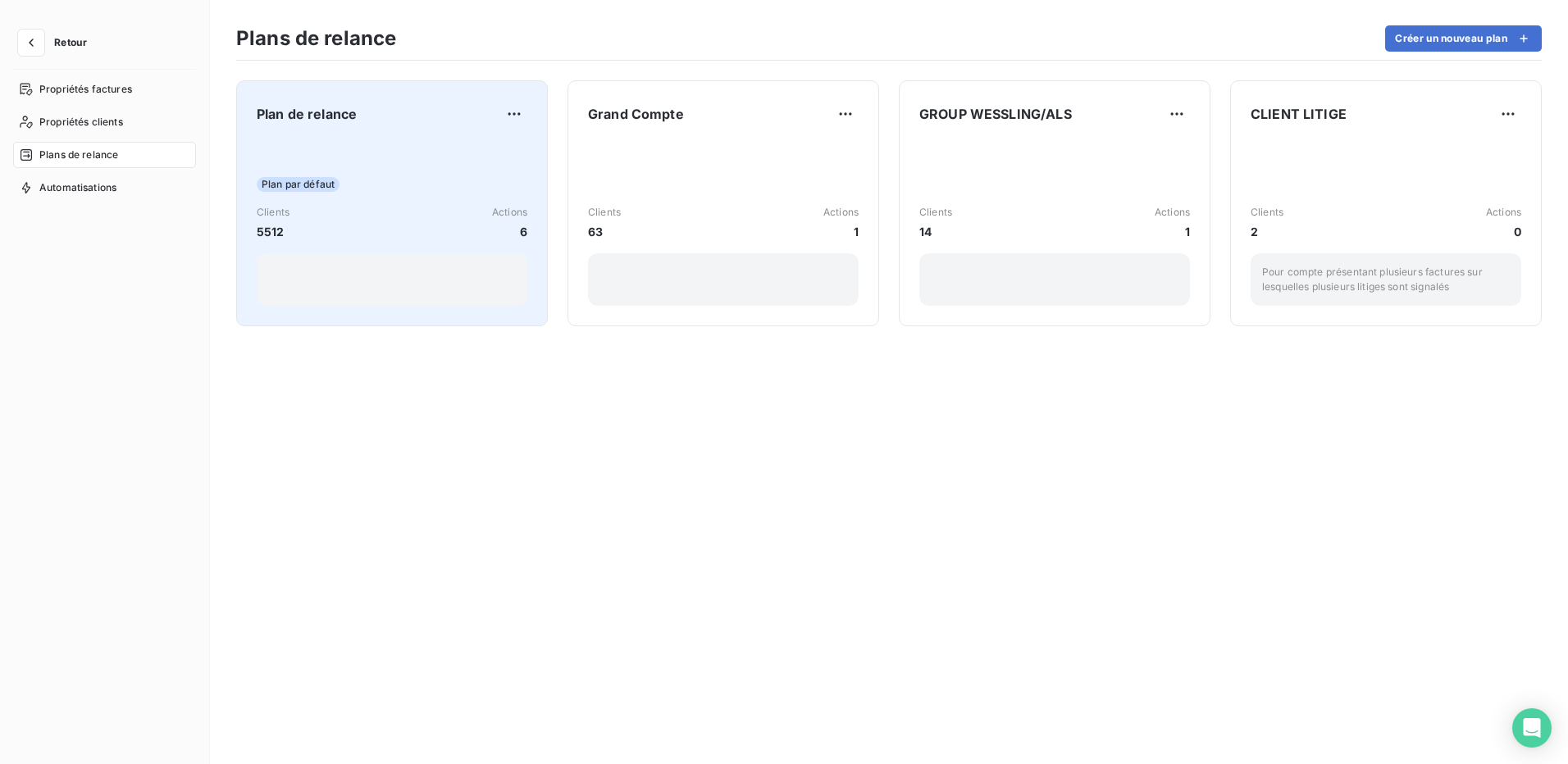
click at [379, 179] on div "Plan par défaut" at bounding box center [392, 184] width 271 height 15
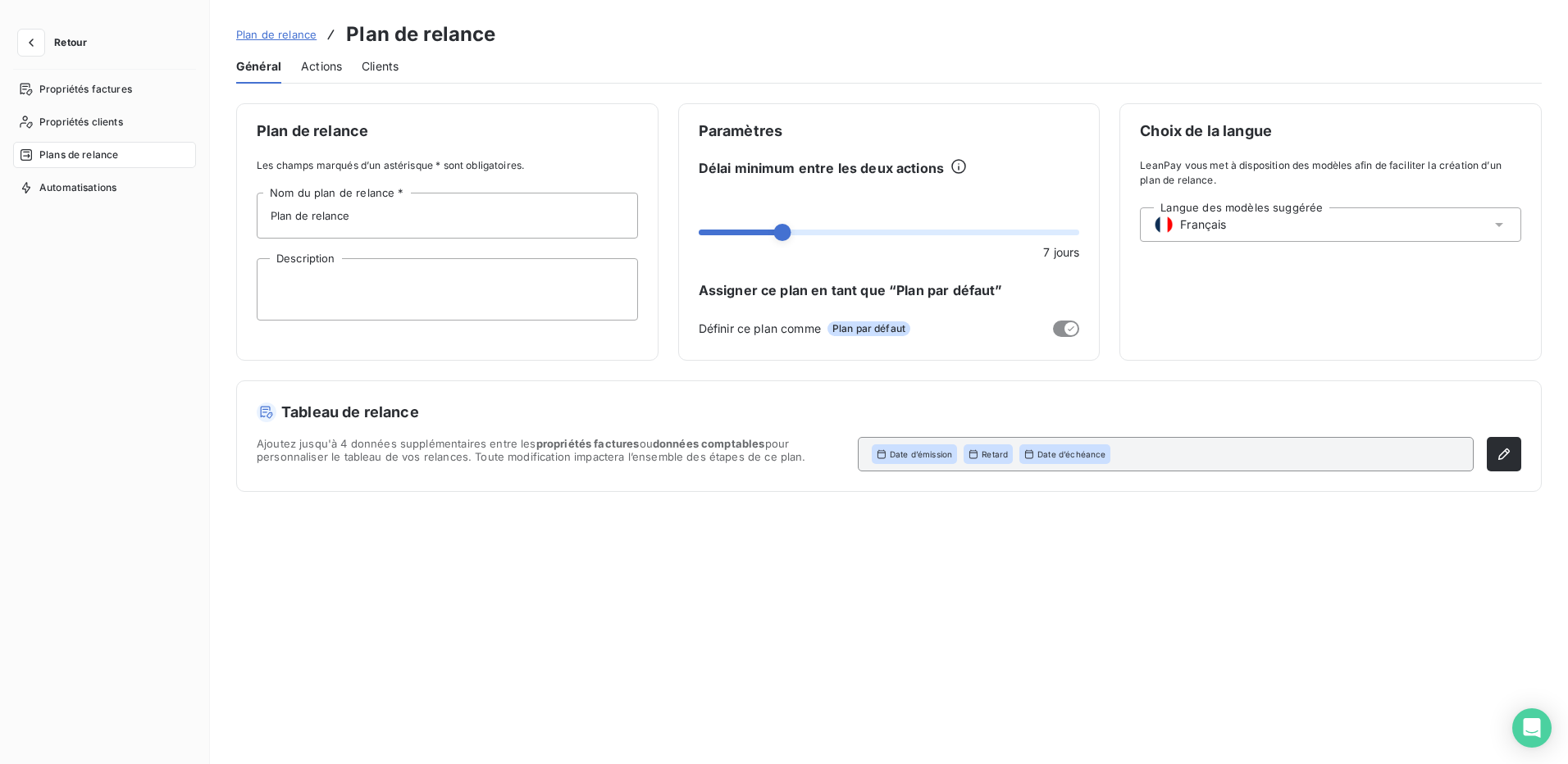
click at [319, 68] on span "Actions" at bounding box center [322, 67] width 41 height 16
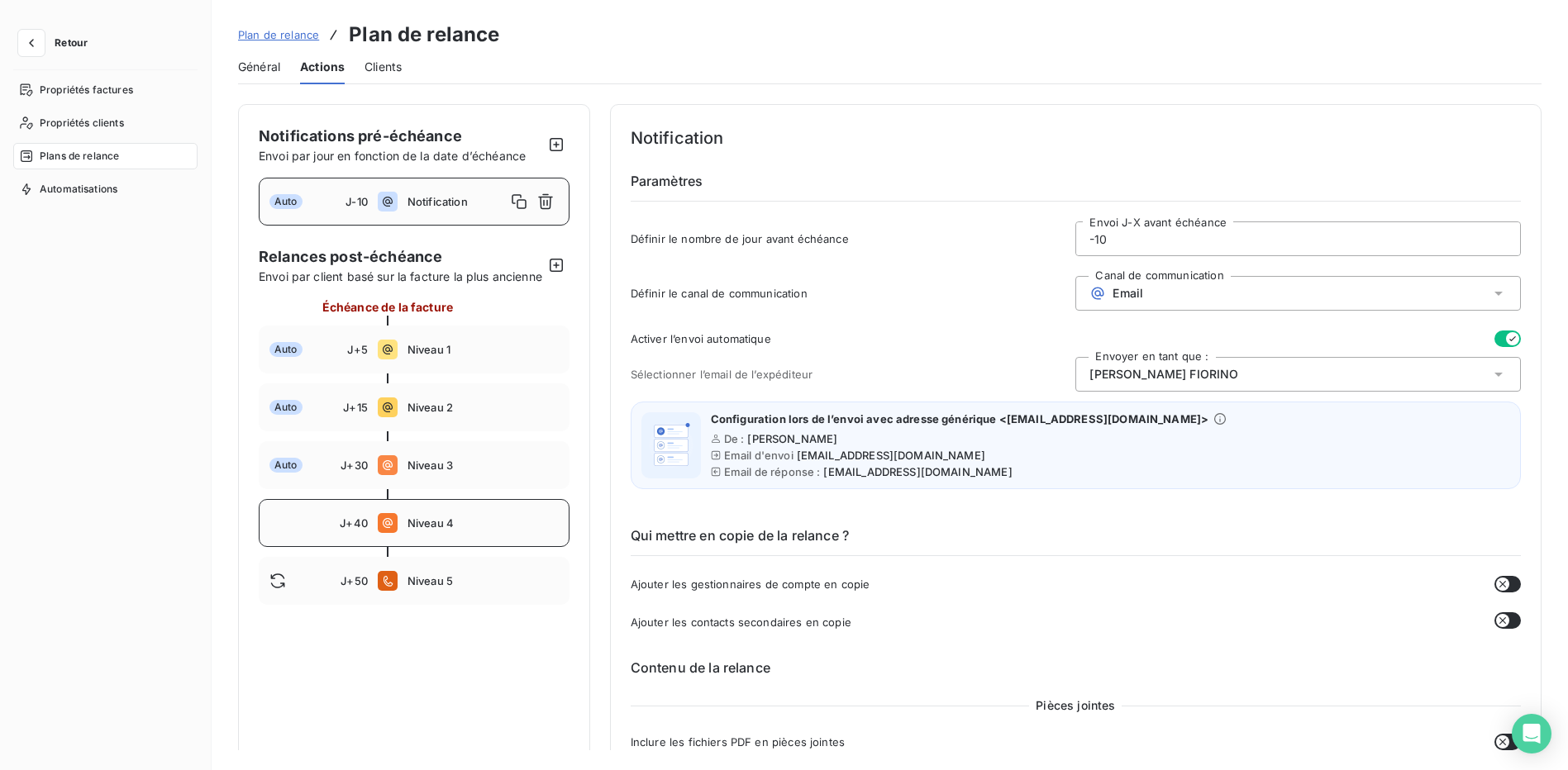
click at [523, 531] on div "J+40 Niveau 4" at bounding box center [414, 524] width 311 height 48
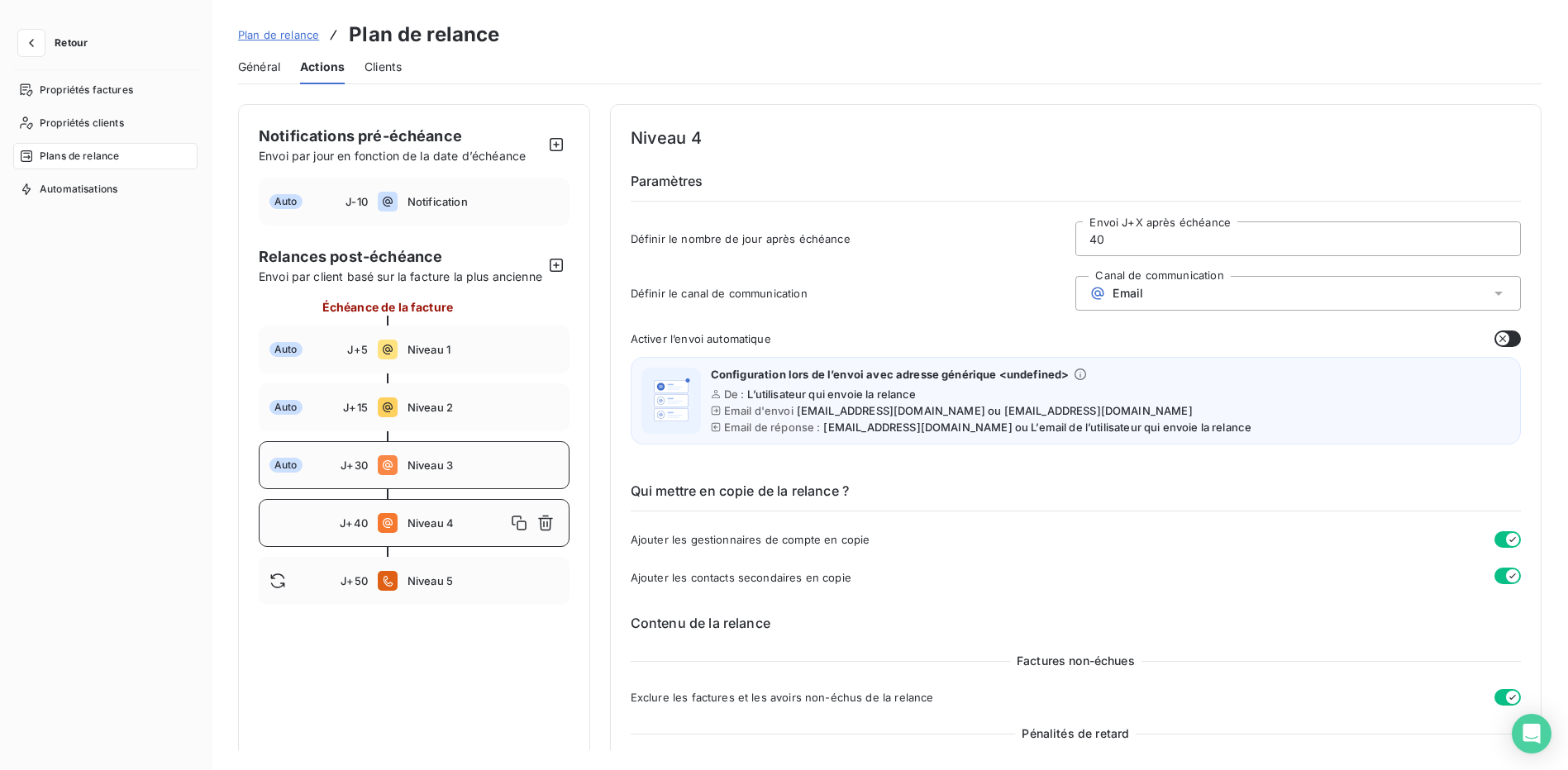
click at [496, 472] on span "Niveau 3" at bounding box center [483, 465] width 151 height 13
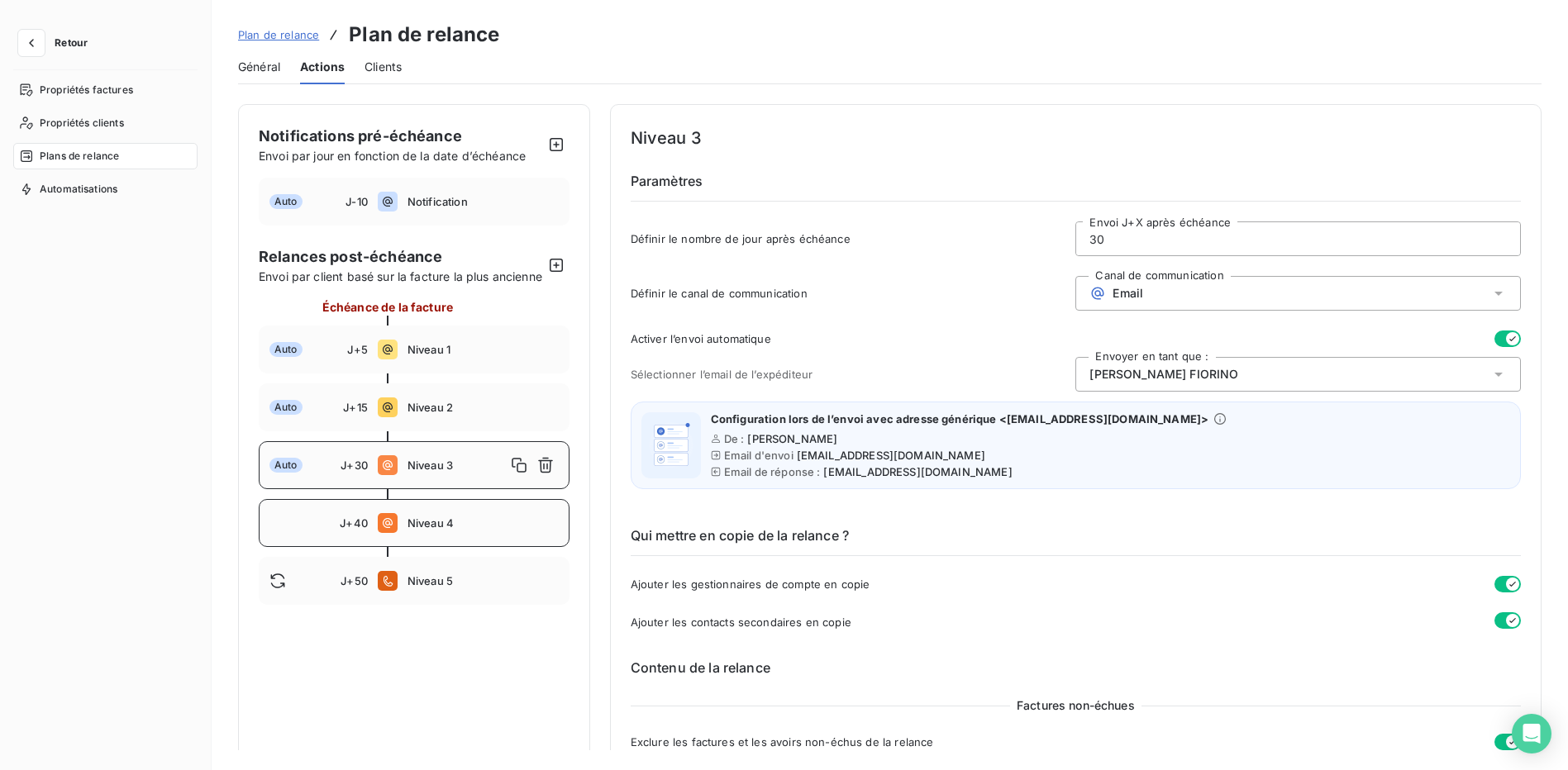
click at [511, 530] on span "Niveau 4" at bounding box center [483, 523] width 151 height 13
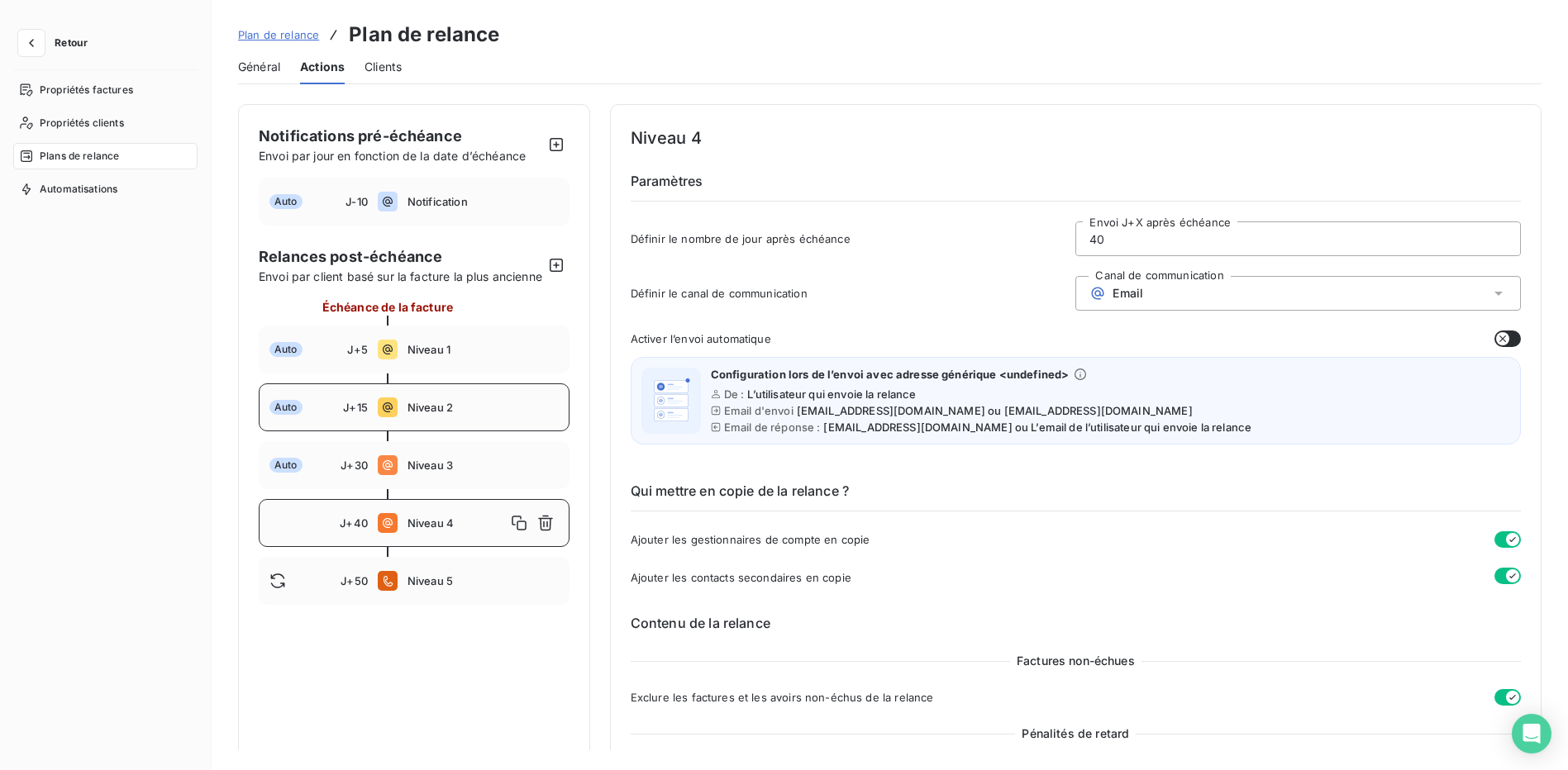
click at [510, 415] on span "Niveau 2" at bounding box center [483, 407] width 151 height 13
type input "15"
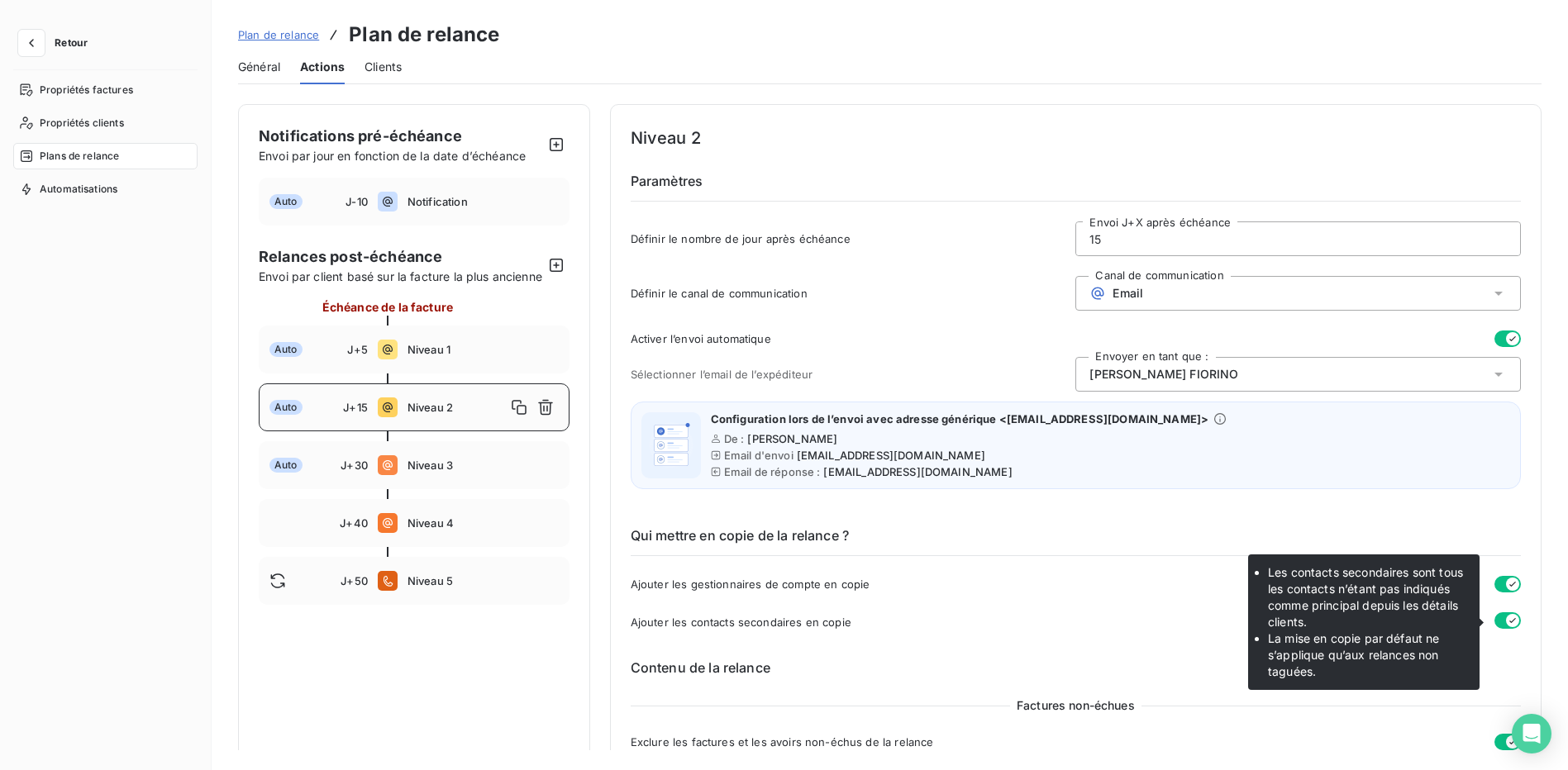
click at [1506, 621] on icon "button" at bounding box center [1512, 620] width 13 height 13
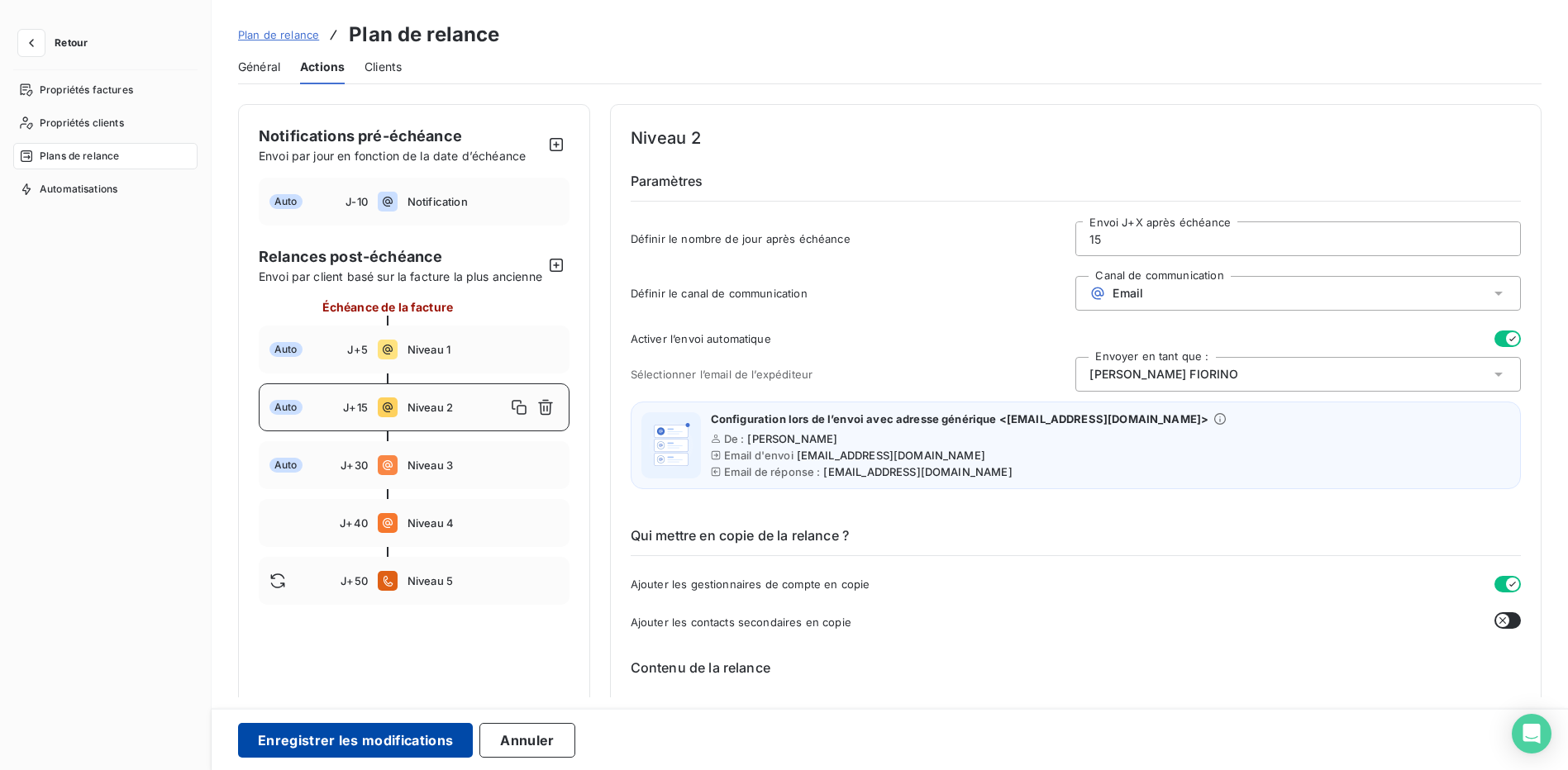
click at [353, 749] on button "Enregistrer les modifications" at bounding box center [356, 740] width 235 height 35
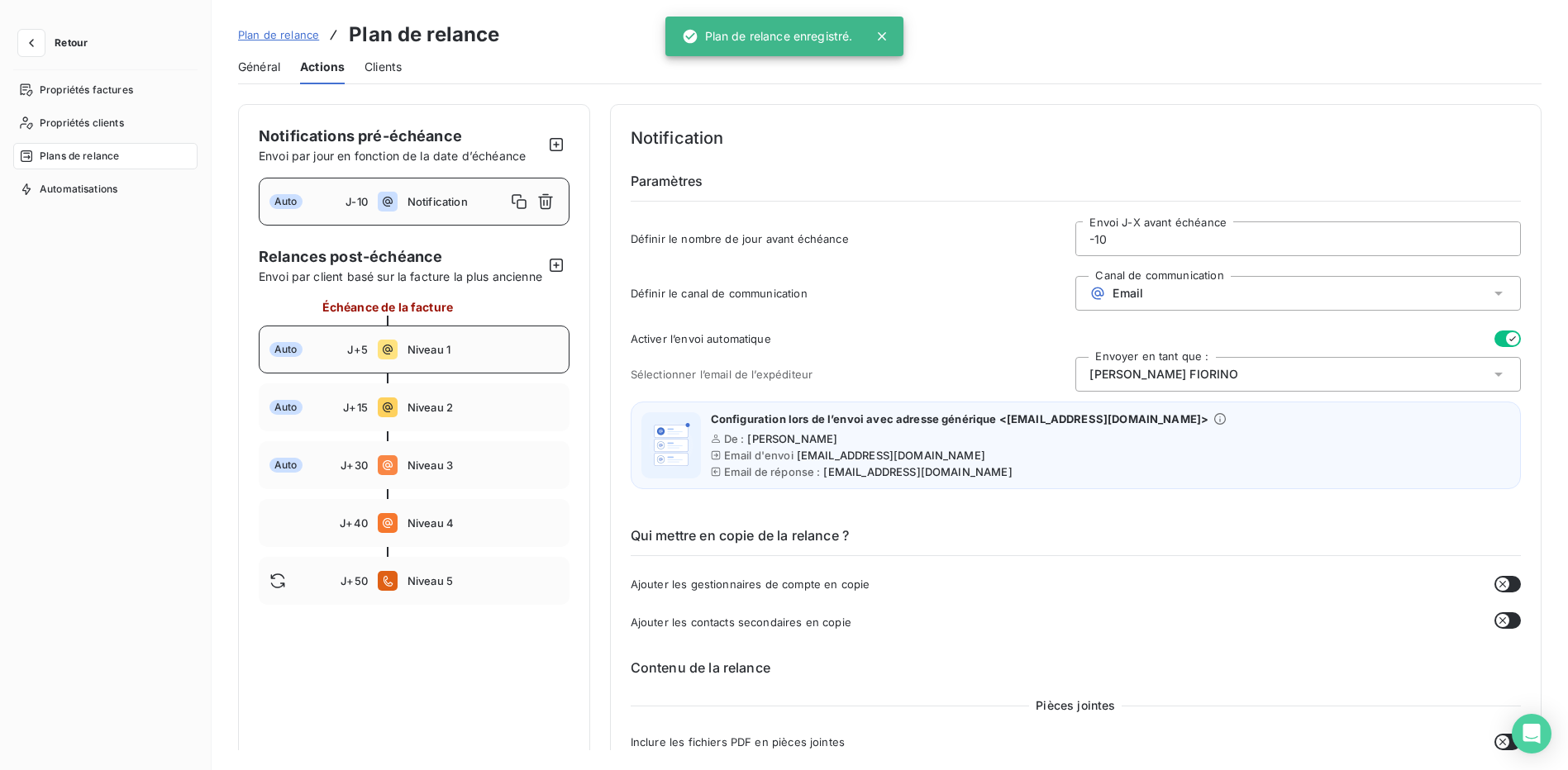
click at [515, 356] on span "Niveau 1" at bounding box center [483, 349] width 151 height 13
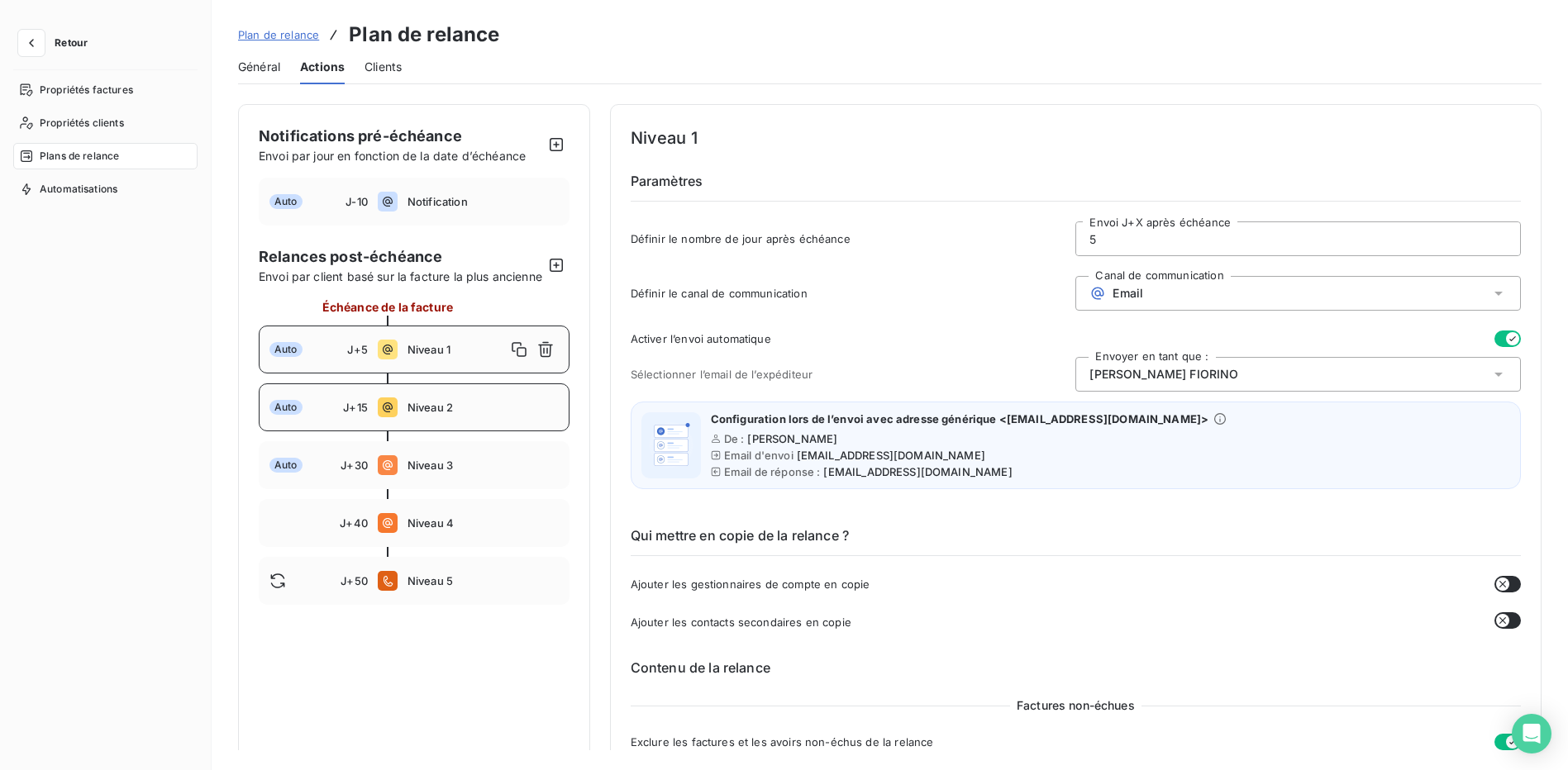
click at [478, 410] on div "Auto J+15 Niveau 2" at bounding box center [414, 407] width 311 height 48
type input "15"
click at [1506, 582] on icon "button" at bounding box center [1512, 584] width 13 height 13
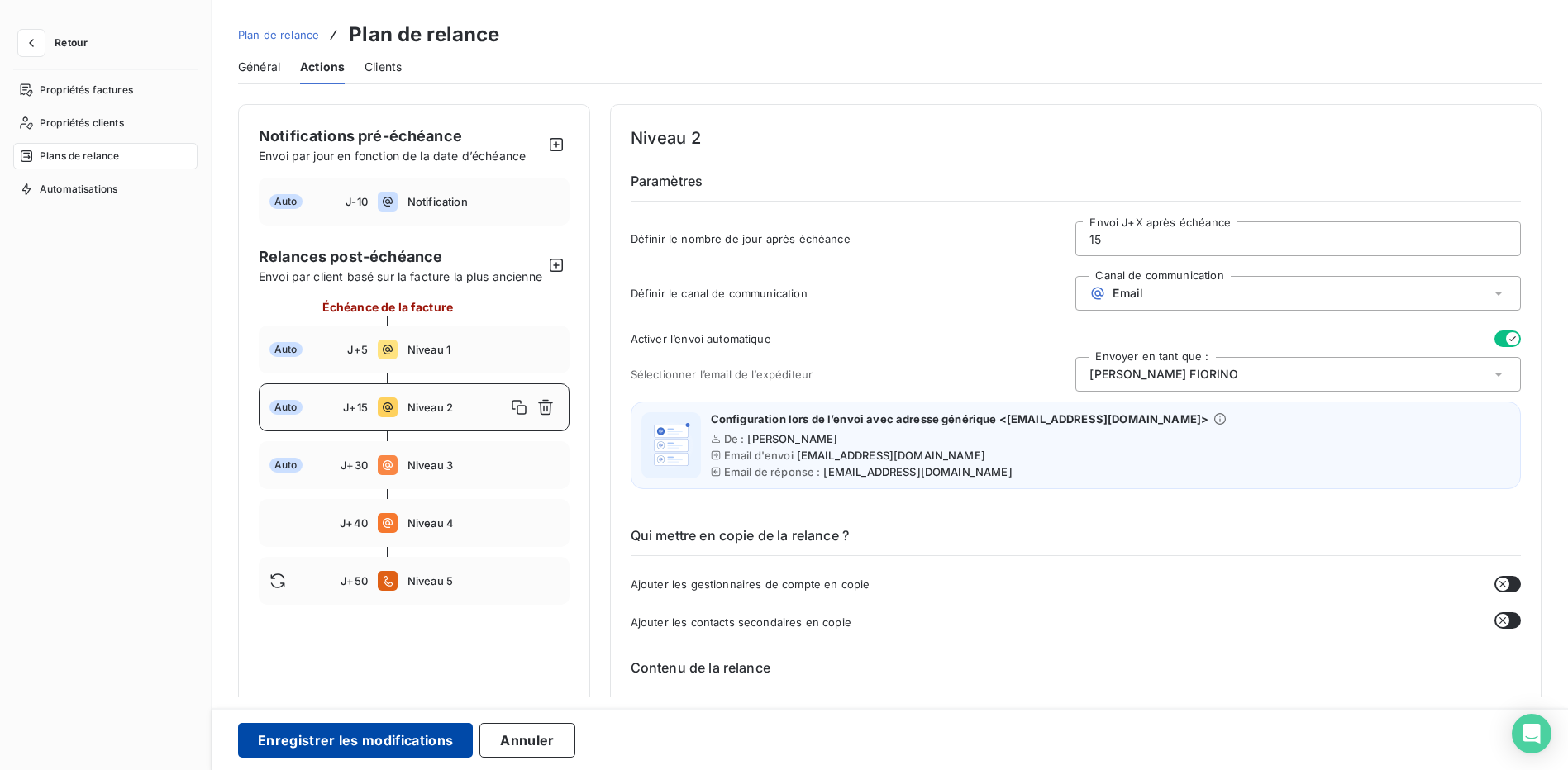
click at [352, 745] on button "Enregistrer les modifications" at bounding box center [356, 740] width 235 height 35
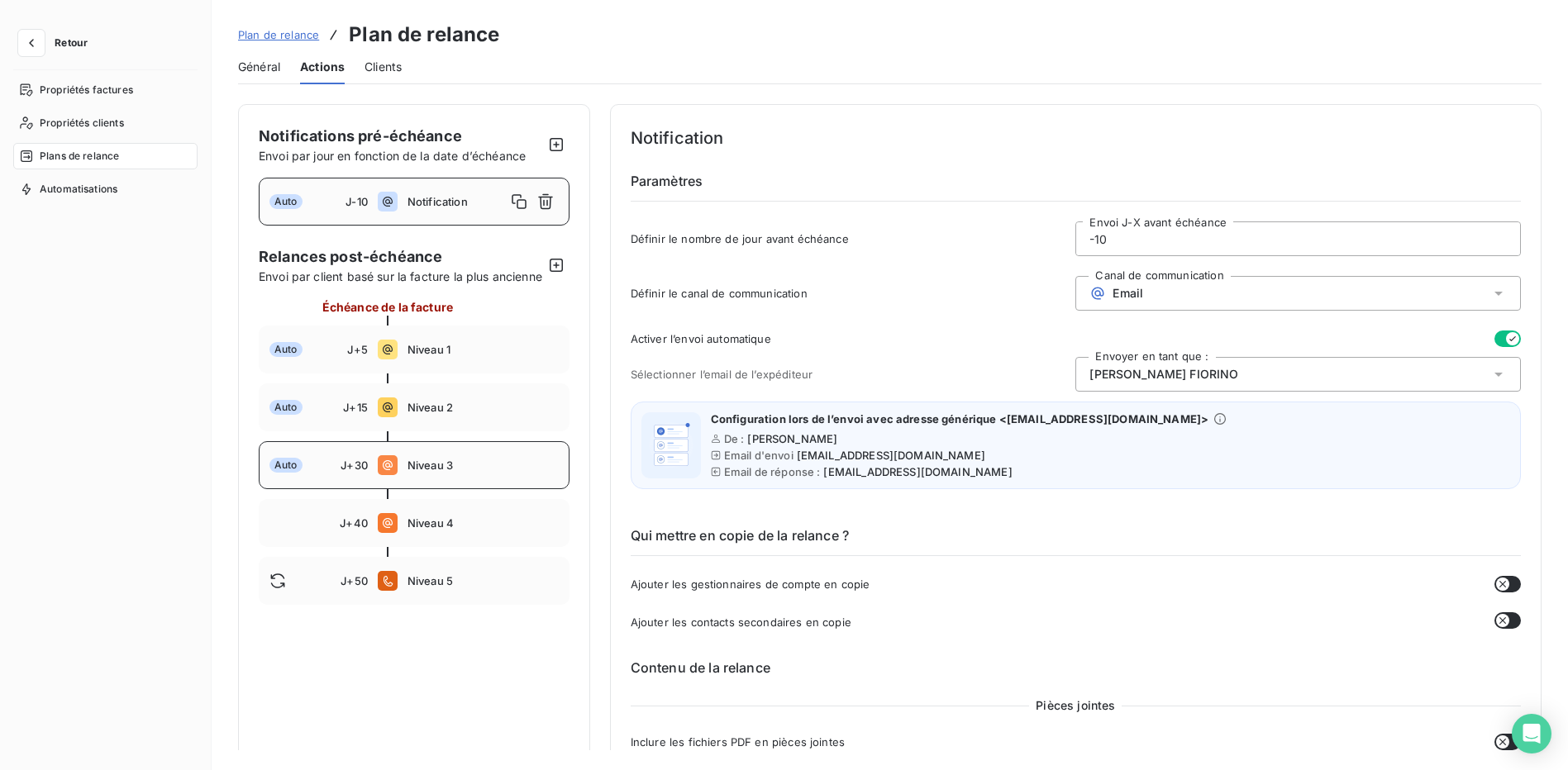
click at [509, 473] on div "Auto J+30 Niveau 3" at bounding box center [414, 466] width 311 height 48
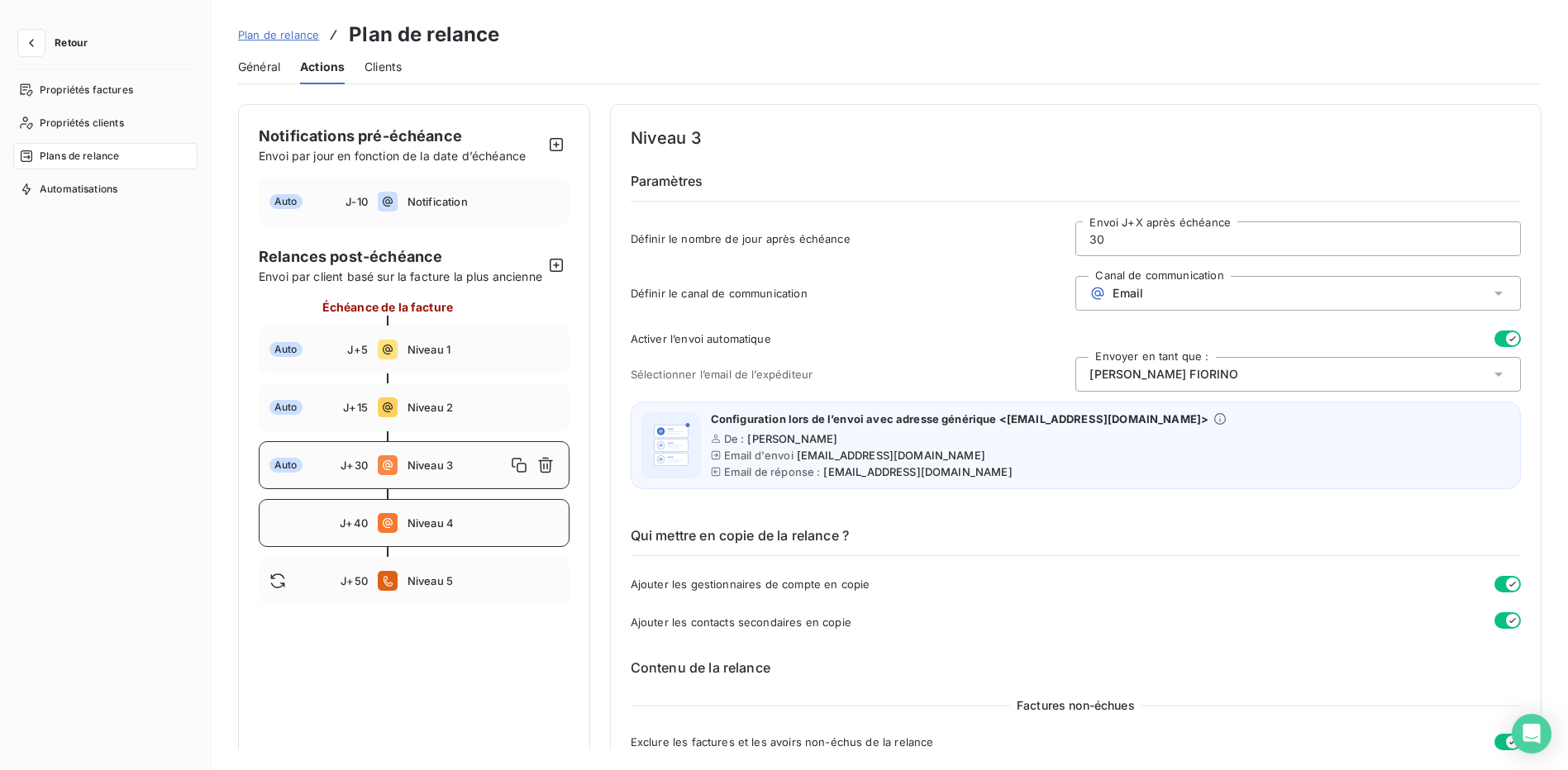
click at [470, 530] on span "Niveau 4" at bounding box center [483, 523] width 151 height 13
type input "40"
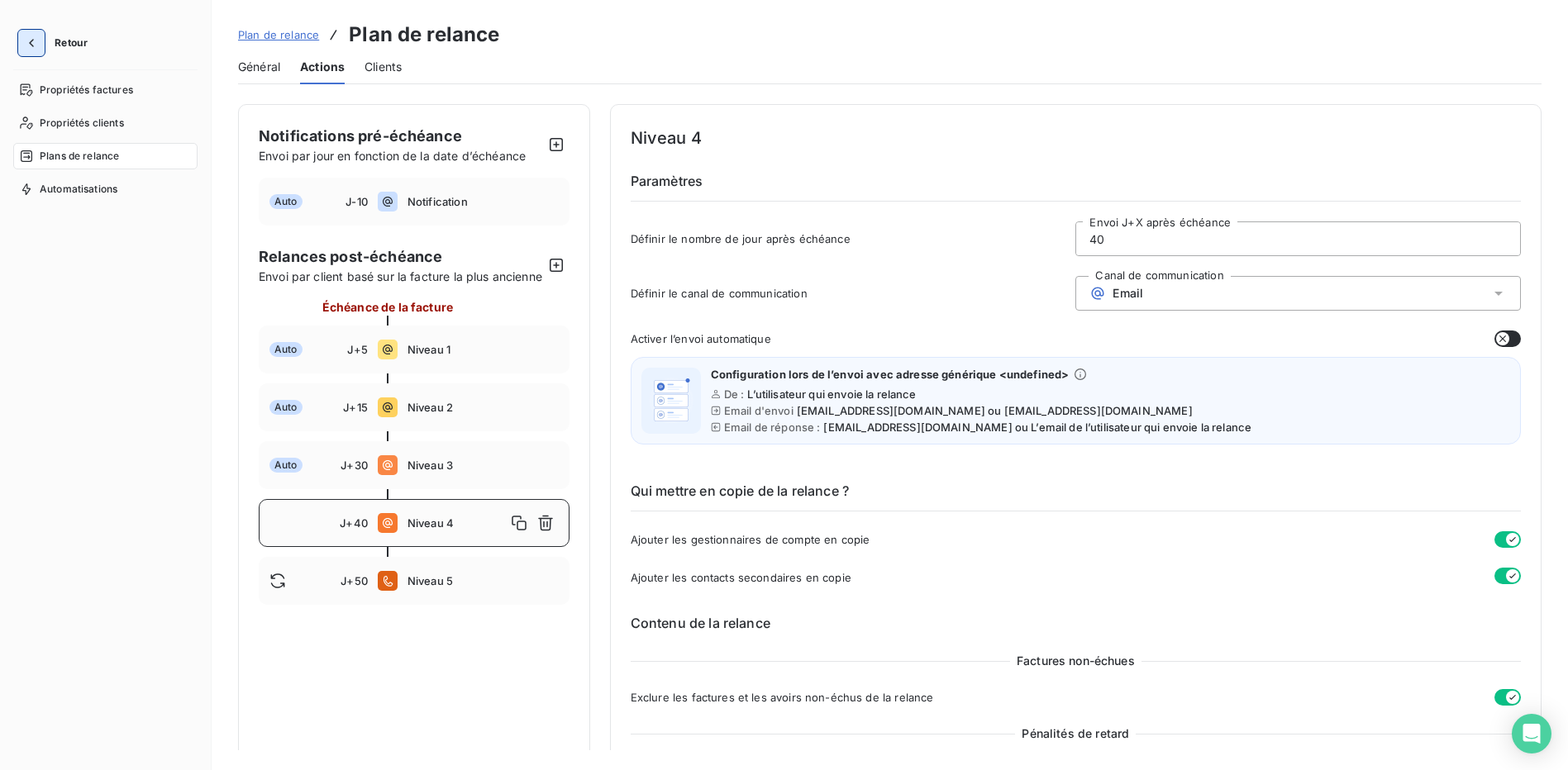
click at [30, 39] on icon "button" at bounding box center [31, 43] width 16 height 16
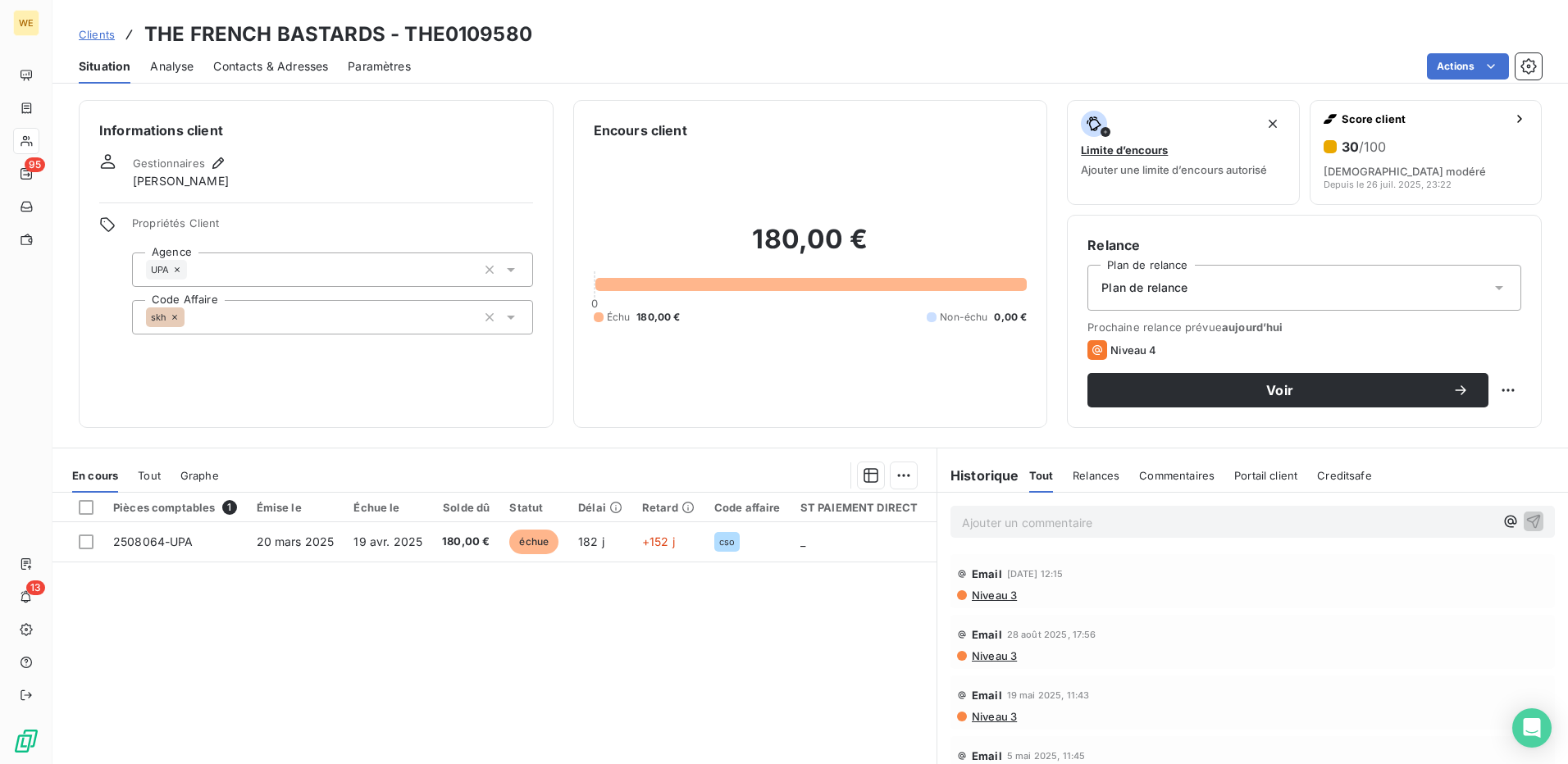
click at [262, 69] on span "Contacts & Adresses" at bounding box center [270, 67] width 115 height 16
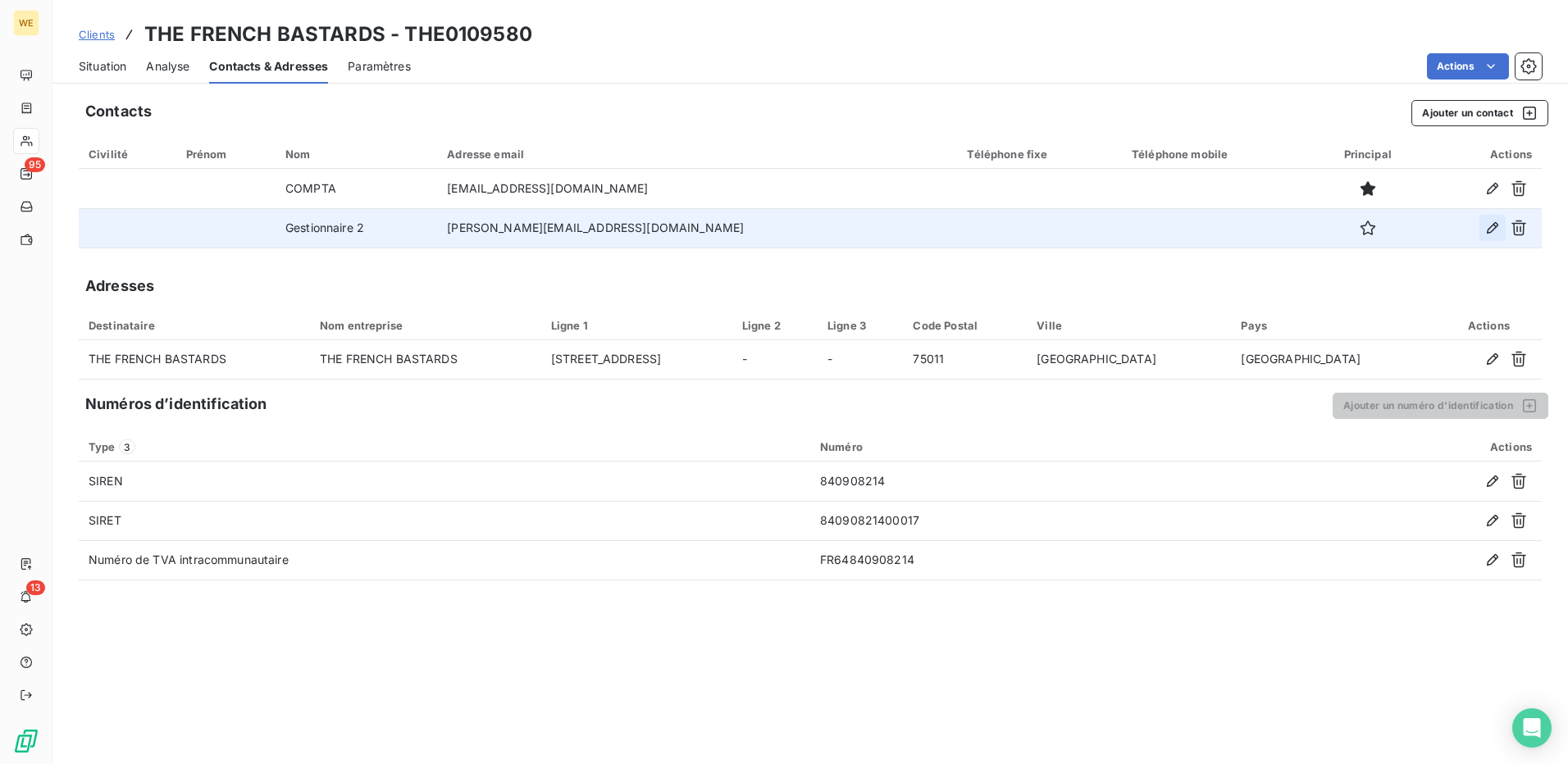
click at [1484, 226] on icon "button" at bounding box center [1492, 227] width 16 height 16
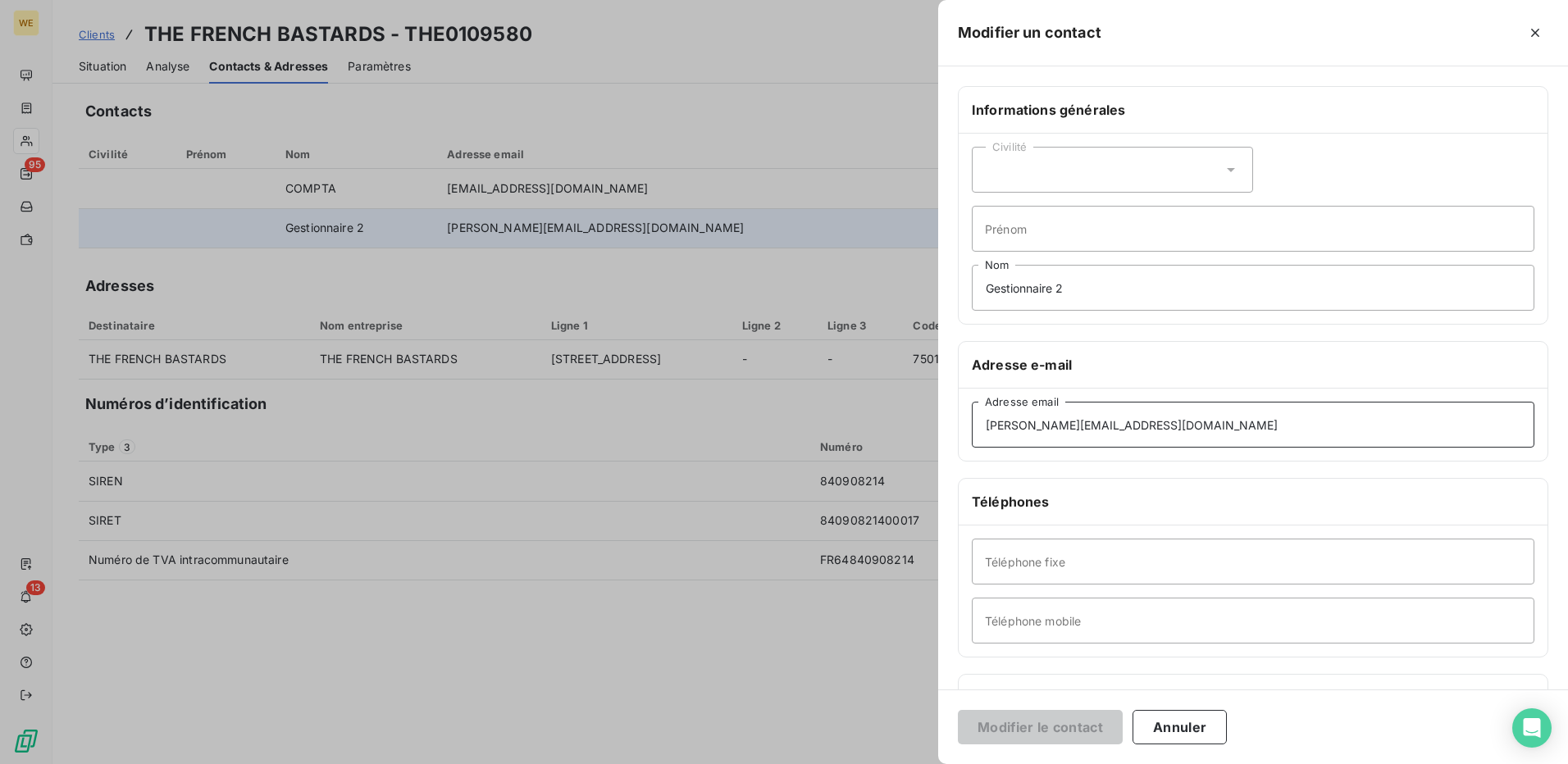
click at [1126, 430] on input "stephanie.job@alsglobal.cm" at bounding box center [1253, 425] width 562 height 46
type input "[PERSON_NAME][EMAIL_ADDRESS][DOMAIN_NAME]"
click at [1078, 726] on button "Modifier le contact" at bounding box center [1040, 728] width 165 height 35
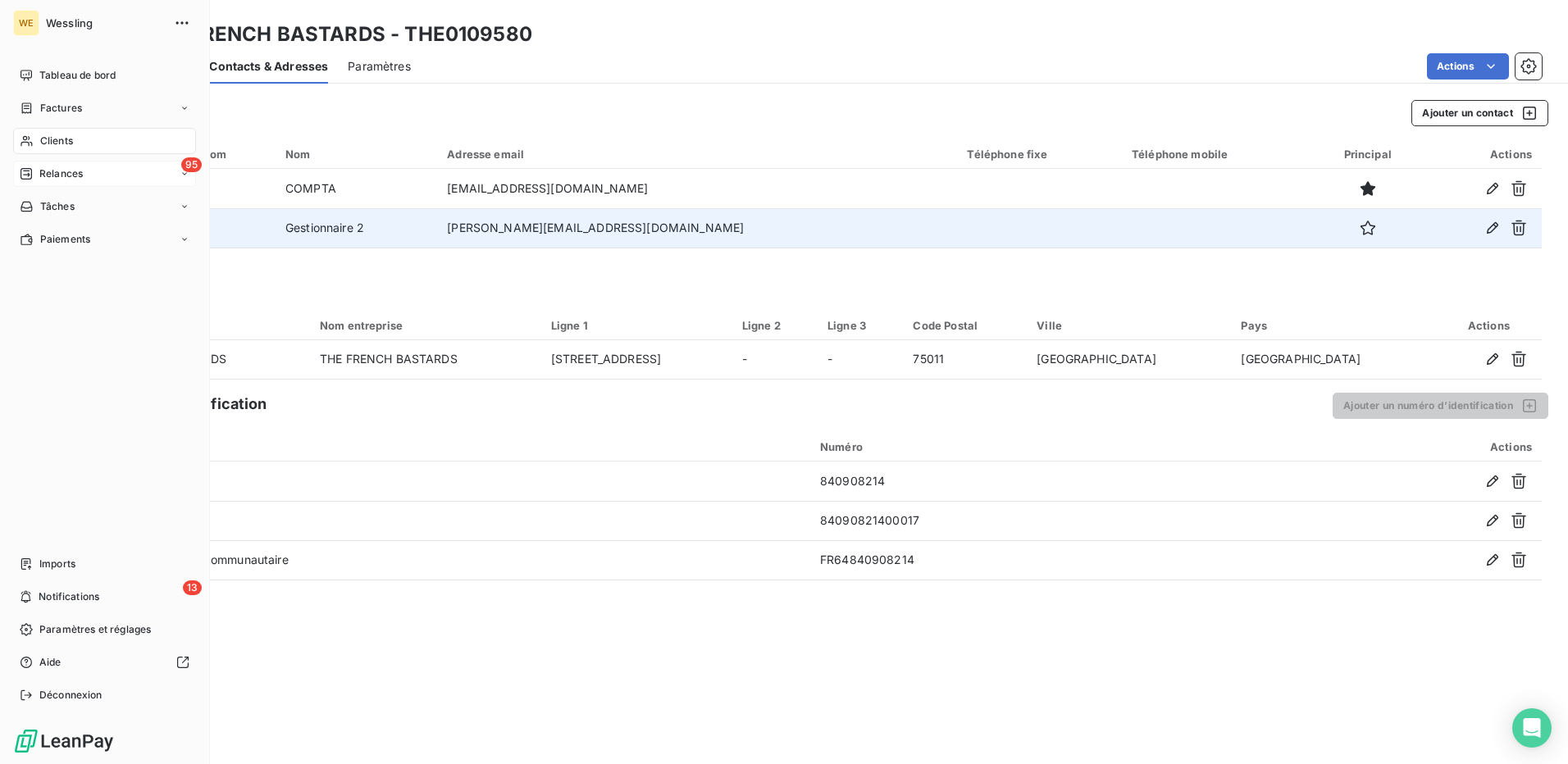
click at [68, 174] on span "Relances" at bounding box center [60, 173] width 44 height 15
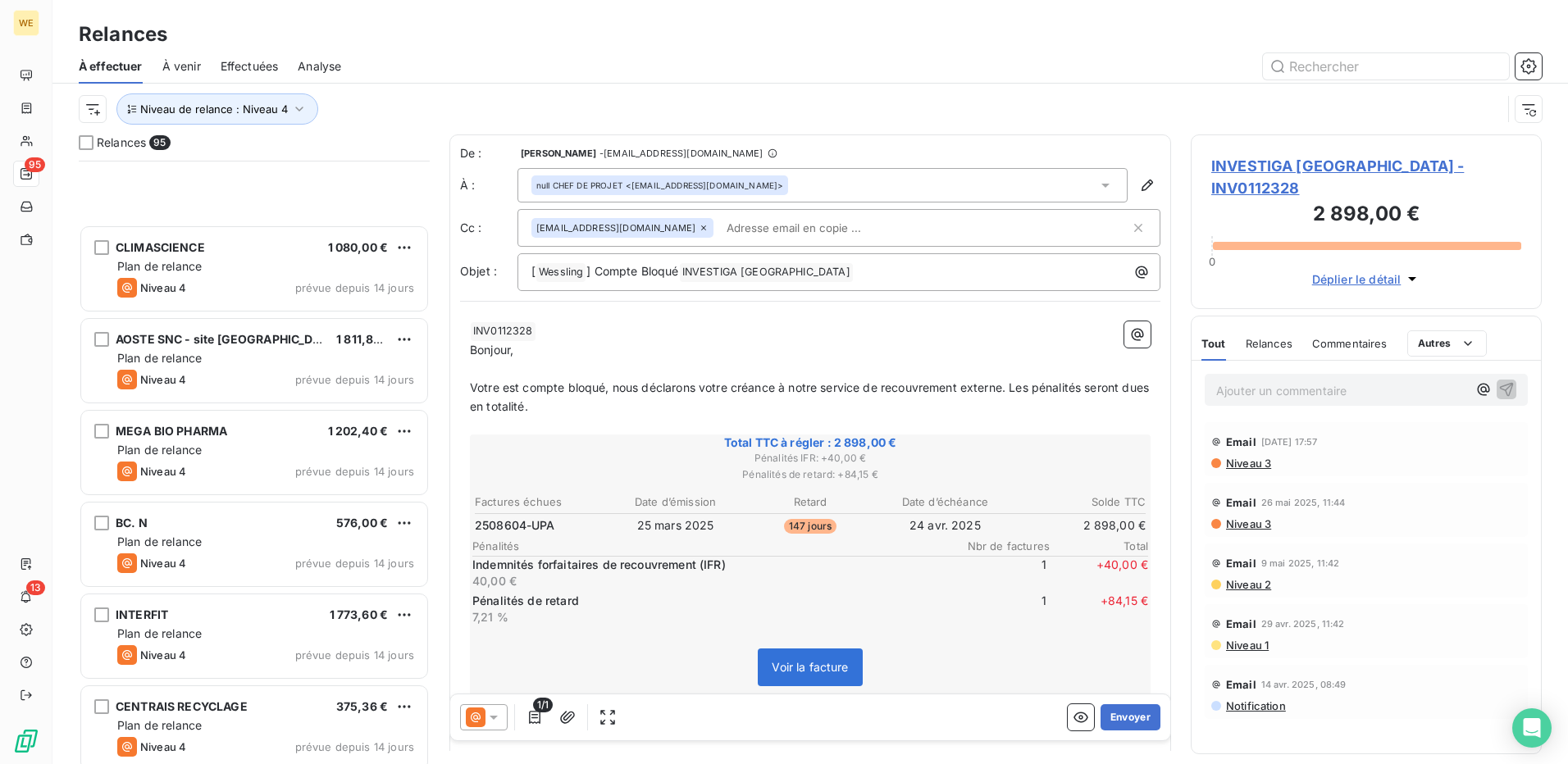
scroll to position [3692, 0]
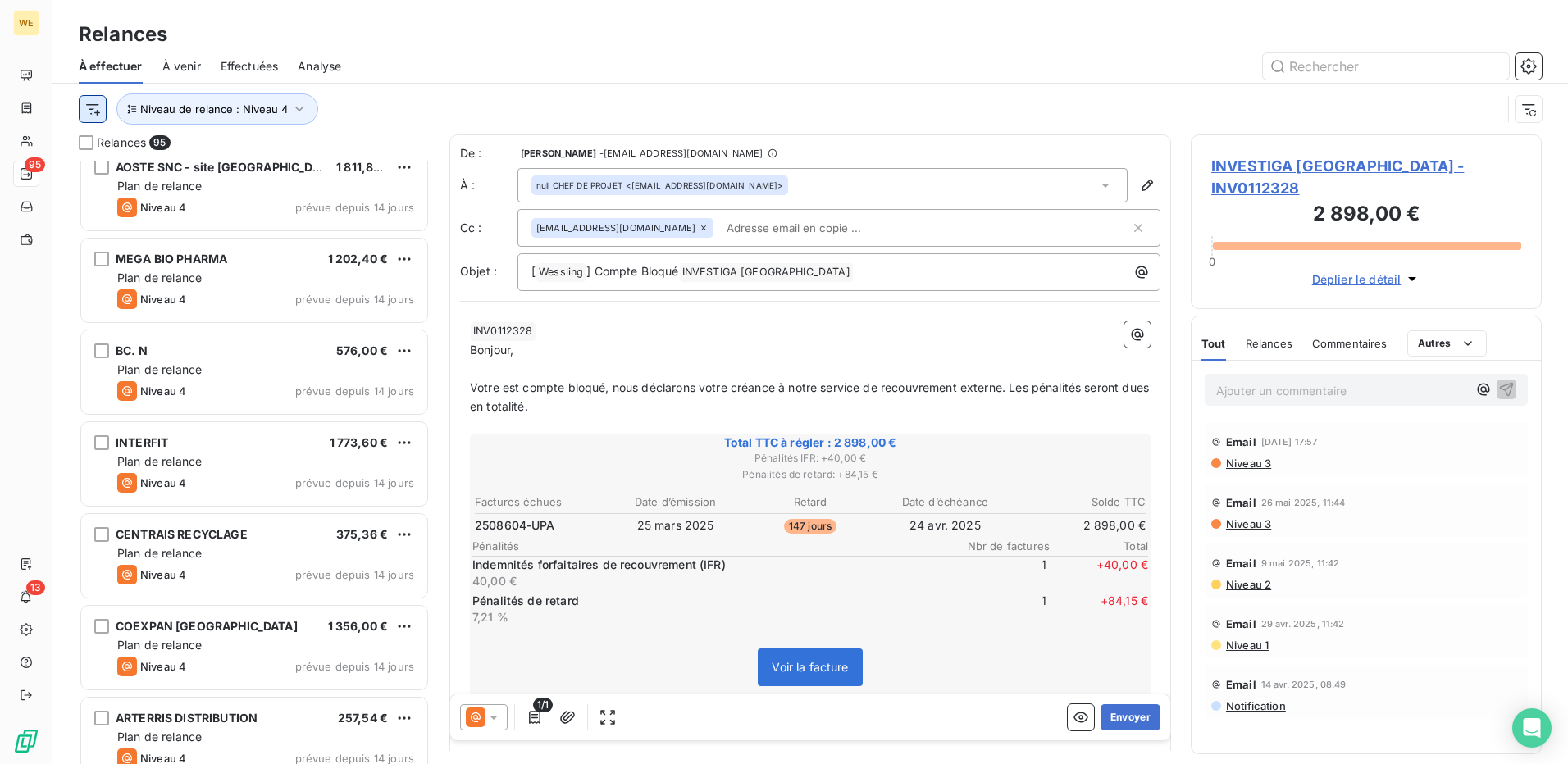
click at [94, 107] on html "WE 95 13 Relances À effectuer À venir Effectuées Analyse Niveau de relance : Ni…" at bounding box center [784, 382] width 1568 height 764
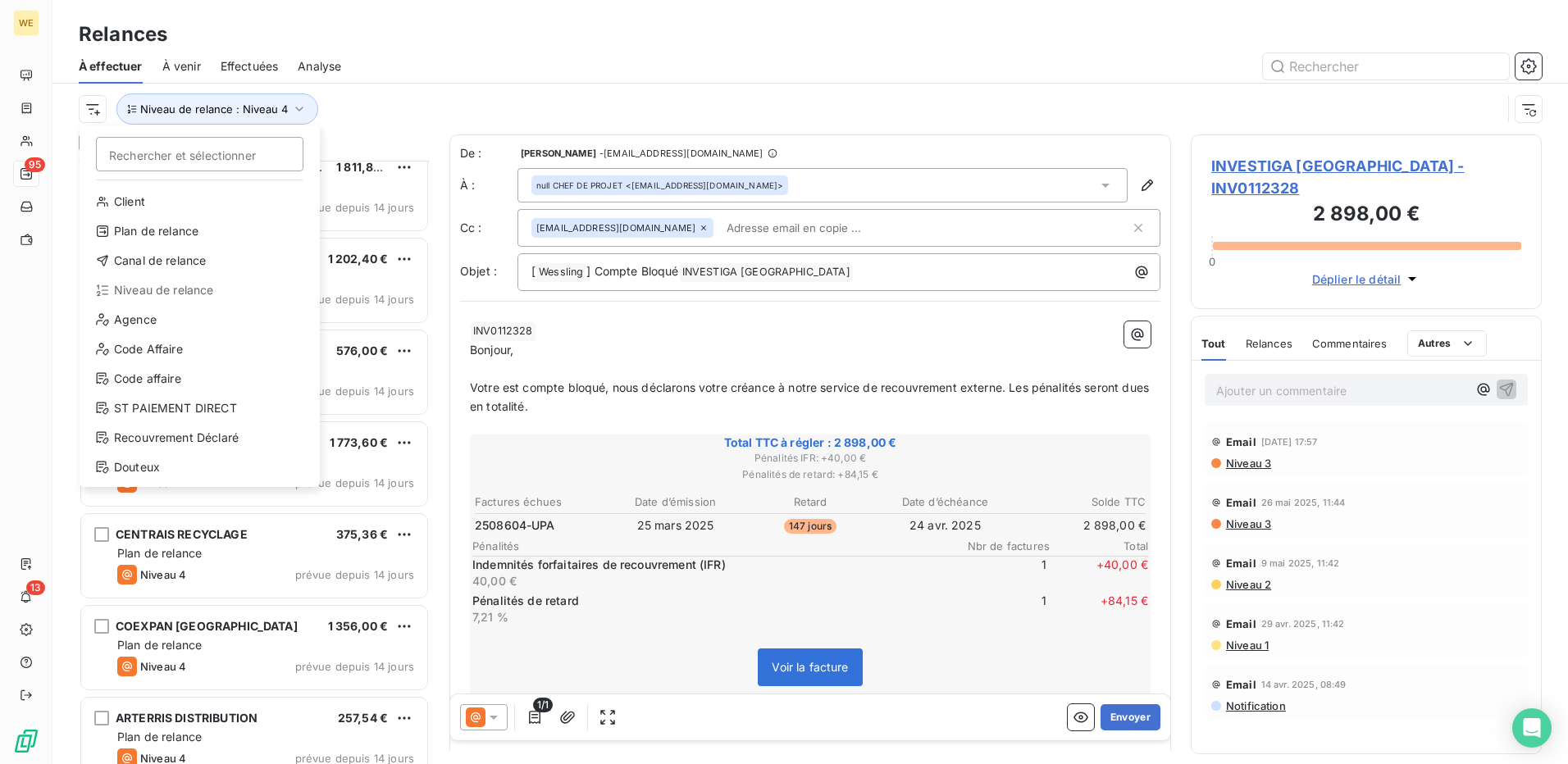
click at [94, 106] on html "WE 95 13 Relances À effectuer À venir Effectuées Analyse Rechercher et sélectio…" at bounding box center [784, 382] width 1568 height 764
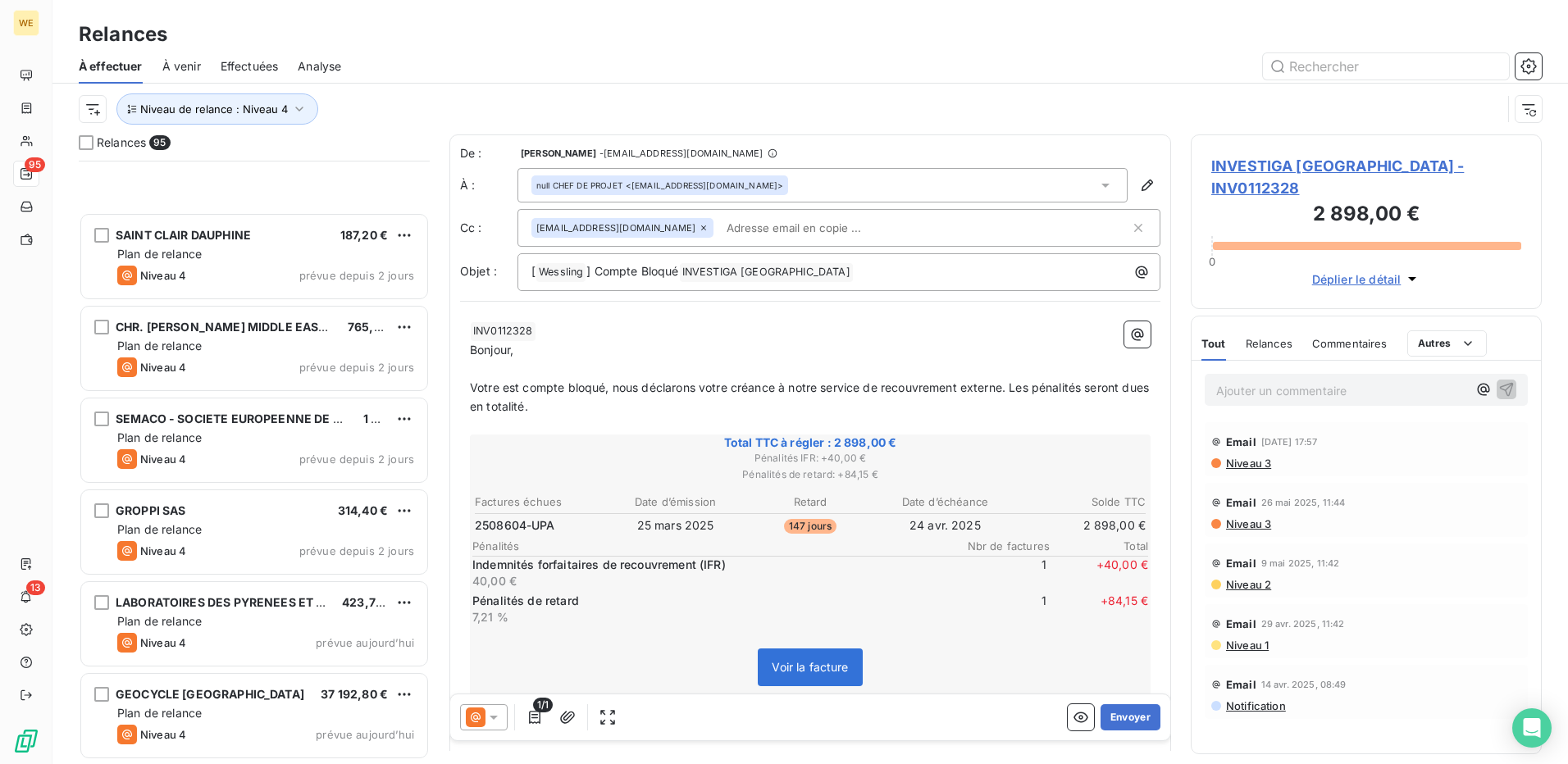
scroll to position [8124, 0]
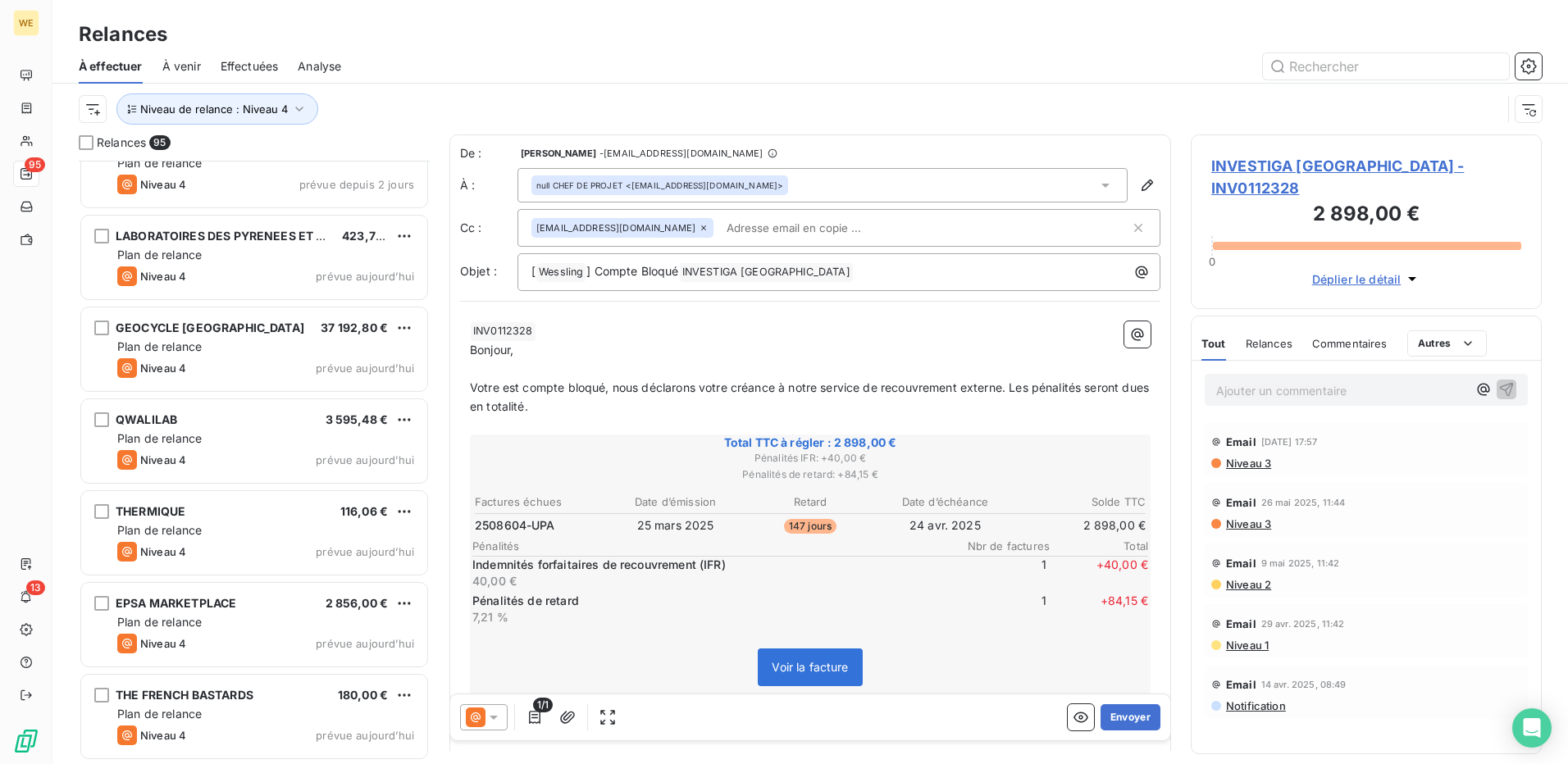
click at [1452, 92] on div "Niveau de relance : Niveau 4" at bounding box center [810, 108] width 1463 height 51
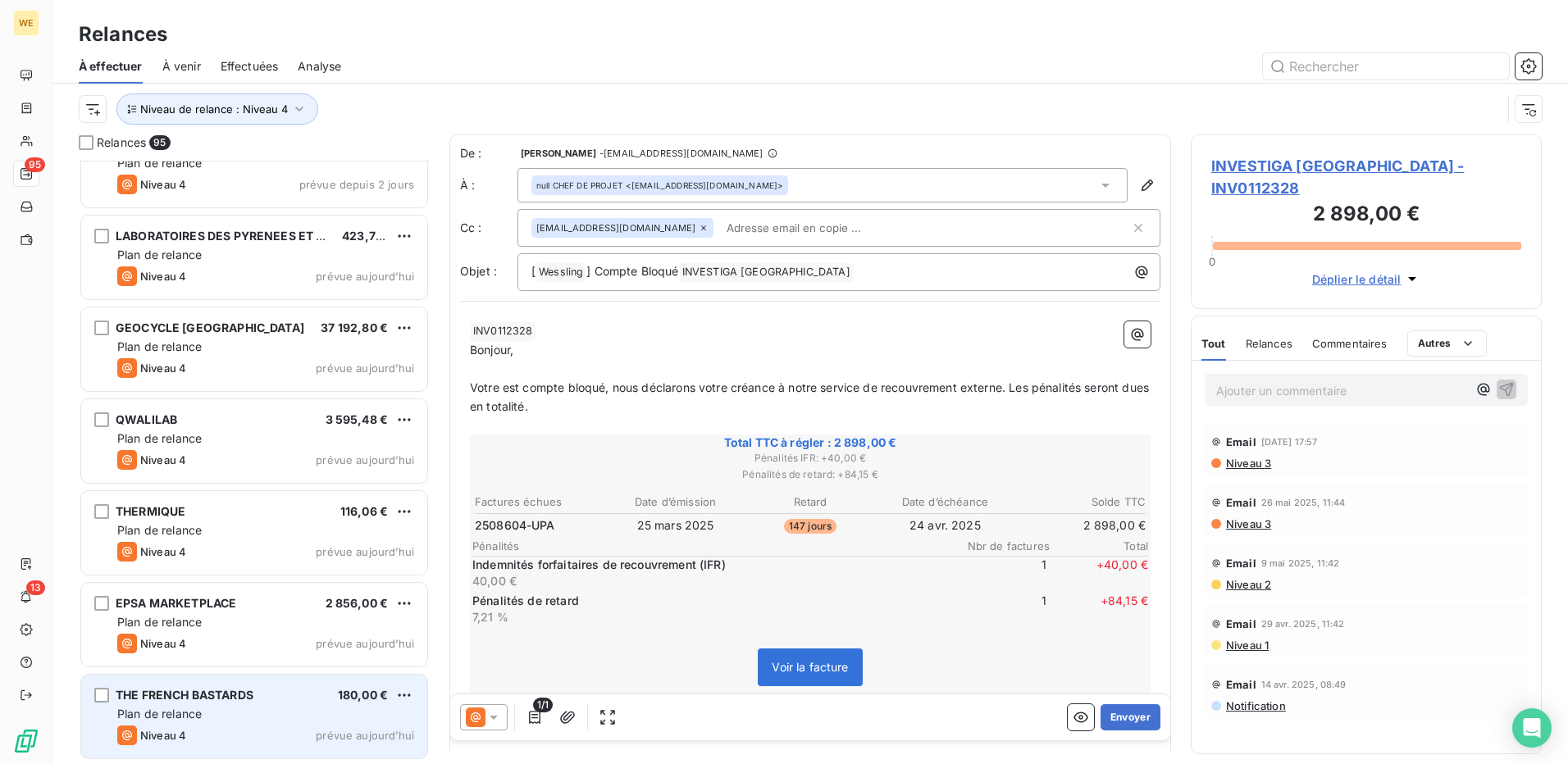
click at [239, 735] on div "Niveau 4 prévue aujourd’hui" at bounding box center [266, 736] width 297 height 20
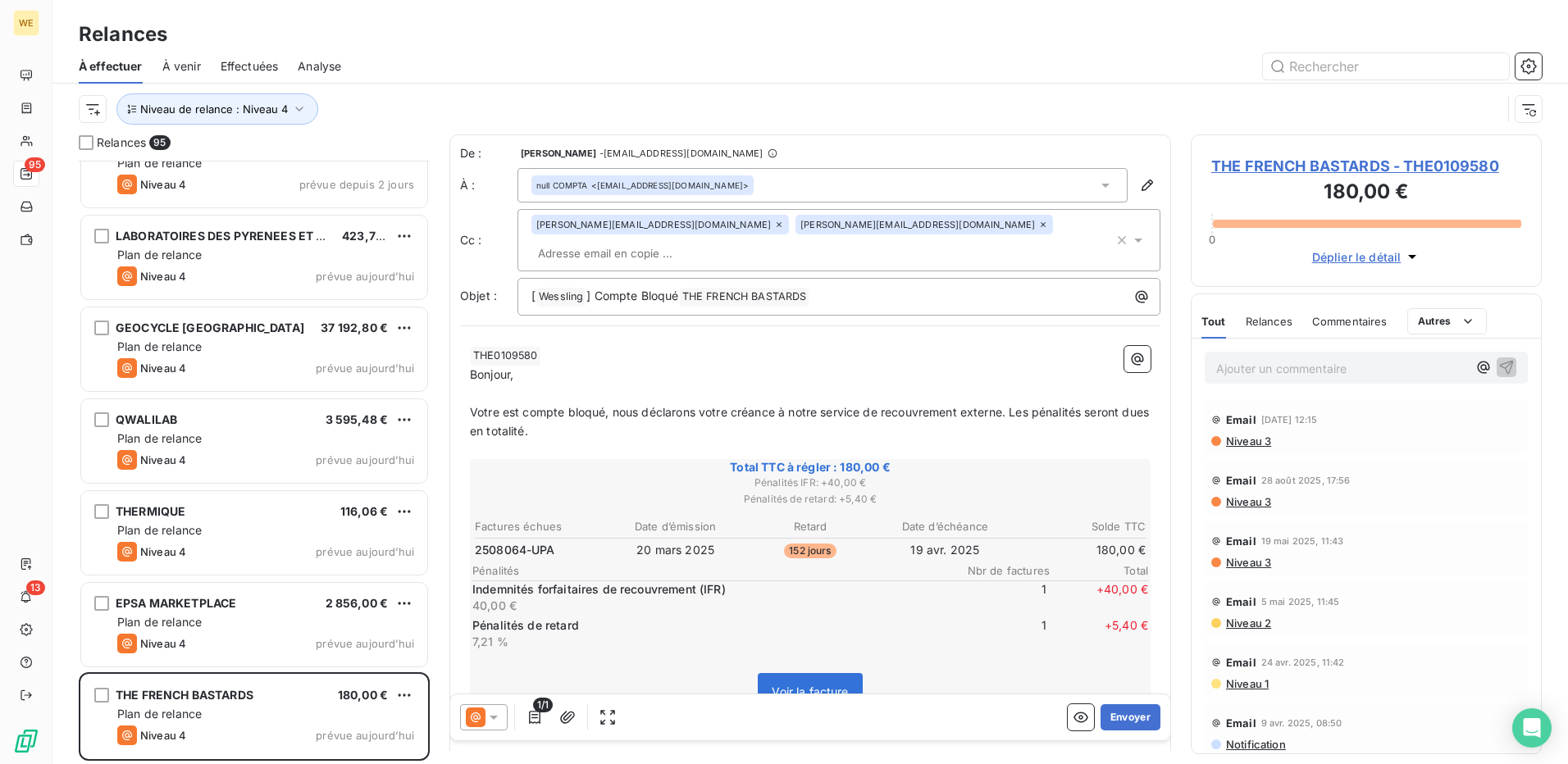
click at [1385, 166] on span "THE FRENCH BASTARDS - THE0109580" at bounding box center [1366, 166] width 310 height 22
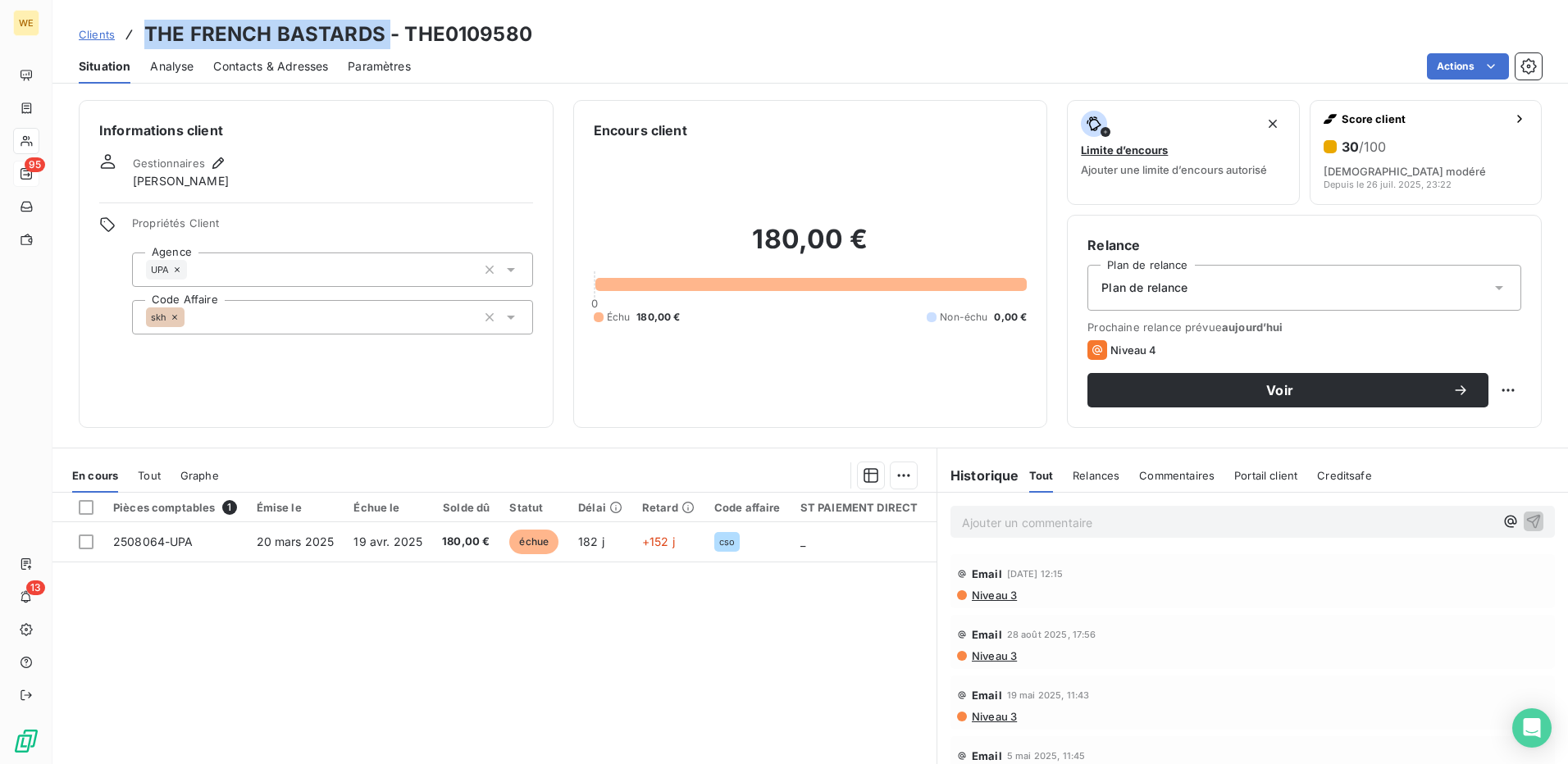
drag, startPoint x: 385, startPoint y: 40, endPoint x: 140, endPoint y: 35, distance: 245.1
click at [140, 35] on div "Clients THE FRENCH BASTARDS - THE0109580" at bounding box center [306, 34] width 454 height 29
copy h3 "THE FRENCH BASTARDS"
click at [92, 329] on div "Informations client Gestionnaires Léna Soukharevskoff Propriétés Client Agence …" at bounding box center [316, 264] width 475 height 328
click at [492, 33] on h3 "THE FRENCH BASTARDS - THE0109580" at bounding box center [338, 34] width 388 height 29
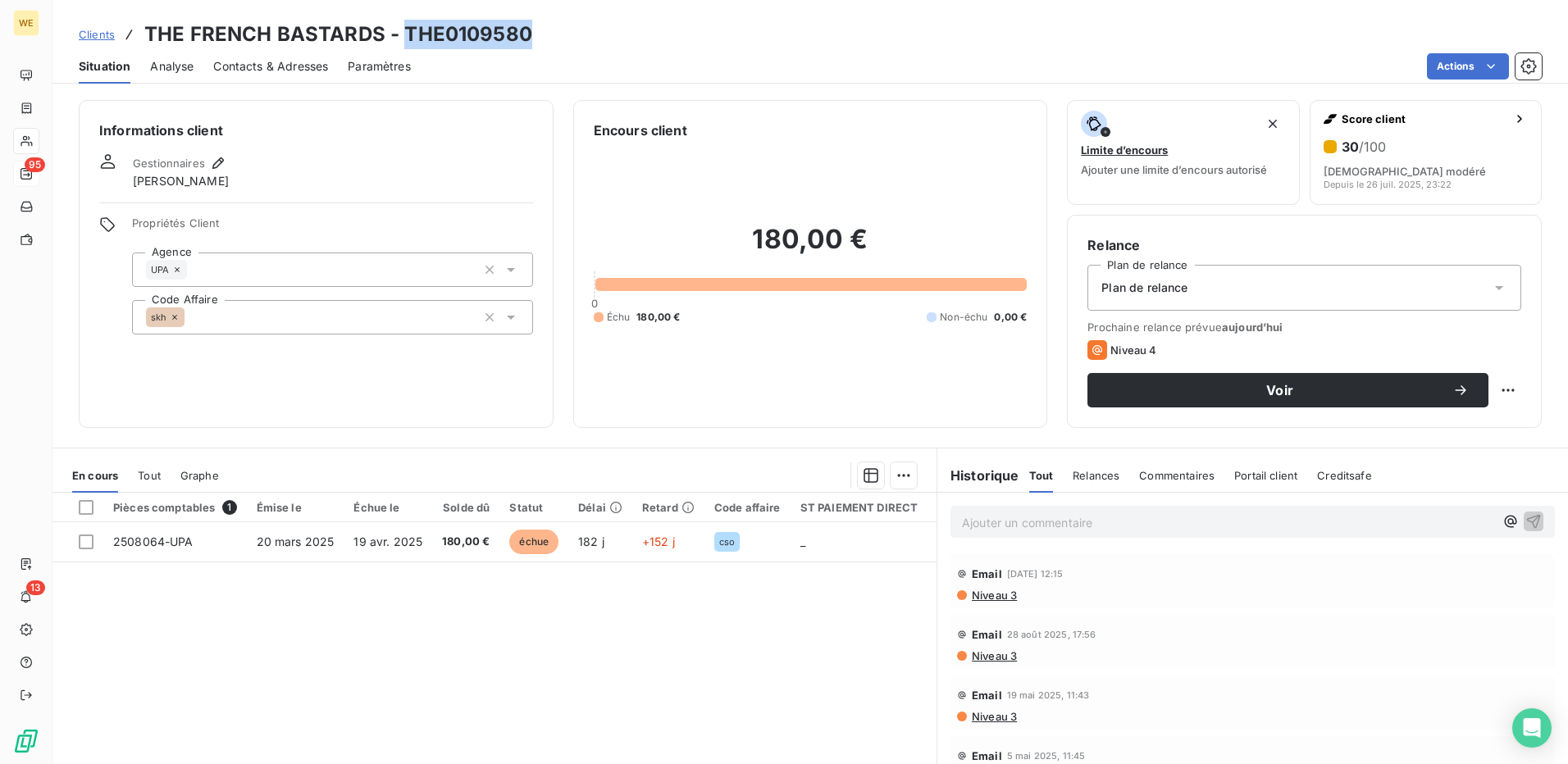
click at [492, 33] on h3 "THE FRENCH BASTARDS - THE0109580" at bounding box center [338, 34] width 388 height 29
copy h3 "THE0109580"
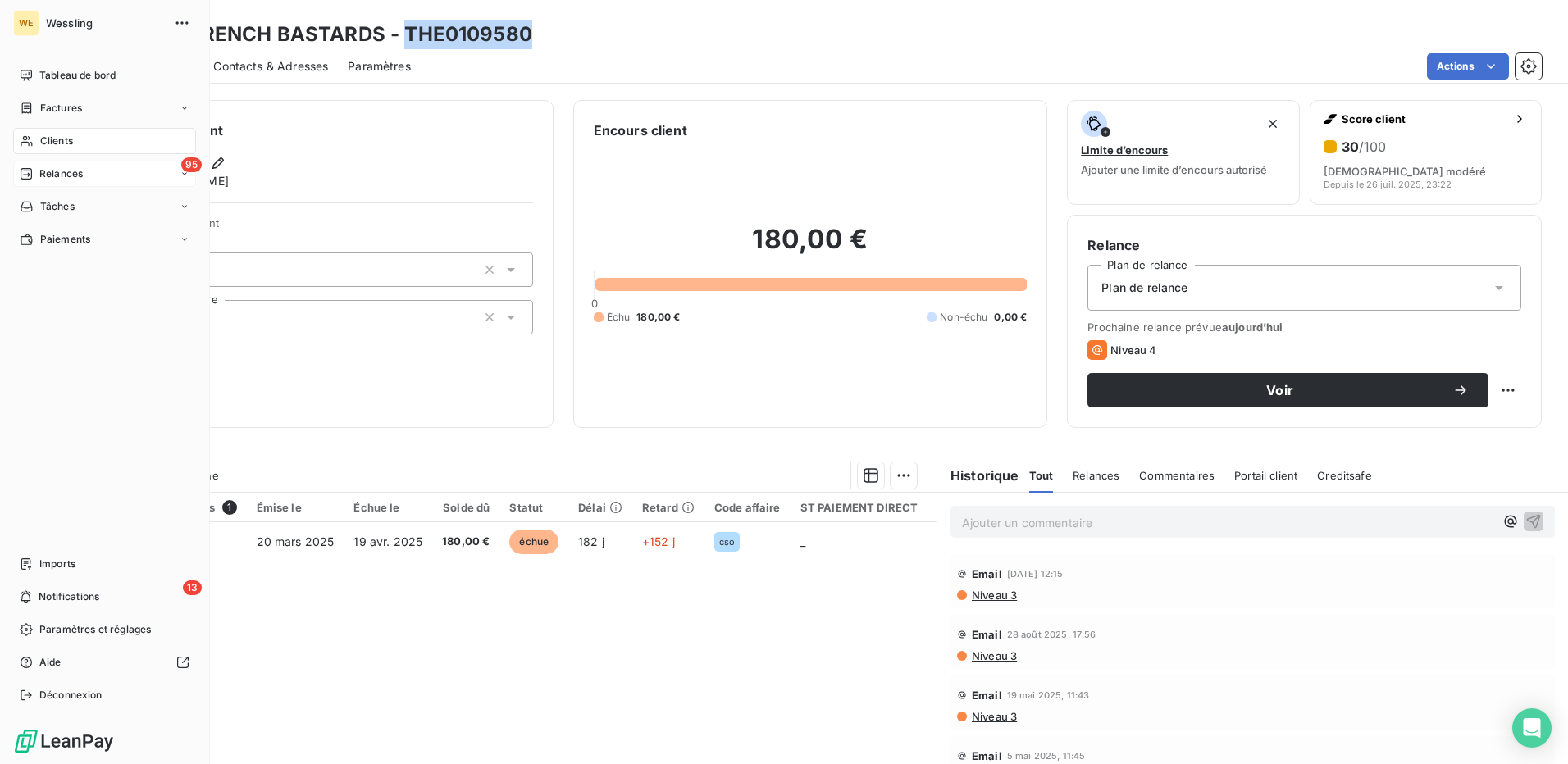
click at [59, 172] on span "Relances" at bounding box center [60, 173] width 44 height 15
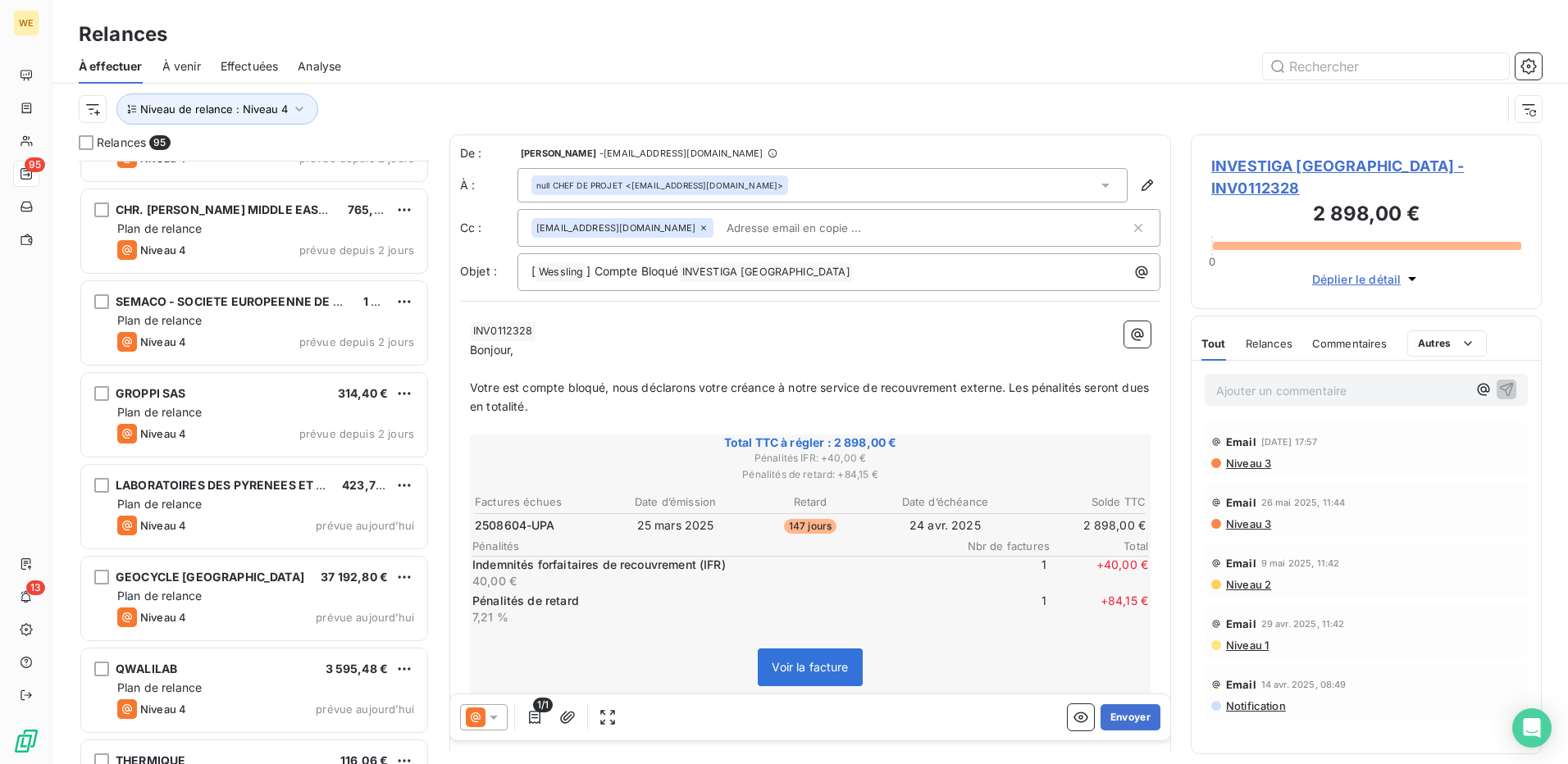
scroll to position [8124, 0]
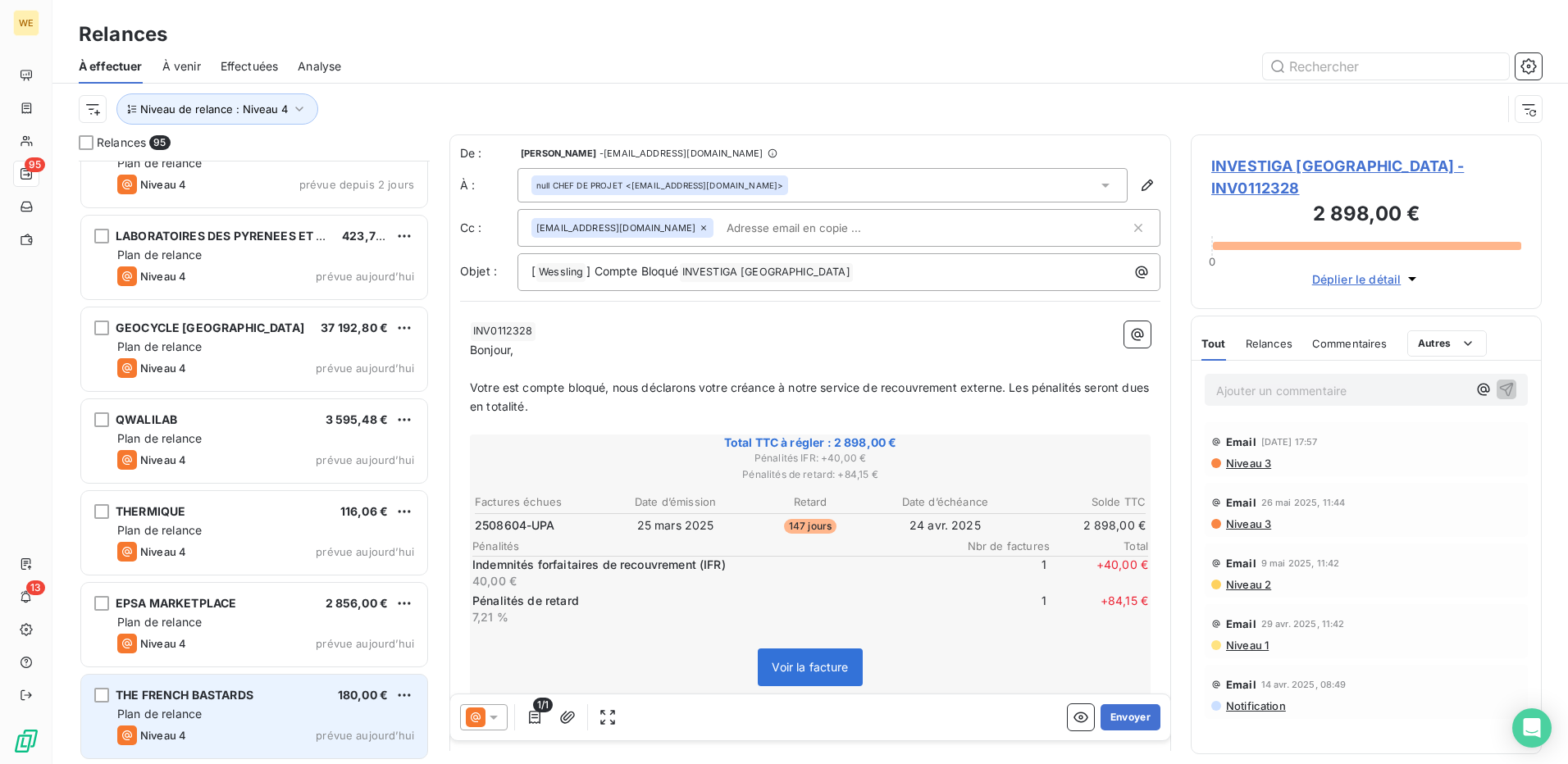
click at [282, 720] on div "Plan de relance" at bounding box center [266, 714] width 297 height 16
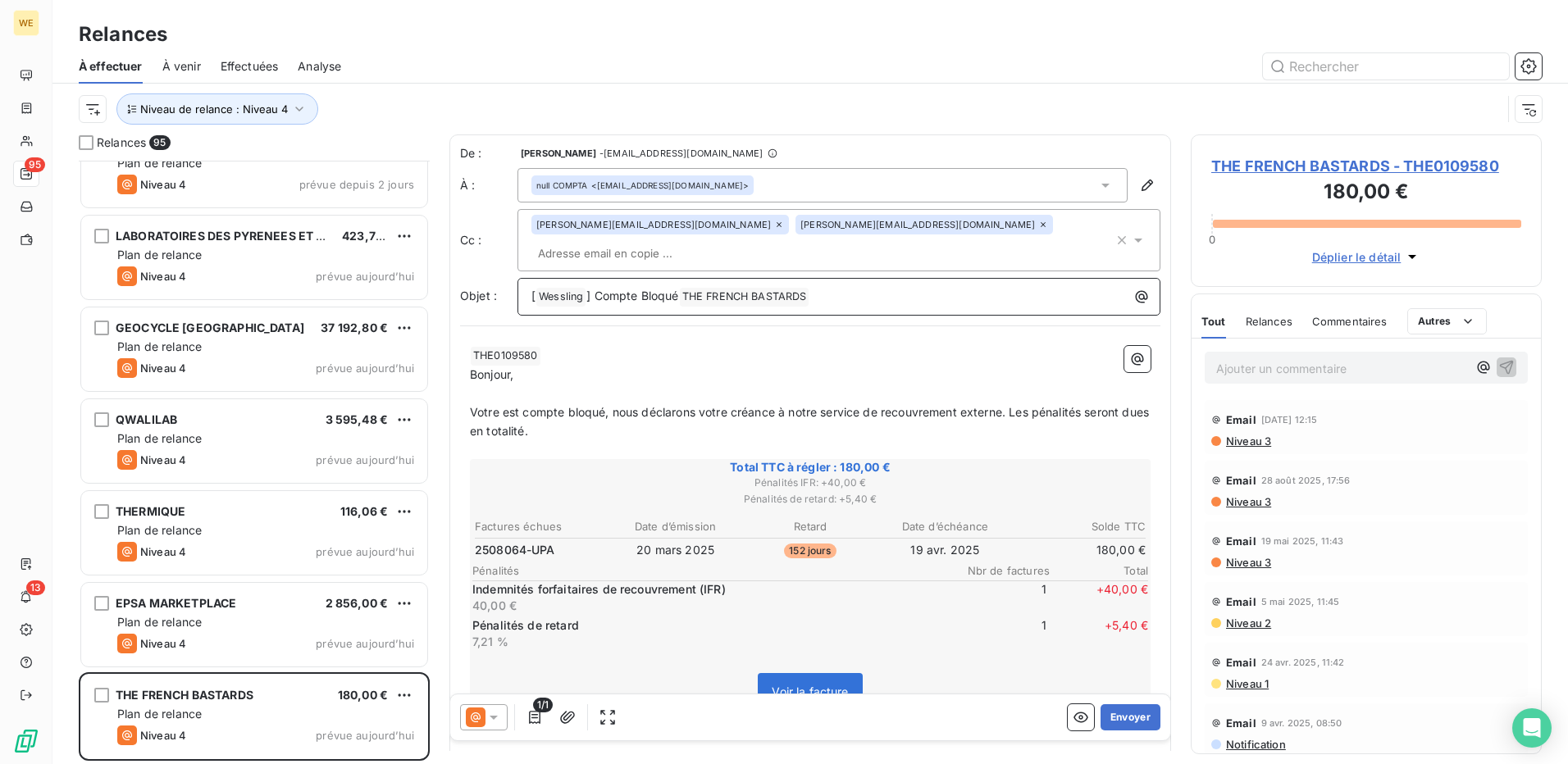
click at [864, 287] on p "[ Wessling ﻿ ] Compte Bloqué THE FRENCH BASTARDS ﻿ ﻿" at bounding box center [843, 297] width 624 height 20
click at [815, 346] on p "﻿ THE0109580 ﻿ ﻿" at bounding box center [810, 356] width 681 height 20
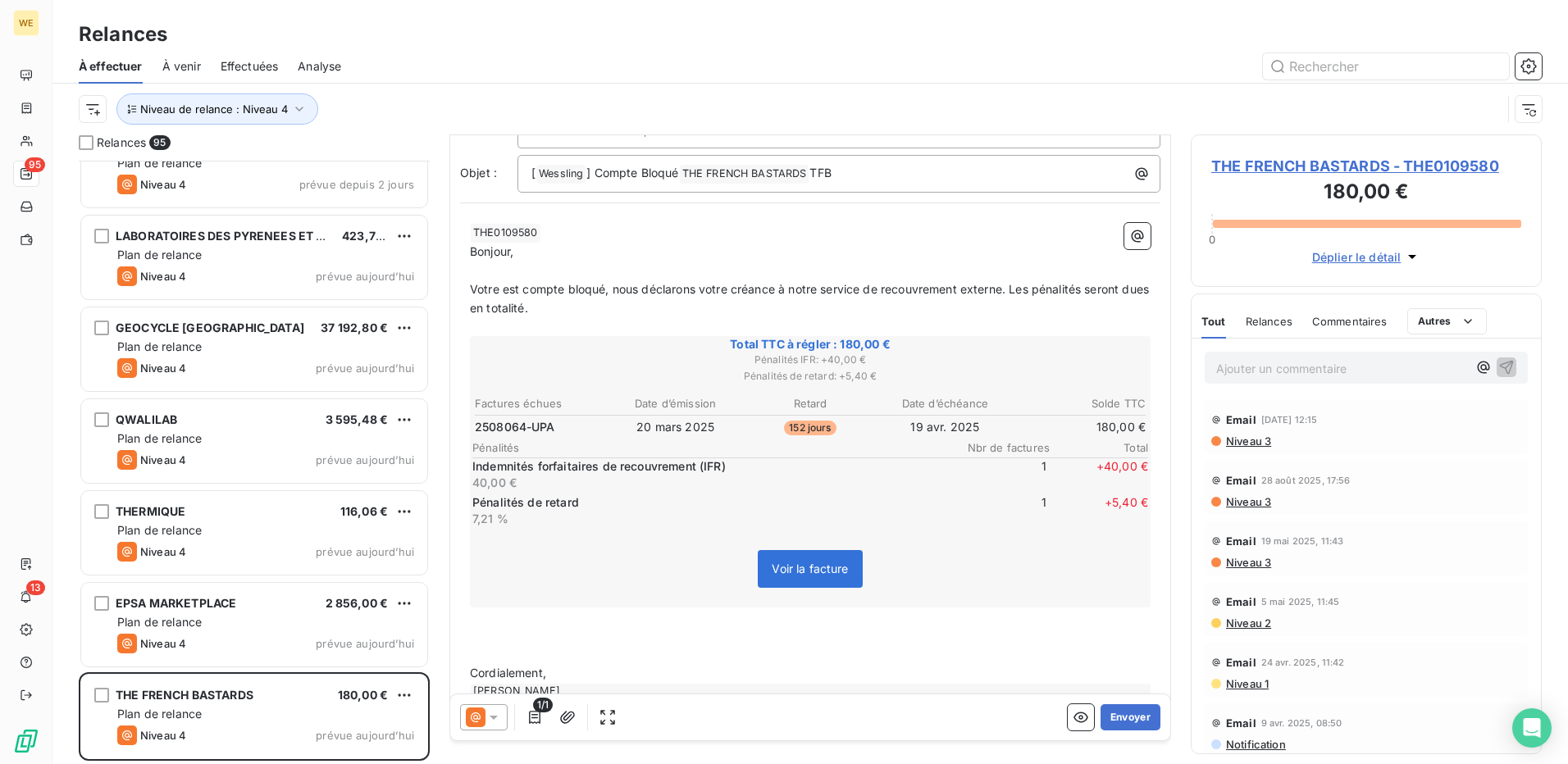
scroll to position [134, 0]
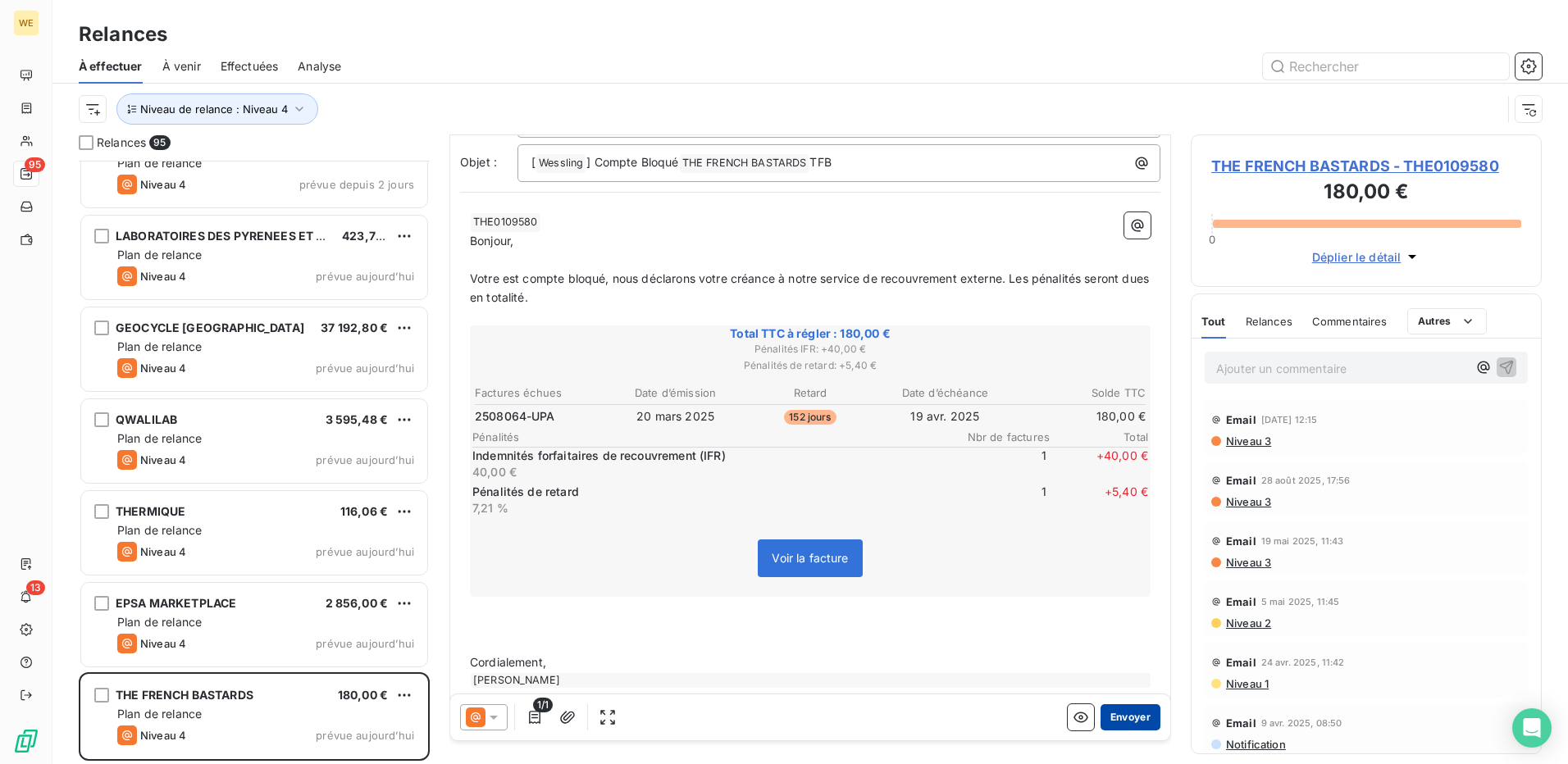
click at [1111, 720] on button "Envoyer" at bounding box center [1130, 718] width 60 height 27
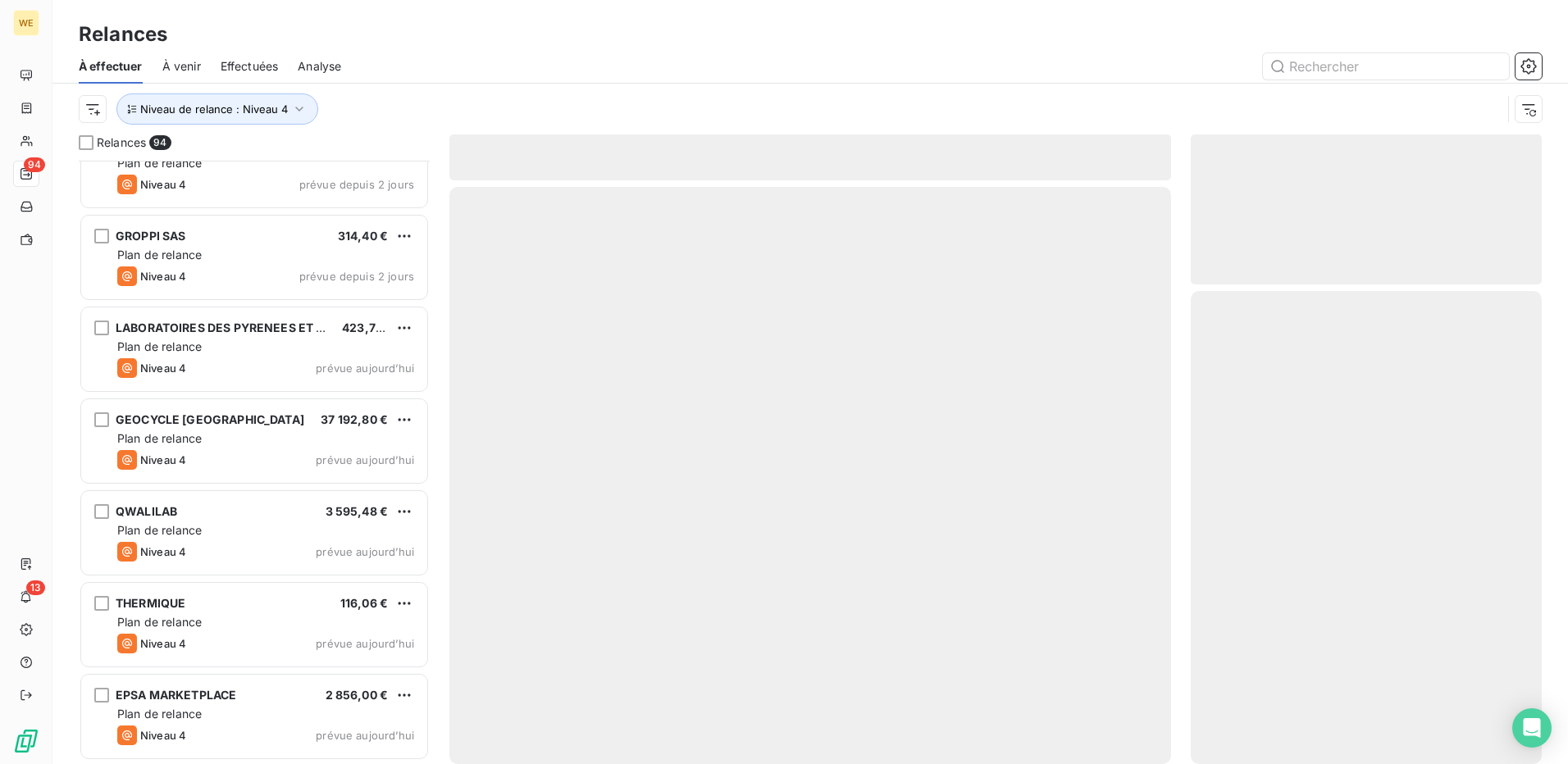
scroll to position [8032, 0]
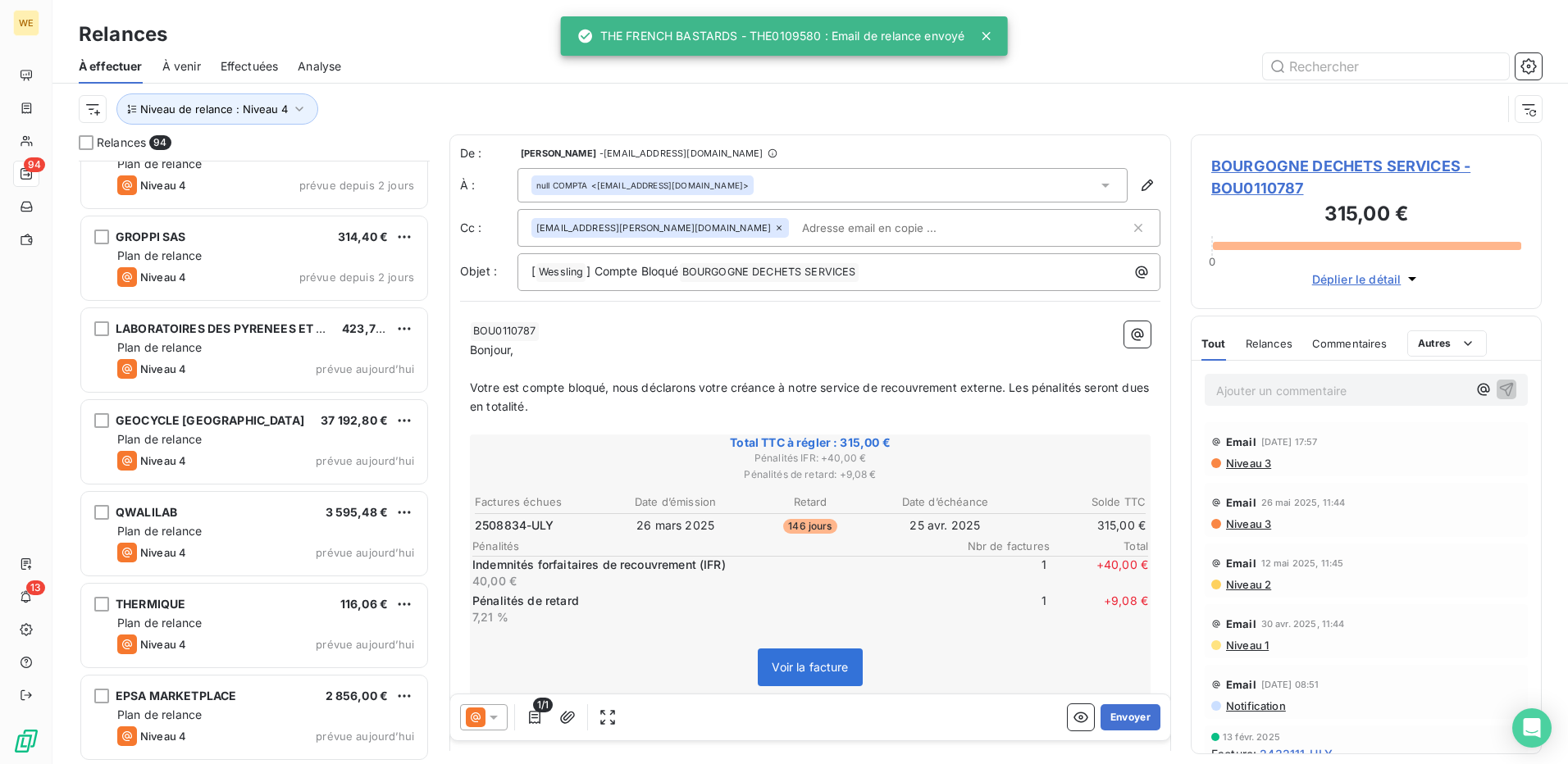
scroll to position [8033, 0]
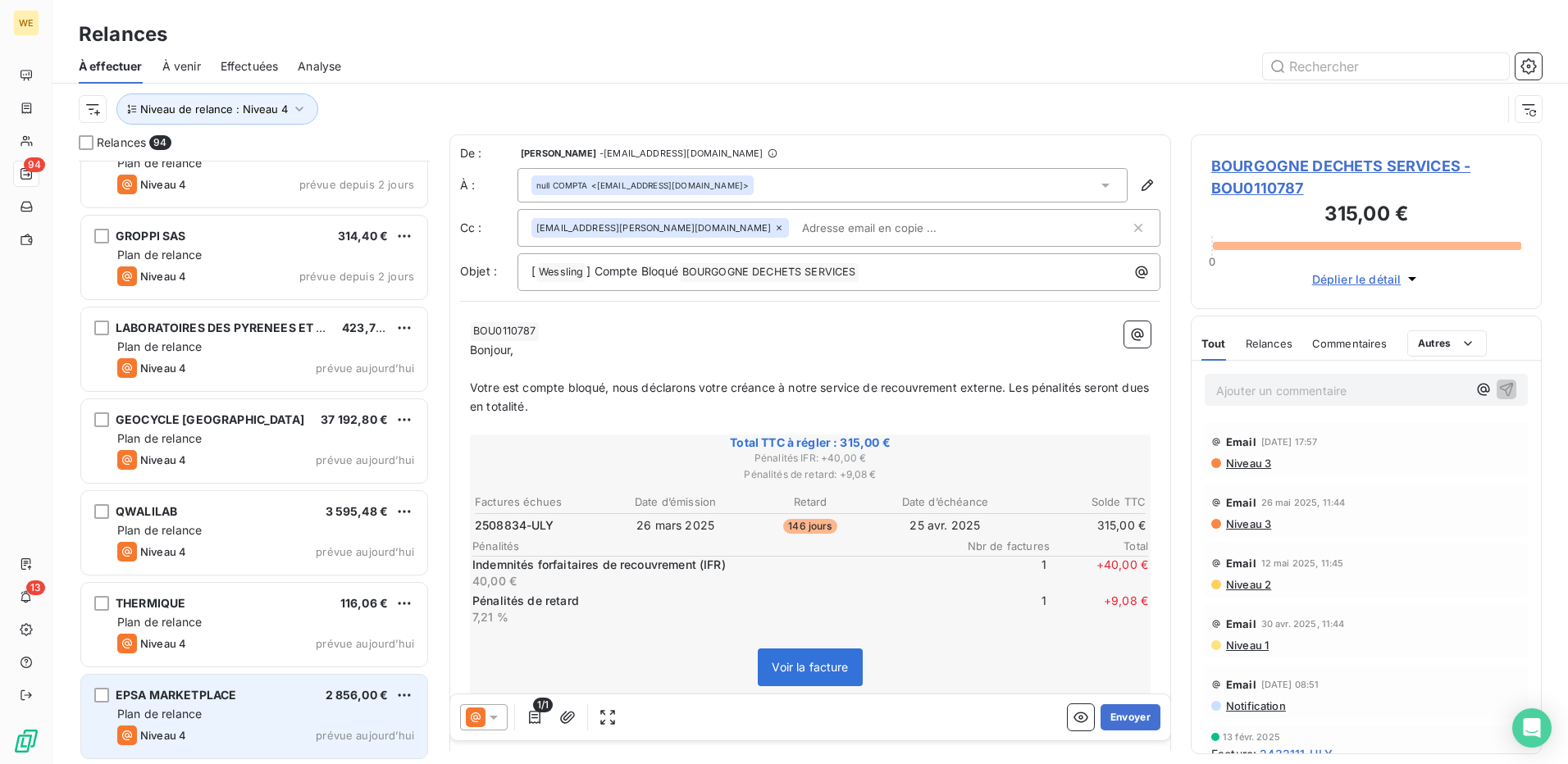
click at [231, 719] on div "Plan de relance" at bounding box center [266, 714] width 297 height 16
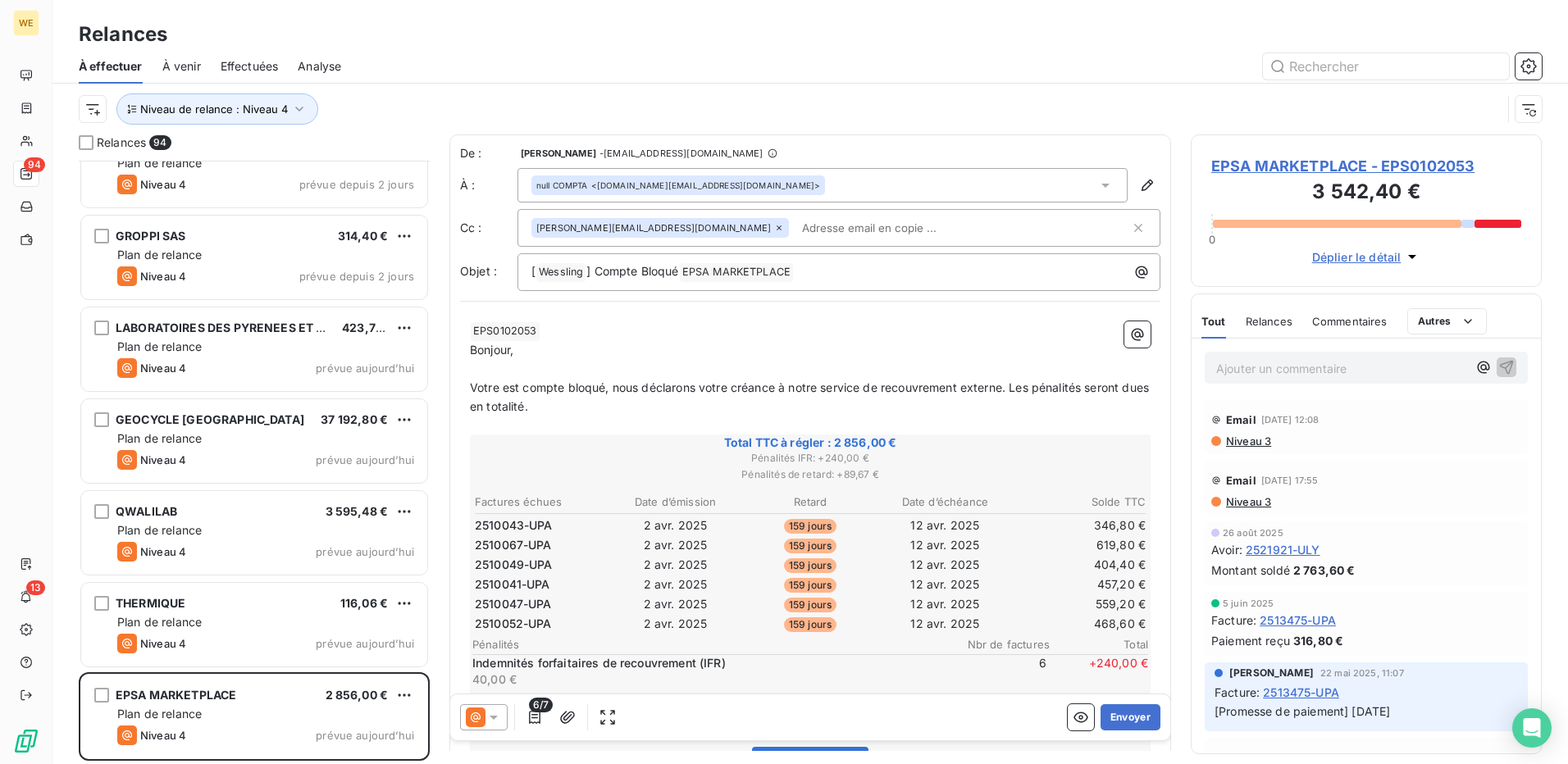
click at [1293, 166] on span "EPSA MARKETPLACE - EPS0102053" at bounding box center [1366, 166] width 310 height 22
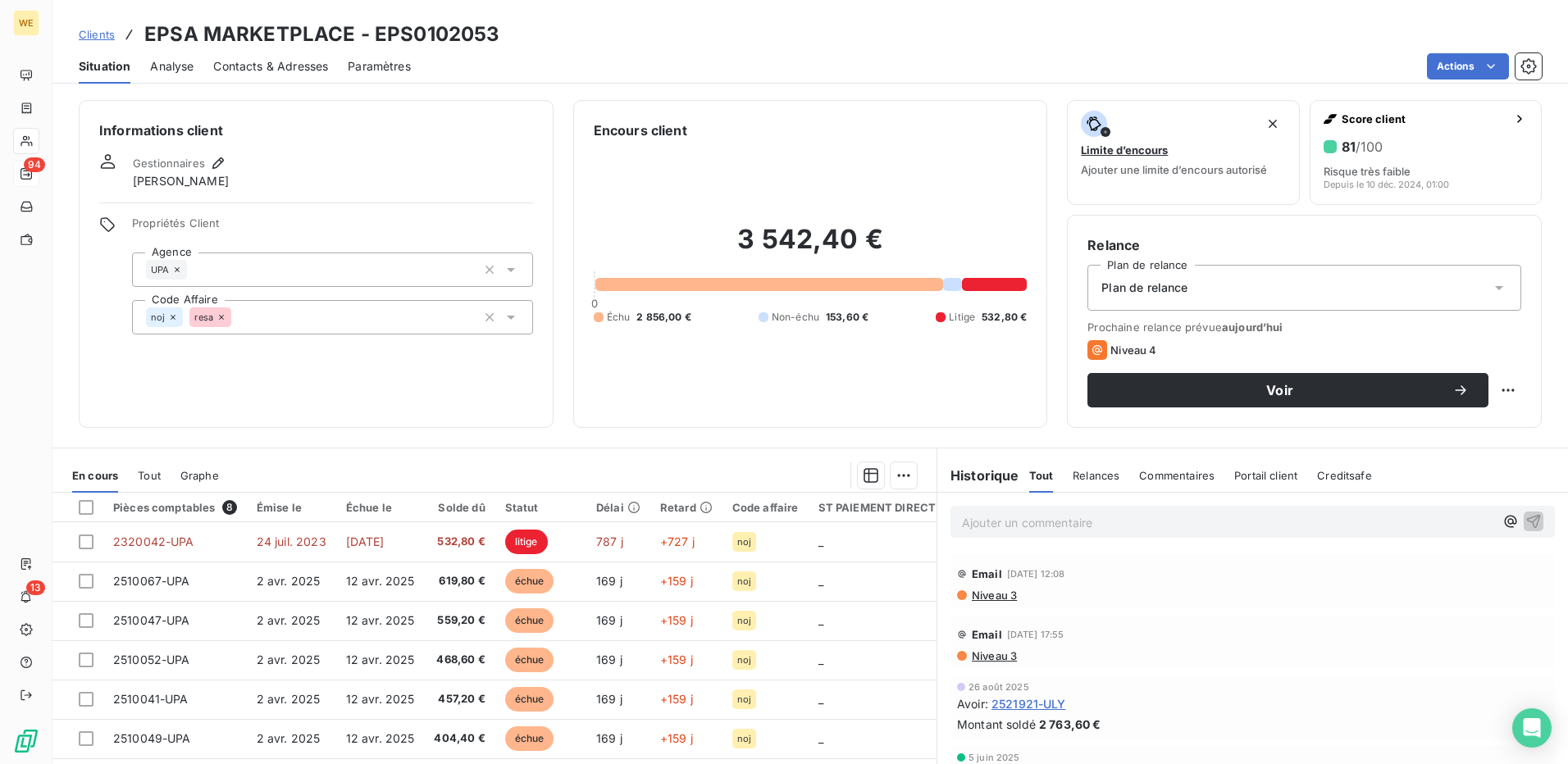
click at [275, 69] on span "Contacts & Adresses" at bounding box center [270, 67] width 115 height 16
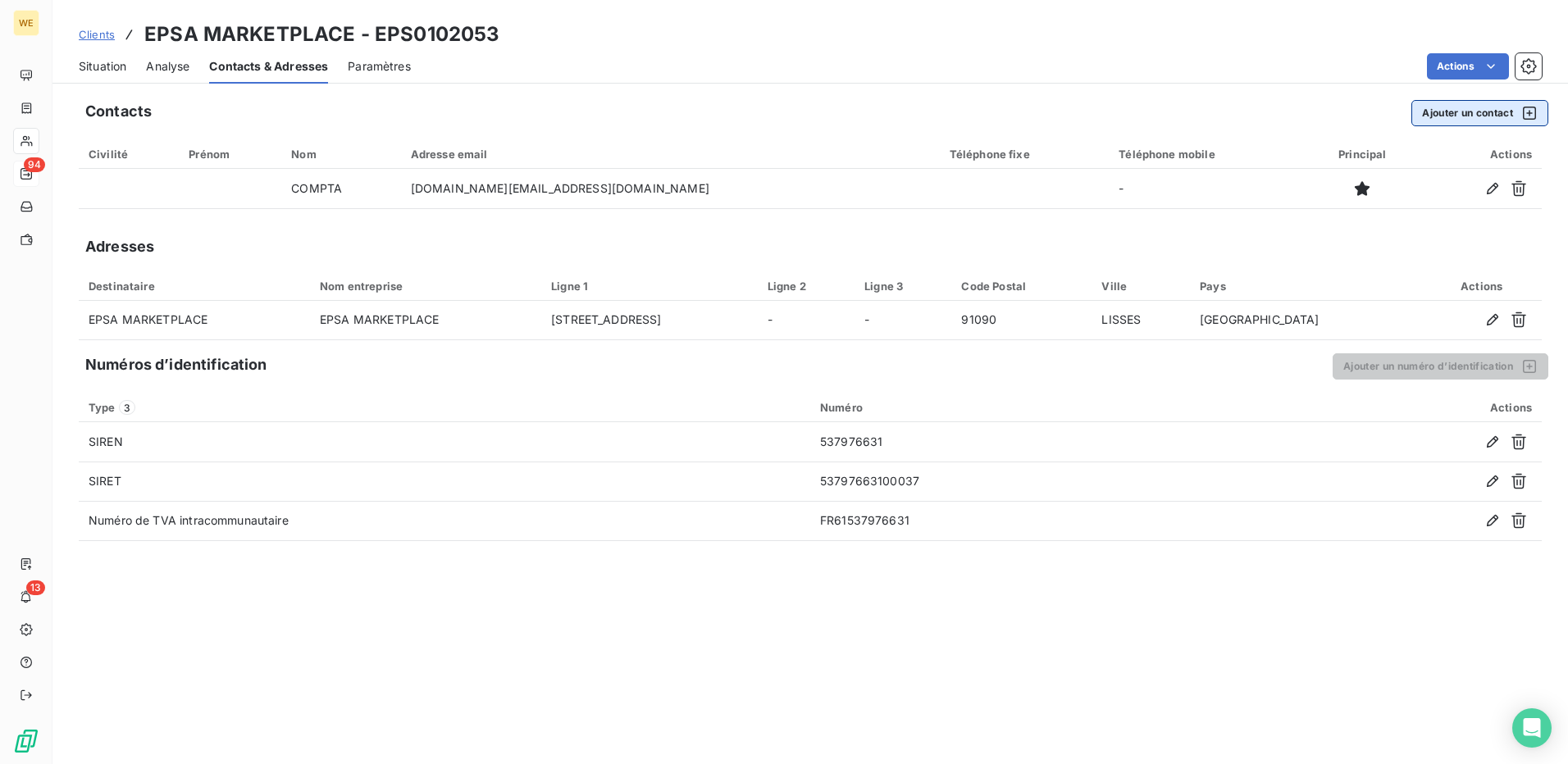
click at [1479, 119] on button "Ajouter un contact" at bounding box center [1480, 114] width 137 height 27
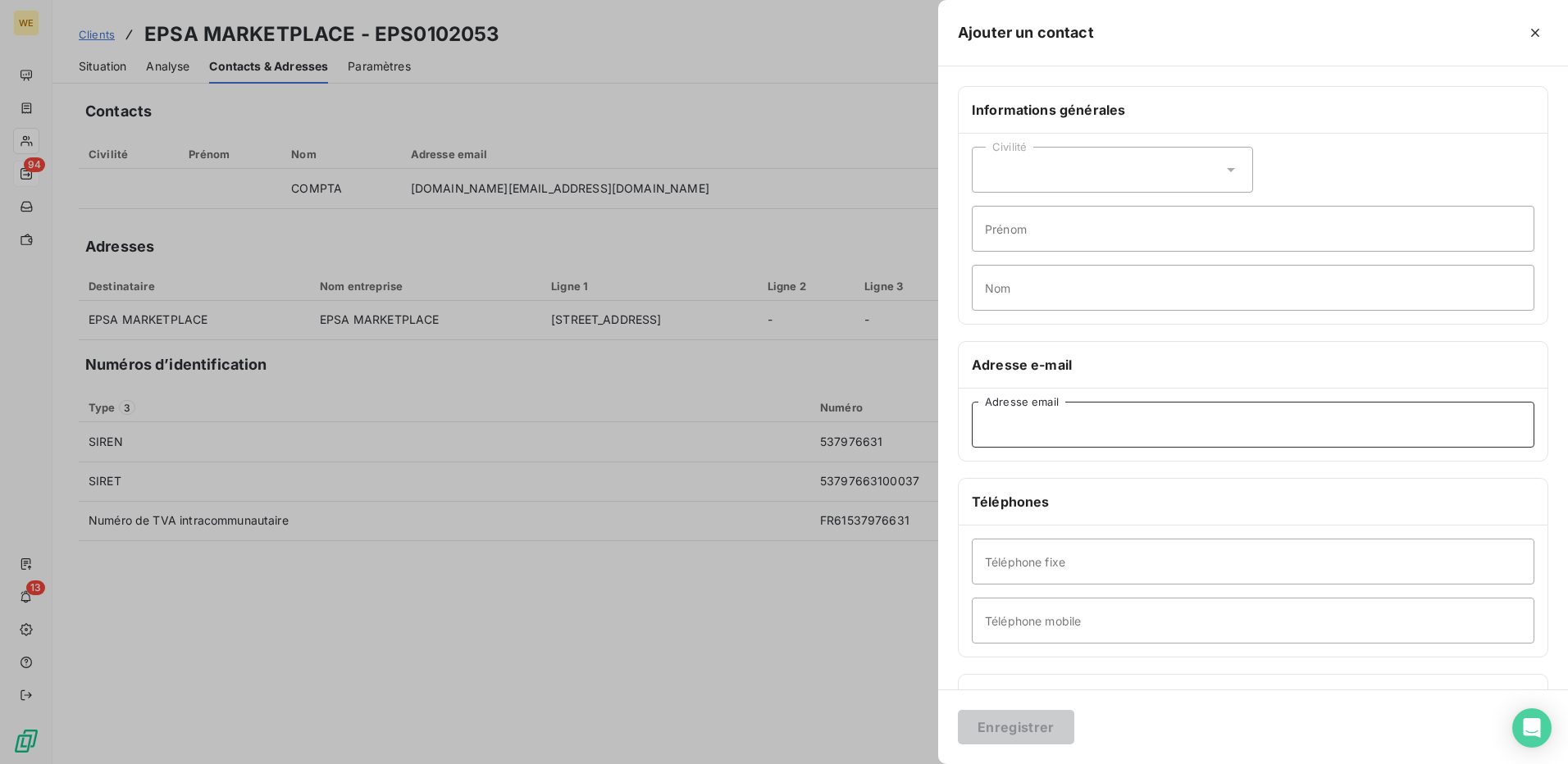
click at [1030, 426] on input "Adresse email" at bounding box center [1253, 425] width 562 height 46
click at [1053, 427] on input "Adresse email" at bounding box center [1253, 425] width 562 height 46
paste input "stephanie.job@ALSGlobal.com"
type input "stephanie.job@ALSGlobal.com"
click at [993, 298] on input "Nom" at bounding box center [1253, 288] width 562 height 46
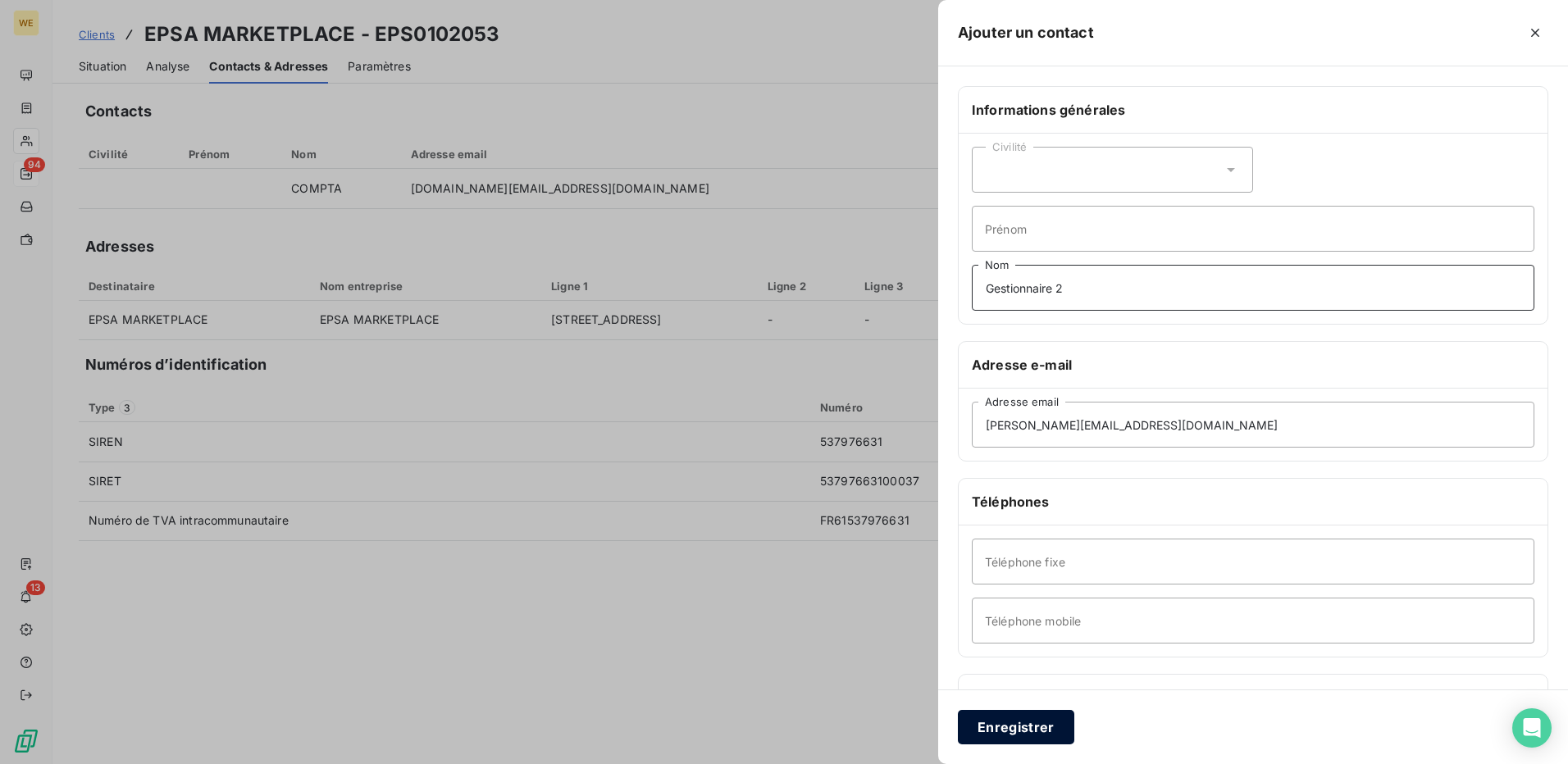
type input "Gestionnaire 2"
click at [1004, 733] on button "Enregistrer" at bounding box center [1015, 728] width 116 height 35
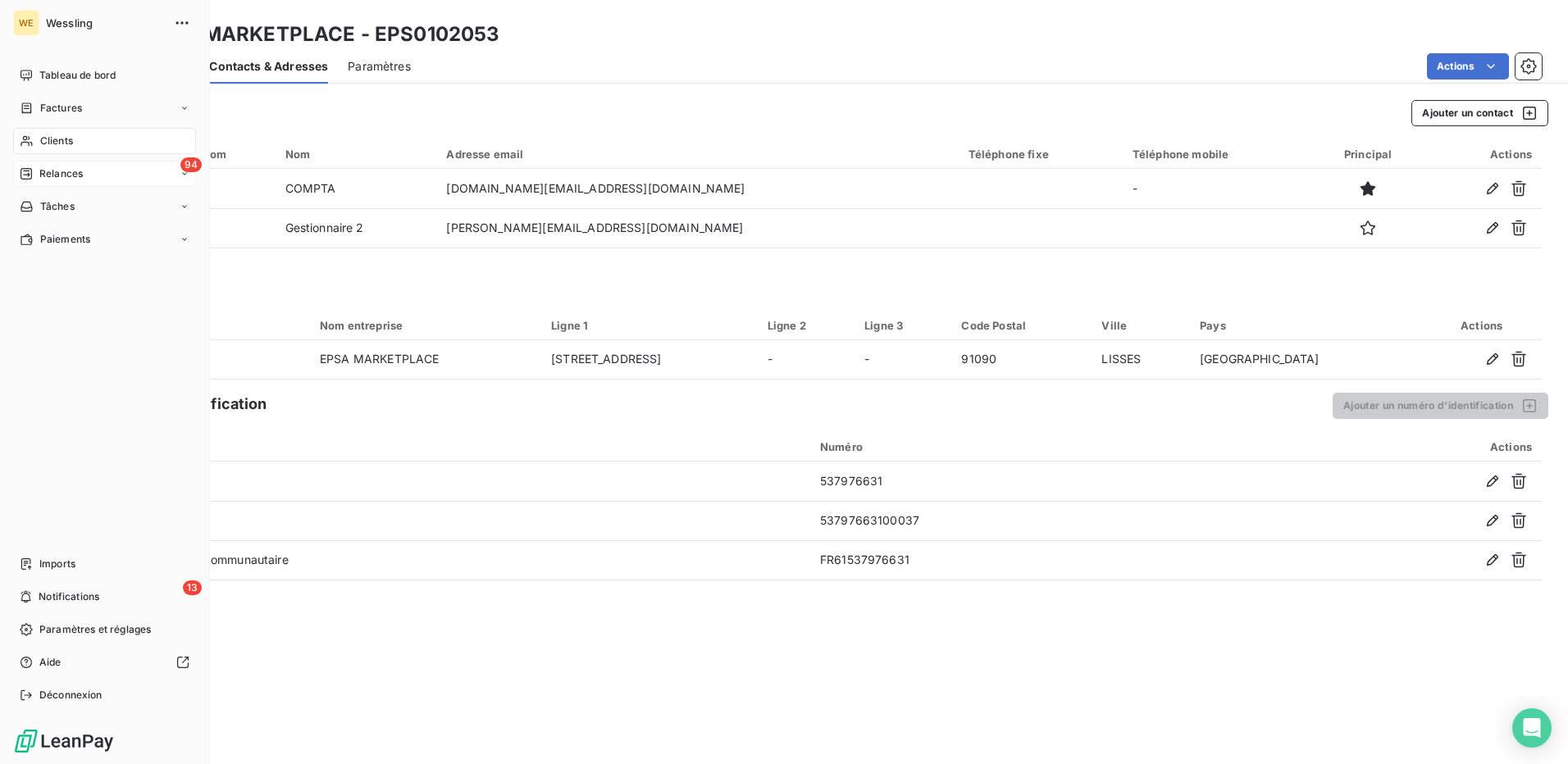
click at [50, 177] on span "Relances" at bounding box center [60, 173] width 44 height 15
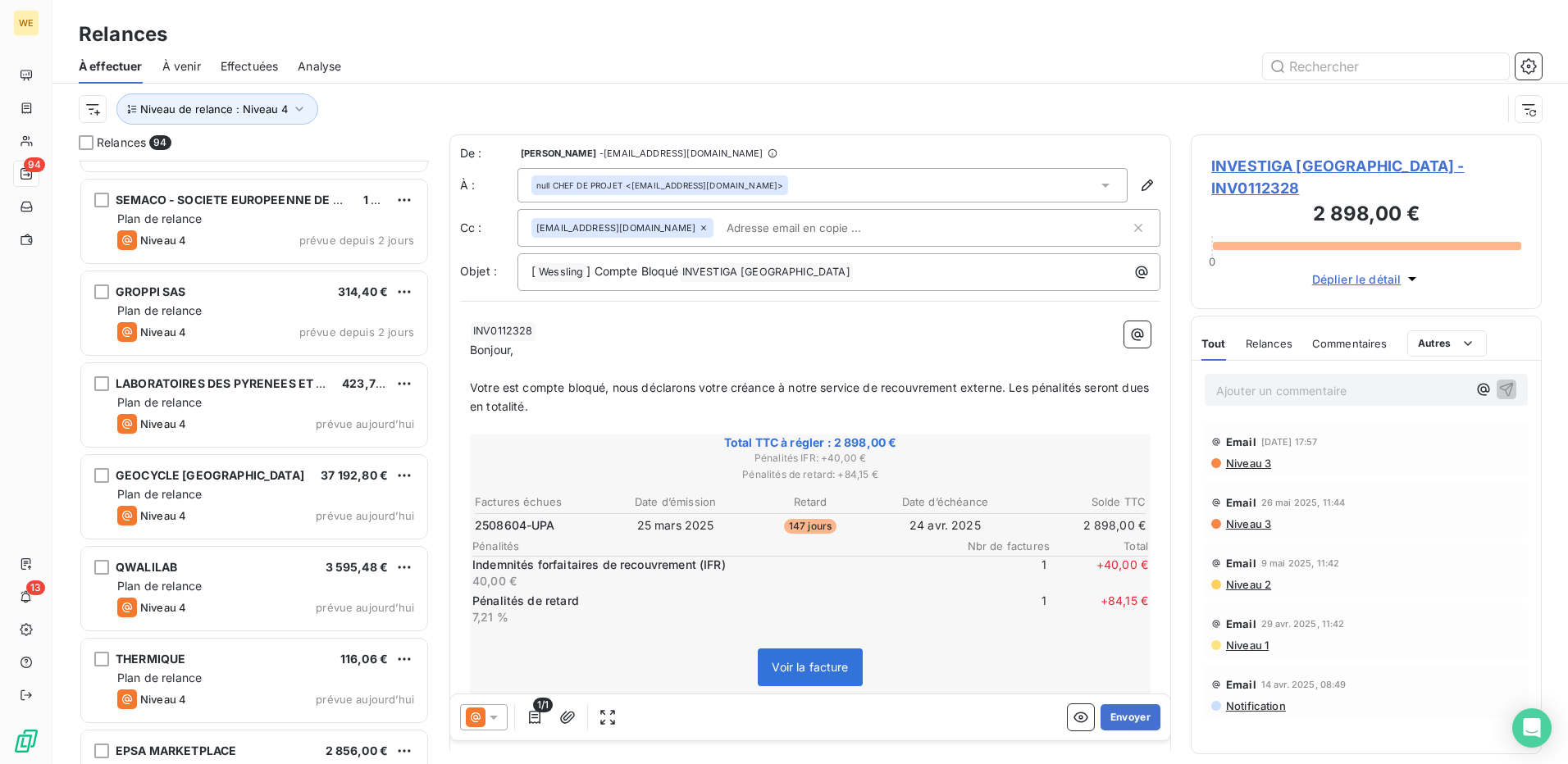
scroll to position [8033, 0]
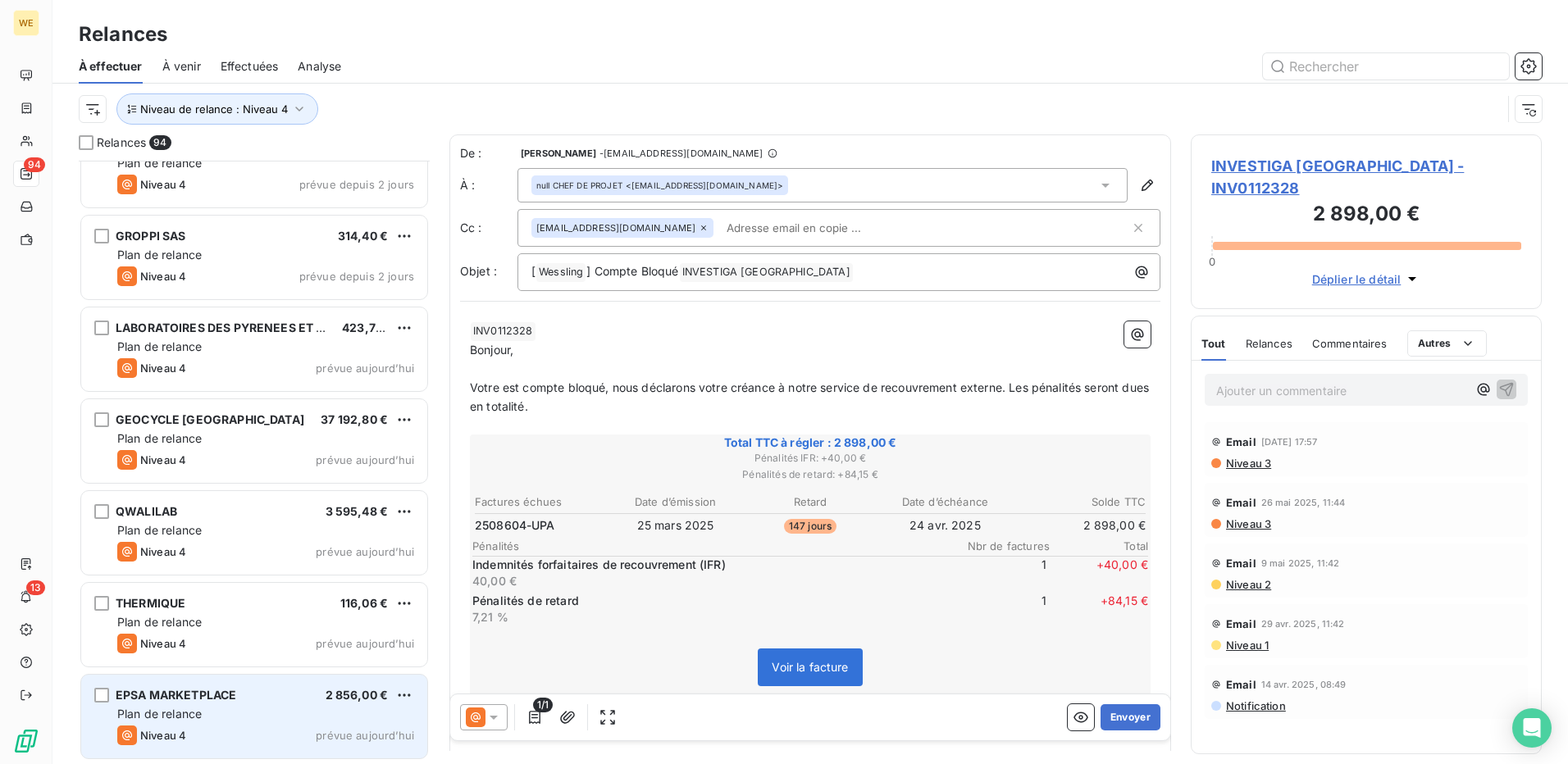
click at [237, 719] on div "Plan de relance" at bounding box center [266, 714] width 297 height 16
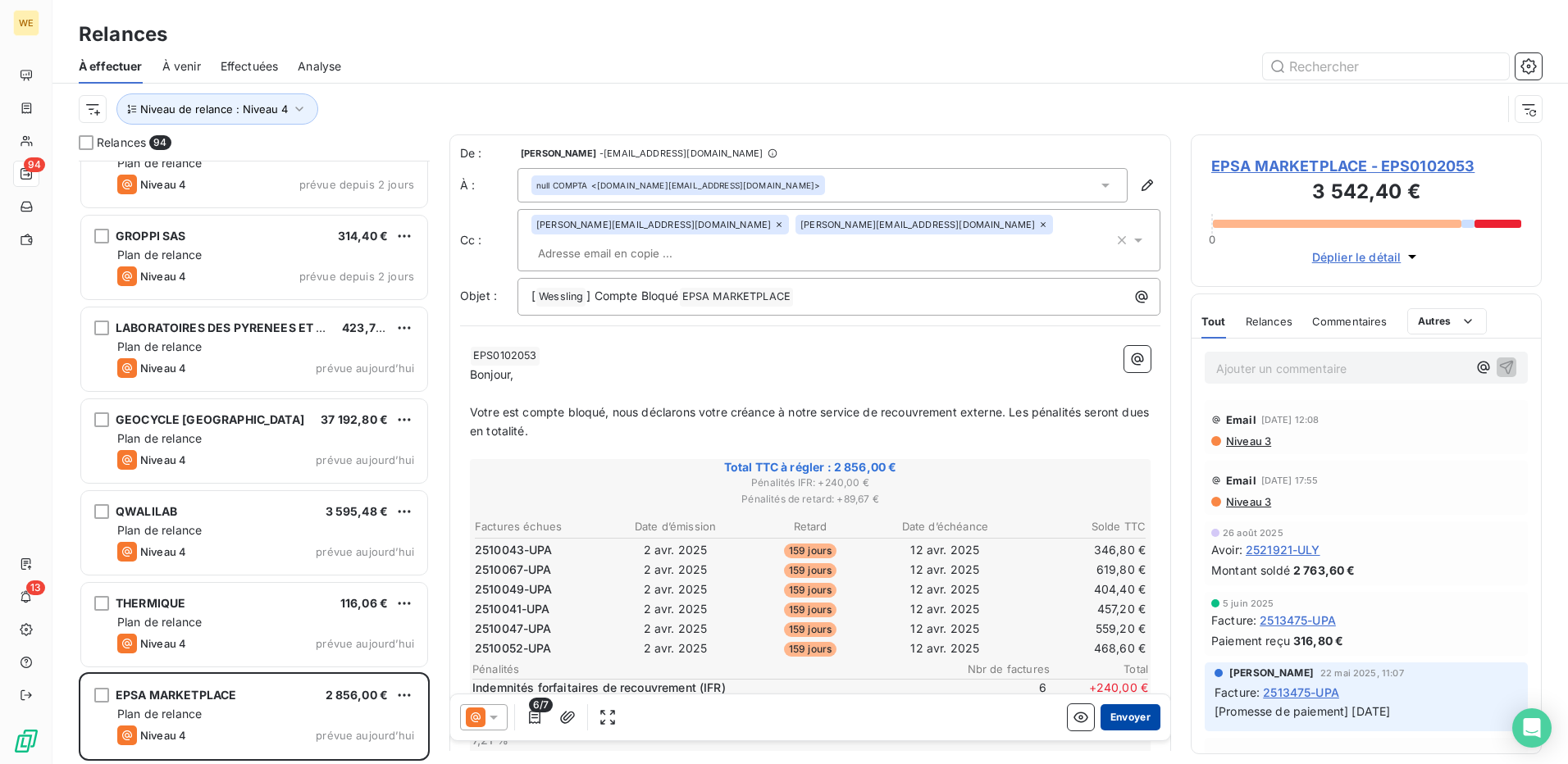
click at [1101, 717] on button "Envoyer" at bounding box center [1130, 718] width 60 height 27
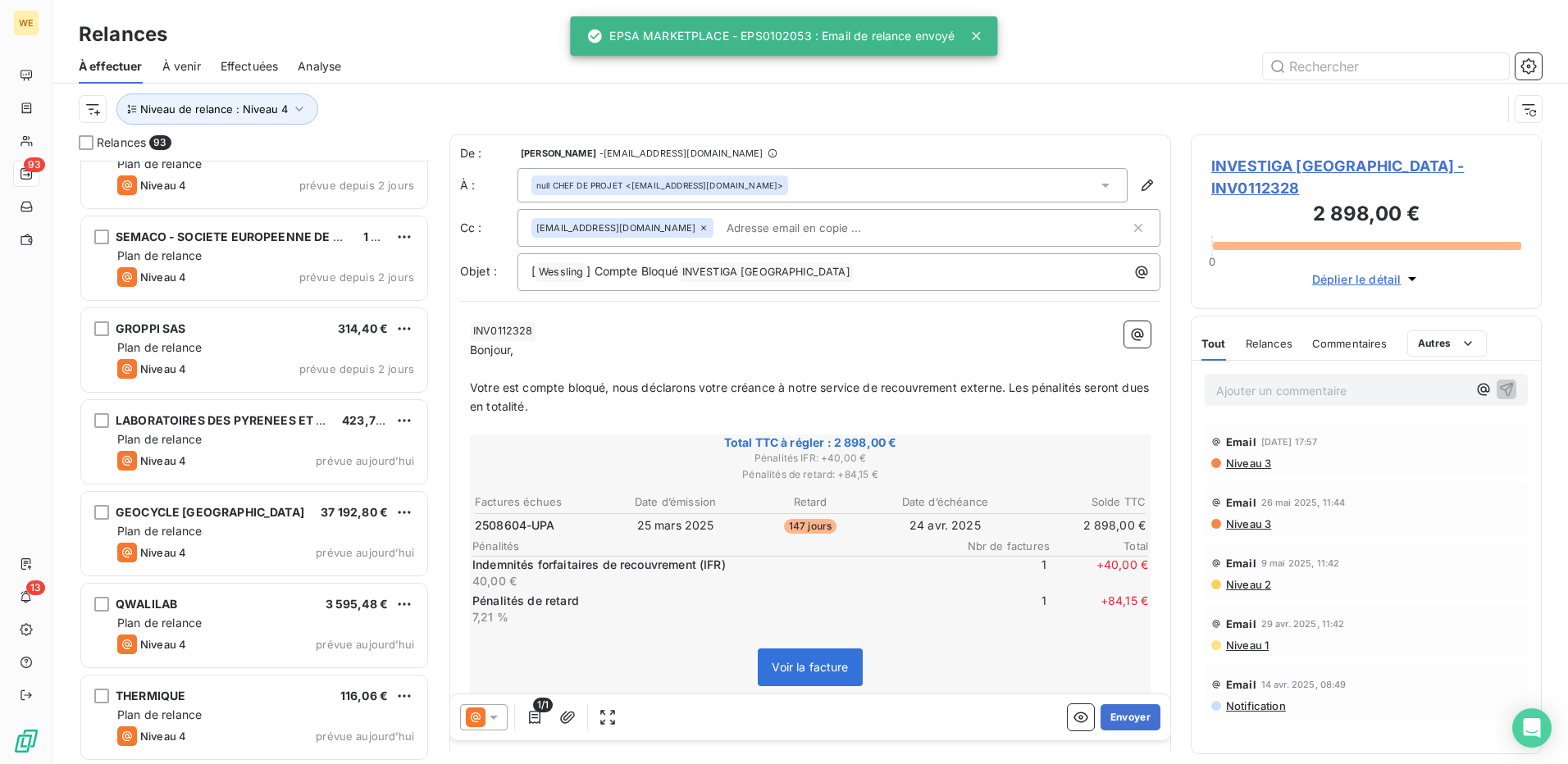
scroll to position [7940, 0]
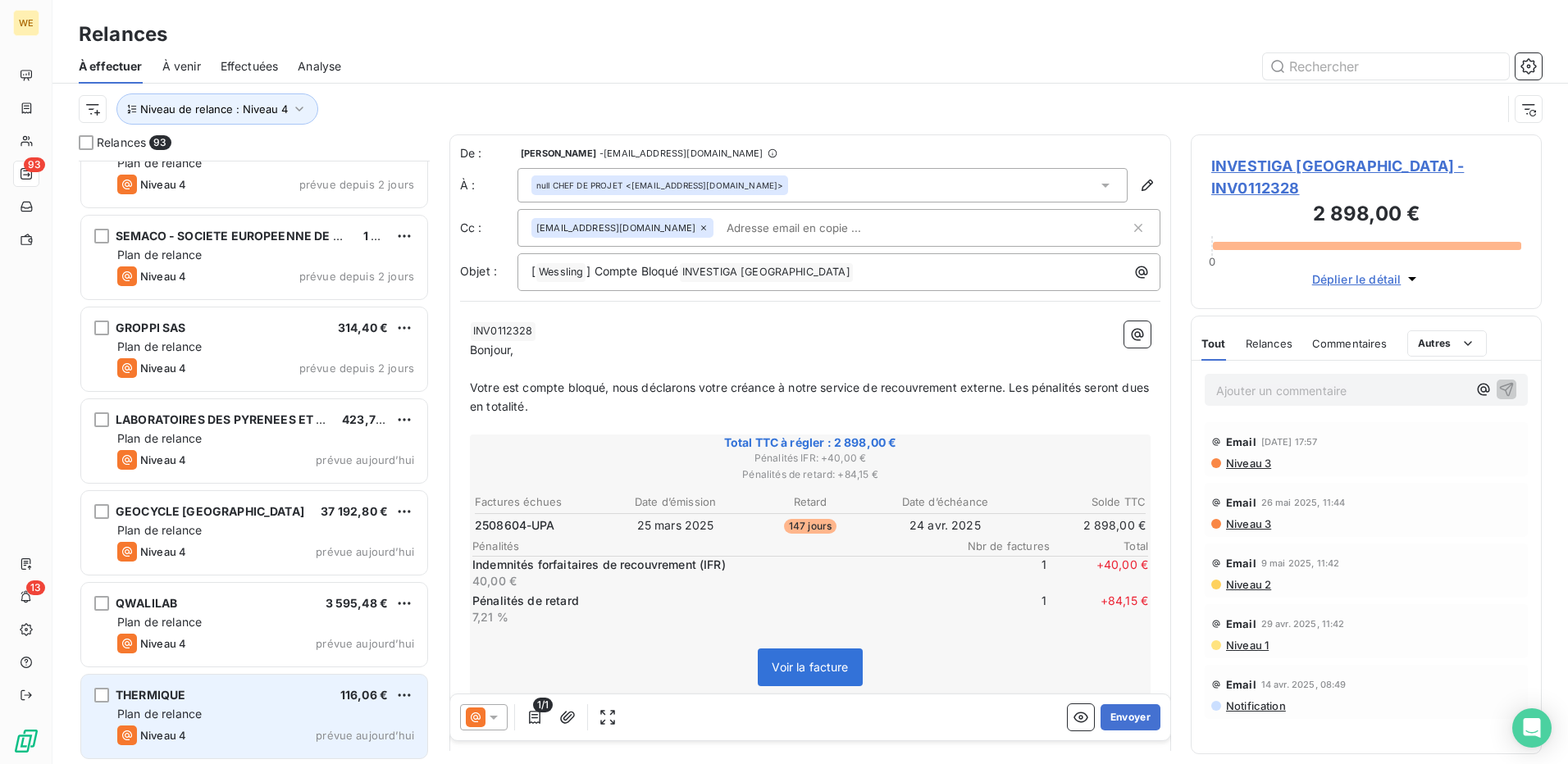
click at [225, 711] on div "Plan de relance" at bounding box center [266, 714] width 297 height 16
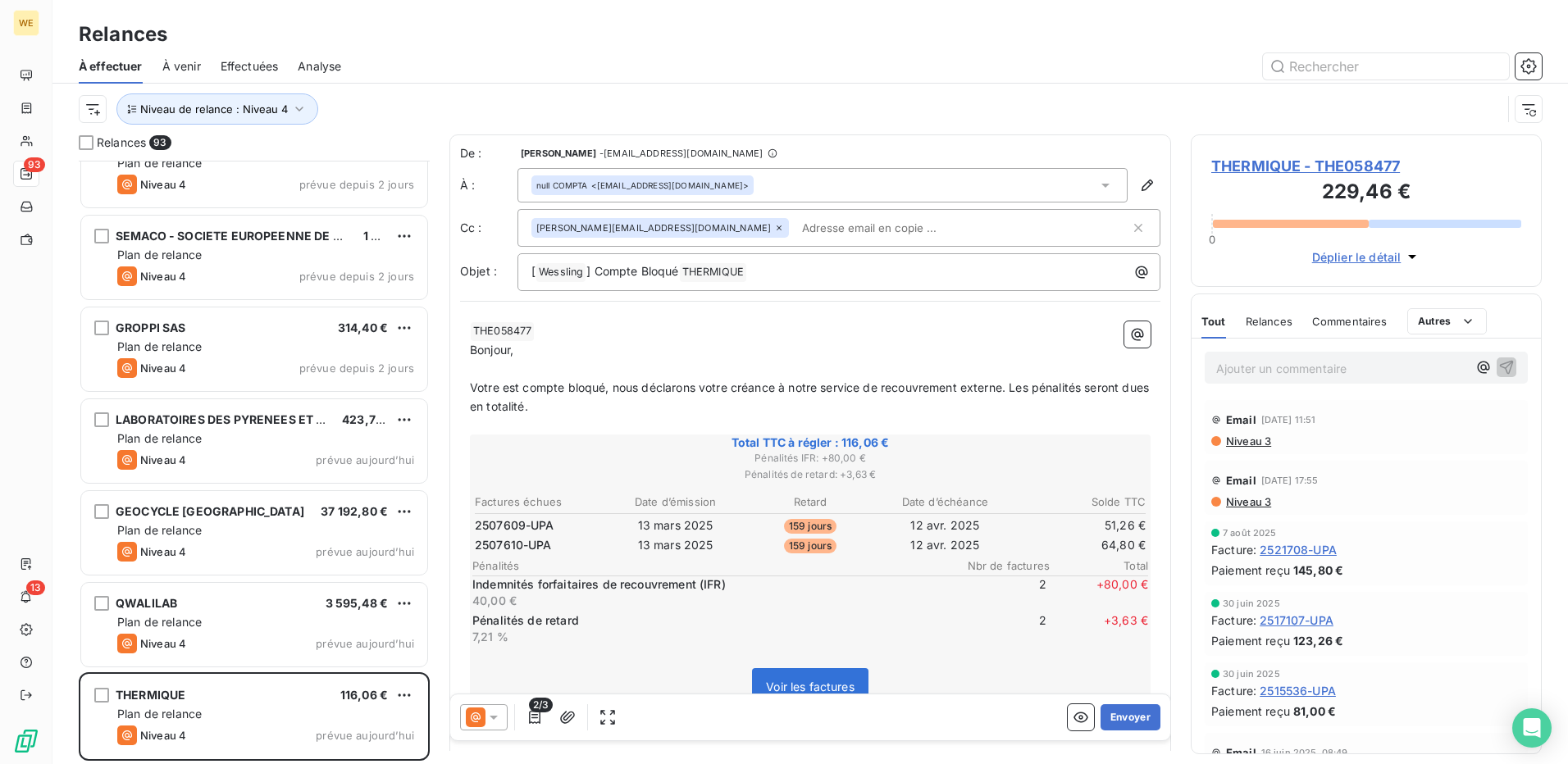
click at [494, 717] on icon at bounding box center [493, 718] width 8 height 4
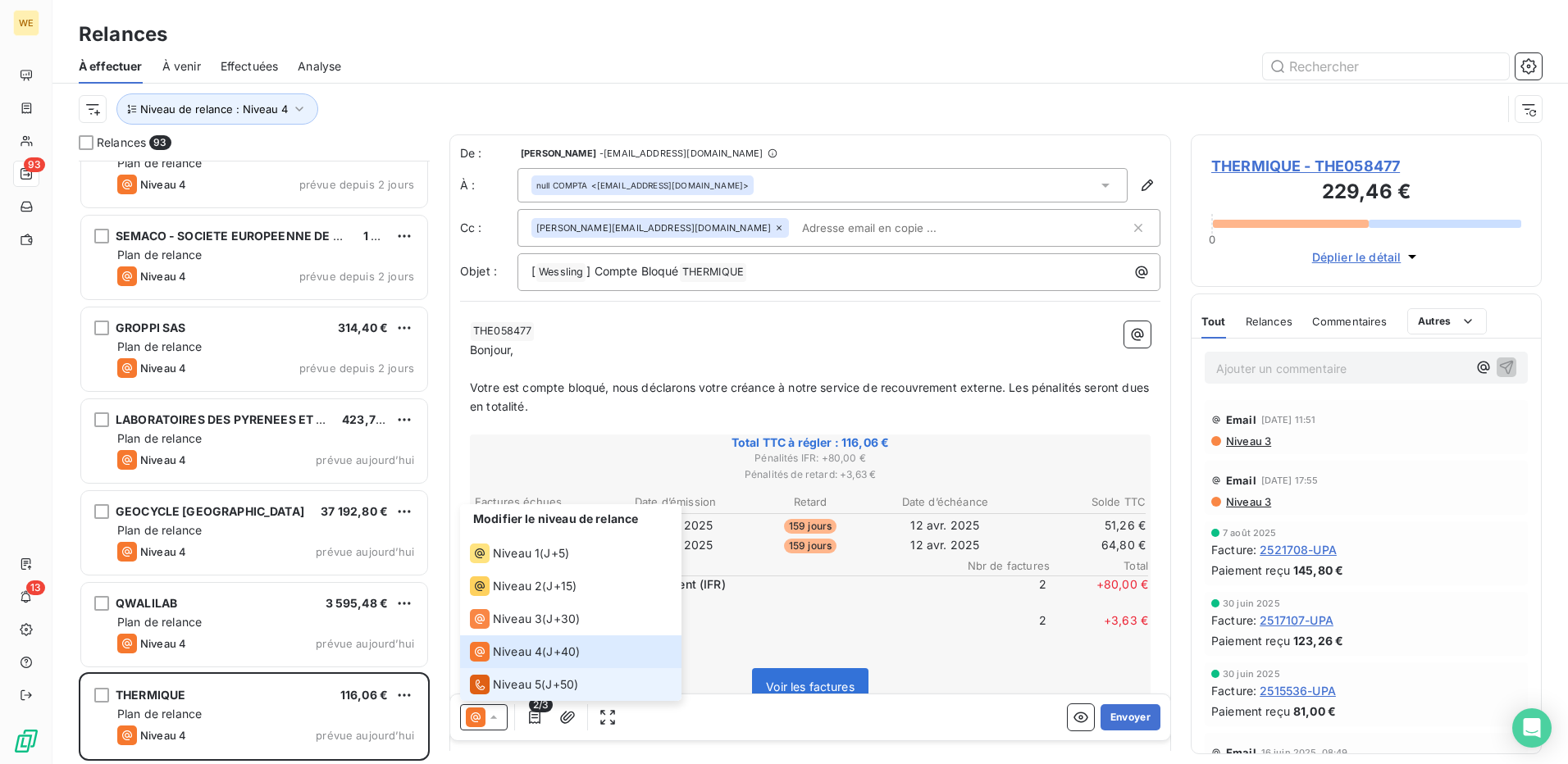
click at [506, 690] on span "Niveau 5" at bounding box center [517, 685] width 48 height 16
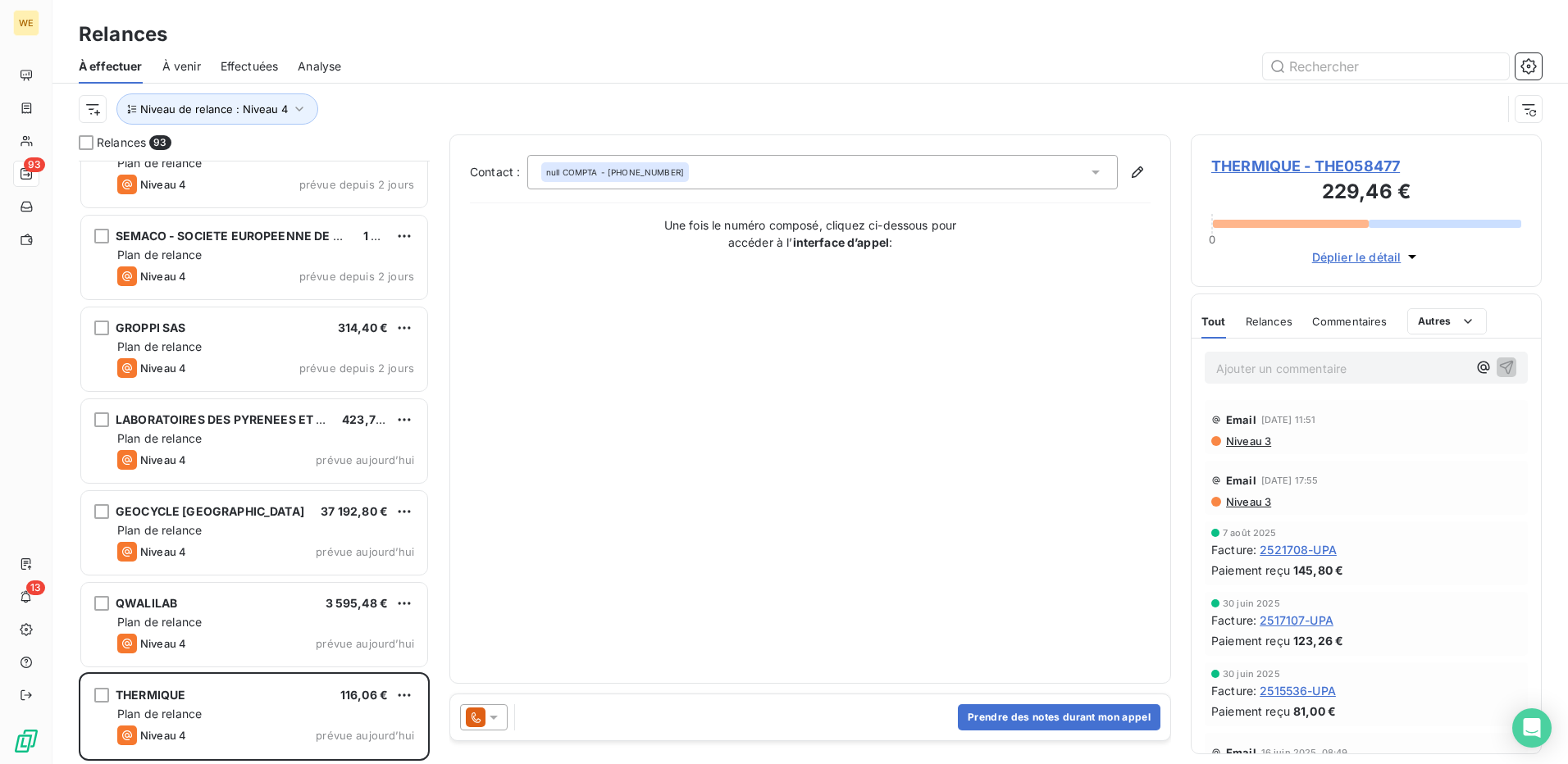
click at [569, 722] on div "Prendre des notes durant mon appel" at bounding box center [810, 718] width 720 height 46
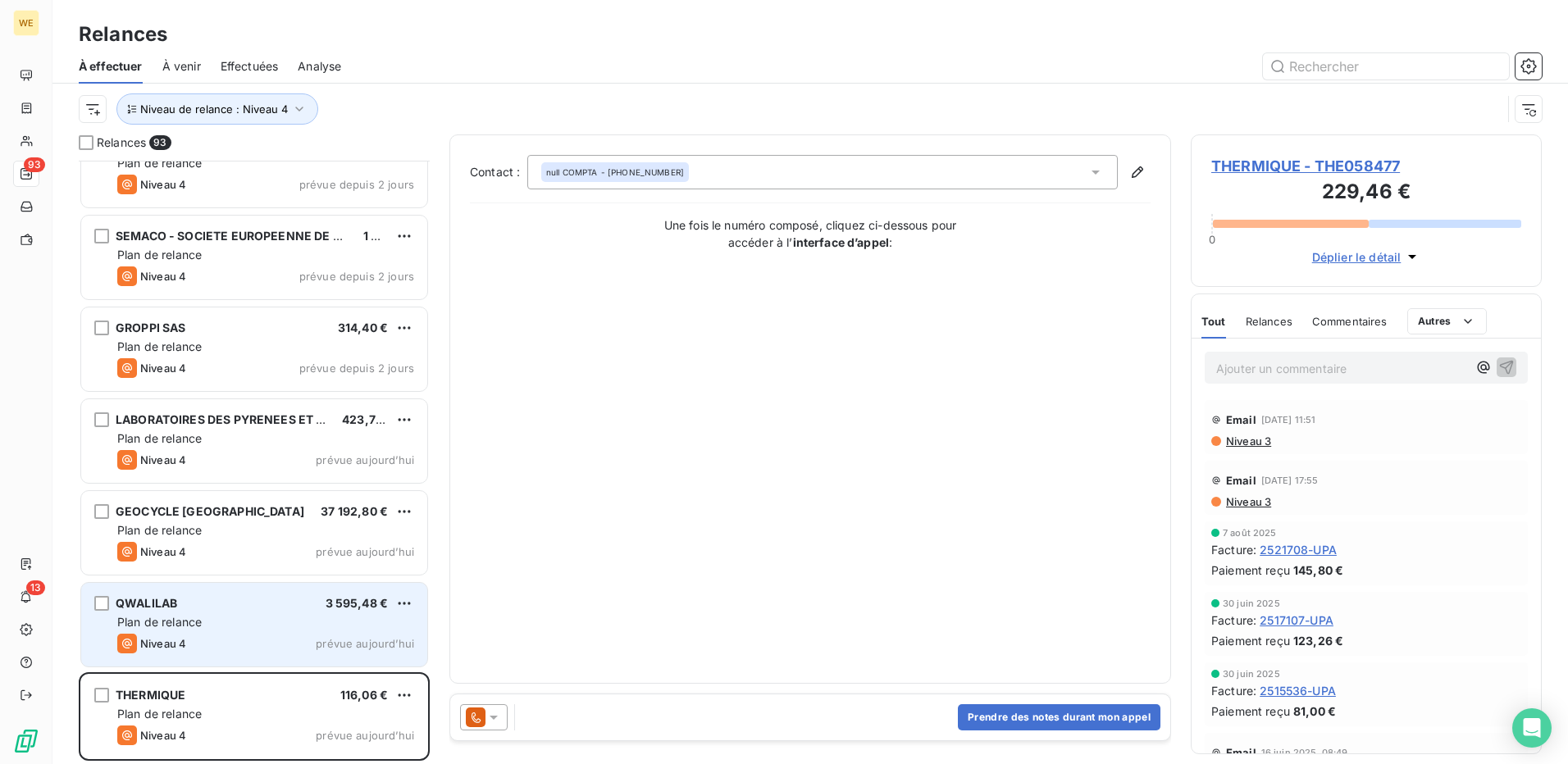
click at [243, 604] on div "QWALILAB 3 595,48 €" at bounding box center [266, 603] width 297 height 15
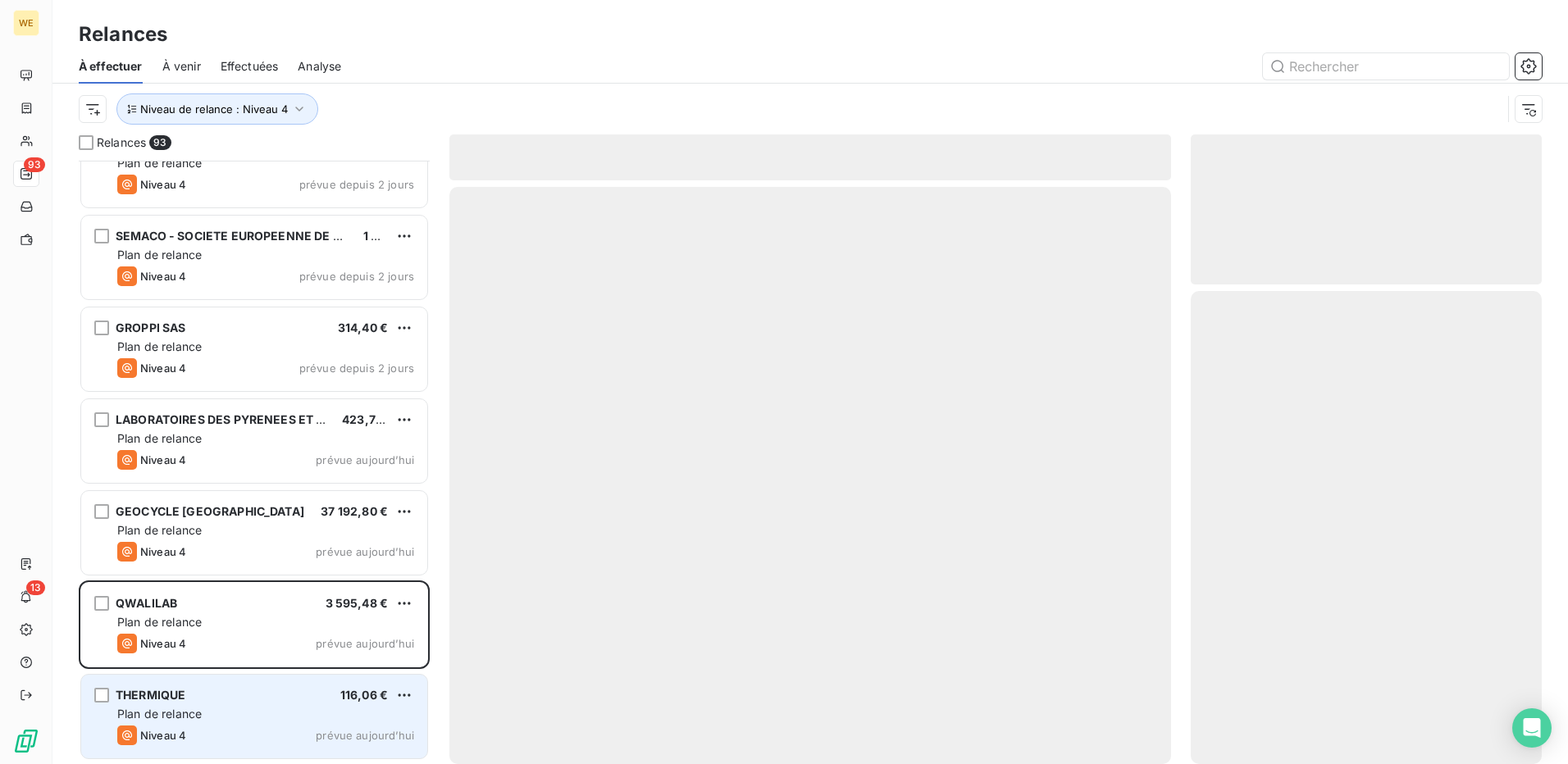
click at [227, 709] on div "Plan de relance" at bounding box center [266, 714] width 297 height 16
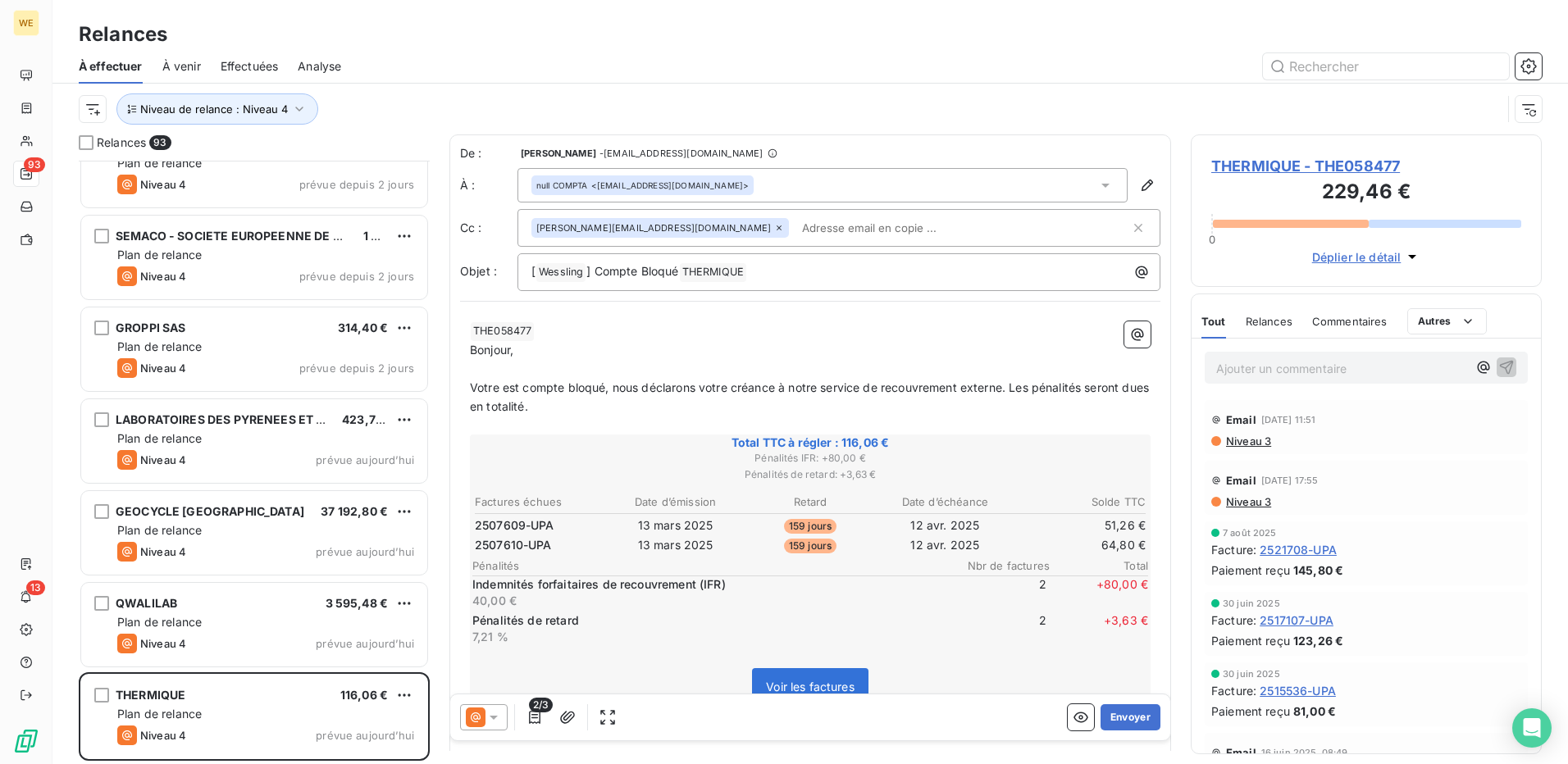
click at [498, 726] on div at bounding box center [484, 718] width 48 height 27
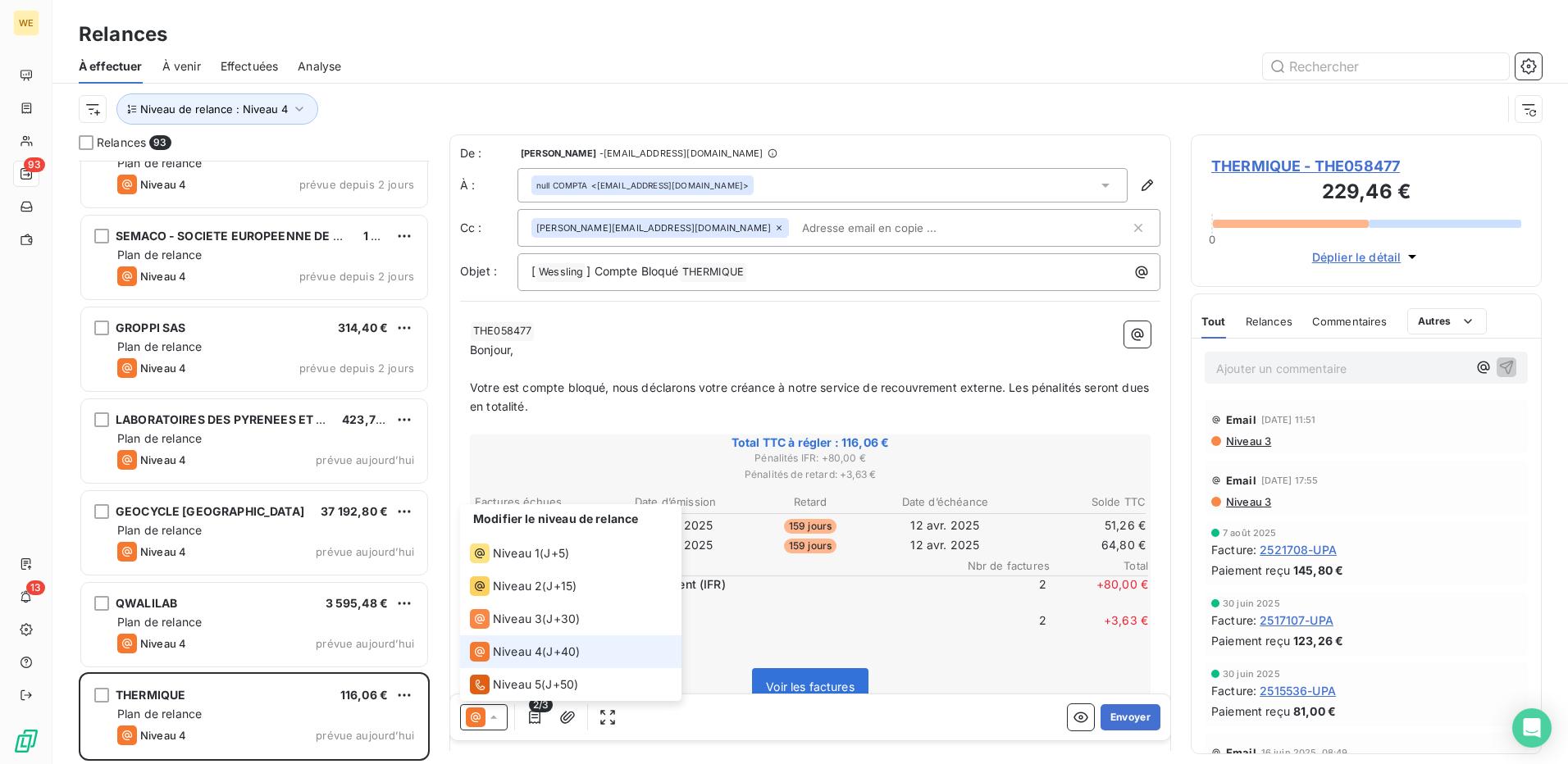
click at [529, 649] on span "Niveau 4" at bounding box center [517, 652] width 49 height 16
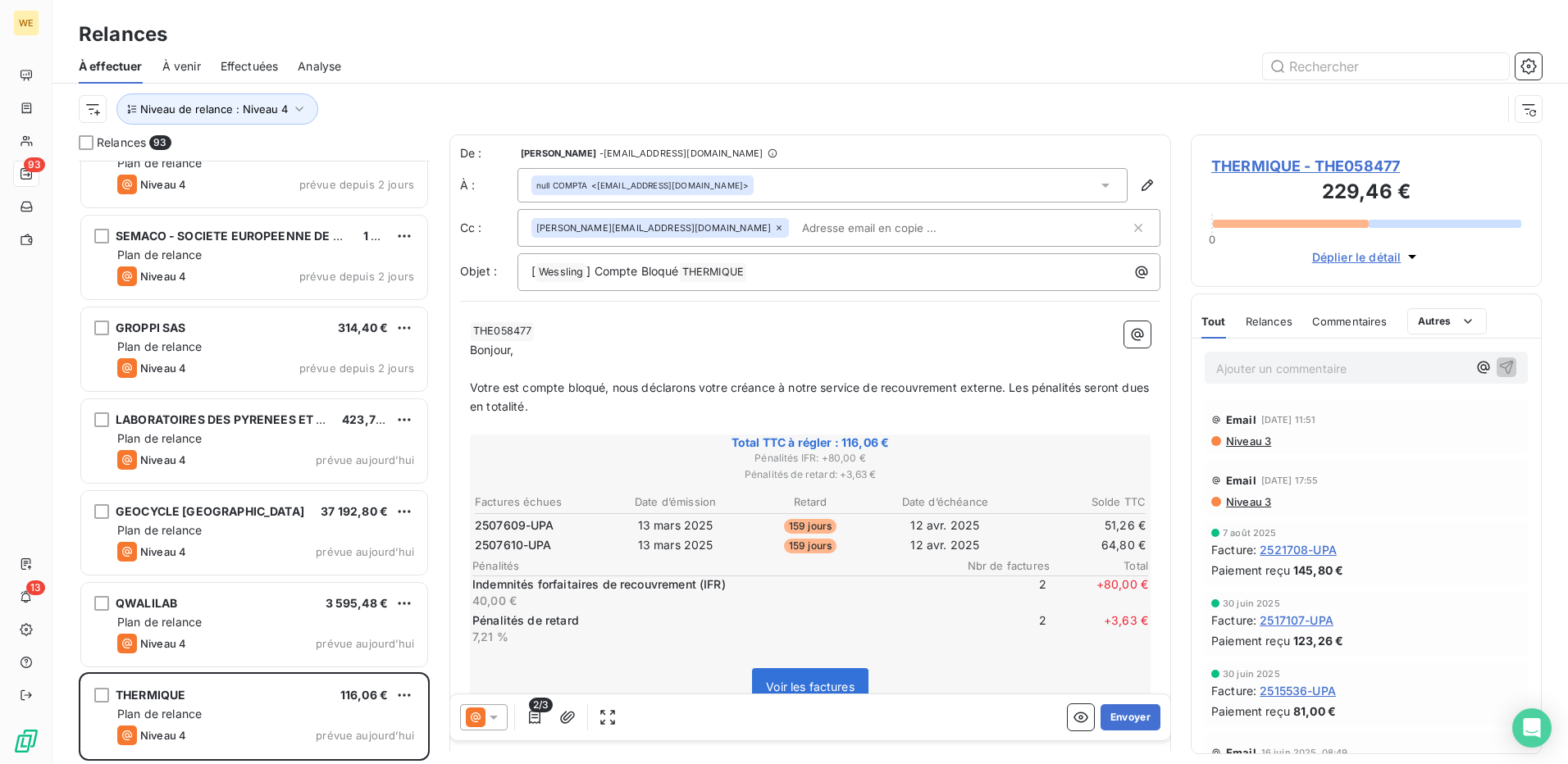
click at [698, 321] on div "﻿ THE058477 ﻿ ﻿ Bonjour, ﻿ Votre est compte bloqué, nous déclarons votre créanc…" at bounding box center [810, 569] width 700 height 515
click at [698, 343] on p "Bonjour," at bounding box center [810, 350] width 681 height 19
click at [677, 346] on p "Bonjour," at bounding box center [810, 350] width 681 height 19
click at [1321, 160] on span "THERMIQUE - THE058477" at bounding box center [1366, 166] width 310 height 22
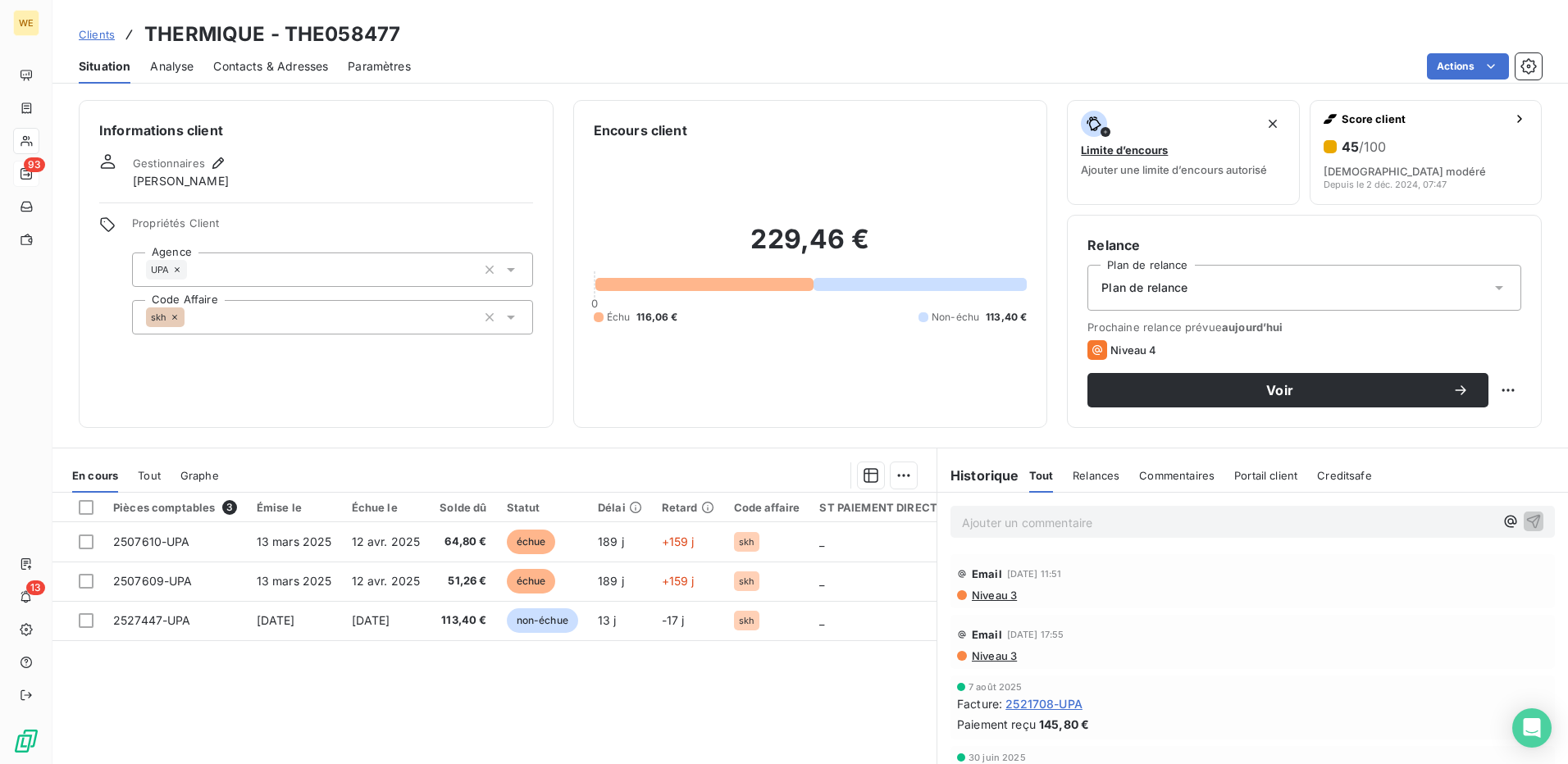
click at [268, 60] on span "Contacts & Adresses" at bounding box center [270, 67] width 115 height 16
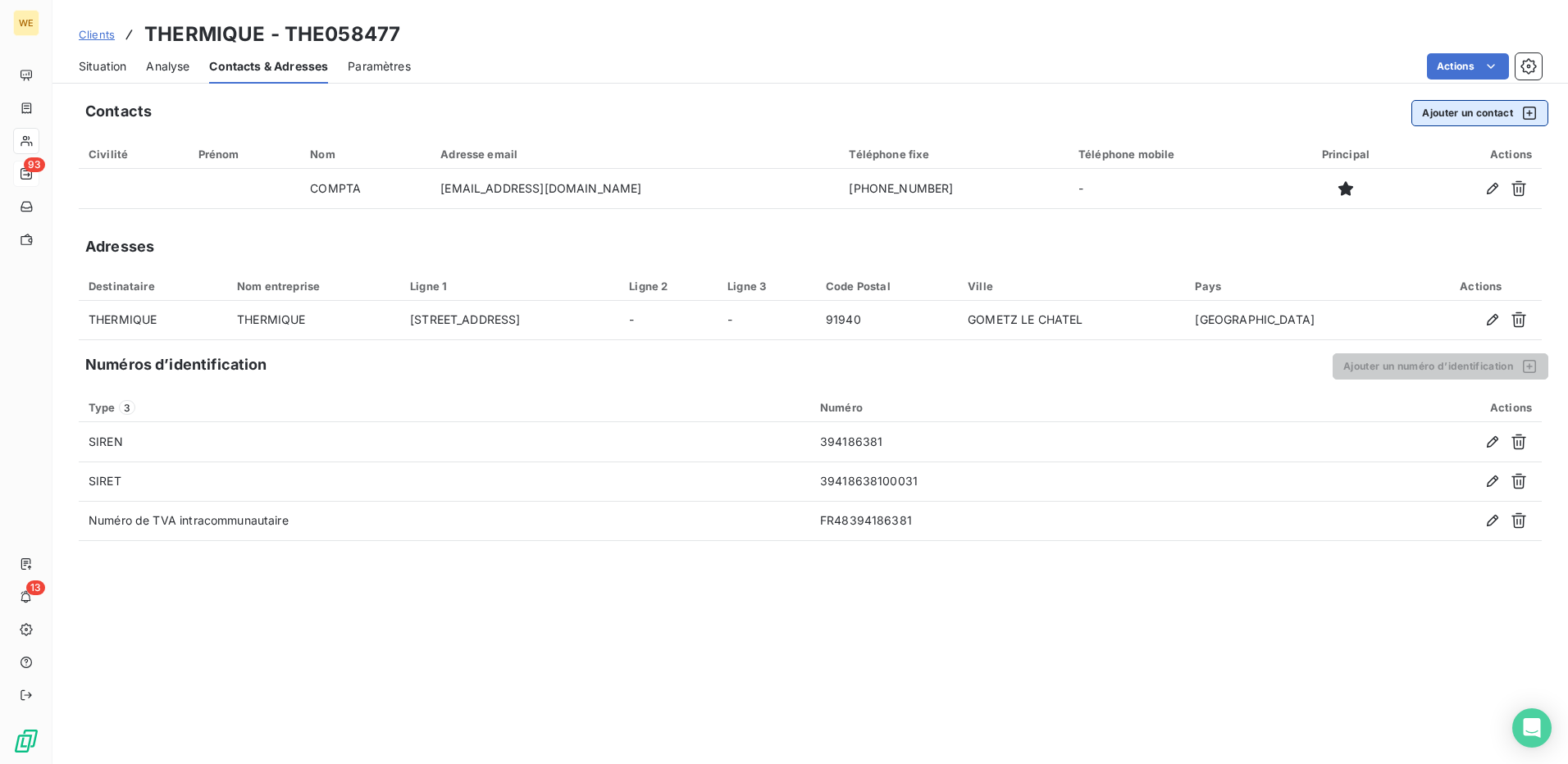
click at [1492, 115] on button "Ajouter un contact" at bounding box center [1480, 114] width 137 height 27
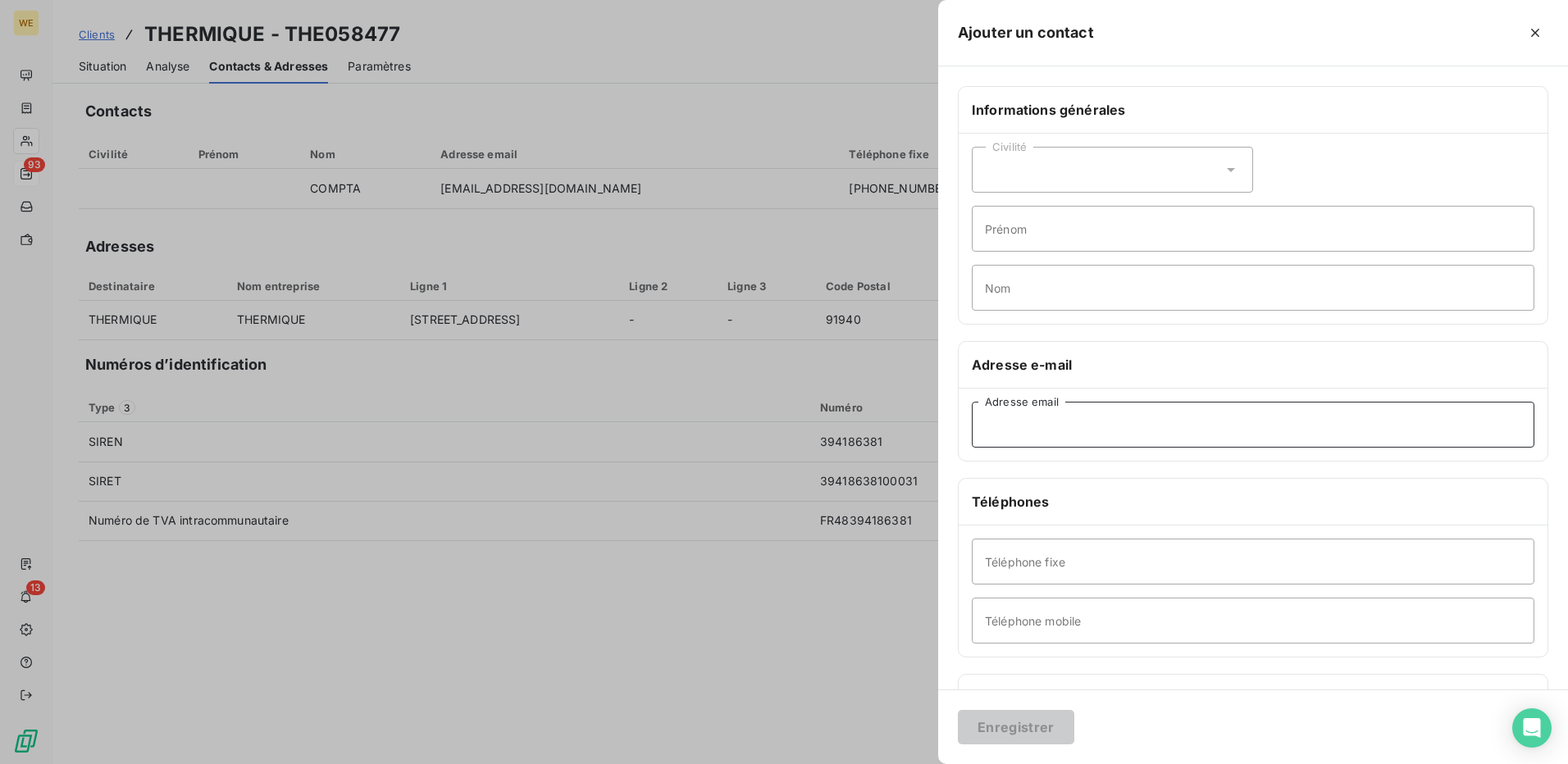
click at [1030, 428] on input "Adresse email" at bounding box center [1253, 425] width 562 height 46
paste input "stephanie.job@ALSGlobal.com"
type input "stephanie.job@ALSGlobal.com"
click at [1034, 302] on input "Nom" at bounding box center [1253, 288] width 562 height 46
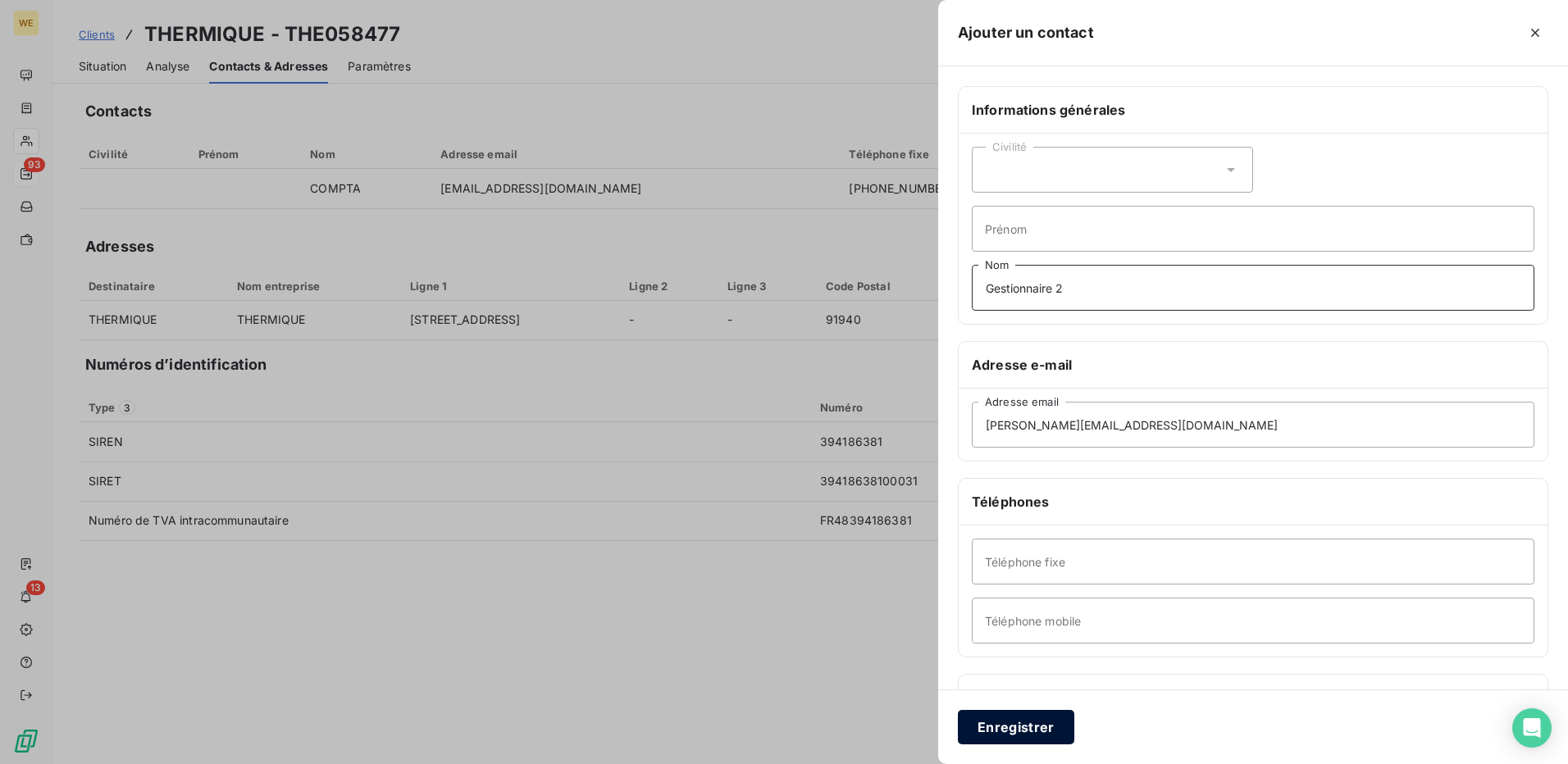
type input "Gestionnaire 2"
click at [1032, 728] on button "Enregistrer" at bounding box center [1015, 728] width 116 height 35
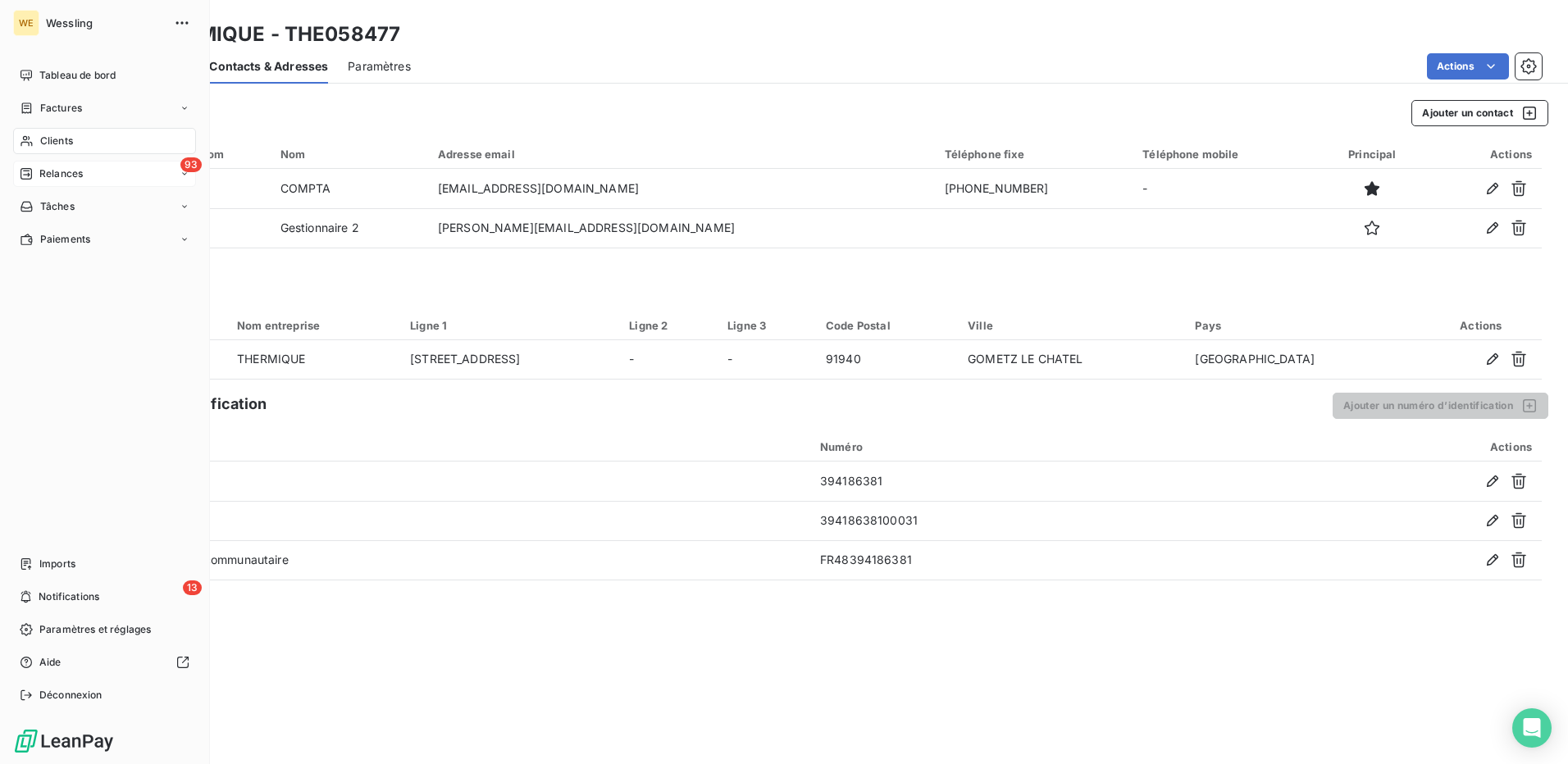
click at [53, 169] on span "Relances" at bounding box center [60, 173] width 44 height 15
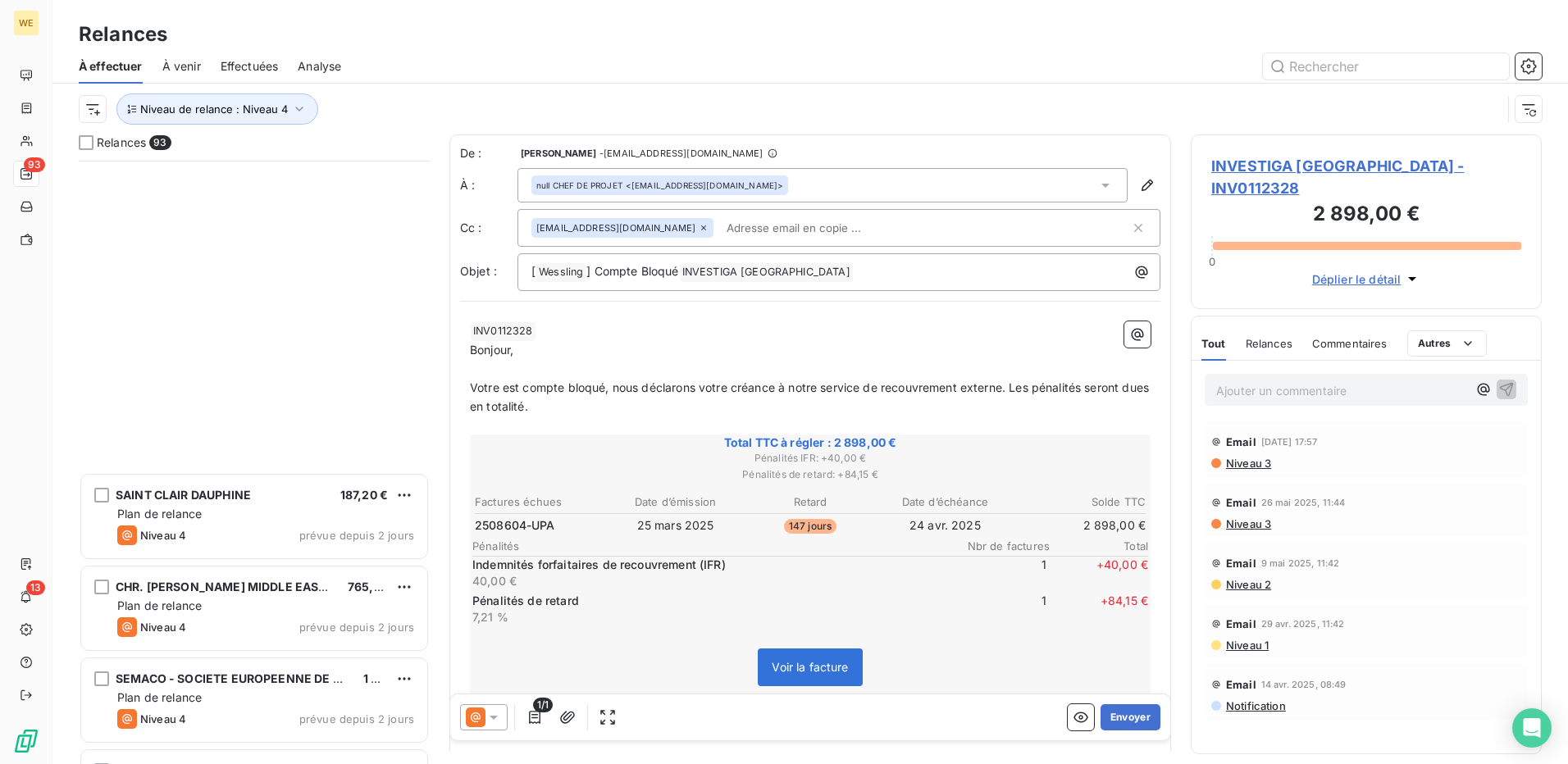
scroll to position [7940, 0]
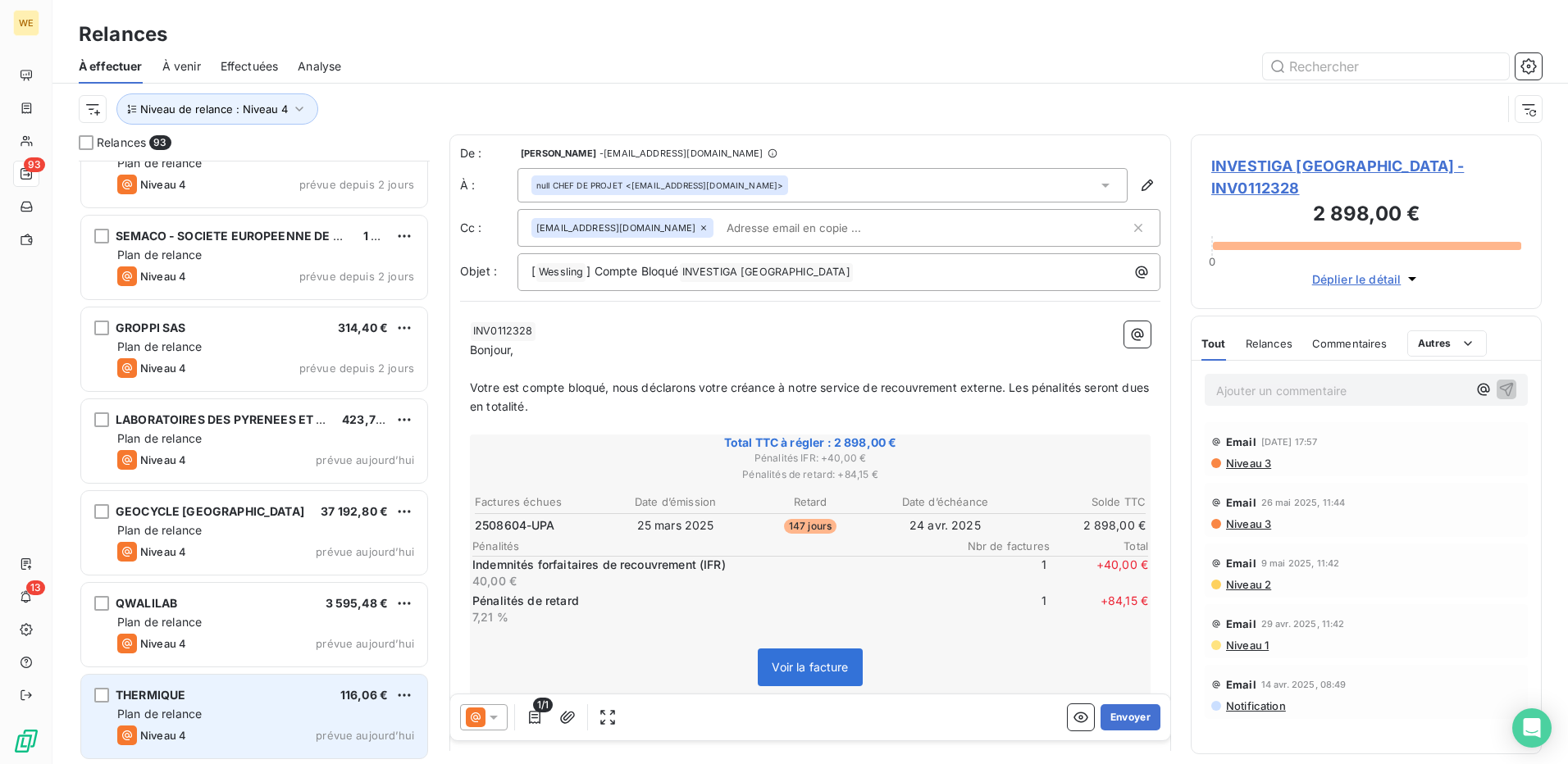
click at [262, 712] on div "Plan de relance" at bounding box center [266, 714] width 297 height 16
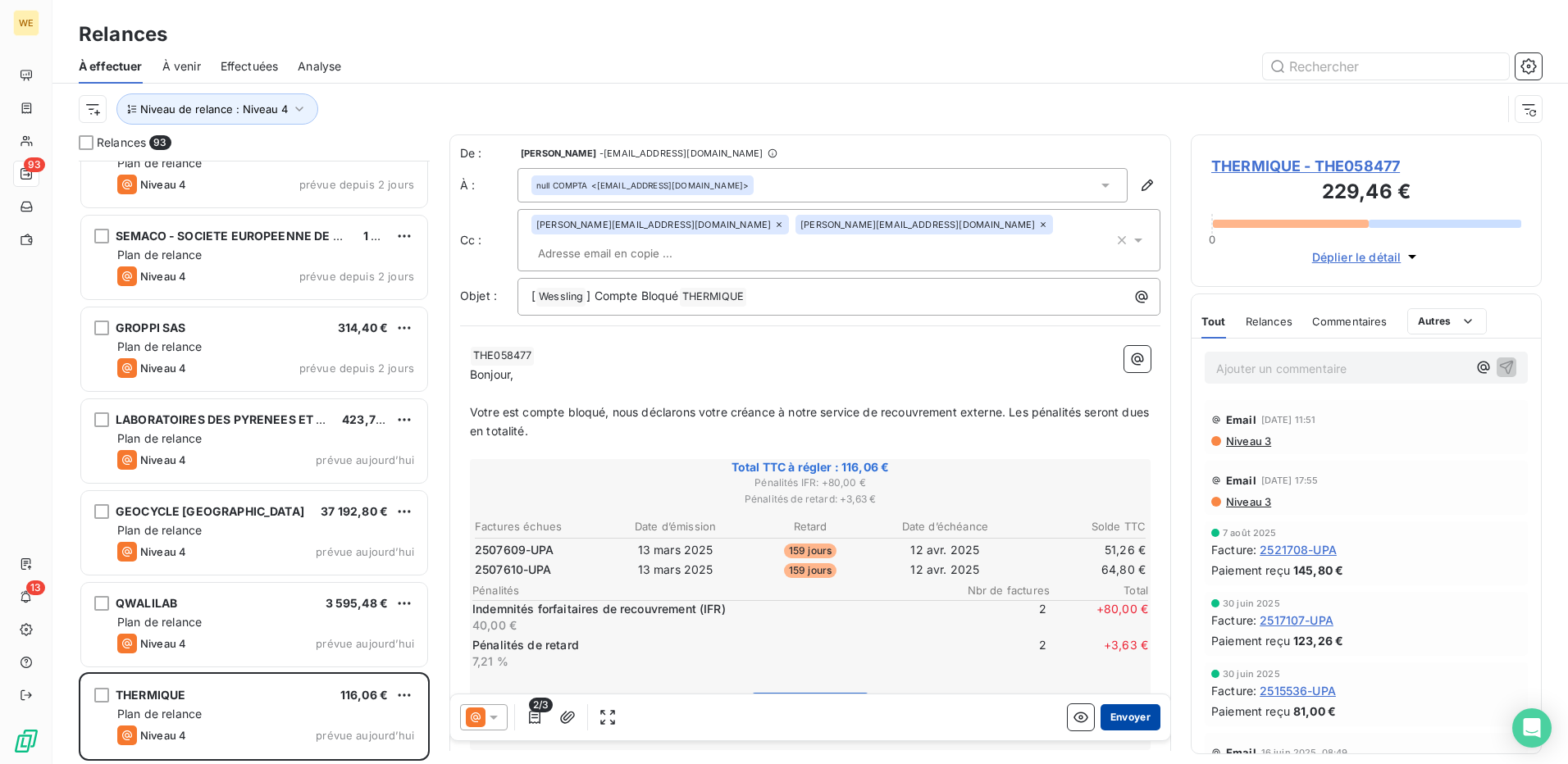
click at [1121, 721] on button "Envoyer" at bounding box center [1130, 718] width 60 height 27
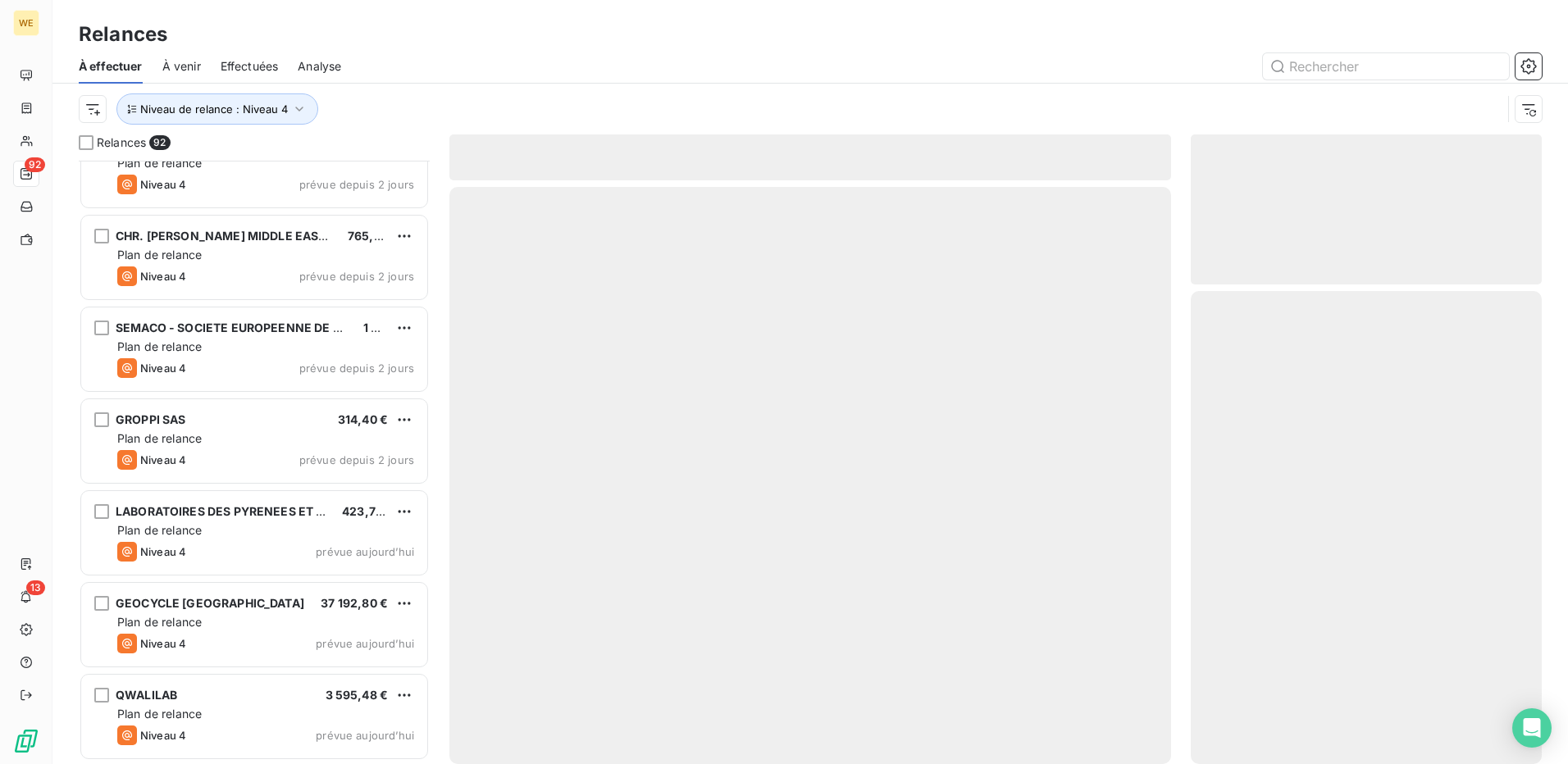
scroll to position [7848, 0]
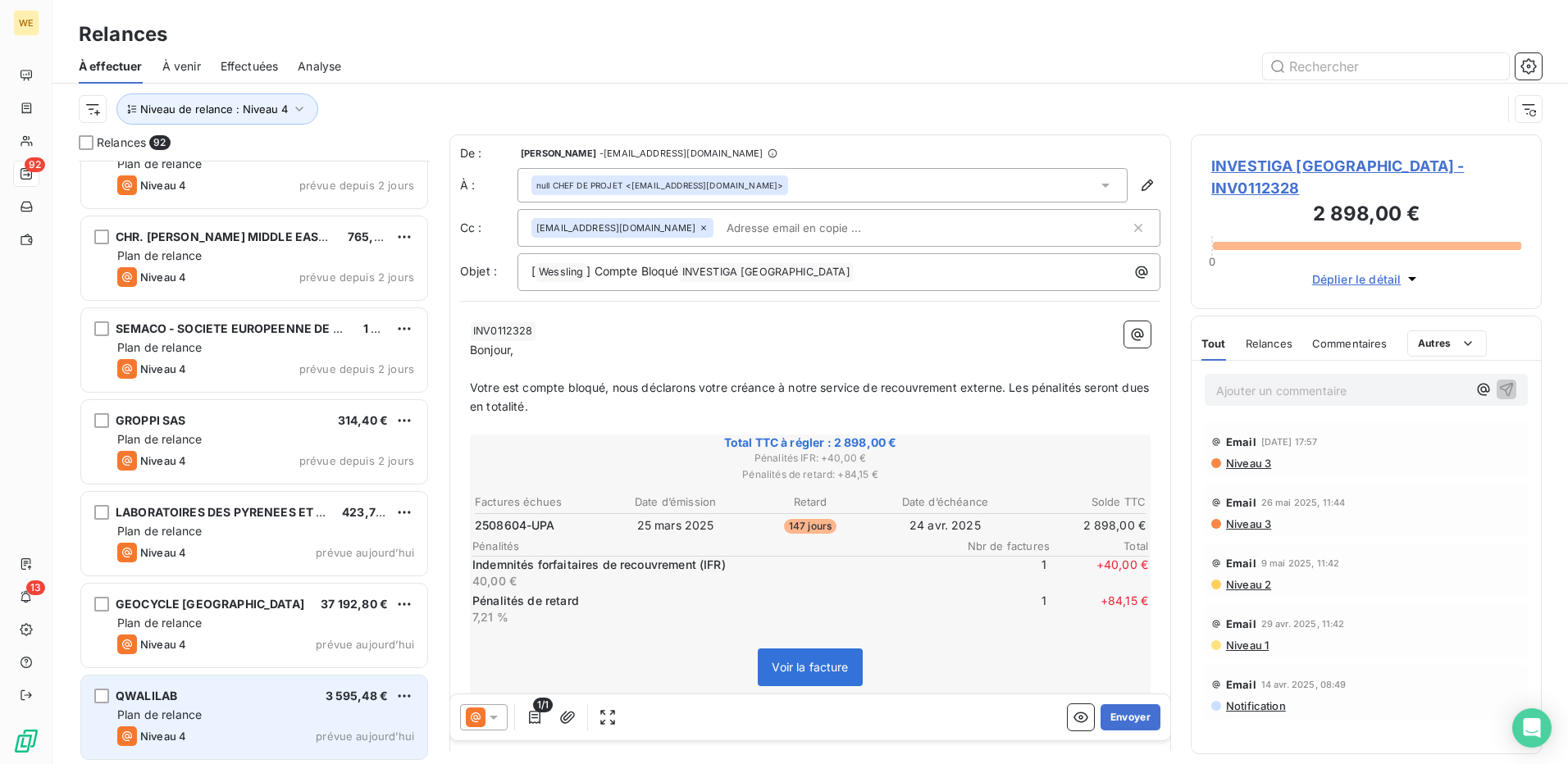
click at [187, 714] on span "Plan de relance" at bounding box center [159, 715] width 84 height 14
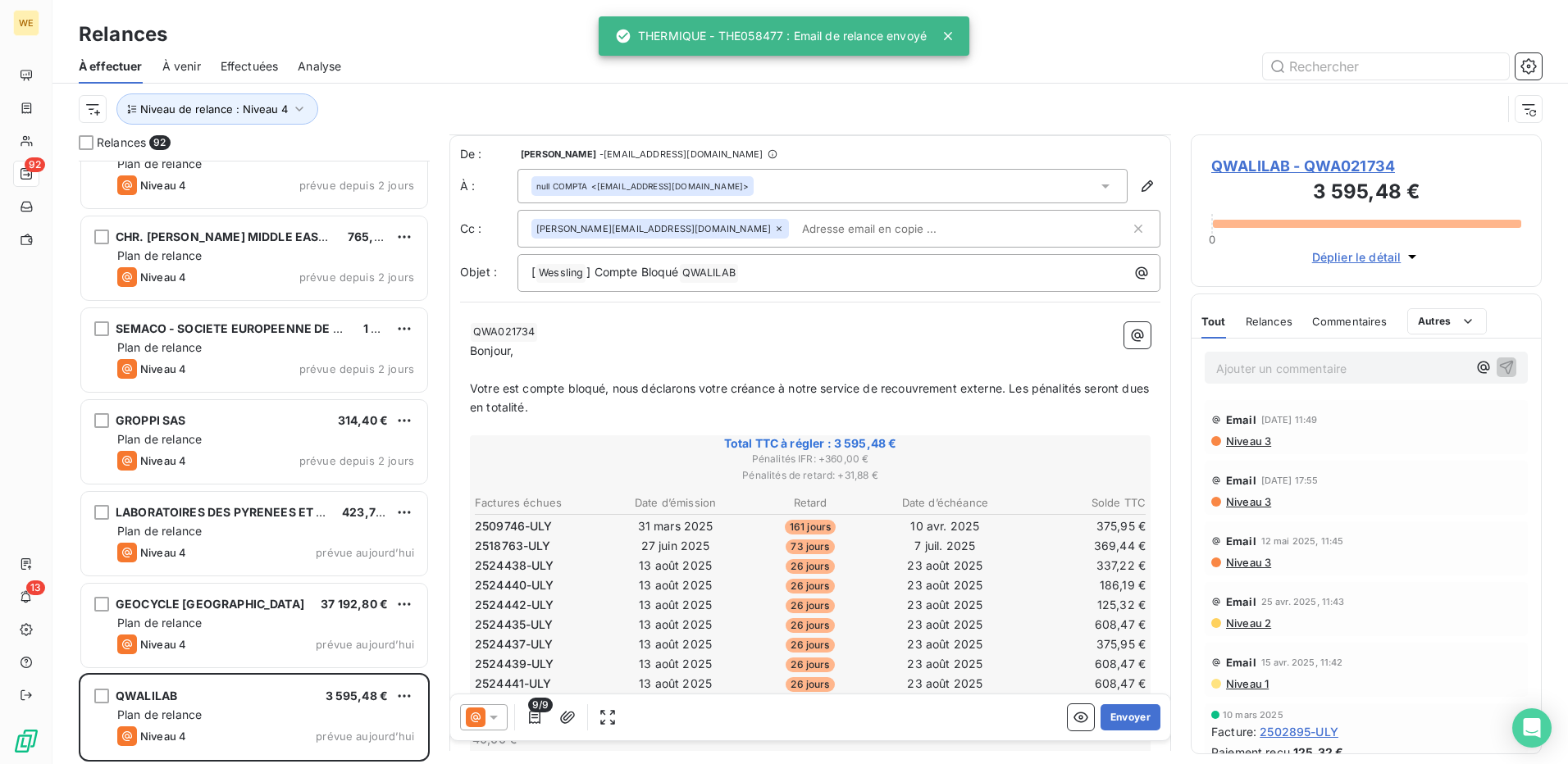
scroll to position [293, 0]
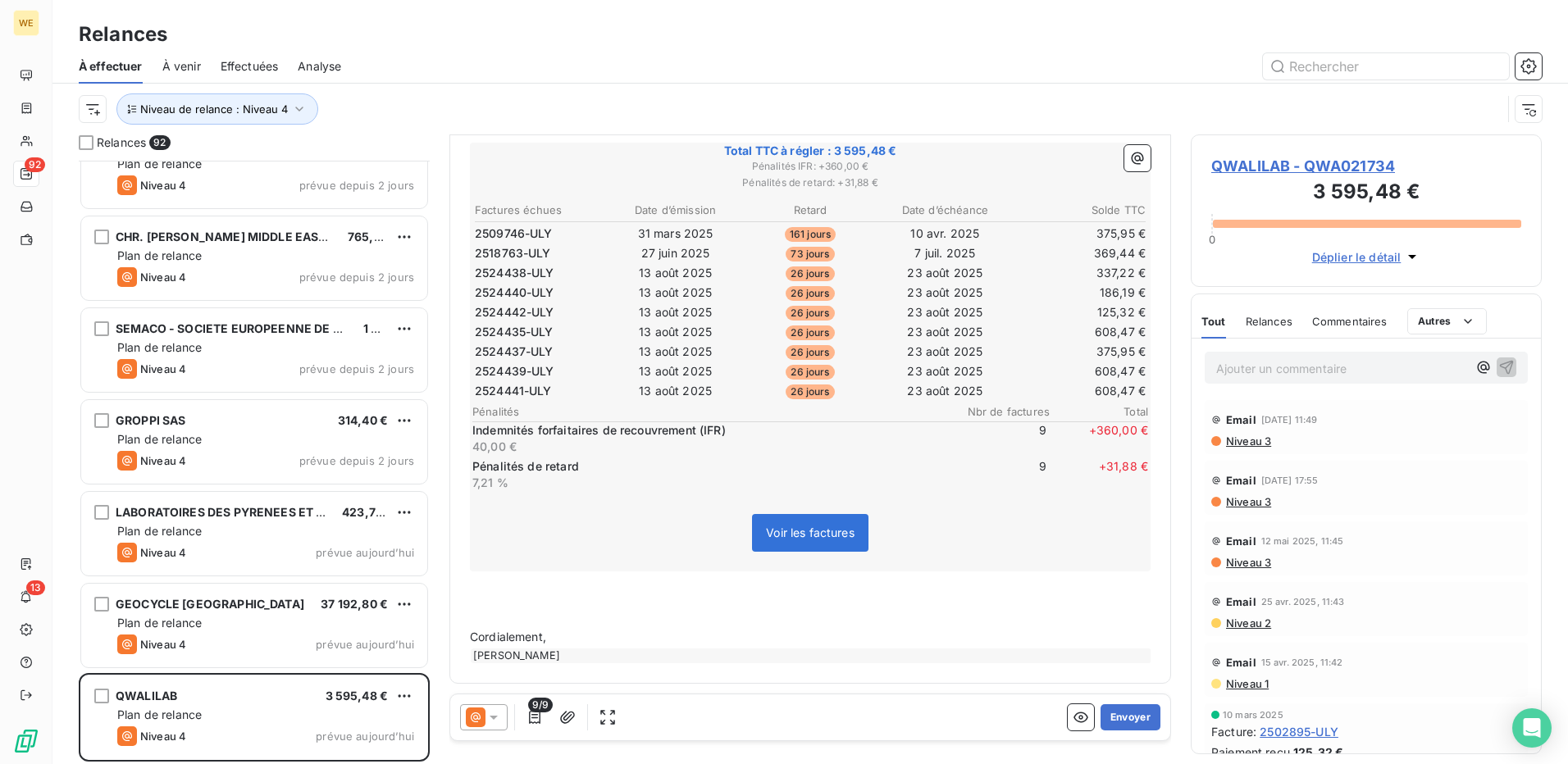
click at [781, 719] on div "9/9 Envoyer" at bounding box center [810, 718] width 720 height 46
click at [501, 716] on icon at bounding box center [494, 718] width 16 height 16
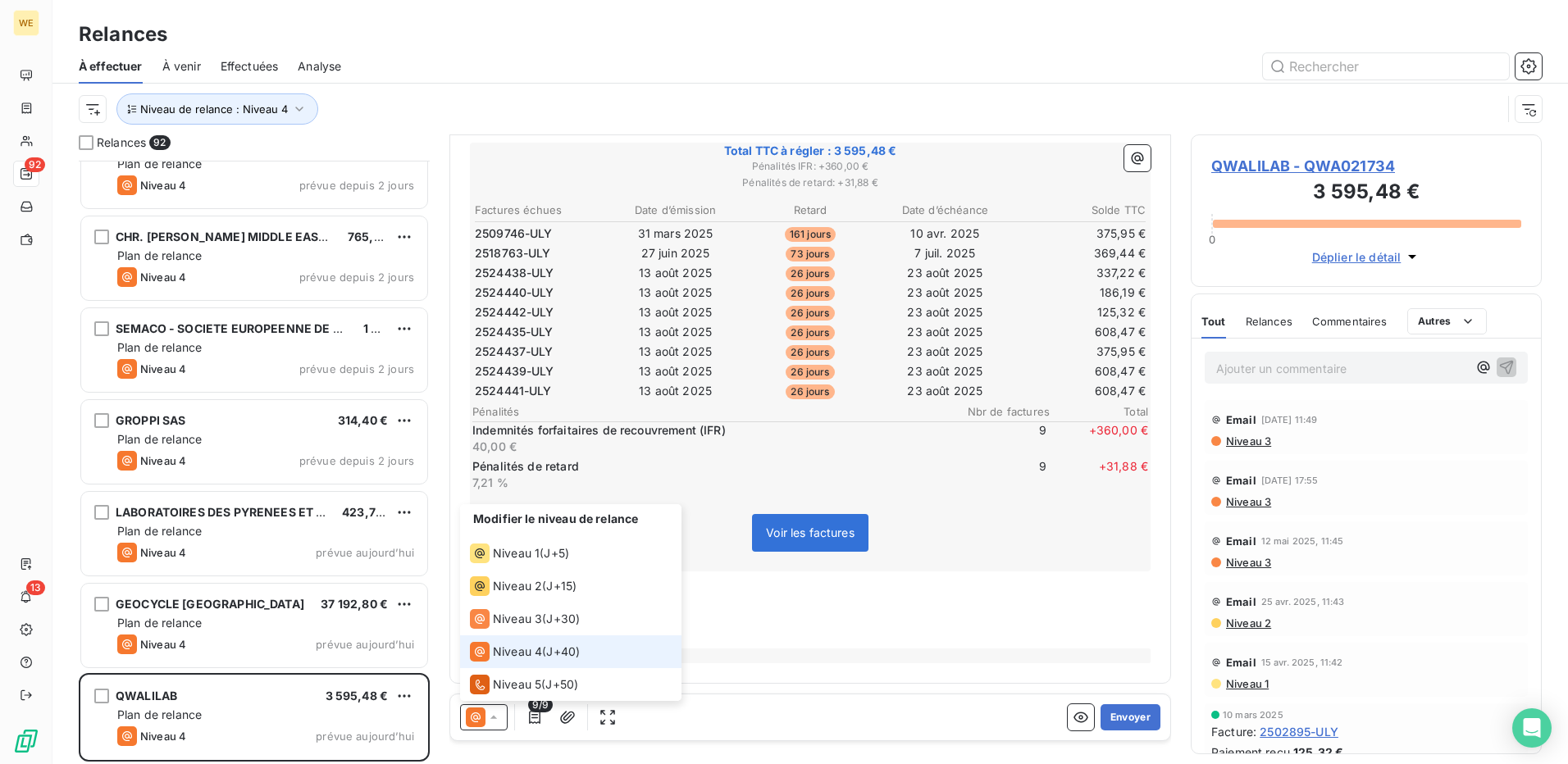
click at [601, 652] on li "Niveau 4 ( J+40 )" at bounding box center [570, 652] width 221 height 33
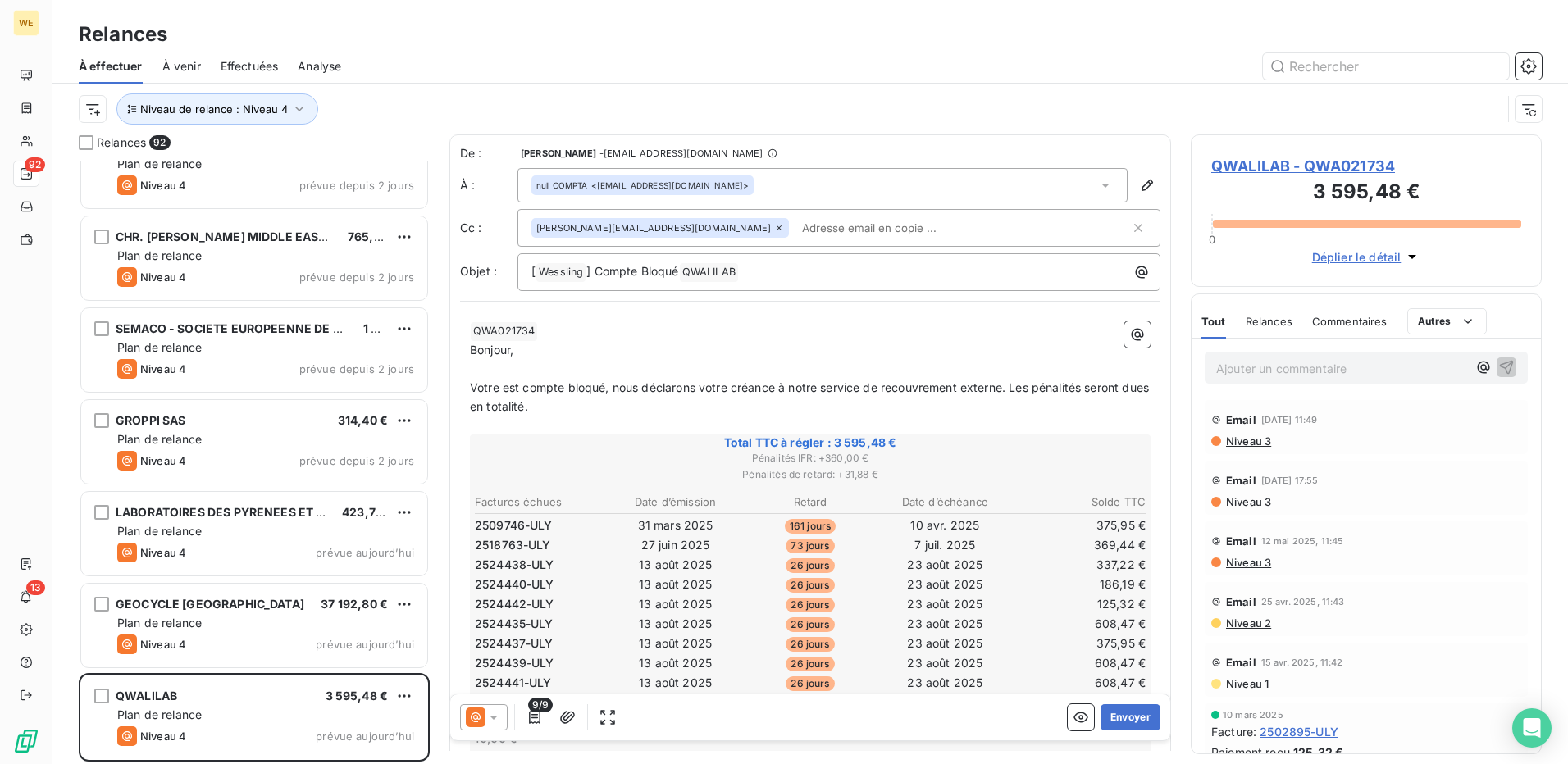
click at [736, 333] on p "﻿ QWA021734 ﻿ ﻿" at bounding box center [810, 331] width 681 height 20
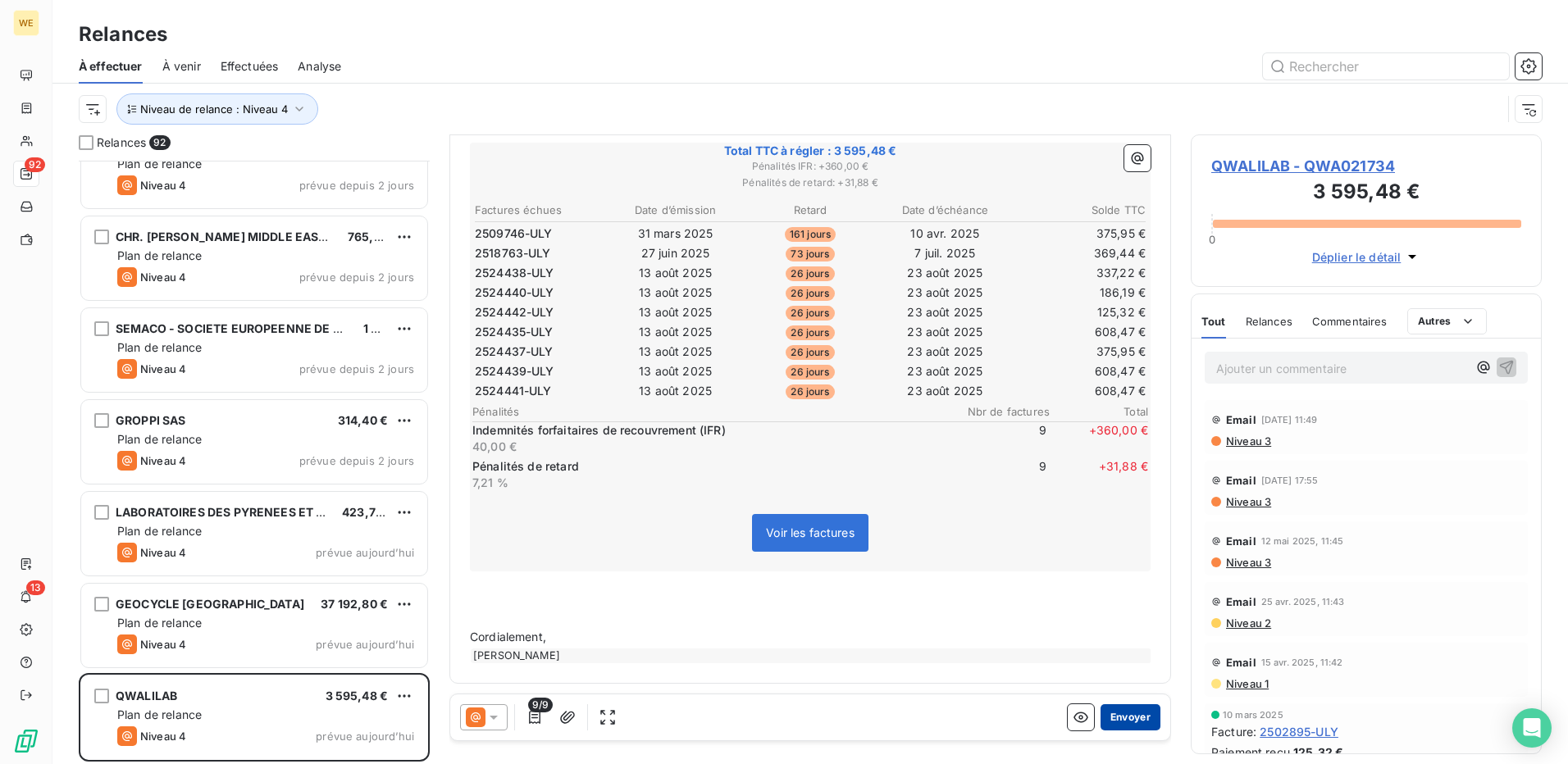
click at [1106, 715] on button "Envoyer" at bounding box center [1130, 718] width 60 height 27
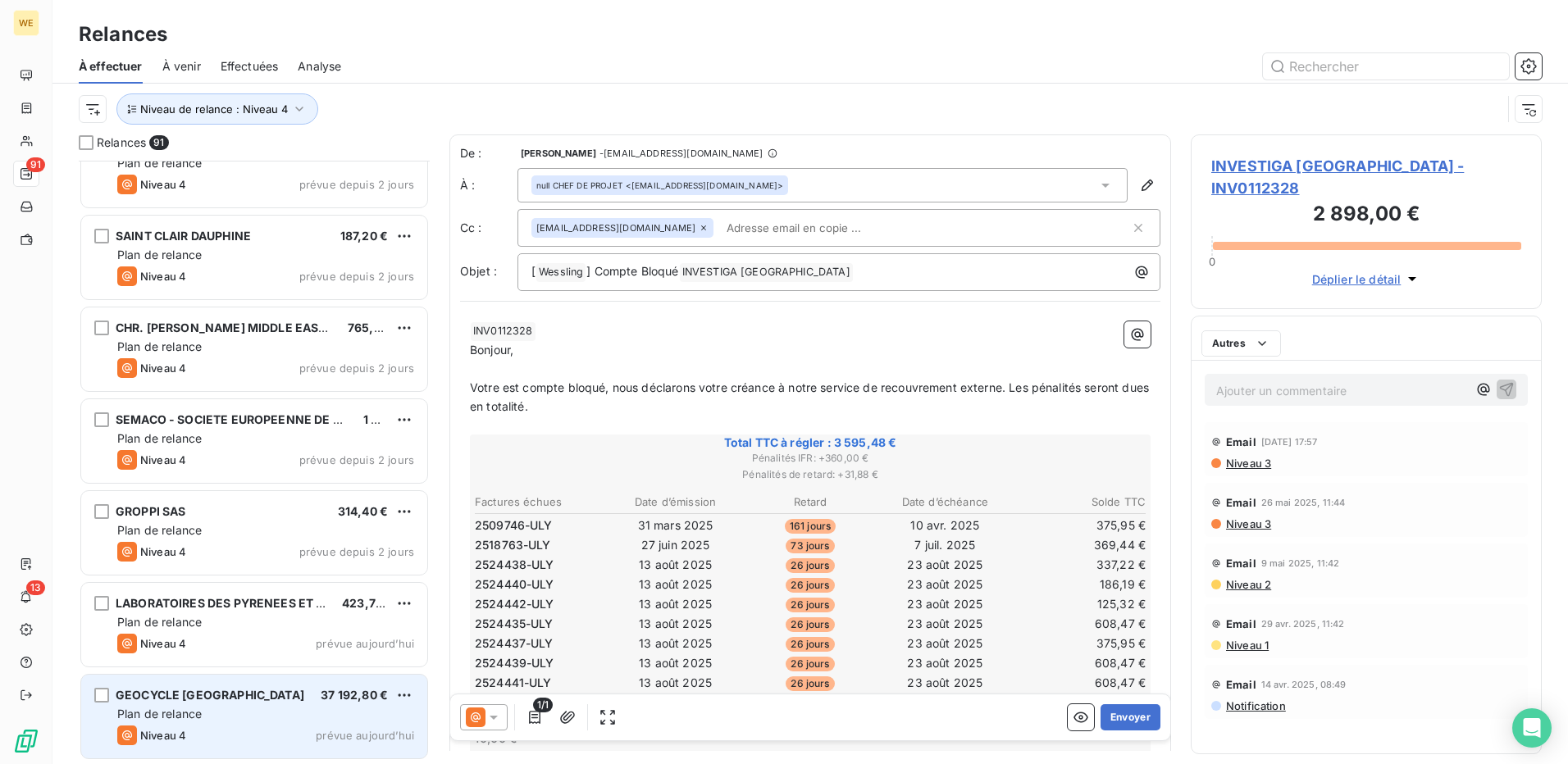
scroll to position [7756, 0]
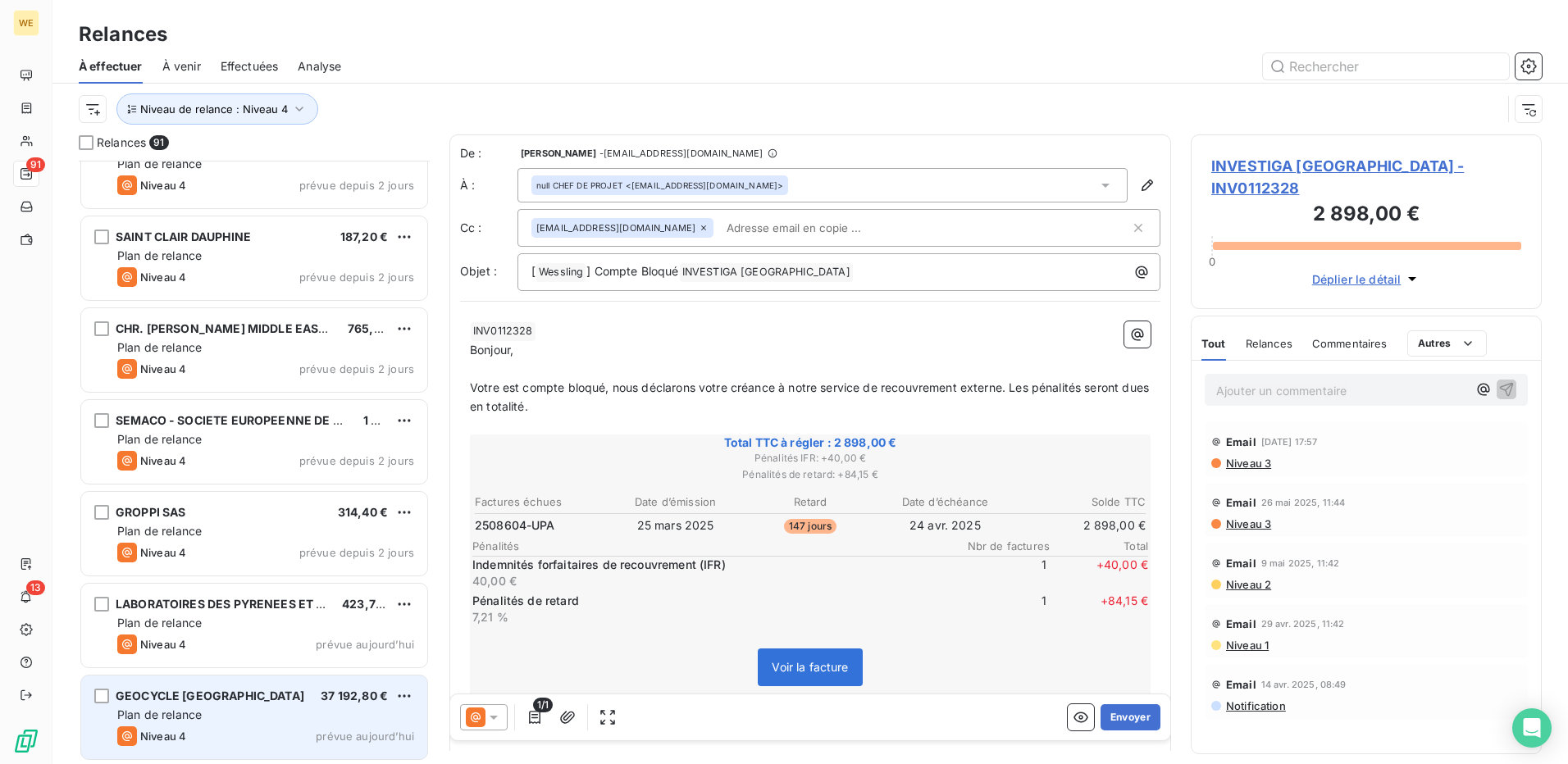
click at [227, 709] on div "Plan de relance" at bounding box center [266, 715] width 297 height 16
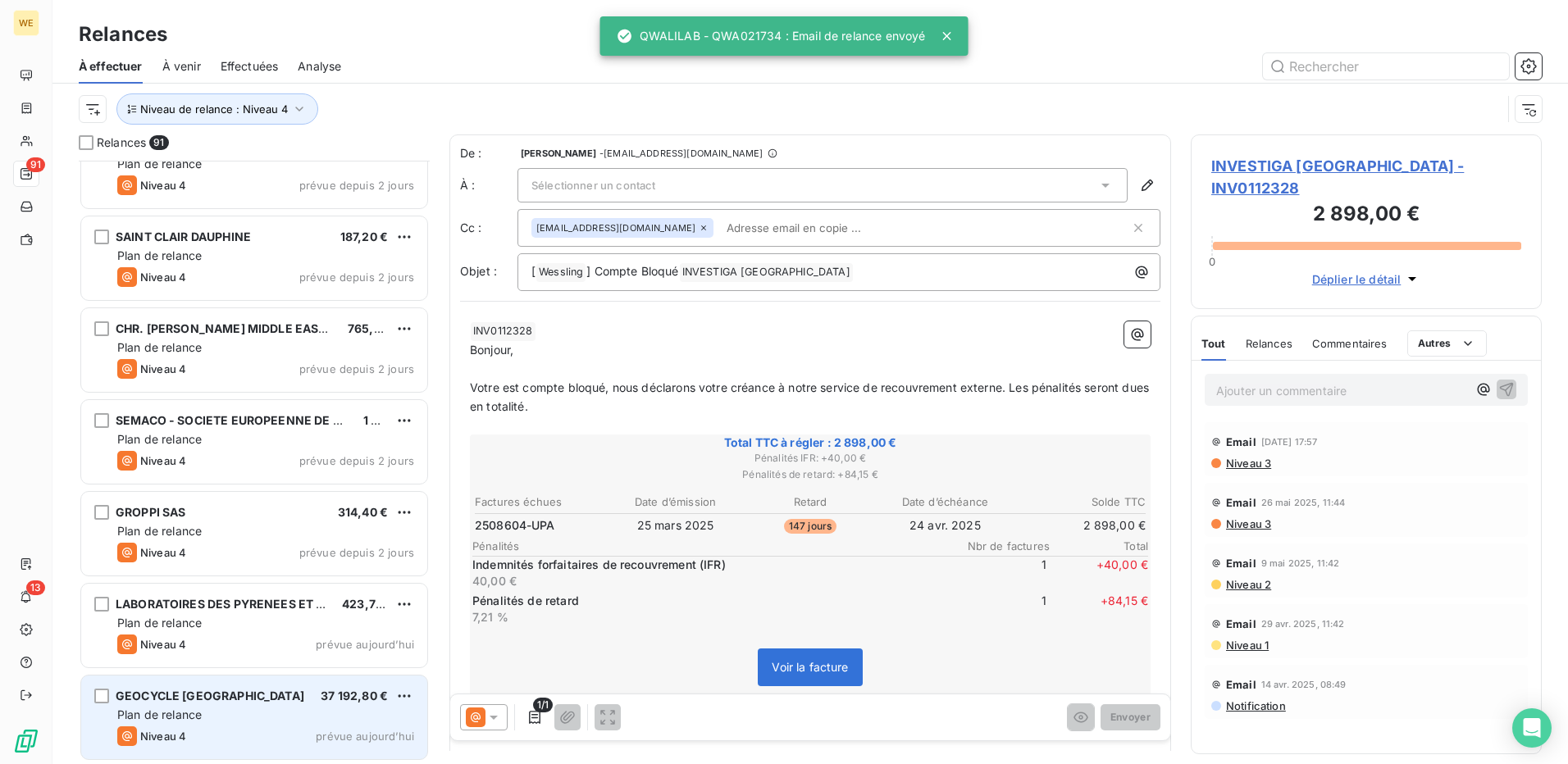
click at [281, 721] on div "Plan de relance" at bounding box center [266, 715] width 297 height 16
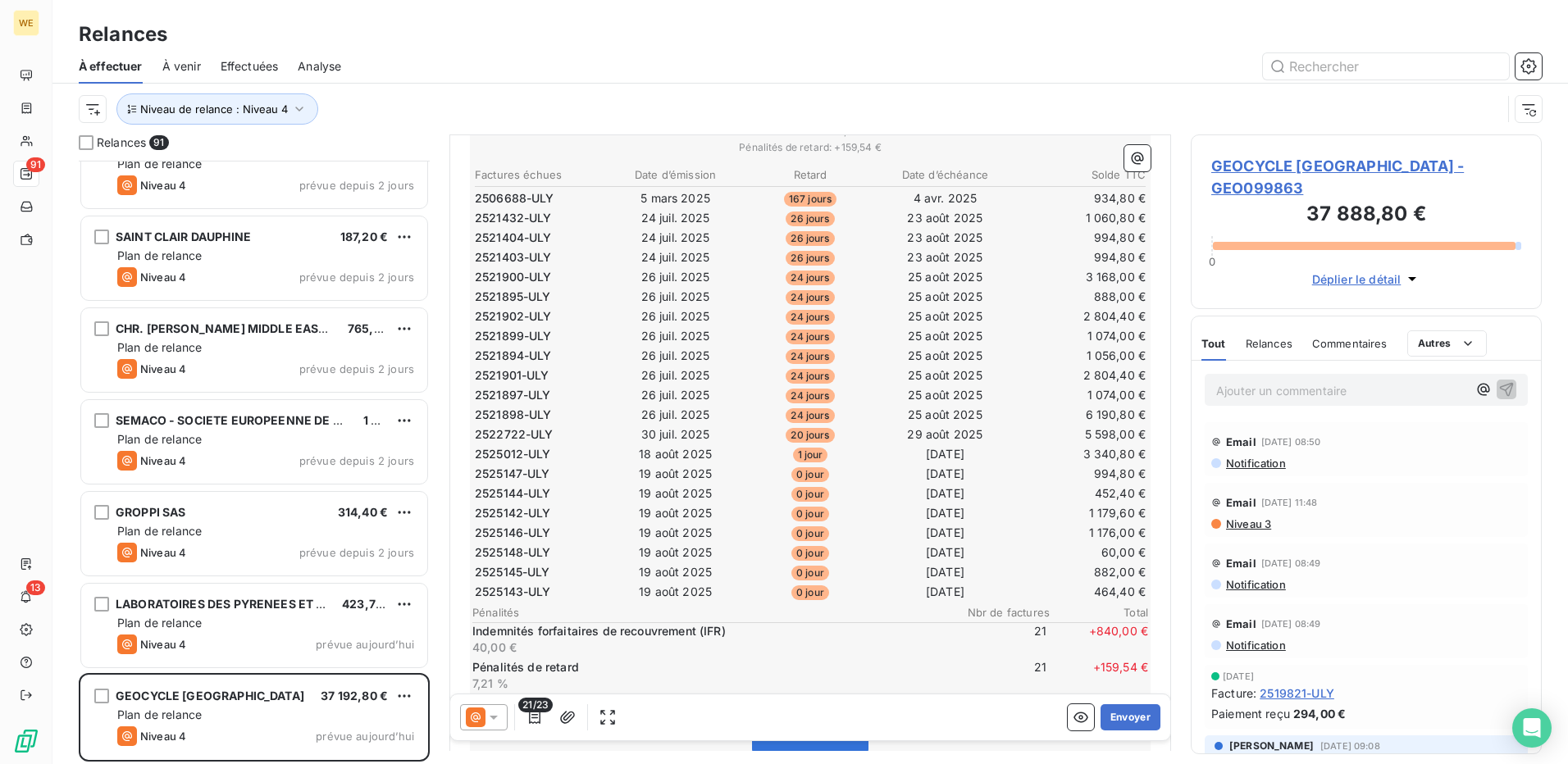
scroll to position [119, 0]
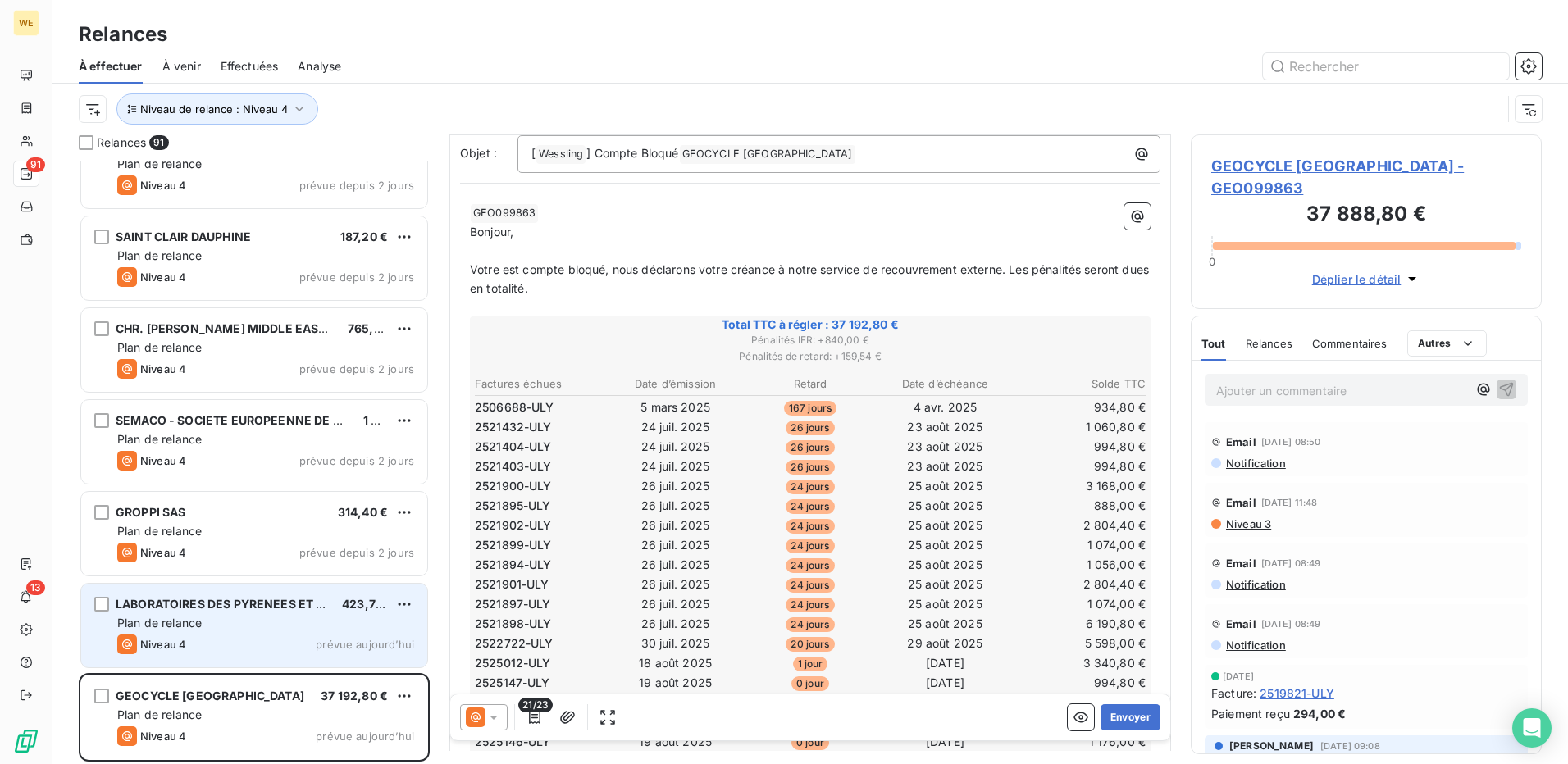
click at [233, 625] on div "Plan de relance" at bounding box center [266, 623] width 297 height 16
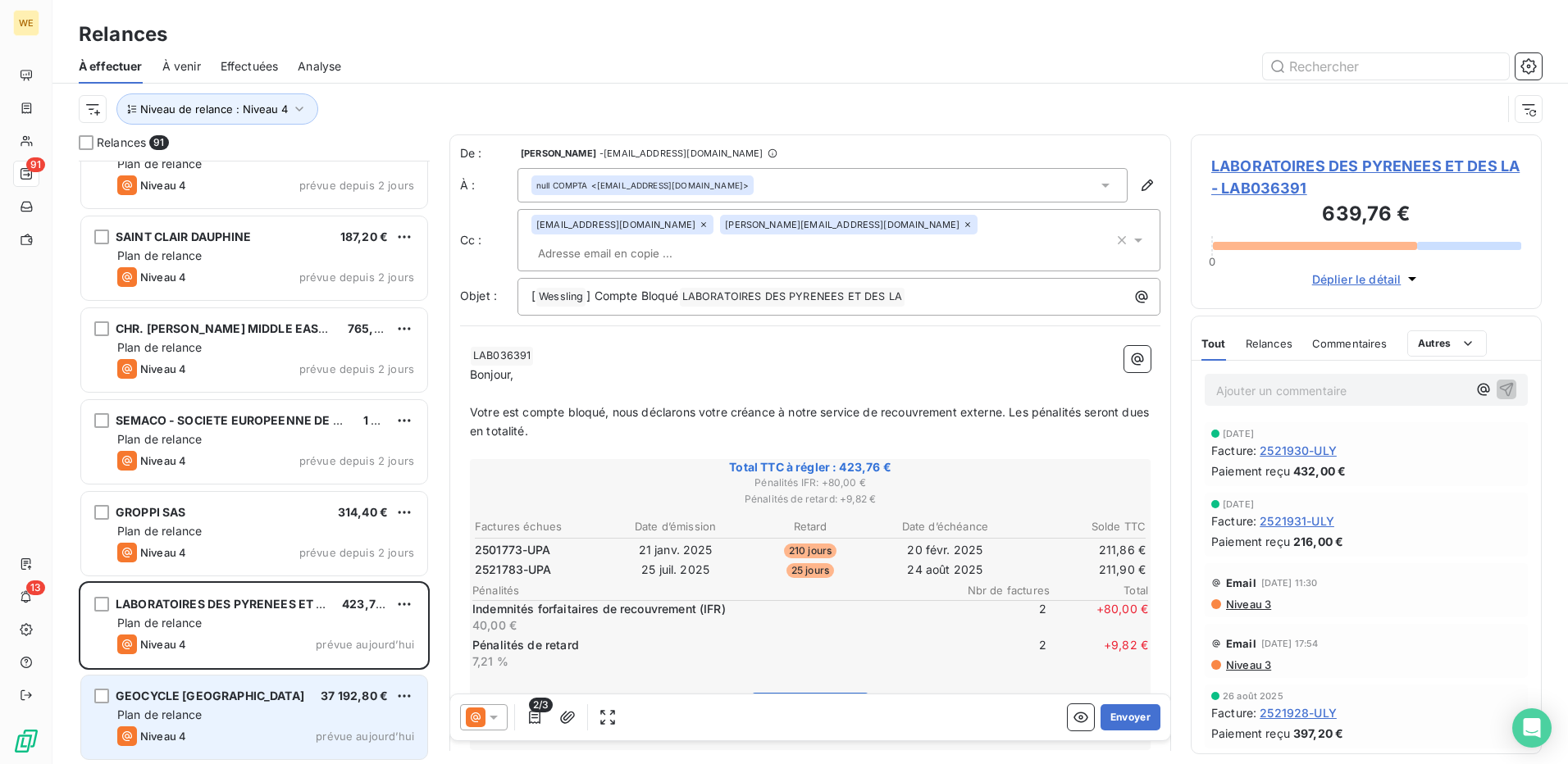
click at [294, 705] on div "GEOCYCLE FRANCE 37 192,80 € Plan de relance Niveau 4 prévue aujourd’hui" at bounding box center [254, 718] width 346 height 84
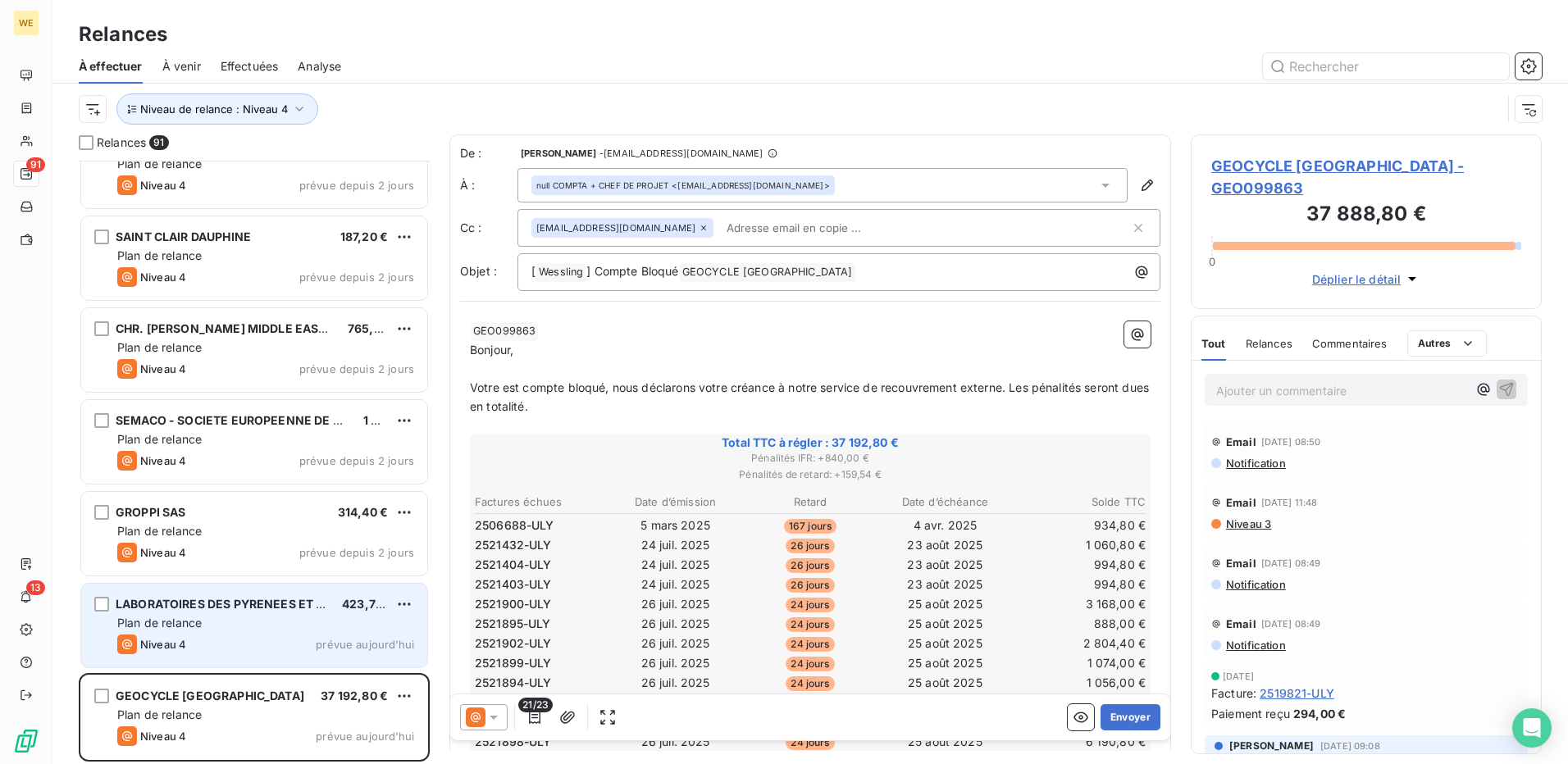
click at [270, 630] on div "Plan de relance" at bounding box center [266, 623] width 297 height 16
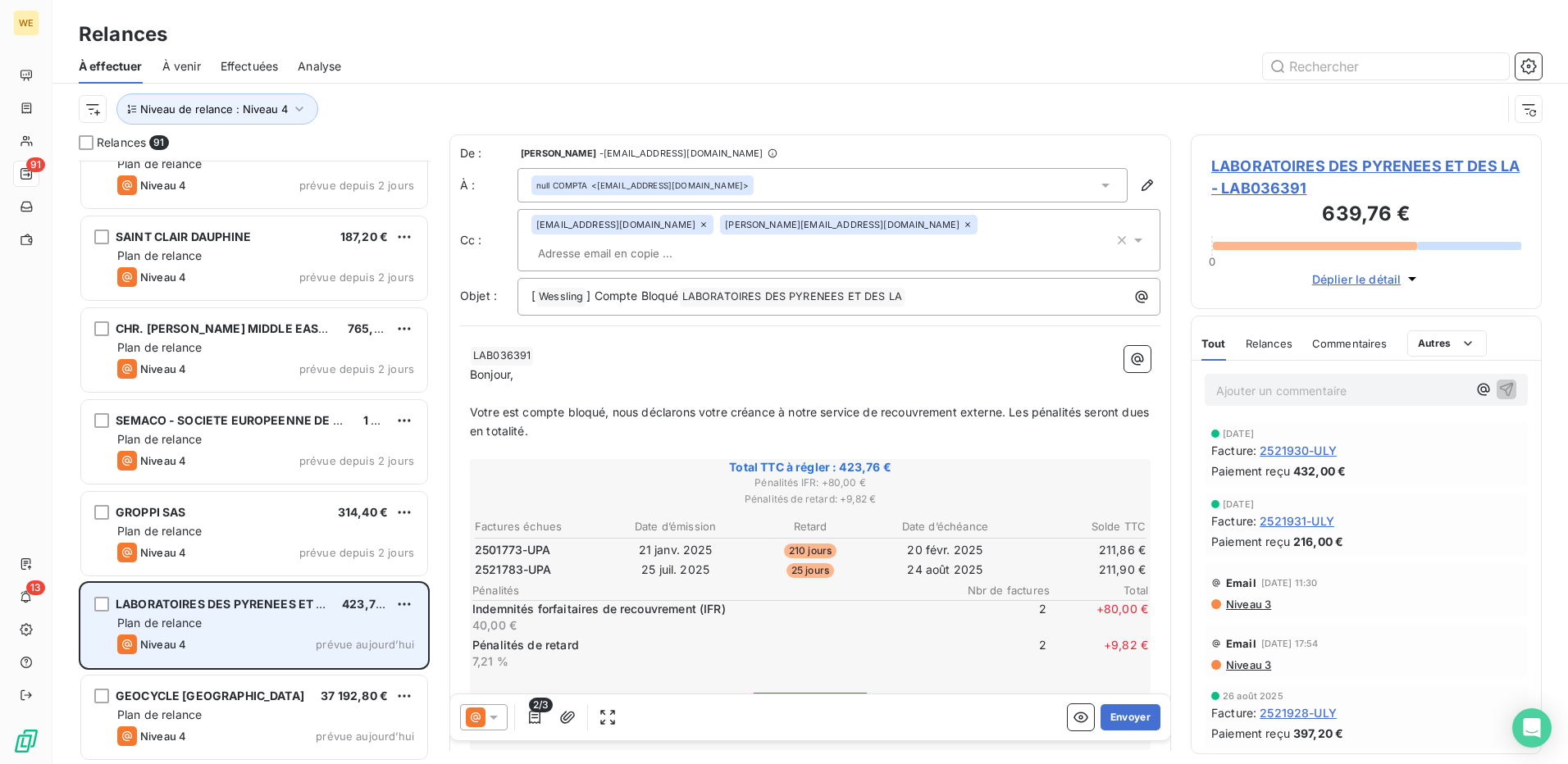
click at [291, 629] on div "Plan de relance" at bounding box center [266, 623] width 297 height 16
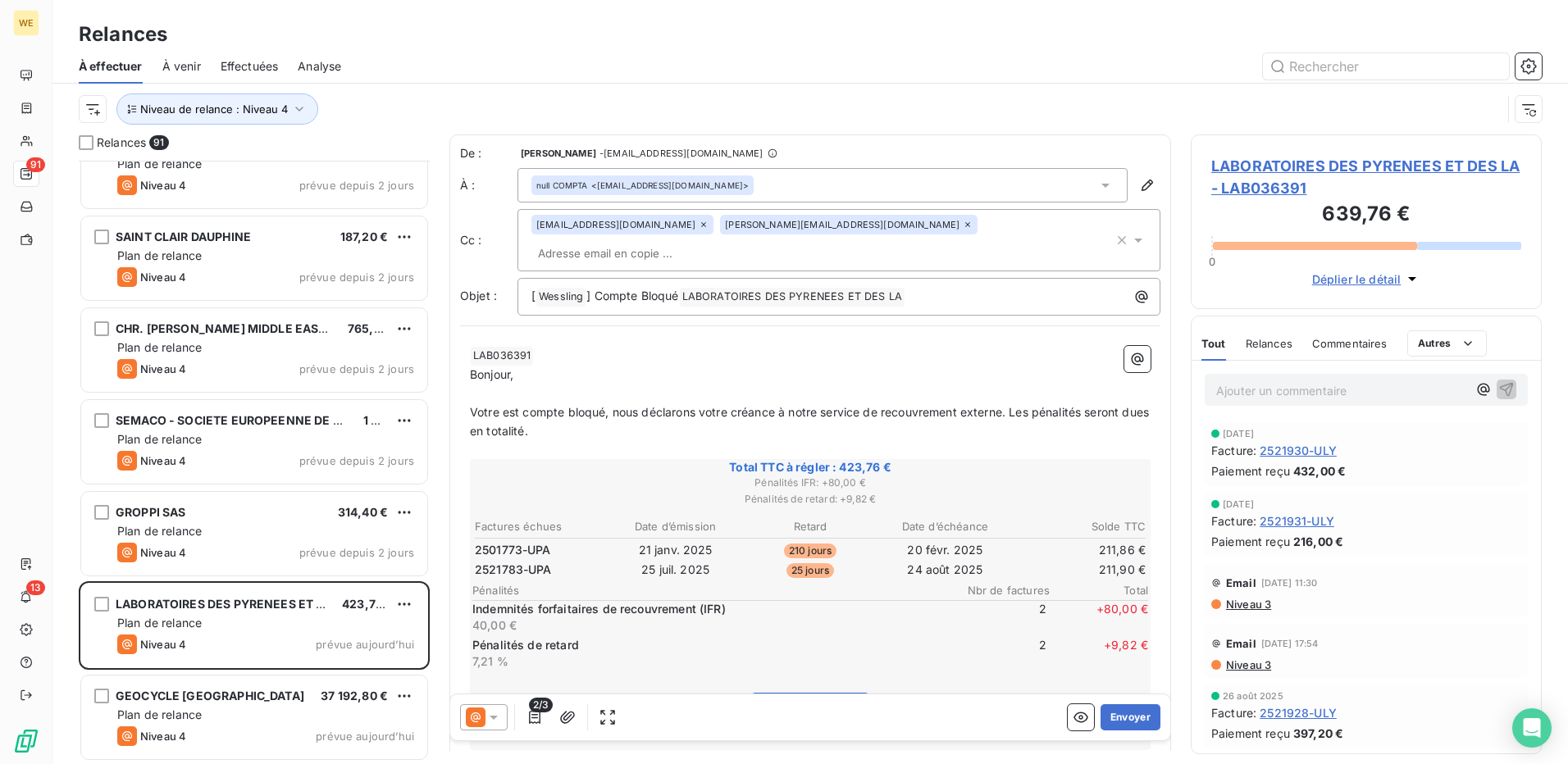
click at [721, 241] on input "text" at bounding box center [625, 253] width 189 height 25
click at [1231, 170] on span "LABORATOIRES DES PYRENEES ET DES LA - LAB036391" at bounding box center [1366, 178] width 310 height 44
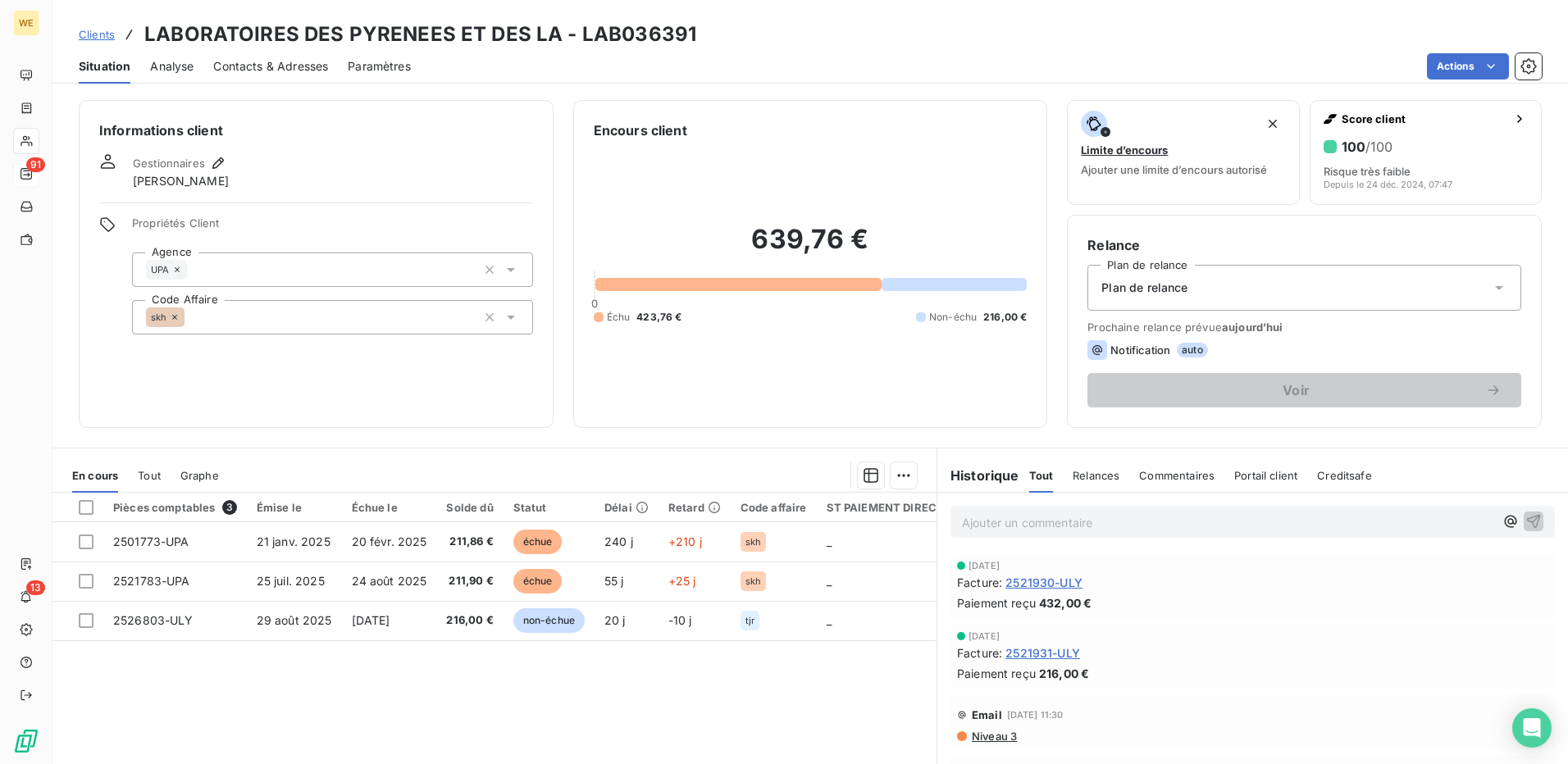
click at [239, 261] on div "UPA" at bounding box center [332, 269] width 401 height 35
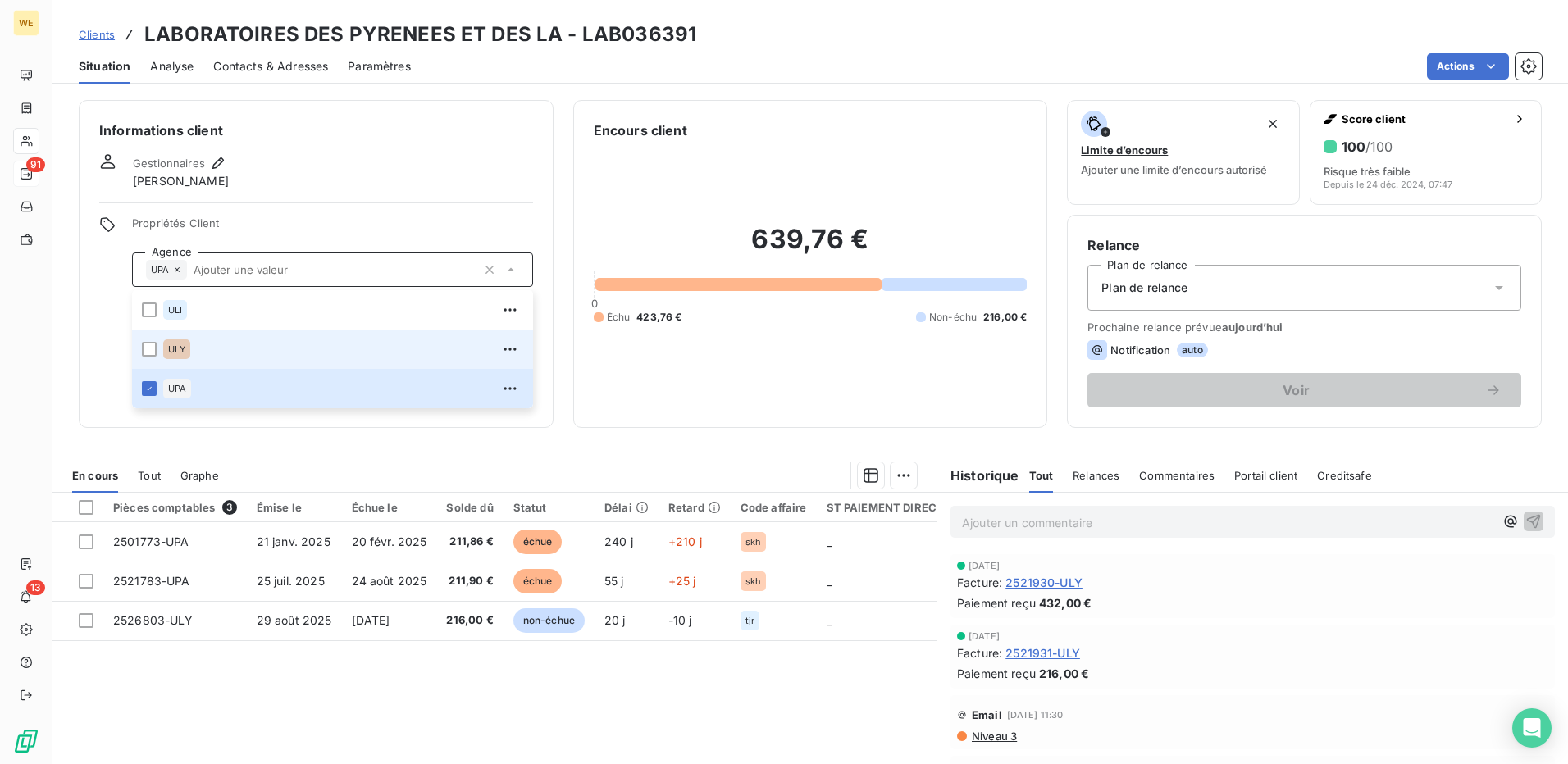
click at [187, 350] on div "ULY" at bounding box center [177, 349] width 27 height 20
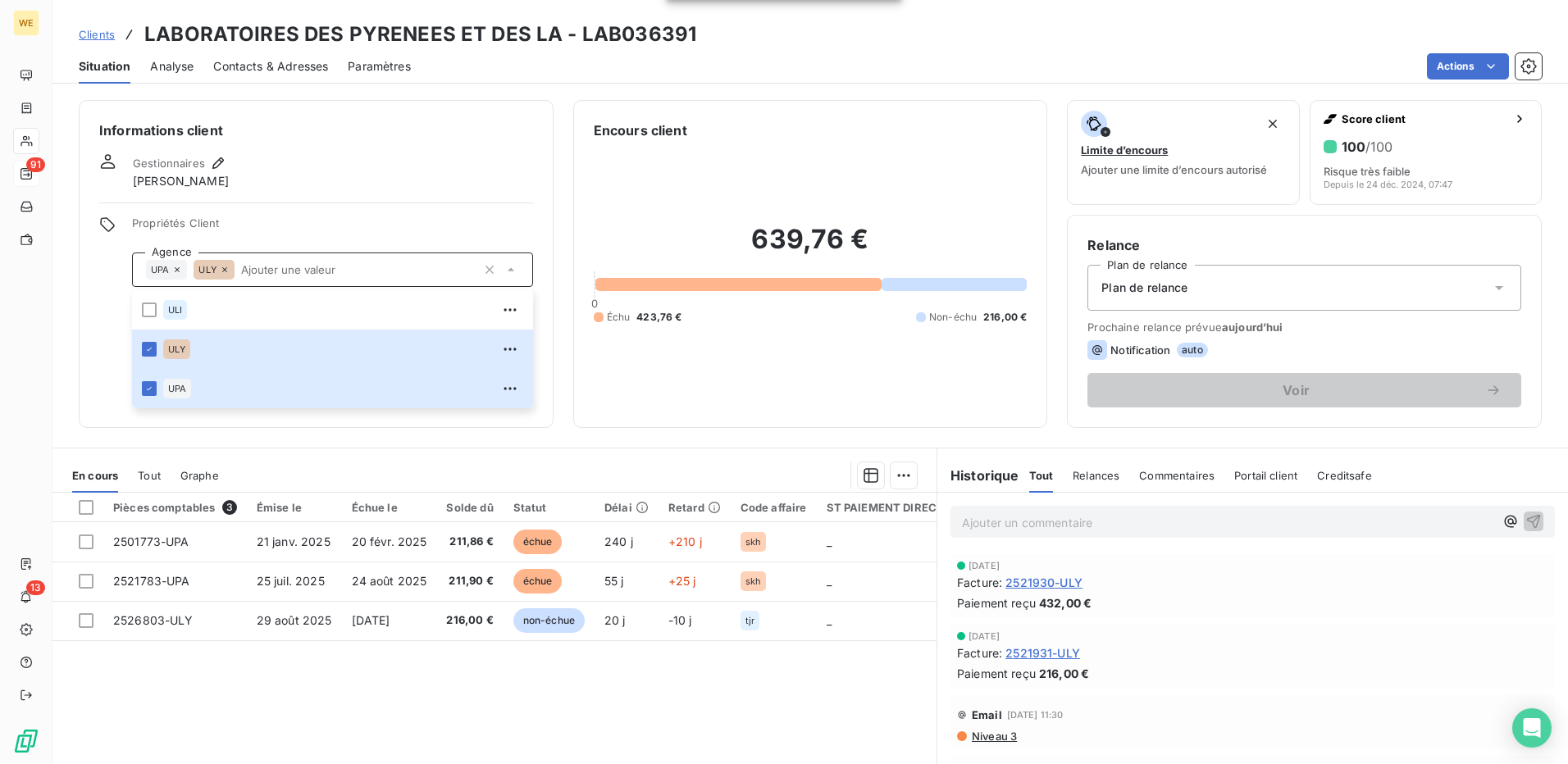
click at [333, 206] on div "Informations client Gestionnaires Léna Soukharevskoff Propriétés Client Agence …" at bounding box center [316, 264] width 475 height 328
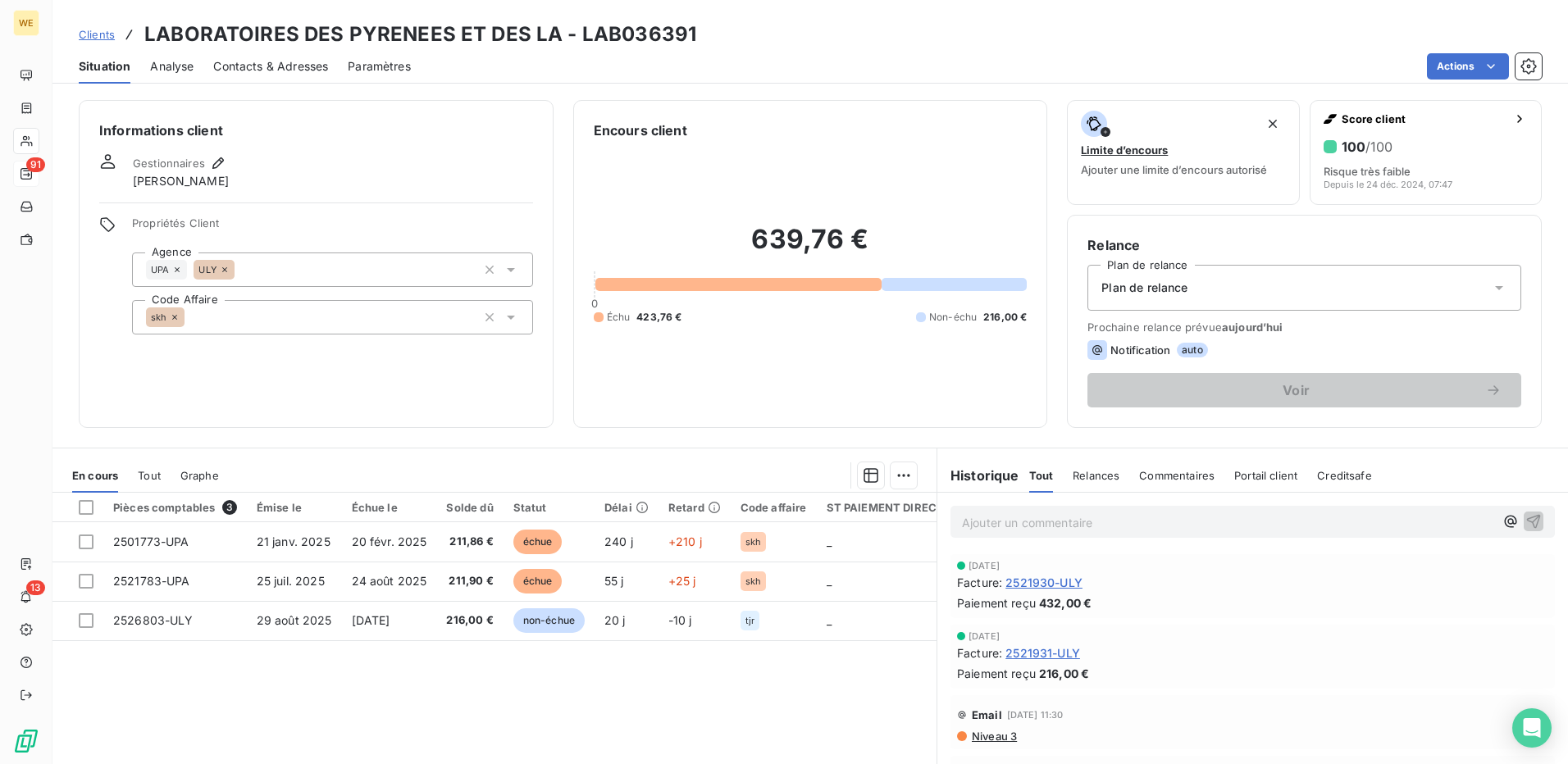
click at [255, 314] on div "skh" at bounding box center [332, 317] width 401 height 35
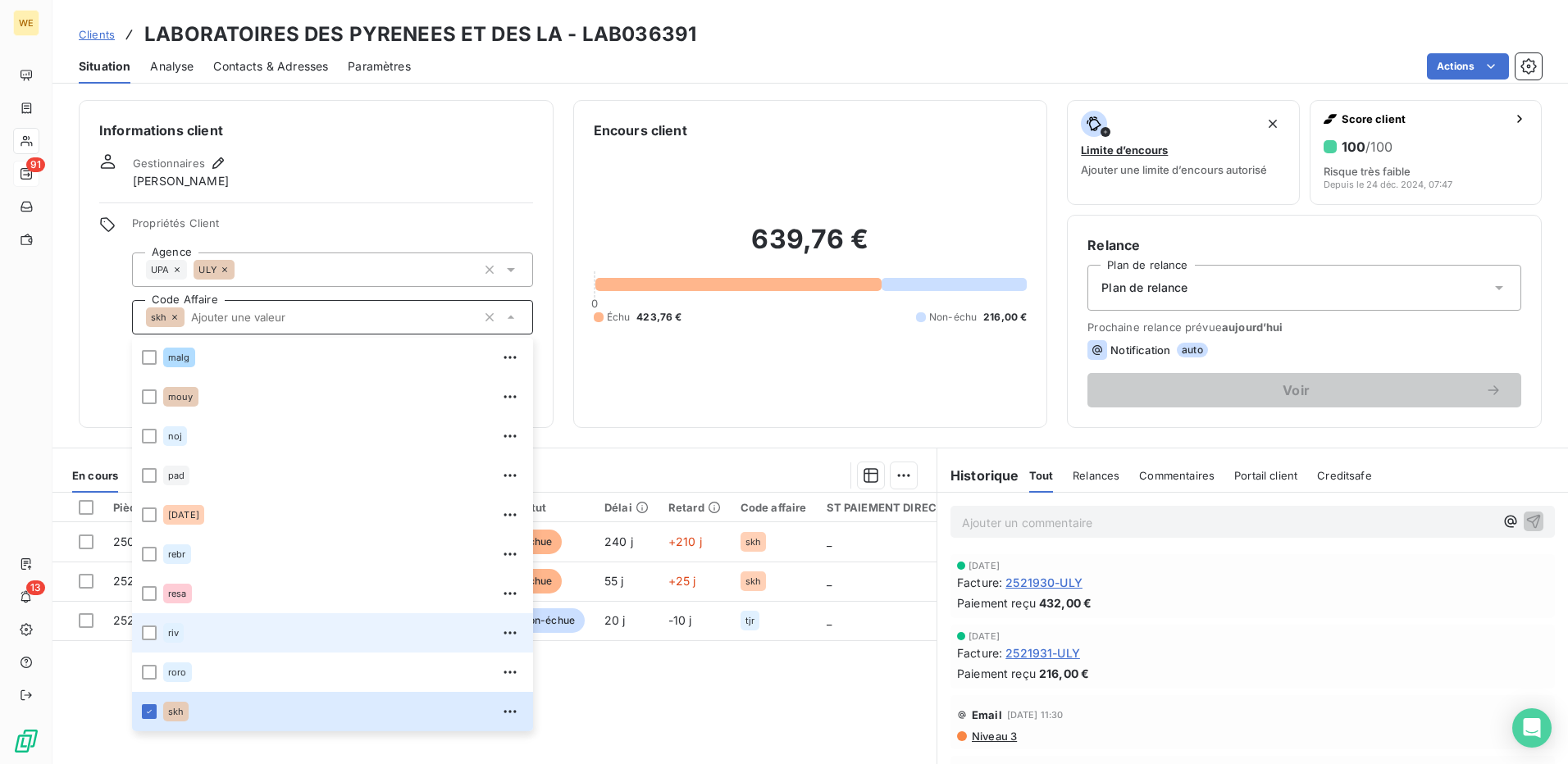
scroll to position [433, 0]
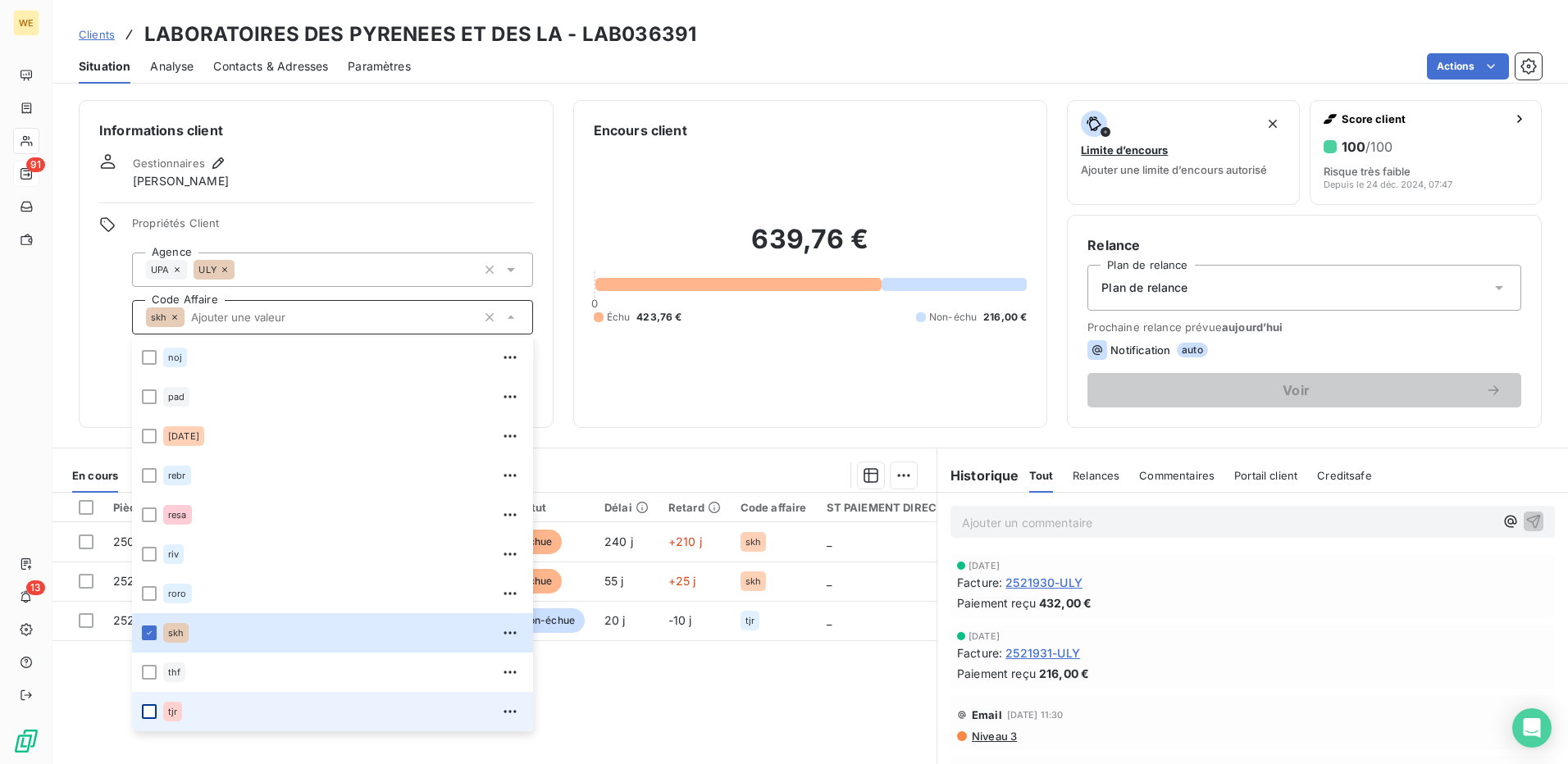
click at [149, 714] on div at bounding box center [149, 712] width 15 height 15
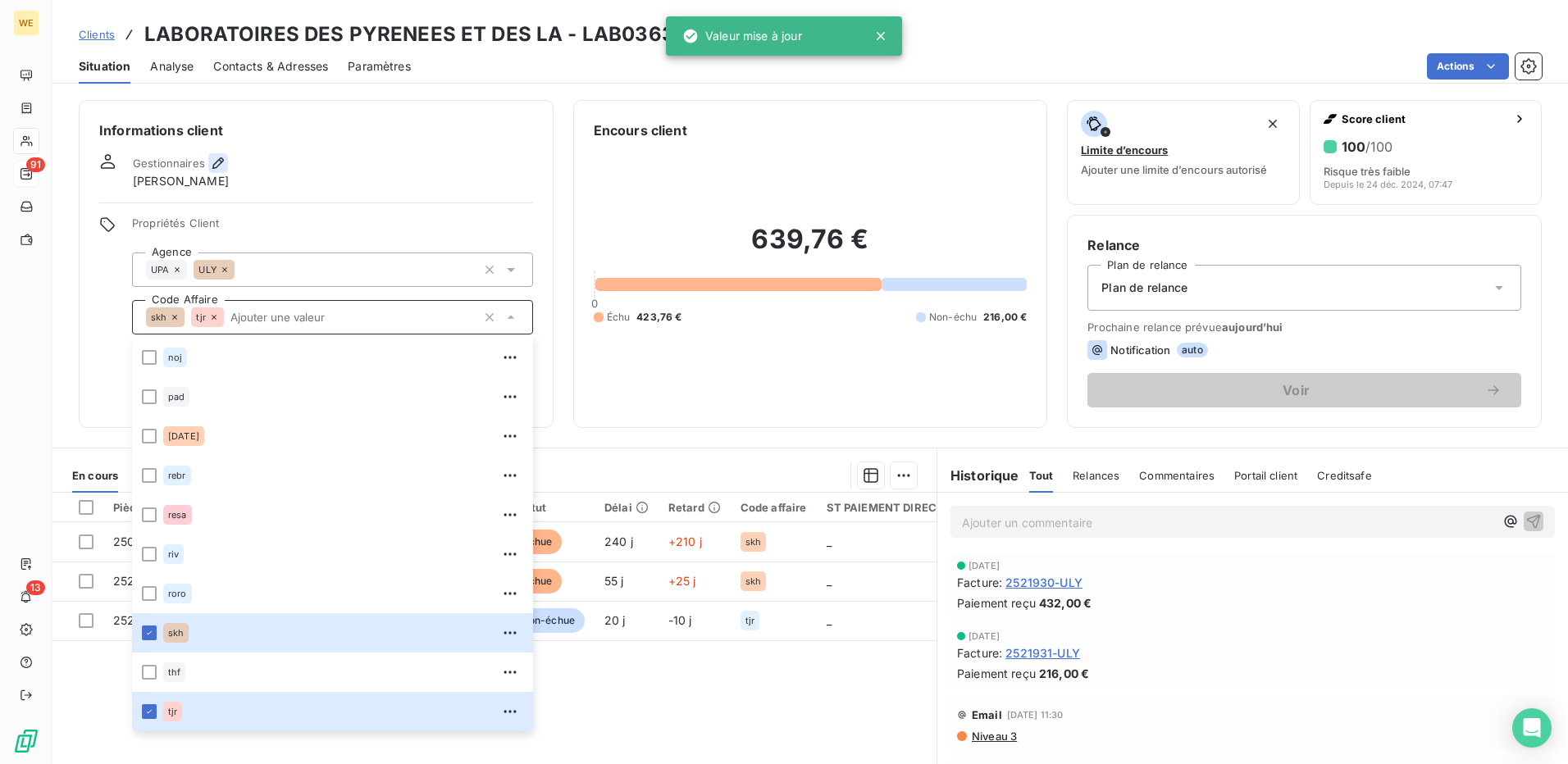
click at [227, 161] on button "button" at bounding box center [219, 163] width 20 height 20
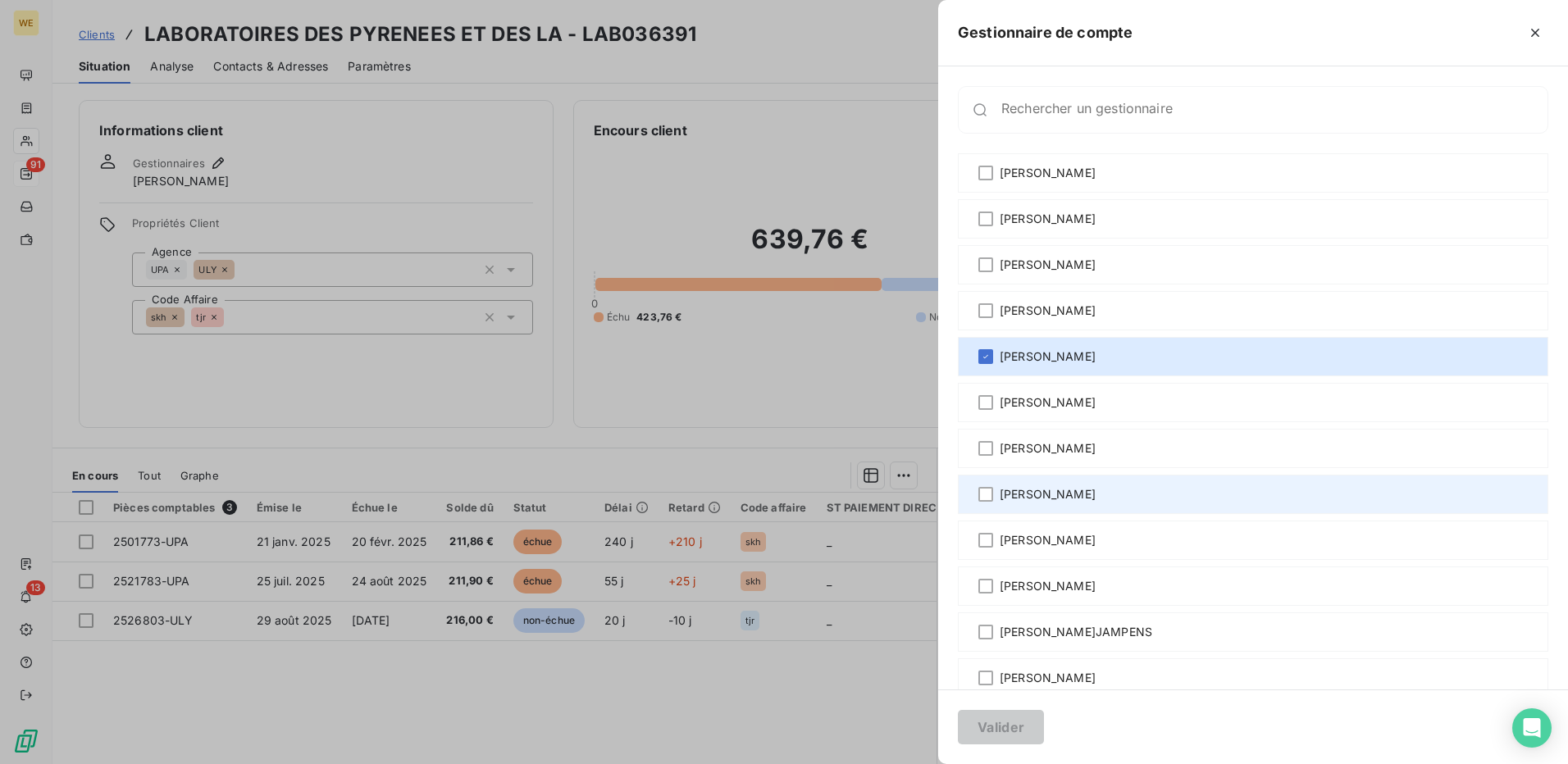
click at [1098, 505] on div "[PERSON_NAME]" at bounding box center [1253, 495] width 591 height 39
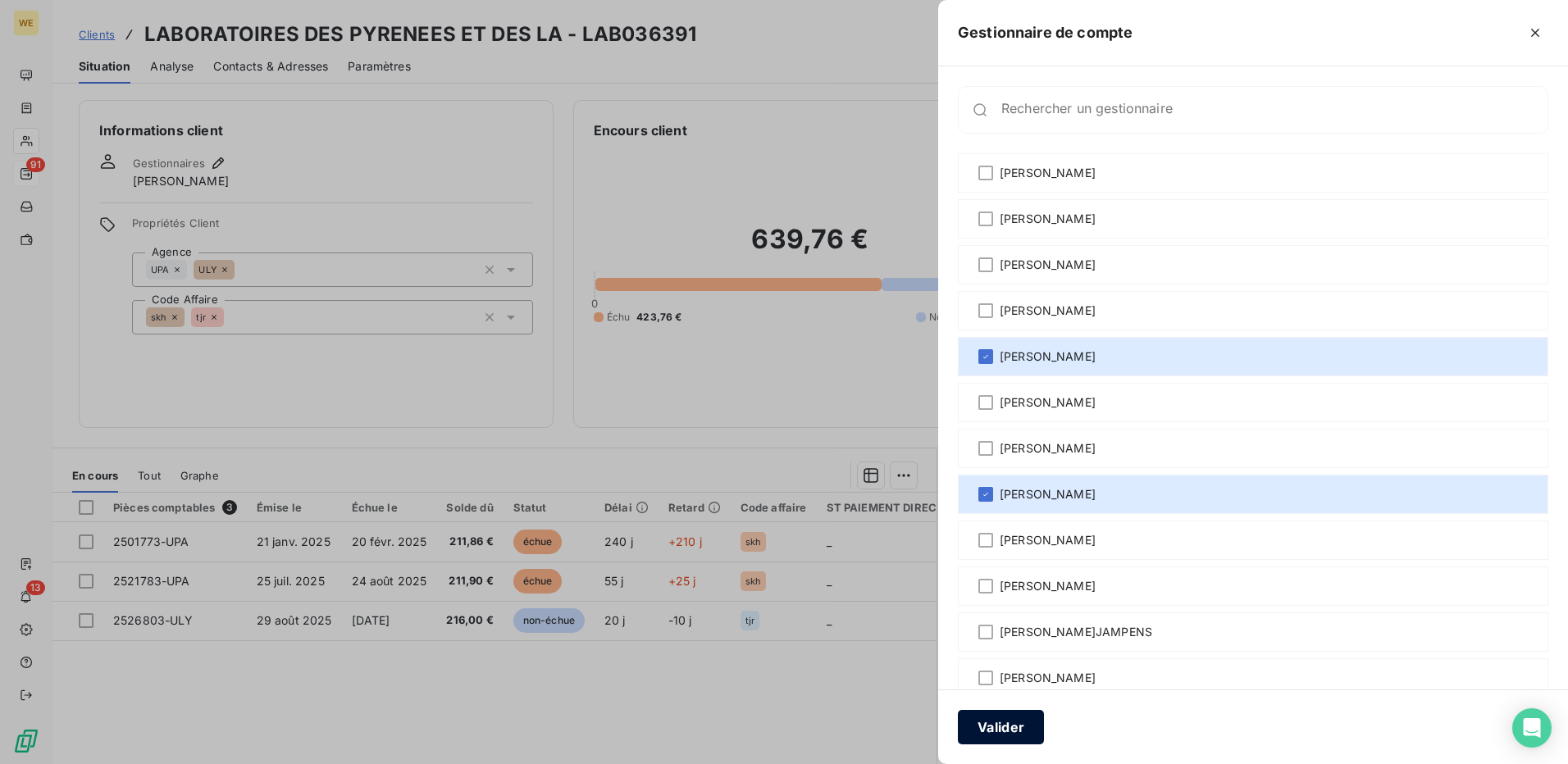
click at [1015, 732] on button "Valider" at bounding box center [1000, 728] width 86 height 35
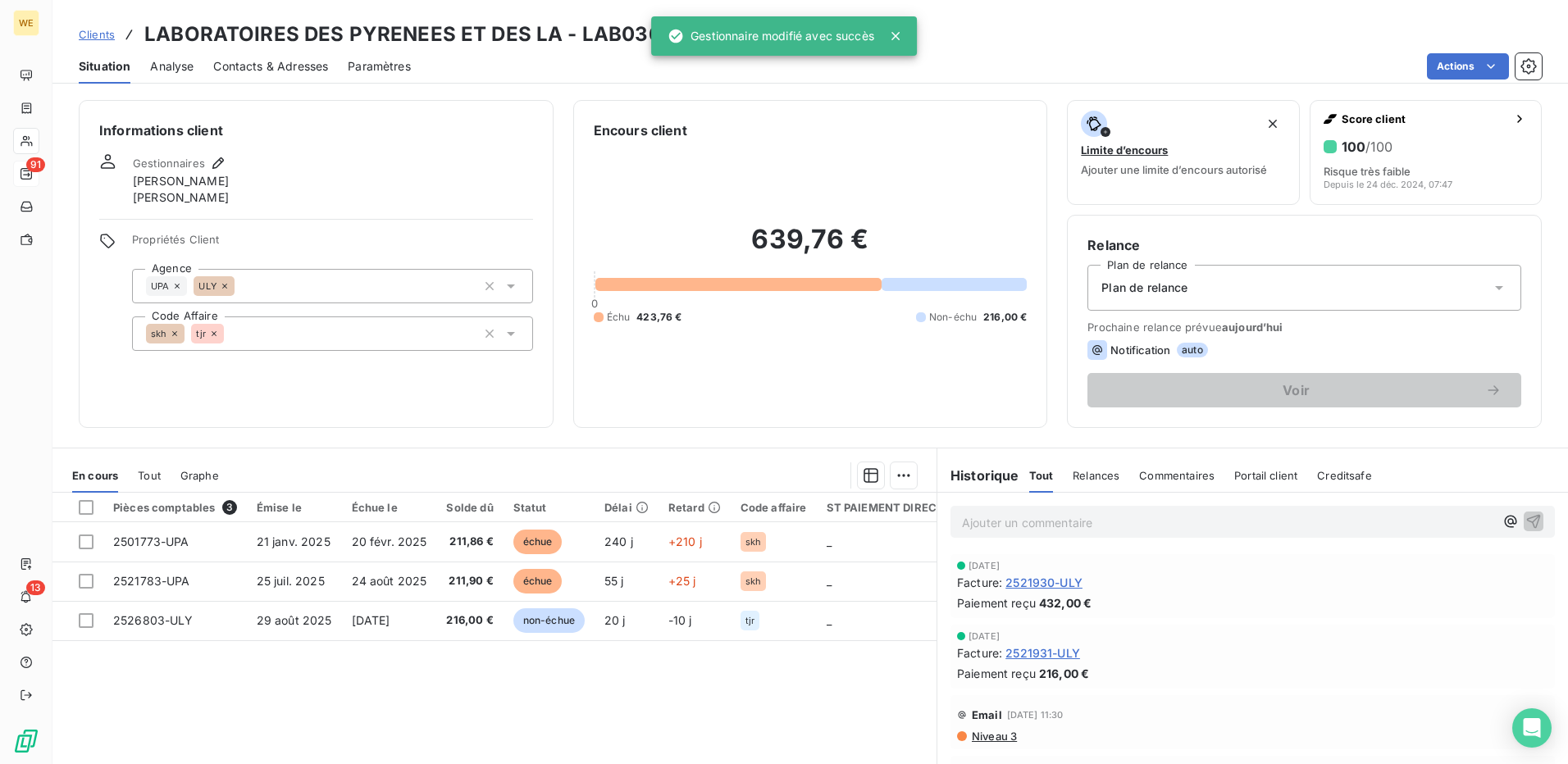
click at [432, 134] on h6 "Informations client" at bounding box center [316, 131] width 434 height 20
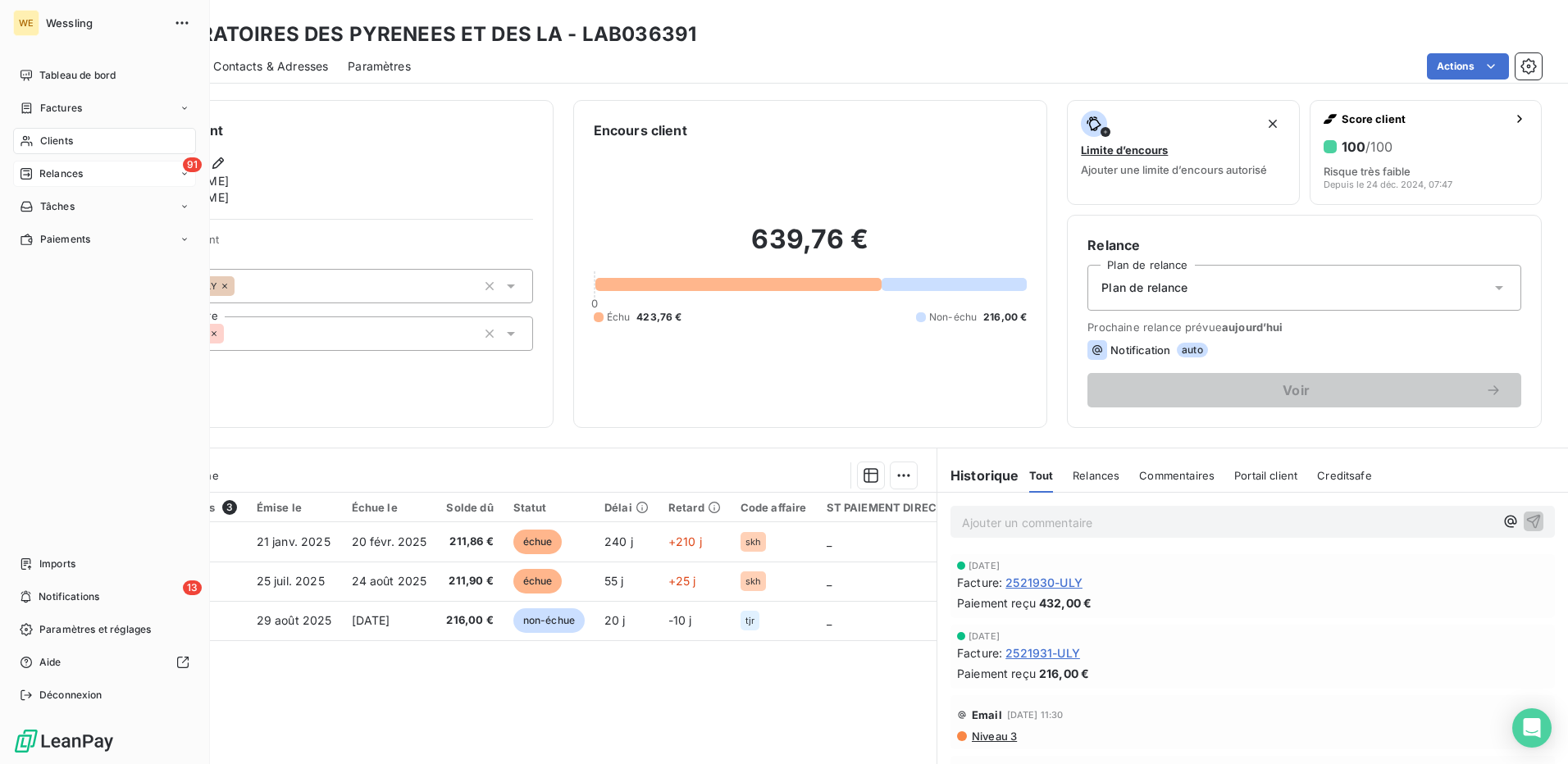
click at [80, 177] on span "Relances" at bounding box center [60, 173] width 44 height 15
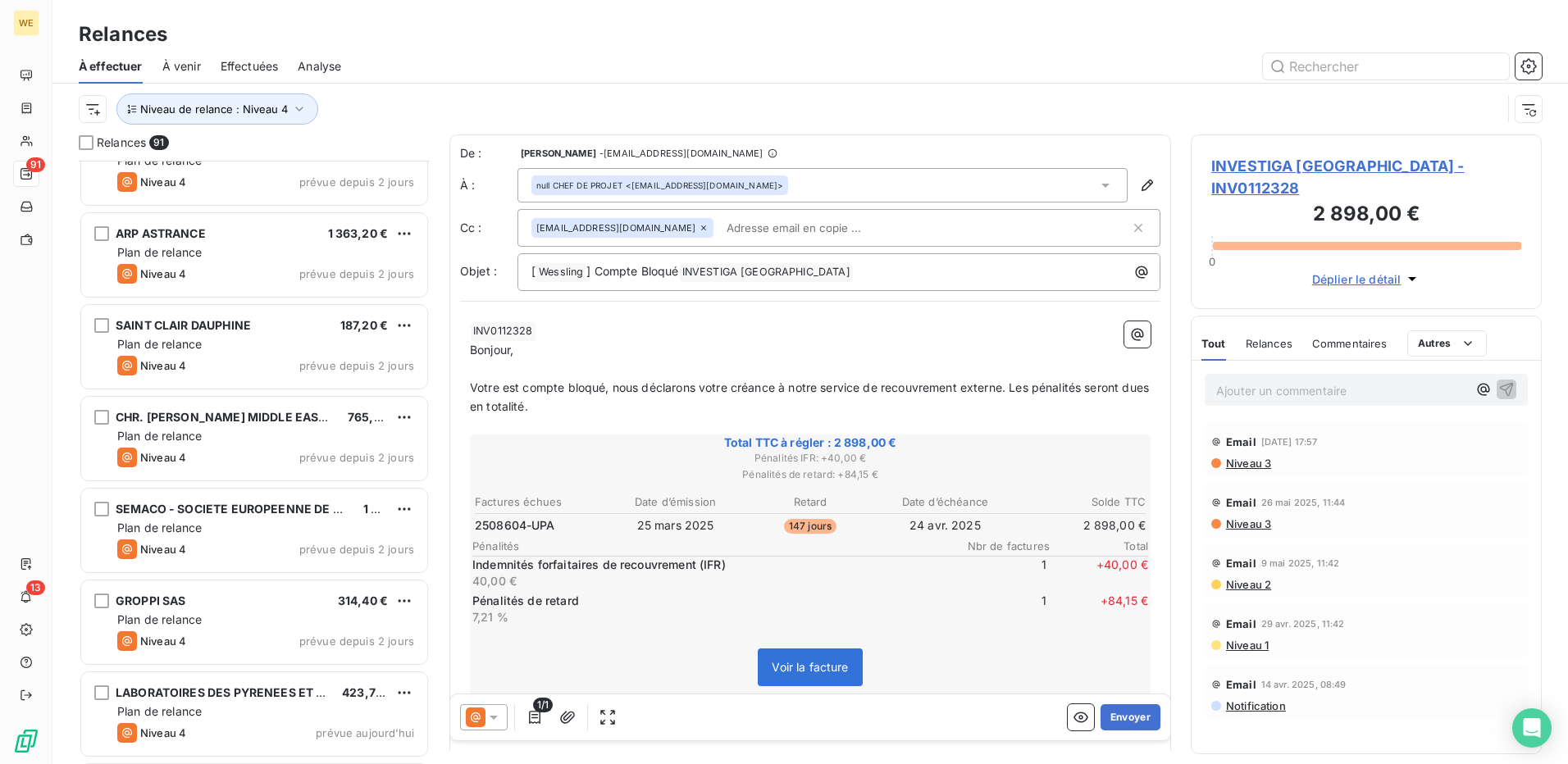
scroll to position [7756, 0]
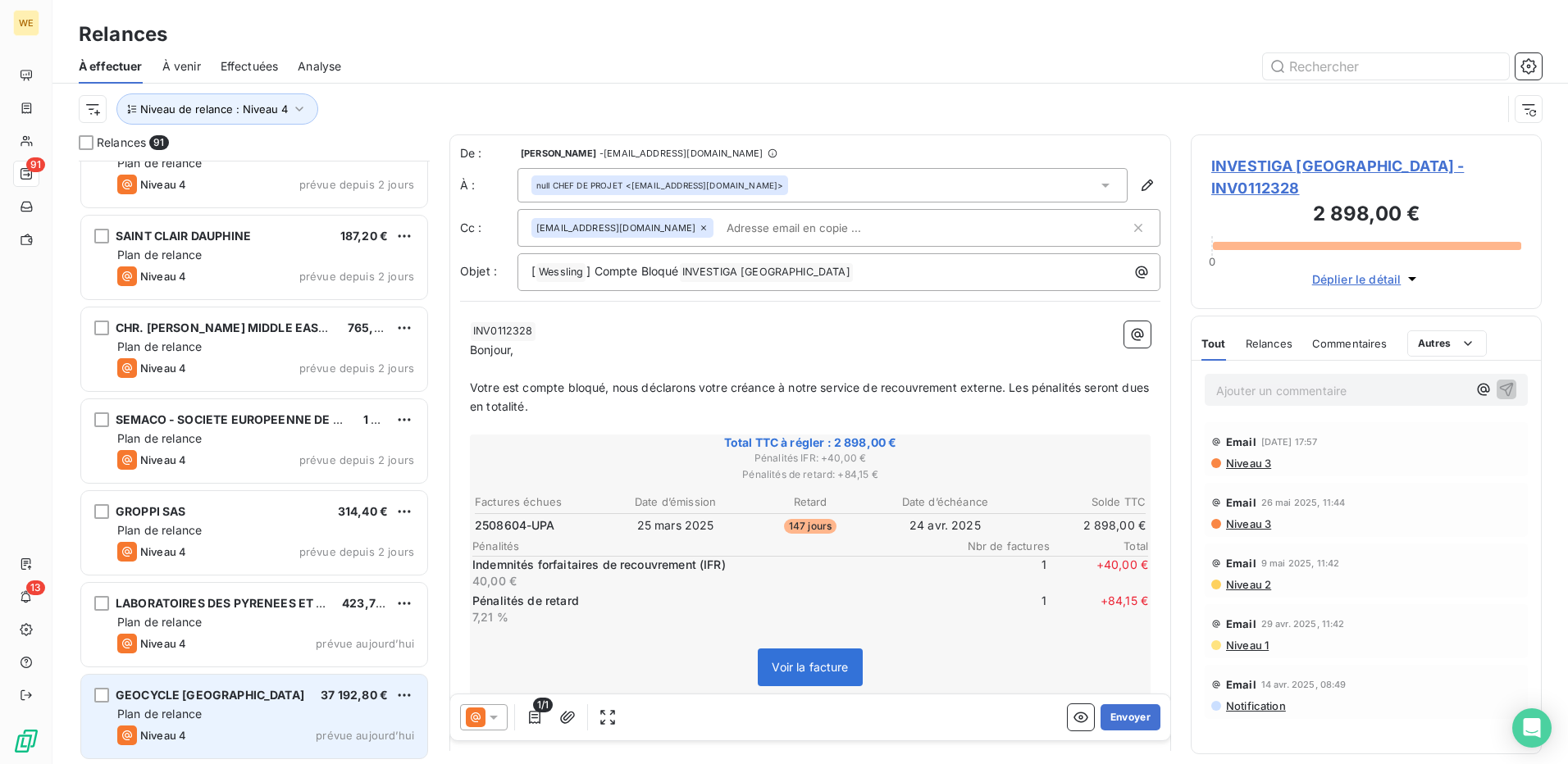
click at [270, 711] on div "Plan de relance" at bounding box center [266, 714] width 297 height 16
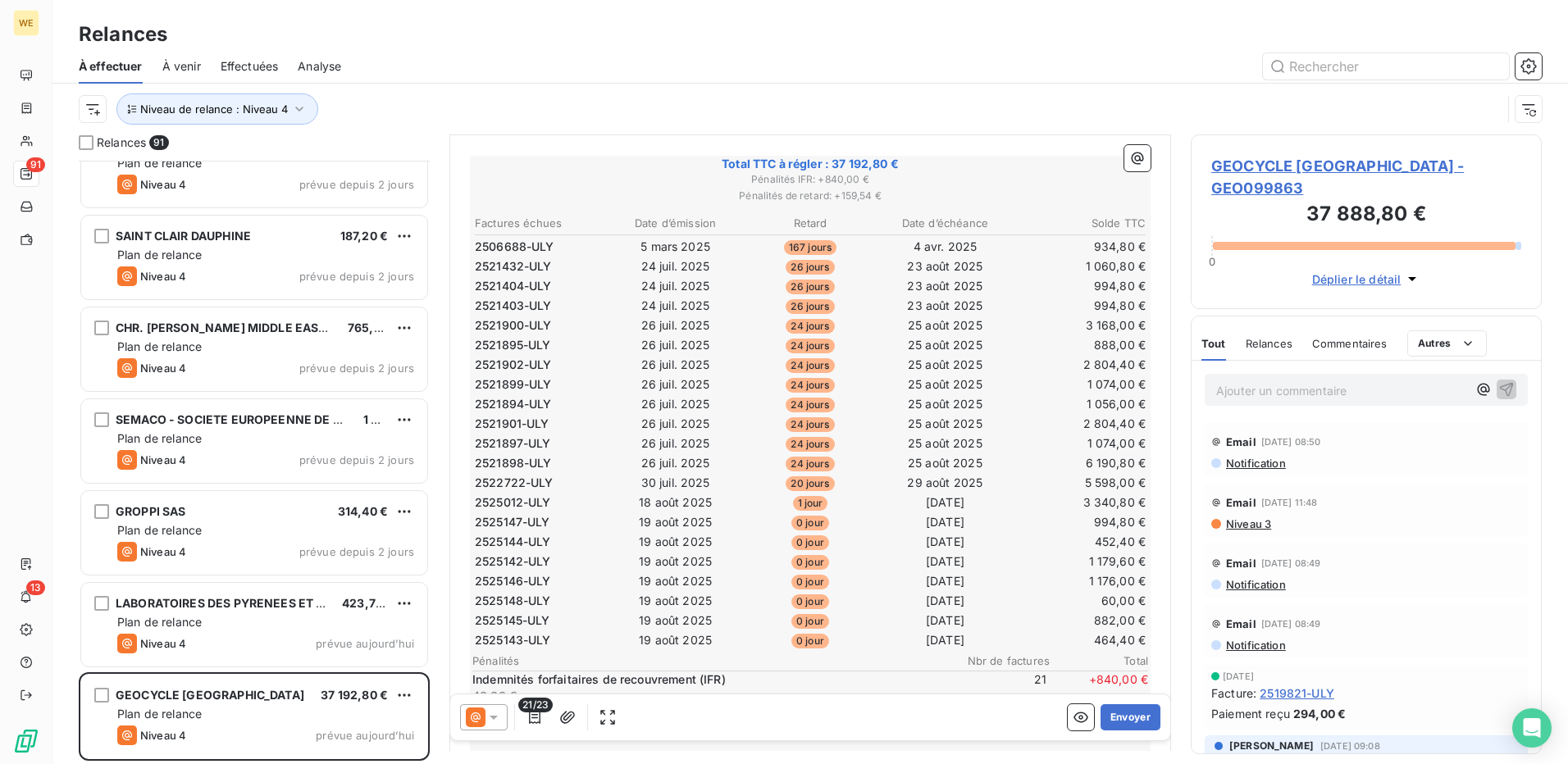
scroll to position [529, 0]
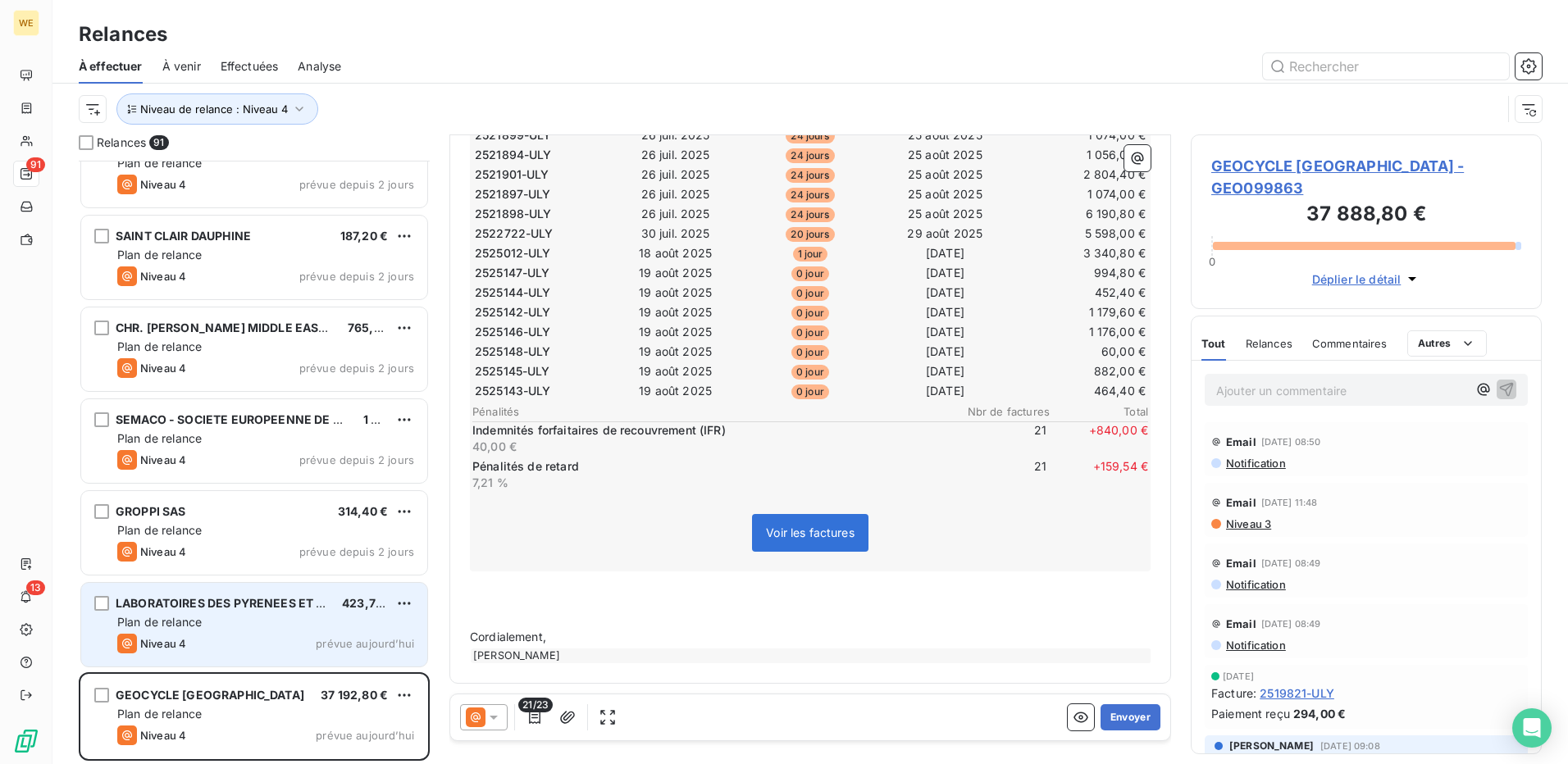
click at [262, 625] on div "Plan de relance" at bounding box center [266, 623] width 297 height 16
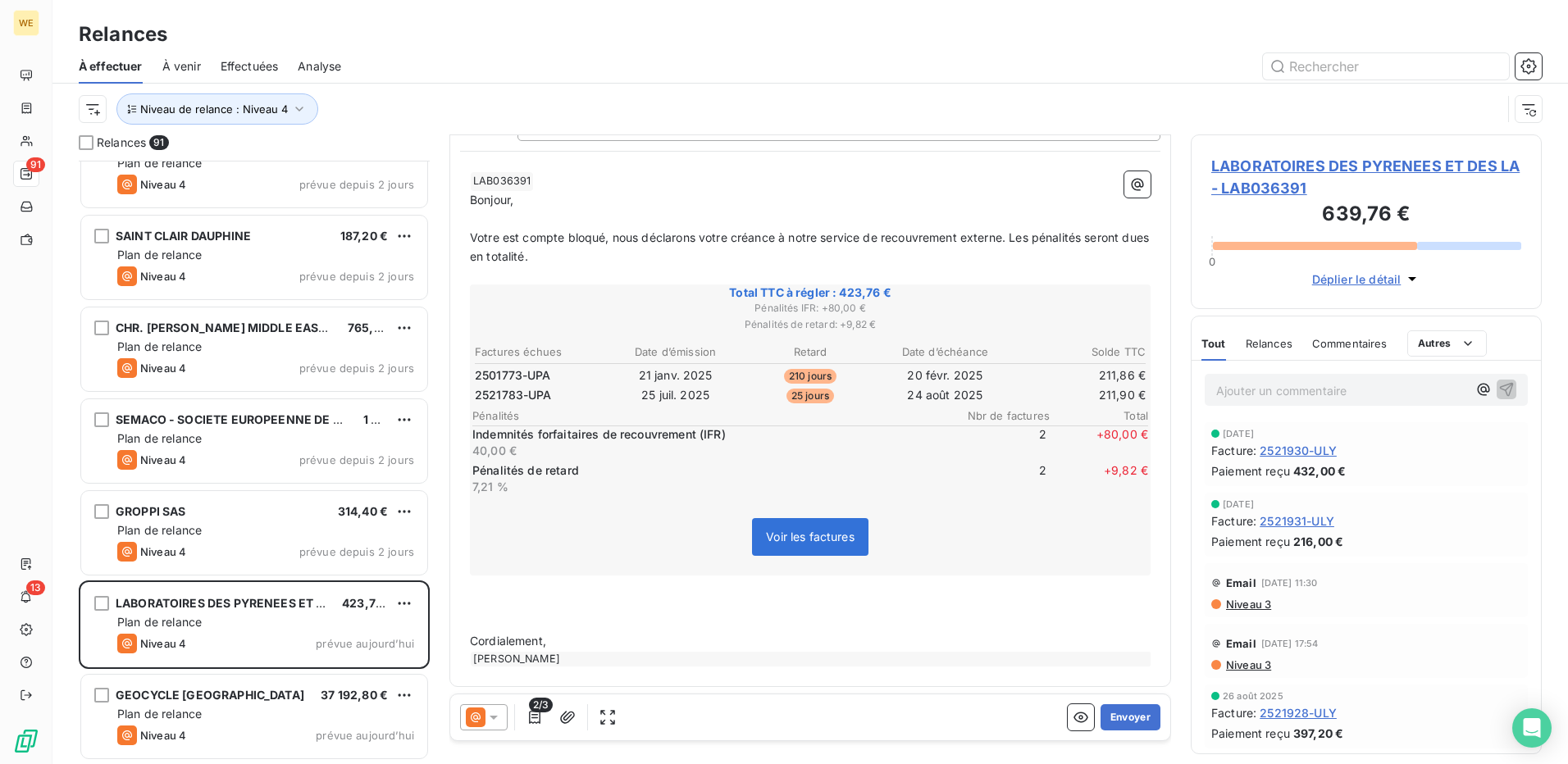
scroll to position [179, 0]
click at [1134, 718] on button "Envoyer" at bounding box center [1130, 718] width 60 height 27
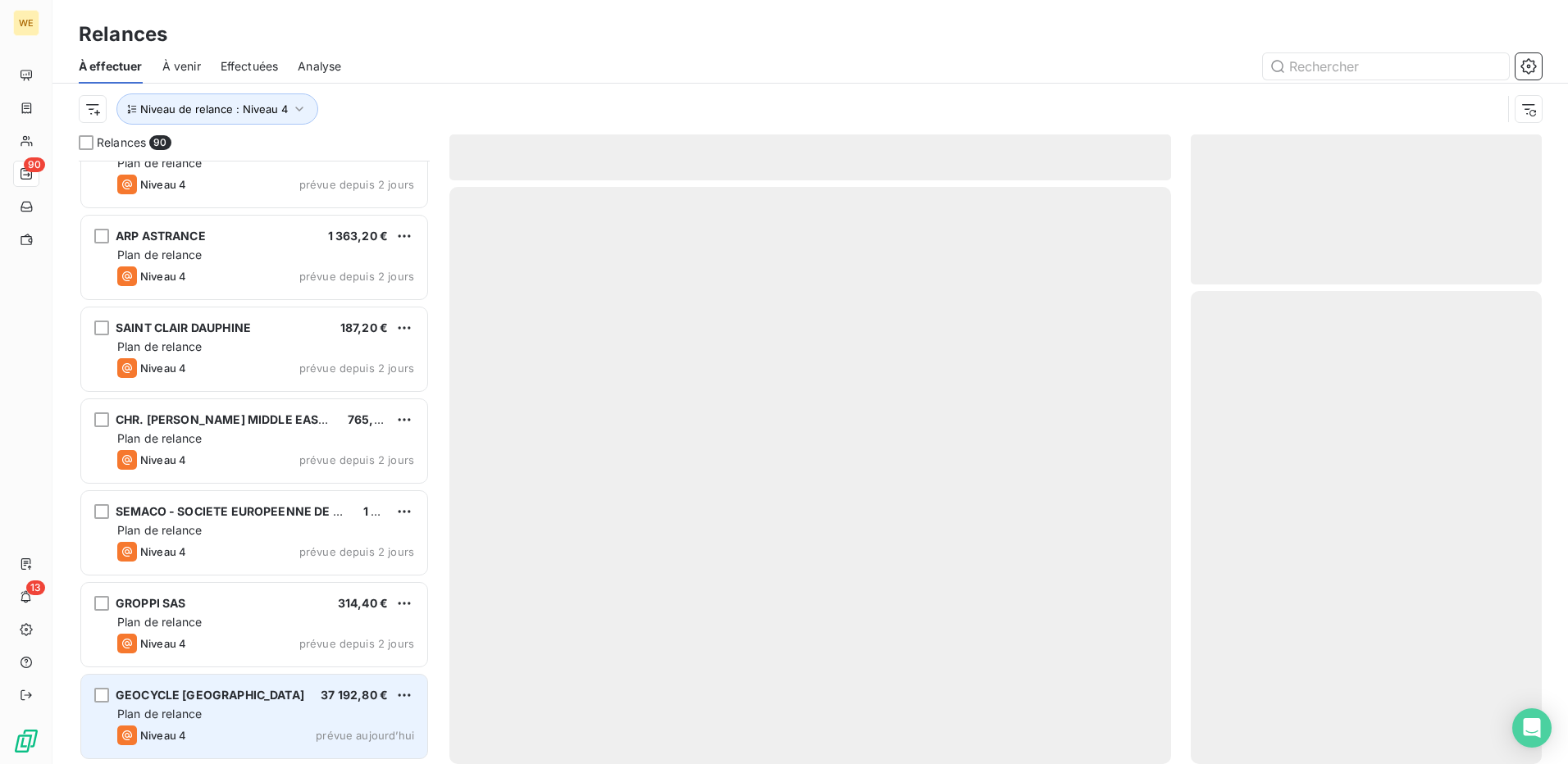
scroll to position [7664, 0]
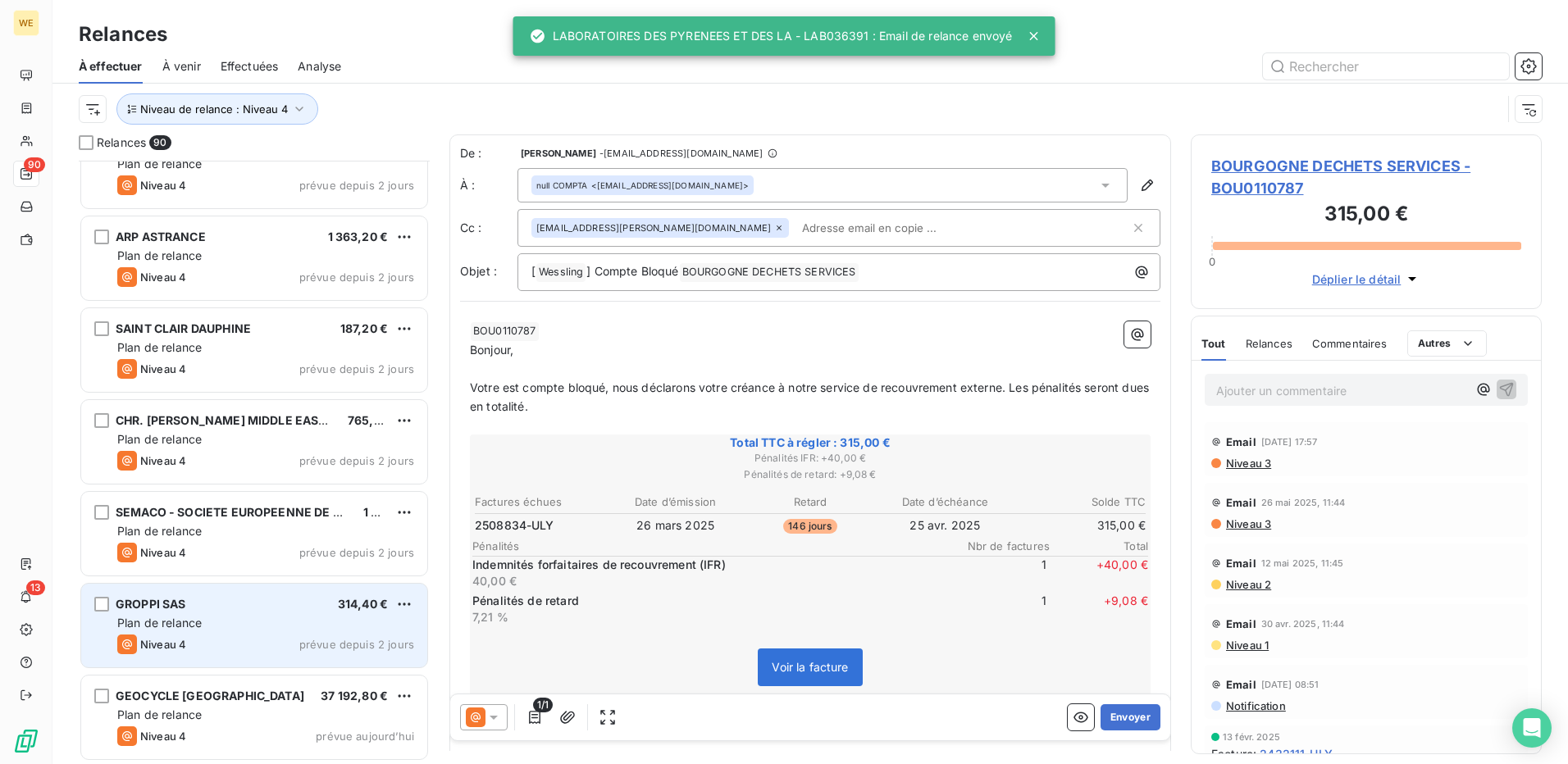
click at [205, 616] on div "Plan de relance" at bounding box center [266, 623] width 297 height 16
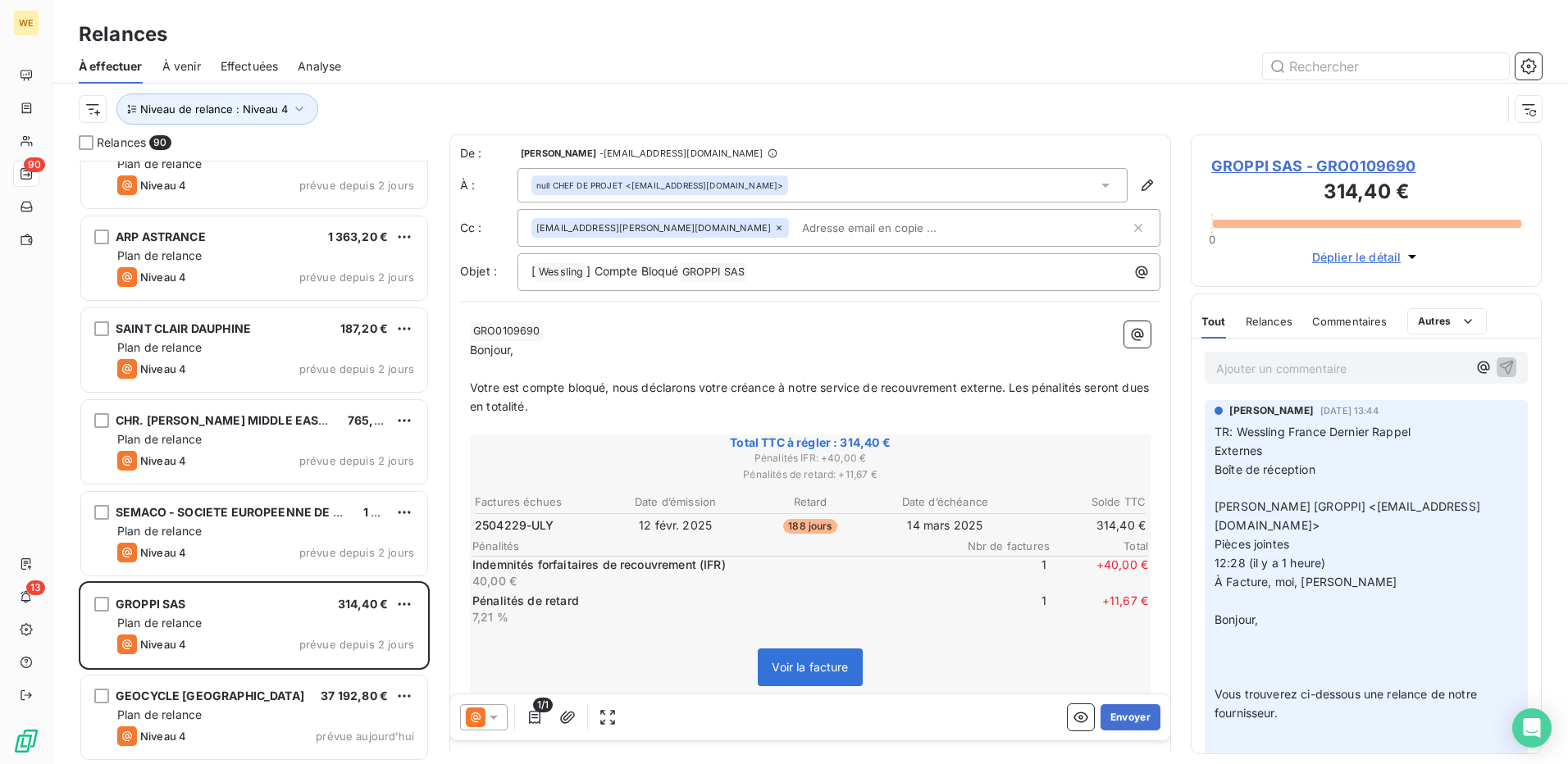
click at [615, 337] on p "﻿ GRO0109690 ﻿ ﻿" at bounding box center [810, 331] width 681 height 20
click at [617, 354] on p "Bonjour," at bounding box center [810, 350] width 681 height 19
click at [1130, 720] on button "Envoyer" at bounding box center [1130, 718] width 60 height 27
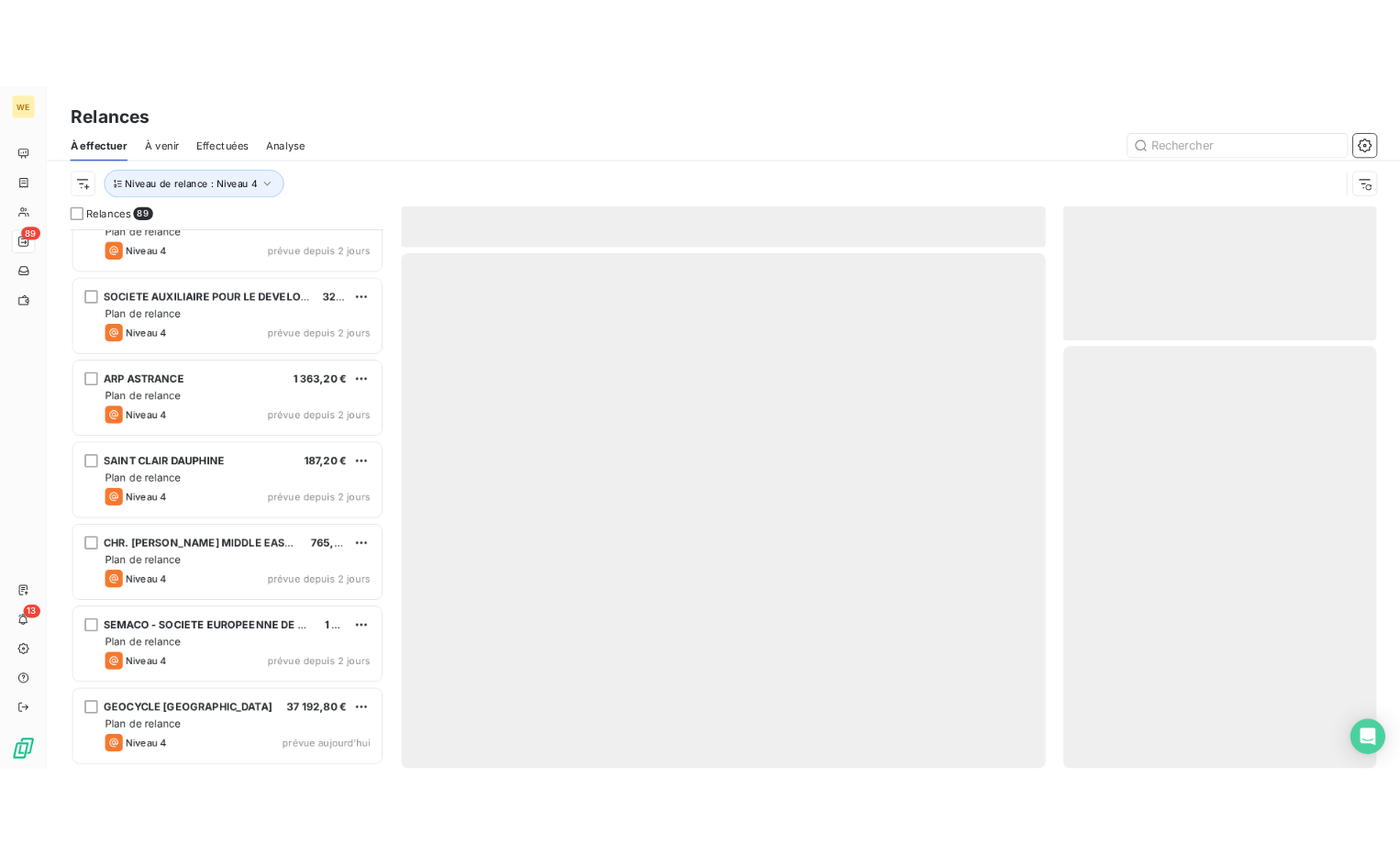
scroll to position [8474, 0]
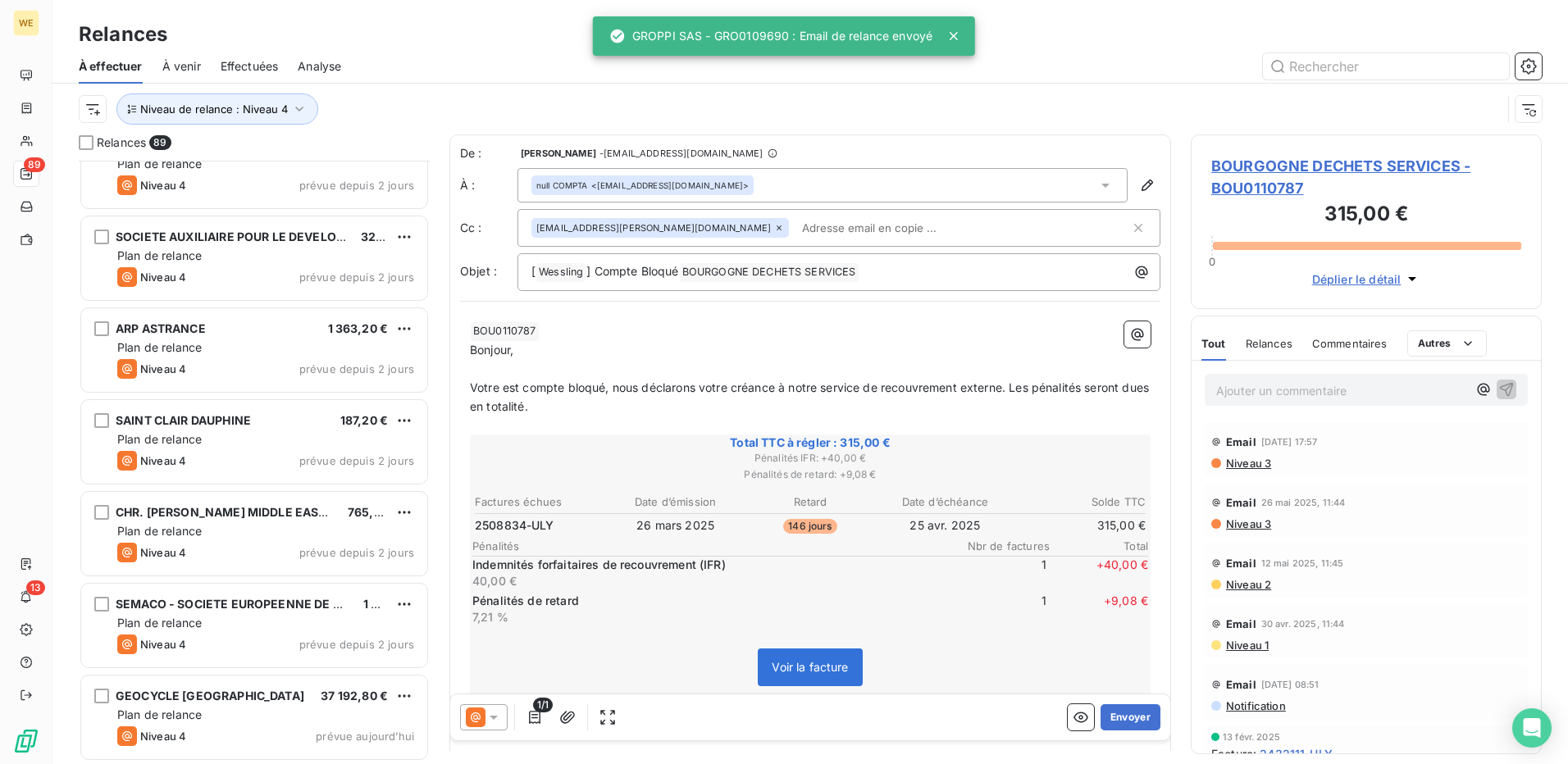
click at [663, 718] on div "1/1 Envoyer" at bounding box center [810, 718] width 720 height 46
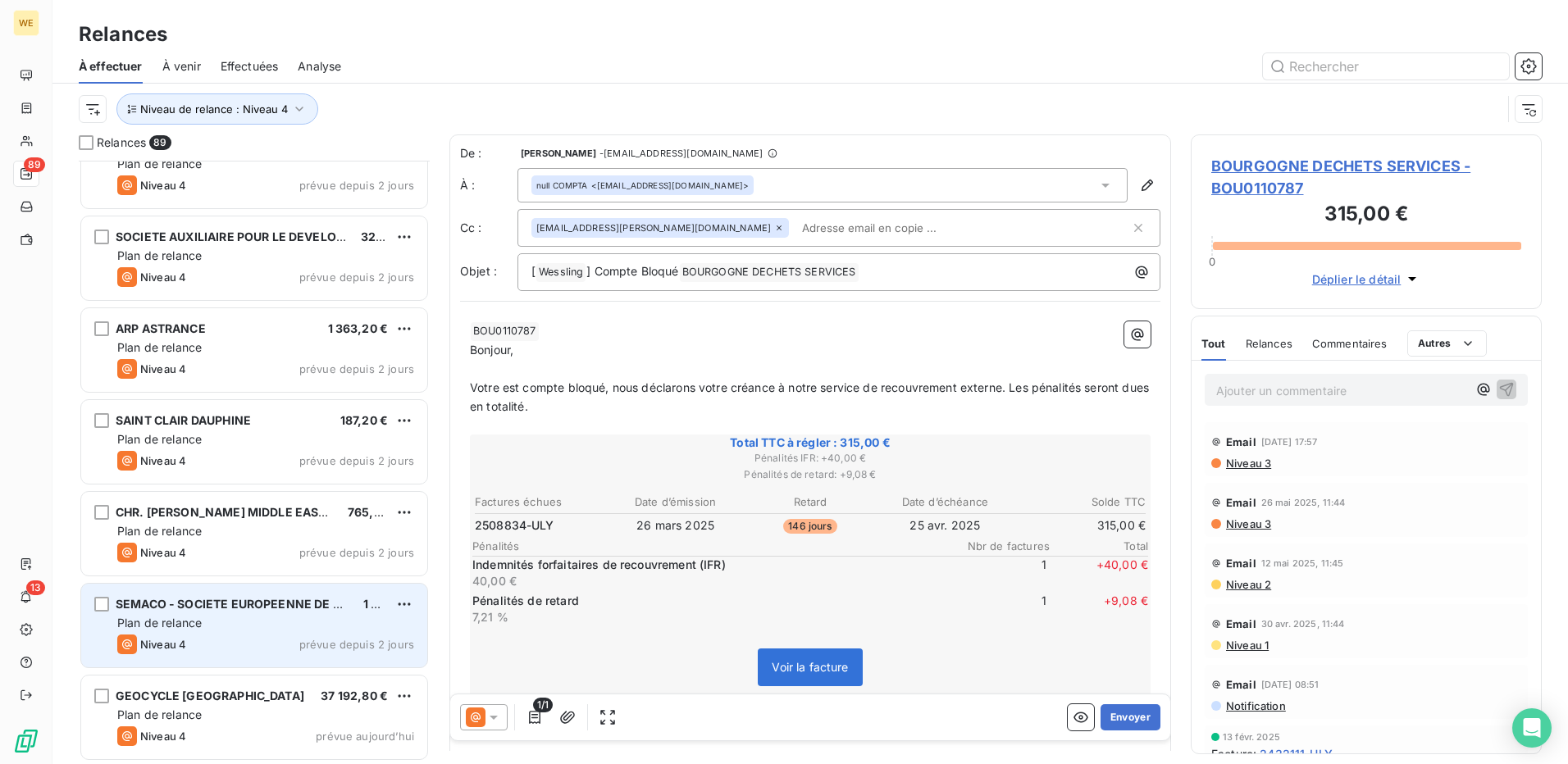
click at [235, 632] on div "SEMACO - SOCIETE EUROPEENNE DE MANAGEMENT ET DE CONSULTING EN ENVIRONNEMENT 1 6…" at bounding box center [254, 625] width 346 height 84
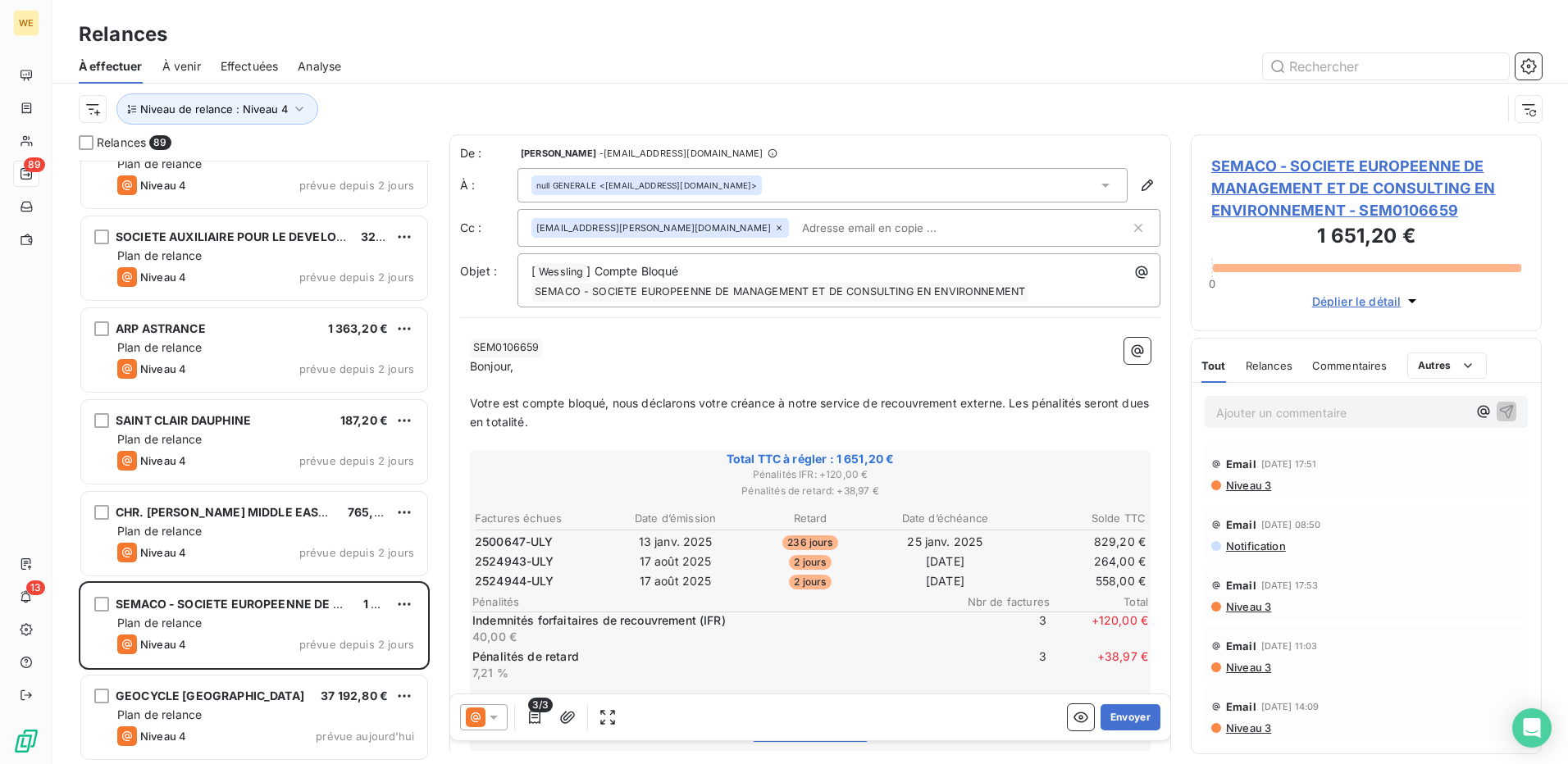
click at [626, 374] on p "Bonjour," at bounding box center [810, 367] width 681 height 19
click at [1268, 155] on span "SEMACO - SOCIETE EUROPEENNE DE MANAGEMENT ET DE CONSULTING EN ENVIRONNEMENT - S…" at bounding box center [1366, 188] width 310 height 67
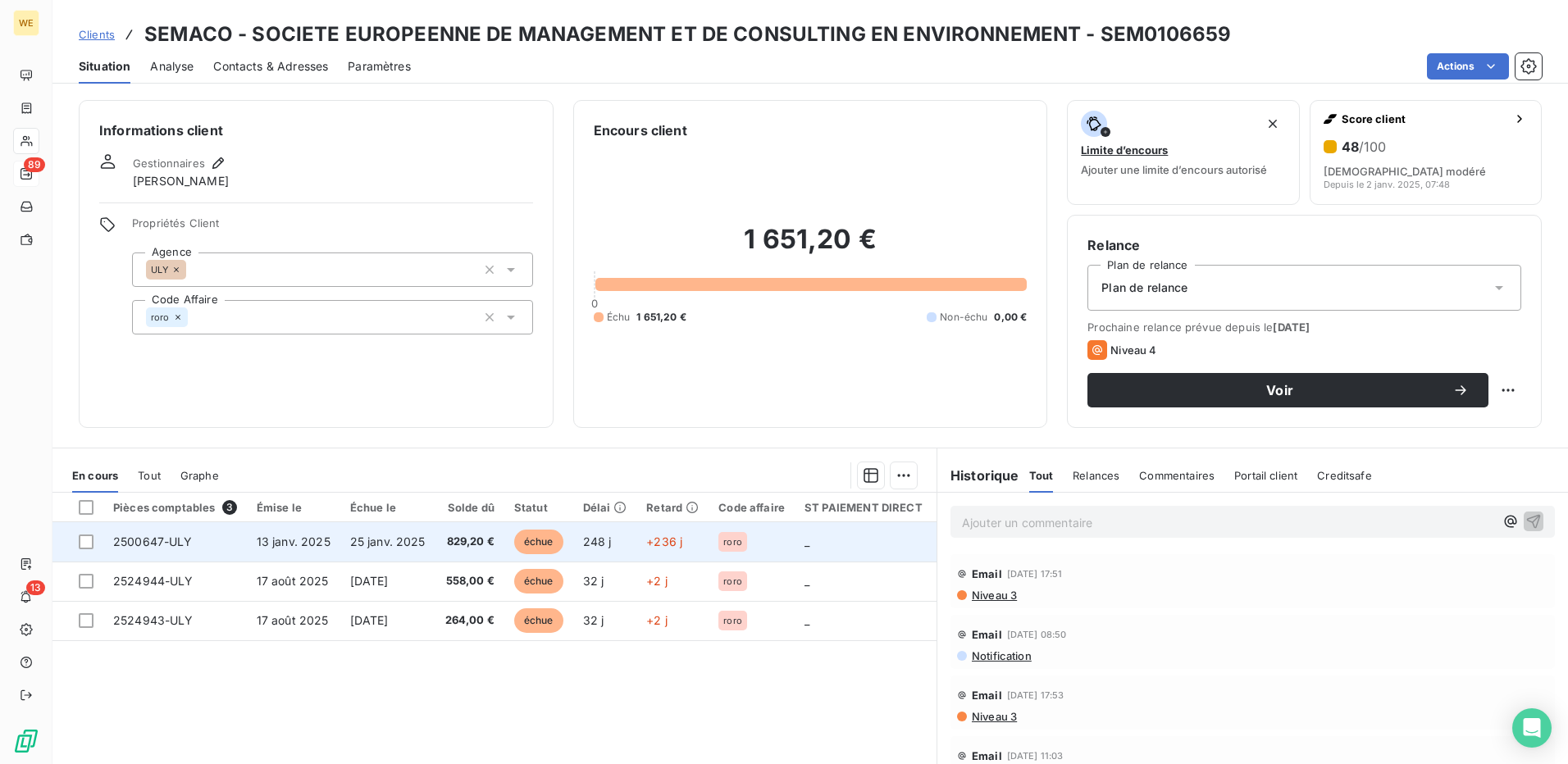
click at [284, 545] on span "13 janv. 2025" at bounding box center [293, 542] width 74 height 14
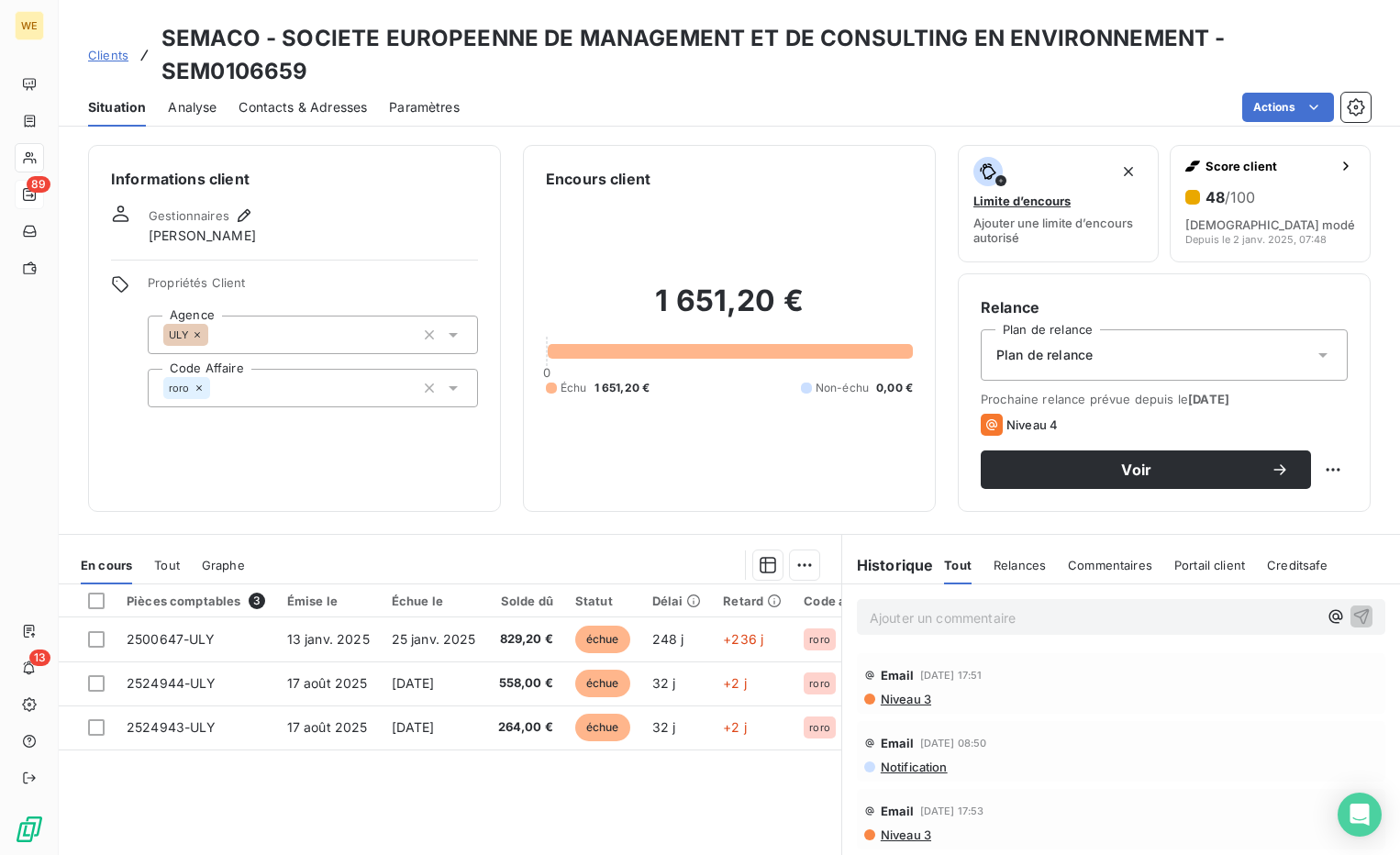
click at [113, 441] on div "Informations client Gestionnaires Robin RODRIGUEZ Propriétés Client Agence ULY …" at bounding box center [294, 328] width 412 height 367
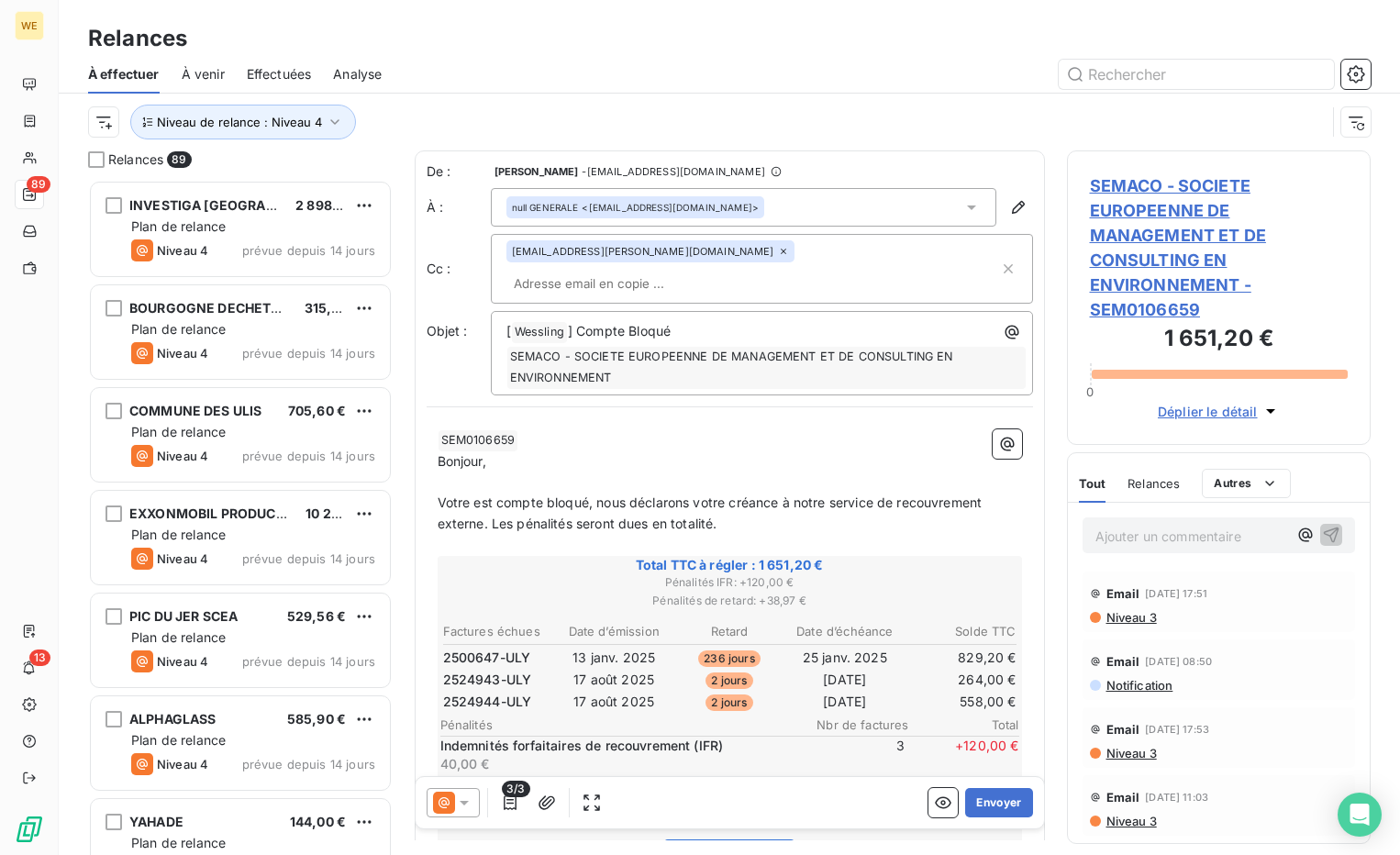
scroll to position [662, 290]
click at [680, 429] on p "﻿ SEM0106659 ﻿ ﻿" at bounding box center [729, 440] width 584 height 22
click at [986, 807] on button "Envoyer" at bounding box center [998, 803] width 67 height 30
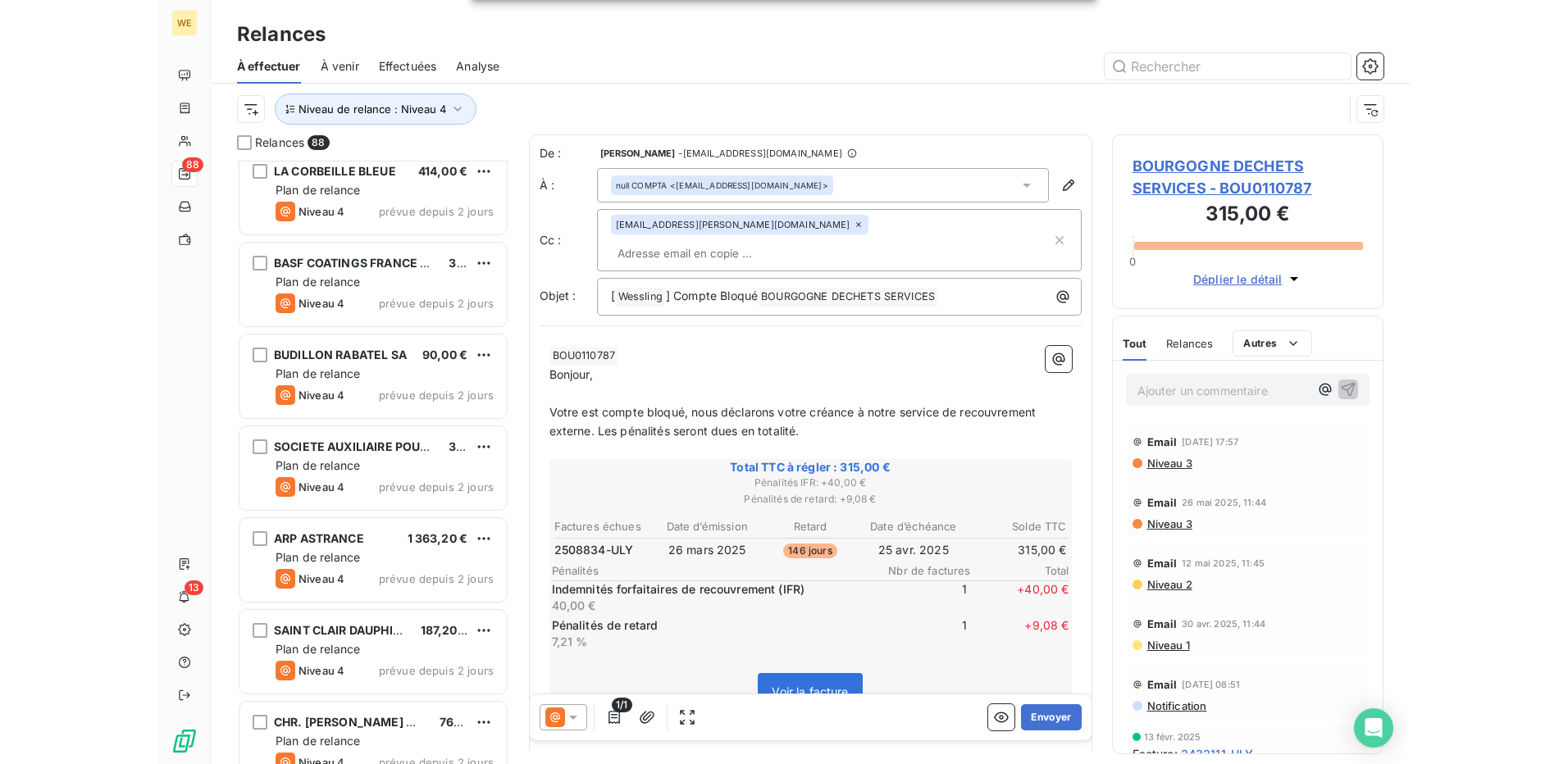
scroll to position [7481, 0]
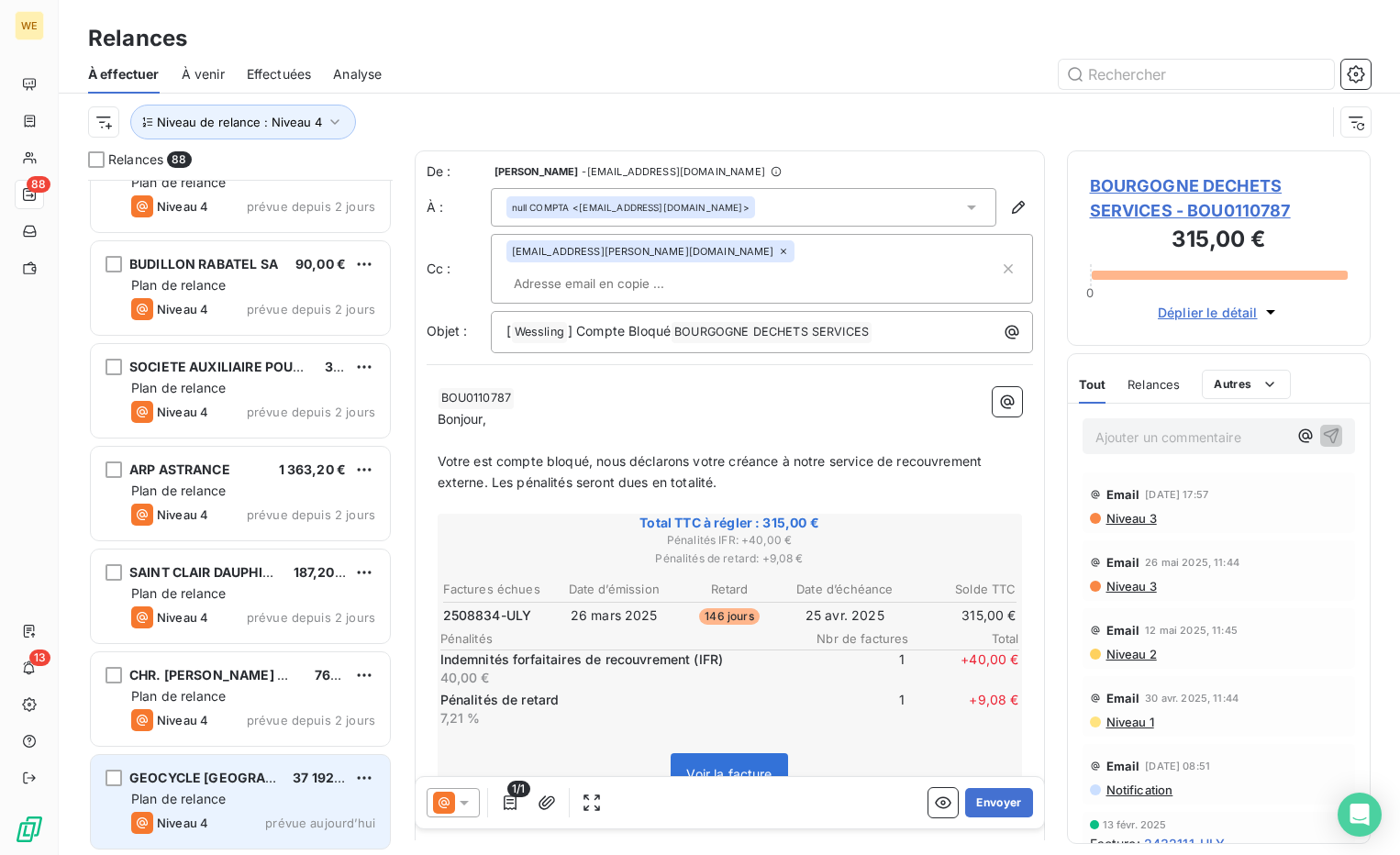
click at [245, 805] on div "Plan de relance" at bounding box center [253, 799] width 244 height 18
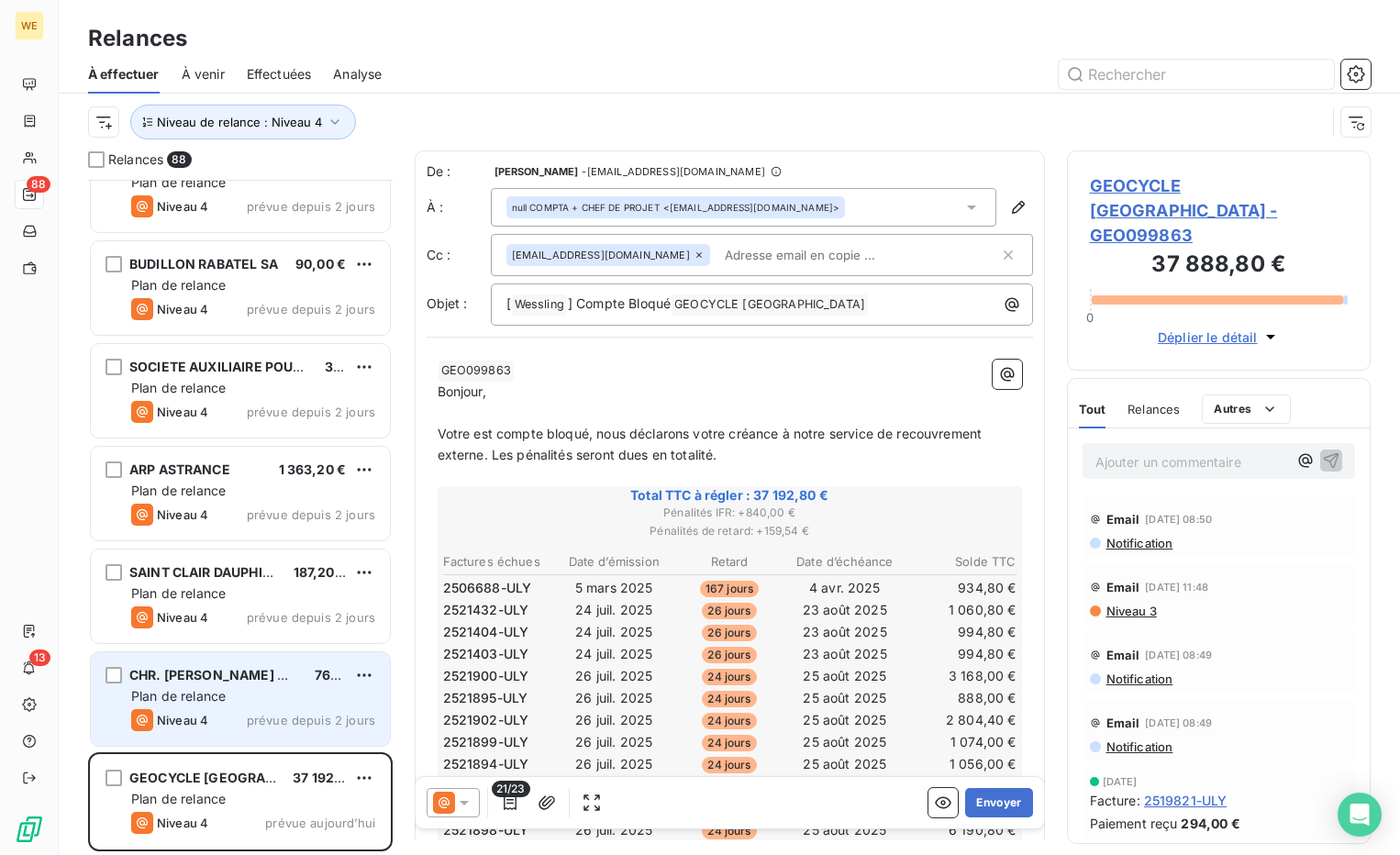
click at [266, 712] on div "Niveau 4 prévue depuis 2 jours" at bounding box center [253, 721] width 244 height 22
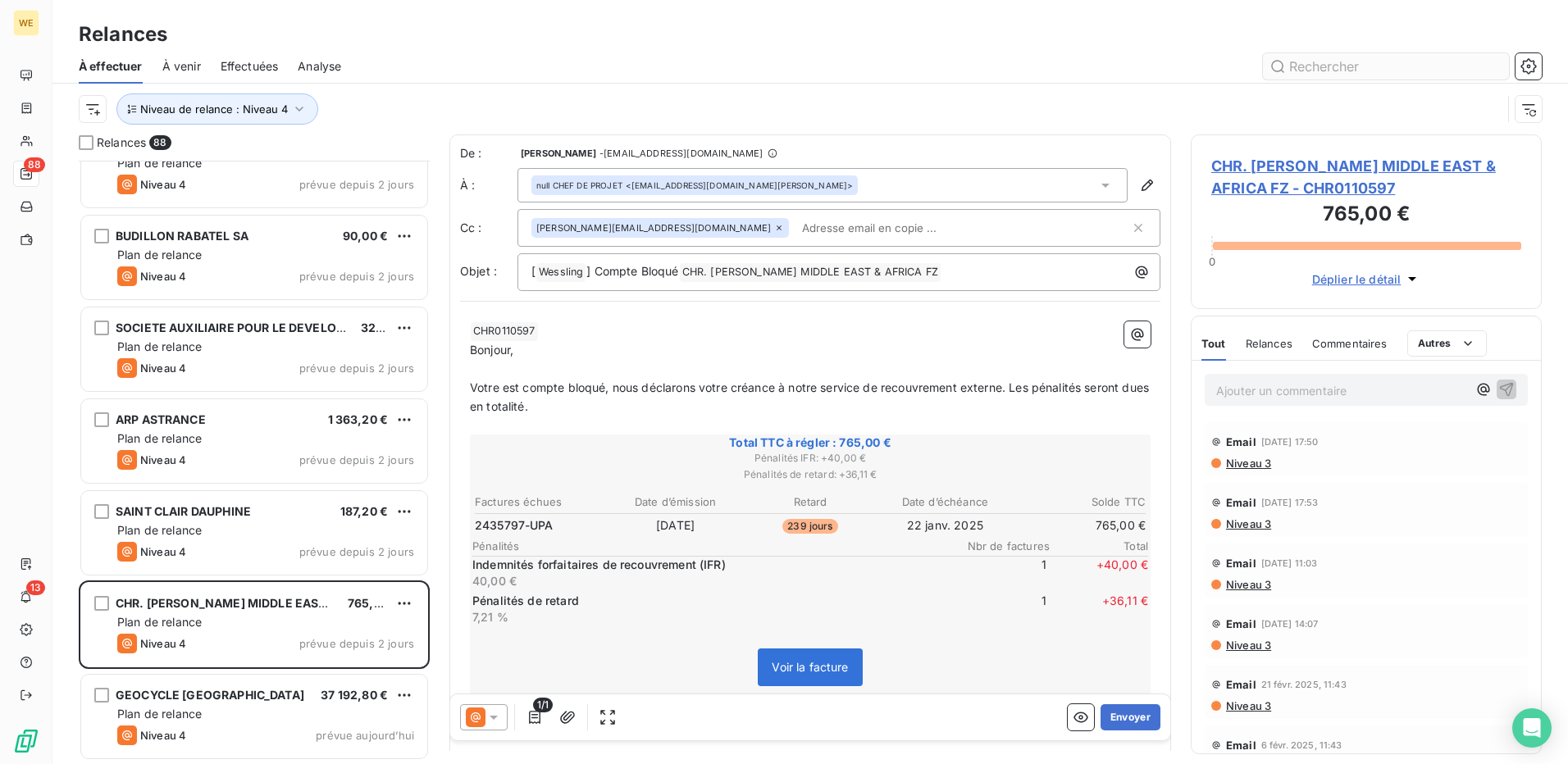
scroll to position [592, 338]
click at [1312, 168] on span "CHR. HANSEN MIDDLE EAST & AFRICA FZ - CHR0110597" at bounding box center [1366, 178] width 310 height 44
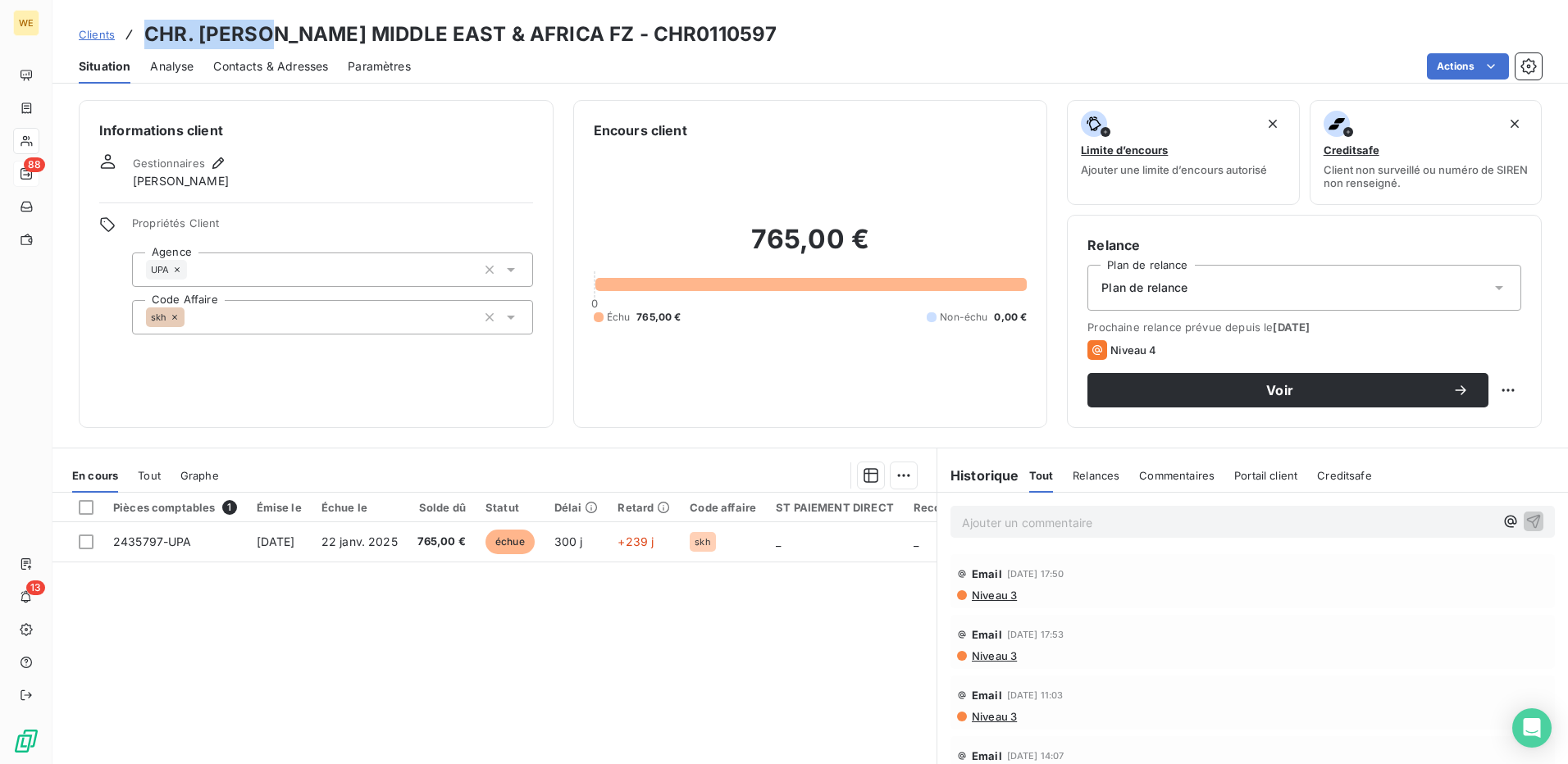
drag, startPoint x: 282, startPoint y: 28, endPoint x: 147, endPoint y: 34, distance: 135.1
click at [147, 34] on h3 "CHR. HANSEN MIDDLE EAST & AFRICA FZ - CHR0110597" at bounding box center [460, 34] width 633 height 29
click at [486, 134] on h6 "Informations client" at bounding box center [316, 131] width 434 height 20
click at [275, 66] on span "Contacts & Adresses" at bounding box center [270, 67] width 115 height 16
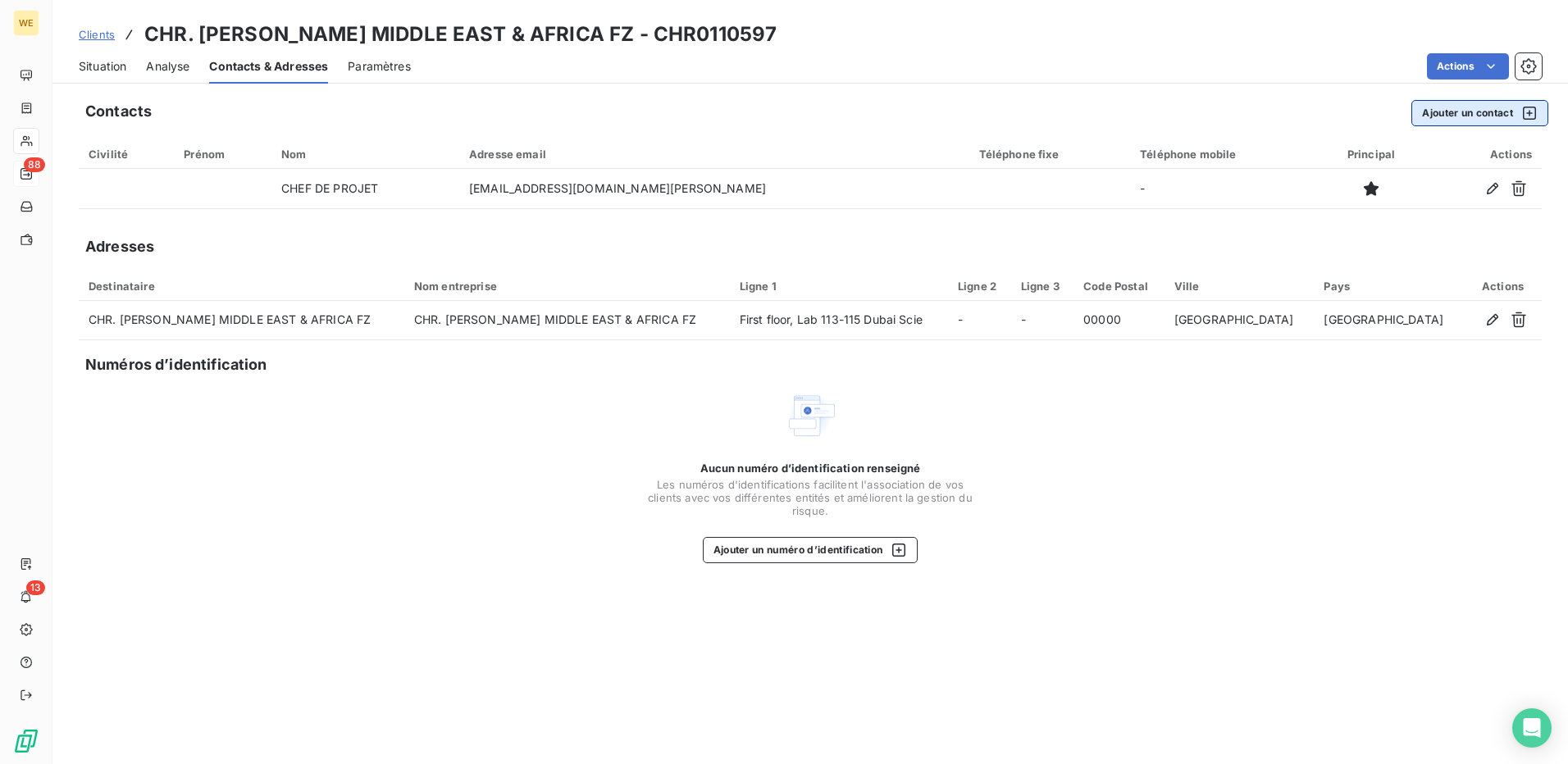
click at [1453, 111] on button "Ajouter un contact" at bounding box center [1480, 114] width 137 height 27
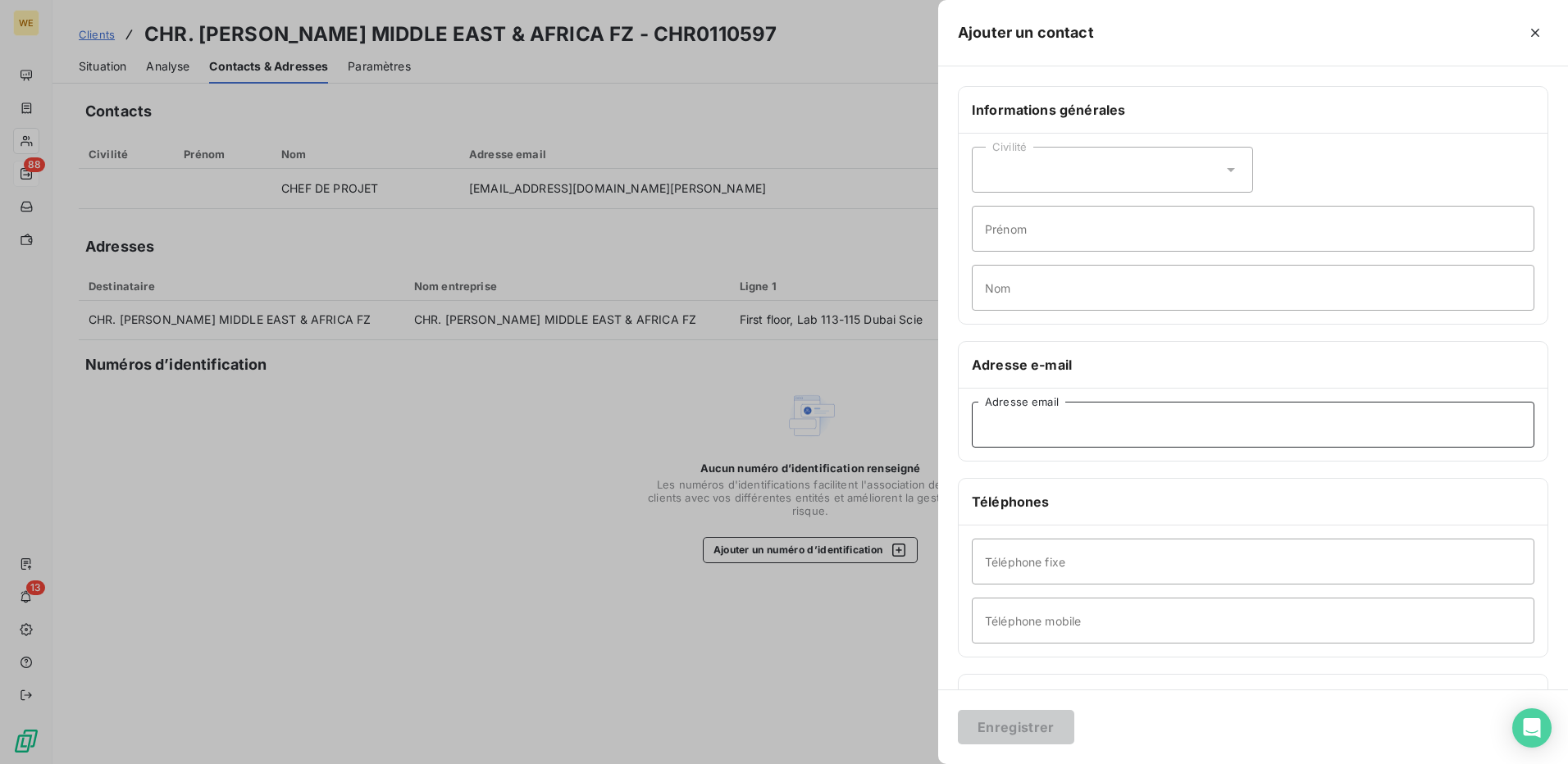
click at [1023, 426] on input "Adresse email" at bounding box center [1253, 425] width 562 height 46
paste input "stephanie.job@ALSGlobal.com"
click at [1028, 429] on input "stephanie.job@ALSGlobal.com" at bounding box center [1253, 425] width 562 height 46
type input "stephanie.job@ALSGlobal.com"
click at [1004, 276] on input "Nom" at bounding box center [1253, 288] width 562 height 46
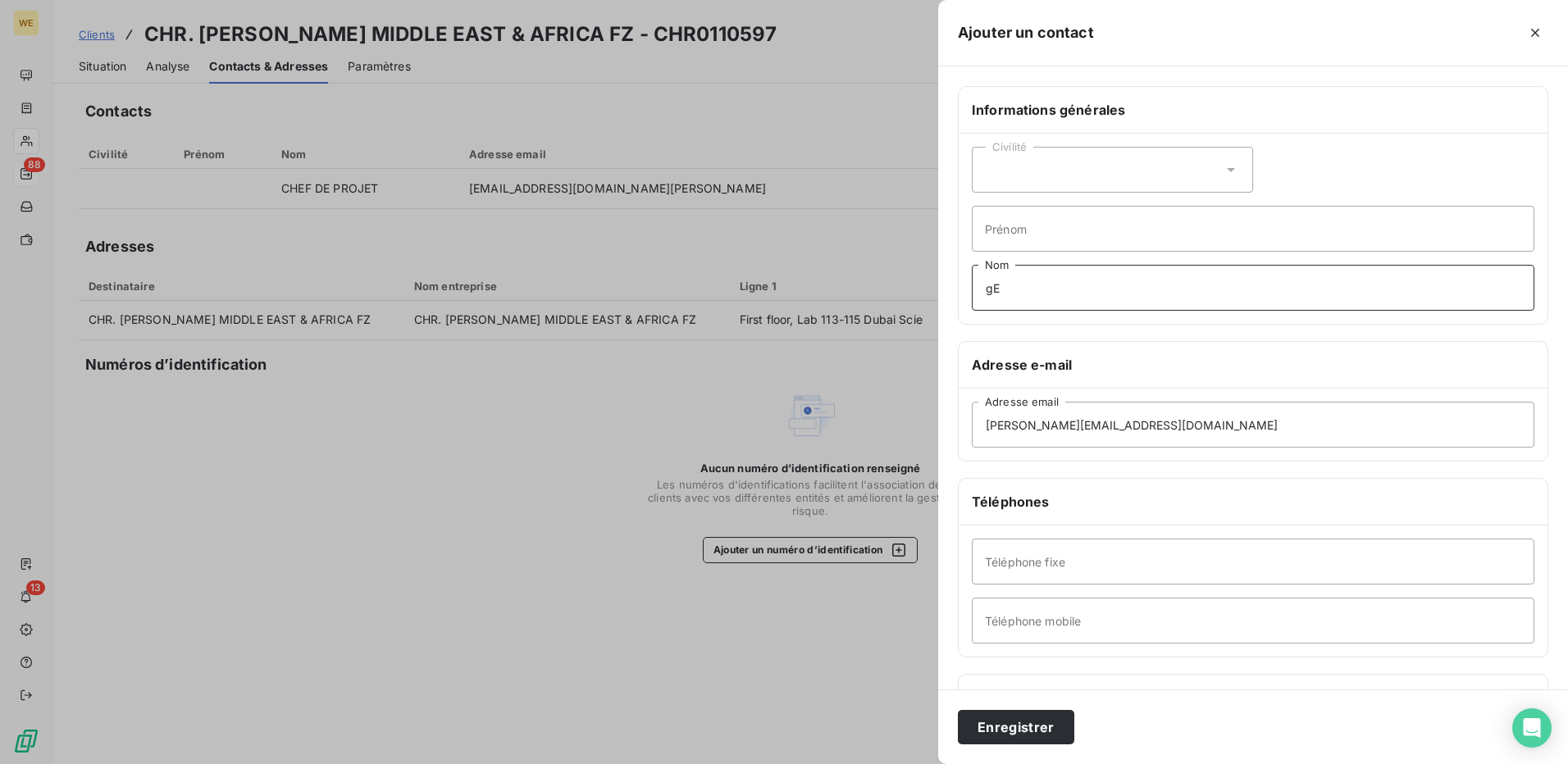
type input "g"
type input "Gestionnaire 2"
click at [1033, 730] on button "Enregistrer" at bounding box center [1015, 728] width 116 height 35
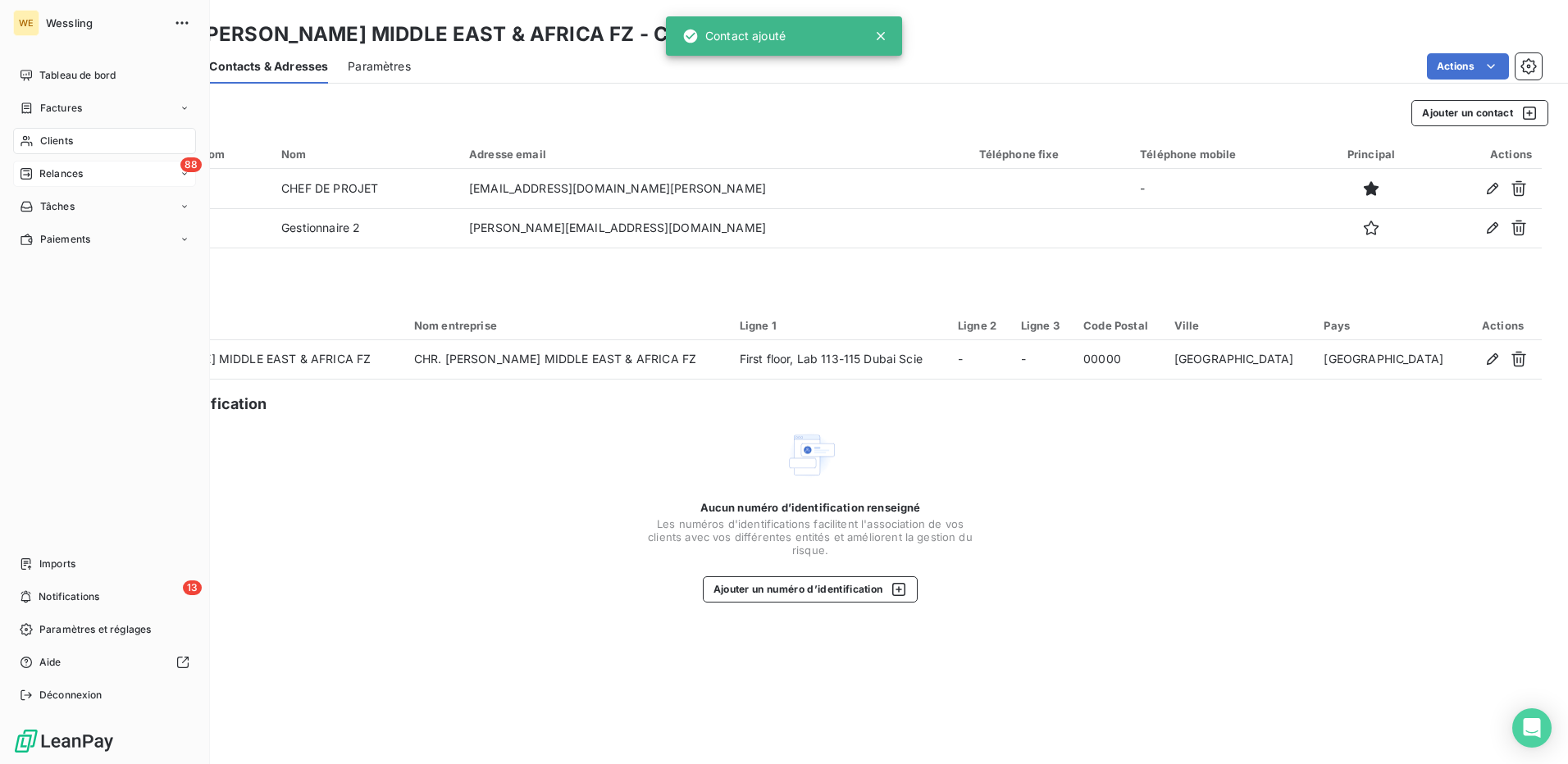
click at [53, 137] on span "Clients" at bounding box center [56, 140] width 33 height 15
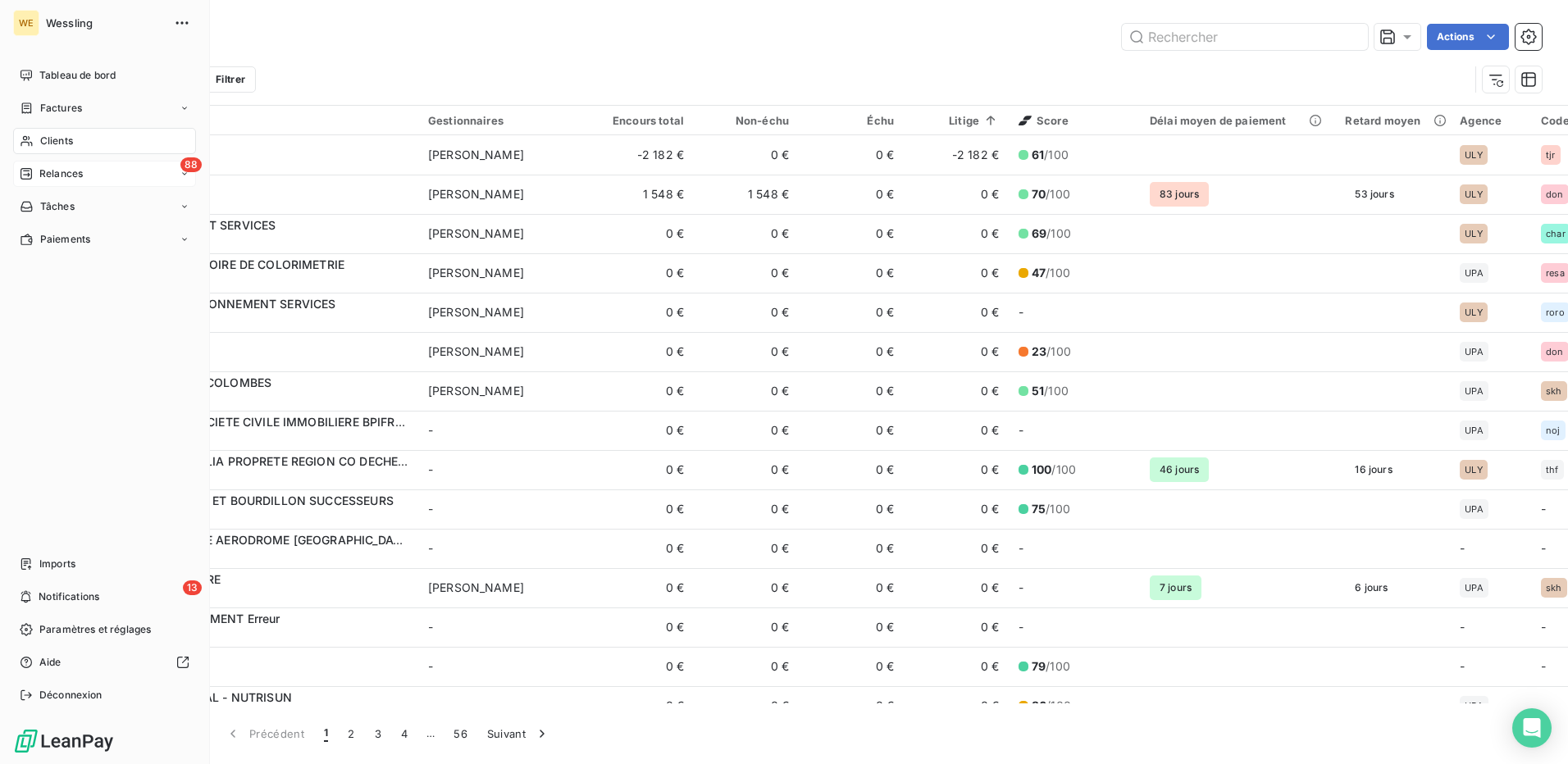
click at [60, 177] on span "Relances" at bounding box center [60, 173] width 44 height 15
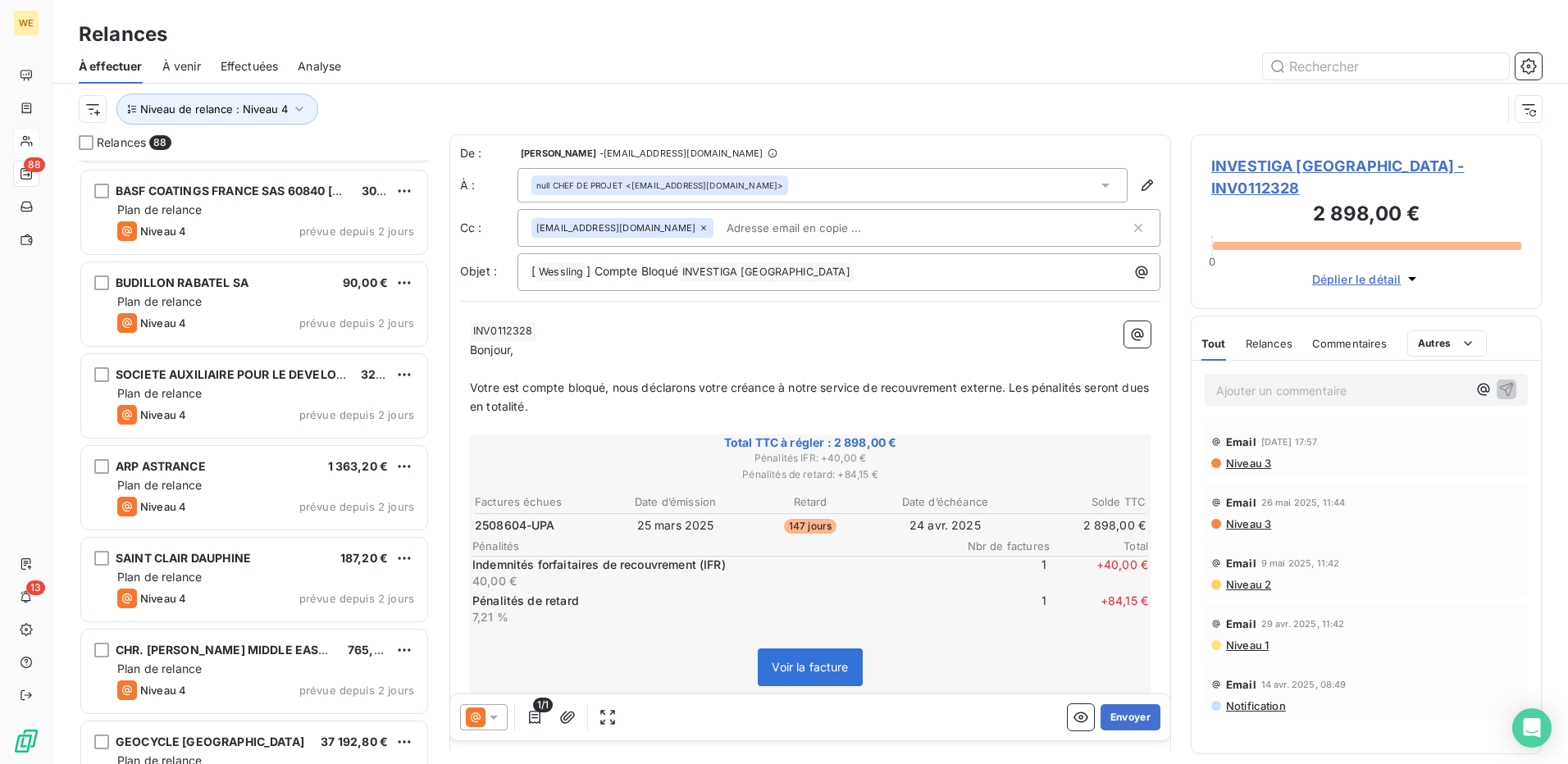
scroll to position [7481, 0]
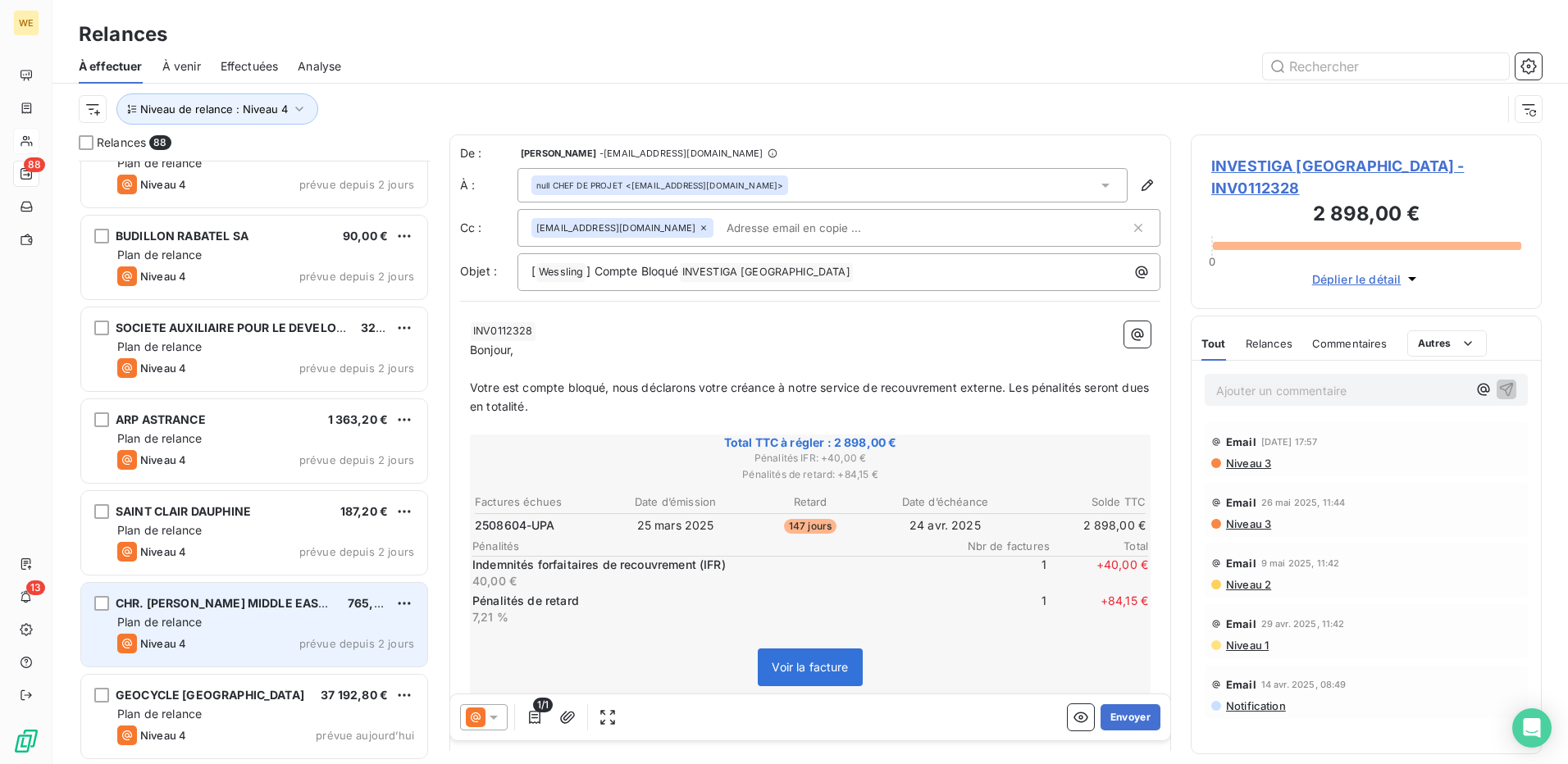
click at [297, 638] on div "Niveau 4 prévue depuis 2 jours" at bounding box center [266, 644] width 297 height 20
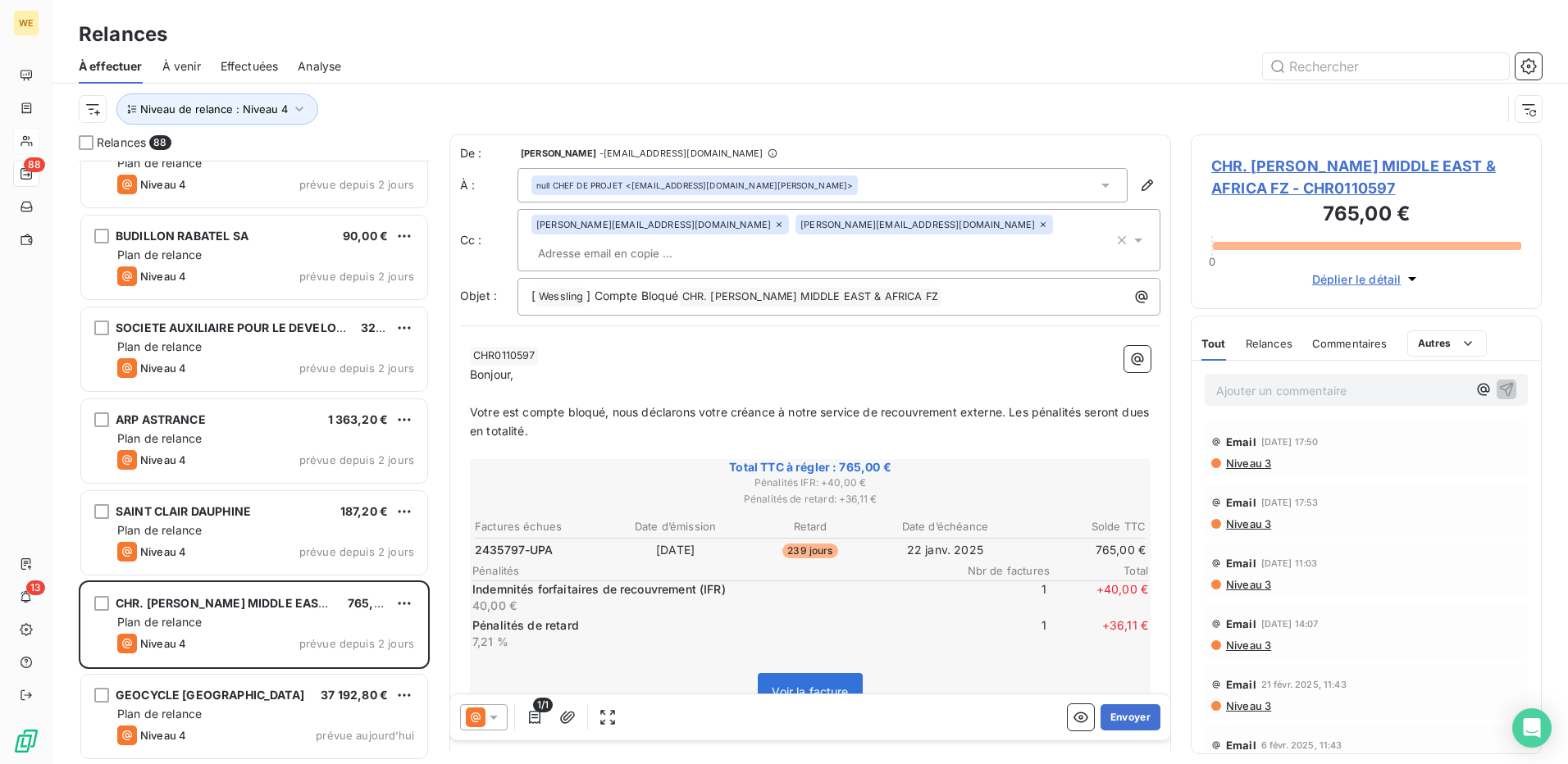
click at [761, 385] on p "﻿" at bounding box center [810, 394] width 681 height 19
click at [1128, 724] on button "Envoyer" at bounding box center [1130, 718] width 60 height 27
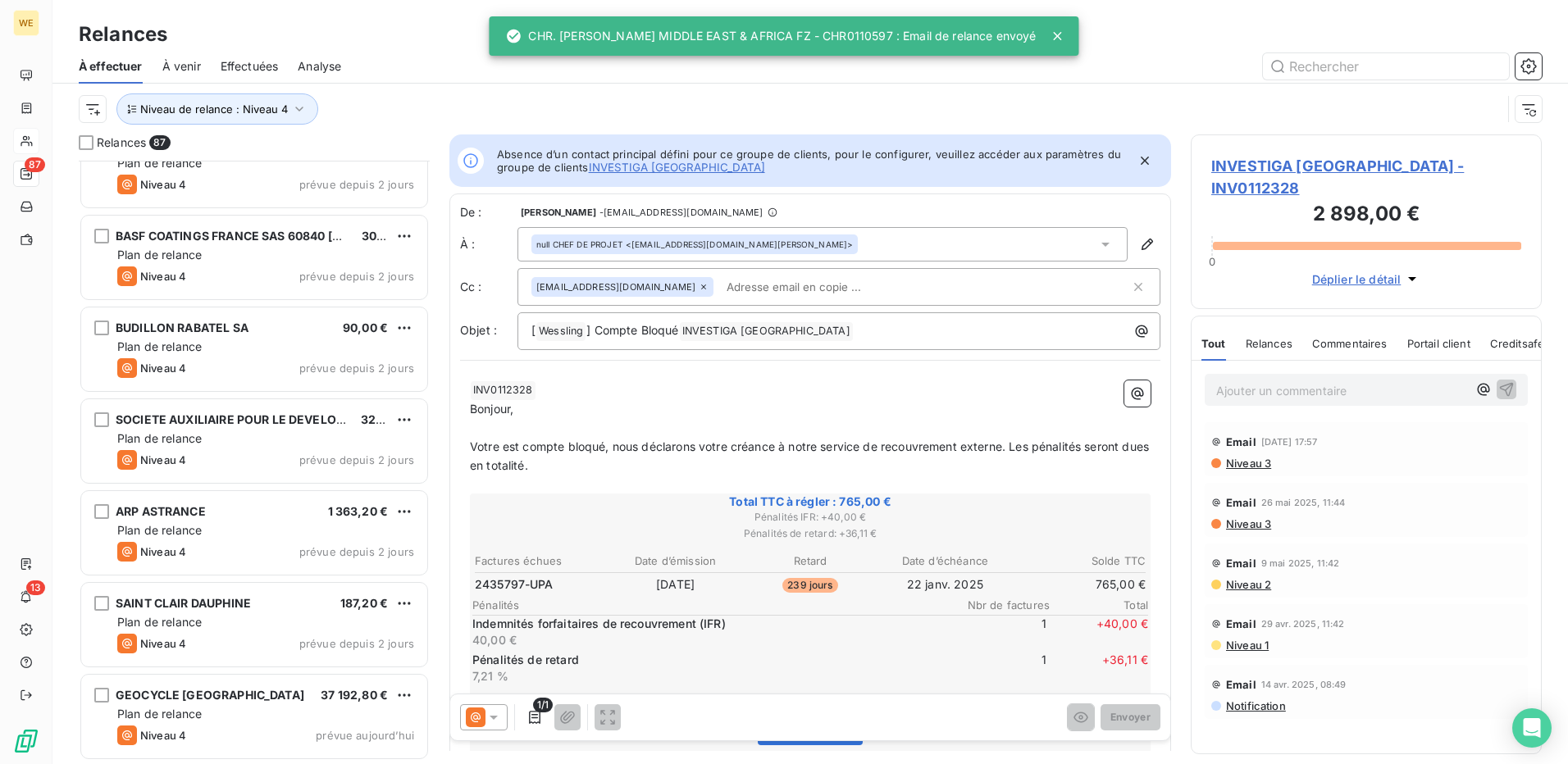
scroll to position [7389, 0]
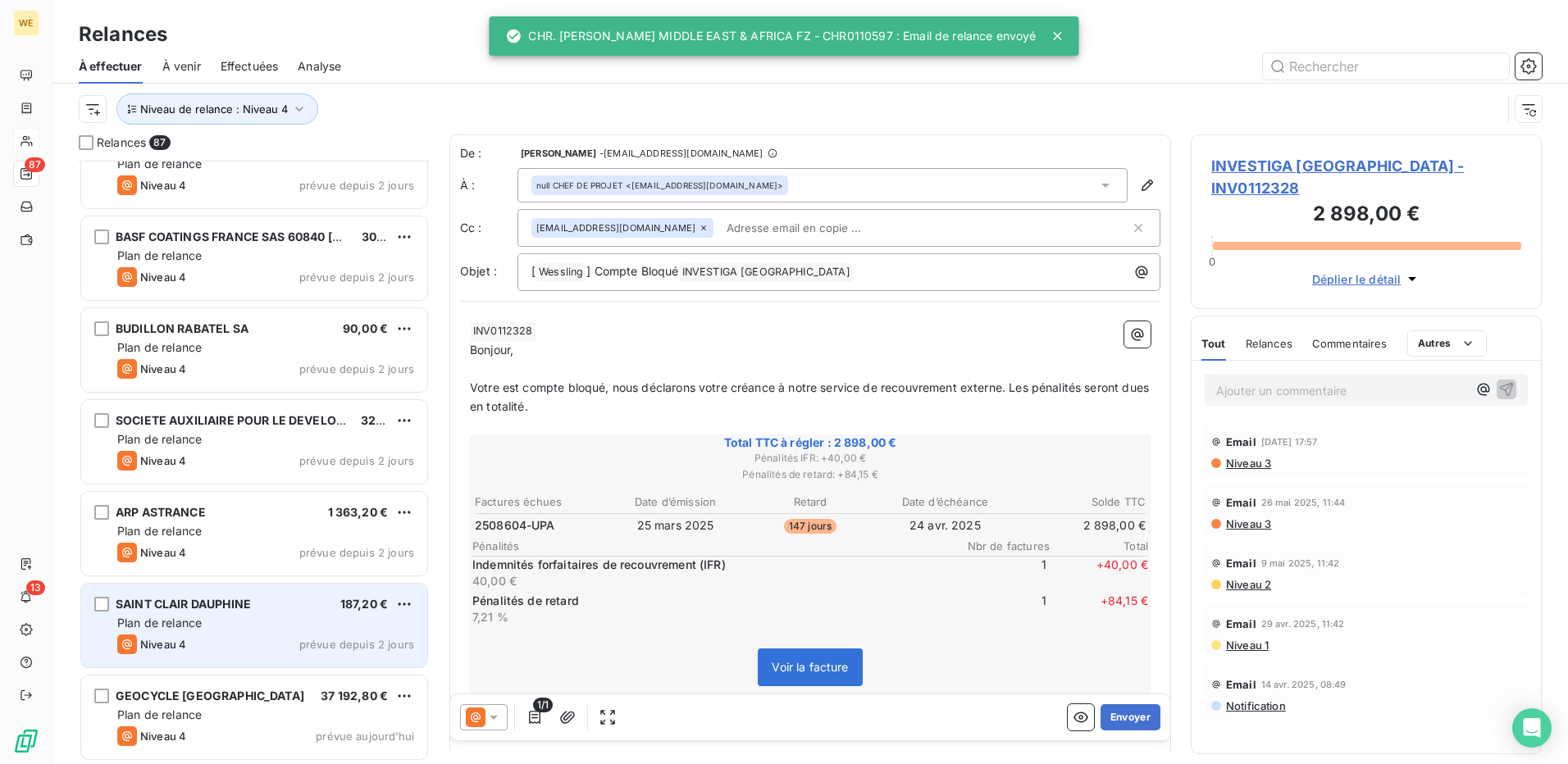
click at [266, 621] on div "Plan de relance" at bounding box center [266, 623] width 297 height 16
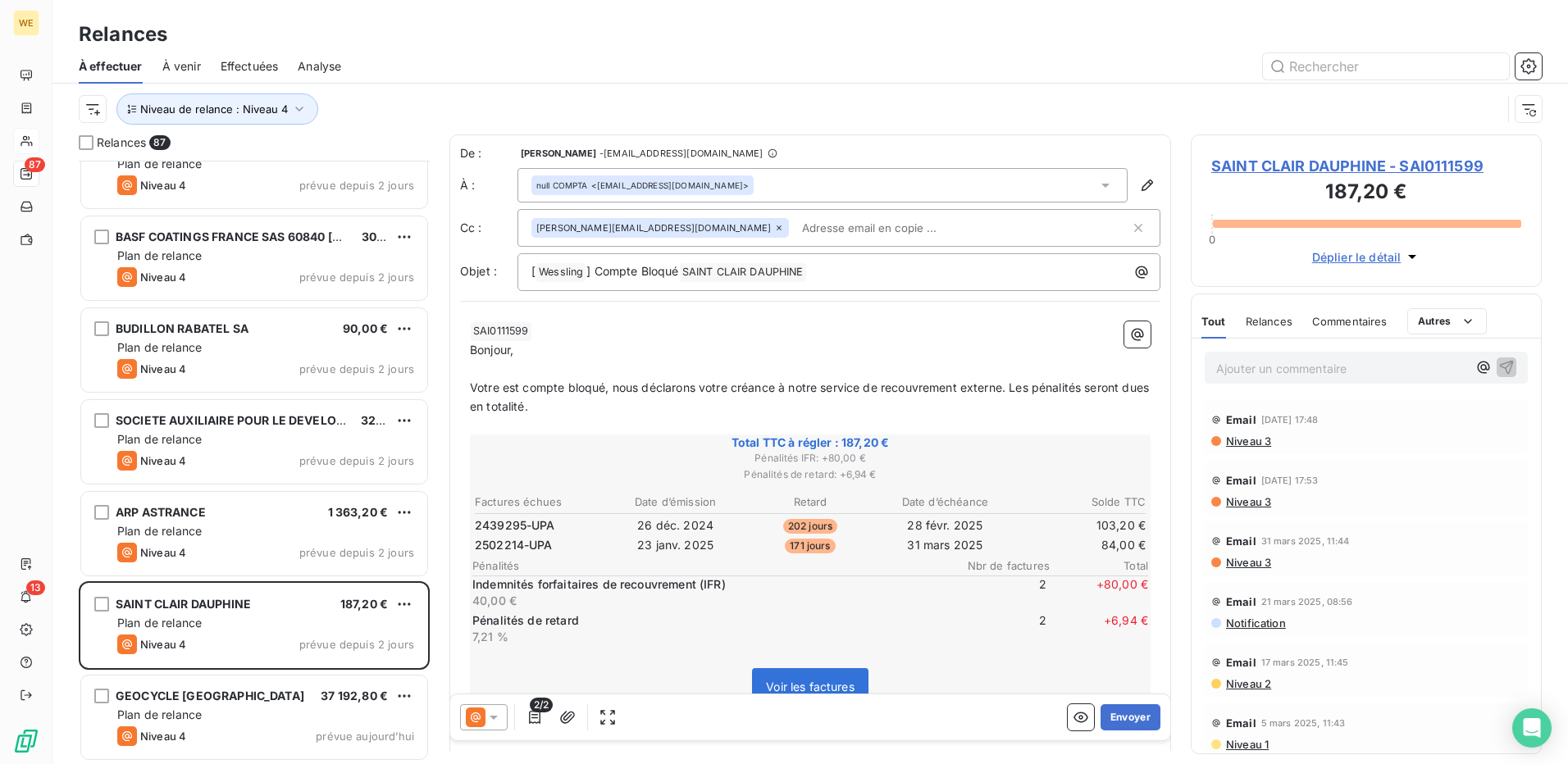
click at [631, 321] on div "﻿ SAI0111599 ﻿ ﻿ Bonjour, ﻿ Votre est compte bloqué, nous déclarons votre créan…" at bounding box center [810, 569] width 700 height 515
click at [914, 600] on p "40,00 €" at bounding box center [709, 601] width 473 height 16
click at [1316, 165] on span "SAINT CLAIR DAUPHINE - SAI0111599" at bounding box center [1366, 166] width 310 height 22
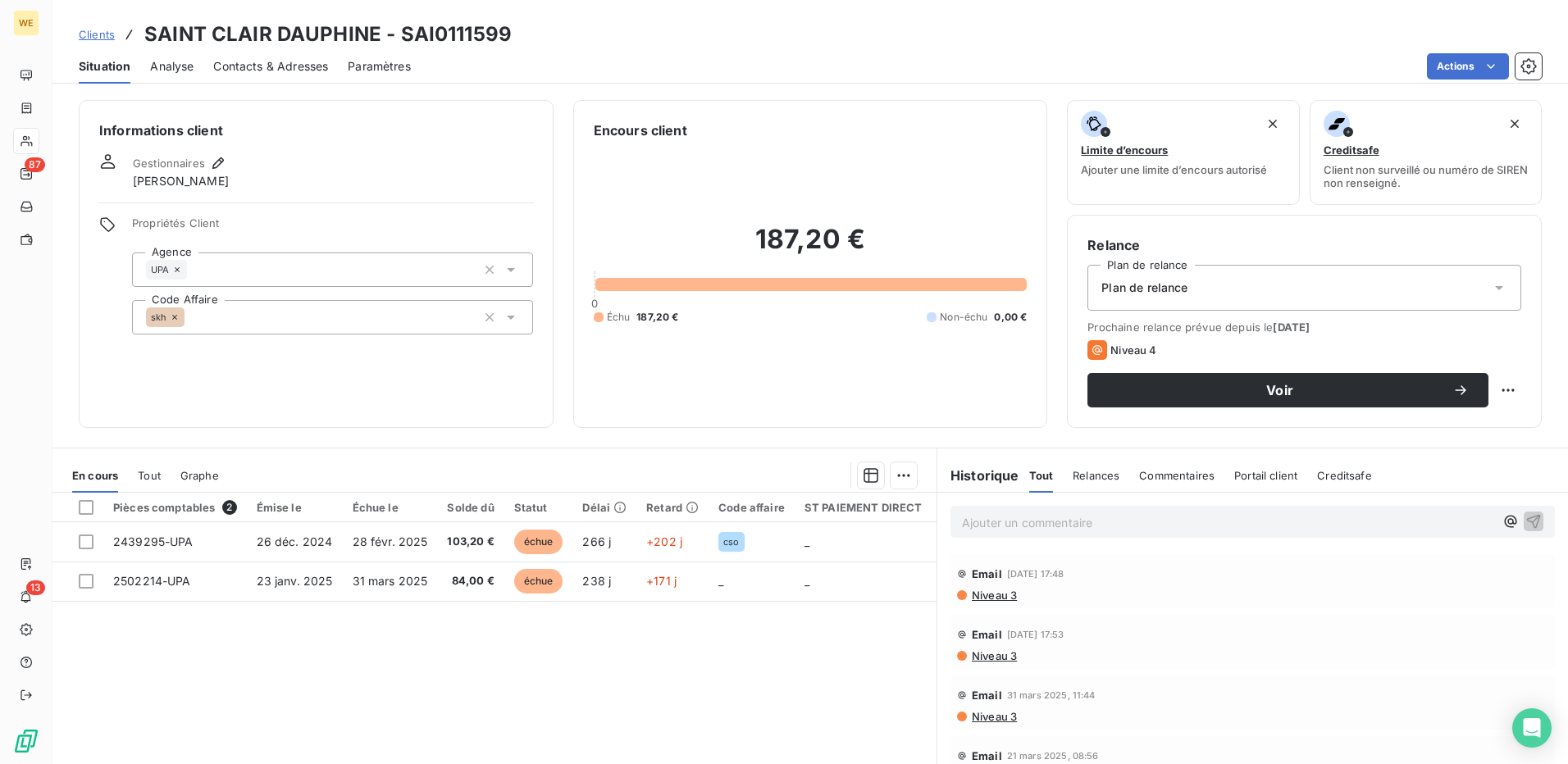
click at [250, 66] on span "Contacts & Adresses" at bounding box center [270, 67] width 115 height 16
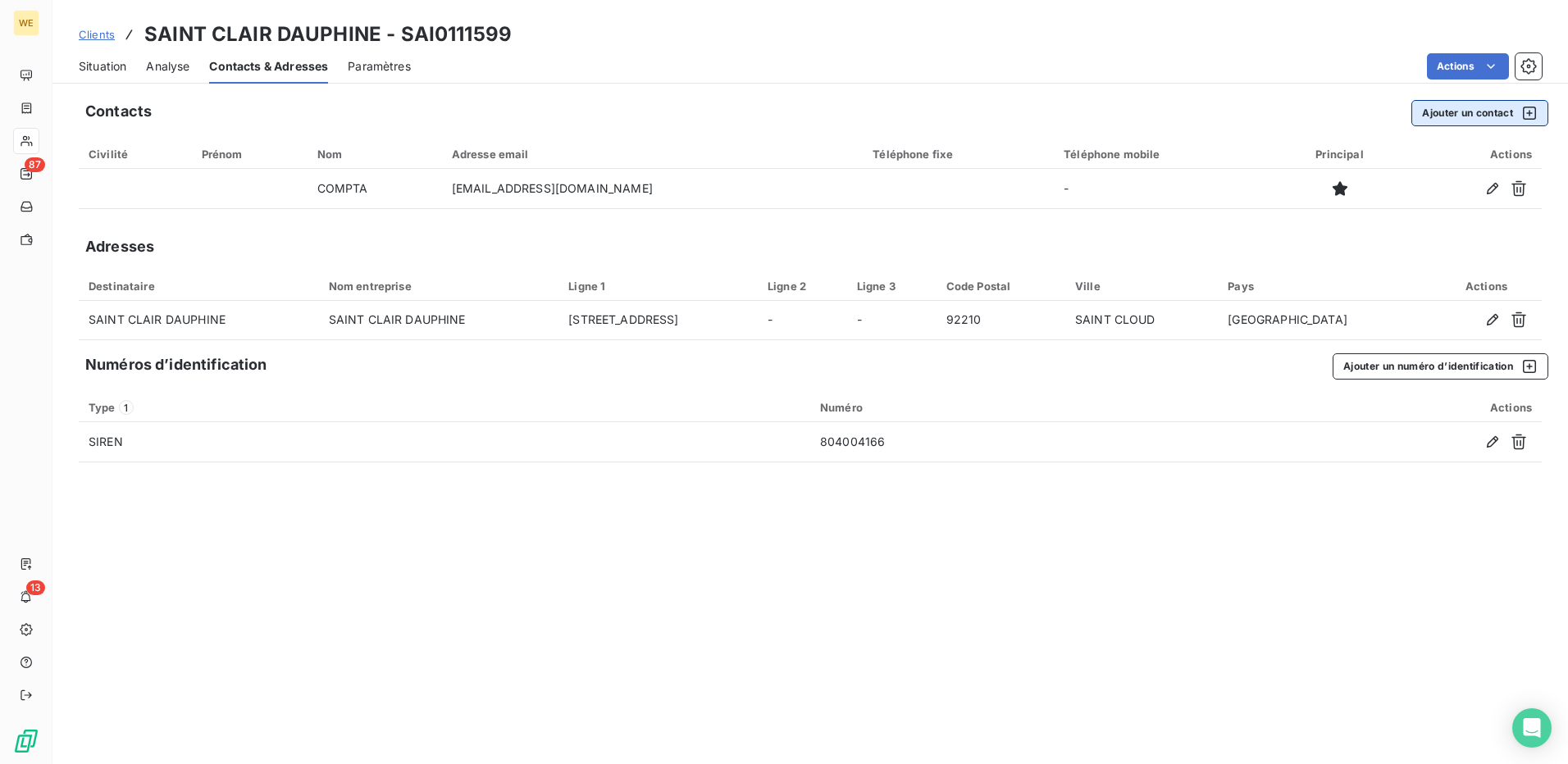
click at [1488, 115] on button "Ajouter un contact" at bounding box center [1480, 114] width 137 height 27
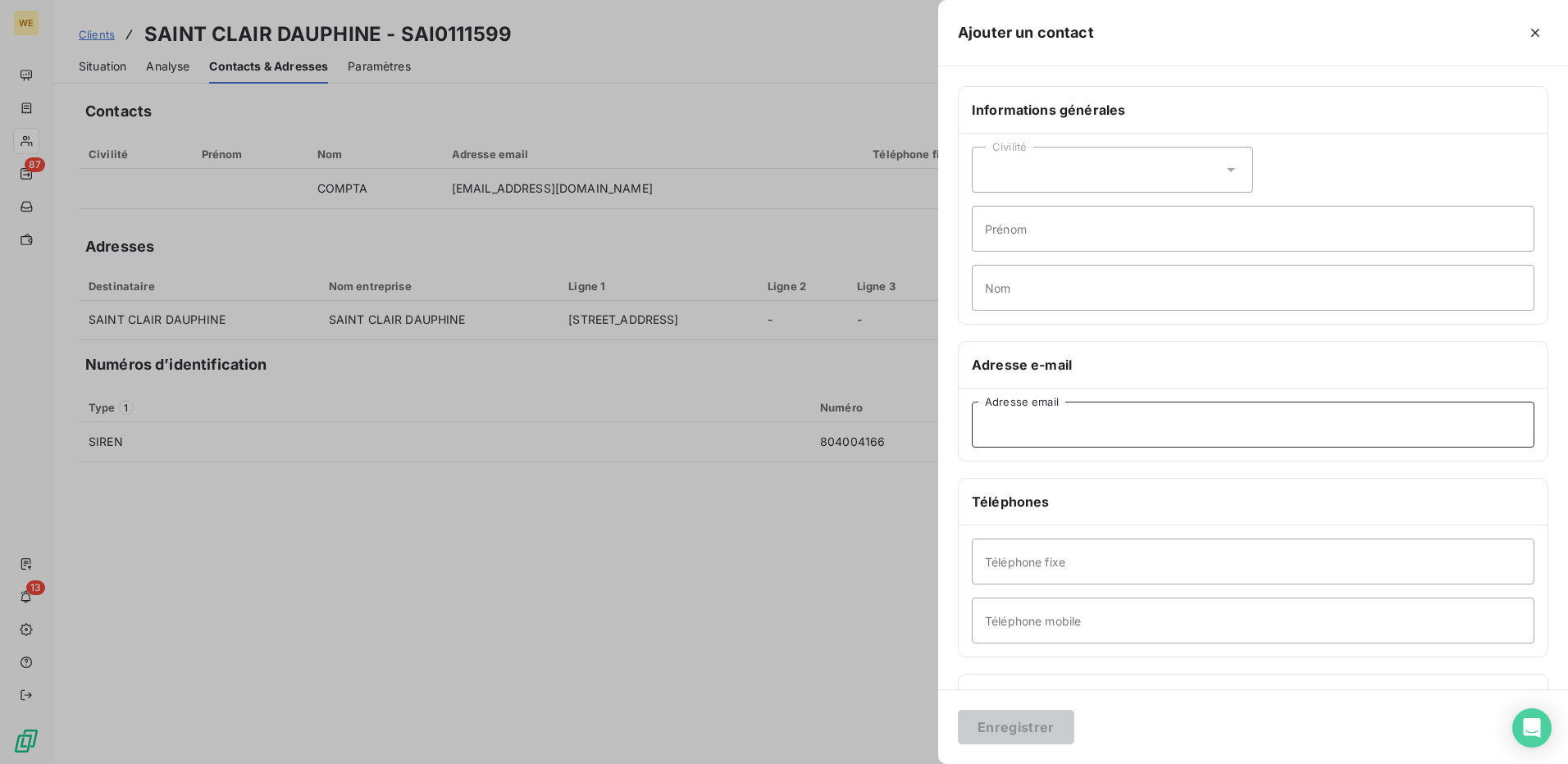
click at [1017, 428] on input "Adresse email" at bounding box center [1253, 425] width 562 height 46
click at [1022, 416] on input "Adresse email" at bounding box center [1253, 425] width 562 height 46
paste input "stephanie.job@ALSGlobal.com"
click at [1195, 428] on input "stephanie.job@ALSGlobal.com" at bounding box center [1253, 425] width 562 height 46
type input "stephanie.job@ALSGlobal.com"
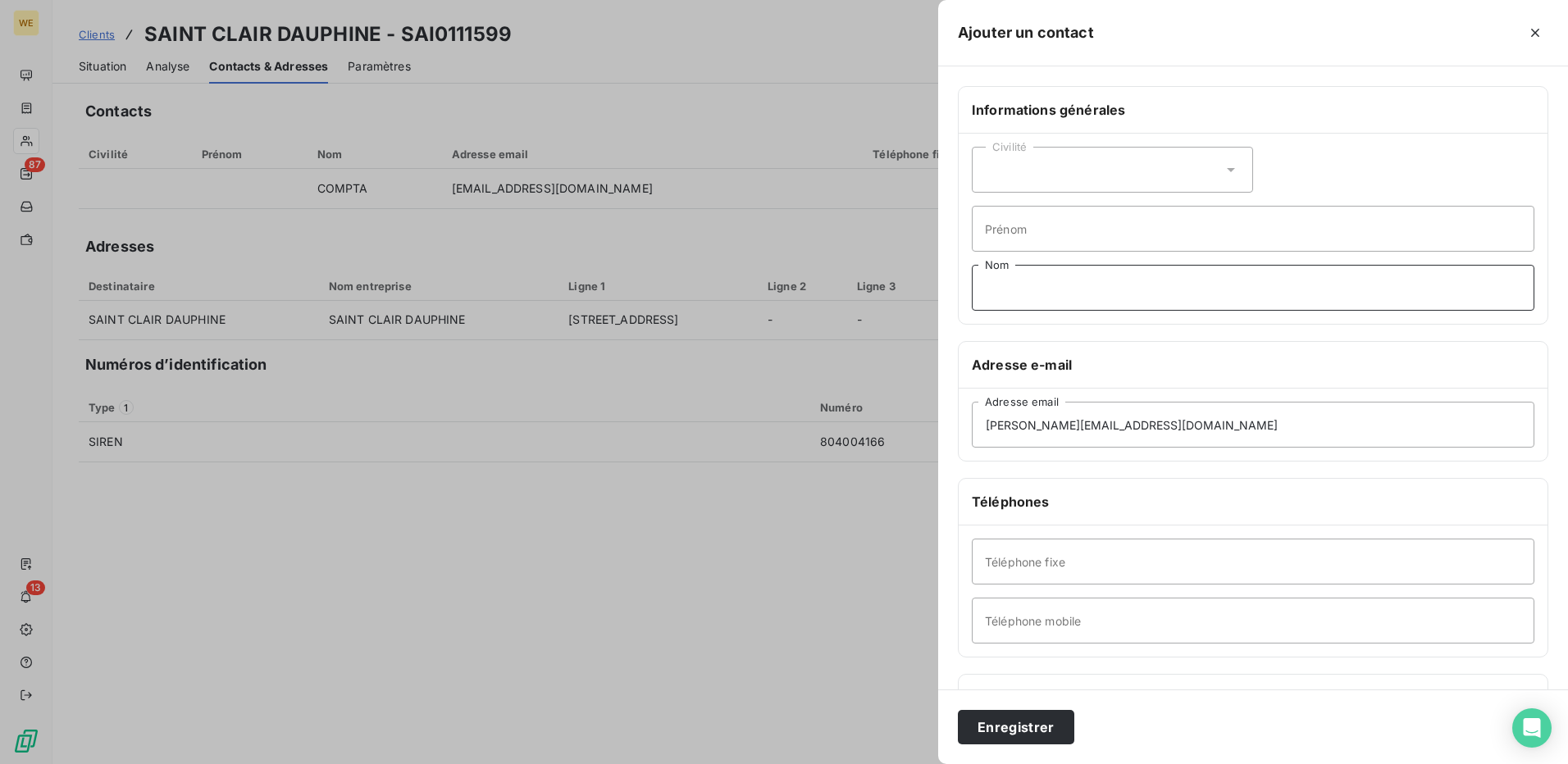
click at [1021, 283] on input "Nom" at bounding box center [1253, 288] width 562 height 46
type input "Gestionnaire 2"
click at [1269, 439] on input "stephanie.job@ALSGlobal.com" at bounding box center [1253, 425] width 562 height 46
click at [1034, 730] on button "Enregistrer" at bounding box center [1015, 728] width 116 height 35
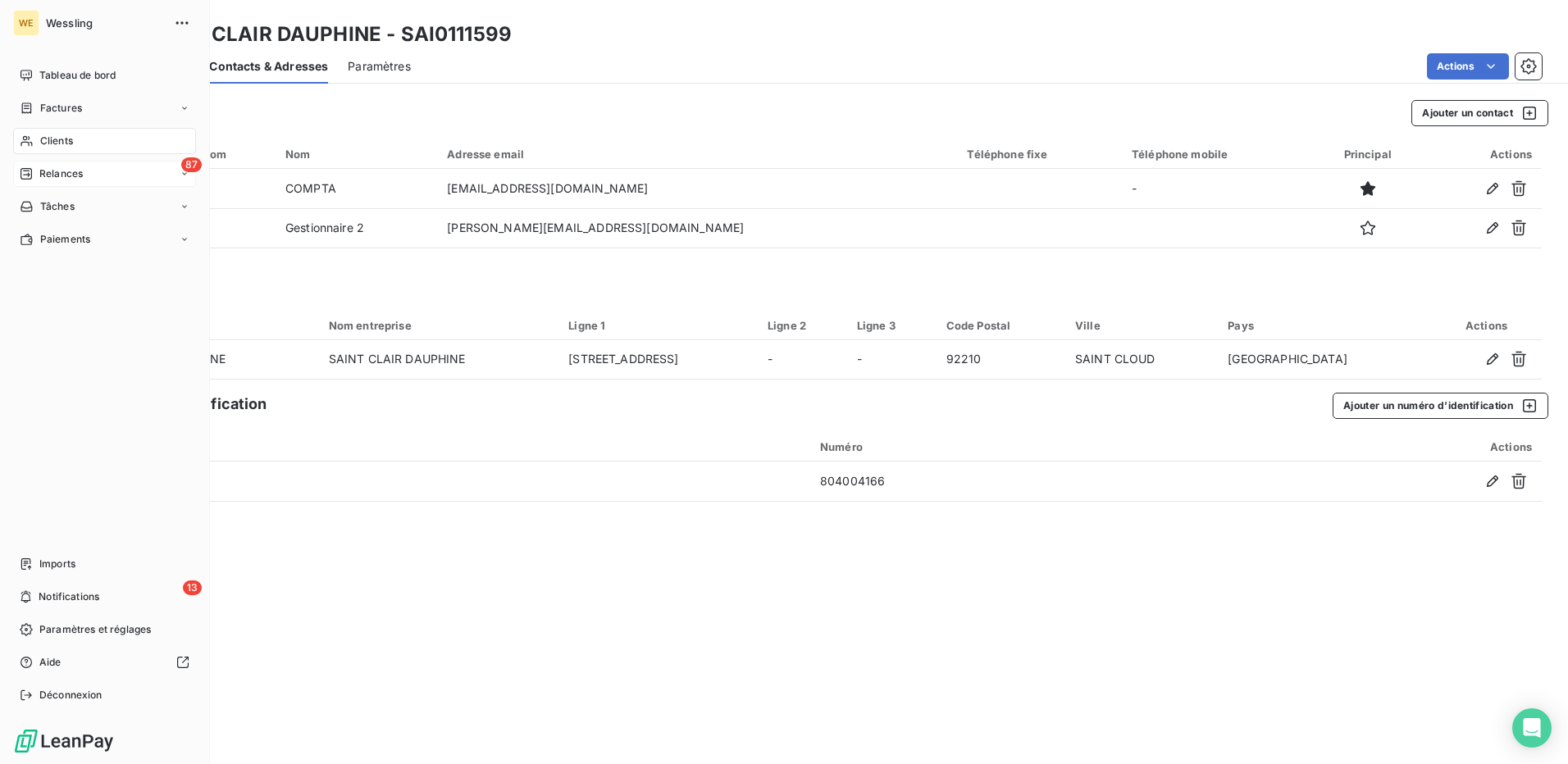
click at [82, 171] on span "Relances" at bounding box center [60, 173] width 44 height 15
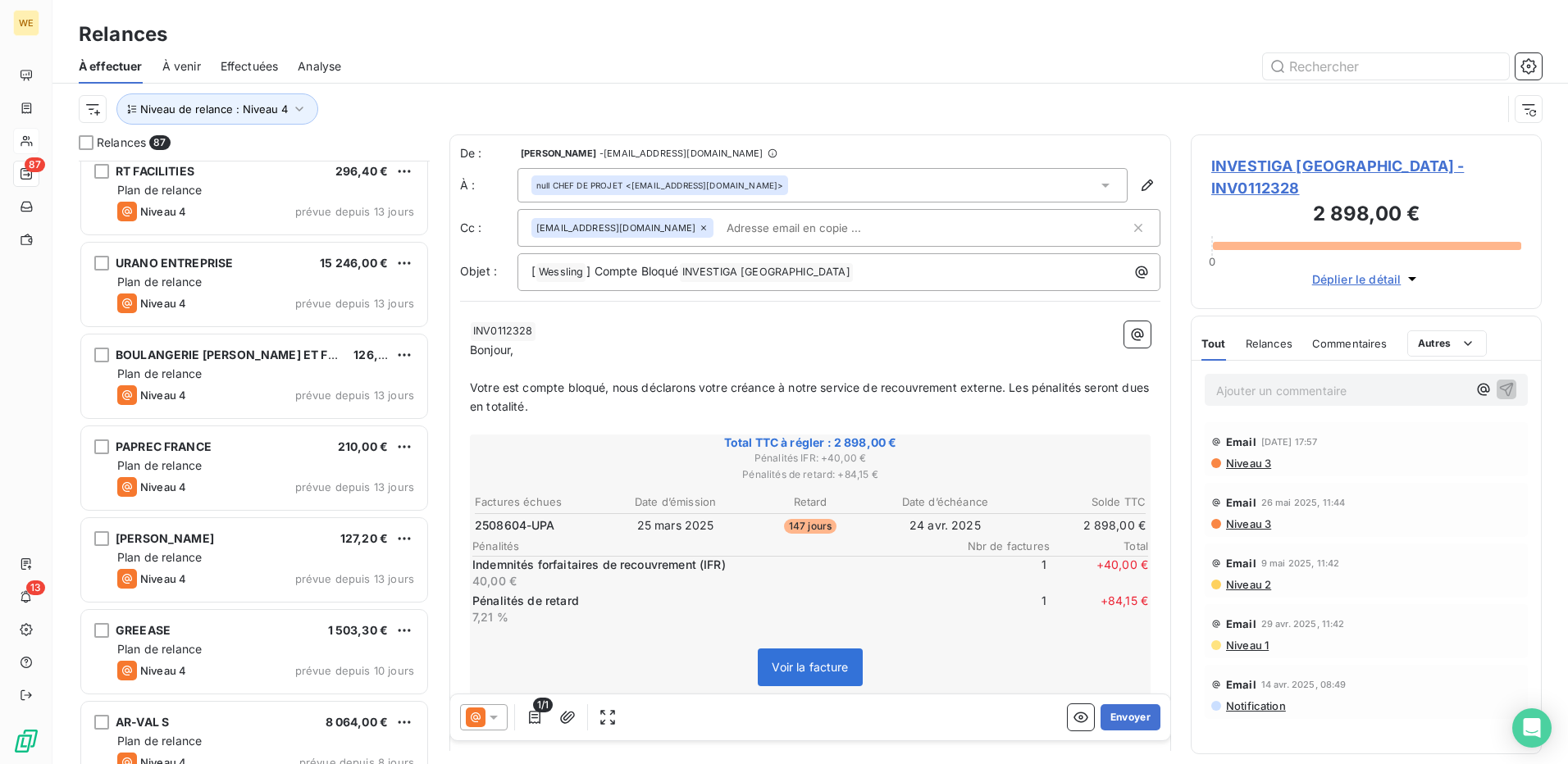
scroll to position [5415, 0]
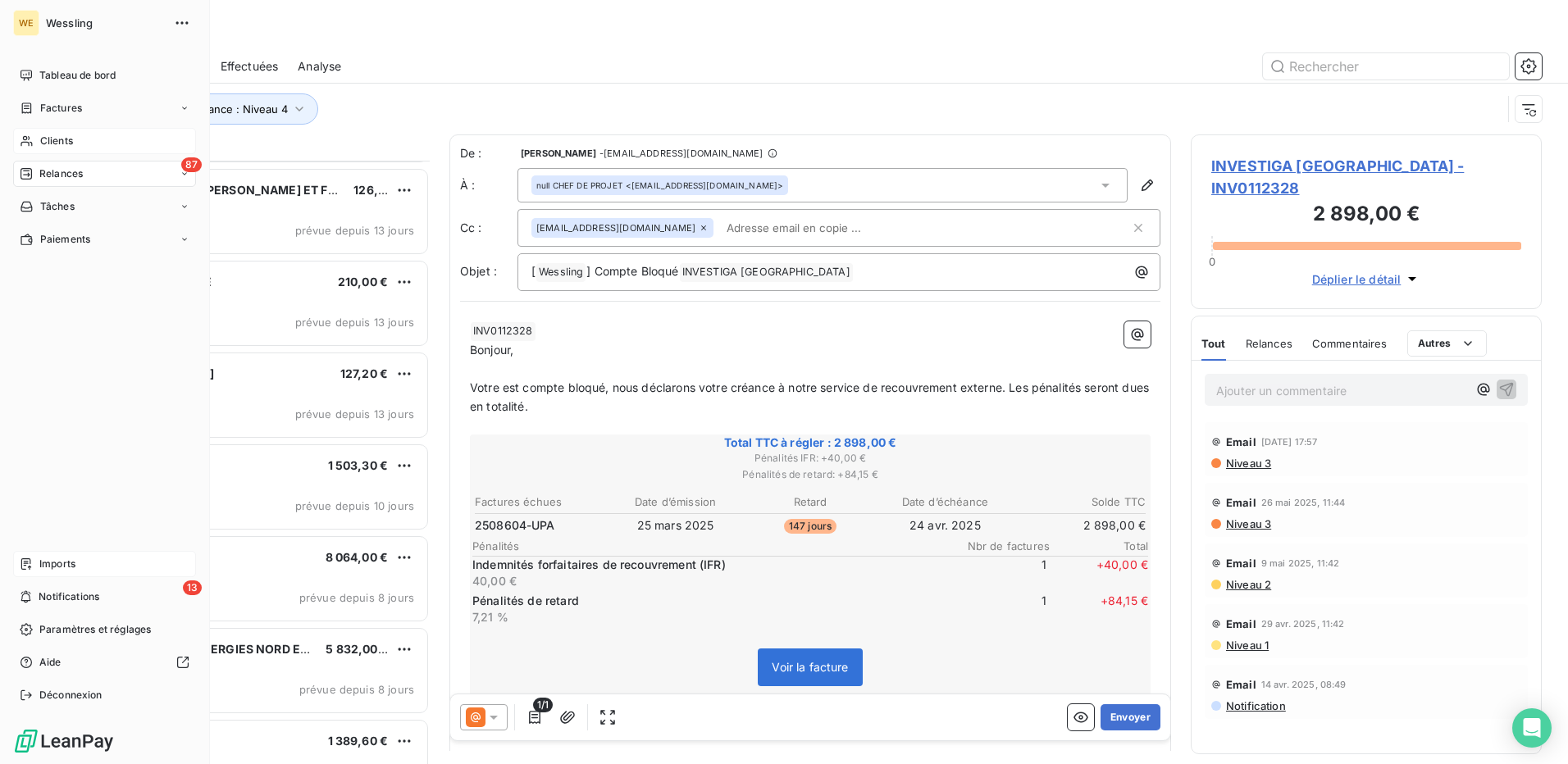
click at [59, 562] on span "Imports" at bounding box center [57, 564] width 36 height 15
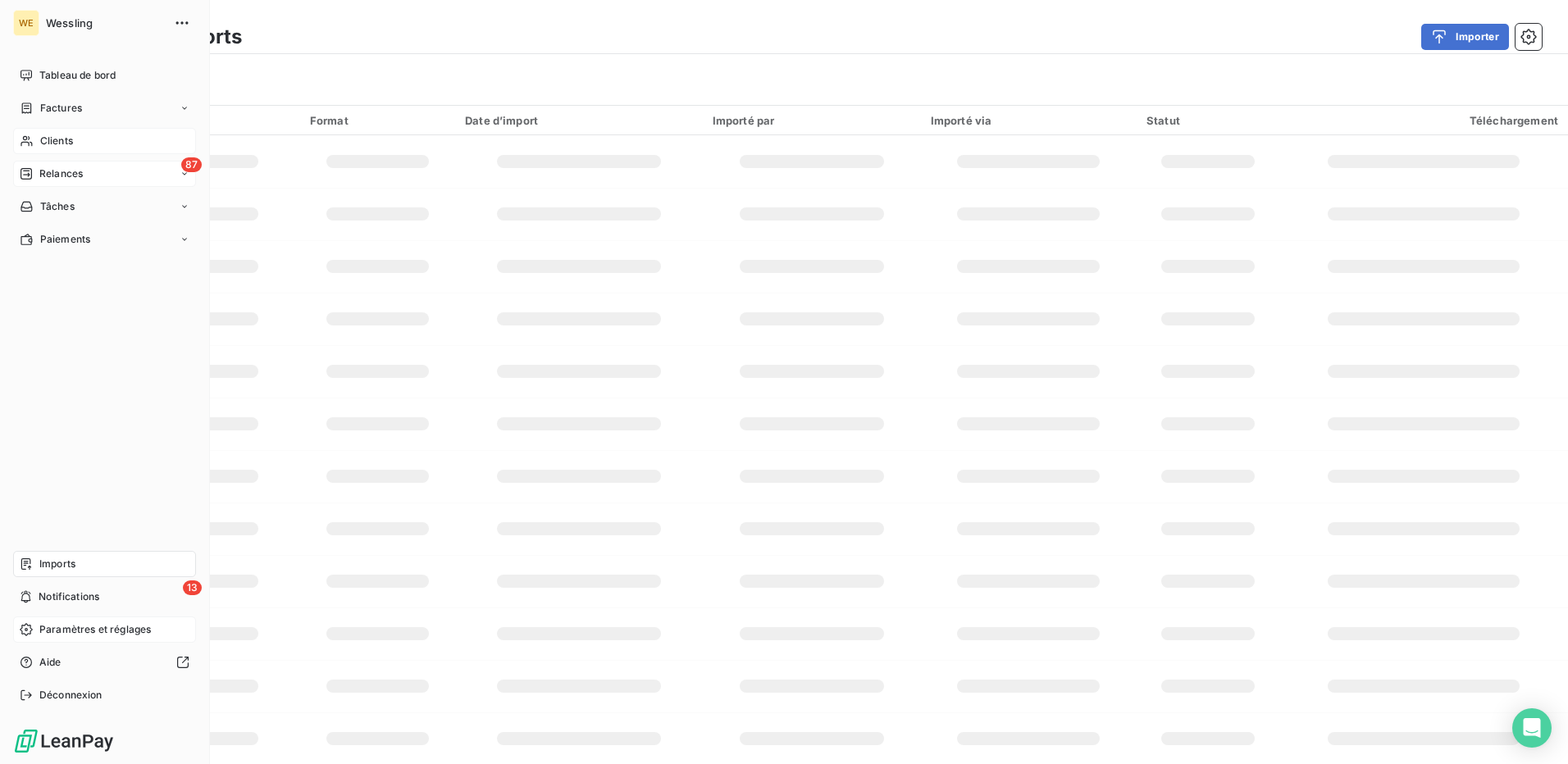
click at [83, 625] on span "Paramètres et réglages" at bounding box center [95, 630] width 112 height 15
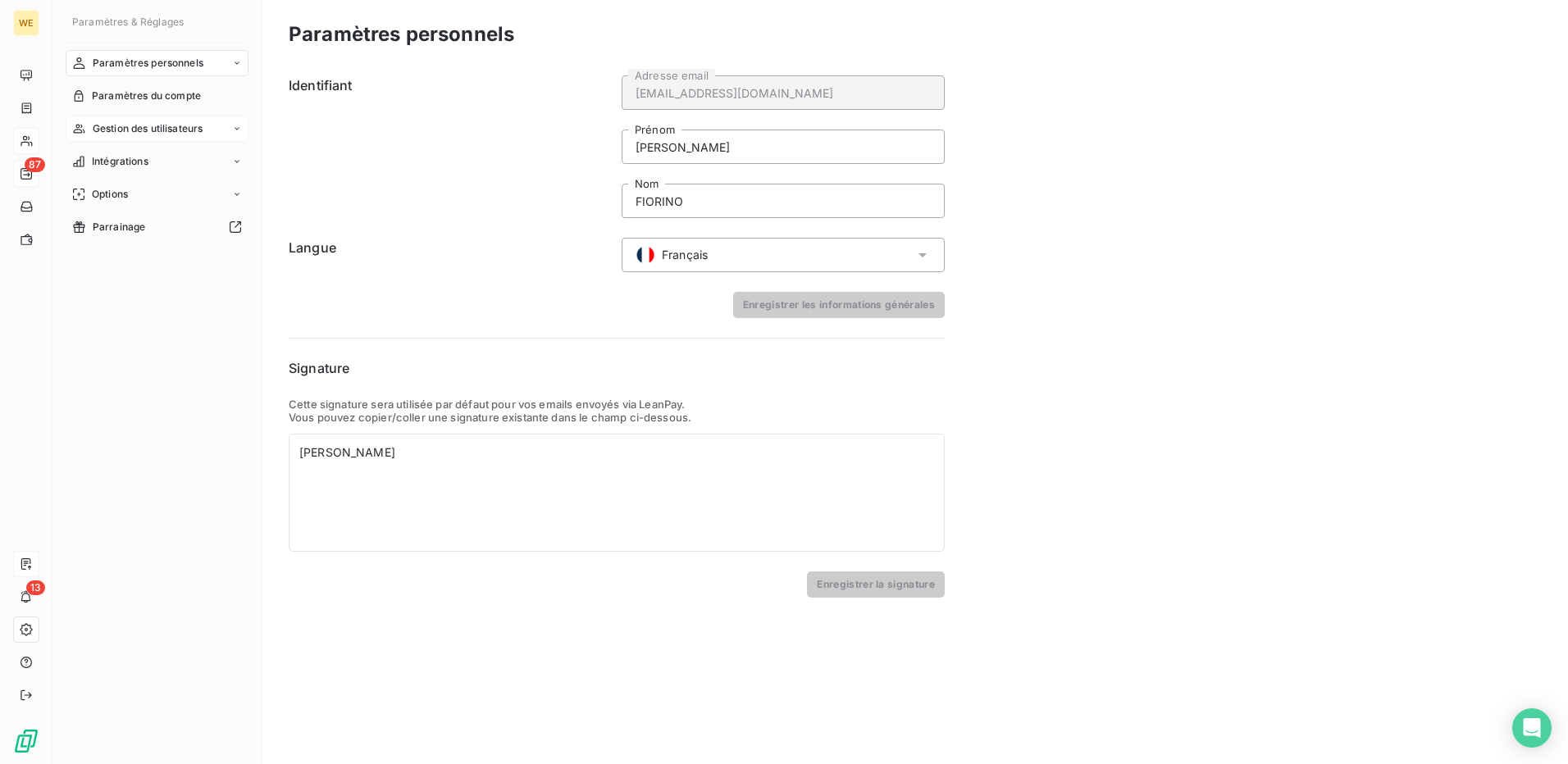
click at [175, 126] on span "Gestion des utilisateurs" at bounding box center [147, 129] width 111 height 15
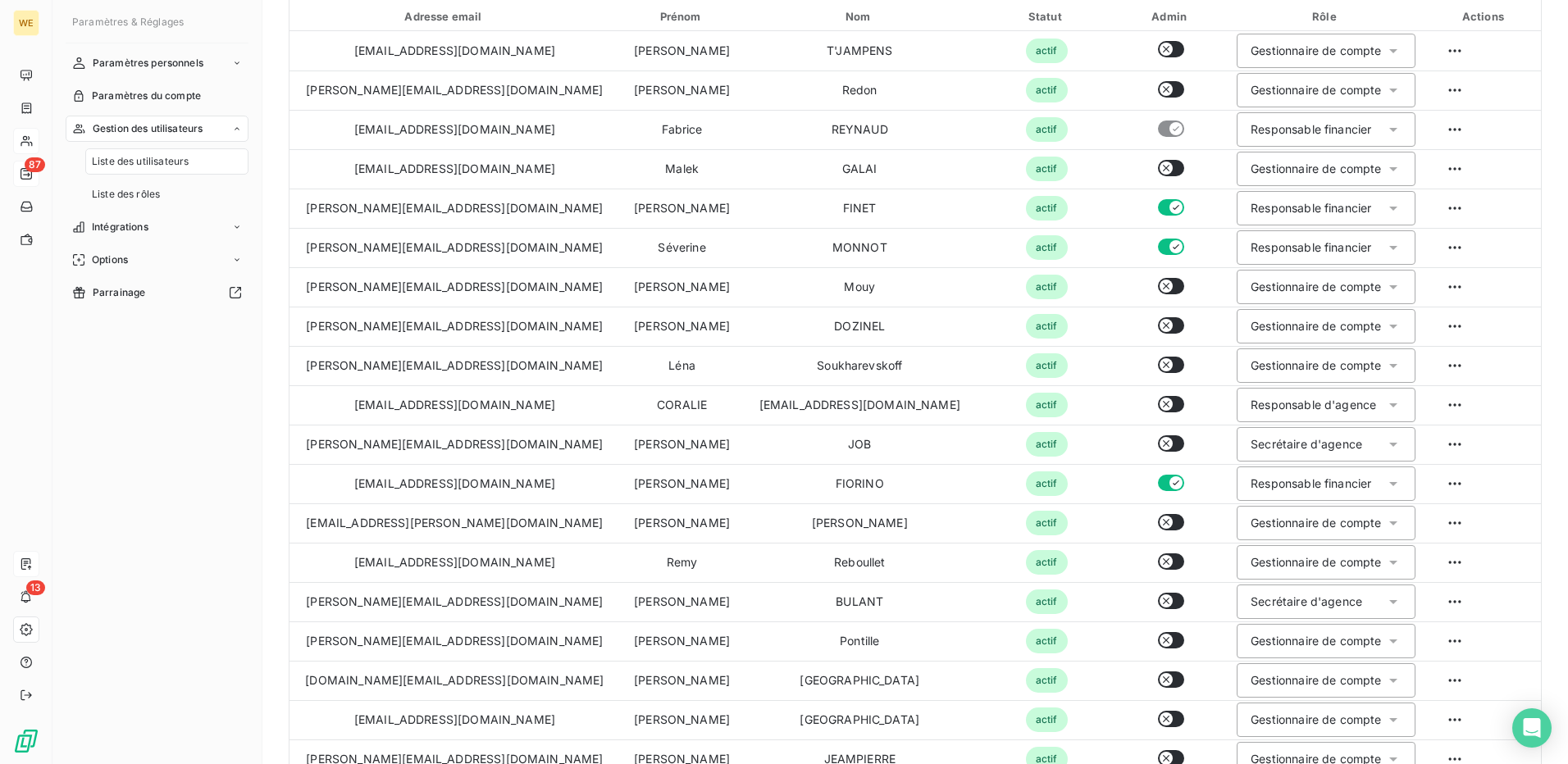
scroll to position [380, 0]
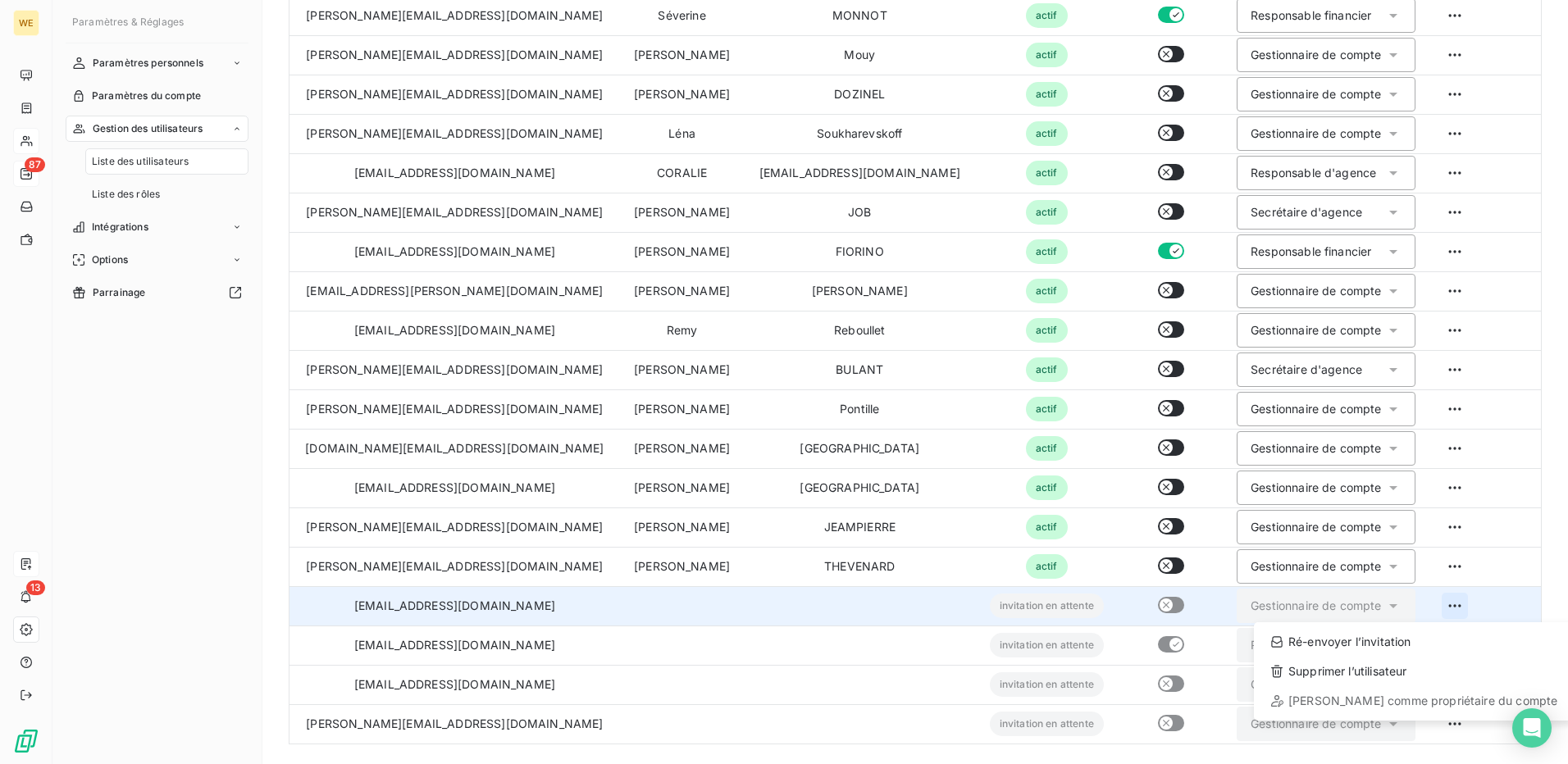
click at [1426, 603] on html "WE 87 13 Paramètres & Réglages Paramètres personnels Paramètres du compte Gesti…" at bounding box center [784, 382] width 1568 height 764
click at [1398, 647] on div "Ré-envoyer l’invitation" at bounding box center [1413, 642] width 306 height 27
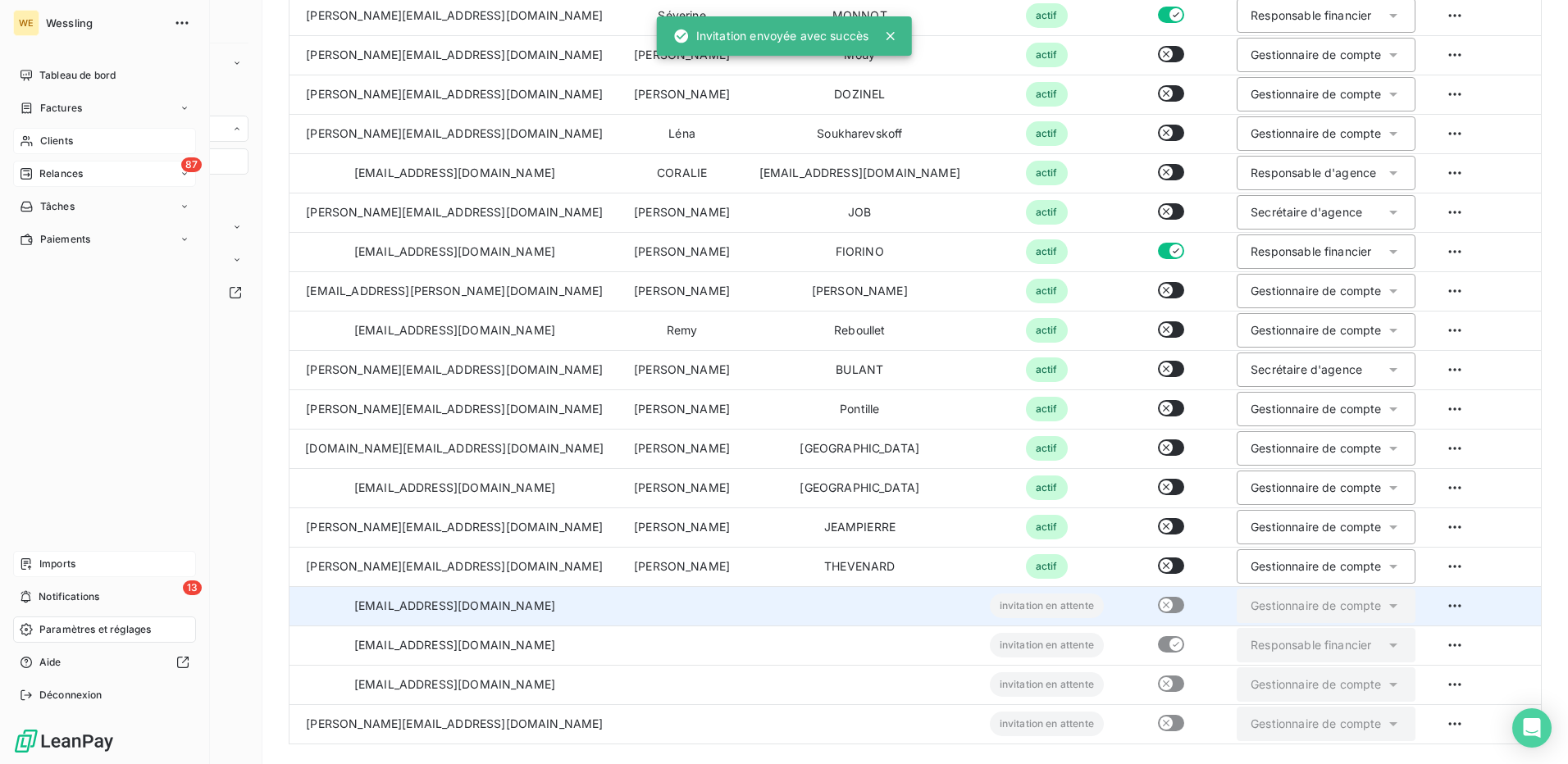
click at [51, 172] on span "Relances" at bounding box center [60, 173] width 44 height 15
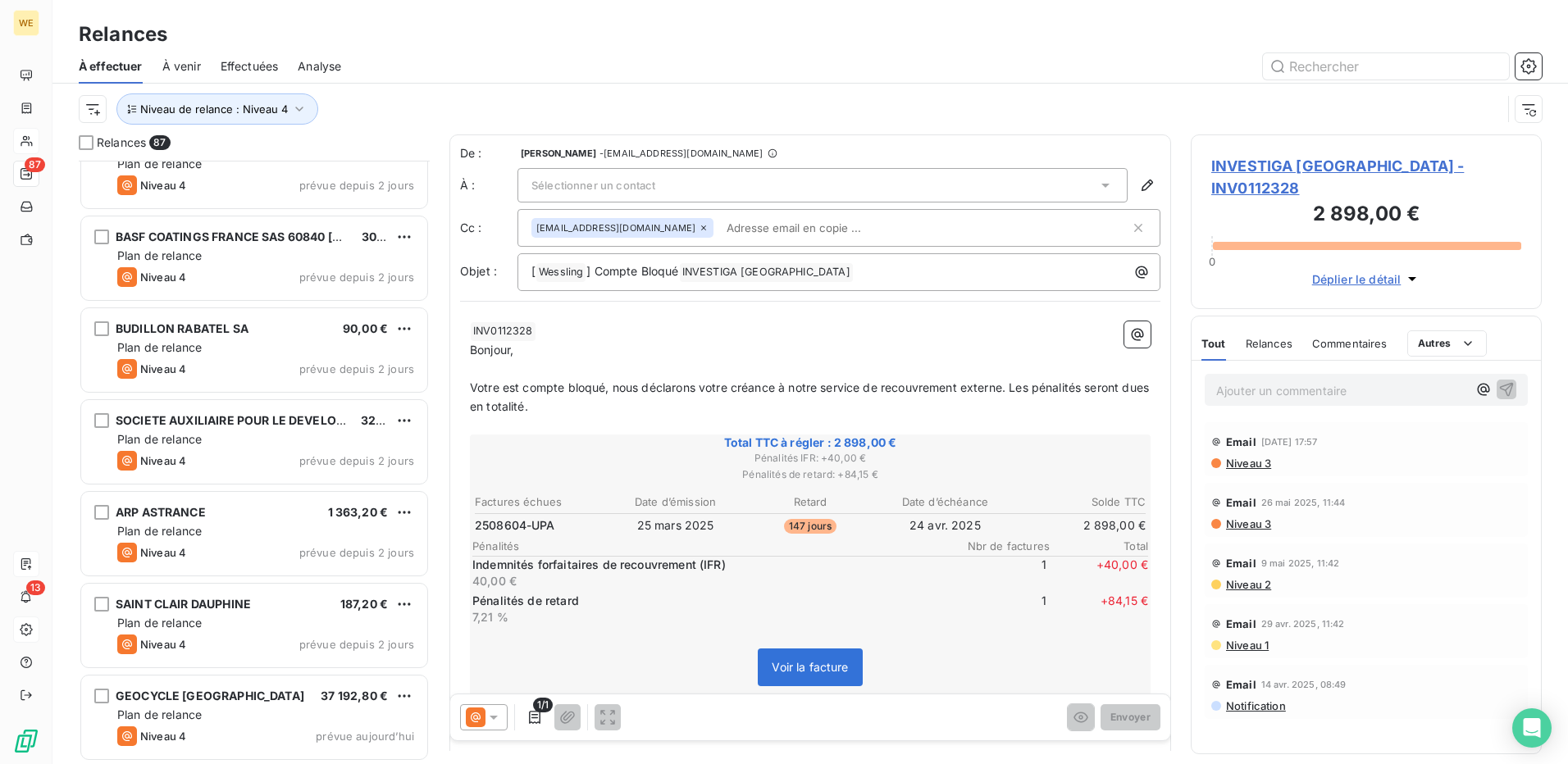
scroll to position [7389, 0]
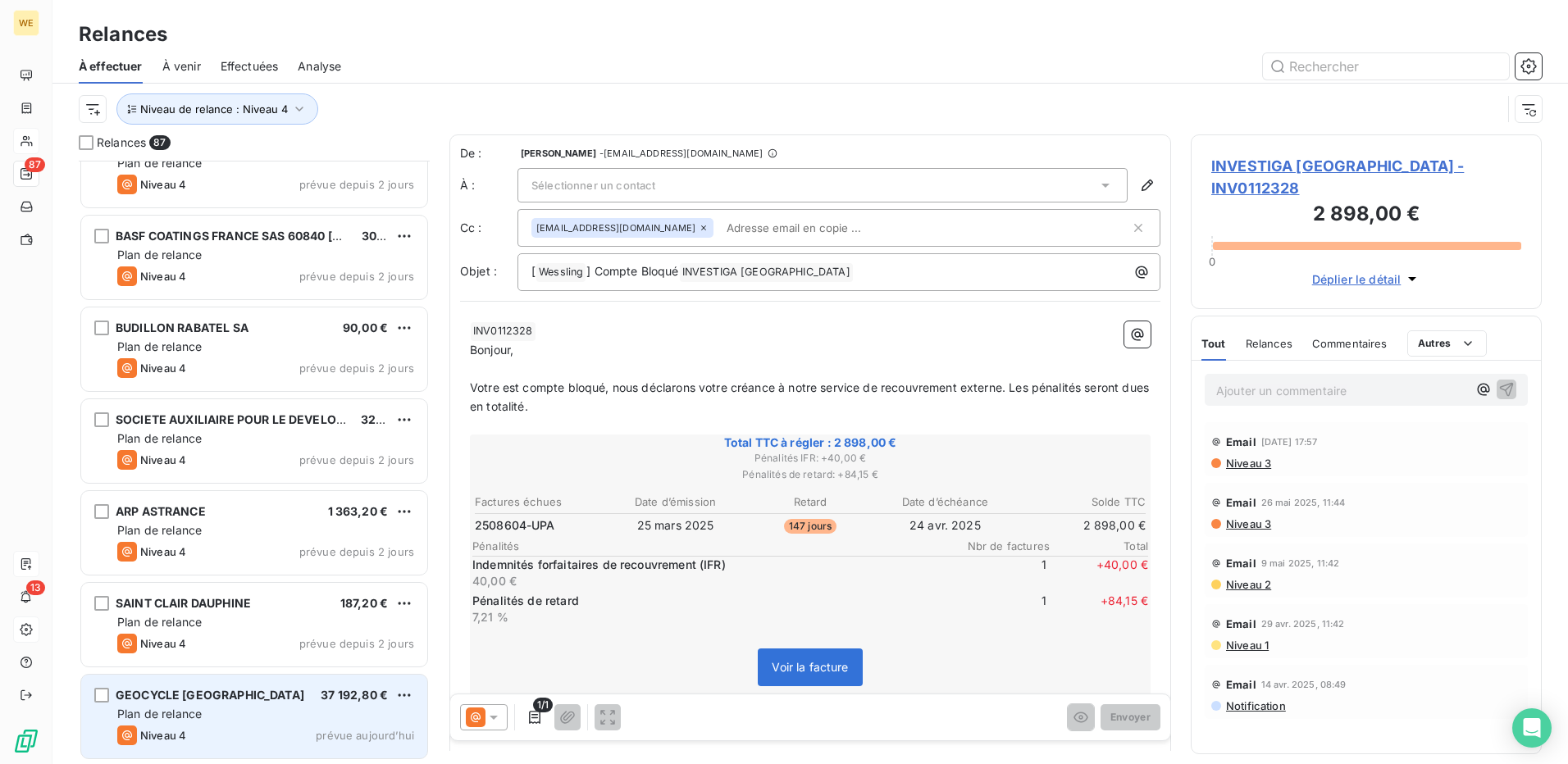
click at [275, 703] on div "GEOCYCLE FRANCE 37 192,80 € Plan de relance Niveau 4 prévue aujourd’hui" at bounding box center [254, 717] width 346 height 84
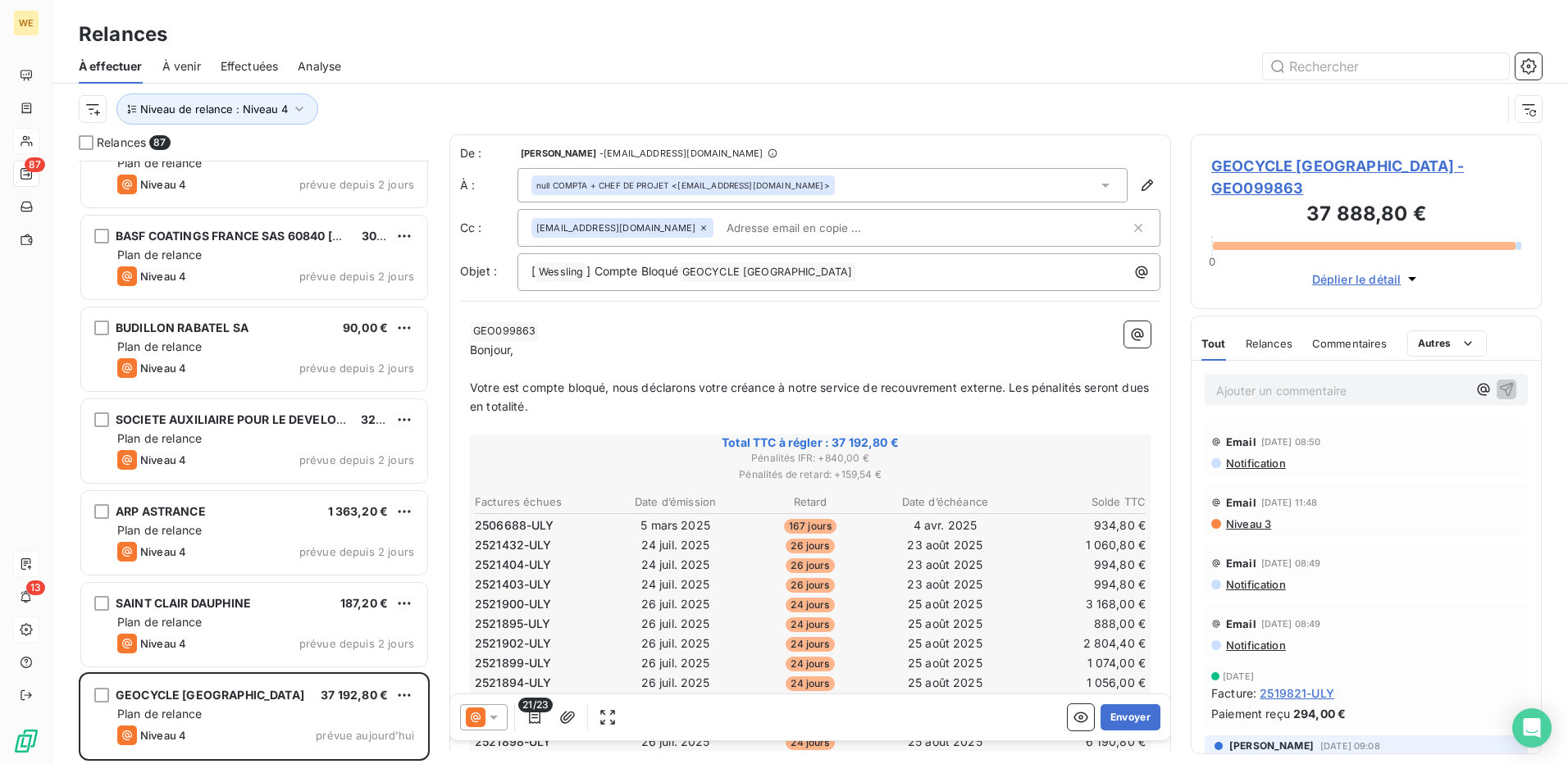
click at [1097, 180] on icon at bounding box center [1105, 185] width 16 height 16
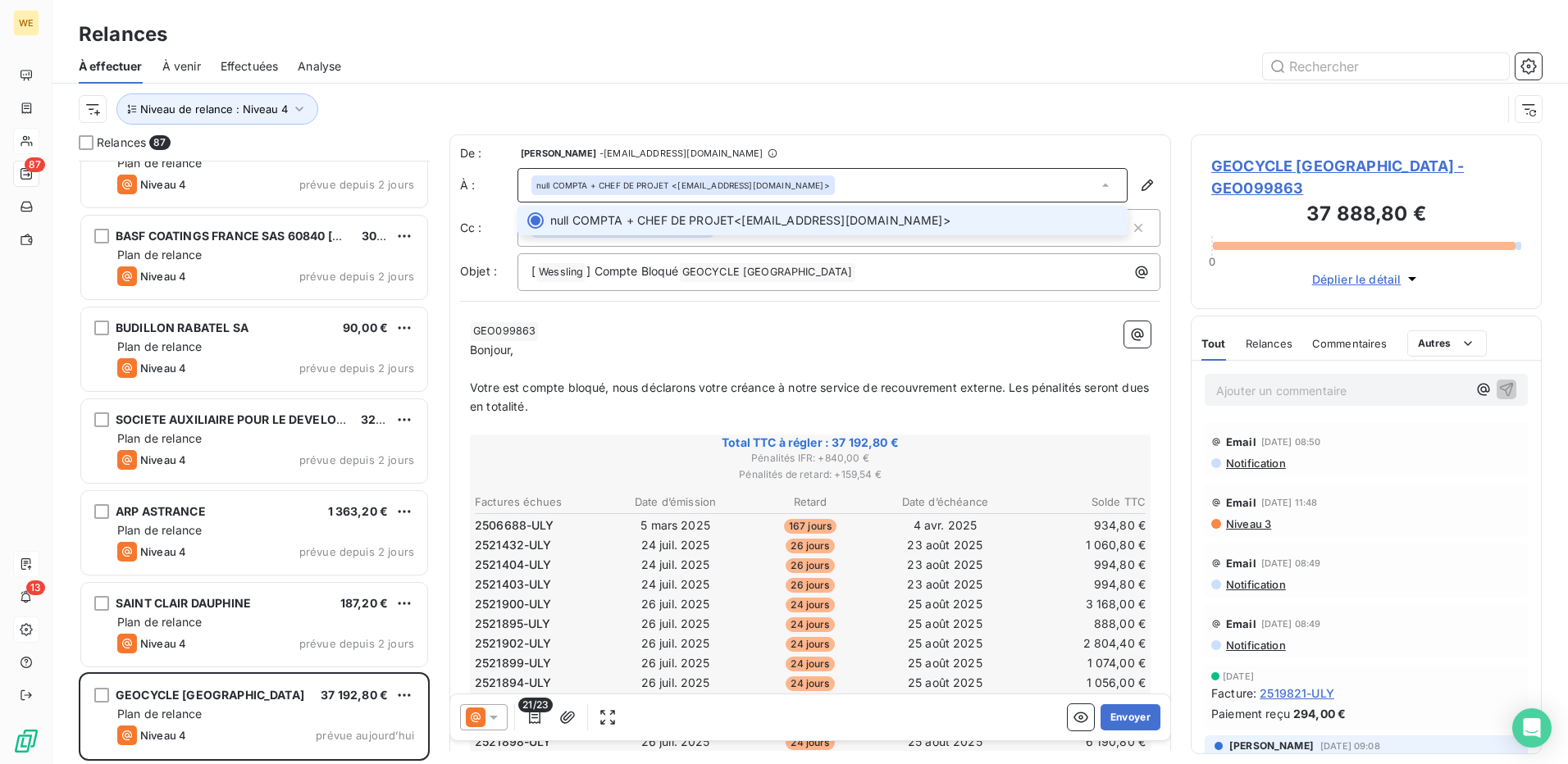
click at [538, 221] on div at bounding box center [536, 220] width 16 height 16
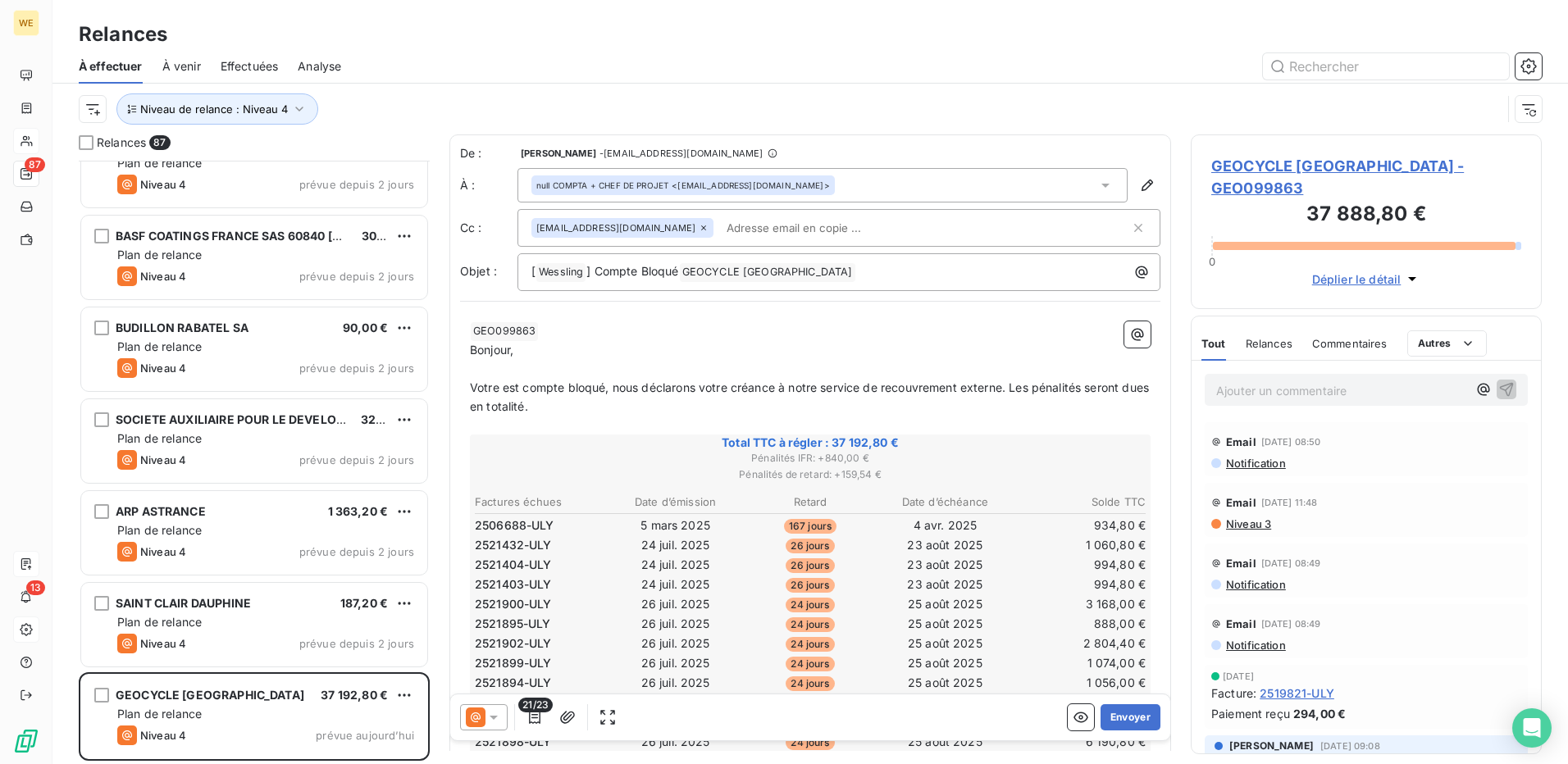
click at [835, 178] on div "null COMPTA + CHEF DE PROJET <compta.fournisseurs@lafargeholcim.com>" at bounding box center [683, 186] width 304 height 20
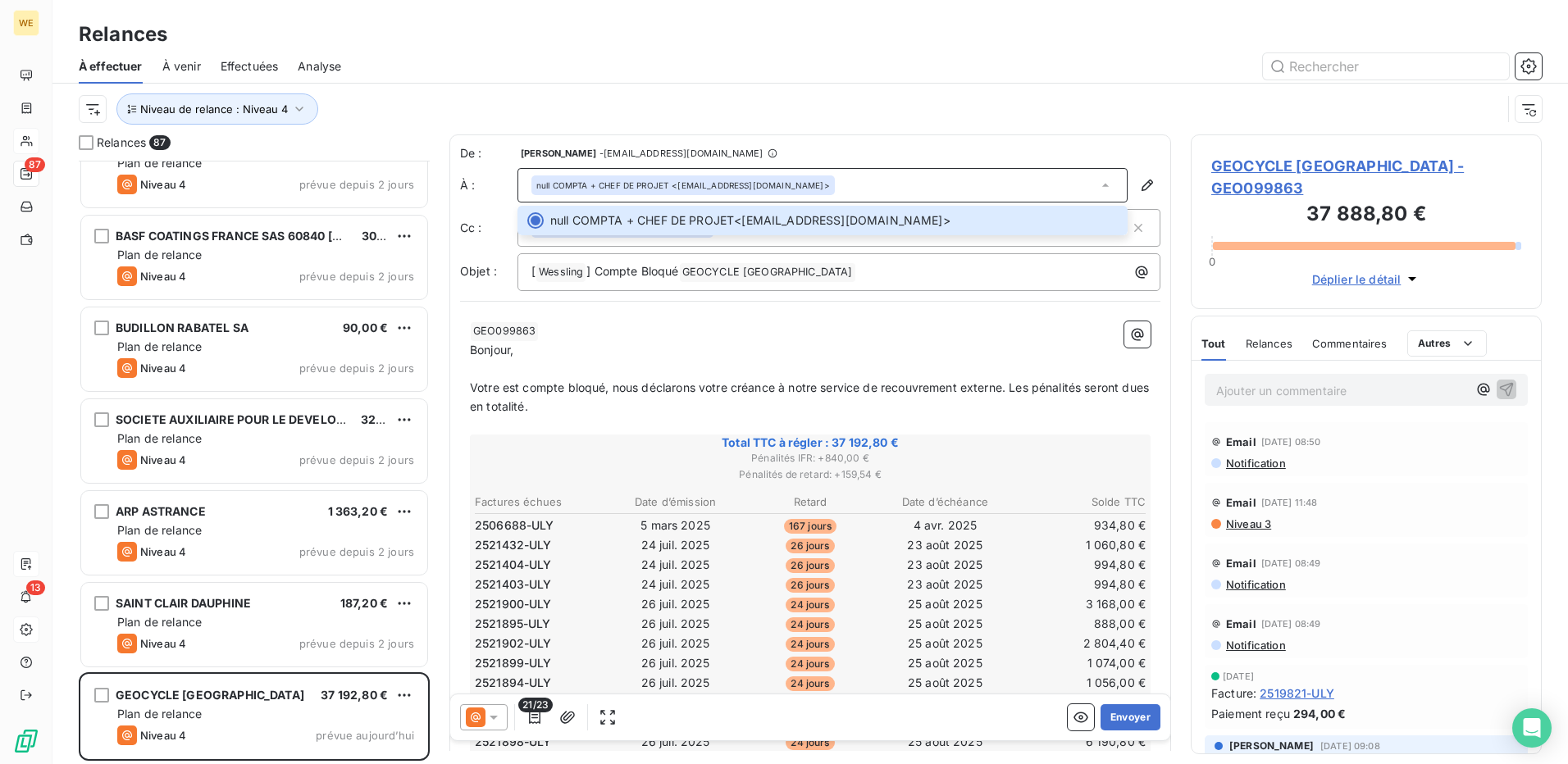
click at [829, 376] on p "﻿" at bounding box center [810, 369] width 681 height 19
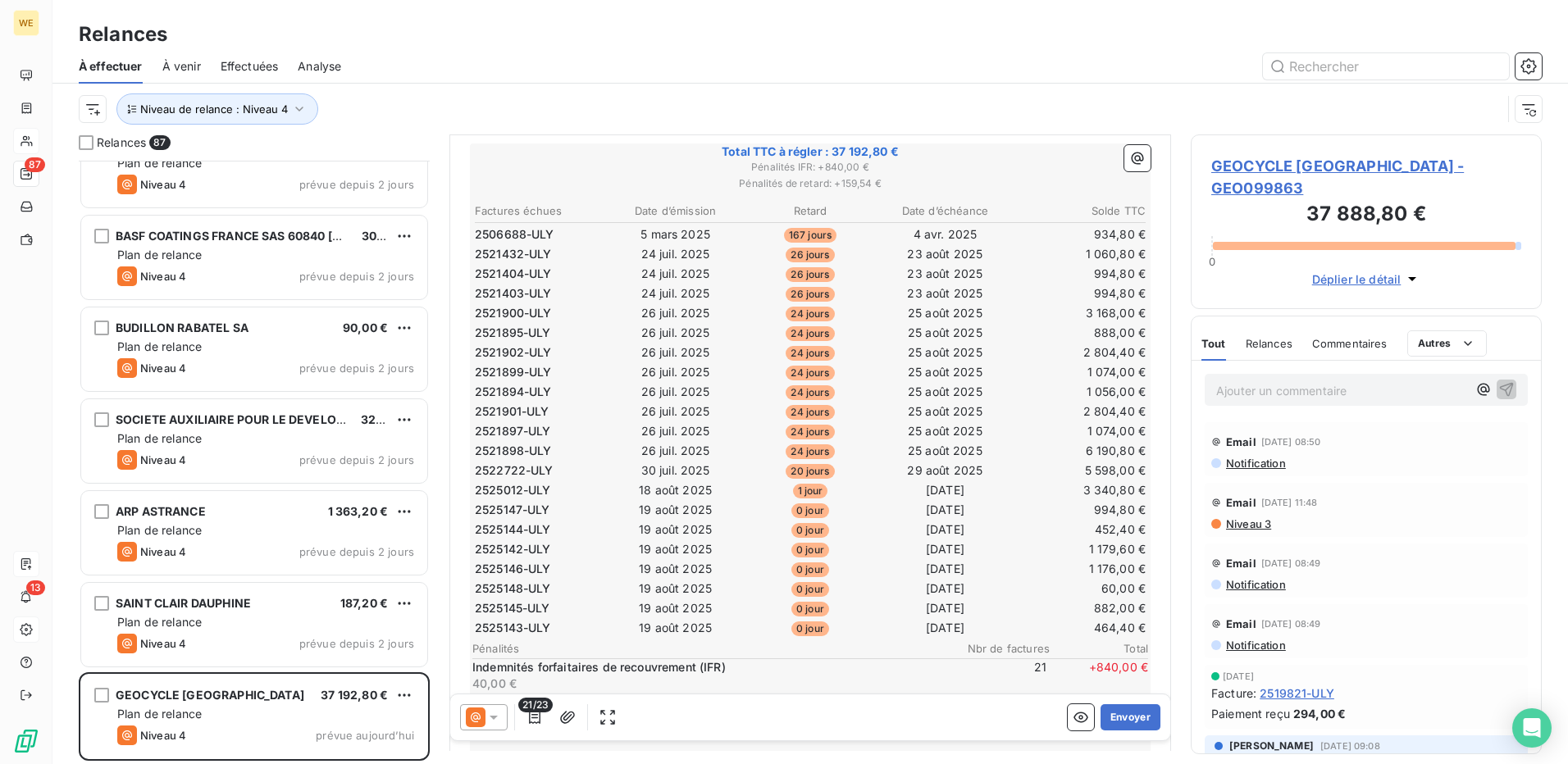
scroll to position [330, 0]
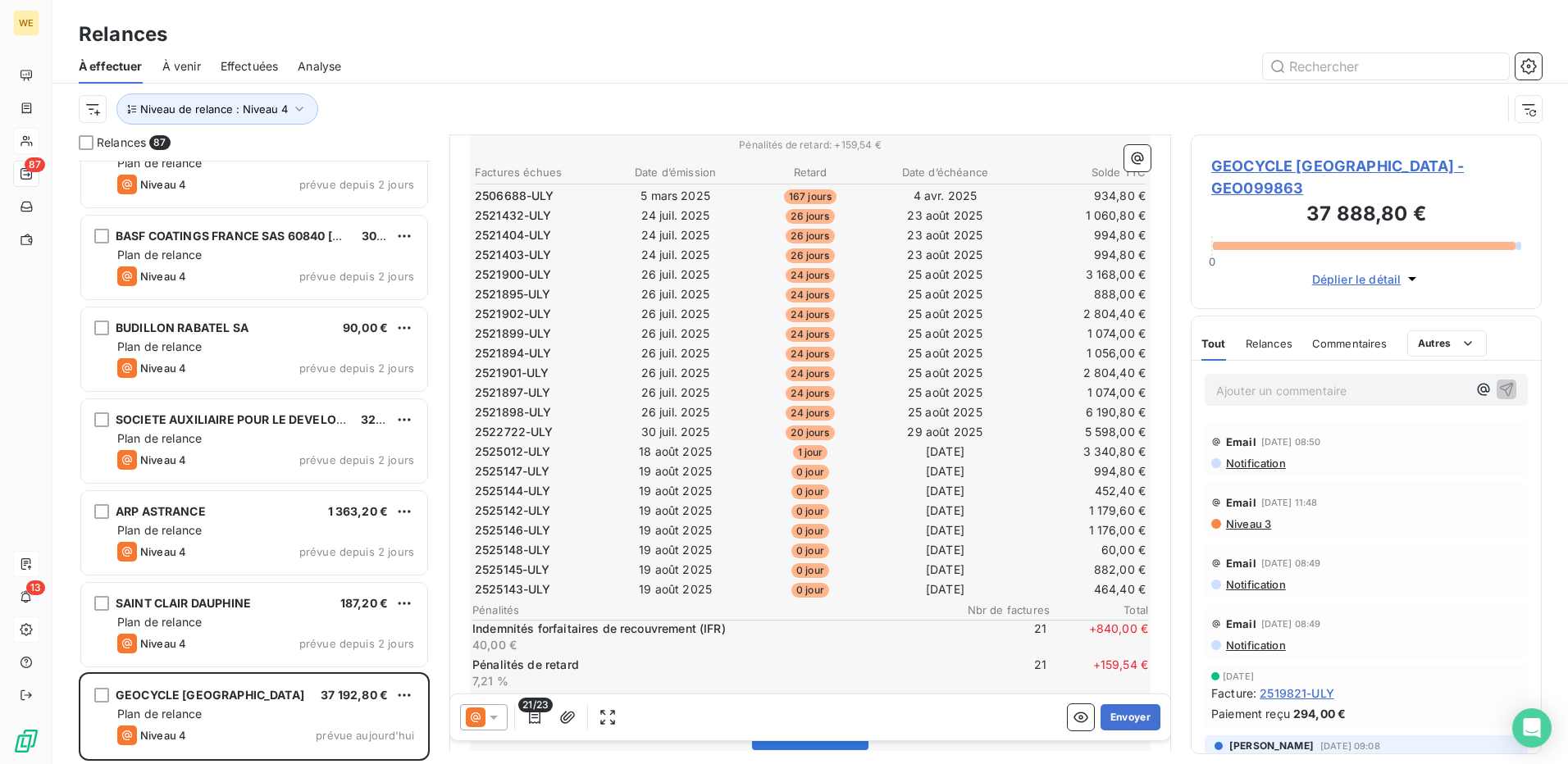
click at [1423, 166] on span "GEOCYCLE FRANCE - GEO099863" at bounding box center [1366, 178] width 310 height 44
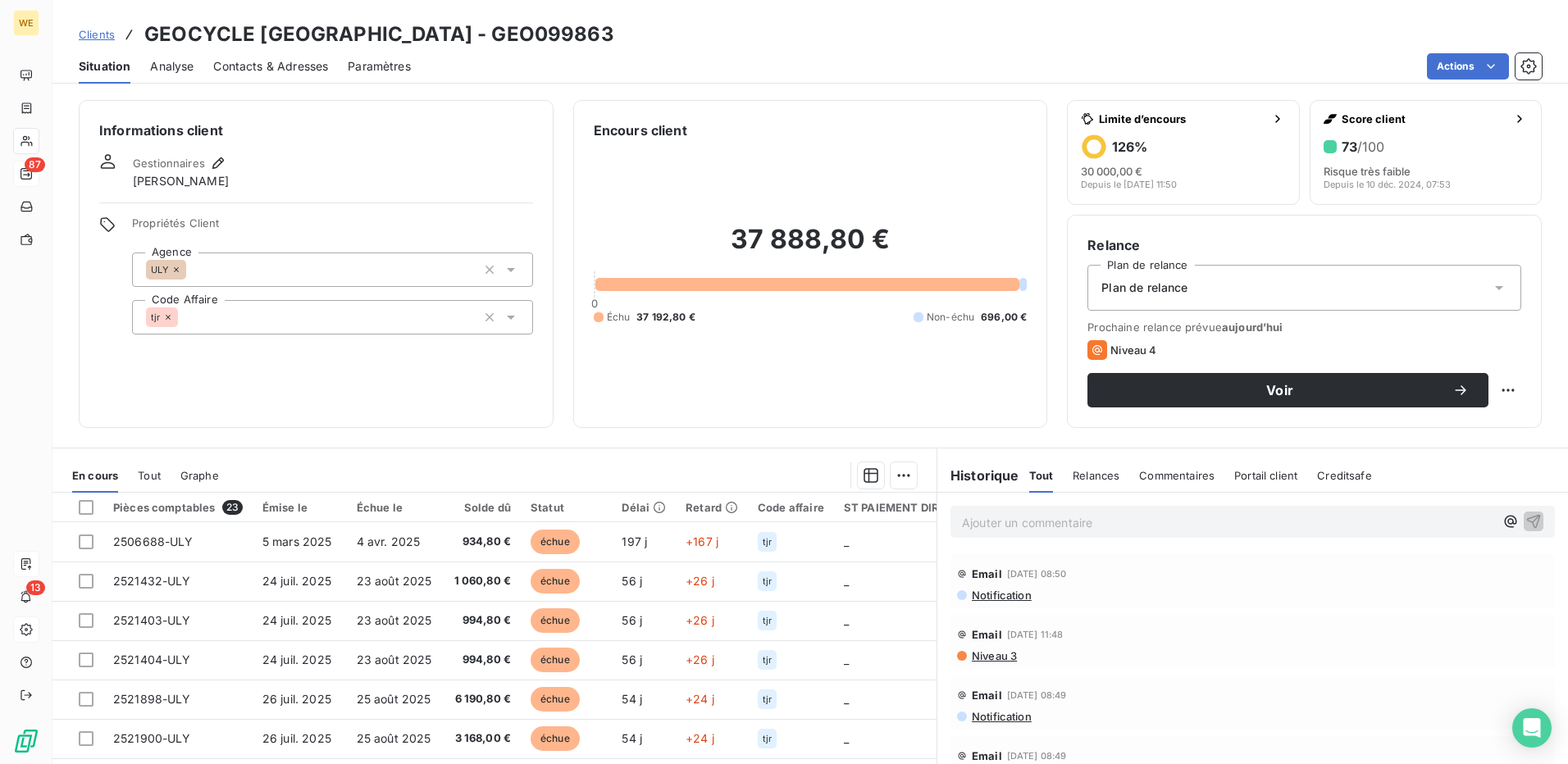
click at [398, 33] on h3 "GEOCYCLE FRANCE - GEO099863" at bounding box center [378, 34] width 470 height 29
copy h3 "GEO099863"
click at [991, 521] on p "Ajouter un commentaire ﻿" at bounding box center [1228, 522] width 532 height 20
click at [1074, 522] on span "mail Pauline copie frad pour délais non respecté" at bounding box center [1122, 521] width 320 height 14
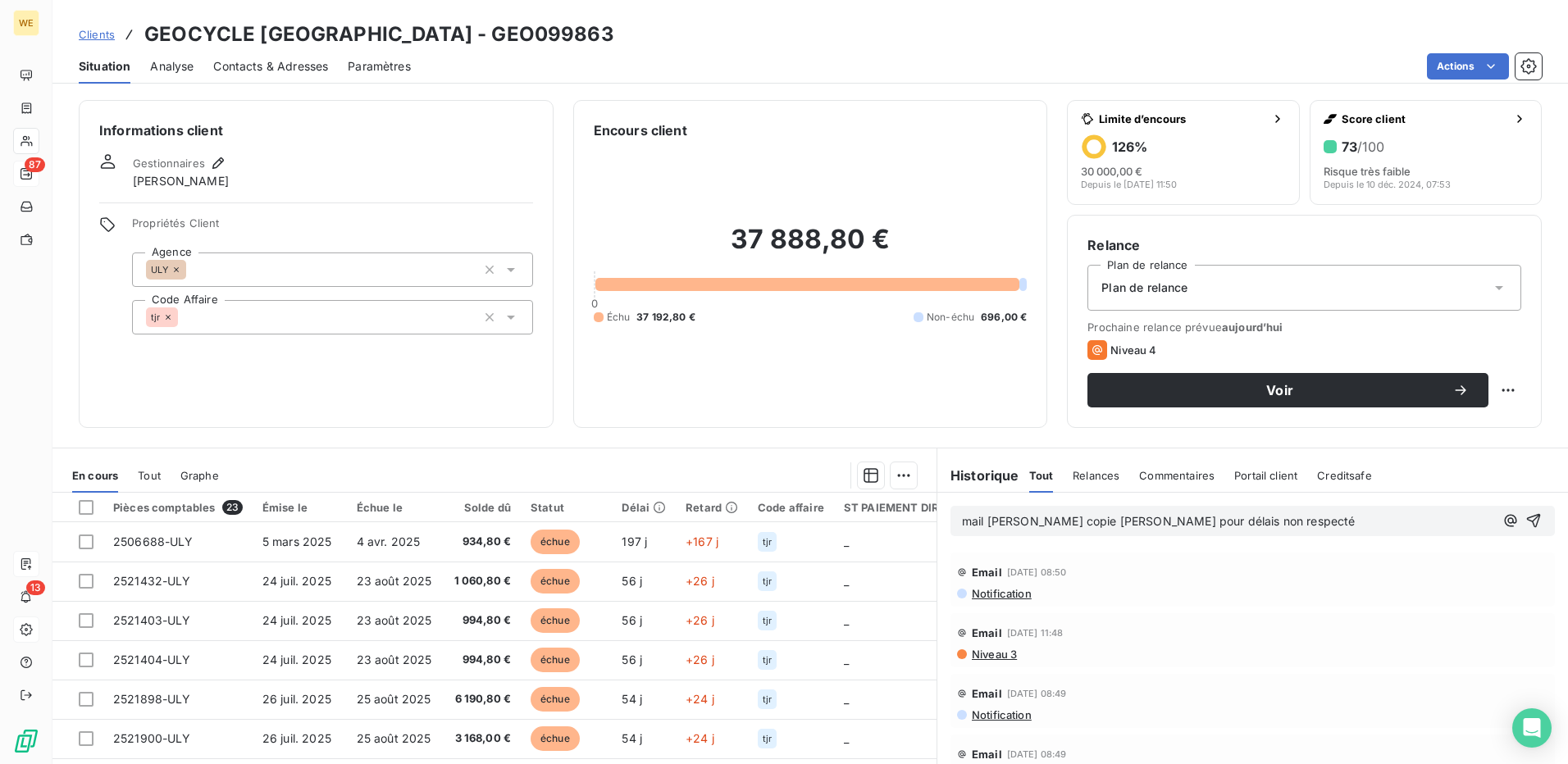
click at [1062, 524] on span "mail Pauline copie fred pour délais non respecté" at bounding box center [1158, 521] width 393 height 14
click at [1303, 526] on p "mail Pauline copie Fred pour délais non respecté" at bounding box center [1228, 521] width 532 height 19
click at [1525, 521] on icon "button" at bounding box center [1533, 521] width 16 height 16
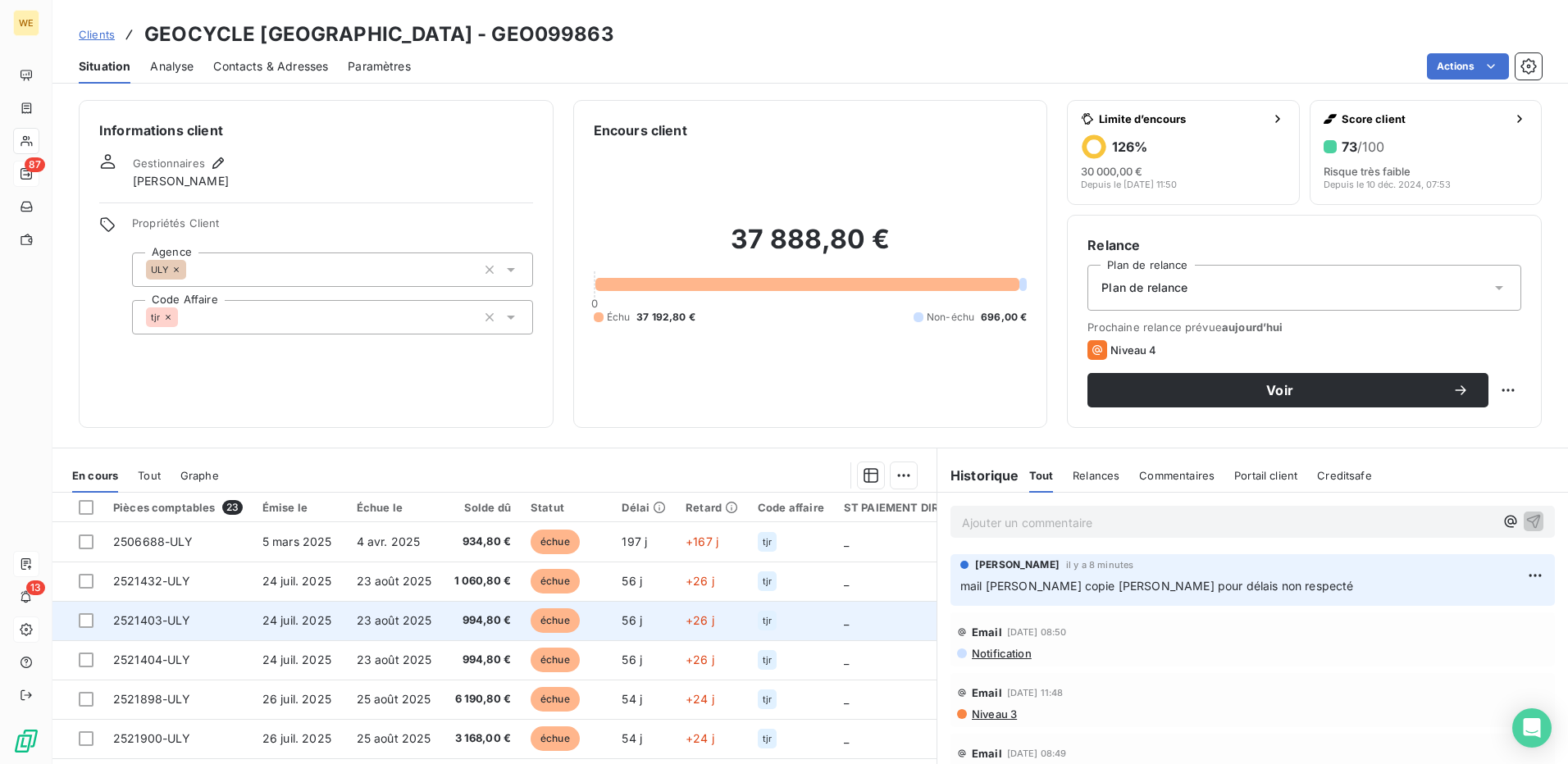
click at [200, 620] on td "2521403-ULY" at bounding box center [178, 621] width 149 height 39
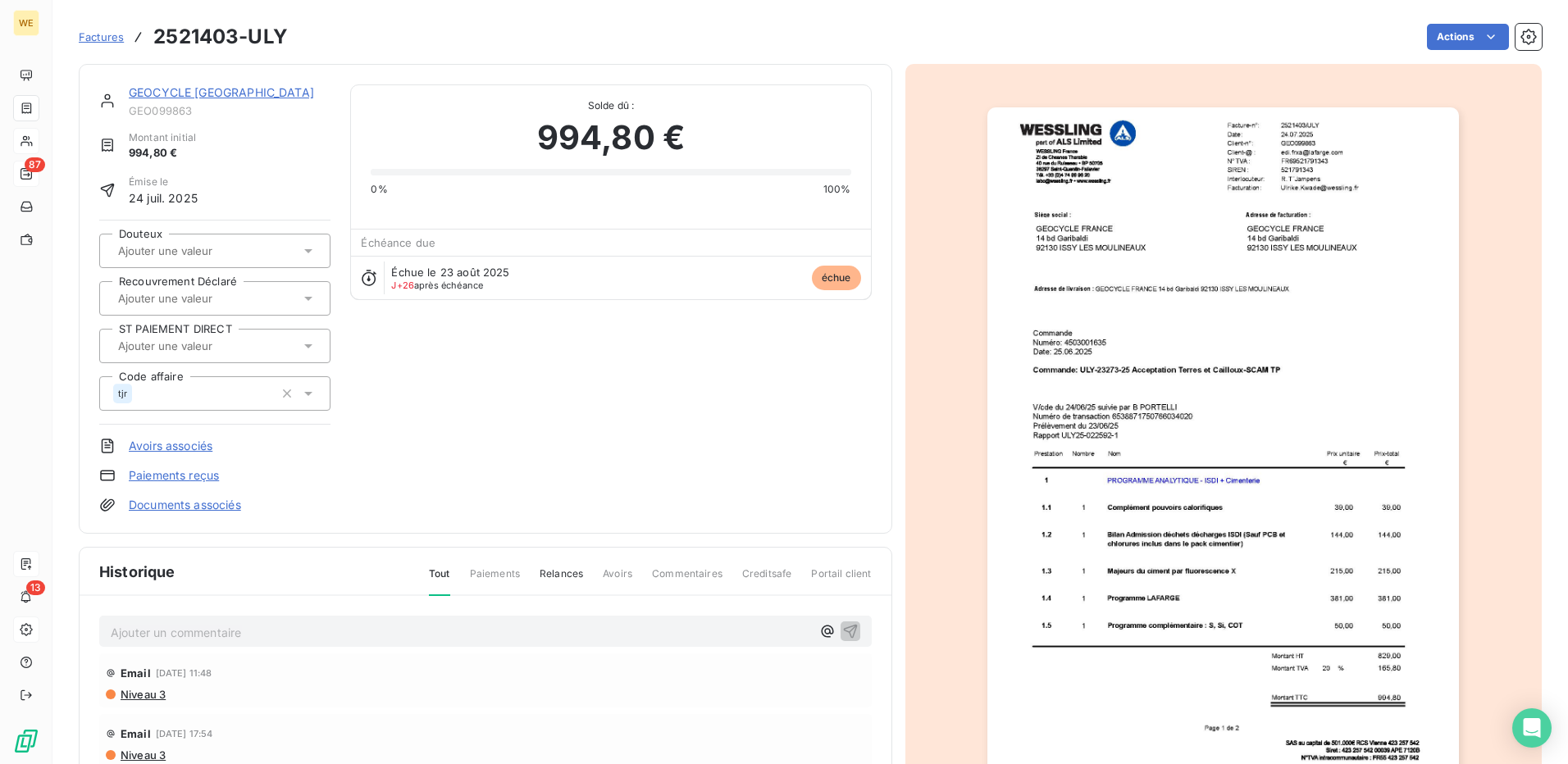
click at [311, 625] on p "Ajouter un commentaire ﻿" at bounding box center [461, 633] width 700 height 20
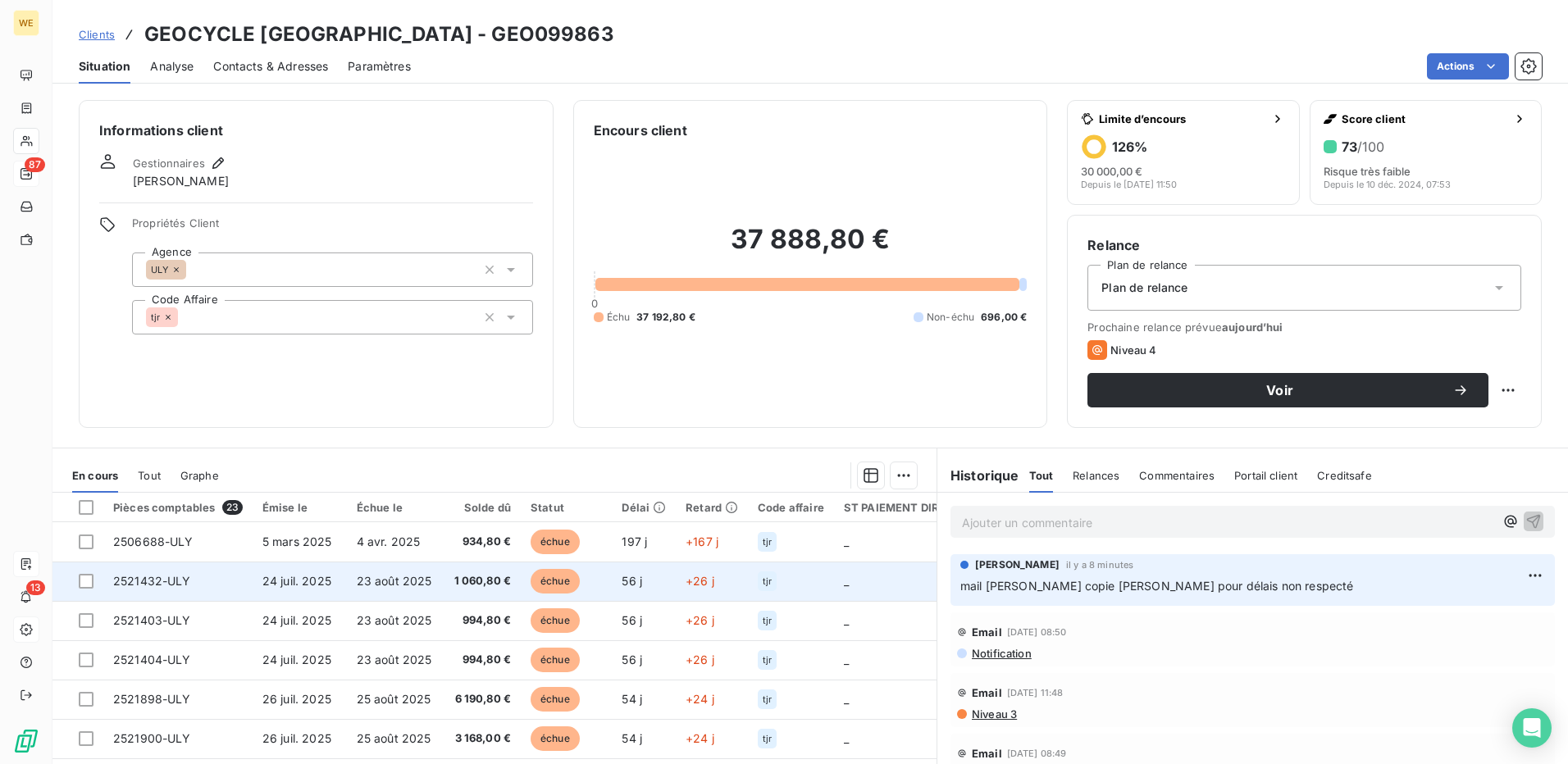
click at [77, 583] on td at bounding box center [77, 581] width 51 height 39
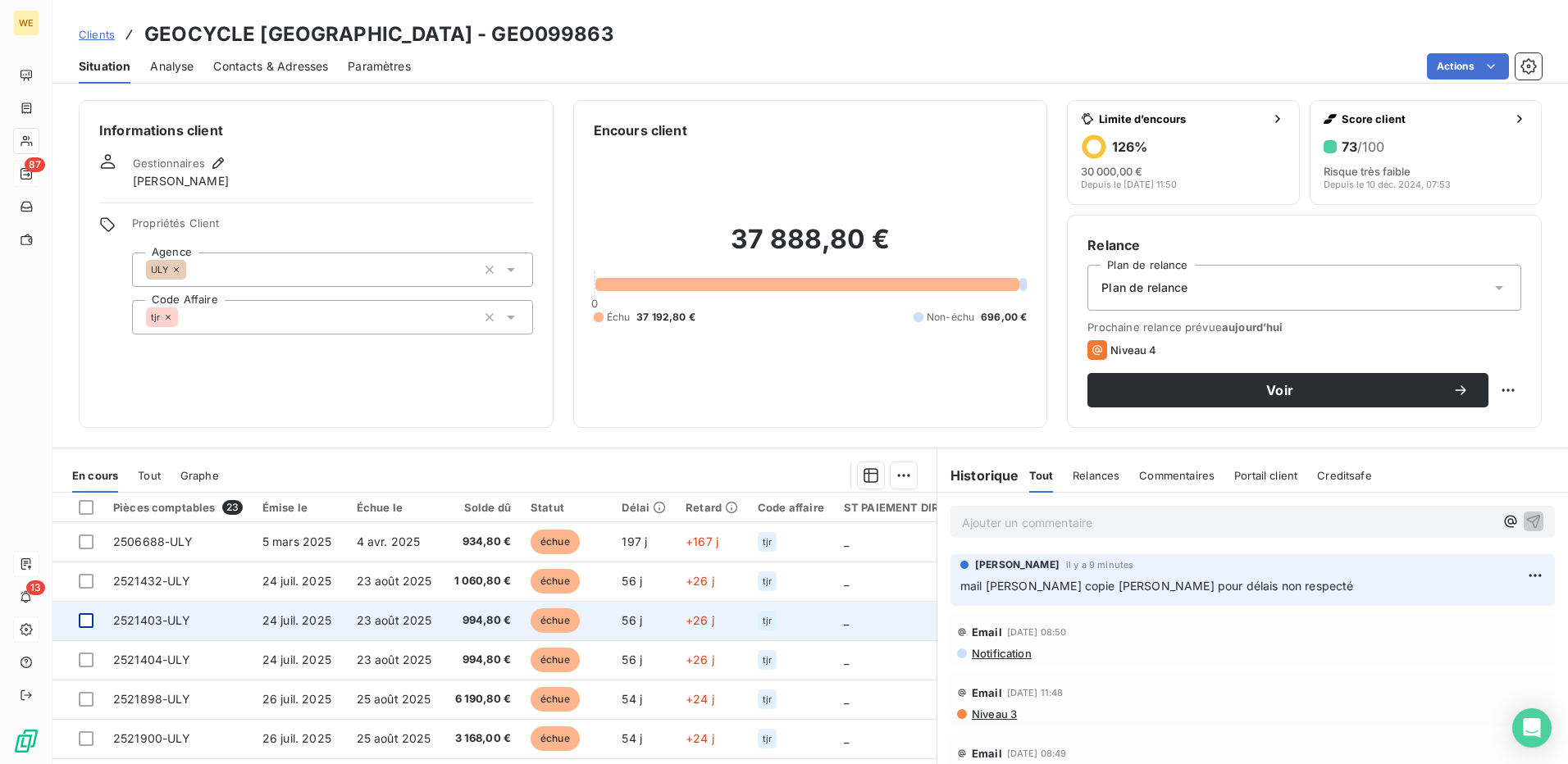
click at [91, 627] on div at bounding box center [86, 621] width 15 height 15
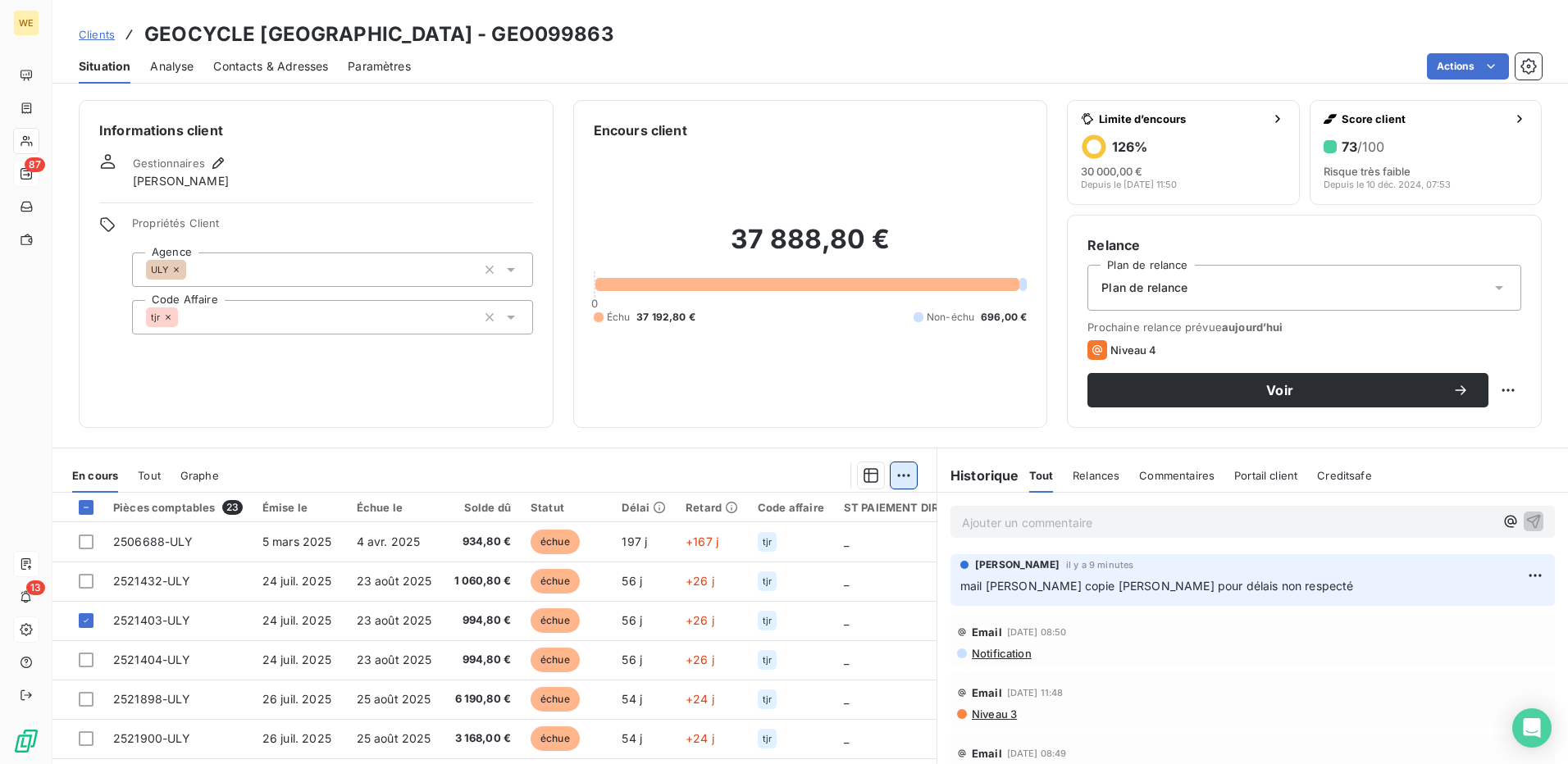
click at [903, 474] on html "WE 87 13 Clients GEOCYCLE FRANCE - GEO099863 Situation Analyse Contacts & Adres…" at bounding box center [784, 382] width 1568 height 764
click at [87, 622] on html "WE 87 13 Clients GEOCYCLE FRANCE - GEO099863 Situation Analyse Contacts & Adres…" at bounding box center [784, 382] width 1568 height 764
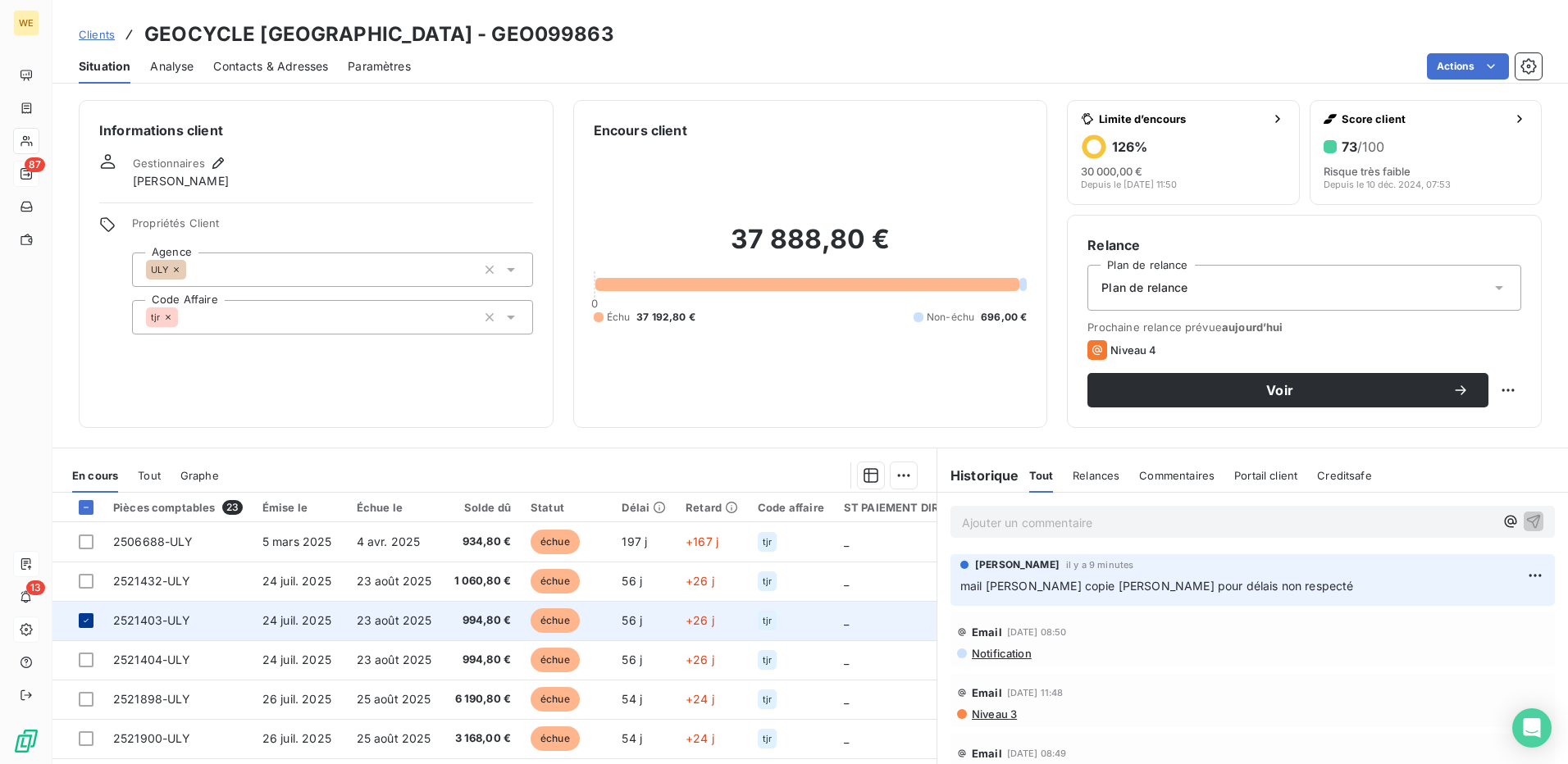
click at [84, 620] on icon at bounding box center [85, 620] width 10 height 10
click at [358, 415] on div "Informations client Gestionnaires Pauline Castillazuelo Propriétés Client Agenc…" at bounding box center [316, 264] width 475 height 328
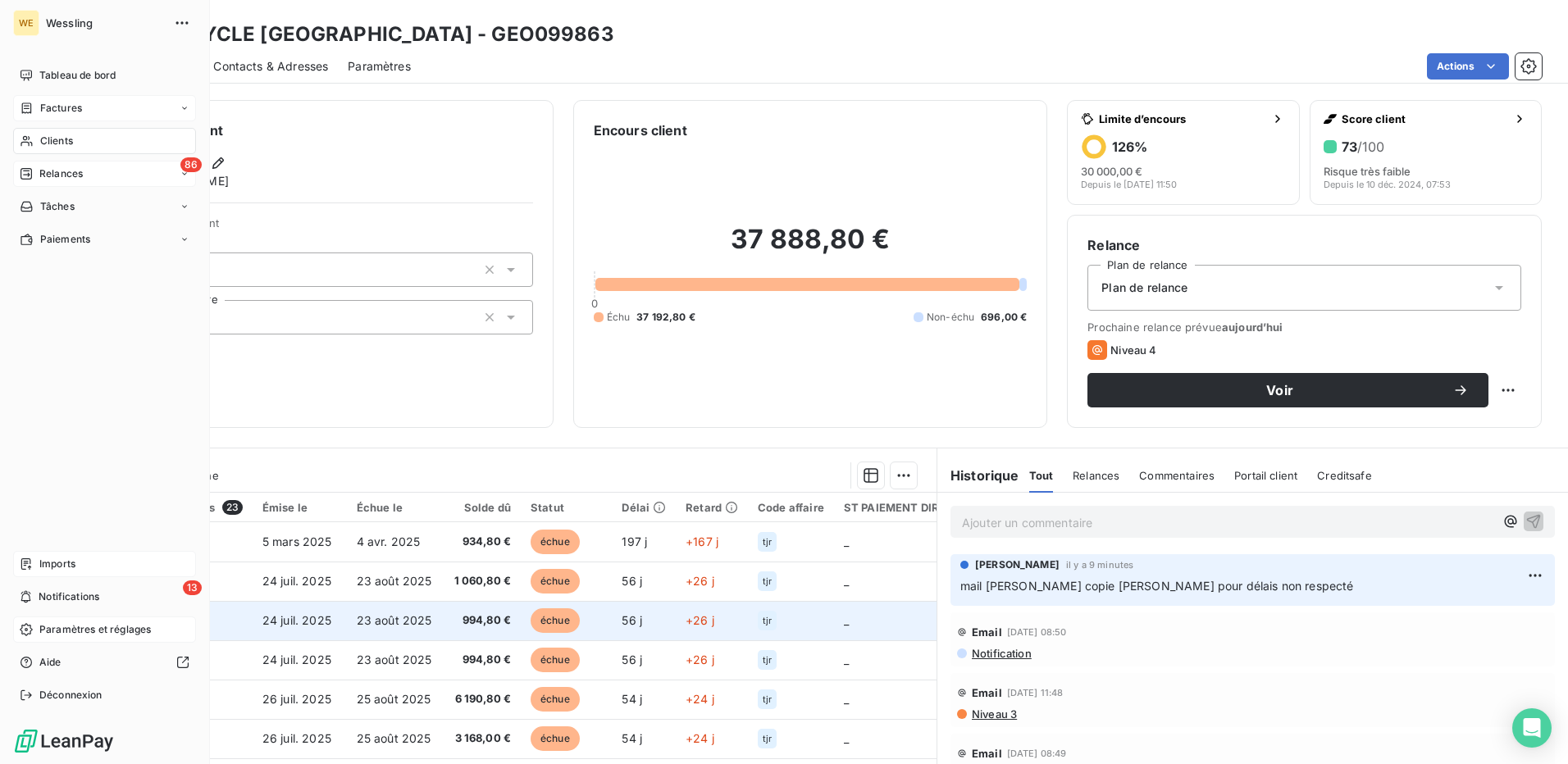
click at [60, 106] on span "Factures" at bounding box center [60, 108] width 42 height 15
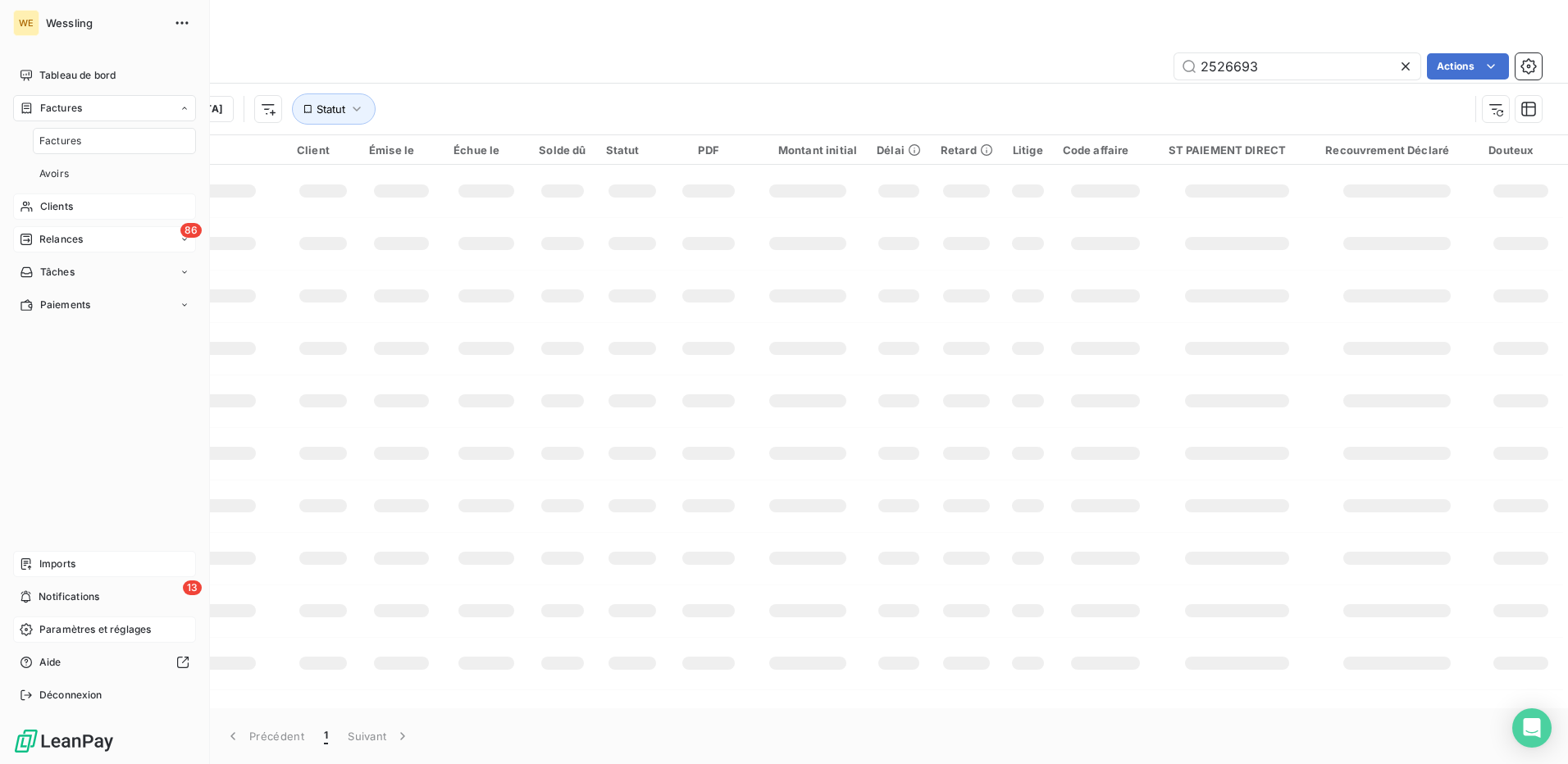
click at [69, 140] on span "Factures" at bounding box center [60, 140] width 42 height 15
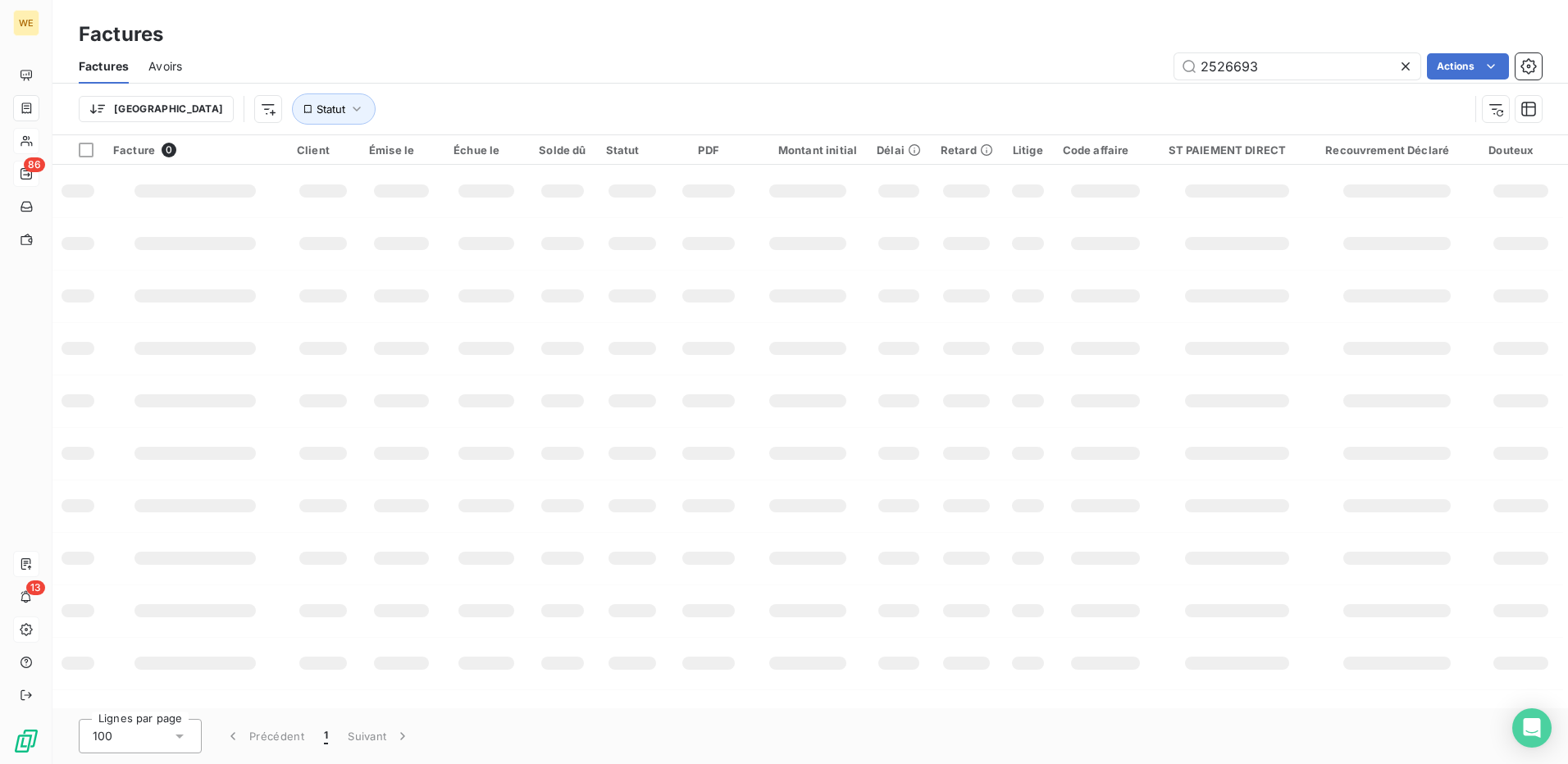
click at [1403, 66] on icon at bounding box center [1405, 67] width 16 height 16
click at [316, 107] on span "Statut" at bounding box center [330, 108] width 28 height 13
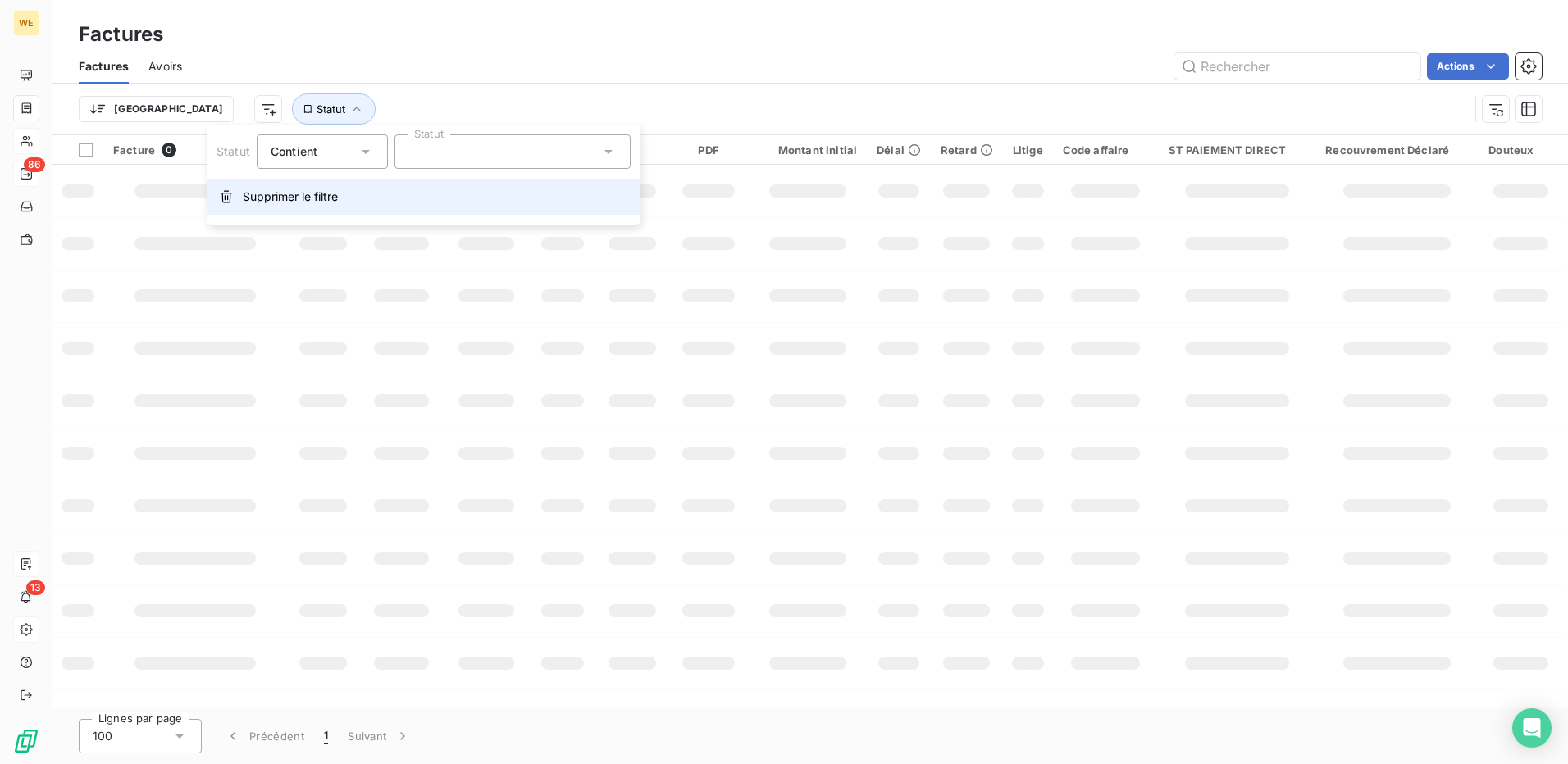
click at [301, 203] on span "Supprimer le filtre" at bounding box center [290, 196] width 95 height 16
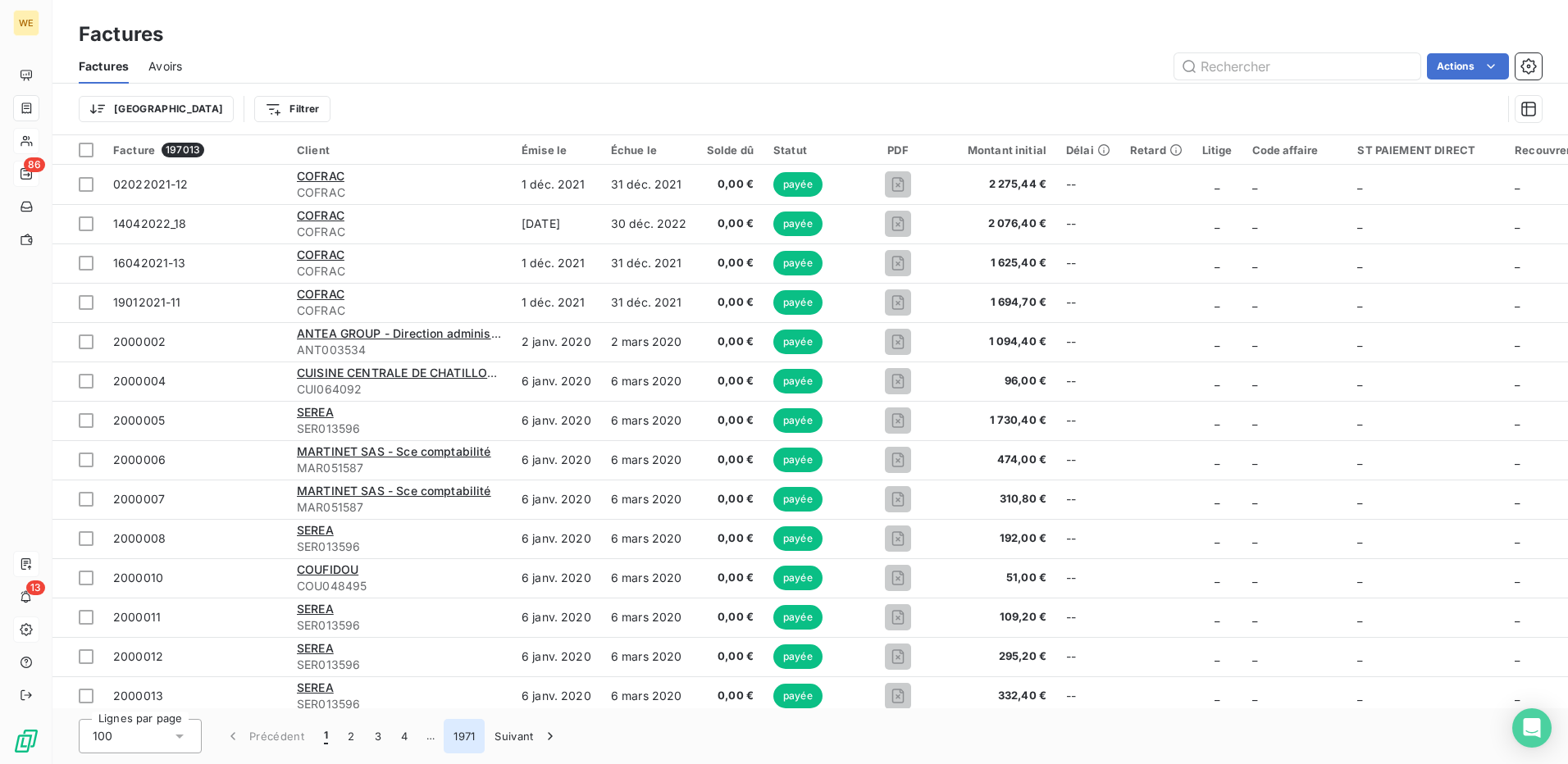
click at [472, 739] on button "1971" at bounding box center [464, 736] width 41 height 35
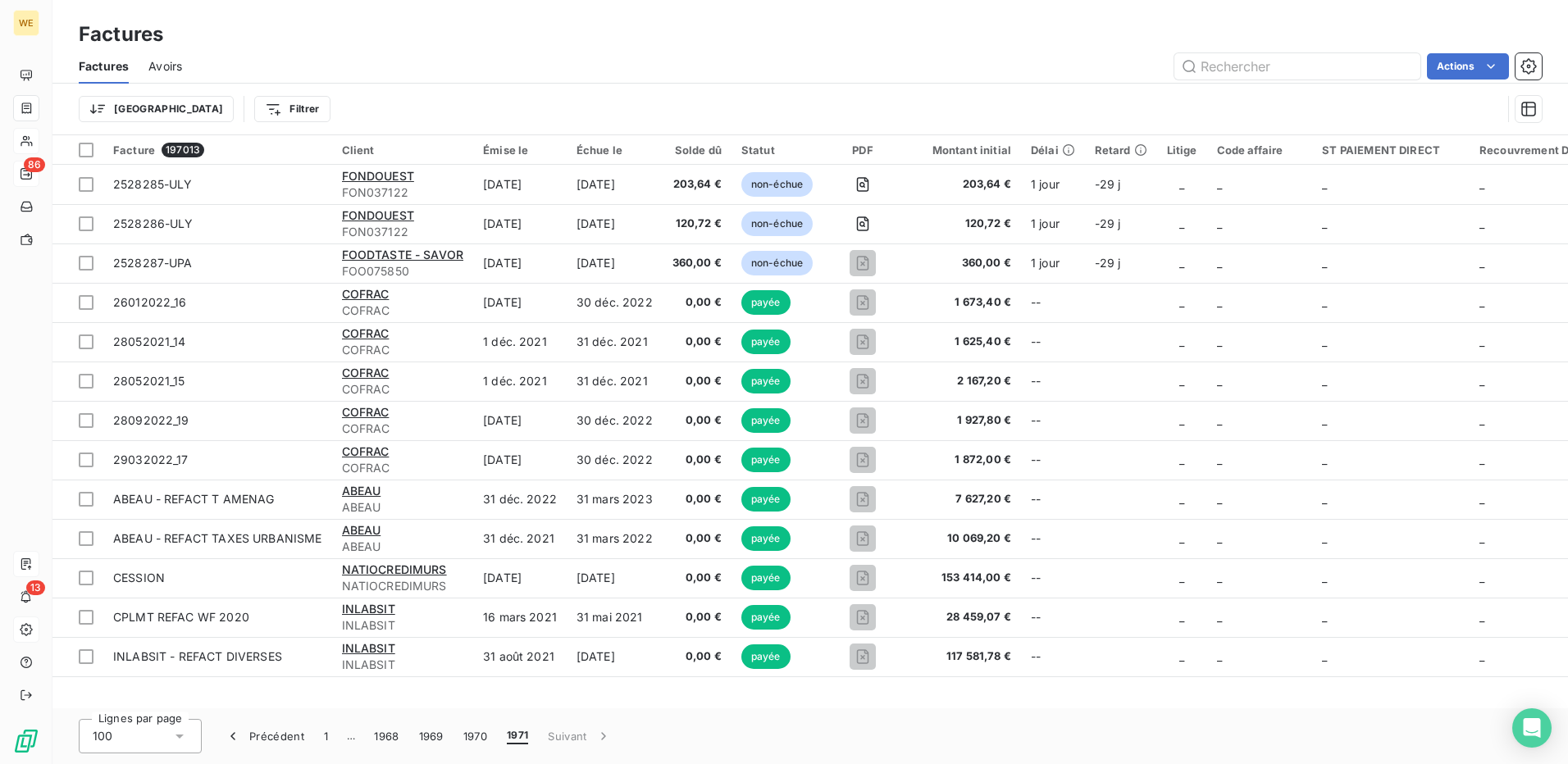
click at [519, 735] on span "1971" at bounding box center [518, 736] width 21 height 16
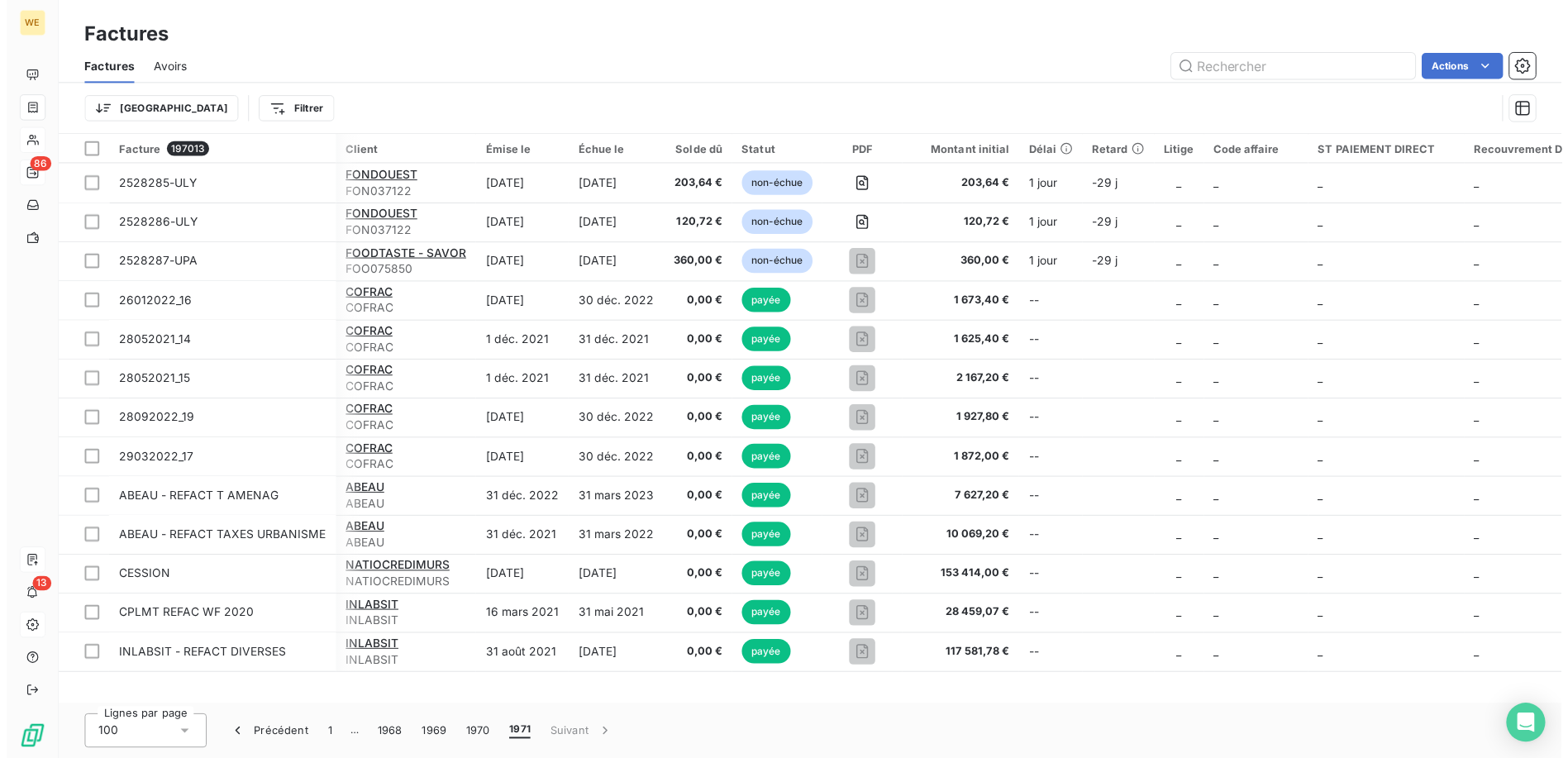
scroll to position [0, 198]
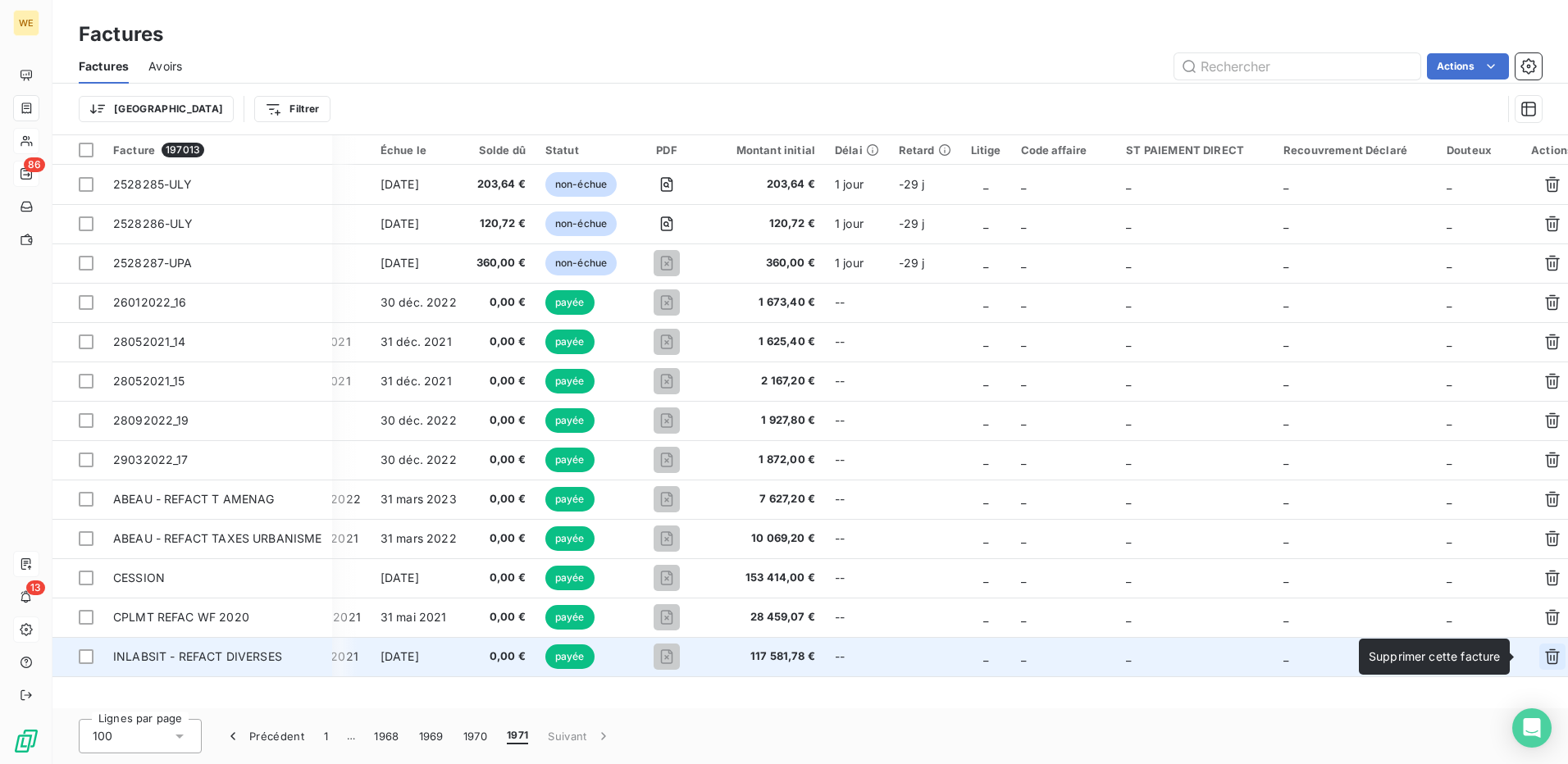
click at [1540, 667] on button "button" at bounding box center [1553, 657] width 27 height 27
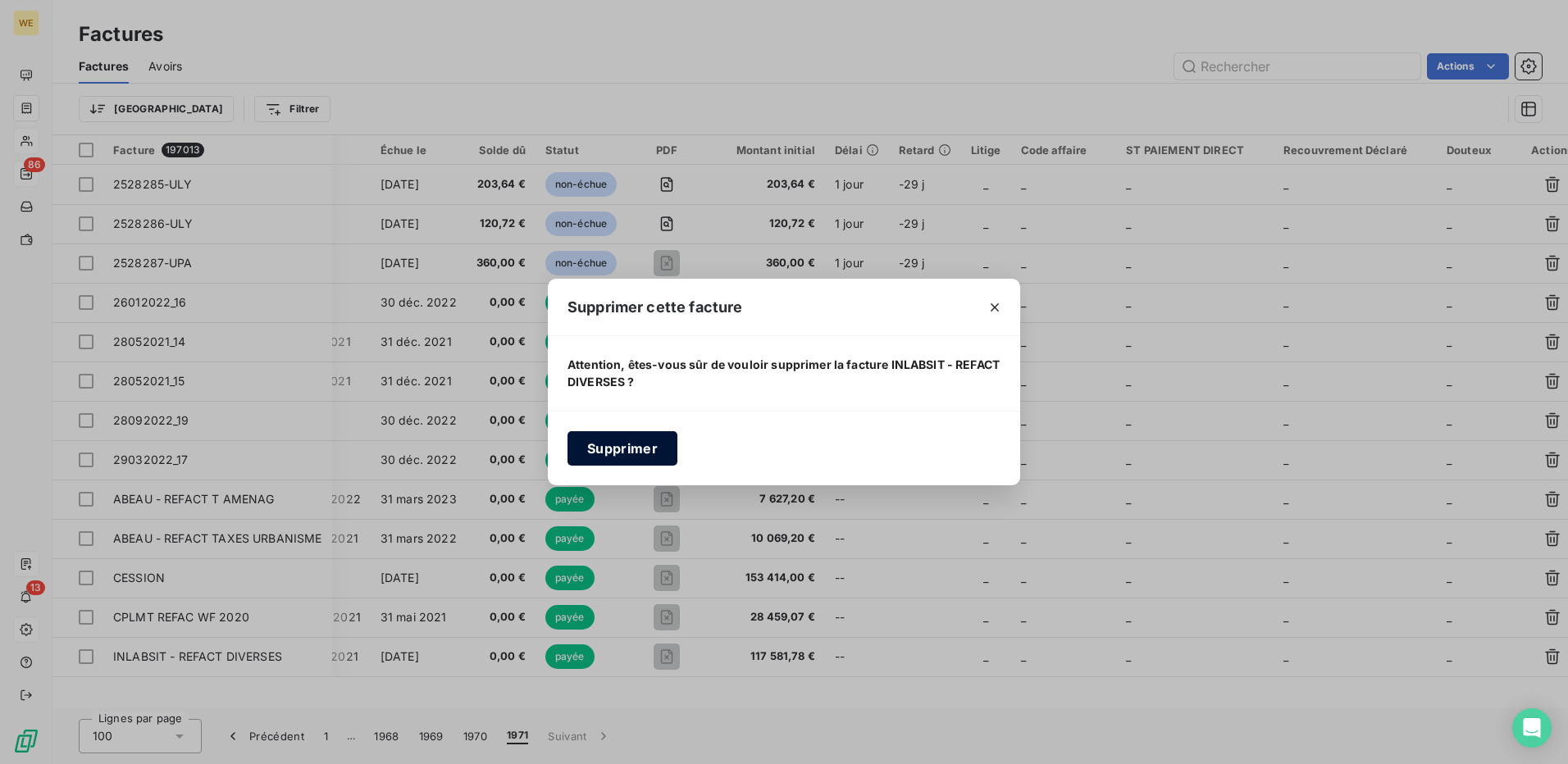
click at [626, 443] on button "Supprimer" at bounding box center [623, 449] width 110 height 35
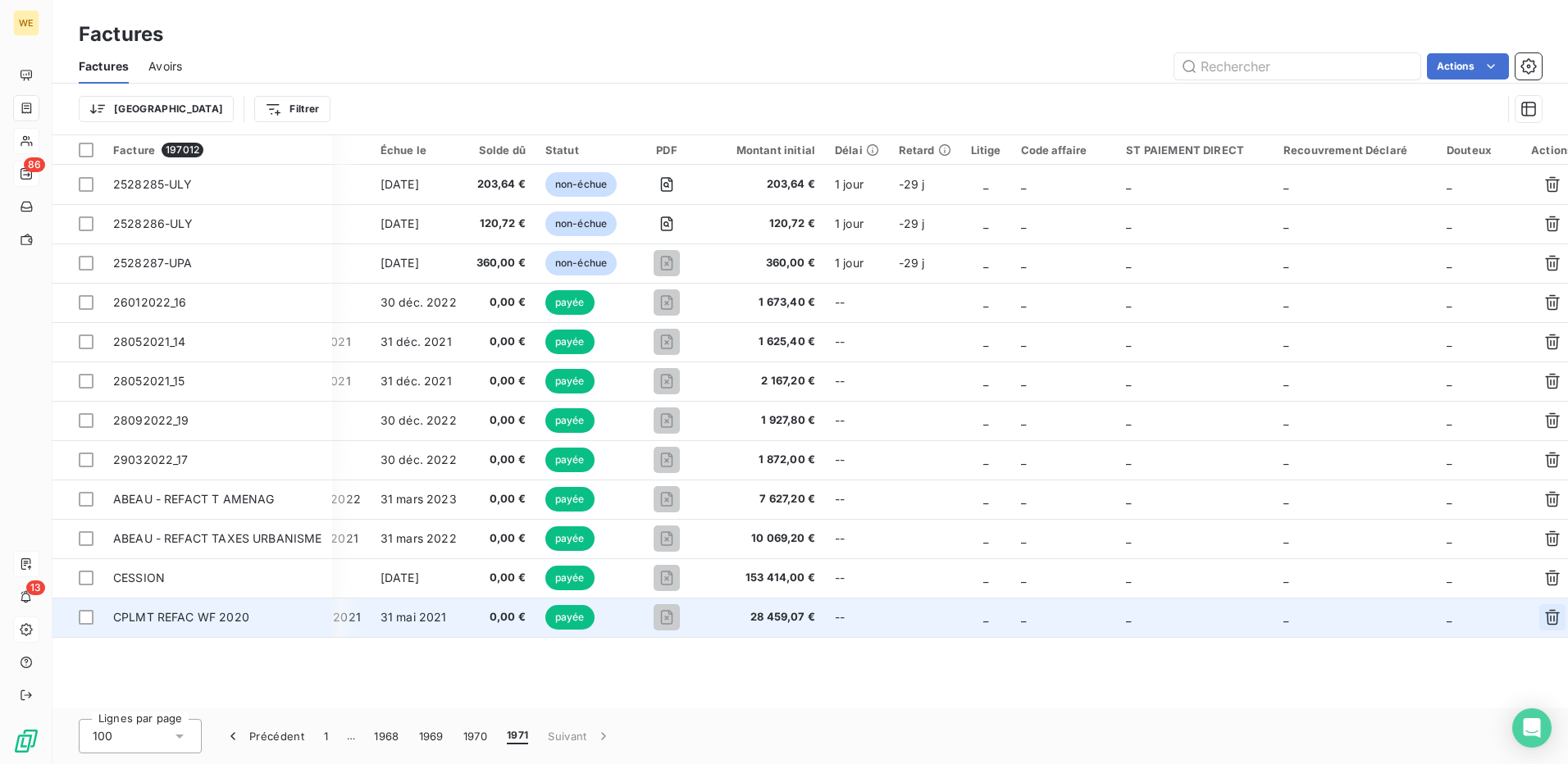
click at [1545, 617] on icon "button" at bounding box center [1552, 618] width 15 height 16
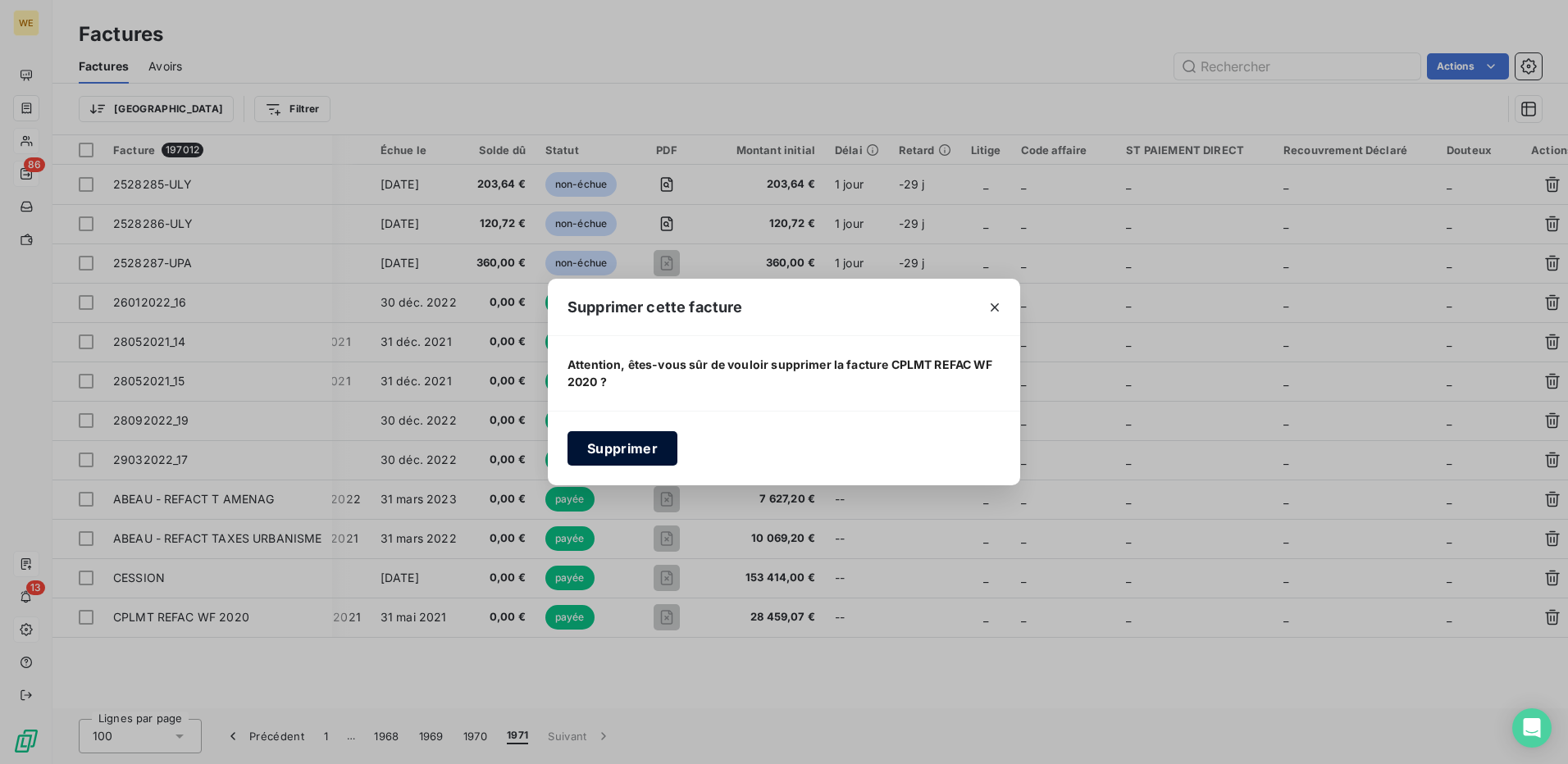
click at [633, 443] on button "Supprimer" at bounding box center [623, 449] width 110 height 35
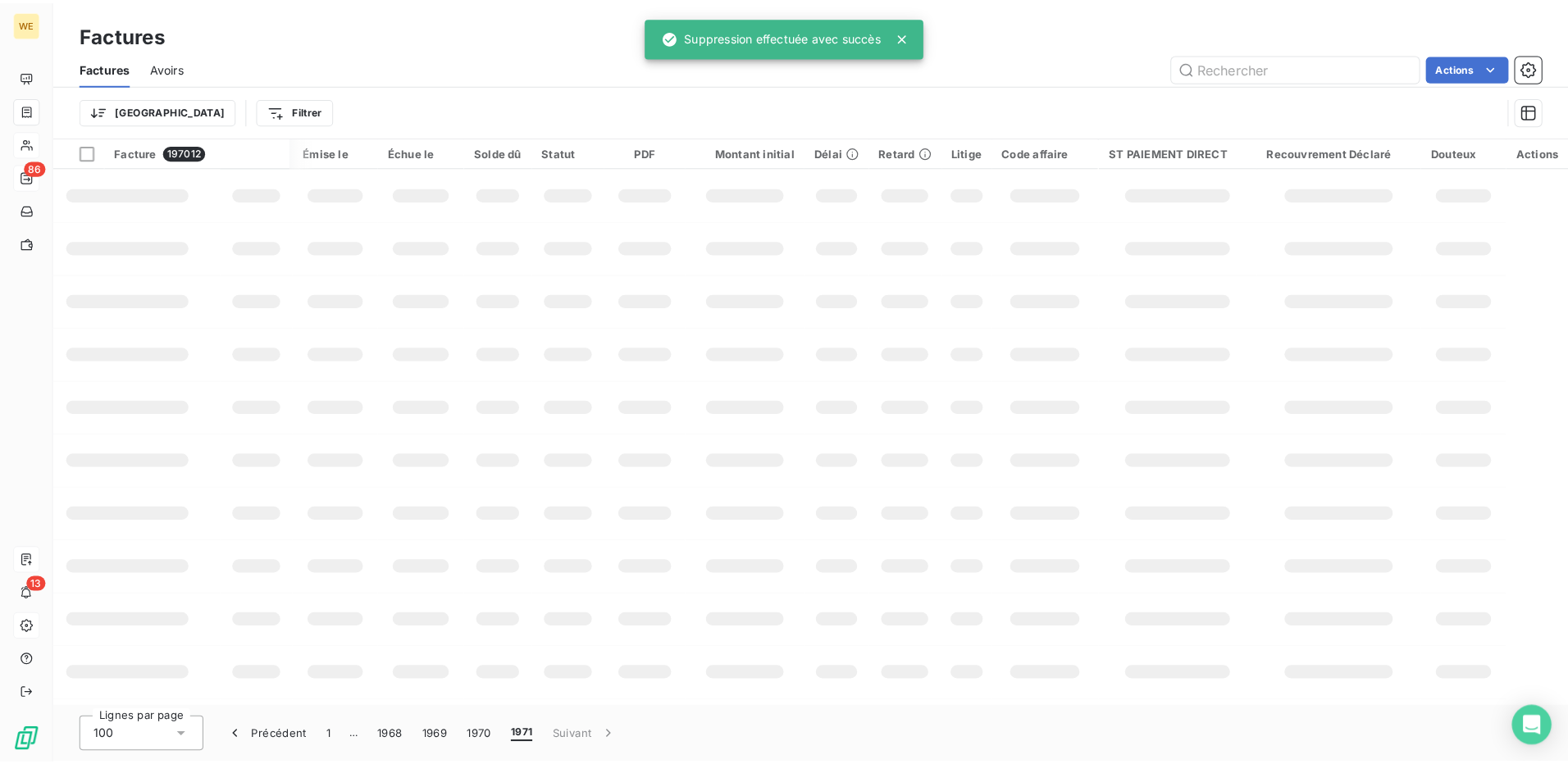
scroll to position [0, 45]
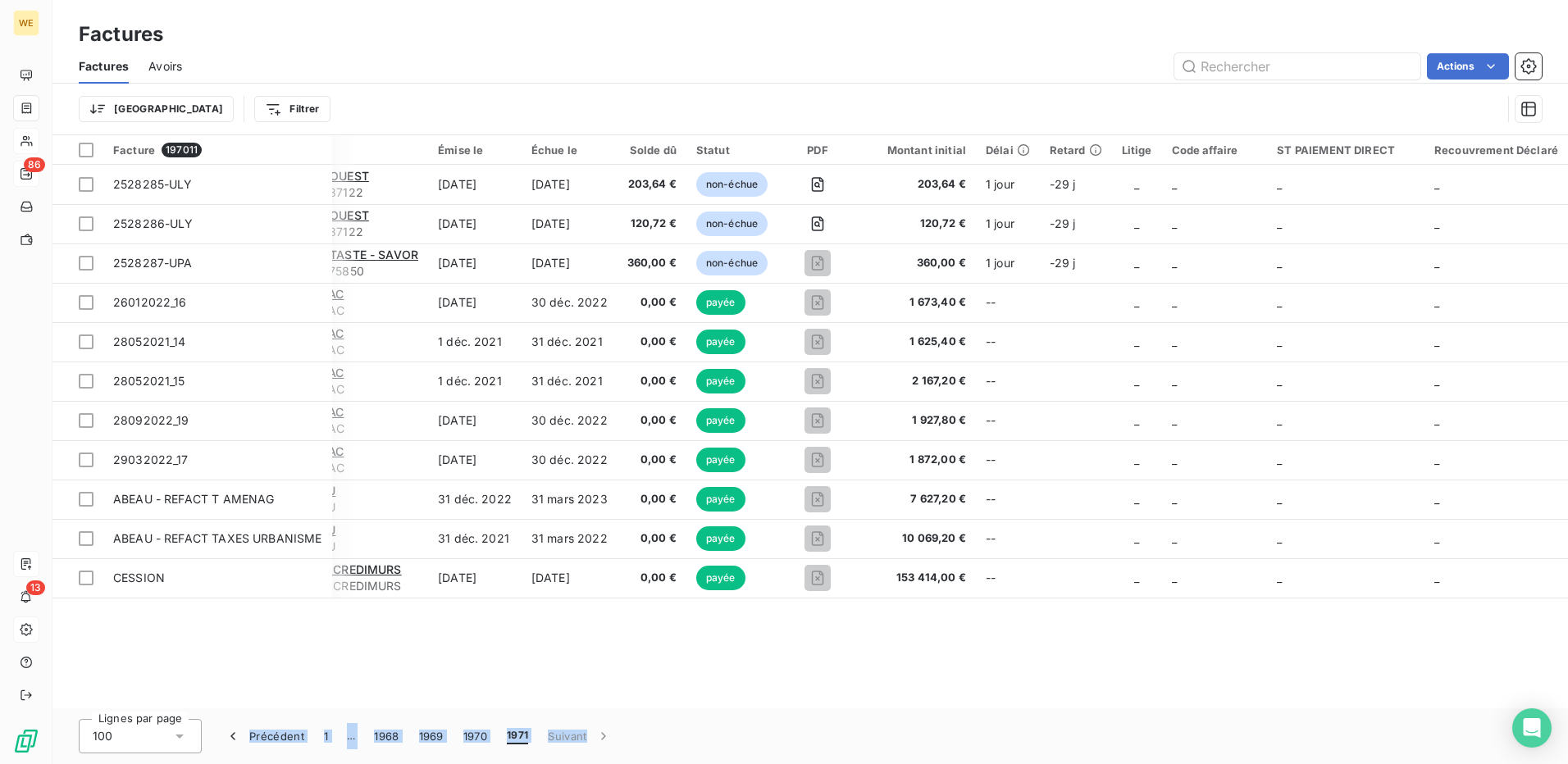
drag, startPoint x: 240, startPoint y: 709, endPoint x: 625, endPoint y: 742, distance: 386.4
click at [625, 742] on div "Lignes par page 100 Précédent 1 … 1968 1969 1970 1971 Suivant" at bounding box center [810, 736] width 1516 height 56
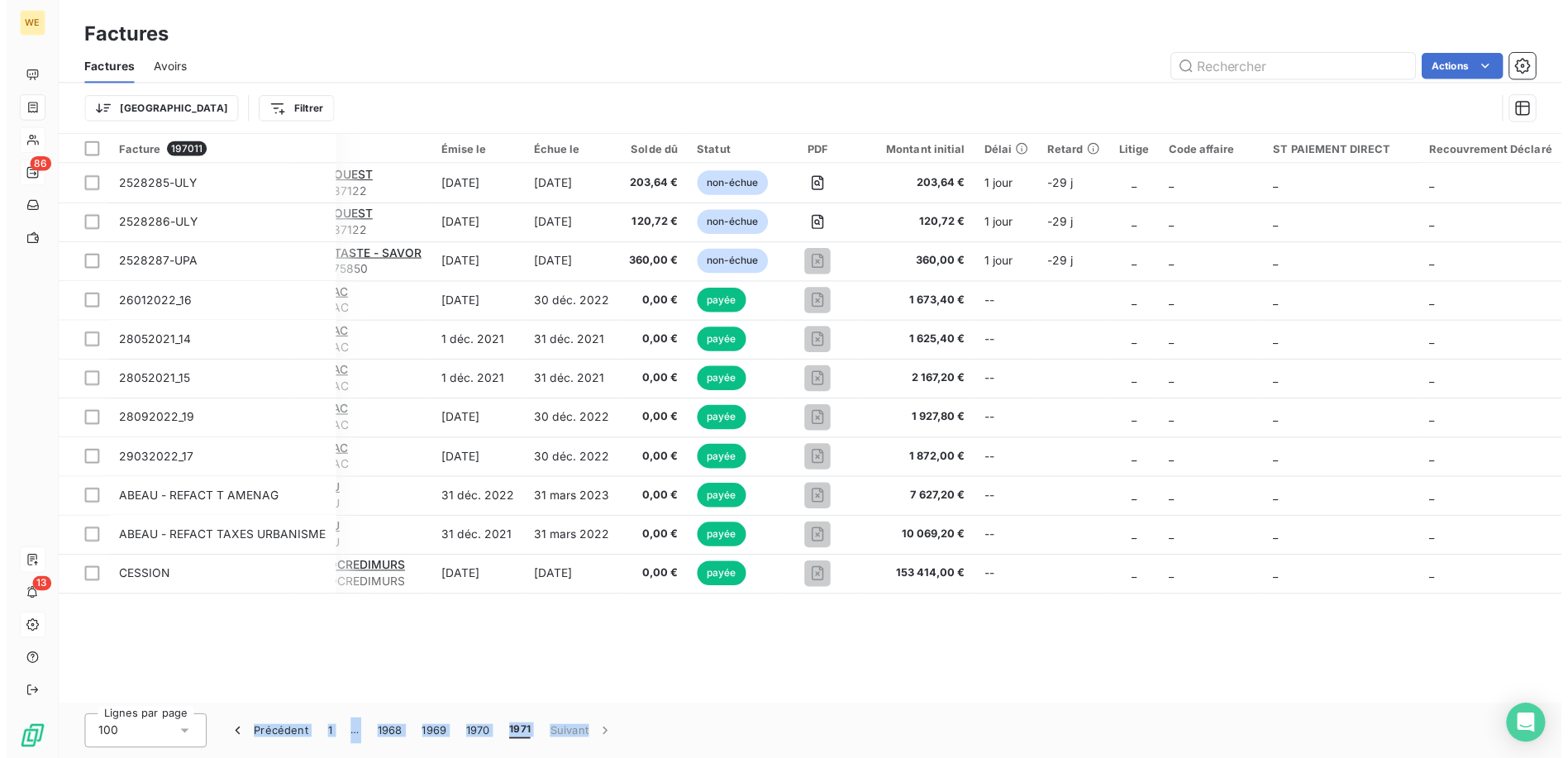
scroll to position [0, 198]
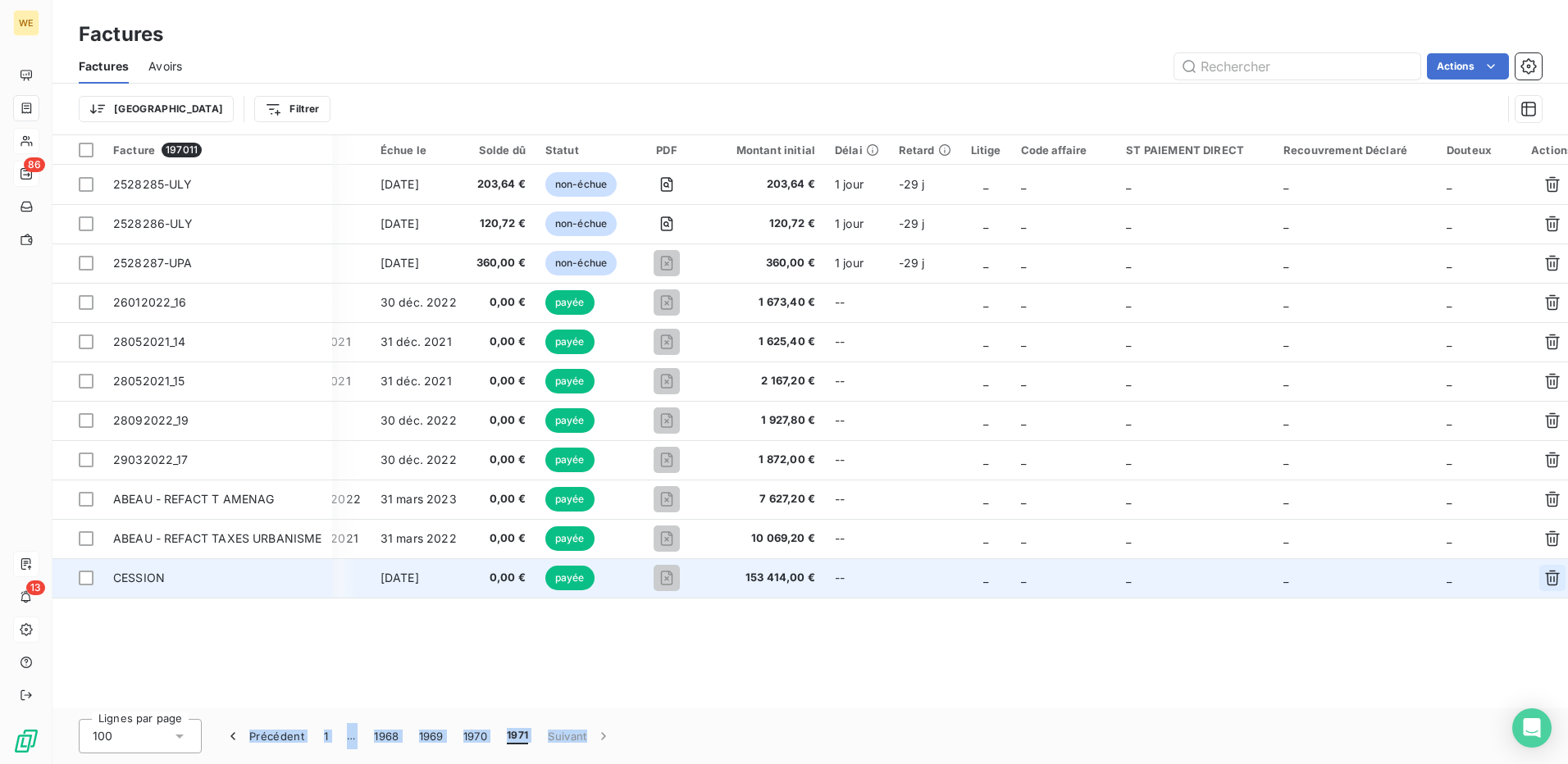
click at [1545, 573] on icon "button" at bounding box center [1552, 579] width 15 height 16
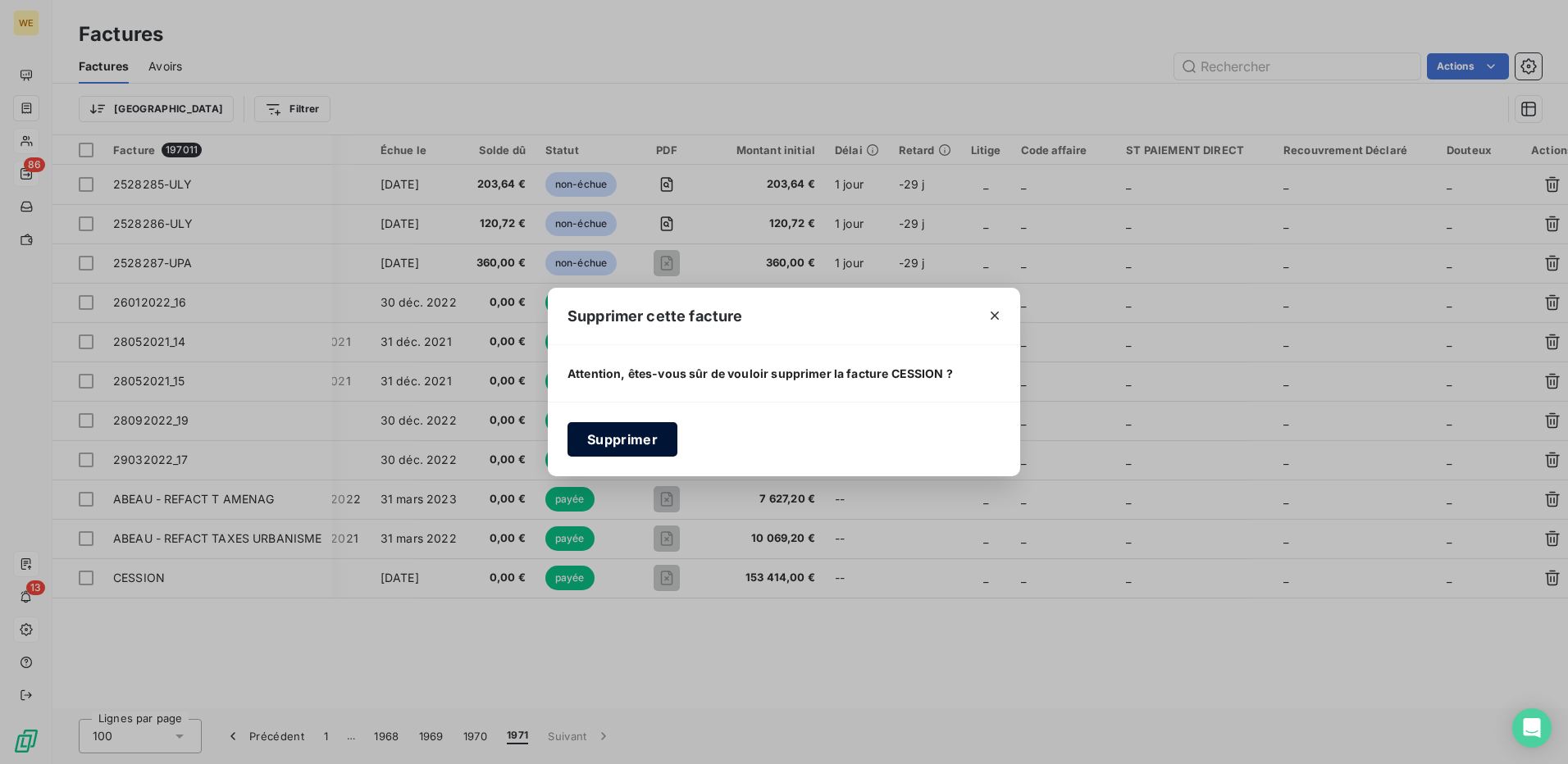
click at [615, 441] on button "Supprimer" at bounding box center [623, 439] width 110 height 35
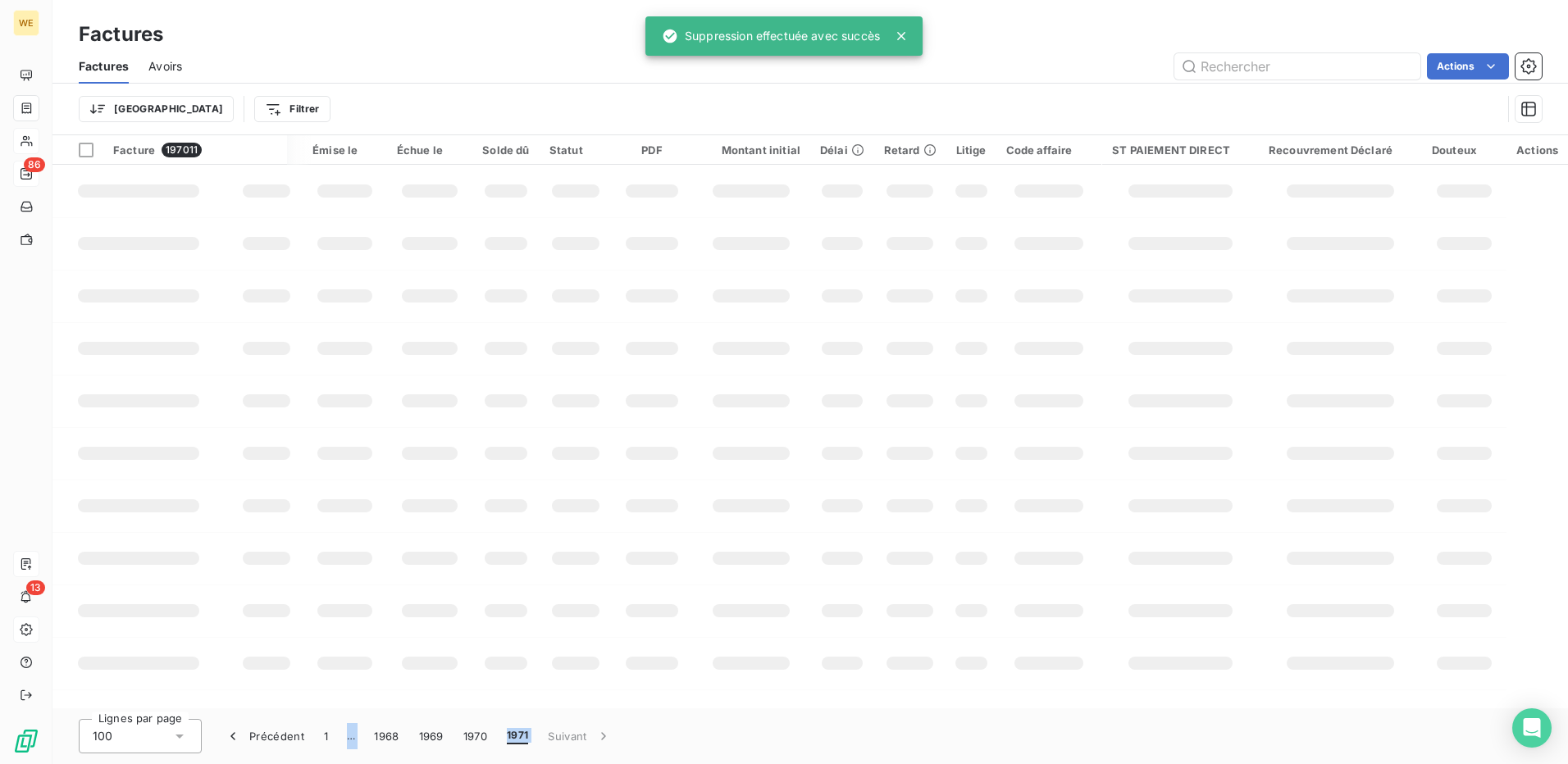
scroll to position [0, 45]
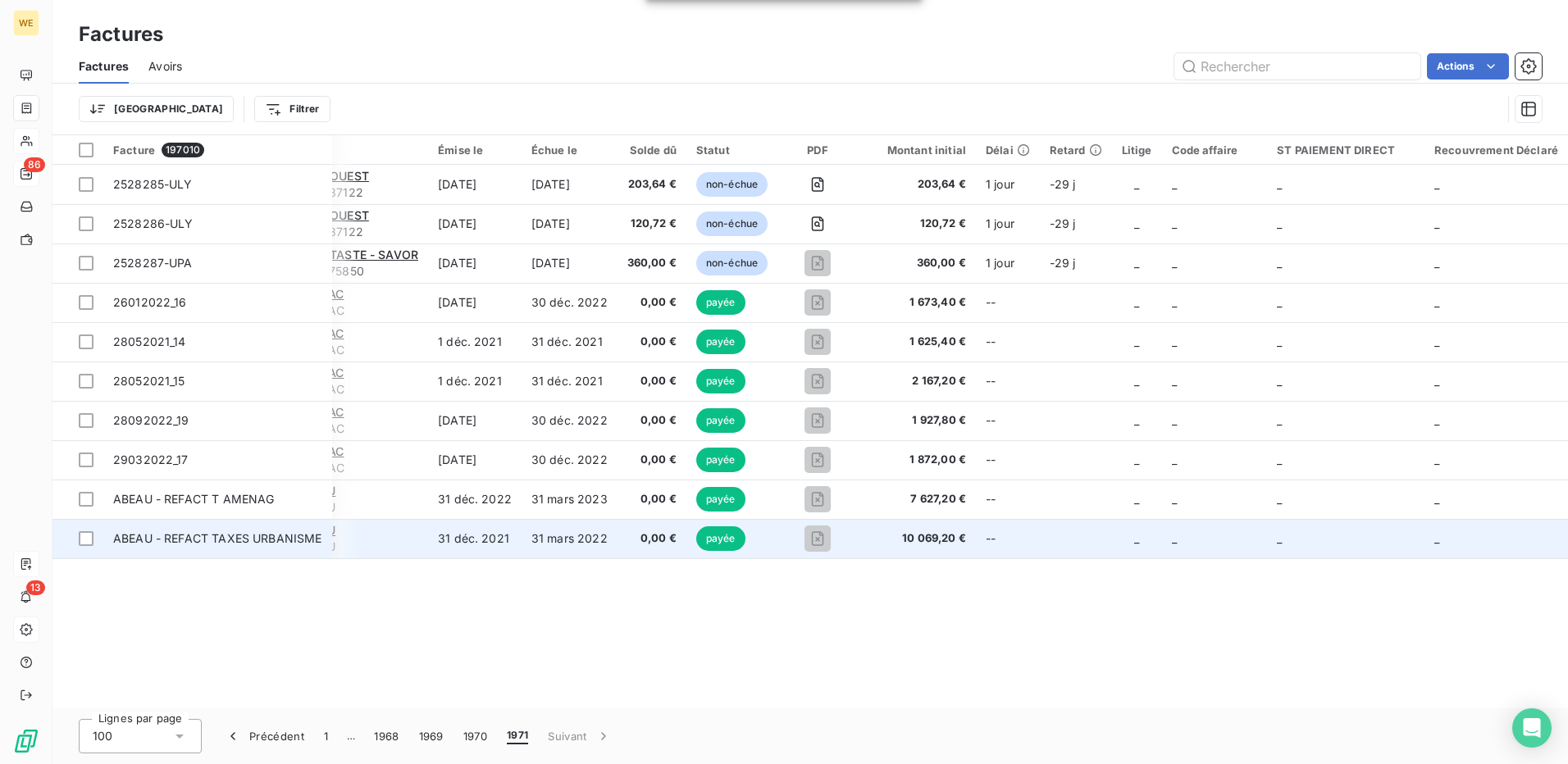
click at [561, 534] on td "31 mars 2022" at bounding box center [569, 538] width 96 height 39
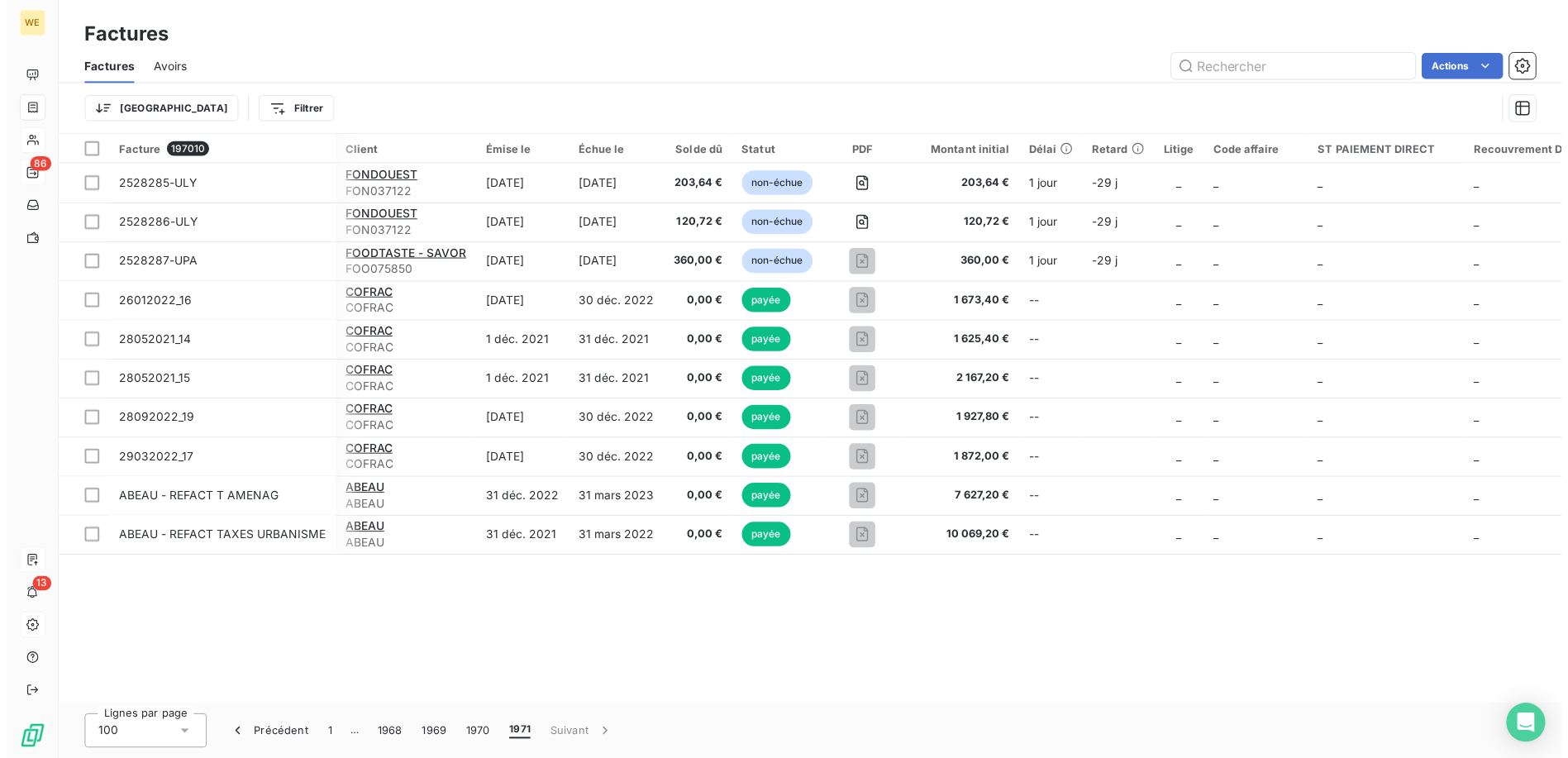
scroll to position [0, 198]
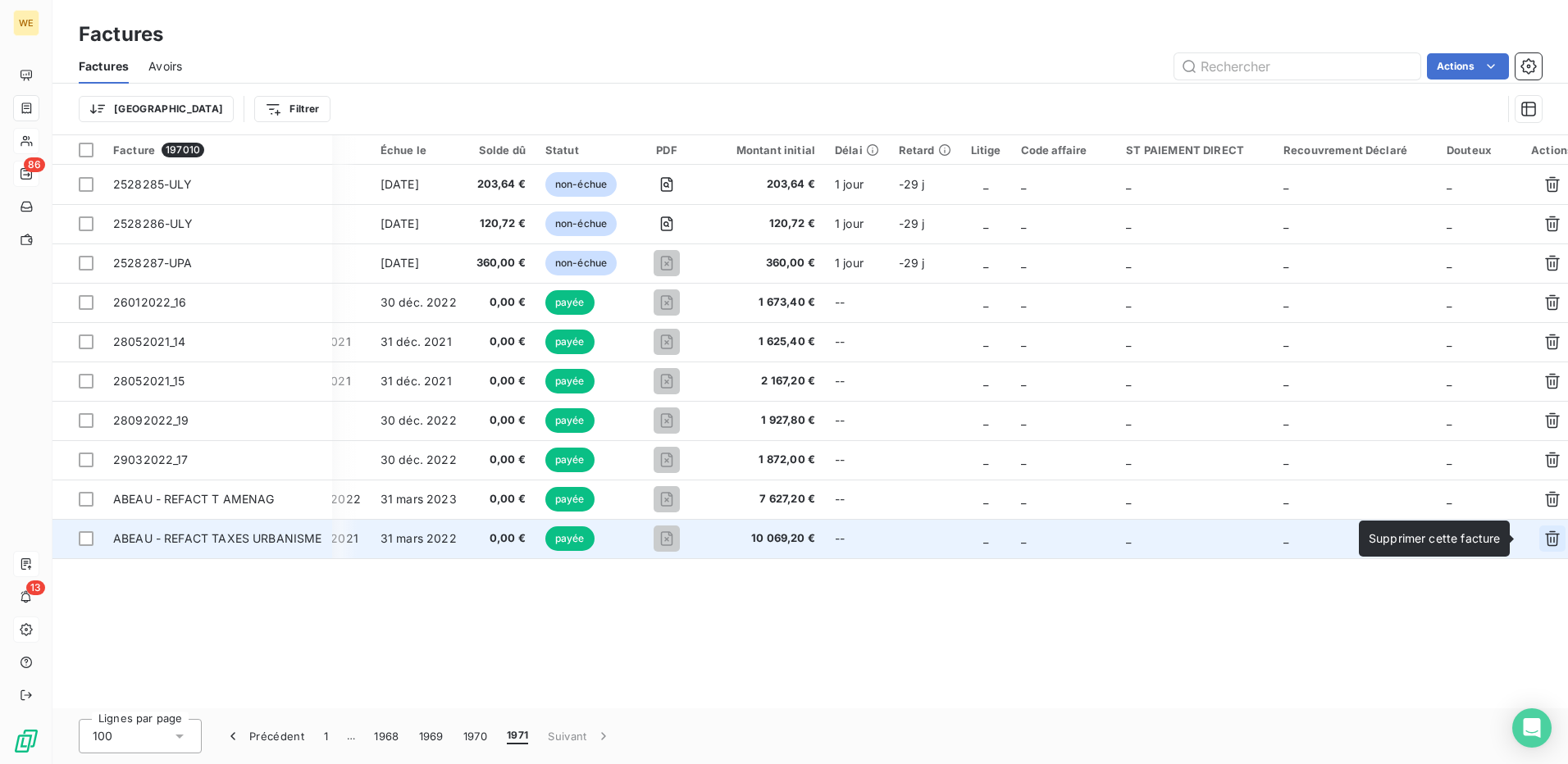
click at [1545, 539] on icon "button" at bounding box center [1552, 539] width 15 height 16
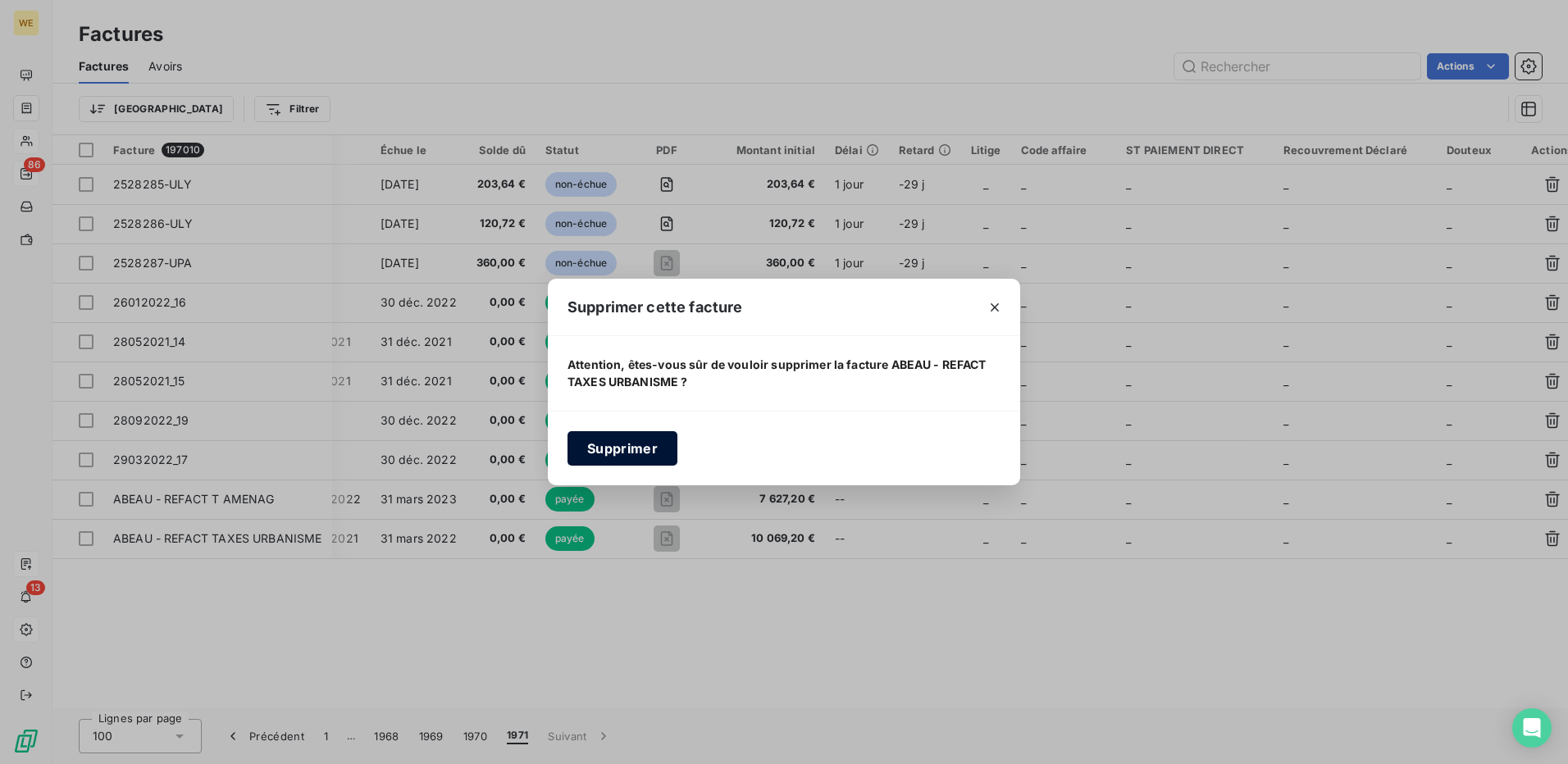
click at [644, 441] on button "Supprimer" at bounding box center [623, 449] width 110 height 35
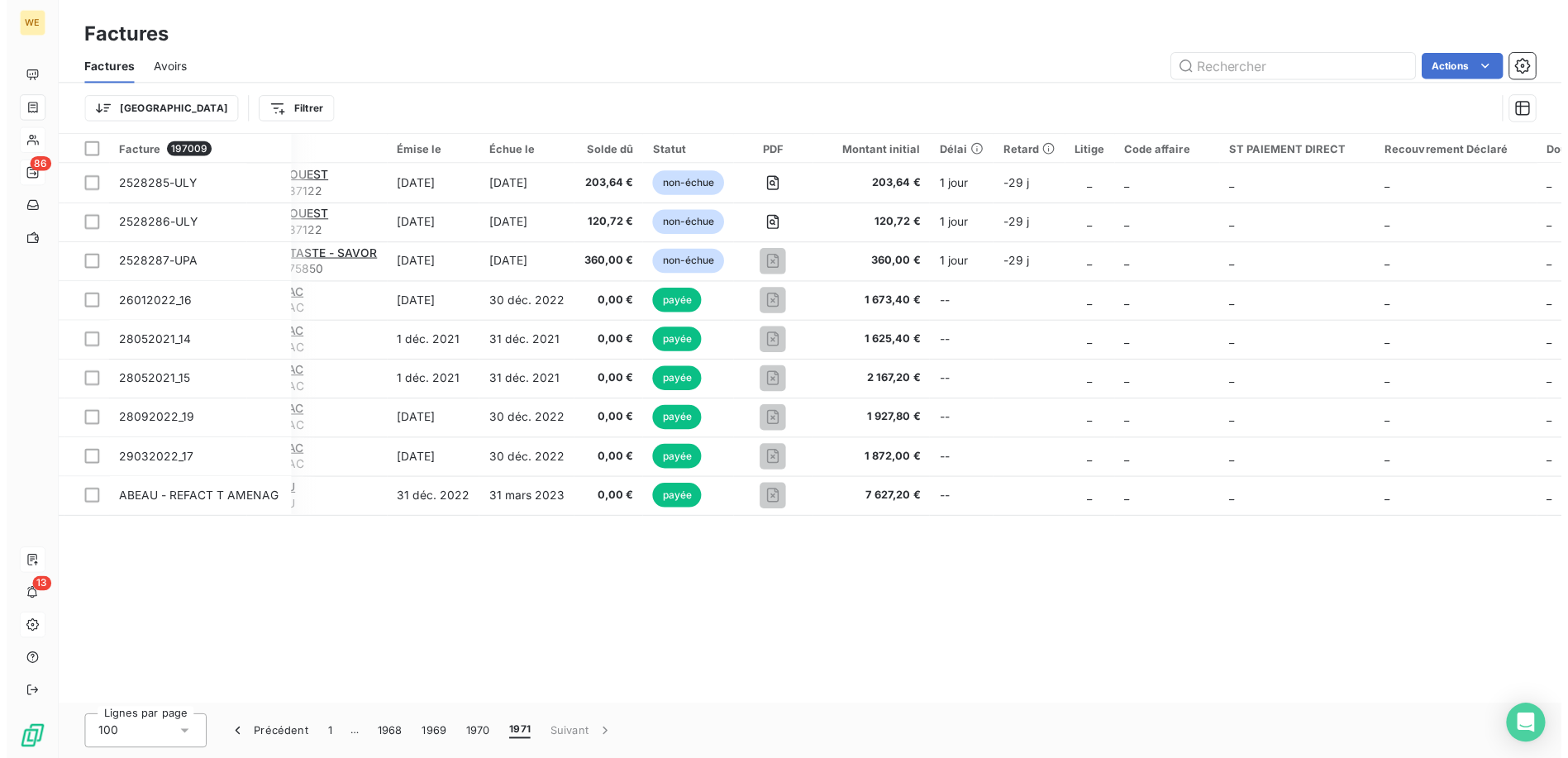
scroll to position [0, 153]
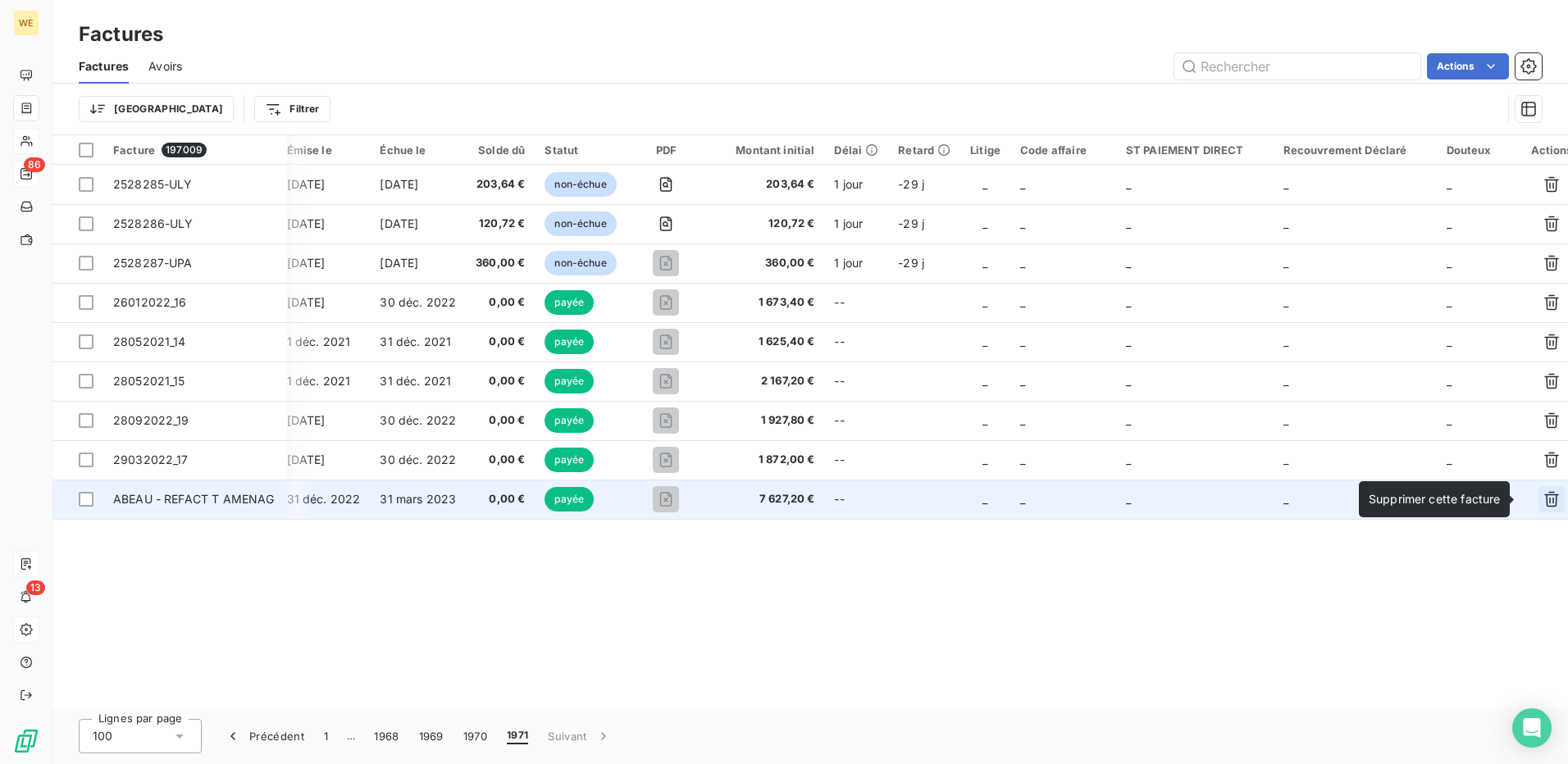
click at [1544, 504] on icon "button" at bounding box center [1552, 499] width 16 height 16
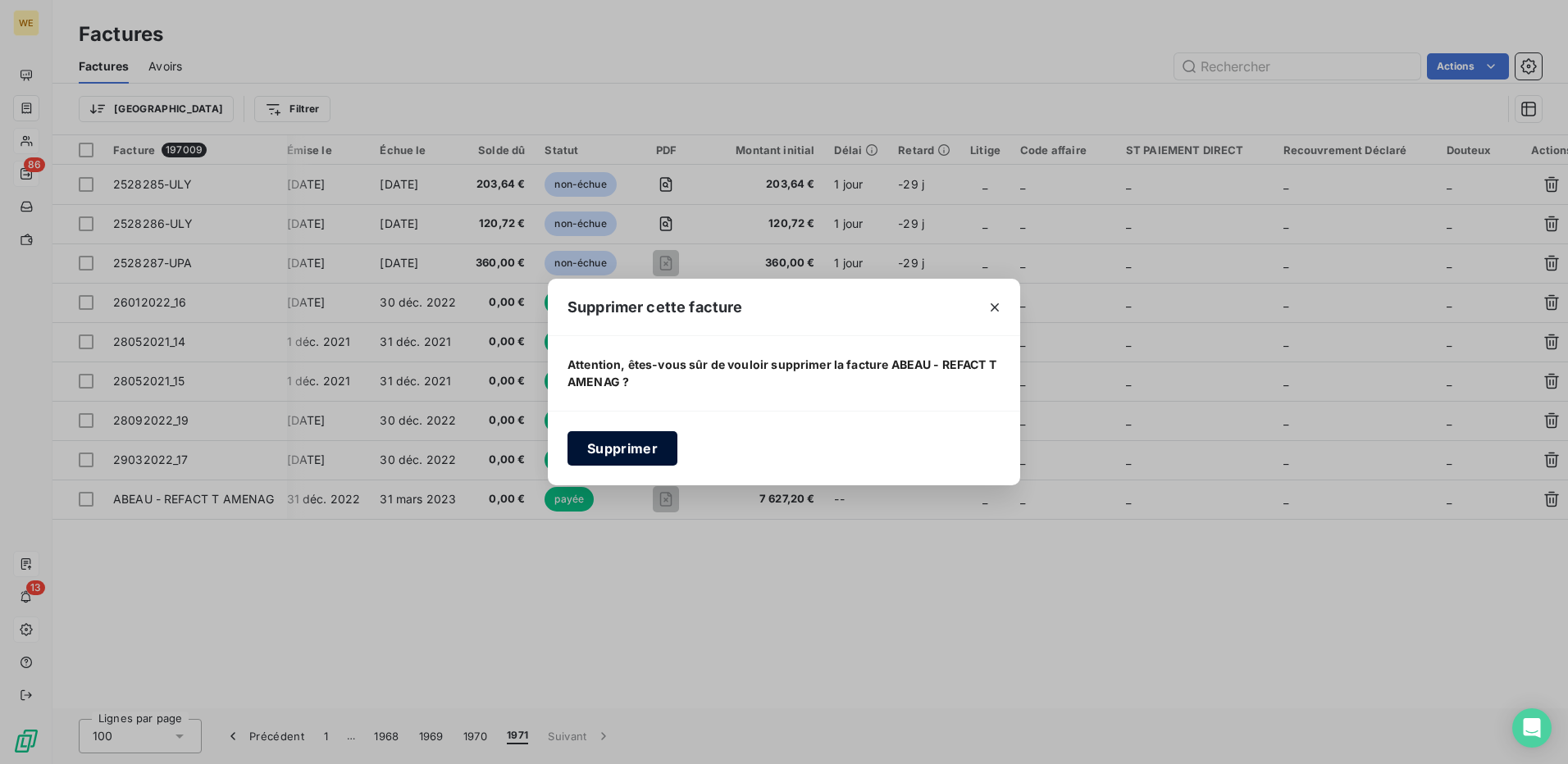
click at [620, 446] on button "Supprimer" at bounding box center [623, 449] width 110 height 35
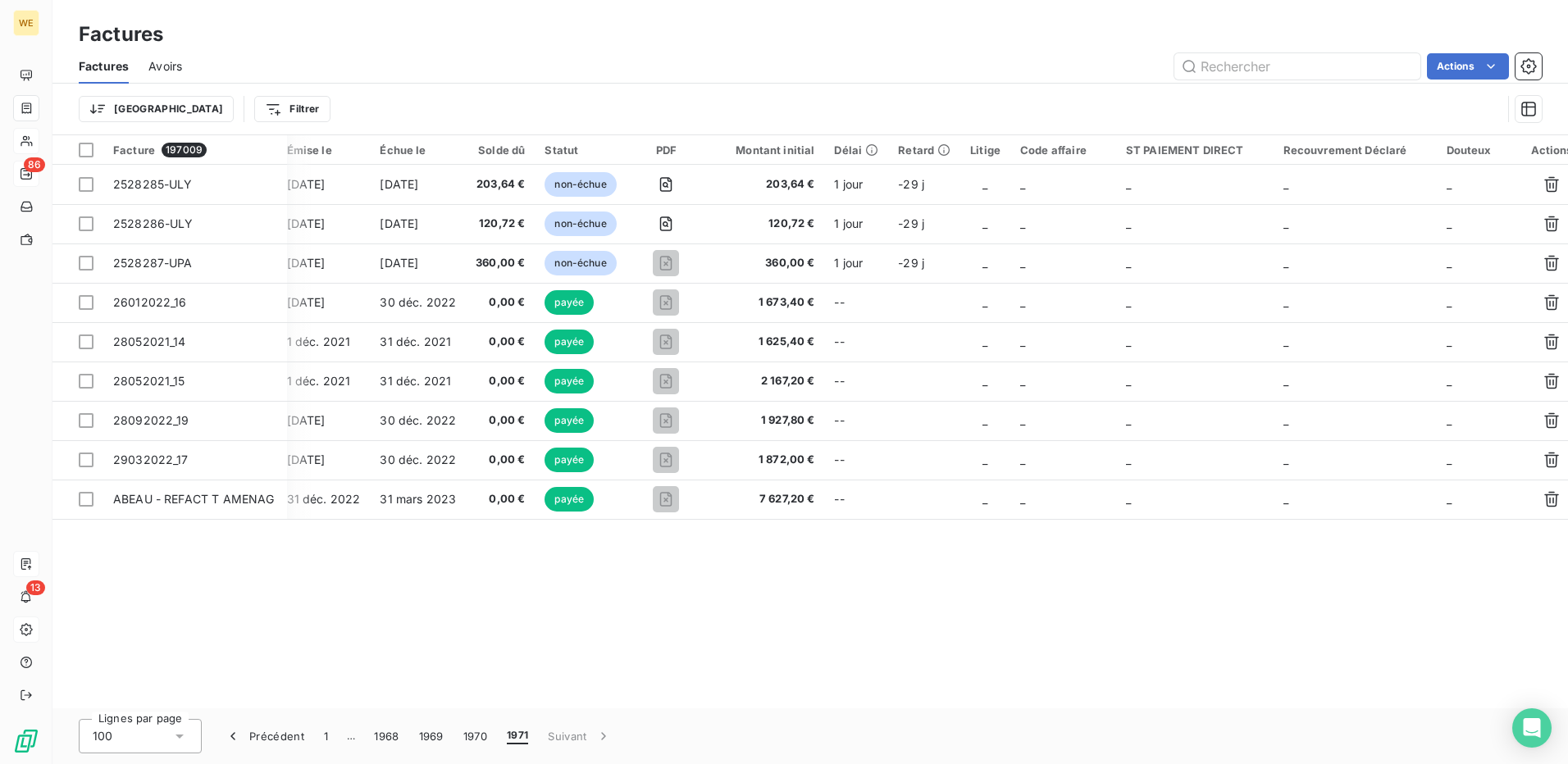
scroll to position [0, 45]
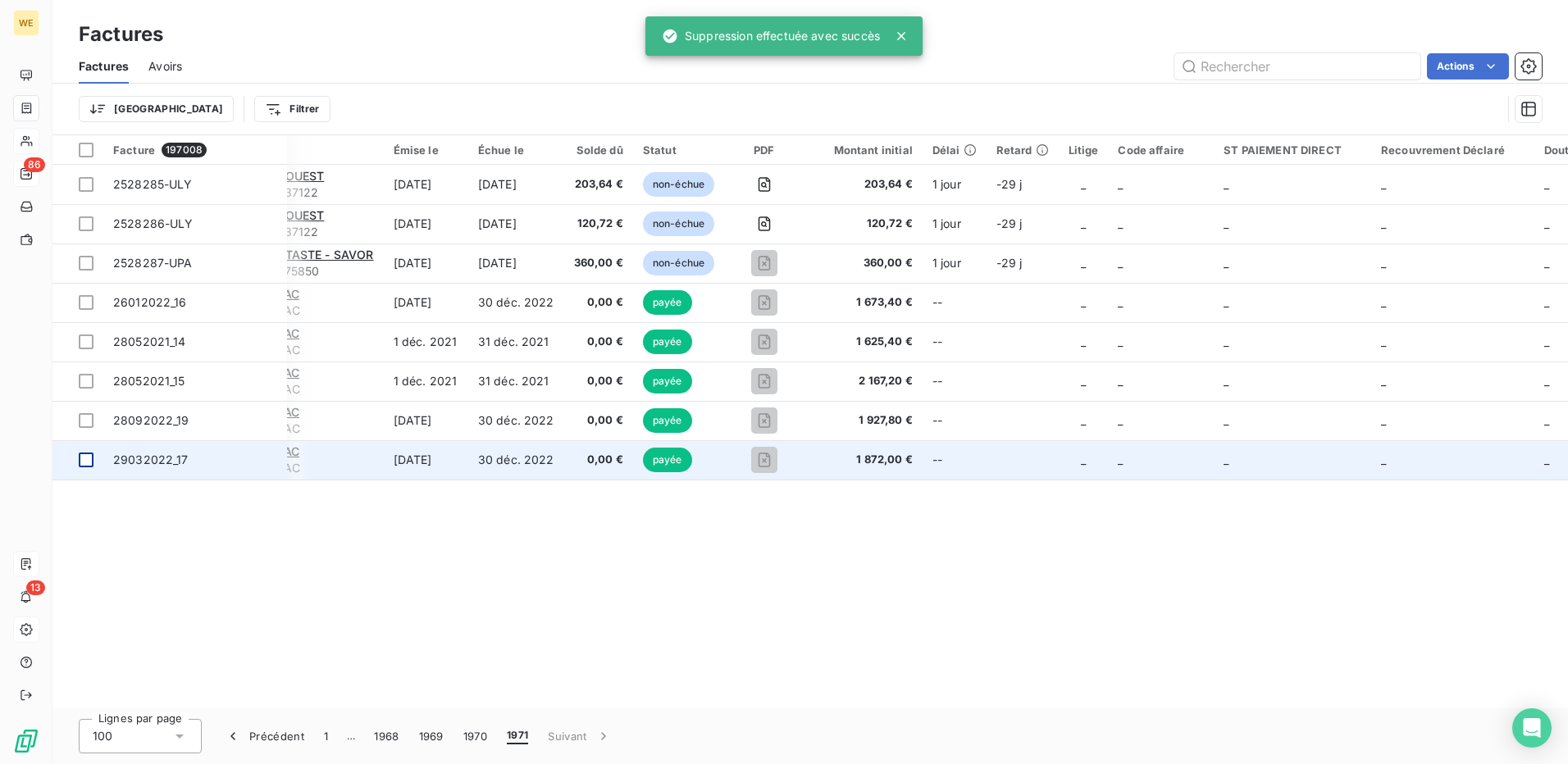
click at [83, 460] on div at bounding box center [86, 460] width 15 height 15
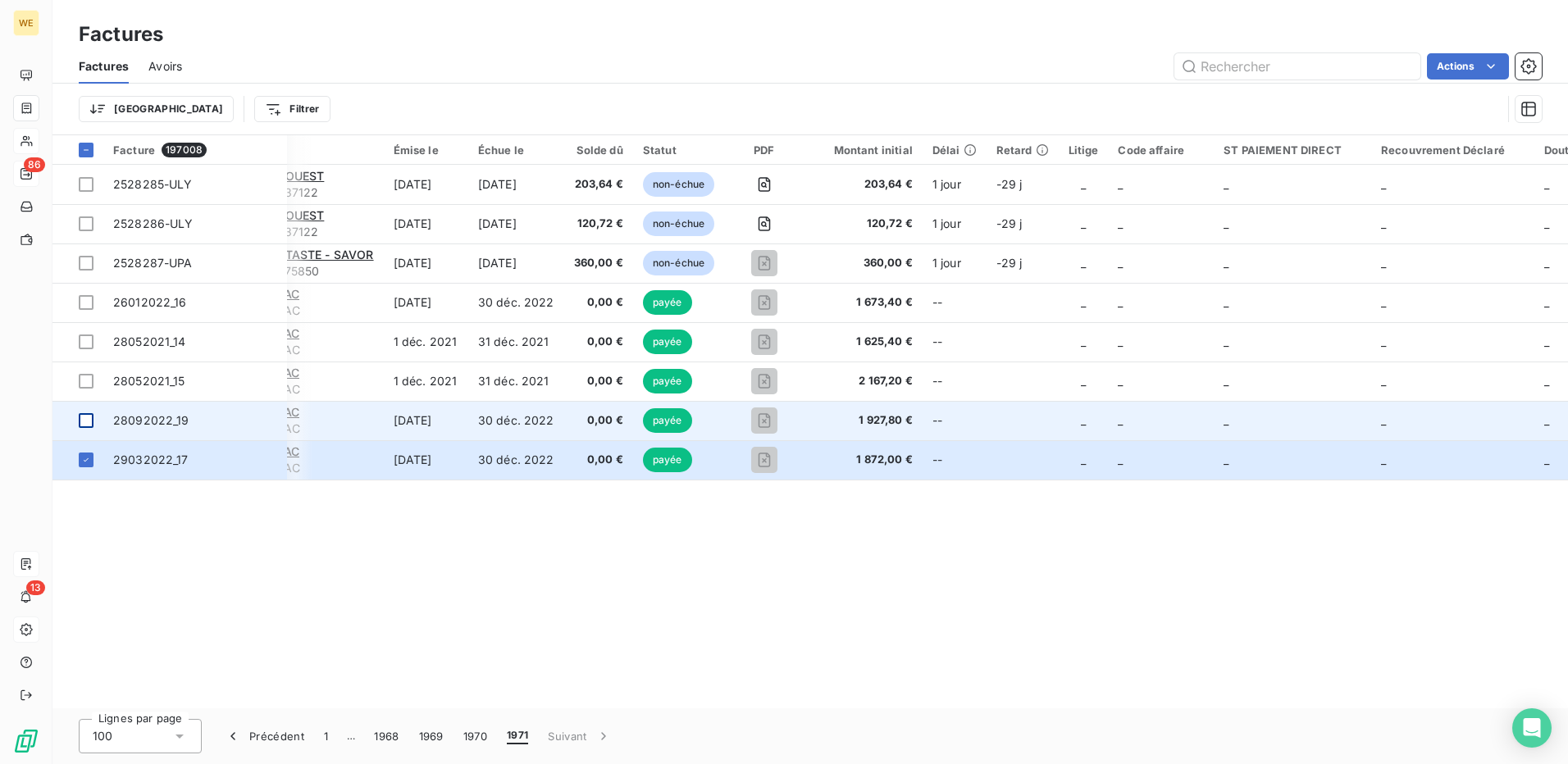
click at [83, 426] on div at bounding box center [86, 420] width 15 height 15
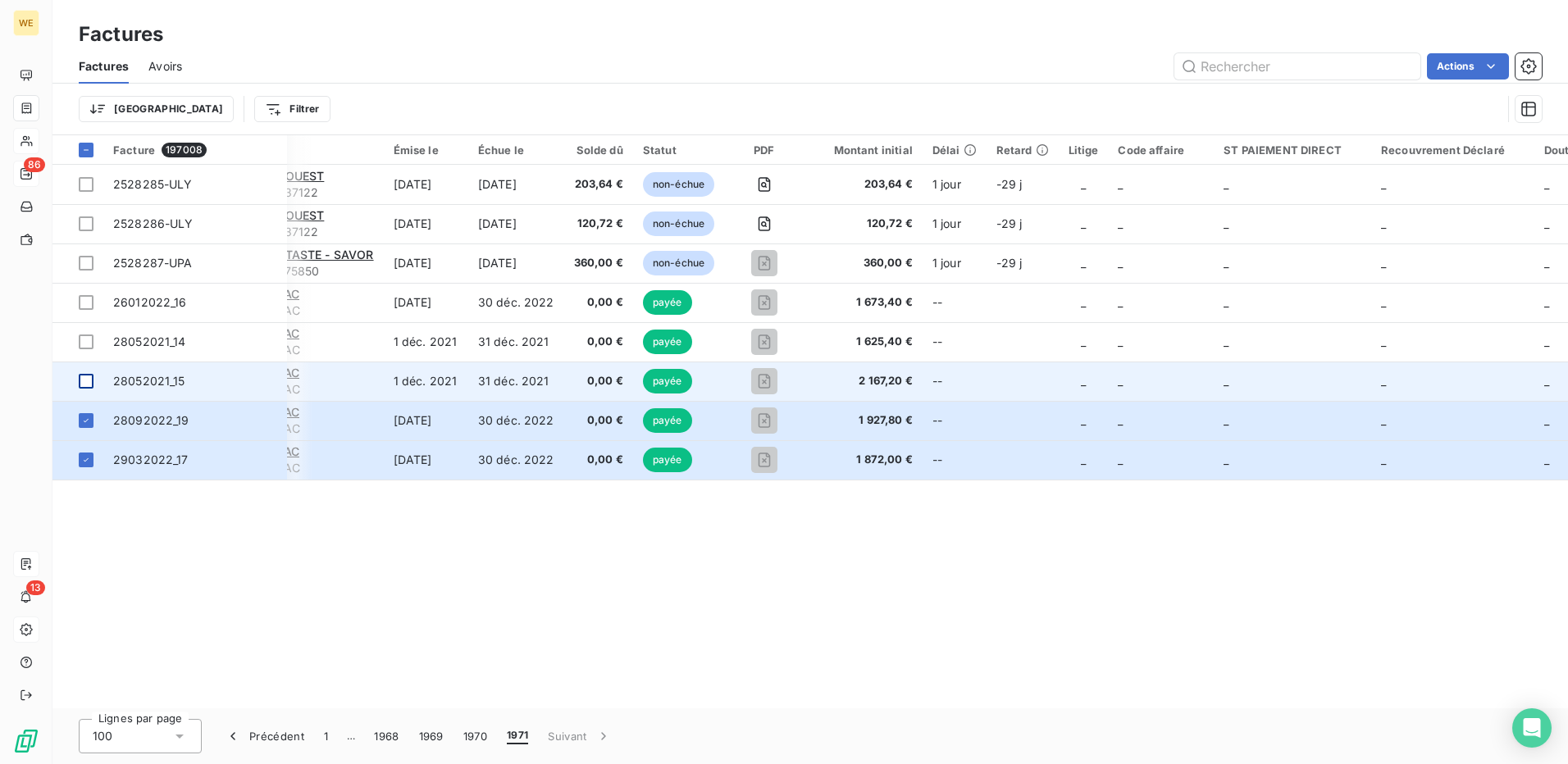
click at [85, 383] on div at bounding box center [86, 381] width 15 height 15
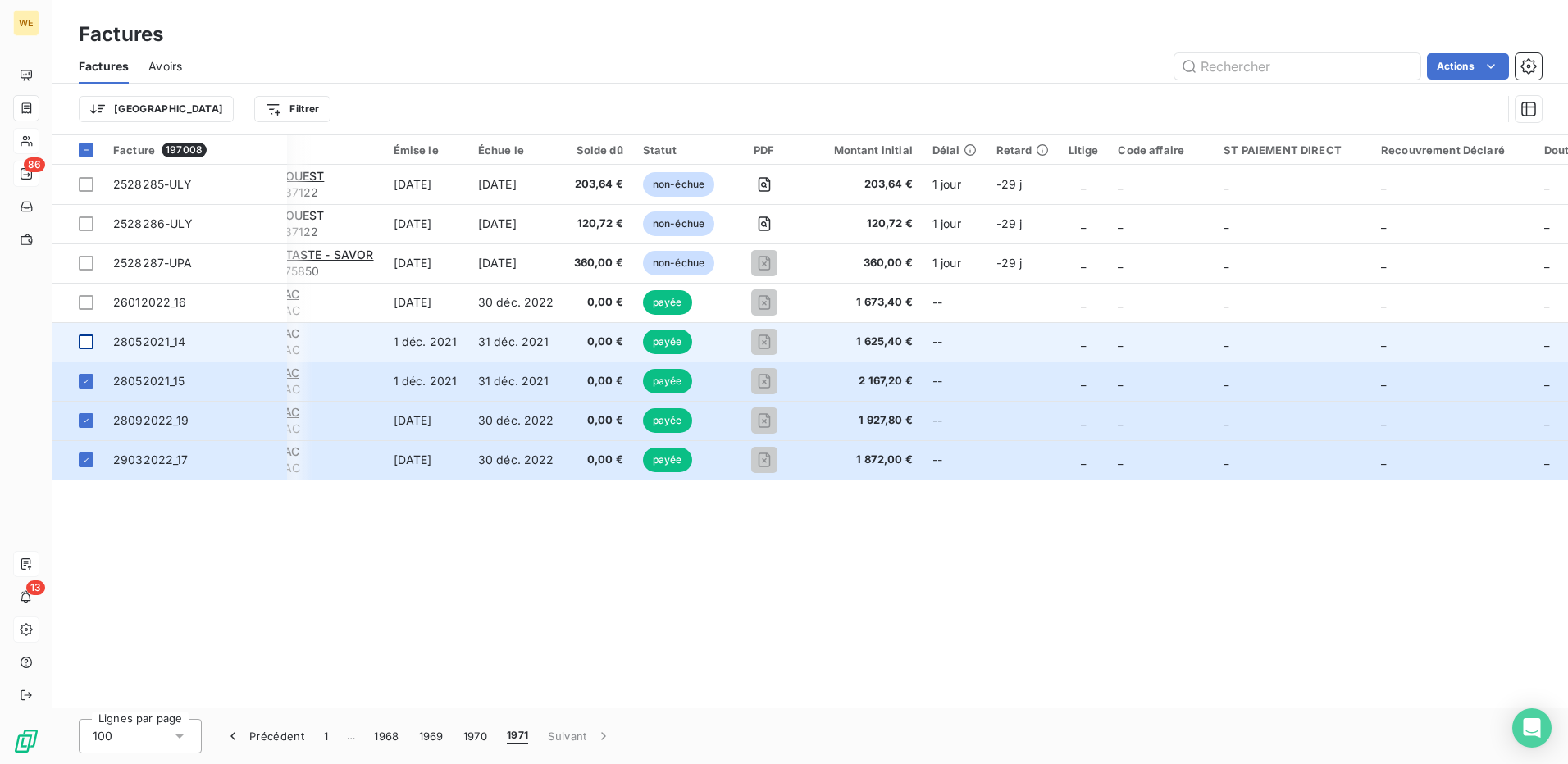
click at [82, 343] on div at bounding box center [86, 342] width 15 height 15
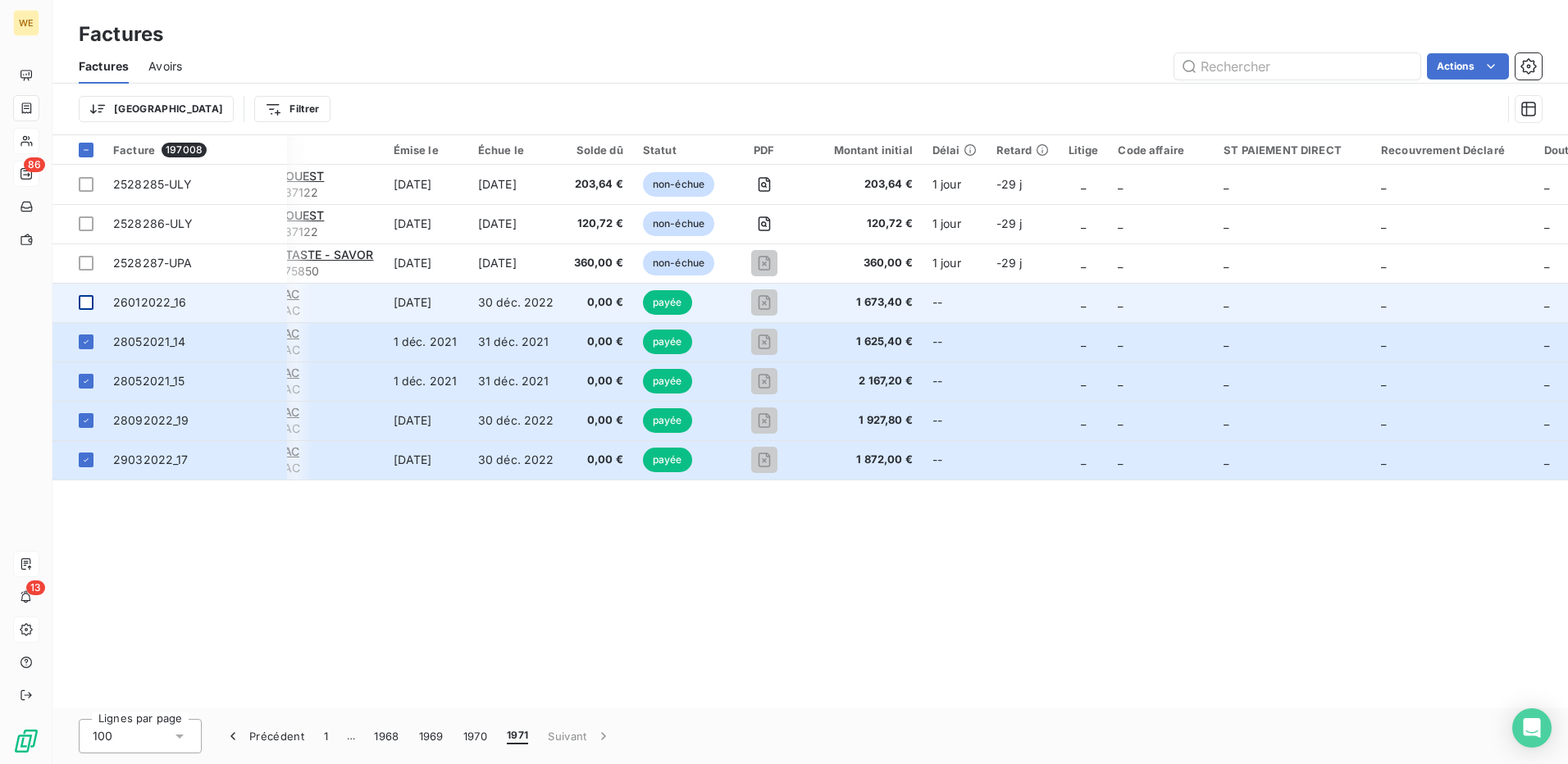
click at [86, 301] on div at bounding box center [86, 302] width 15 height 15
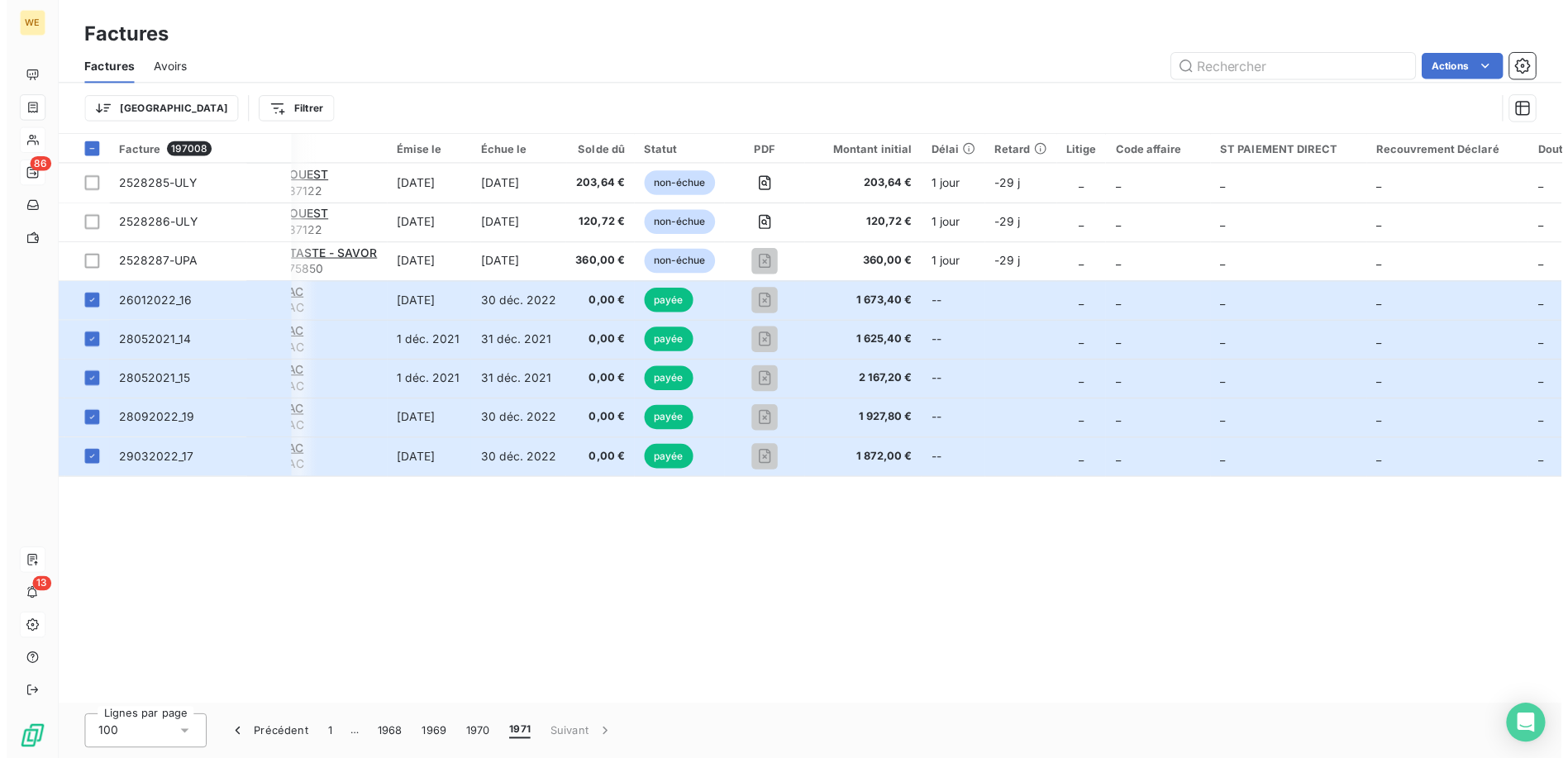
scroll to position [0, 152]
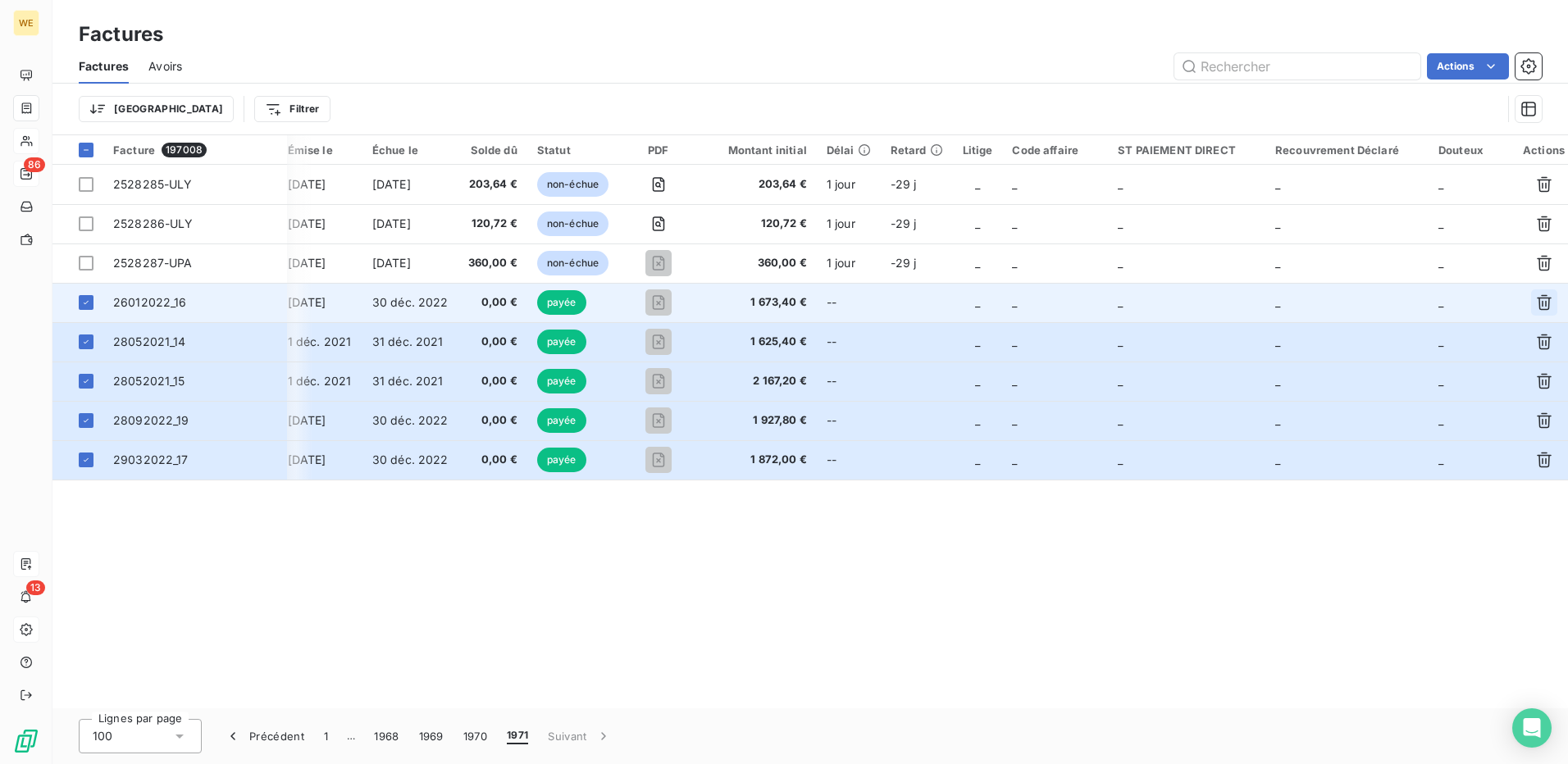
click at [1538, 303] on icon "button" at bounding box center [1544, 302] width 16 height 16
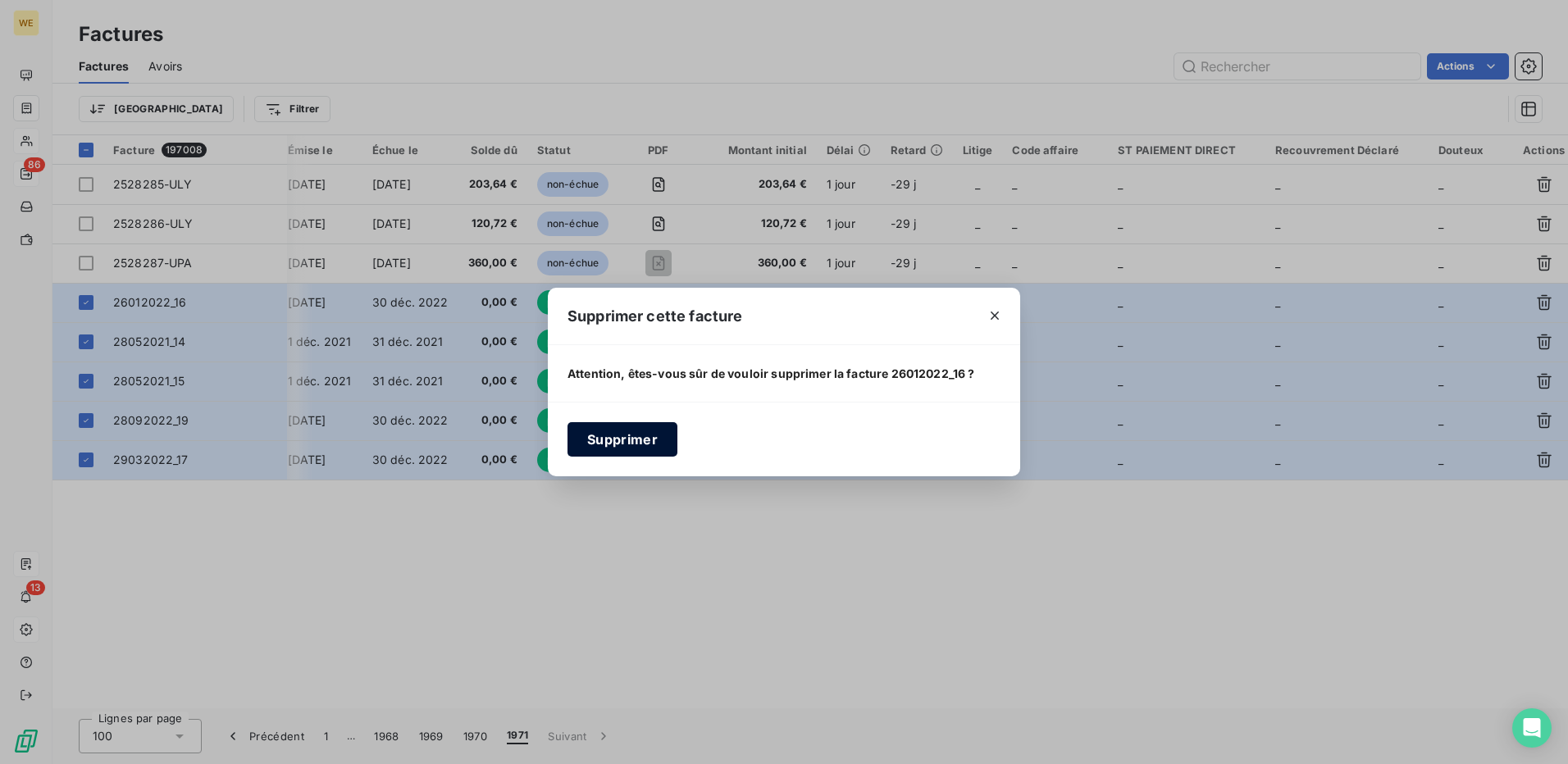
click at [595, 440] on button "Supprimer" at bounding box center [623, 439] width 110 height 35
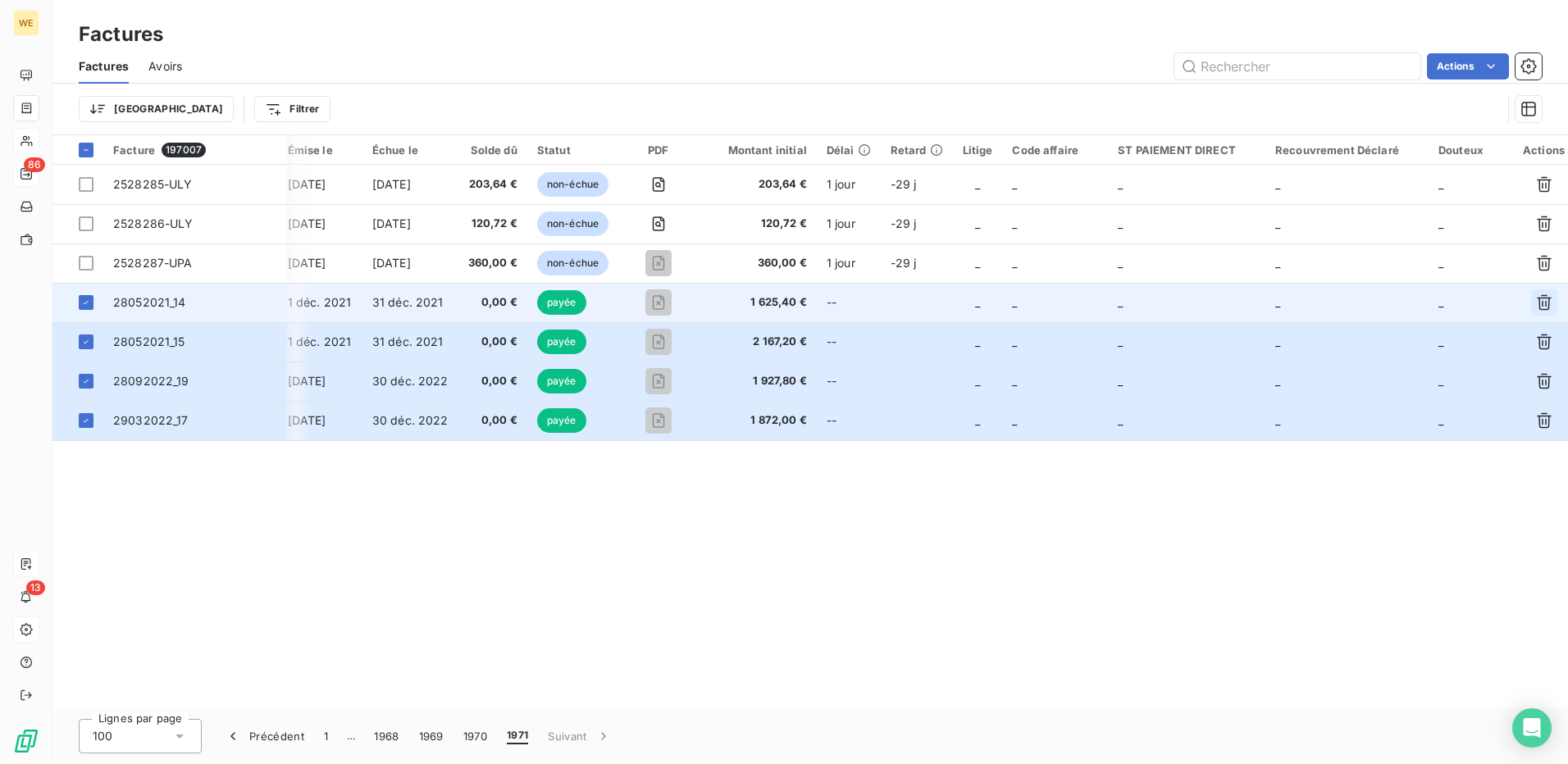
click at [1540, 304] on icon "button" at bounding box center [1544, 303] width 15 height 16
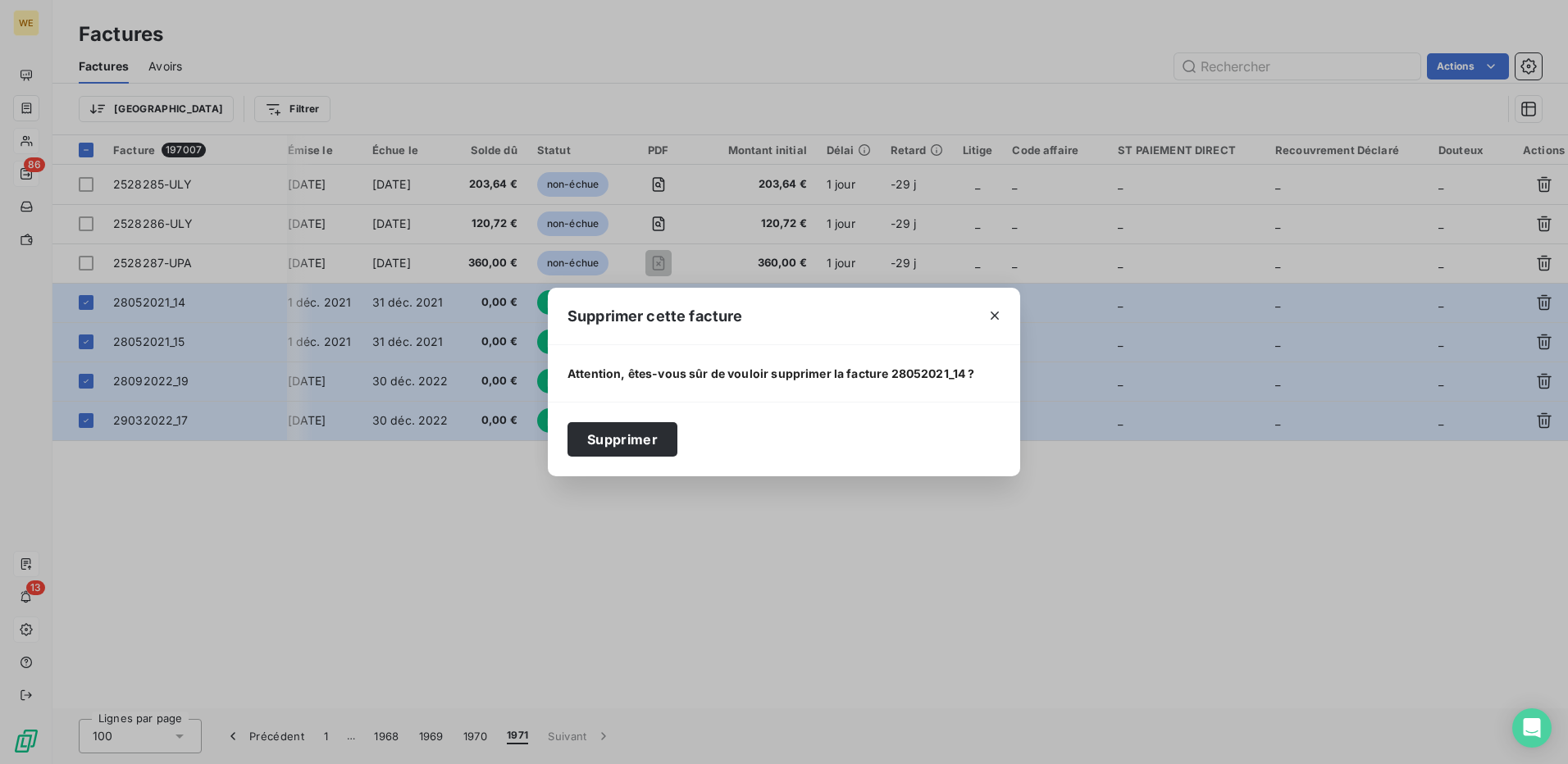
drag, startPoint x: 624, startPoint y: 441, endPoint x: 1210, endPoint y: 564, distance: 598.8
click at [625, 441] on button "Supprimer" at bounding box center [623, 439] width 110 height 35
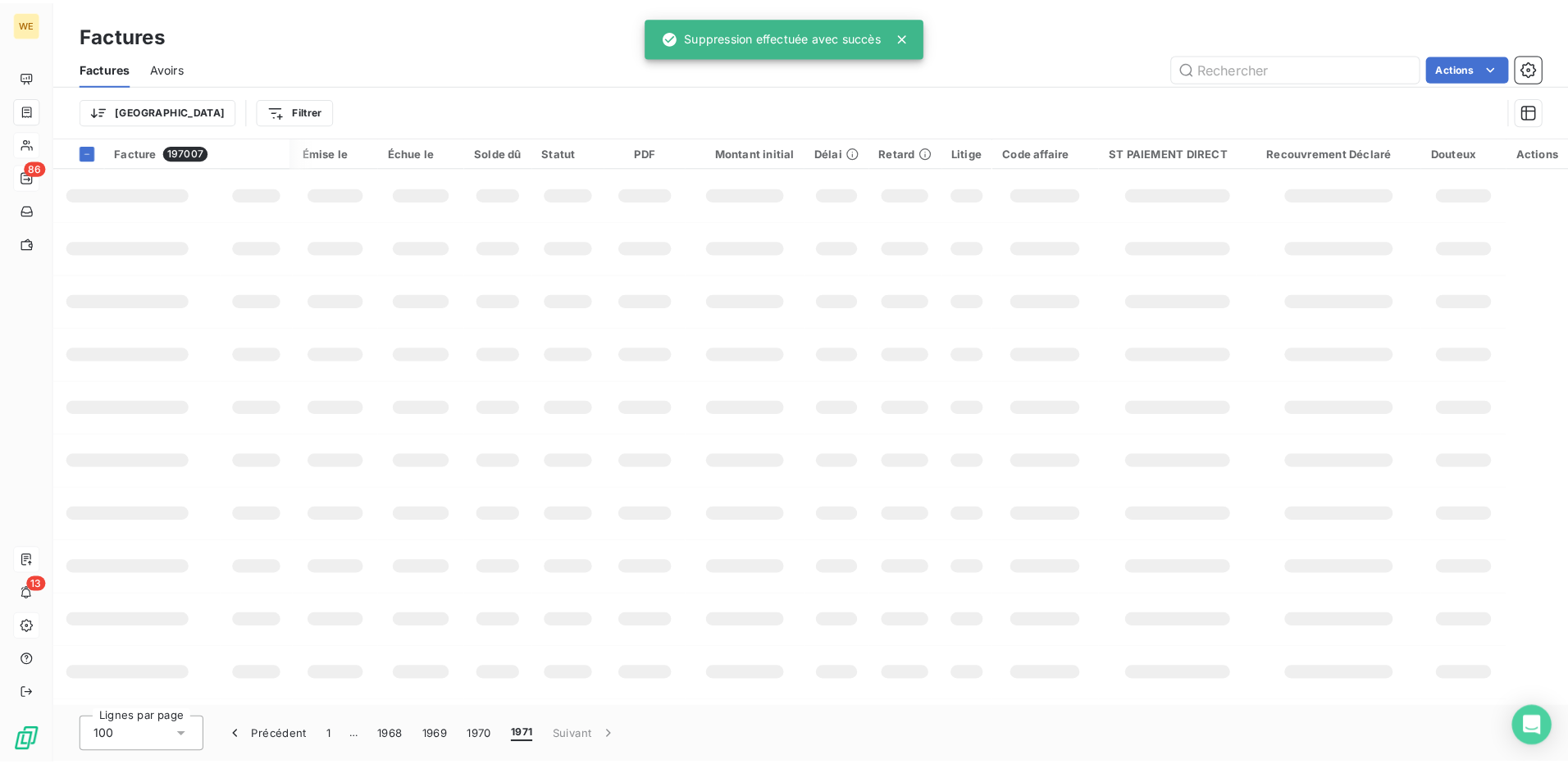
scroll to position [0, 45]
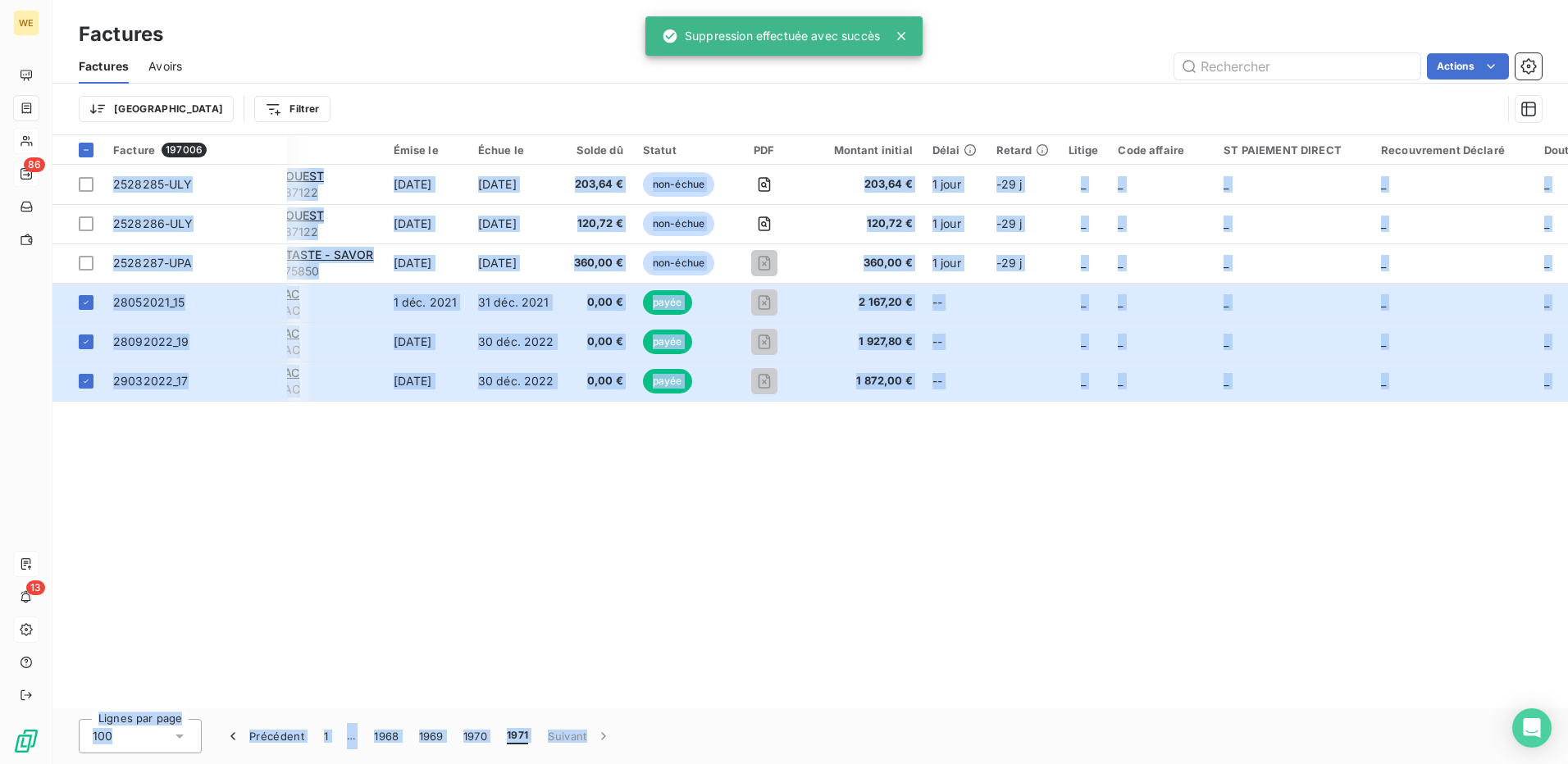
drag, startPoint x: 970, startPoint y: 720, endPoint x: 1508, endPoint y: 713, distance: 538.0
click at [1508, 713] on div "Factures Factures Avoirs Actions Trier Filtrer Facture 197006 Client Émise le É…" at bounding box center [810, 382] width 1516 height 764
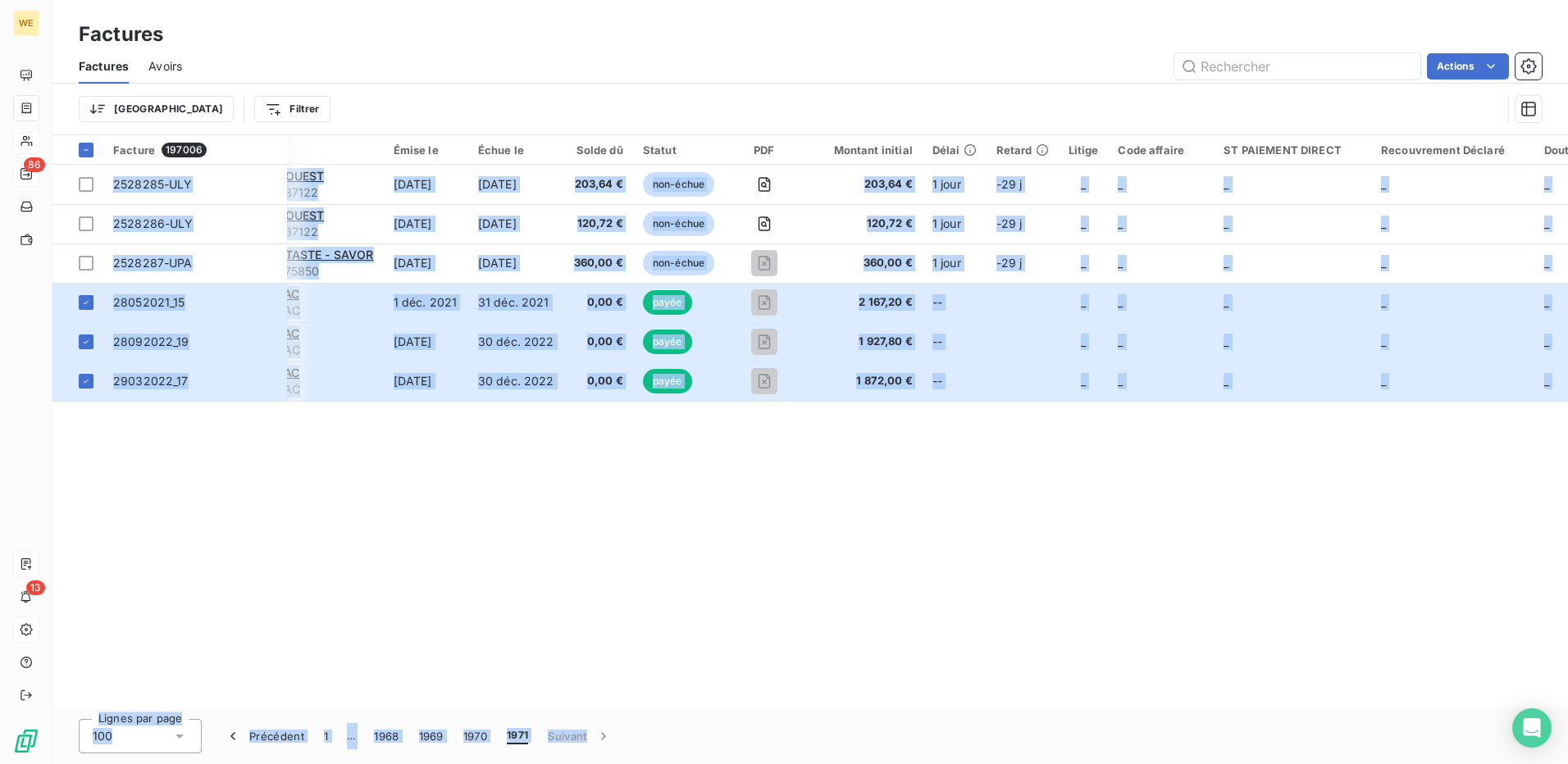
click at [1361, 578] on div "Facture 197006 Client Émise le Échue le Solde dû Statut PDF Montant initial Dél…" at bounding box center [810, 421] width 1516 height 573
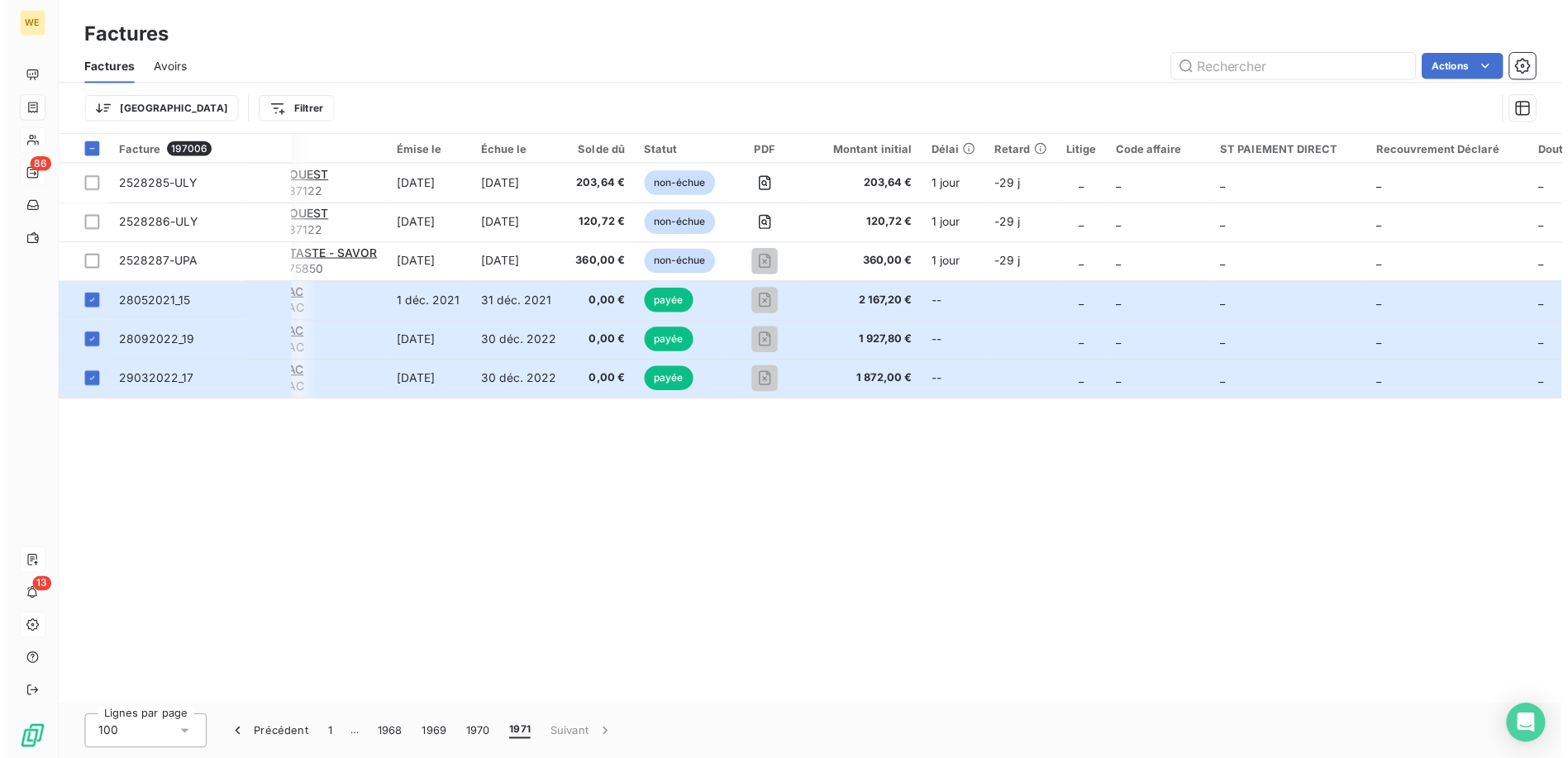
scroll to position [0, 152]
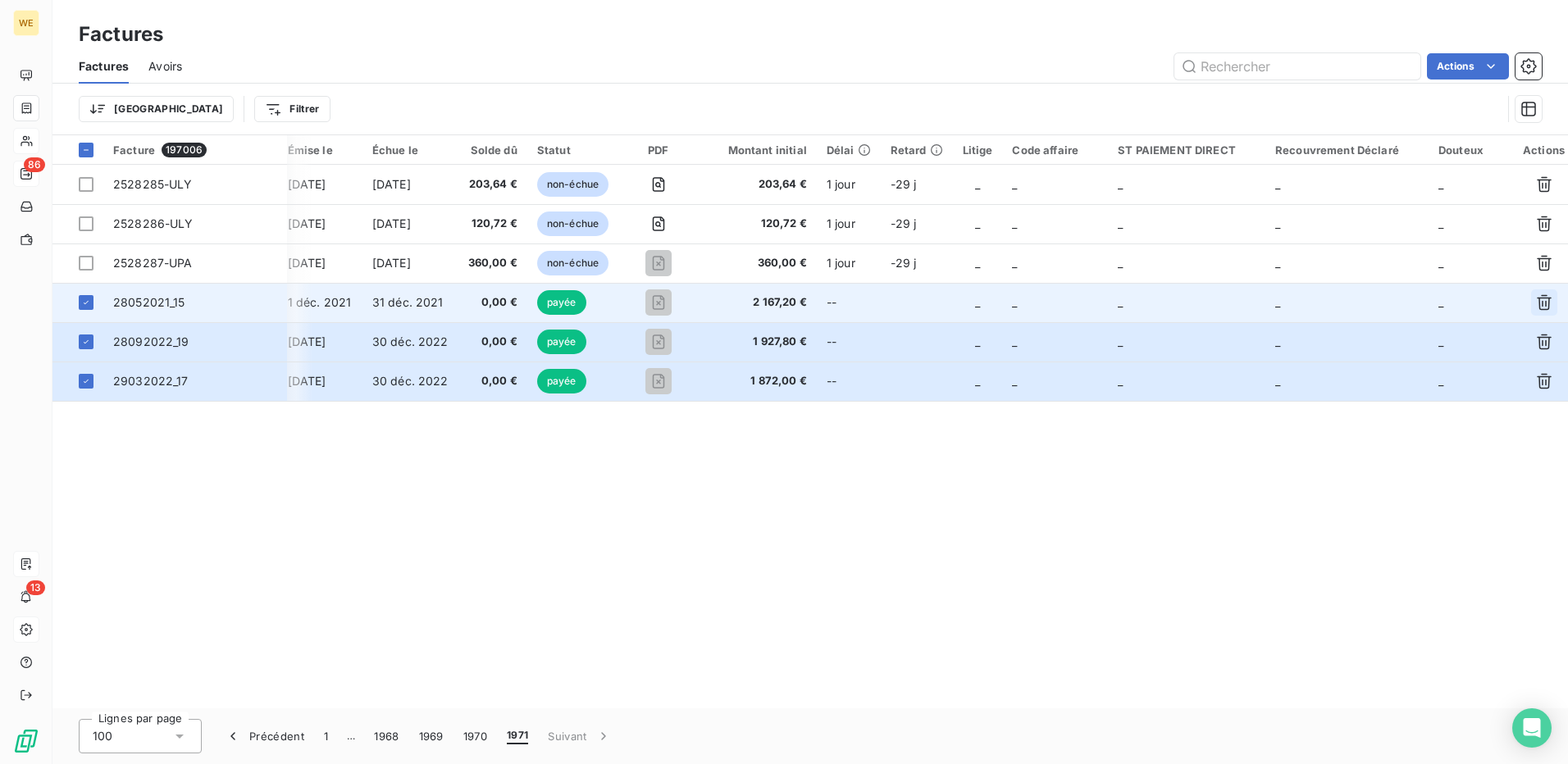
click at [1546, 306] on icon "button" at bounding box center [1544, 302] width 16 height 16
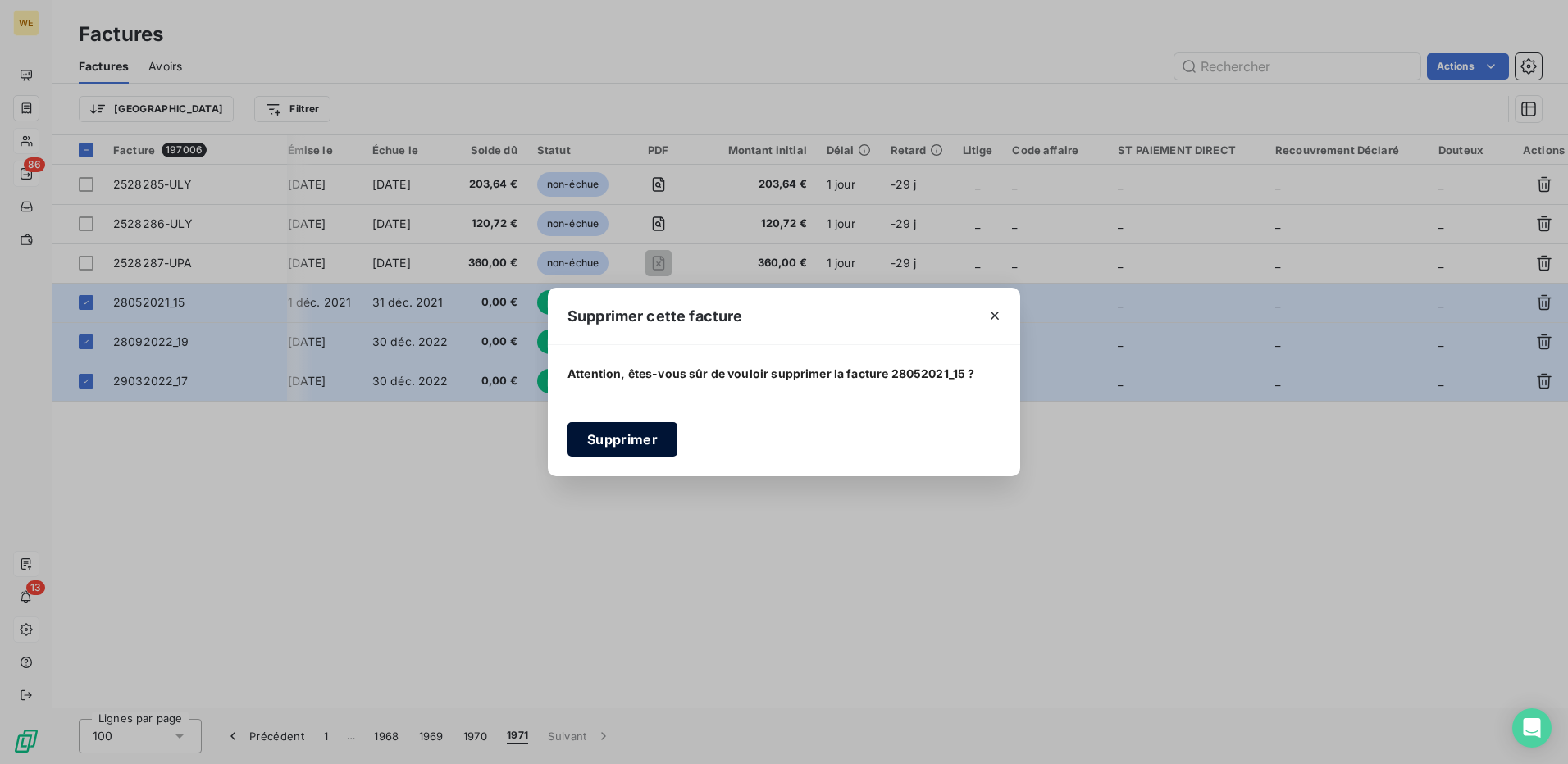
click at [636, 446] on button "Supprimer" at bounding box center [623, 439] width 110 height 35
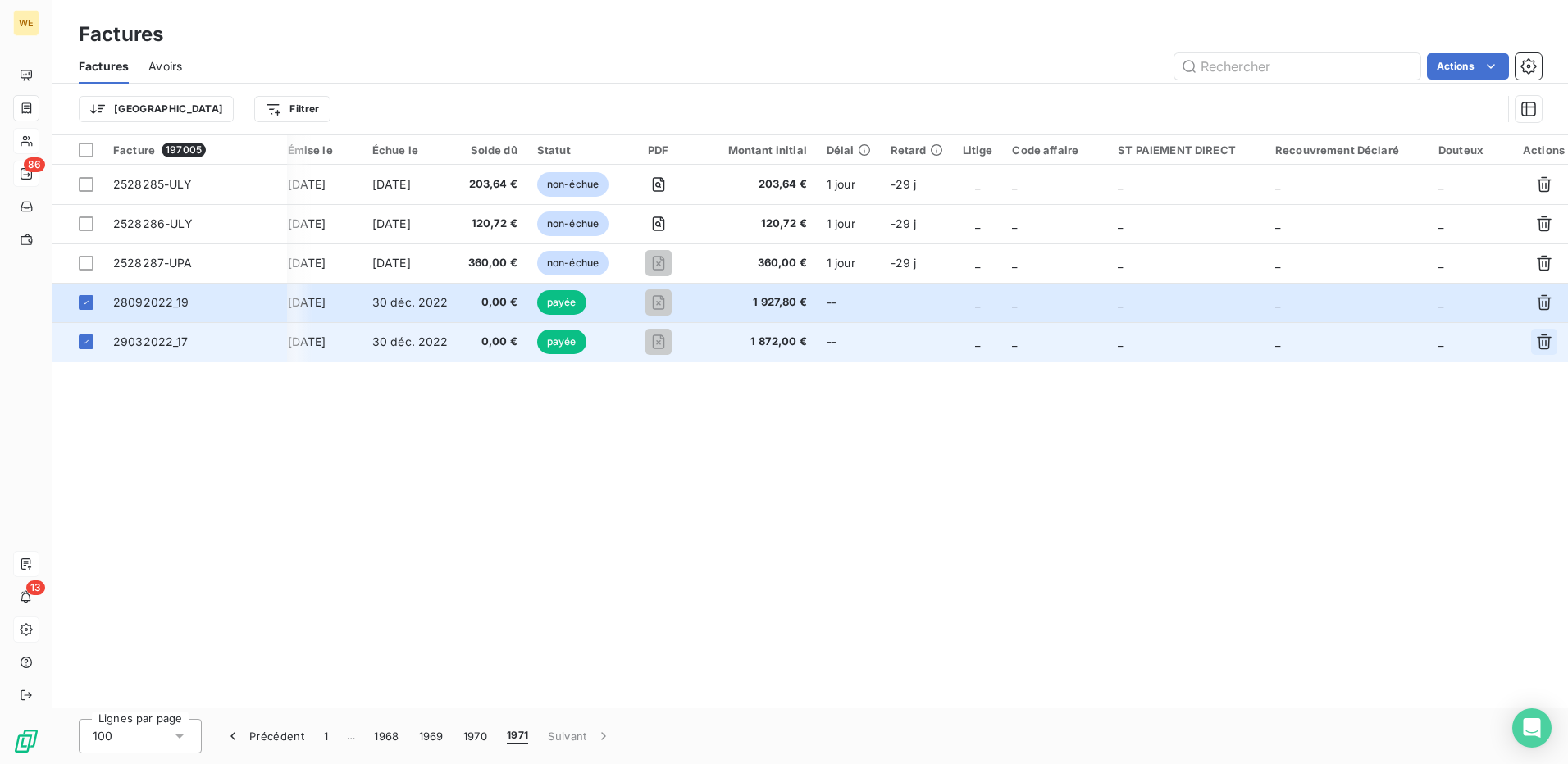
click at [1536, 345] on icon "button" at bounding box center [1544, 342] width 16 height 16
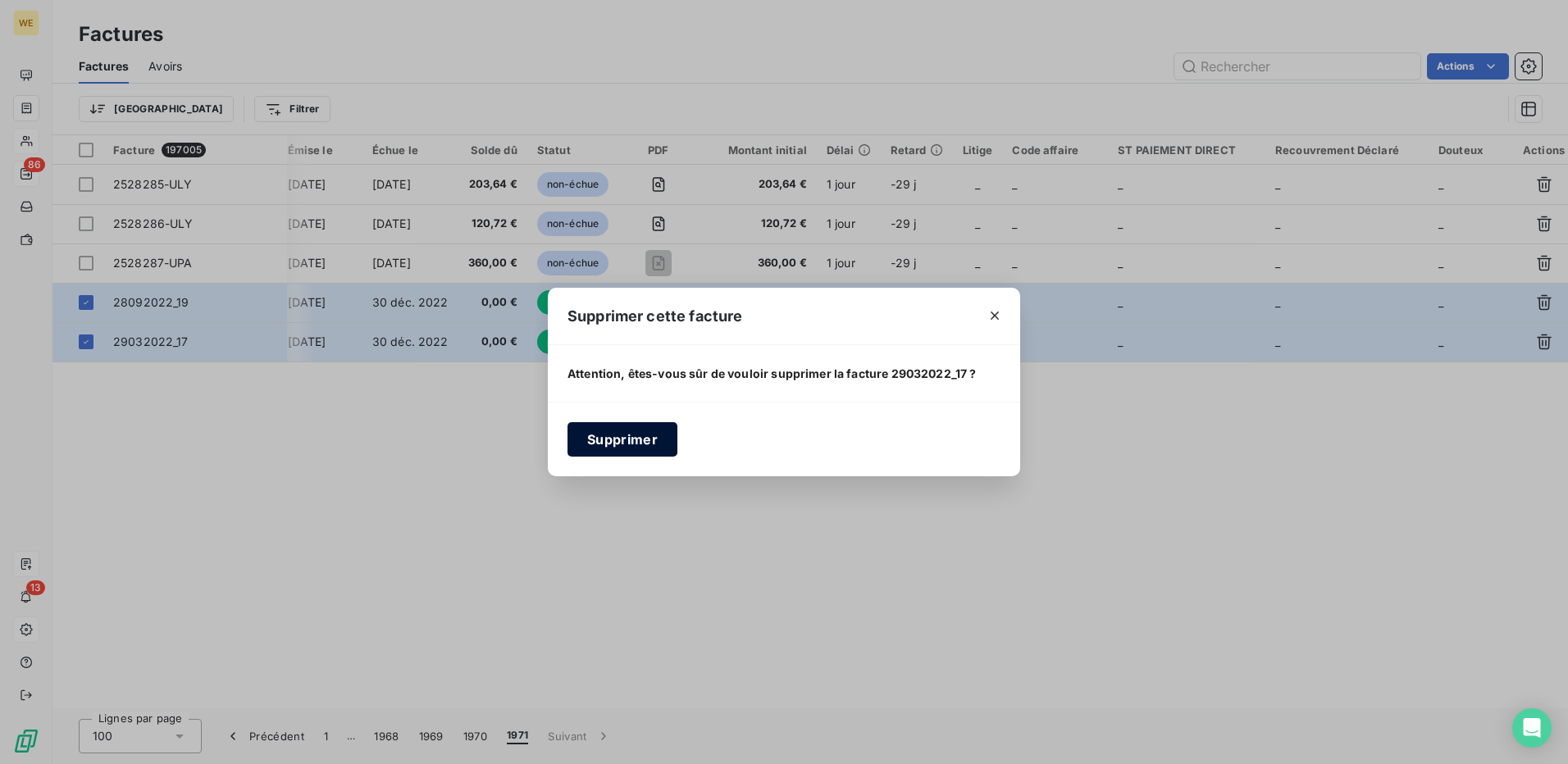
click at [640, 443] on button "Supprimer" at bounding box center [623, 439] width 110 height 35
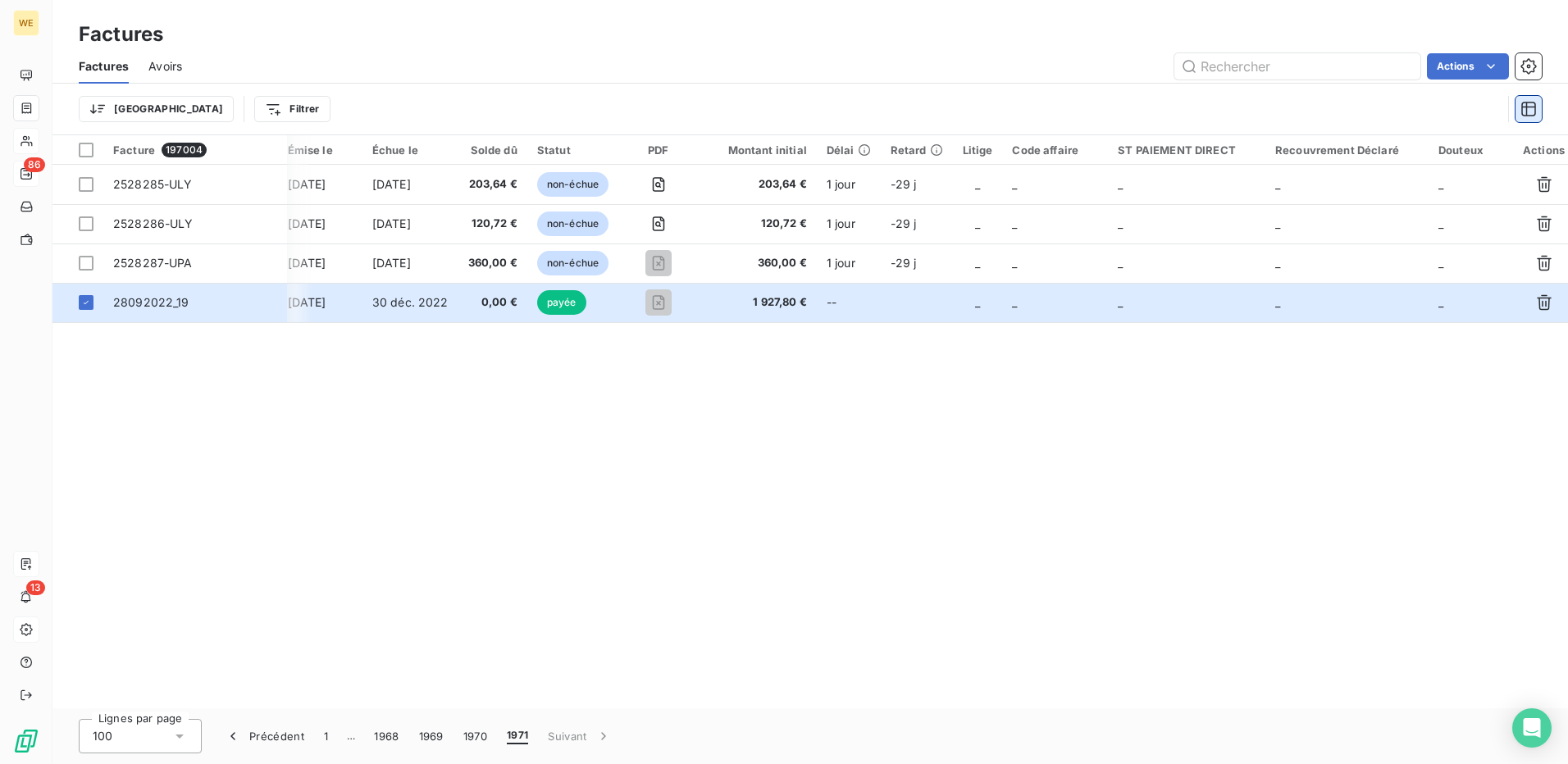
click at [1527, 104] on icon "button" at bounding box center [1529, 108] width 15 height 15
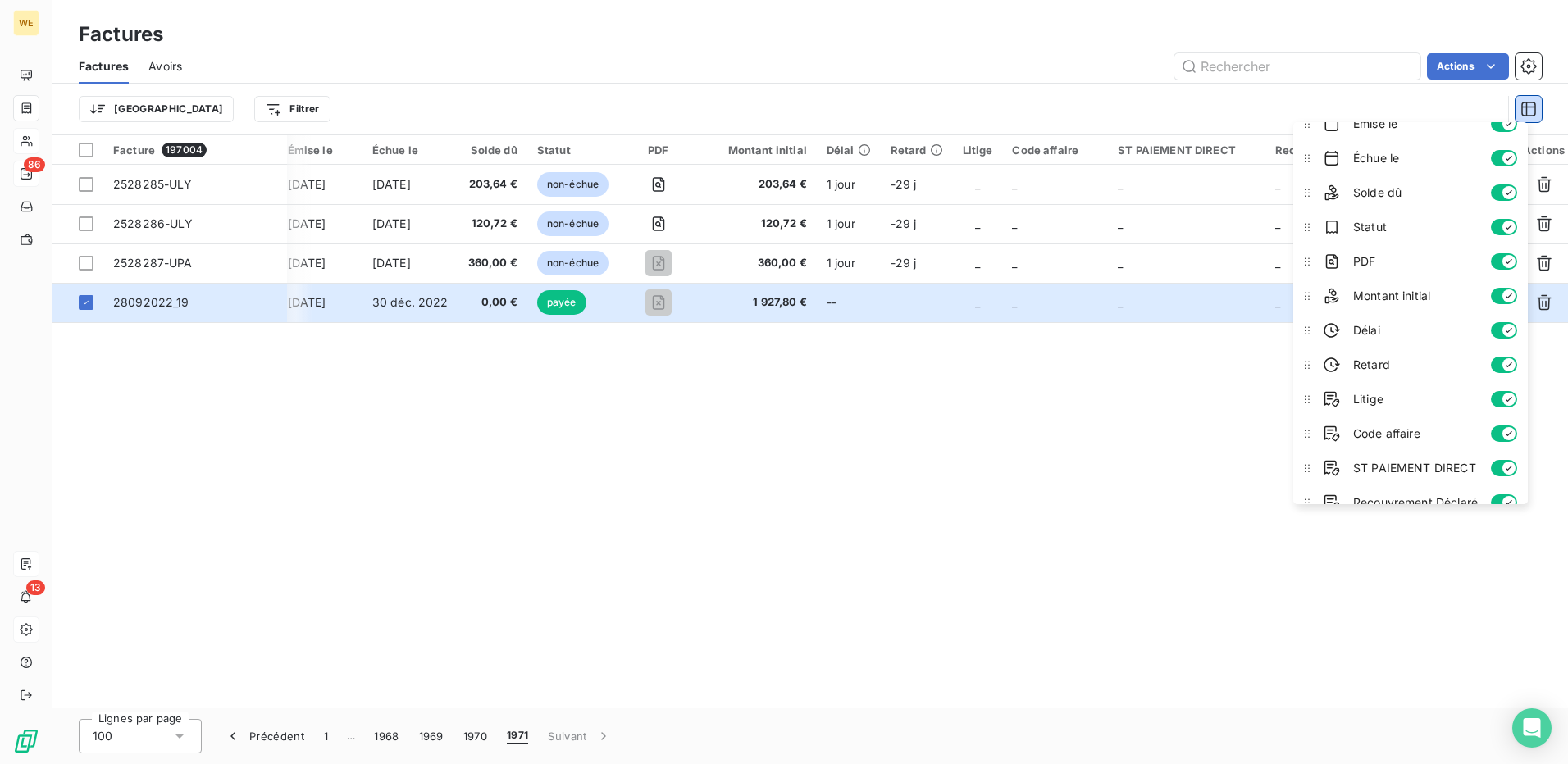
scroll to position [139, 0]
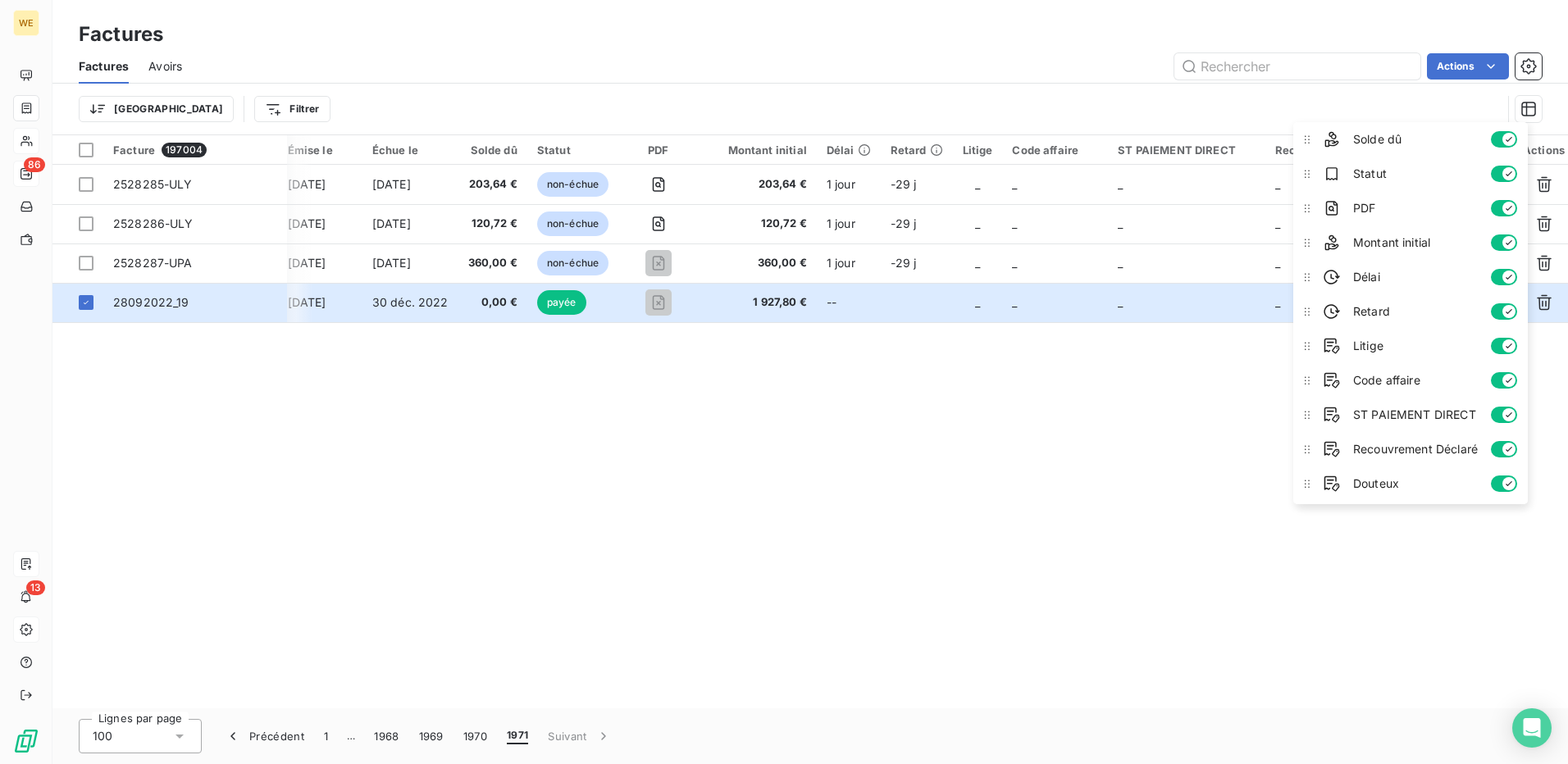
click at [1039, 414] on div "Facture 197004 Client Émise le Échue le Solde dû Statut PDF Montant initial Dél…" at bounding box center [810, 421] width 1516 height 573
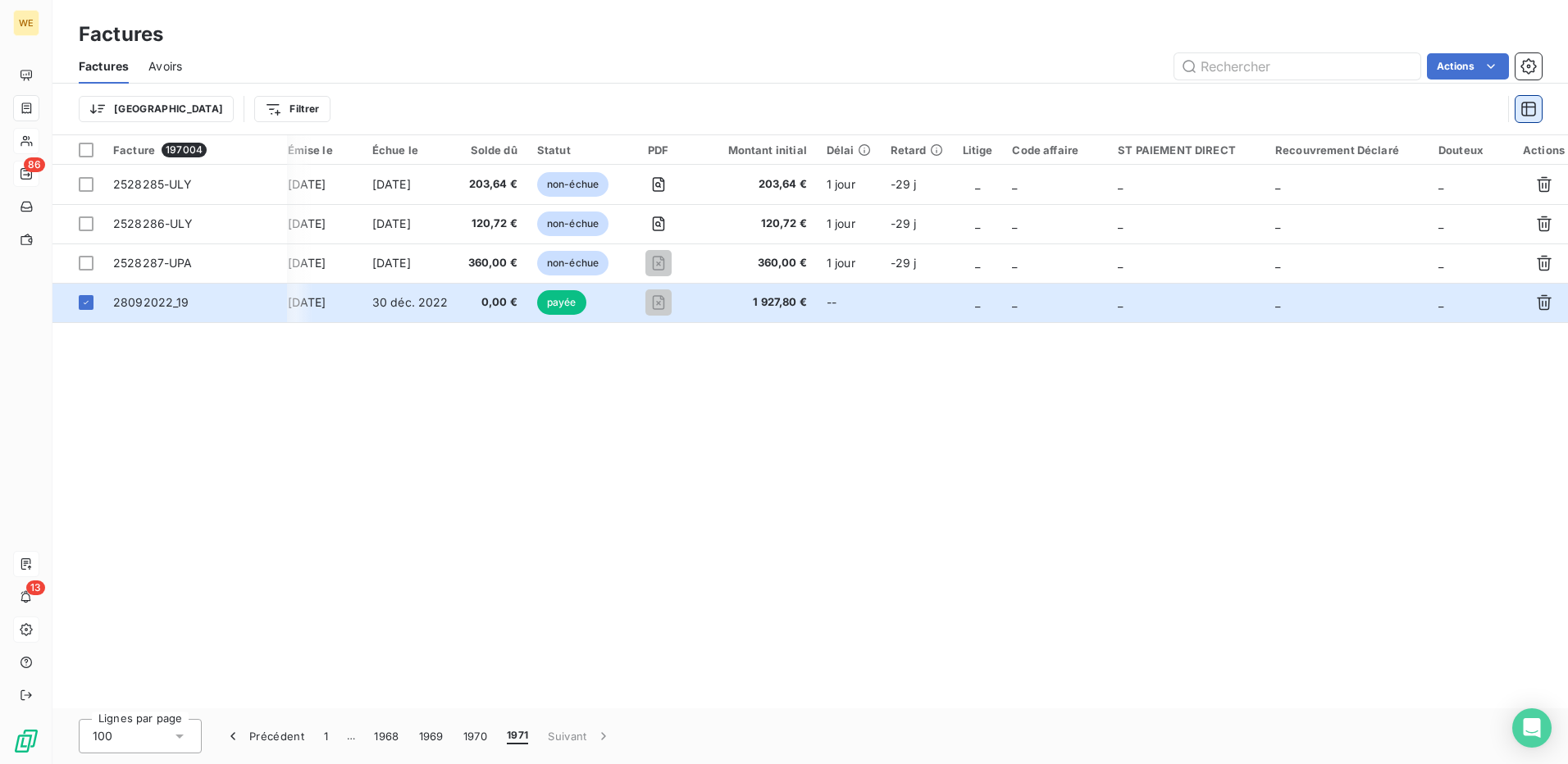
click at [1535, 109] on icon "button" at bounding box center [1529, 108] width 15 height 15
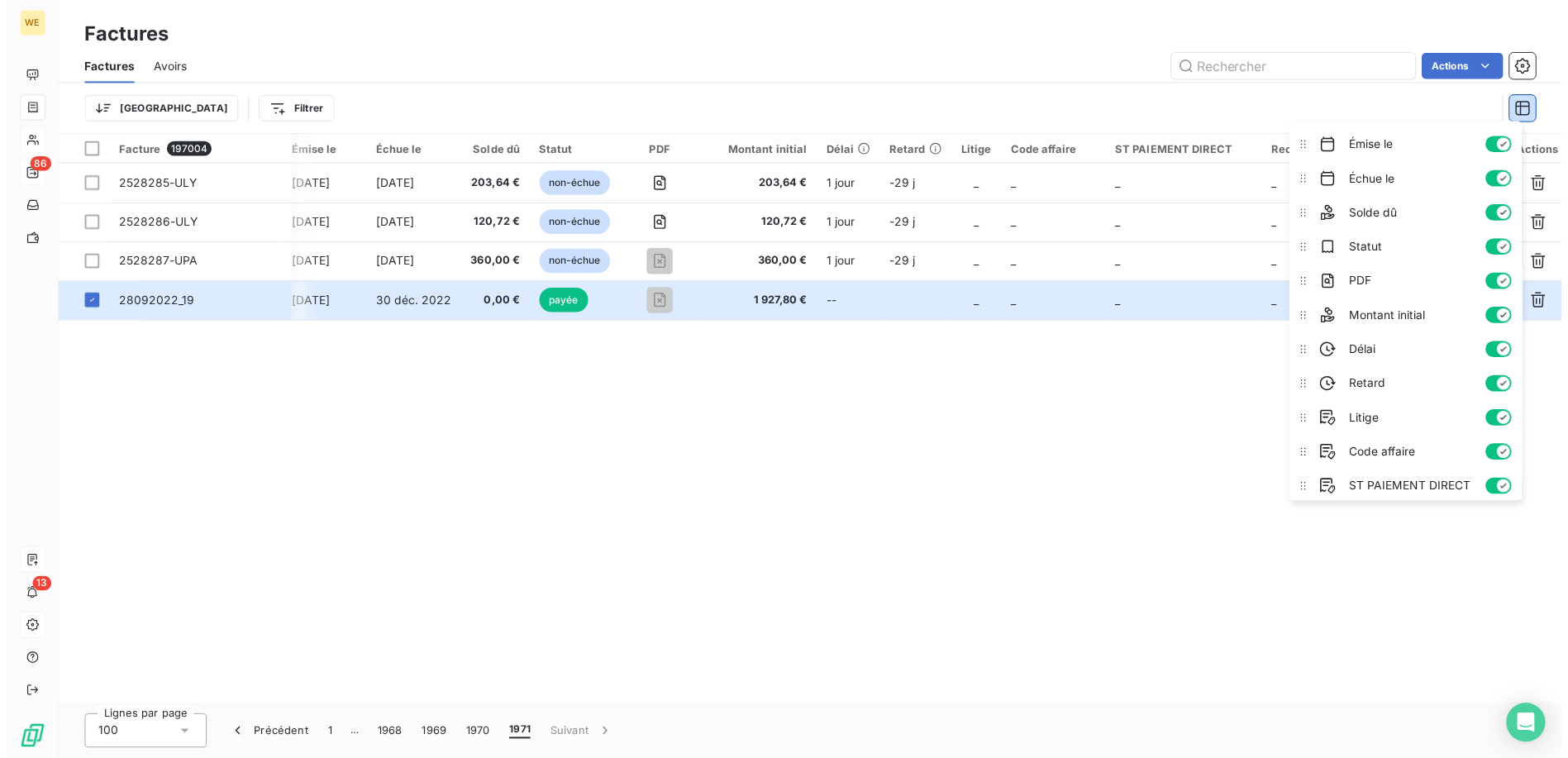
scroll to position [0, 0]
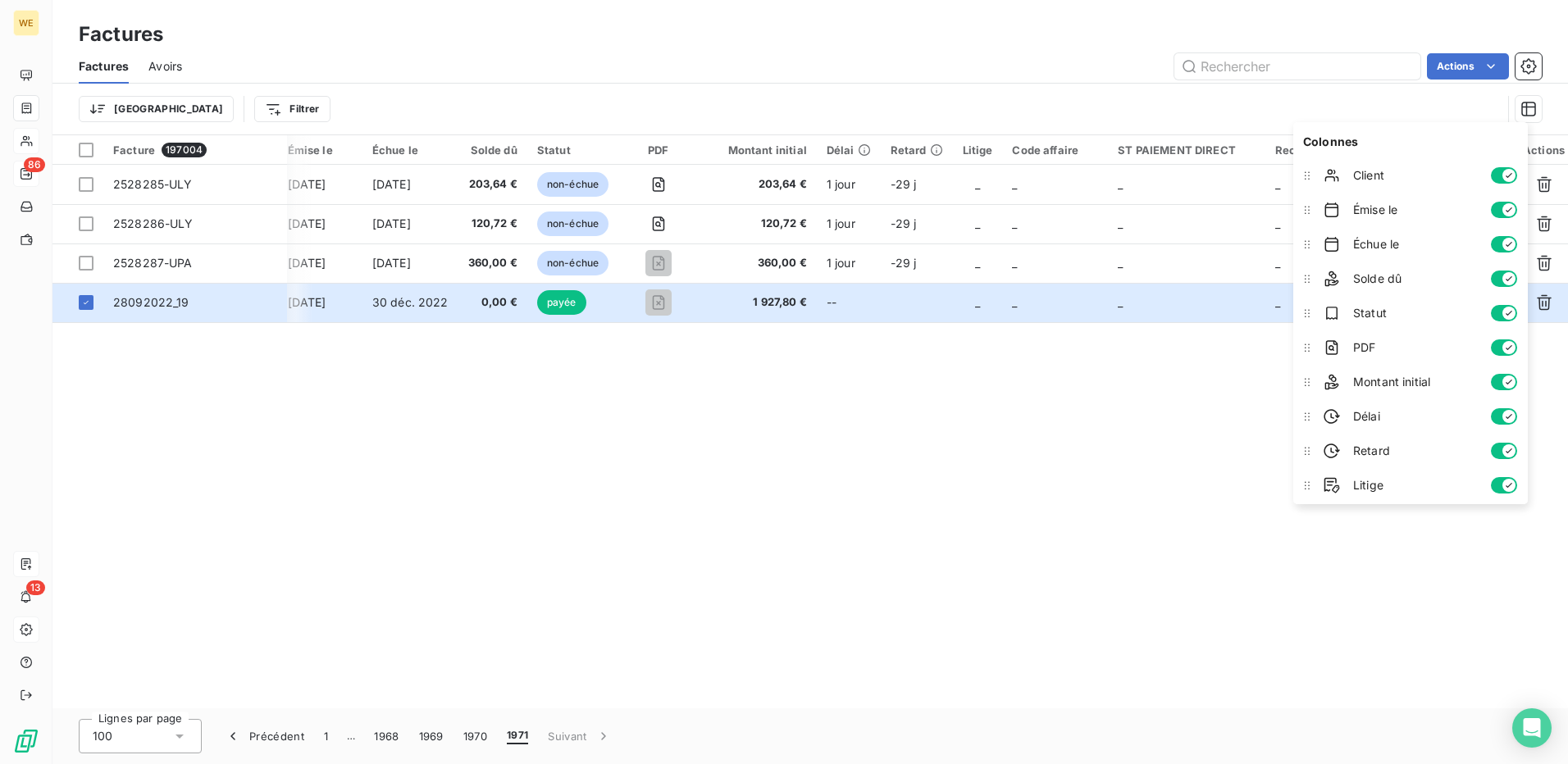
click at [1153, 426] on div "Facture 197004 Client Émise le Échue le Solde dû Statut PDF Montant initial Dél…" at bounding box center [810, 421] width 1516 height 573
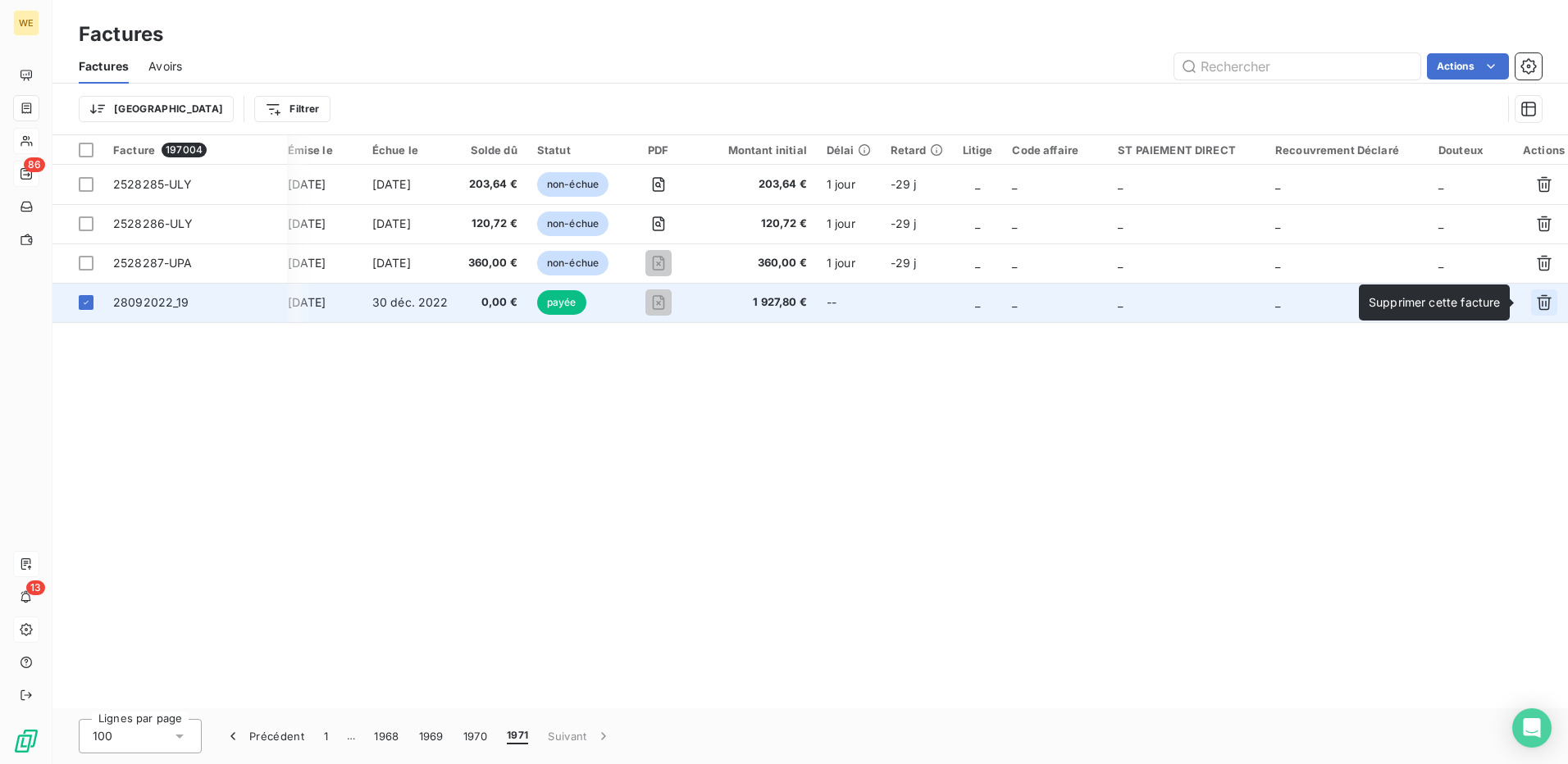
click at [1540, 307] on icon "button" at bounding box center [1544, 302] width 16 height 16
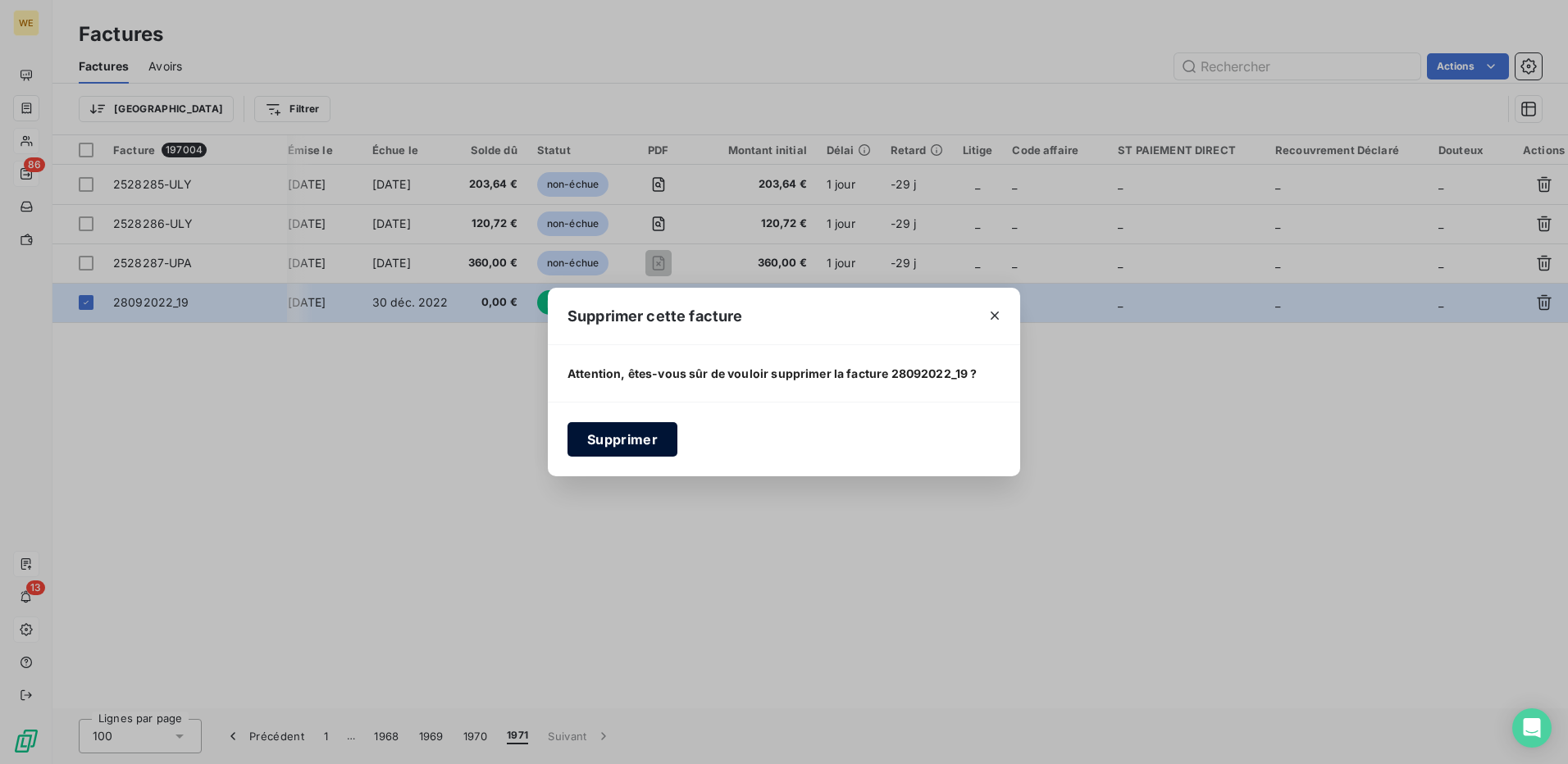
click at [636, 444] on button "Supprimer" at bounding box center [623, 439] width 110 height 35
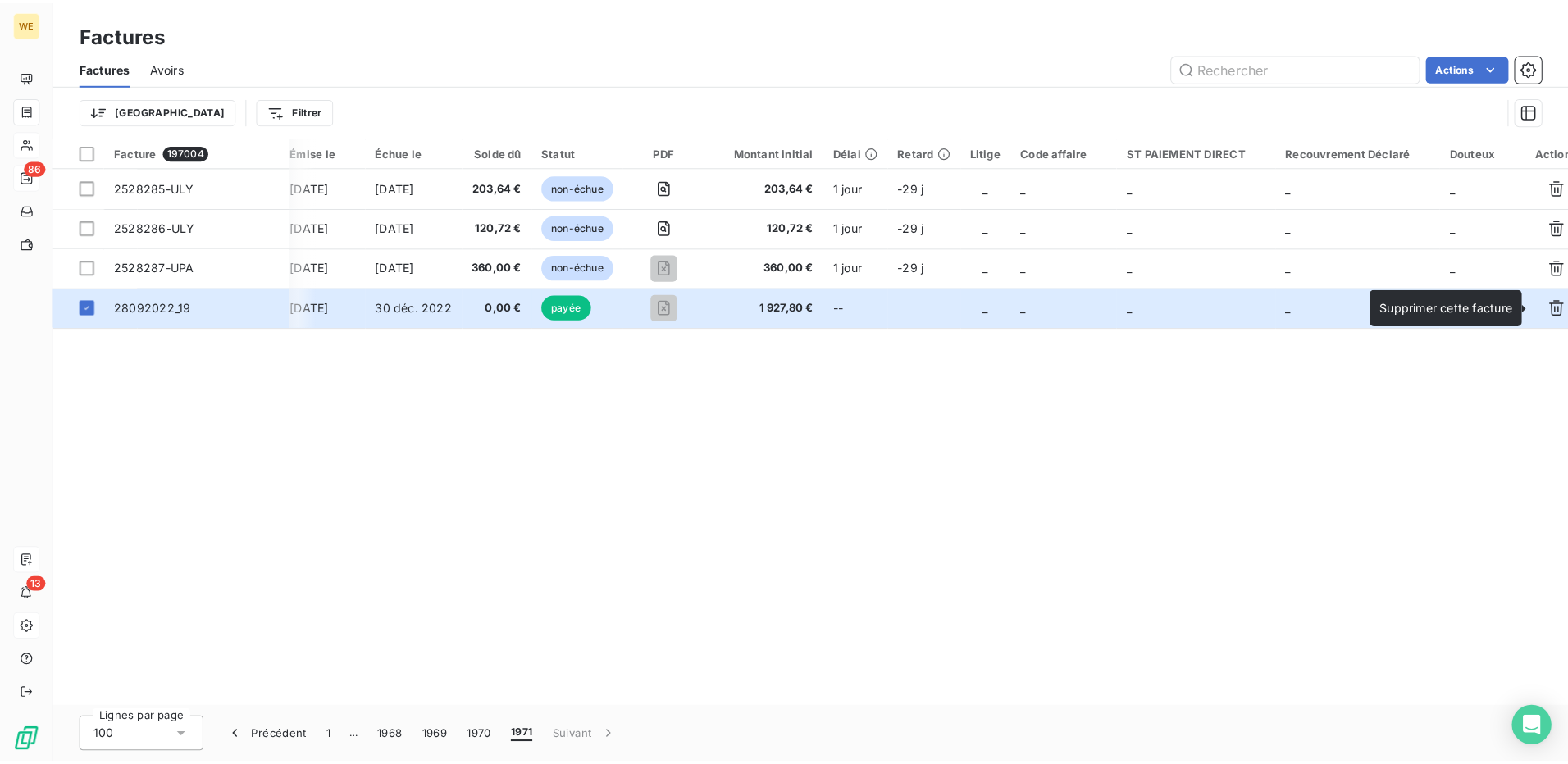
scroll to position [0, 45]
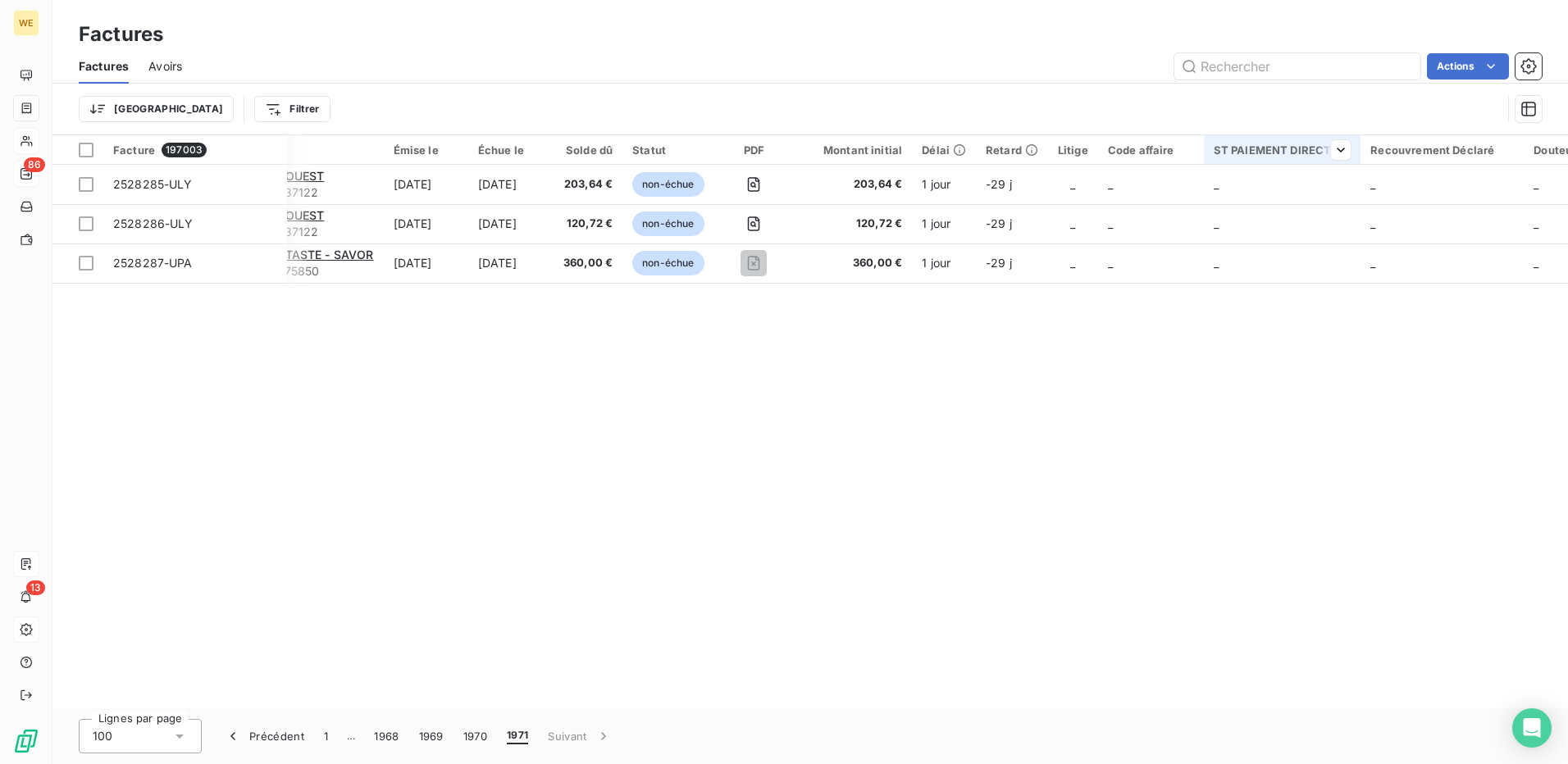
drag, startPoint x: 1549, startPoint y: 148, endPoint x: 1353, endPoint y: 146, distance: 196.0
click at [1353, 146] on tr "Facture 197003 Client Émise le Échue le Solde dû Statut PDF Montant initial Dél…" at bounding box center [838, 149] width 1662 height 29
click at [535, 455] on div "Facture 197003 Client Émise le Échue le Solde dû Statut PDF Montant initial Dél…" at bounding box center [810, 421] width 1516 height 573
click at [465, 737] on button "1970" at bounding box center [475, 736] width 44 height 35
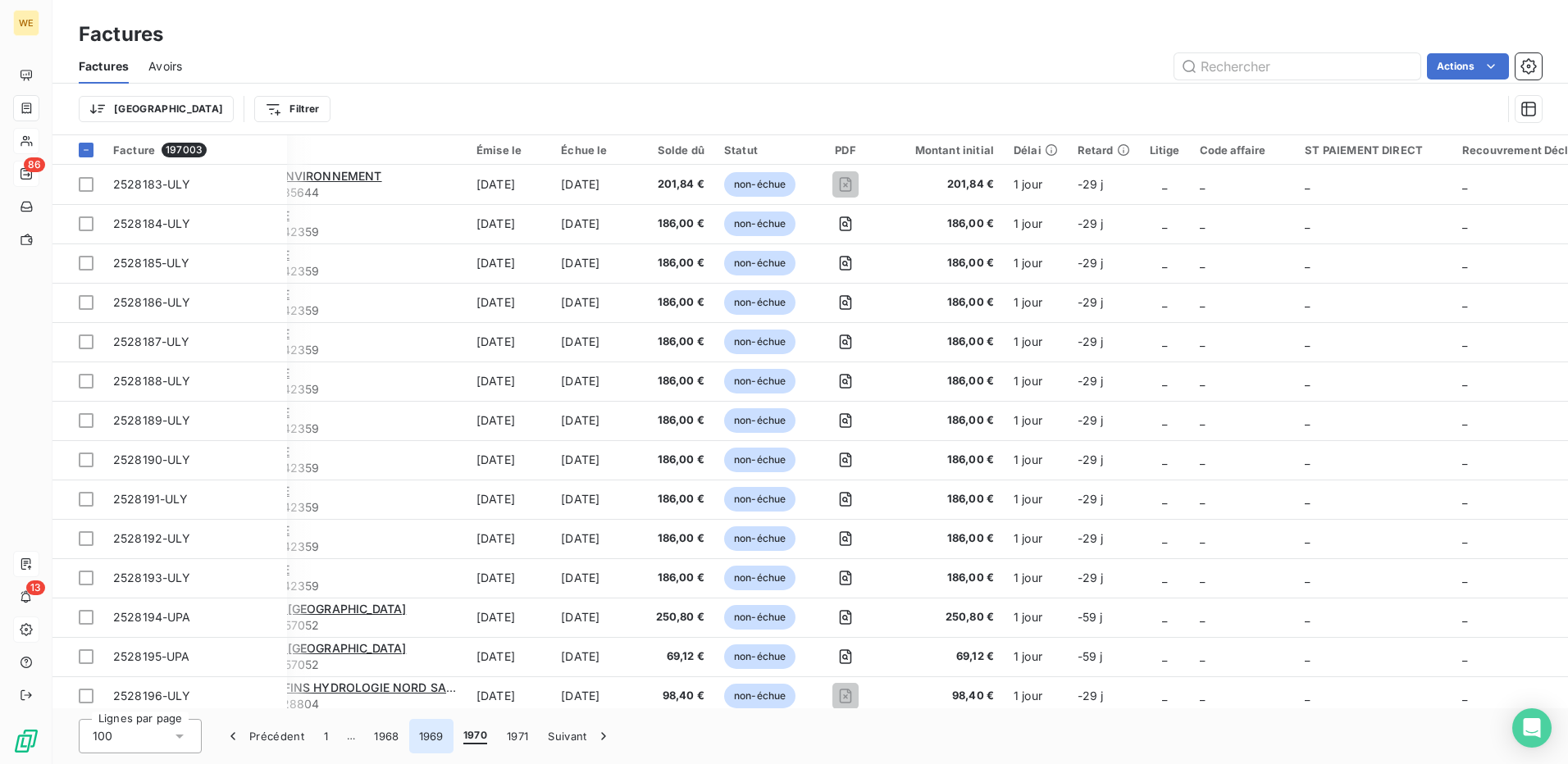
click at [426, 736] on button "1969" at bounding box center [432, 736] width 44 height 35
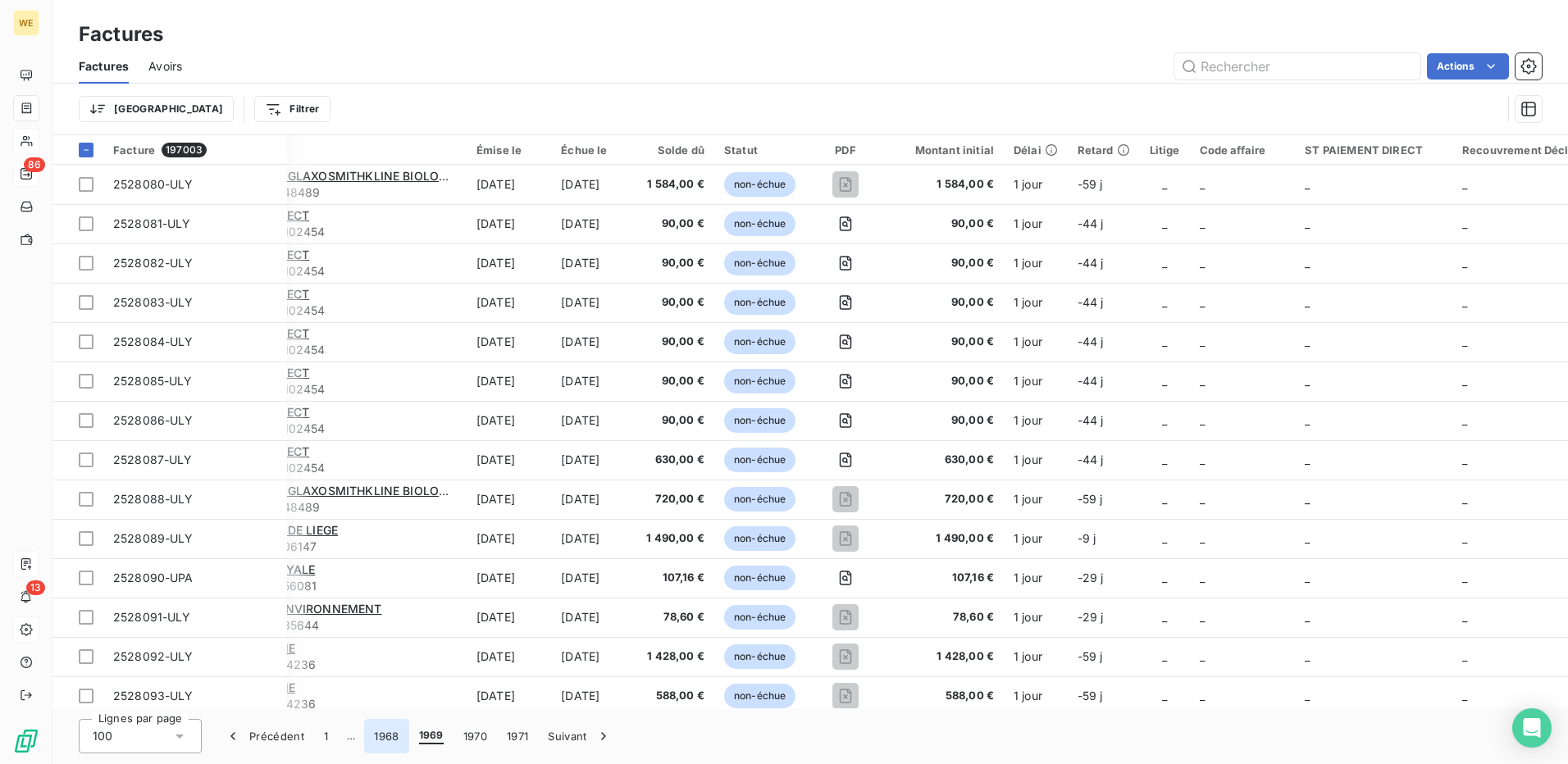
click at [386, 732] on button "1968" at bounding box center [386, 736] width 44 height 35
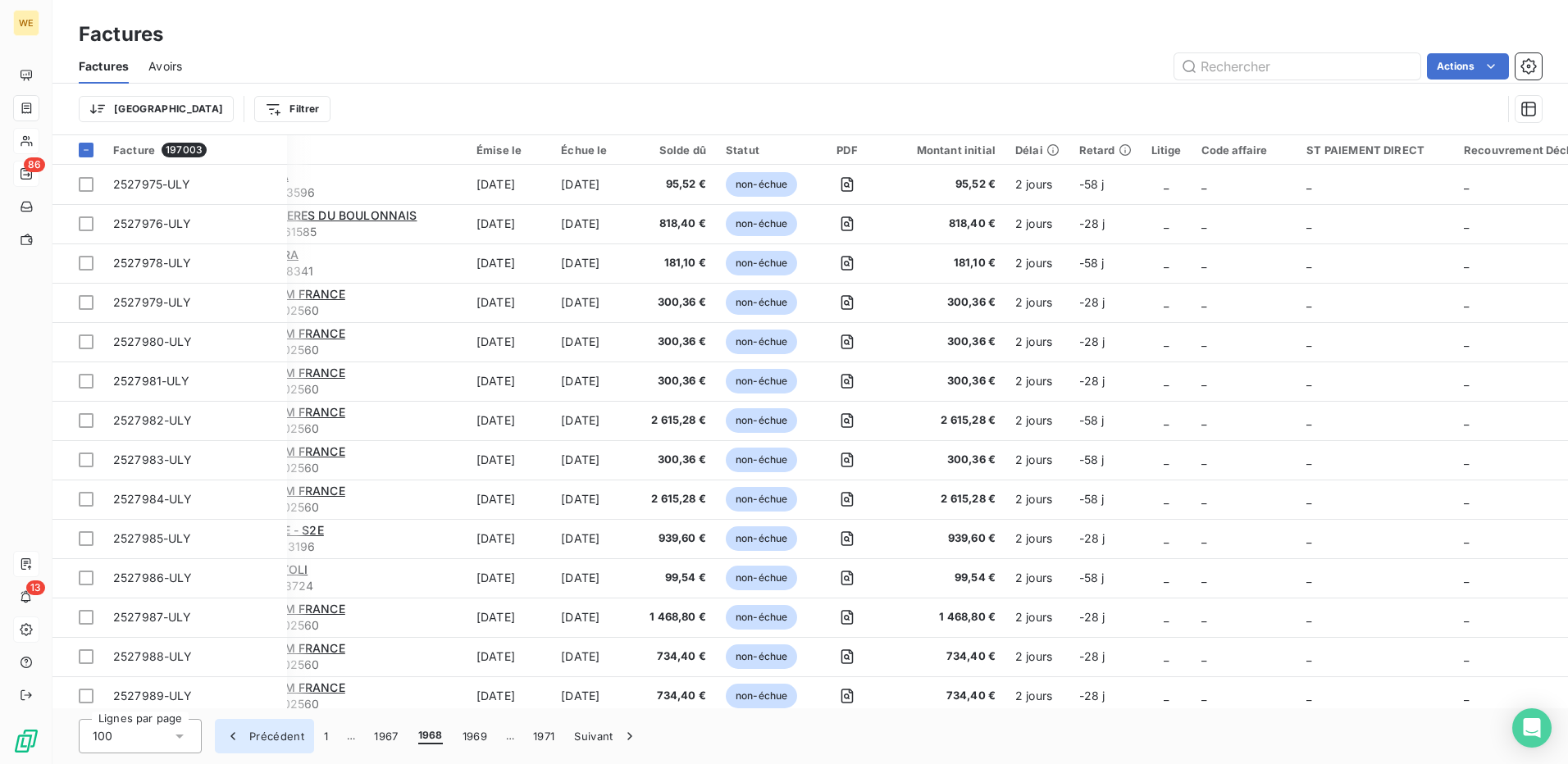
click at [231, 735] on icon "button" at bounding box center [233, 736] width 16 height 16
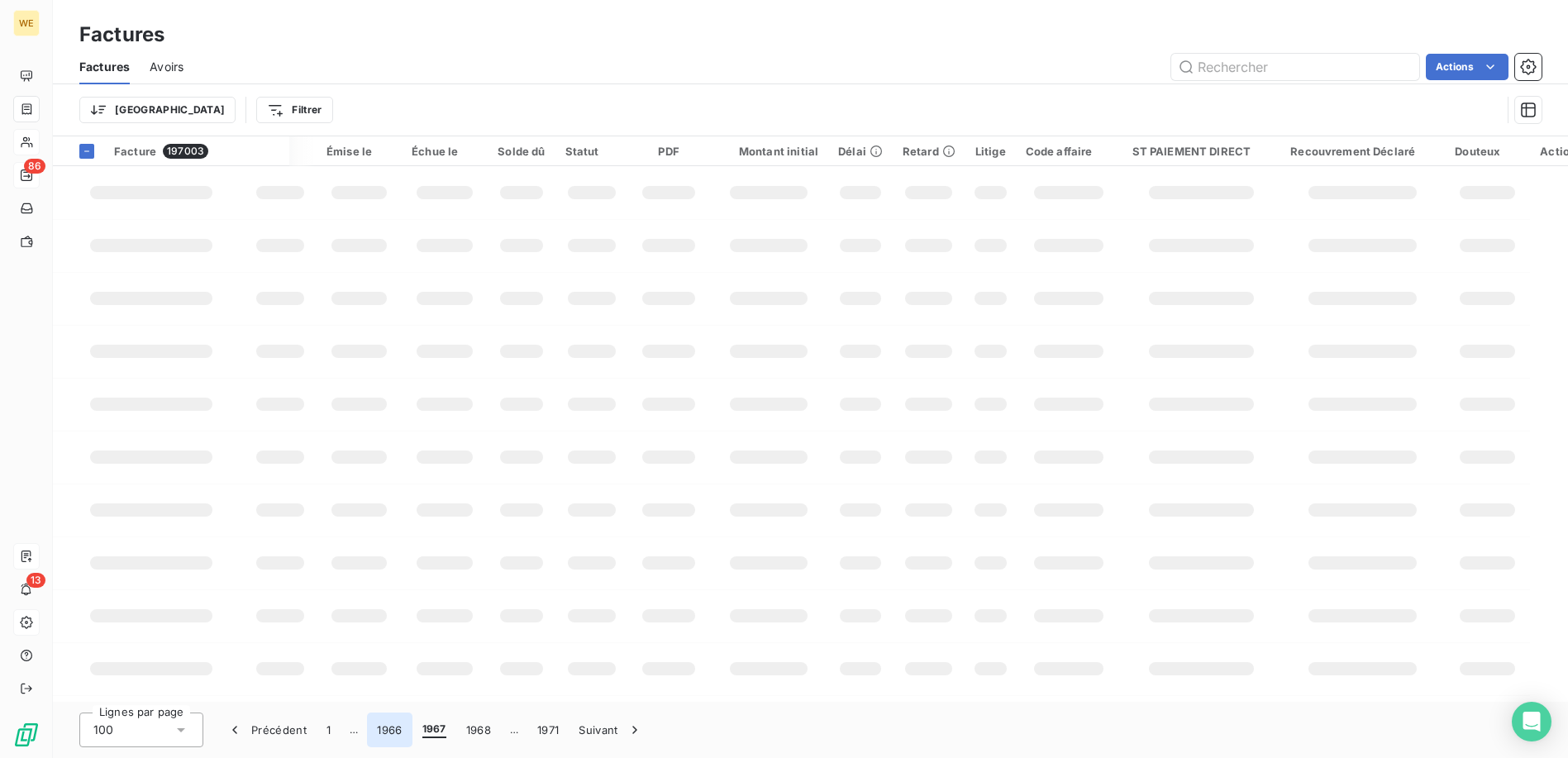
click at [392, 743] on button "1966" at bounding box center [390, 729] width 45 height 35
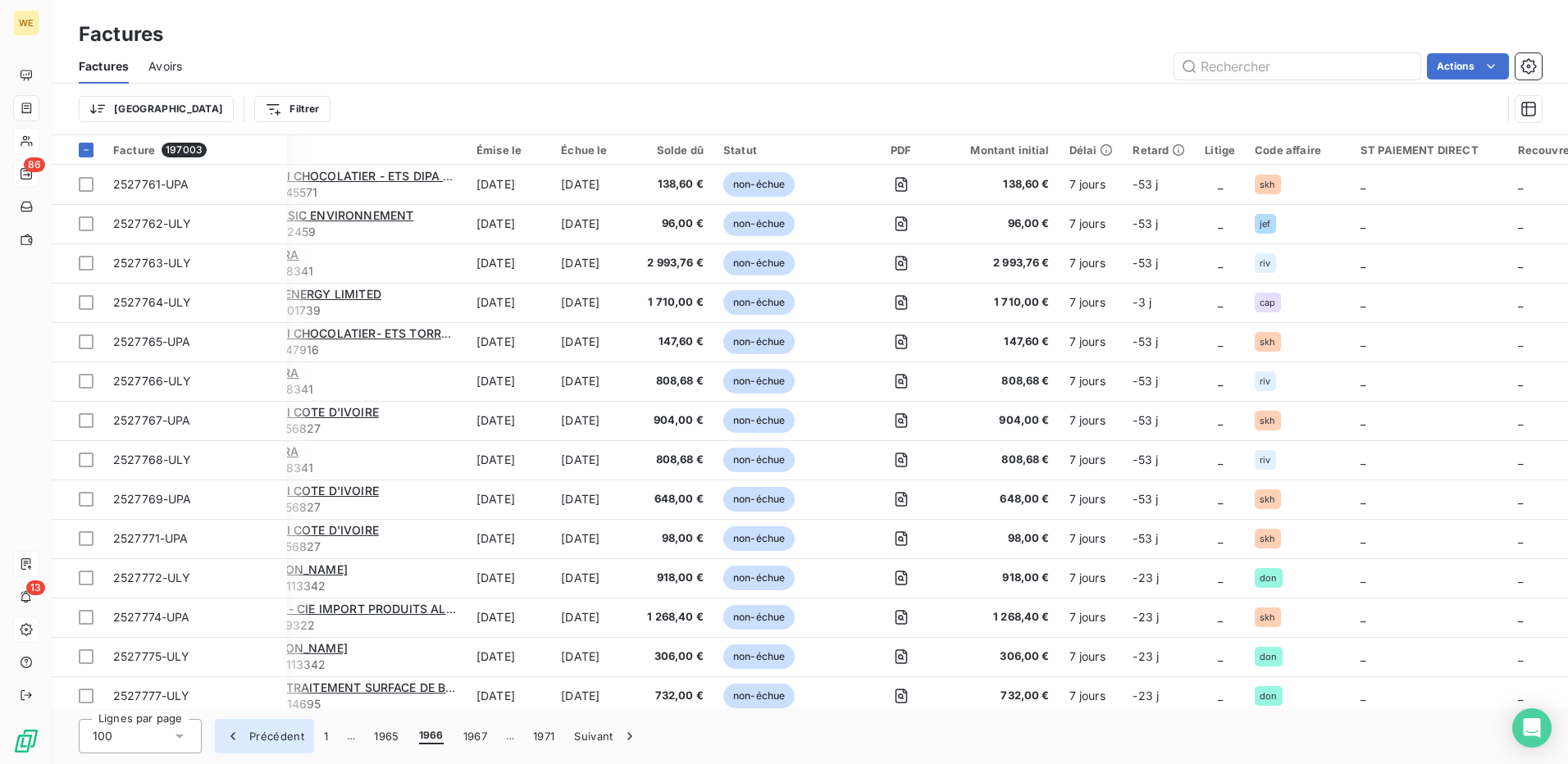
click at [232, 744] on icon "button" at bounding box center [233, 736] width 16 height 16
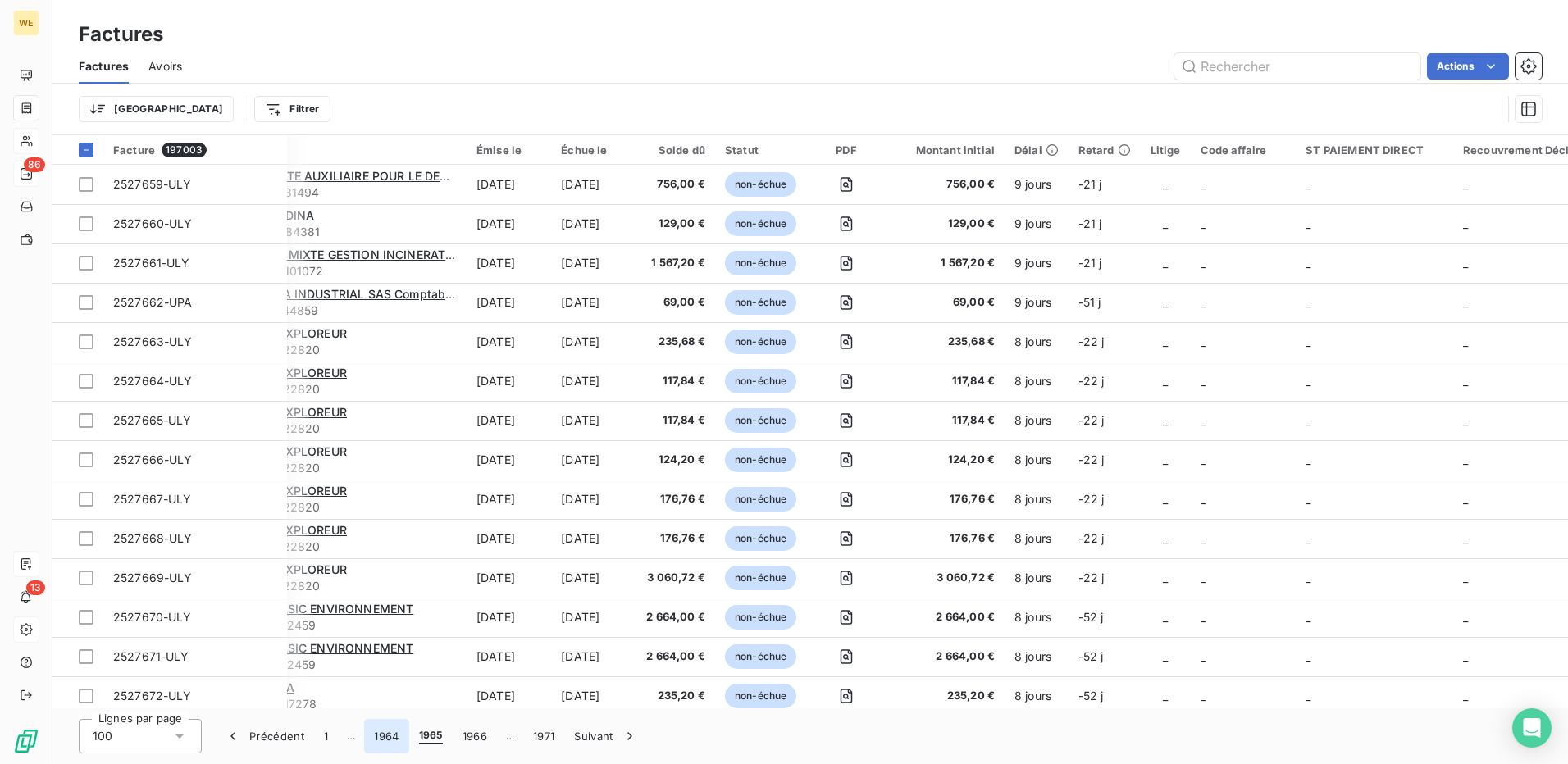
click at [385, 733] on button "1964" at bounding box center [386, 736] width 44 height 35
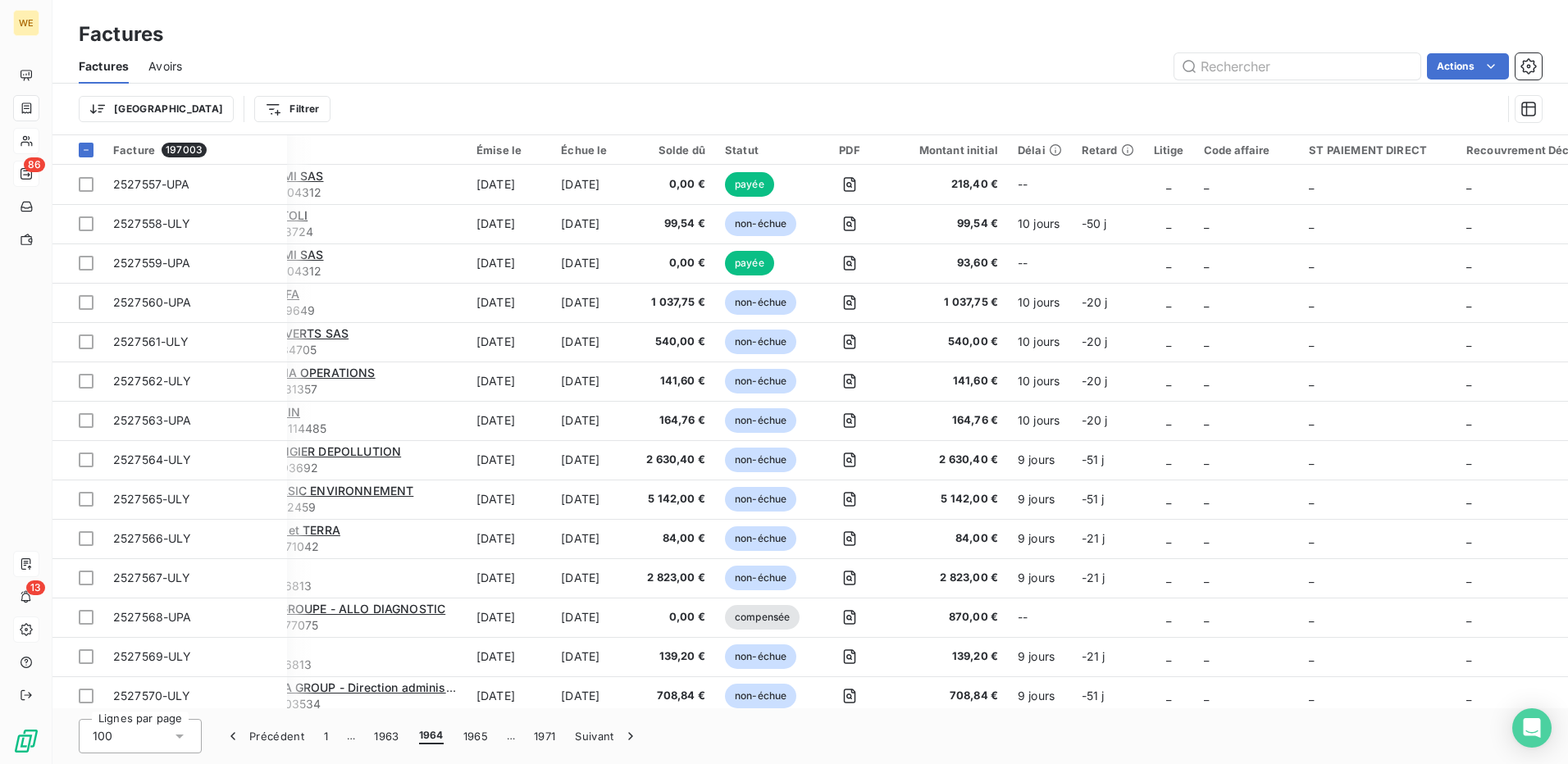
click at [283, 17] on div "Factures Factures Avoirs Actions Trier Filtrer" at bounding box center [810, 68] width 1516 height 135
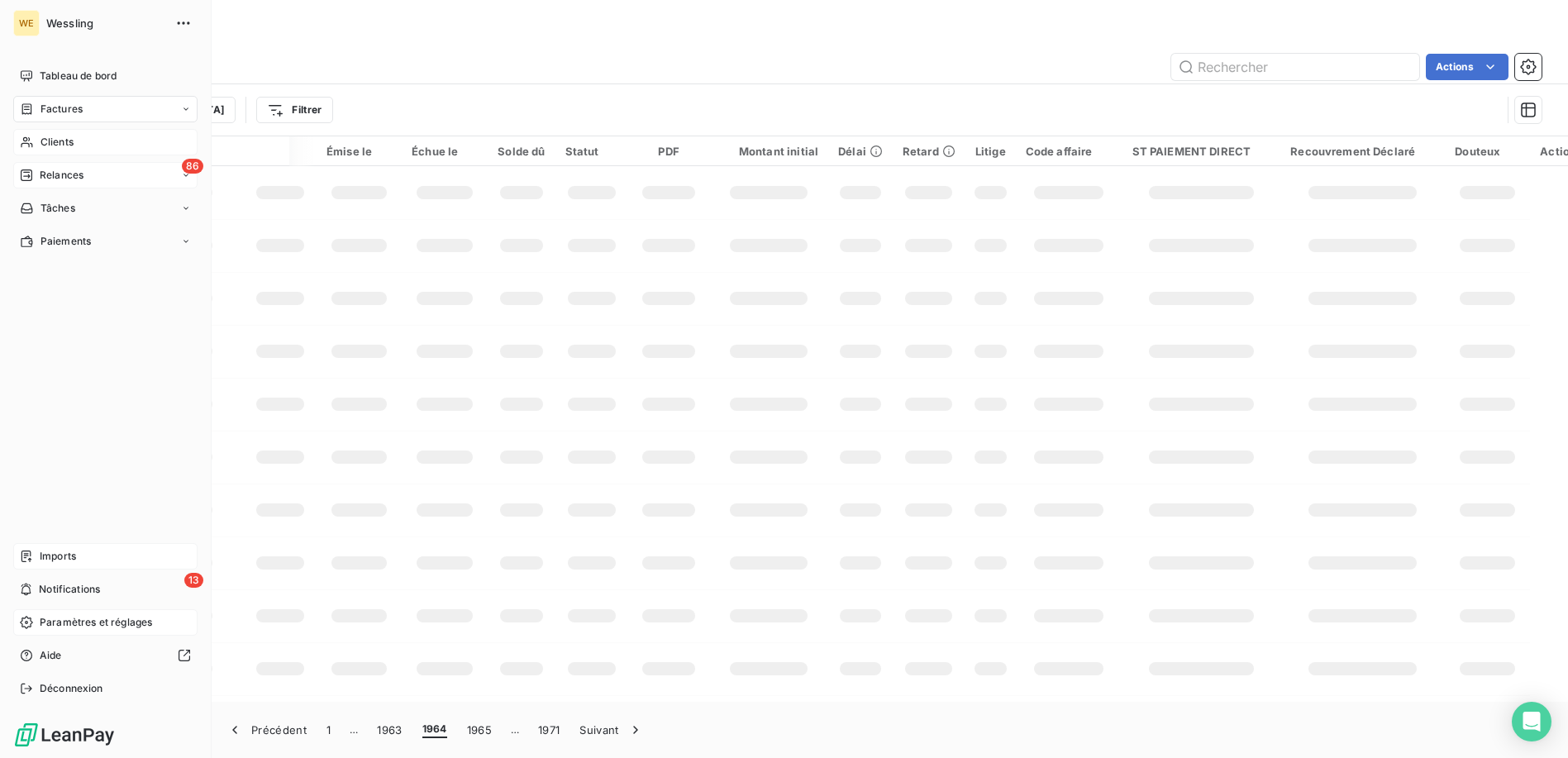
click at [78, 551] on div "Imports" at bounding box center [106, 557] width 184 height 27
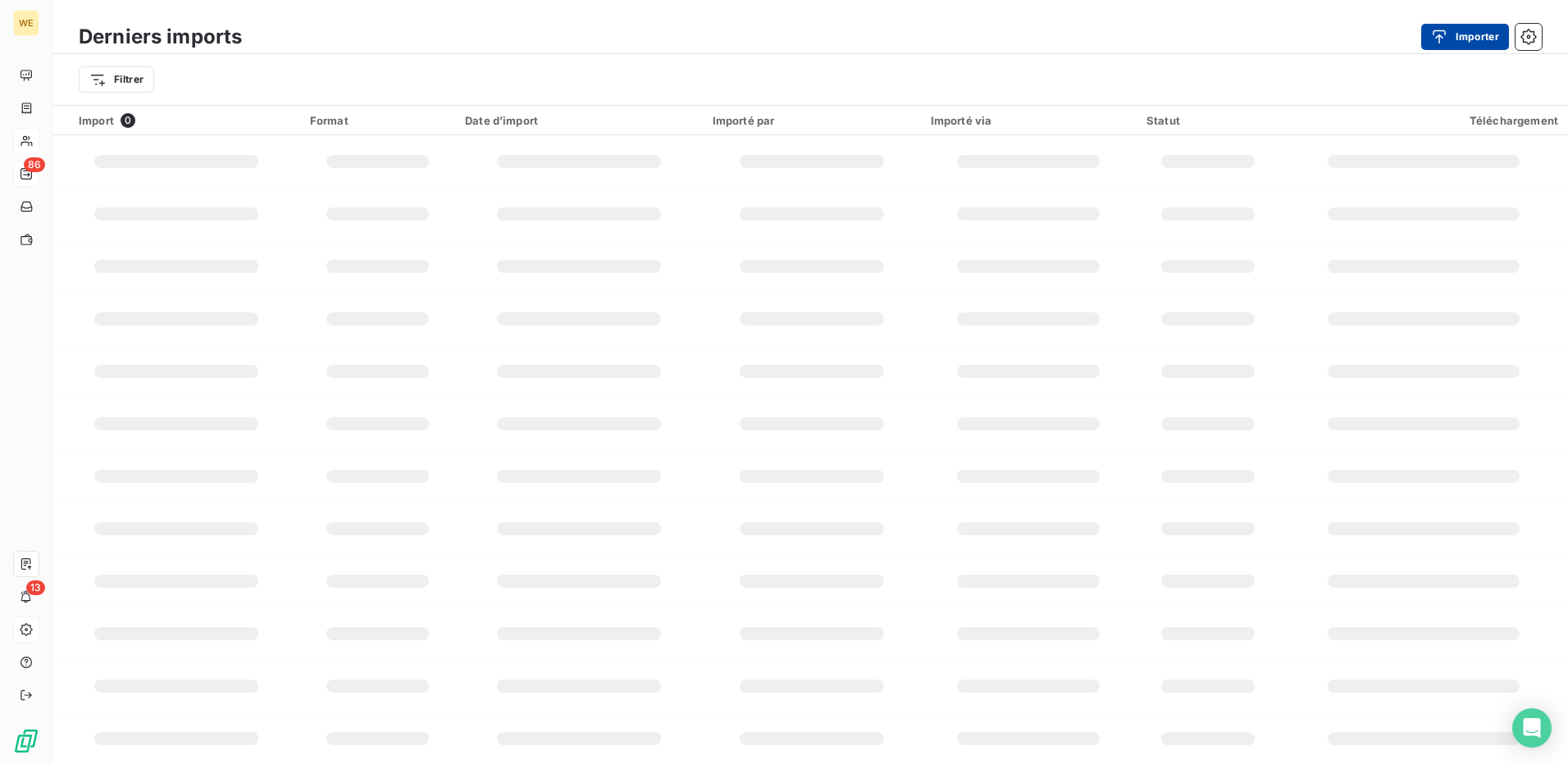
click at [1457, 37] on button "Importer" at bounding box center [1465, 37] width 88 height 27
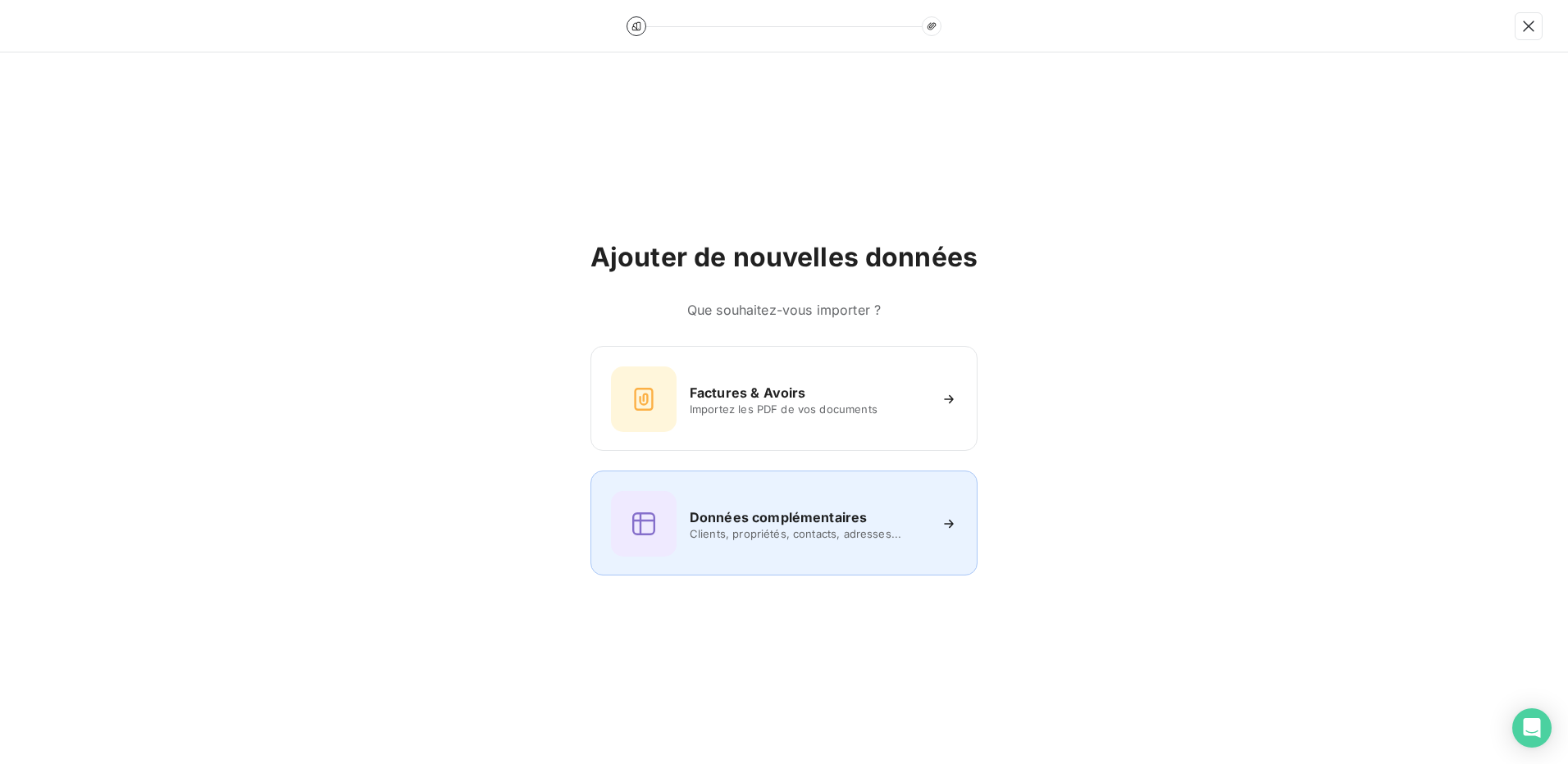
click at [808, 522] on h6 "Données complémentaires" at bounding box center [777, 518] width 177 height 20
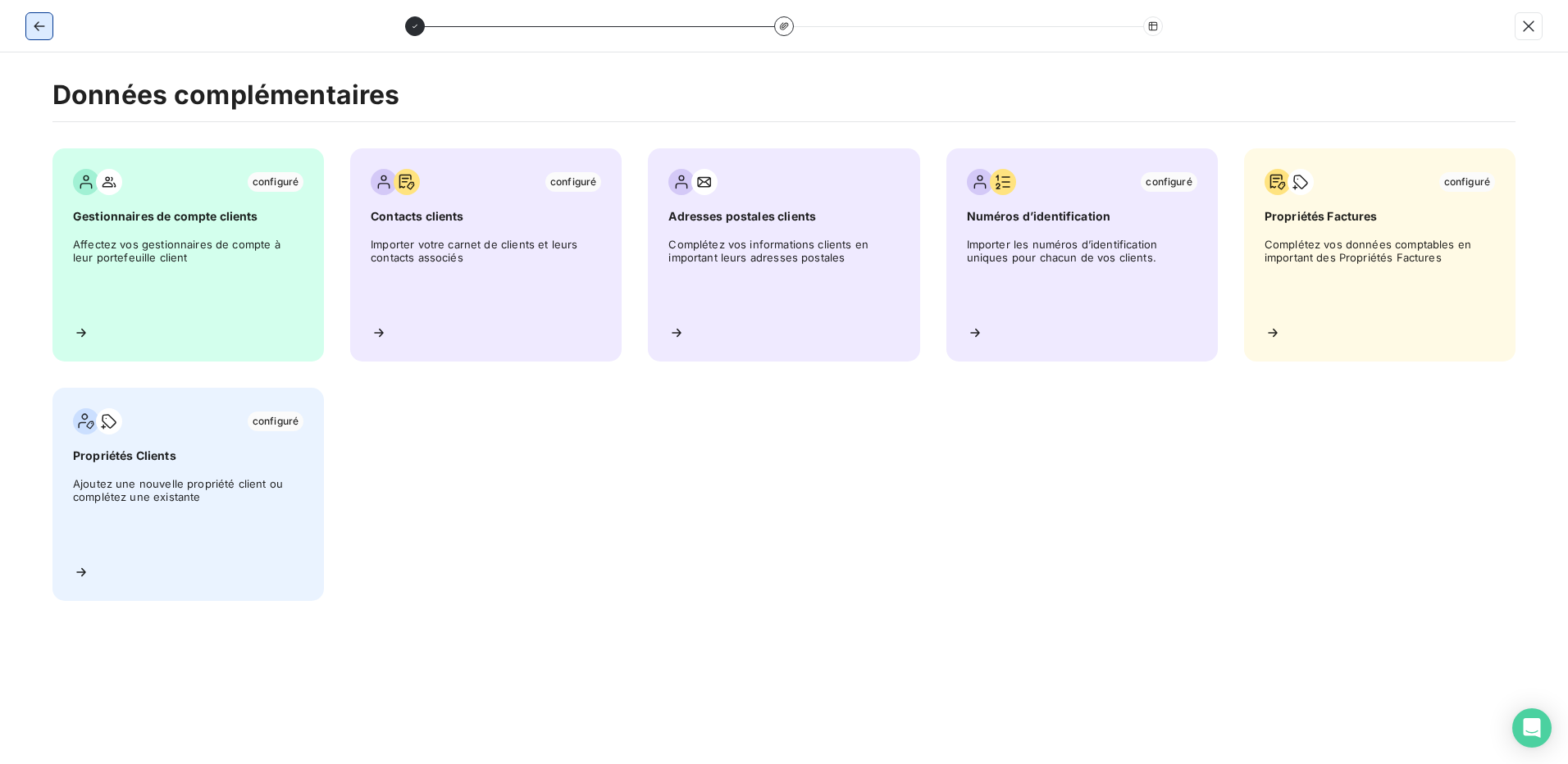
click at [47, 23] on icon "button" at bounding box center [39, 26] width 16 height 16
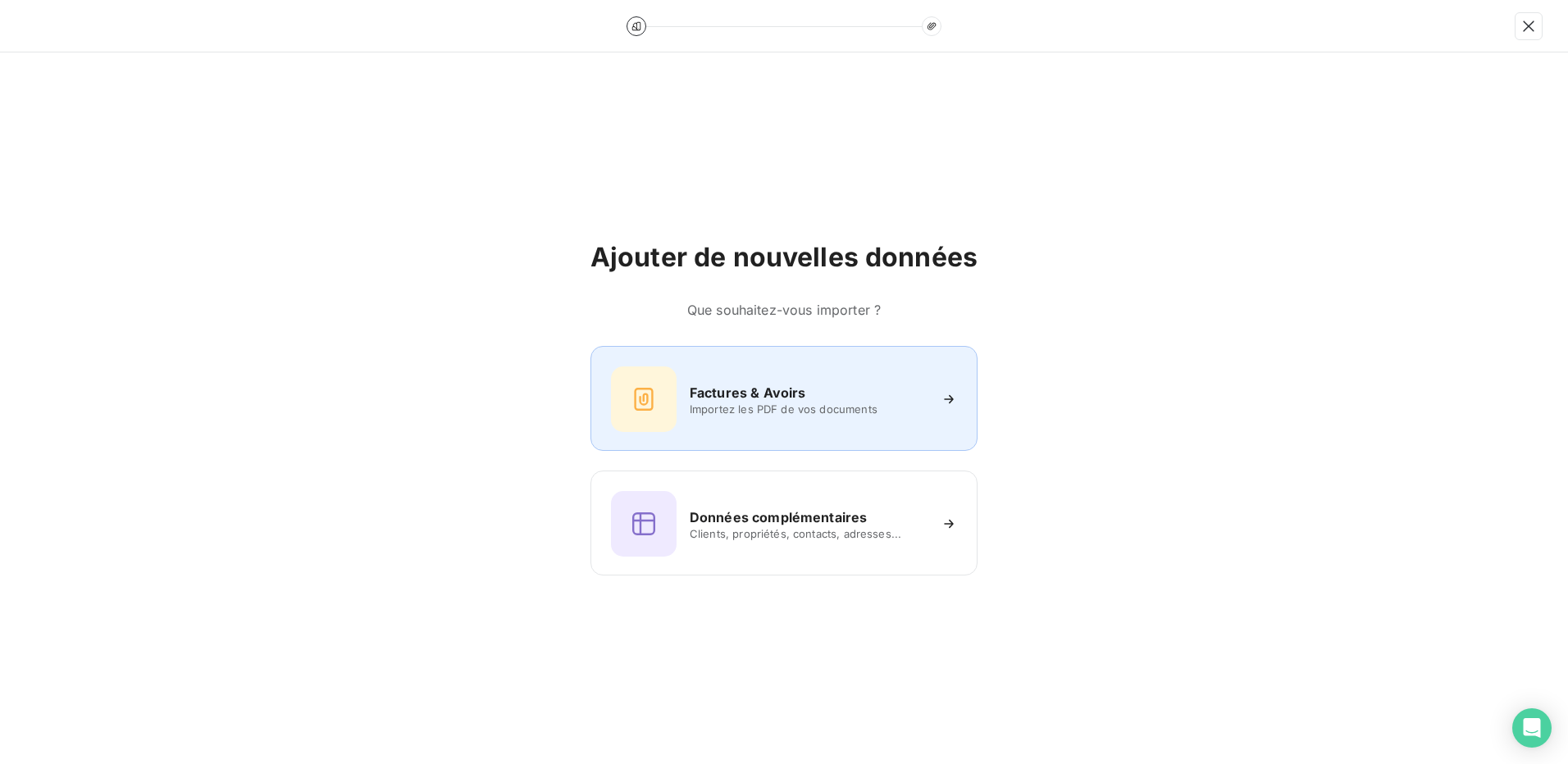
click at [710, 422] on div "Factures & Avoirs Importez les PDF de vos documents" at bounding box center [784, 400] width 346 height 66
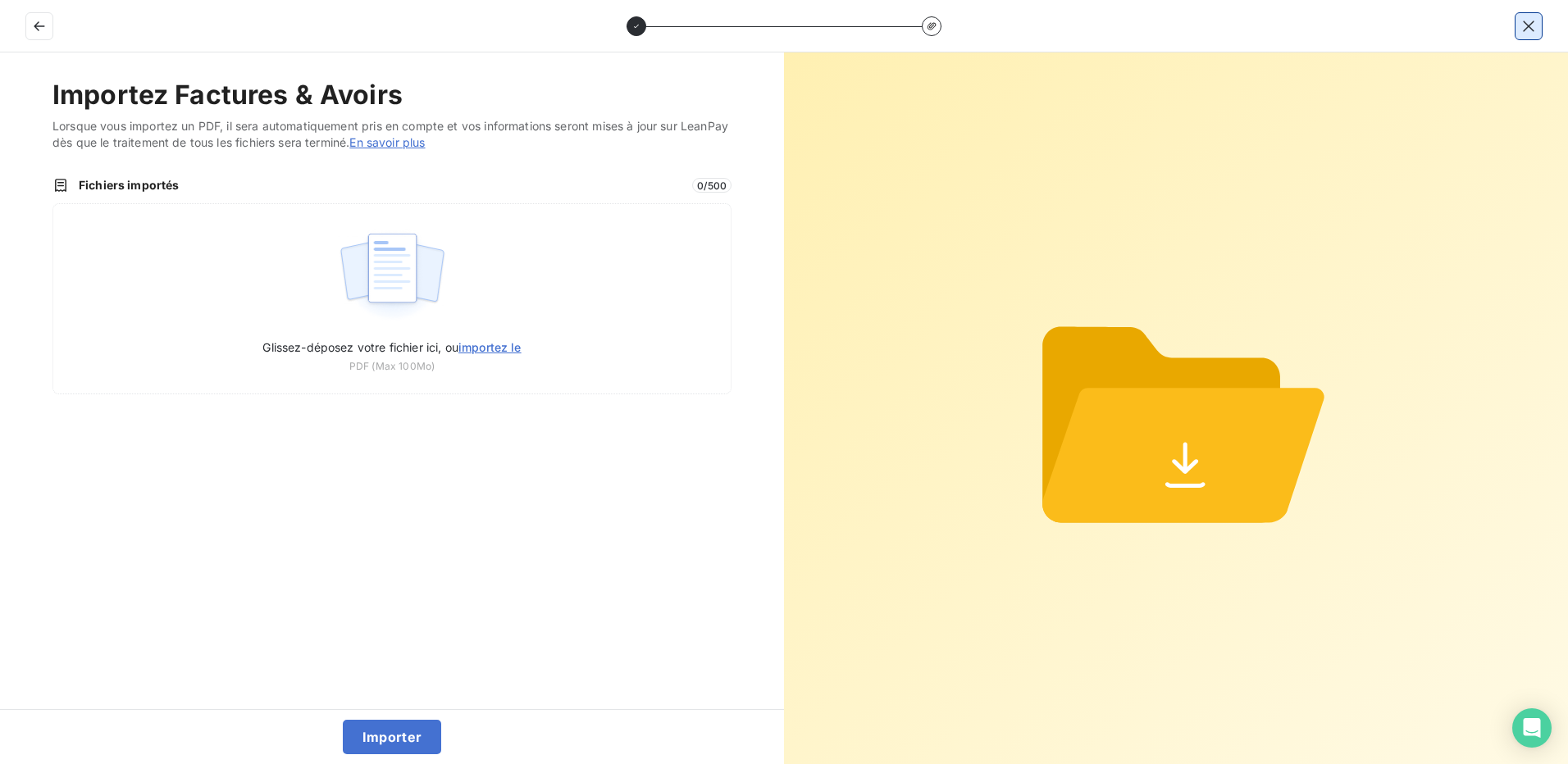
click at [1537, 23] on button "button" at bounding box center [1529, 27] width 27 height 27
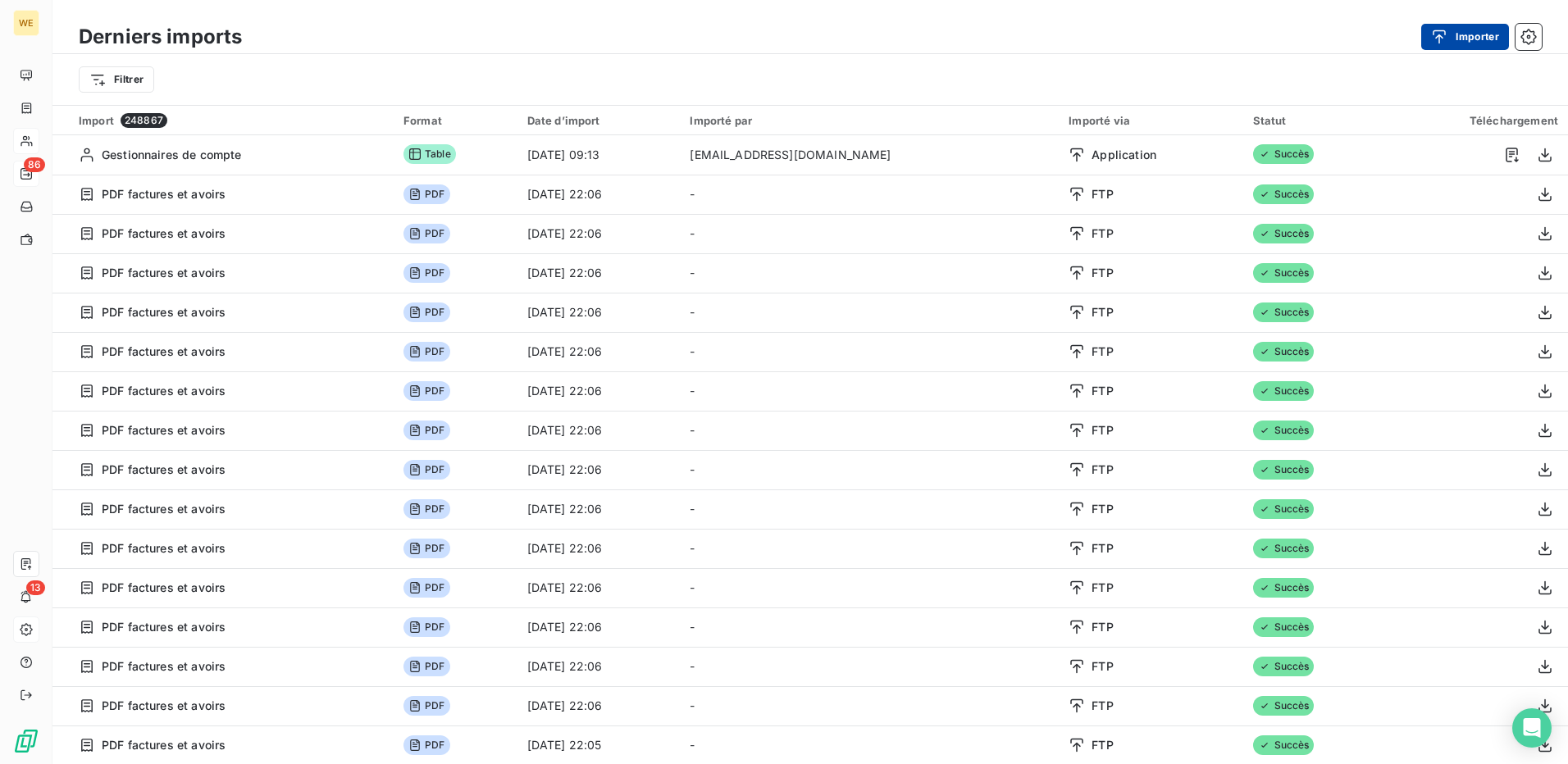
click at [1476, 34] on button "Importer" at bounding box center [1465, 37] width 88 height 27
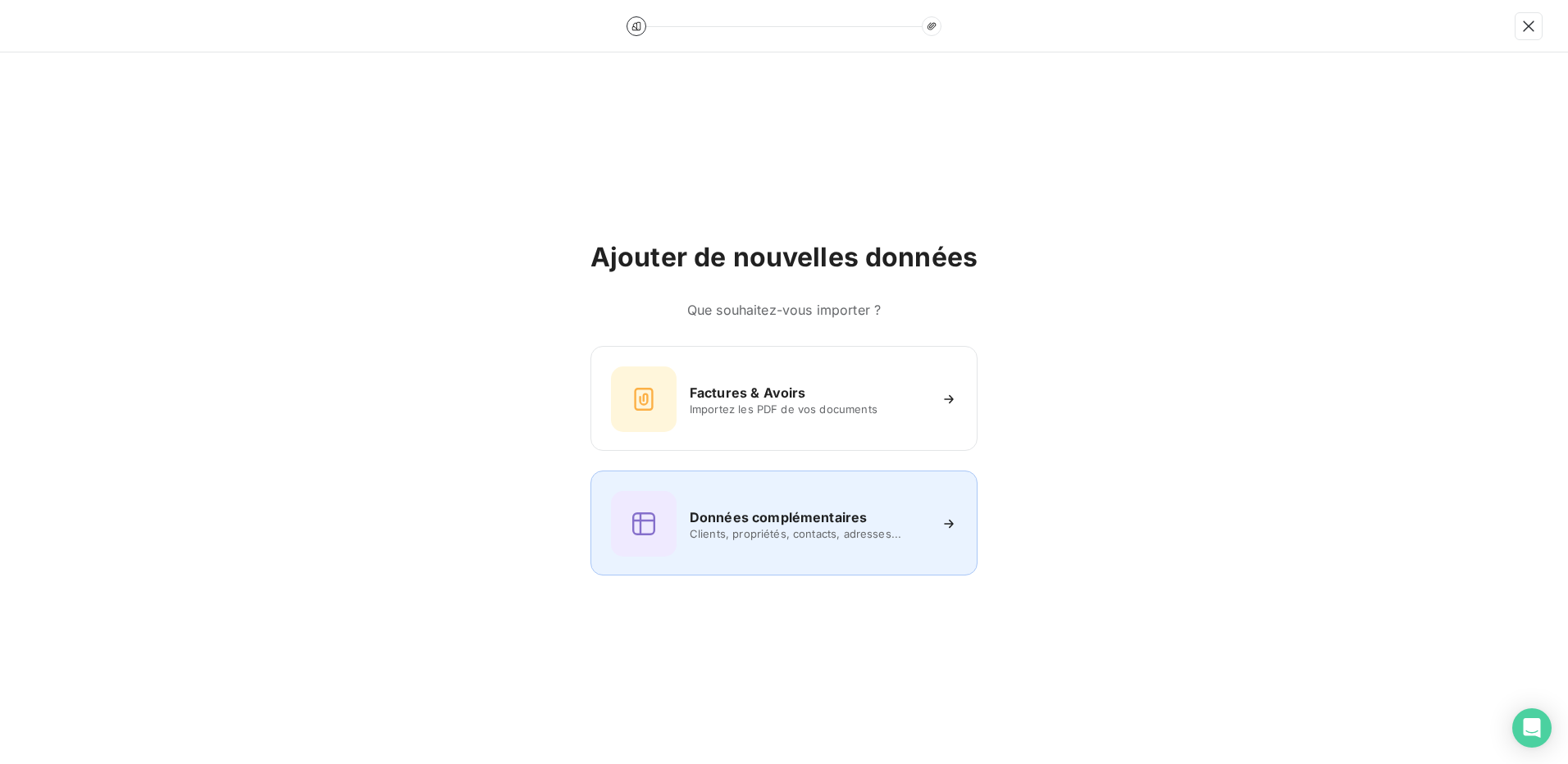
click at [755, 549] on div "Données complémentaires Clients, propriétés, contacts, adresses..." at bounding box center [784, 524] width 346 height 66
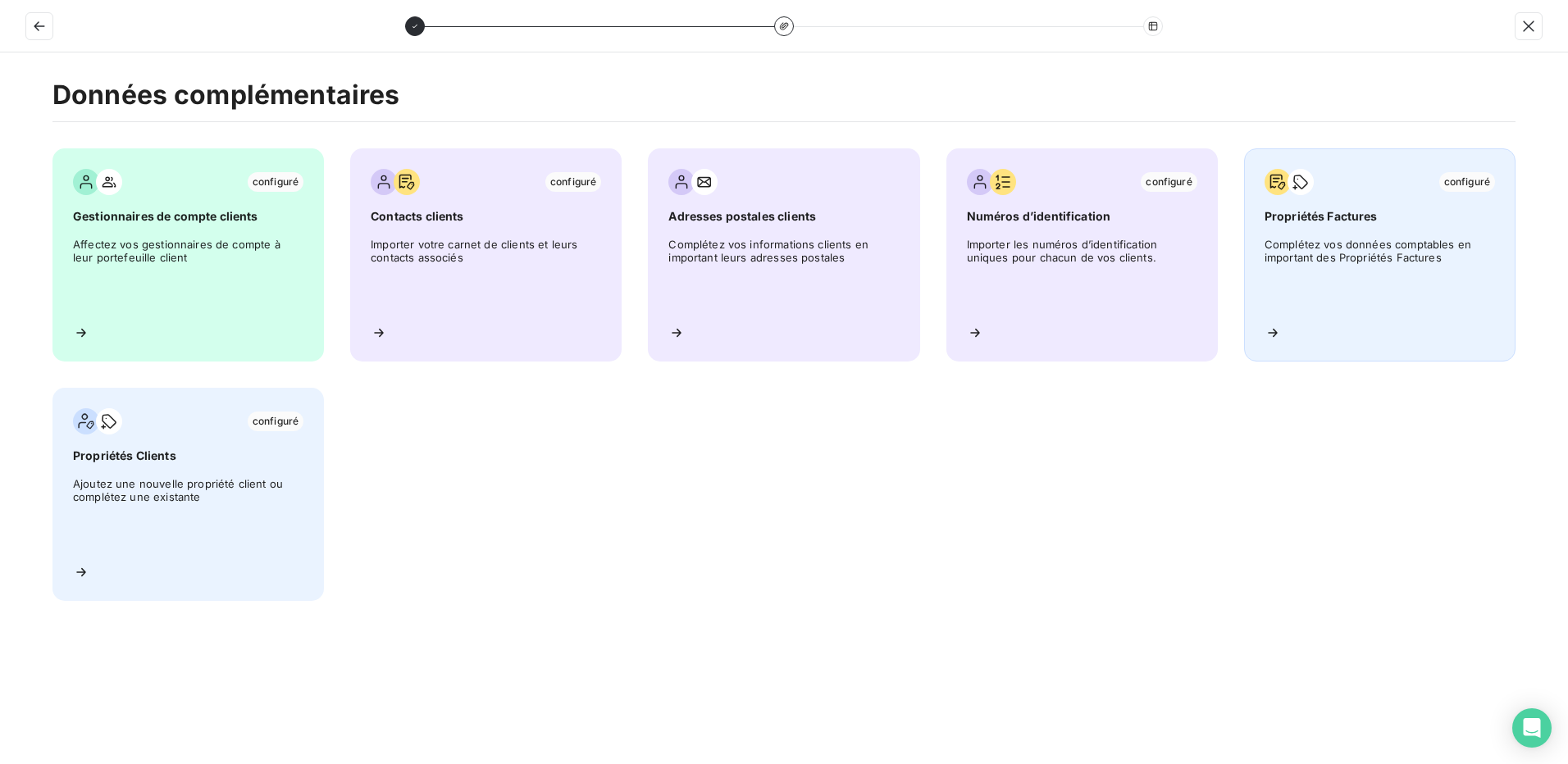
click at [1338, 256] on span "Complétez vos données comptables en important des Propriétés Factures" at bounding box center [1380, 275] width 230 height 74
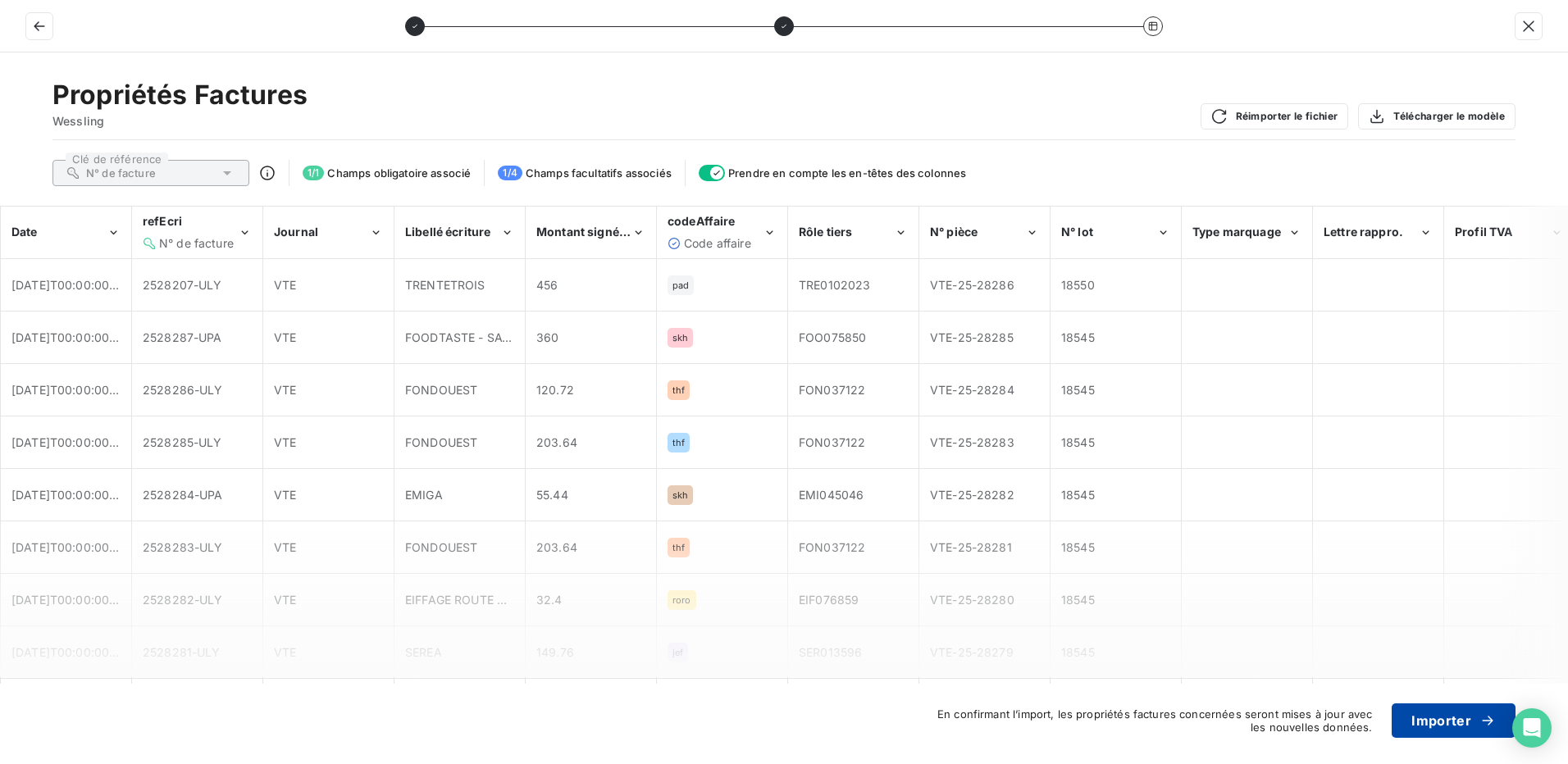
click at [1452, 729] on button "Importer" at bounding box center [1453, 720] width 123 height 35
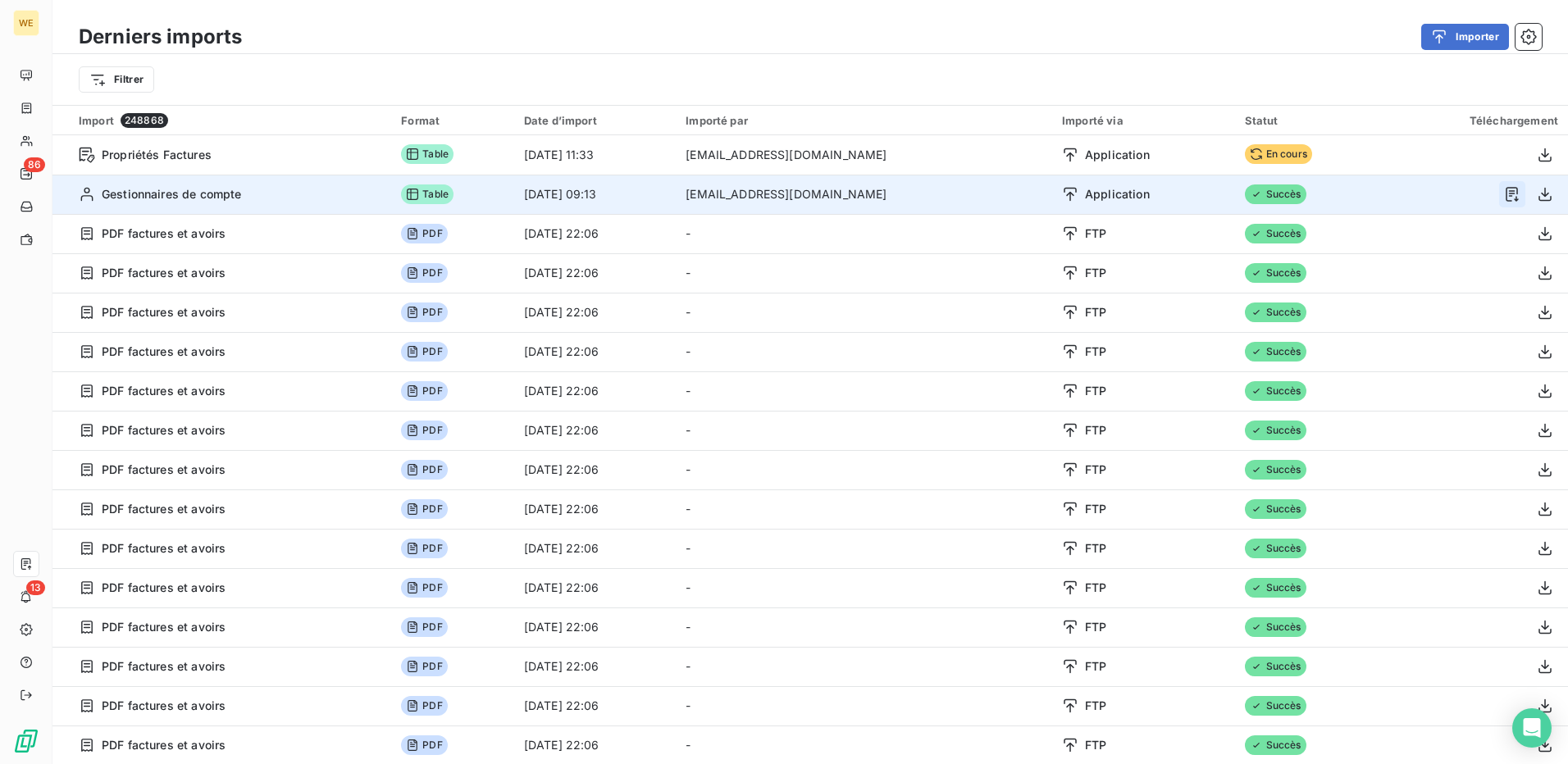
click at [1504, 198] on icon "button" at bounding box center [1512, 195] width 16 height 16
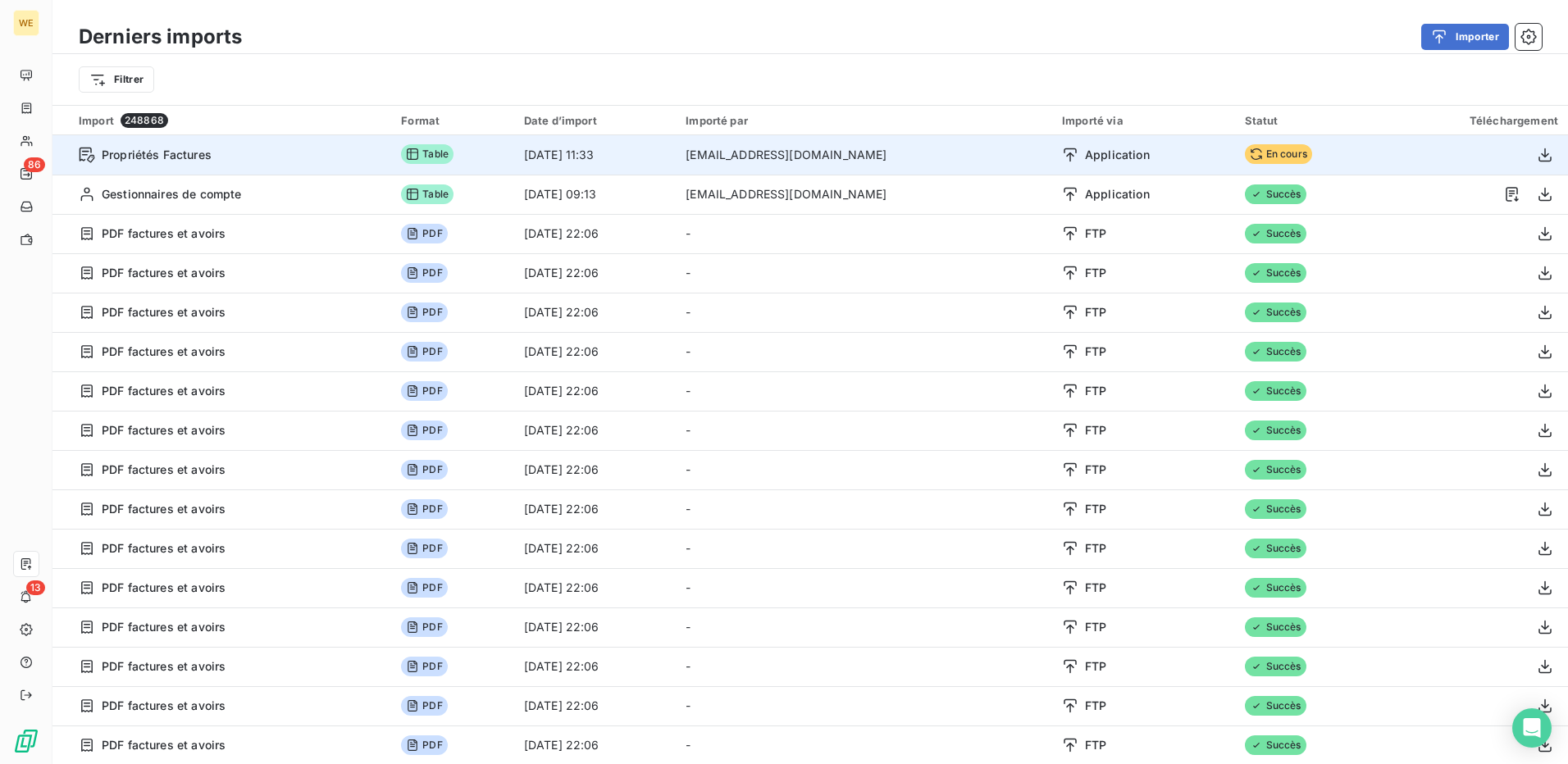
click at [1043, 154] on td "[EMAIL_ADDRESS][DOMAIN_NAME]" at bounding box center [864, 155] width 377 height 39
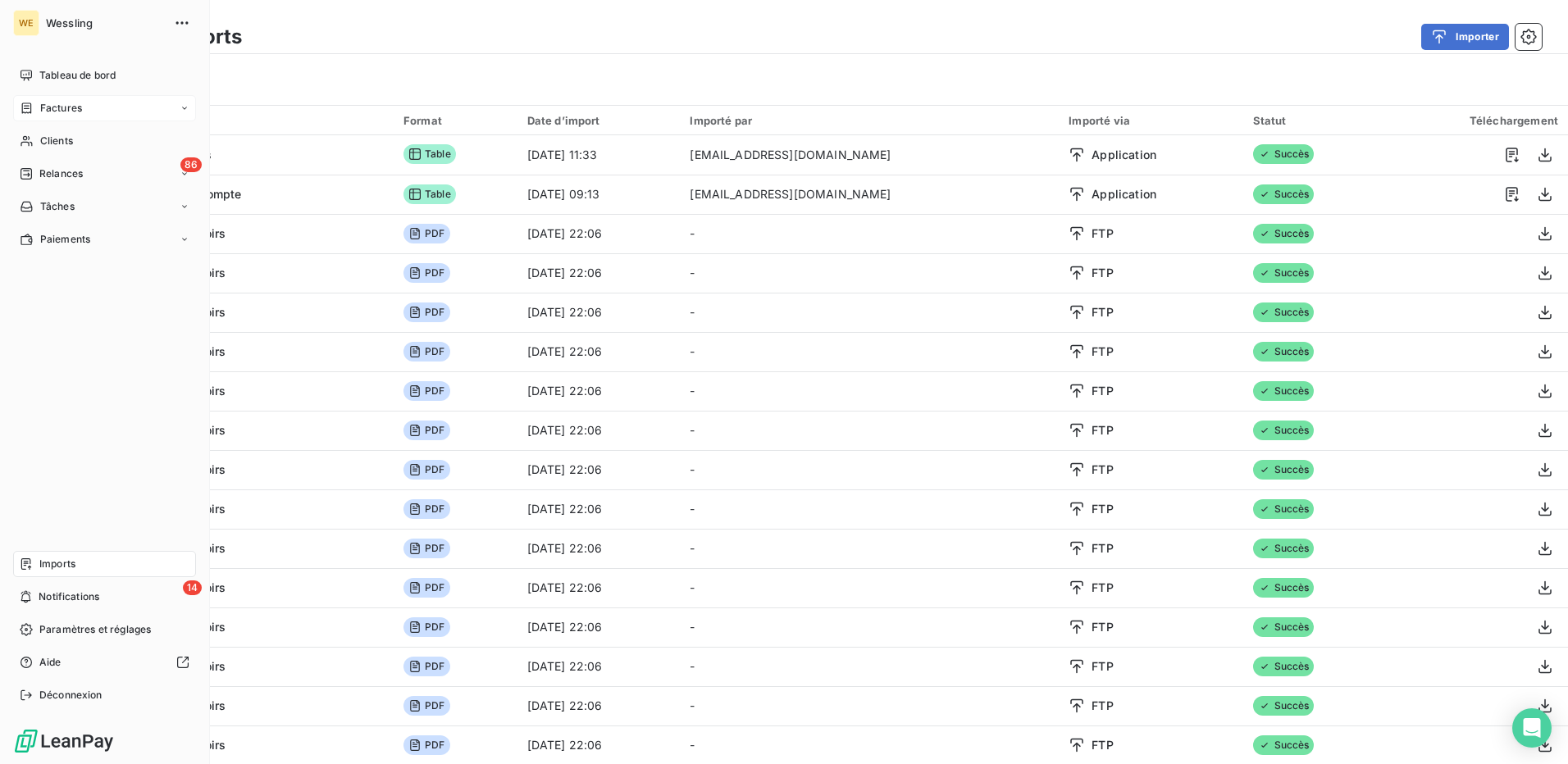
click at [48, 104] on span "Factures" at bounding box center [60, 108] width 42 height 15
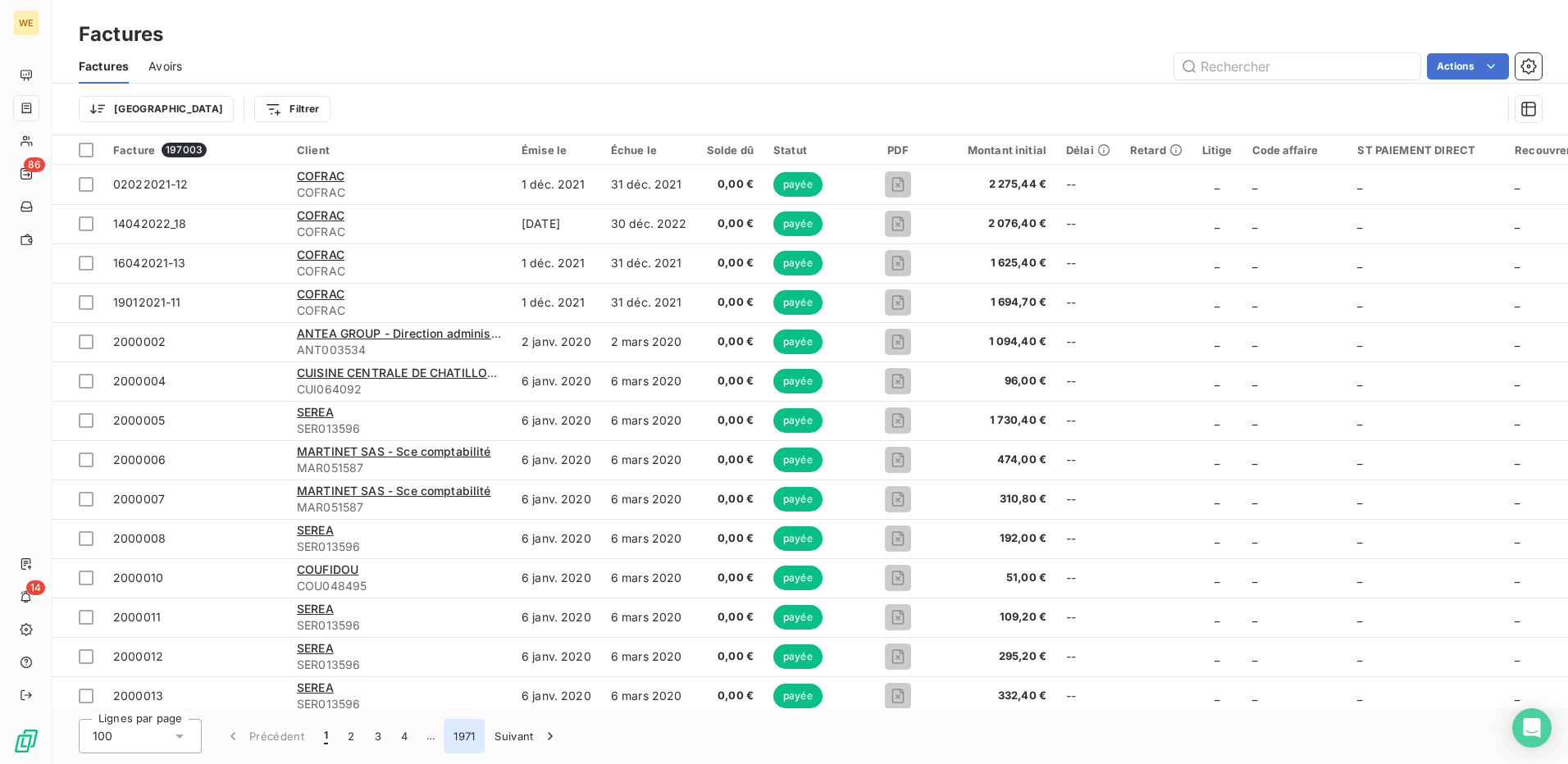
click at [474, 737] on button "1971" at bounding box center [464, 736] width 41 height 35
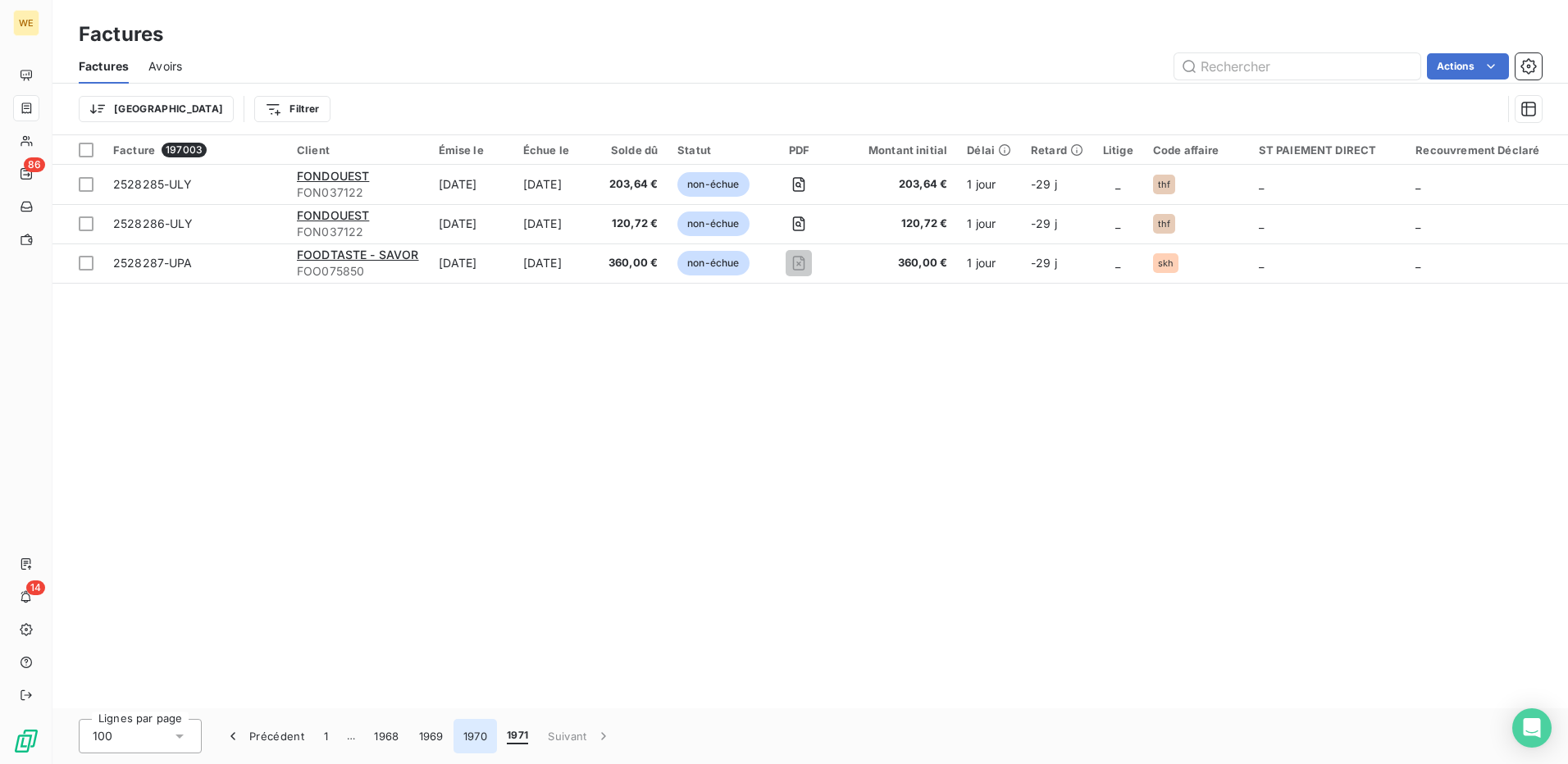
click at [474, 743] on button "1970" at bounding box center [475, 736] width 44 height 35
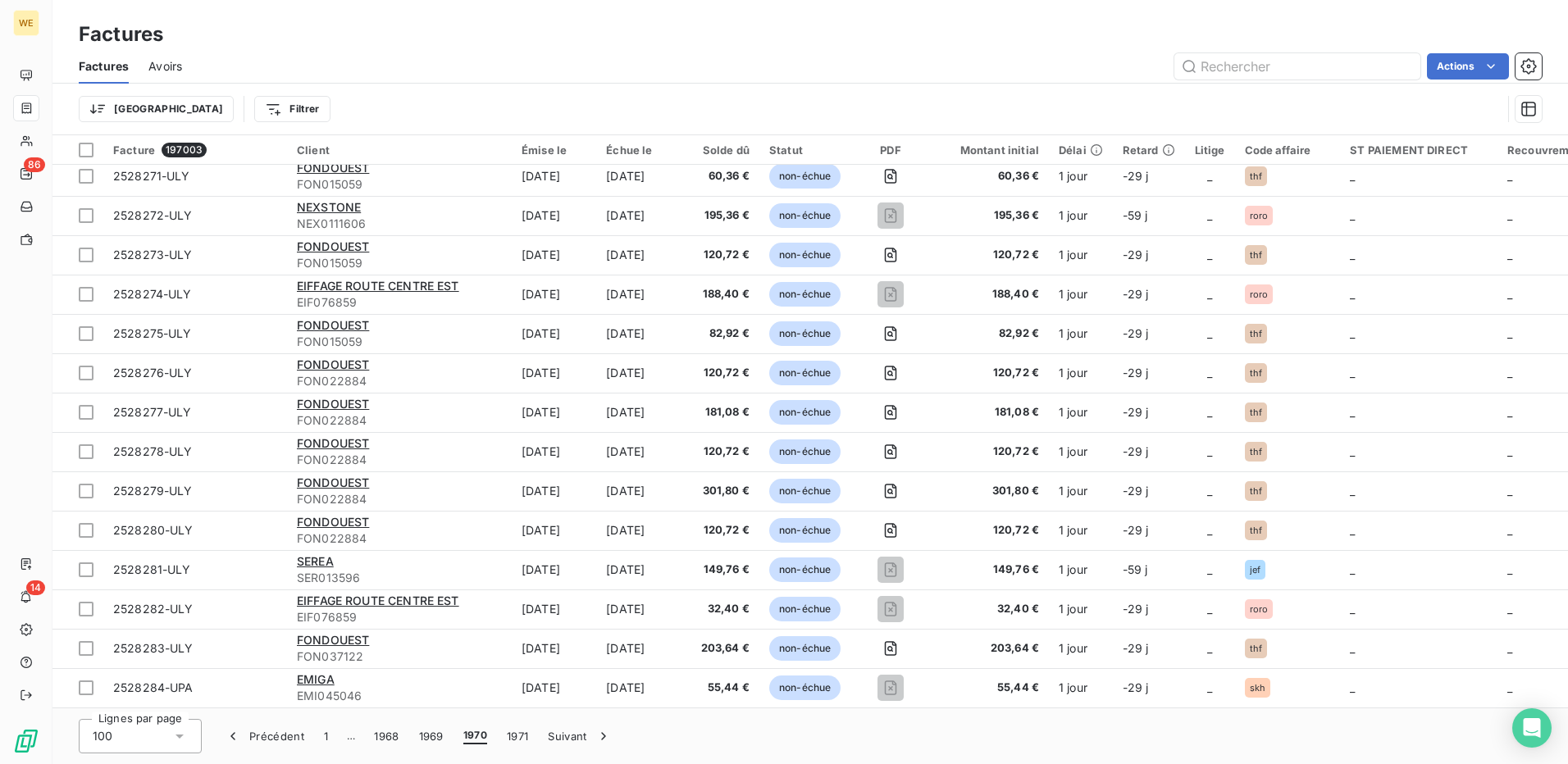
scroll to position [3401, 0]
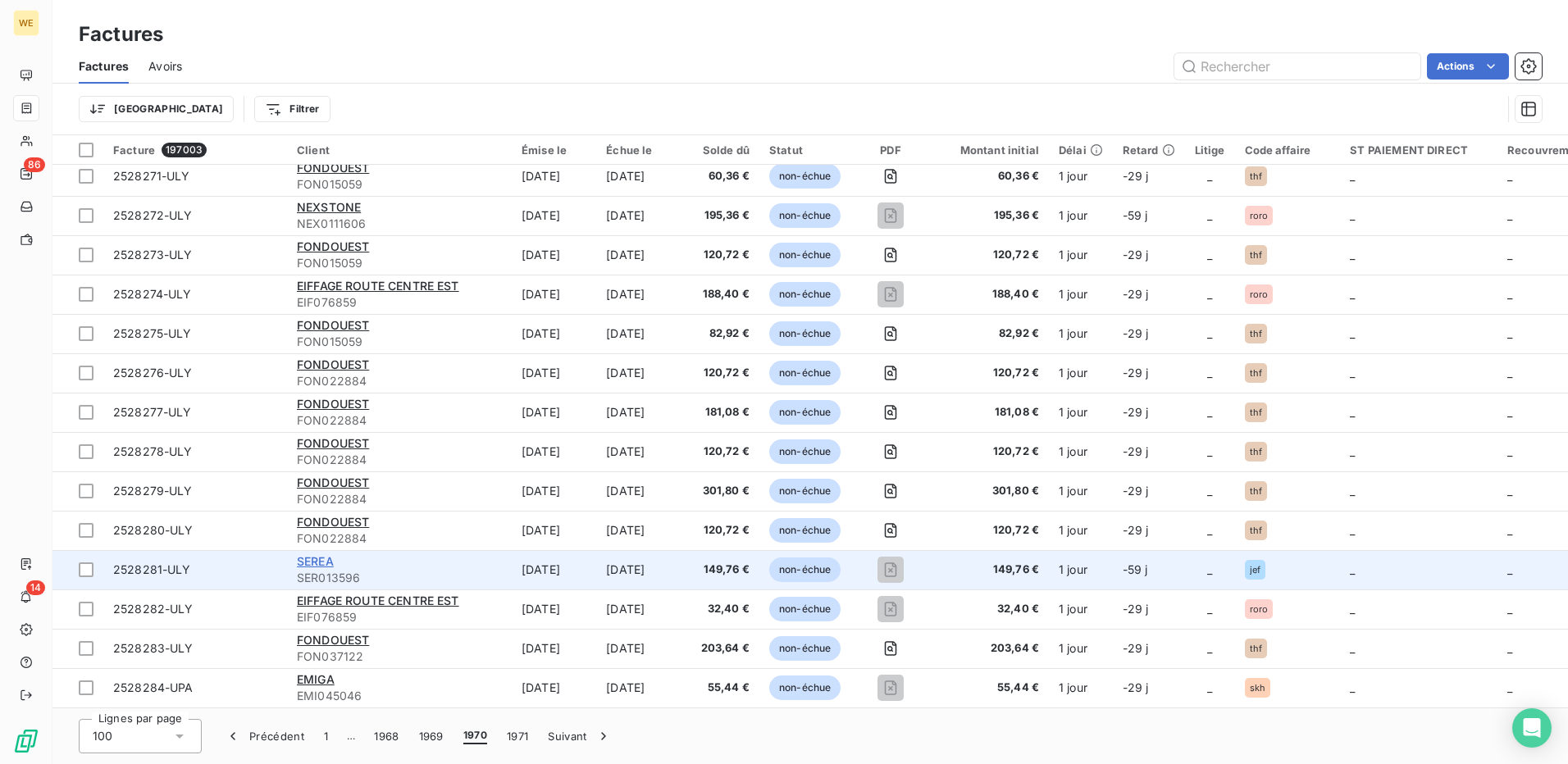
click at [328, 558] on span "SEREA" at bounding box center [315, 561] width 37 height 14
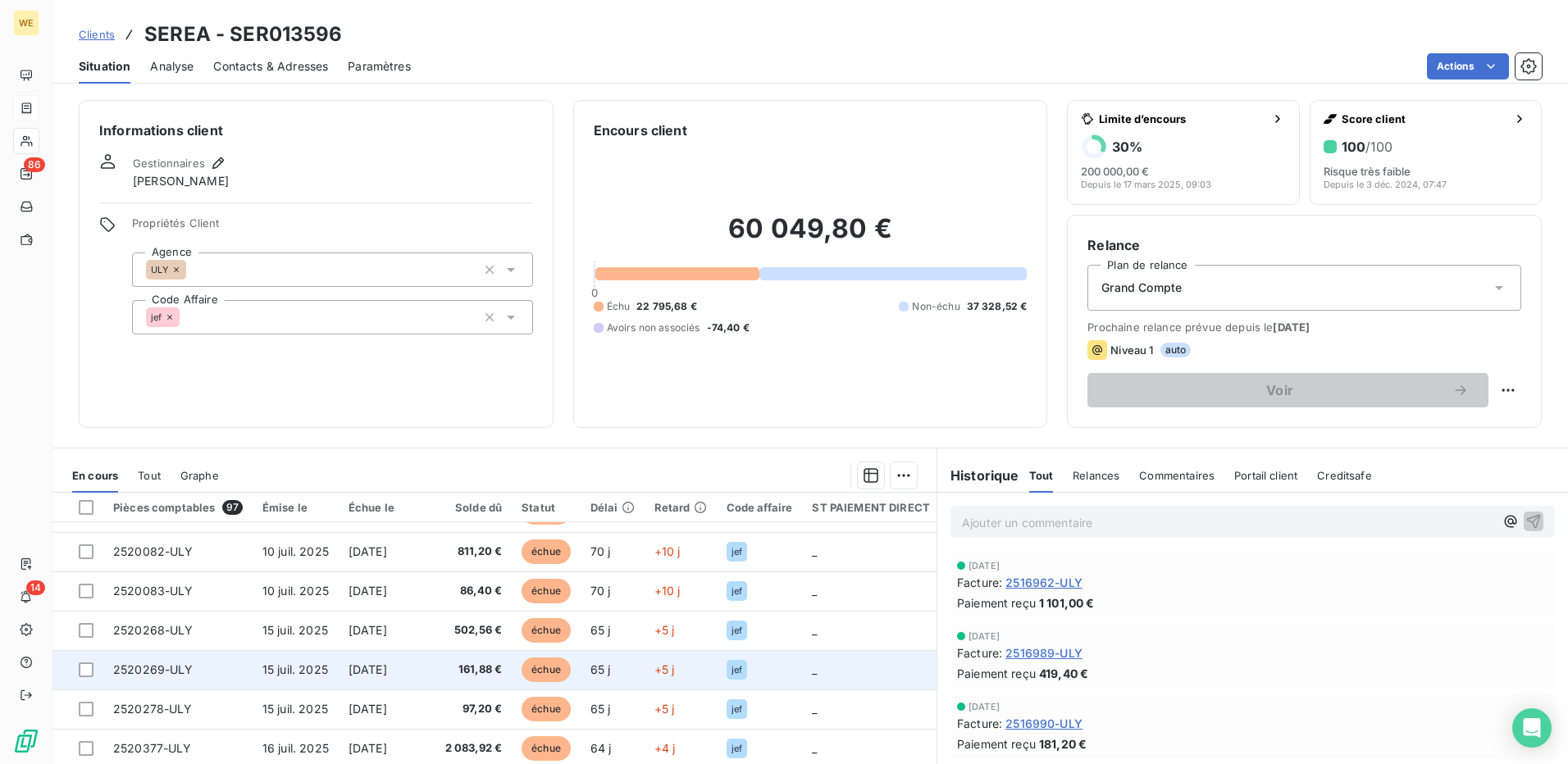
scroll to position [93, 0]
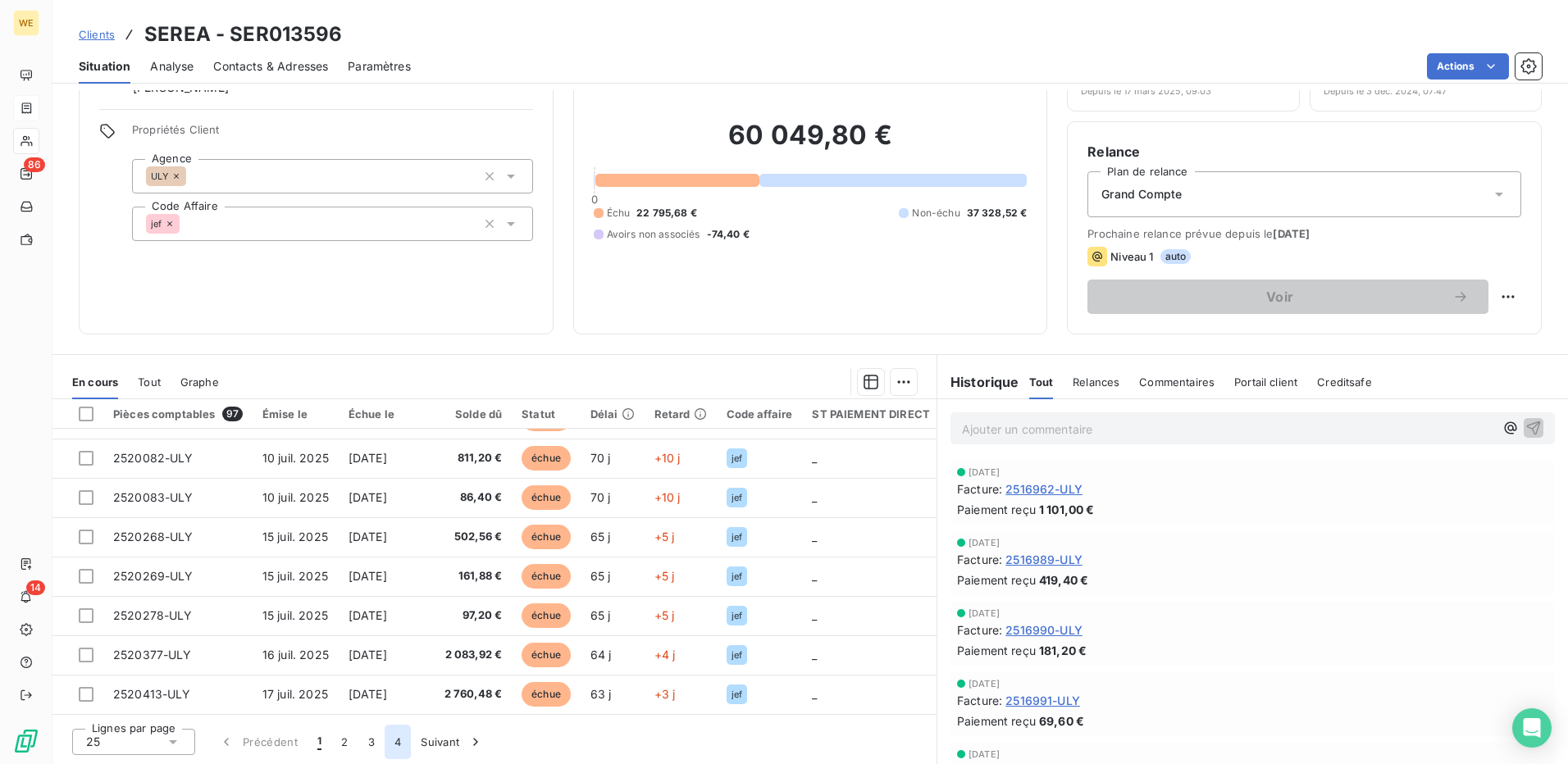
click at [394, 744] on button "4" at bounding box center [398, 742] width 27 height 35
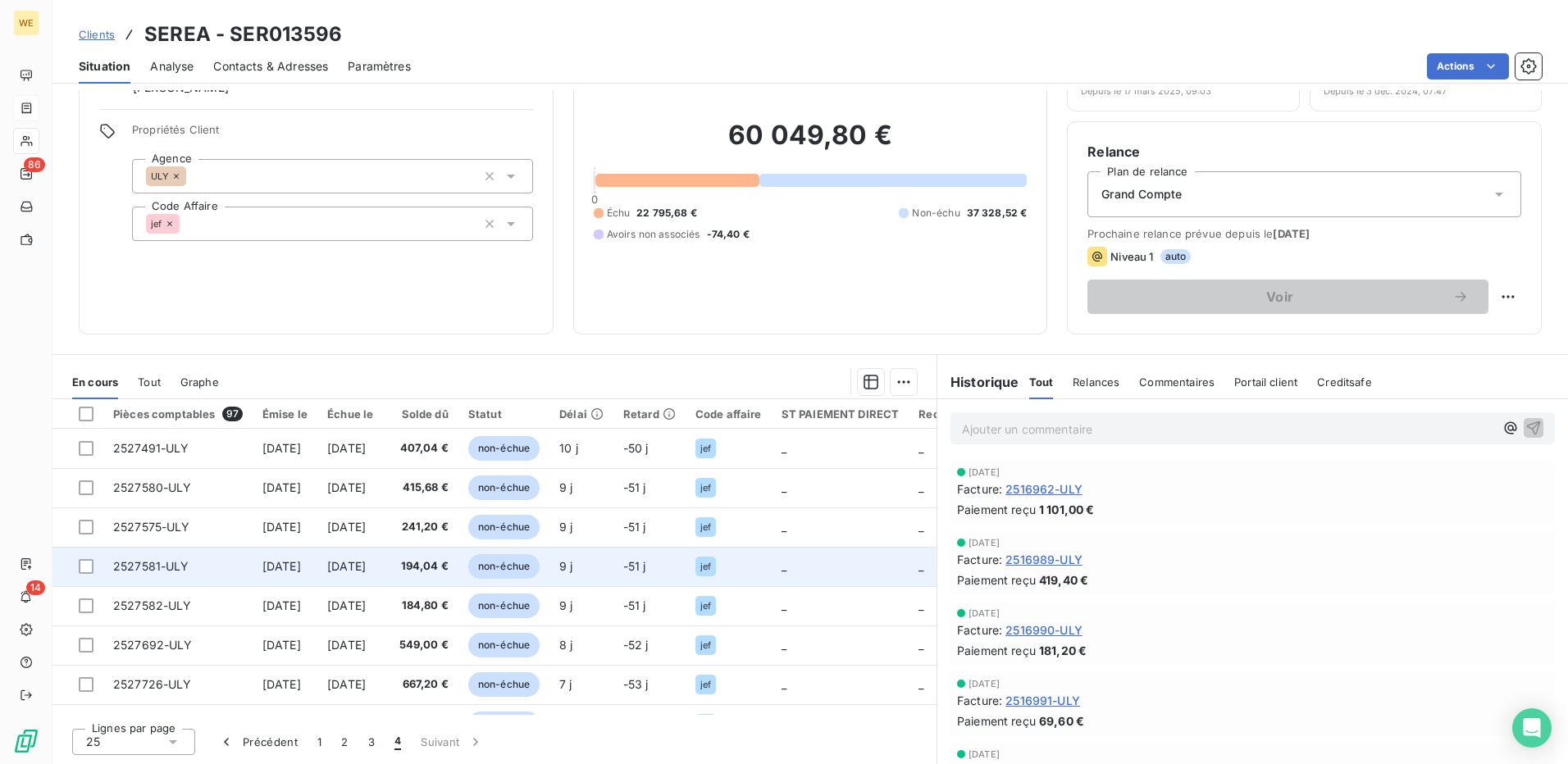
scroll to position [587, 0]
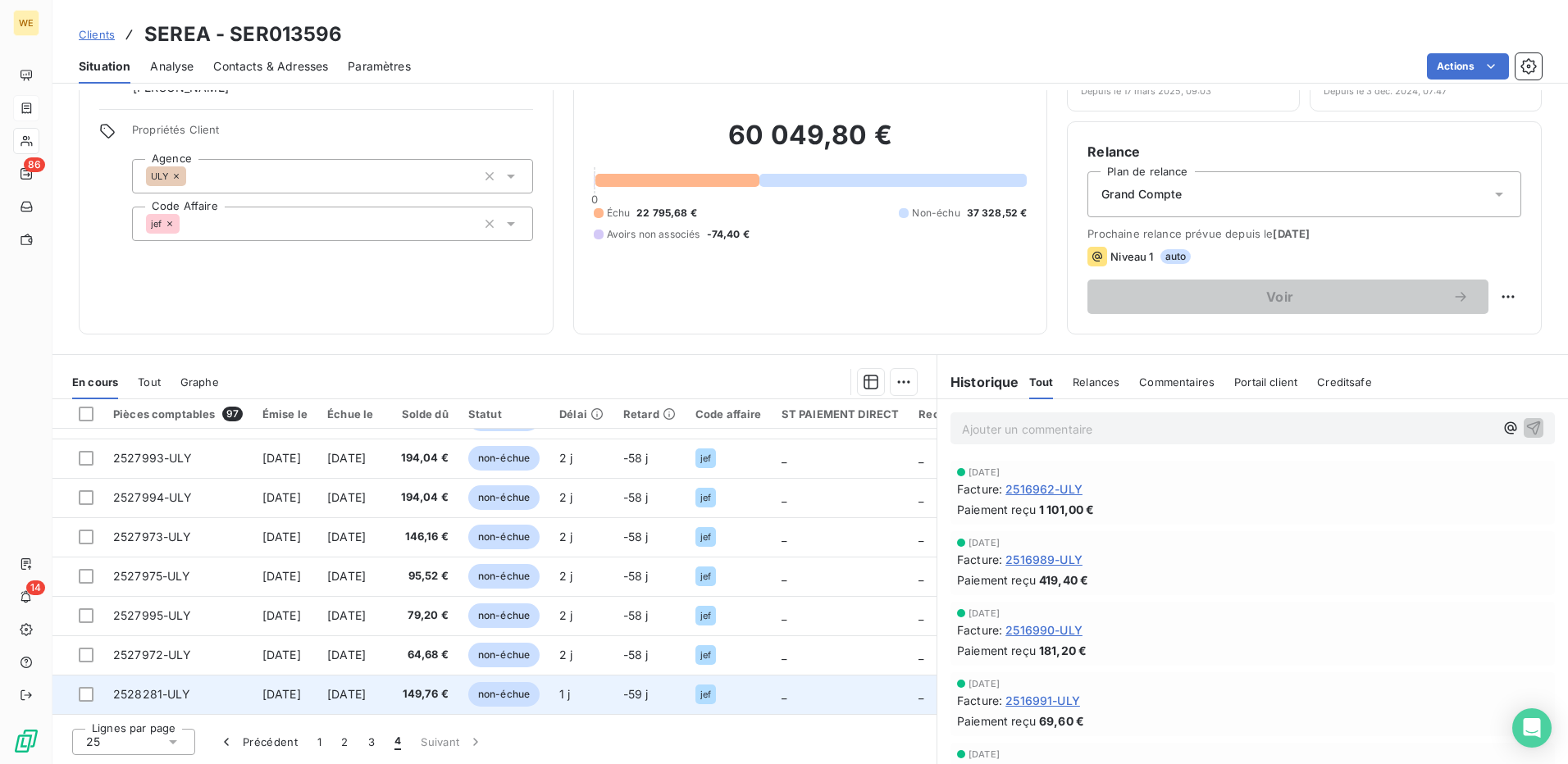
click at [449, 687] on span "149,76 €" at bounding box center [420, 695] width 56 height 16
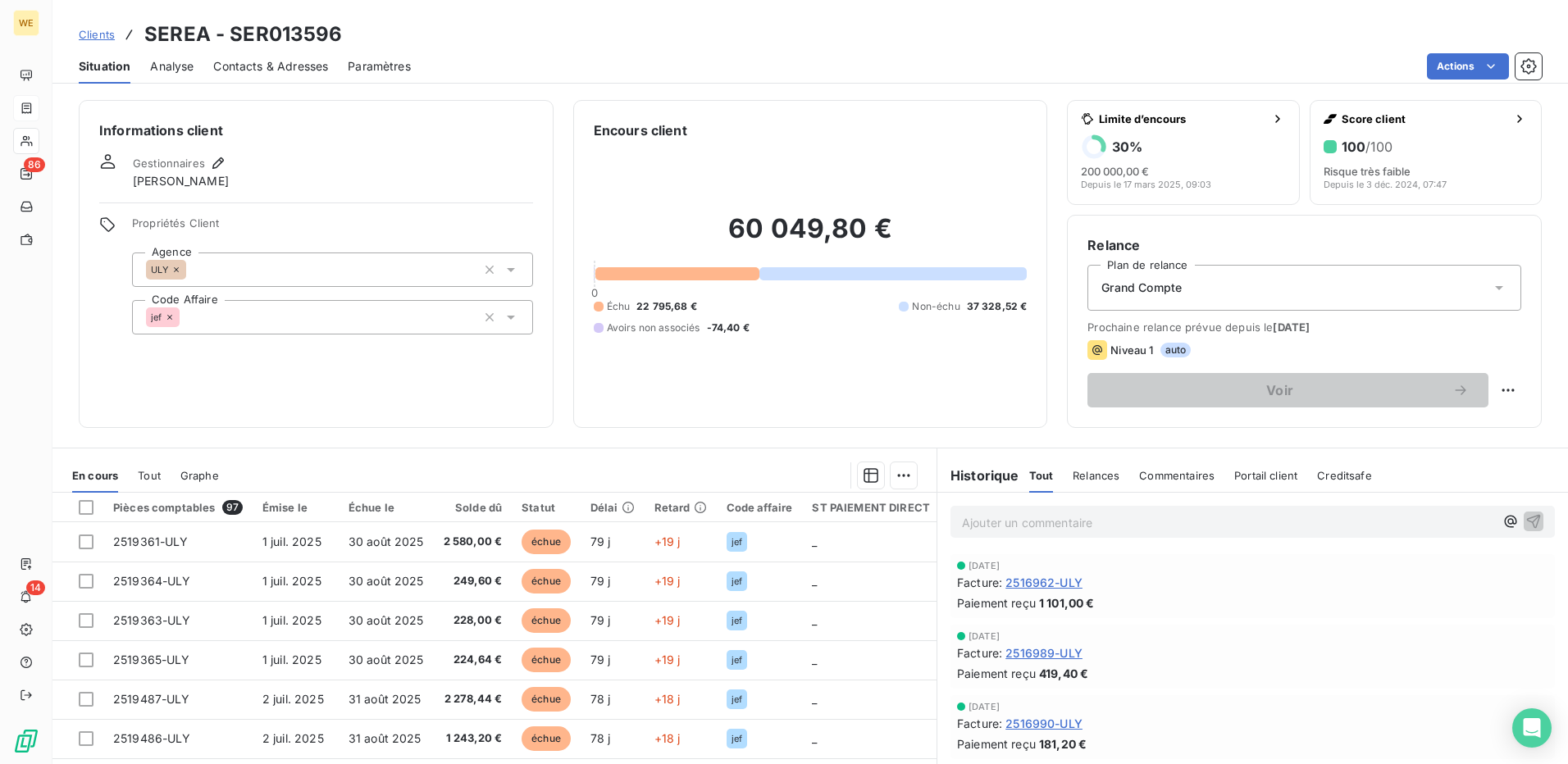
click at [329, 382] on div "Informations client Gestionnaires [PERSON_NAME] Propriétés Client Agence ULY Co…" at bounding box center [316, 264] width 475 height 328
click at [260, 68] on span "Contacts & Adresses" at bounding box center [270, 67] width 115 height 16
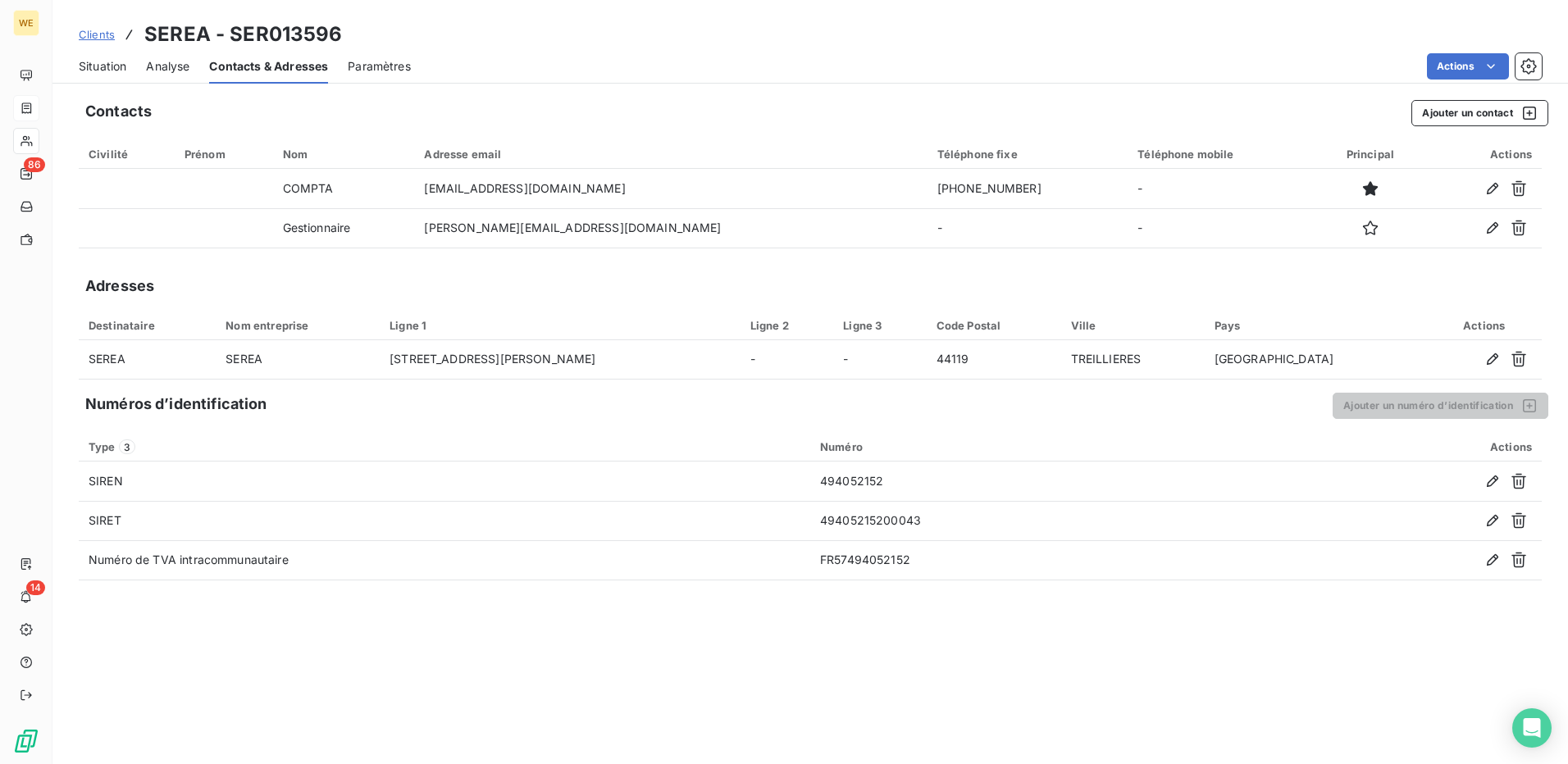
click at [91, 64] on span "Situation" at bounding box center [103, 67] width 48 height 16
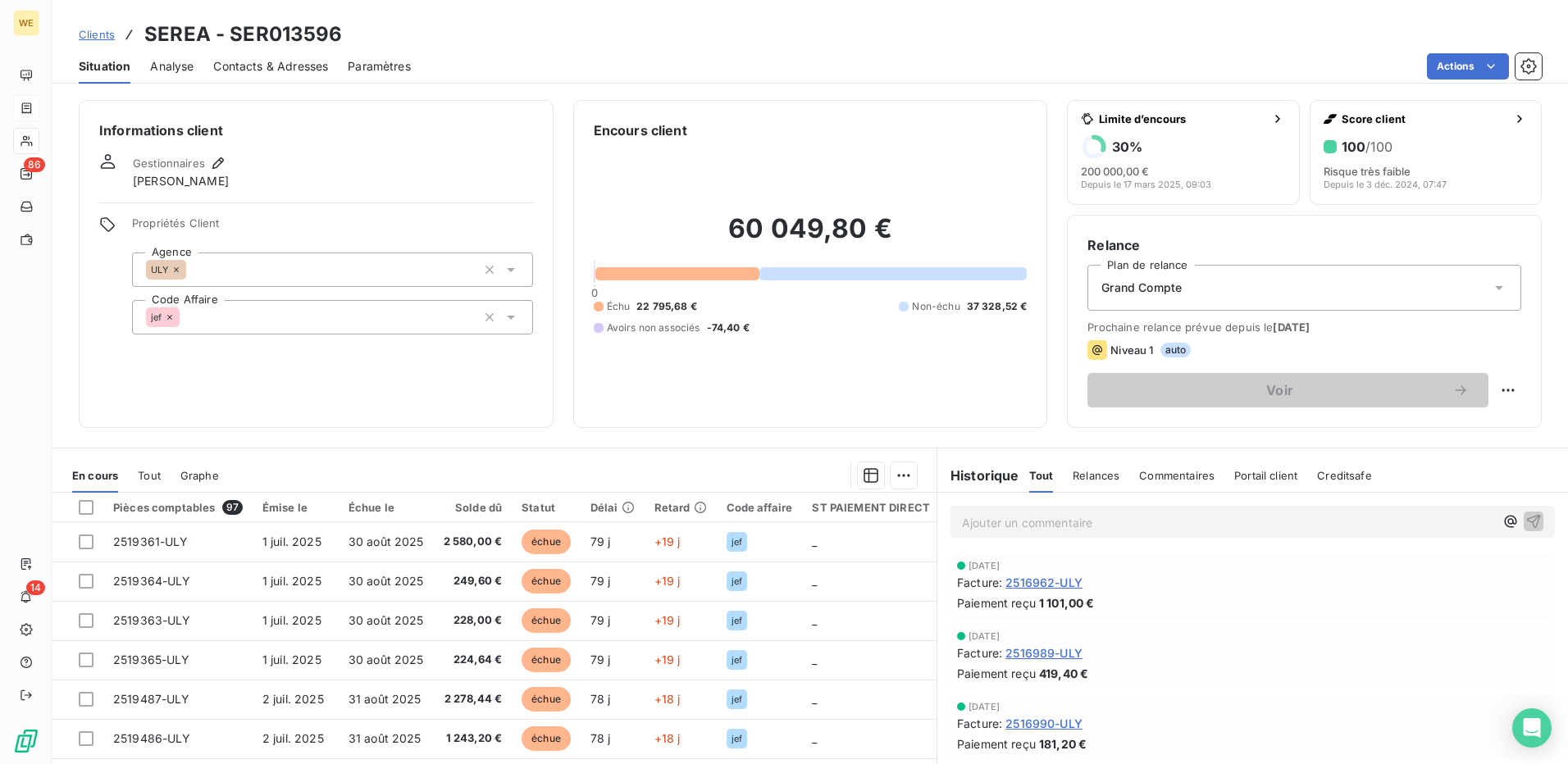
click at [508, 278] on div "ULY" at bounding box center [332, 269] width 401 height 35
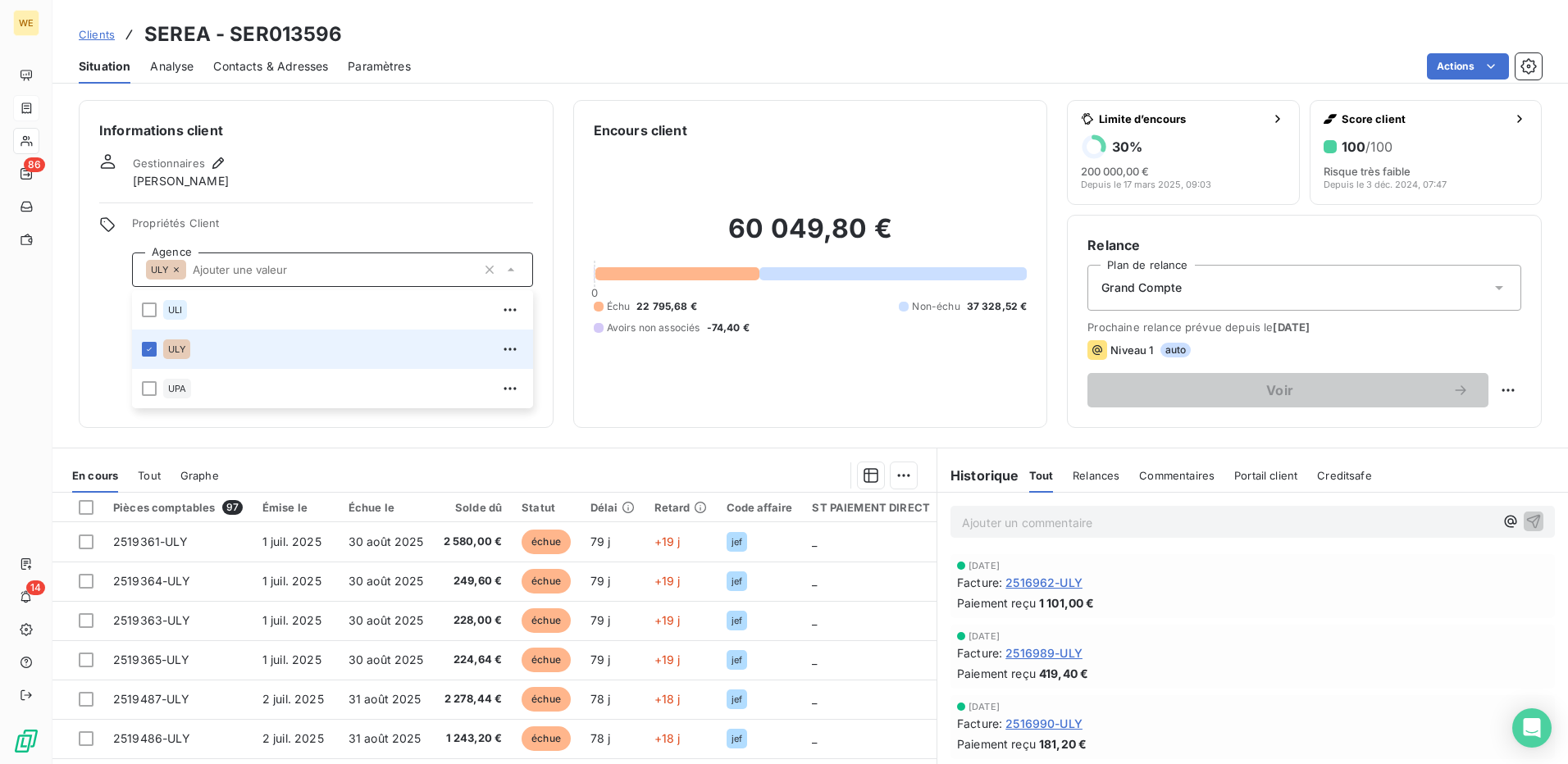
click at [354, 267] on input "text" at bounding box center [331, 269] width 290 height 15
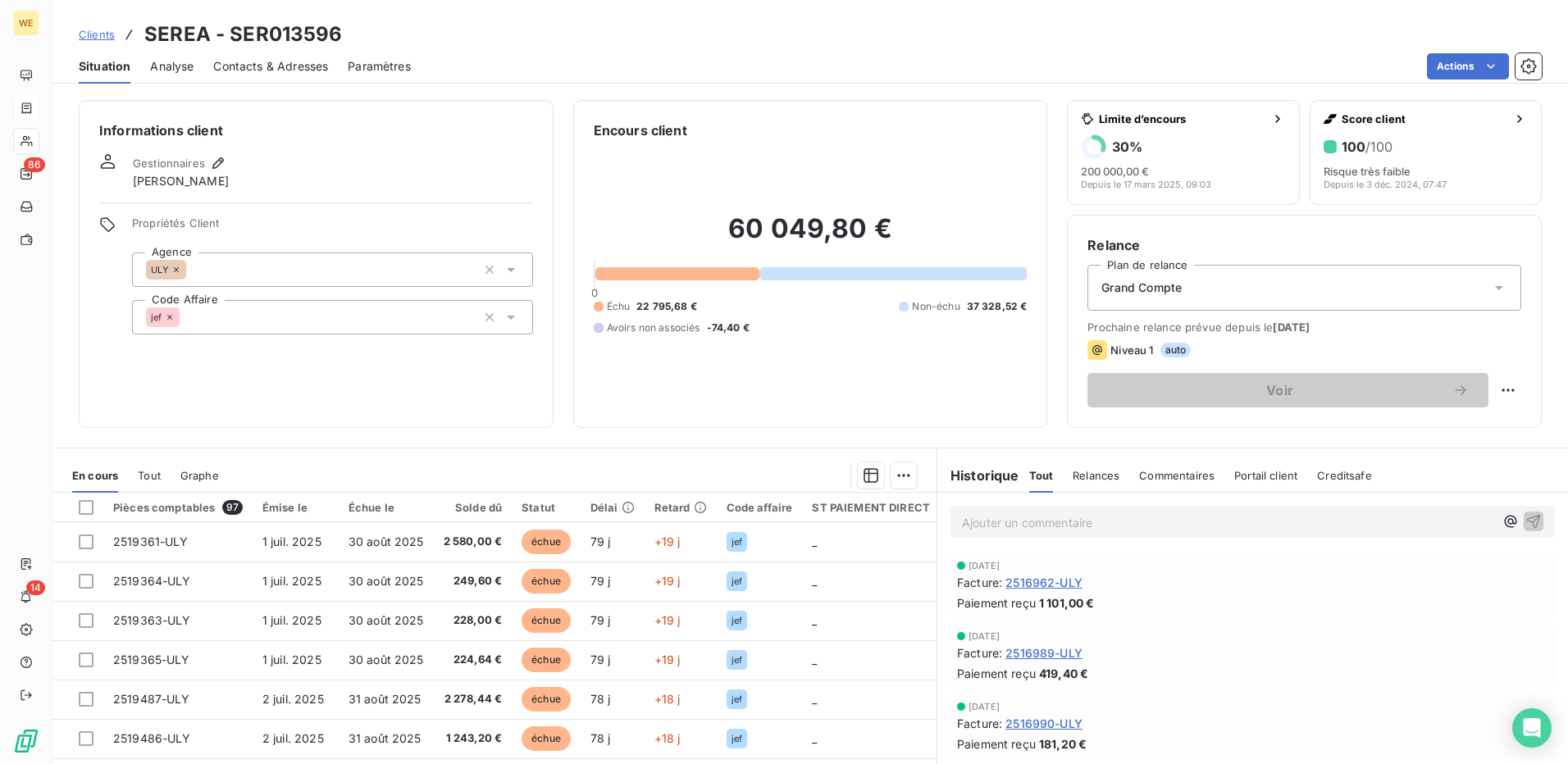
click at [278, 366] on div "Informations client Gestionnaires [PERSON_NAME] Propriétés Client Agence ULY Co…" at bounding box center [316, 264] width 475 height 328
click at [328, 140] on div "Informations client Gestionnaires [PERSON_NAME] Propriétés Client Agence ULY Co…" at bounding box center [316, 264] width 475 height 328
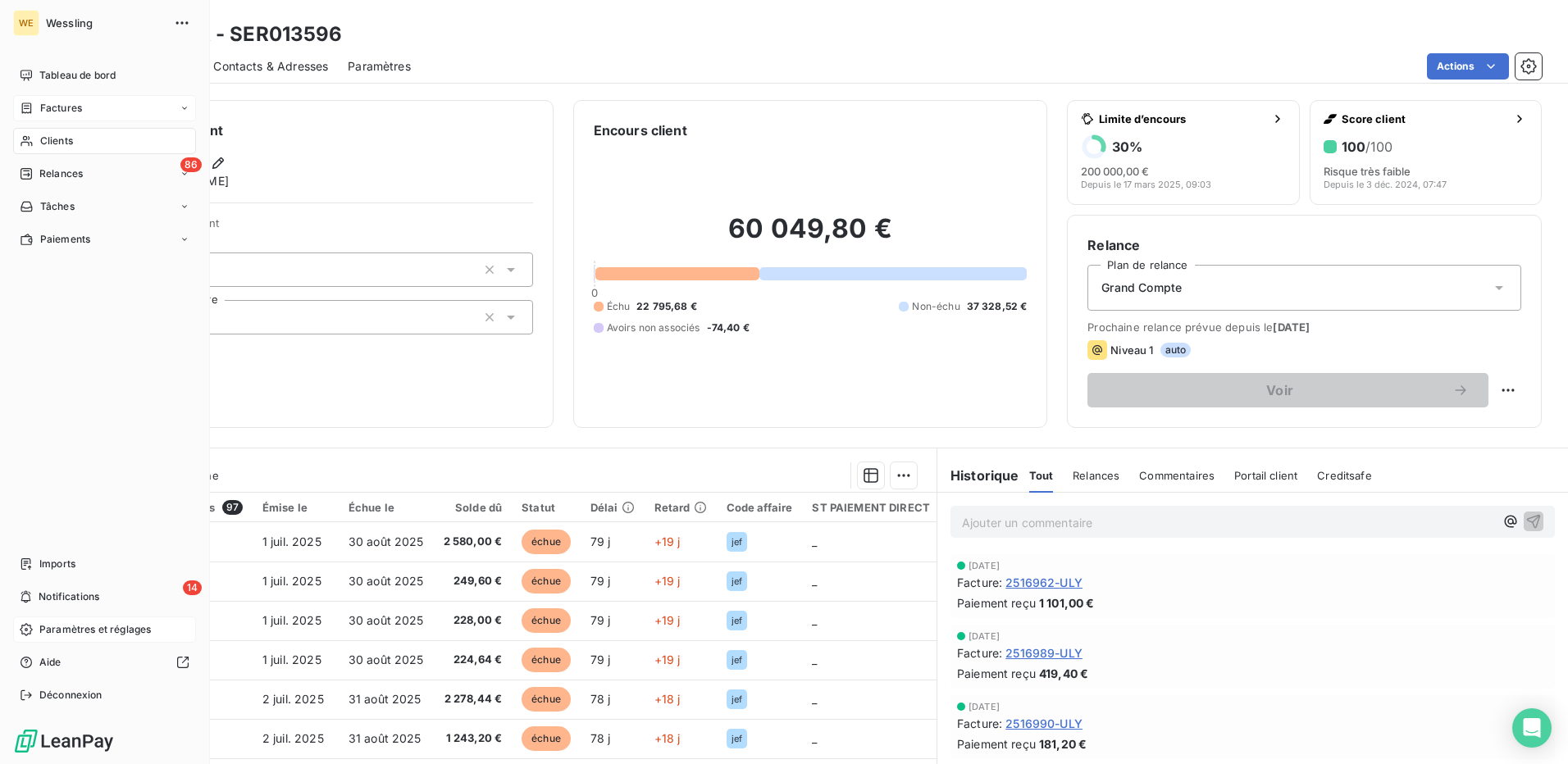
click at [68, 633] on span "Paramètres et réglages" at bounding box center [95, 630] width 112 height 15
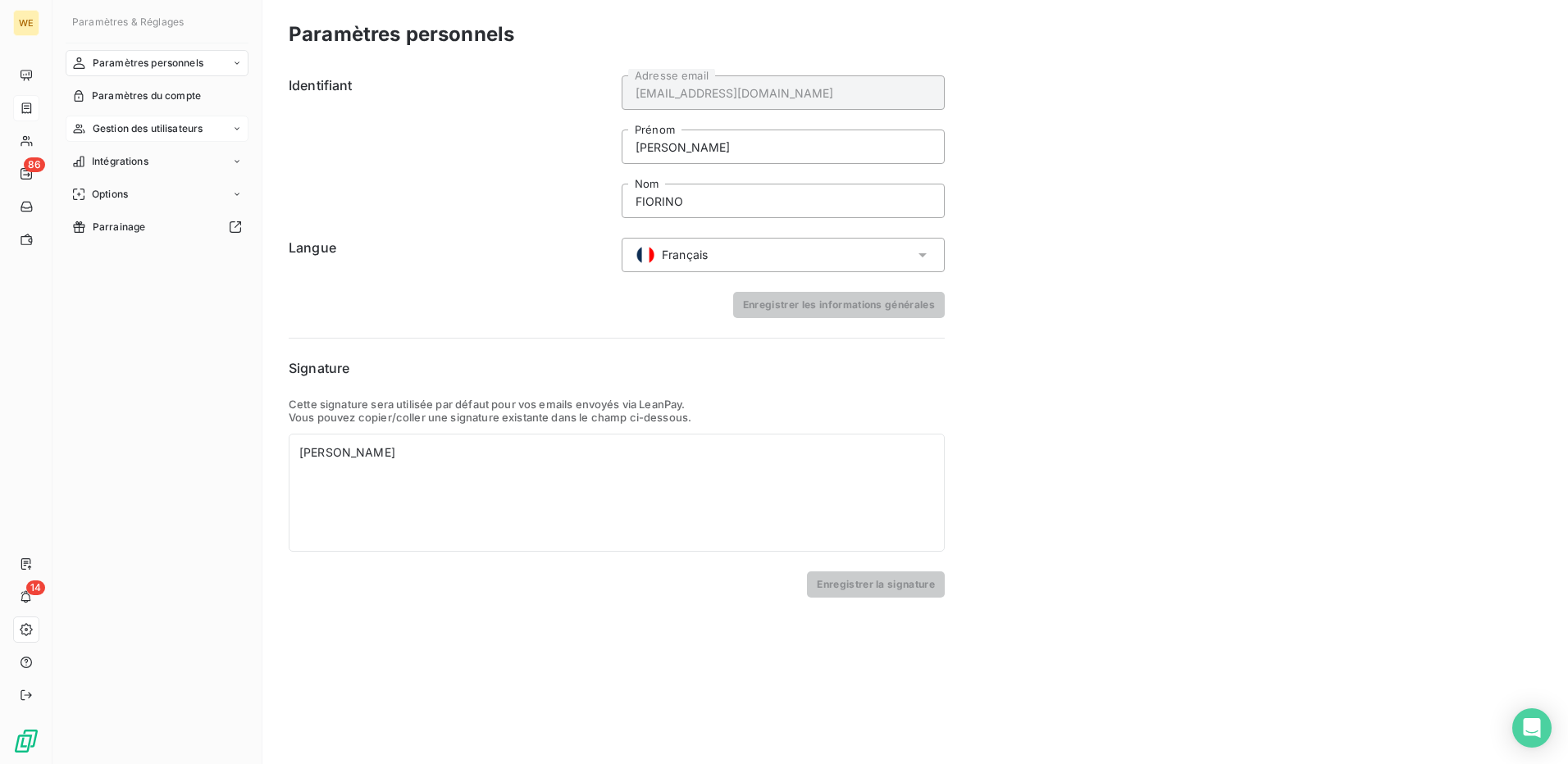
click at [139, 130] on span "Gestion des utilisateurs" at bounding box center [147, 129] width 111 height 15
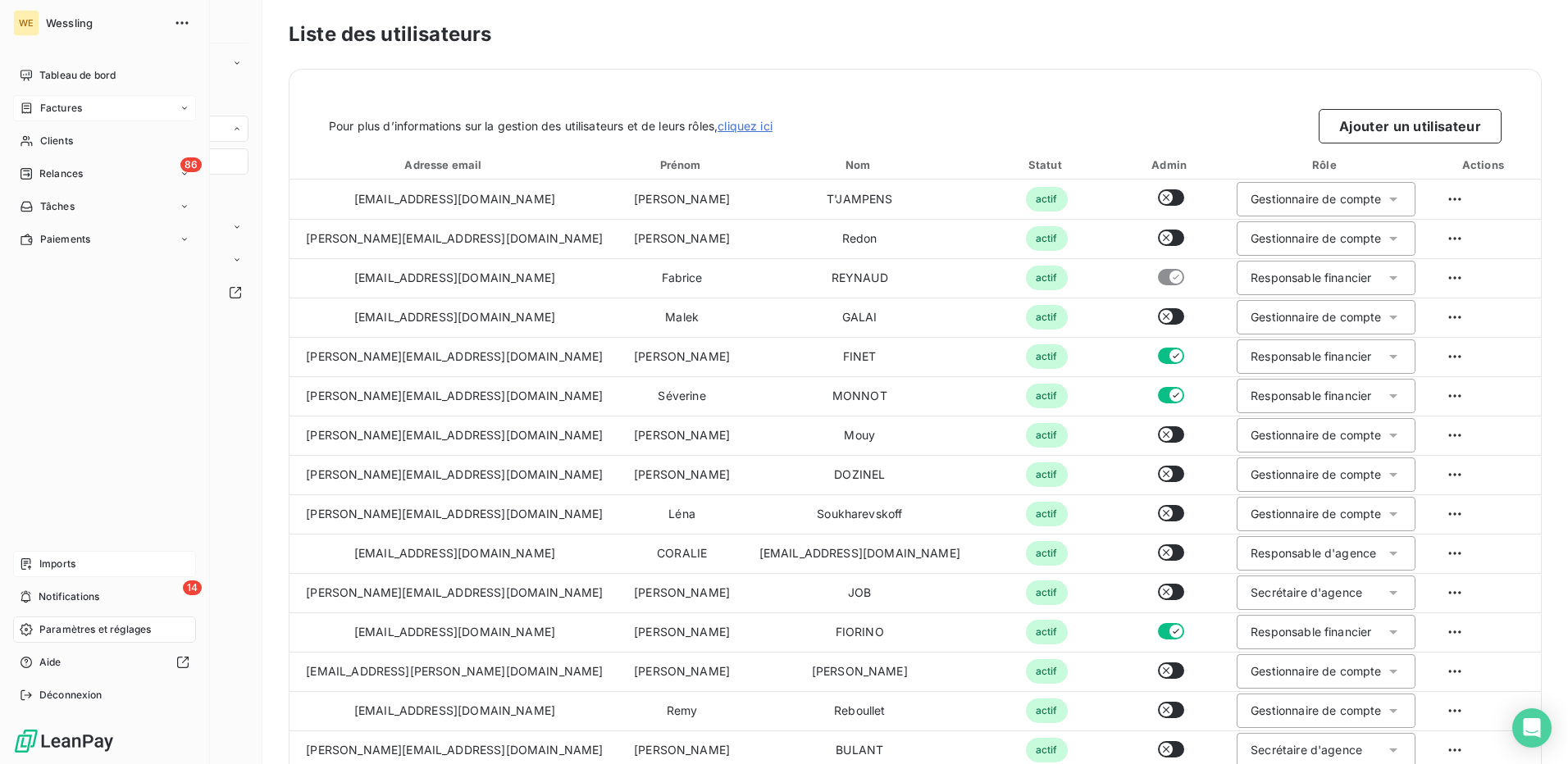
click at [49, 566] on span "Imports" at bounding box center [57, 564] width 36 height 15
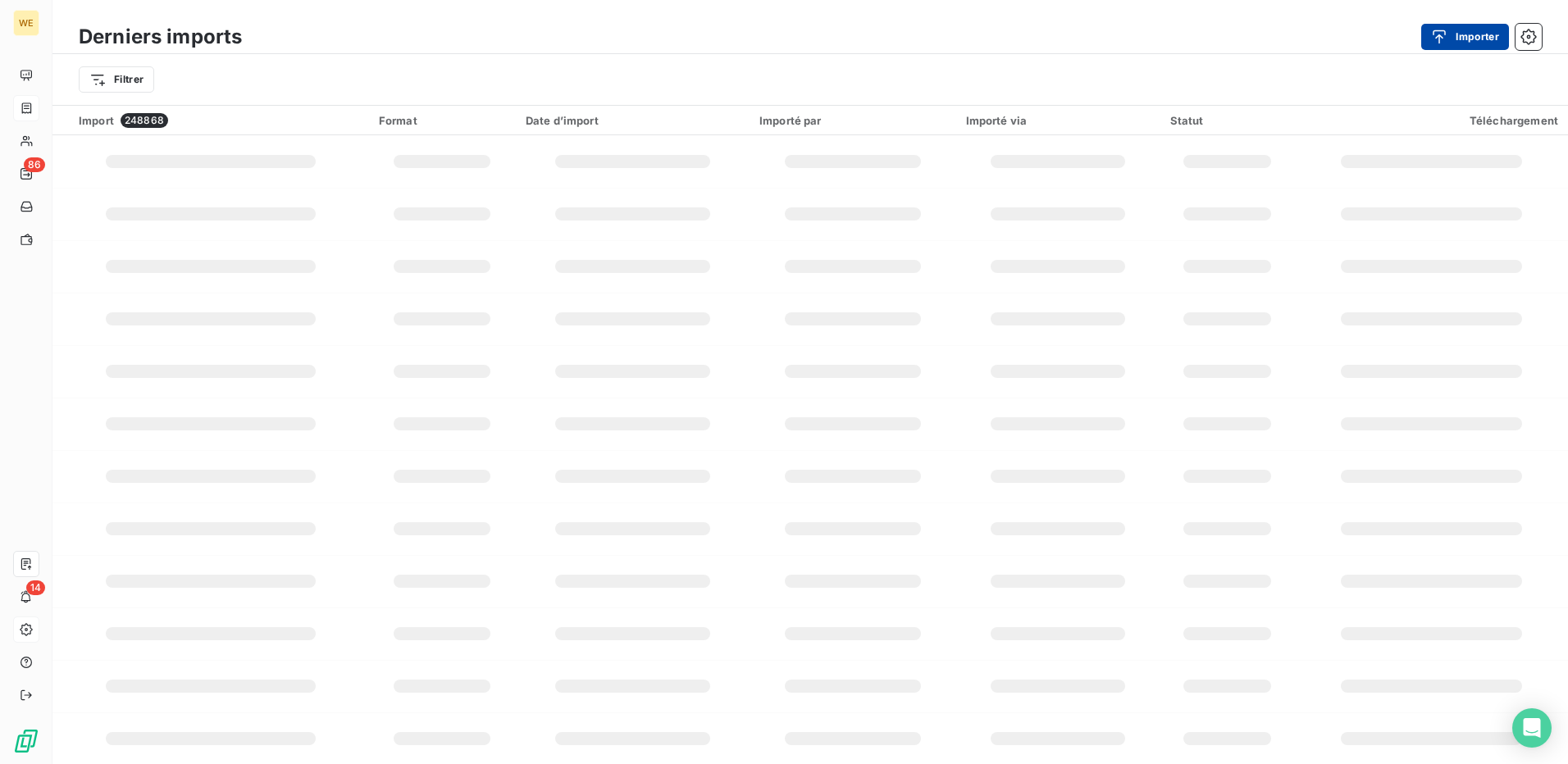
click at [1442, 43] on icon "button" at bounding box center [1439, 36] width 16 height 16
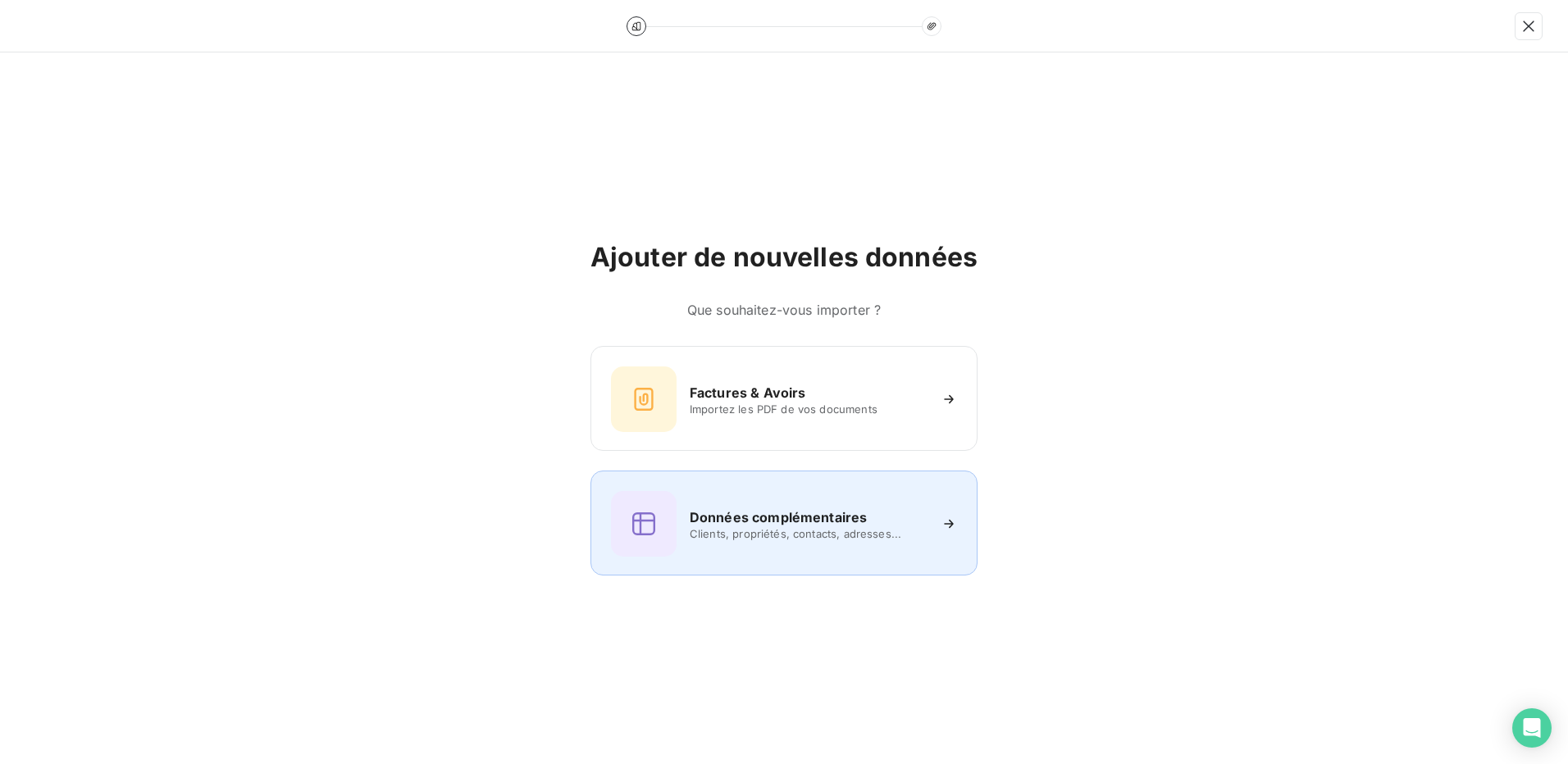
click at [712, 539] on span "Clients, propriétés, contacts, adresses..." at bounding box center [808, 534] width 238 height 13
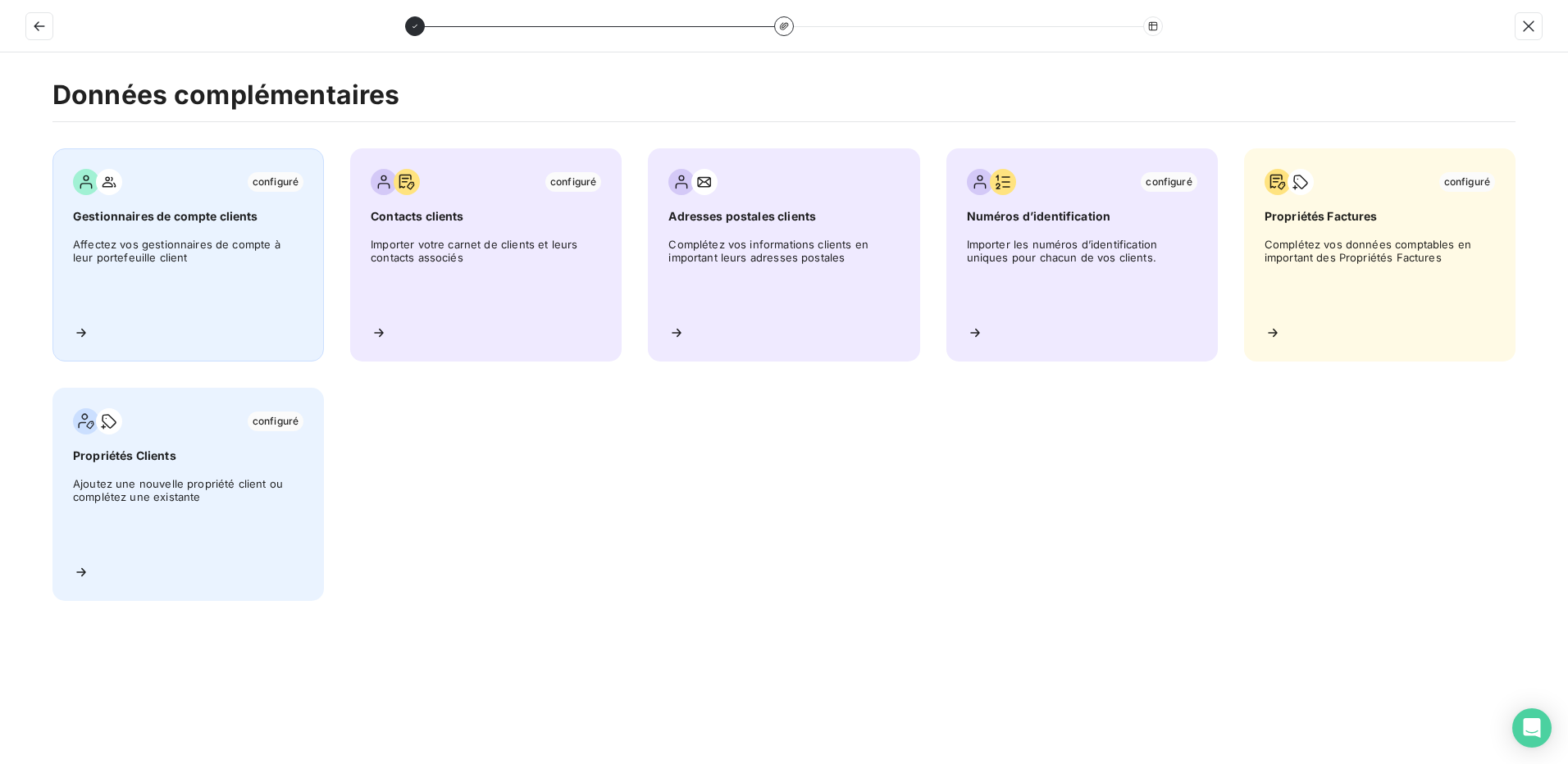
click at [211, 322] on div "configuré Gestionnaires de compte clients Affectez vos gestionnaires de compte …" at bounding box center [188, 255] width 272 height 213
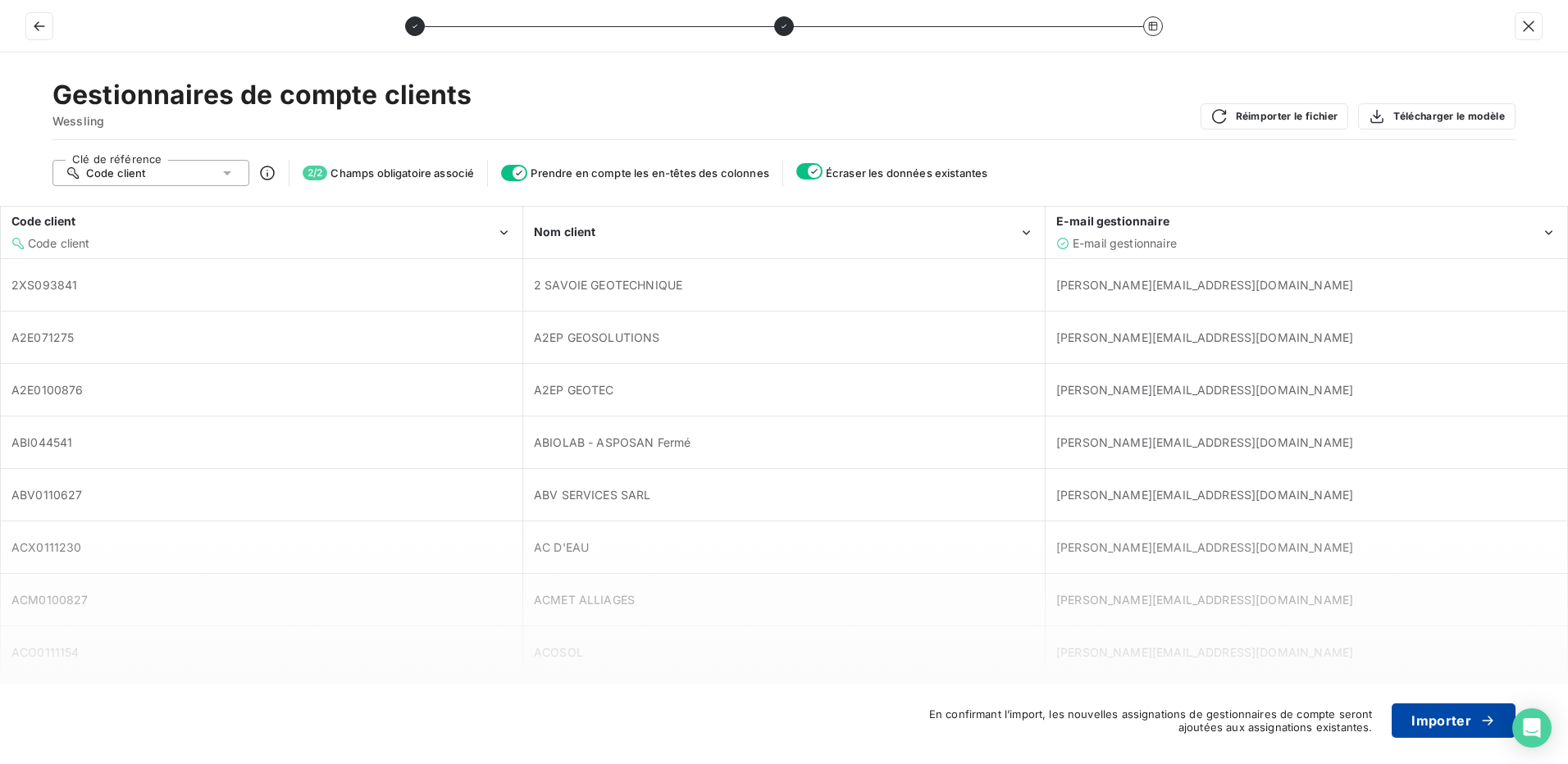
click at [1438, 732] on button "Importer" at bounding box center [1453, 720] width 123 height 35
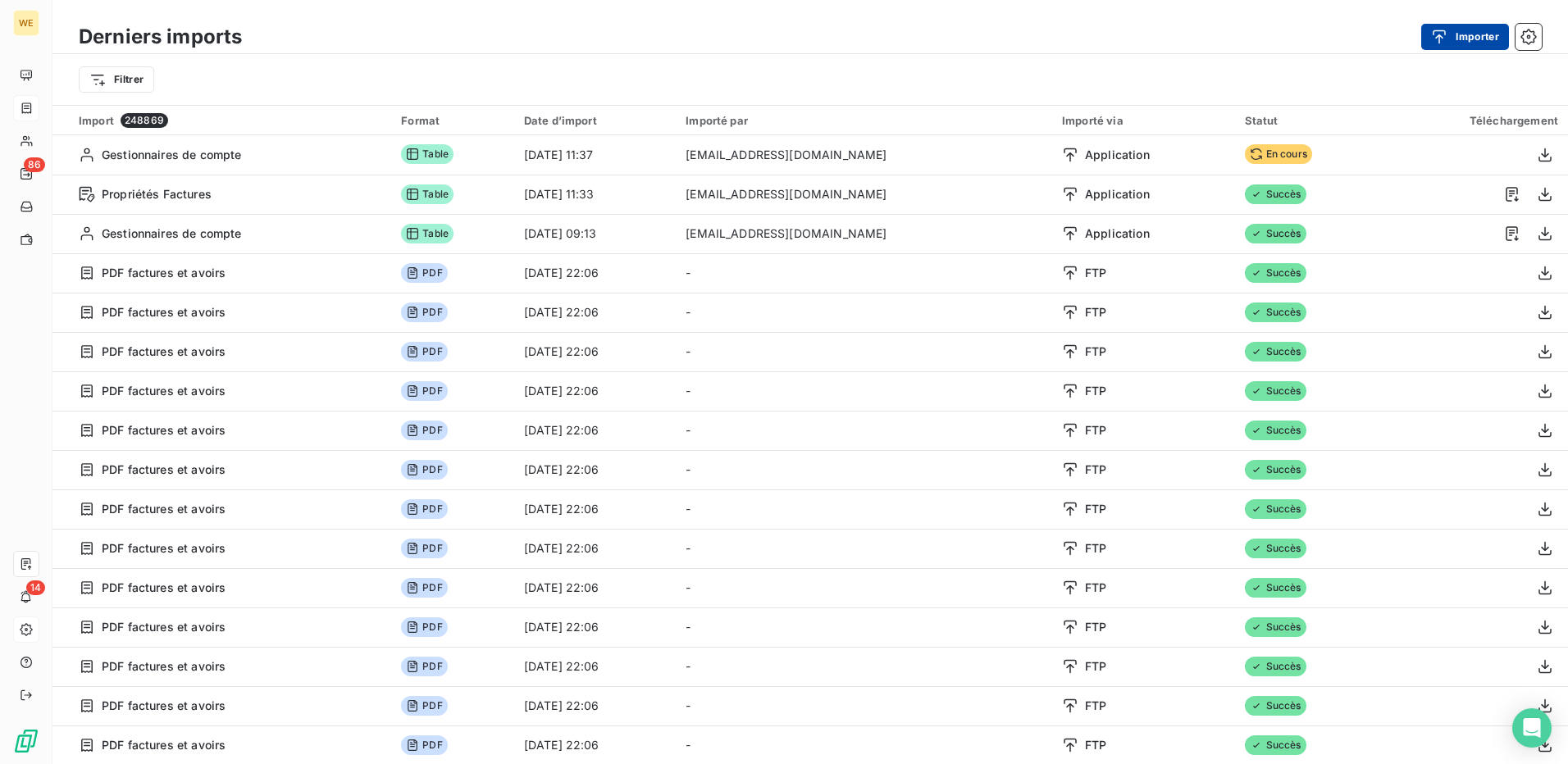
click at [1486, 37] on button "Importer" at bounding box center [1465, 37] width 88 height 27
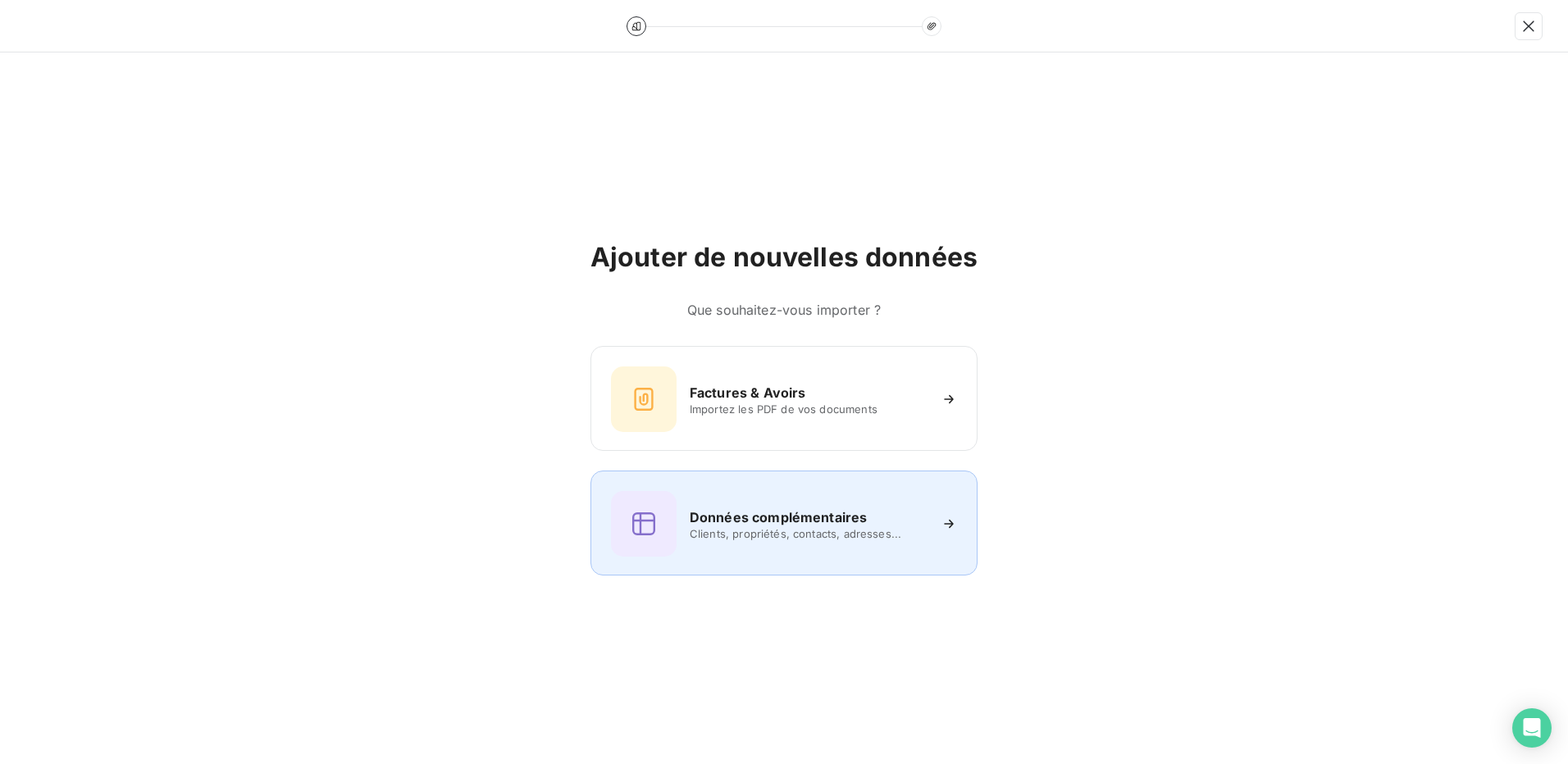
click at [732, 517] on h6 "Données complémentaires" at bounding box center [777, 518] width 177 height 20
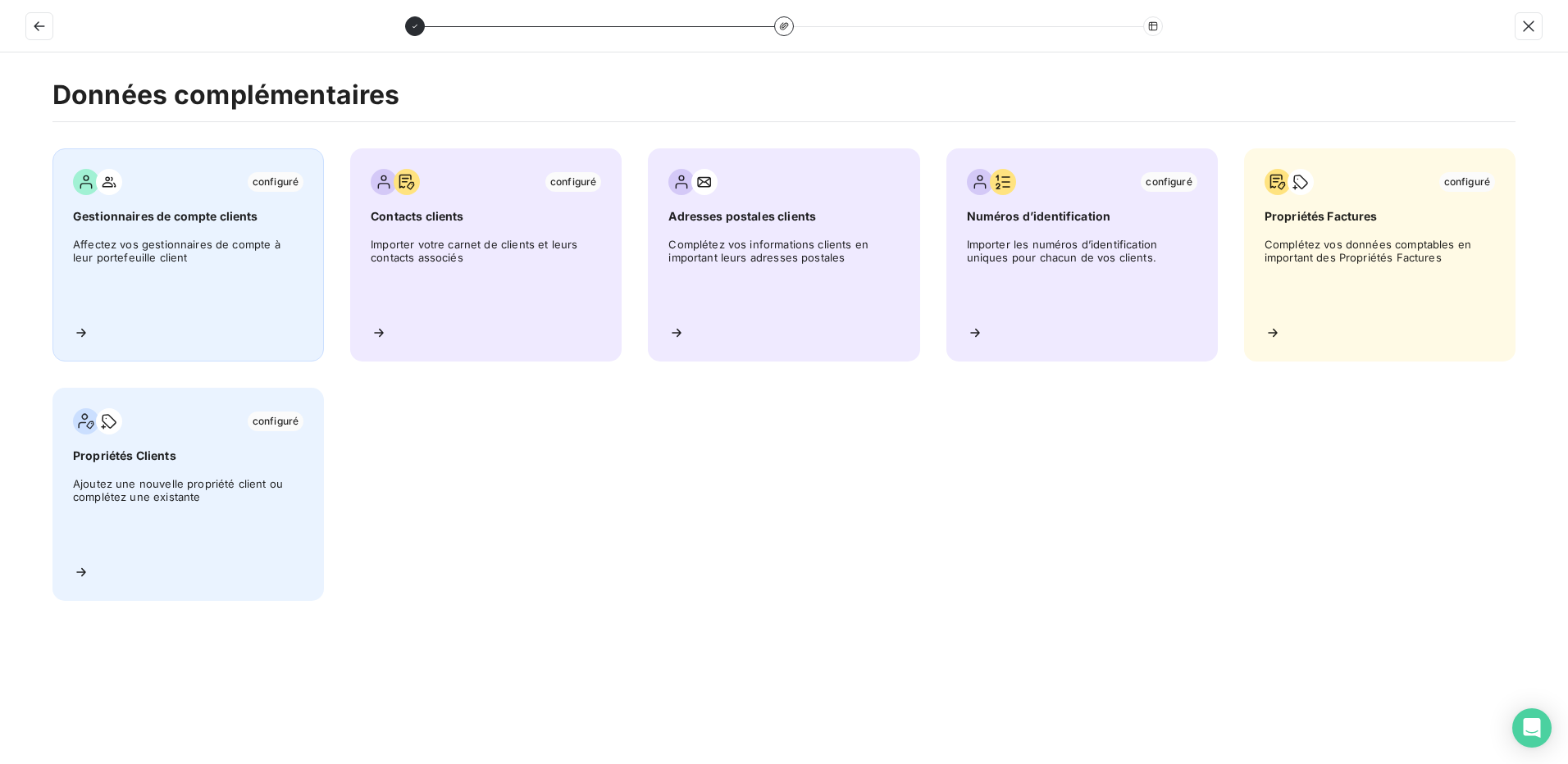
click at [139, 290] on span "Affectez vos gestionnaires de compte à leur portefeuille client" at bounding box center [187, 275] width 230 height 74
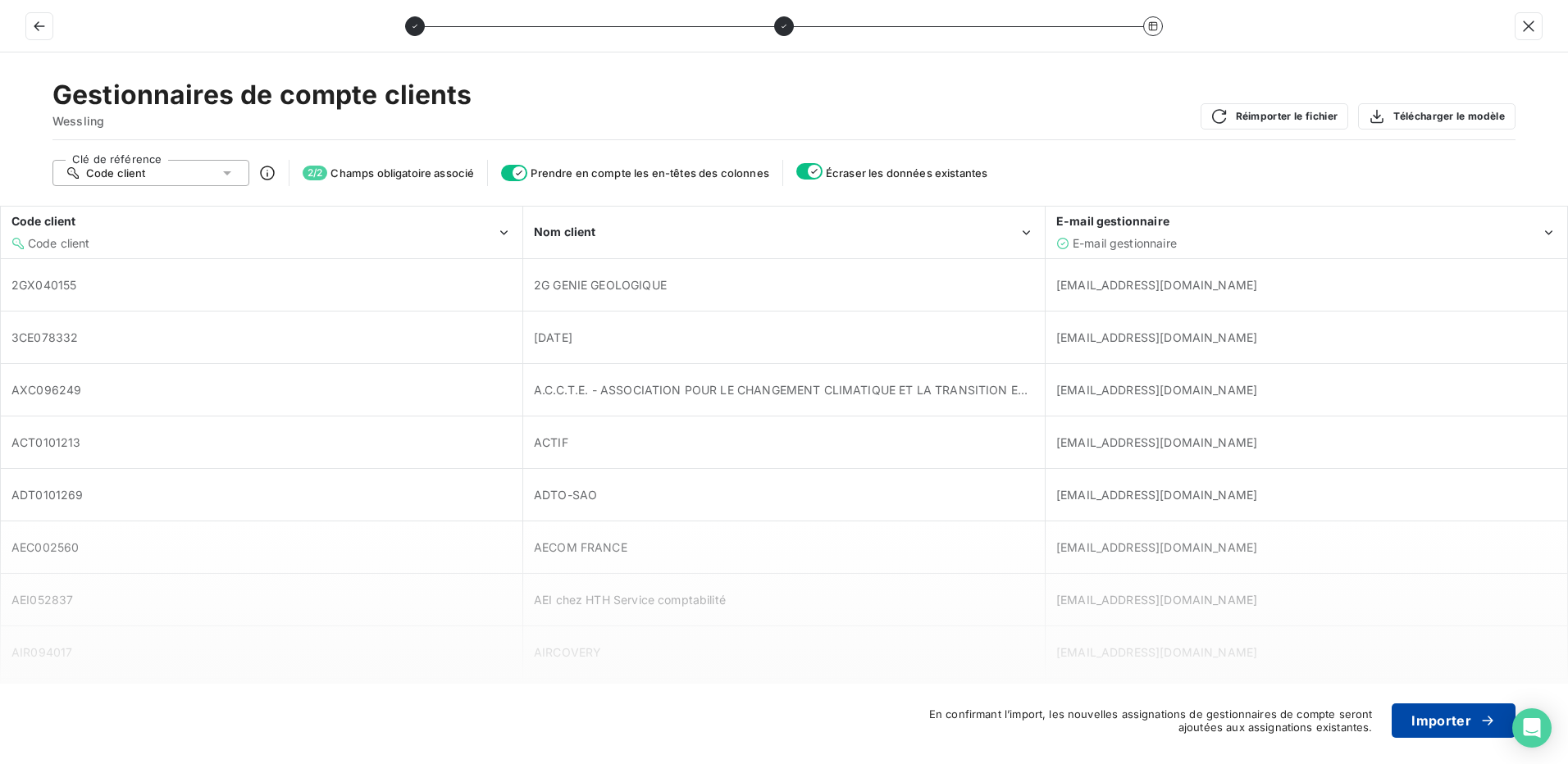
click at [1437, 723] on button "Importer" at bounding box center [1453, 720] width 123 height 35
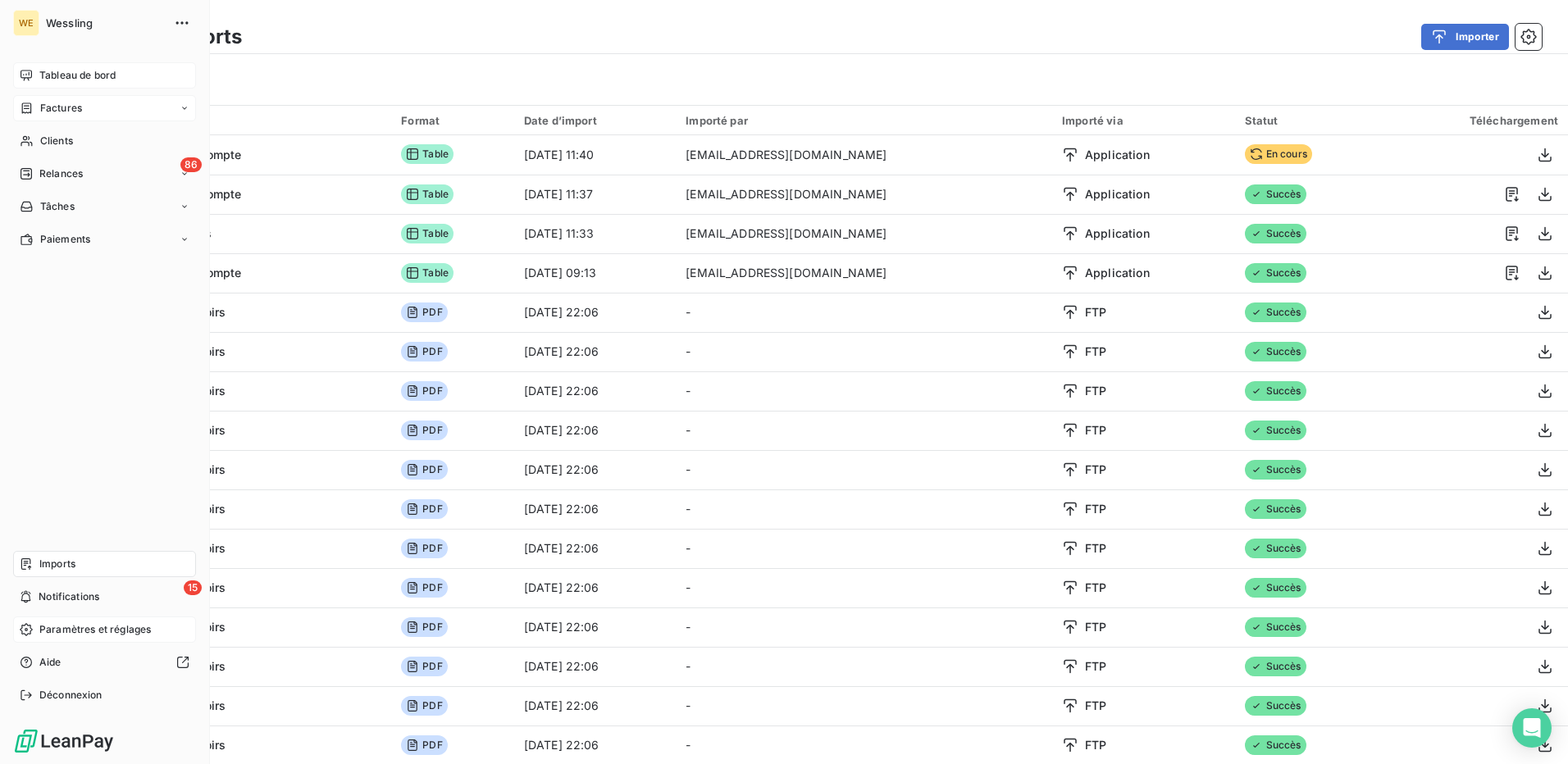
click at [72, 75] on span "Tableau de bord" at bounding box center [77, 76] width 76 height 15
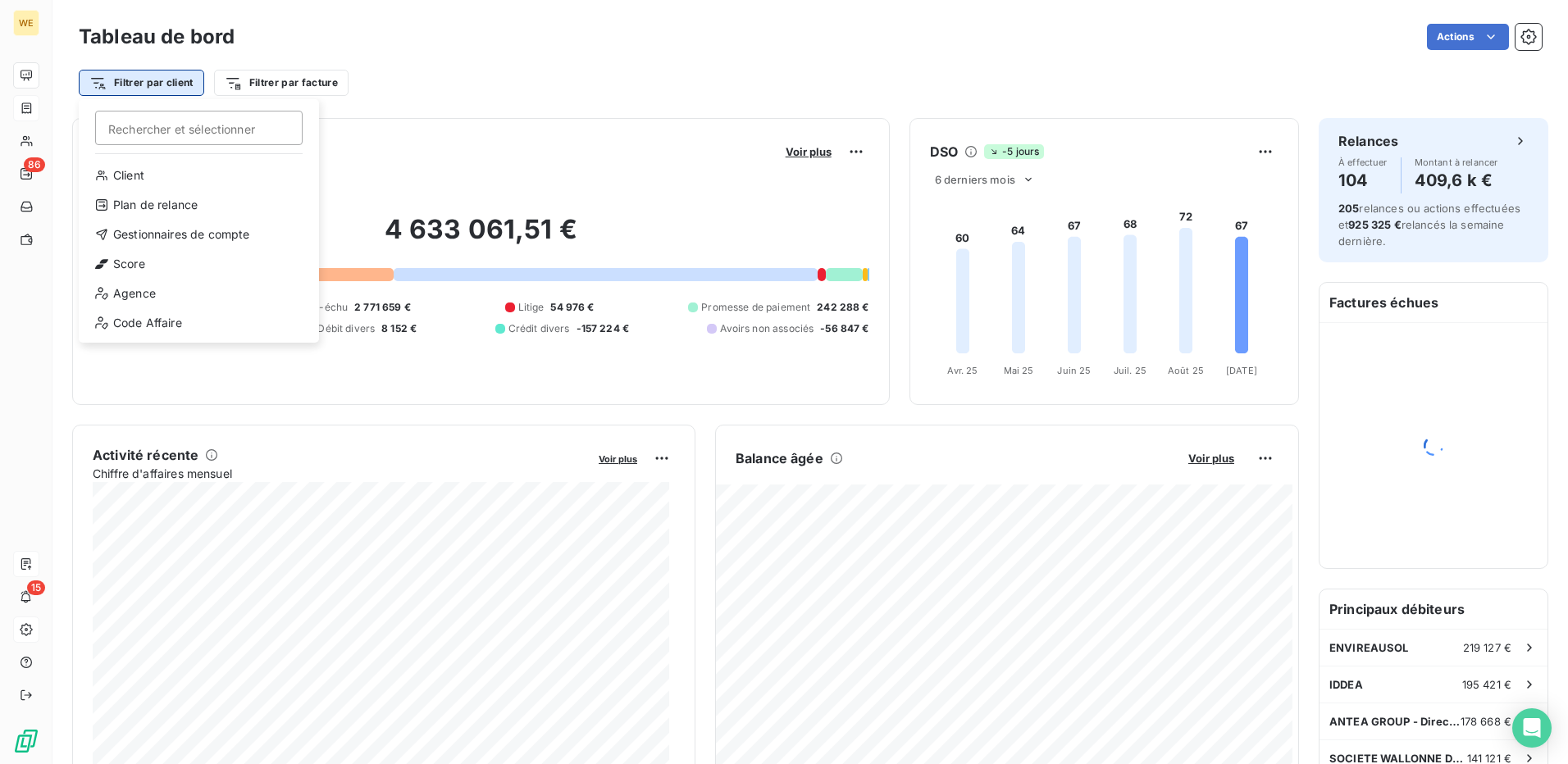
click at [172, 85] on html "WE 86 15 Tableau de bord Actions Filtrer par client Rechercher et sélectionner …" at bounding box center [784, 382] width 1568 height 764
click at [214, 230] on div "Gestionnaires de compte" at bounding box center [199, 235] width 227 height 27
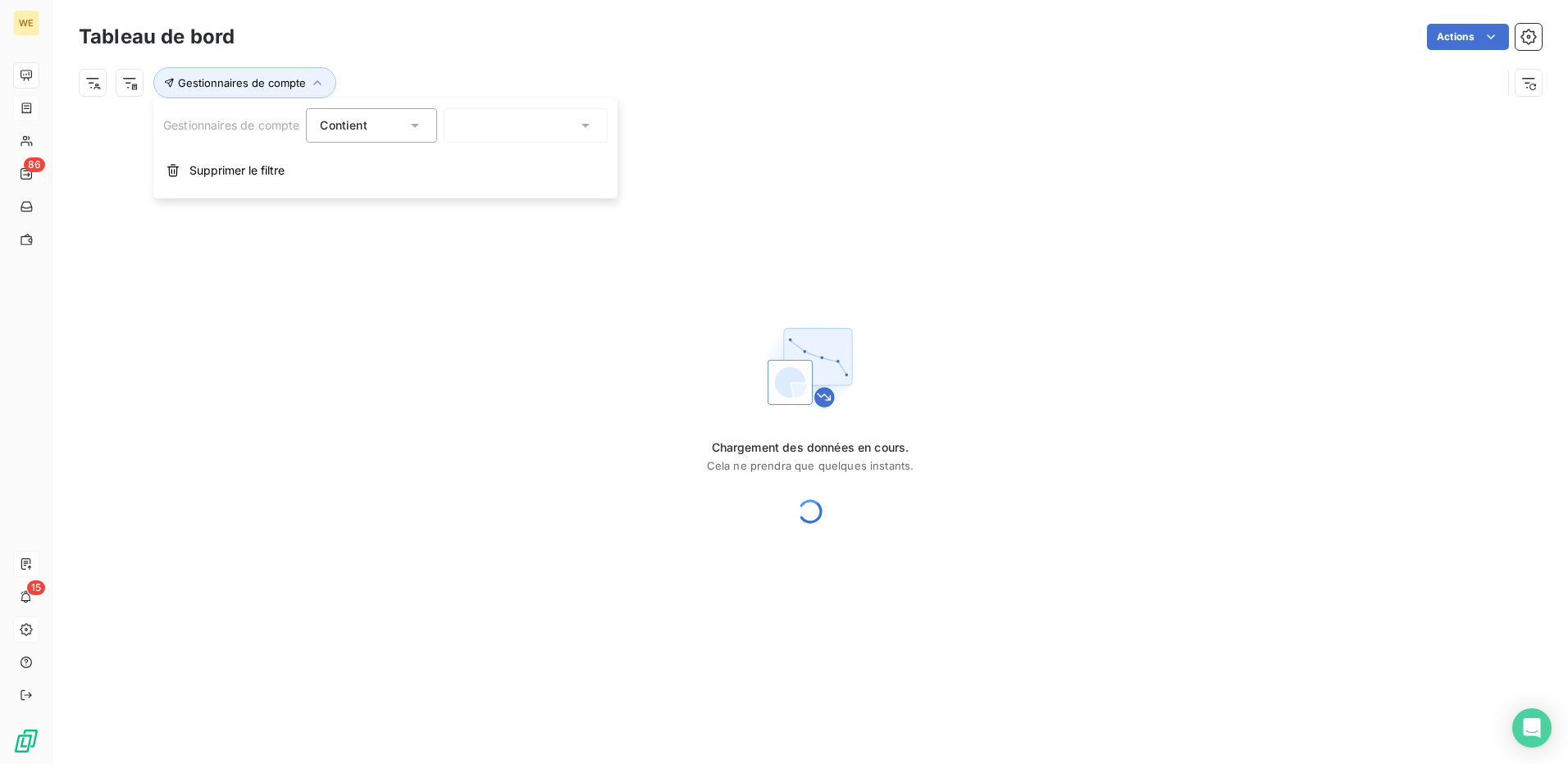
click at [551, 136] on div at bounding box center [525, 125] width 164 height 35
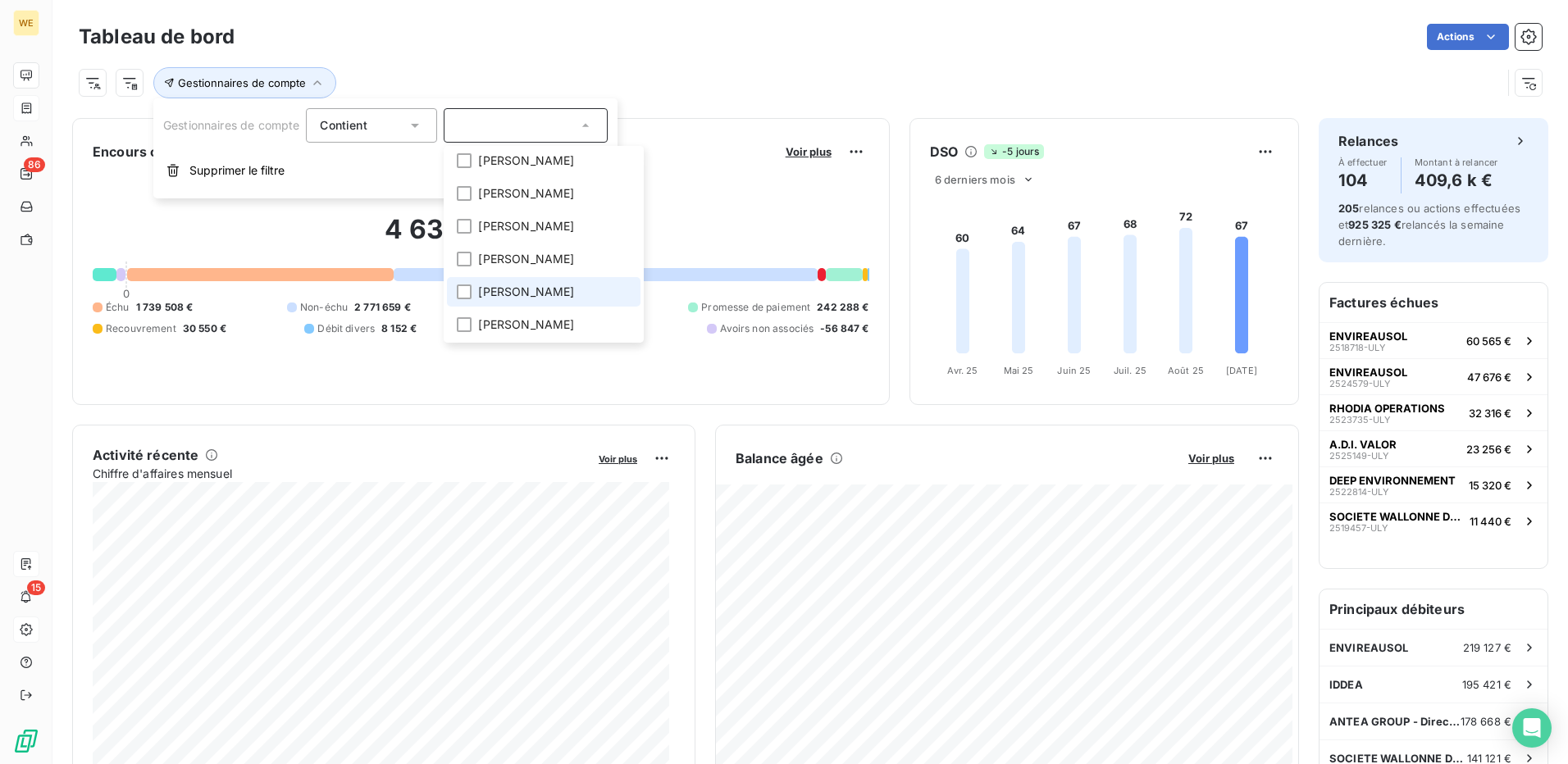
scroll to position [364, 0]
click at [527, 283] on span "[PERSON_NAME]" at bounding box center [526, 291] width 96 height 16
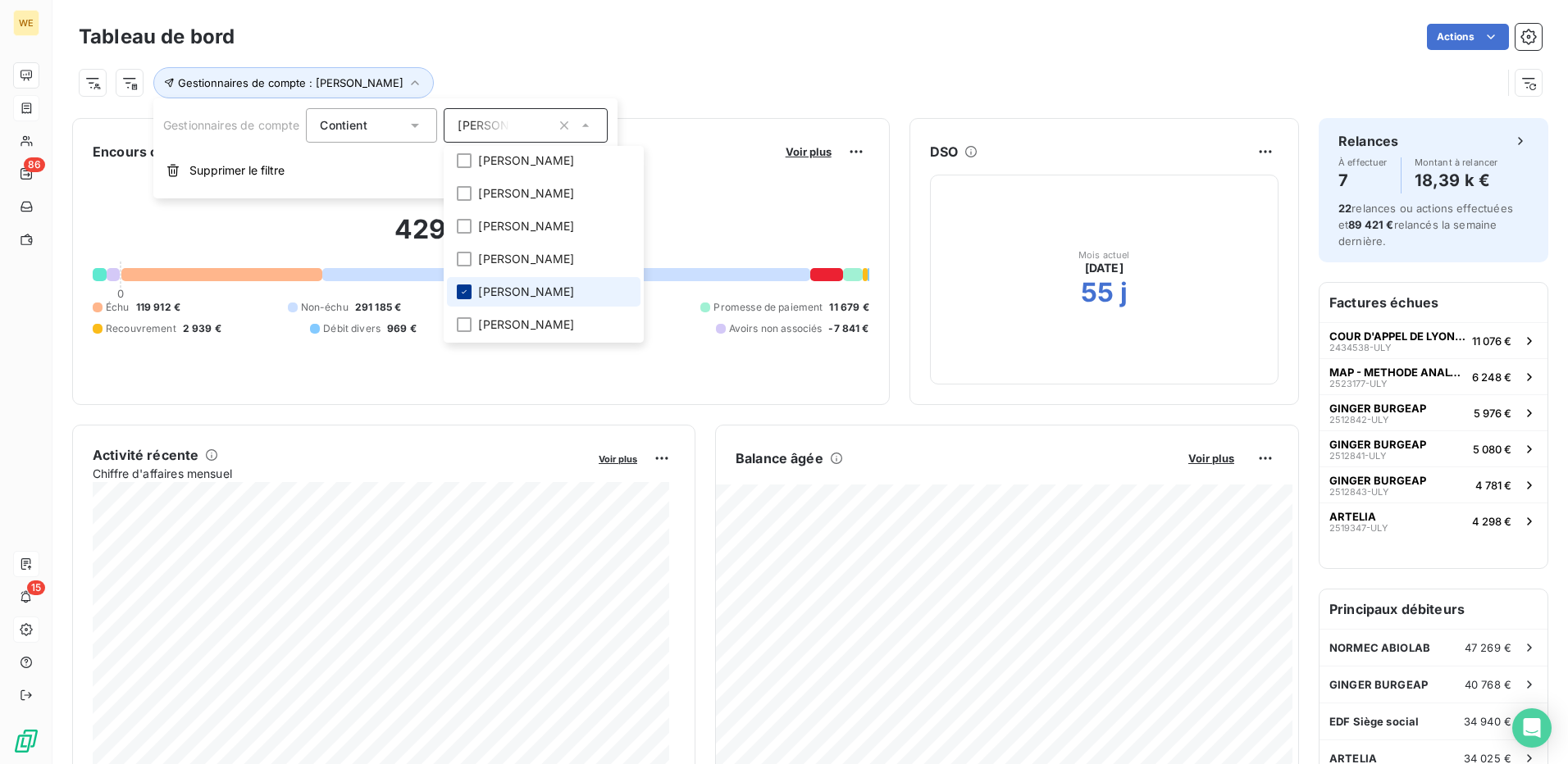
click at [459, 284] on div at bounding box center [464, 291] width 15 height 15
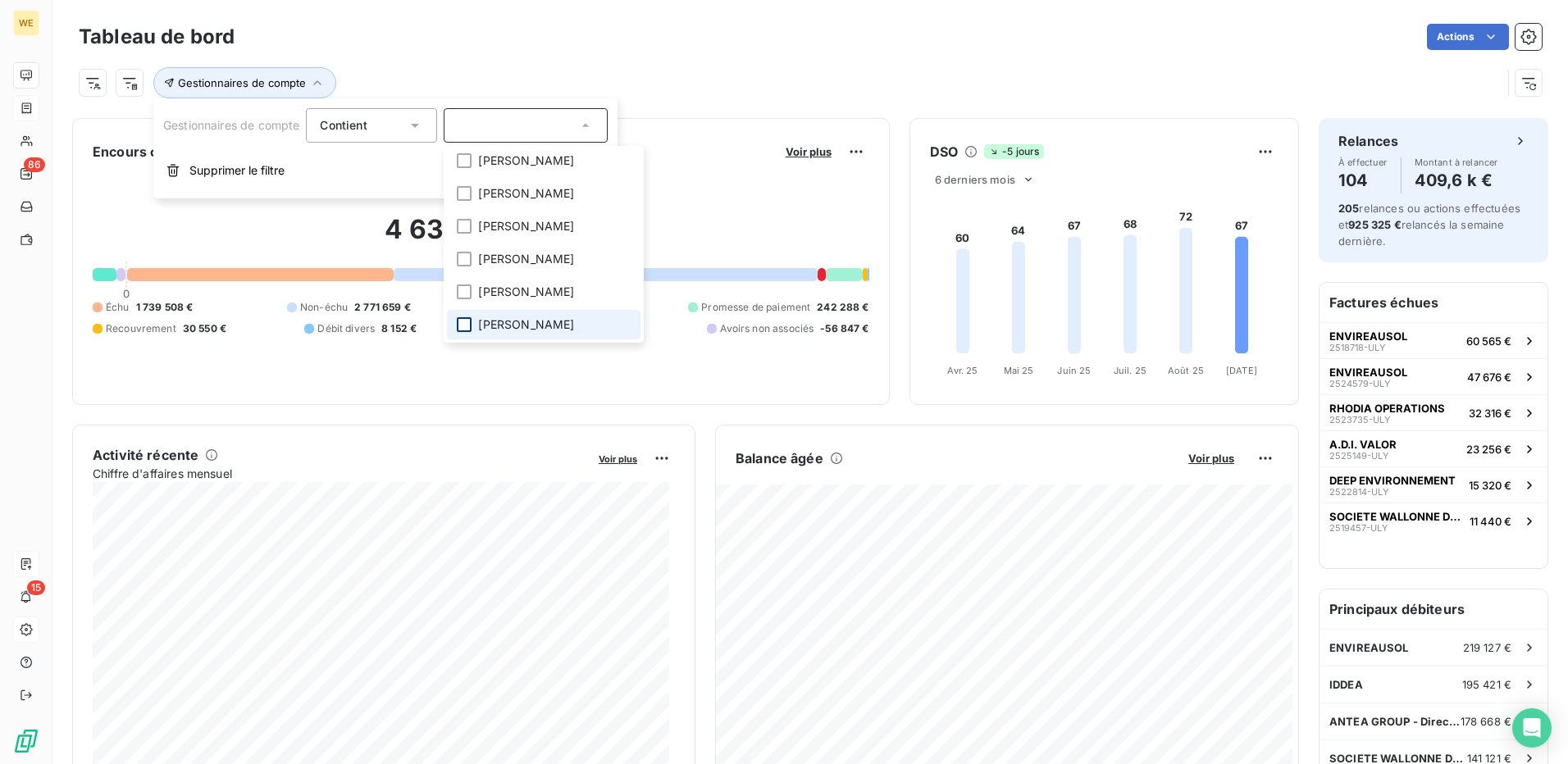
click at [464, 330] on div at bounding box center [464, 324] width 15 height 15
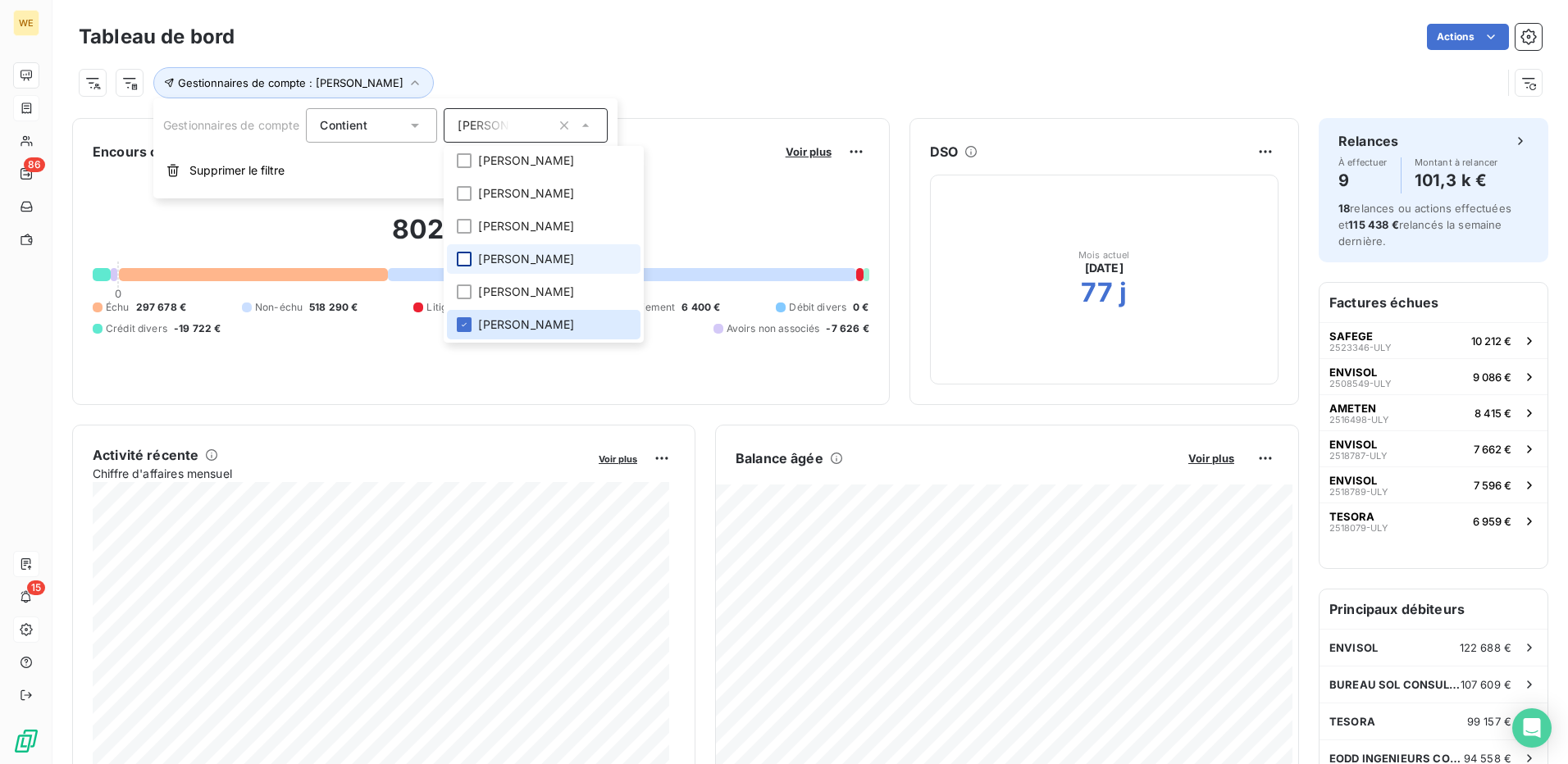
click at [468, 251] on div at bounding box center [464, 259] width 15 height 15
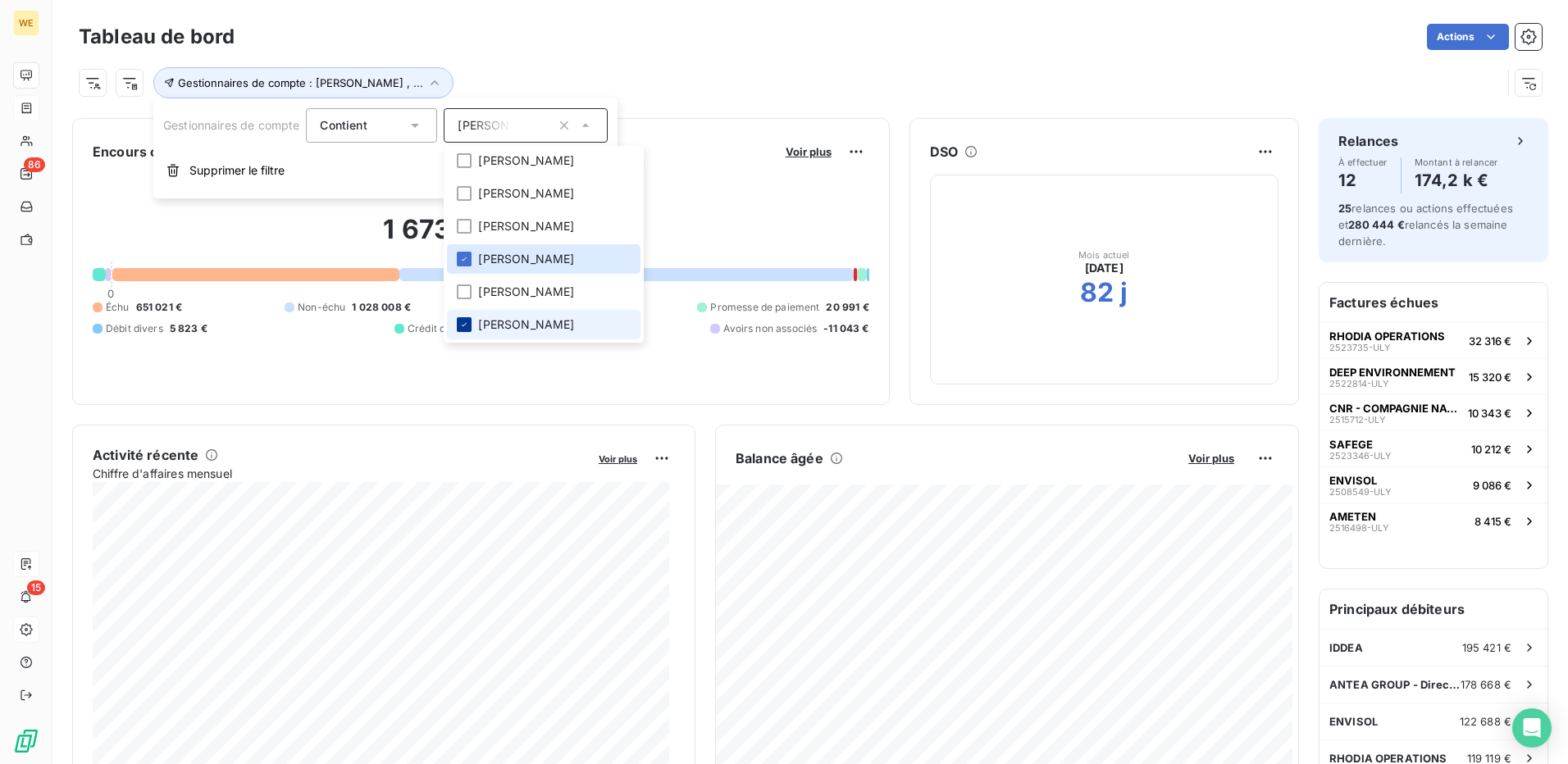
click at [469, 325] on icon at bounding box center [464, 324] width 10 height 10
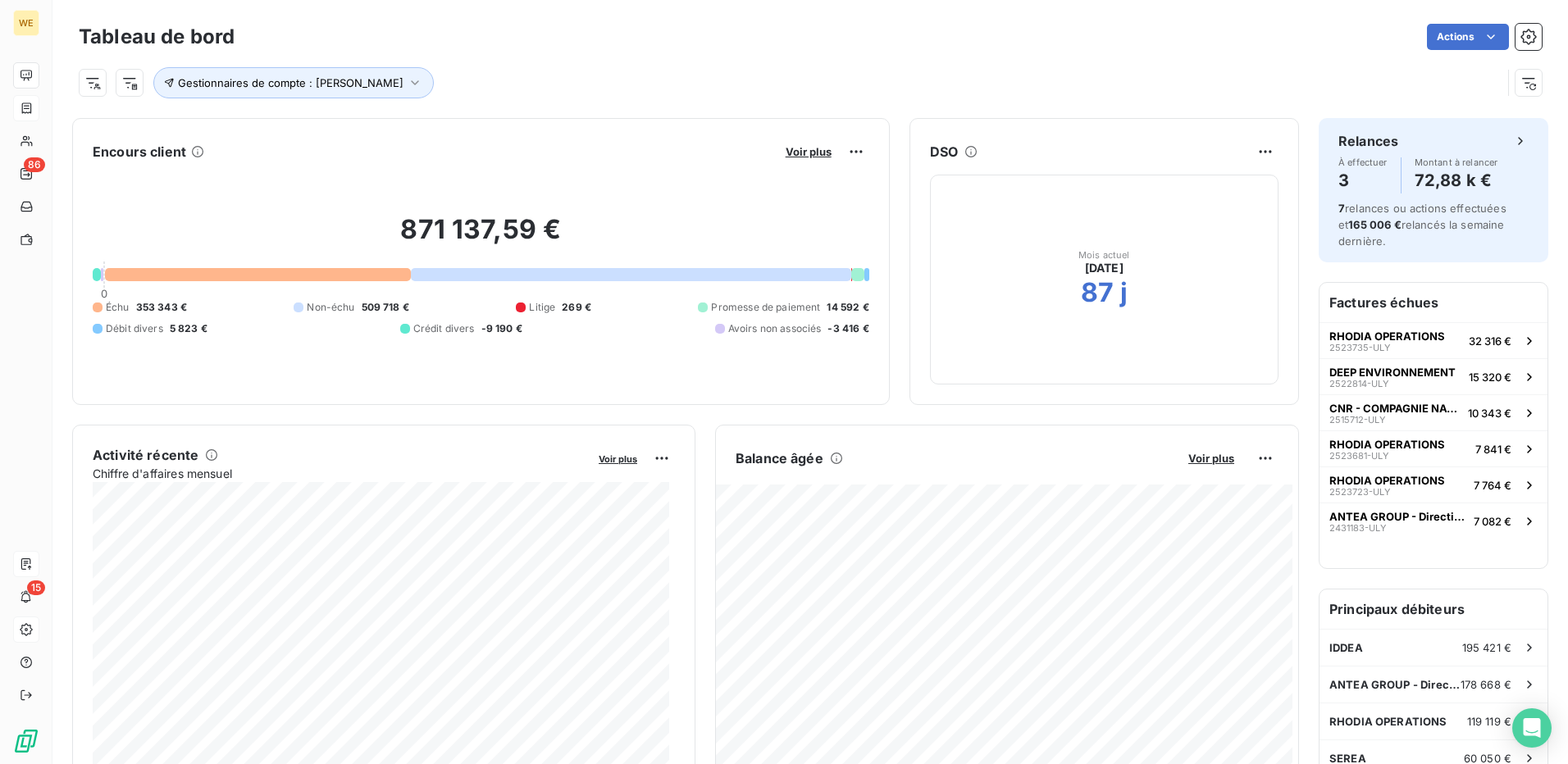
click at [695, 204] on div "871 137,59 € 0 Échu 353 343 € Non-échu 509 718 € Litige 269 € Promesse de paiem…" at bounding box center [481, 275] width 776 height 219
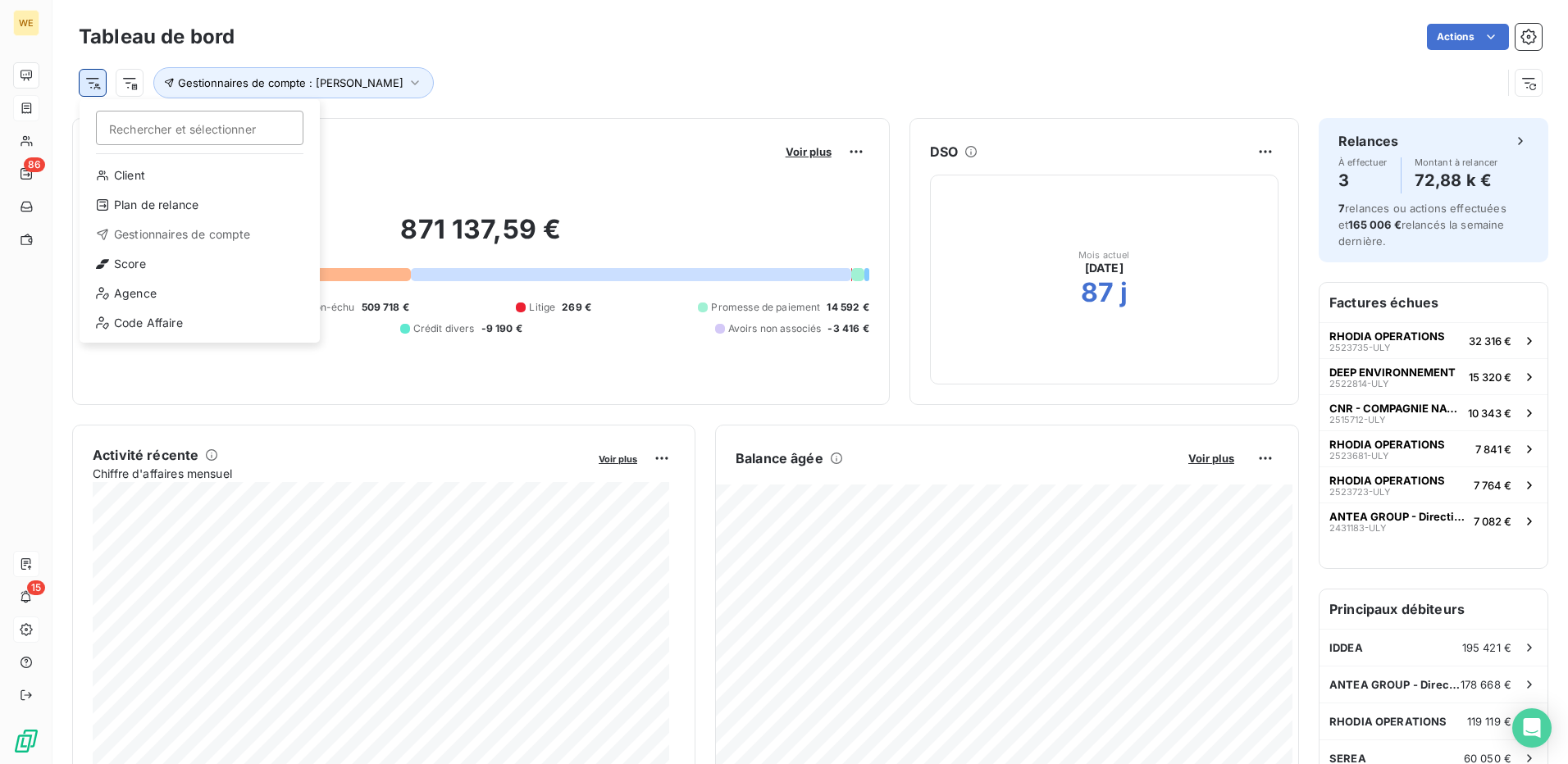
click at [97, 91] on html "WE 86 15 Tableau de bord Actions Rechercher et sélectionner Client Plan de rela…" at bounding box center [784, 382] width 1568 height 764
click at [408, 148] on html "WE 86 15 Tableau de bord Actions Rechercher et sélectionner Client Plan de rela…" at bounding box center [784, 382] width 1568 height 764
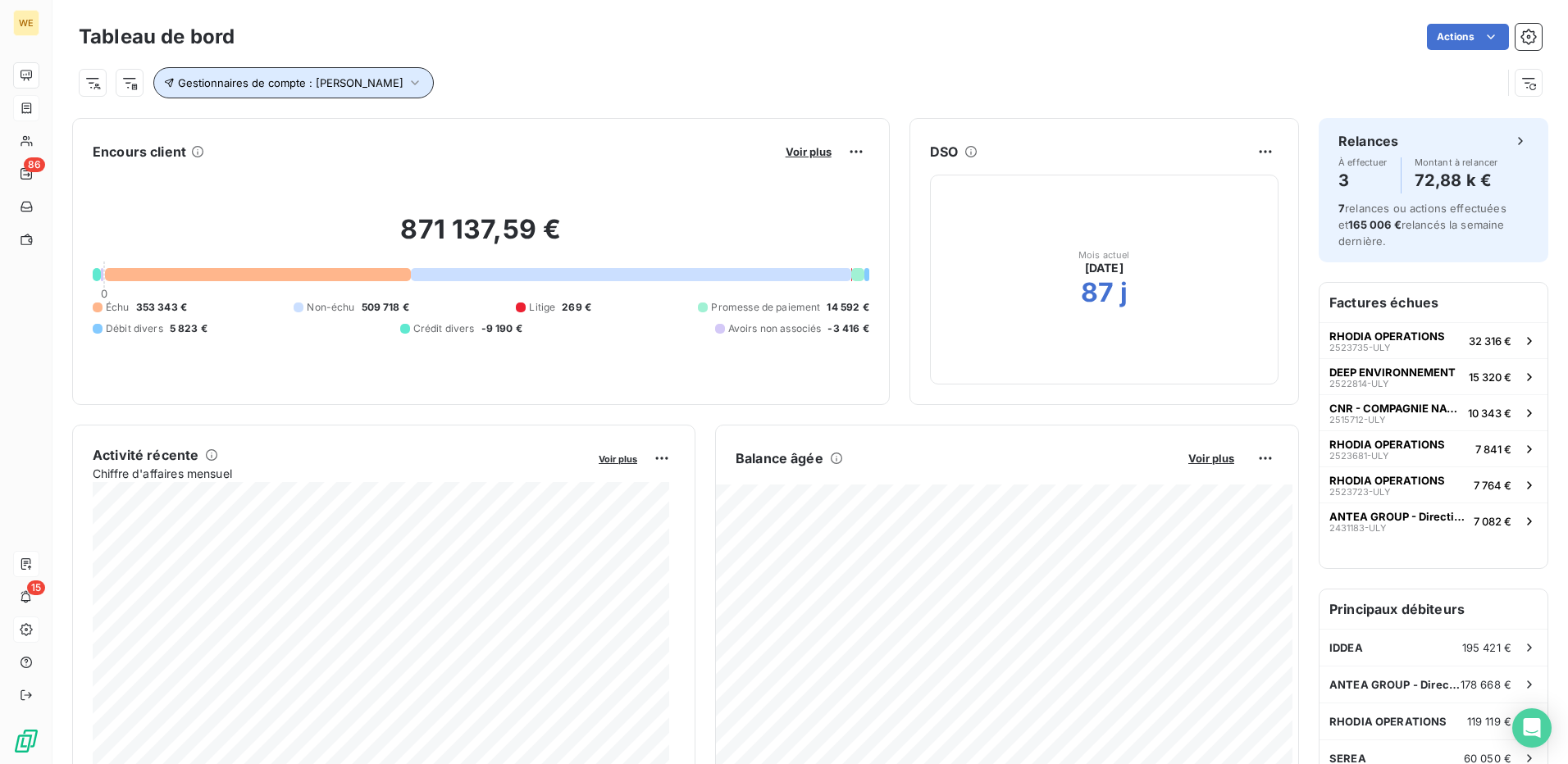
click at [362, 87] on span "Gestionnaires de compte : [PERSON_NAME]" at bounding box center [291, 83] width 226 height 13
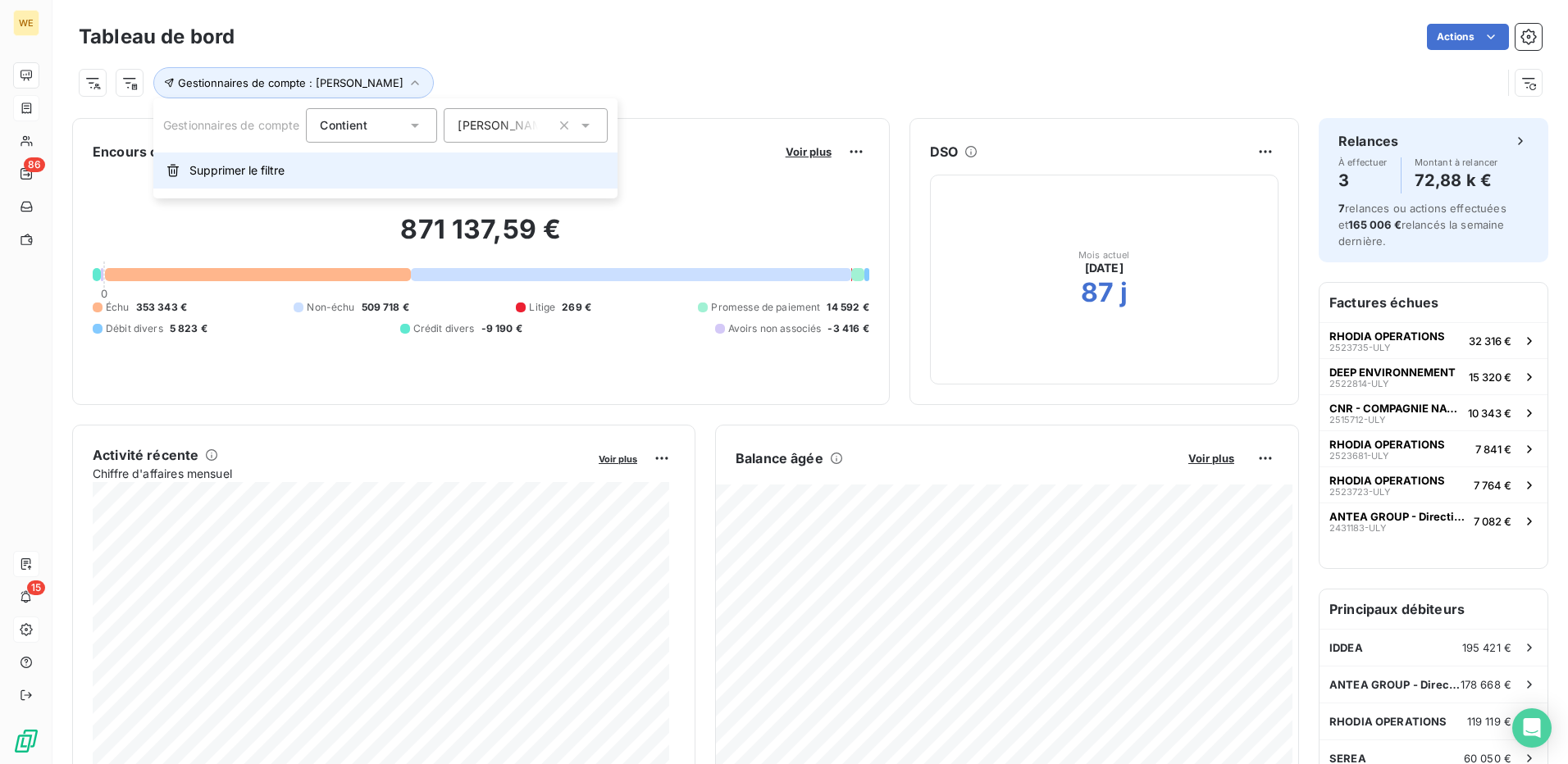
click at [283, 175] on span "Supprimer le filtre" at bounding box center [236, 171] width 95 height 16
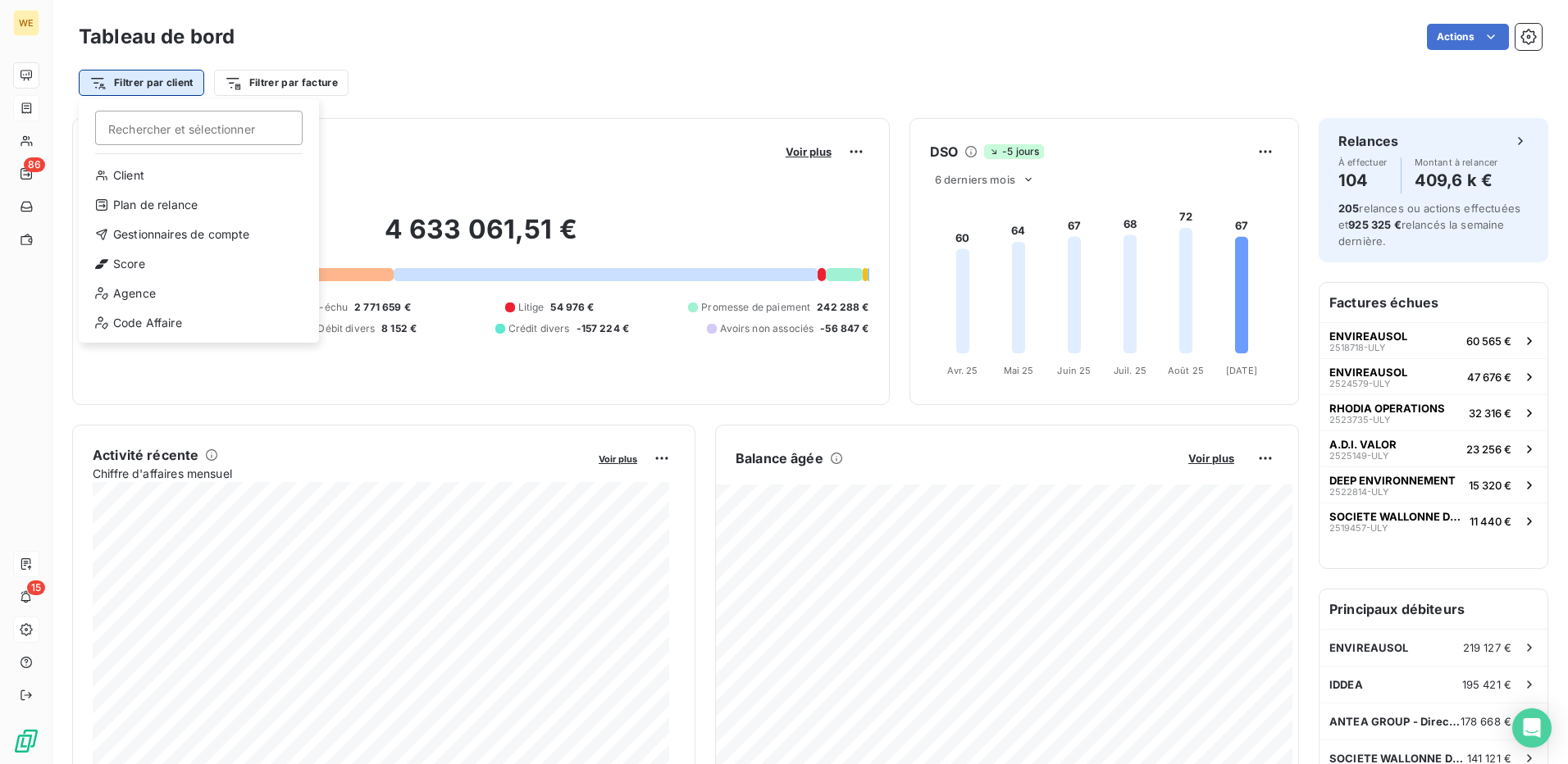
click at [166, 84] on html "WE 86 15 Tableau de bord Actions Filtrer par client Rechercher et sélectionner …" at bounding box center [784, 382] width 1568 height 764
click at [196, 298] on div "Agence" at bounding box center [199, 294] width 227 height 27
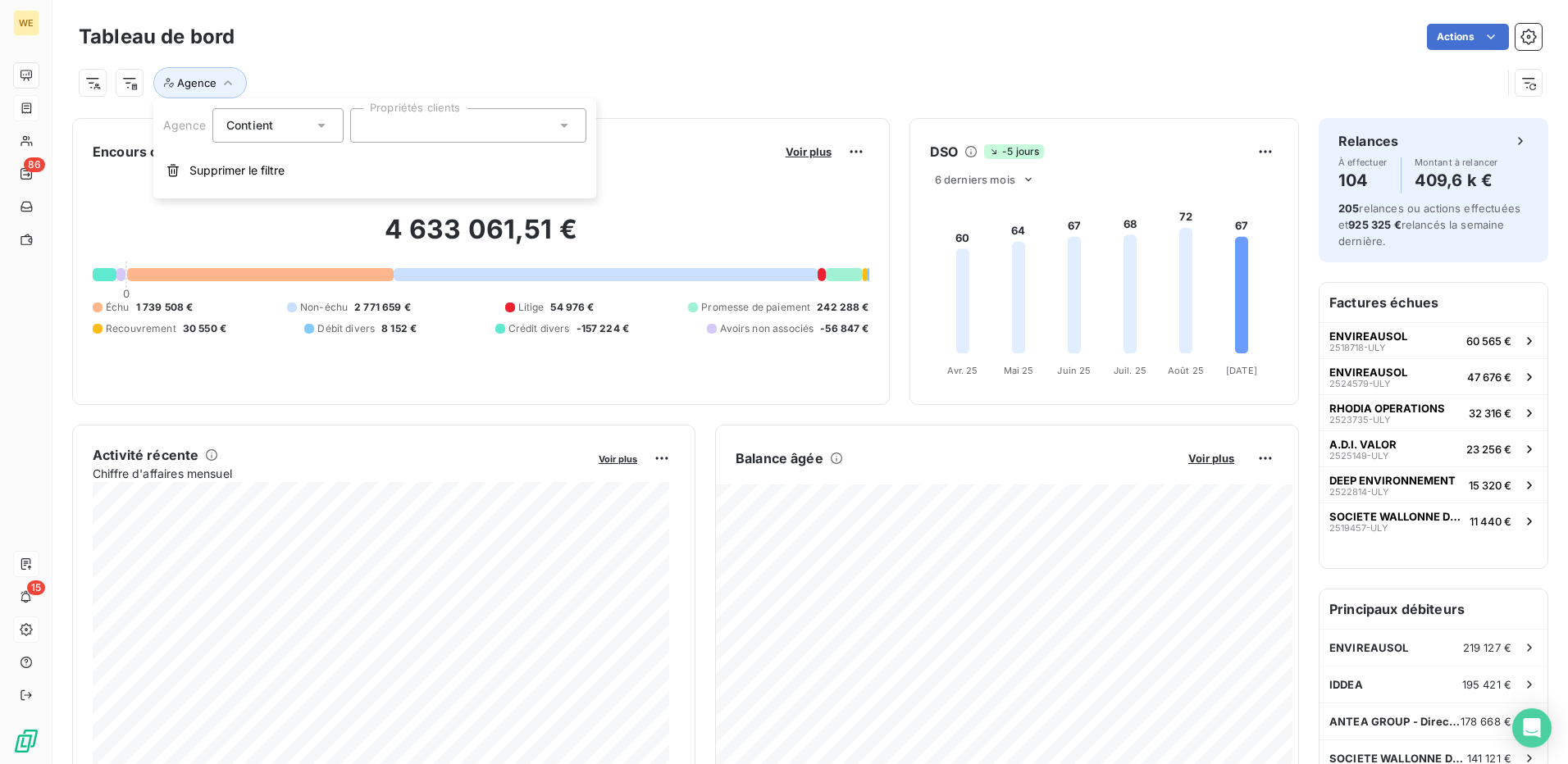
click at [466, 134] on div at bounding box center [468, 125] width 236 height 35
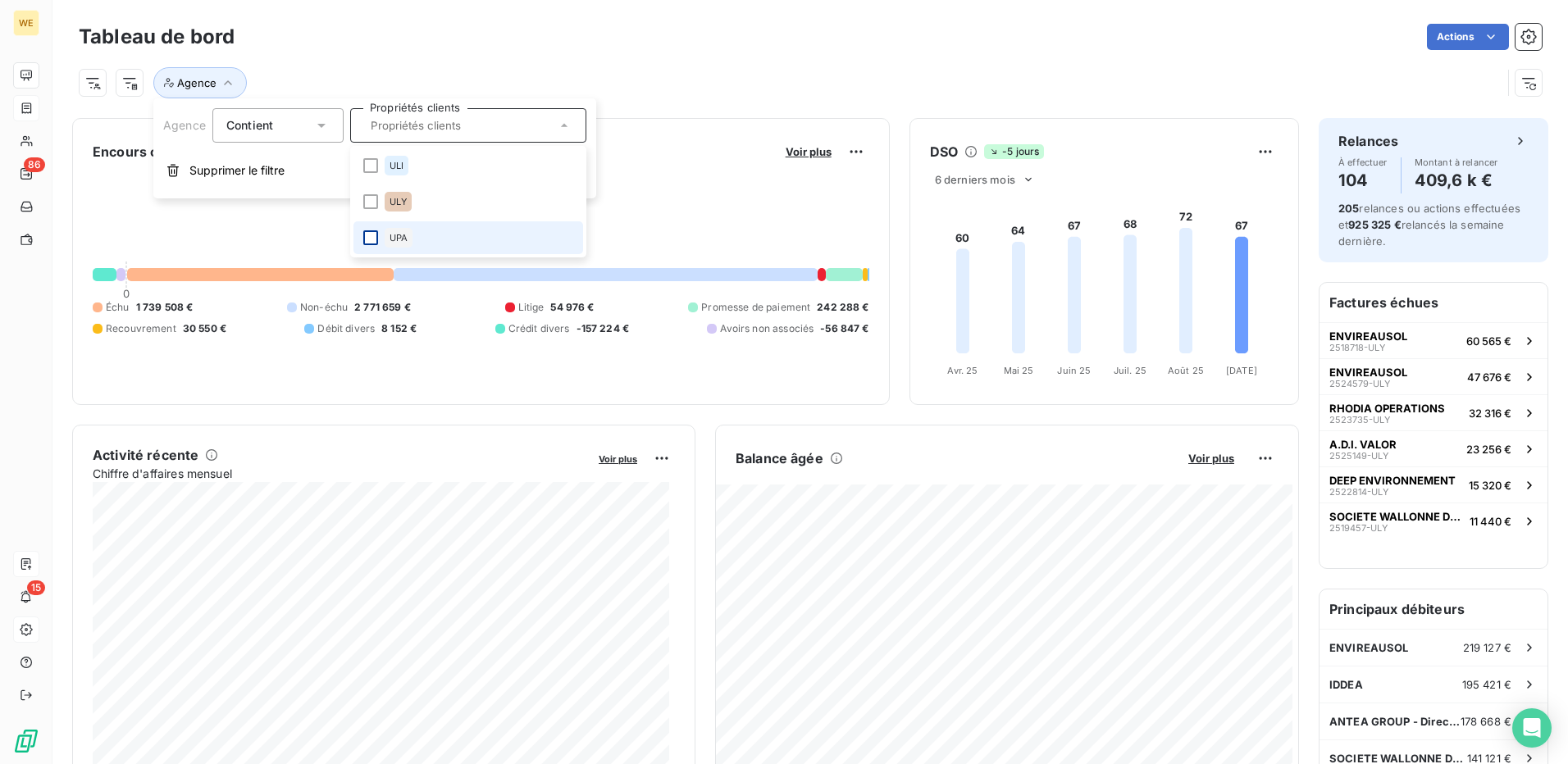
click at [369, 241] on div at bounding box center [370, 237] width 15 height 15
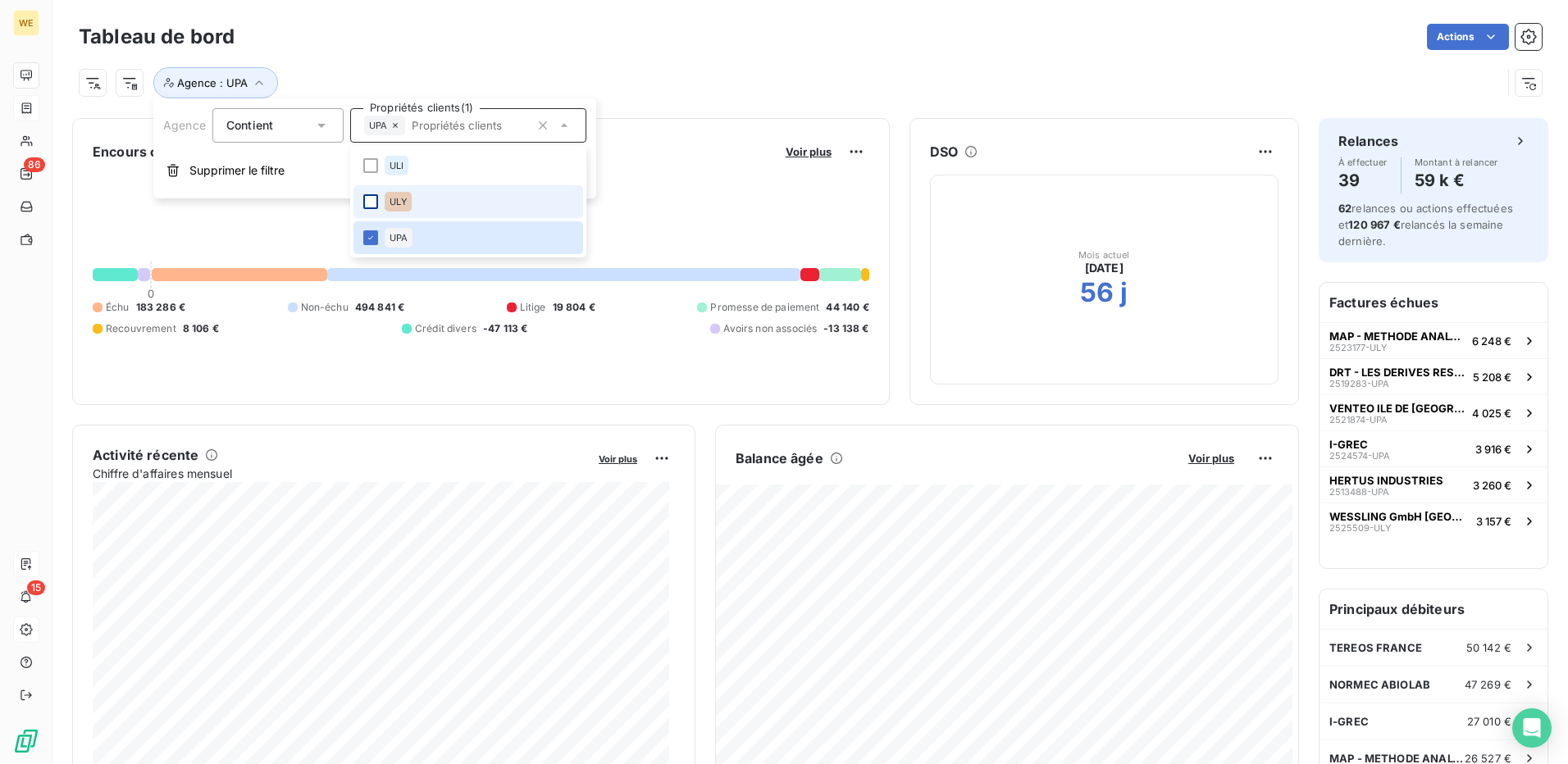
click at [367, 202] on div at bounding box center [370, 202] width 15 height 15
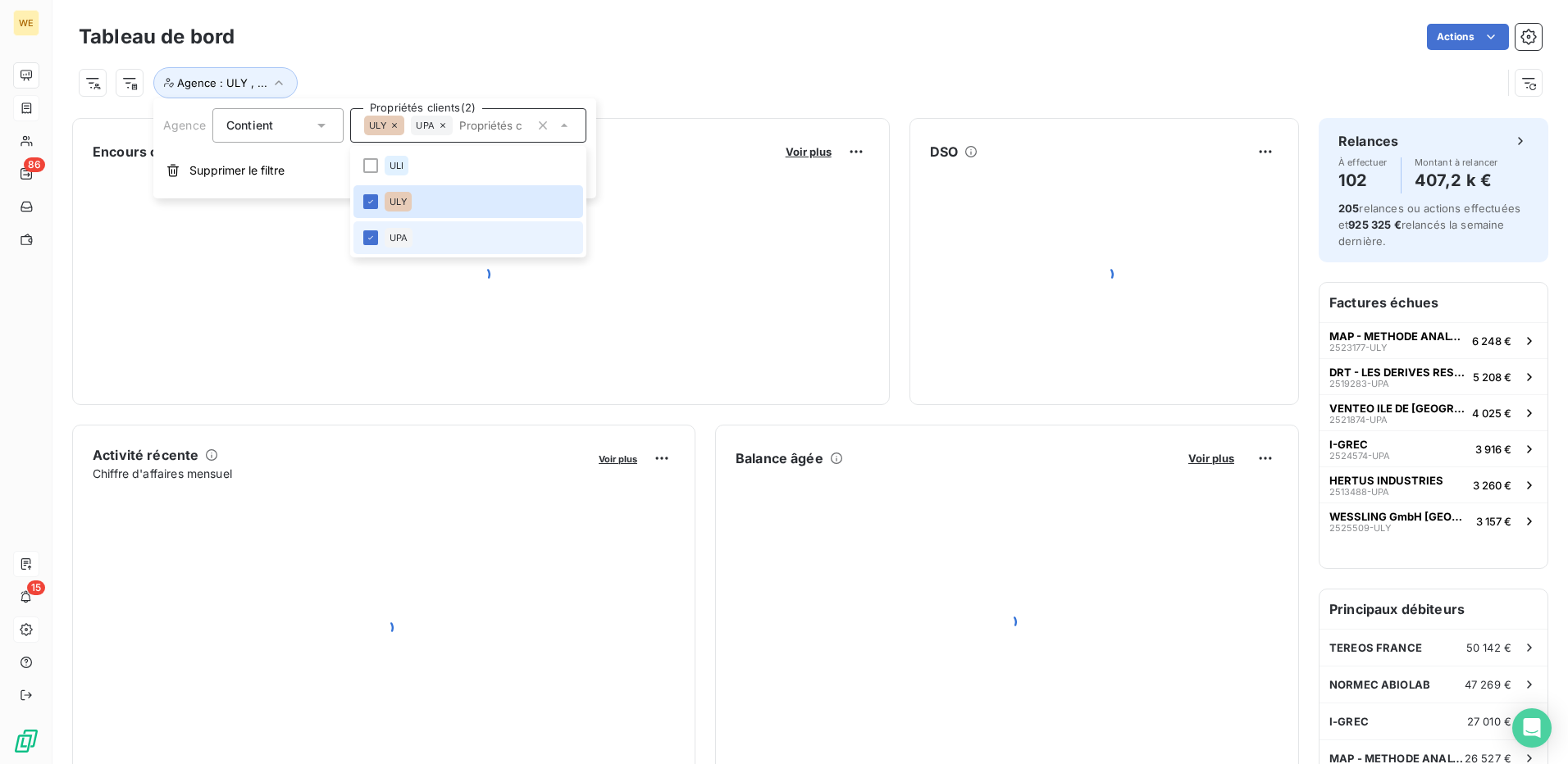
click at [372, 247] on li "UPA" at bounding box center [468, 237] width 230 height 33
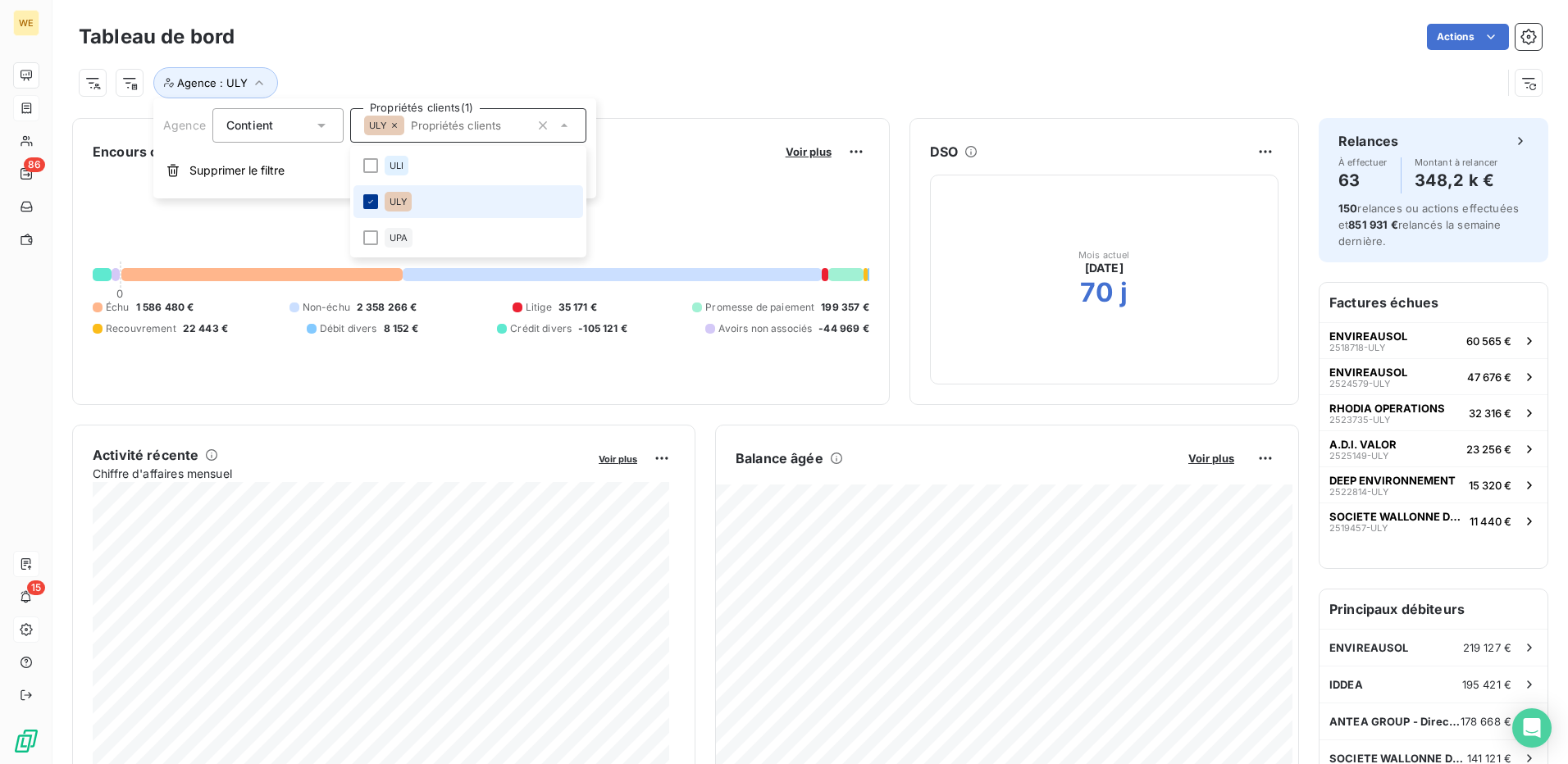
click at [370, 198] on icon at bounding box center [370, 202] width 10 height 10
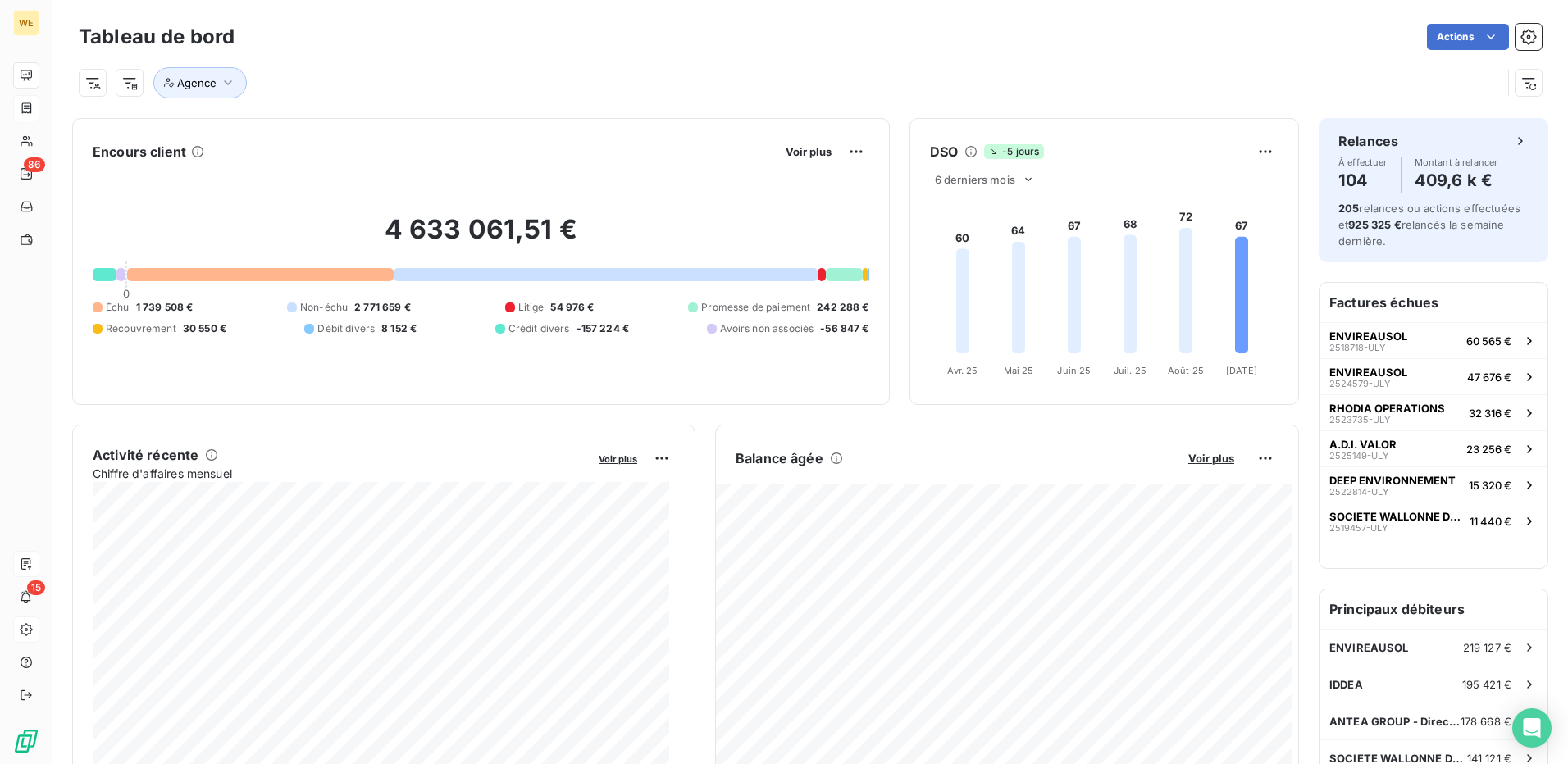
click at [672, 67] on div "Agence" at bounding box center [810, 76] width 1463 height 44
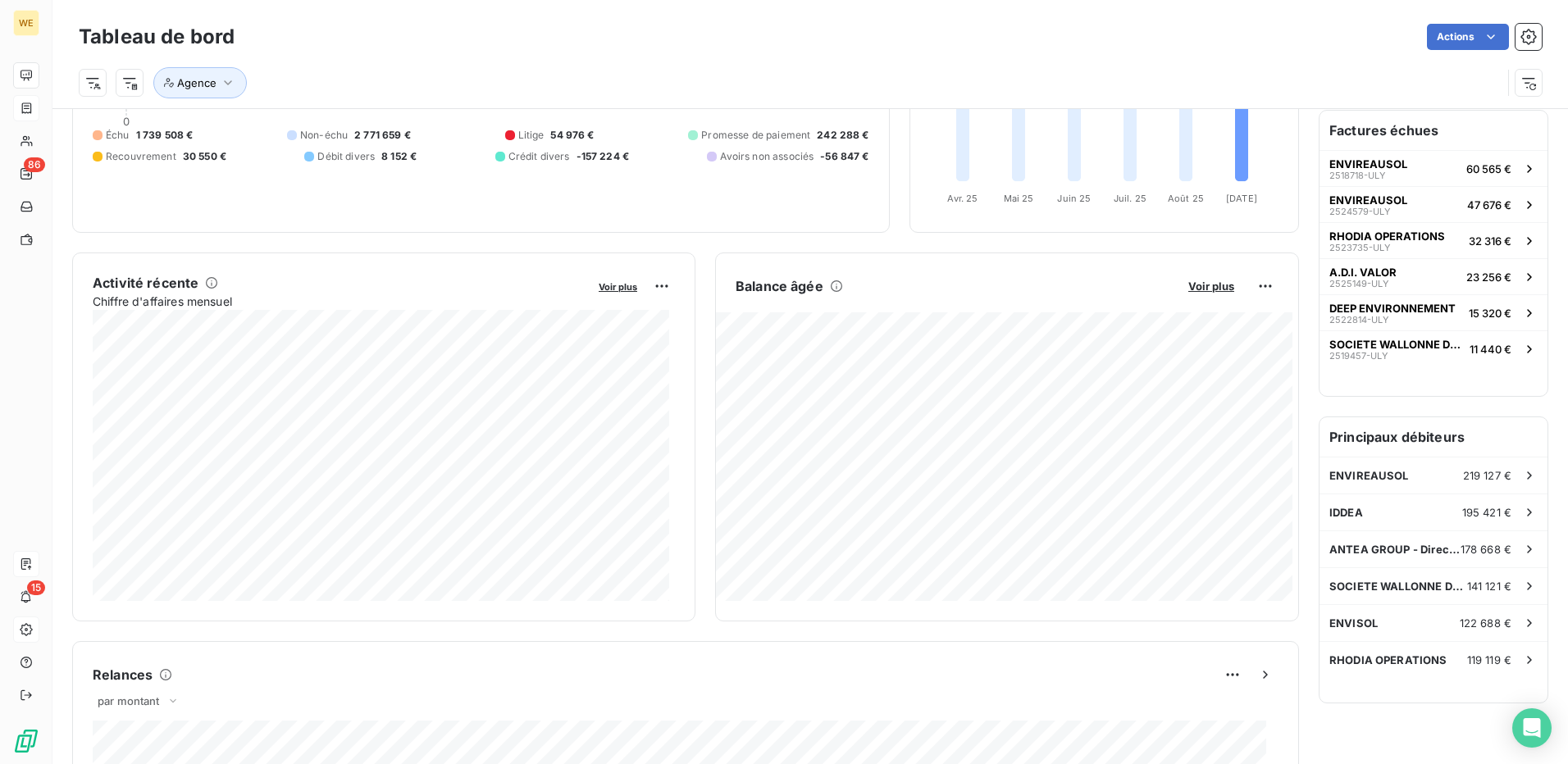
scroll to position [0, 0]
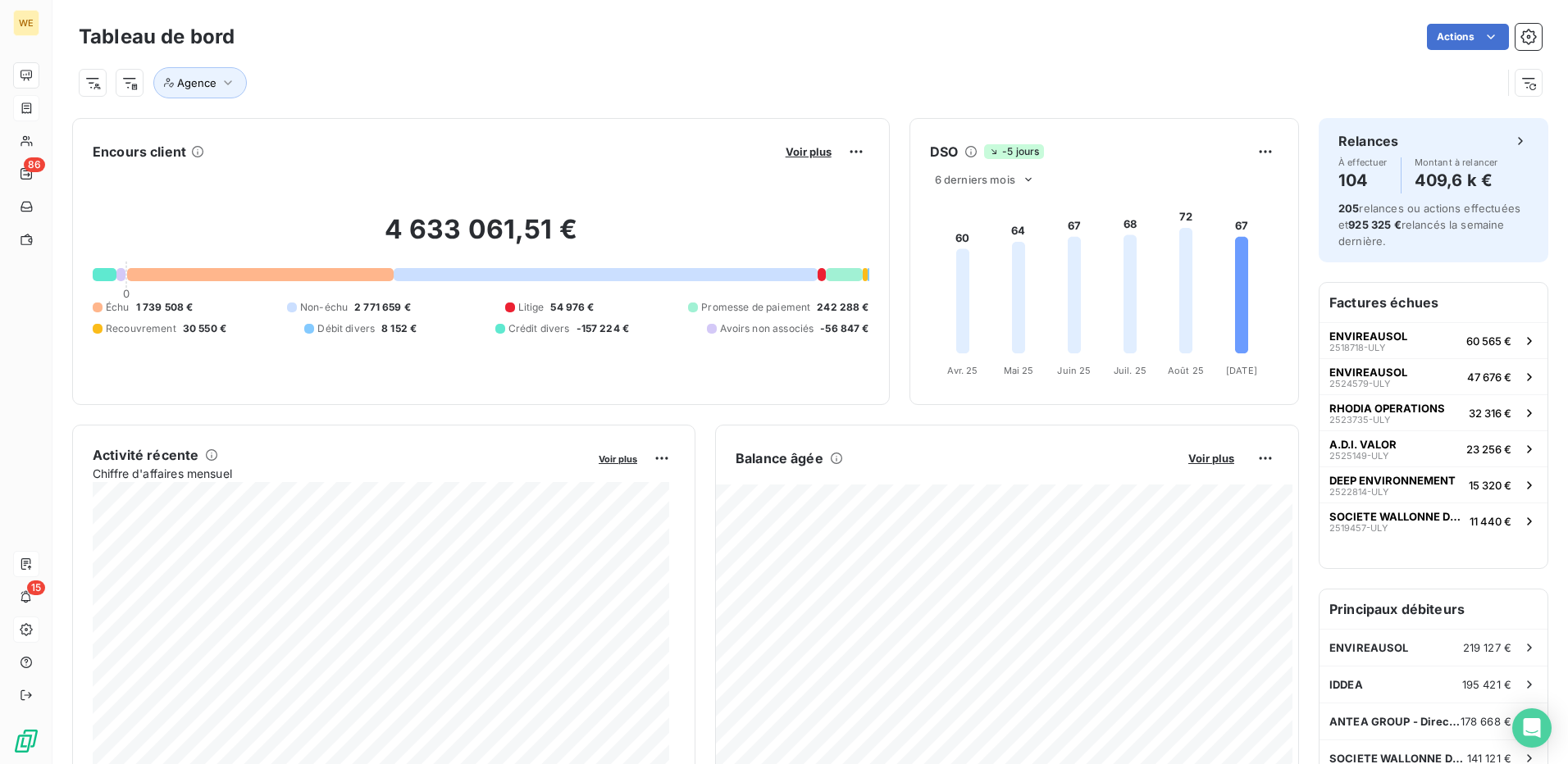
click at [609, 147] on div "Encours client Voir plus" at bounding box center [481, 152] width 776 height 27
